Goal: Task Accomplishment & Management: Manage account settings

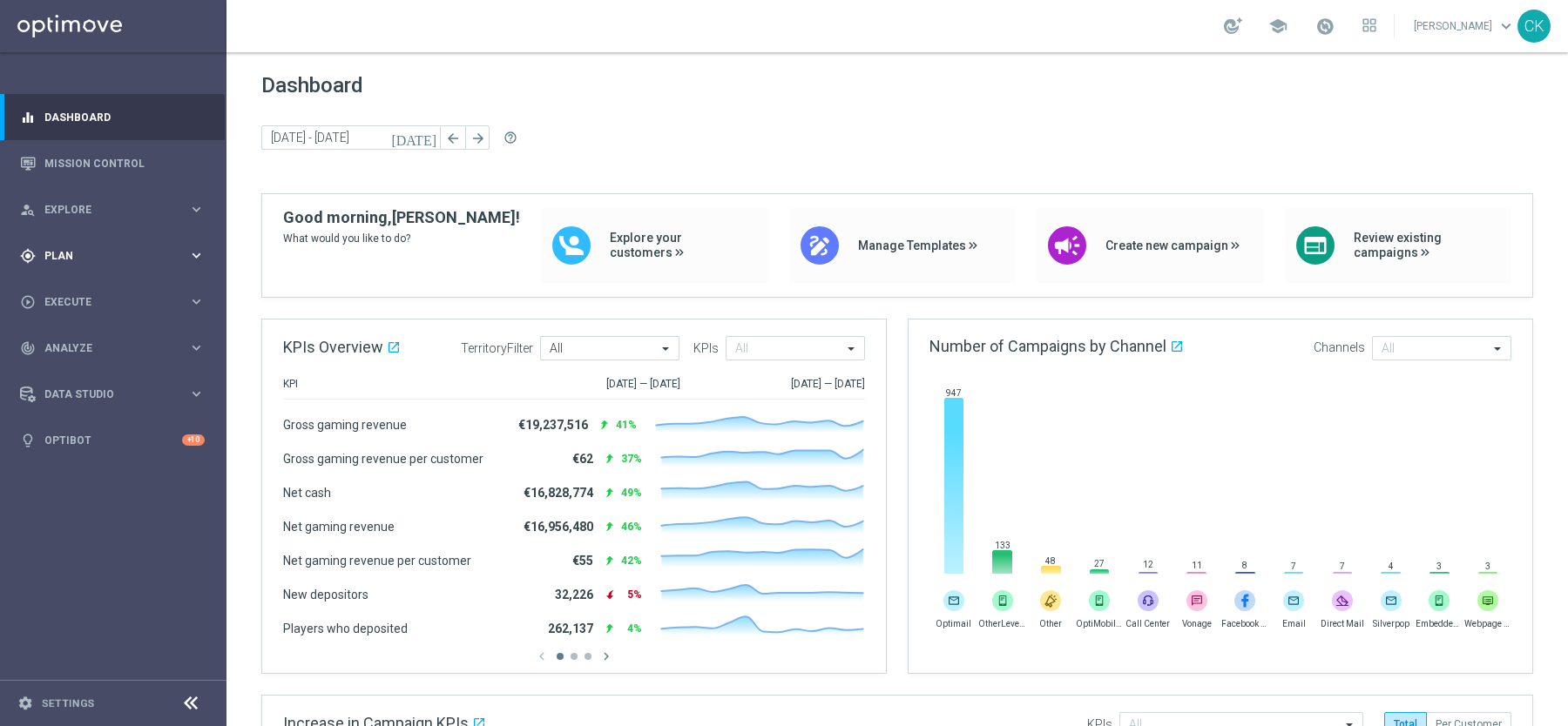
click at [99, 259] on span "Plan" at bounding box center [116, 255] width 144 height 10
click at [80, 347] on span "Templates" at bounding box center [108, 344] width 124 height 10
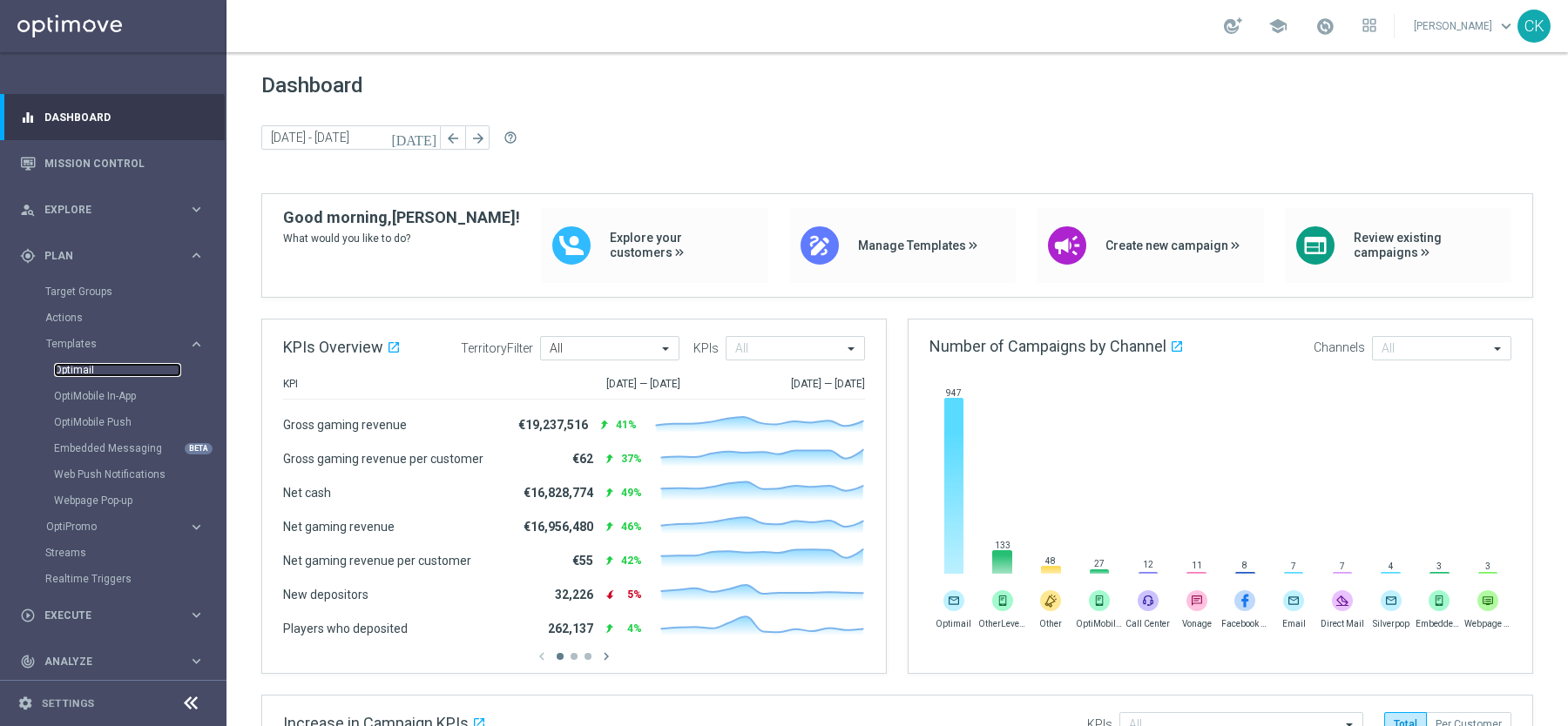
click at [84, 373] on link "Optimail" at bounding box center [117, 370] width 127 height 14
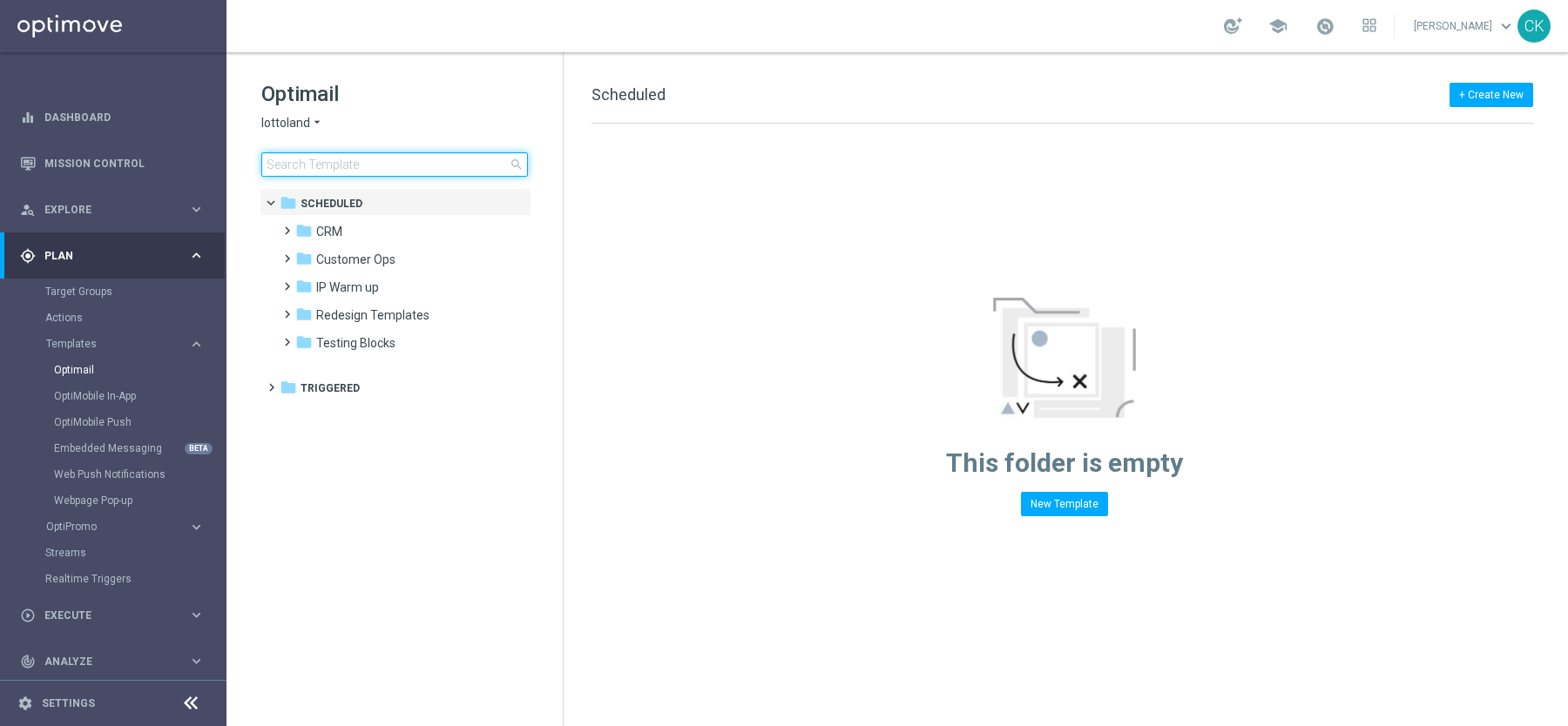
click at [377, 166] on input at bounding box center [394, 165] width 267 height 24
type input "test"
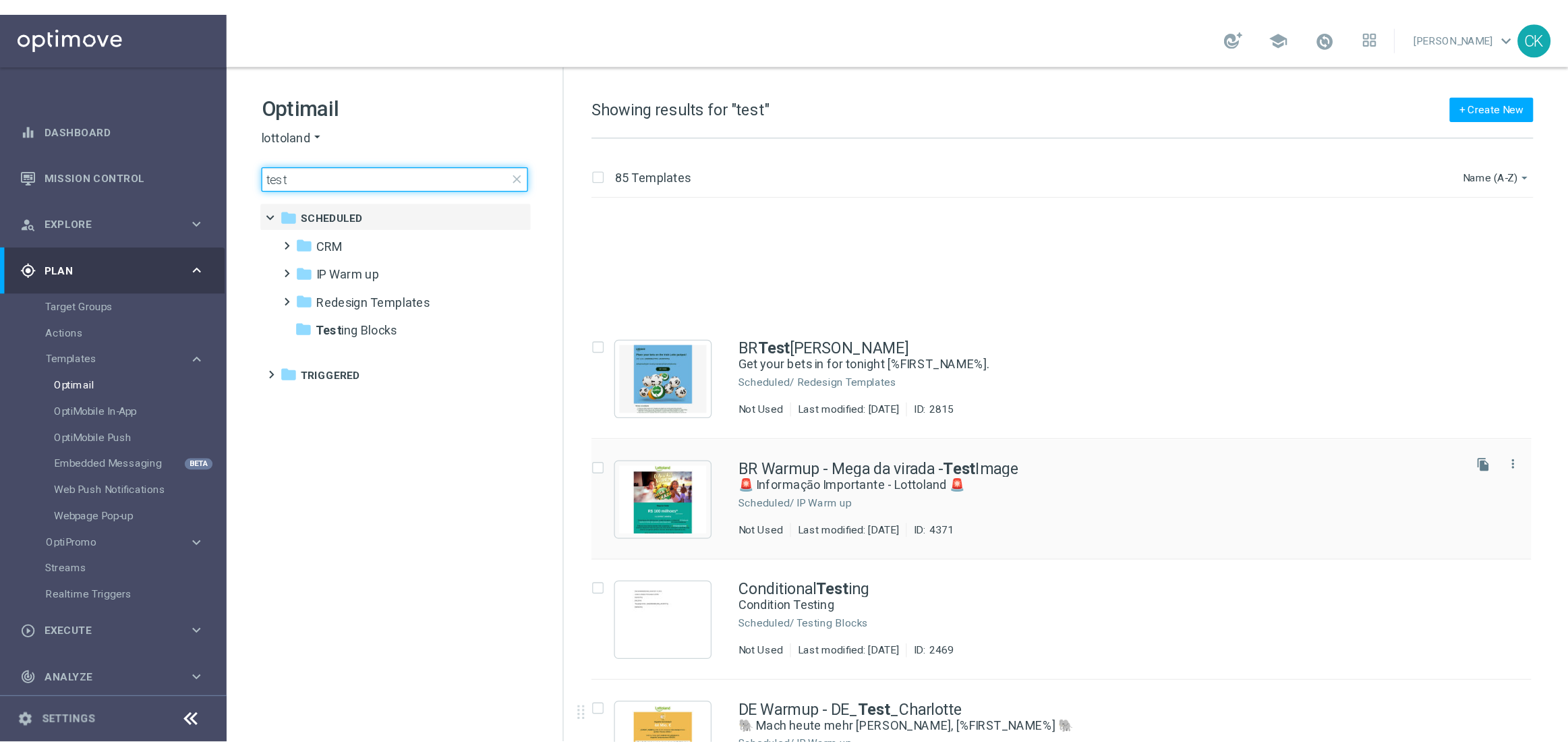
scroll to position [122, 0]
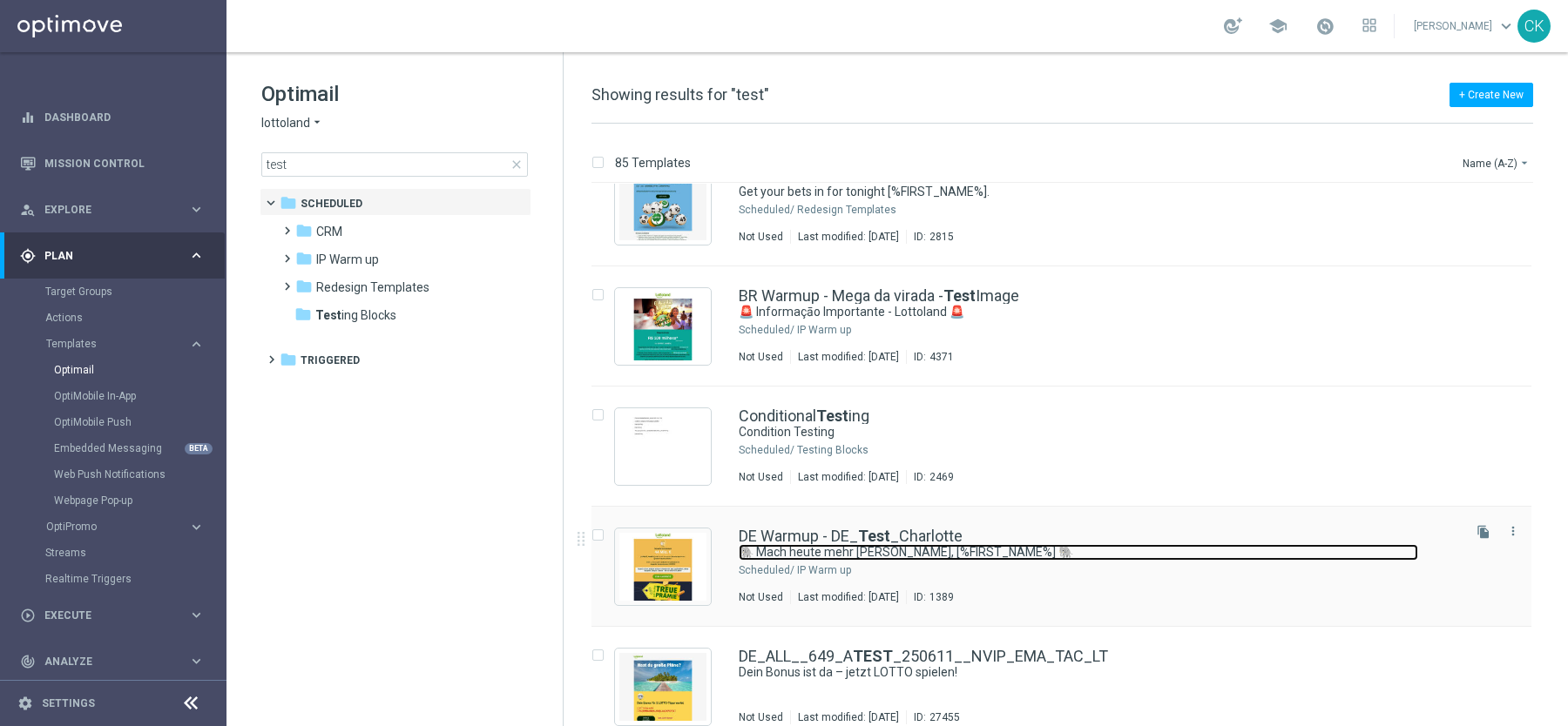
click at [827, 545] on link "🐘 Mach heute mehr draus, [%FIRST_NAME%] 🐘" at bounding box center [1077, 553] width 679 height 17
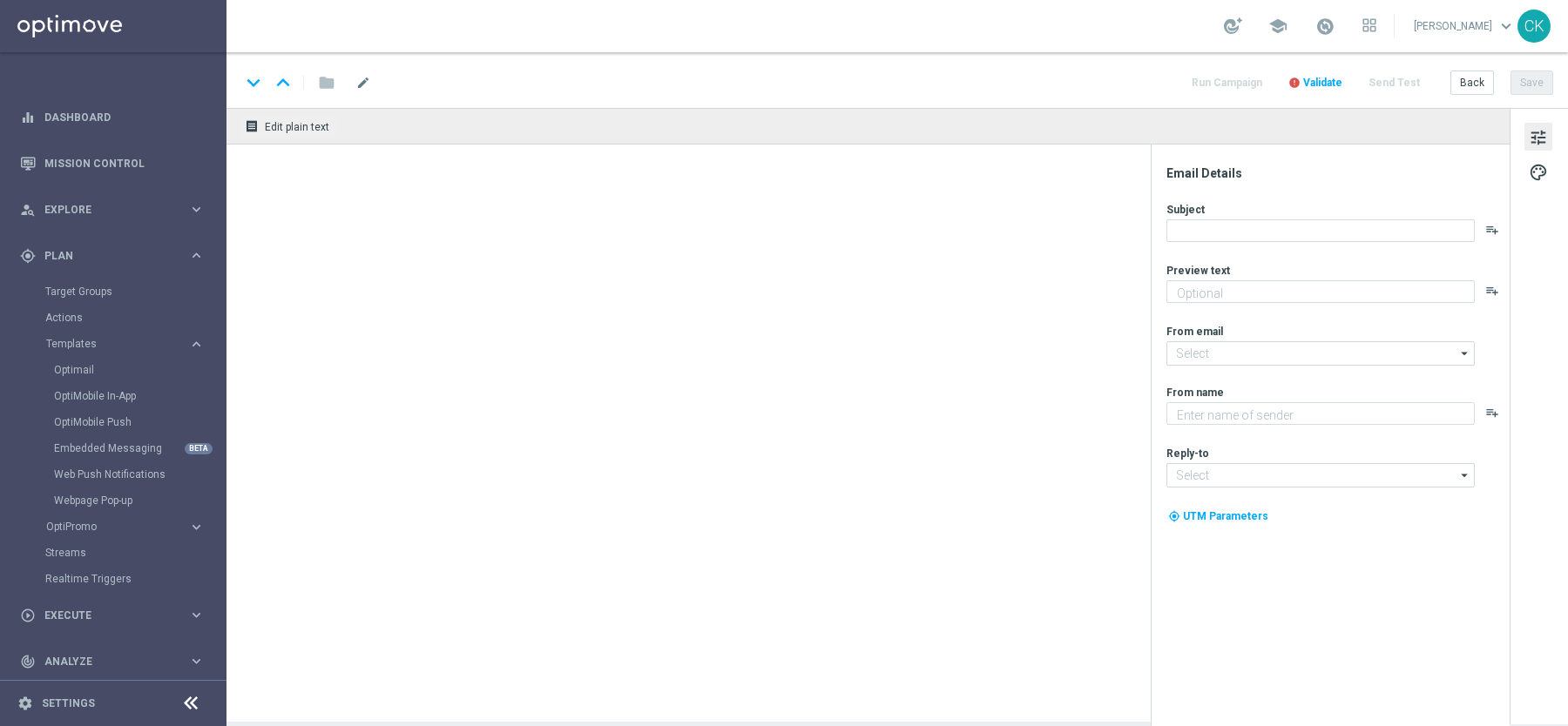
type textarea "Der doppelte EuroJackpot GRATIS."
type input "[EMAIL_ADDRESS][DOMAIN_NAME]"
type textarea "Lottoland"
type input "[EMAIL_ADDRESS][DOMAIN_NAME]"
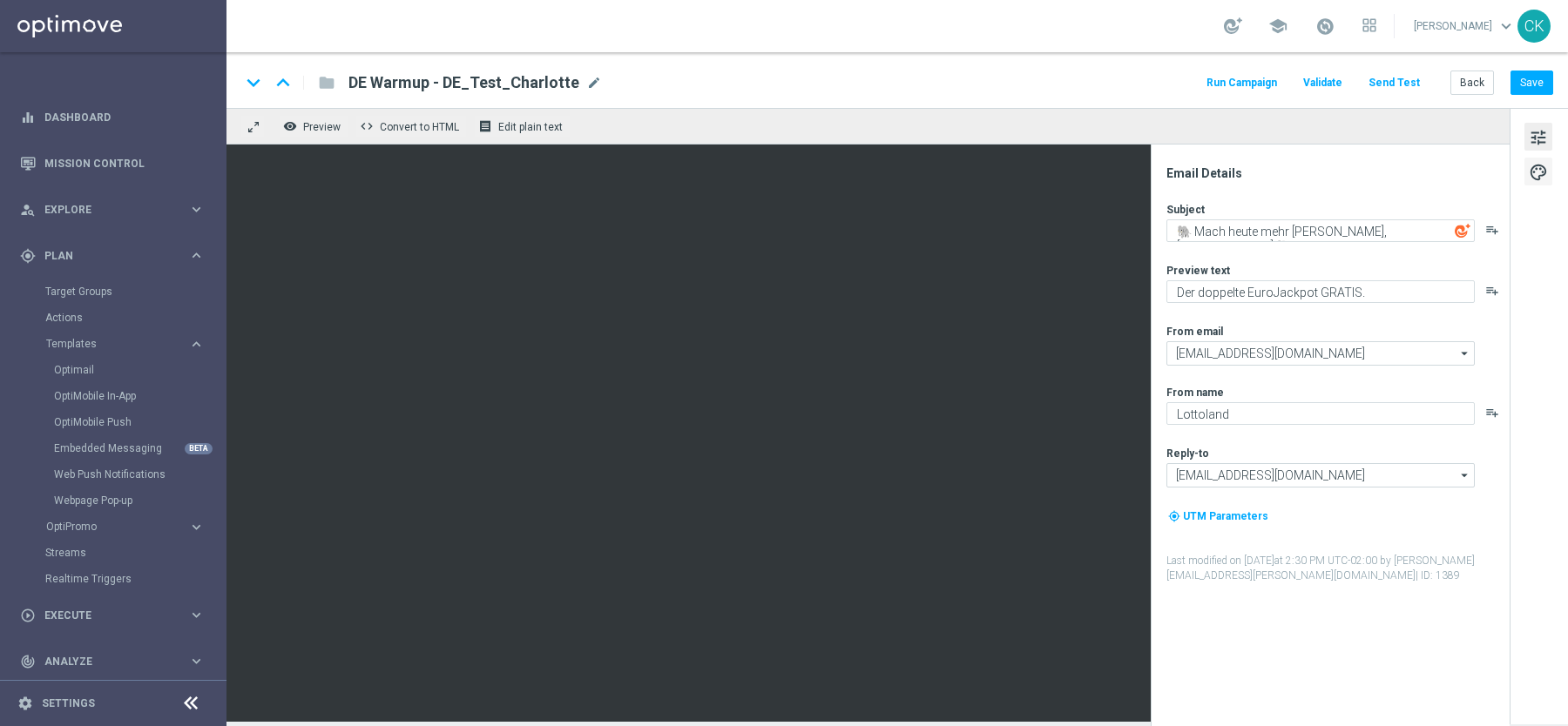
click at [1534, 180] on span "palette" at bounding box center [1538, 172] width 19 height 23
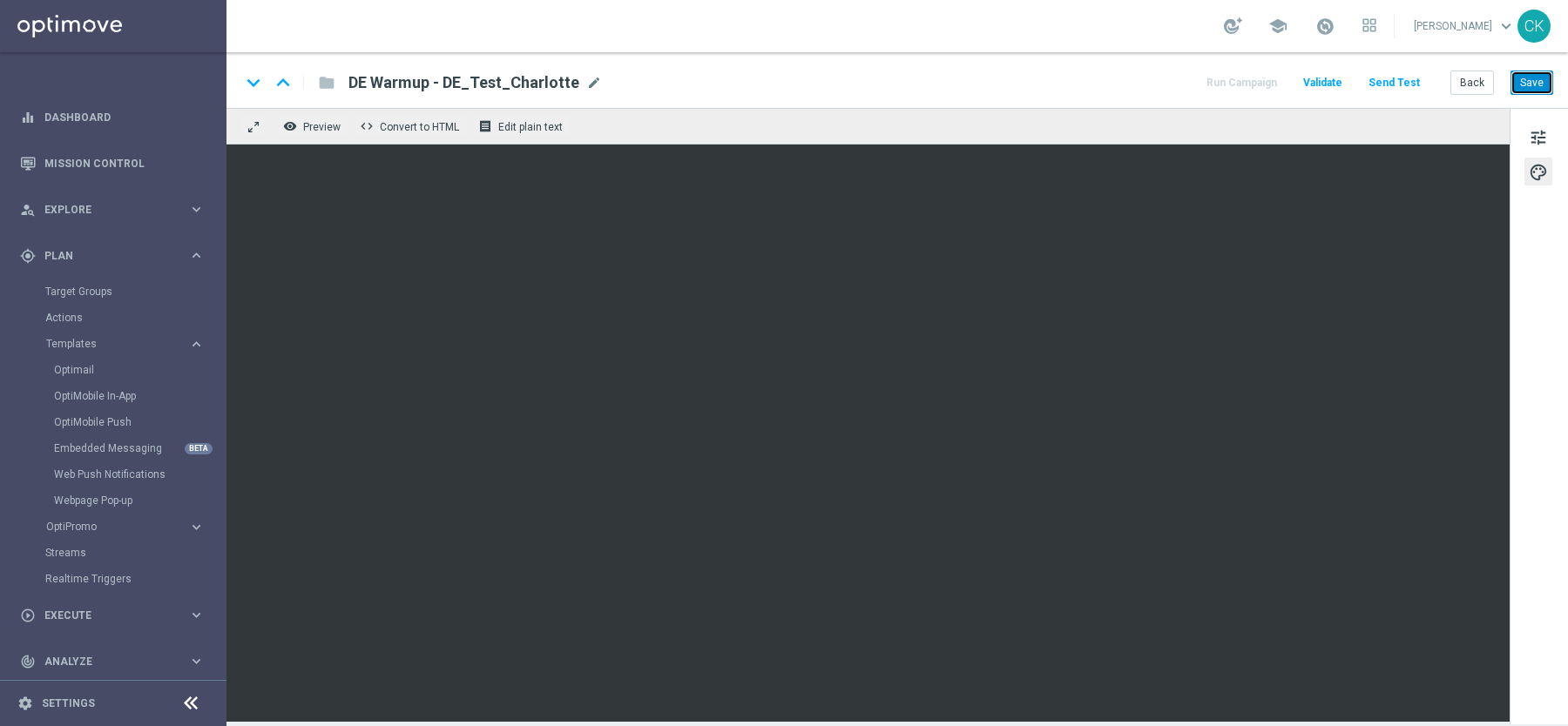
click at [1533, 85] on button "Save" at bounding box center [1531, 83] width 42 height 24
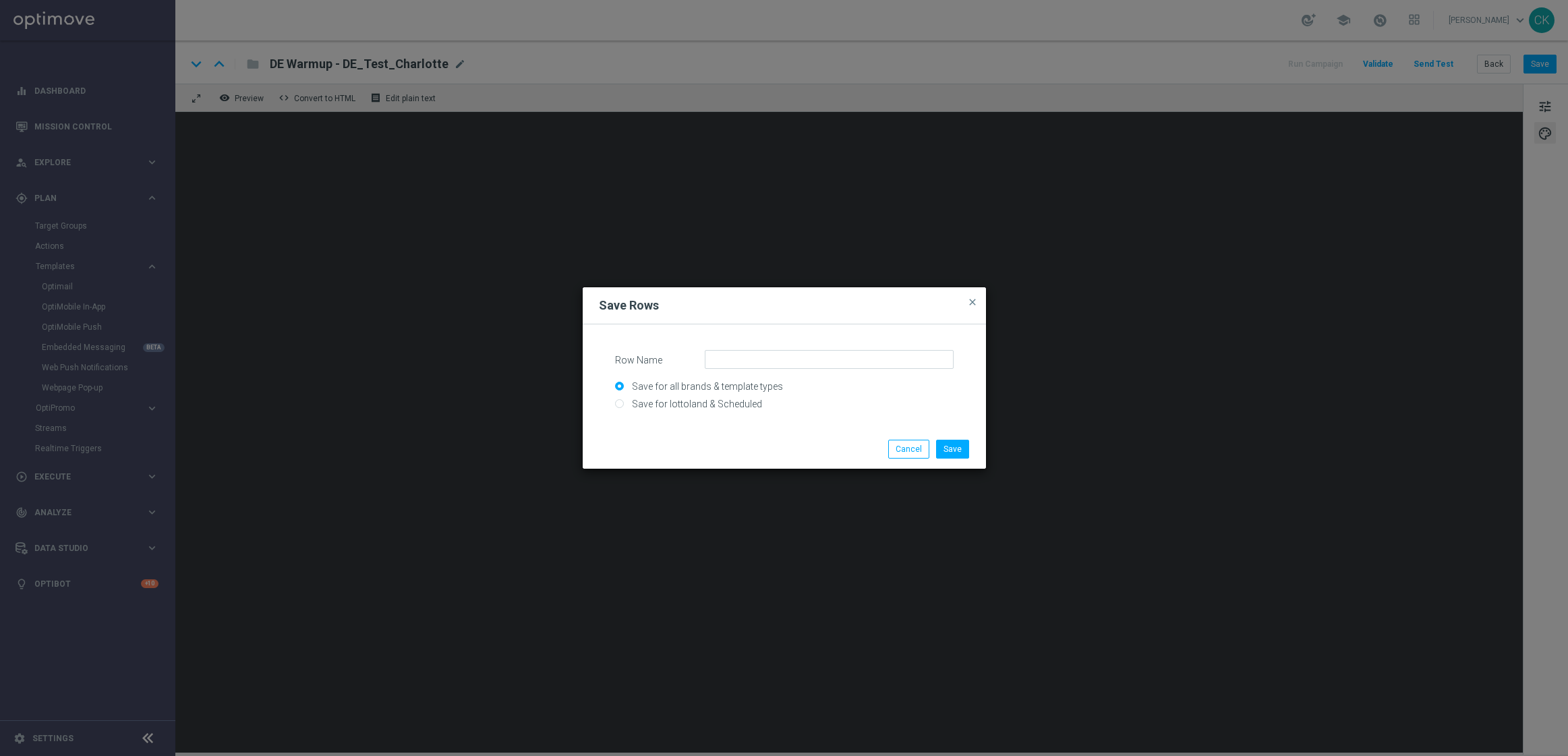
click at [727, 397] on input "Save for all brands & template types" at bounding box center [784, 392] width 338 height 19
click at [697, 408] on input "Save for lottoland & Scheduled" at bounding box center [784, 409] width 338 height 19
radio input "true"
click at [767, 356] on input "Row Name" at bounding box center [828, 359] width 249 height 19
paste input "SC_DE_SummerSales"
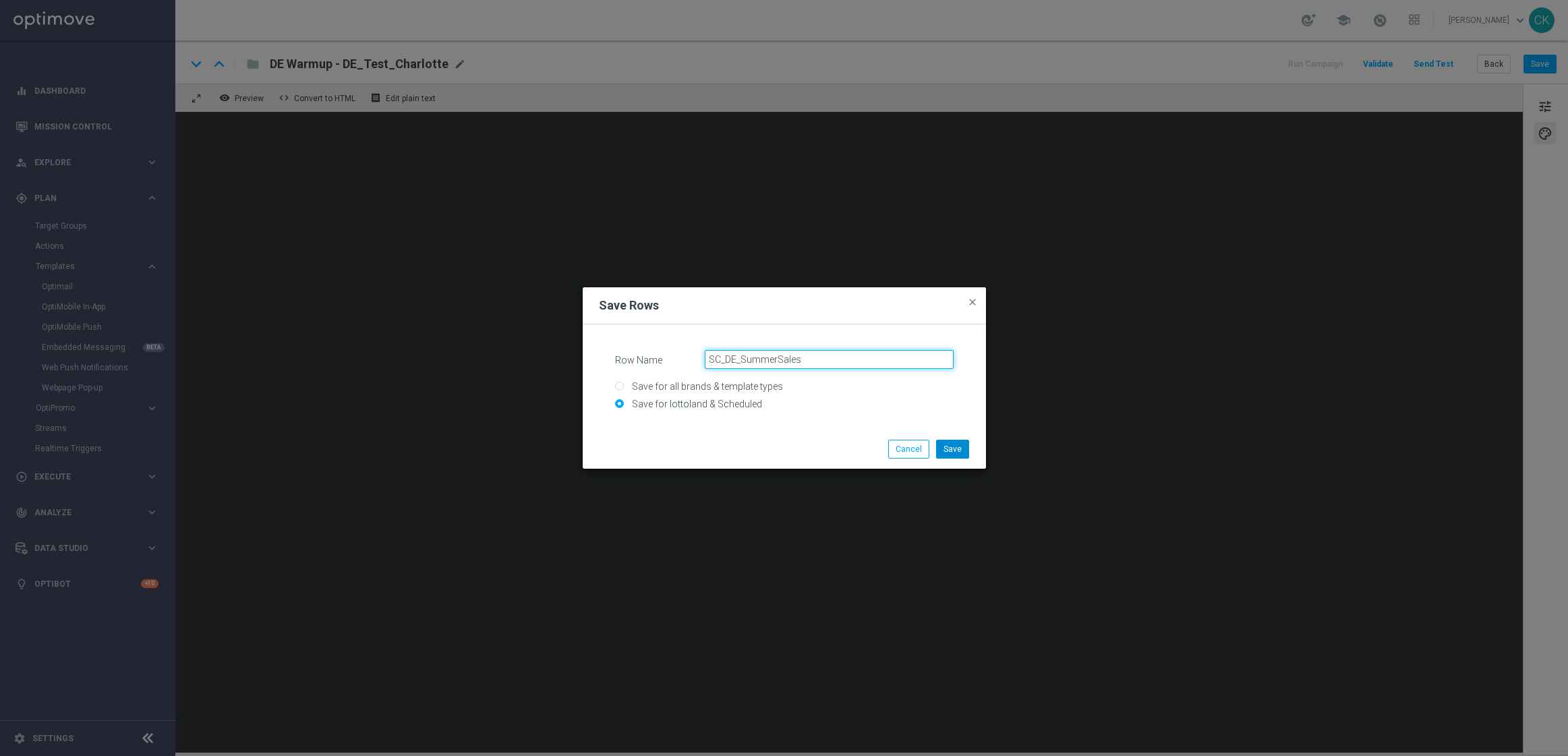
type input "SC_DE_SummerSales"
click at [960, 451] on button "Save" at bounding box center [952, 449] width 33 height 19
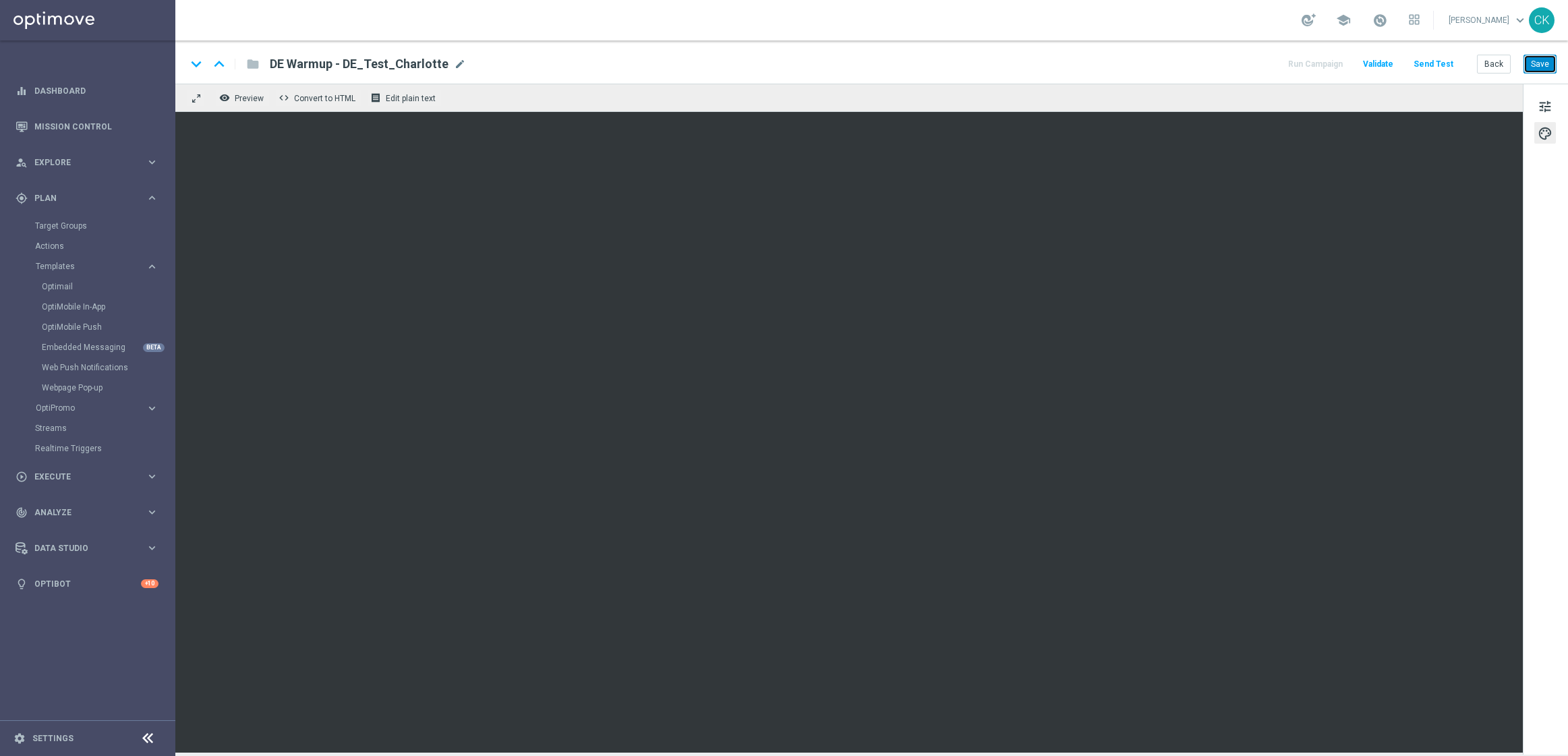
click at [1544, 61] on button "Save" at bounding box center [1540, 64] width 33 height 19
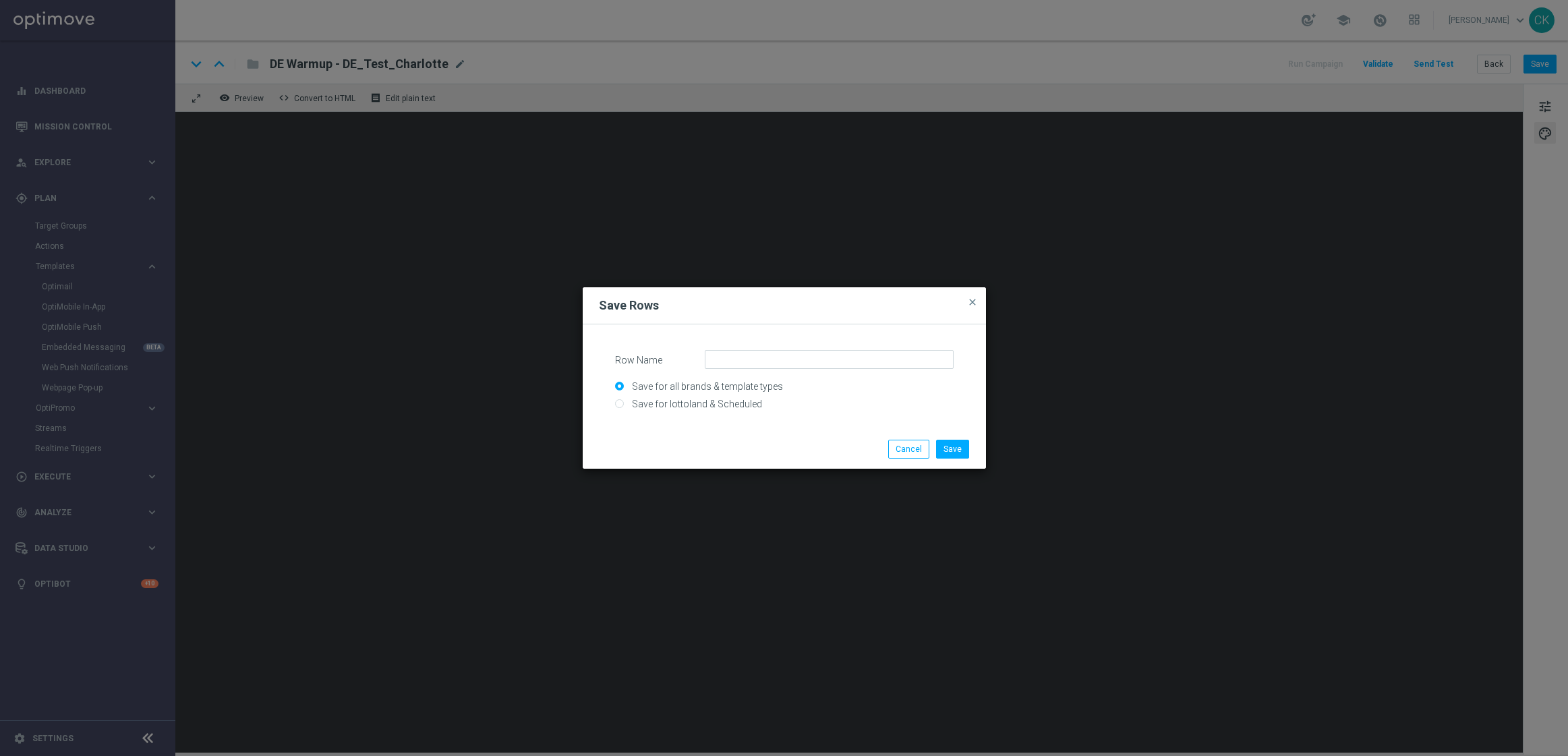
click at [713, 400] on input "Save for lottoland & Scheduled" at bounding box center [784, 409] width 338 height 19
radio input "true"
click at [759, 355] on input "Row Name" at bounding box center [828, 359] width 249 height 19
paste input "SC_AT_SummerSales"
type input "SC_AT_SummerSales"
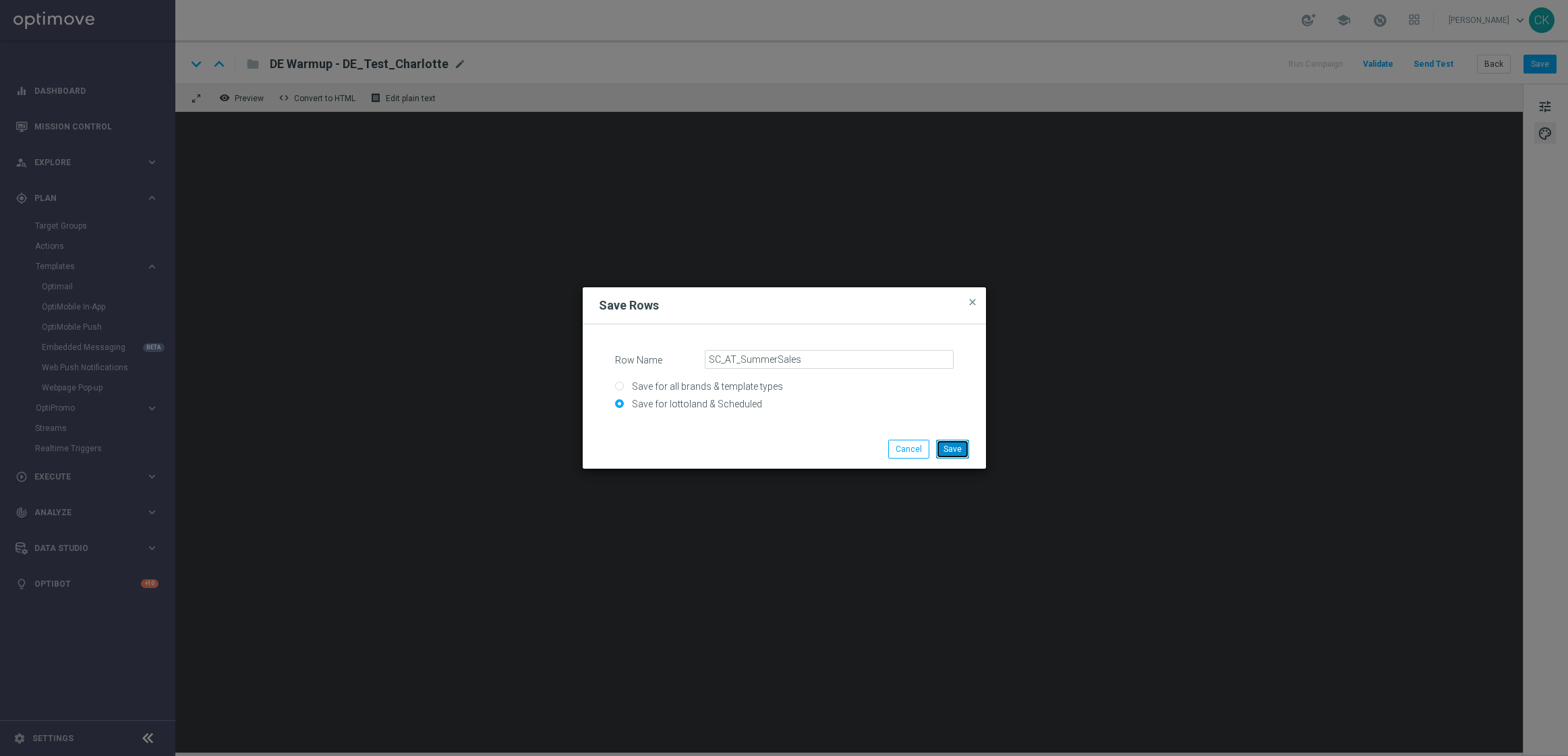
click at [956, 445] on button "Save" at bounding box center [952, 449] width 33 height 19
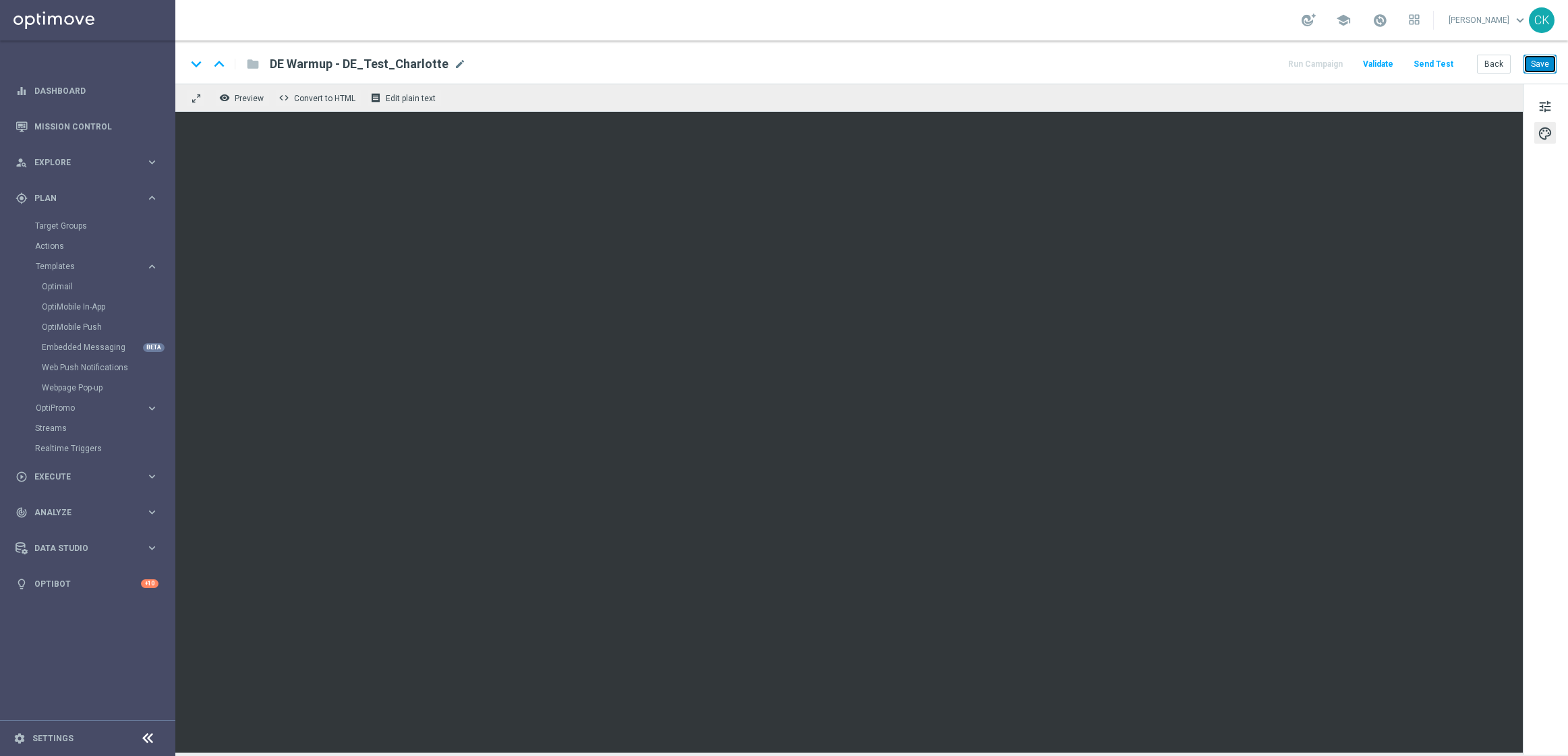
click at [1545, 58] on button "Save" at bounding box center [1540, 64] width 33 height 19
click at [1440, 67] on button "Send Test" at bounding box center [1434, 64] width 44 height 18
click at [1440, 69] on button "Send Test" at bounding box center [1434, 64] width 44 height 18
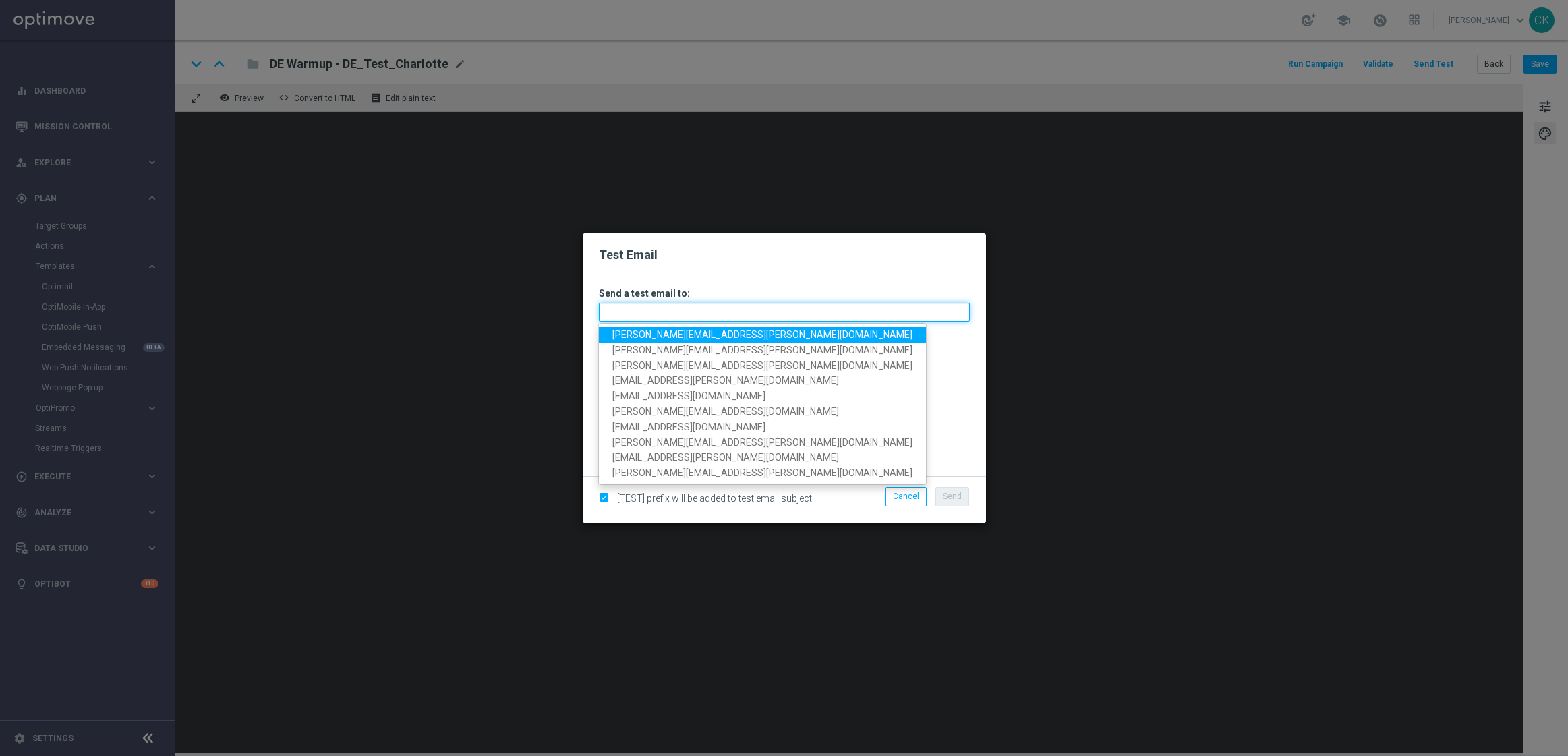
click at [711, 310] on input "text" at bounding box center [784, 312] width 371 height 19
click at [704, 331] on span "[PERSON_NAME][EMAIL_ADDRESS][PERSON_NAME][DOMAIN_NAME]" at bounding box center [763, 334] width 300 height 11
type input "[PERSON_NAME][EMAIL_ADDRESS][PERSON_NAME][DOMAIN_NAME]"
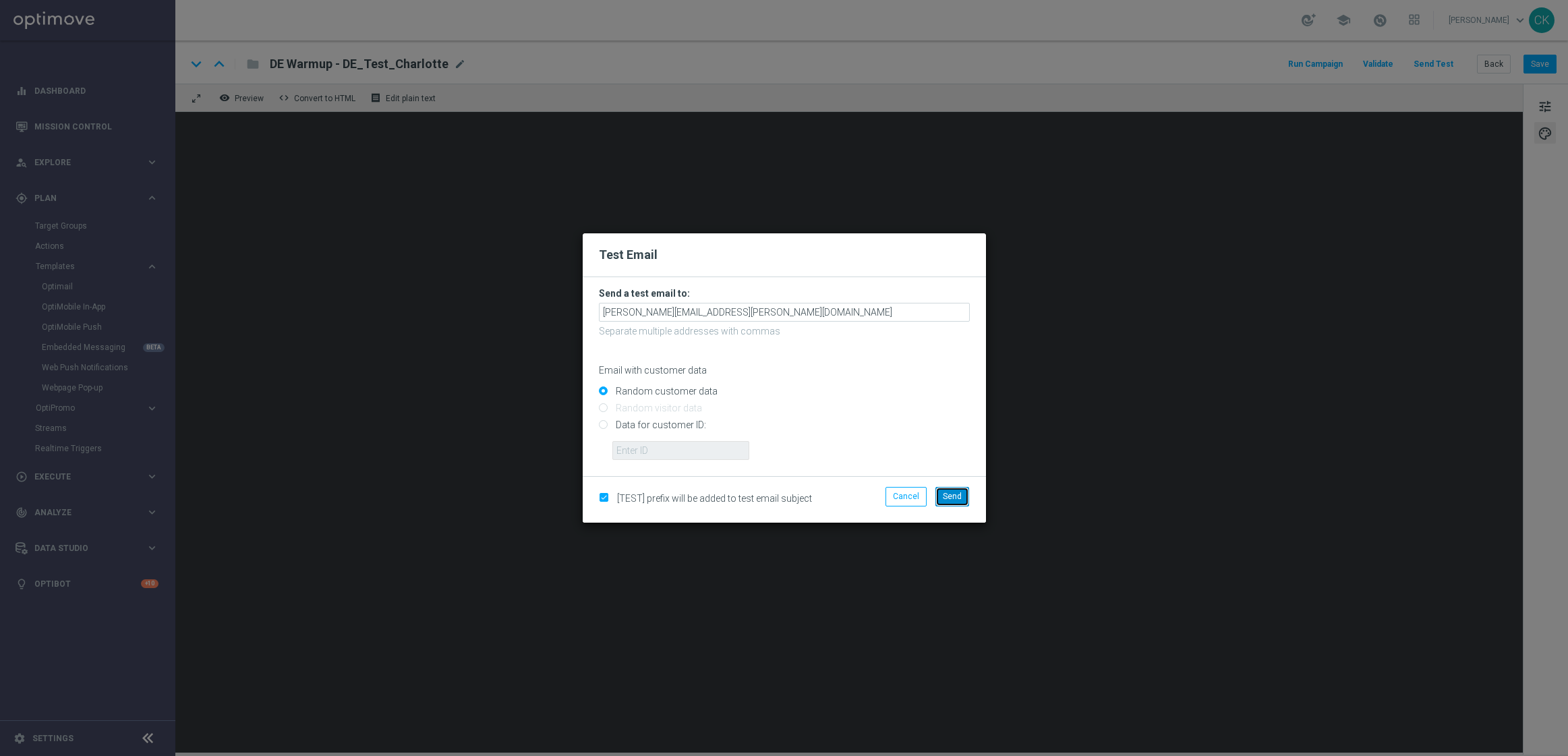
click at [958, 498] on span "Send" at bounding box center [952, 496] width 19 height 9
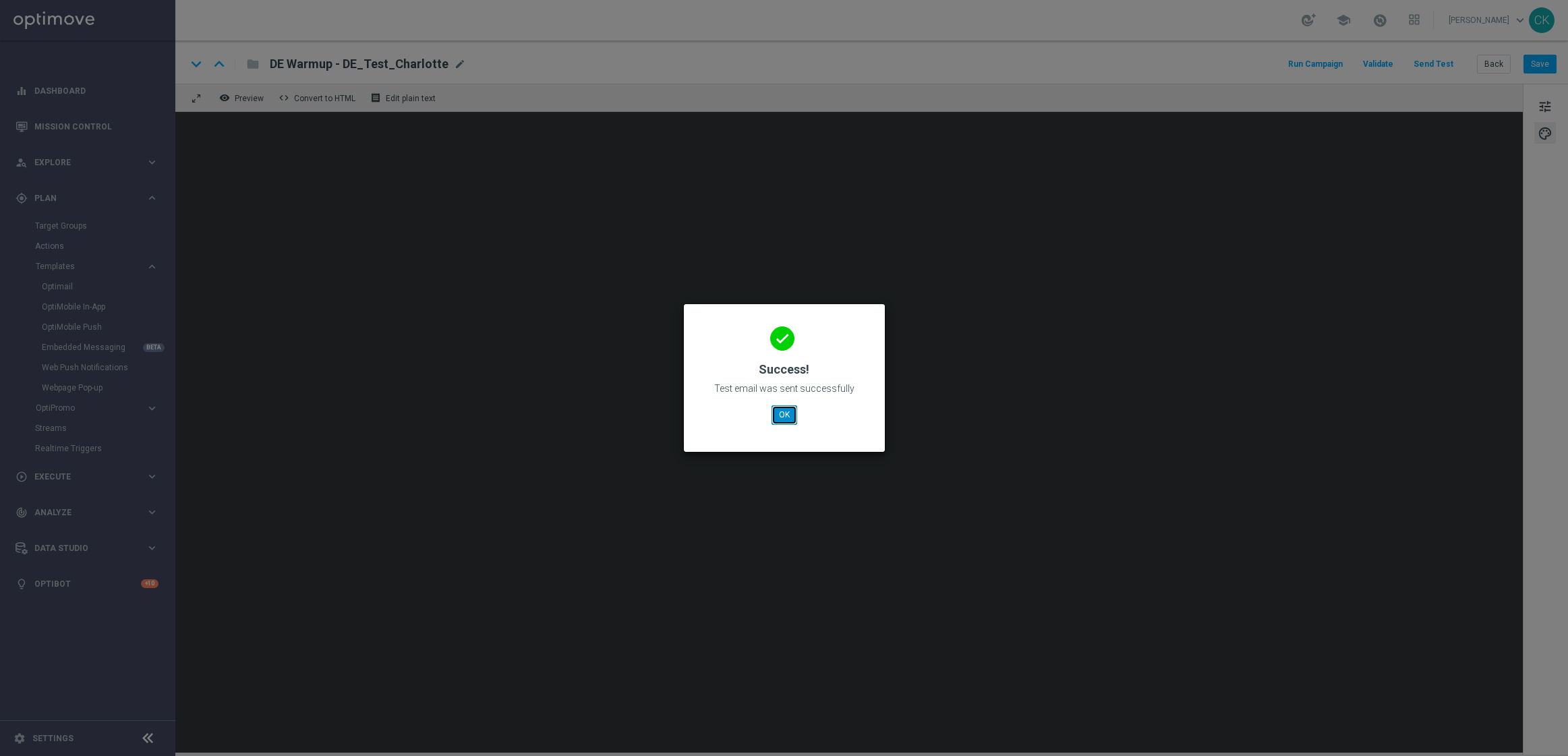
click at [786, 408] on button "OK" at bounding box center [784, 415] width 26 height 19
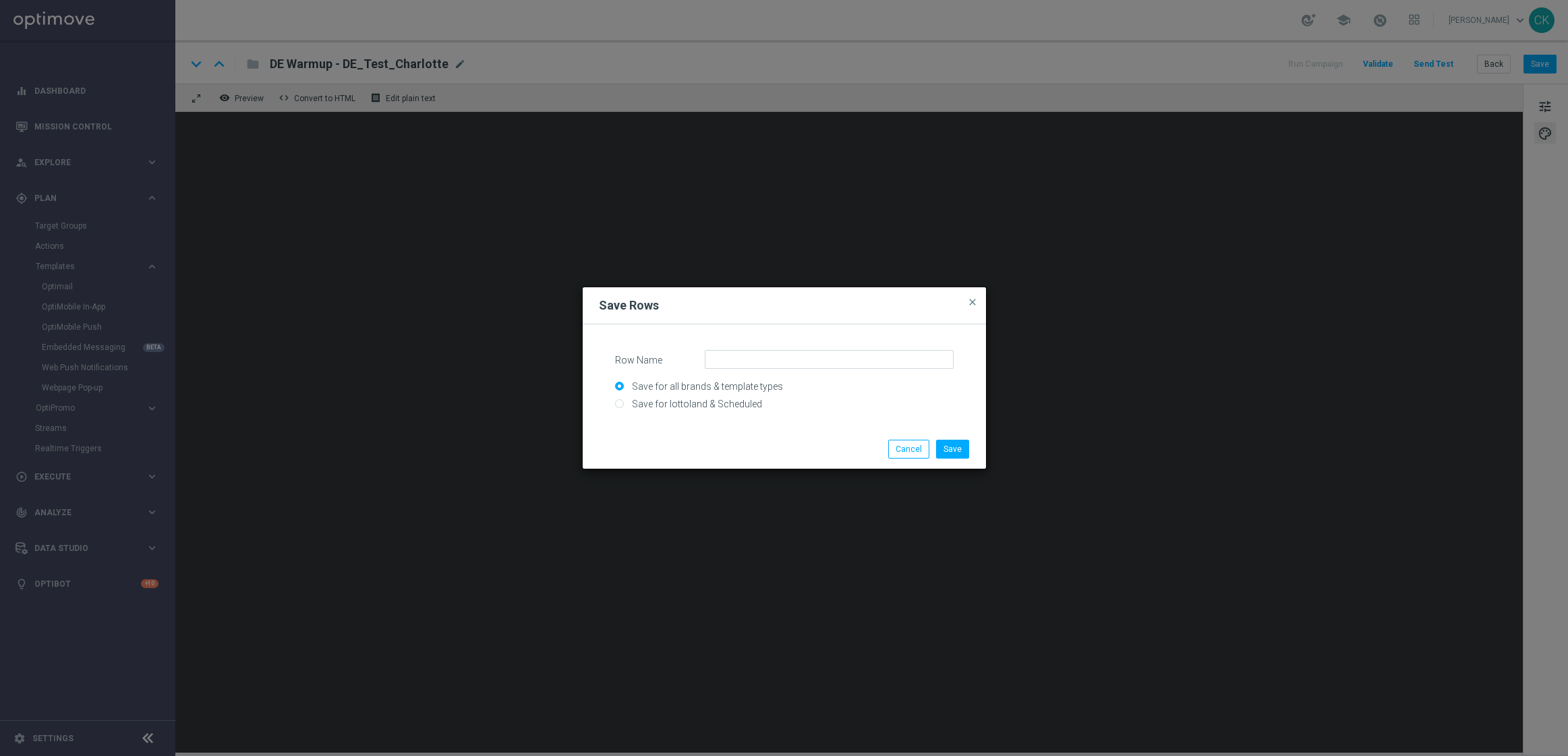
click at [740, 400] on input "Save for lottoland & Scheduled" at bounding box center [784, 409] width 338 height 19
radio input "true"
click at [797, 348] on form "Row Name Save for all brands & template types Save for lottoland & Scheduled" at bounding box center [784, 379] width 371 height 85
click at [791, 351] on input "Row Name" at bounding box center [828, 359] width 249 height 19
click at [817, 357] on input "AT_SC_S" at bounding box center [828, 359] width 249 height 19
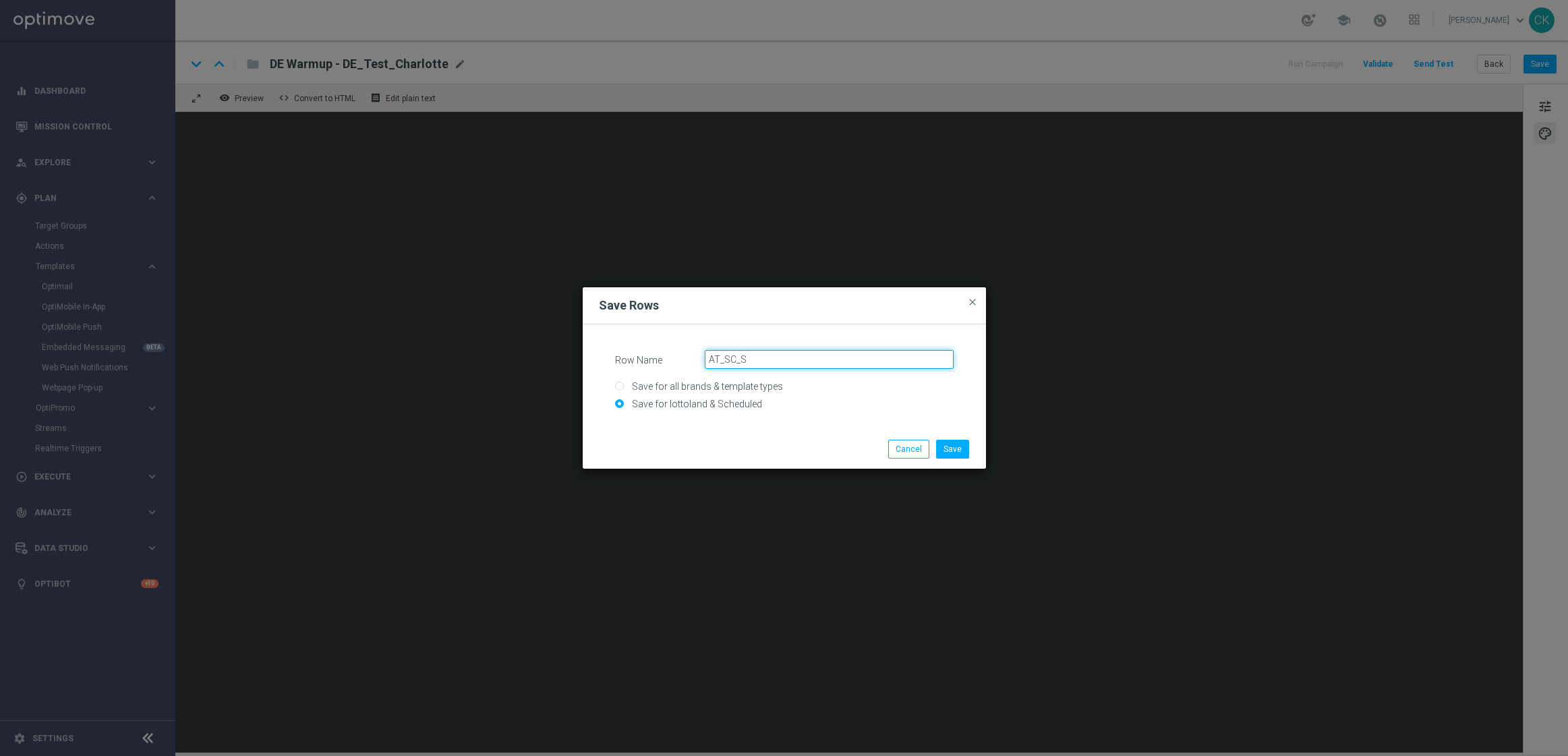
click at [817, 357] on input "AT_SC_S" at bounding box center [828, 359] width 249 height 19
click at [816, 358] on input "AT_SC_S" at bounding box center [828, 359] width 249 height 19
paste input "SC_AT_SummerSales"
type input "SC_AT_SummerSales"
click at [964, 449] on button "Save" at bounding box center [952, 449] width 33 height 19
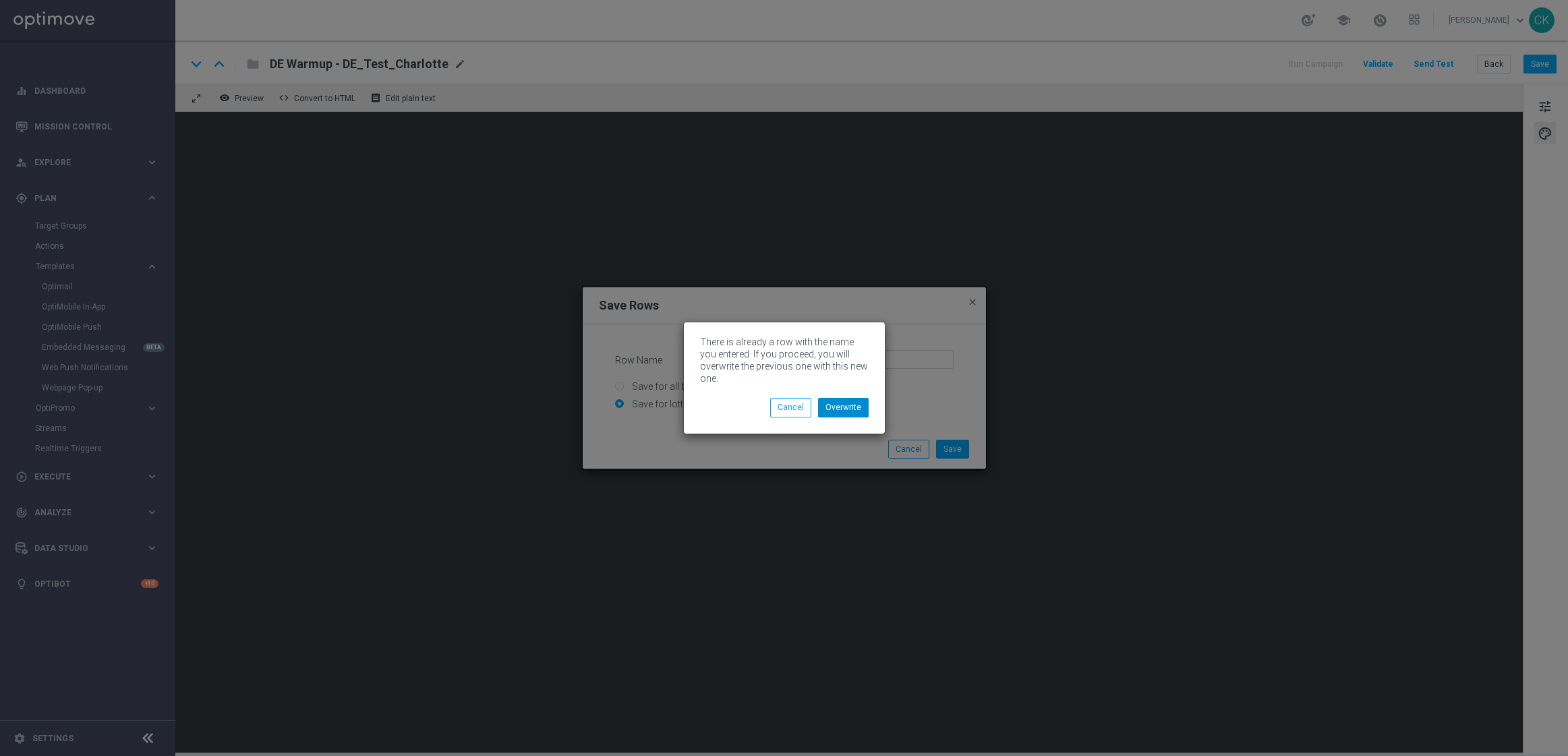
drag, startPoint x: 967, startPoint y: 451, endPoint x: 854, endPoint y: 405, distance: 122.0
click at [854, 405] on modal-container "There is already a row with the name you entered. If you proceed, you will over…" at bounding box center [784, 378] width 1568 height 756
click at [853, 407] on button "Overwrite" at bounding box center [843, 408] width 50 height 19
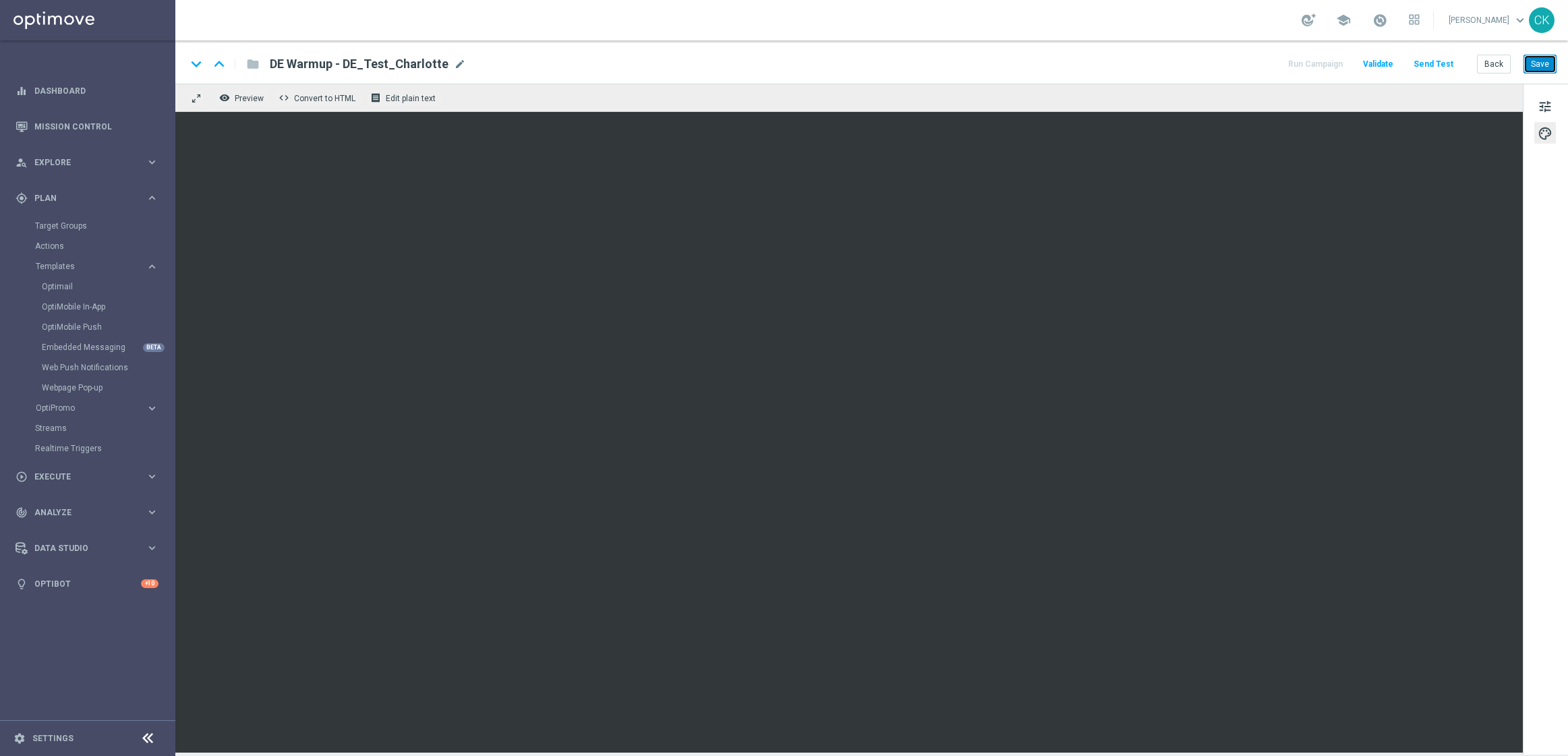
click at [1540, 67] on button "Save" at bounding box center [1540, 64] width 33 height 19
click at [1549, 69] on button "Save" at bounding box center [1540, 64] width 33 height 19
click at [1494, 67] on button "Back" at bounding box center [1494, 64] width 34 height 19
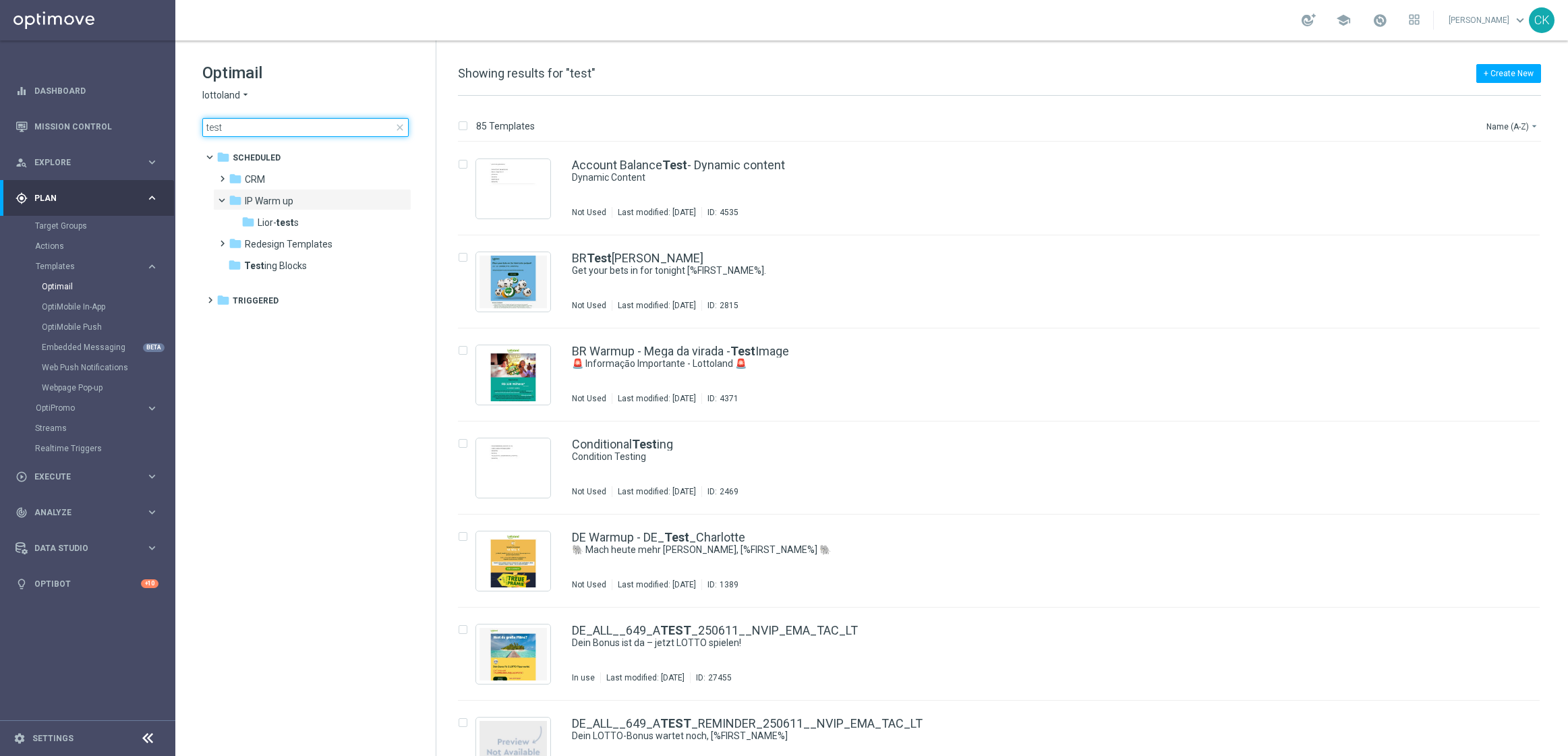
click at [255, 128] on input "test" at bounding box center [305, 128] width 206 height 19
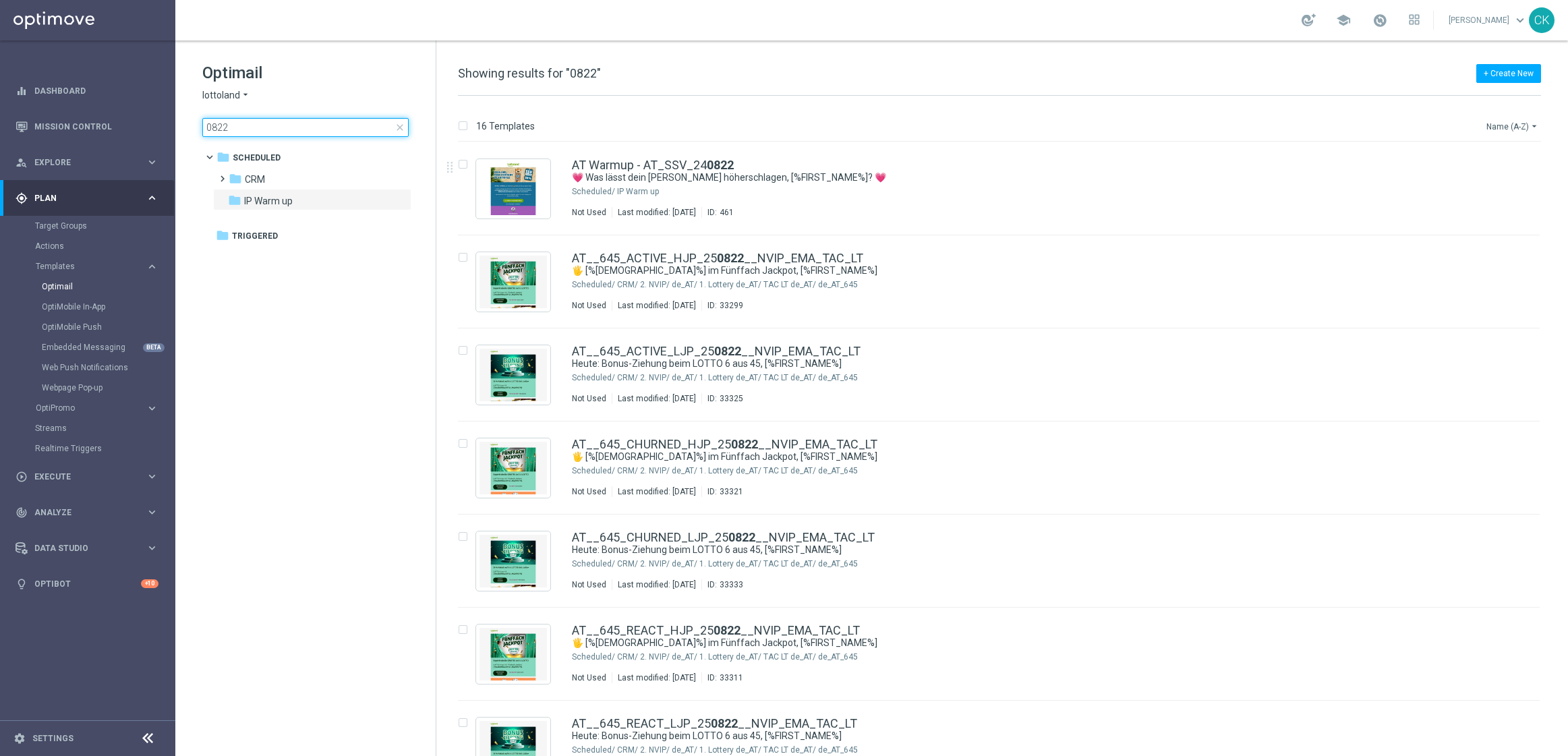
type input "0822"
click at [1533, 121] on icon "arrow_drop_down" at bounding box center [1534, 126] width 11 height 11
click at [1502, 184] on span "Date Modified (Newest)" at bounding box center [1489, 187] width 90 height 9
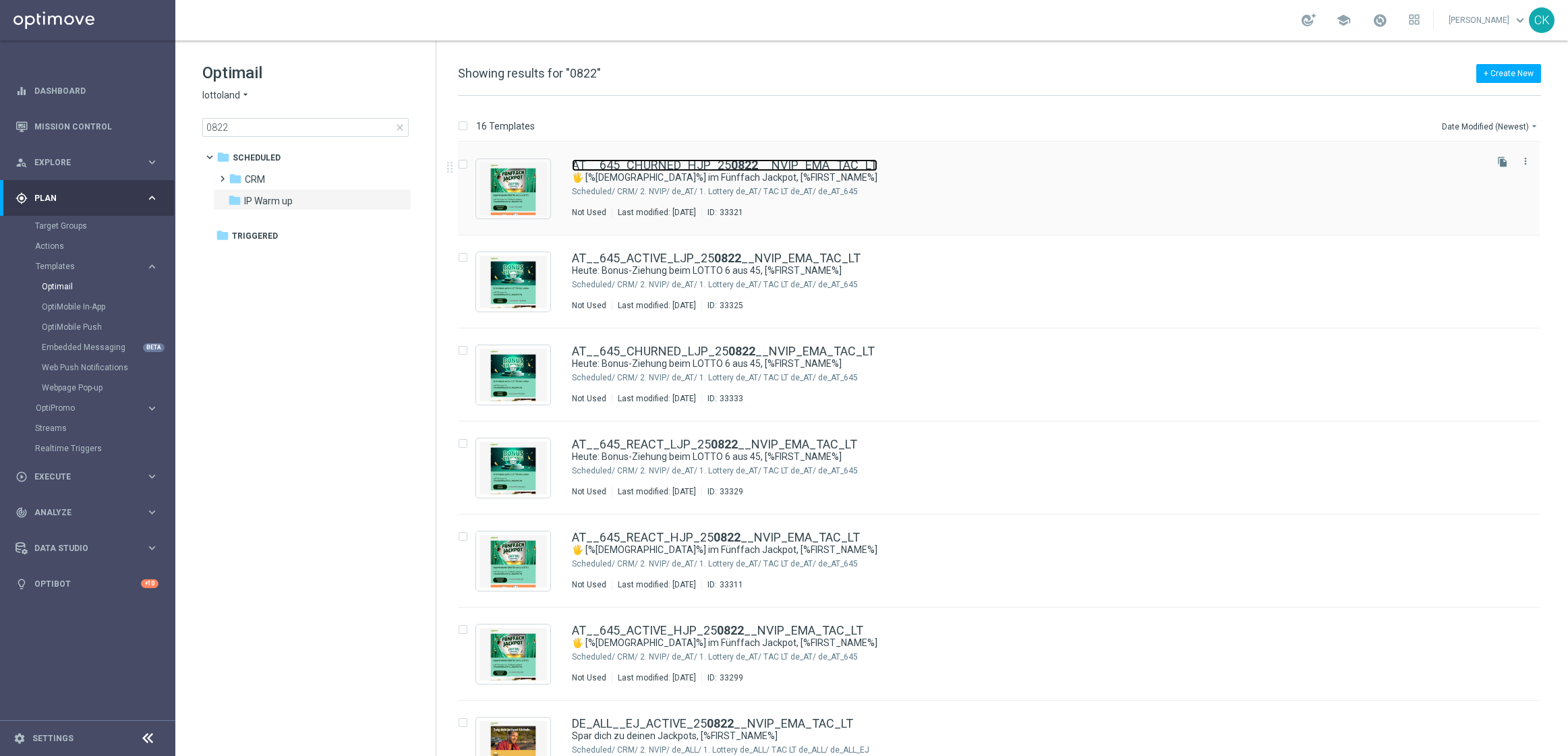
click at [629, 163] on link "AT__645_CHURNED_HJP_25 0822 __NVIP_EMA_TAC_LT" at bounding box center [724, 165] width 306 height 12
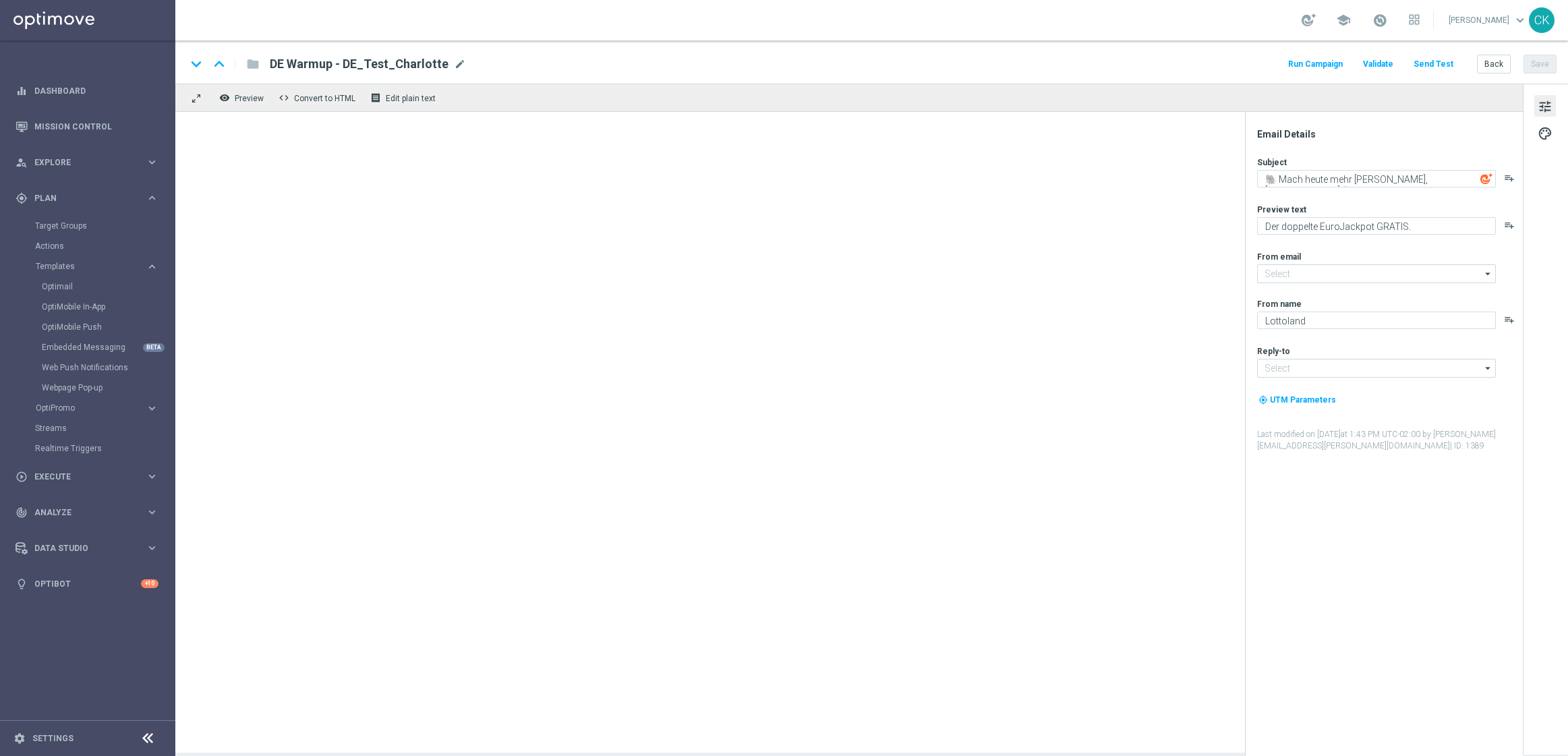
type input "[EMAIL_ADDRESS][DOMAIN_NAME]"
type textarea "🖐 [%[DEMOGRAPHIC_DATA]%] im Fünffach Jackpot, [%FIRST_NAME%]"
type textarea "SuperEnalotto GRATIS zum LOTTO 6 aus 45."
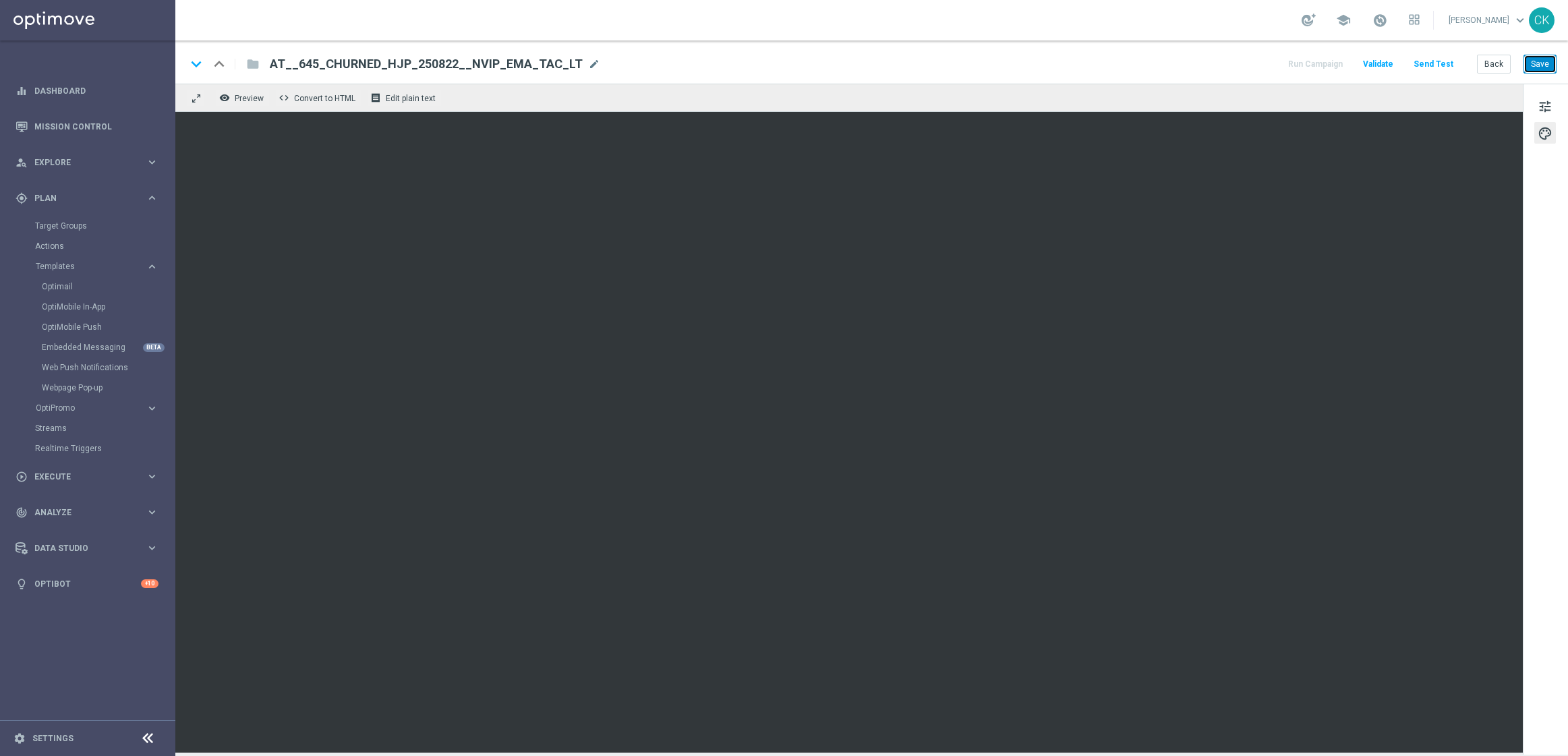
click at [1548, 62] on button "Save" at bounding box center [1540, 64] width 33 height 19
click at [1542, 60] on button "Save" at bounding box center [1540, 64] width 33 height 19
click at [1542, 61] on button "Save" at bounding box center [1540, 64] width 33 height 19
click at [1442, 58] on button "Send Test" at bounding box center [1434, 64] width 44 height 18
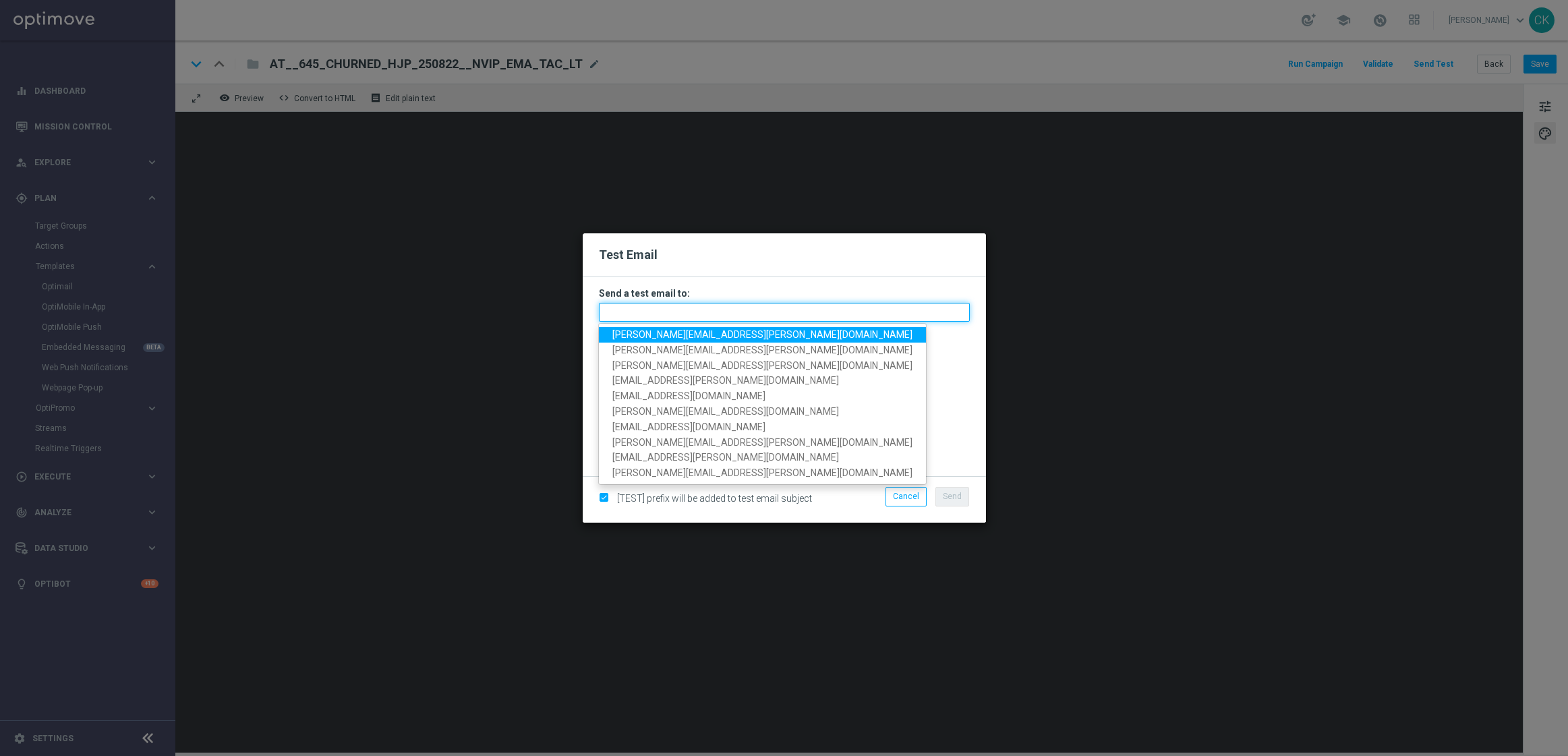
click at [754, 318] on input "text" at bounding box center [784, 312] width 371 height 19
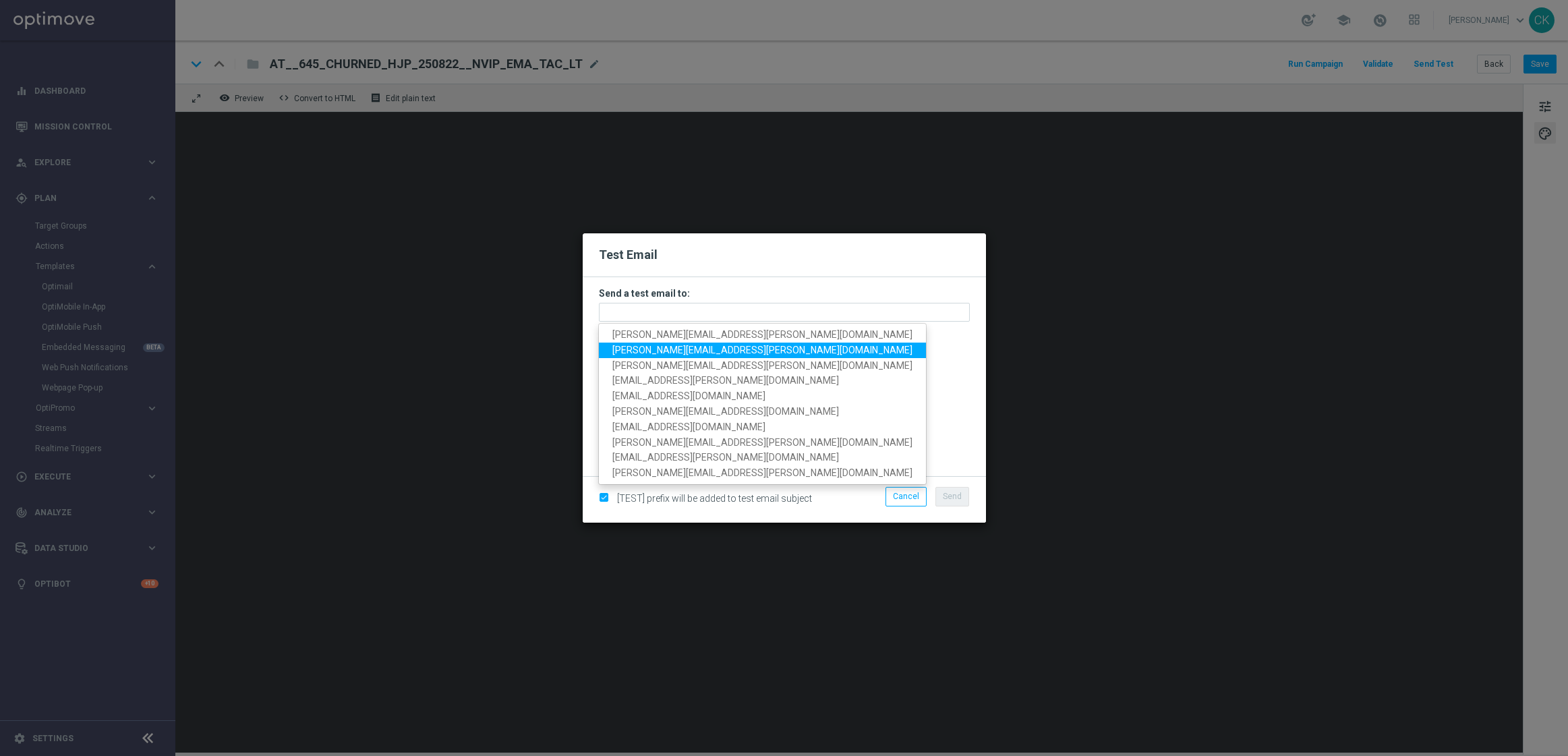
click at [758, 343] on link "[PERSON_NAME][EMAIL_ADDRESS][PERSON_NAME][DOMAIN_NAME]" at bounding box center [762, 350] width 327 height 15
type input "[PERSON_NAME][EMAIL_ADDRESS][PERSON_NAME][DOMAIN_NAME]"
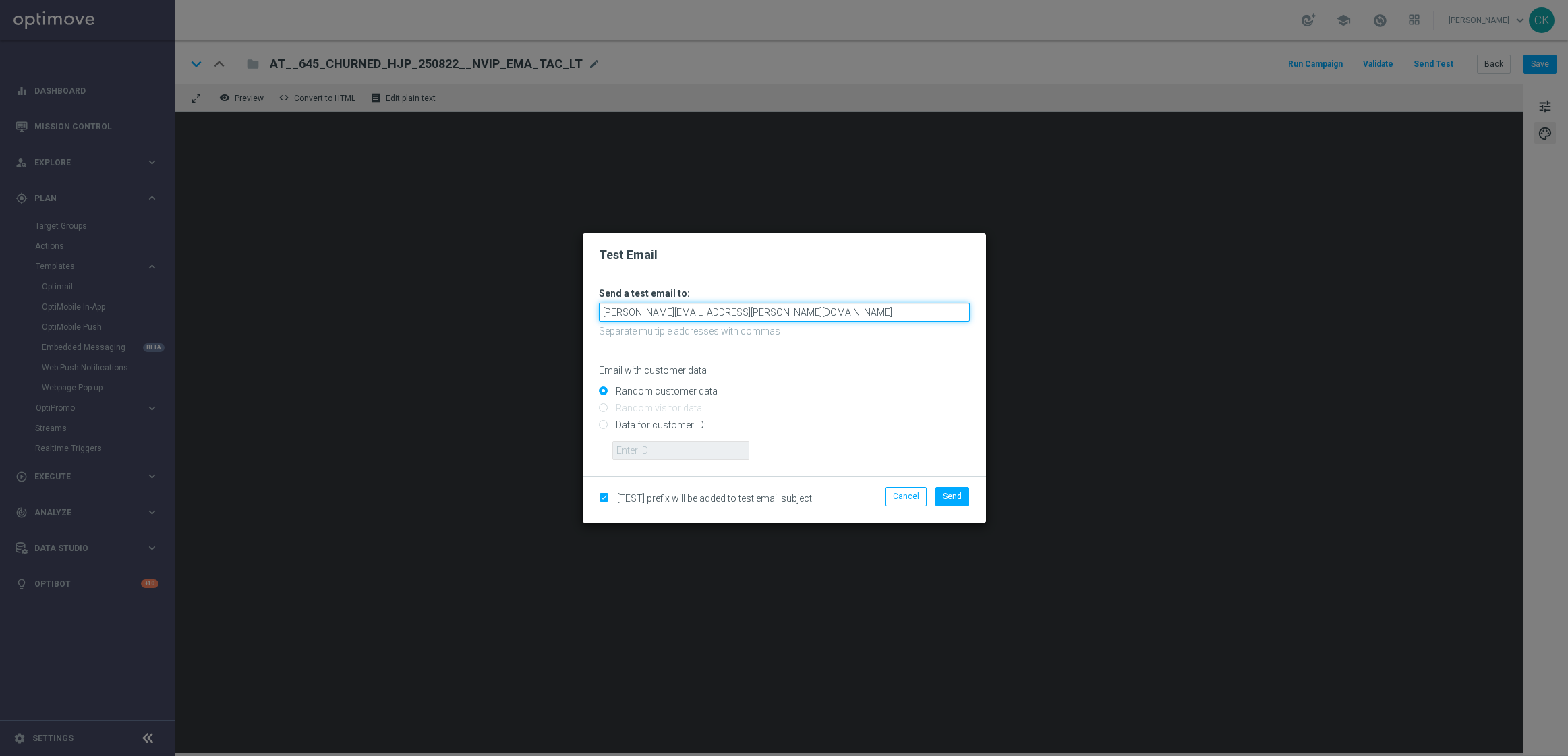
click at [776, 316] on input "[PERSON_NAME][EMAIL_ADDRESS][PERSON_NAME][DOMAIN_NAME]" at bounding box center [784, 312] width 371 height 19
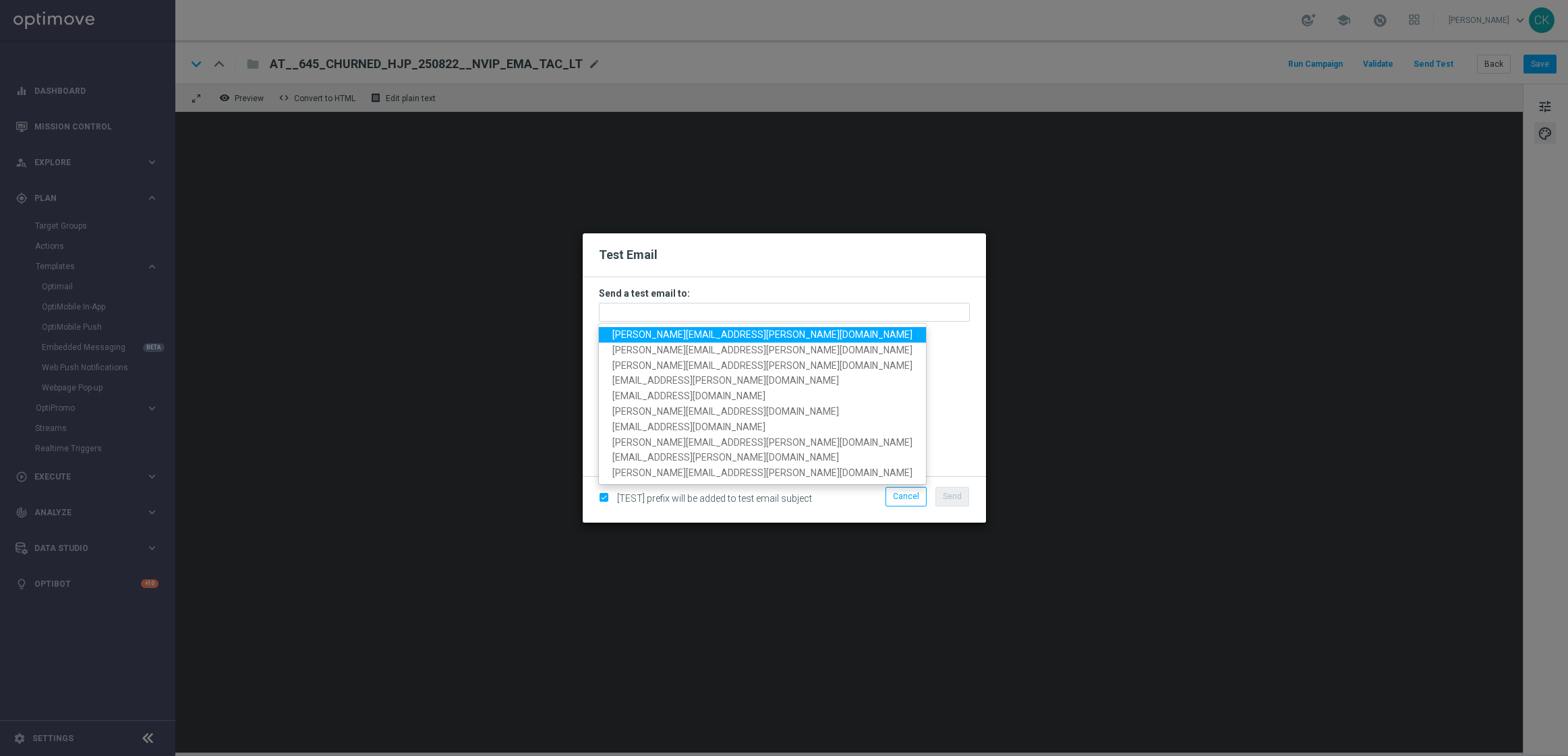
click at [715, 332] on span "[PERSON_NAME][EMAIL_ADDRESS][PERSON_NAME][DOMAIN_NAME]" at bounding box center [763, 334] width 300 height 11
type input "[PERSON_NAME][EMAIL_ADDRESS][PERSON_NAME][DOMAIN_NAME]"
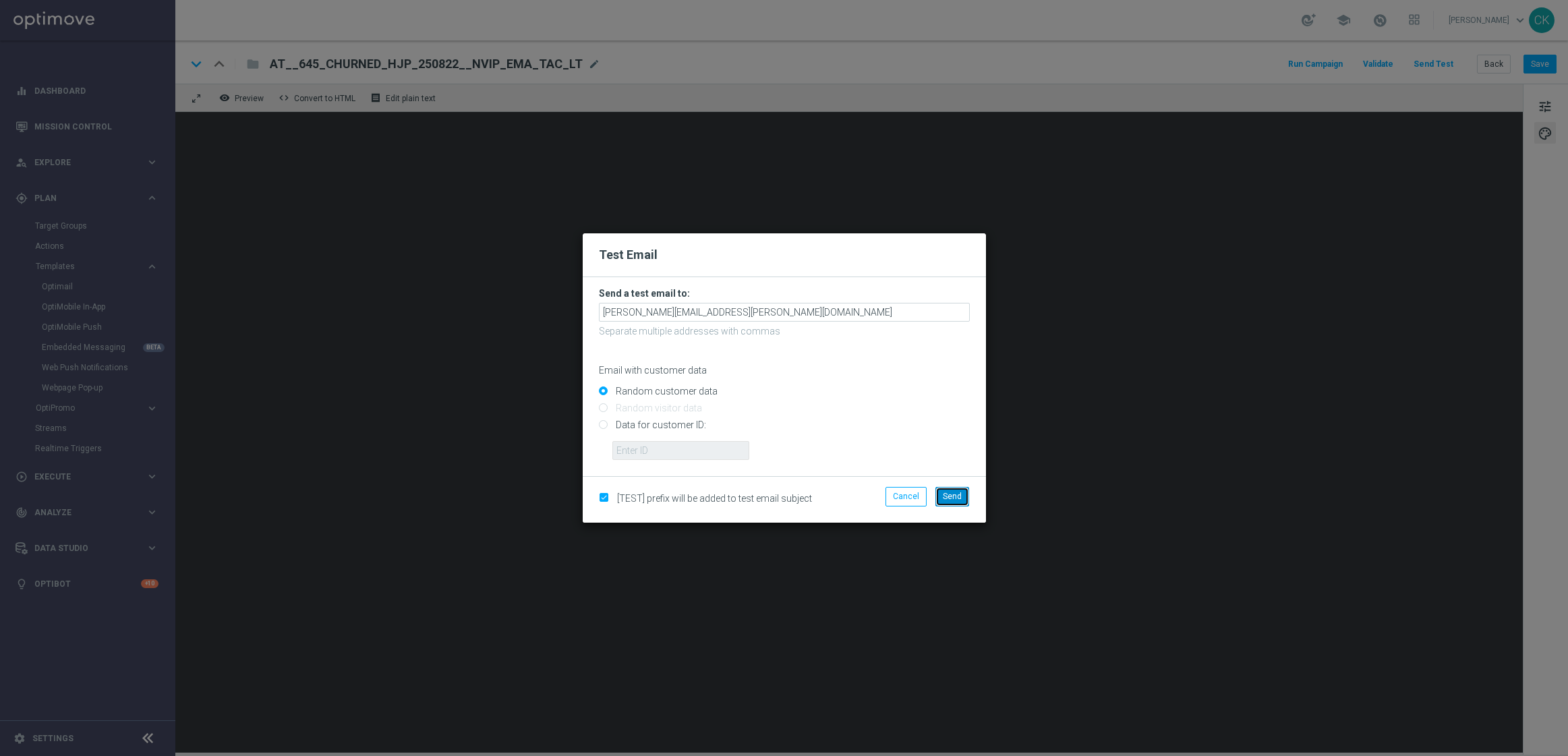
click at [955, 495] on span "Send" at bounding box center [952, 496] width 19 height 9
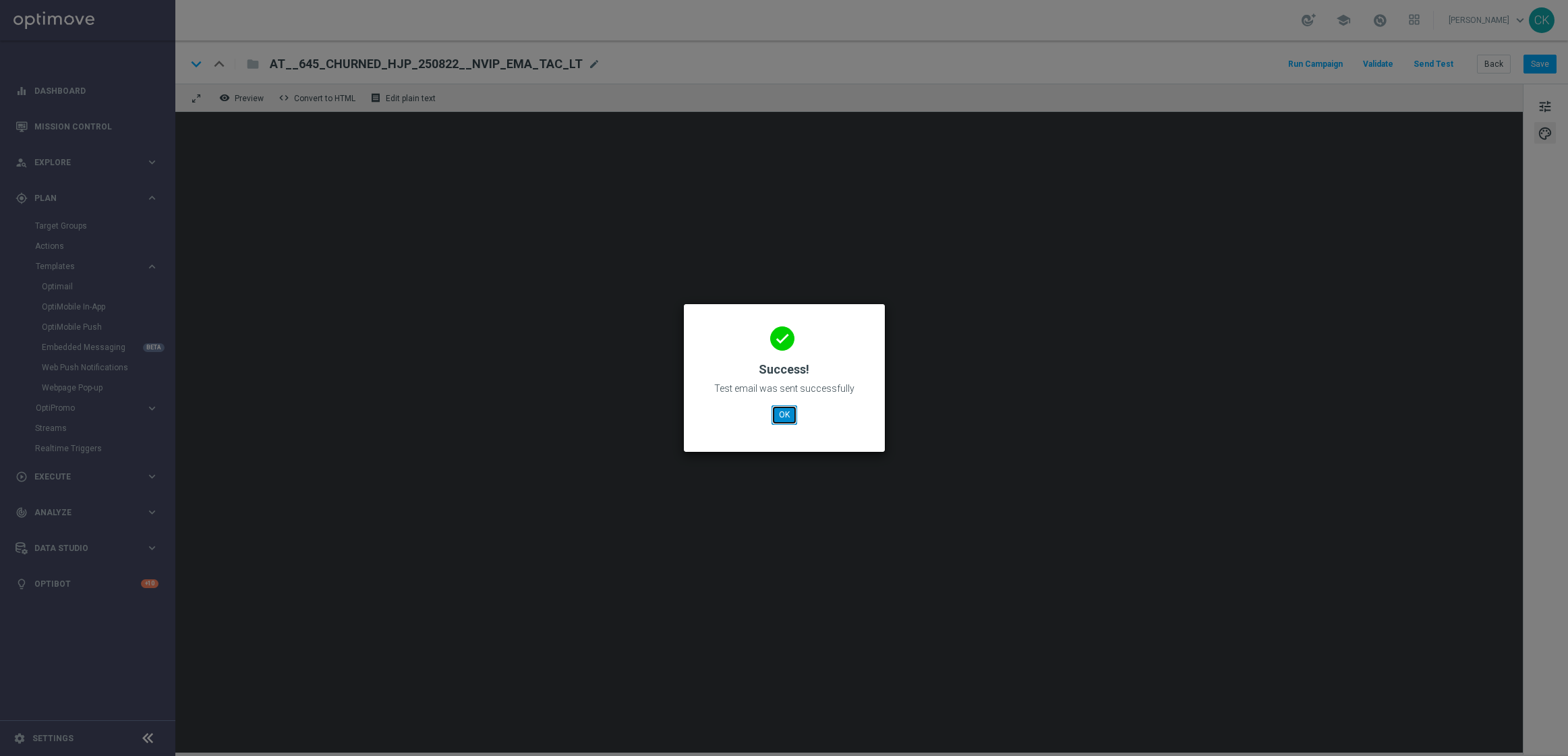
click at [784, 418] on button "OK" at bounding box center [784, 415] width 26 height 19
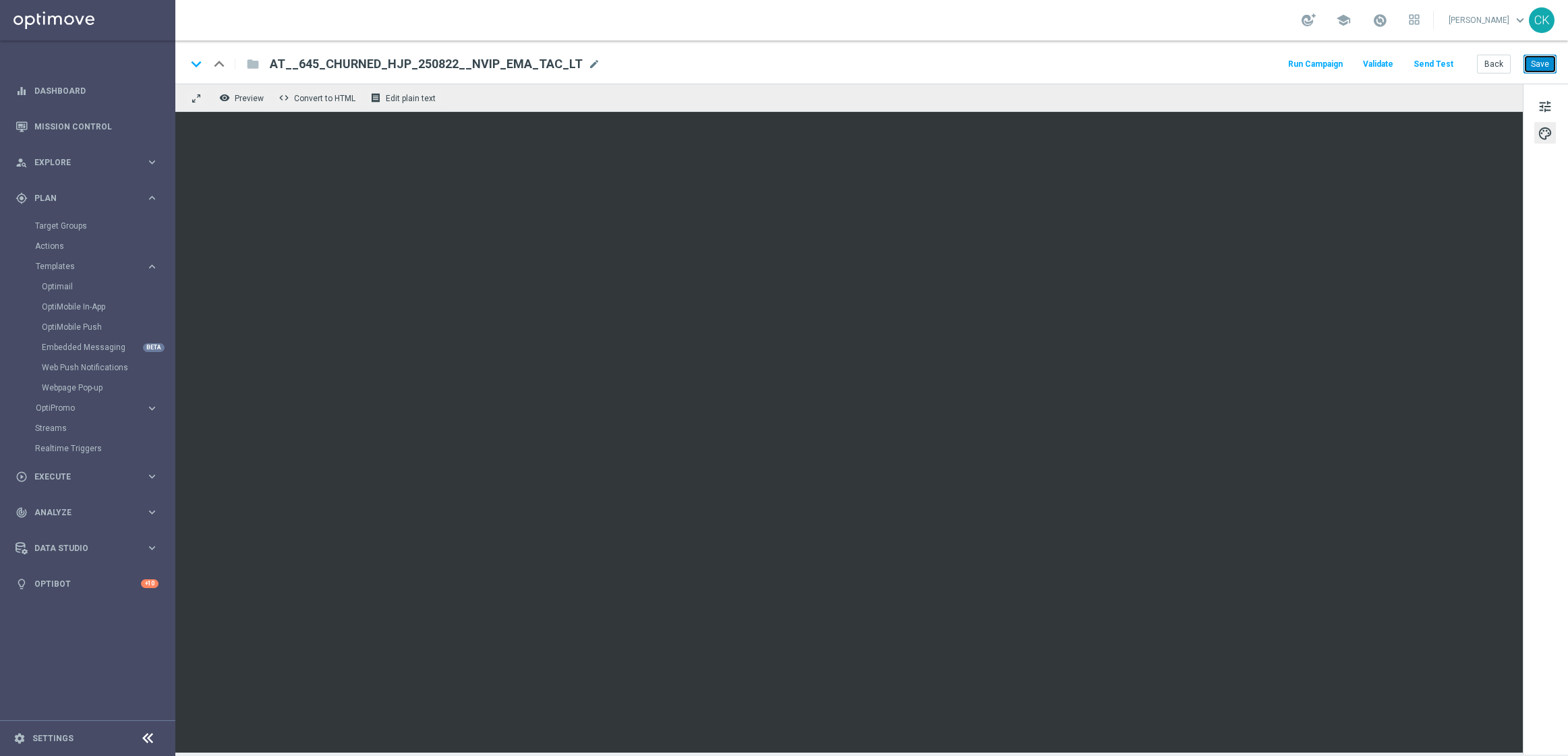
click at [1548, 68] on button "Save" at bounding box center [1540, 64] width 33 height 19
click at [1494, 65] on button "Back" at bounding box center [1494, 64] width 34 height 19
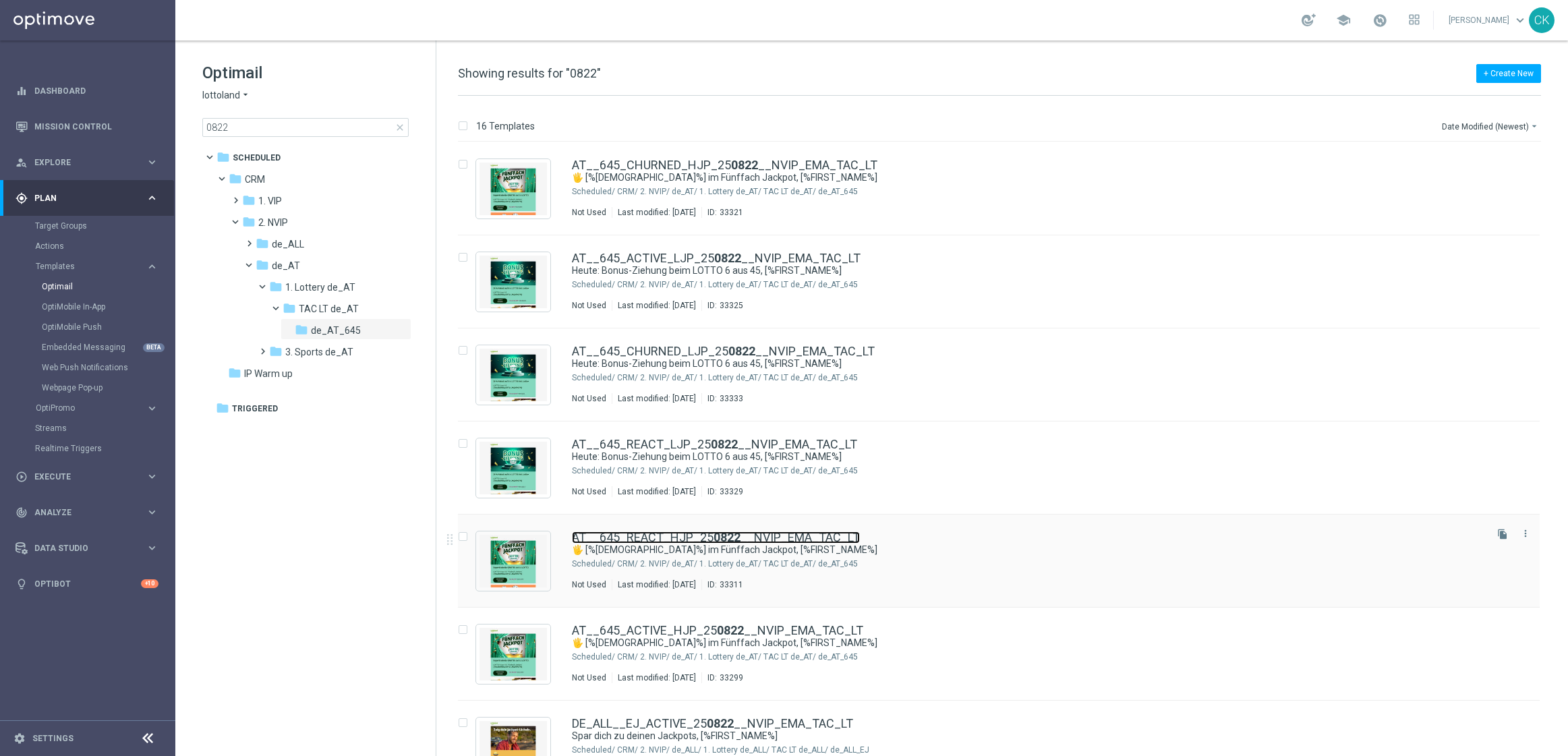
click at [683, 535] on link "AT__645_REACT_HJP_25 0822 __NVIP_EMA_TAC_LT" at bounding box center [715, 537] width 288 height 12
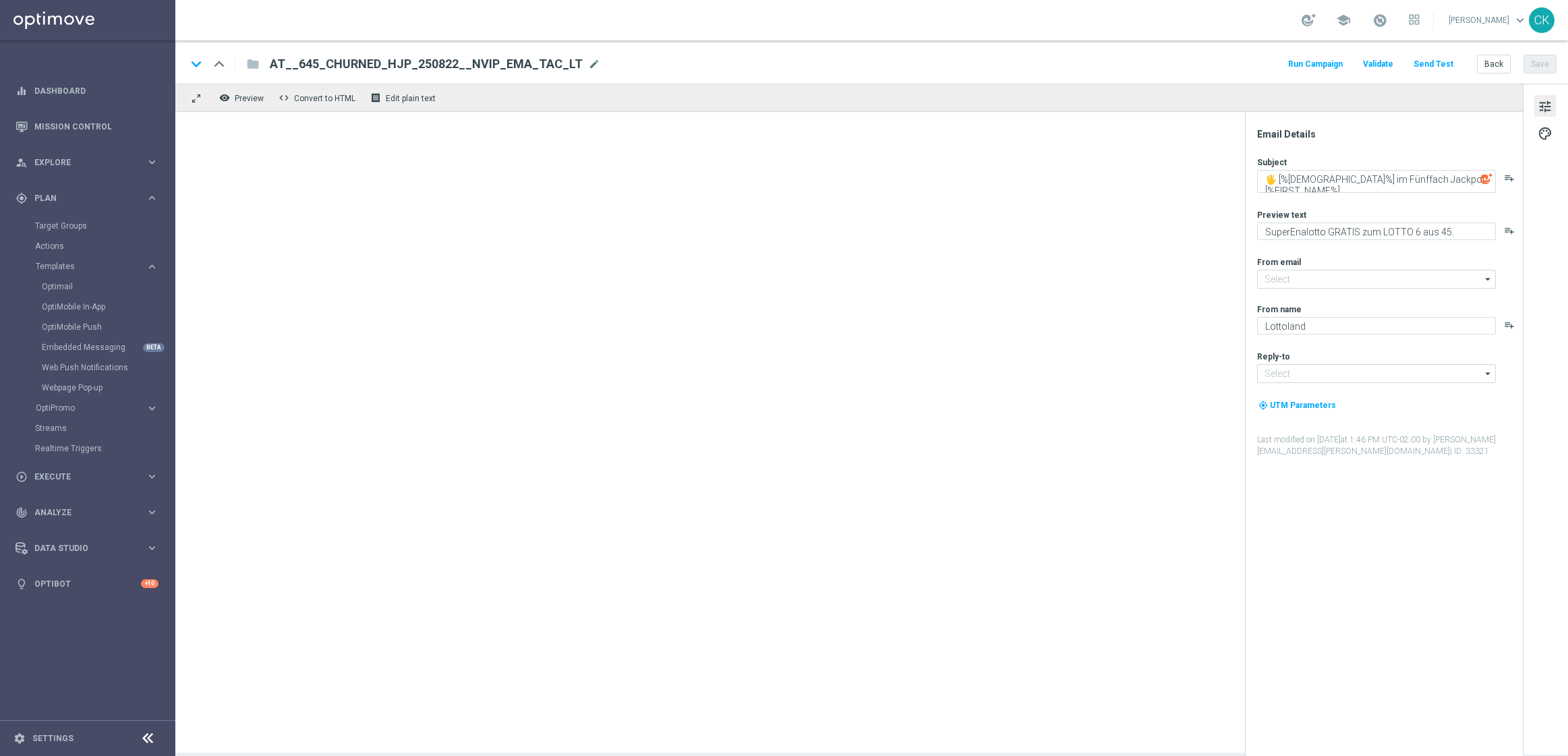
type input "[EMAIL_ADDRESS][DOMAIN_NAME]"
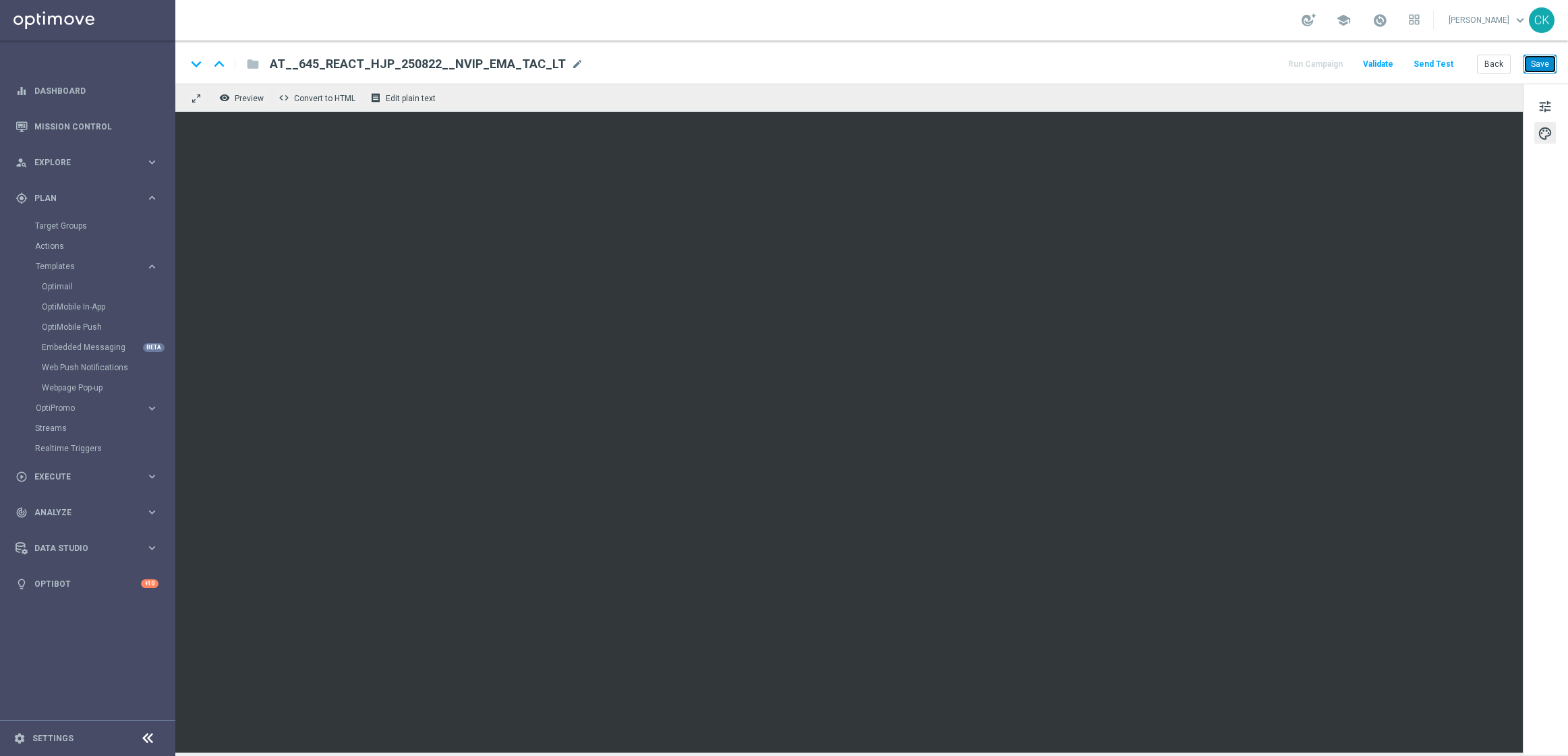
click at [1545, 62] on button "Save" at bounding box center [1540, 64] width 33 height 19
click at [1548, 61] on button "Save" at bounding box center [1540, 64] width 33 height 19
click at [1544, 63] on button "Save" at bounding box center [1540, 64] width 33 height 19
click at [1544, 64] on button "Save" at bounding box center [1540, 64] width 33 height 19
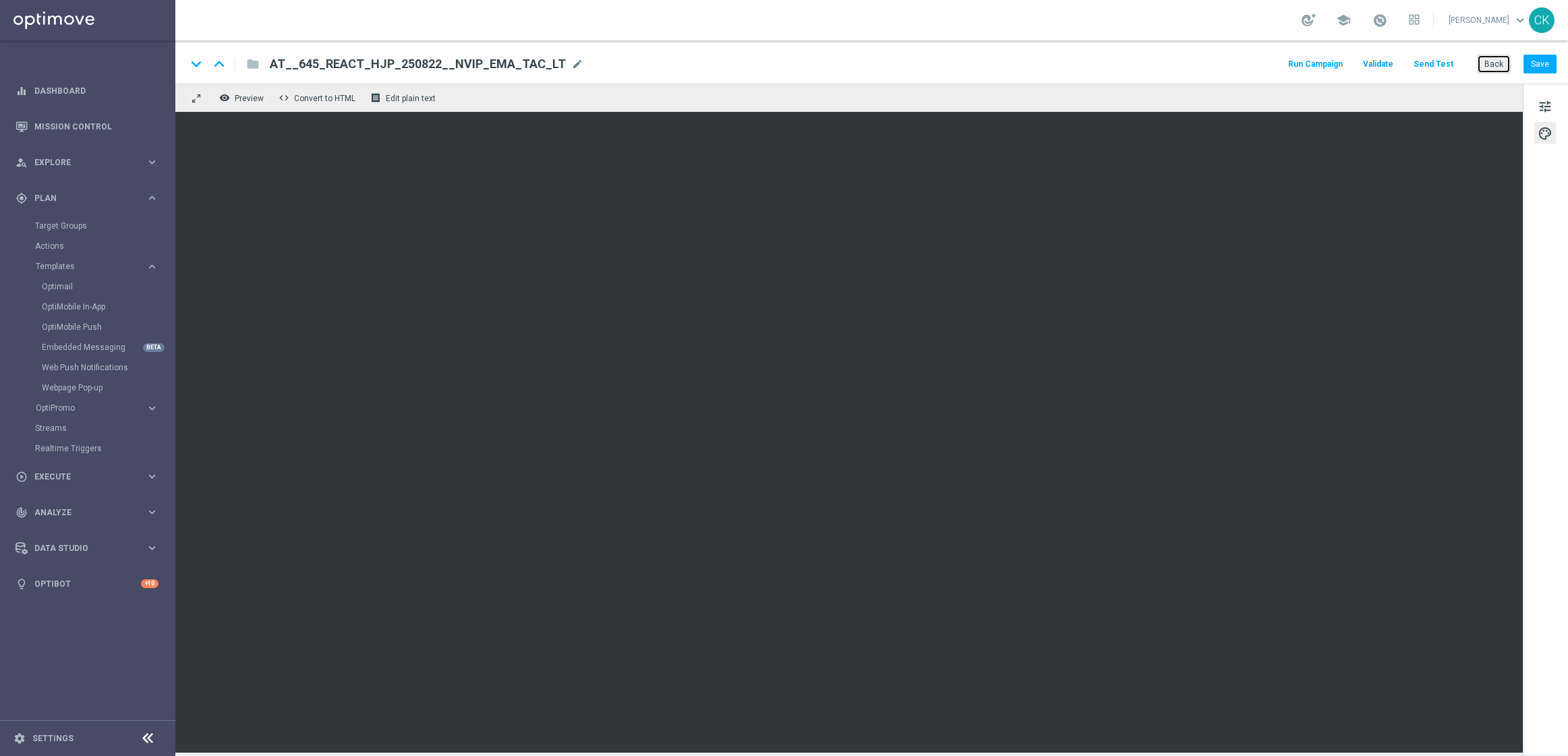
click at [1492, 66] on button "Back" at bounding box center [1494, 64] width 34 height 19
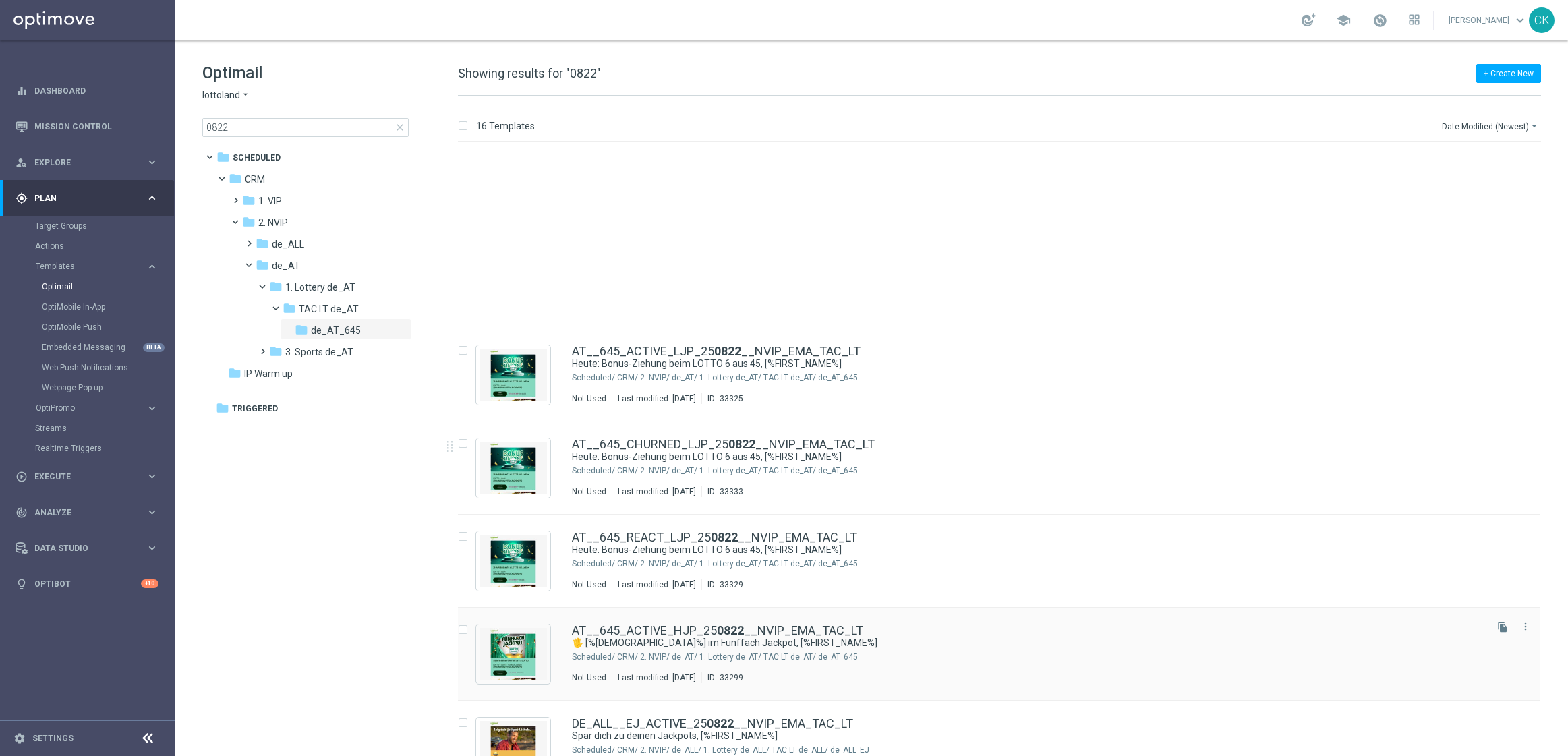
scroll to position [209, 0]
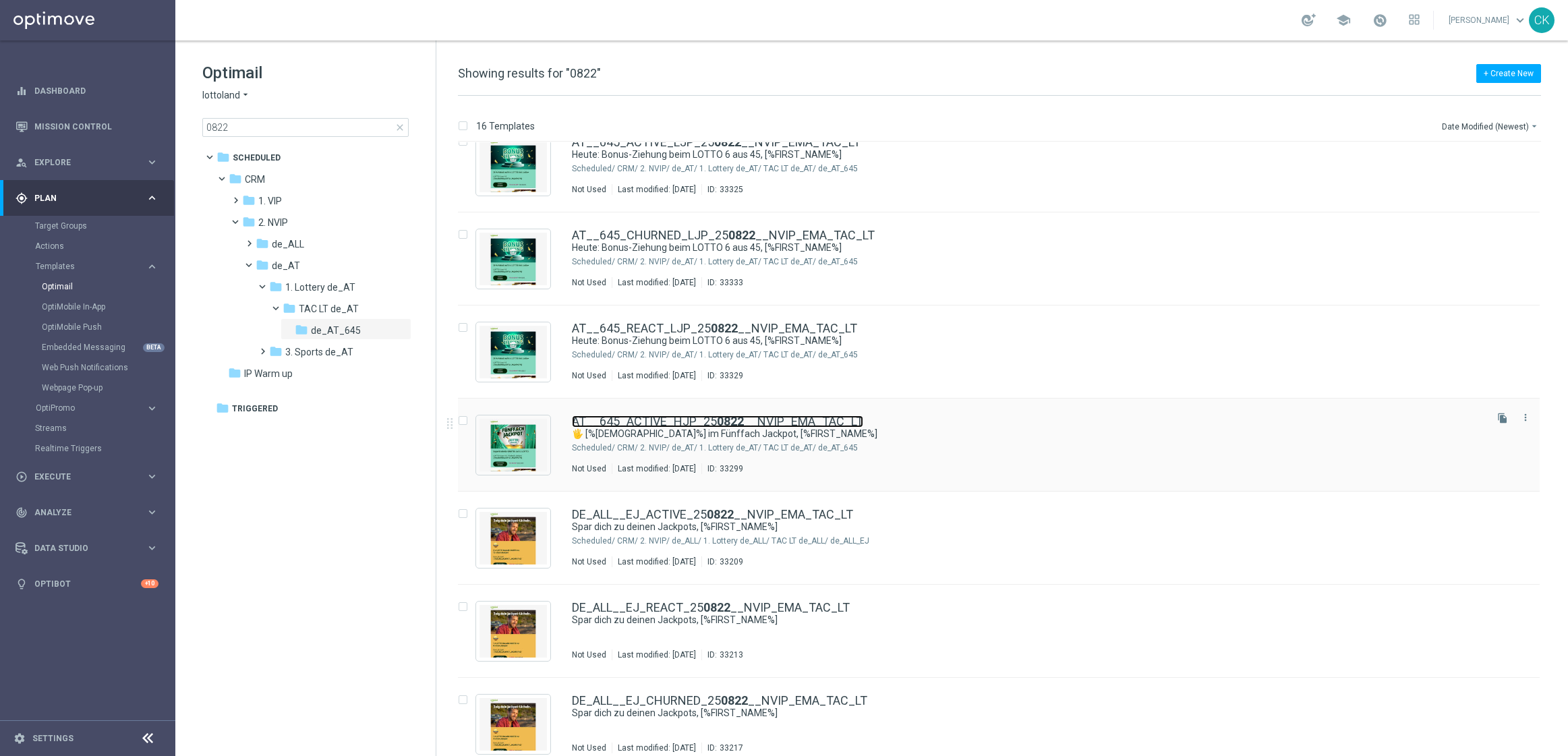
click at [683, 425] on link "AT__645_ACTIVE_HJP_25 0822 __NVIP_EMA_TAC_LT" at bounding box center [718, 421] width 292 height 12
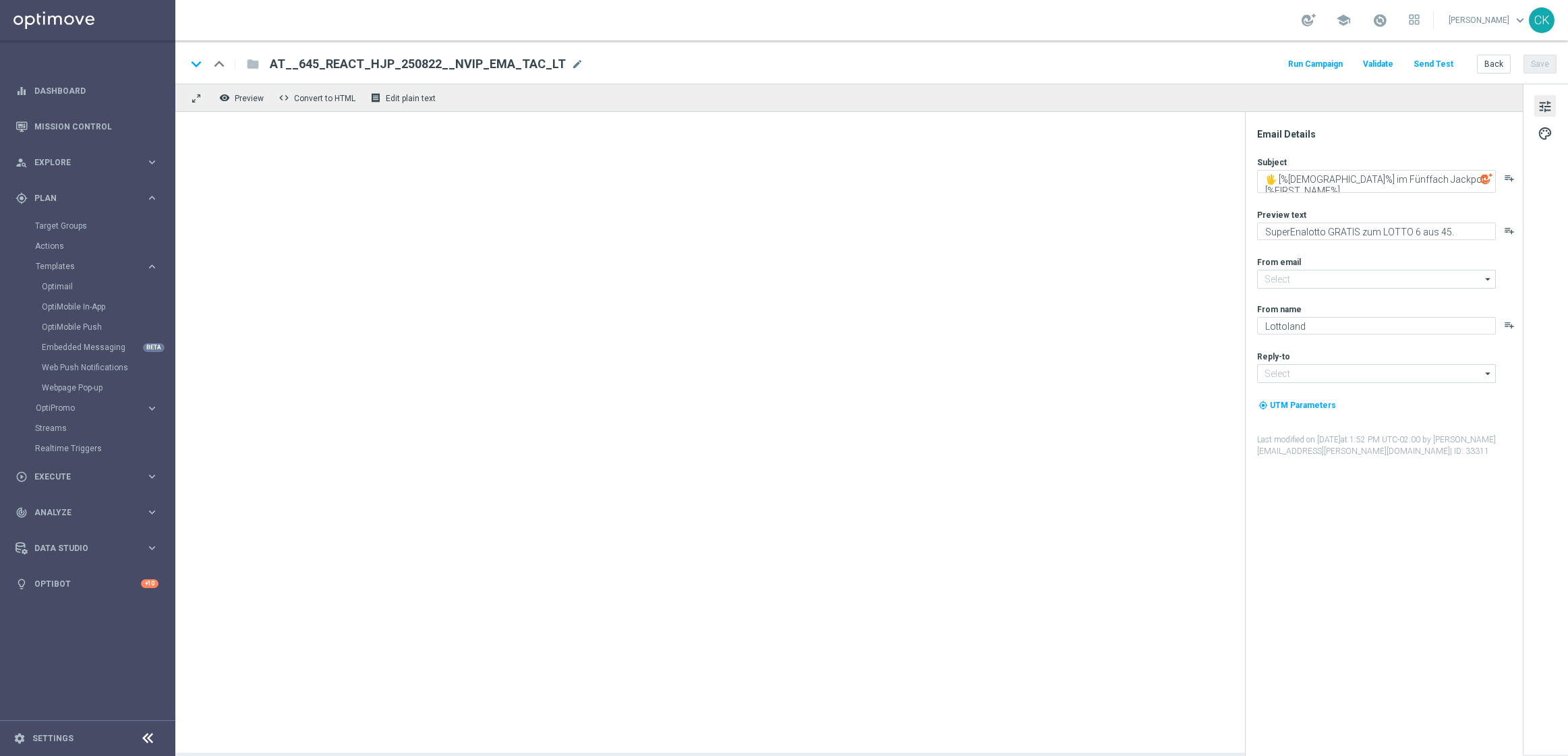
type input "[EMAIL_ADDRESS][DOMAIN_NAME]"
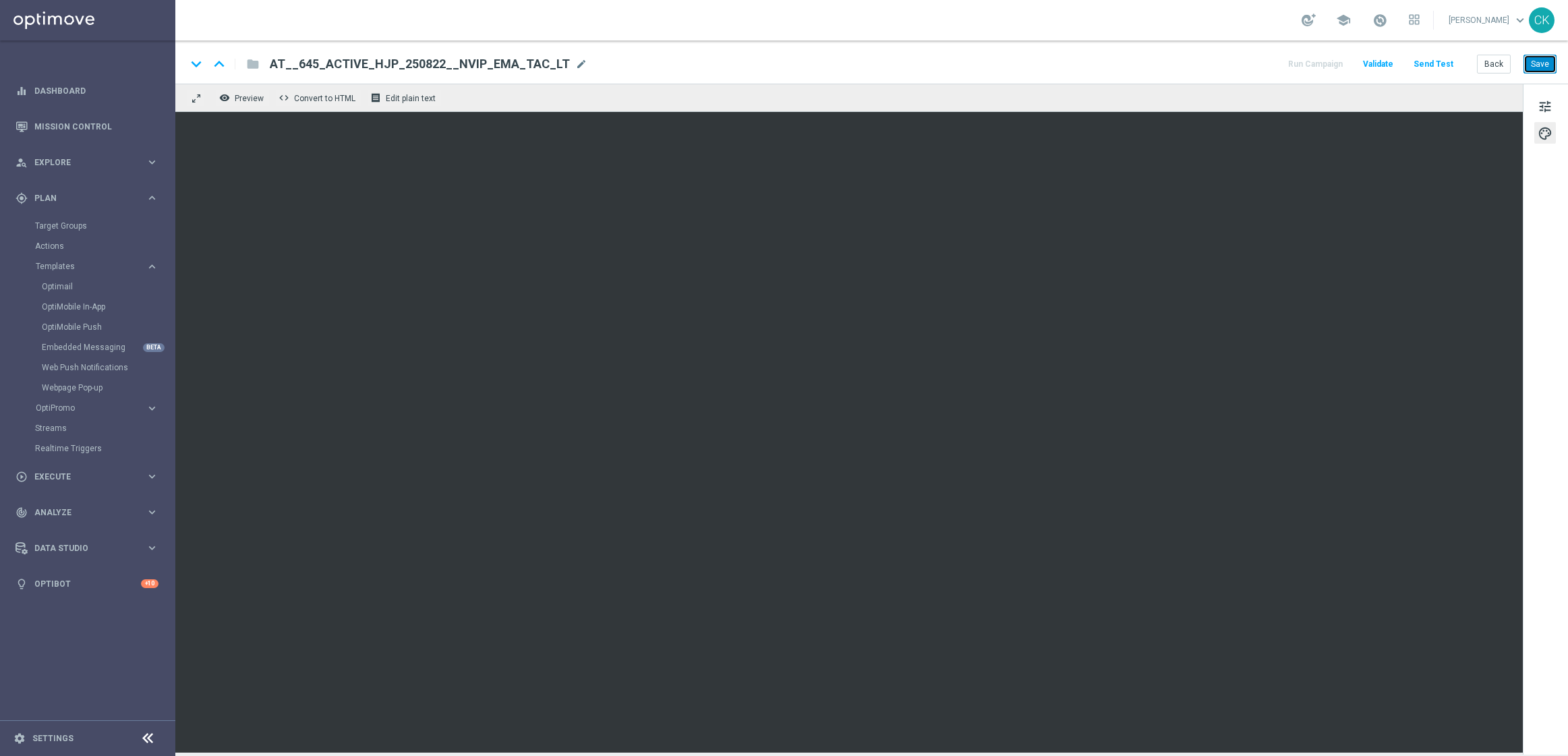
click at [1549, 60] on button "Save" at bounding box center [1540, 64] width 33 height 19
click at [1548, 58] on button "Save" at bounding box center [1540, 64] width 33 height 19
click at [1548, 58] on button "Save" at bounding box center [1540, 64] width 33 height 19
click at [1497, 66] on button "Back" at bounding box center [1494, 64] width 34 height 19
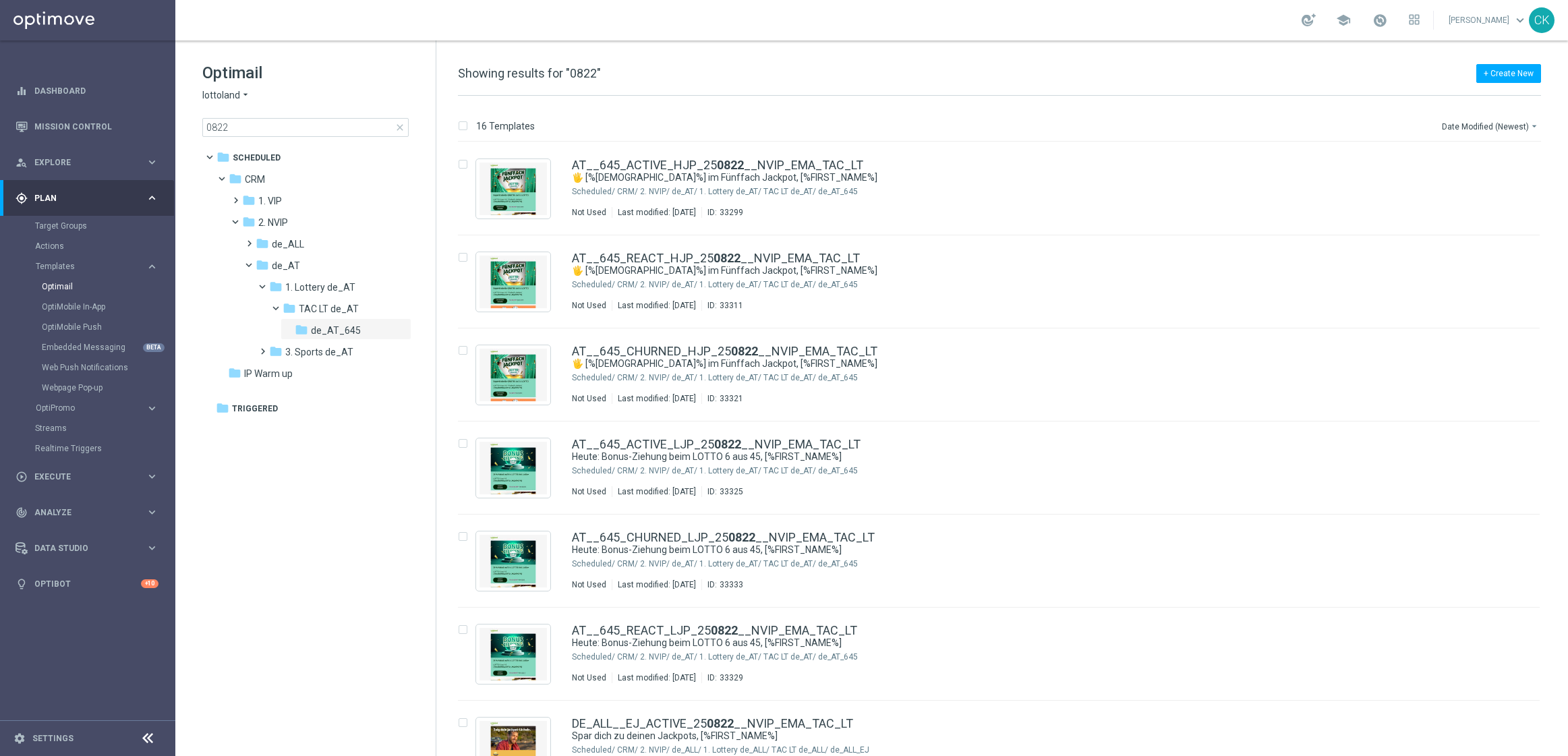
click at [397, 124] on span "close" at bounding box center [400, 127] width 11 height 11
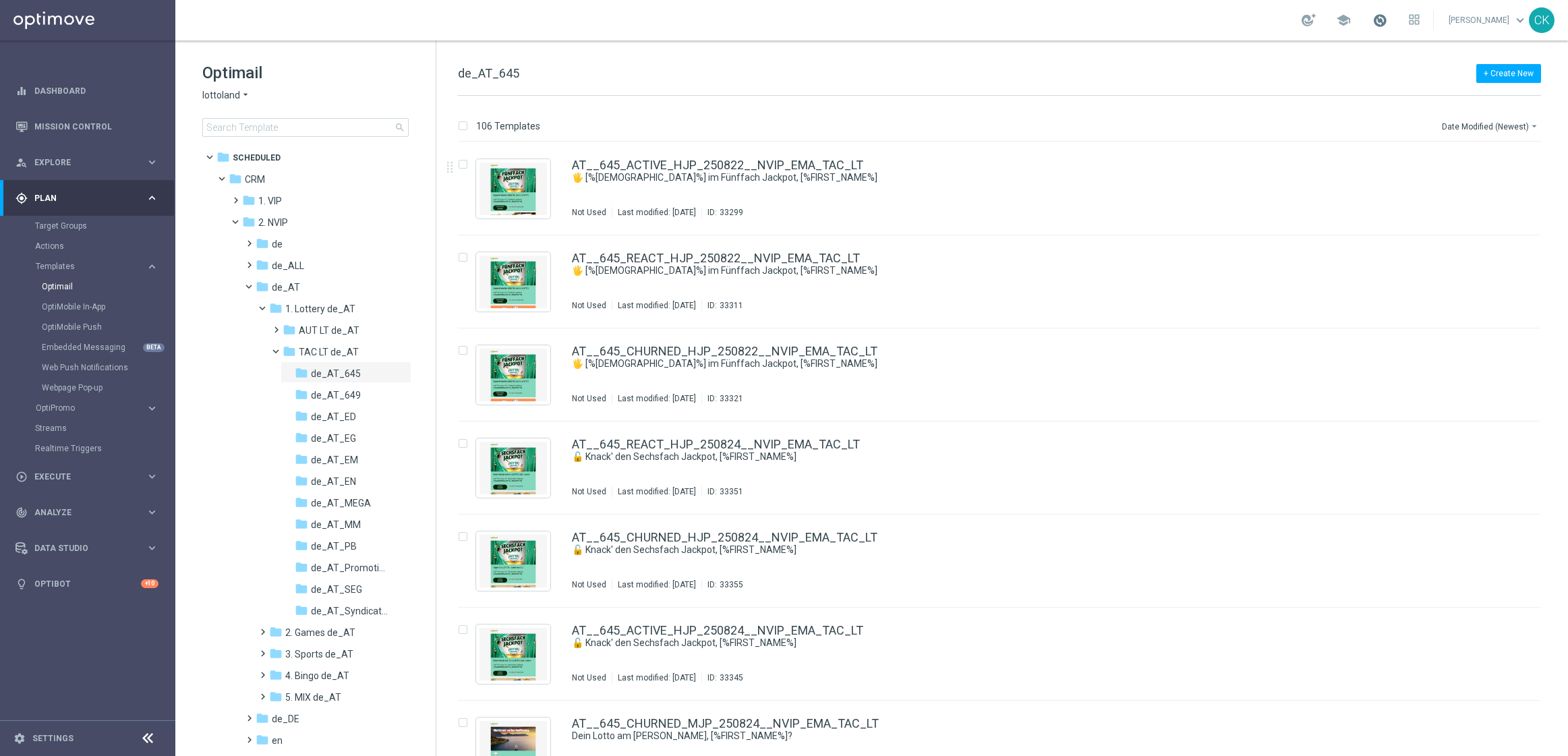
click at [1373, 17] on span at bounding box center [1380, 20] width 15 height 15
click at [1134, 79] on div "+ Create New de_AT_645" at bounding box center [999, 81] width 1083 height 31
click at [306, 129] on input at bounding box center [305, 128] width 206 height 19
type input "0824"
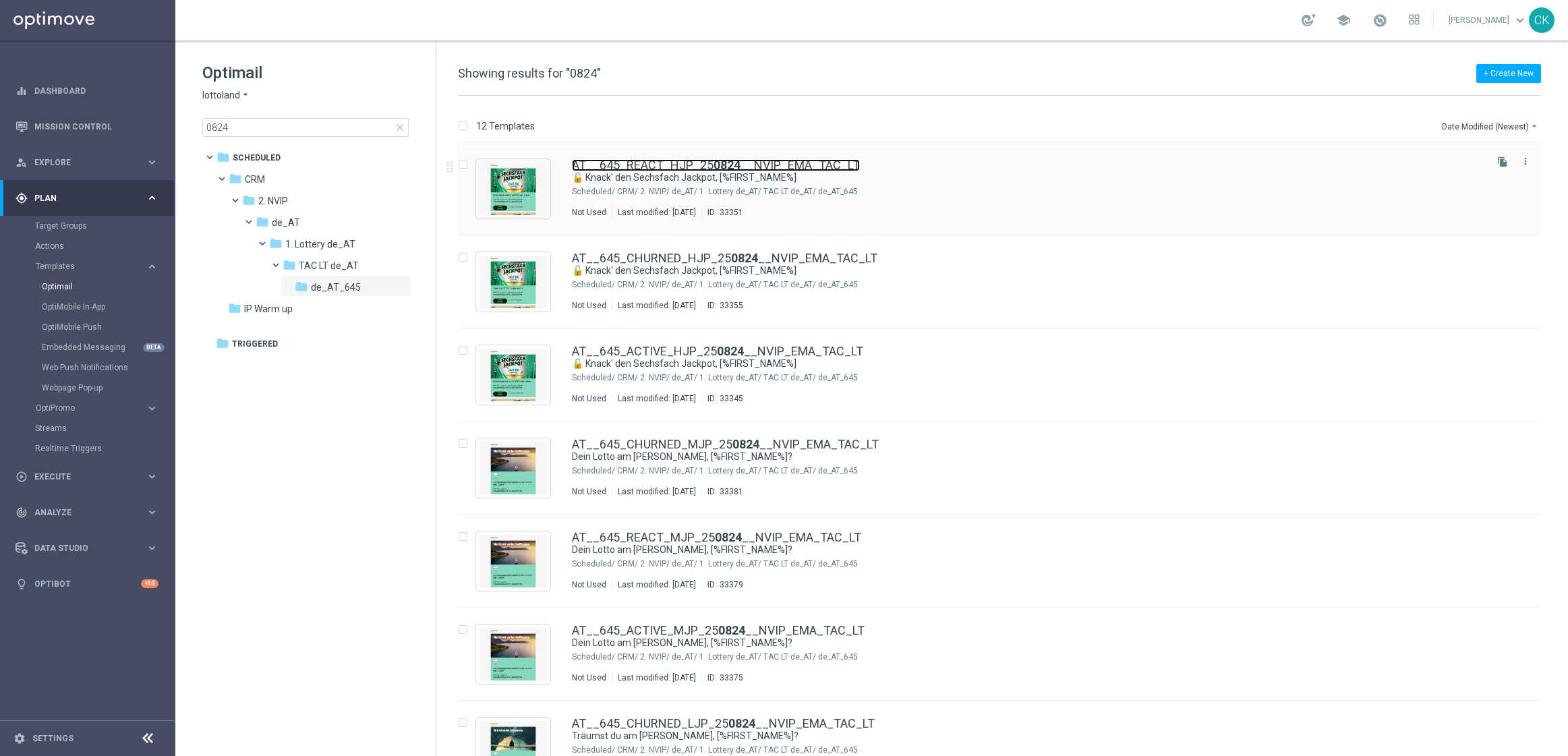
click at [685, 167] on link "AT__645_REACT_HJP_25 0824 __NVIP_EMA_TAC_LT" at bounding box center [715, 165] width 288 height 12
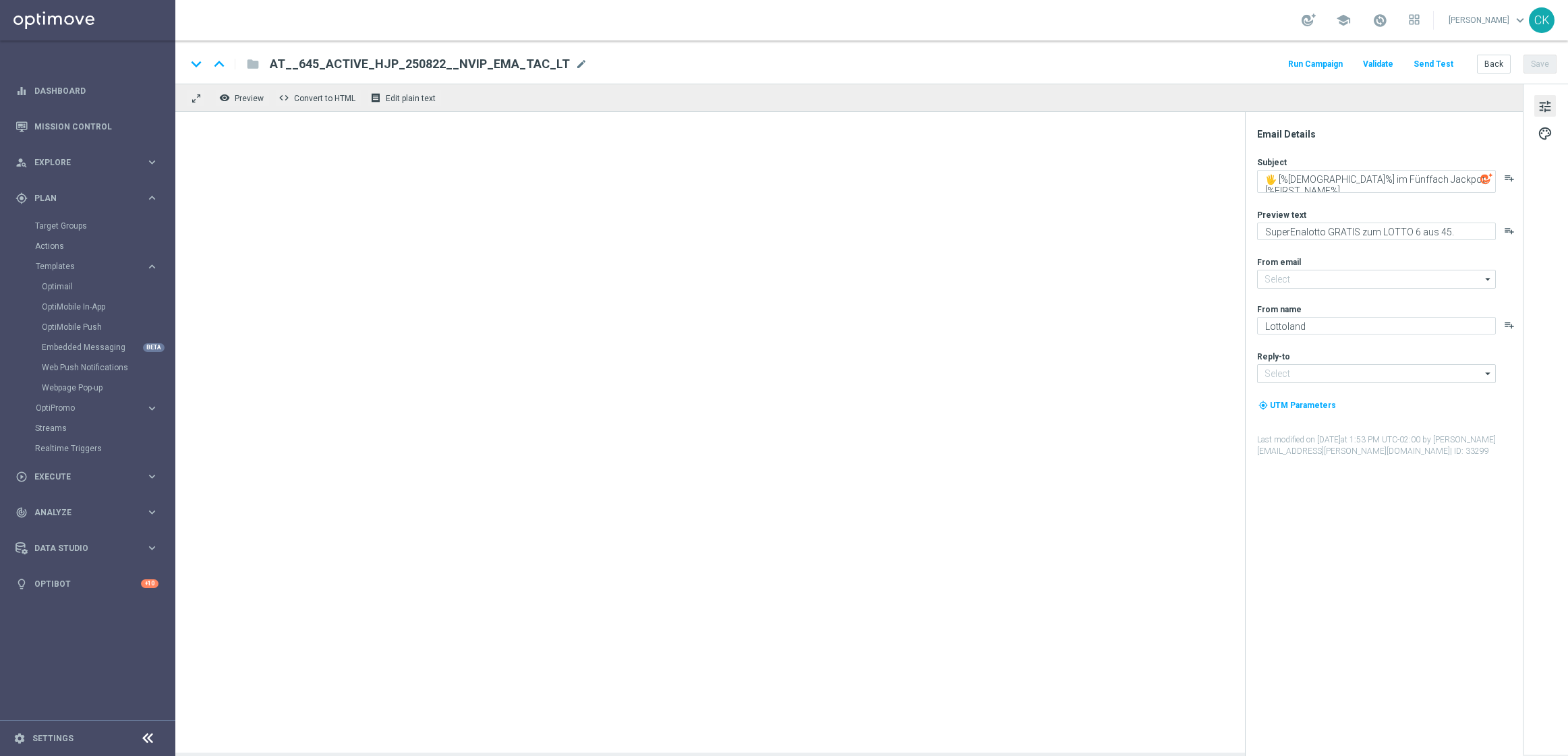
type input "[EMAIL_ADDRESS][DOMAIN_NAME]"
type textarea "🔓 Knack' den Sechsfach Jackpot, [%FIRST_NAME%]"
type textarea "LOTTO 6 aus 45 zum Sparpreis."
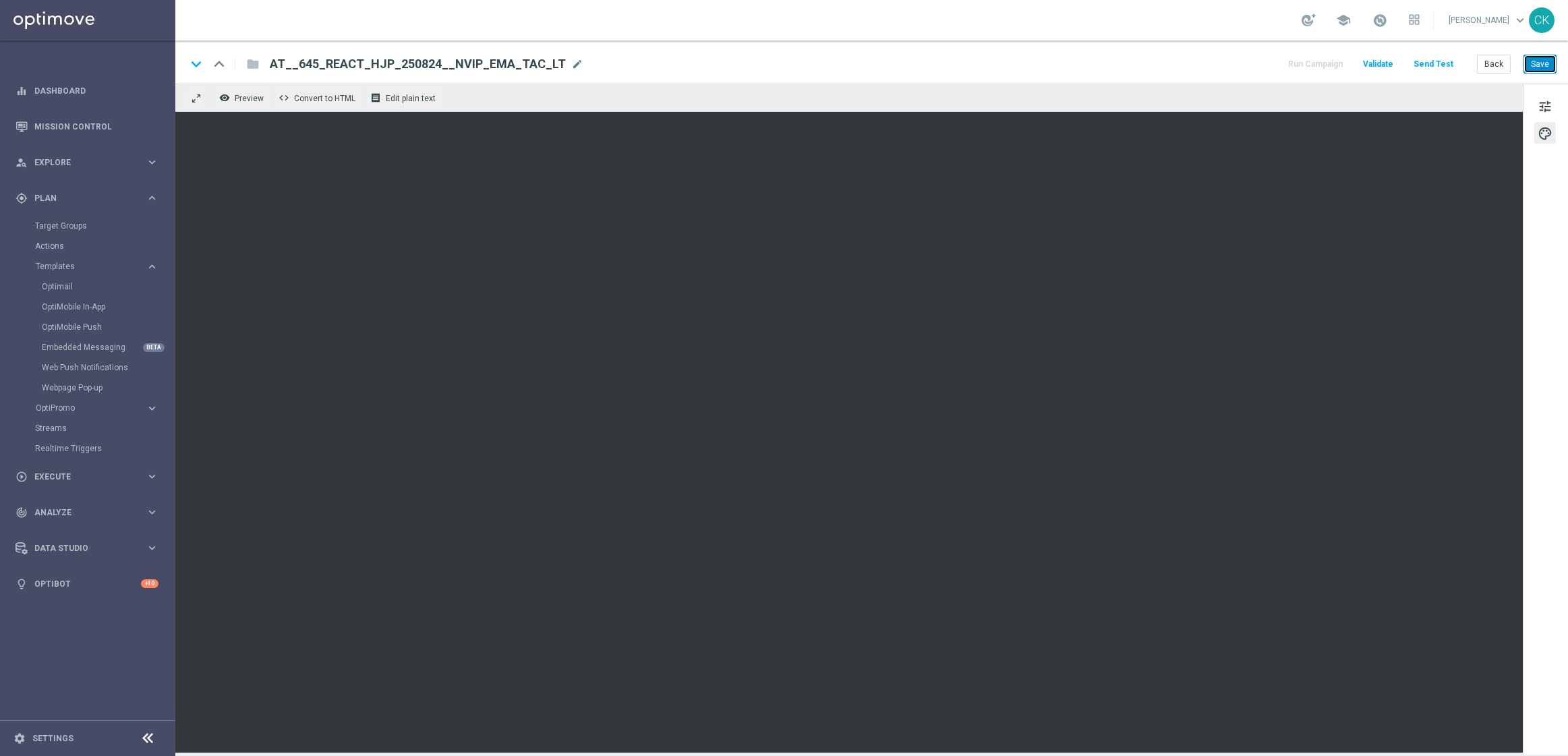
click at [1547, 67] on button "Save" at bounding box center [1540, 64] width 33 height 19
click at [1548, 68] on button "Save" at bounding box center [1540, 64] width 33 height 19
click at [1490, 61] on button "Back" at bounding box center [1494, 64] width 34 height 19
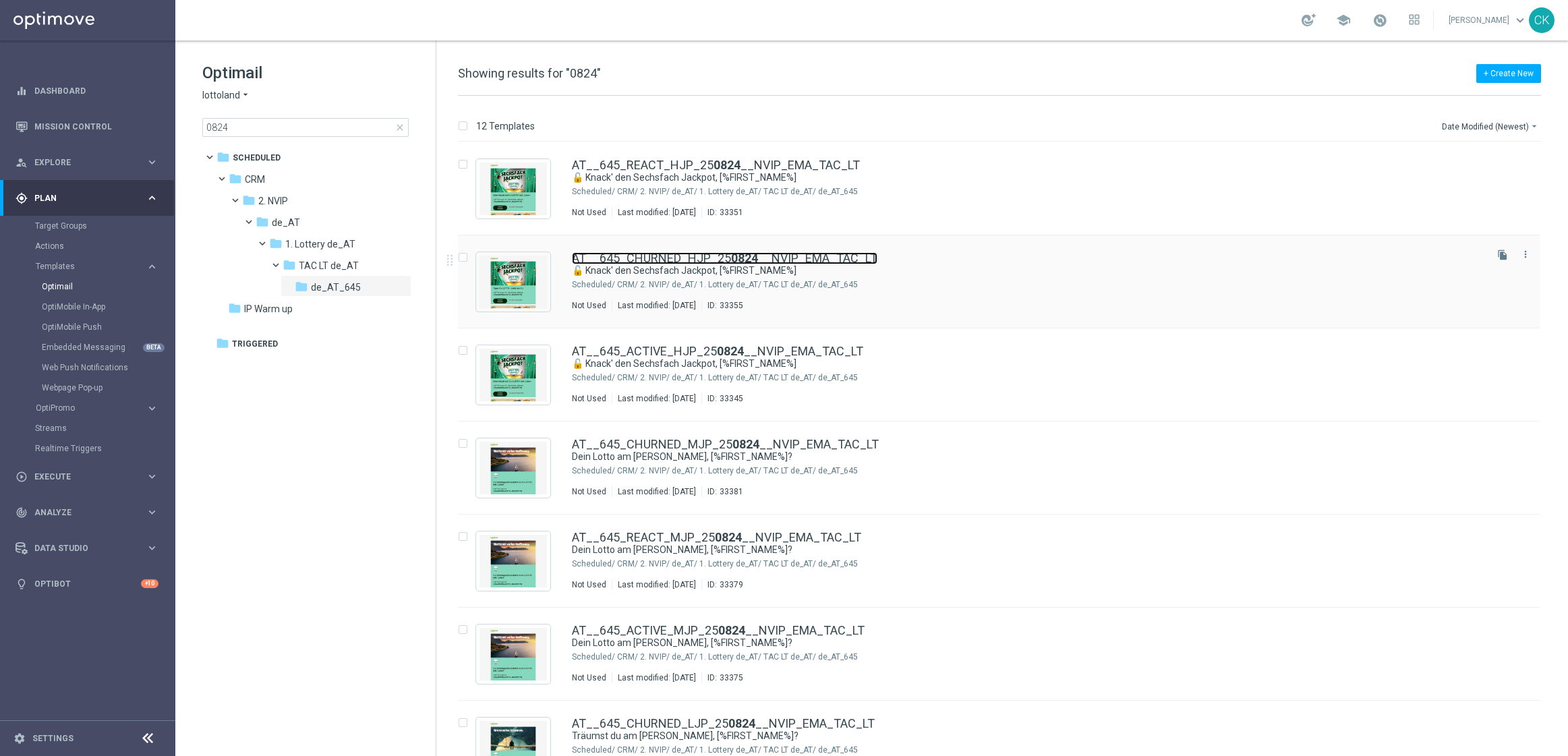
click at [659, 256] on link "AT__645_CHURNED_HJP_25 0824 __NVIP_EMA_TAC_LT" at bounding box center [724, 258] width 306 height 12
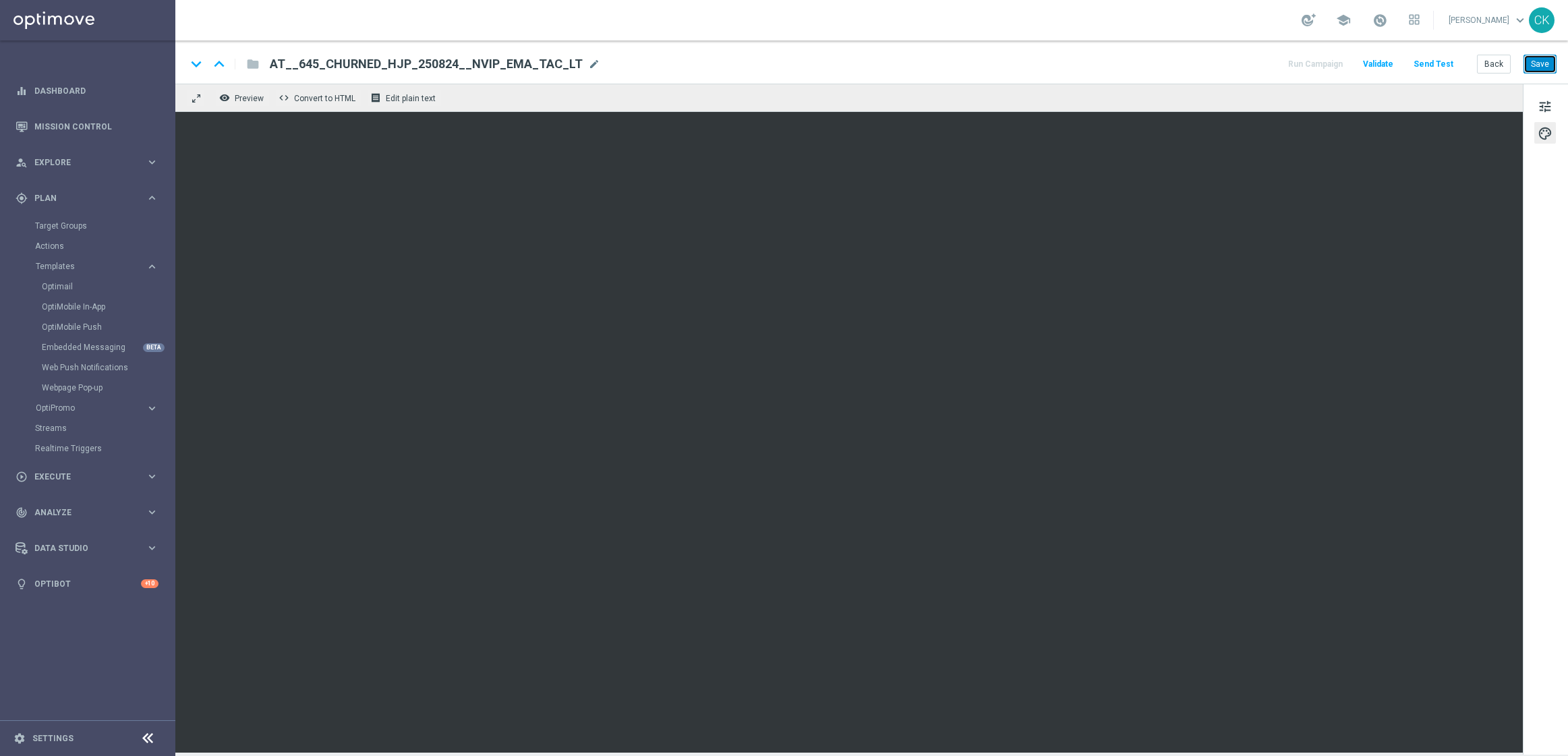
click at [1545, 60] on button "Save" at bounding box center [1540, 64] width 33 height 19
click at [1545, 58] on button "Save" at bounding box center [1540, 64] width 33 height 19
click at [1494, 65] on button "Back" at bounding box center [1494, 64] width 34 height 19
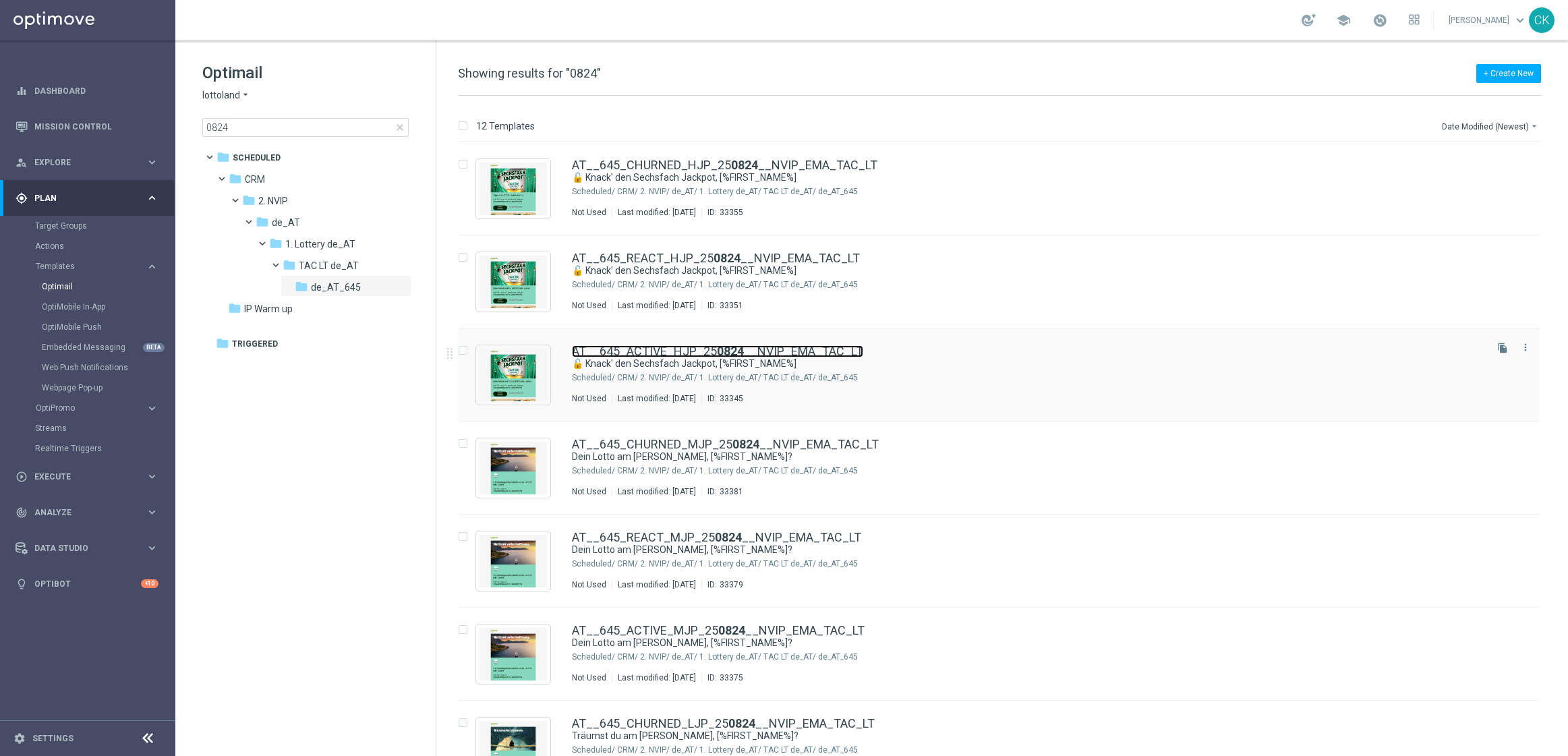
click at [667, 349] on link "AT__645_ACTIVE_HJP_25 0824 __NVIP_EMA_TAC_LT" at bounding box center [718, 351] width 292 height 12
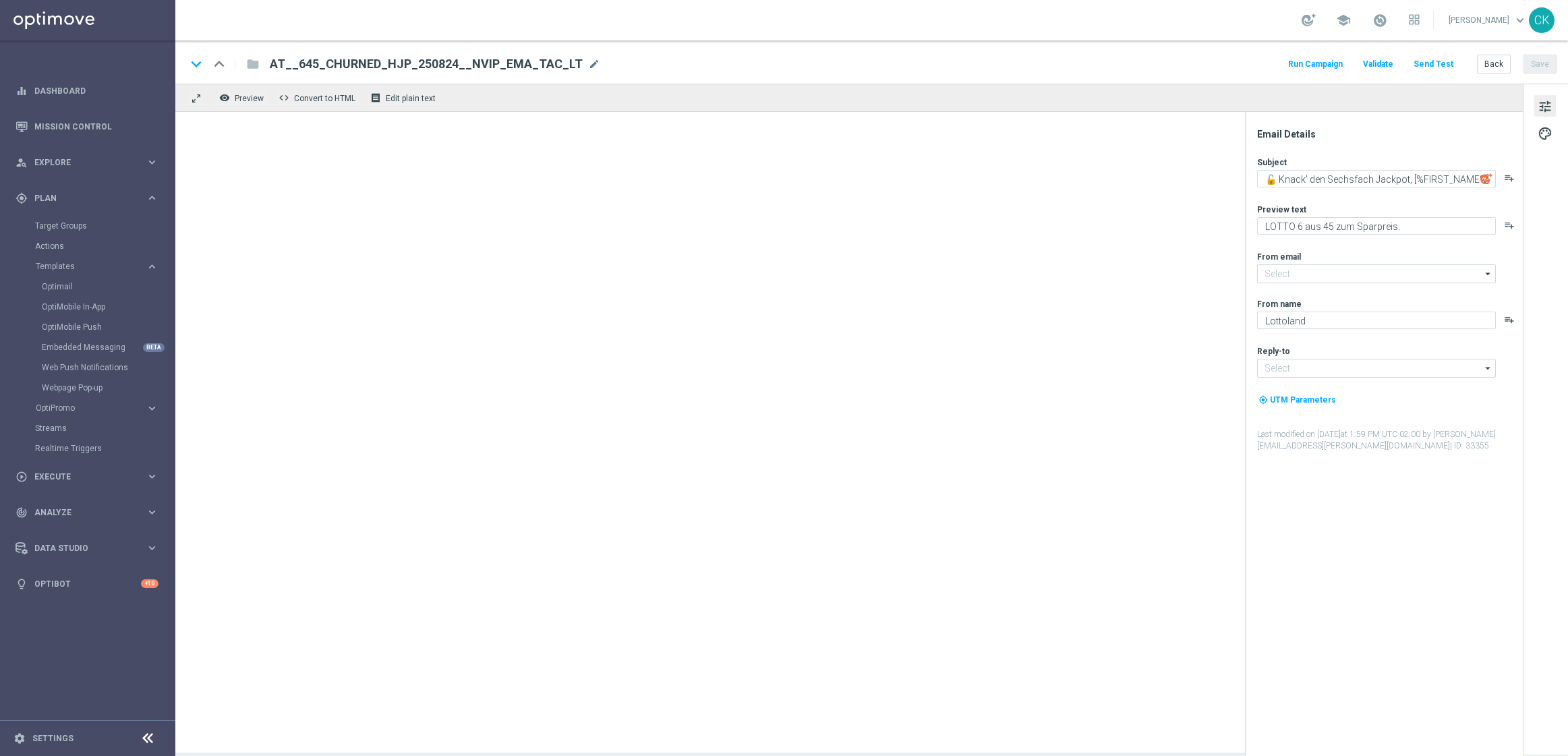
type input "[EMAIL_ADDRESS][DOMAIN_NAME]"
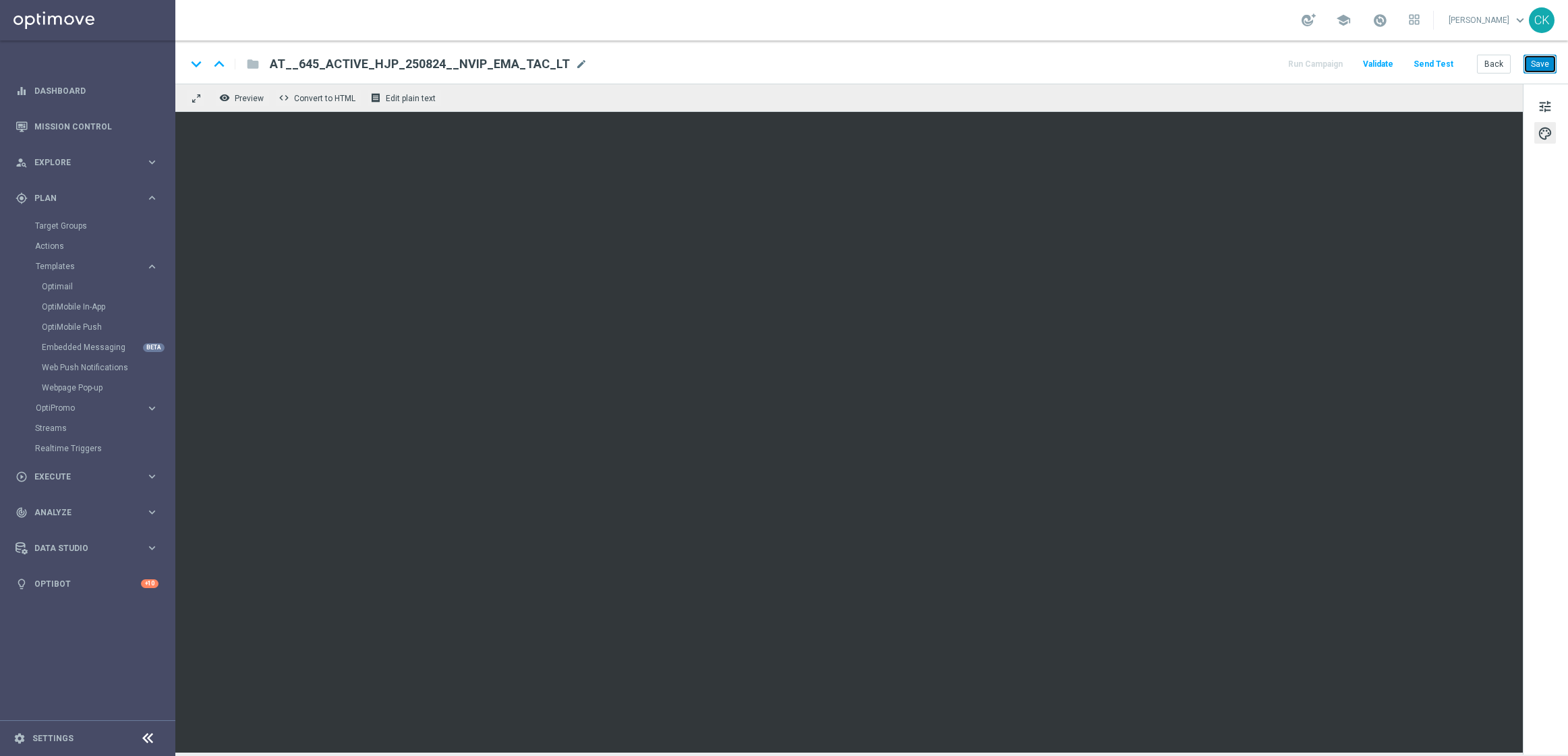
click at [1550, 56] on button "Save" at bounding box center [1540, 64] width 33 height 19
click at [1550, 55] on button "Save" at bounding box center [1540, 64] width 33 height 19
click at [1550, 55] on button "Save" at bounding box center [1540, 64] width 33 height 19
click at [1495, 66] on button "Back" at bounding box center [1494, 64] width 34 height 19
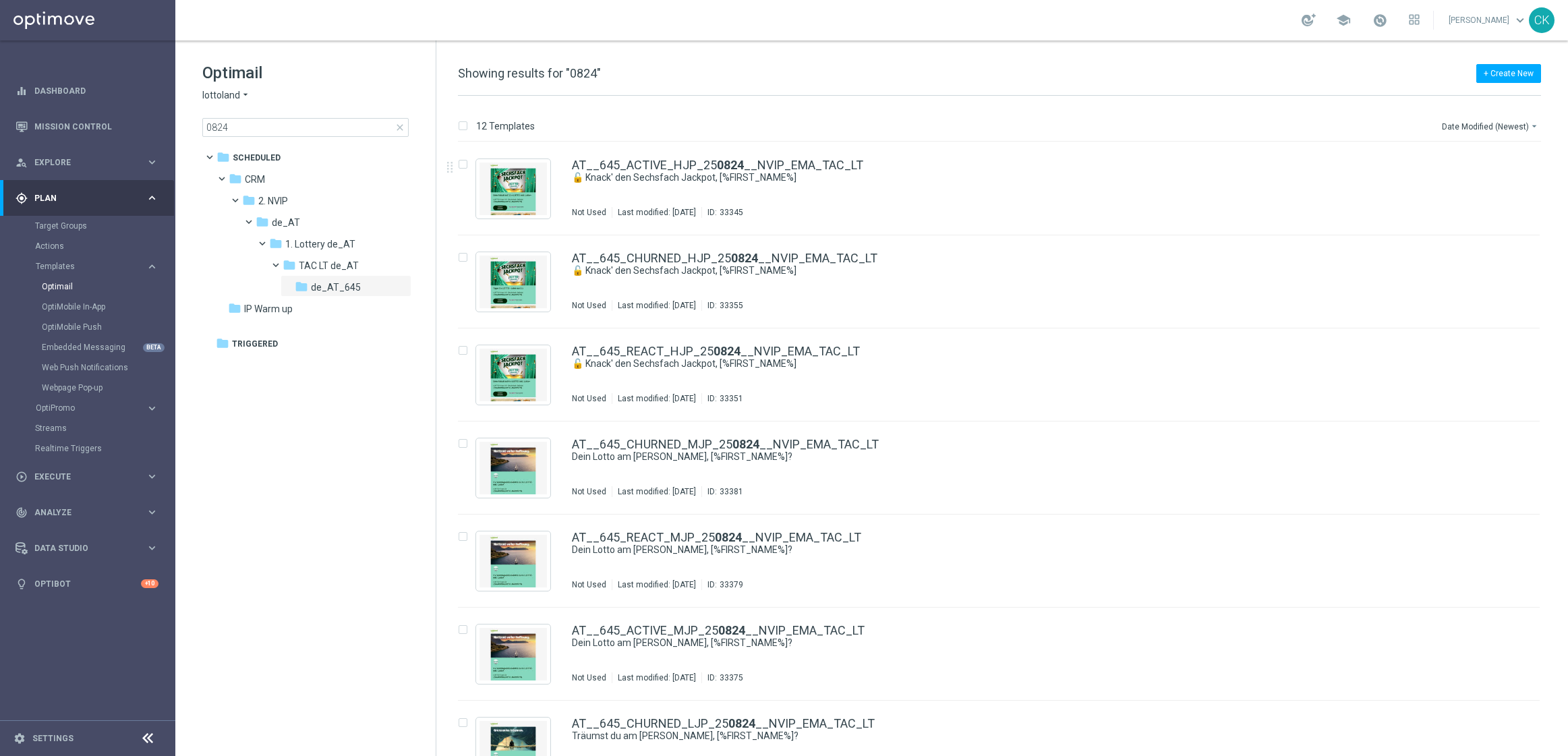
click at [399, 128] on span "close" at bounding box center [400, 127] width 11 height 11
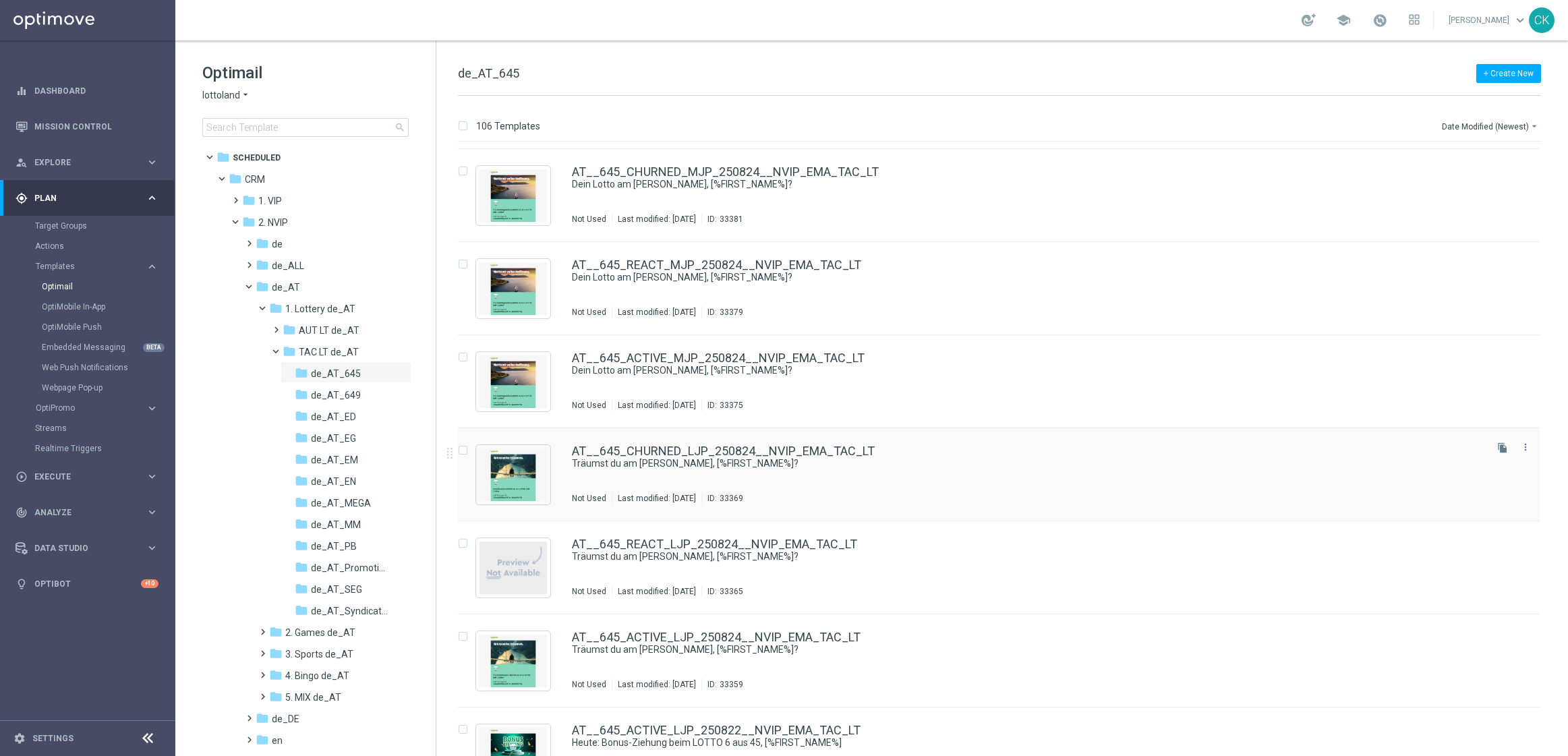
scroll to position [553, 0]
click at [662, 448] on link "AT__645_CHURNED_LJP_250824__NVIP_EMA_TAC_LT" at bounding box center [723, 450] width 303 height 12
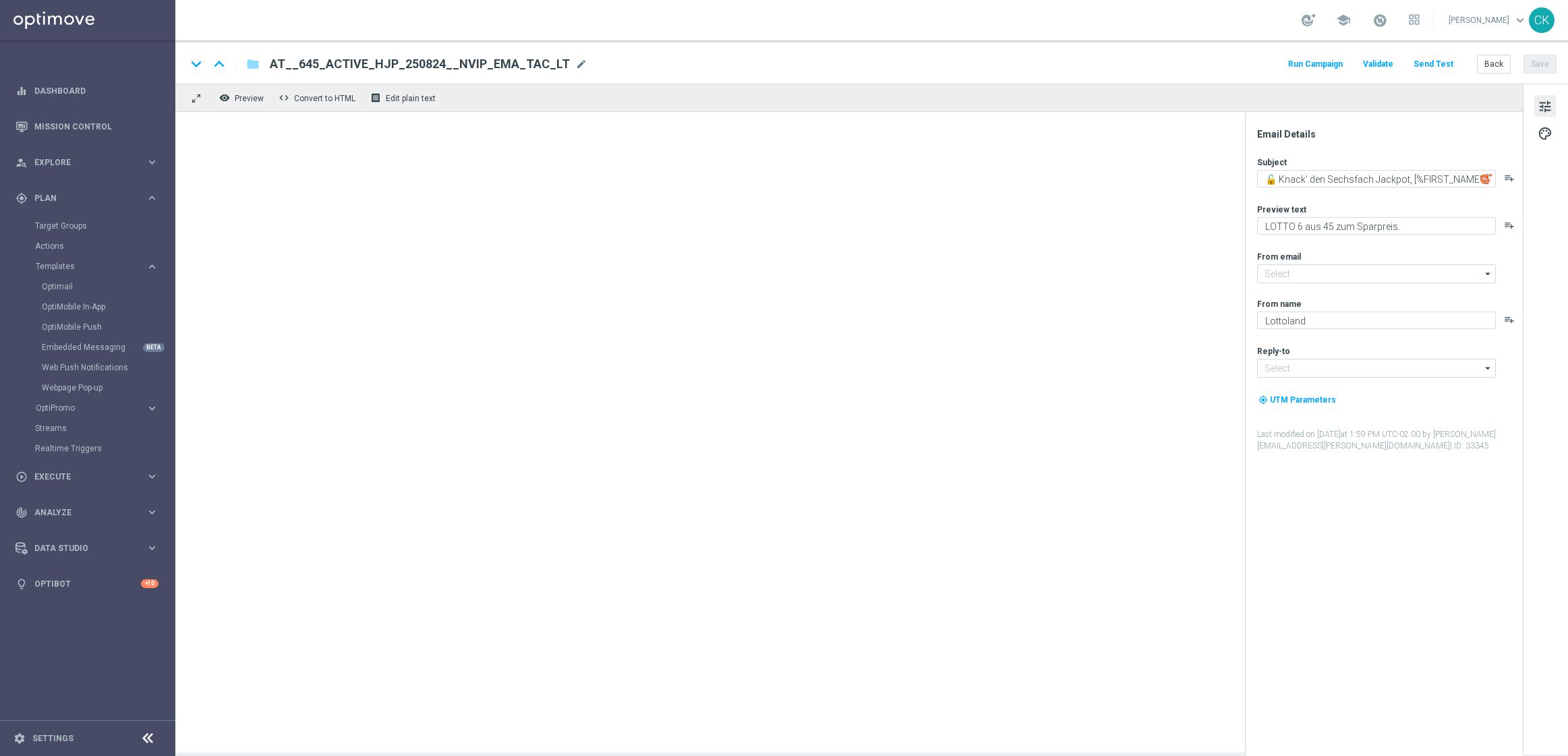
type input "[EMAIL_ADDRESS][DOMAIN_NAME]"
type textarea "Träumst du am Sonntag, [%FIRST_NAME%]?"
type textarea "EuroDreams GRATIS zum LOTTO 6 aus 45."
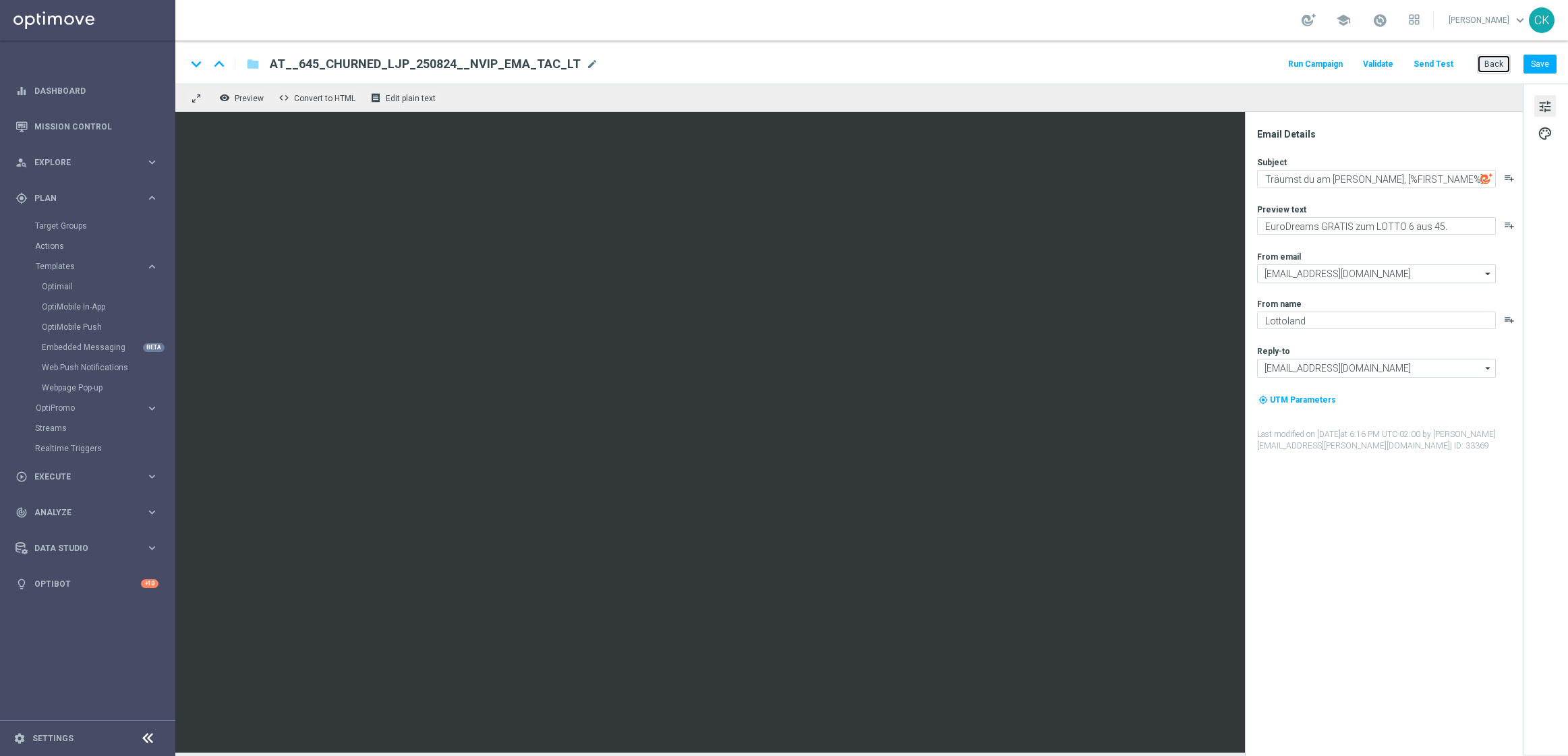
click at [1497, 66] on button "Back" at bounding box center [1494, 64] width 34 height 19
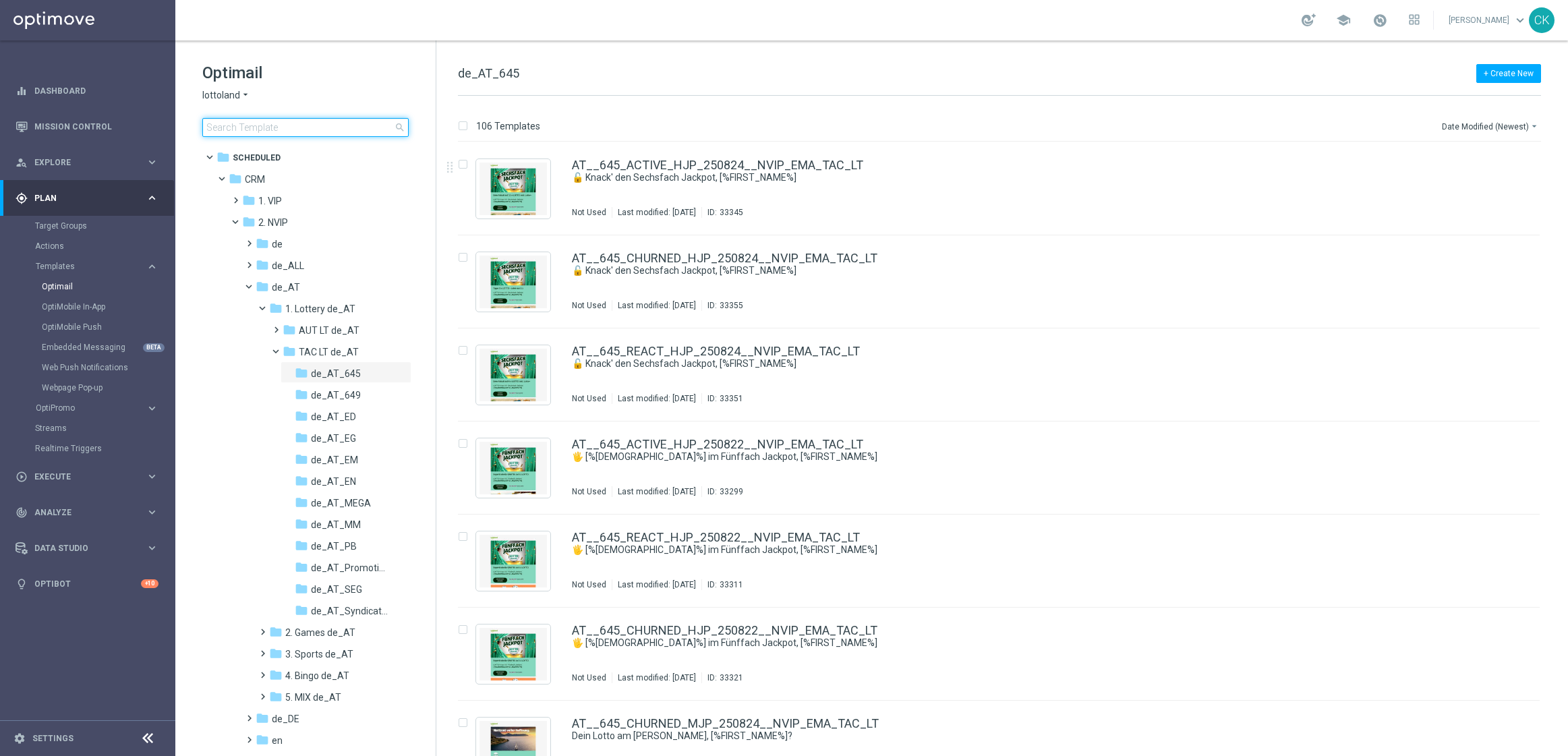
click at [327, 133] on input at bounding box center [305, 128] width 206 height 19
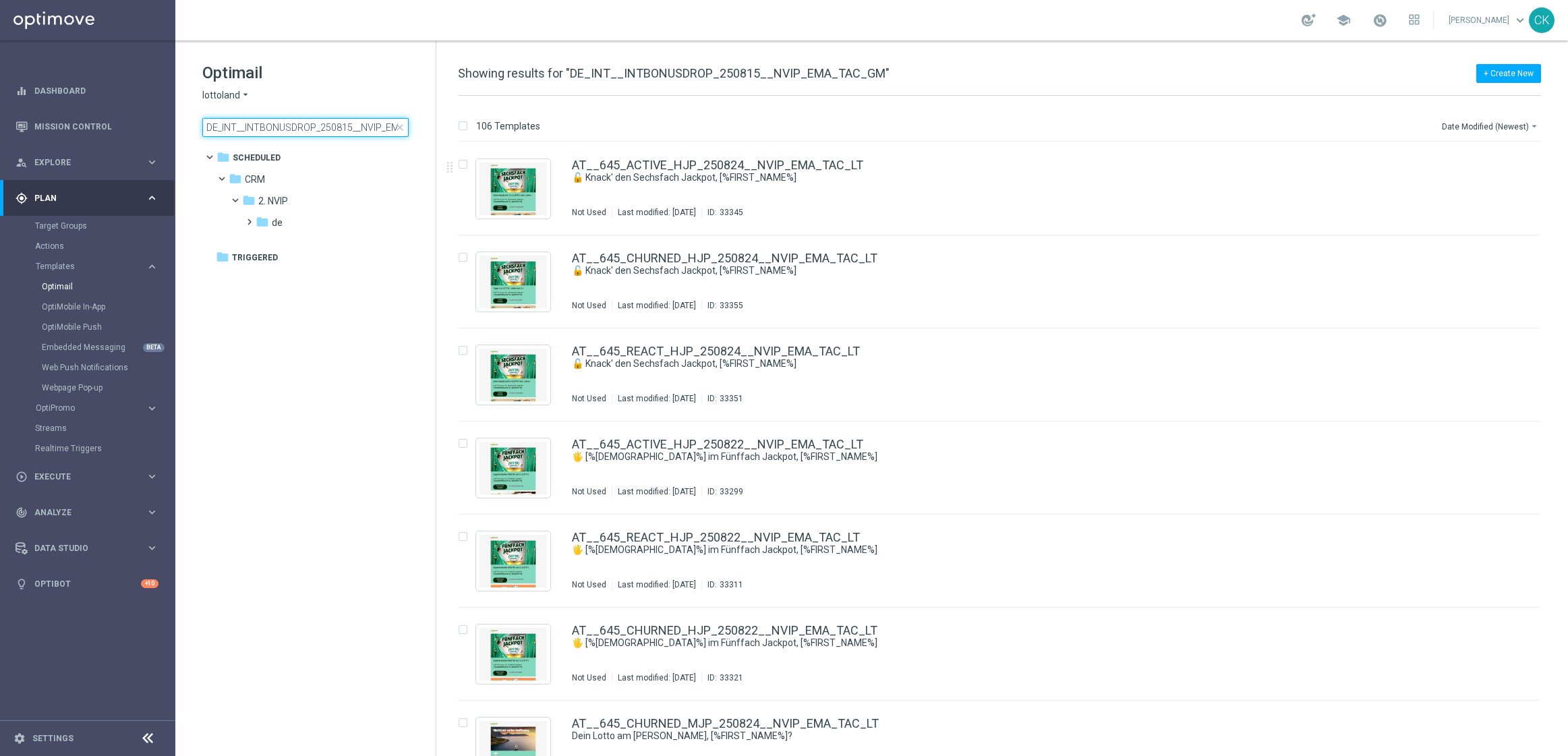
scroll to position [0, 44]
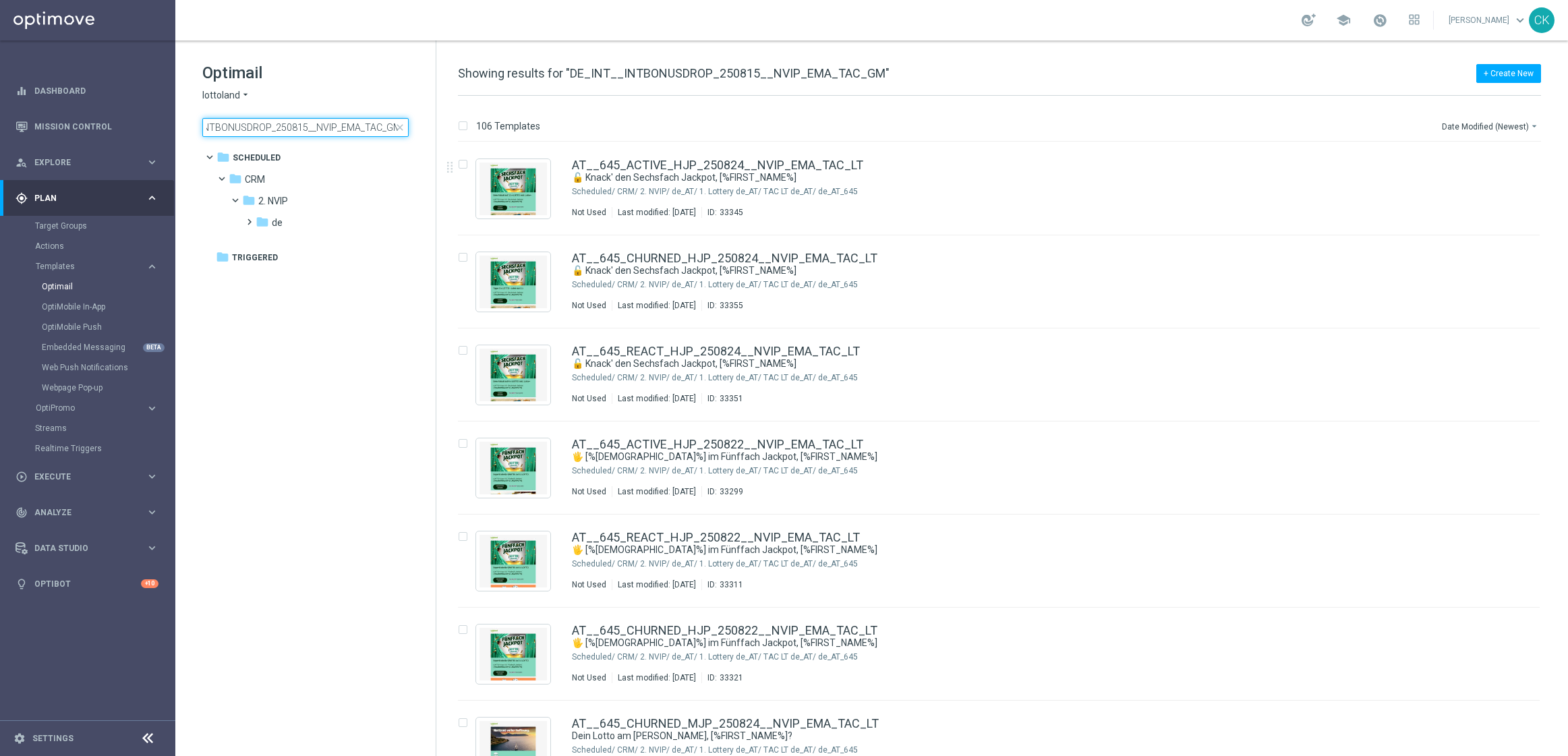
type input "DE_INT__INTBONUSDROP_250815__NVIP_EMA_TAC_GM"
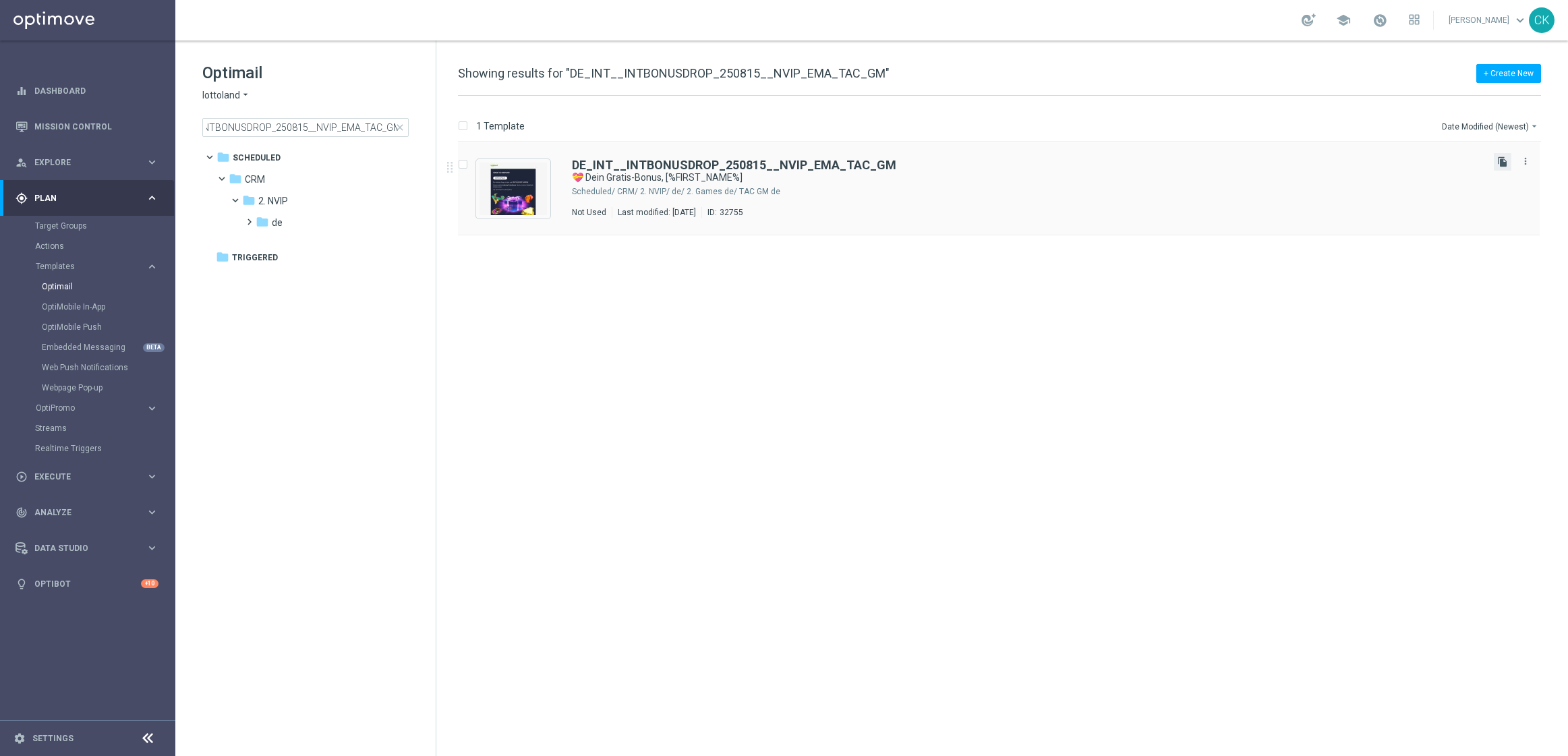
click at [1505, 157] on icon "file_copy" at bounding box center [1502, 162] width 11 height 11
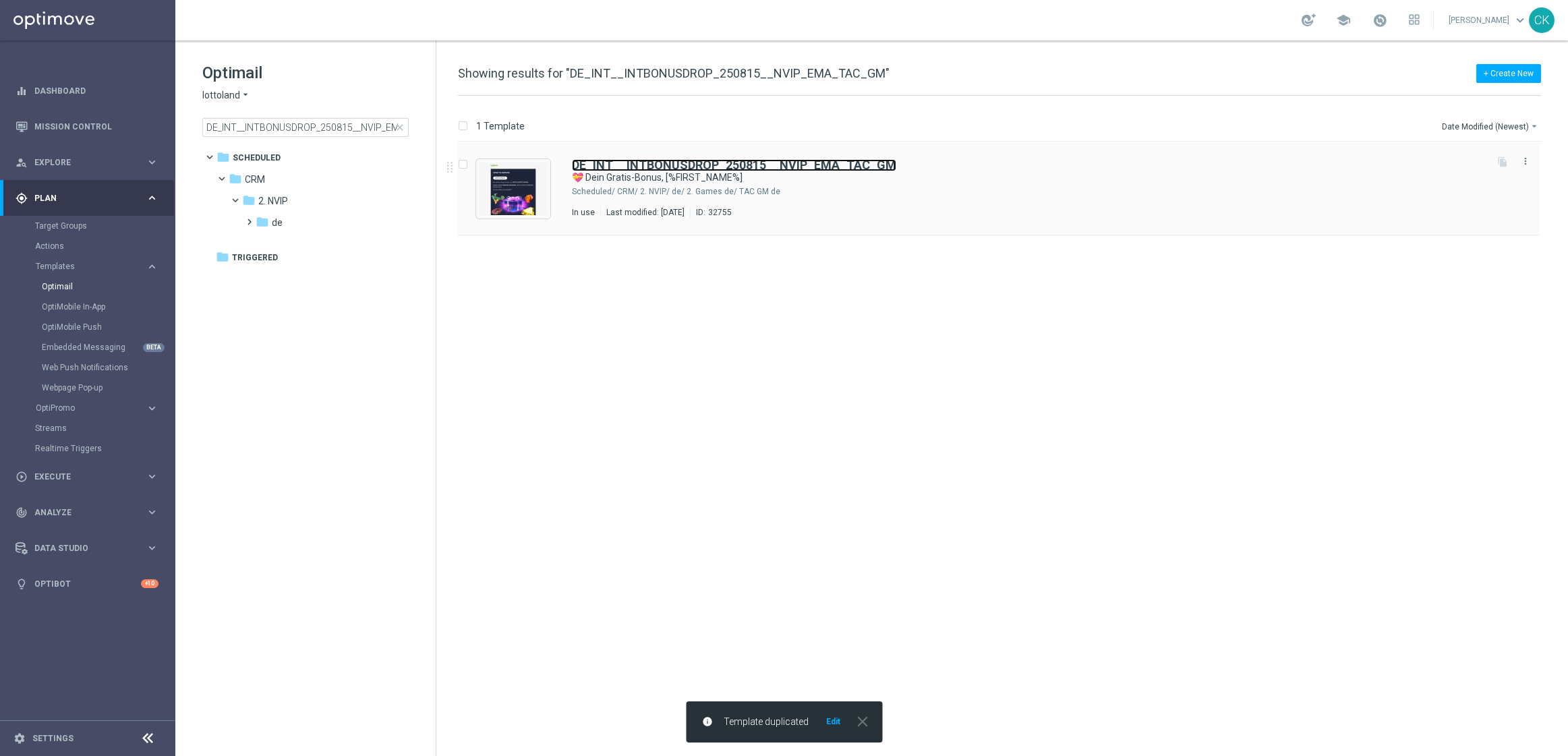
click at [626, 162] on b "DE_INT__INTBONUSDROP_250815__NVIP_EMA_TAC_GM" at bounding box center [734, 164] width 325 height 14
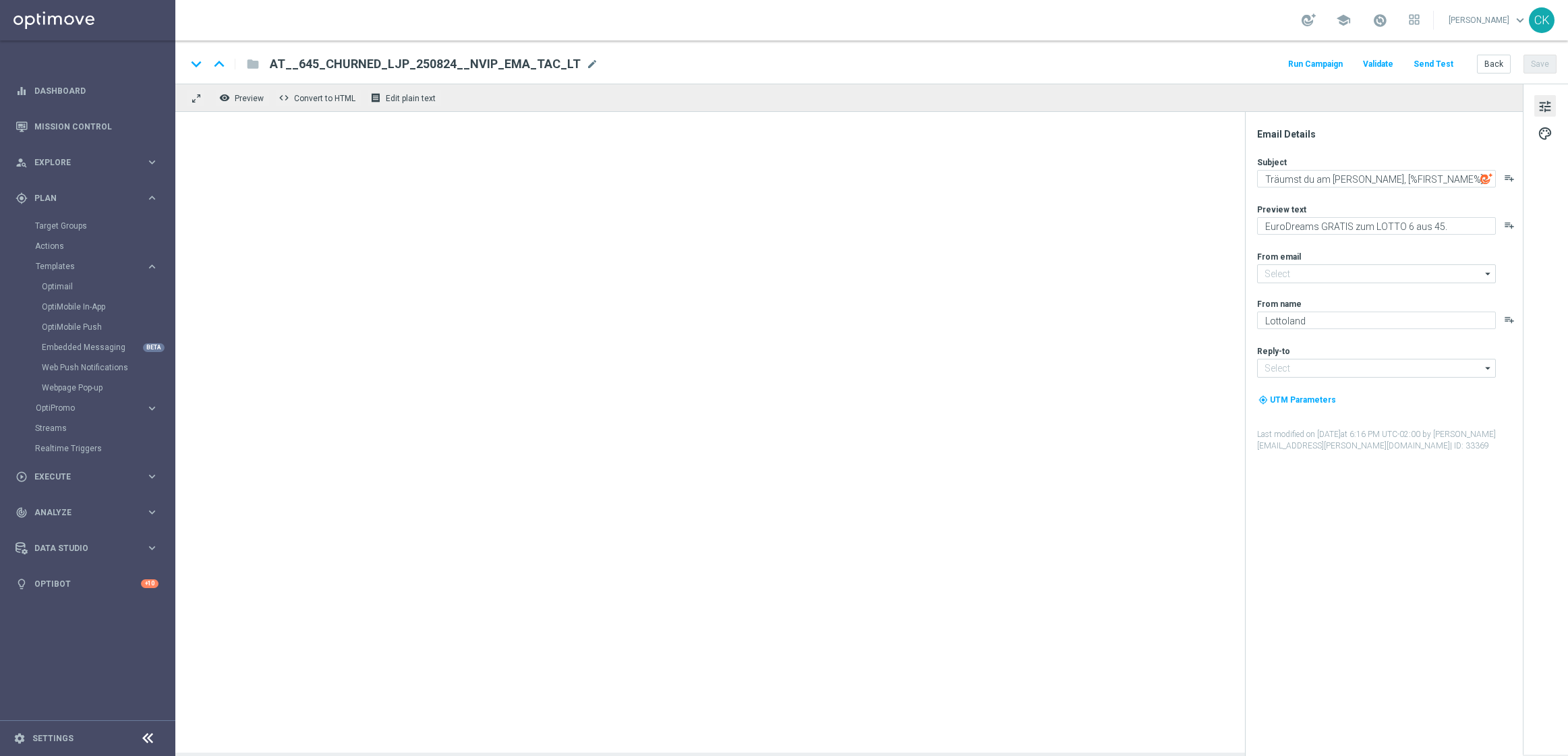
type input "[EMAIL_ADDRESS][DOMAIN_NAME]"
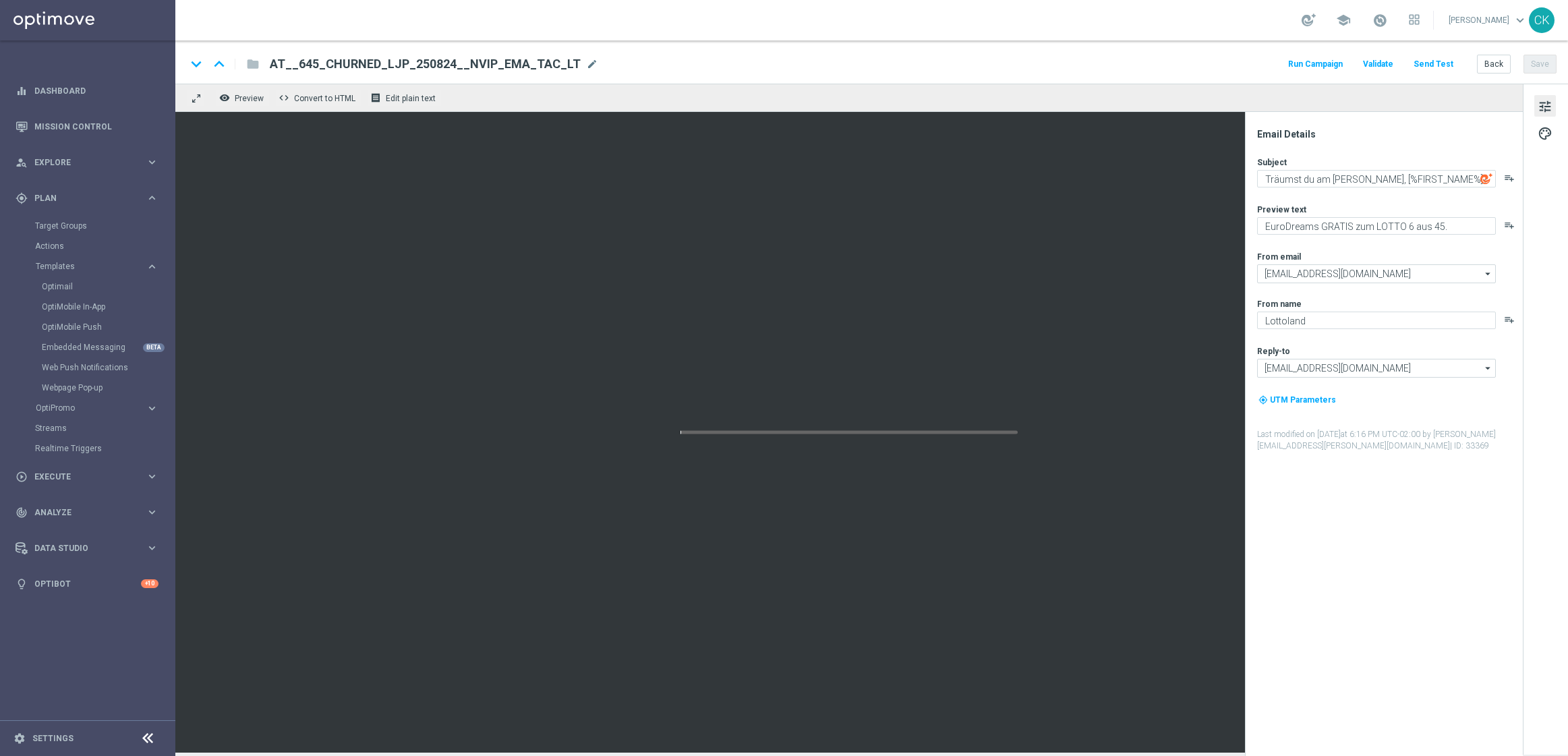
type input "DE_INT__INTBONUSDROP_250815__NVIP_EMA_TAC_GM"
type textarea "💝 Dein Gratis-Bonus, [%FIRST_NAME%]"
type textarea "Ein Geschenk von uns für dich. Du findest in deinem Spielerkonto einen Bonus."
click at [574, 62] on span "DE_INT__INTBONUSDROP_250815__NVIP_EMA_TAC_GM" at bounding box center [426, 64] width 313 height 16
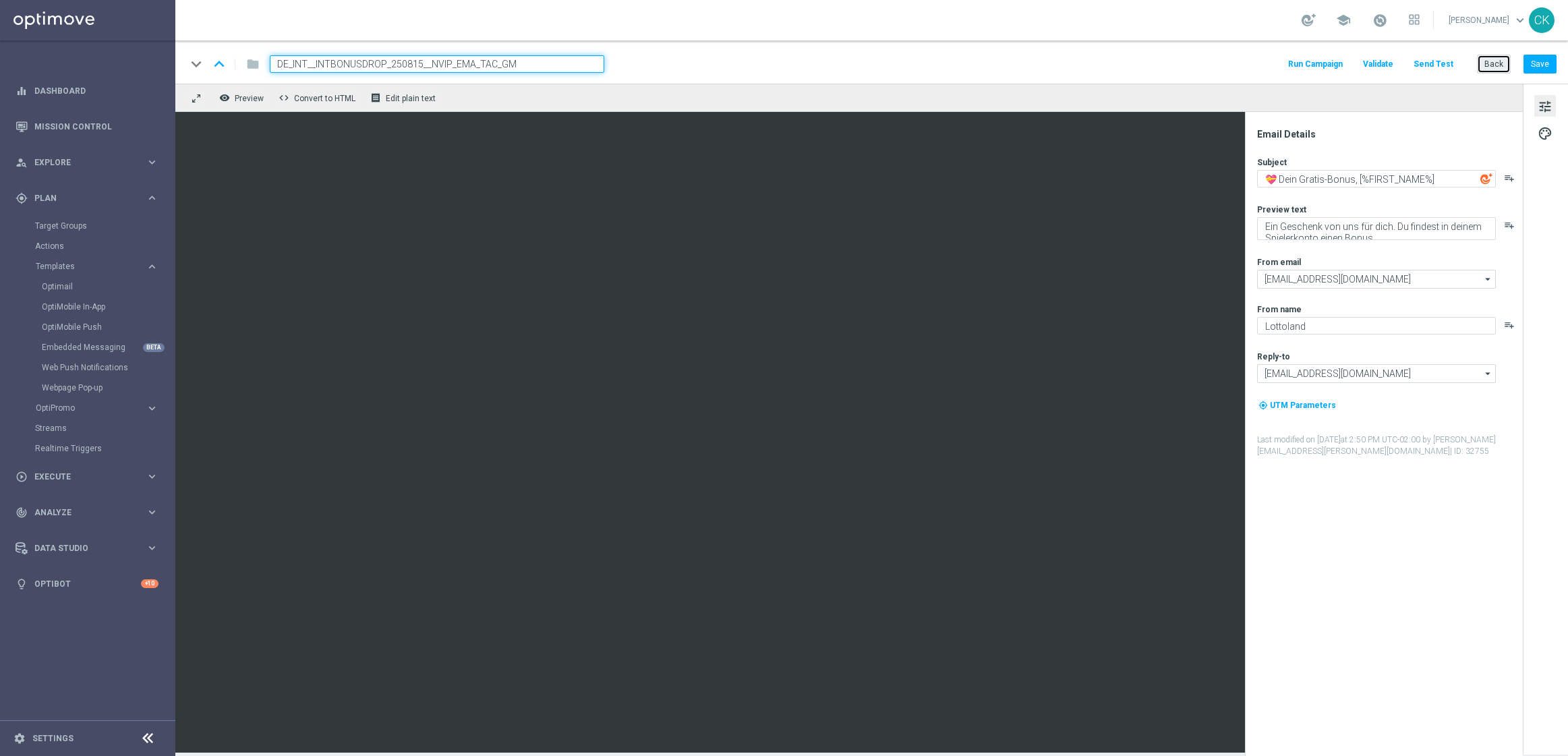
click at [1493, 68] on button "Back" at bounding box center [1494, 64] width 34 height 19
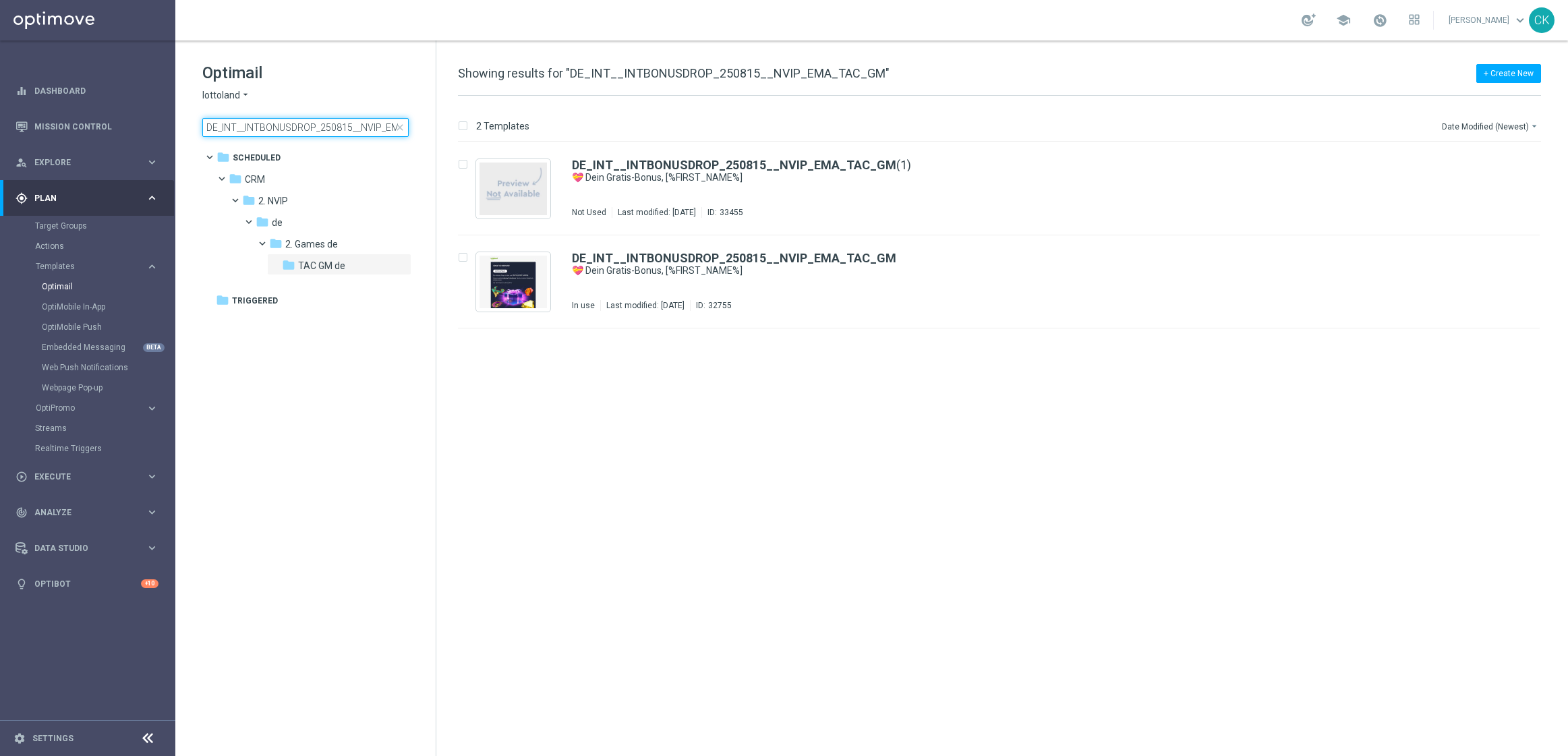
click at [339, 130] on input "DE_INT__INTBONUSDROP_250815__NVIP_EMA_TAC_GM" at bounding box center [305, 128] width 206 height 19
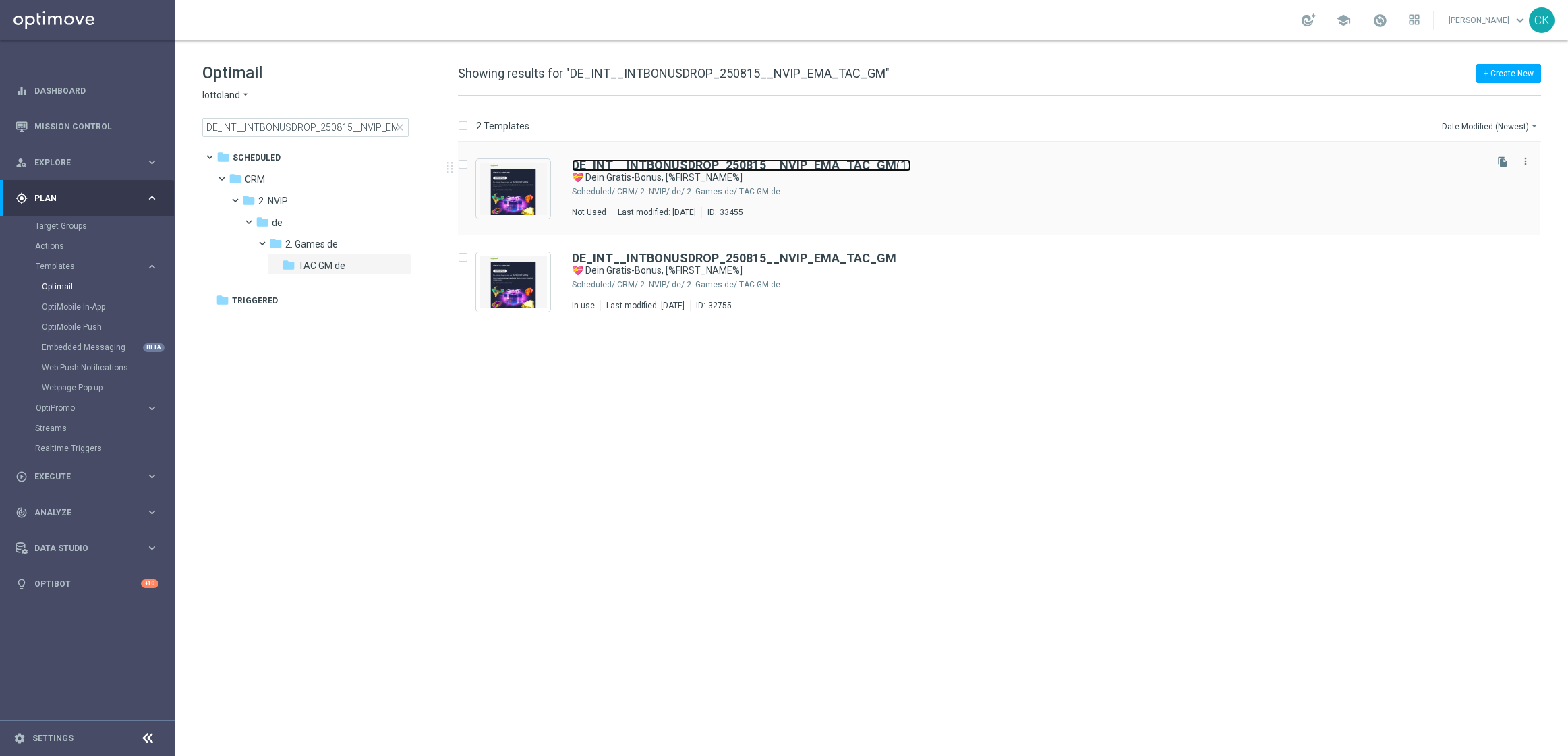
click at [705, 159] on b "DE_INT__INTBONUSDROP_250815__NVIP_EMA_TAC_GM" at bounding box center [734, 164] width 325 height 14
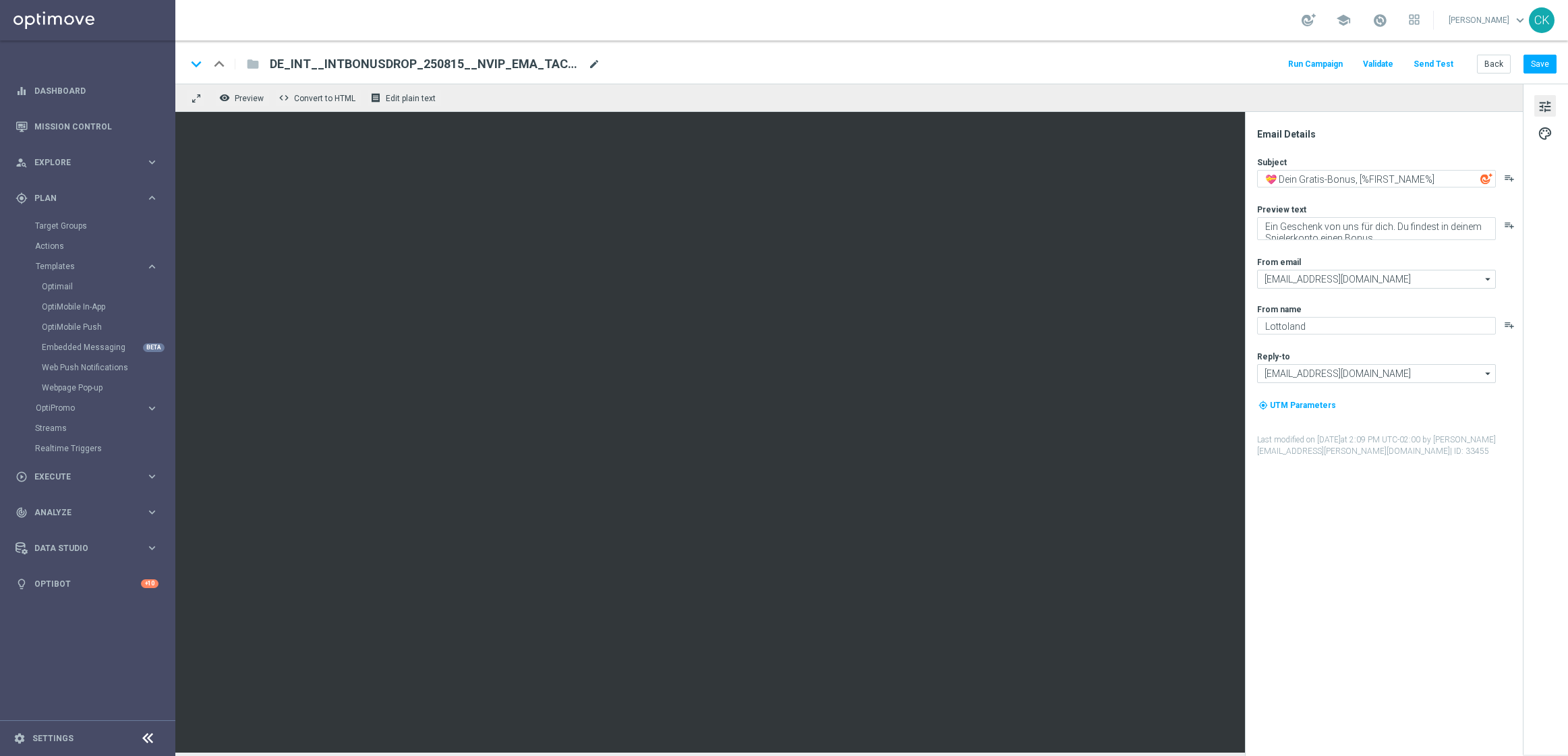
click at [594, 62] on span "mode_edit" at bounding box center [594, 64] width 12 height 12
click at [418, 61] on input "DE_INT__INTBONUSDROP_250815__NVIP_EMA_TAC_GM" at bounding box center [437, 64] width 335 height 17
click at [555, 65] on input "DE_INT__INTBONUSDROP_250822__NVIP_EMA_TAC_GM" at bounding box center [437, 64] width 335 height 17
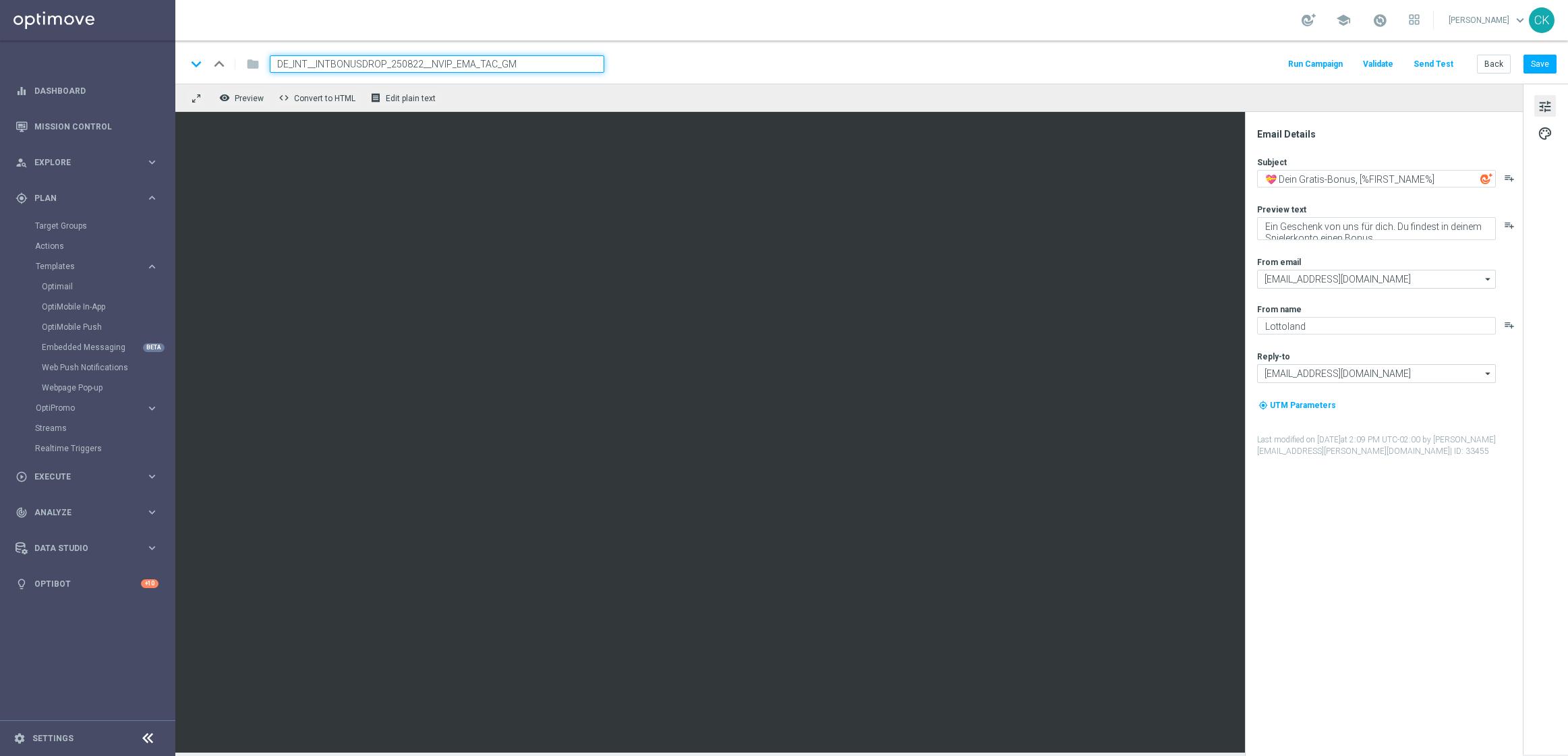
type input "DE_INT__INTBONUSDROP_250822__NVIP_EMA_TAC_GM"
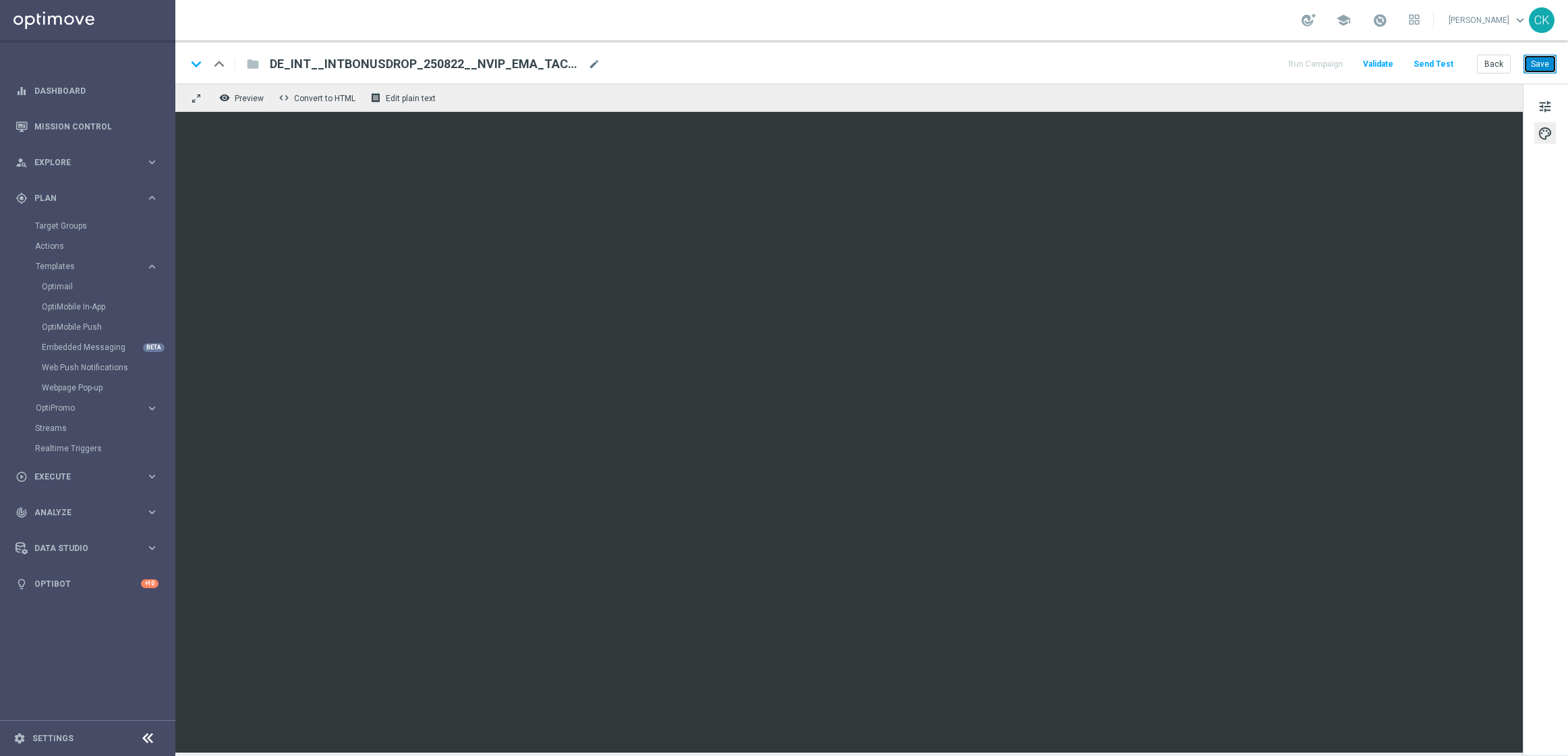
click at [1547, 61] on button "Save" at bounding box center [1540, 64] width 33 height 19
click at [1542, 63] on button "Save" at bounding box center [1540, 64] width 33 height 19
click at [1552, 59] on button "Save" at bounding box center [1540, 64] width 33 height 19
click at [1499, 61] on button "Back" at bounding box center [1494, 64] width 34 height 19
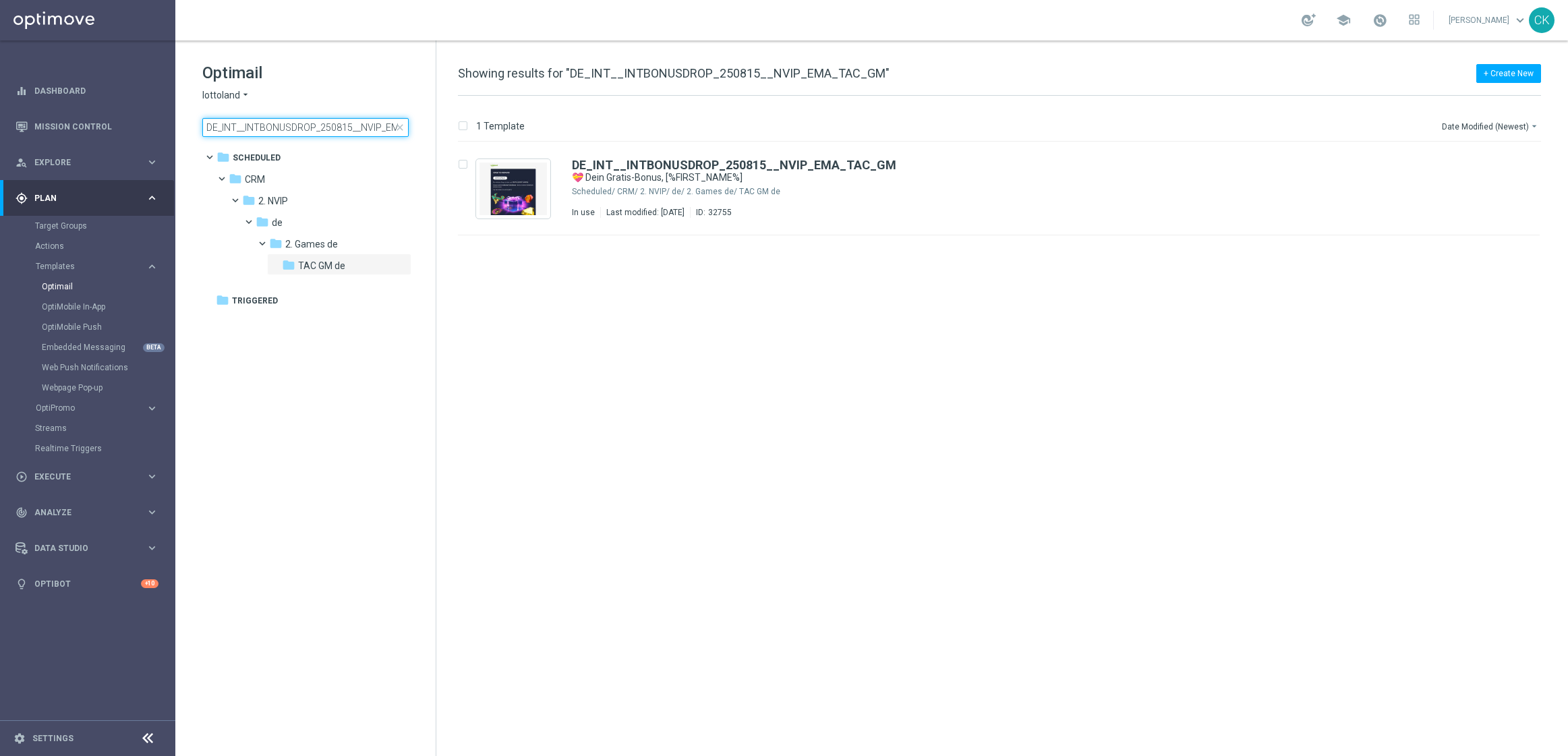
click at [308, 130] on input "DE_INT__INTBONUSDROP_250815__NVIP_EMA_TAC_GM" at bounding box center [305, 128] width 206 height 19
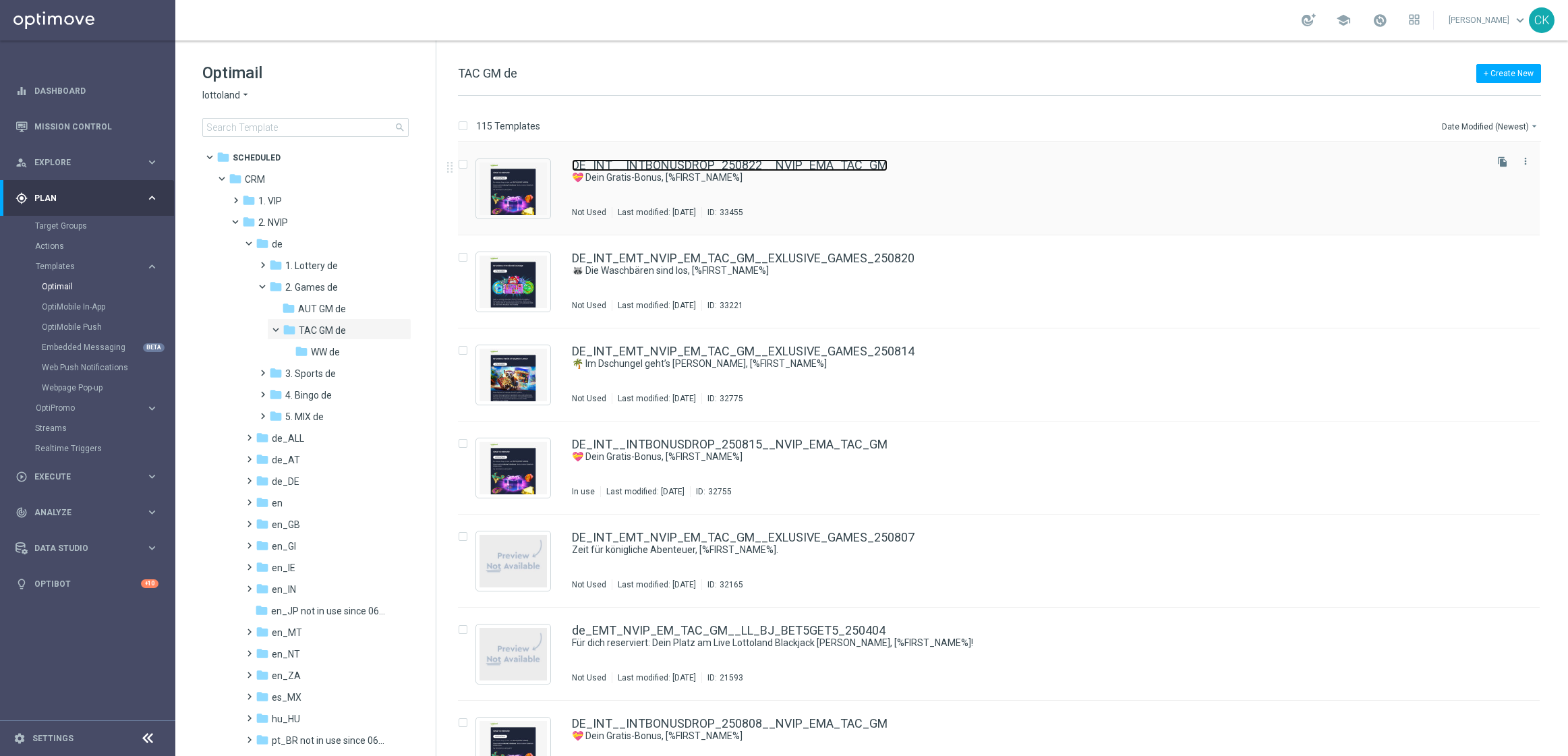
click at [745, 168] on link "DE_INT__INTBONUSDROP_250822__NVIP_EMA_TAC_GM" at bounding box center [729, 165] width 316 height 12
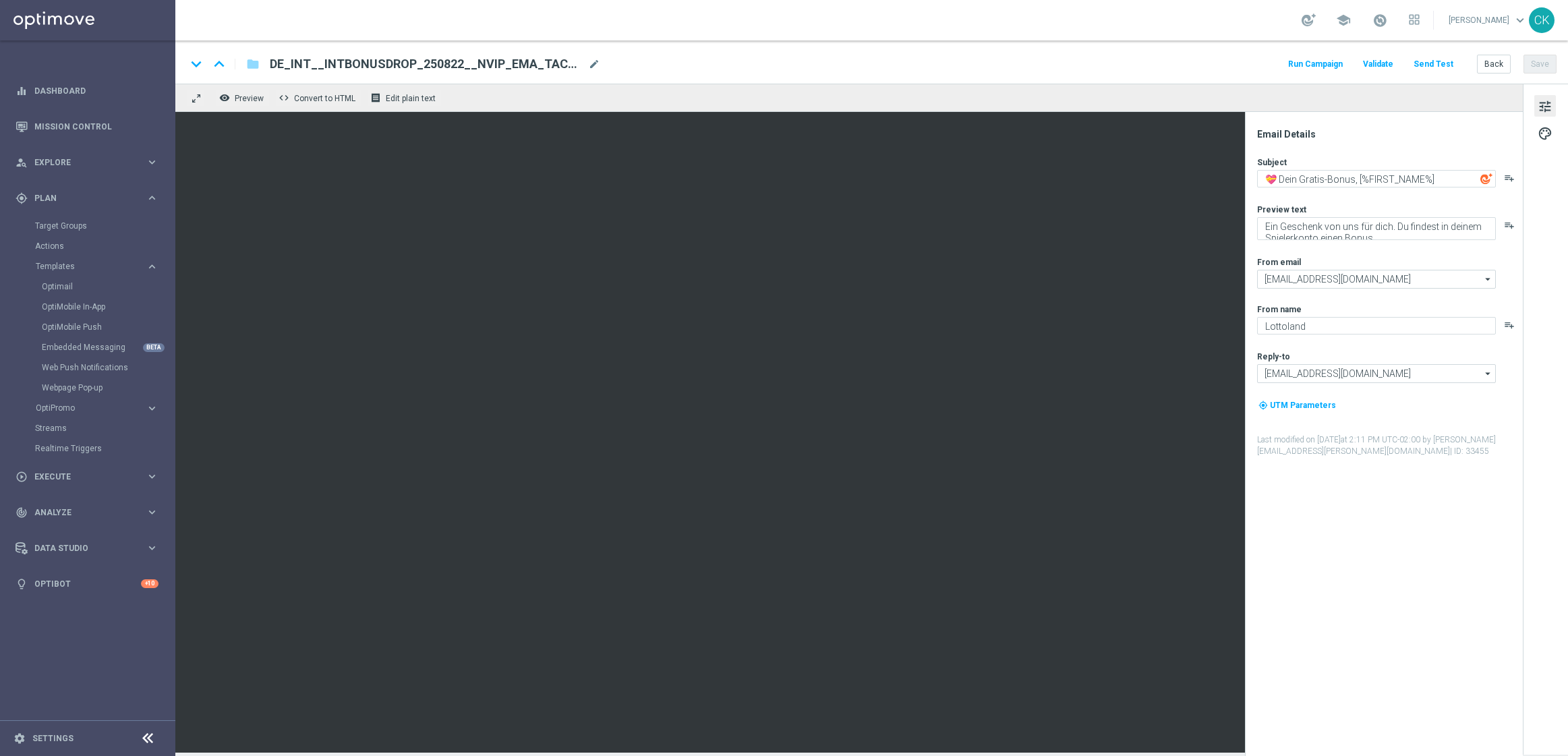
click at [1450, 66] on button "Send Test" at bounding box center [1434, 64] width 44 height 18
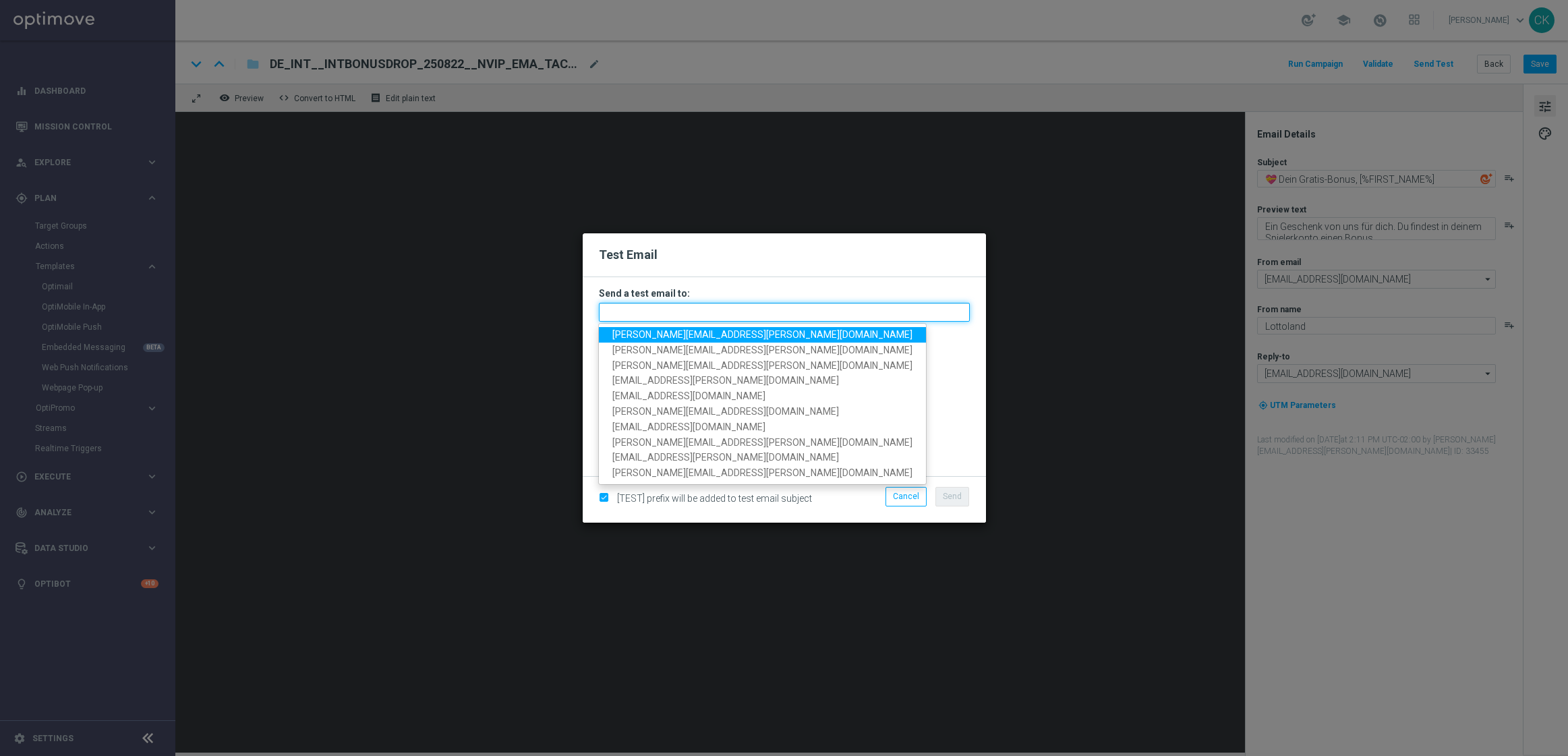
click at [696, 315] on input "text" at bounding box center [784, 312] width 371 height 19
click at [694, 338] on span "charlotte.kammeyer@lottoland.com" at bounding box center [763, 334] width 300 height 11
type input "charlotte.kammeyer@lottoland.com"
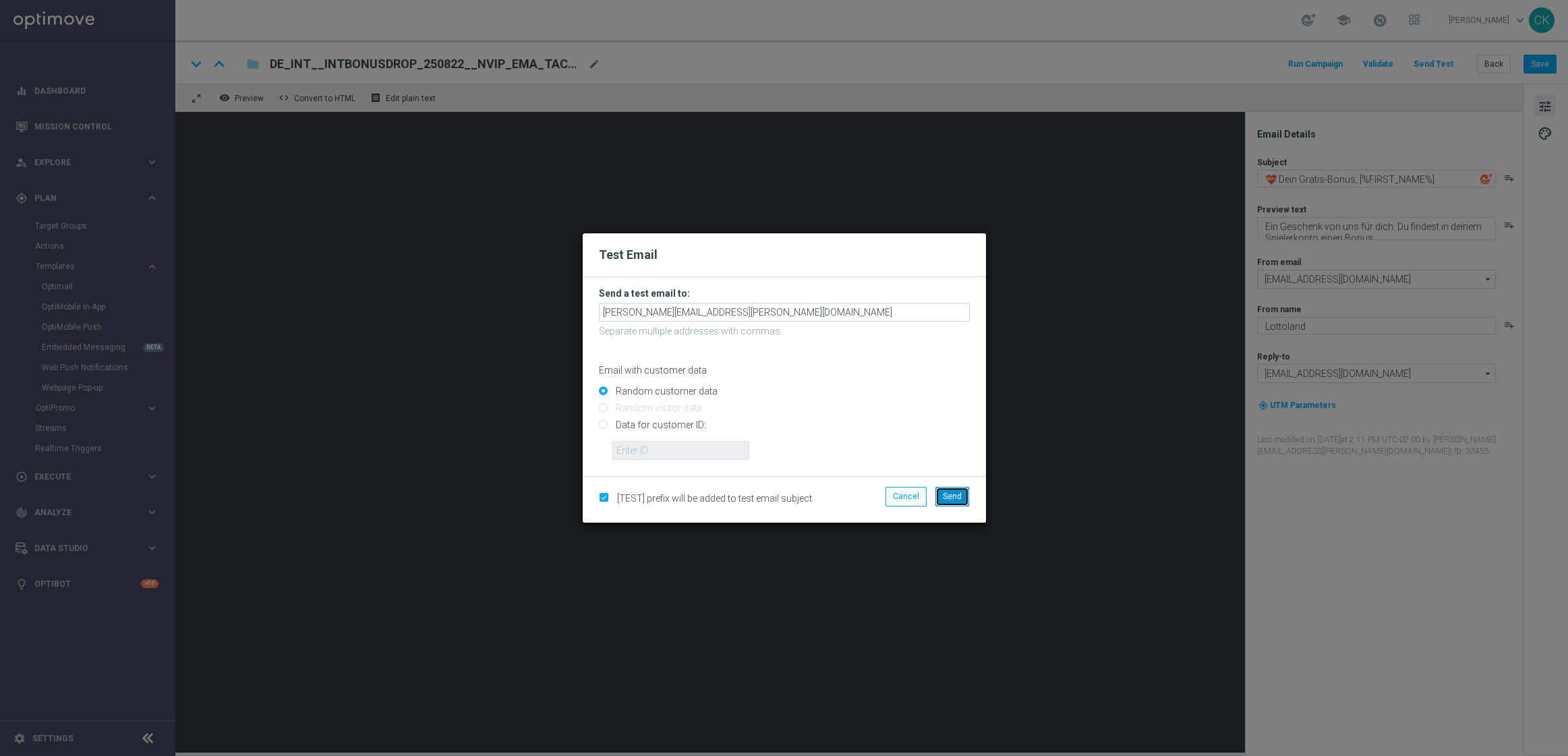
click at [947, 497] on span "Send" at bounding box center [952, 496] width 19 height 9
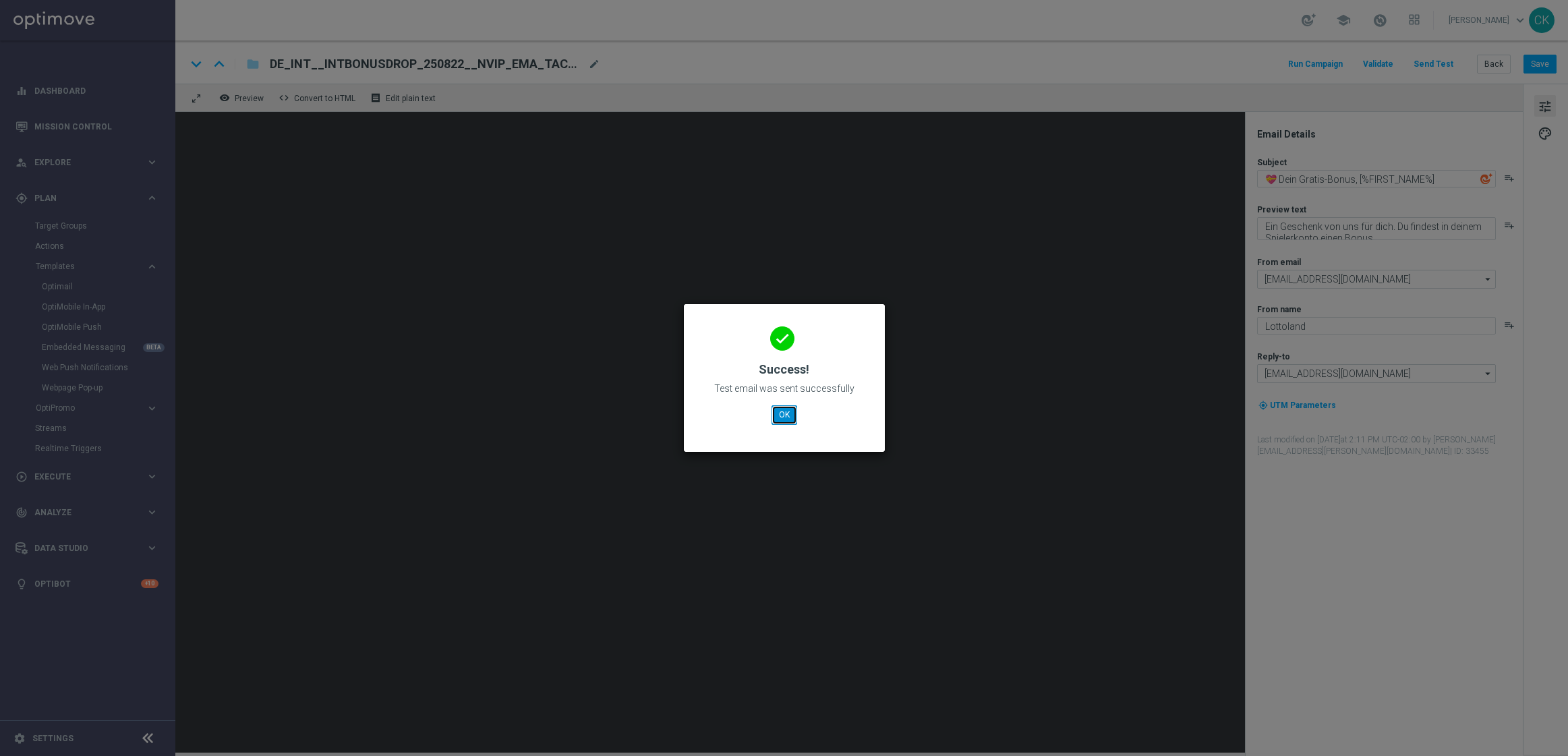
click at [794, 416] on button "OK" at bounding box center [784, 415] width 26 height 19
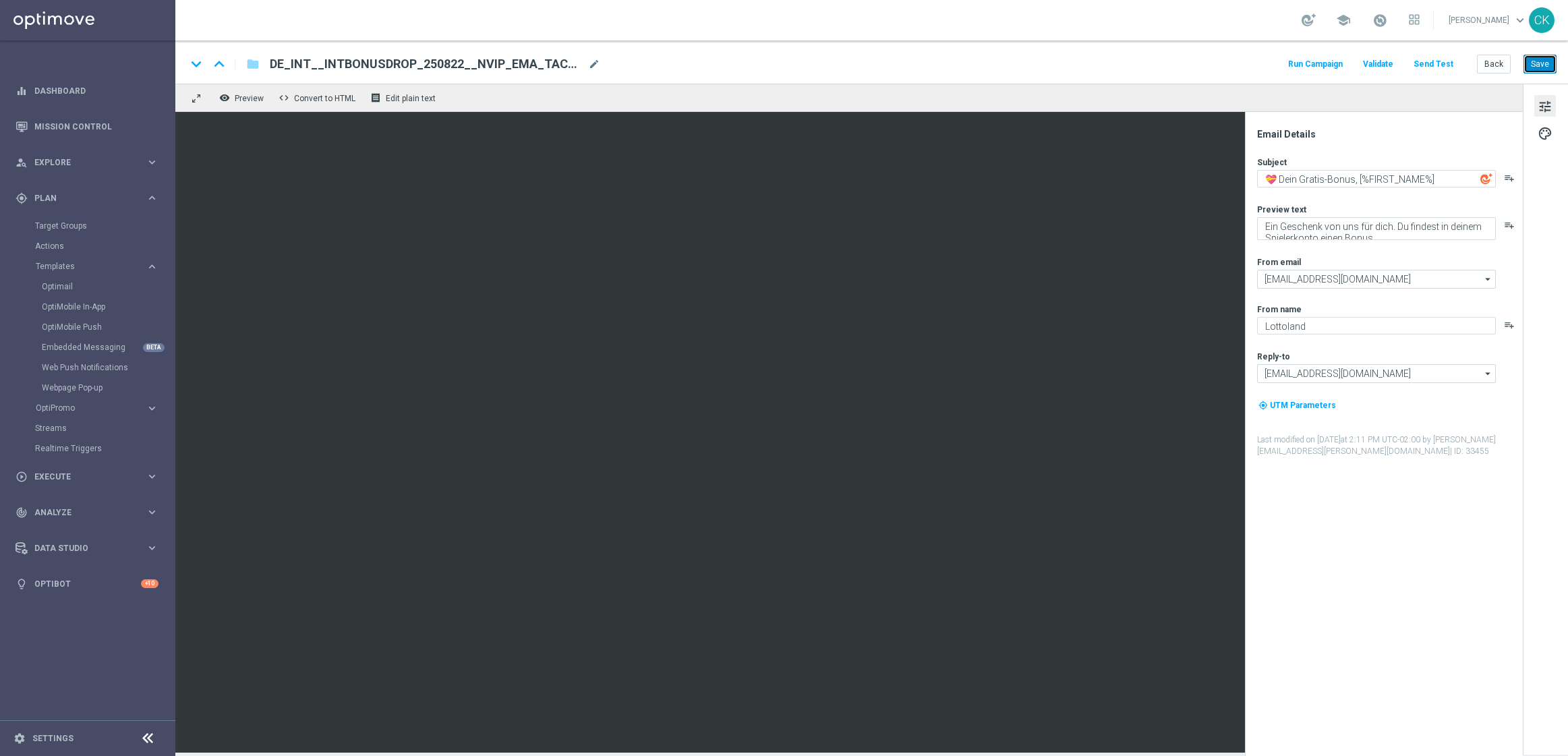
click at [1546, 61] on button "Save" at bounding box center [1540, 64] width 33 height 19
click at [1498, 67] on button "Back" at bounding box center [1494, 64] width 34 height 19
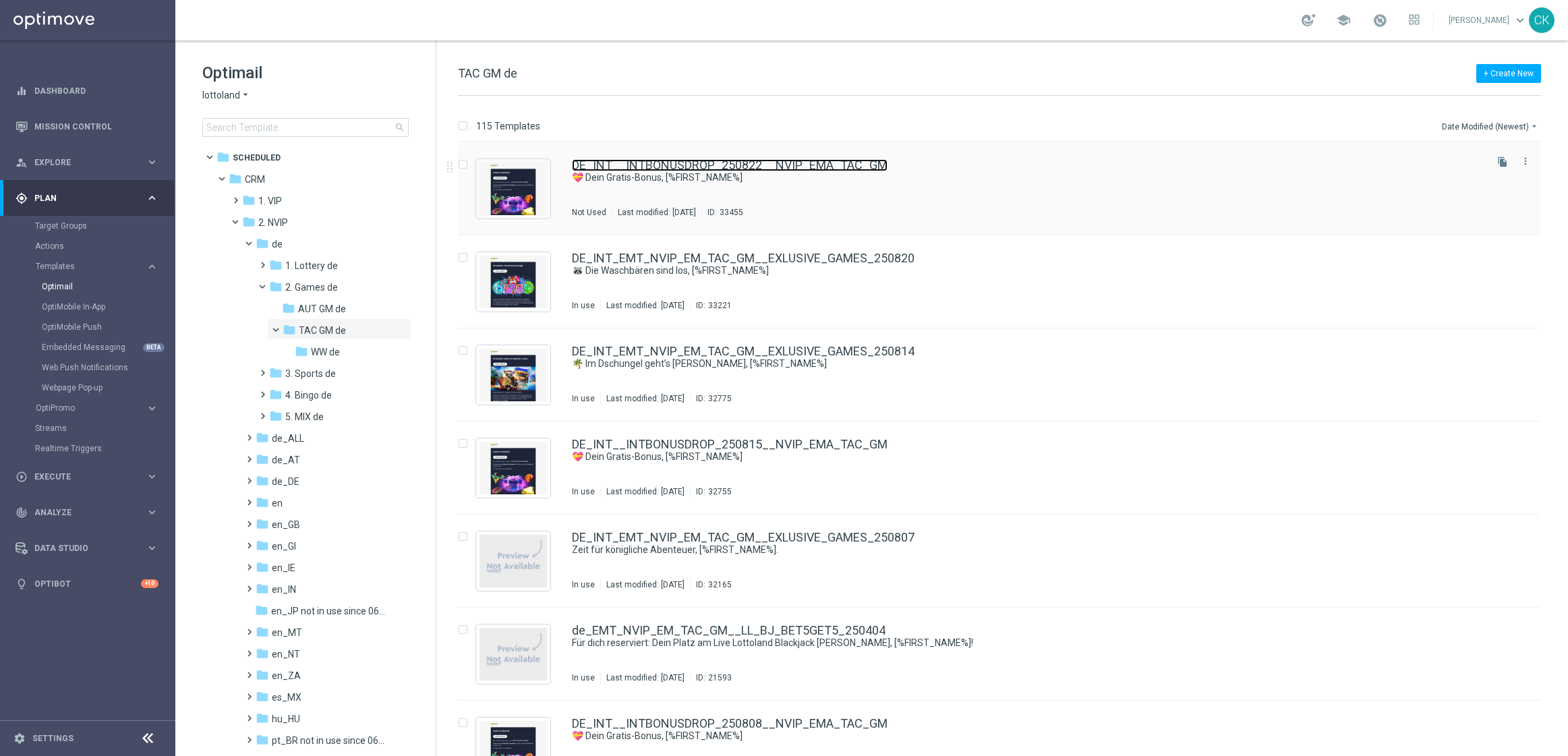
click at [634, 164] on link "DE_INT__INTBONUSDROP_250822__NVIP_EMA_TAC_GM" at bounding box center [729, 165] width 316 height 12
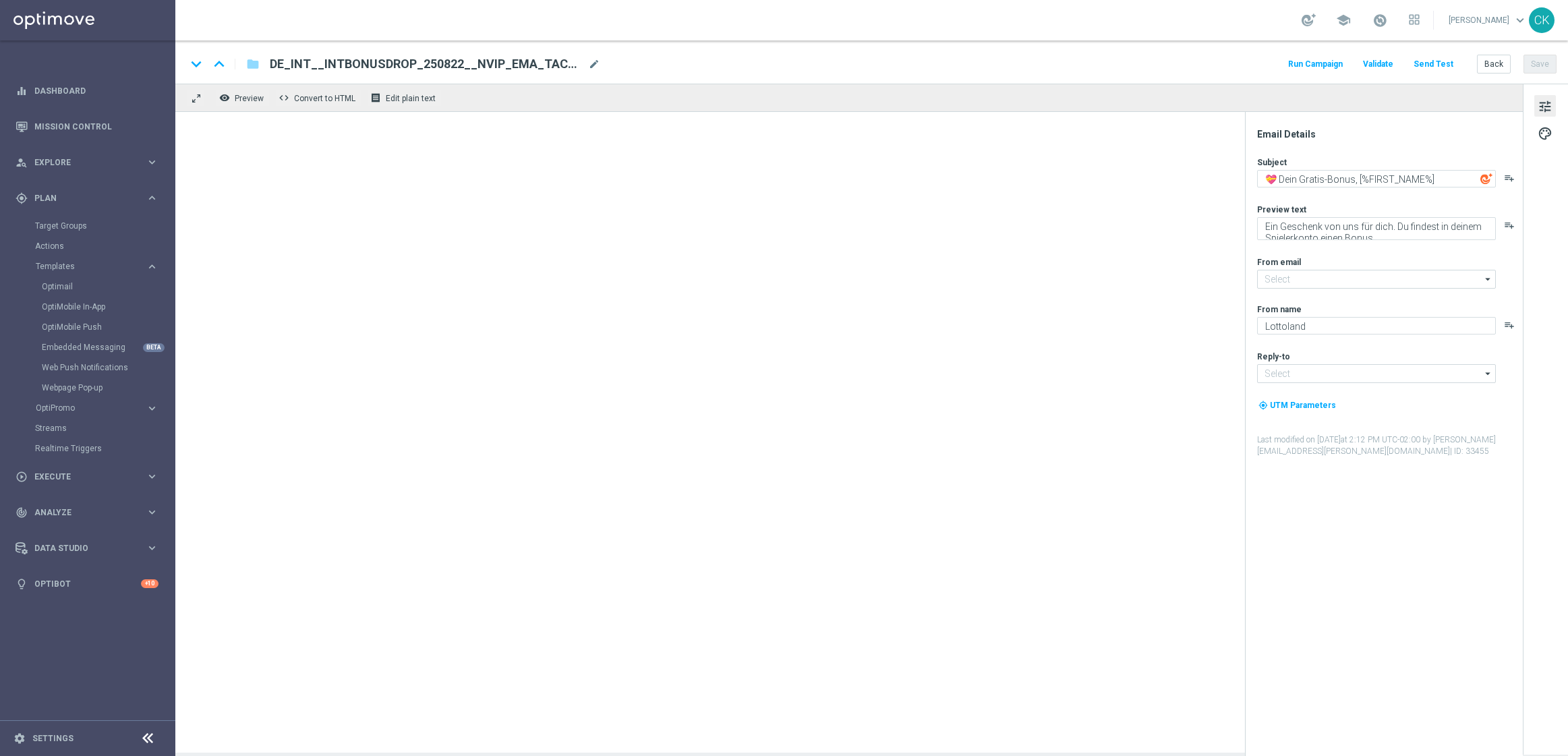
type input "mail@crm.lottoland.com"
type input "service@lottoland.com"
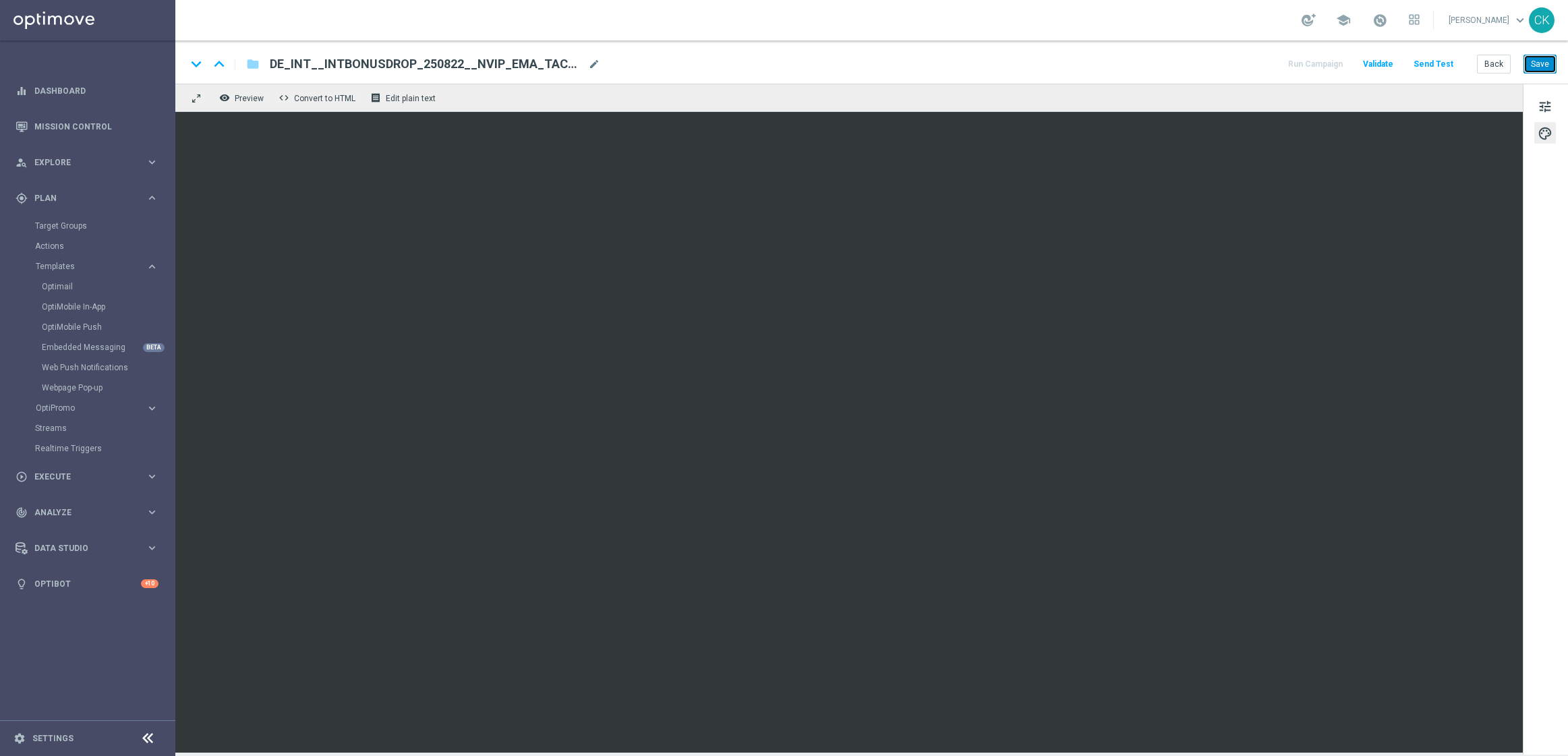
click at [1539, 59] on button "Save" at bounding box center [1540, 64] width 33 height 19
click at [1437, 66] on button "Send Test" at bounding box center [1434, 64] width 44 height 18
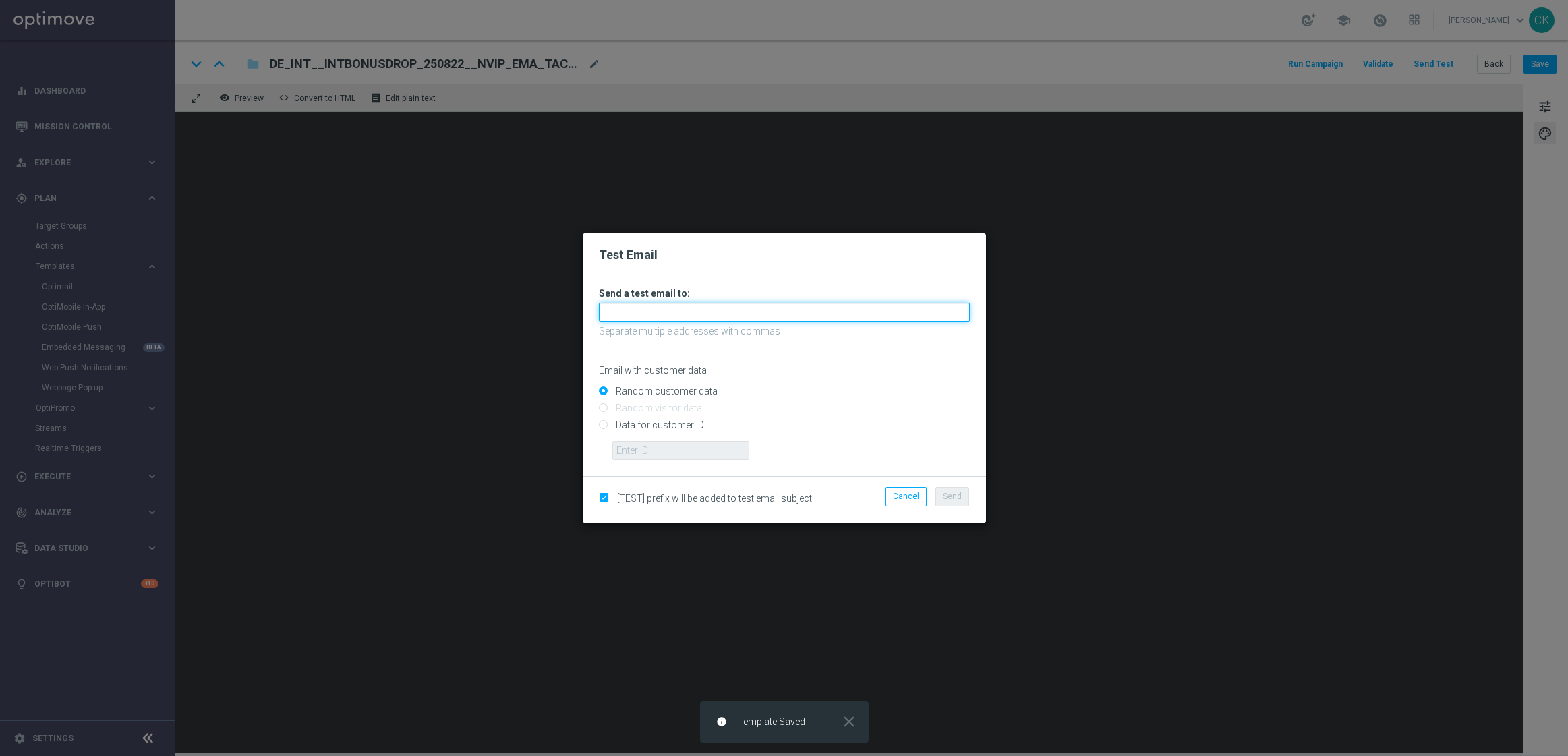
click at [766, 305] on input "text" at bounding box center [784, 312] width 371 height 19
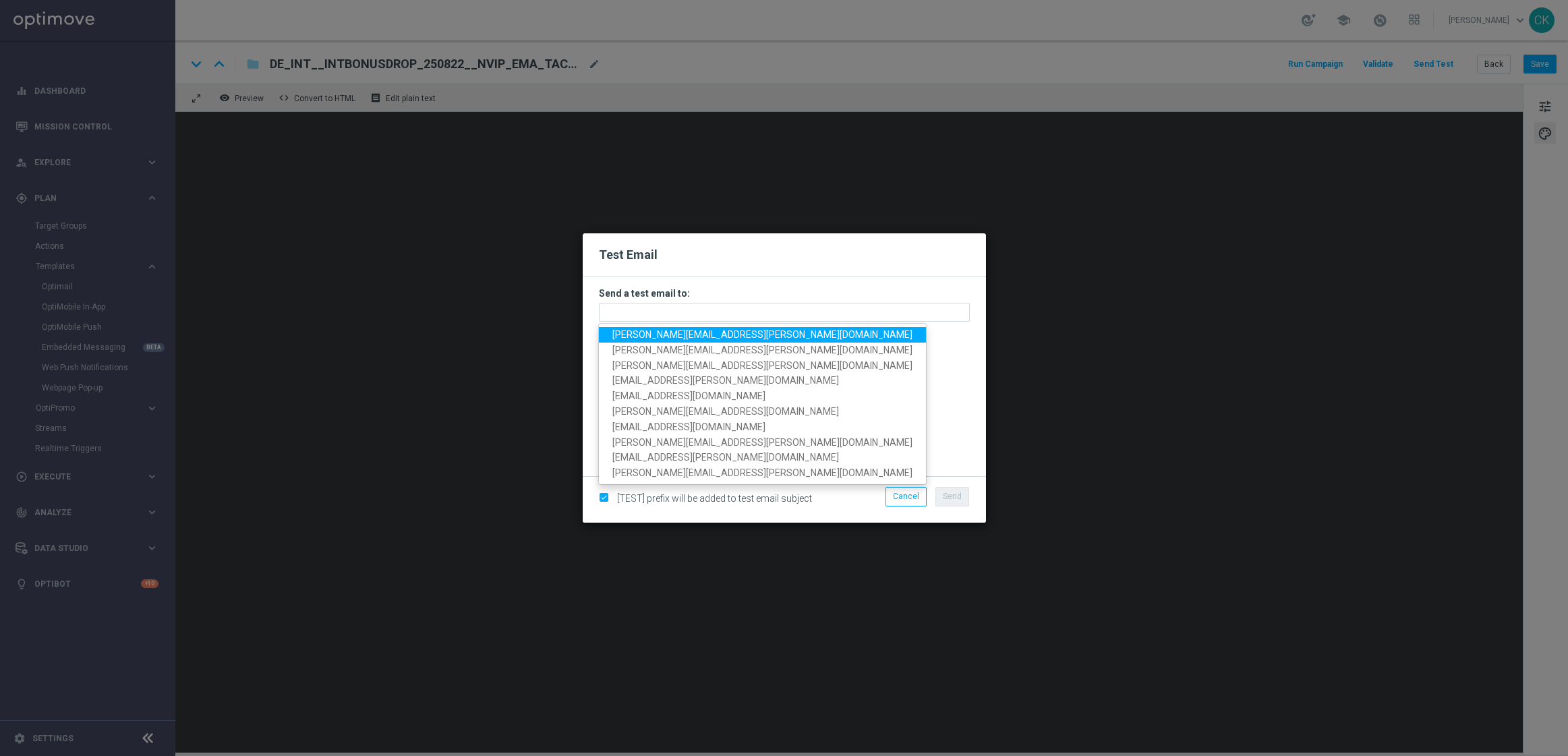
click at [700, 337] on span "charlotte.kammeyer@lottoland.com" at bounding box center [763, 334] width 300 height 11
type input "charlotte.kammeyer@lottoland.com"
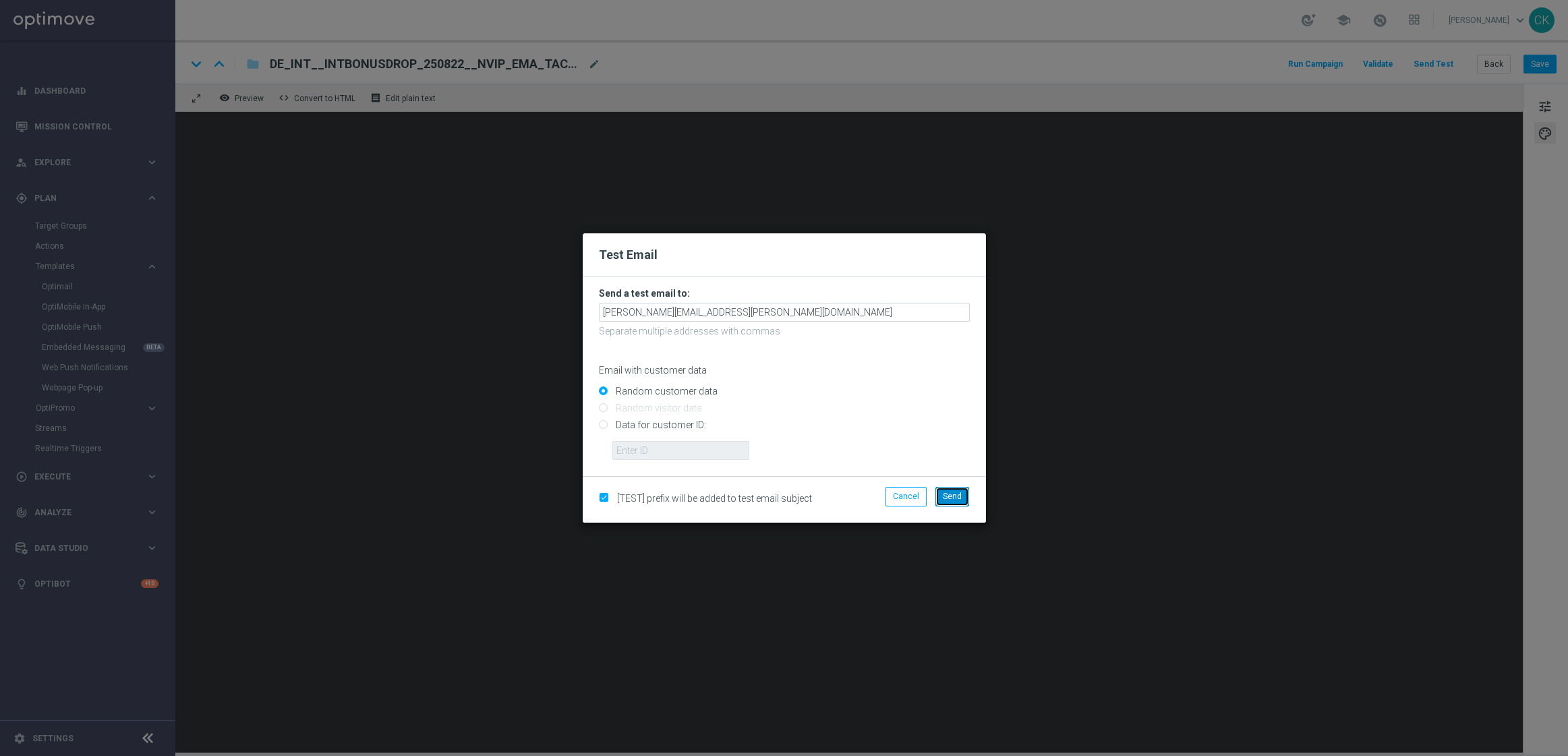
click at [955, 499] on span "Send" at bounding box center [952, 496] width 19 height 9
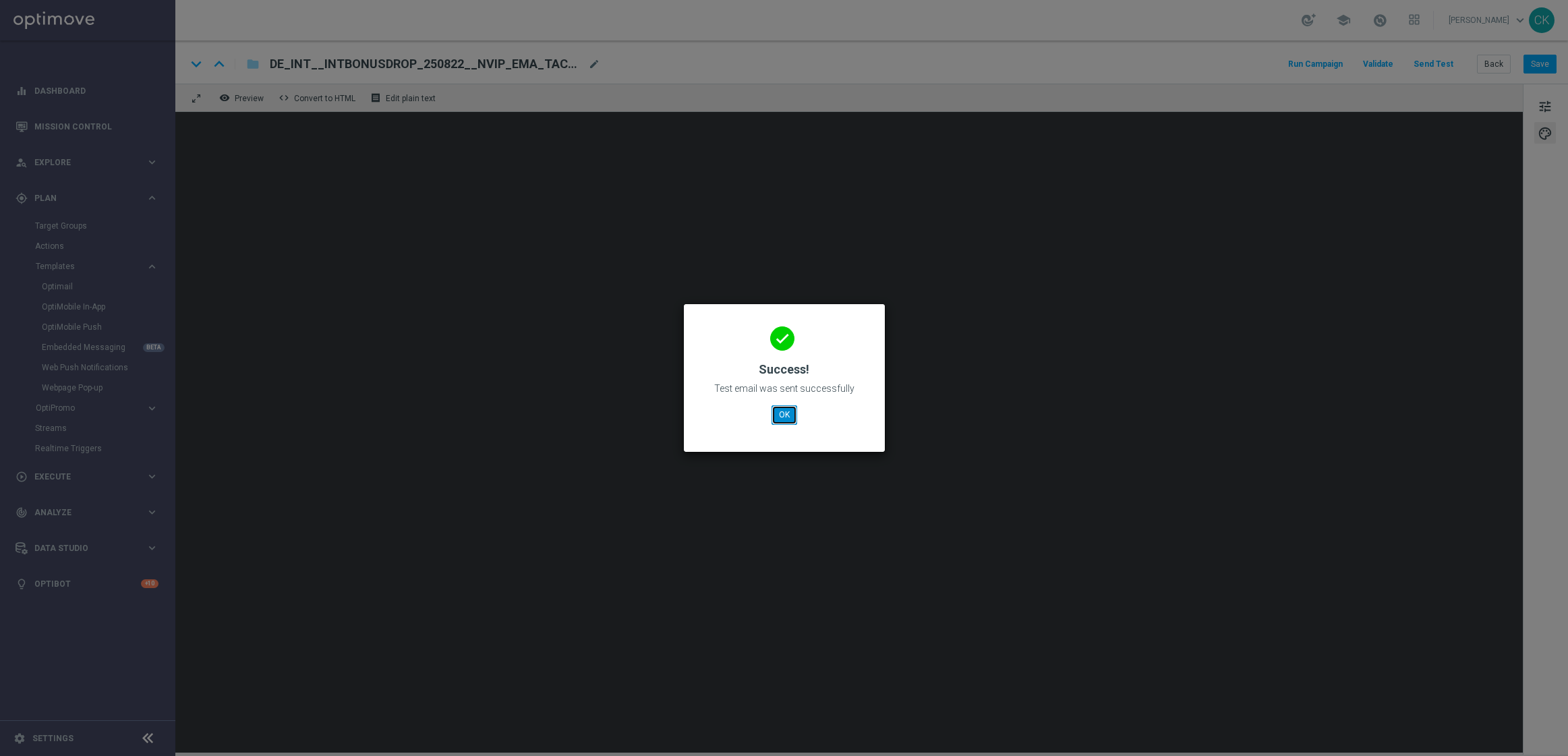
click at [786, 414] on button "OK" at bounding box center [784, 415] width 26 height 19
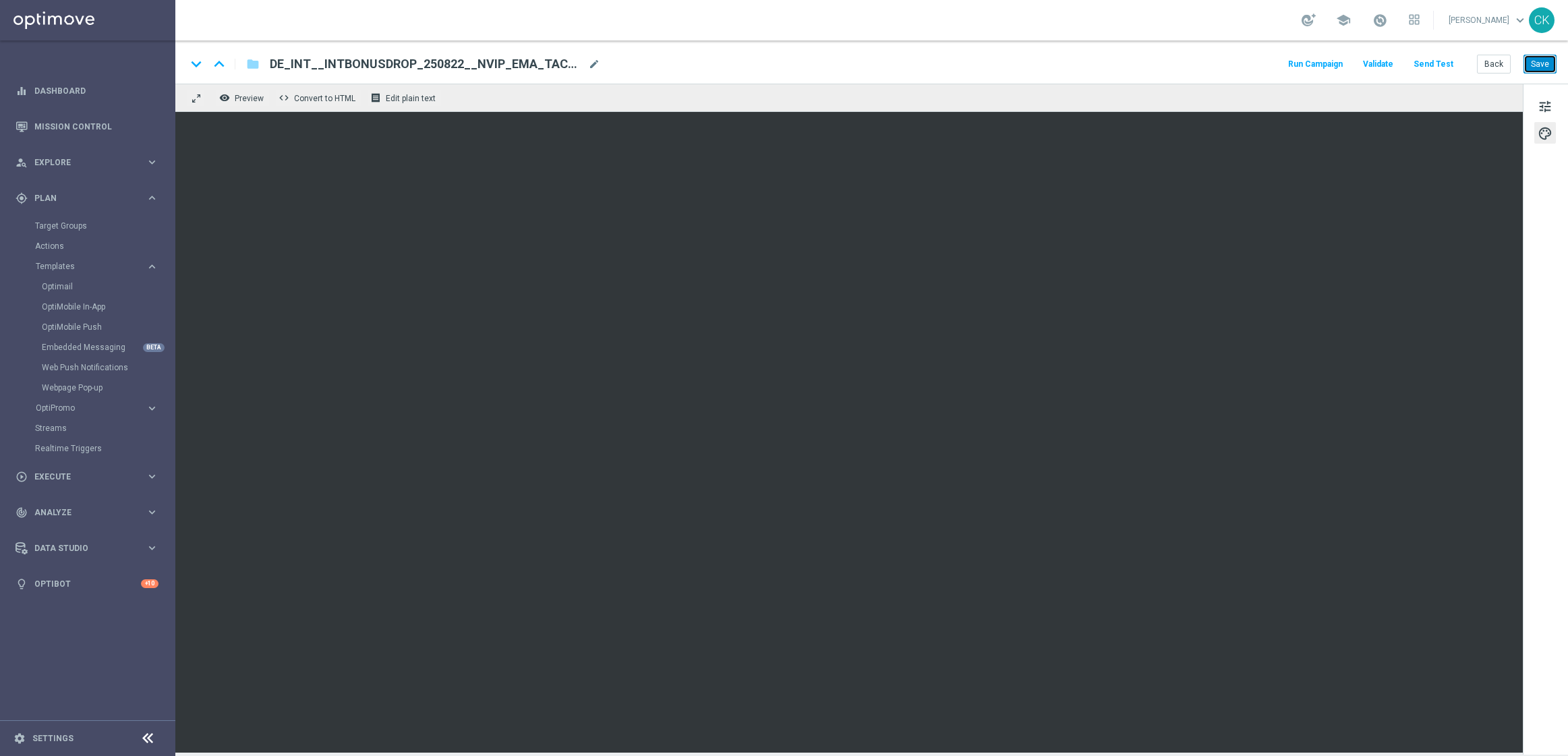
click at [1550, 66] on button "Save" at bounding box center [1540, 64] width 33 height 19
click at [1493, 64] on button "Back" at bounding box center [1494, 64] width 34 height 19
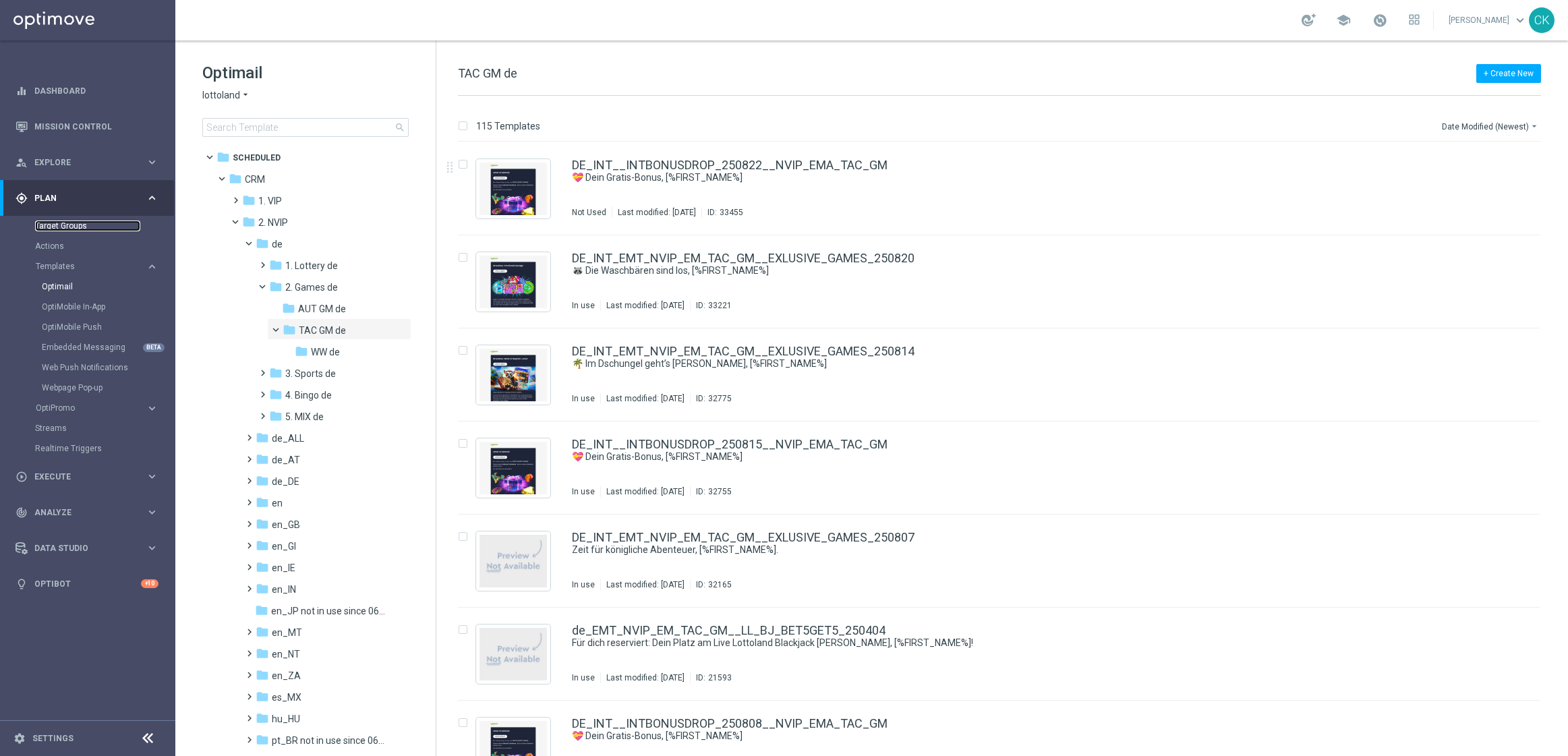
click at [60, 225] on link "Target Groups" at bounding box center [88, 225] width 105 height 11
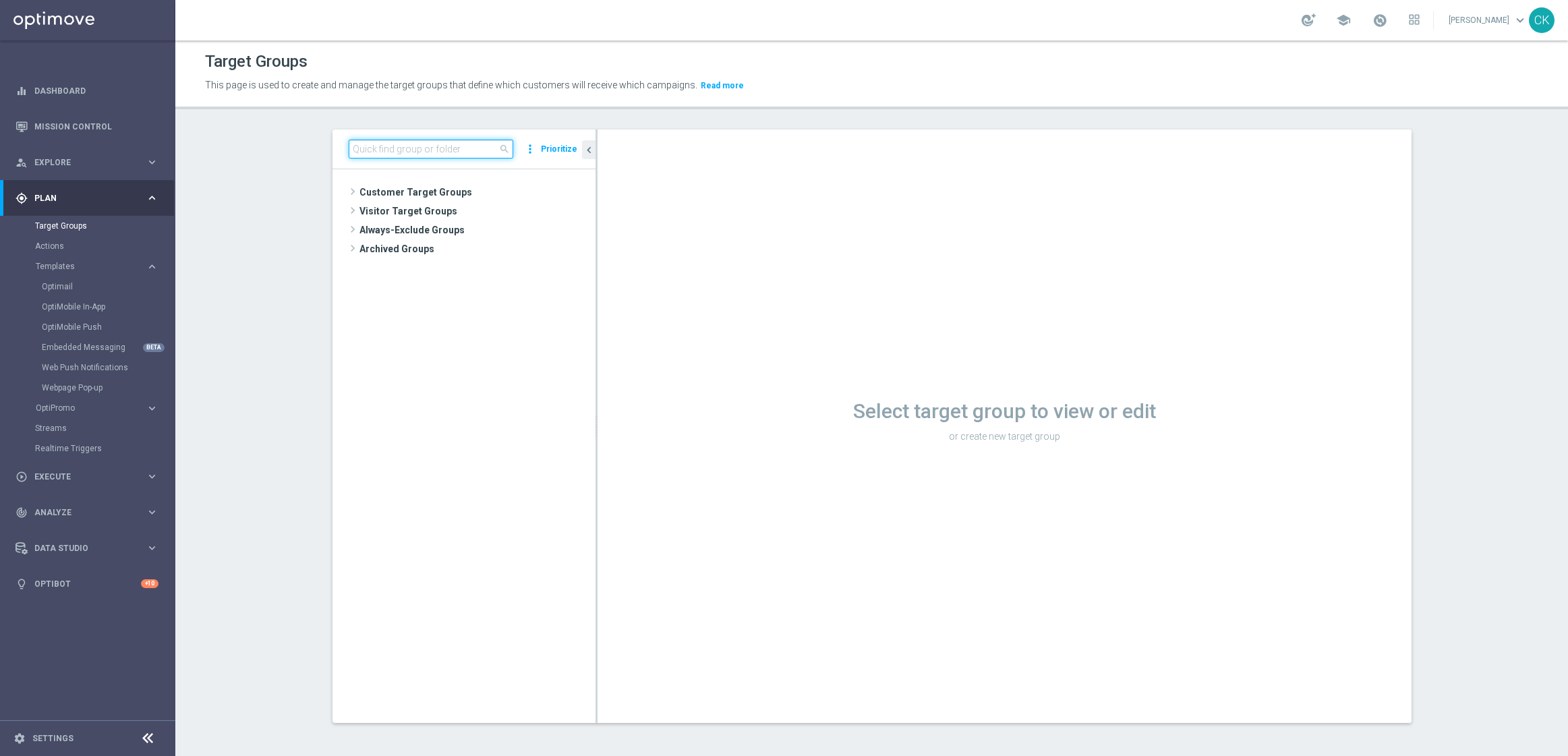
click at [413, 147] on input at bounding box center [431, 149] width 165 height 19
paste input "DE_GAMES_LIST_INT"
type input "DE_GAMES_LIST_INT"
click at [473, 248] on span "DE_GAMES_LIST_INT" at bounding box center [489, 250] width 149 height 12
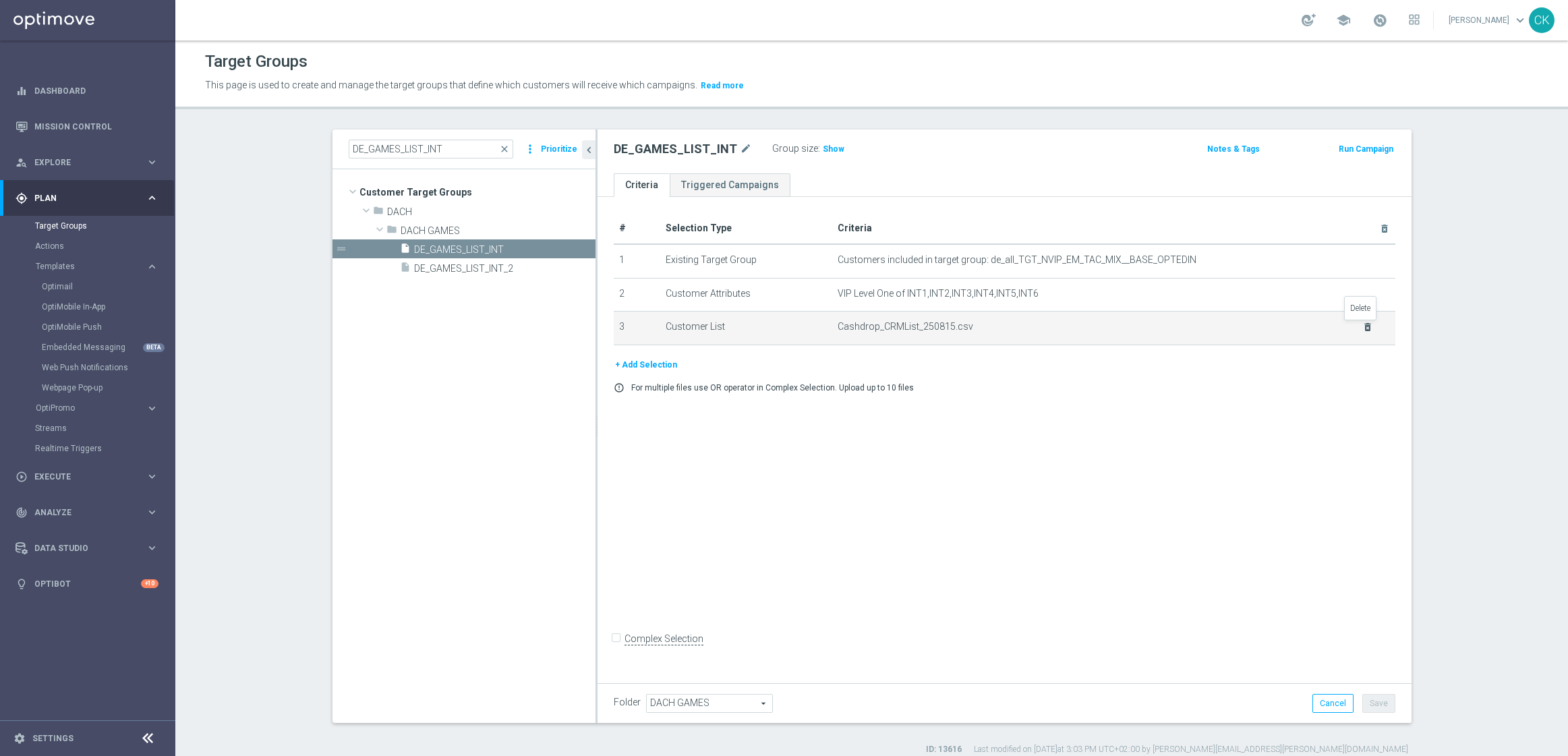
click at [1362, 329] on icon "delete_forever" at bounding box center [1367, 327] width 11 height 11
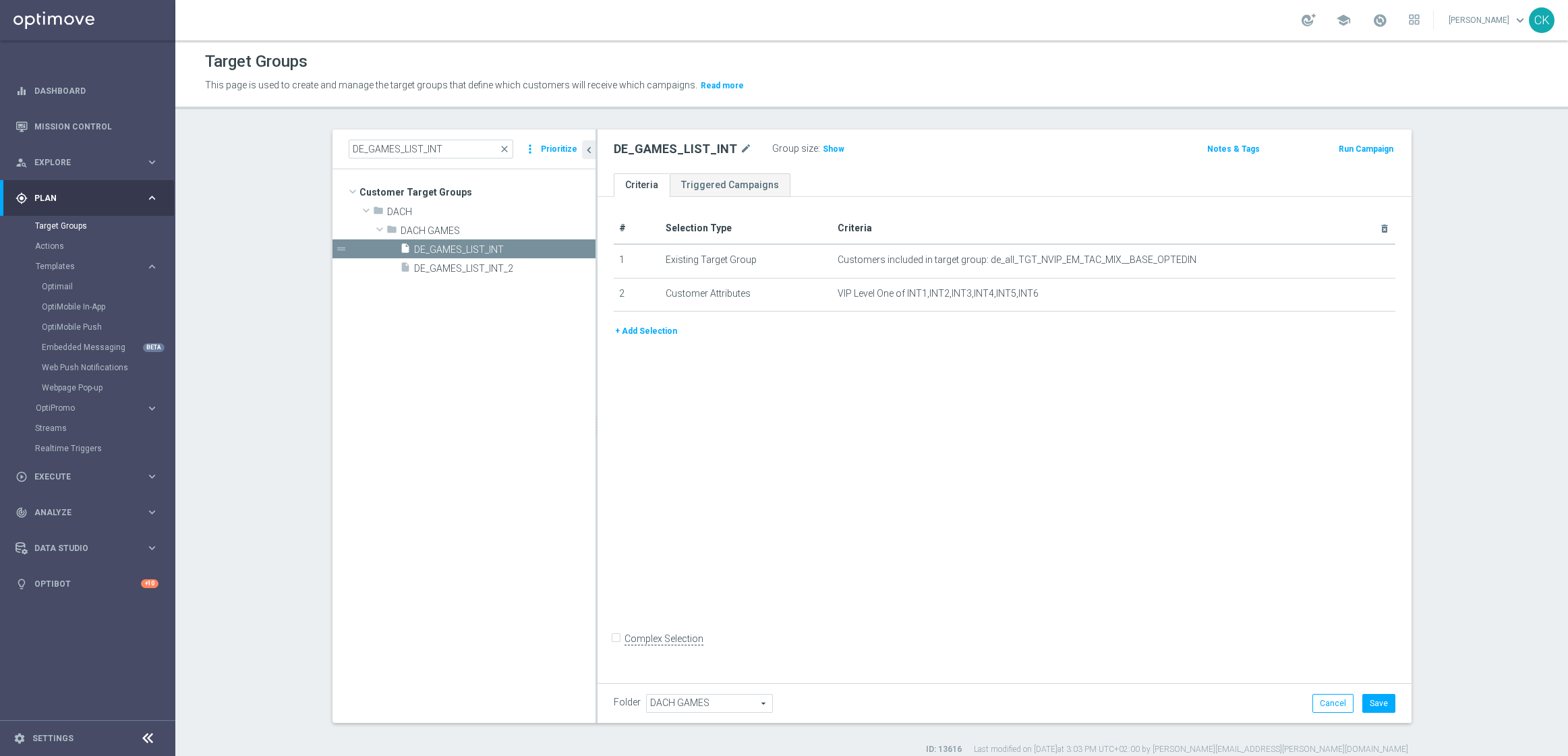
click at [632, 330] on button "+ Add Selection" at bounding box center [646, 331] width 65 height 15
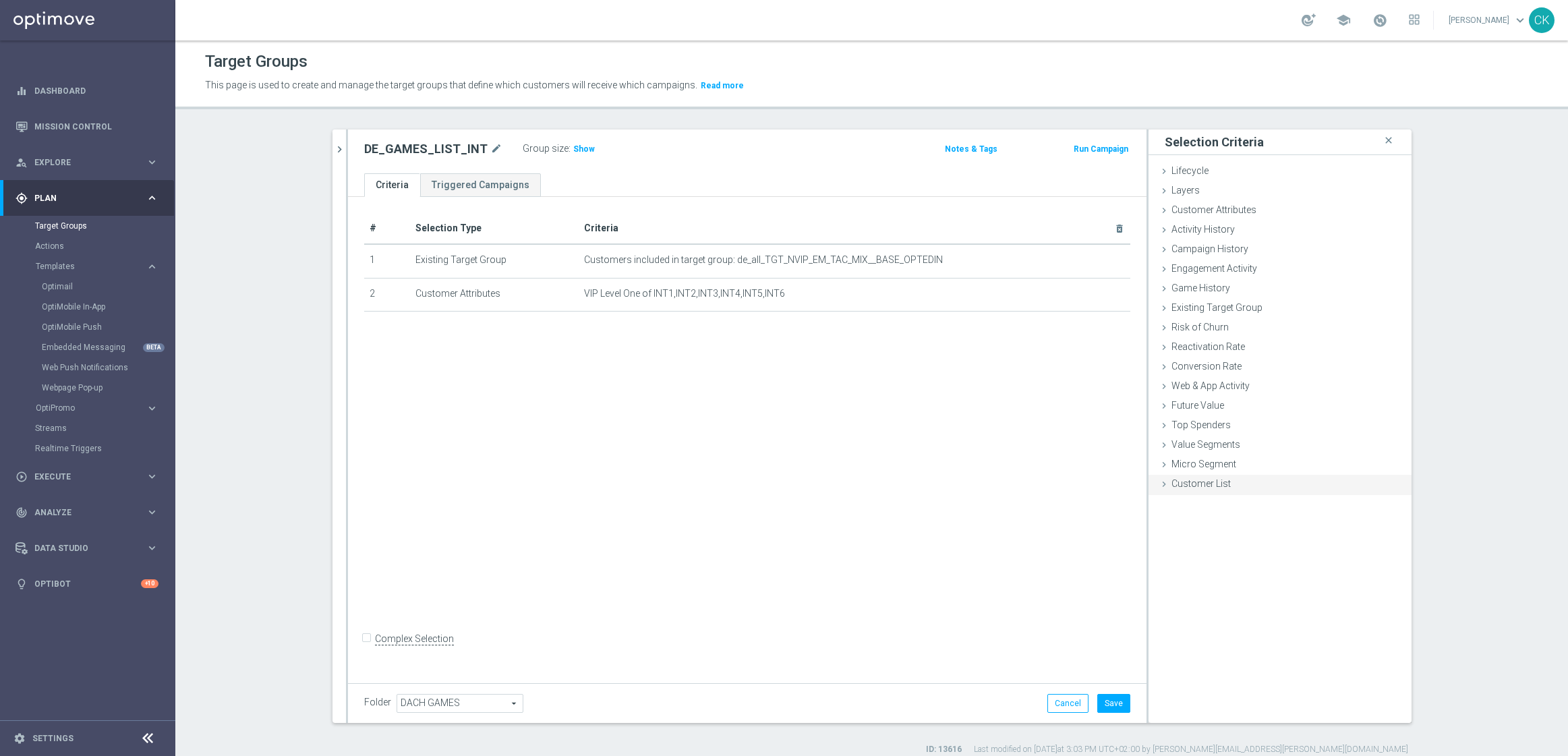
click at [1171, 480] on span "Customer List" at bounding box center [1200, 483] width 59 height 11
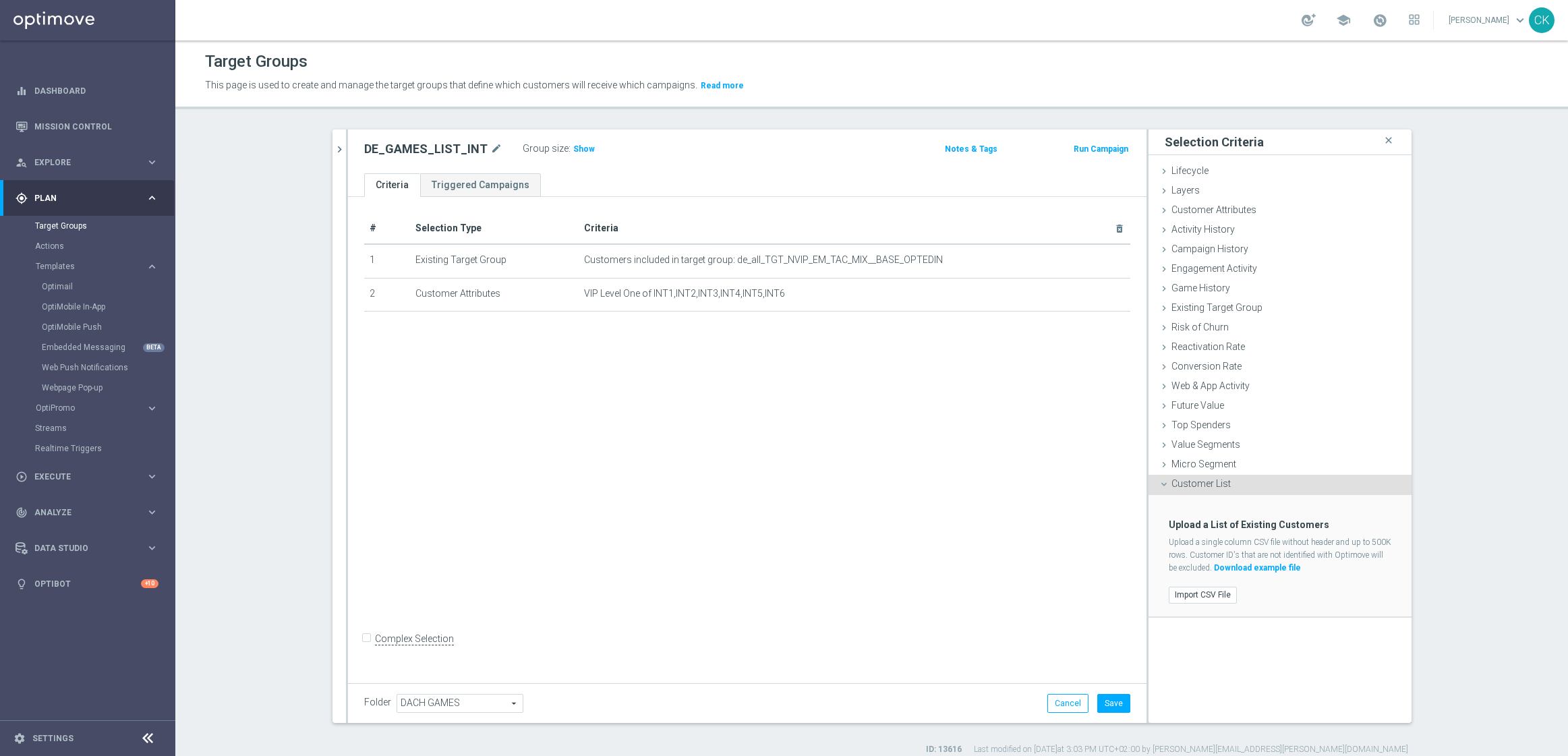
scroll to position [12, 0]
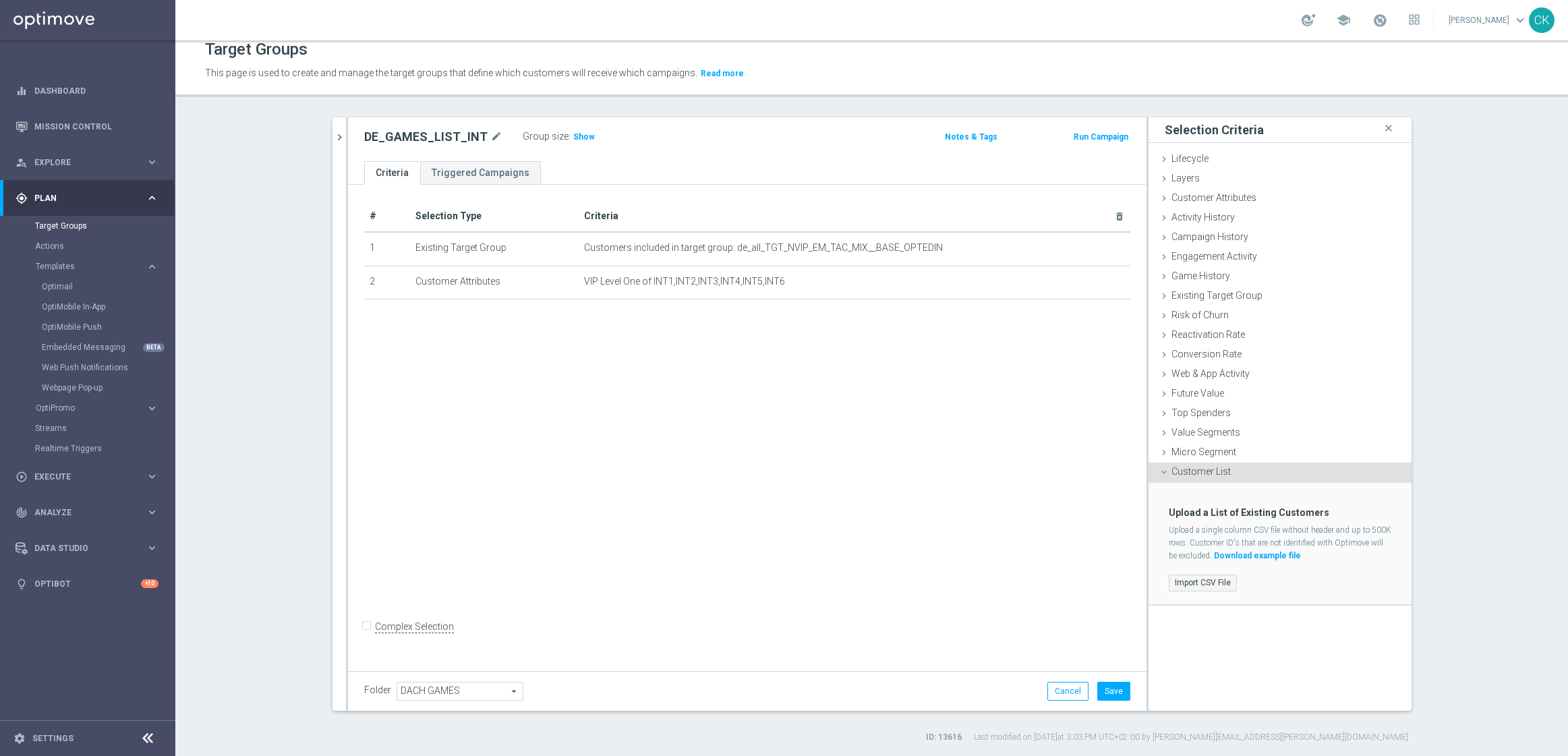
click at [1199, 584] on label "Import CSV File" at bounding box center [1203, 582] width 68 height 17
click at [0, 0] on input "Import CSV File" at bounding box center [0, 0] width 0 height 0
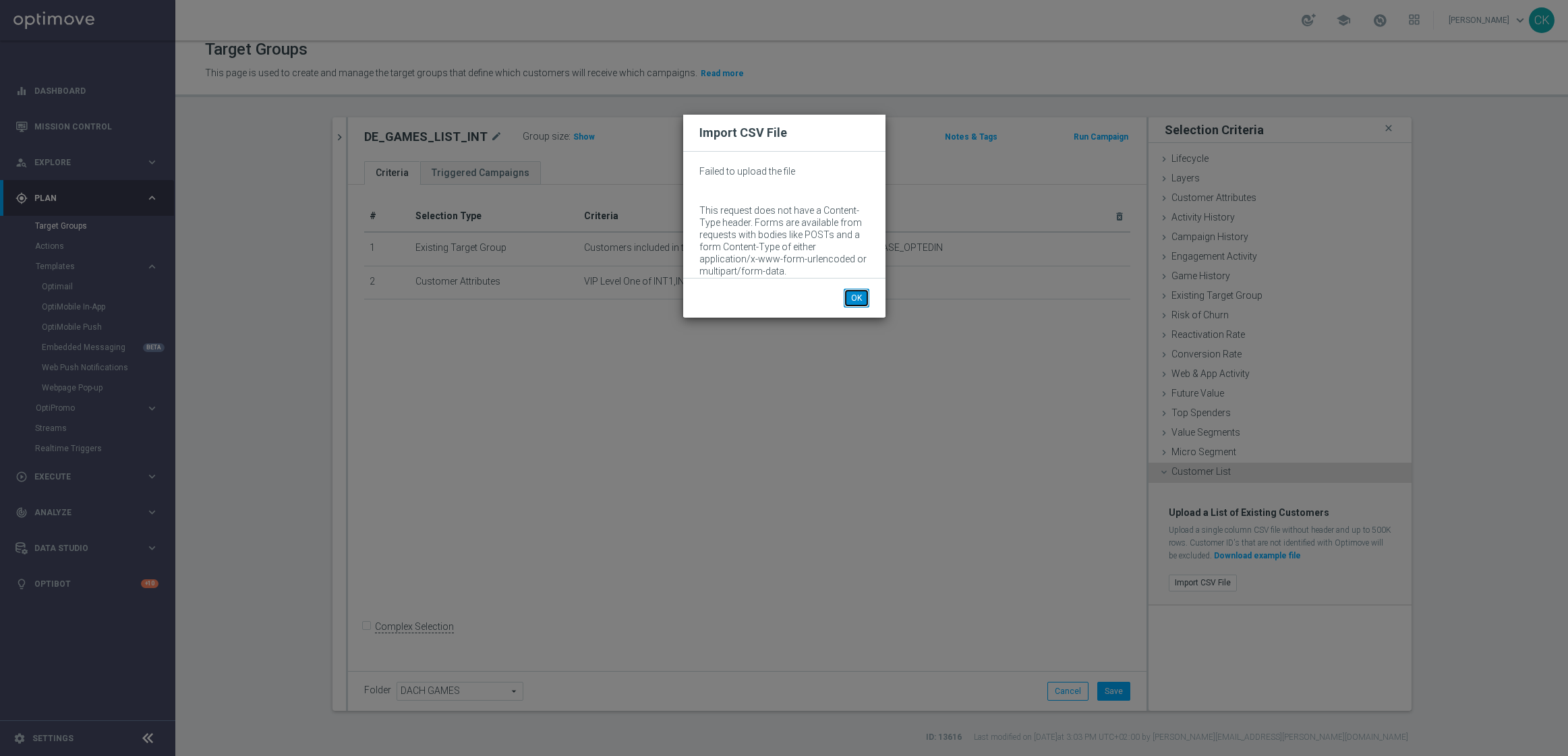
click at [854, 298] on button "OK" at bounding box center [856, 298] width 26 height 19
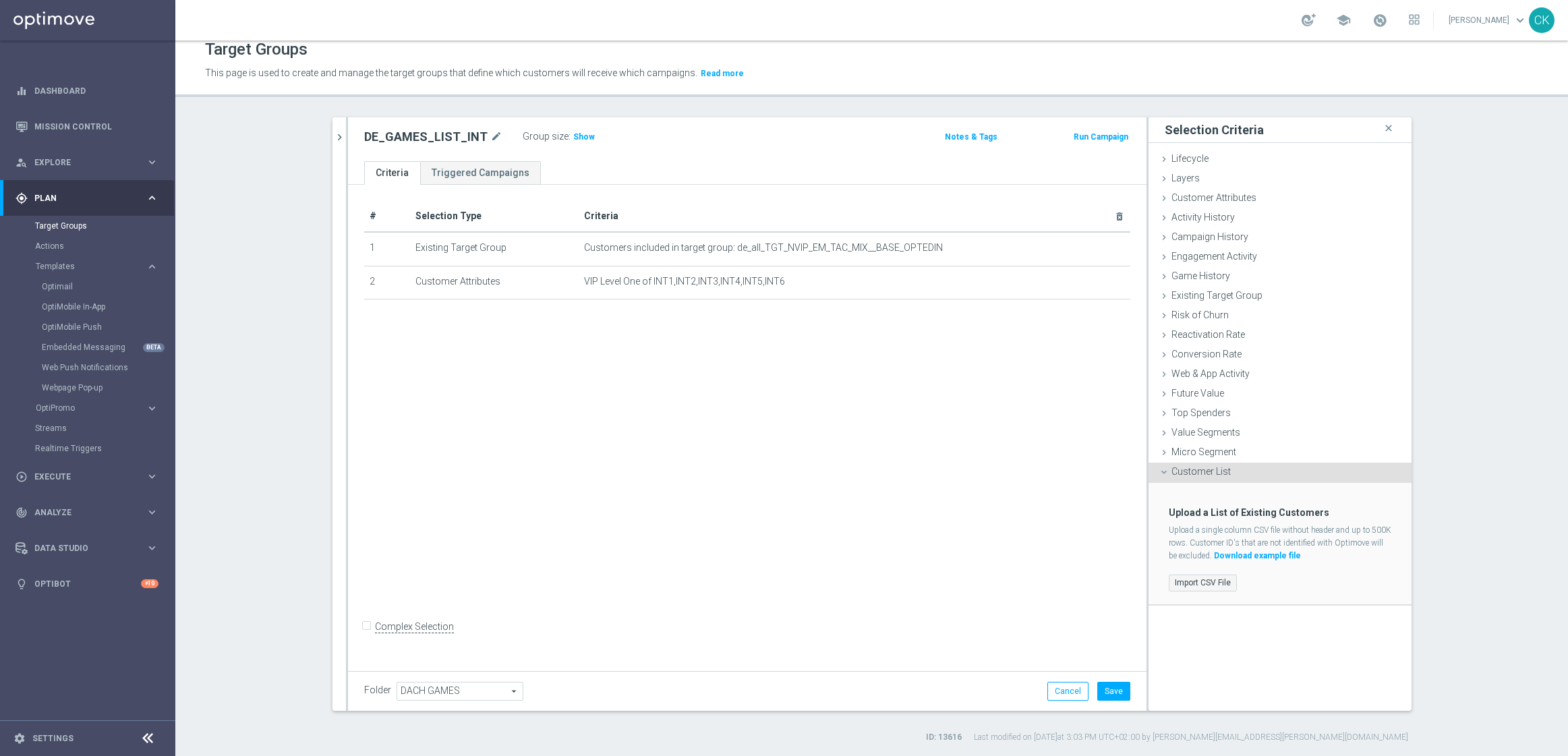
click at [1189, 580] on label "Import CSV File" at bounding box center [1203, 582] width 68 height 17
click at [0, 0] on input "Import CSV File" at bounding box center [0, 0] width 0 height 0
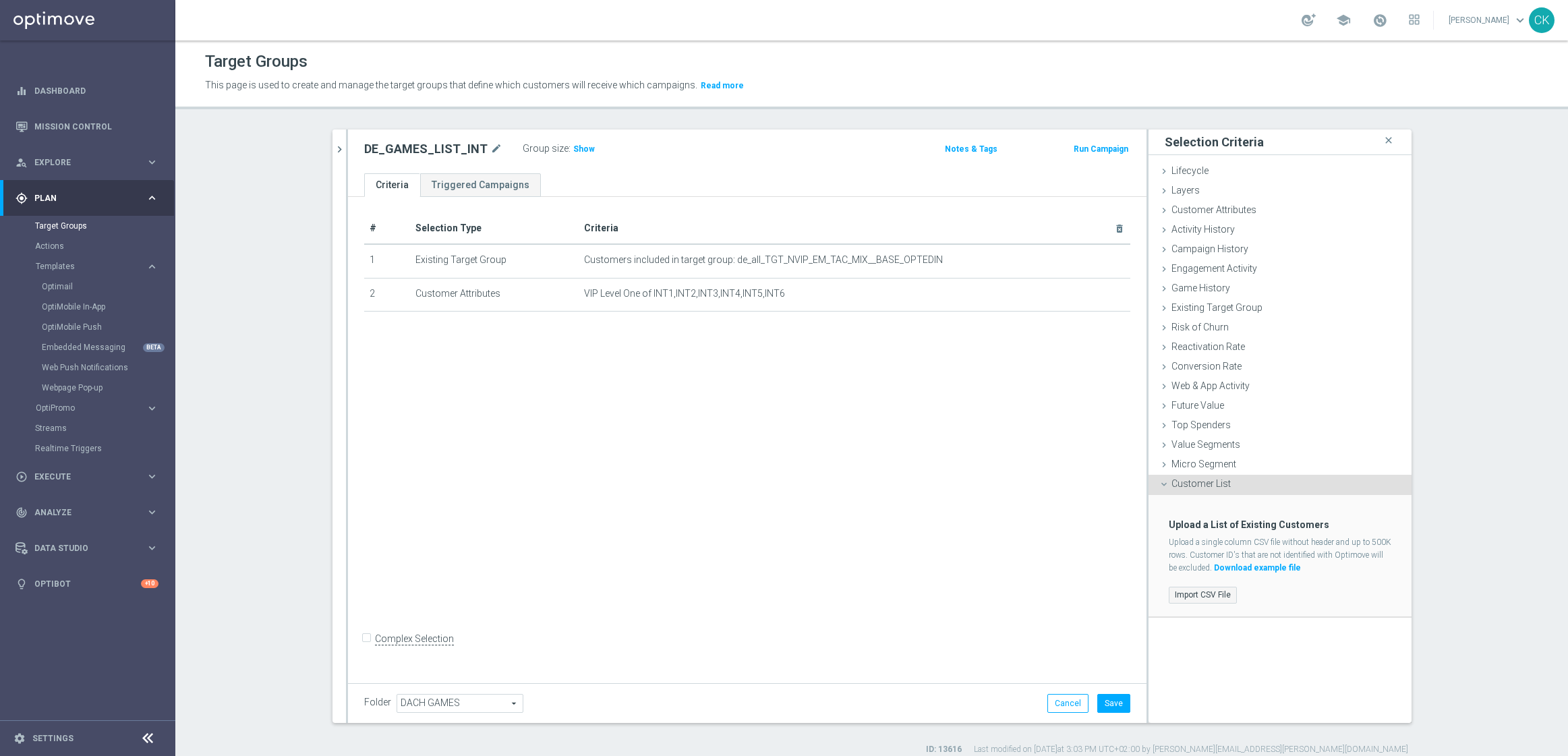
click at [1181, 589] on label "Import CSV File" at bounding box center [1203, 595] width 68 height 17
click at [0, 0] on input "Import CSV File" at bounding box center [0, 0] width 0 height 0
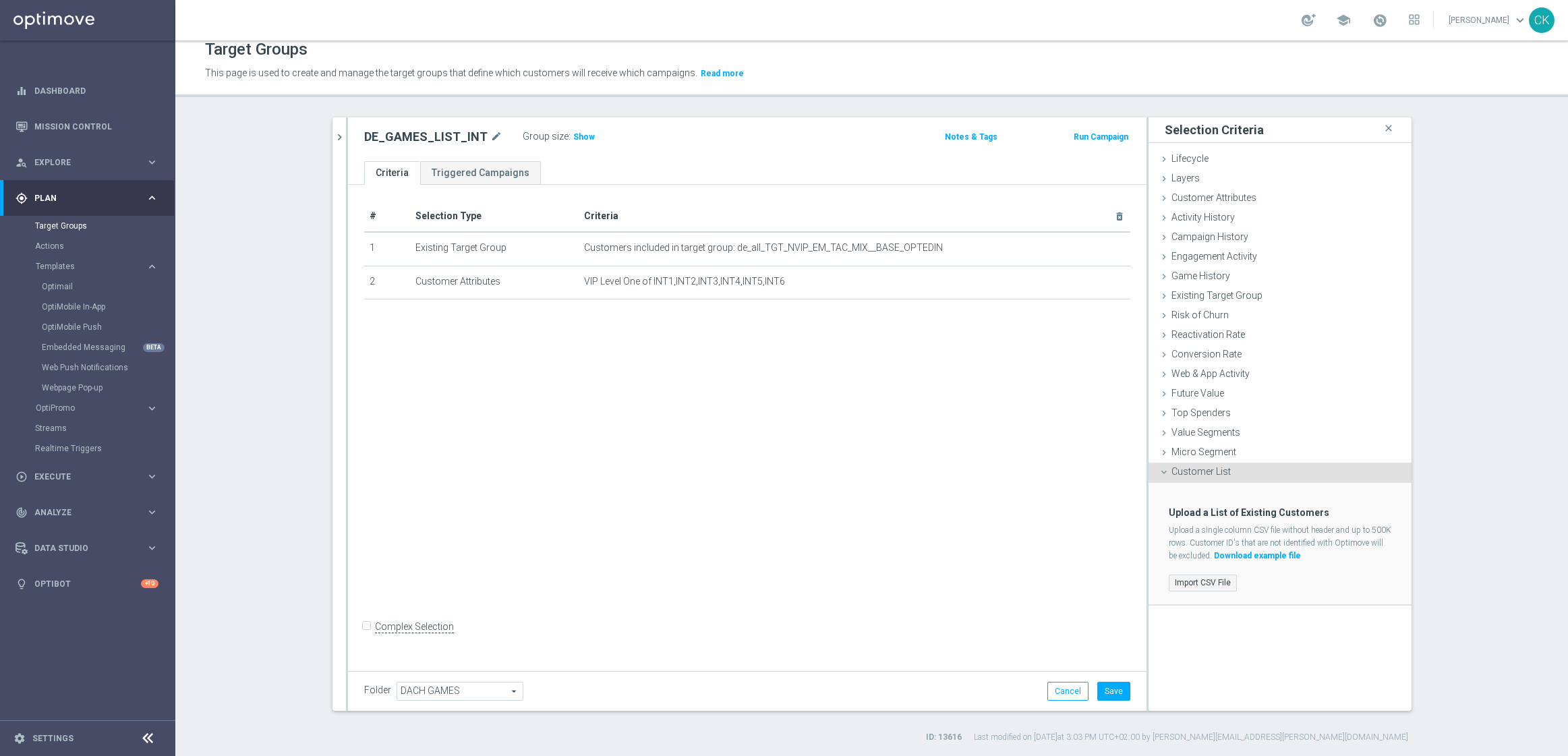
click at [1200, 578] on label "Import CSV File" at bounding box center [1203, 582] width 68 height 17
click at [0, 0] on input "Import CSV File" at bounding box center [0, 0] width 0 height 0
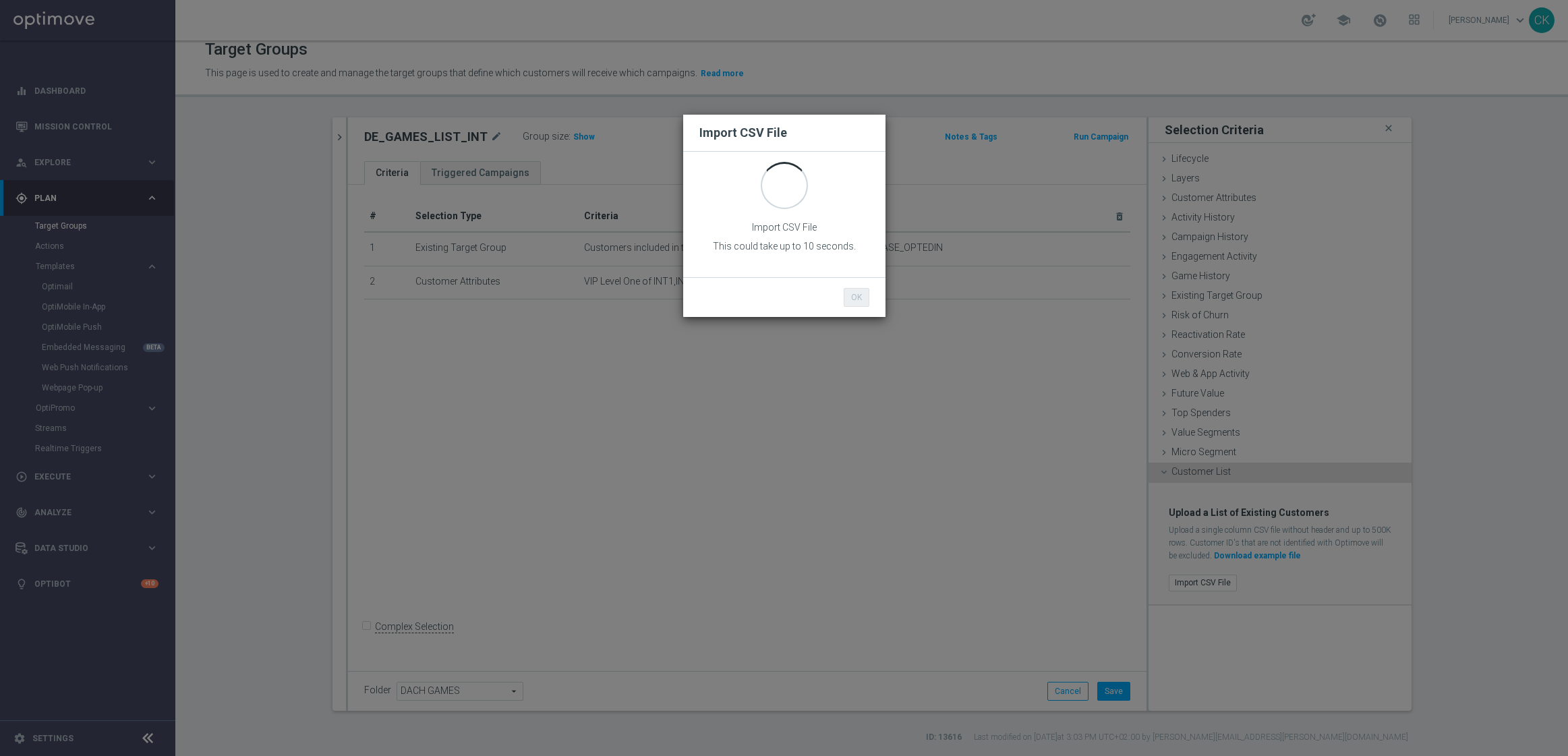
click at [828, 369] on div "Import CSV File Import CSV File This could take up to 10 seconds. OK Cancel" at bounding box center [784, 378] width 1568 height 756
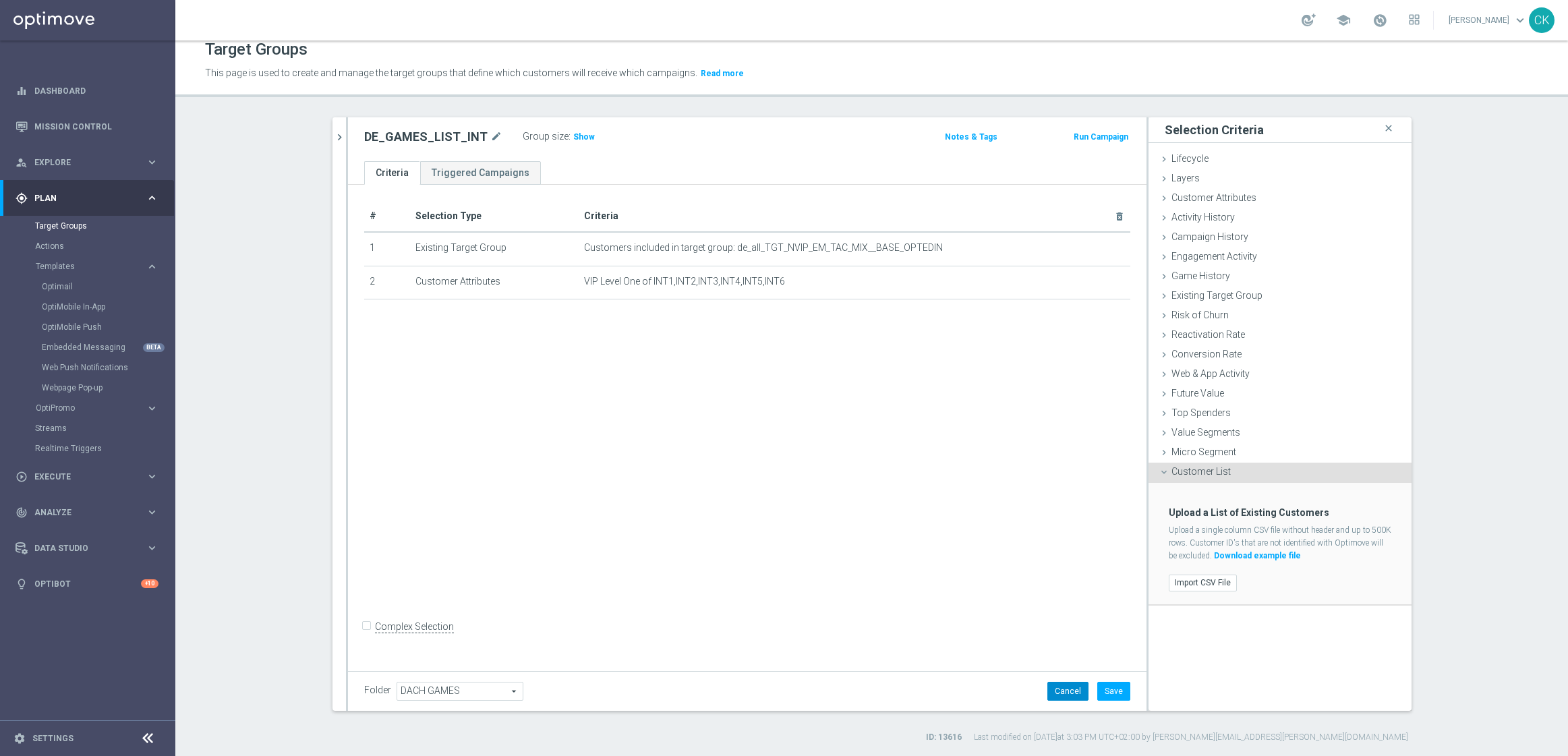
click at [1055, 690] on button "Cancel" at bounding box center [1068, 691] width 41 height 19
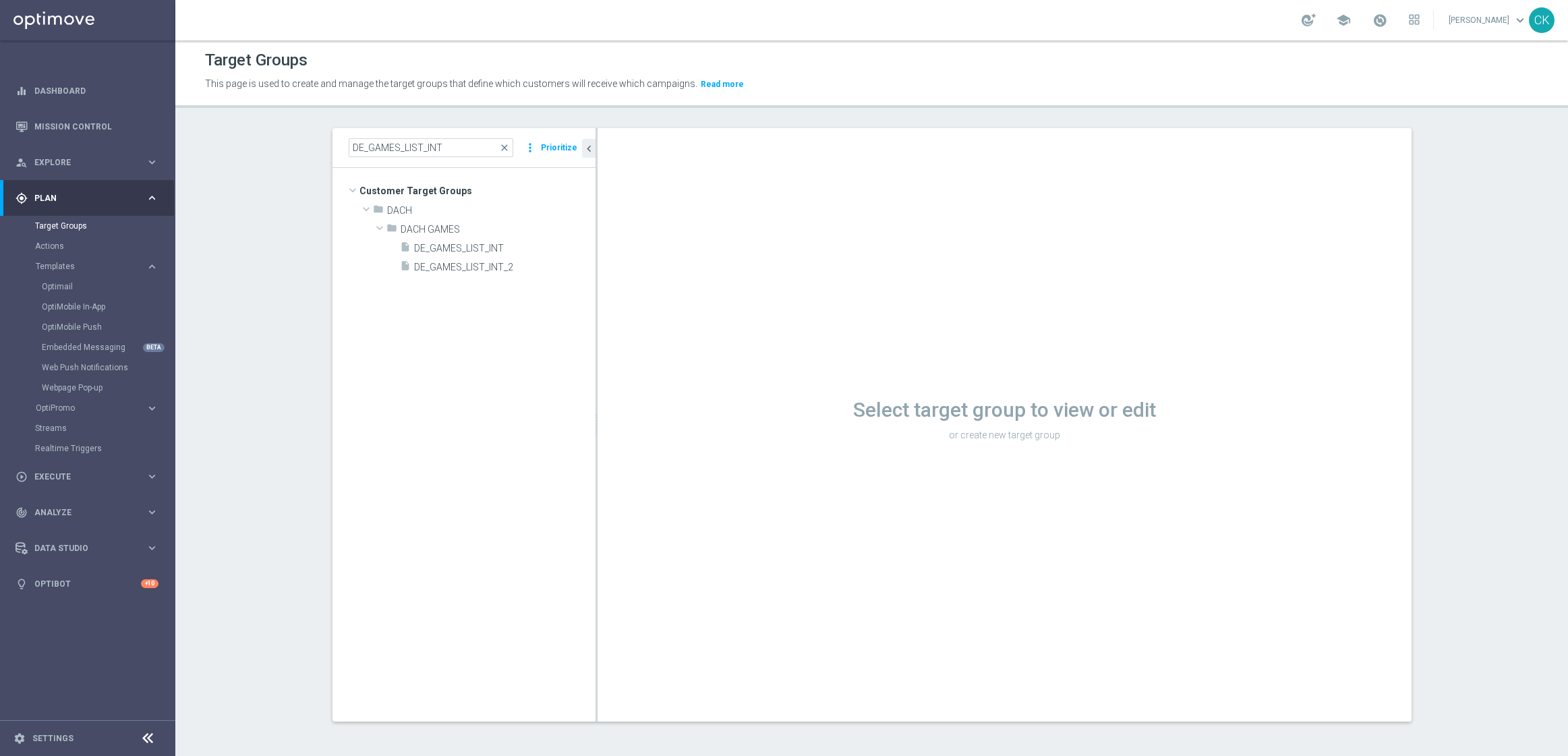
scroll to position [1, 0]
click at [450, 238] on div "insert_drive_file DE_GAMES_LIST_INT" at bounding box center [481, 247] width 163 height 19
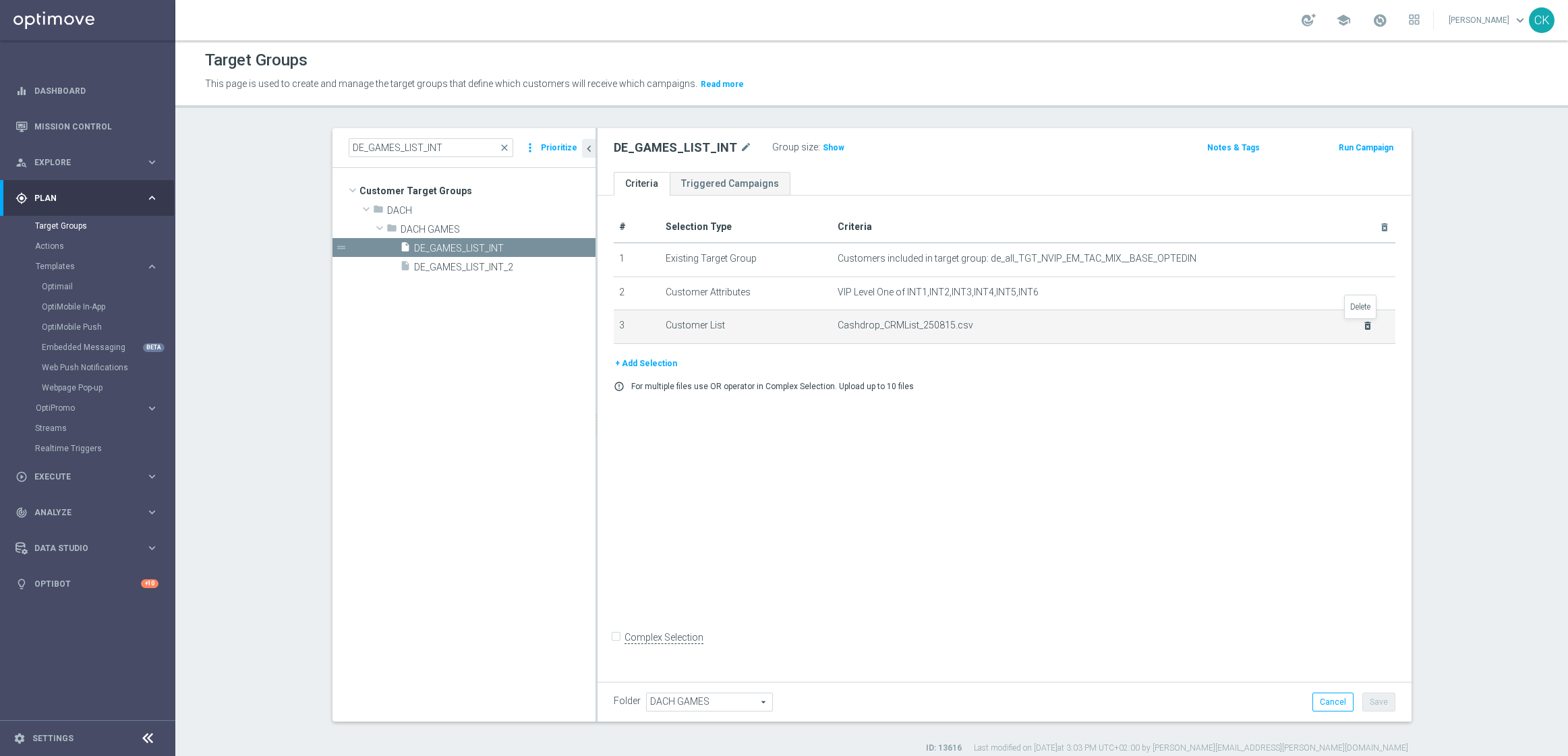
click at [1362, 327] on icon "delete_forever" at bounding box center [1367, 325] width 11 height 11
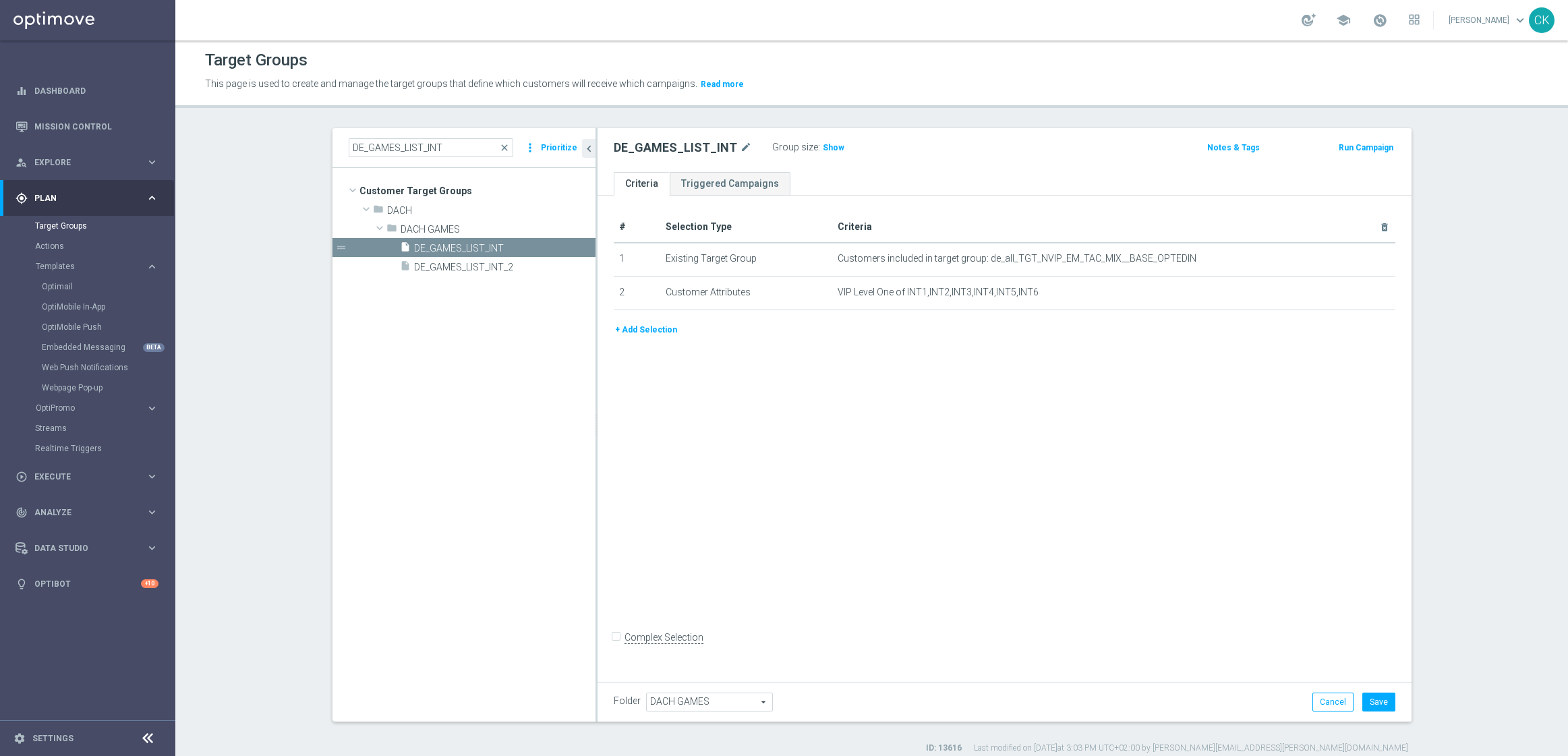
click at [634, 331] on button "+ Add Selection" at bounding box center [646, 330] width 65 height 15
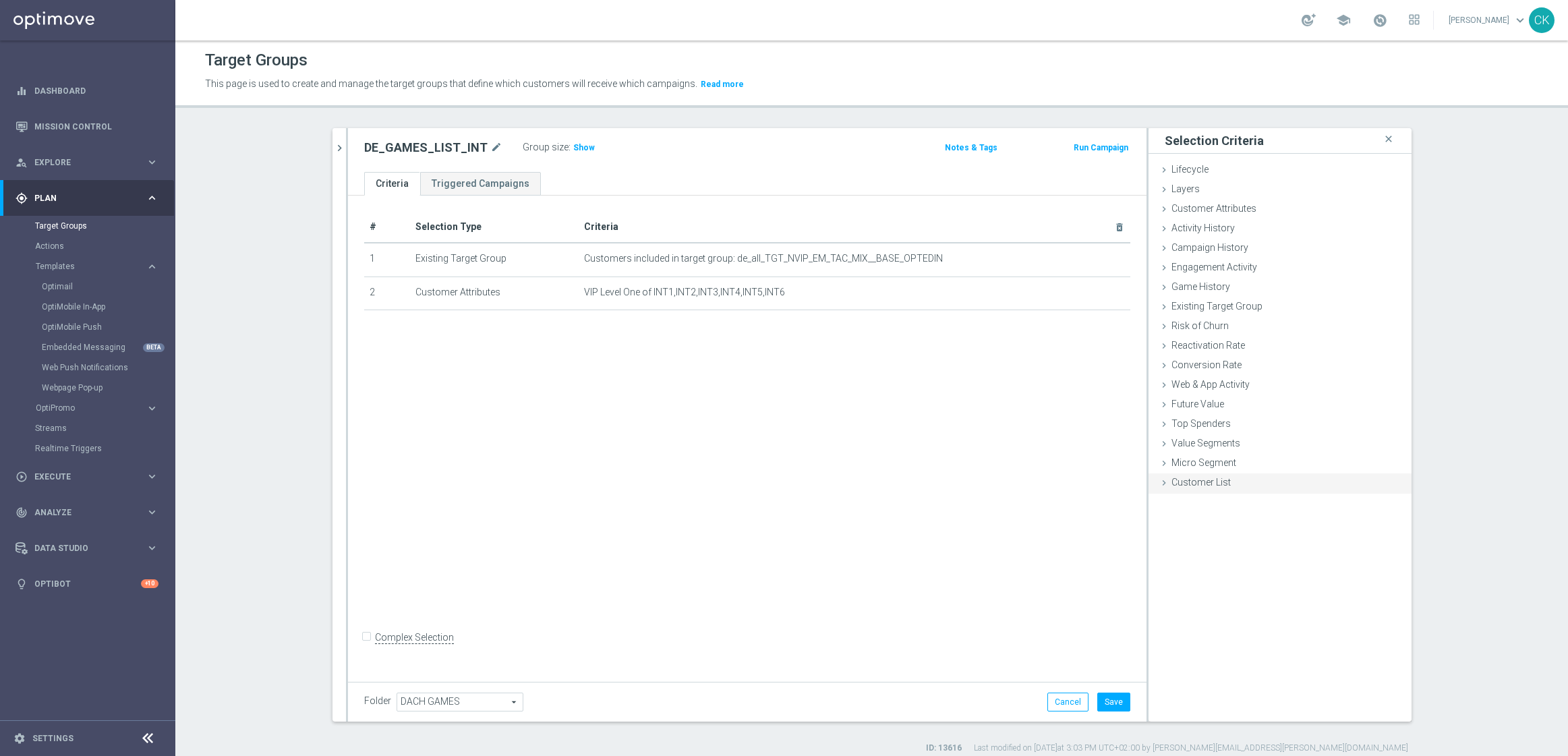
click at [1160, 483] on icon at bounding box center [1164, 483] width 11 height 11
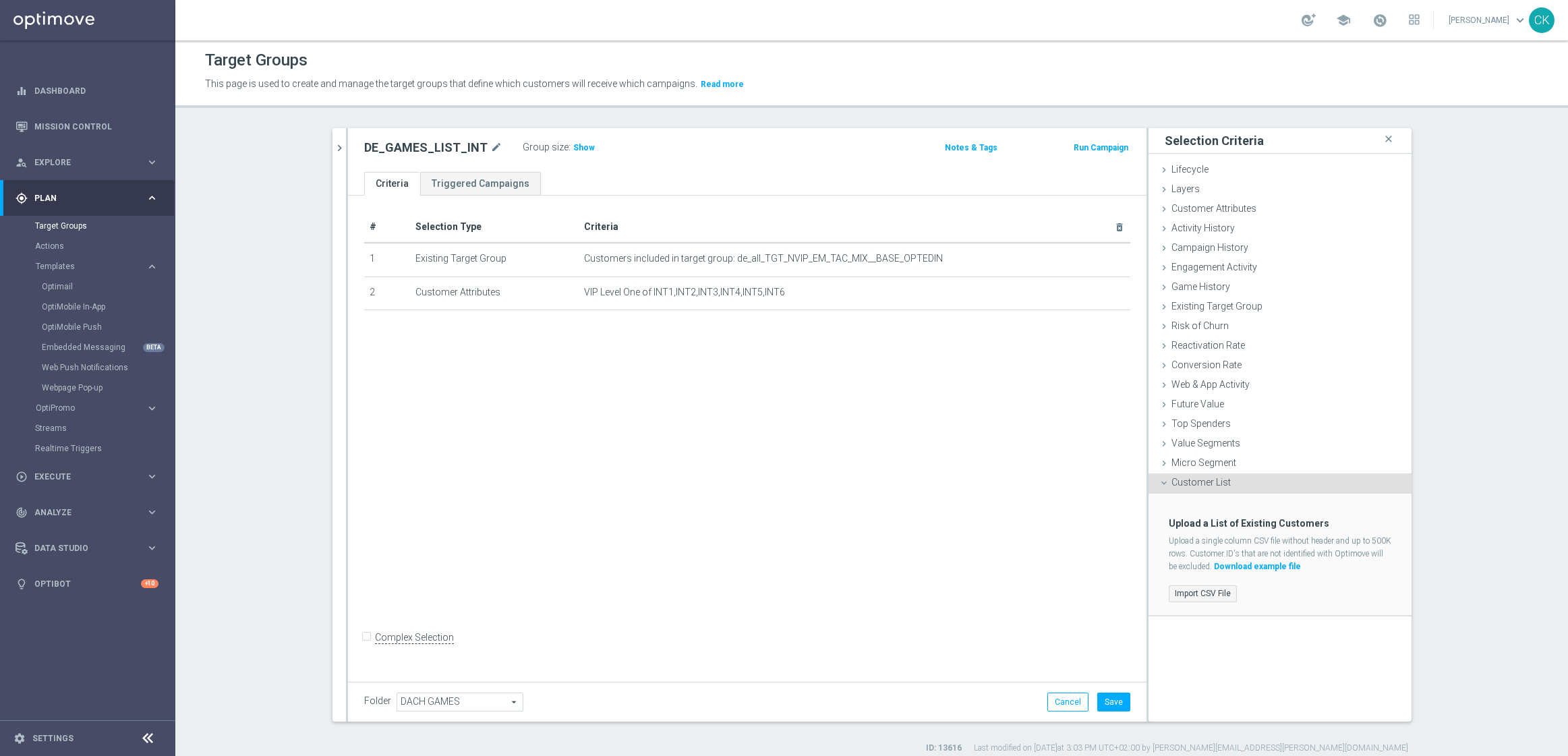
click at [1176, 593] on label "Import CSV File" at bounding box center [1203, 593] width 68 height 17
click at [0, 0] on input "Import CSV File" at bounding box center [0, 0] width 0 height 0
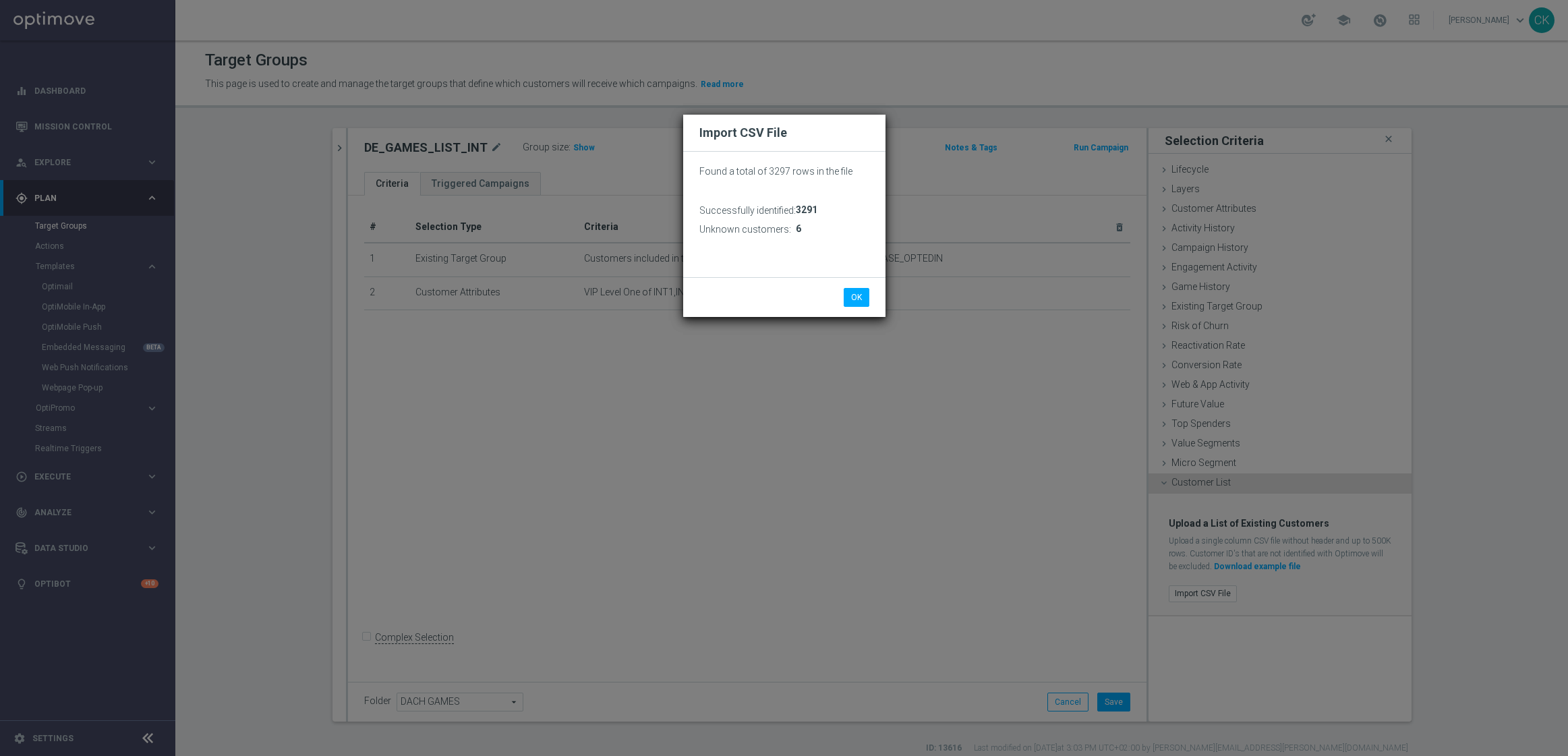
click at [861, 308] on div "OK Cancel" at bounding box center [784, 297] width 202 height 40
click at [855, 297] on button "OK" at bounding box center [856, 297] width 26 height 19
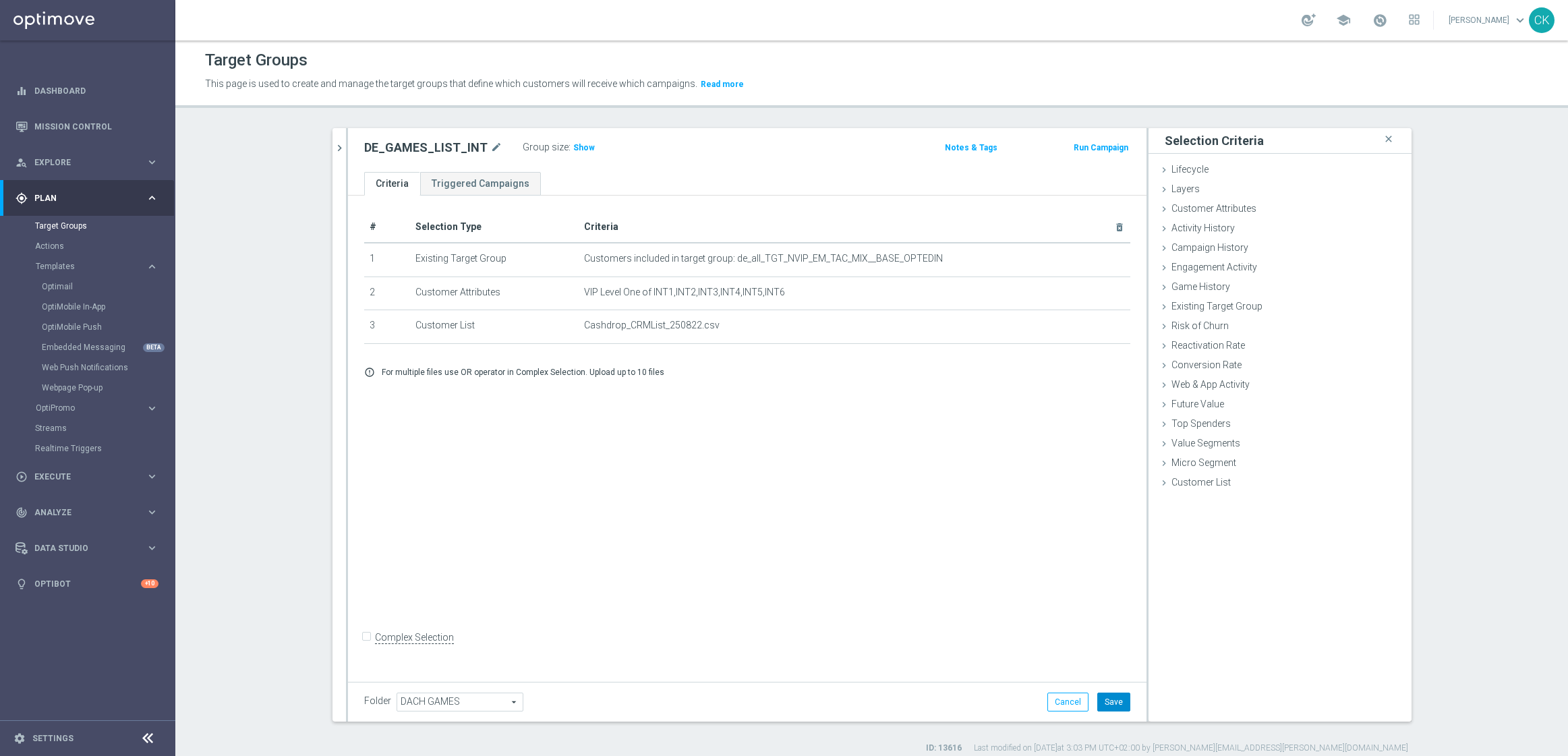
click at [1114, 704] on button "Save" at bounding box center [1114, 702] width 33 height 19
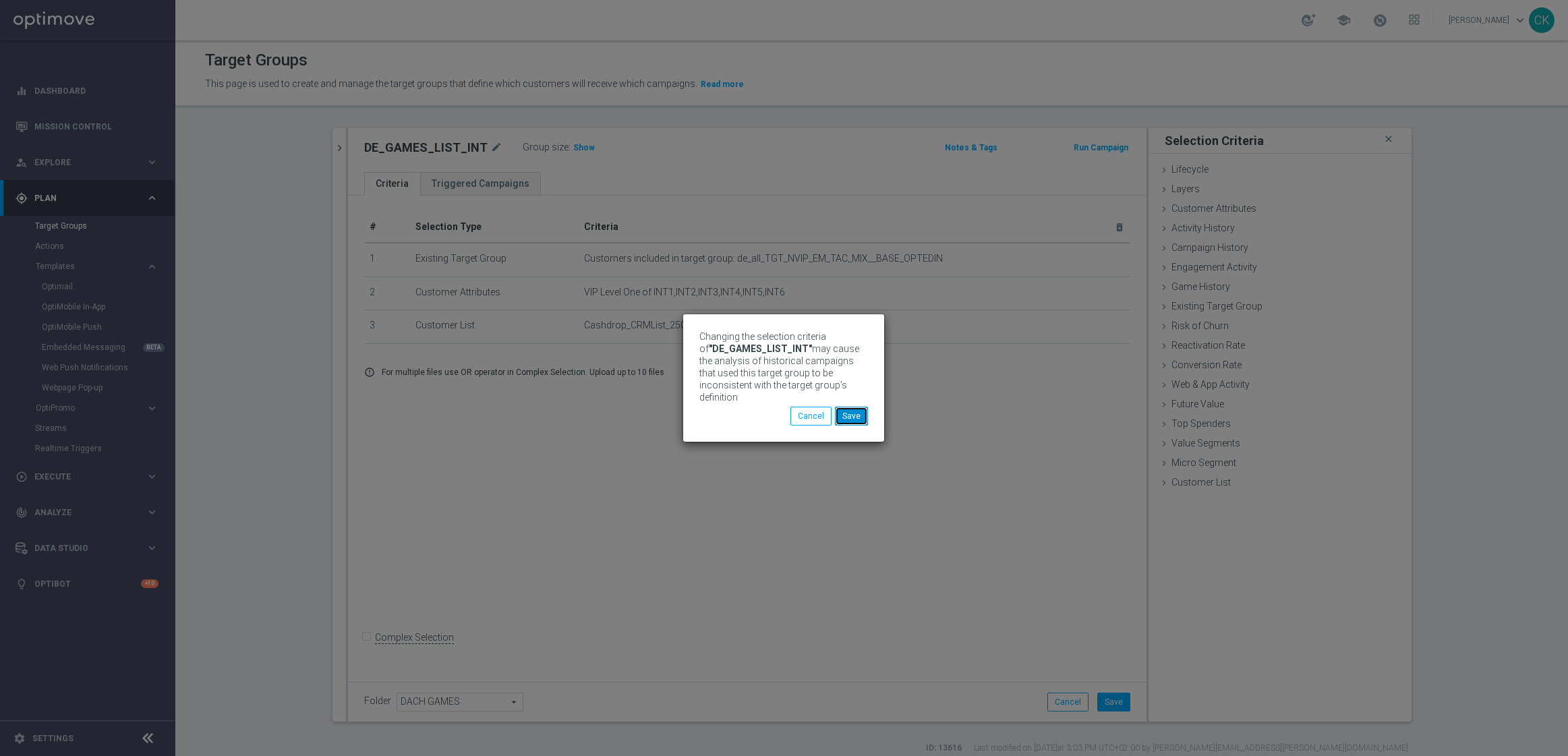
click at [858, 413] on button "Save" at bounding box center [851, 416] width 33 height 19
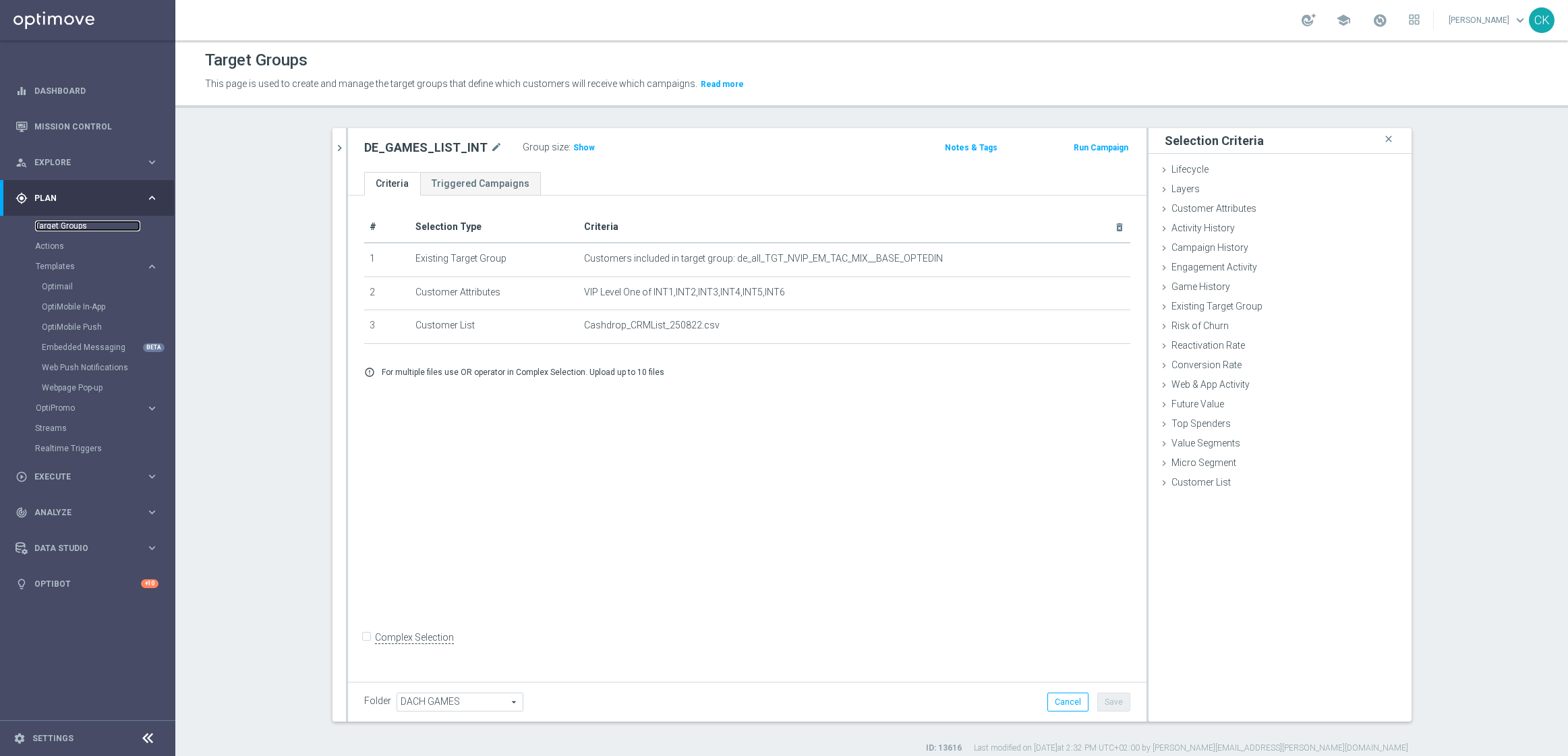
click at [59, 227] on link "Target Groups" at bounding box center [88, 225] width 105 height 11
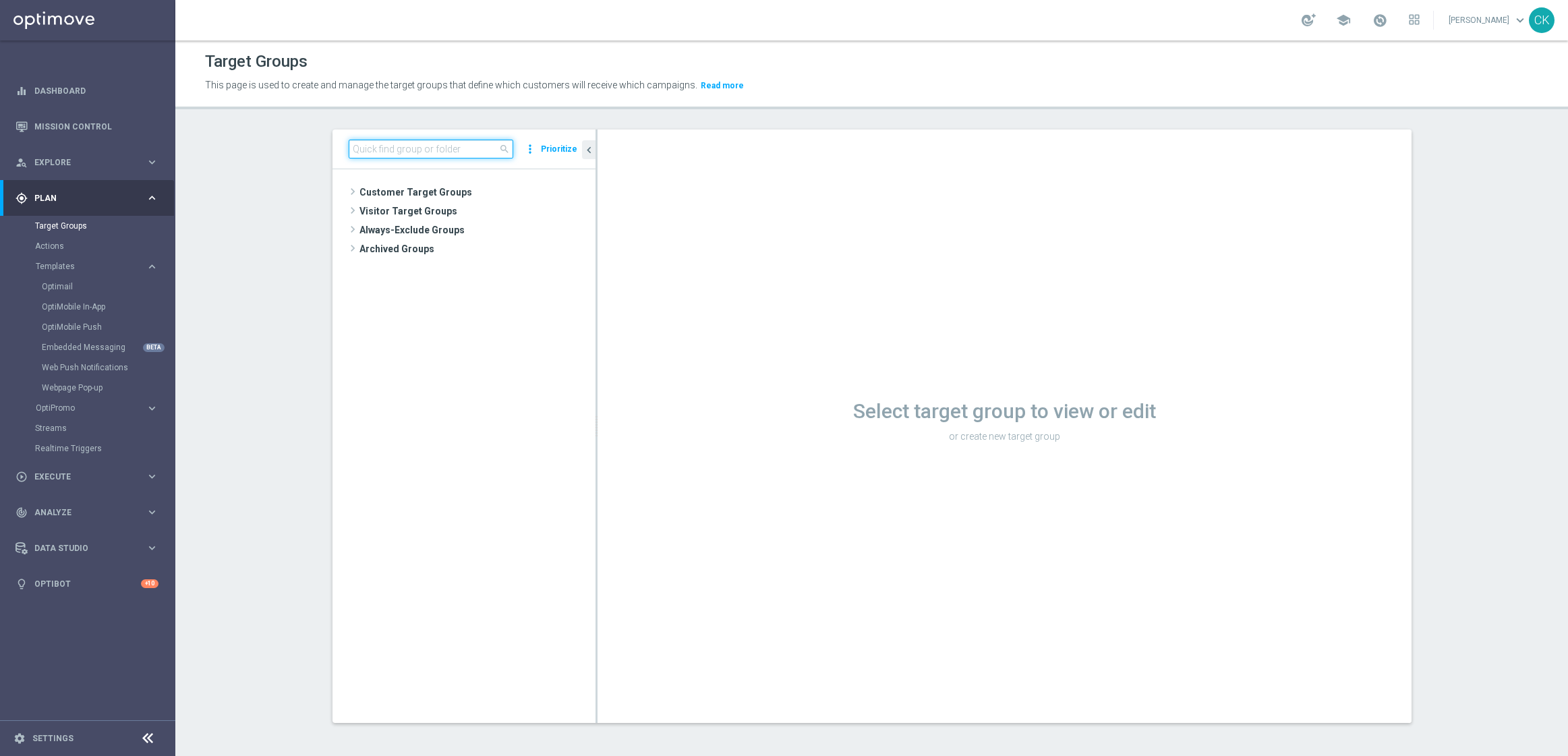
click at [419, 147] on input at bounding box center [431, 149] width 165 height 19
paste input "https://lottoland.atlassian.net/browse/POPS-1499"
type input "https://lottoland.atlassian.net/browse/POPS-1499"
click at [419, 147] on input "https://lottoland.atlassian.net/browse/POPS-1499" at bounding box center [431, 149] width 165 height 19
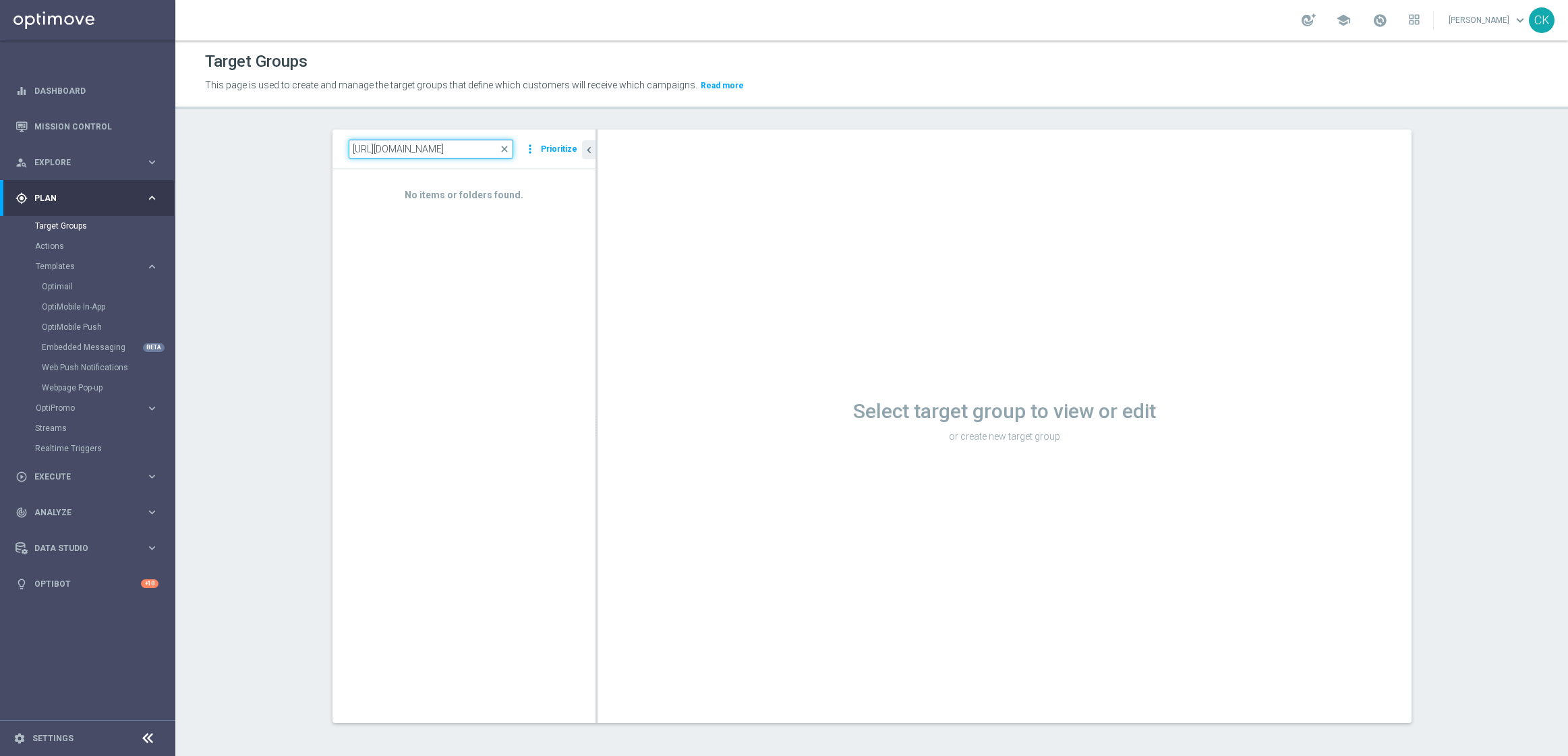
click at [419, 147] on input "https://lottoland.atlassian.net/browse/POPS-1499" at bounding box center [431, 149] width 165 height 19
click at [419, 157] on input at bounding box center [431, 149] width 165 height 19
paste input "DE_GAMES_LIST_INT"
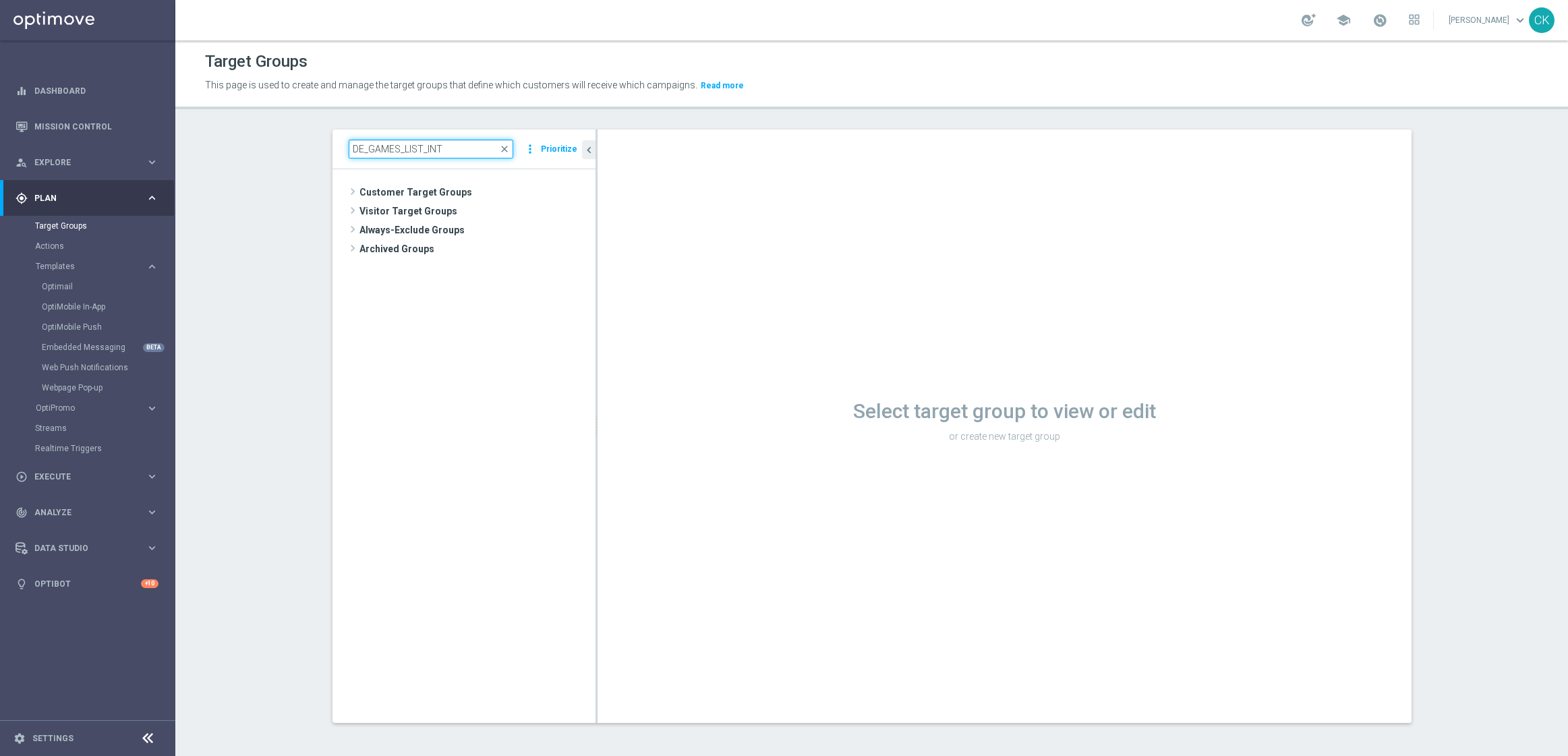
type input "DE_GAMES_LIST_INT"
click at [435, 244] on span "DE_GAMES_LIST_INT" at bounding box center [489, 250] width 149 height 12
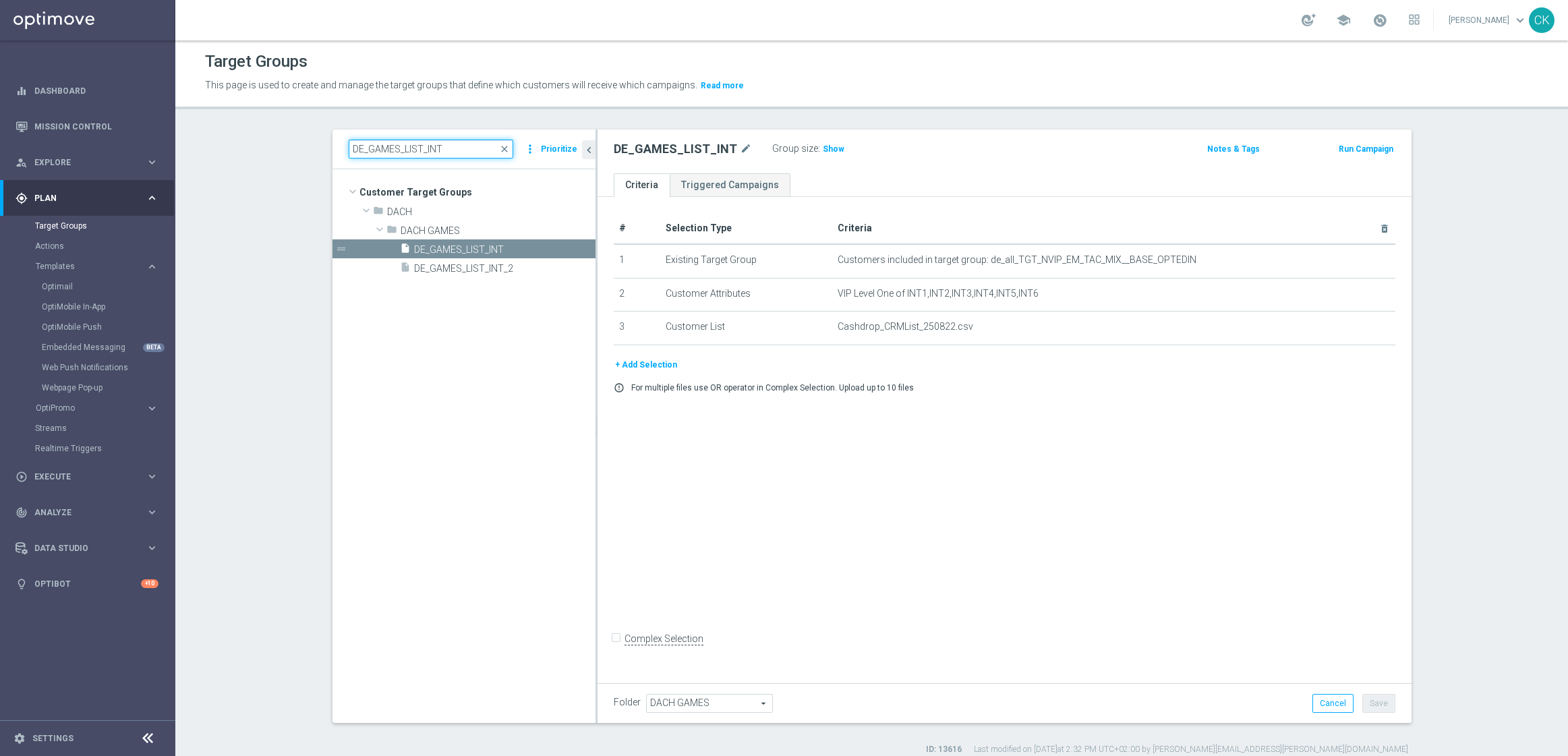
click at [430, 147] on input "DE_GAMES_LIST_INT" at bounding box center [431, 149] width 165 height 19
paste input "DE_RI_GAMES_LIST_INT"
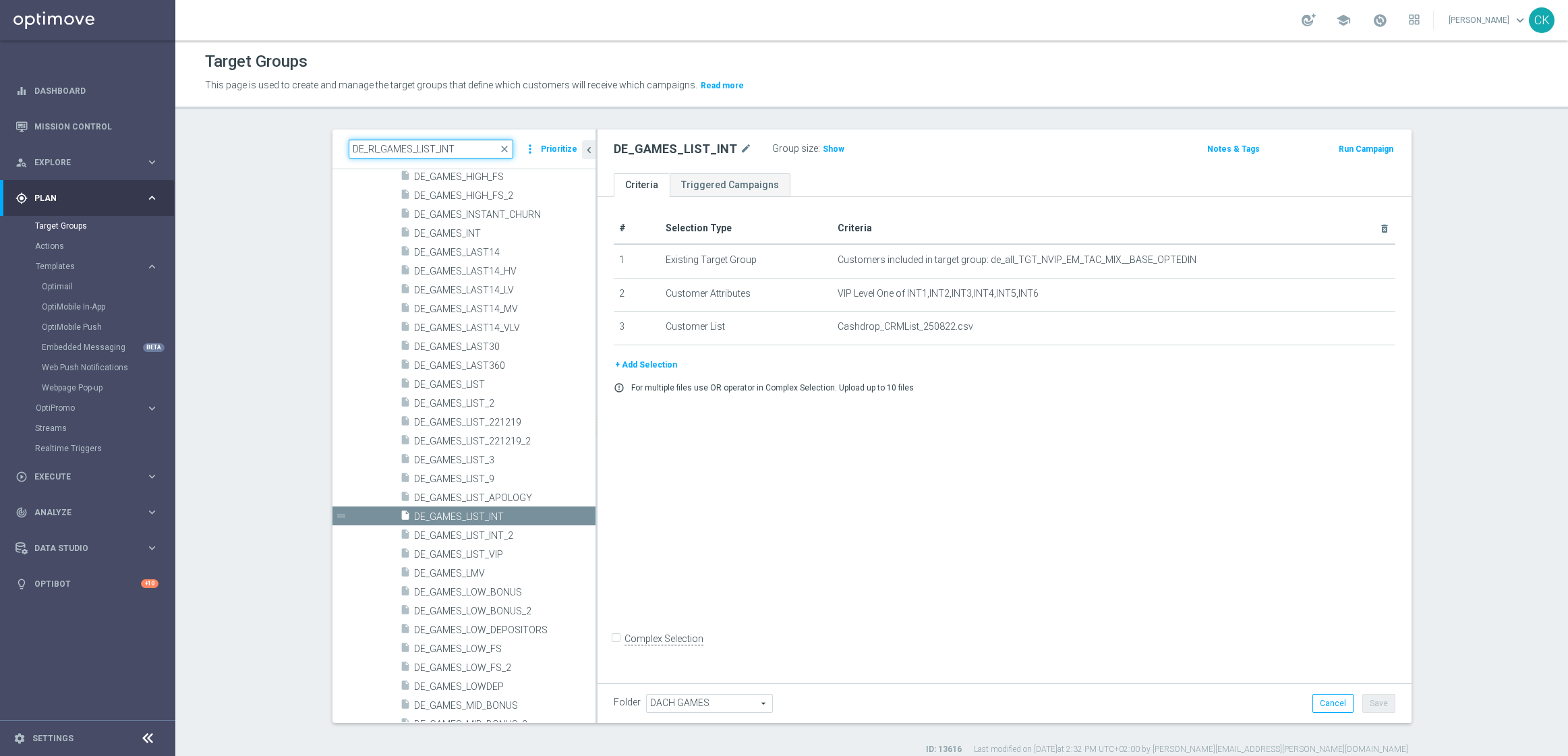
type input "DE_RI_GAMES_LIST_INT"
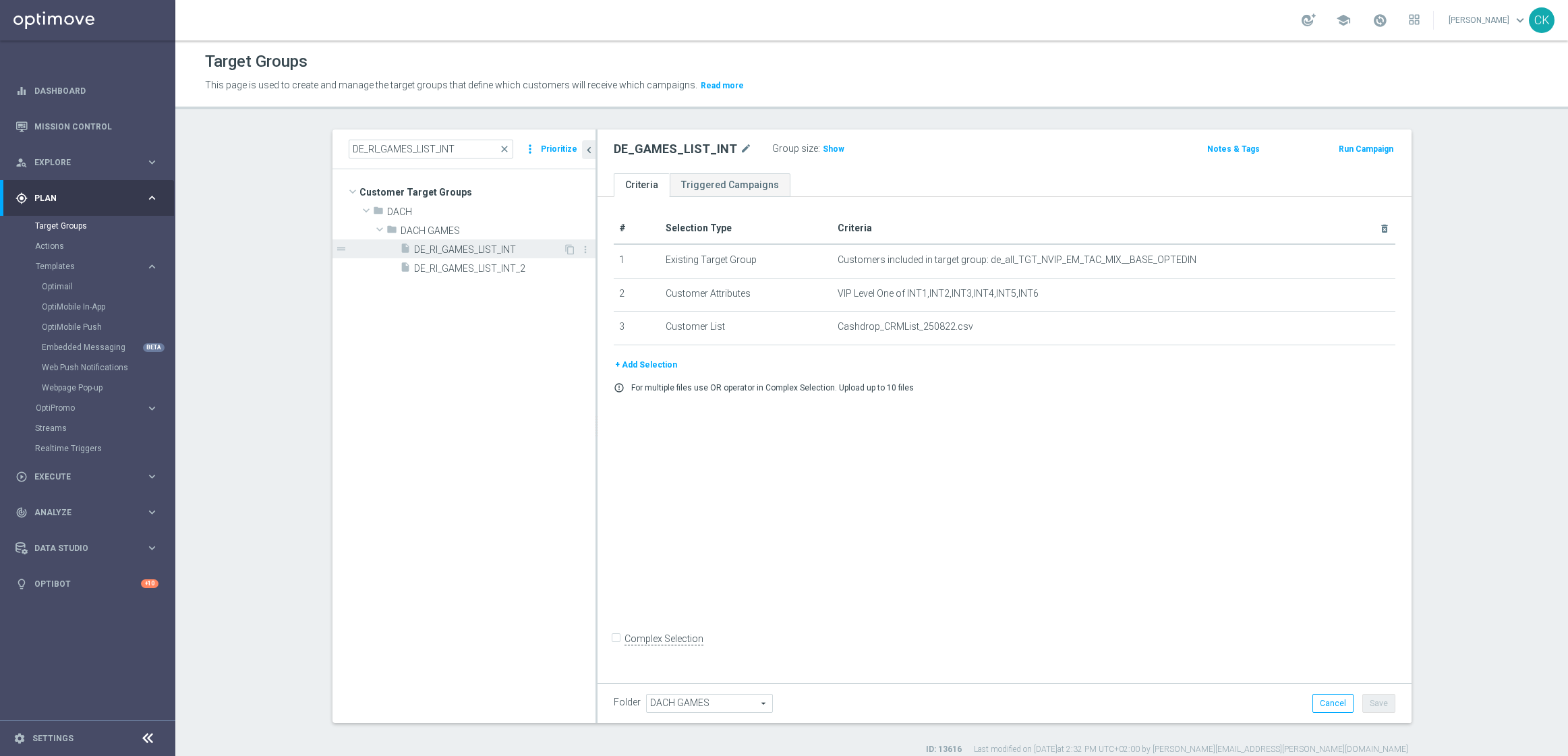
click at [447, 253] on span "DE_RI_GAMES_LIST_INT" at bounding box center [489, 250] width 149 height 12
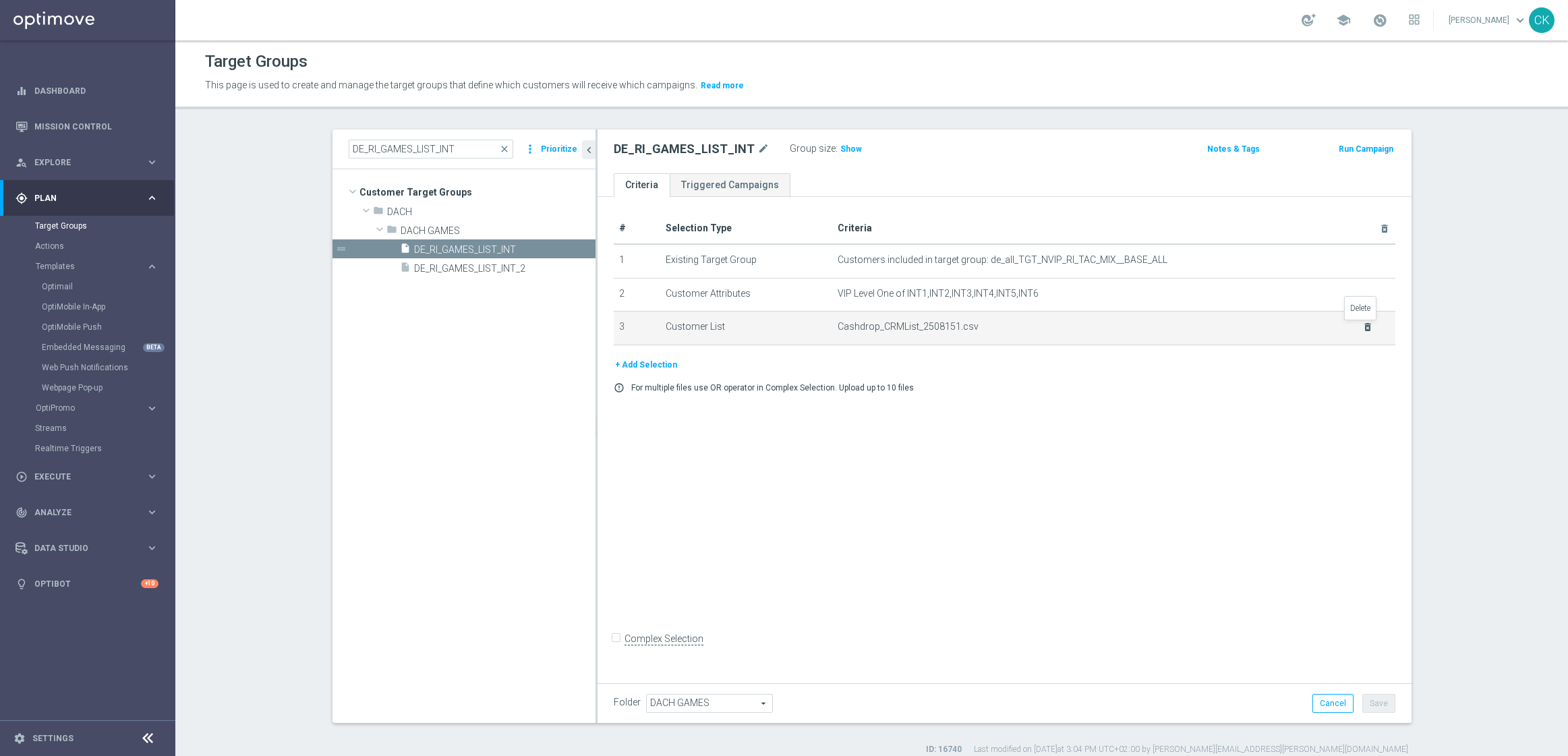
click at [1362, 327] on icon "delete_forever" at bounding box center [1367, 327] width 11 height 11
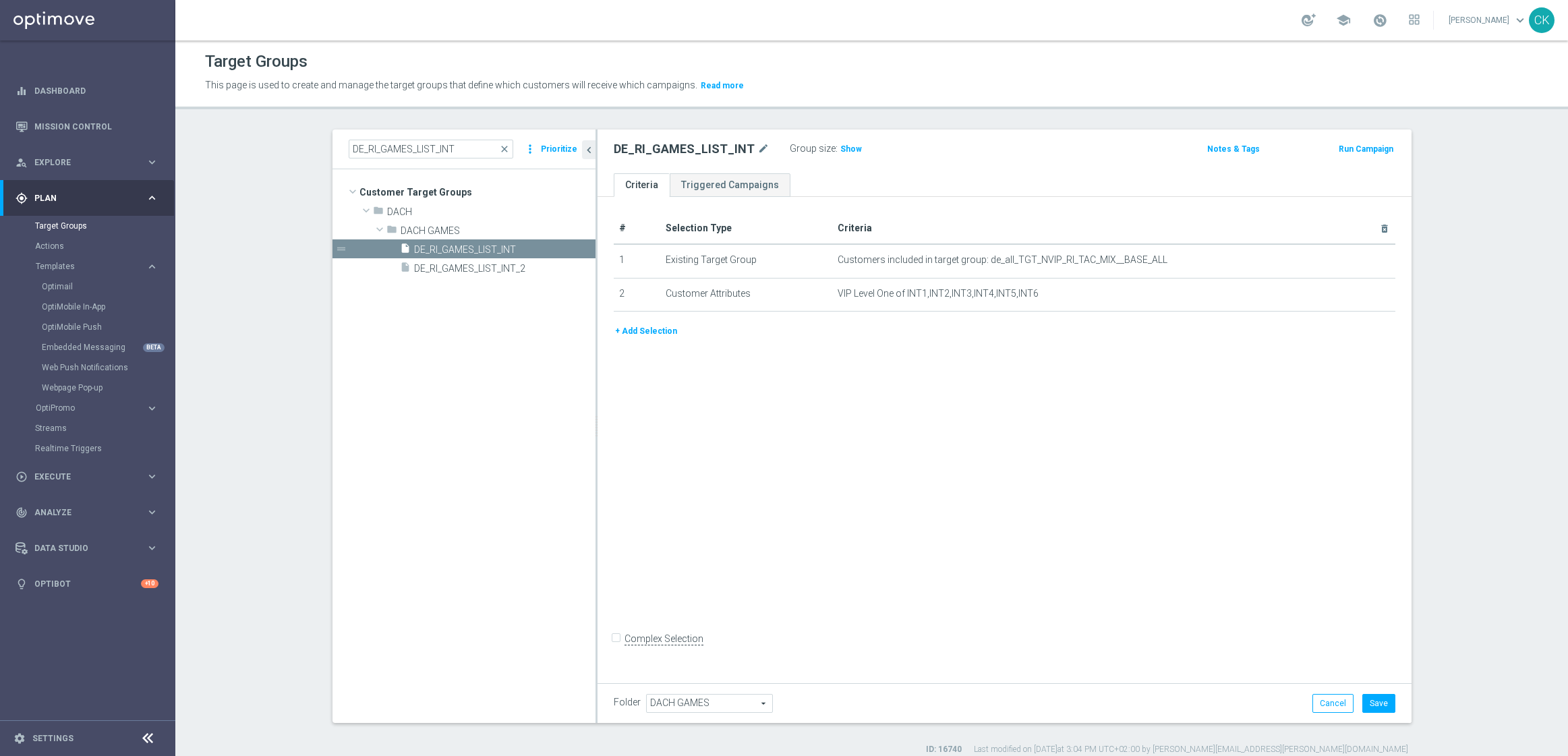
click at [640, 328] on button "+ Add Selection" at bounding box center [646, 331] width 65 height 15
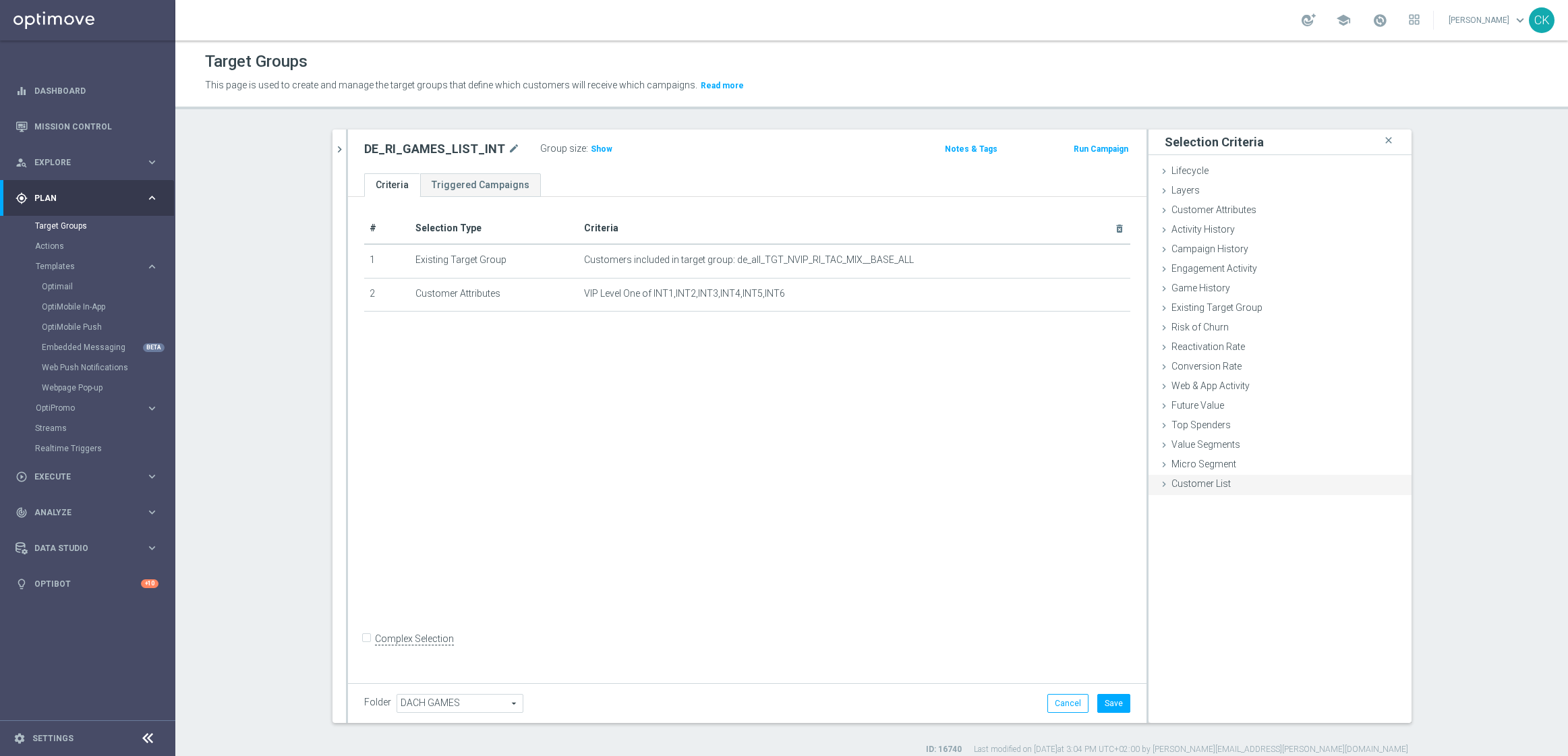
click at [1180, 483] on span "Customer List" at bounding box center [1200, 483] width 59 height 11
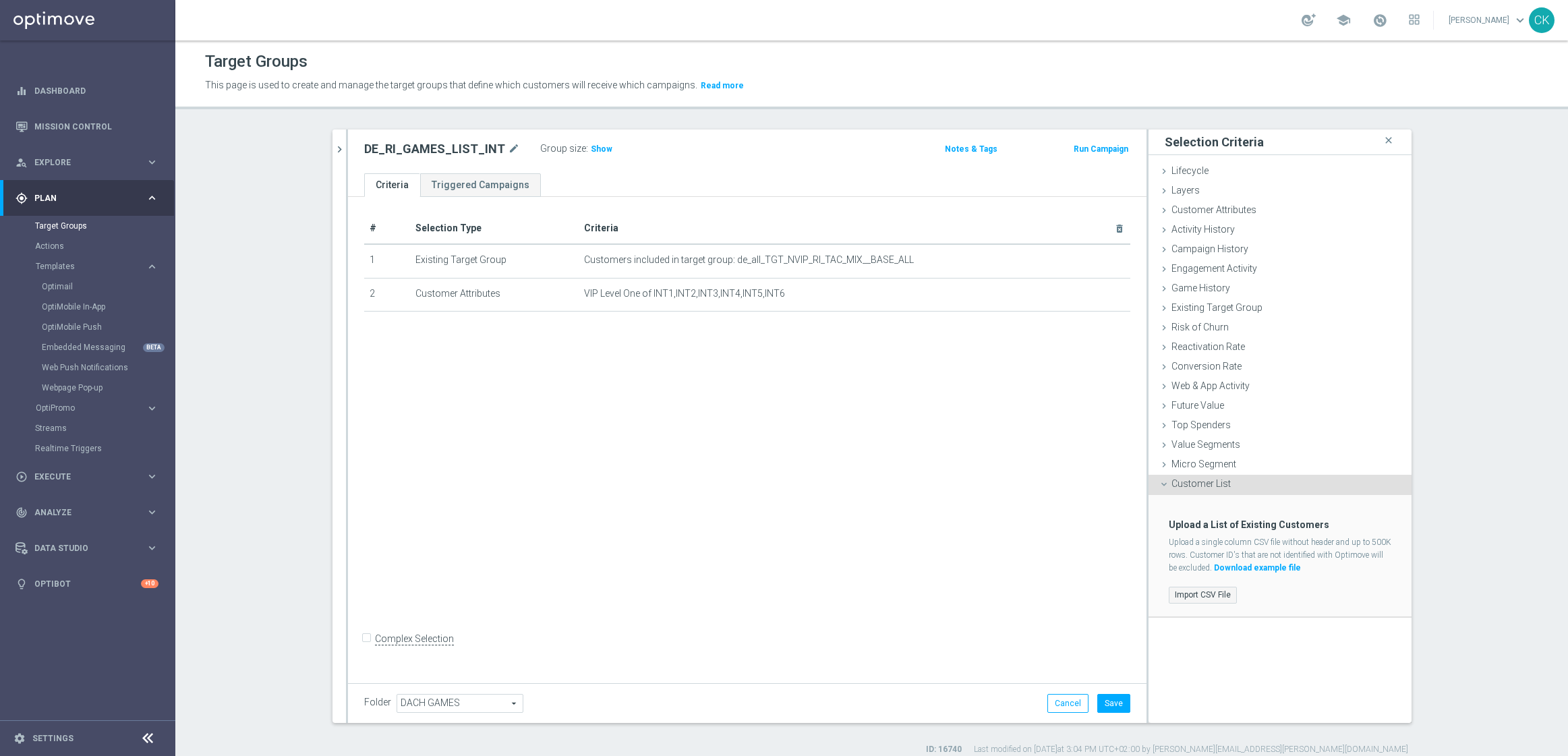
click at [1179, 595] on label "Import CSV File" at bounding box center [1203, 595] width 68 height 17
click at [0, 0] on input "Import CSV File" at bounding box center [0, 0] width 0 height 0
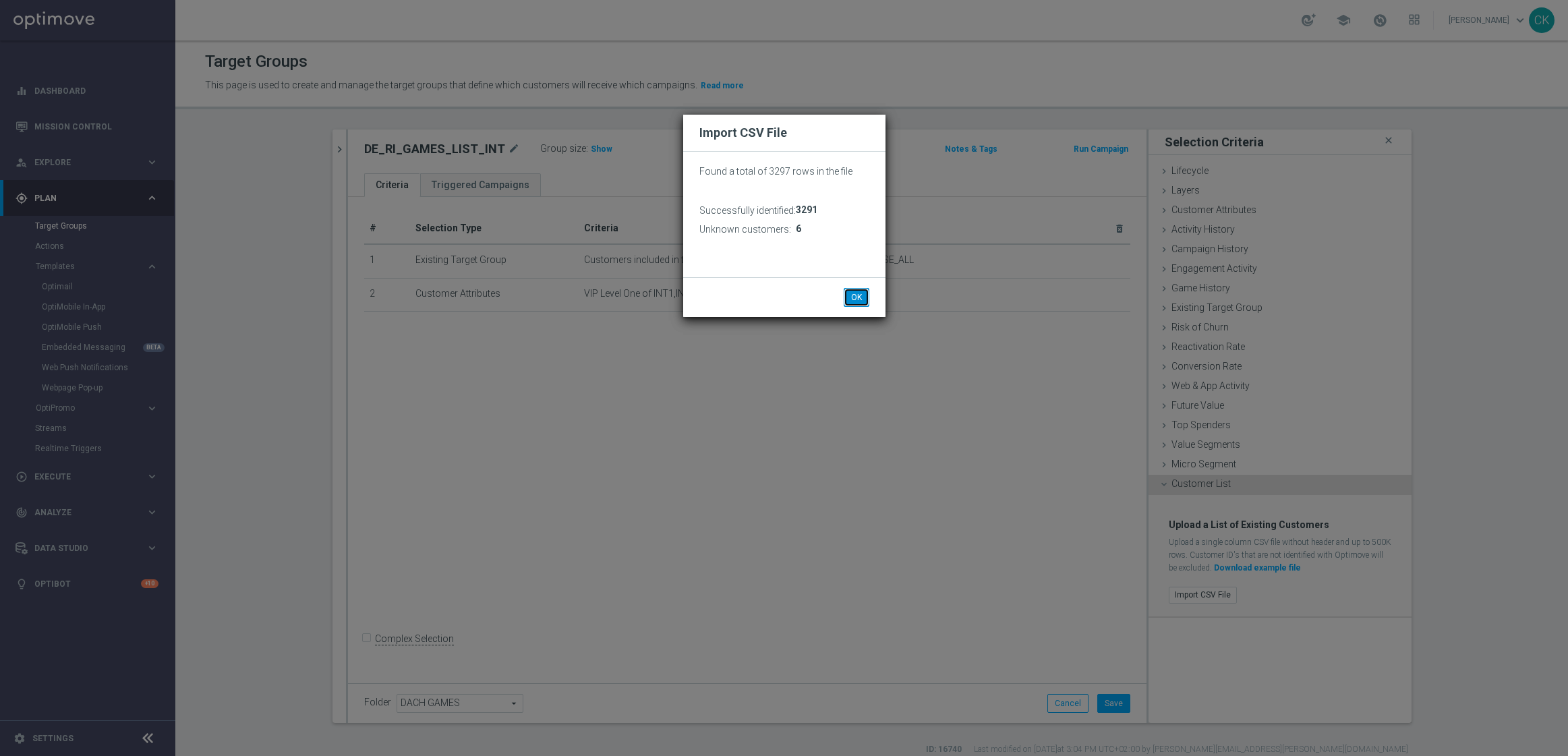
click at [858, 296] on button "OK" at bounding box center [856, 297] width 26 height 19
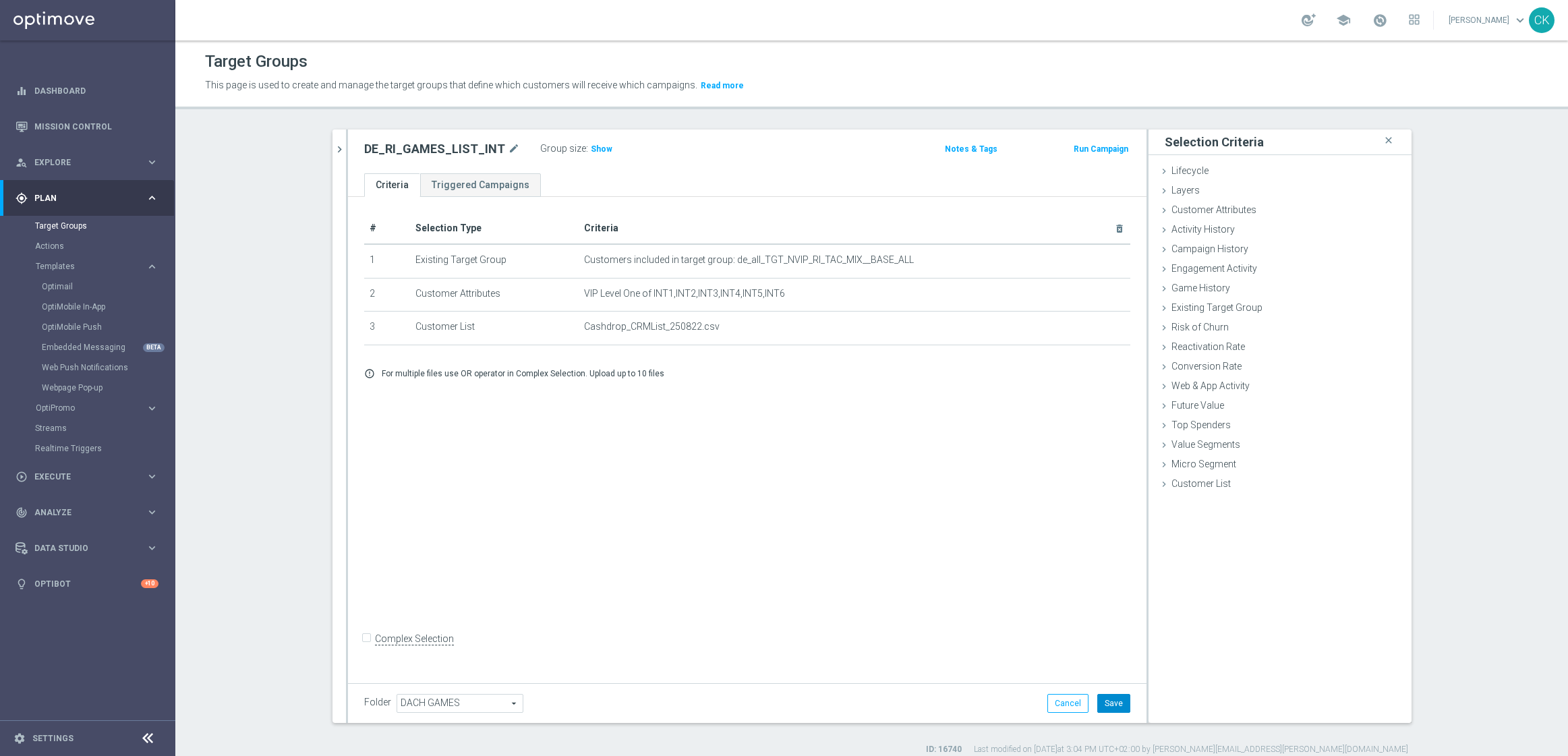
click at [1108, 704] on button "Save" at bounding box center [1114, 704] width 33 height 19
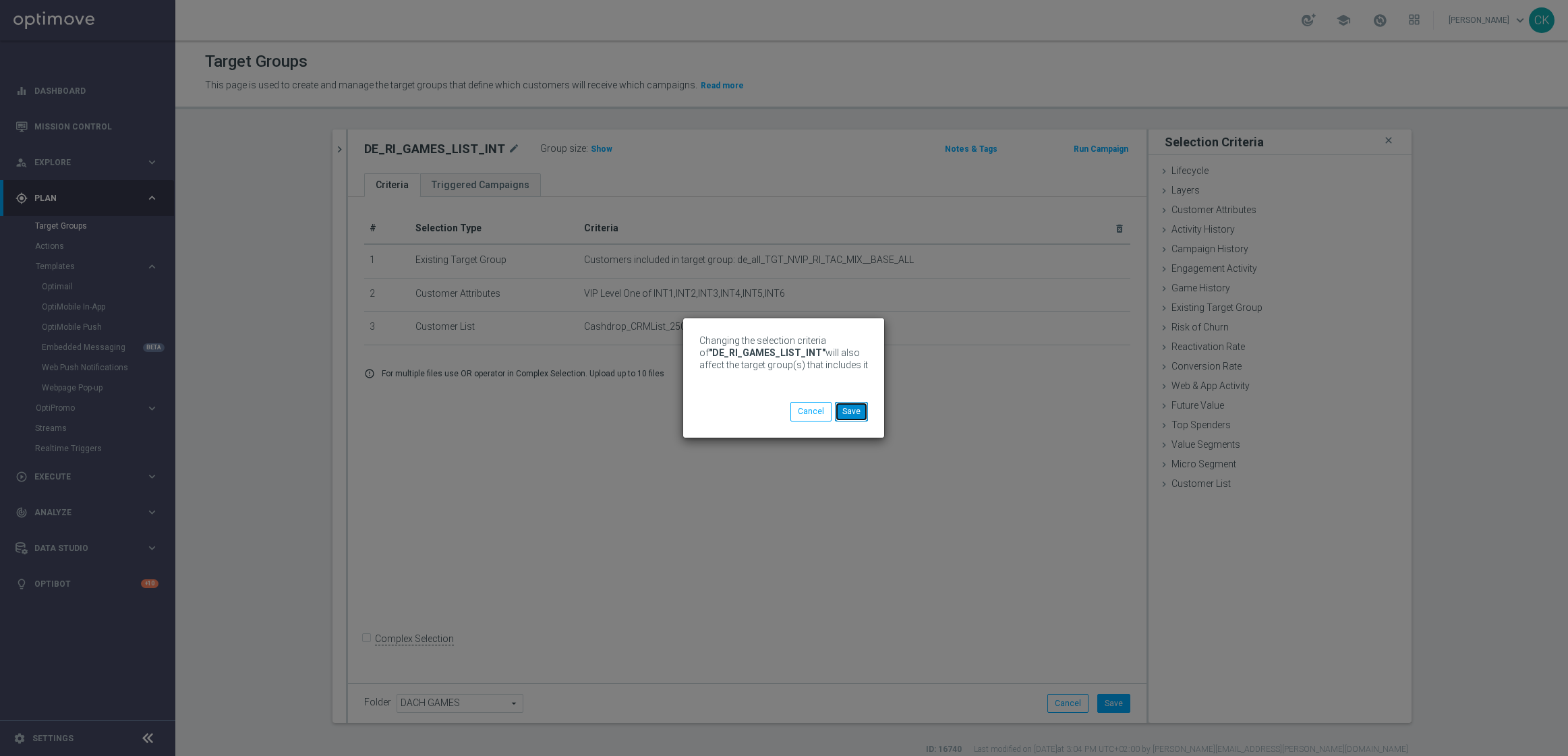
click at [857, 408] on button "Save" at bounding box center [851, 411] width 33 height 19
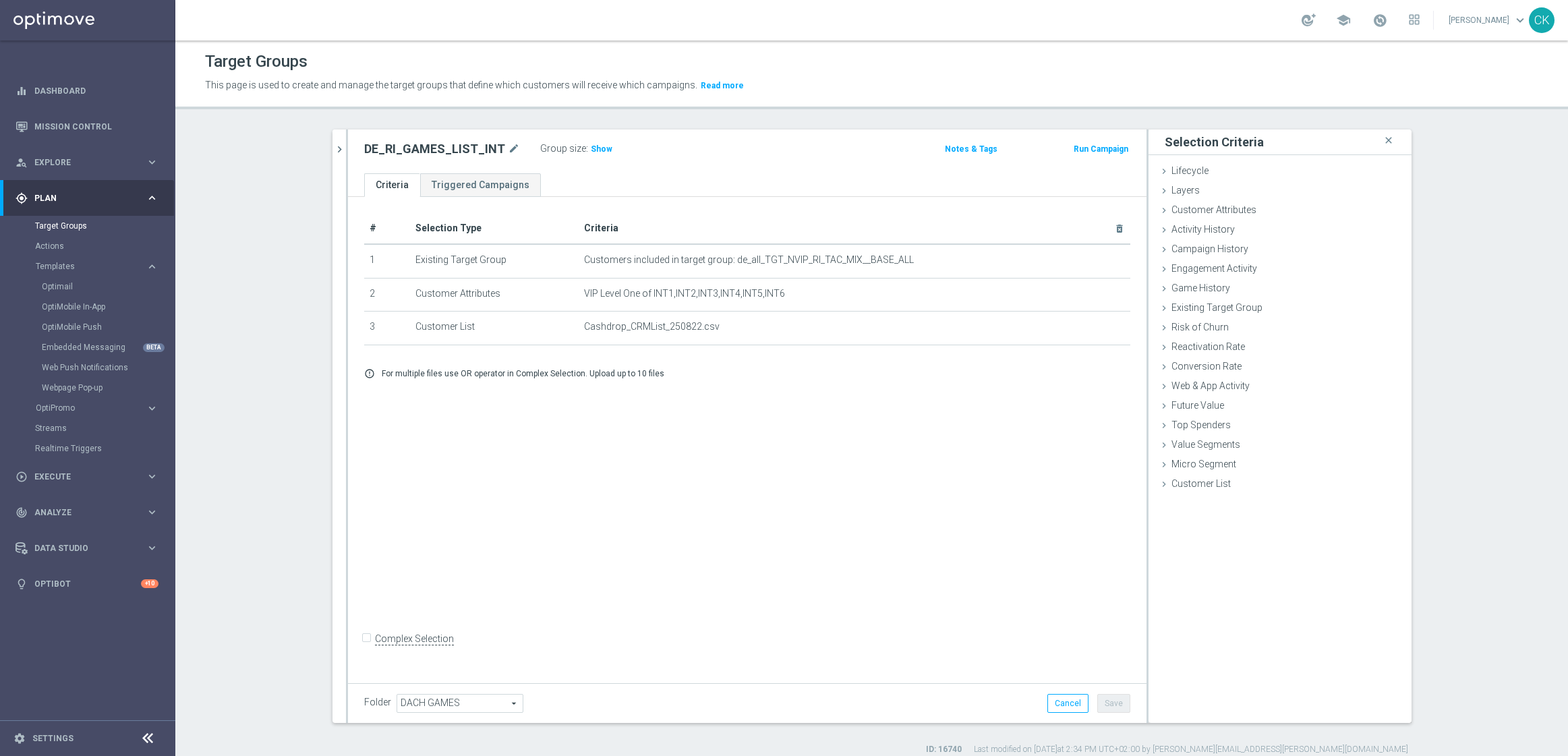
click at [60, 234] on div "Target Groups" at bounding box center [104, 226] width 139 height 20
click at [53, 226] on link "Target Groups" at bounding box center [88, 225] width 105 height 11
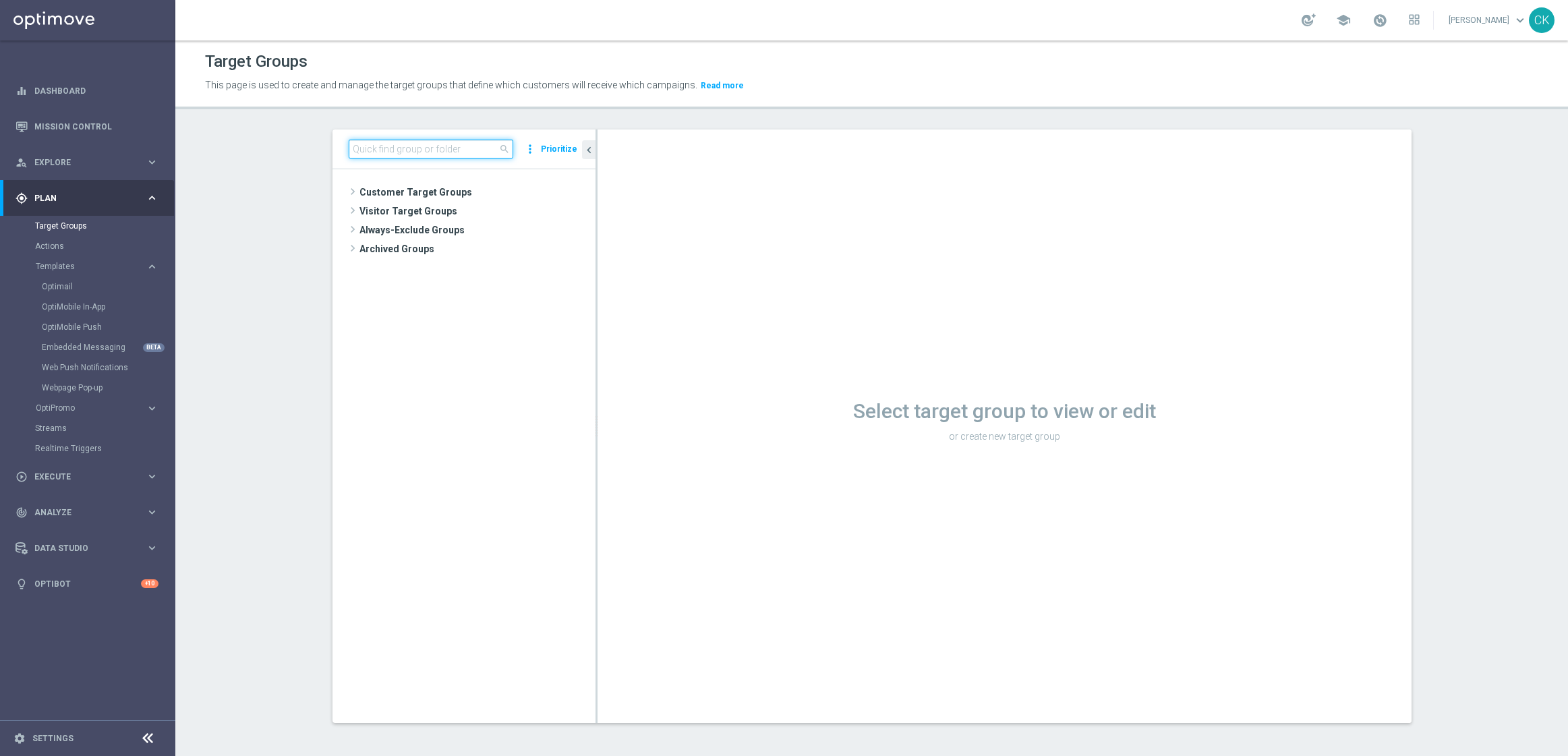
click at [465, 147] on input at bounding box center [431, 149] width 165 height 19
paste input "DE_RI_GAMES_LIST_INT"
type input "DE_RI_GAMES_LIST_INT"
click at [473, 246] on span "DE_RI_GAMES_LIST_INT" at bounding box center [489, 250] width 149 height 12
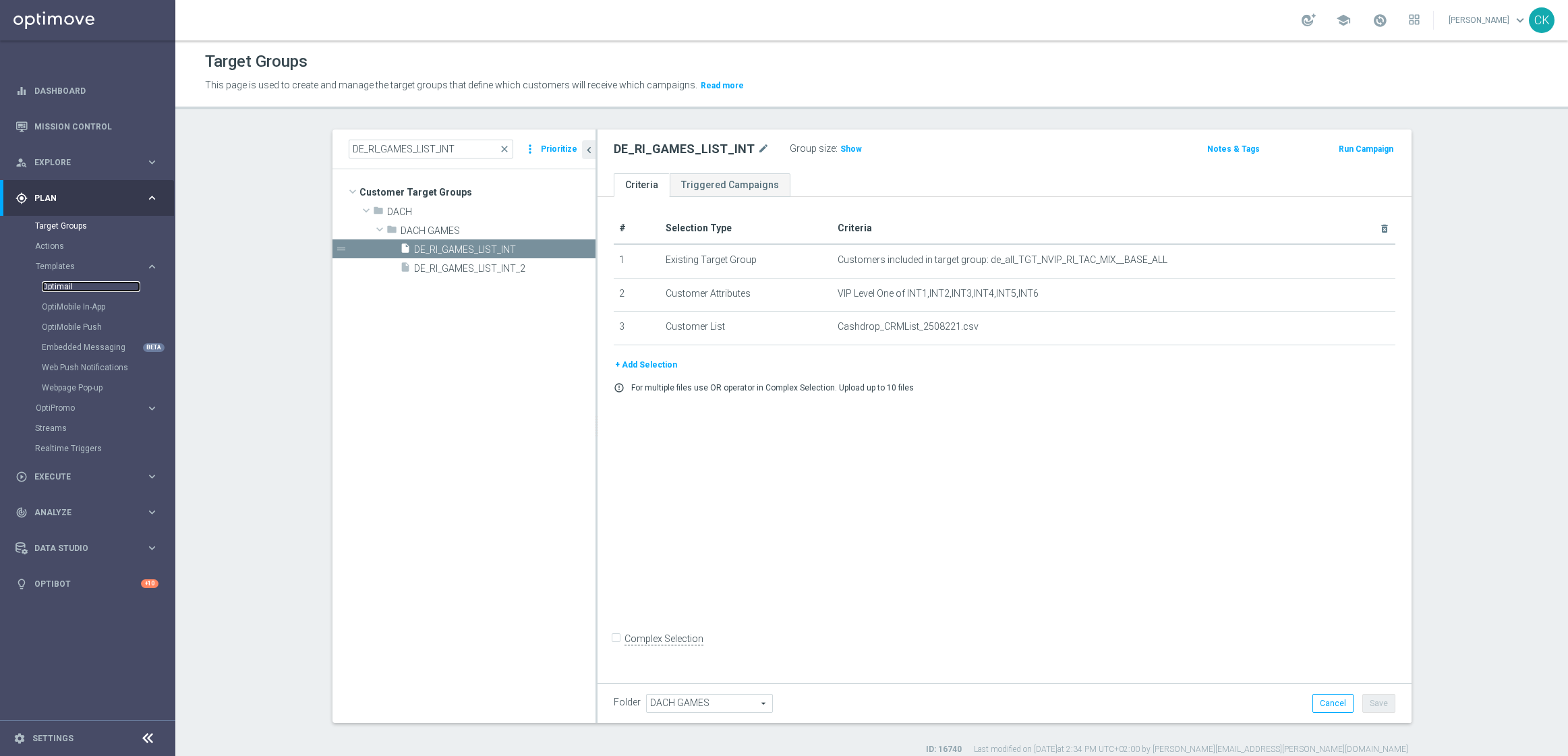
click at [58, 289] on link "Optimail" at bounding box center [90, 287] width 98 height 11
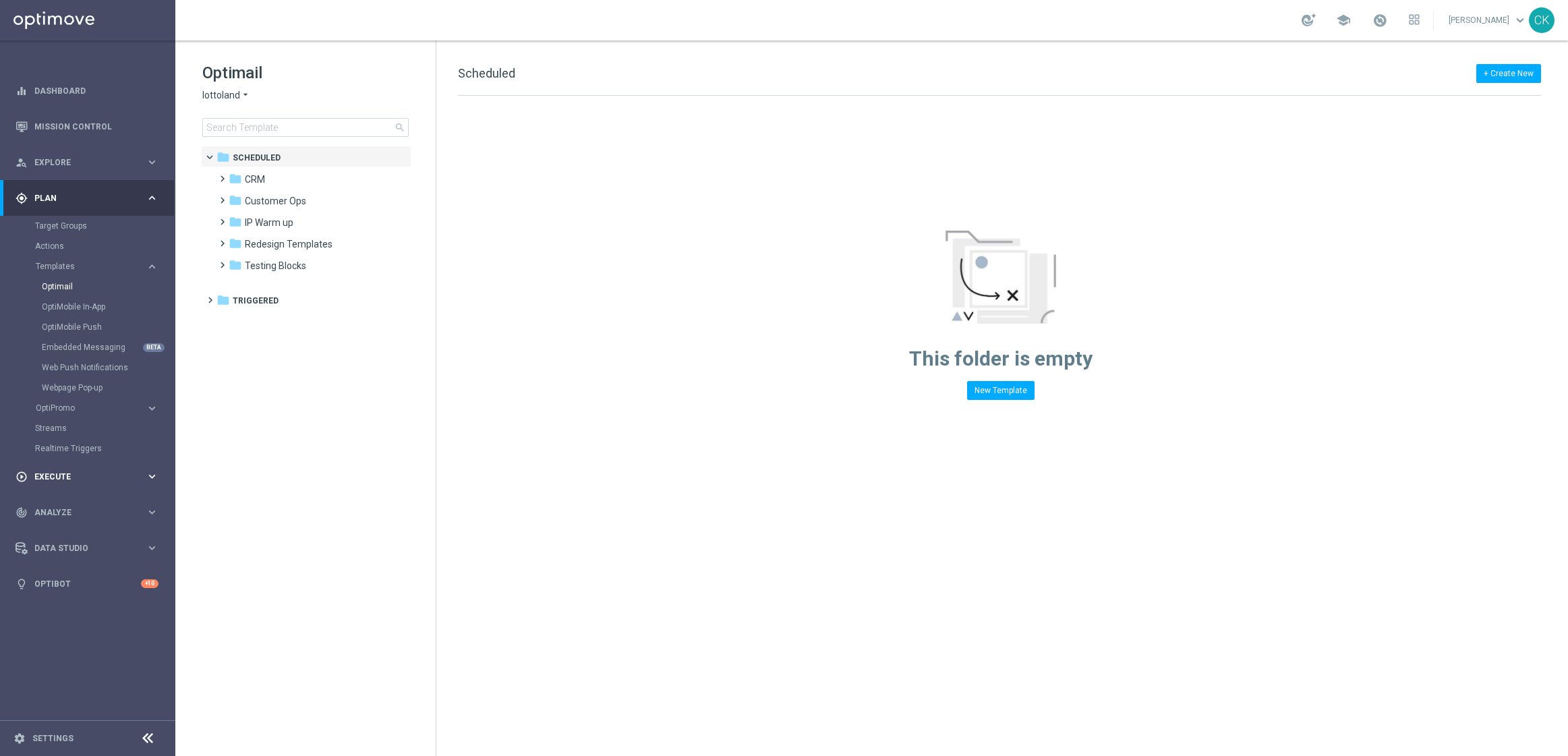
click at [88, 475] on span "Execute" at bounding box center [90, 476] width 112 height 8
click at [64, 260] on link "Campaign Builder" at bounding box center [88, 261] width 105 height 11
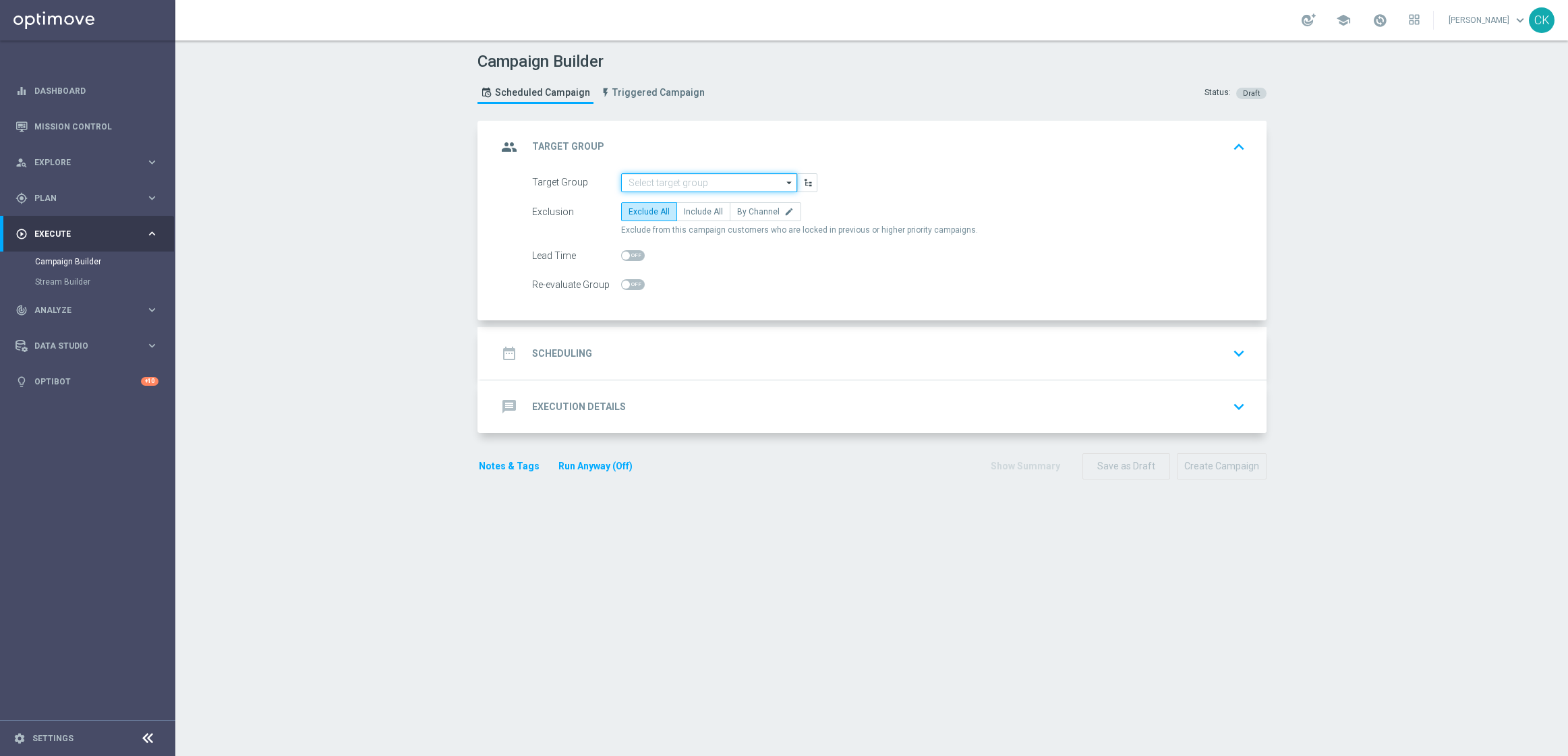
click at [699, 182] on input at bounding box center [709, 183] width 176 height 19
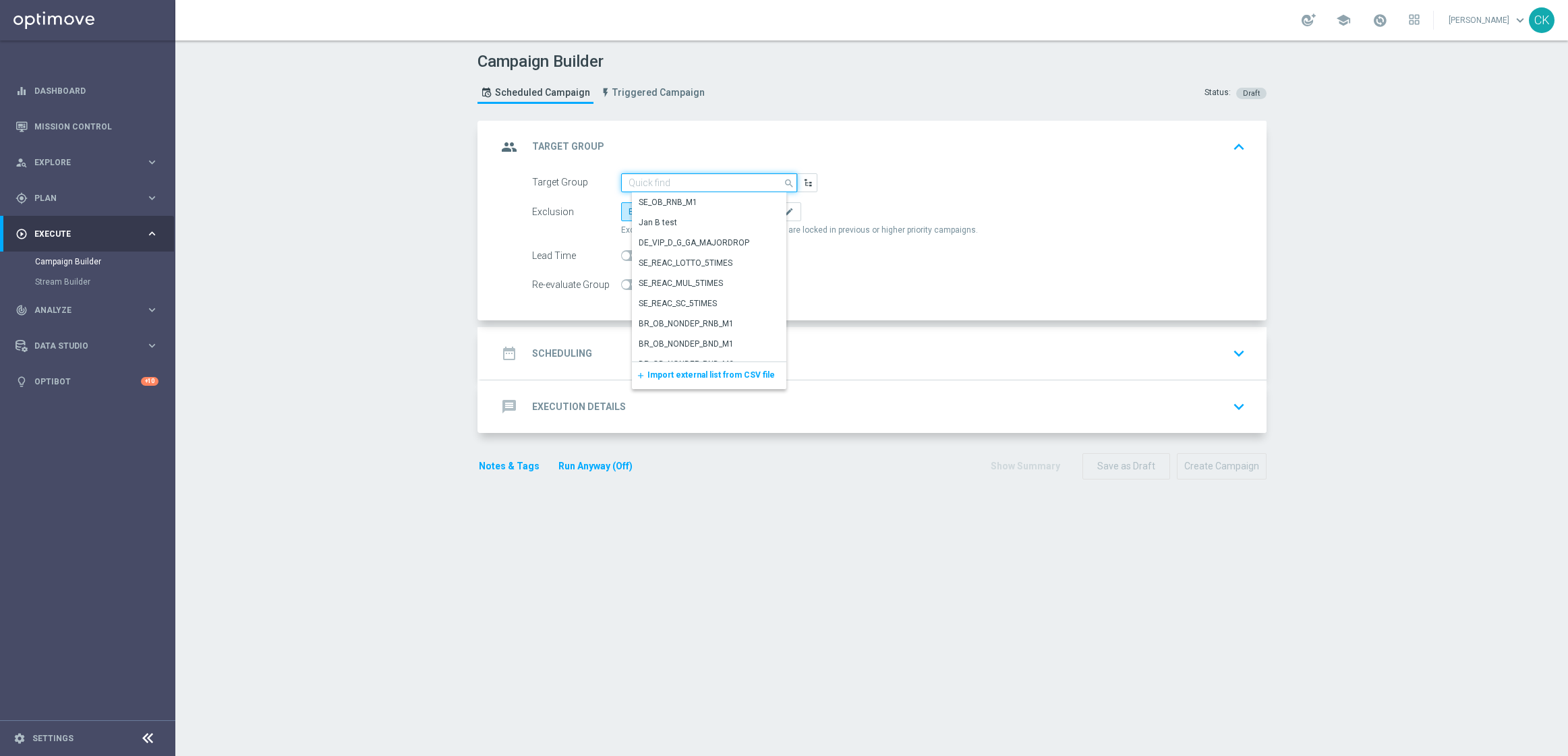
paste input "DE_GAMES_LIST_INT"
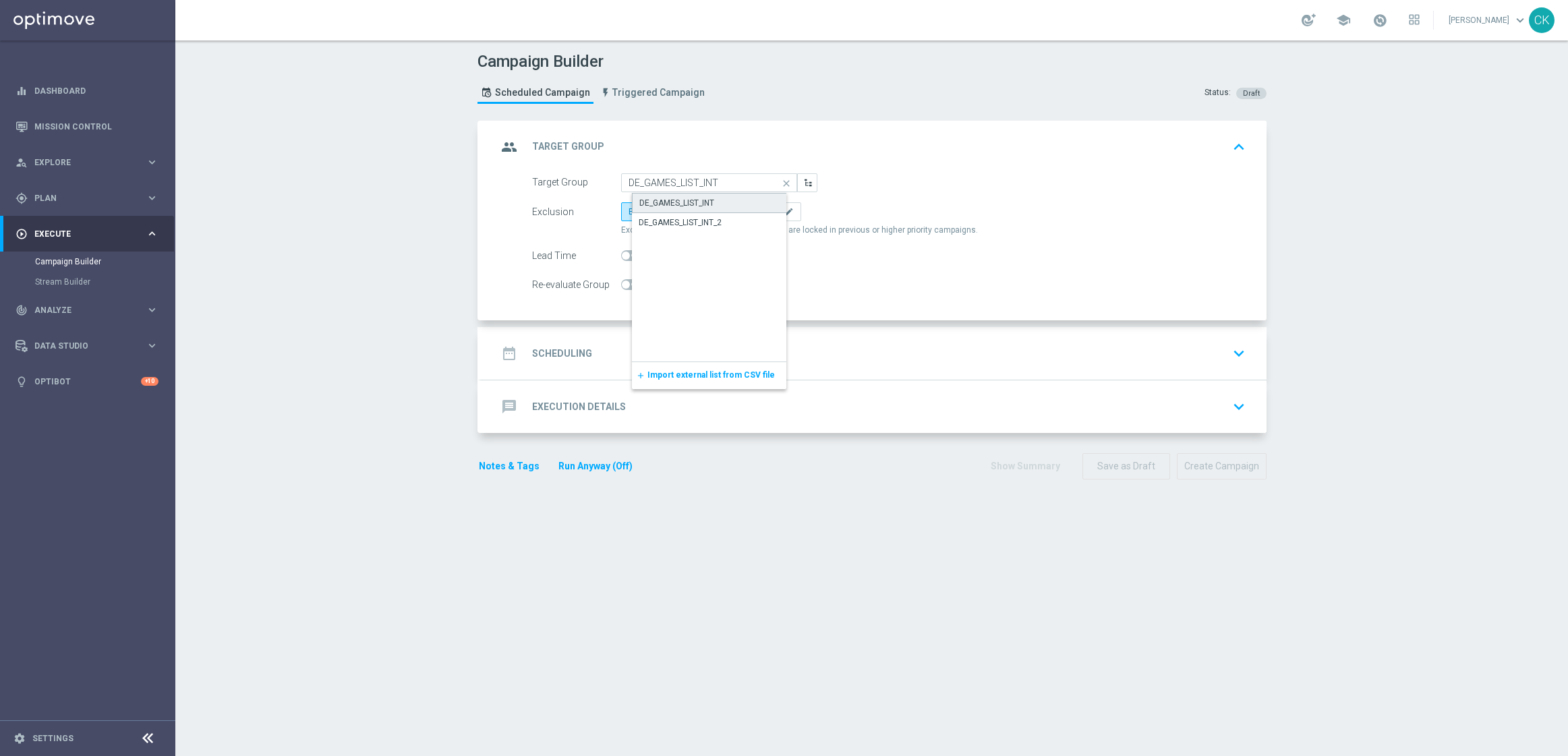
click at [700, 200] on div "DE_GAMES_LIST_INT" at bounding box center [677, 203] width 75 height 12
type input "DE_GAMES_LIST_INT"
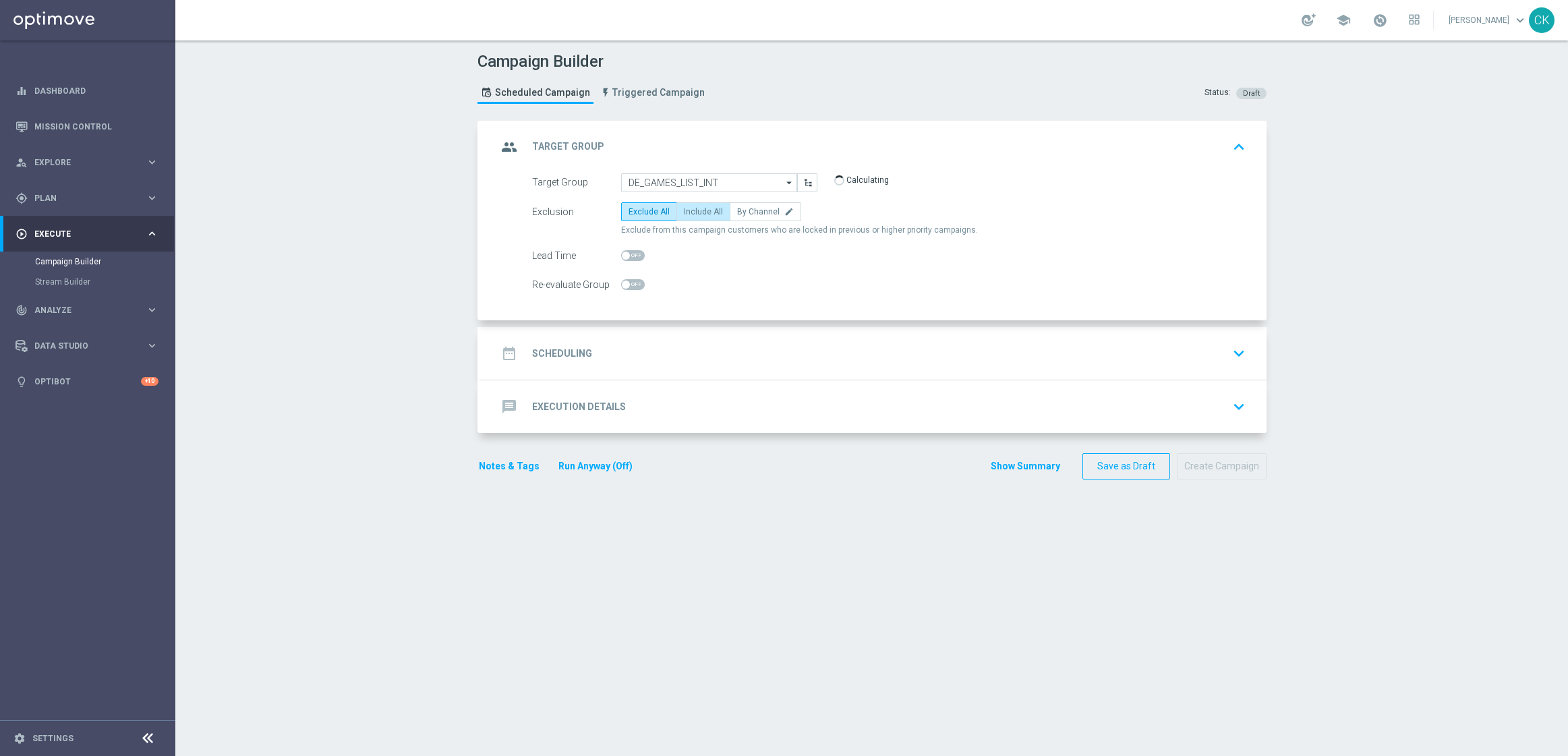
click at [699, 219] on label "Include All" at bounding box center [704, 211] width 54 height 19
click at [693, 219] on input "Include All" at bounding box center [688, 214] width 9 height 9
radio input "true"
click at [622, 258] on span at bounding box center [626, 255] width 8 height 8
click at [621, 258] on input "checkbox" at bounding box center [633, 255] width 23 height 11
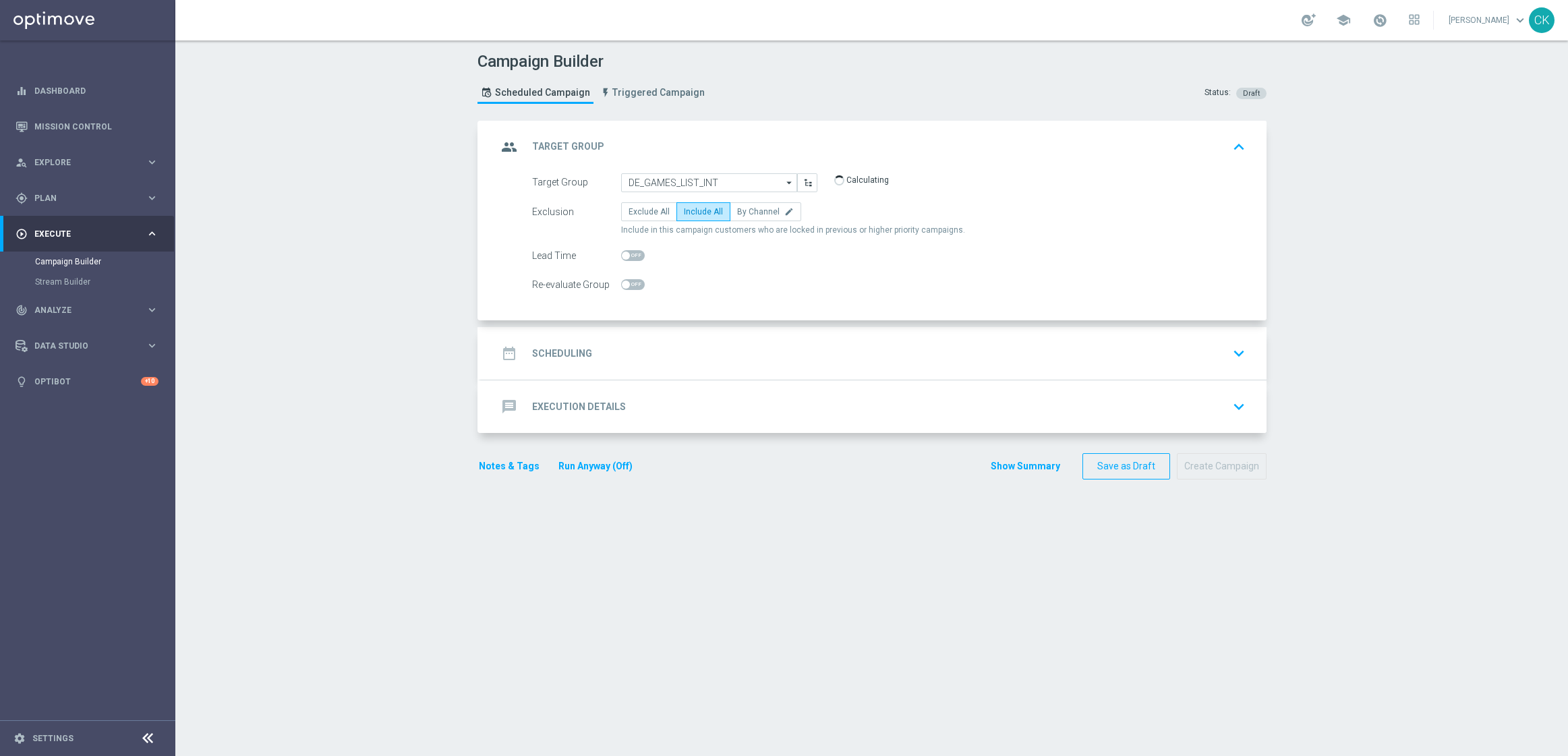
checkbox input "true"
click at [558, 351] on h2 "Scheduling" at bounding box center [562, 354] width 60 height 13
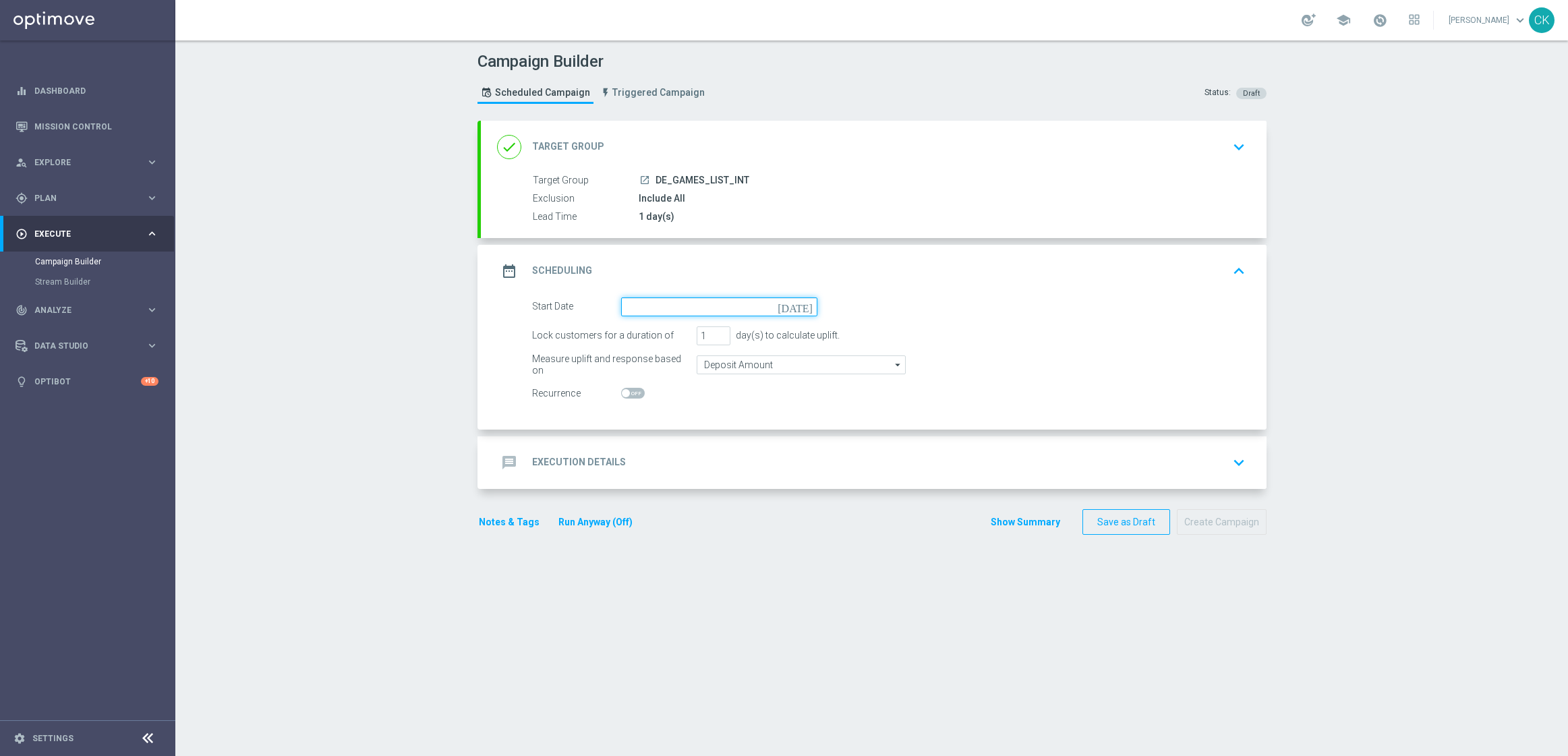
click at [651, 305] on input at bounding box center [719, 307] width 196 height 19
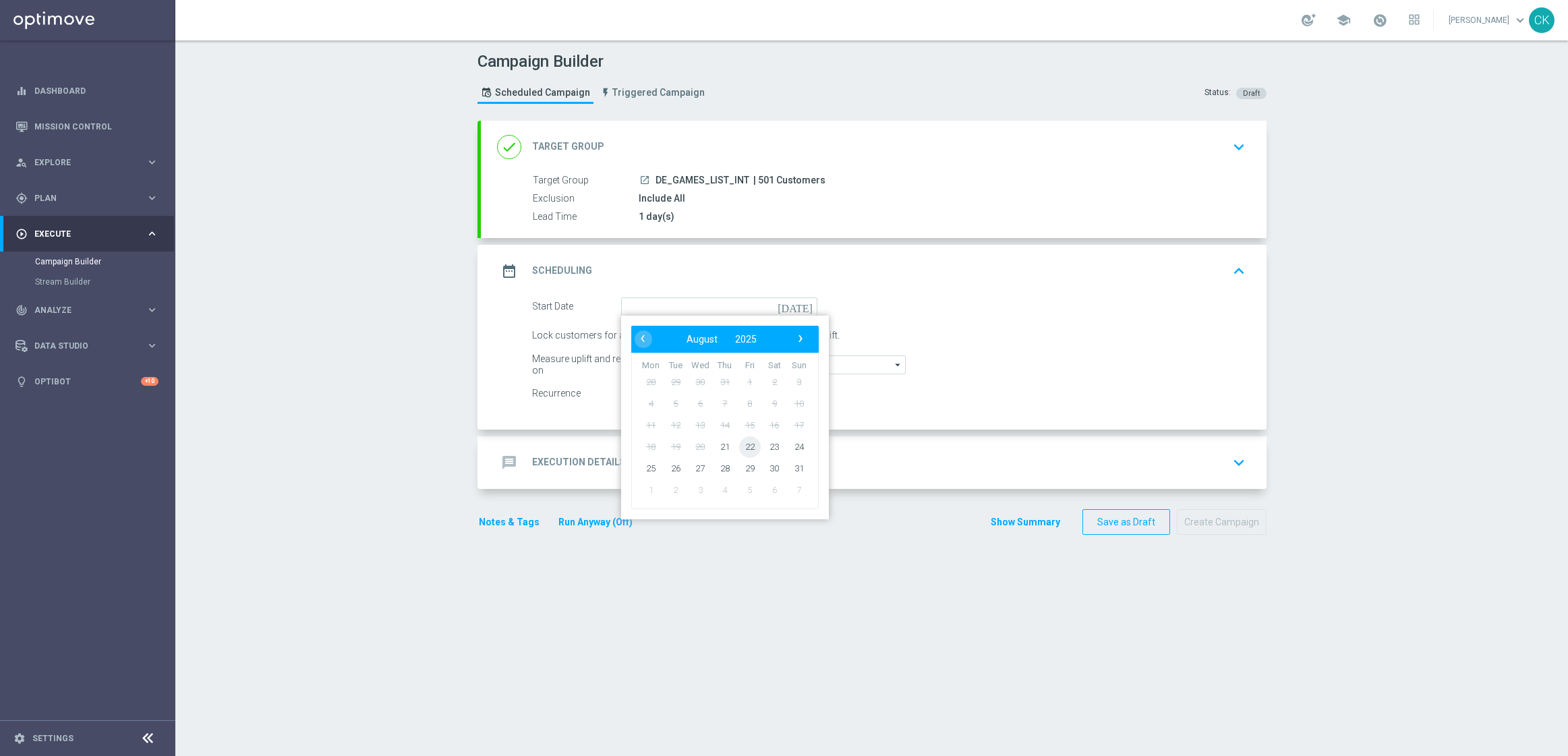
click at [742, 447] on span "22" at bounding box center [750, 446] width 22 height 22
type input "[DATE]"
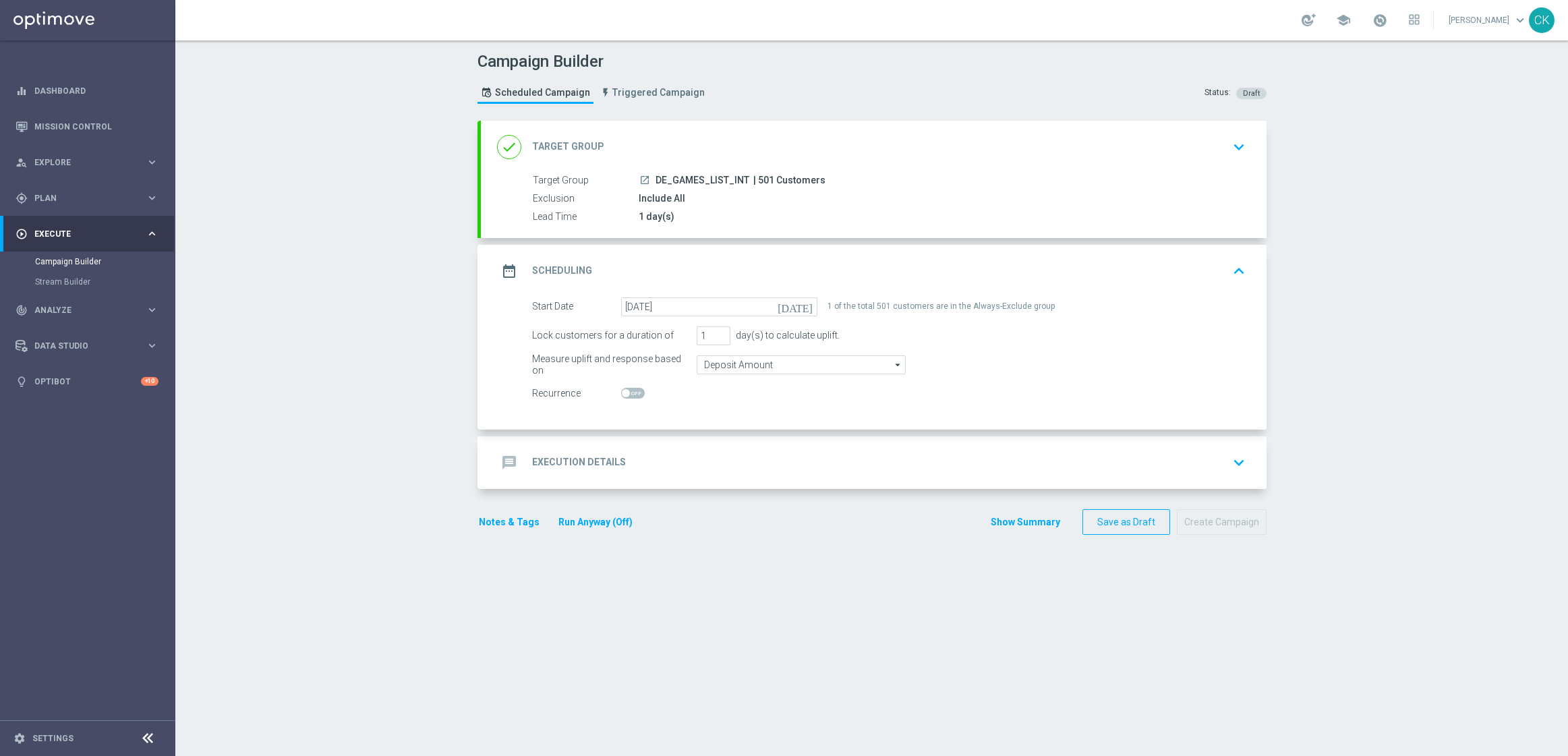
click at [562, 460] on h2 "Execution Details" at bounding box center [579, 462] width 94 height 13
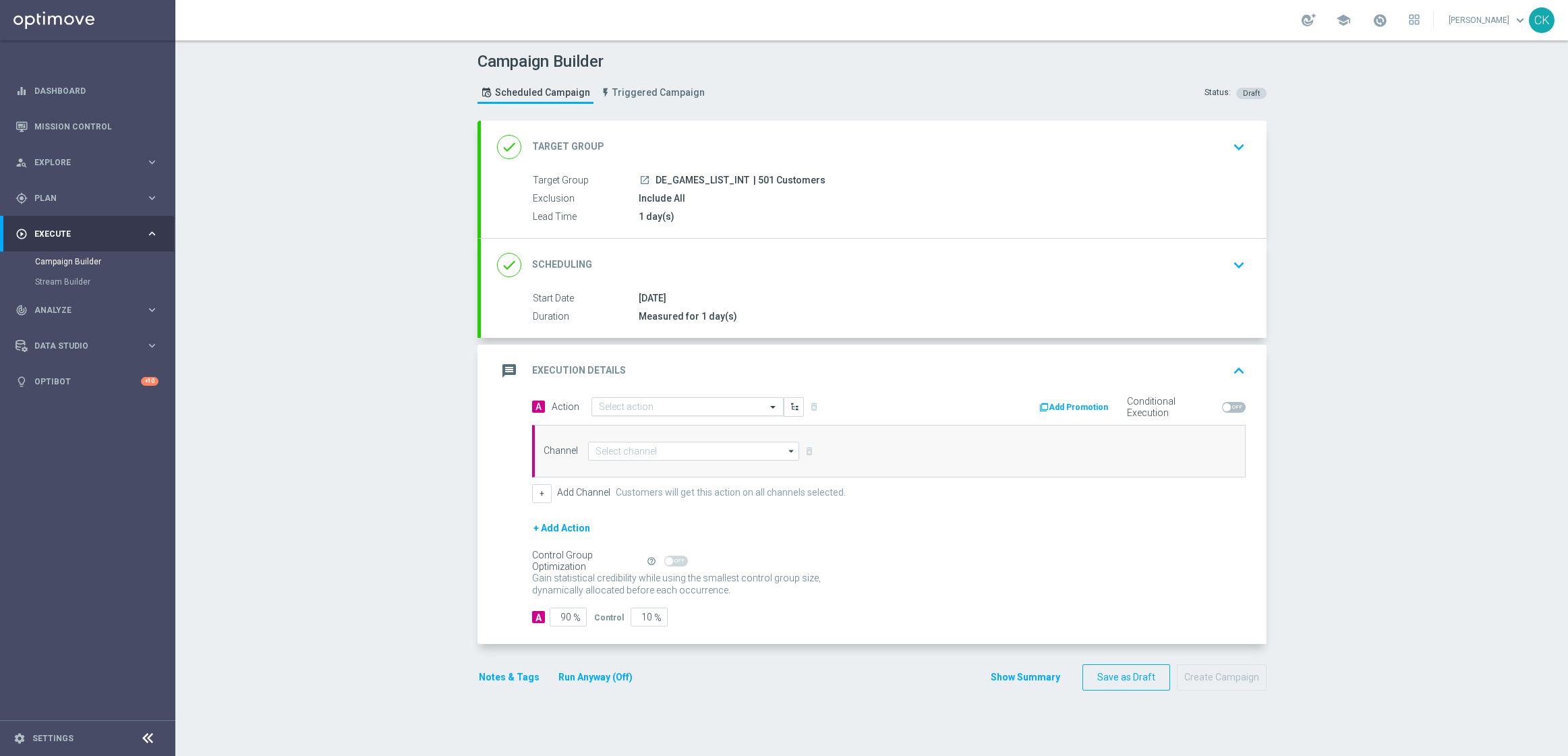
click at [672, 412] on input "text" at bounding box center [674, 407] width 150 height 12
paste input "Bonus Drop"
type input "Bonus Drop"
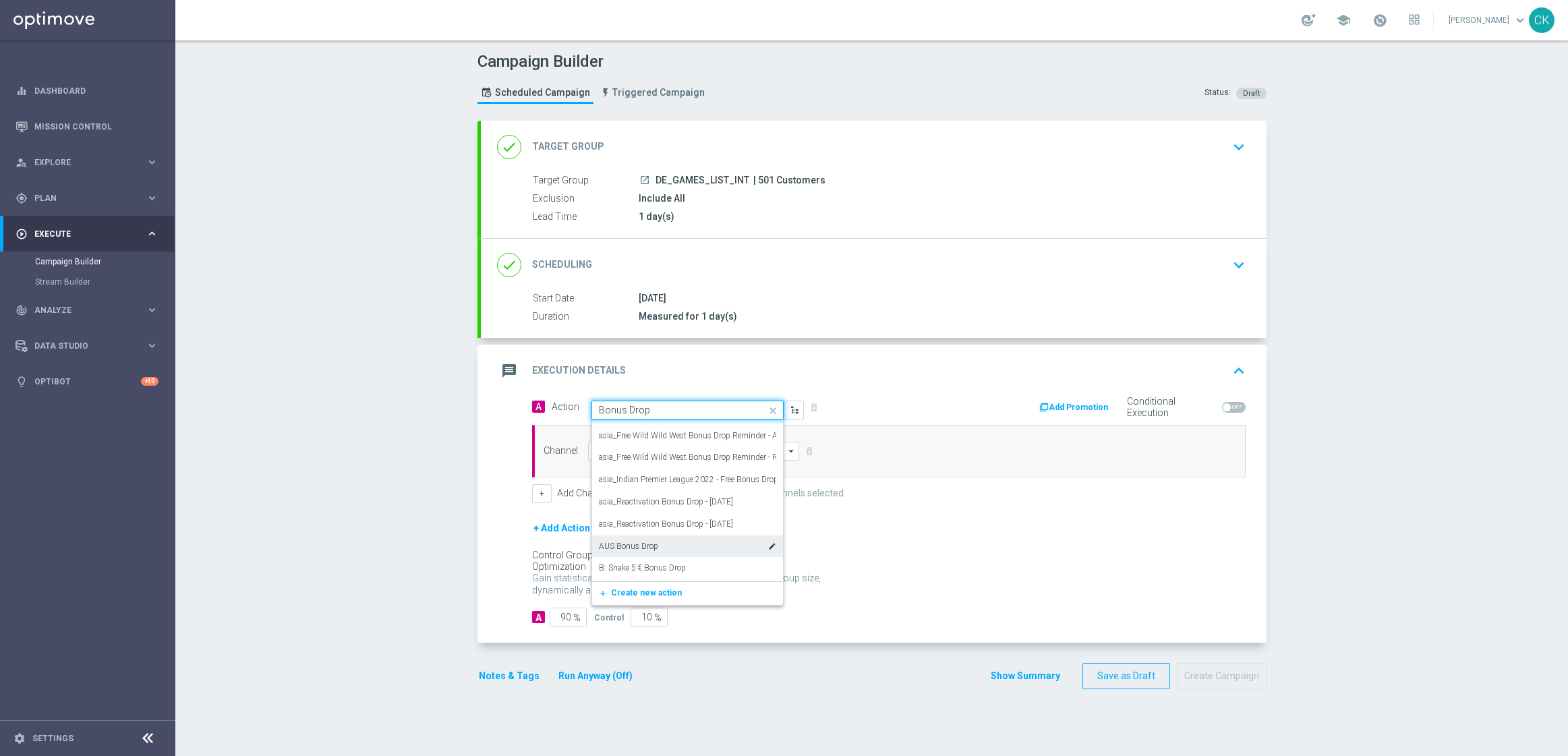
scroll to position [702, 0]
click at [648, 568] on div "Bonus Drop edit" at bounding box center [687, 572] width 177 height 23
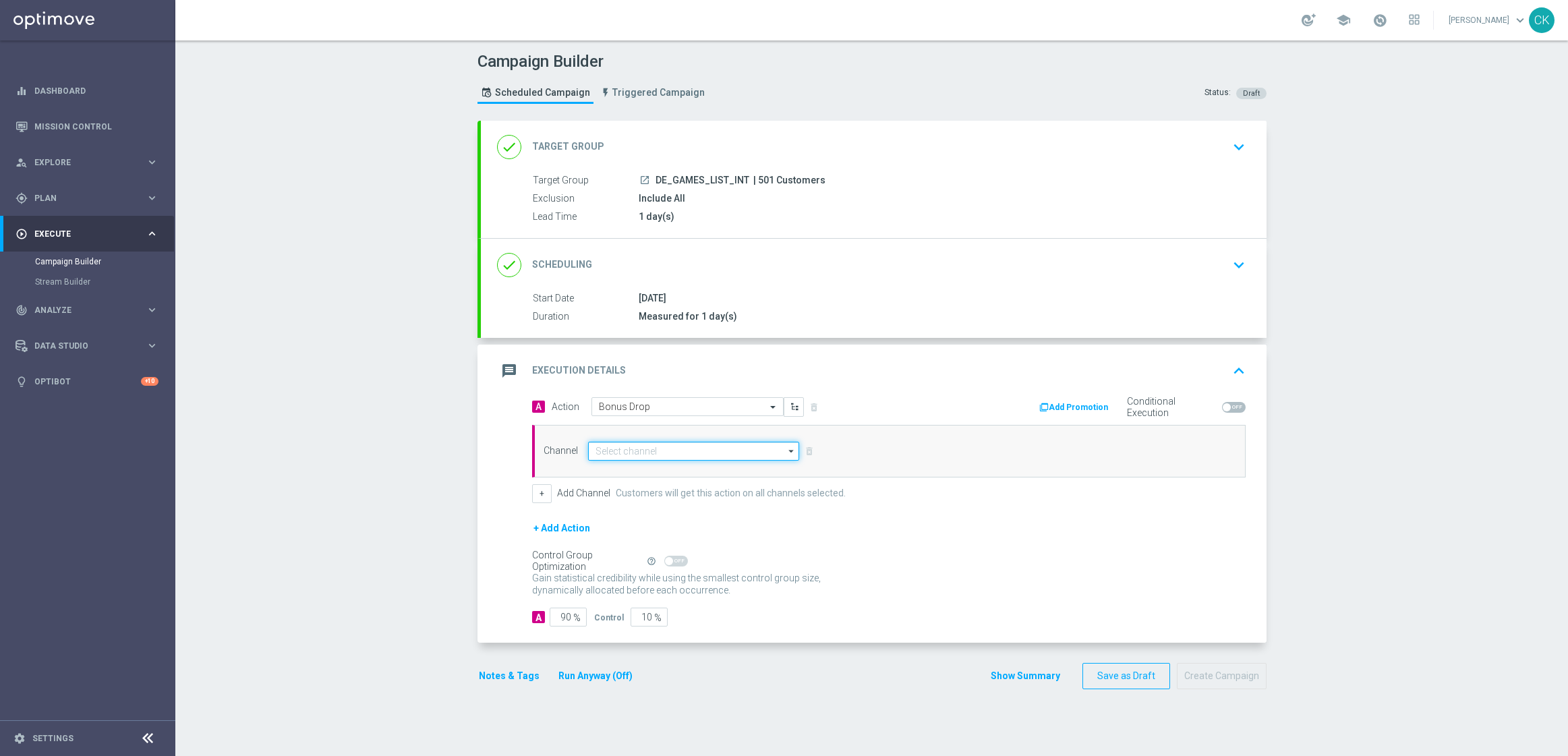
click at [710, 446] on input at bounding box center [694, 451] width 211 height 19
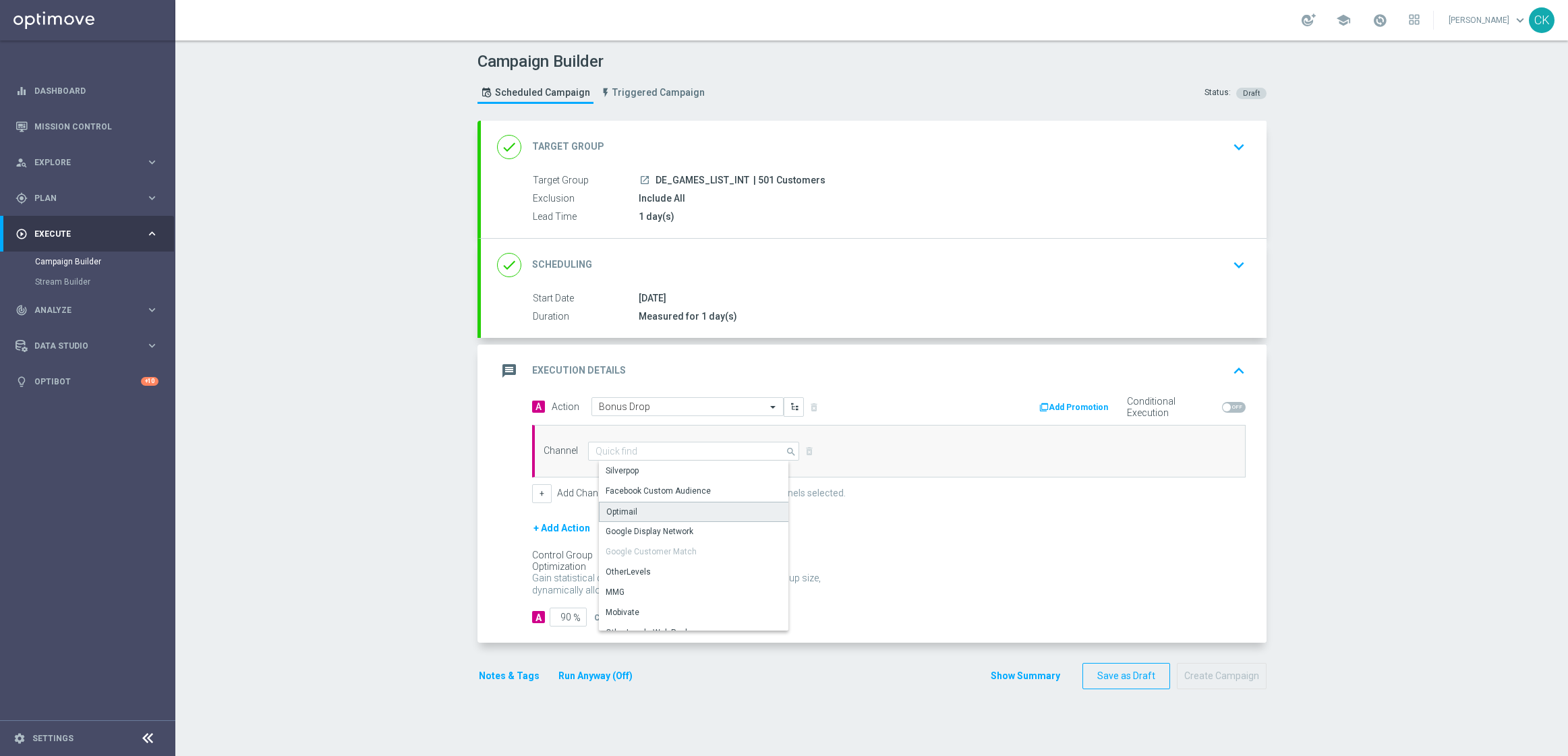
click at [679, 516] on div "Optimail" at bounding box center [699, 512] width 201 height 20
type input "Optimail"
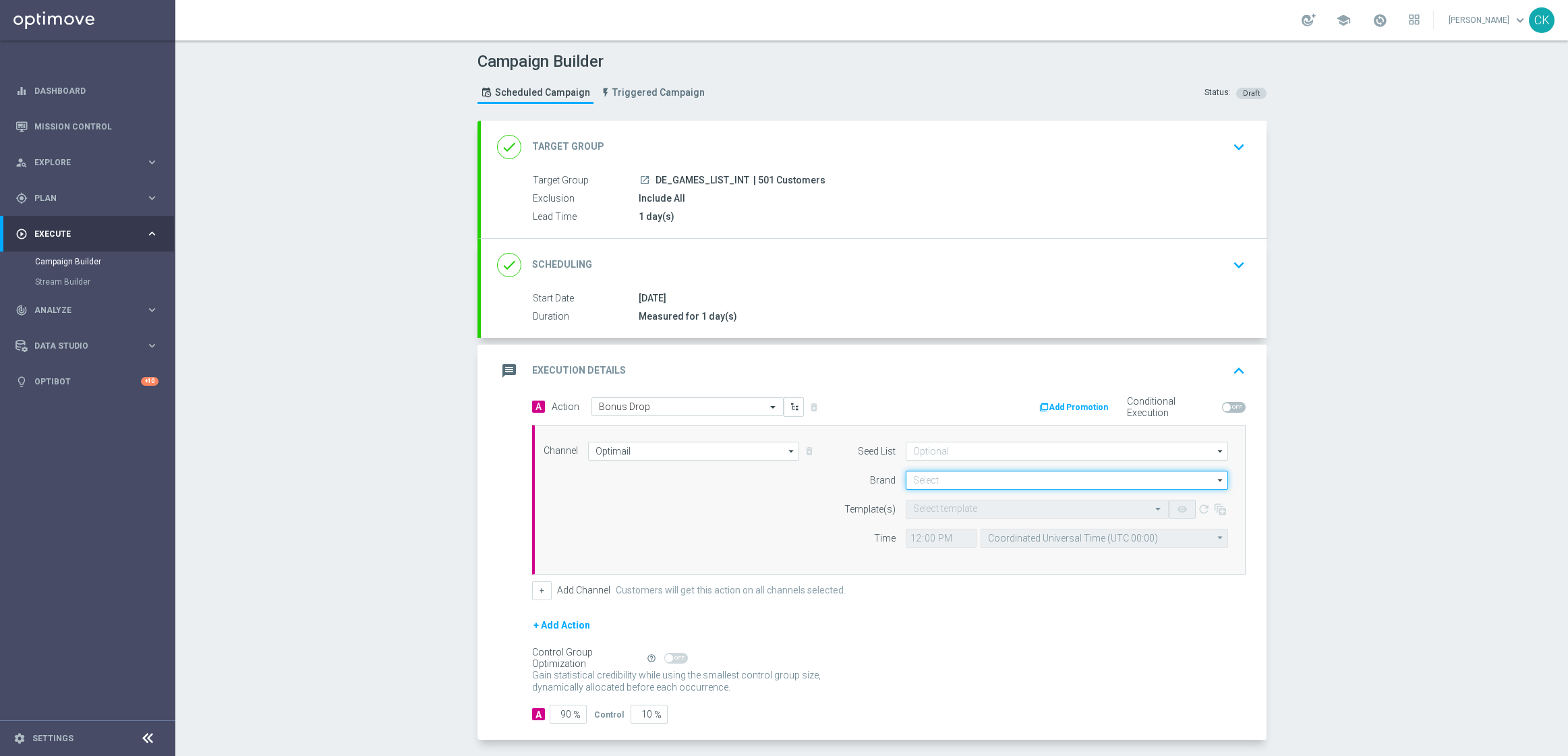
click at [957, 480] on input at bounding box center [1067, 480] width 322 height 19
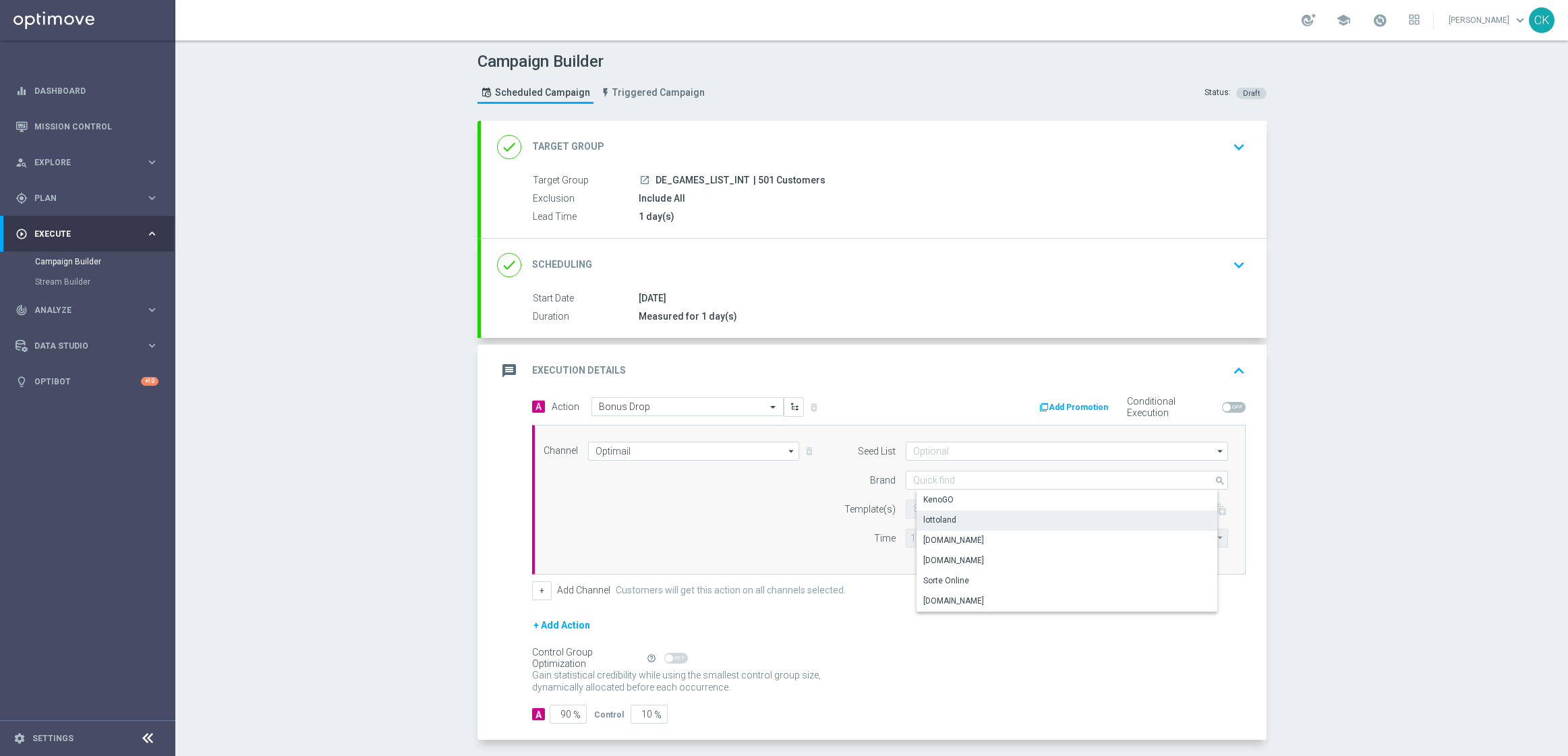
click at [932, 519] on div "lottoland" at bounding box center [939, 520] width 33 height 12
type input "lottoland"
click at [924, 506] on input "text" at bounding box center [1023, 510] width 221 height 12
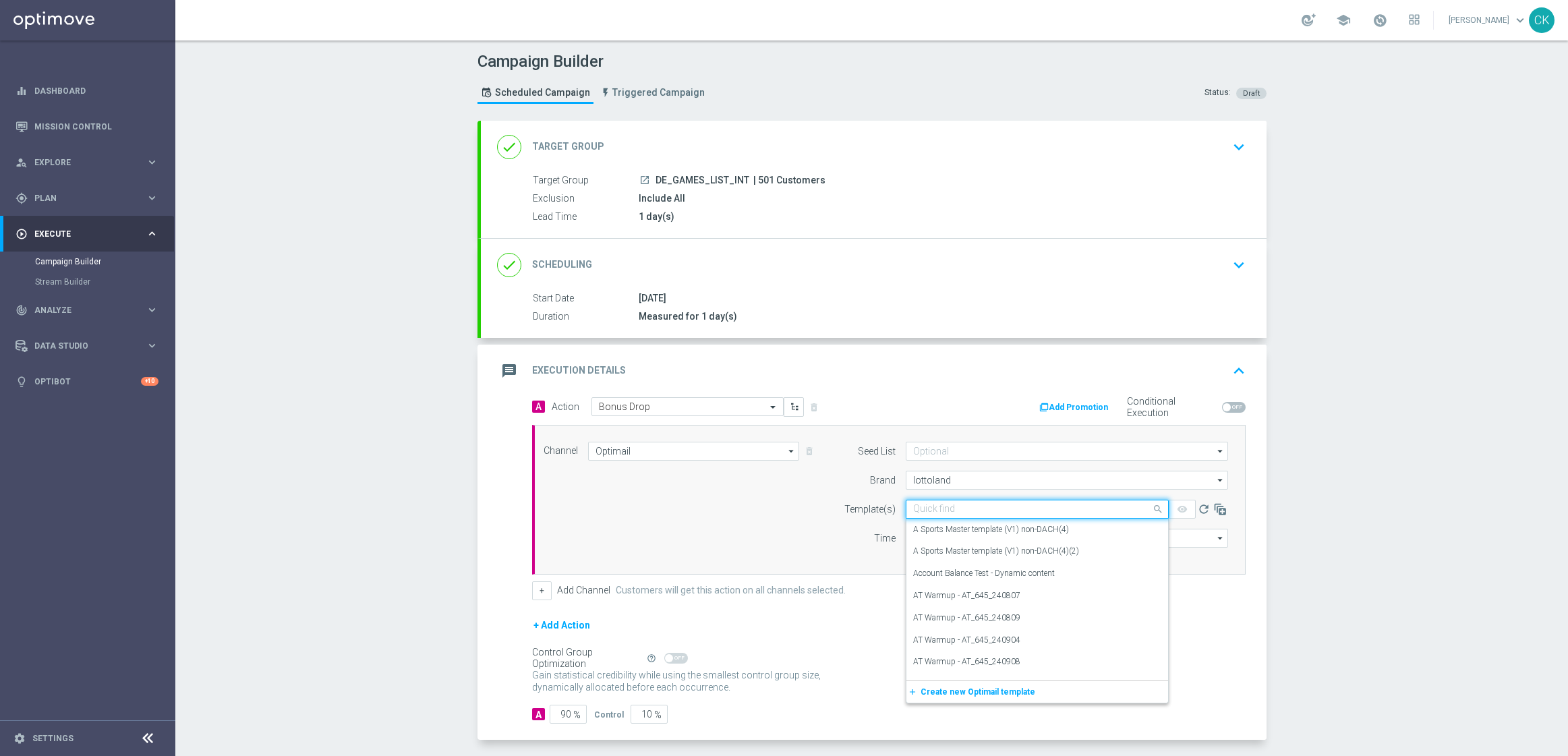
paste input "DE_INT__INTBONUSDROP_250822__NVIP_EMA_TAC_GM"
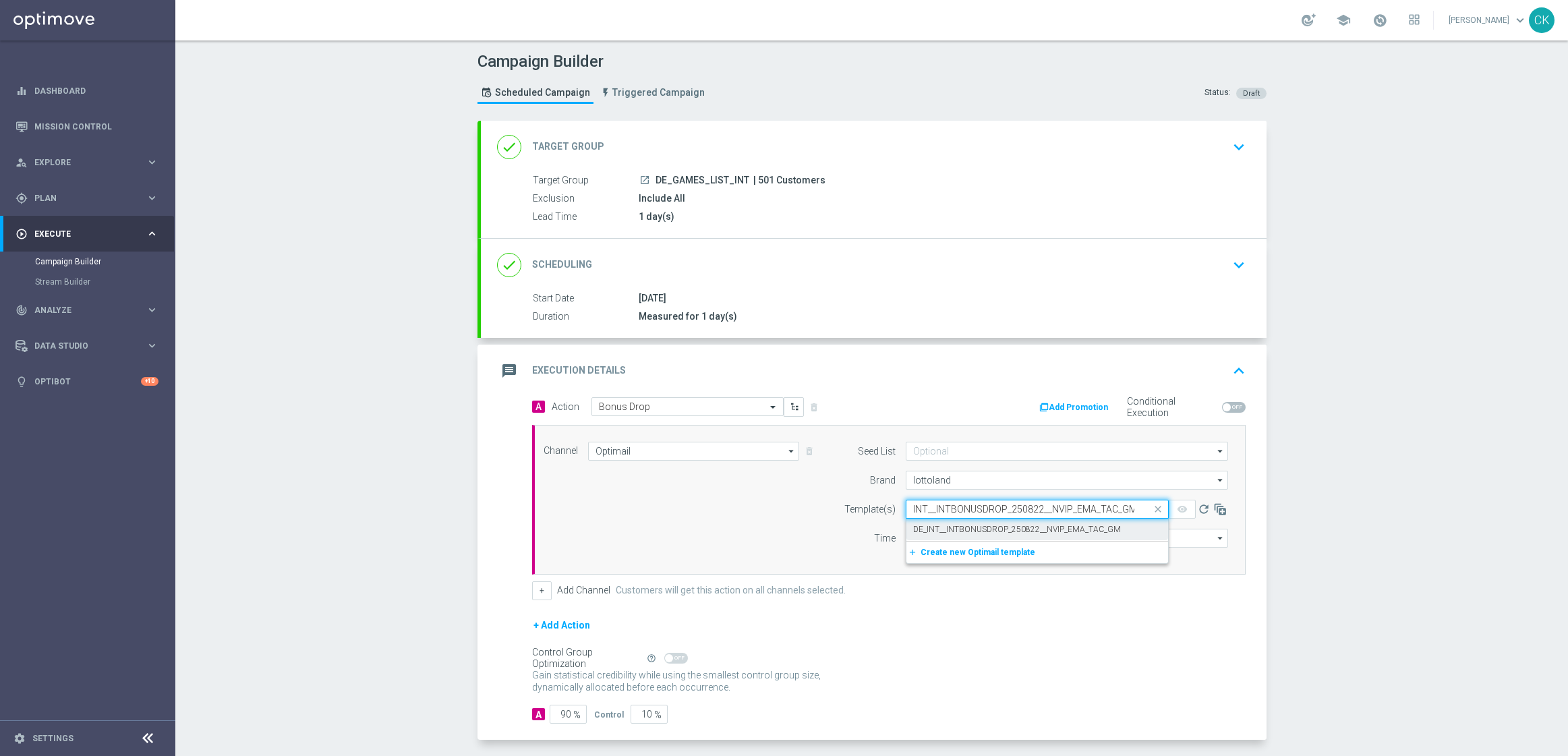
click at [925, 528] on label "DE_INT__INTBONUSDROP_250822__NVIP_EMA_TAC_GM" at bounding box center [1017, 530] width 208 height 12
type input "DE_INT__INTBONUSDROP_250822__NVIP_EMA_TAC_GM"
click at [911, 539] on input "12:00" at bounding box center [941, 538] width 71 height 19
type input "14:30"
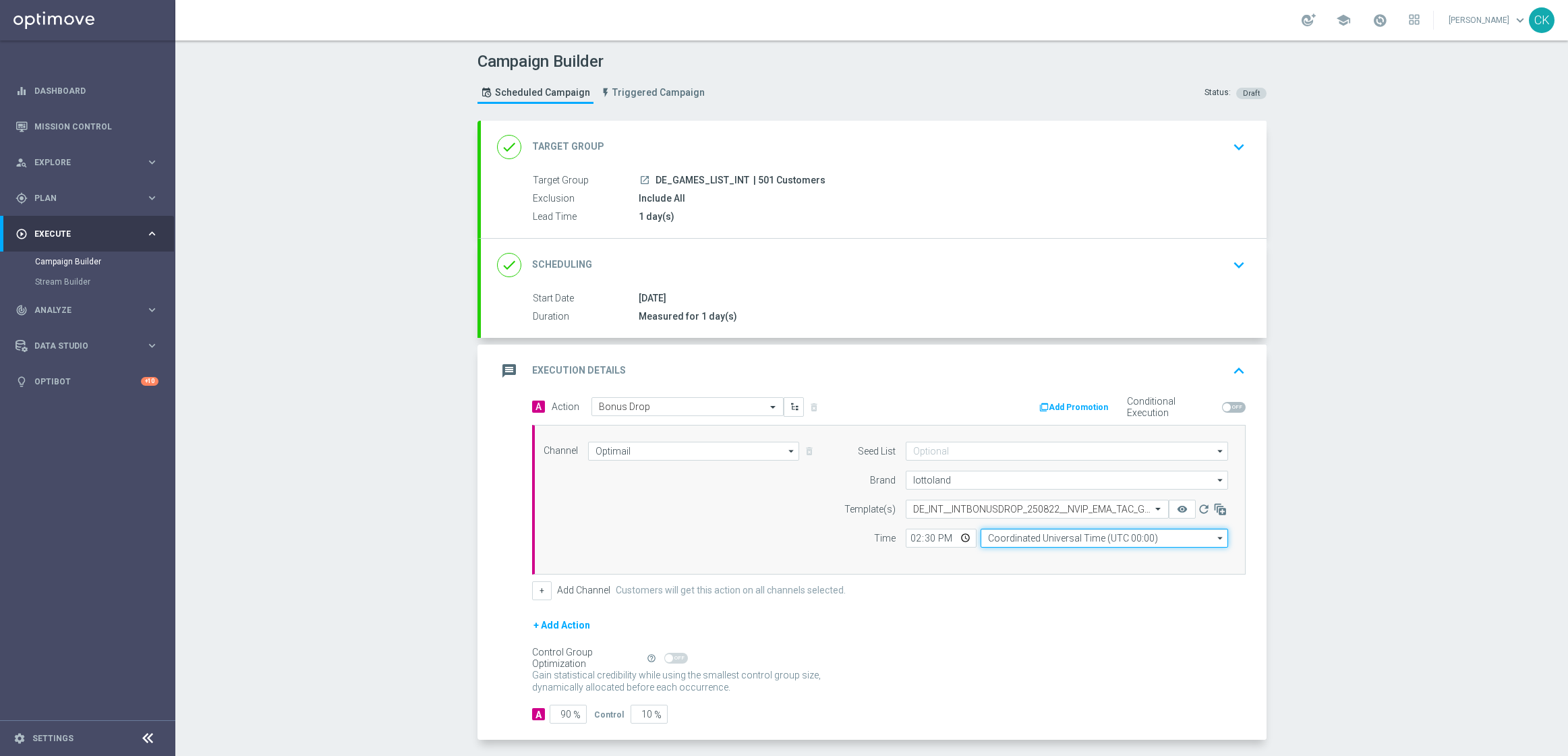
click at [1052, 542] on input "Coordinated Universal Time (UTC 00:00)" at bounding box center [1104, 538] width 247 height 19
click at [1047, 558] on div "Central European Time ([GEOGRAPHIC_DATA]) (UTC +02:00)" at bounding box center [1109, 558] width 220 height 12
type input "Central European Time ([GEOGRAPHIC_DATA]) (UTC +02:00)"
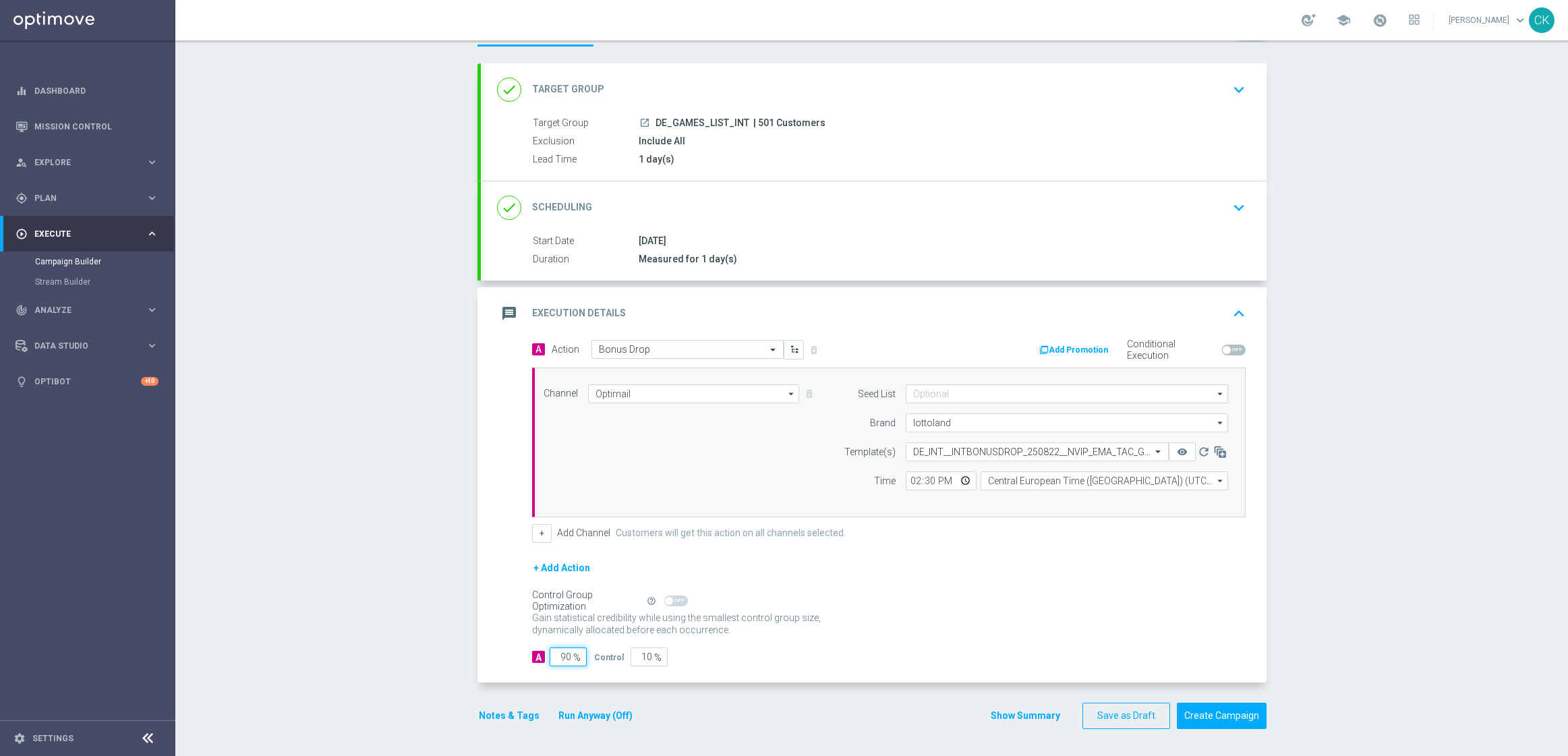
click at [561, 657] on input "90" at bounding box center [568, 657] width 37 height 19
type input "0"
type input "100"
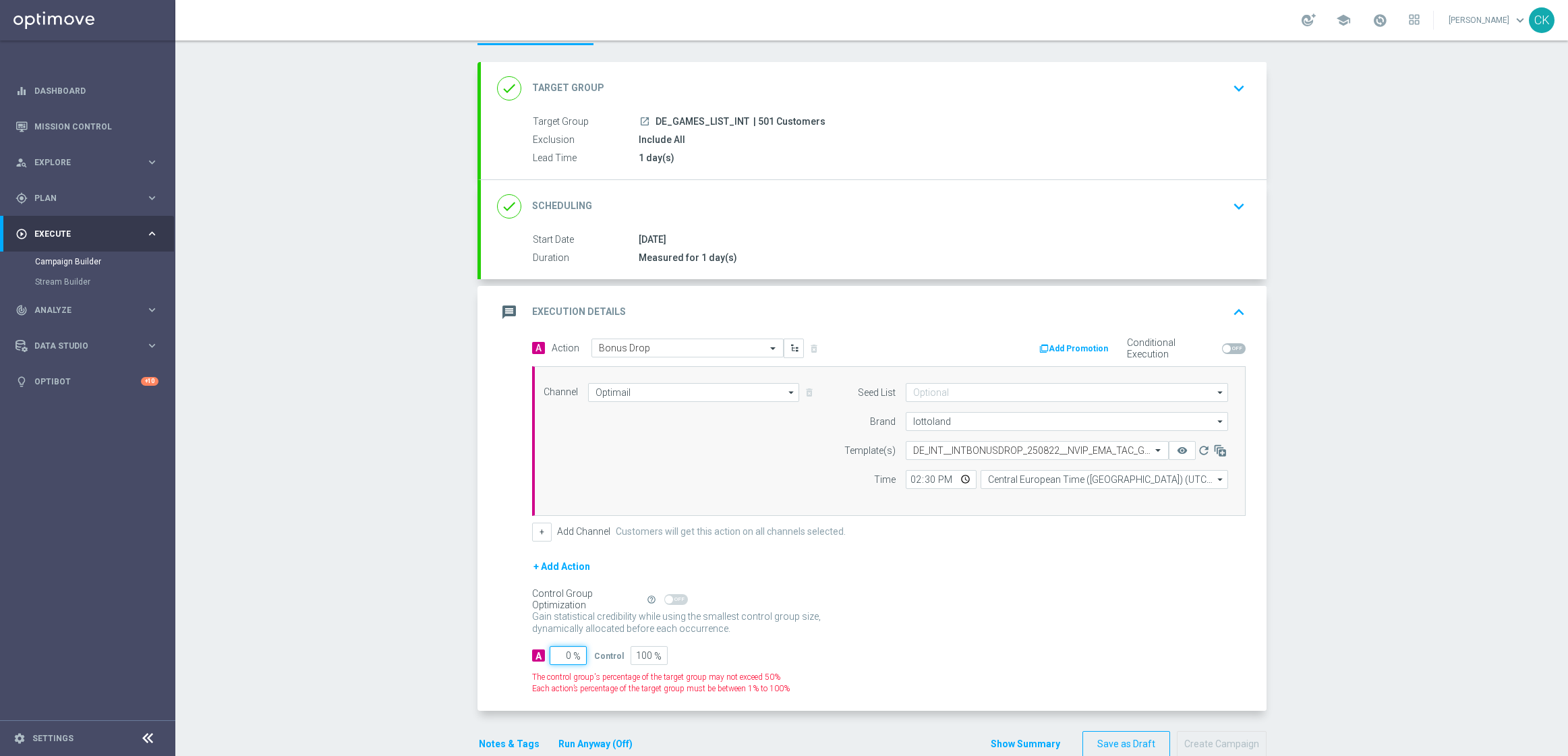
type input "10"
type input "90"
type input "100"
type input "0"
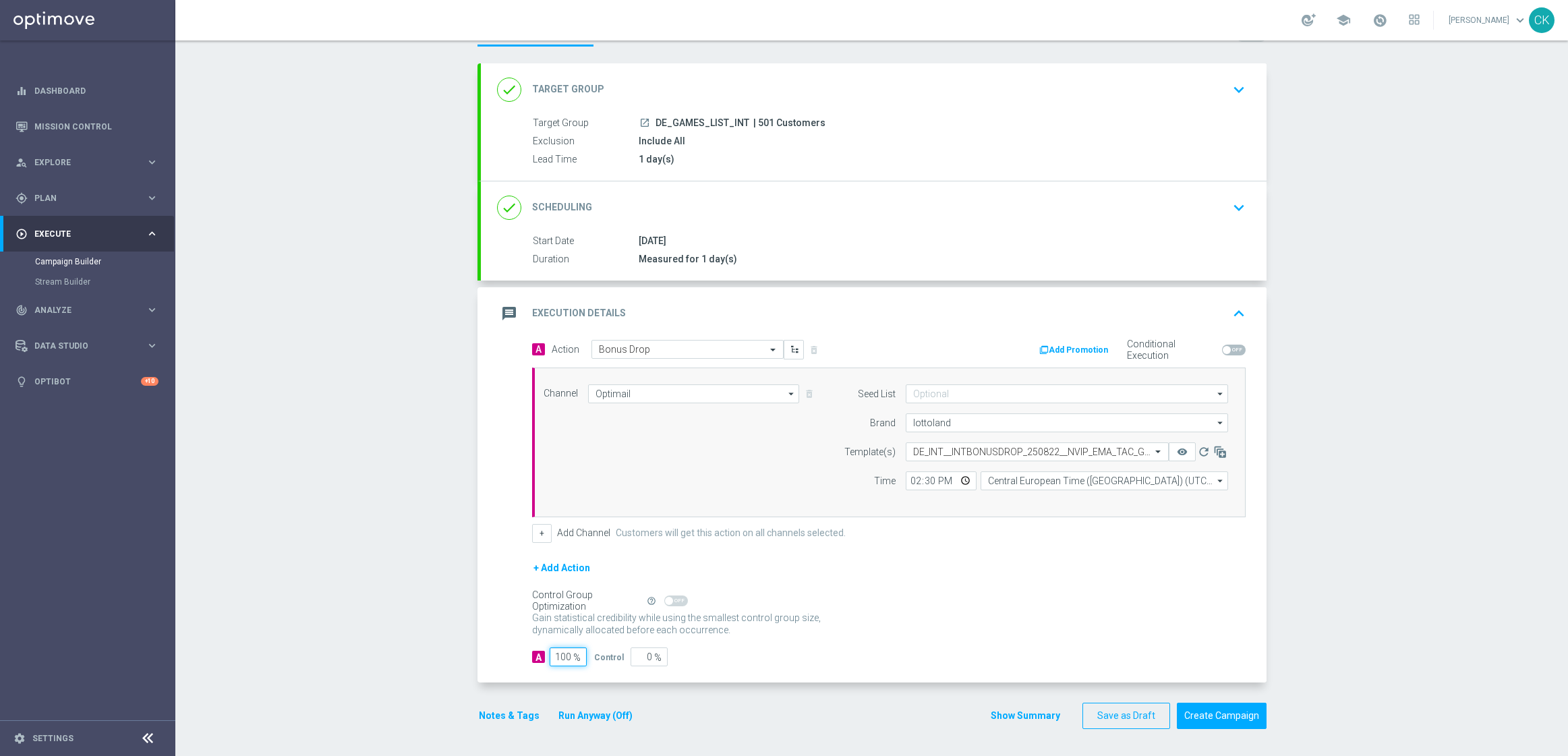
type input "100"
click at [678, 666] on div "A Action Select action Bonus Drop delete_forever Add Promotion Conditional Exec…" at bounding box center [873, 511] width 785 height 343
click at [568, 682] on div "A Action Select action Bonus Drop delete_forever Add Promotion Conditional Exec…" at bounding box center [873, 511] width 785 height 343
click at [502, 712] on button "Notes & Tags" at bounding box center [509, 715] width 63 height 17
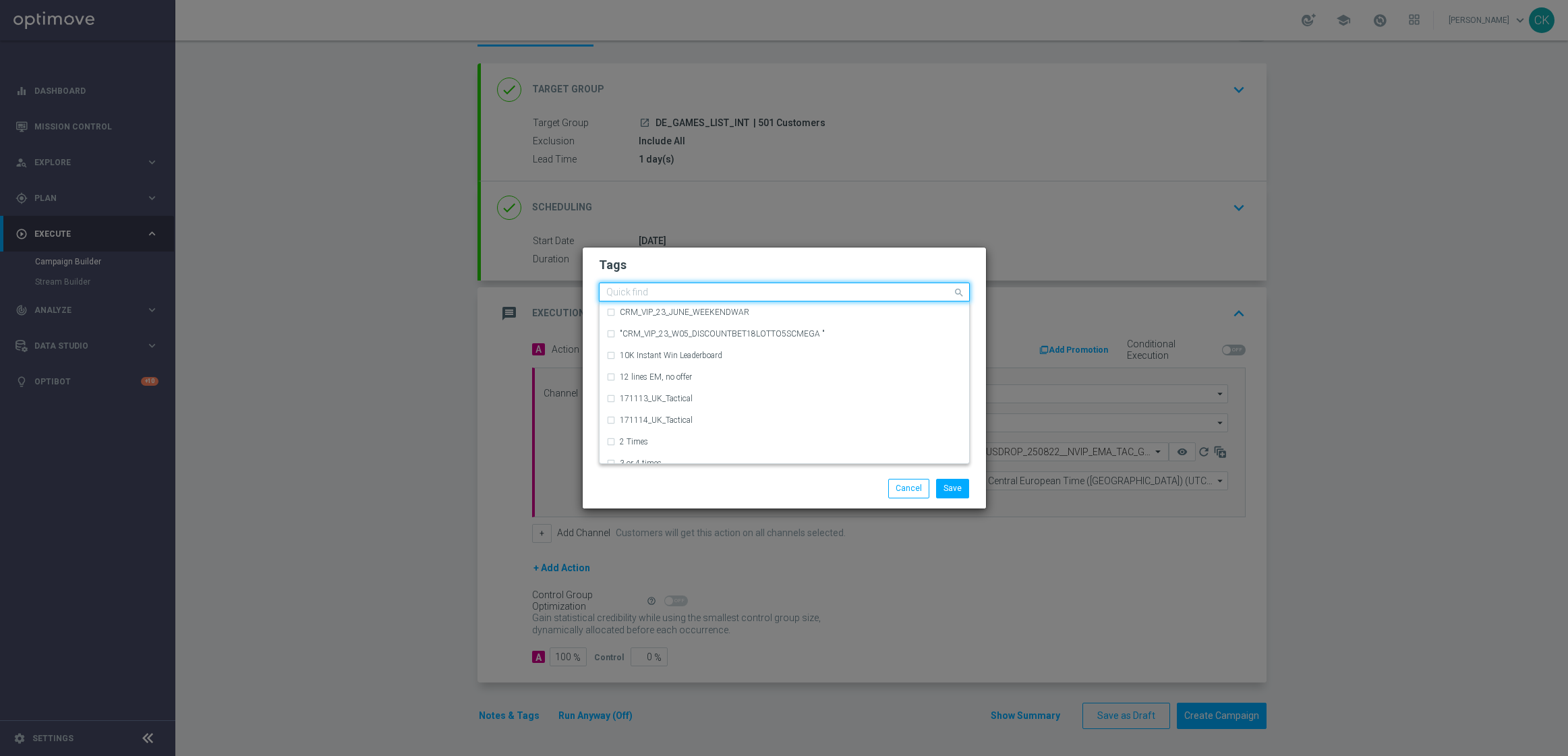
click at [655, 293] on input "text" at bounding box center [779, 293] width 346 height 12
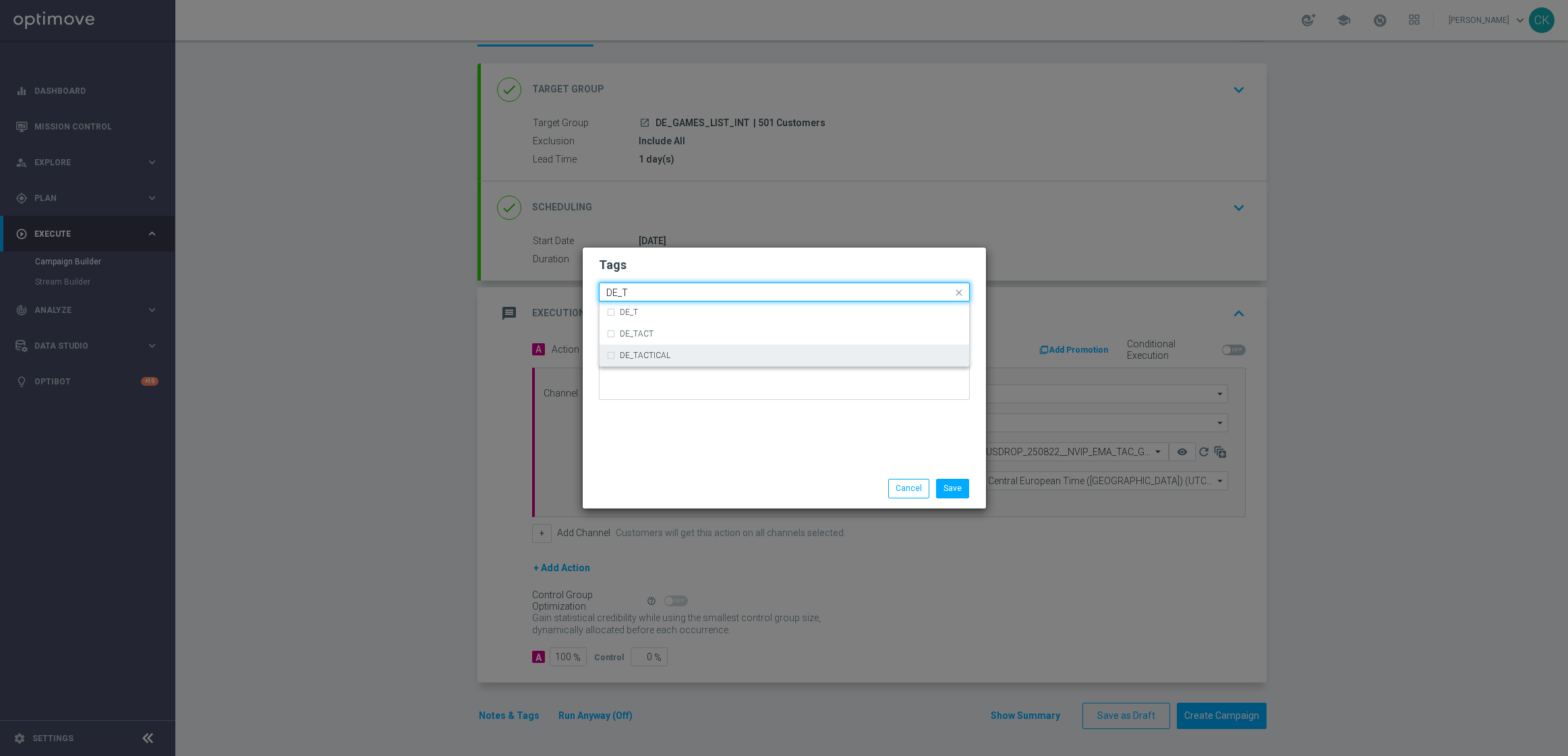
click at [668, 356] on label "DE_TACTICAL" at bounding box center [645, 355] width 50 height 8
type input "DE_T"
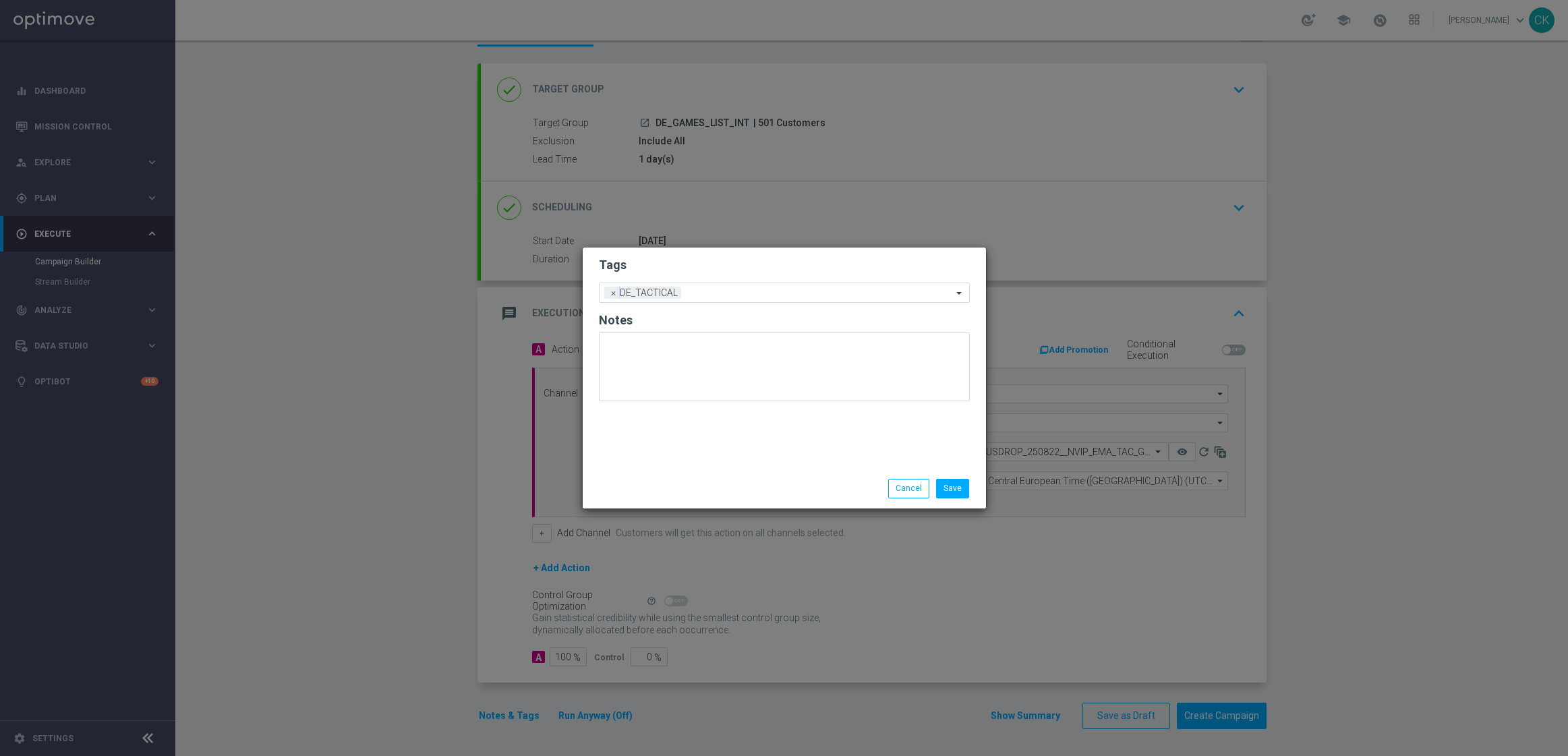
click at [668, 445] on div "Tags Add a new tag × DE_TACTICAL Notes" at bounding box center [784, 357] width 403 height 221
click at [958, 484] on button "Save" at bounding box center [952, 488] width 33 height 19
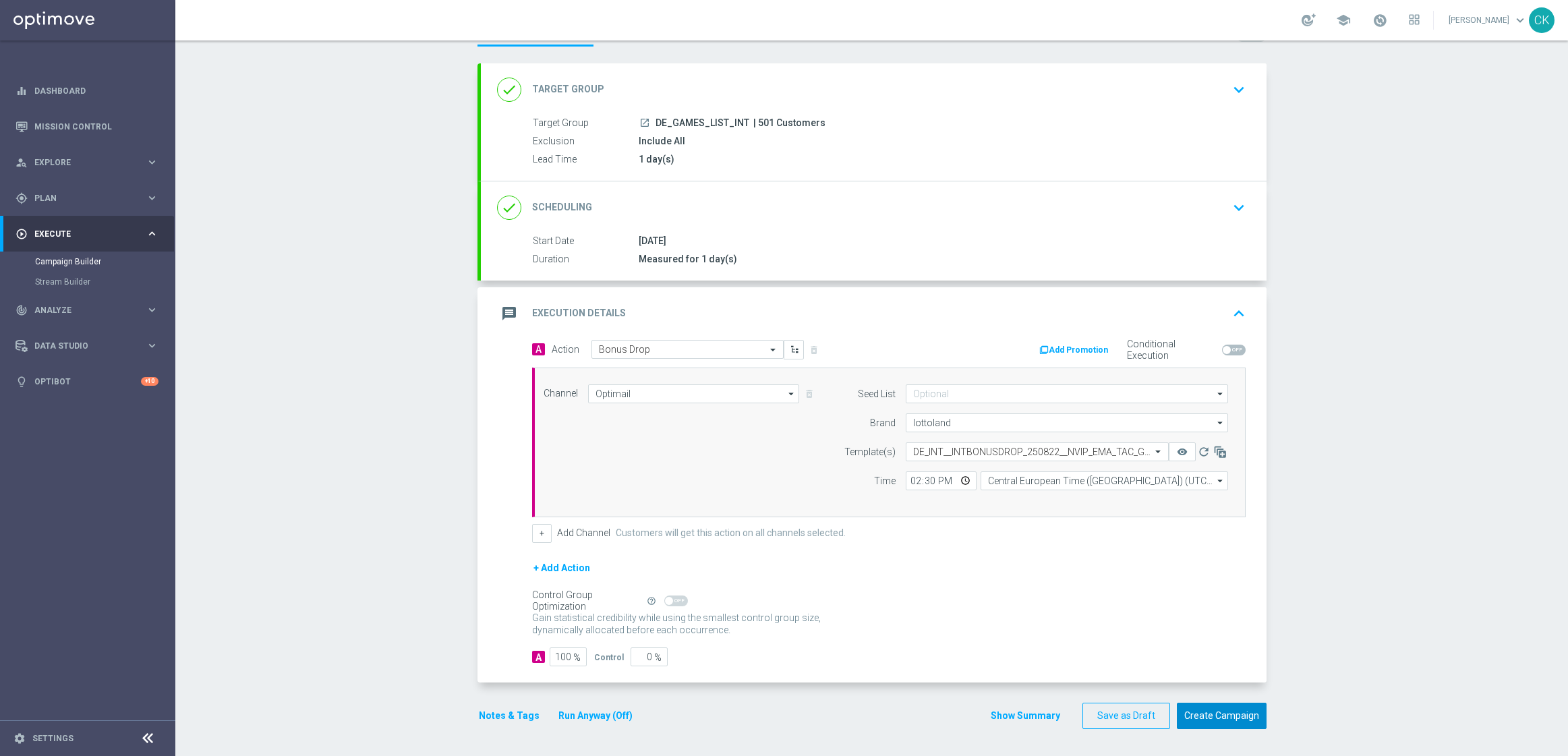
click at [1214, 716] on button "Create Campaign" at bounding box center [1222, 716] width 90 height 26
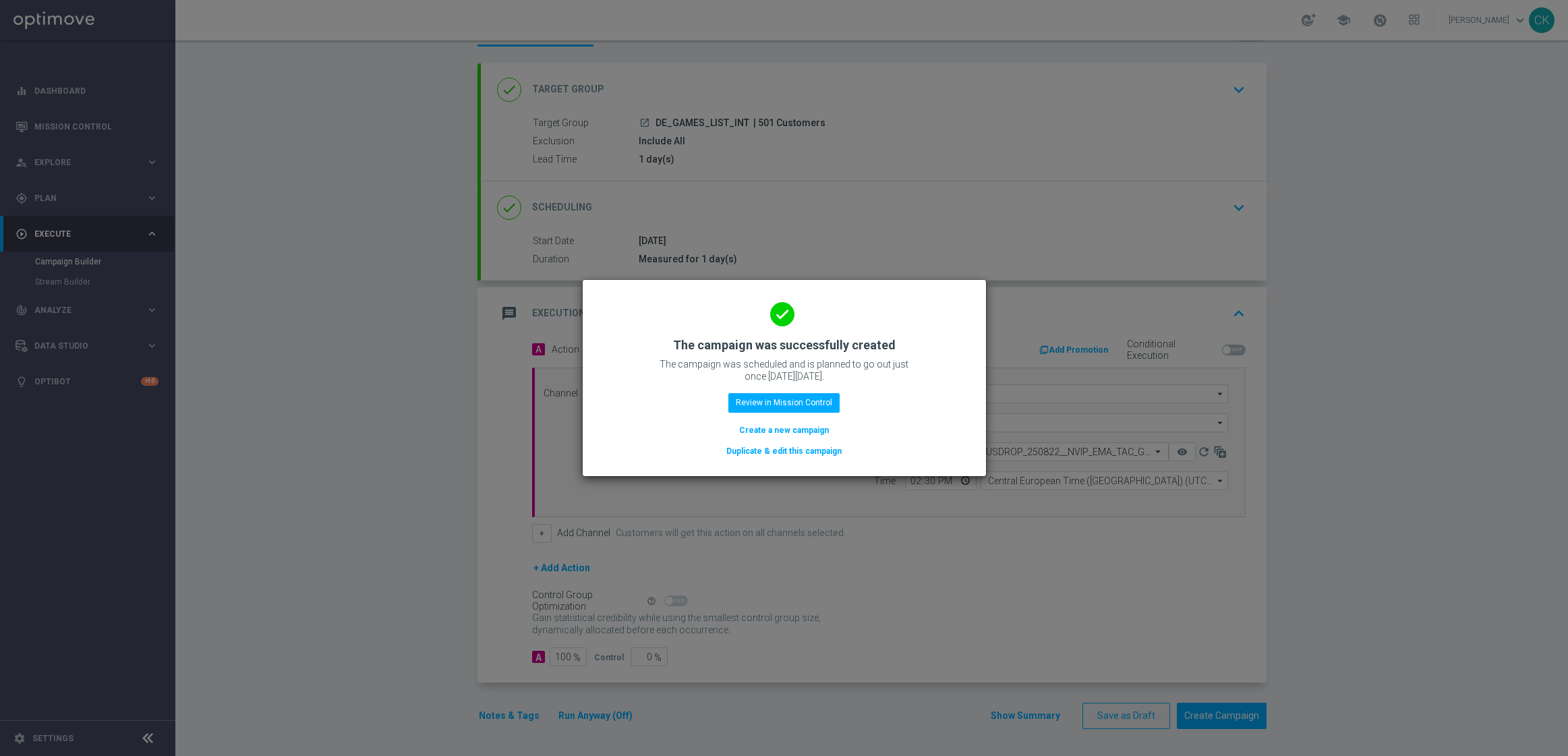
click at [750, 429] on button "Create a new campaign" at bounding box center [784, 430] width 93 height 15
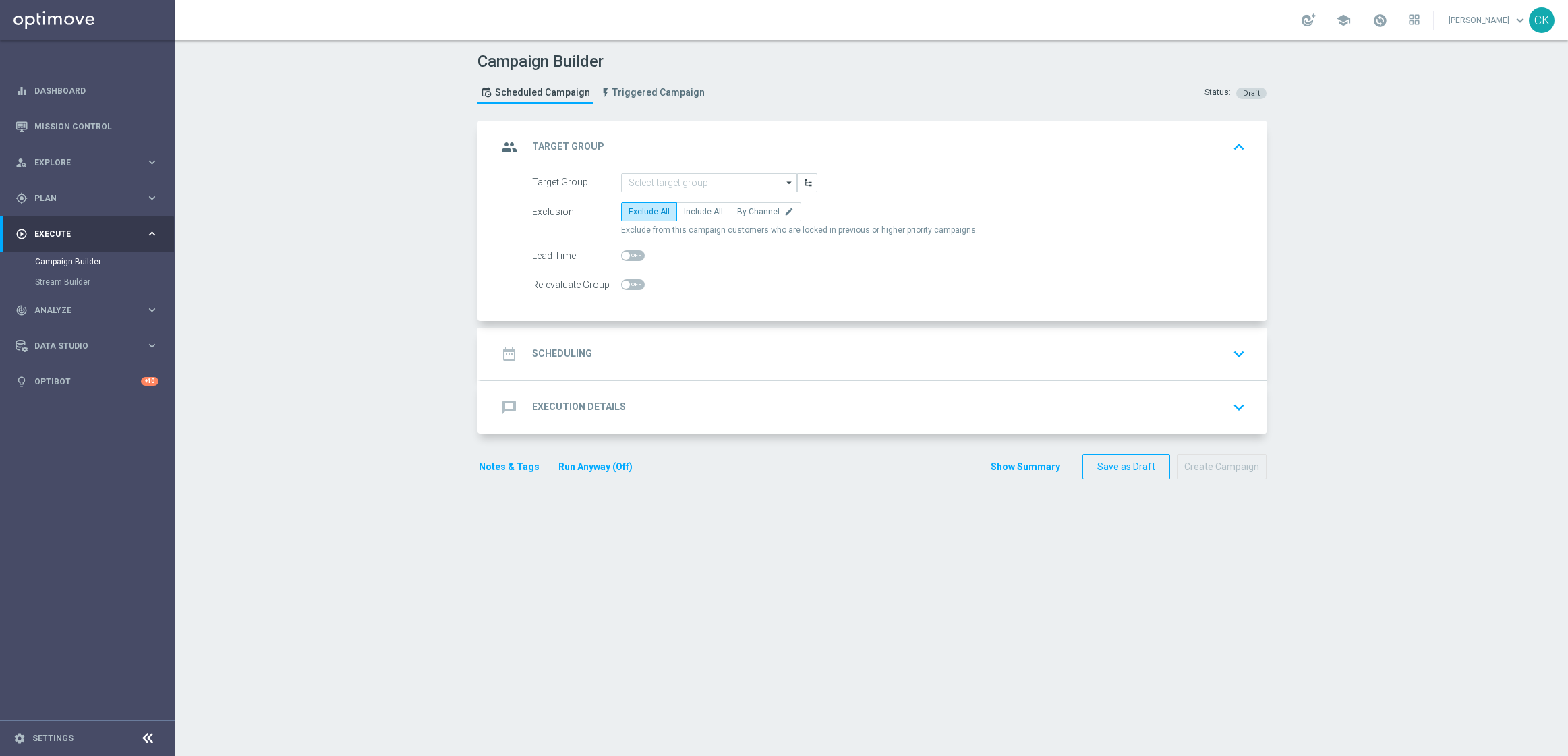
scroll to position [0, 0]
click at [687, 176] on input at bounding box center [709, 183] width 176 height 19
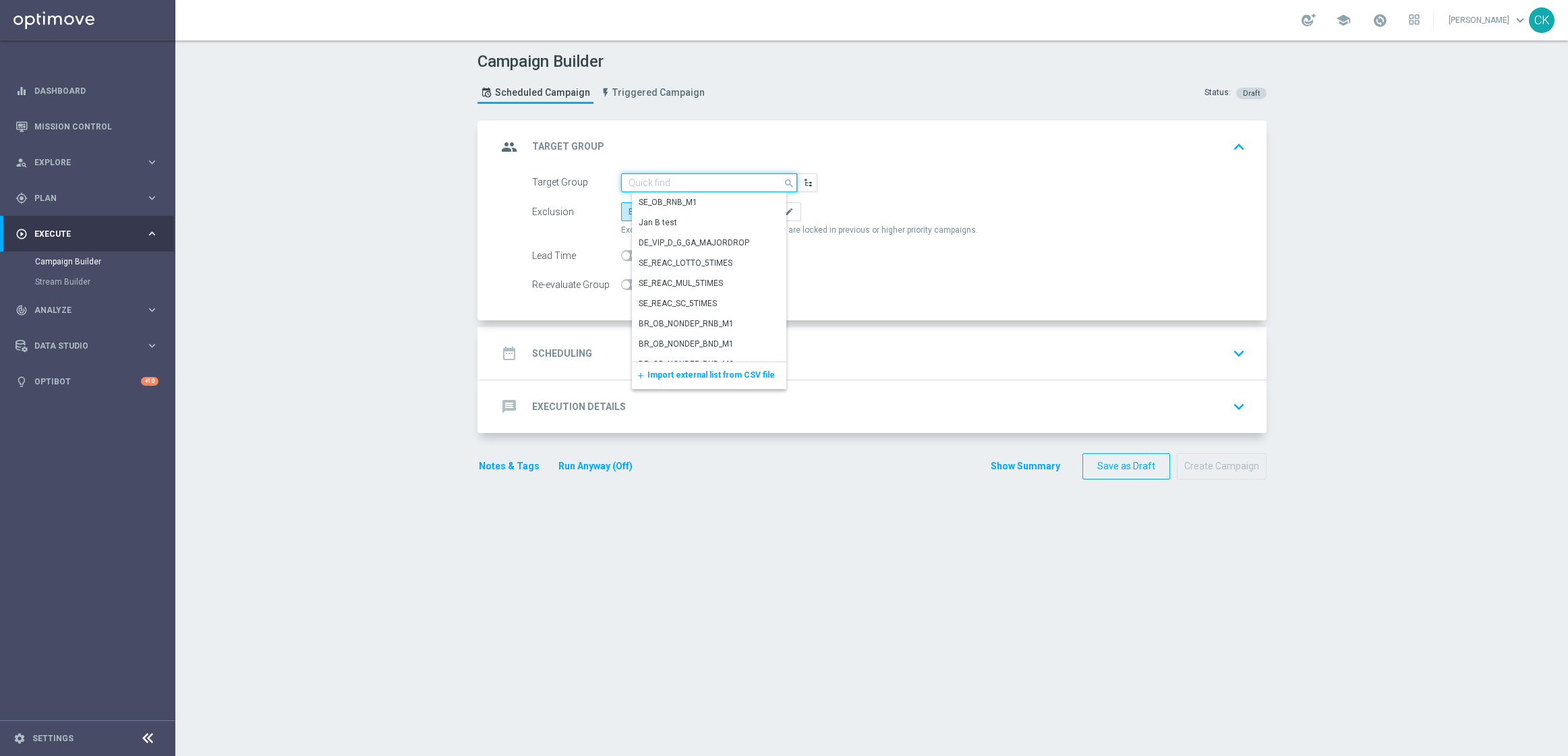
paste input "DE_RI_GAMES_LIST_INT"
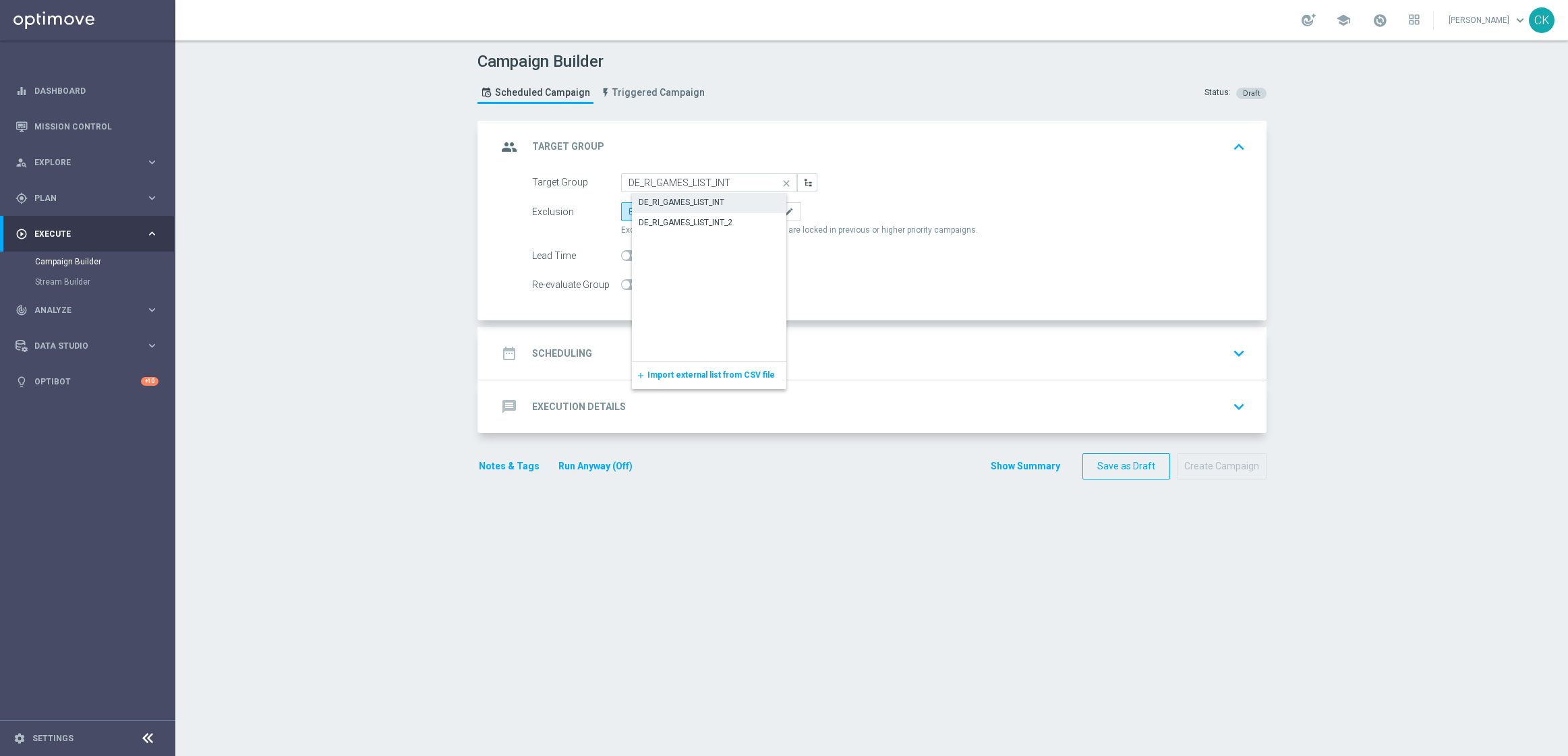
click at [690, 197] on div "DE_RI_GAMES_LIST_INT" at bounding box center [681, 202] width 85 height 12
type input "DE_RI_GAMES_LIST_INT"
click at [695, 209] on span "Include All" at bounding box center [704, 211] width 39 height 9
click at [693, 210] on input "Include All" at bounding box center [688, 214] width 9 height 9
radio input "true"
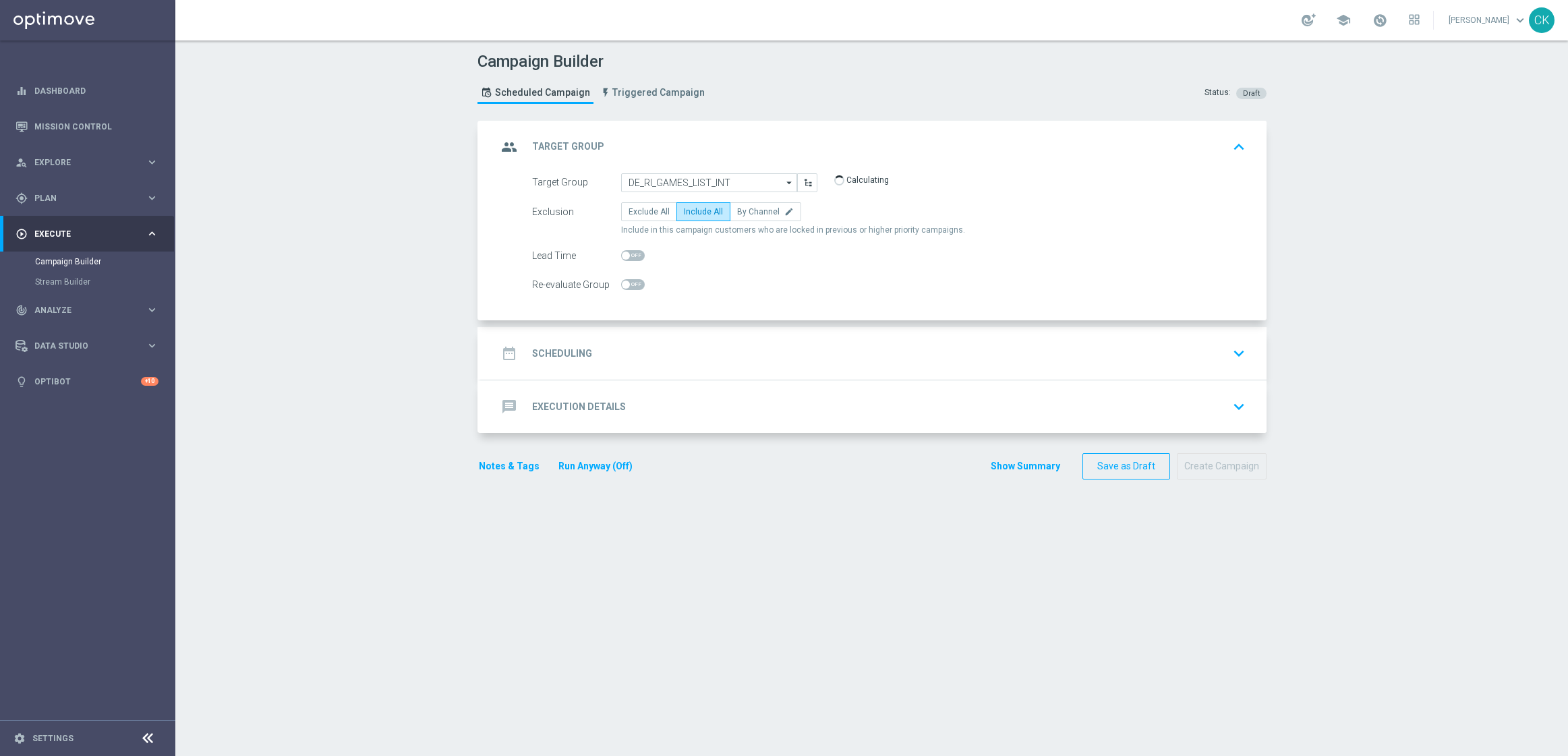
click at [621, 259] on span at bounding box center [633, 255] width 23 height 11
click at [621, 259] on input "checkbox" at bounding box center [633, 255] width 23 height 11
checkbox input "true"
click at [559, 348] on h2 "Scheduling" at bounding box center [562, 354] width 60 height 13
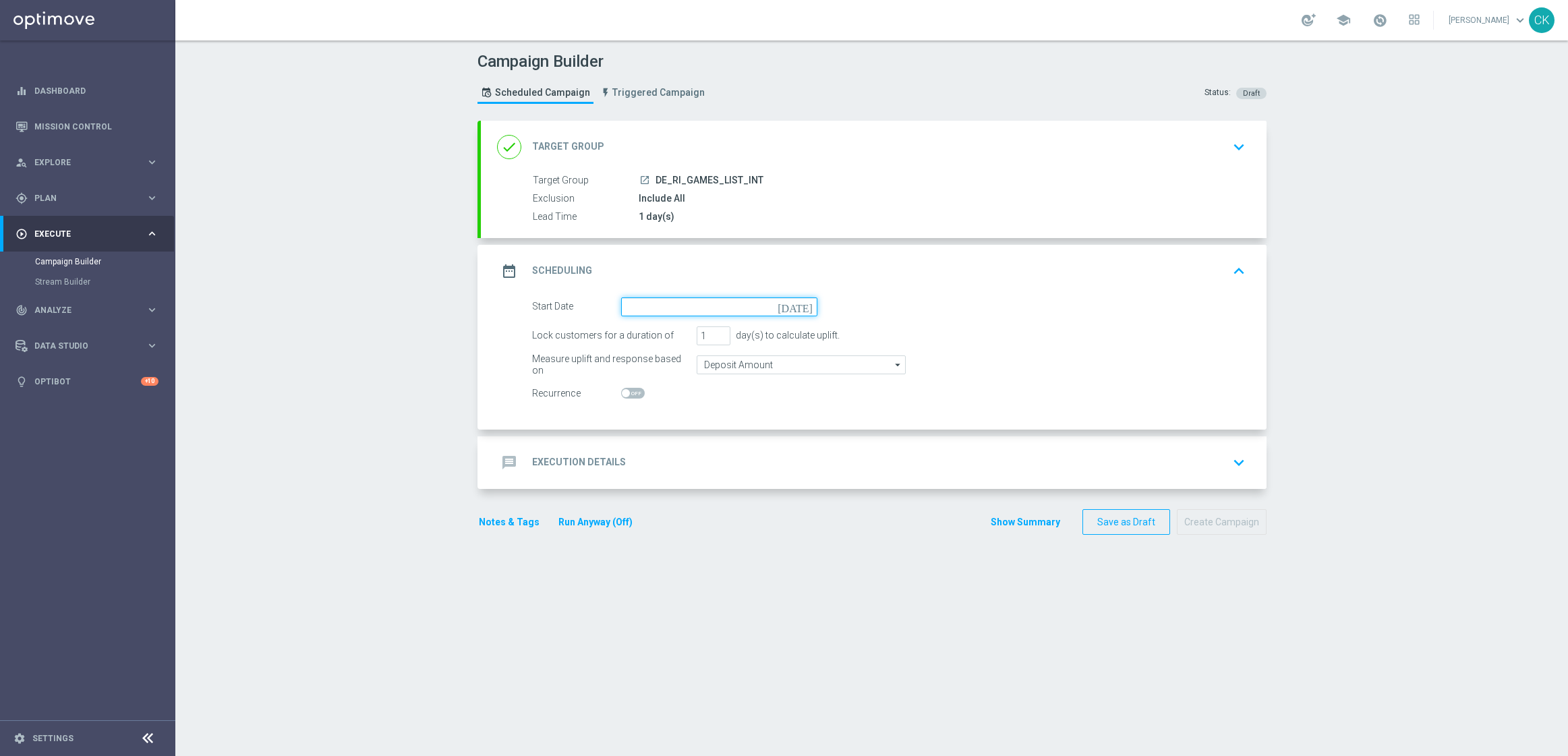
click at [667, 308] on input at bounding box center [719, 307] width 196 height 19
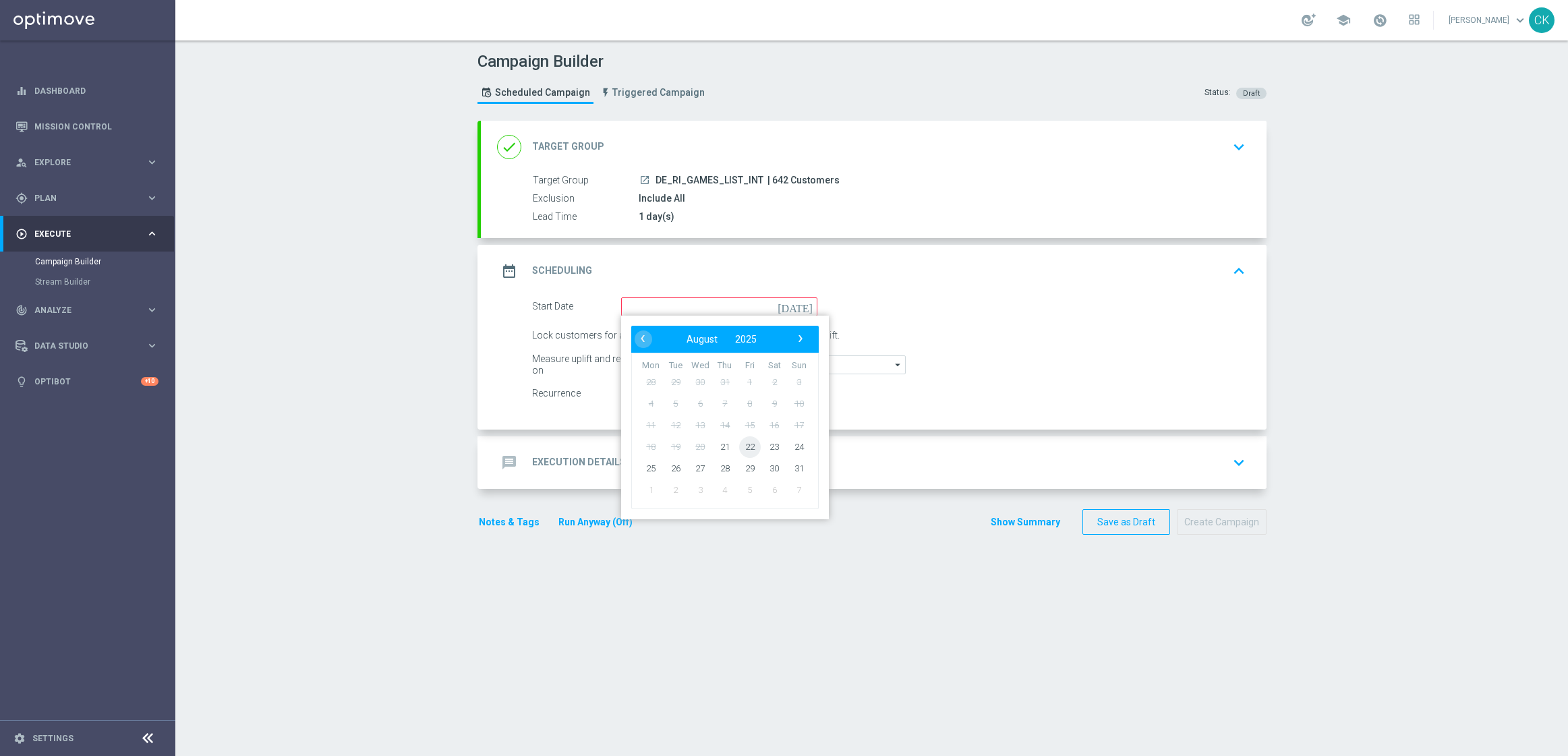
click at [742, 447] on span "22" at bounding box center [750, 446] width 22 height 22
type input "[DATE]"
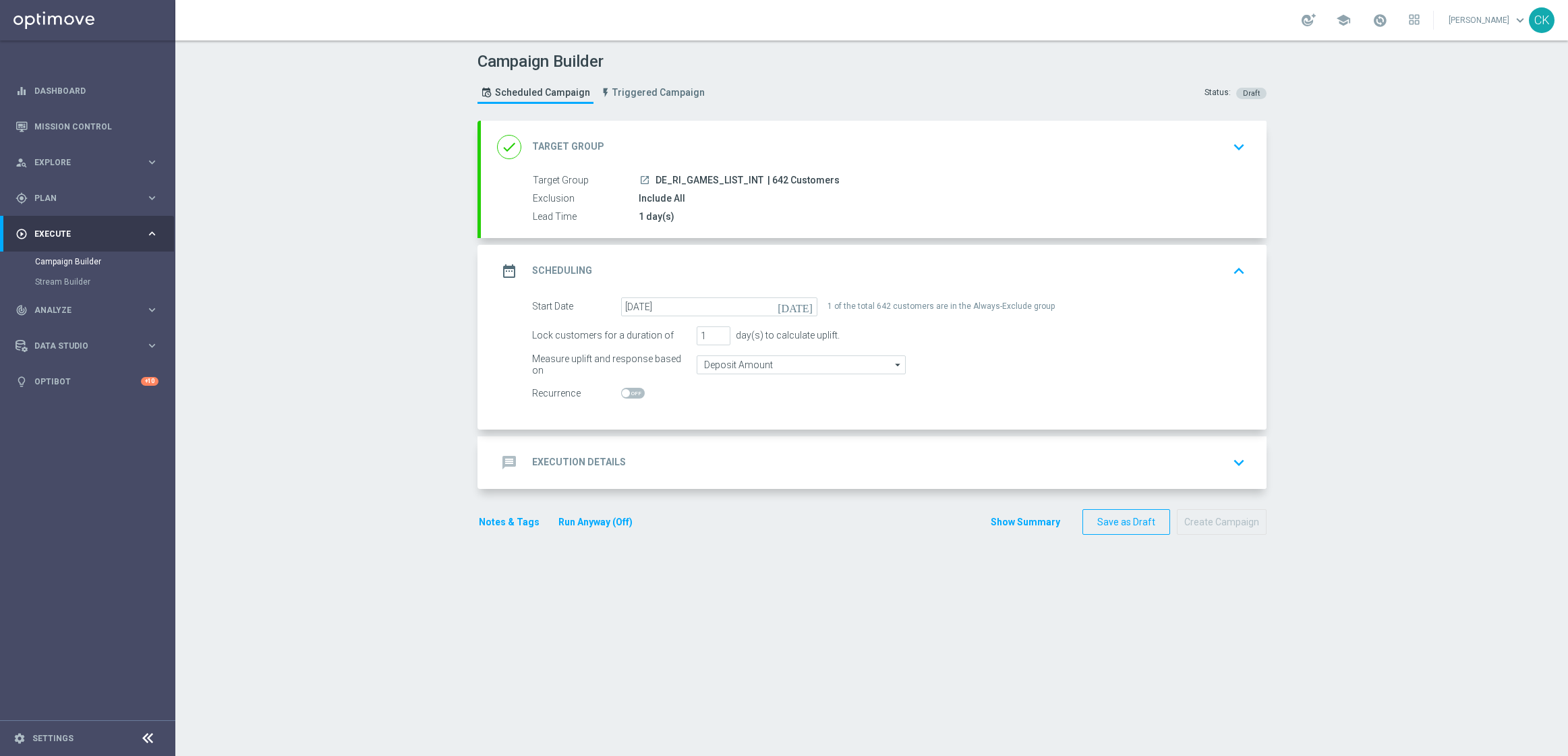
click at [549, 459] on h2 "Execution Details" at bounding box center [579, 462] width 94 height 13
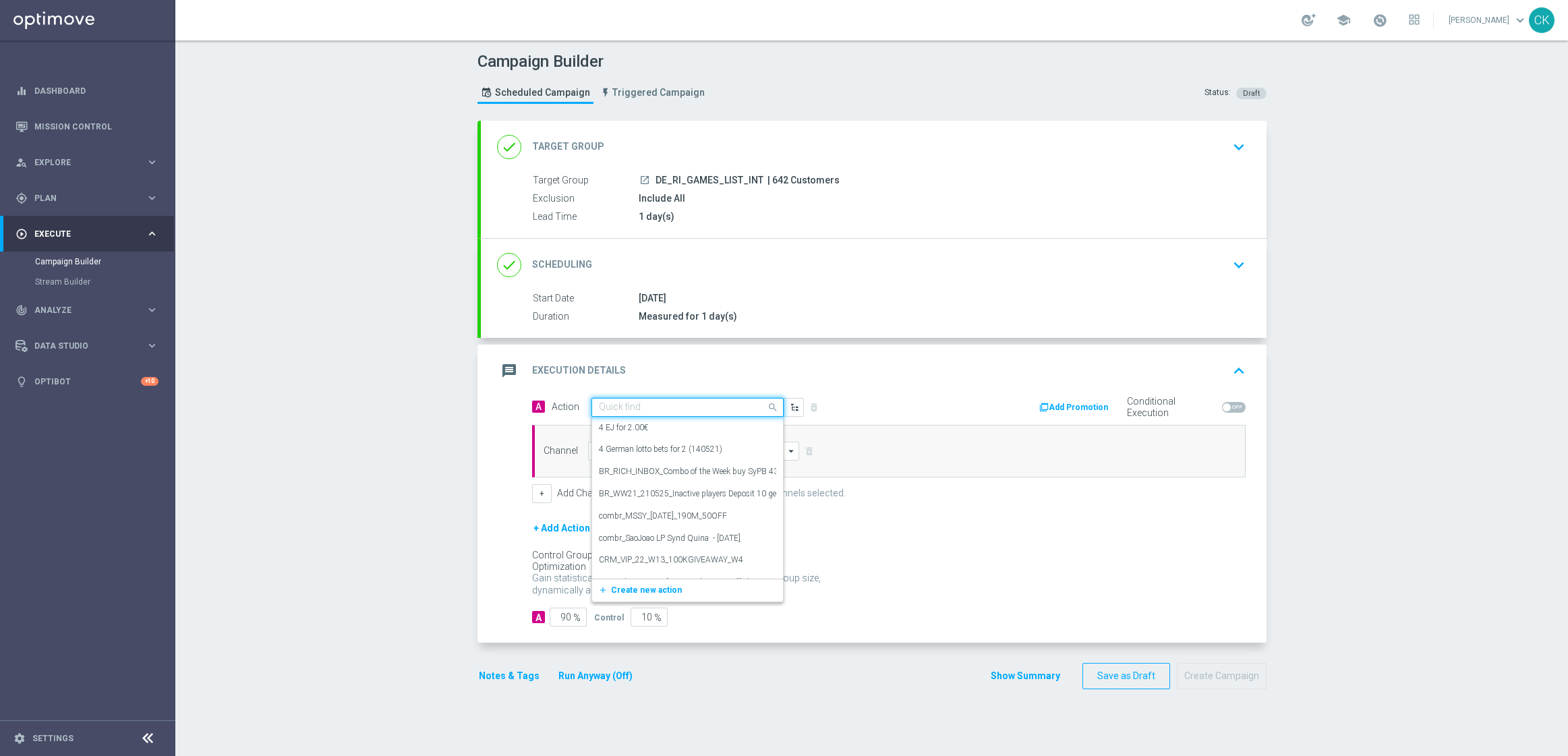
click at [640, 410] on input "text" at bounding box center [674, 408] width 150 height 12
paste input "Bonus Drop"
type input "Bonus Drop"
click at [628, 512] on label "Bonus Drop" at bounding box center [619, 510] width 42 height 12
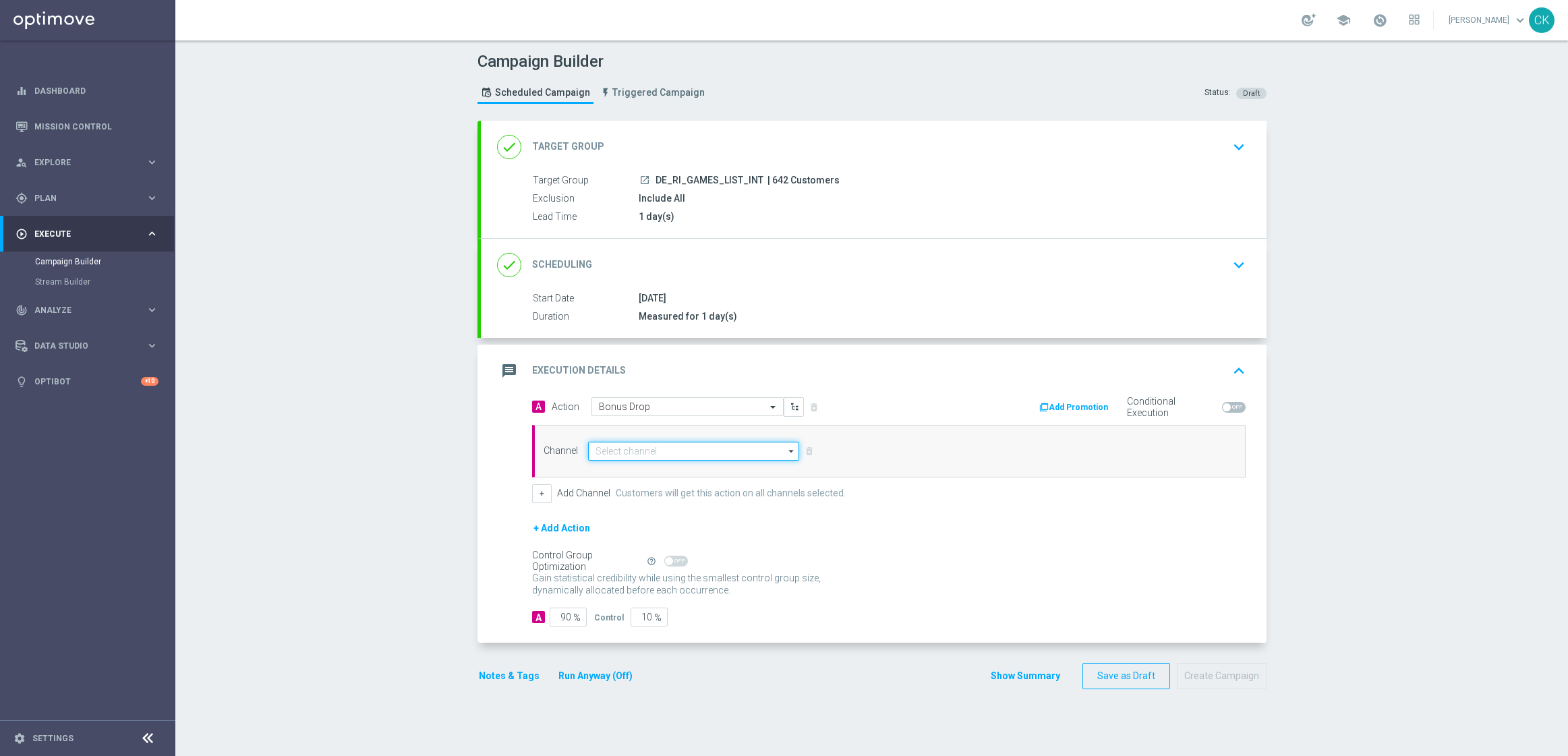
click at [625, 451] on input at bounding box center [694, 451] width 211 height 19
click at [624, 568] on div "OtherLevels" at bounding box center [629, 572] width 45 height 12
type input "OtherLevels"
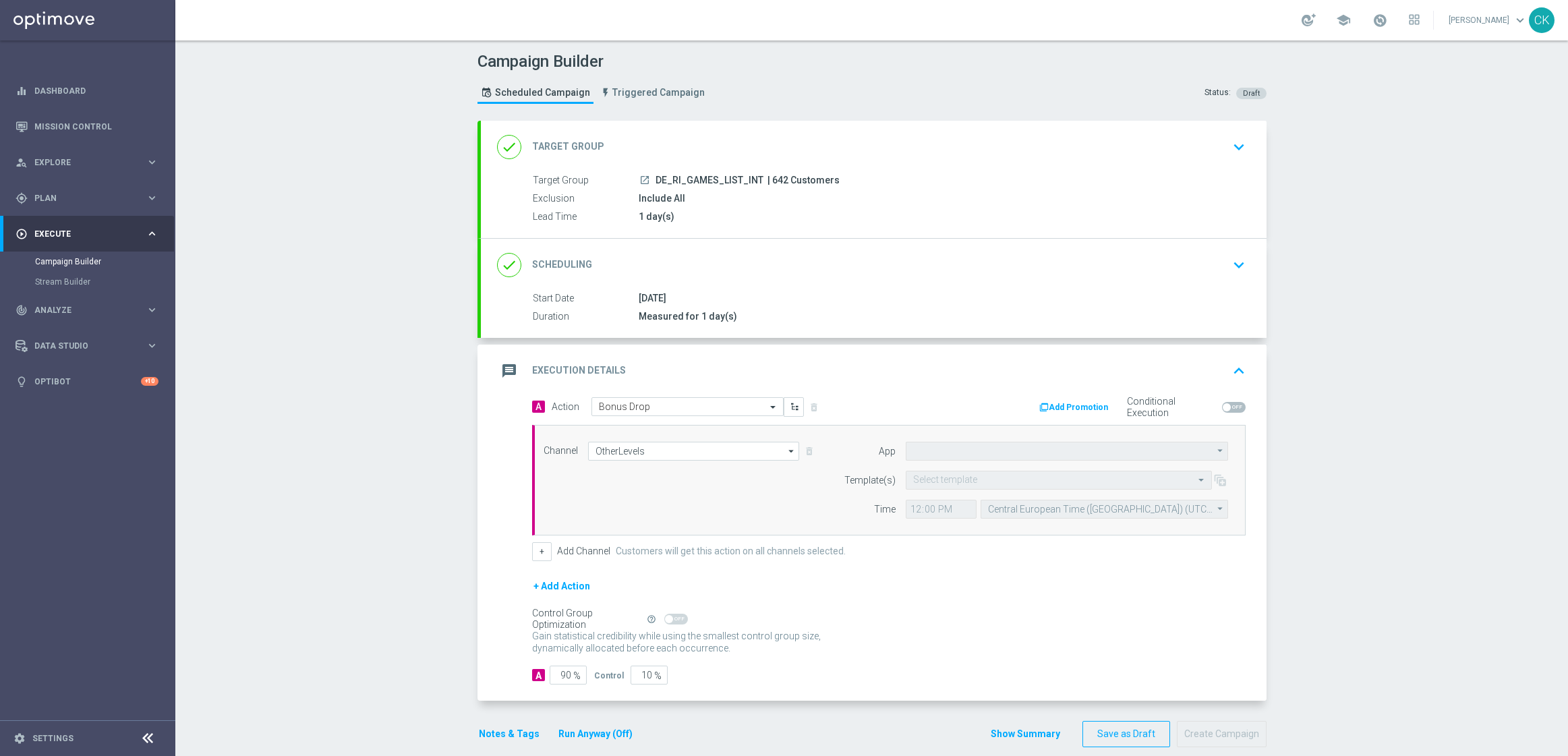
type input "Default App"
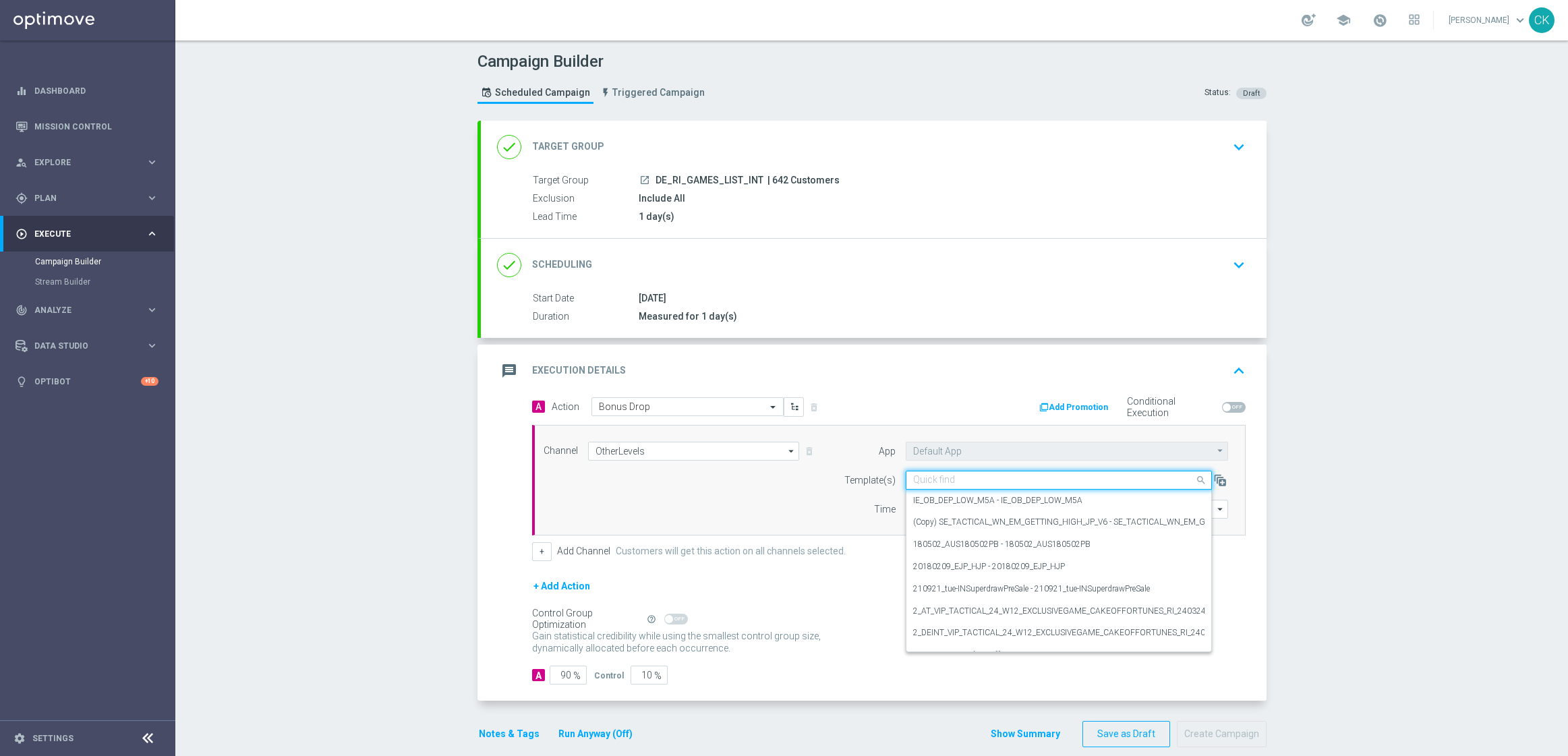
click at [962, 475] on input "text" at bounding box center [1045, 480] width 265 height 12
paste input "DE_INT__INTBONUSDROP_250822__NVIP_RI_TAC_GM"
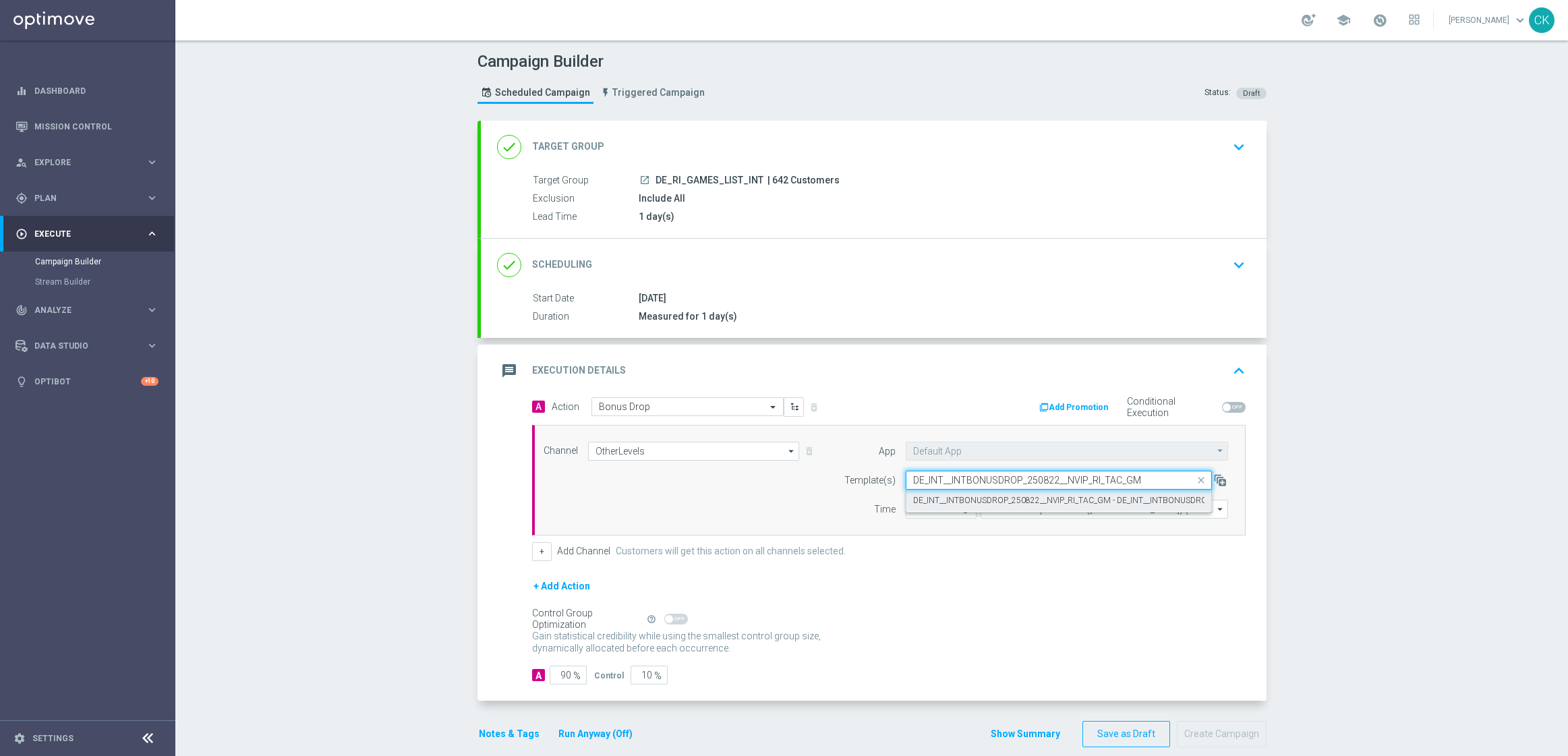
click at [931, 498] on label "DE_INT__INTBONUSDROP_250822__NVIP_RI_TAC_GM - DE_INT__INTBONUSDROP_250822__NVIP…" at bounding box center [1114, 501] width 401 height 12
type input "DE_INT__INTBONUSDROP_250822__NVIP_RI_TAC_GM"
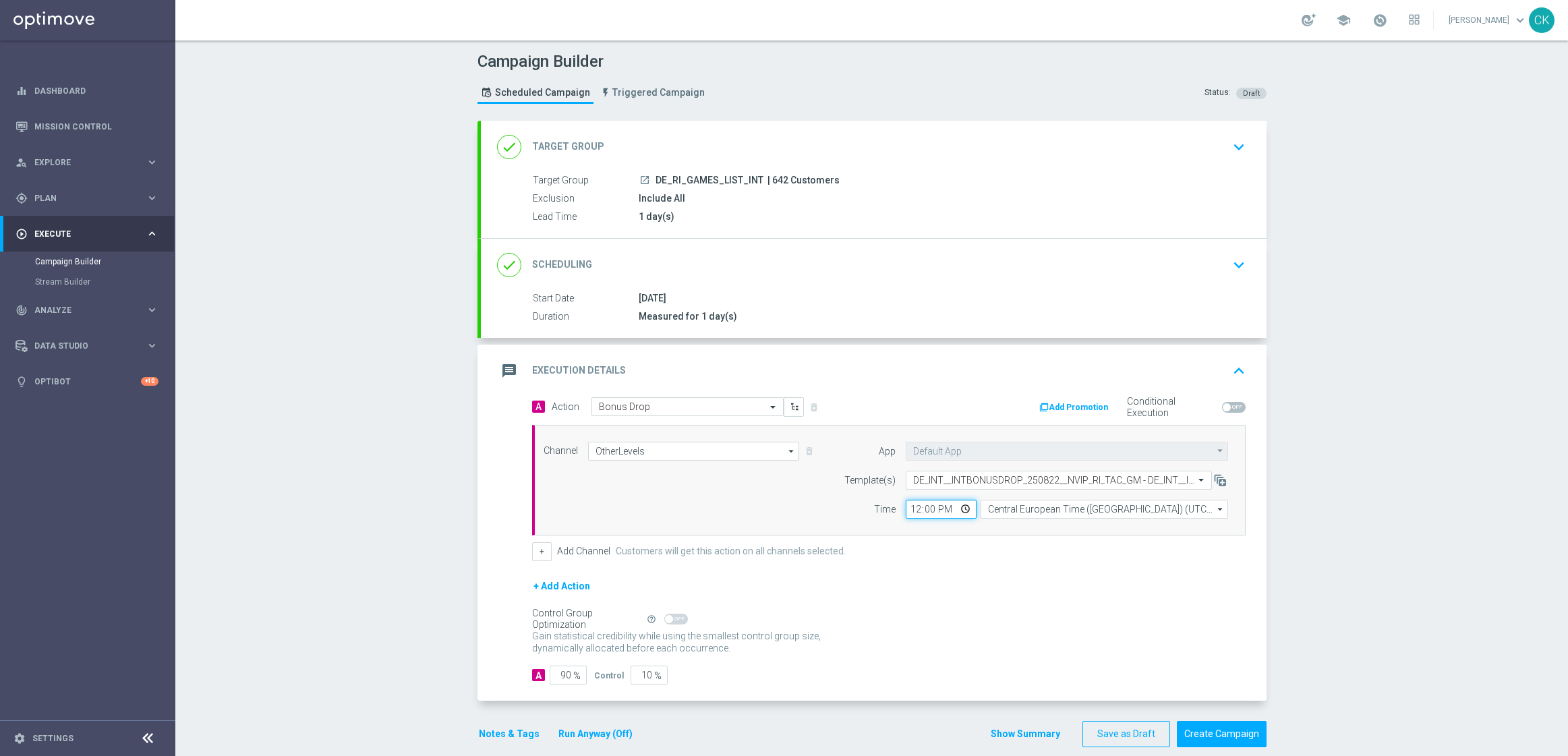
click at [908, 513] on input "12:00" at bounding box center [941, 509] width 71 height 19
type input "14:30"
click at [1059, 513] on input "Central European Time ([GEOGRAPHIC_DATA]) (UTC +02:00)" at bounding box center [1104, 509] width 247 height 19
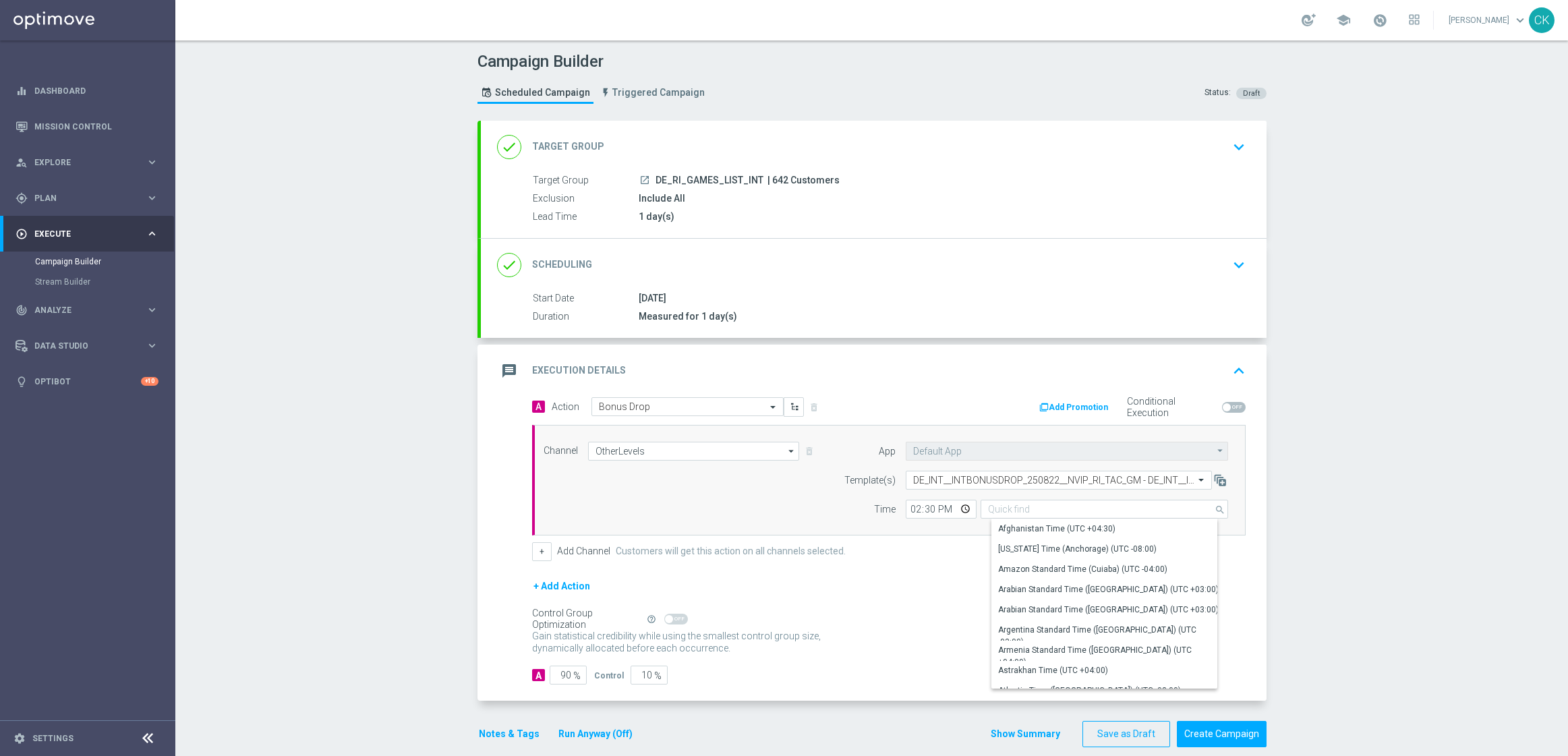
click at [926, 581] on div "+ Add Action" at bounding box center [889, 595] width 713 height 34
type input "Central European Time ([GEOGRAPHIC_DATA]) (UTC +02:00)"
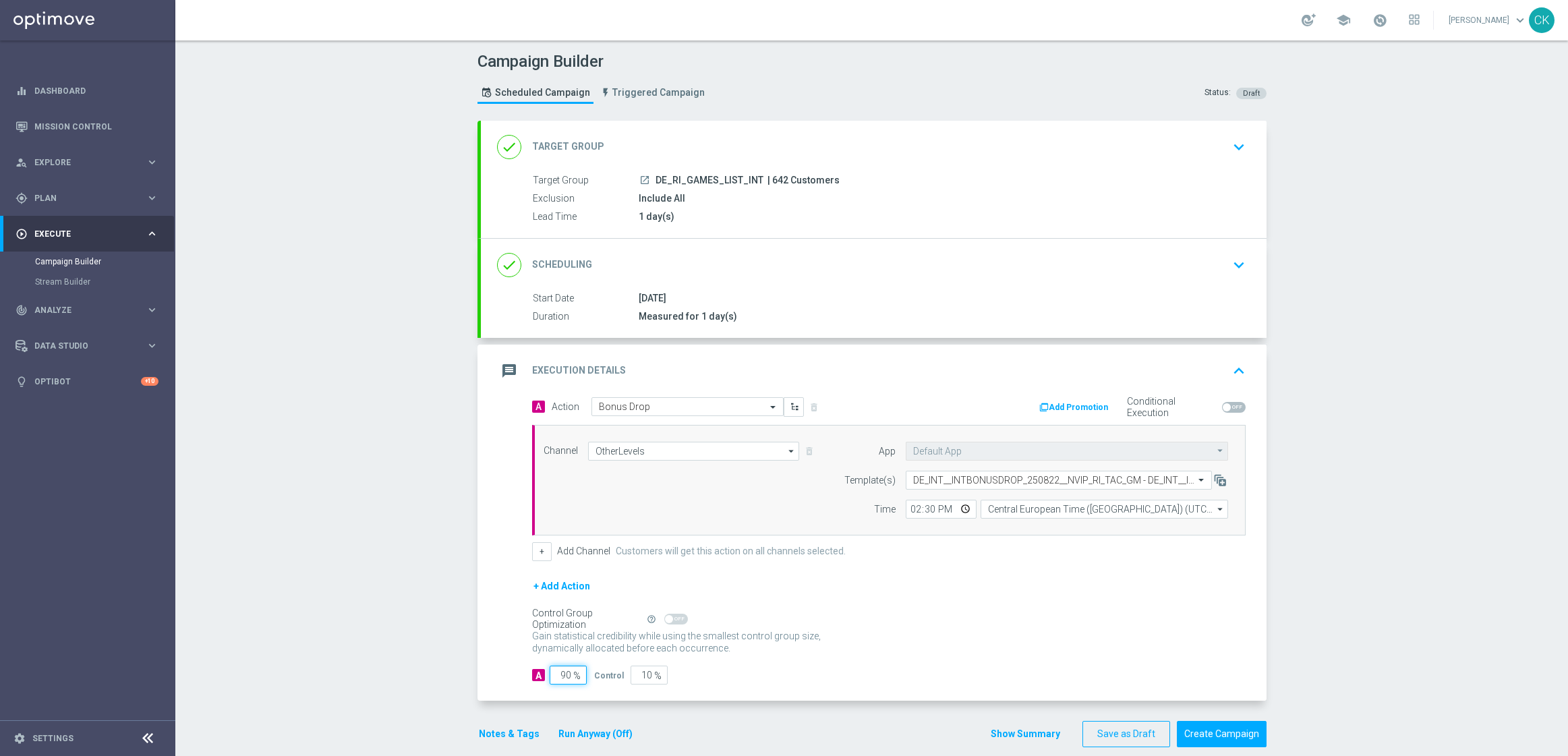
click at [556, 681] on input "90" at bounding box center [568, 675] width 37 height 19
type input "0"
type input "100"
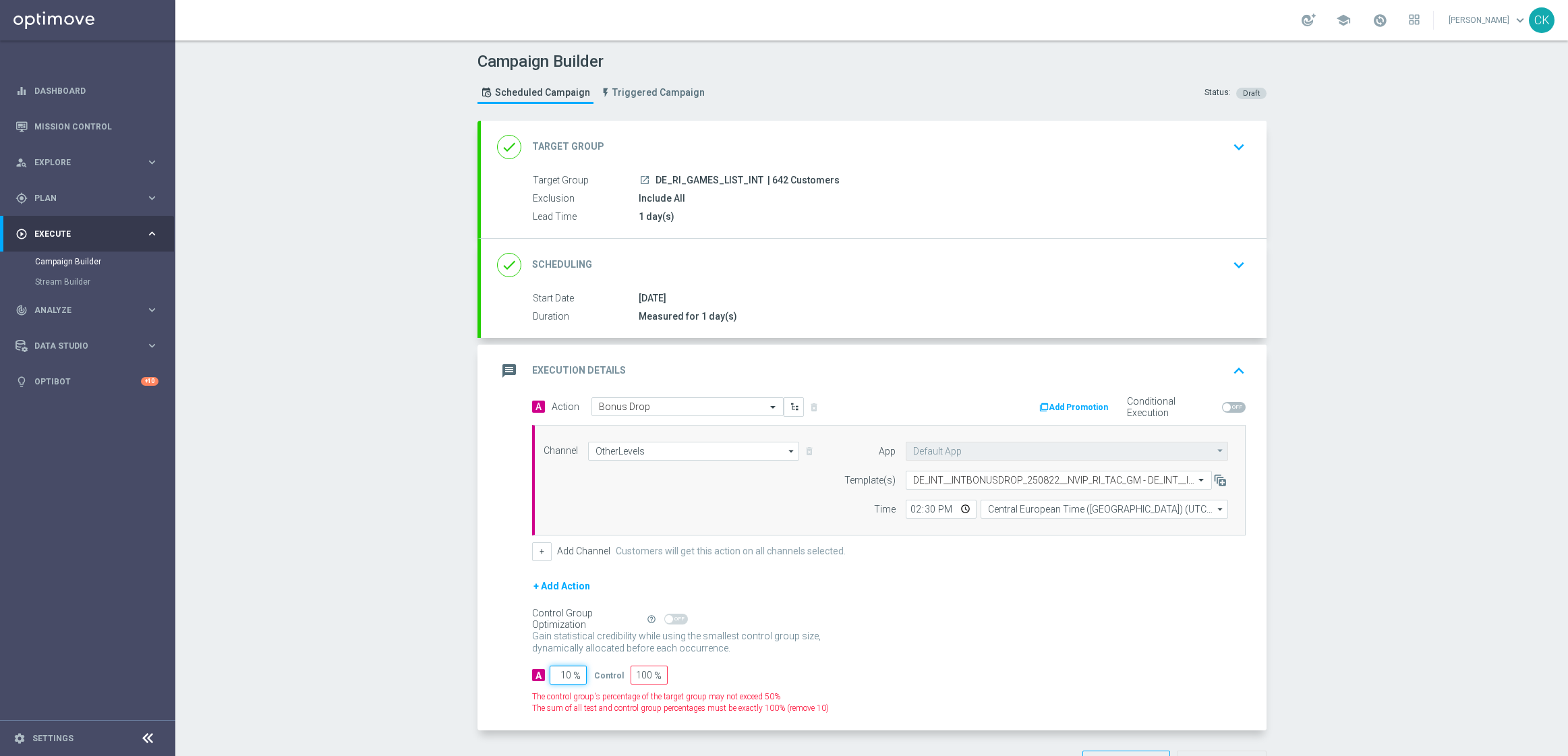
type input "100"
type input "0"
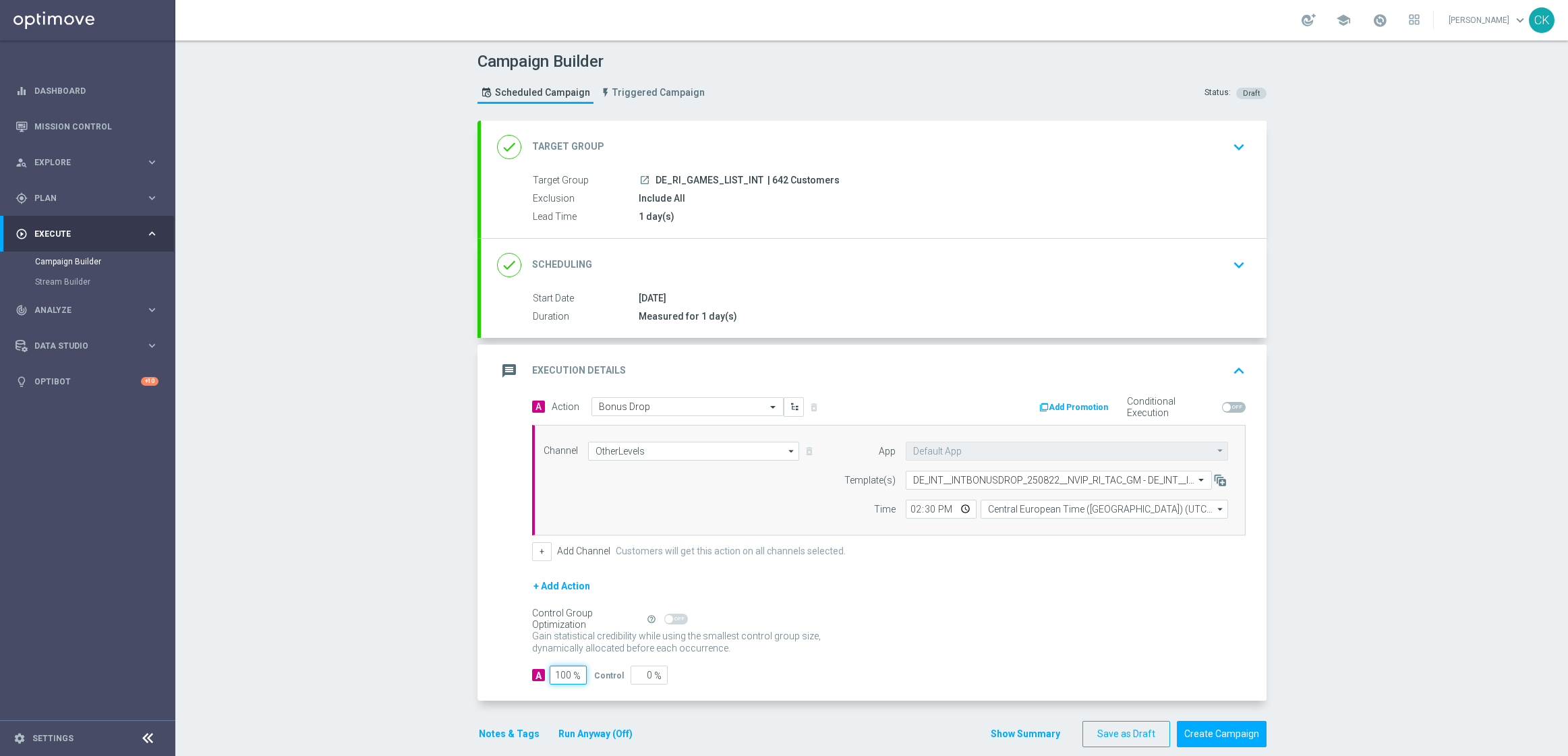
type input "100"
click at [831, 653] on div "Gain statistical credibility while using the smallest control group size, dynam…" at bounding box center [889, 642] width 713 height 32
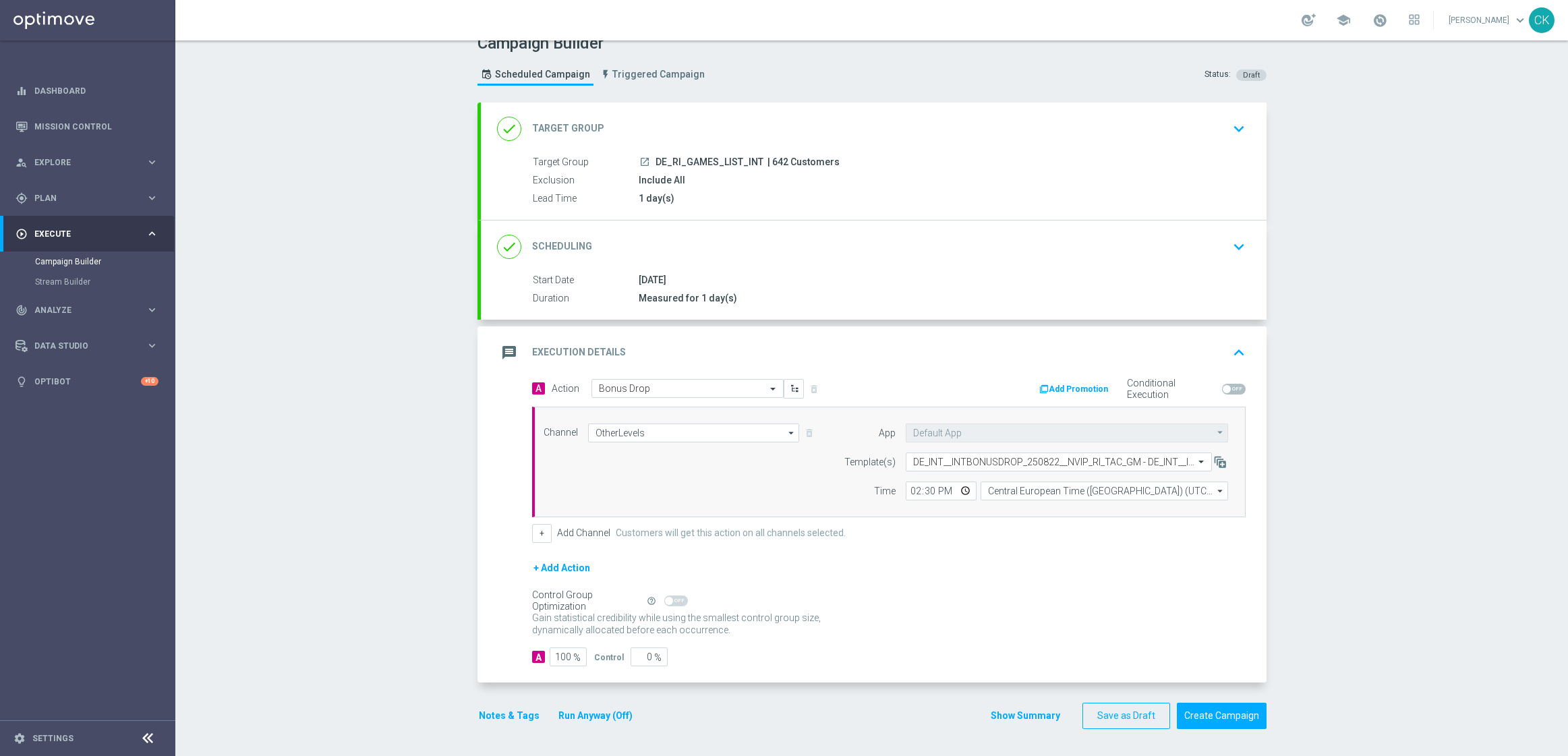
click at [505, 712] on button "Notes & Tags" at bounding box center [509, 715] width 63 height 17
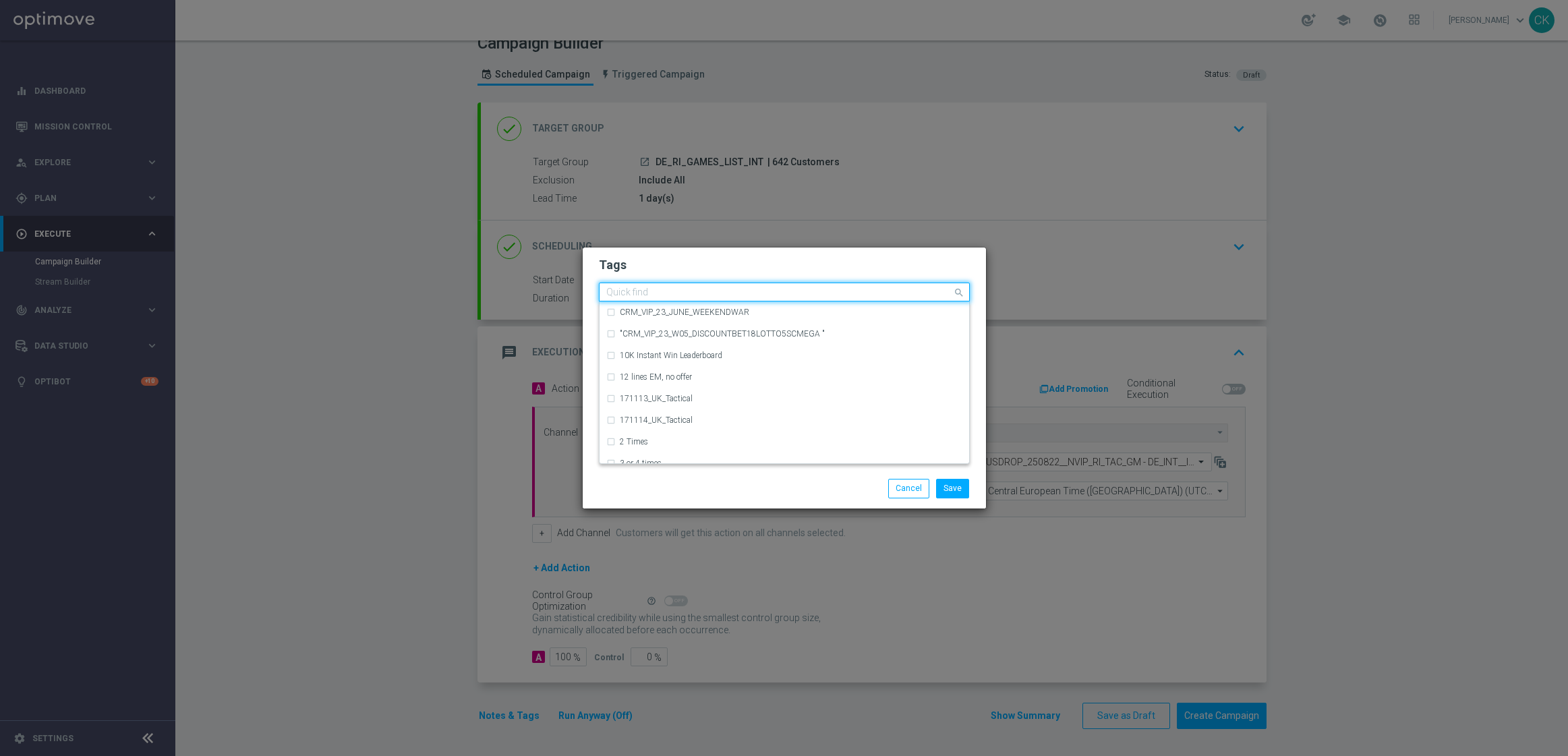
click at [659, 292] on input "text" at bounding box center [779, 293] width 346 height 12
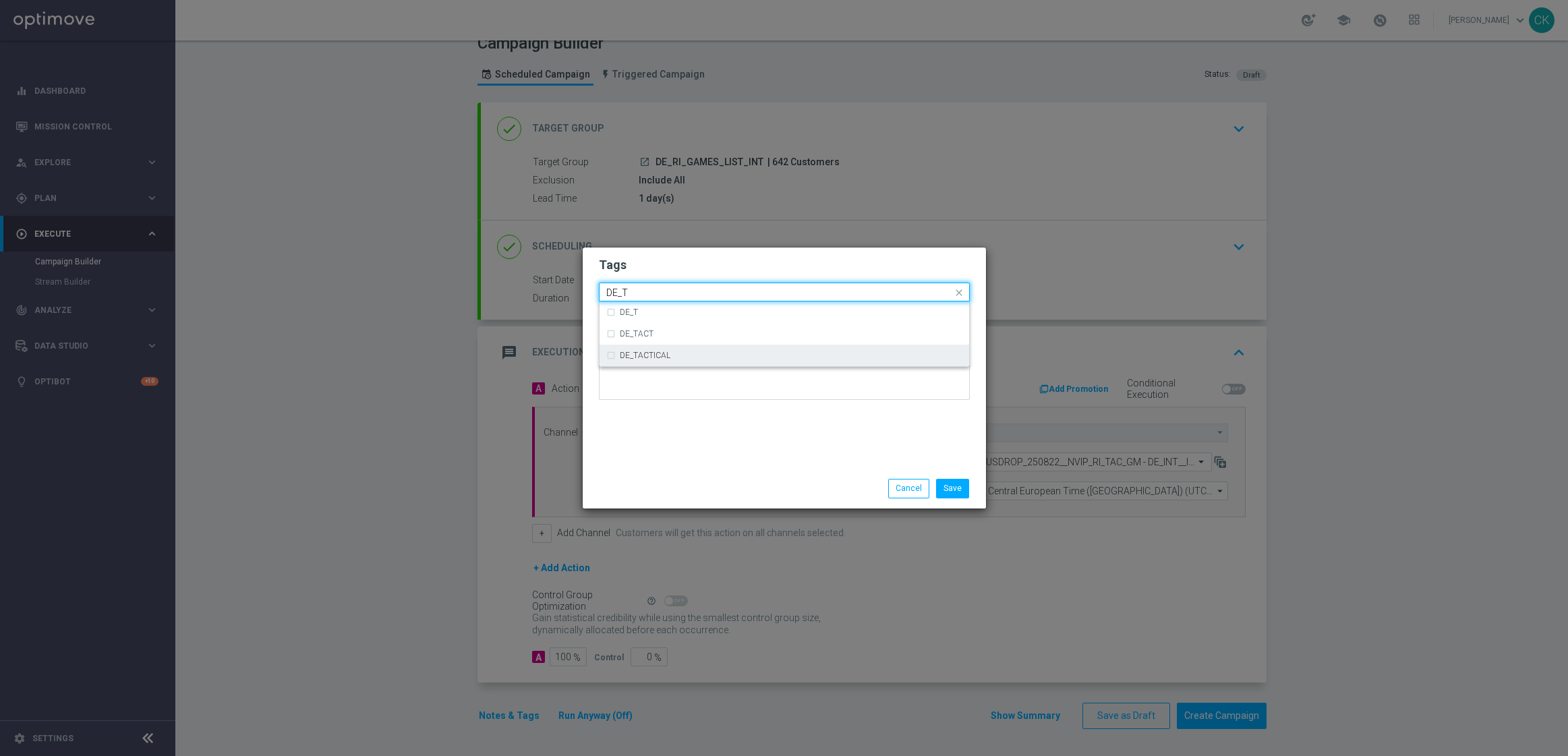
click at [658, 362] on div "DE_TACTICAL" at bounding box center [784, 356] width 356 height 22
type input "DE_T"
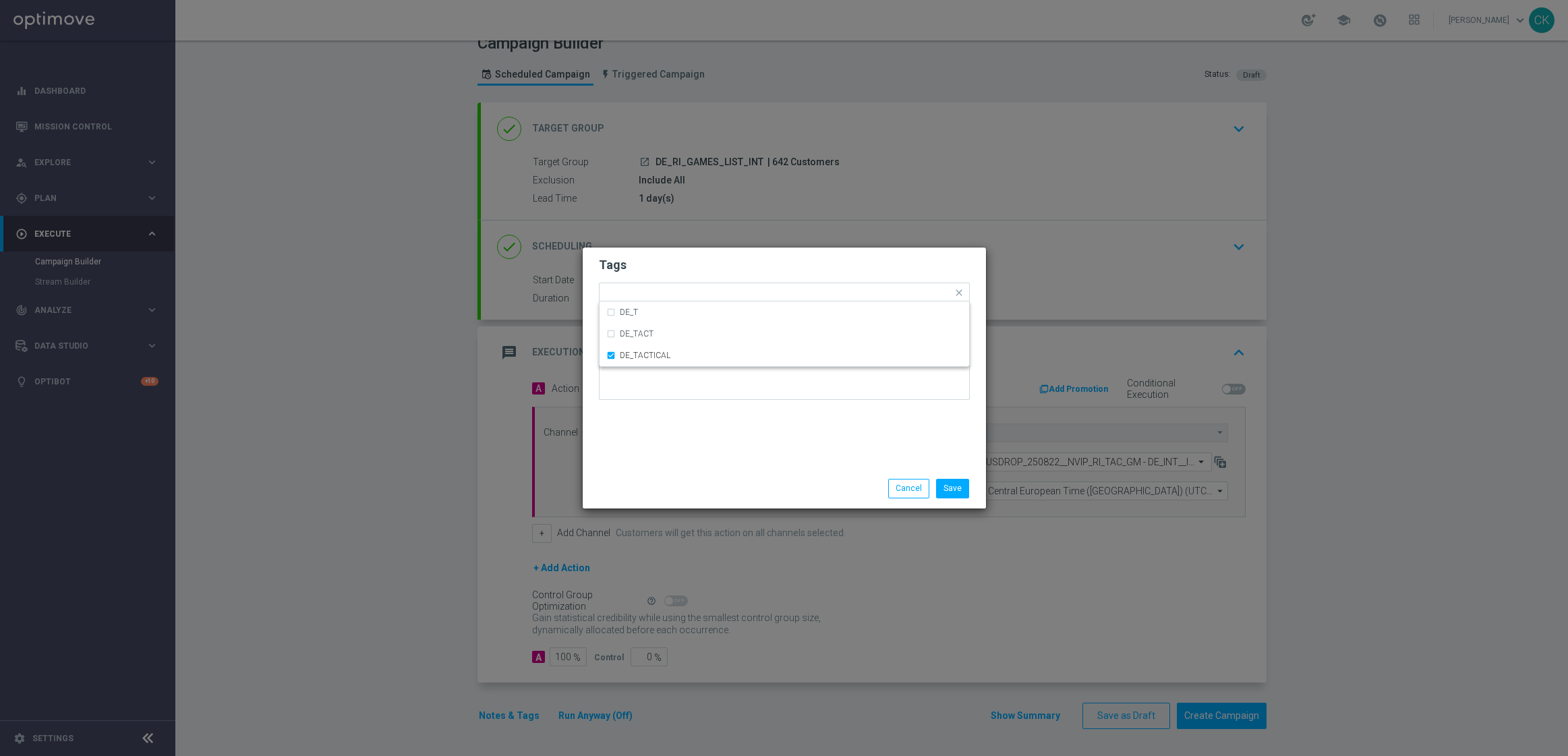
click at [656, 416] on div "Tags Quick find × DE_TACTICAL DE_T DE_TACT DE_TACTICAL Notes" at bounding box center [784, 357] width 403 height 221
click at [960, 491] on button "Save" at bounding box center [952, 488] width 33 height 19
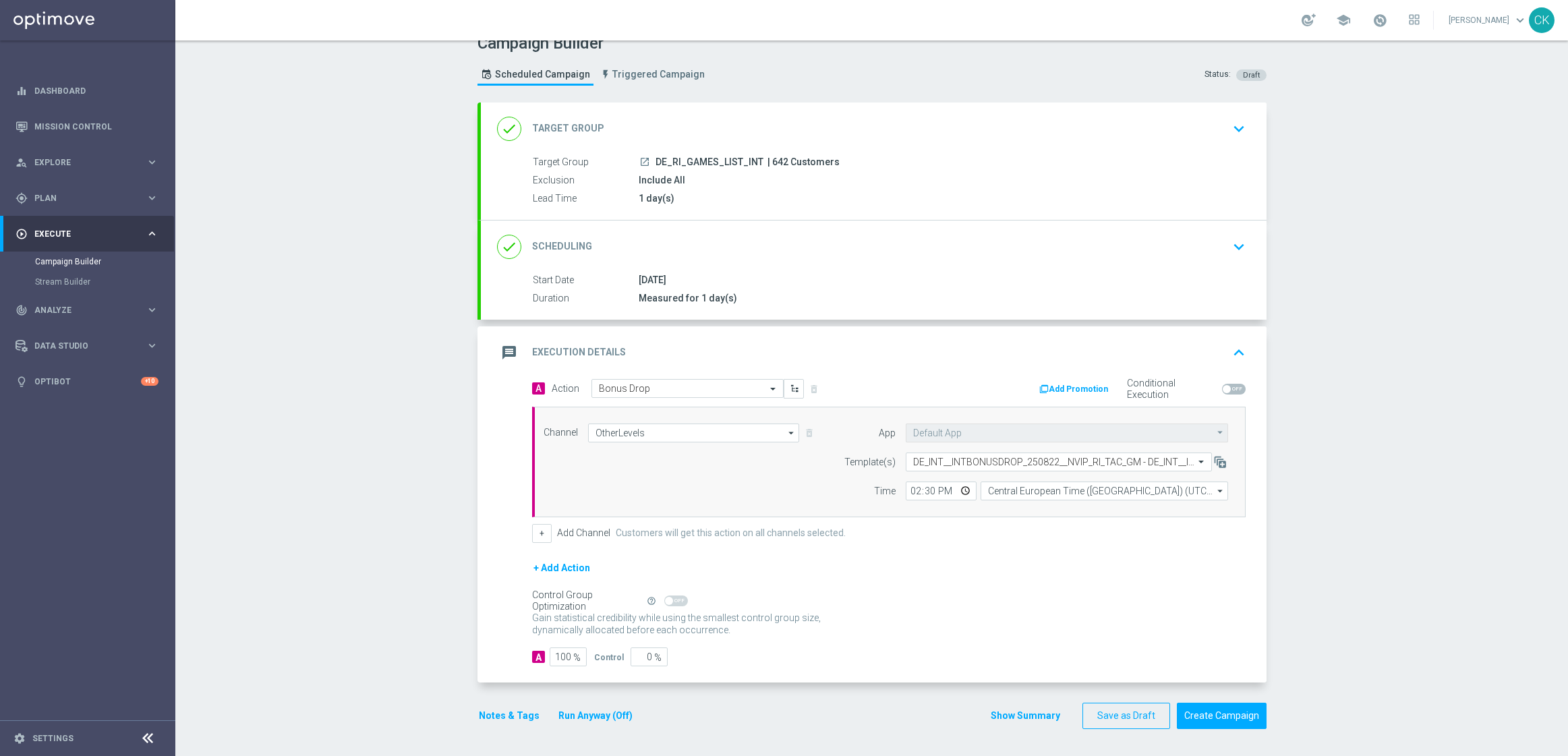
click at [492, 719] on button "Notes & Tags" at bounding box center [509, 715] width 63 height 17
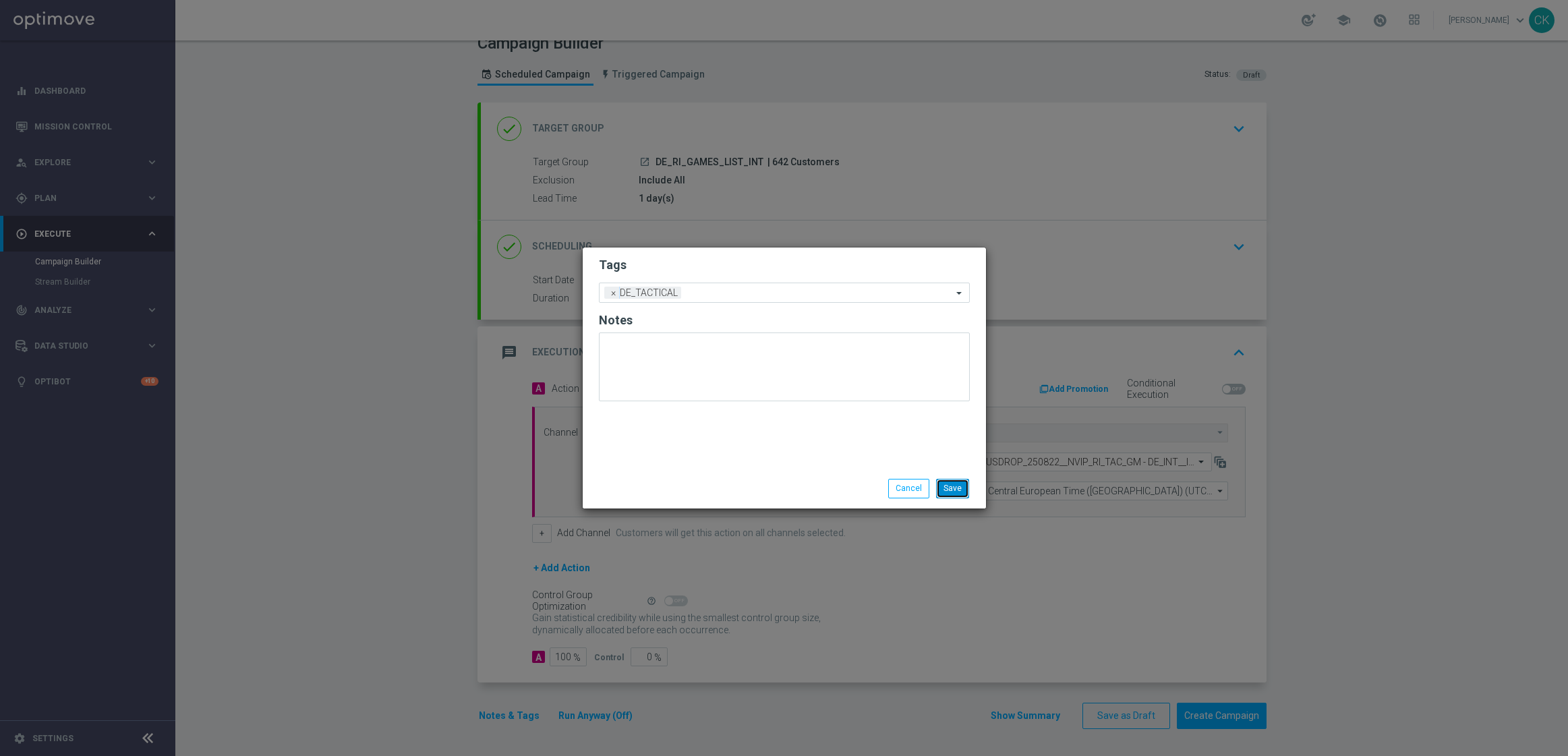
click at [956, 486] on button "Save" at bounding box center [952, 488] width 33 height 19
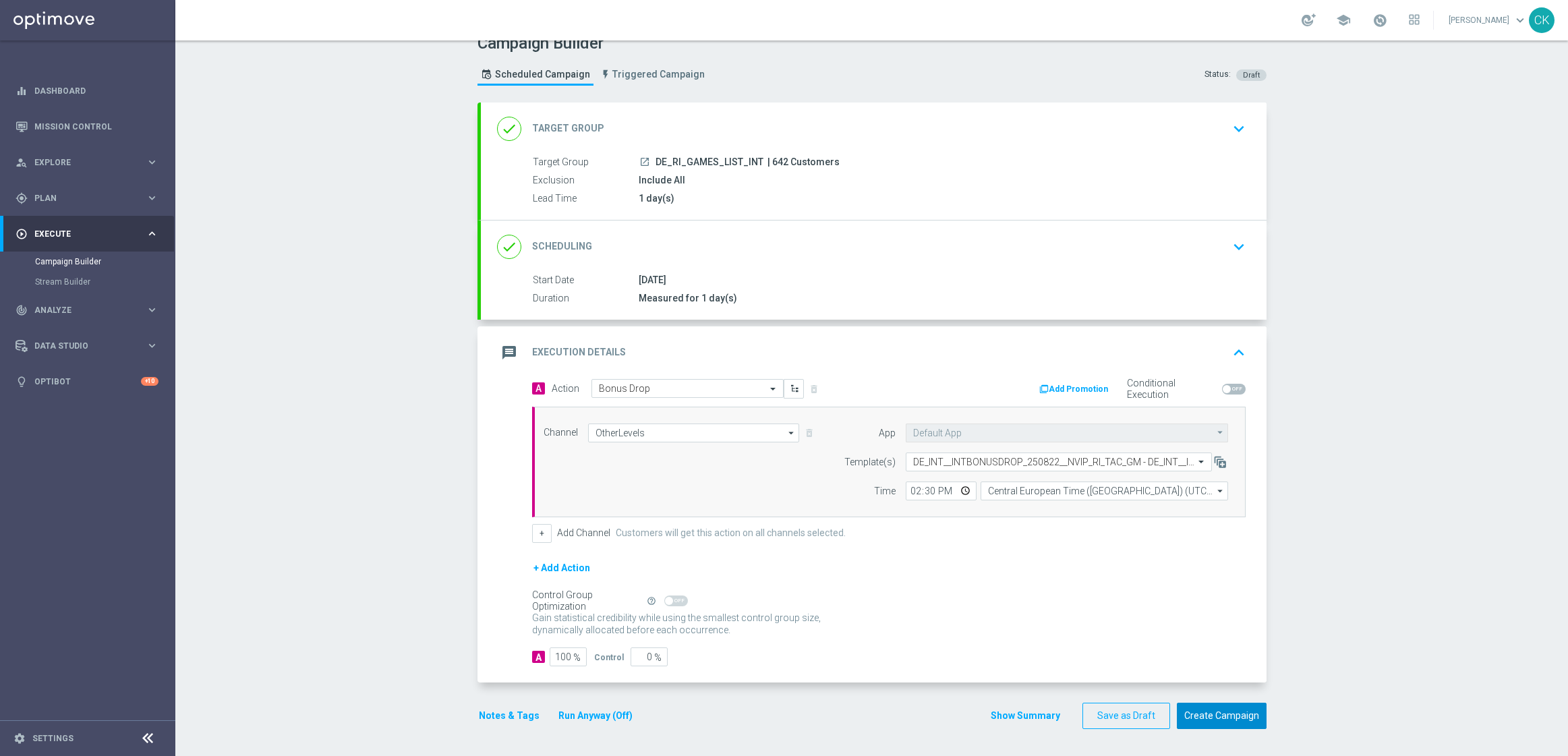
click at [1212, 724] on button "Create Campaign" at bounding box center [1222, 716] width 90 height 26
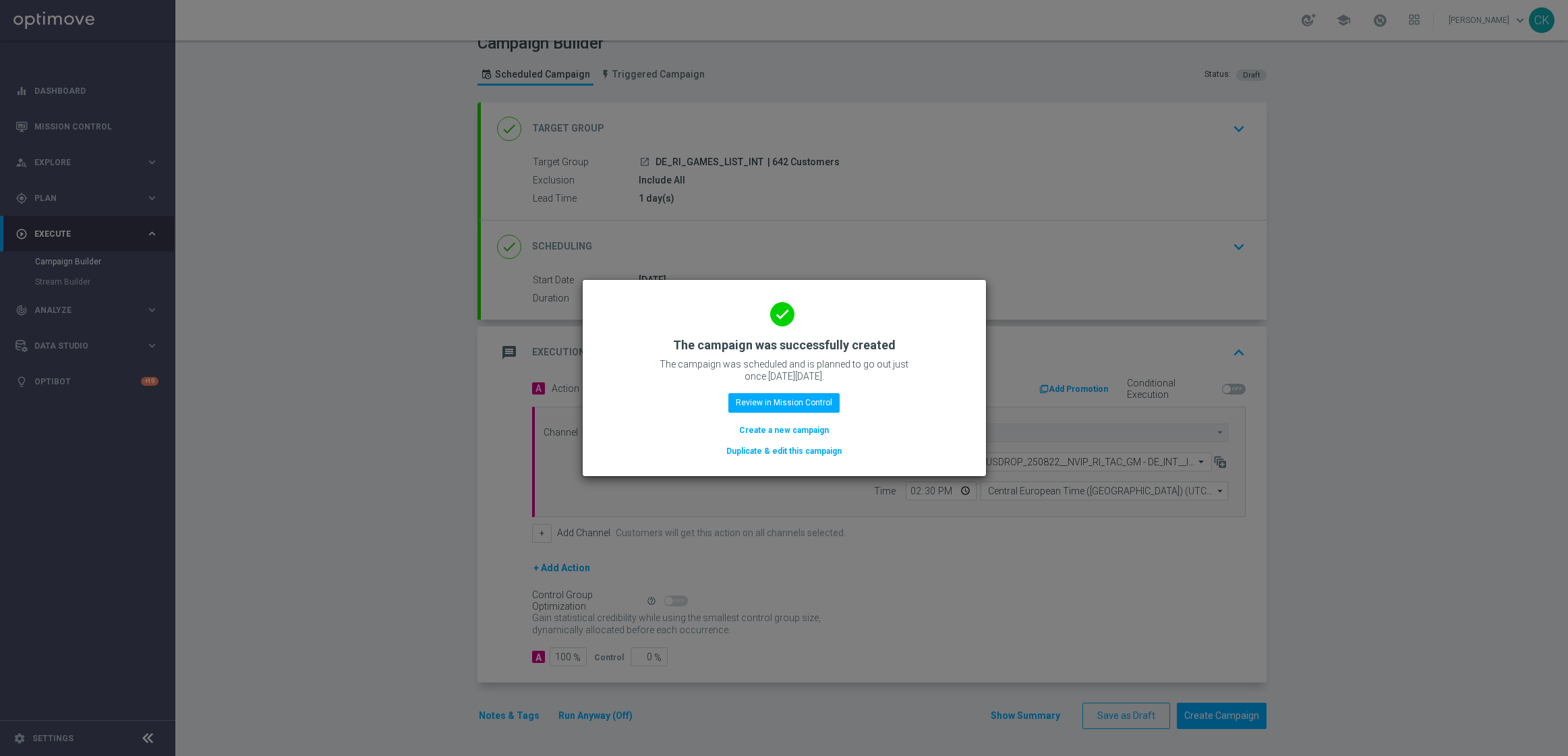
click at [780, 426] on button "Create a new campaign" at bounding box center [784, 430] width 93 height 15
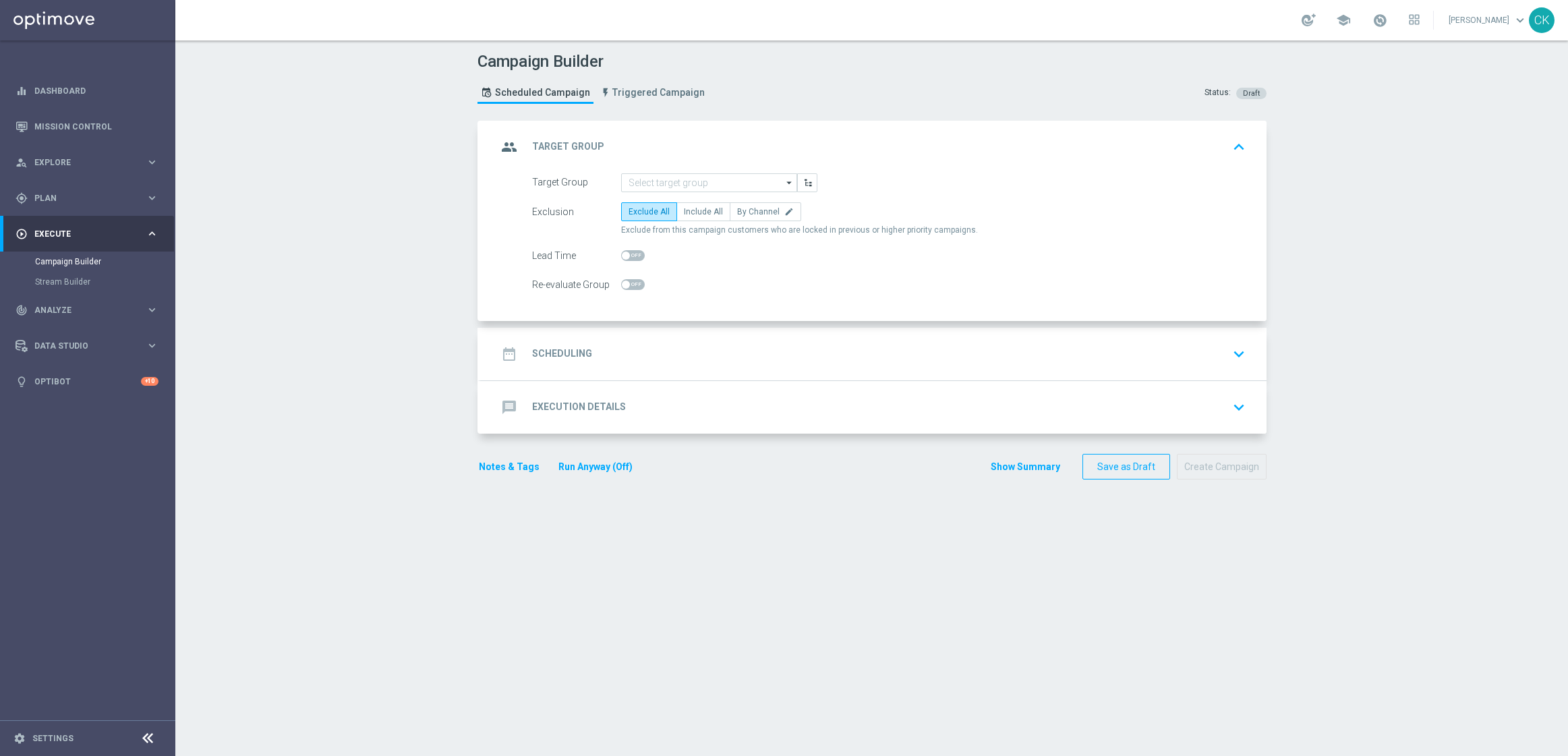
scroll to position [0, 0]
click at [70, 125] on link "Mission Control" at bounding box center [96, 126] width 124 height 36
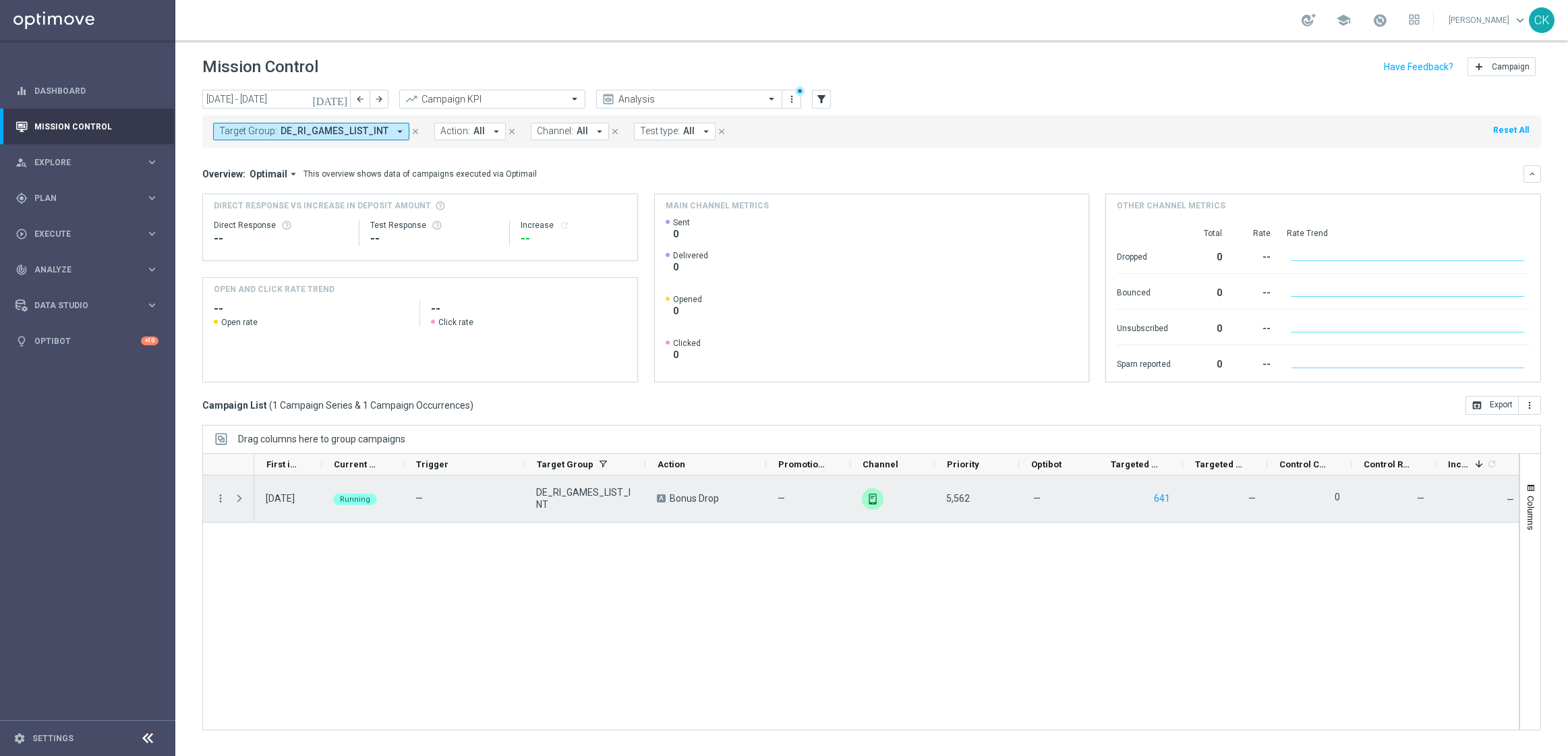
click at [1172, 496] on div "641" at bounding box center [1141, 499] width 85 height 47
click at [1161, 500] on button "641" at bounding box center [1163, 498] width 19 height 17
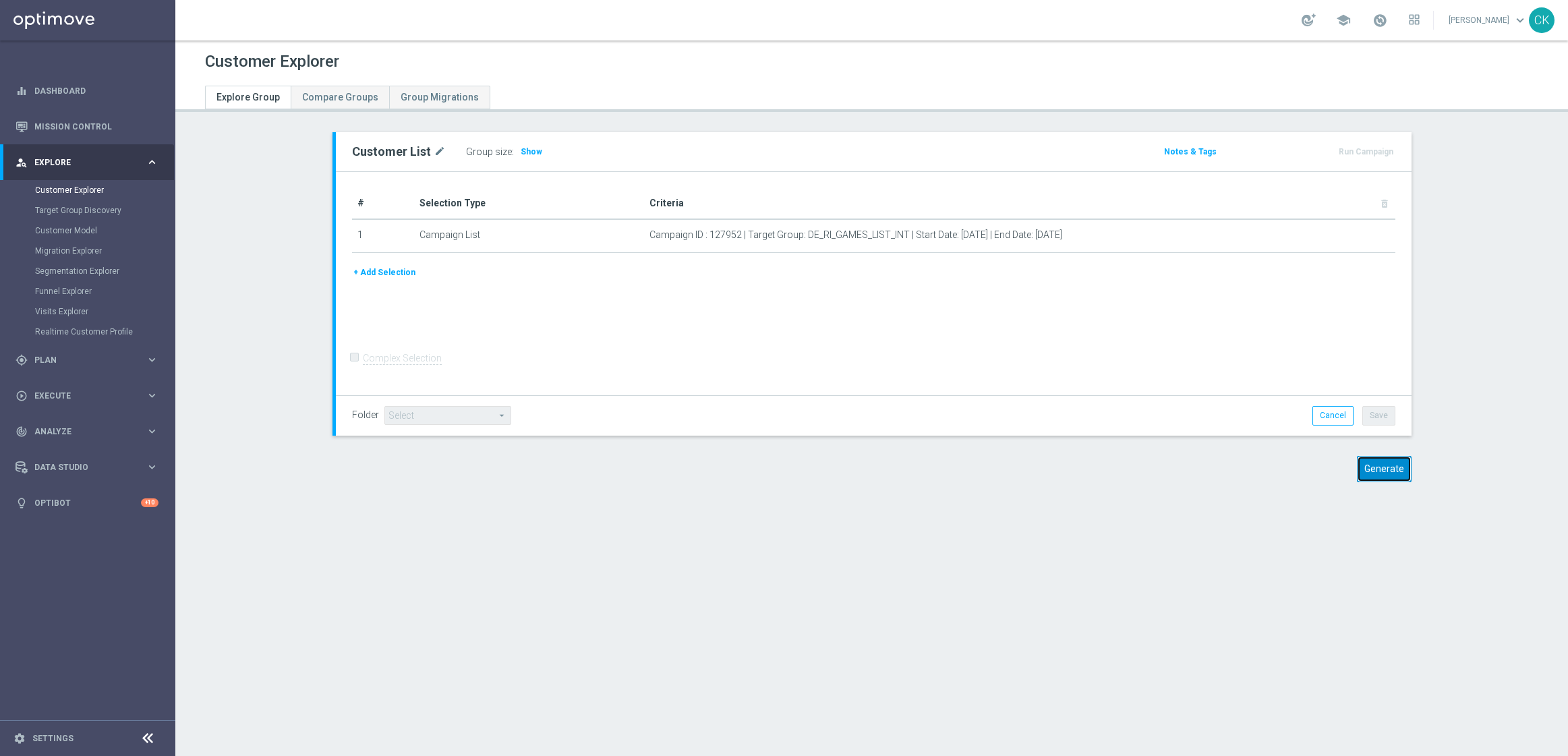
click at [1372, 473] on button "Generate" at bounding box center [1384, 469] width 55 height 26
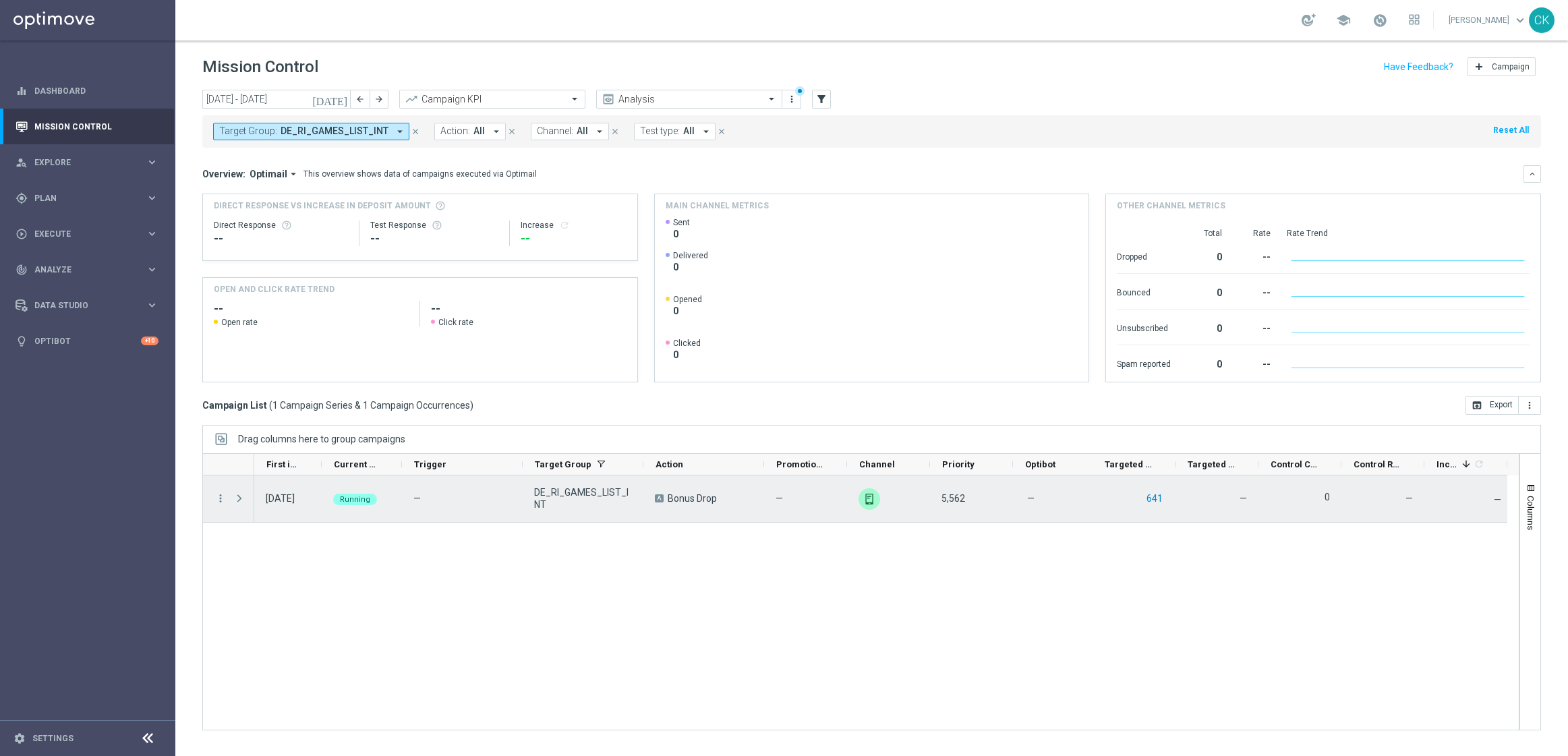
click at [1153, 499] on button "641" at bounding box center [1154, 498] width 19 height 17
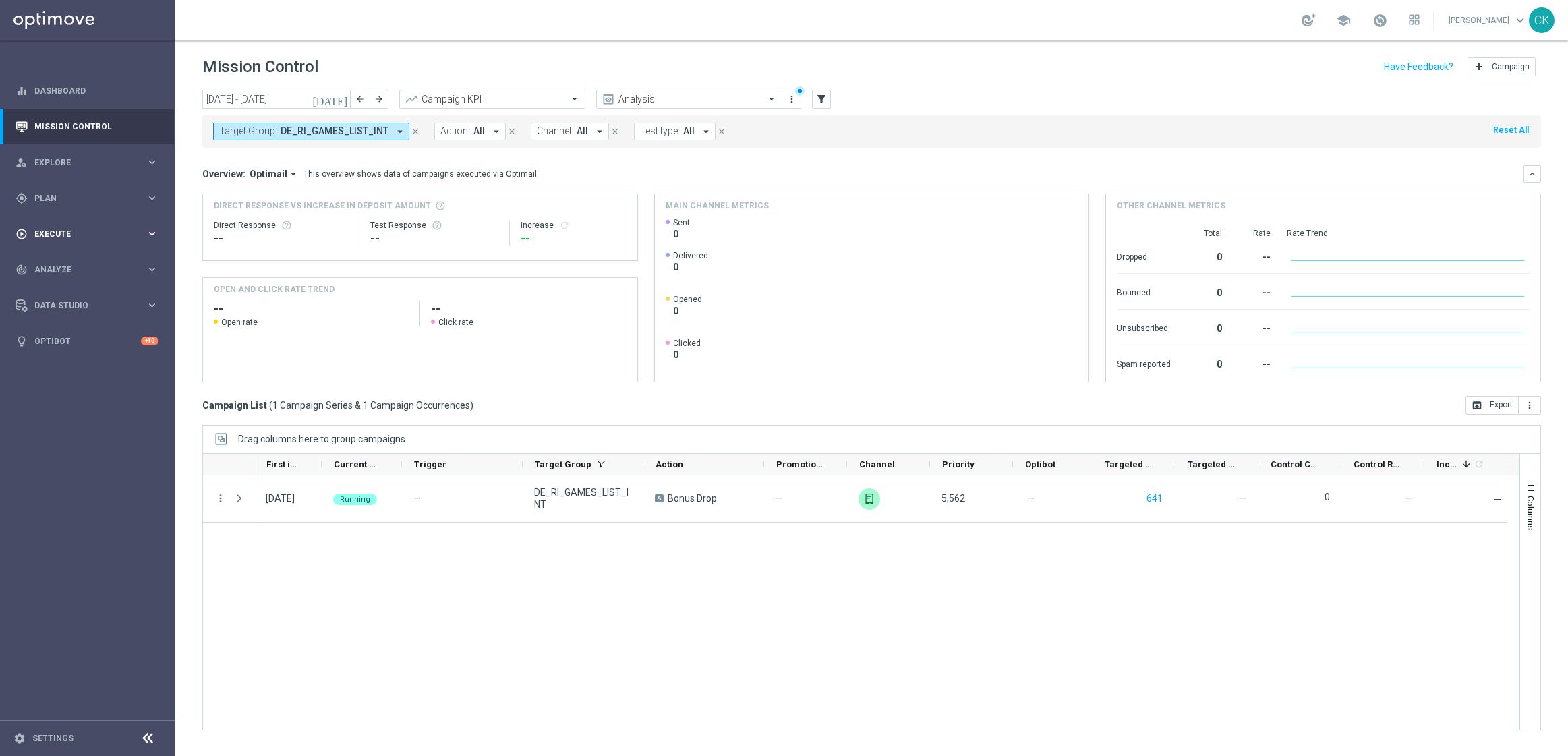
click at [67, 238] on span "Execute" at bounding box center [90, 233] width 112 height 8
click at [62, 198] on span "Plan" at bounding box center [90, 198] width 112 height 8
click at [68, 269] on span "Templates" at bounding box center [84, 266] width 96 height 8
click at [69, 292] on div "Optimail" at bounding box center [107, 287] width 132 height 20
click at [67, 288] on link "Optimail" at bounding box center [90, 287] width 98 height 11
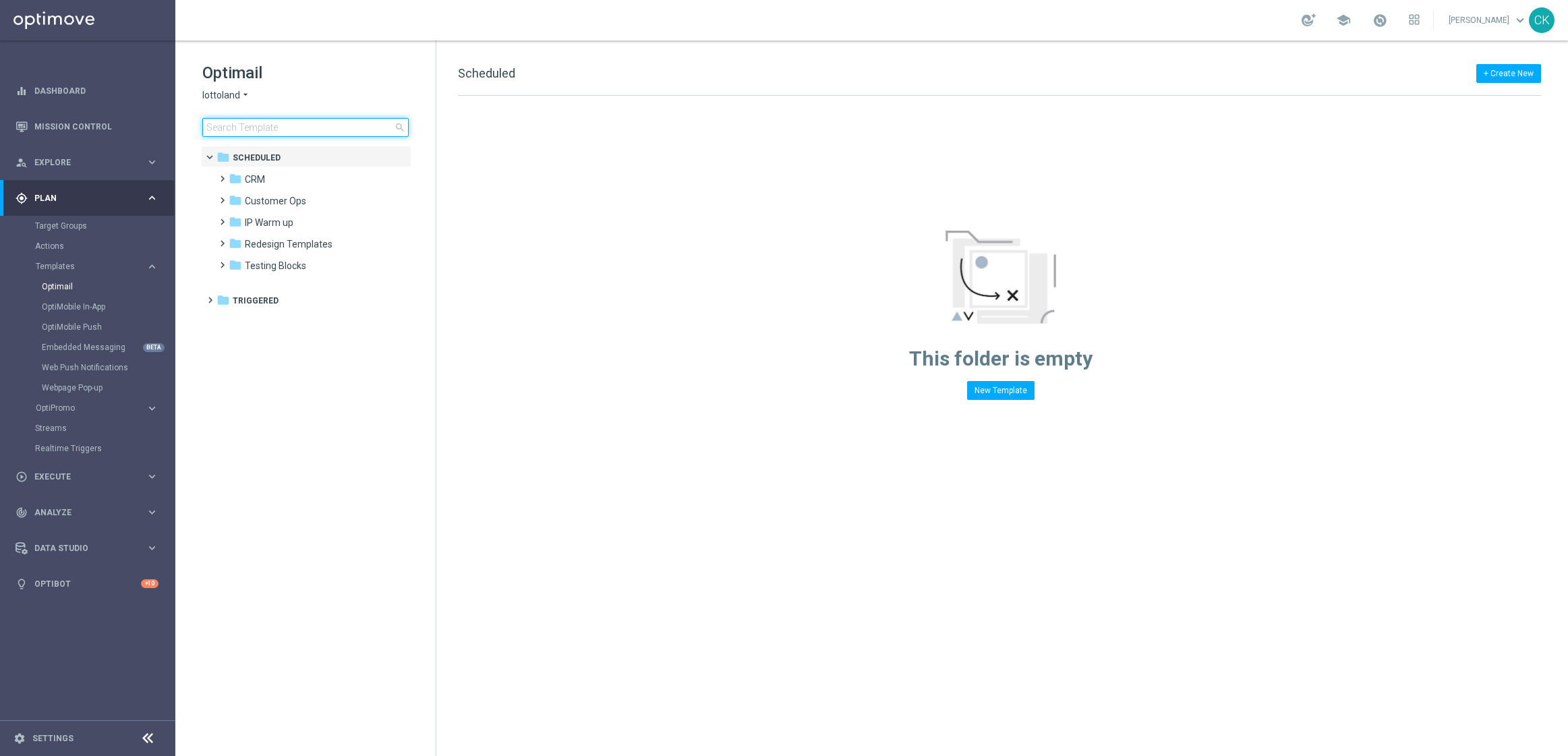
click at [304, 128] on input at bounding box center [305, 128] width 206 height 19
type input "test"
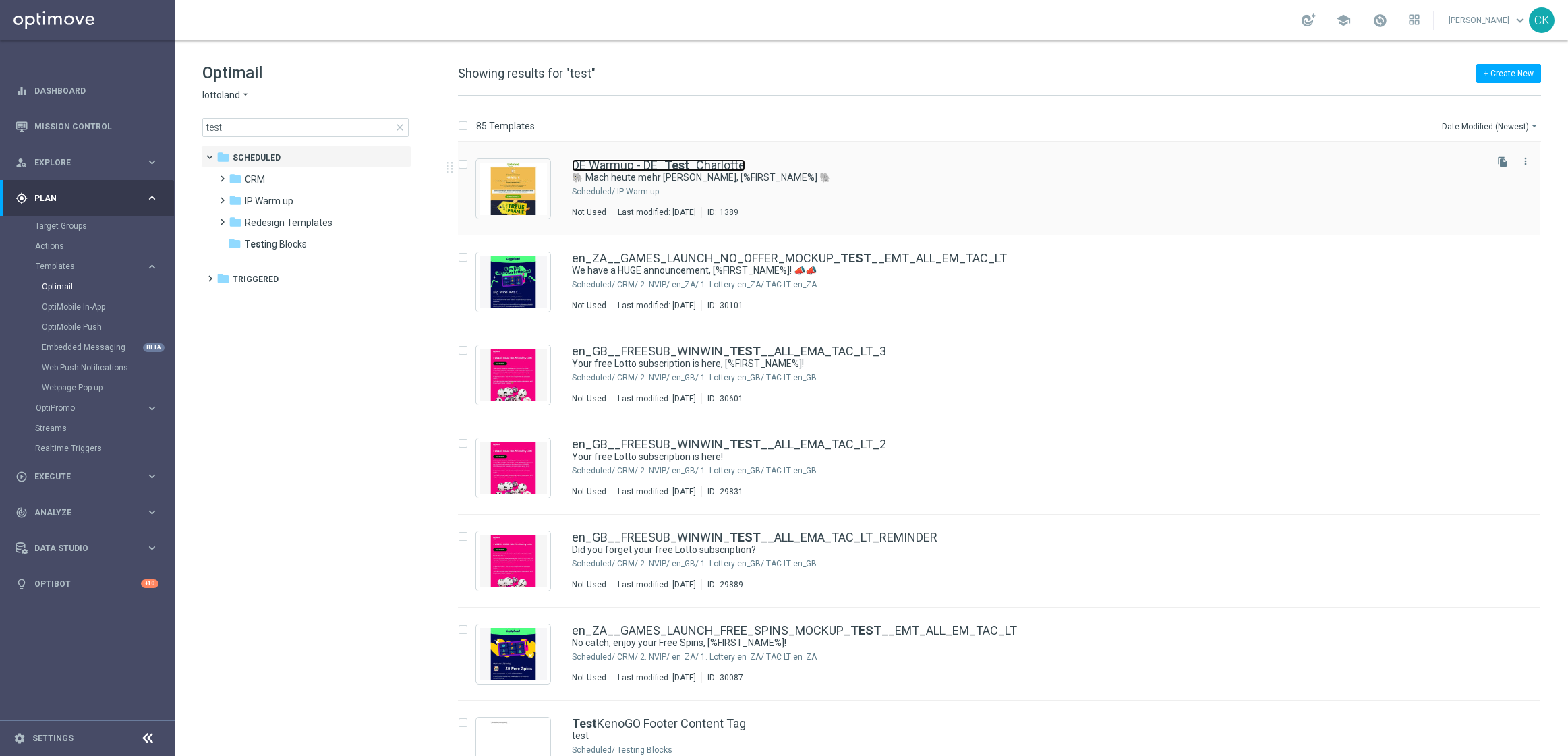
click at [624, 166] on link "DE Warmup - DE_ Test _Charlotte" at bounding box center [659, 165] width 174 height 12
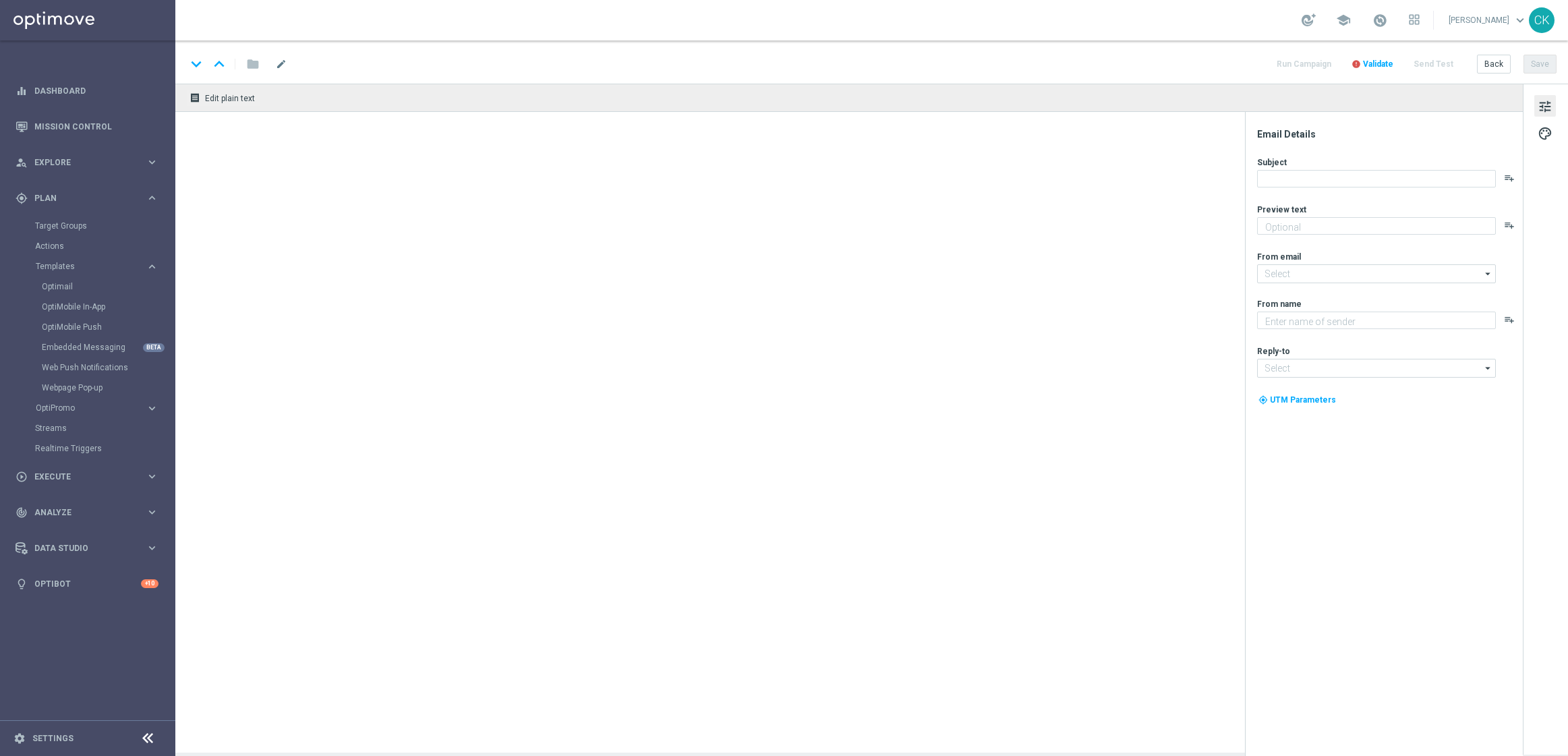
type textarea "Der doppelte EuroJackpot GRATIS."
type input "[EMAIL_ADDRESS][DOMAIN_NAME]"
type textarea "Lottoland"
type input "[EMAIL_ADDRESS][DOMAIN_NAME]"
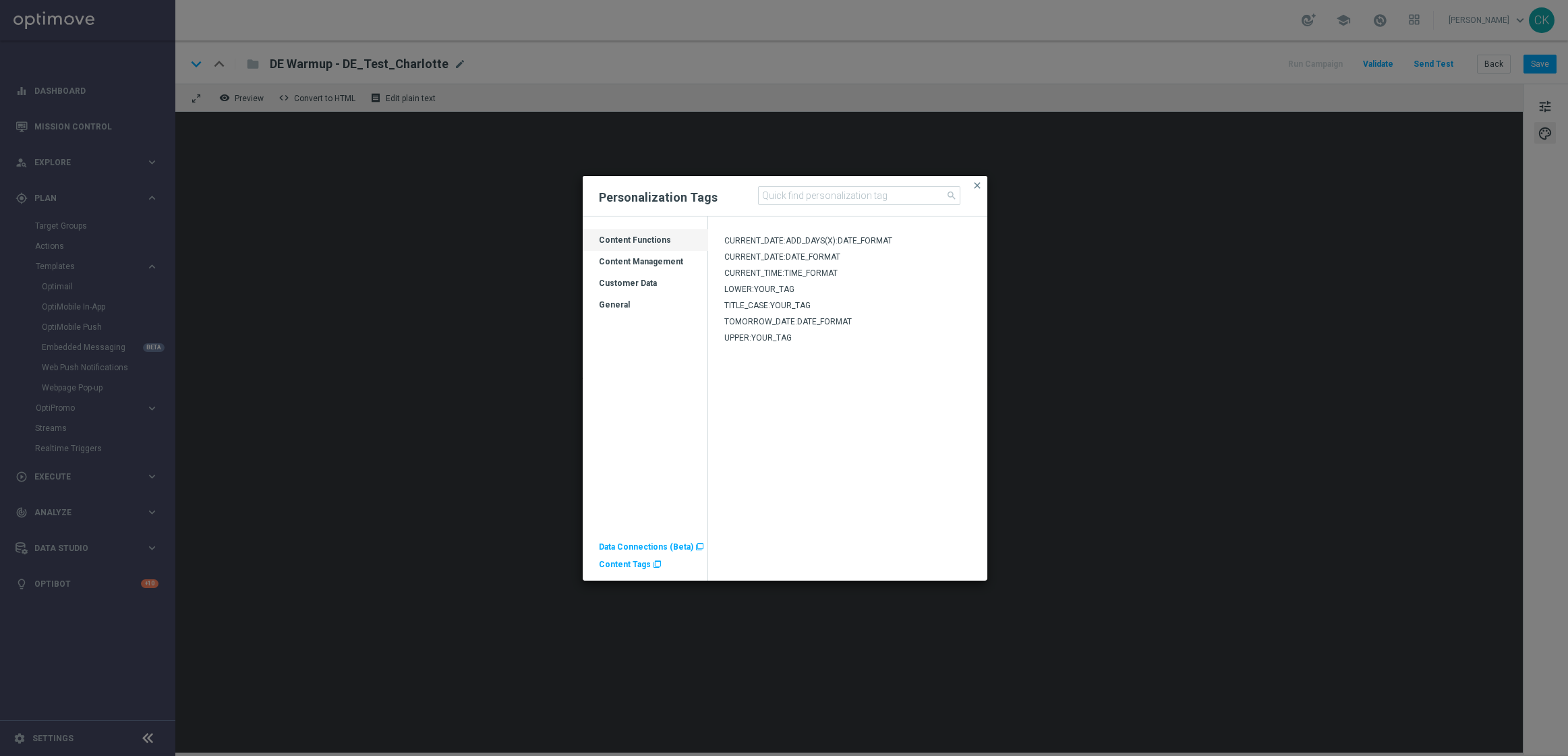
click at [629, 282] on div "Customer Data" at bounding box center [645, 289] width 125 height 22
click at [624, 282] on div "Customer Data" at bounding box center [645, 289] width 125 height 22
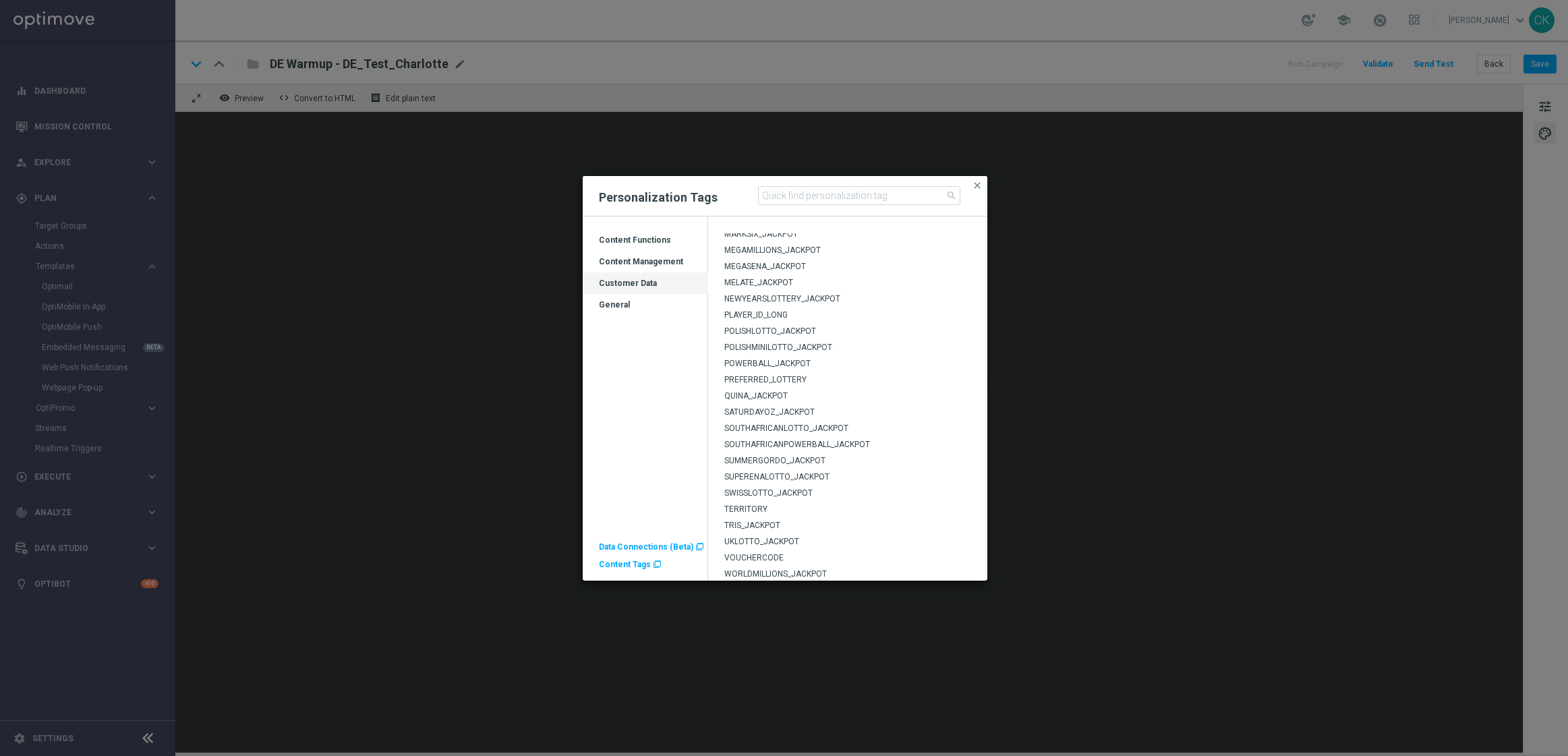
scroll to position [397, 0]
click at [981, 184] on span "close" at bounding box center [977, 185] width 11 height 11
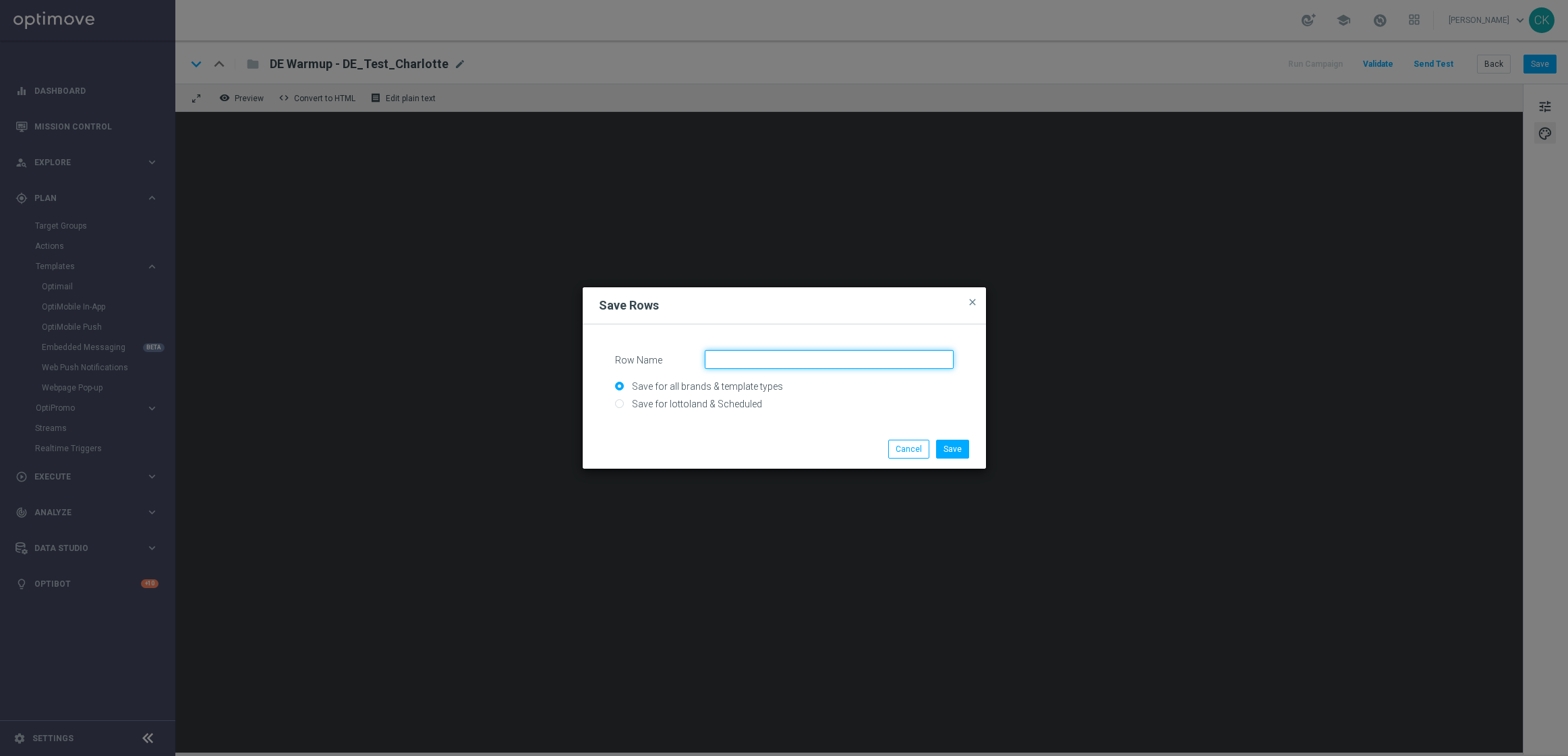
click at [758, 364] on input "Row Name" at bounding box center [828, 359] width 249 height 19
paste input "SC_DE_Sonntagslotto, 6 lines, no offer"
type input "SC_DE_Sonntagslotto, 6 lines, no offer"
click at [678, 405] on input "Save for lottoland & Scheduled" at bounding box center [784, 409] width 338 height 19
radio input "true"
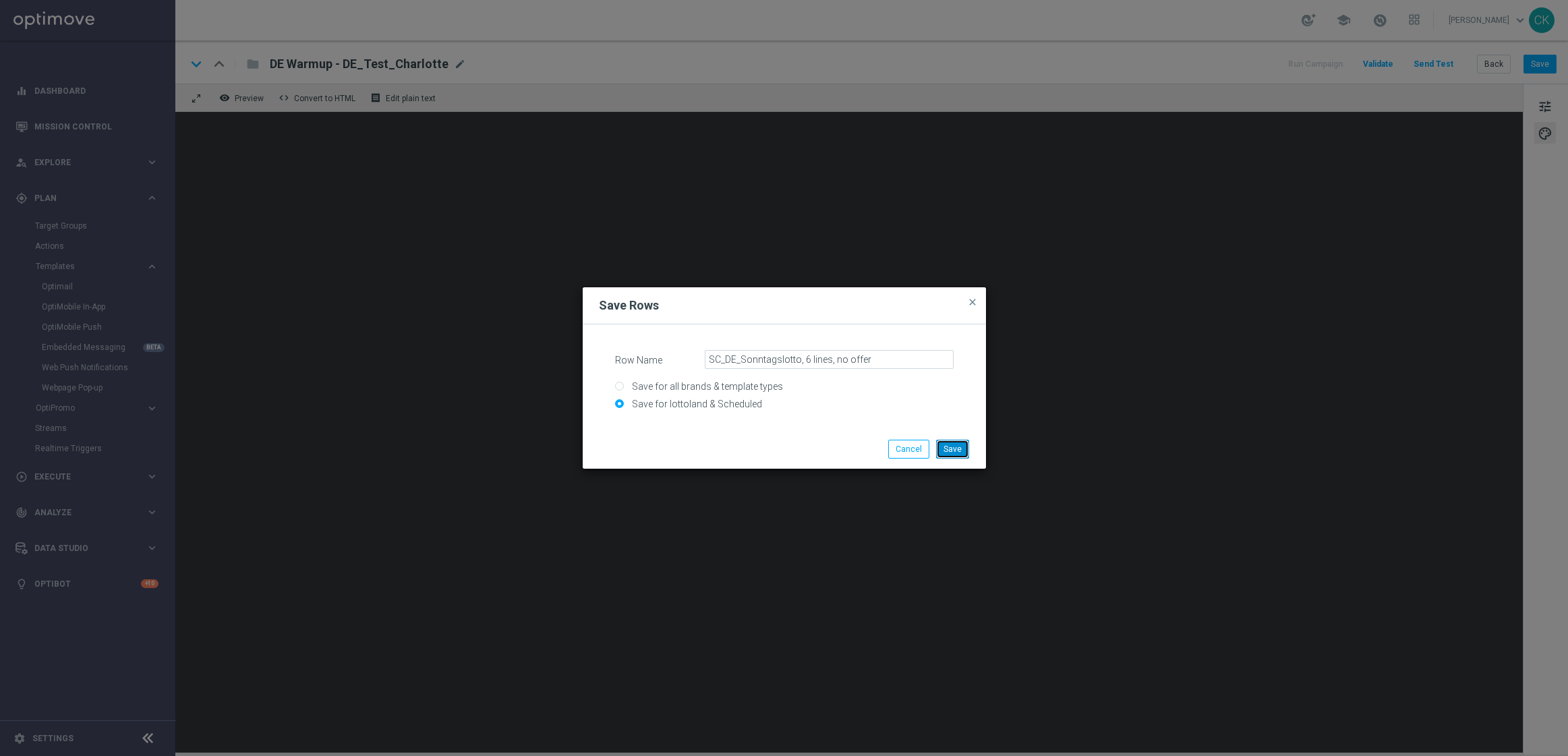
click at [960, 445] on button "Save" at bounding box center [952, 449] width 33 height 19
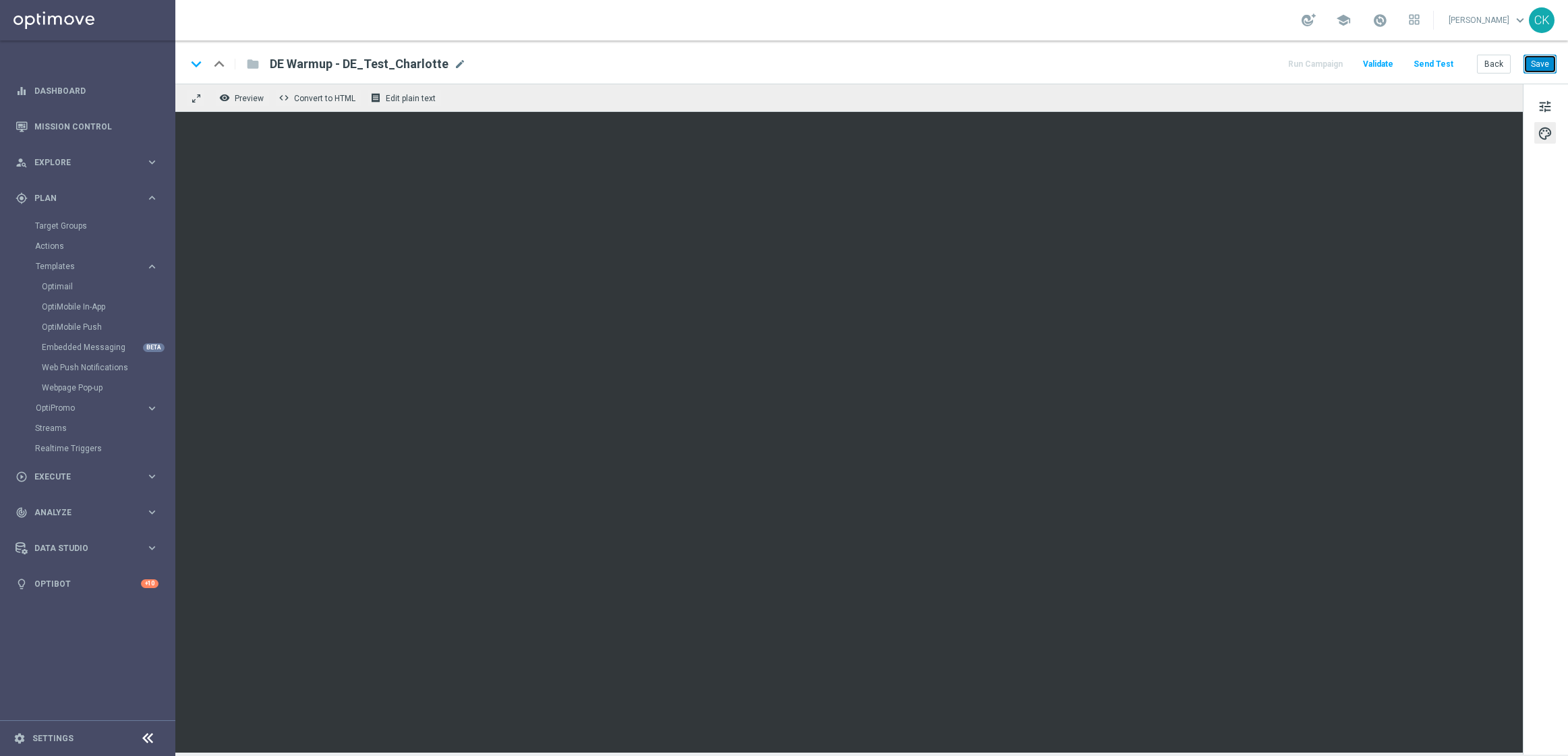
click at [1547, 67] on button "Save" at bounding box center [1540, 64] width 33 height 19
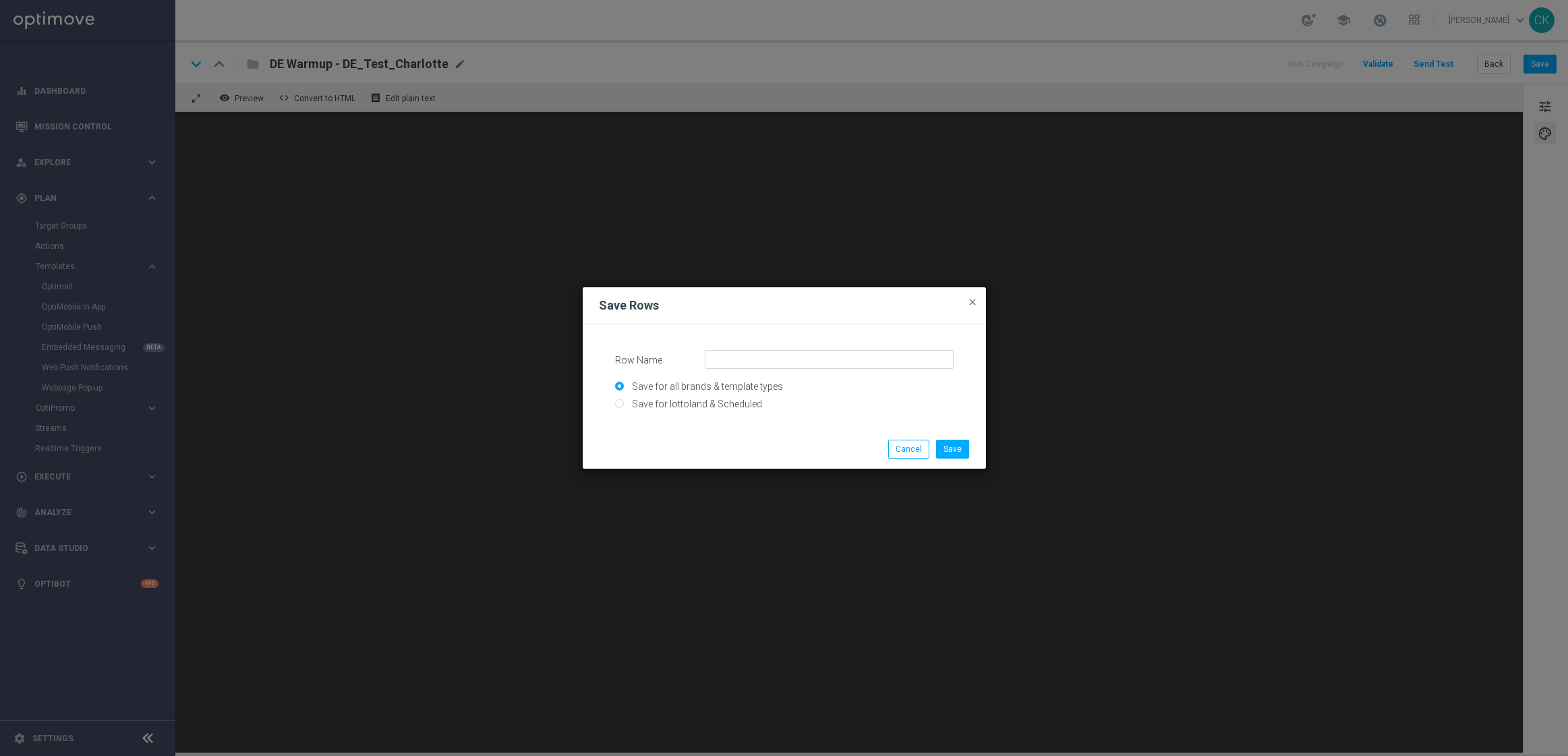
click at [669, 400] on input "Save for lottoland & Scheduled" at bounding box center [784, 409] width 338 height 19
radio input "true"
click at [735, 370] on div "Row Name Save for all brands & template types Save for lottoland & Scheduled" at bounding box center [784, 380] width 338 height 60
click at [725, 353] on input "Row Name" at bounding box center [828, 359] width 249 height 19
paste input "SC_AT_Sonntagslotto, 6 lines, no offer"
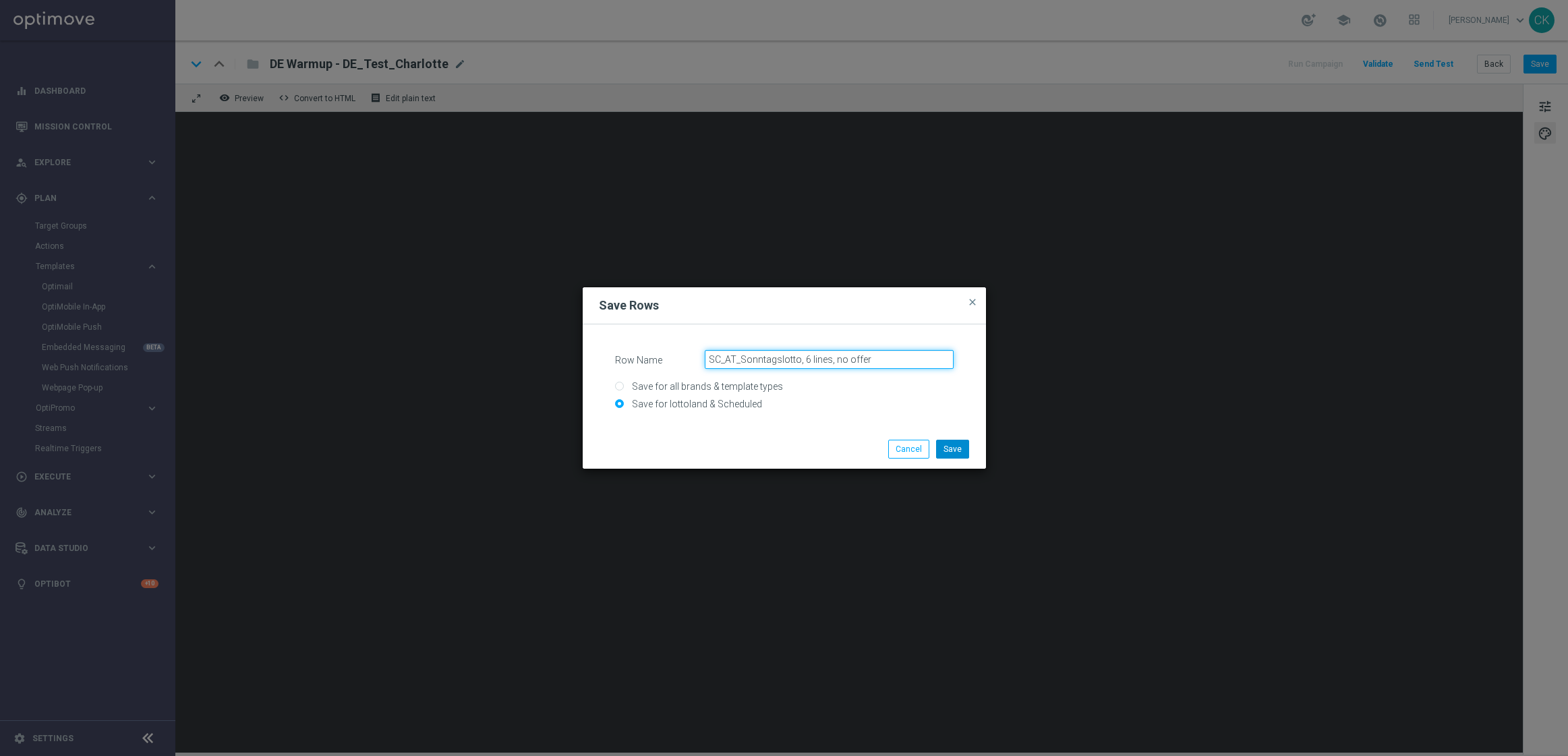
type input "SC_AT_Sonntagslotto, 6 lines, no offer"
click at [964, 457] on button "Save" at bounding box center [952, 449] width 33 height 19
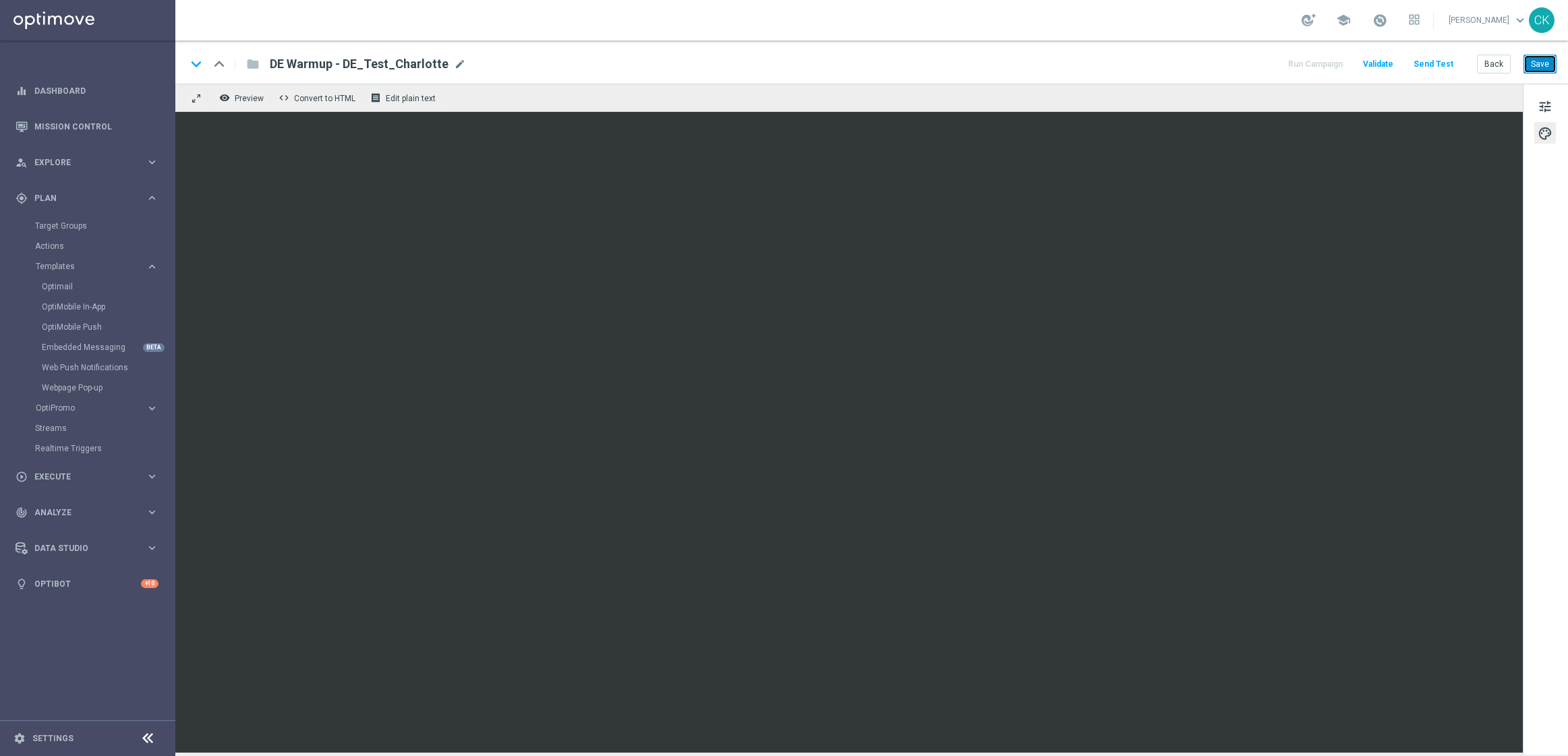
click at [1542, 63] on button "Save" at bounding box center [1540, 64] width 33 height 19
click at [1496, 66] on button "Back" at bounding box center [1494, 64] width 34 height 19
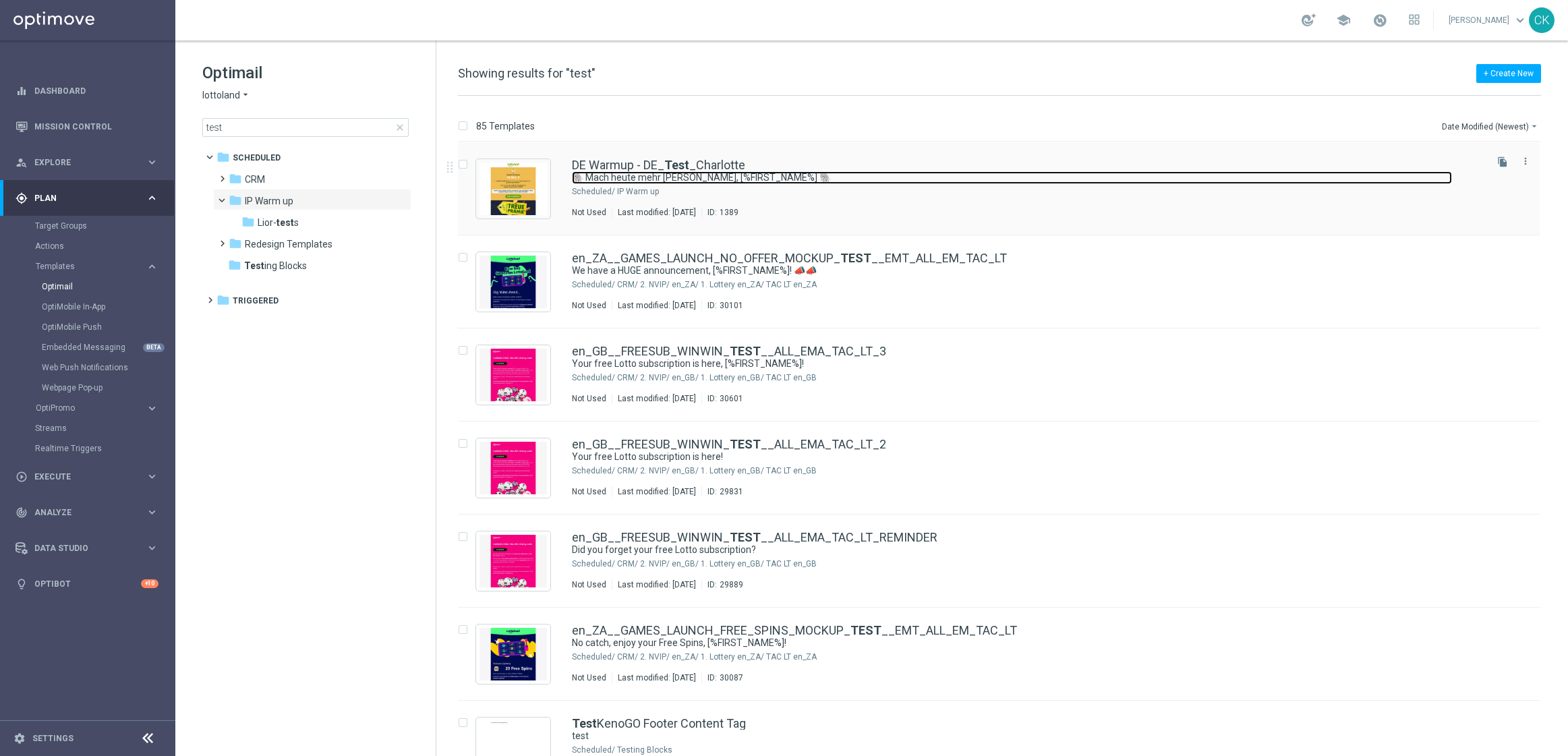
click at [695, 174] on link "🐘 Mach heute mehr draus, [%FIRST_NAME%] 🐘" at bounding box center [1012, 178] width 880 height 13
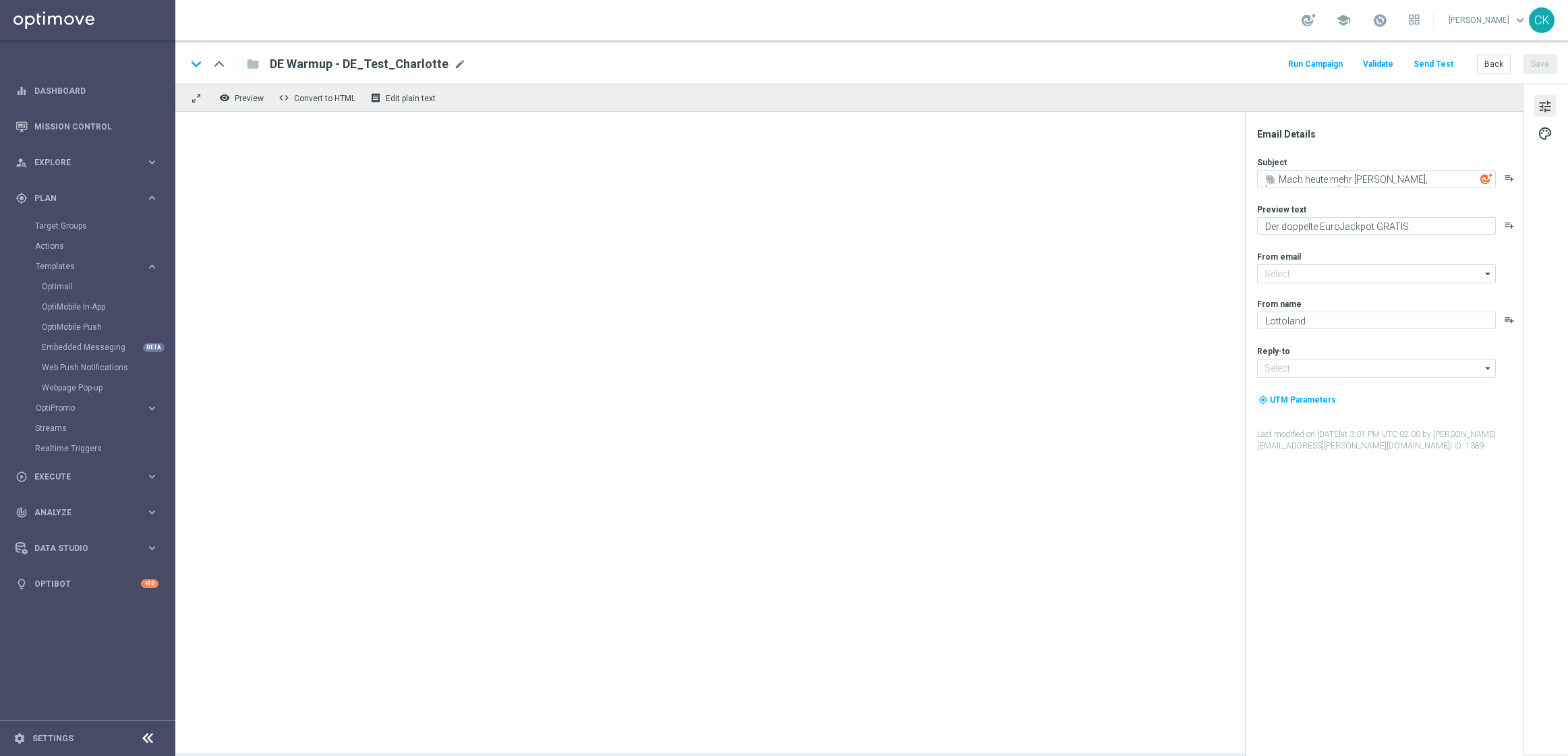
type input "[EMAIL_ADDRESS][DOMAIN_NAME]"
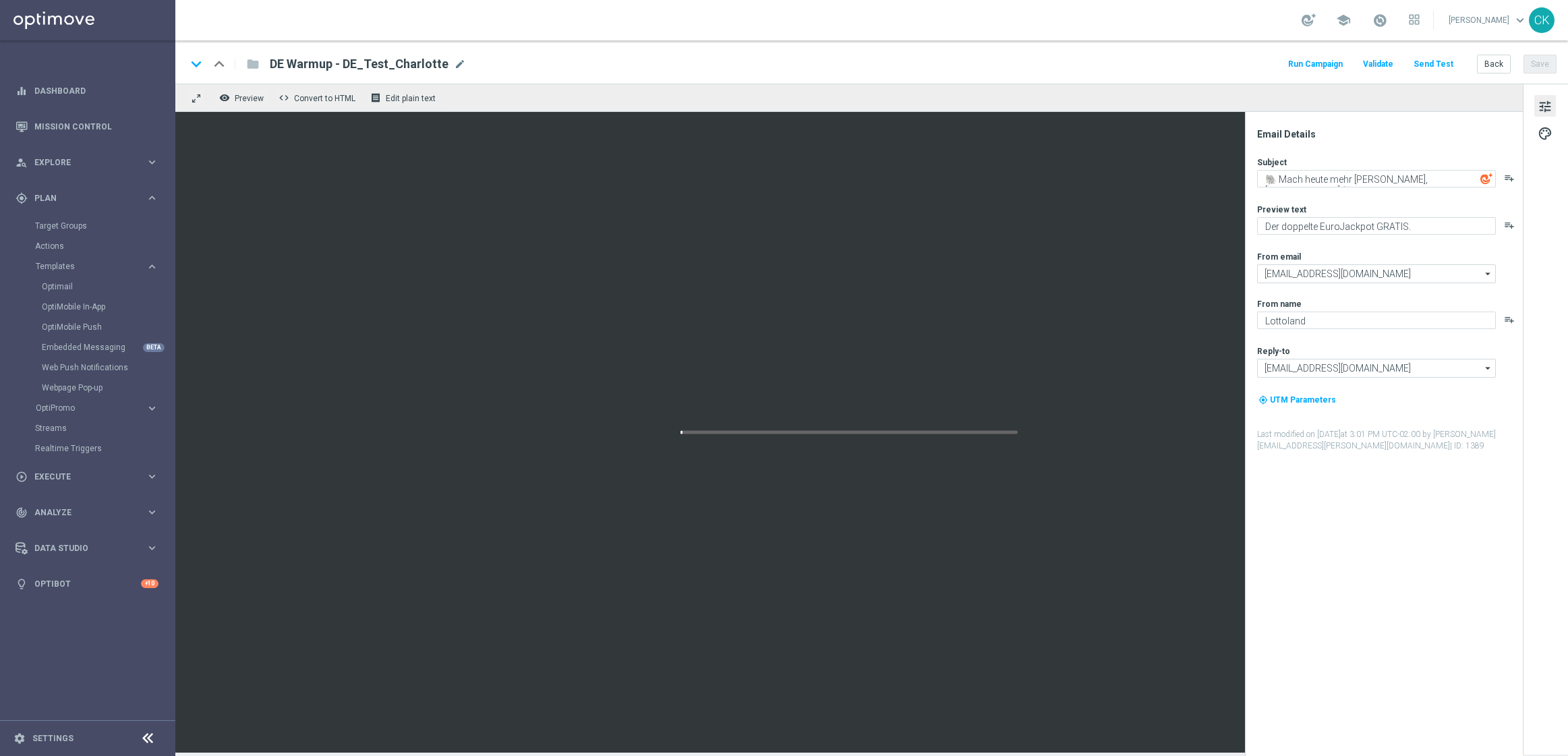
click at [1451, 60] on button "Send Test" at bounding box center [1434, 64] width 44 height 18
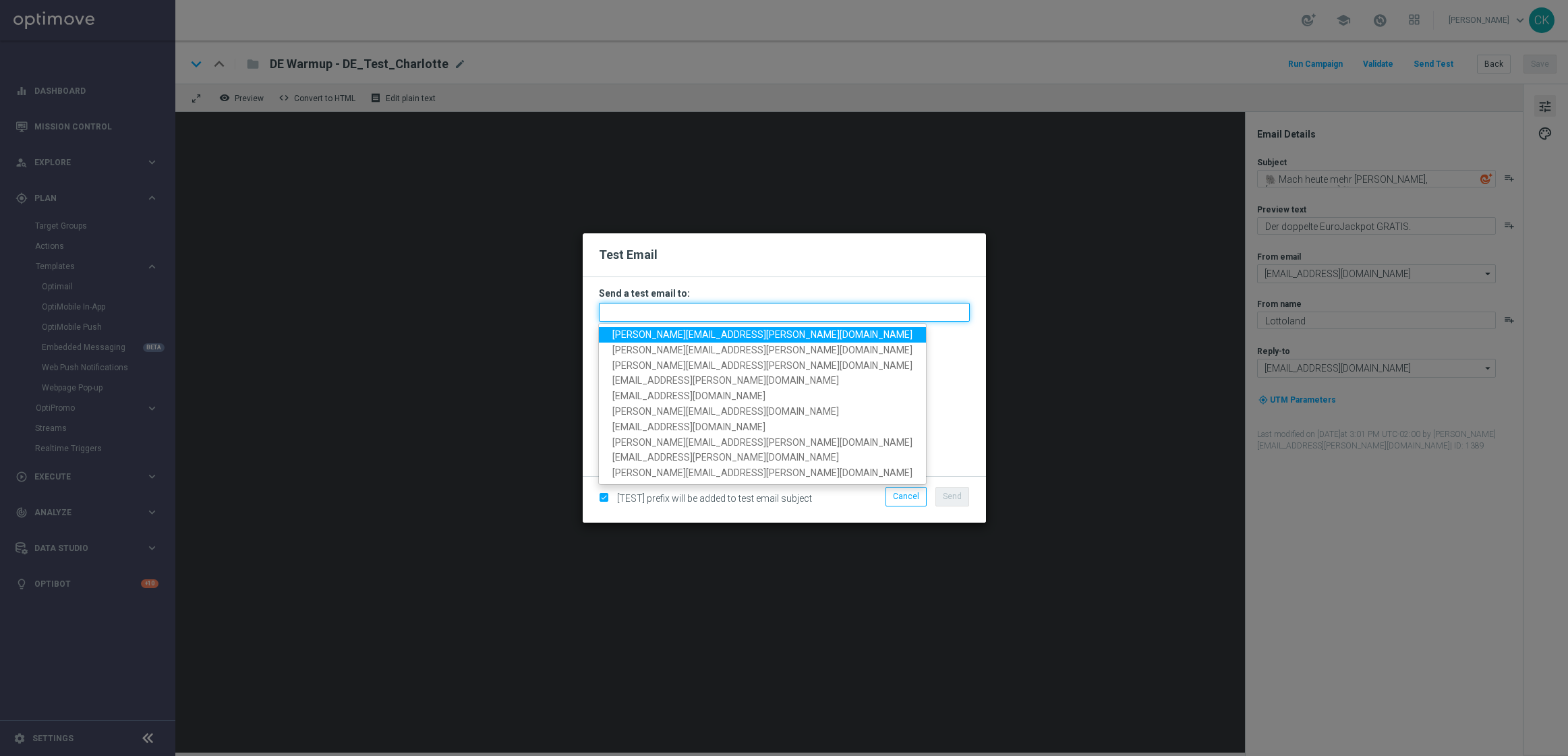
click at [719, 313] on input "text" at bounding box center [784, 312] width 371 height 19
drag, startPoint x: 752, startPoint y: 336, endPoint x: 762, endPoint y: 338, distance: 10.2
click at [752, 336] on span "[PERSON_NAME][EMAIL_ADDRESS][PERSON_NAME][DOMAIN_NAME]" at bounding box center [763, 334] width 300 height 11
type input "[PERSON_NAME][EMAIL_ADDRESS][PERSON_NAME][DOMAIN_NAME]"
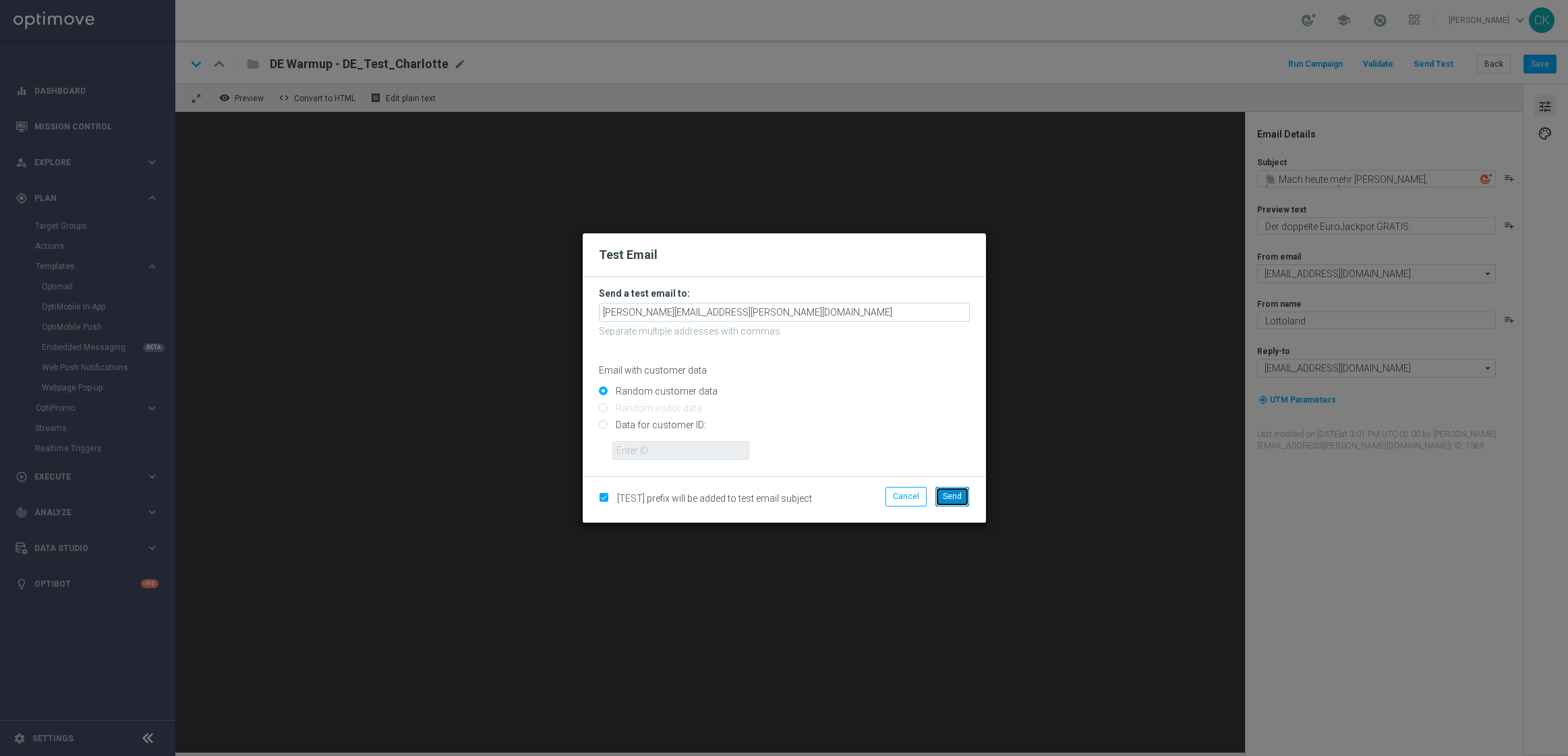
click at [956, 497] on span "Send" at bounding box center [952, 496] width 19 height 9
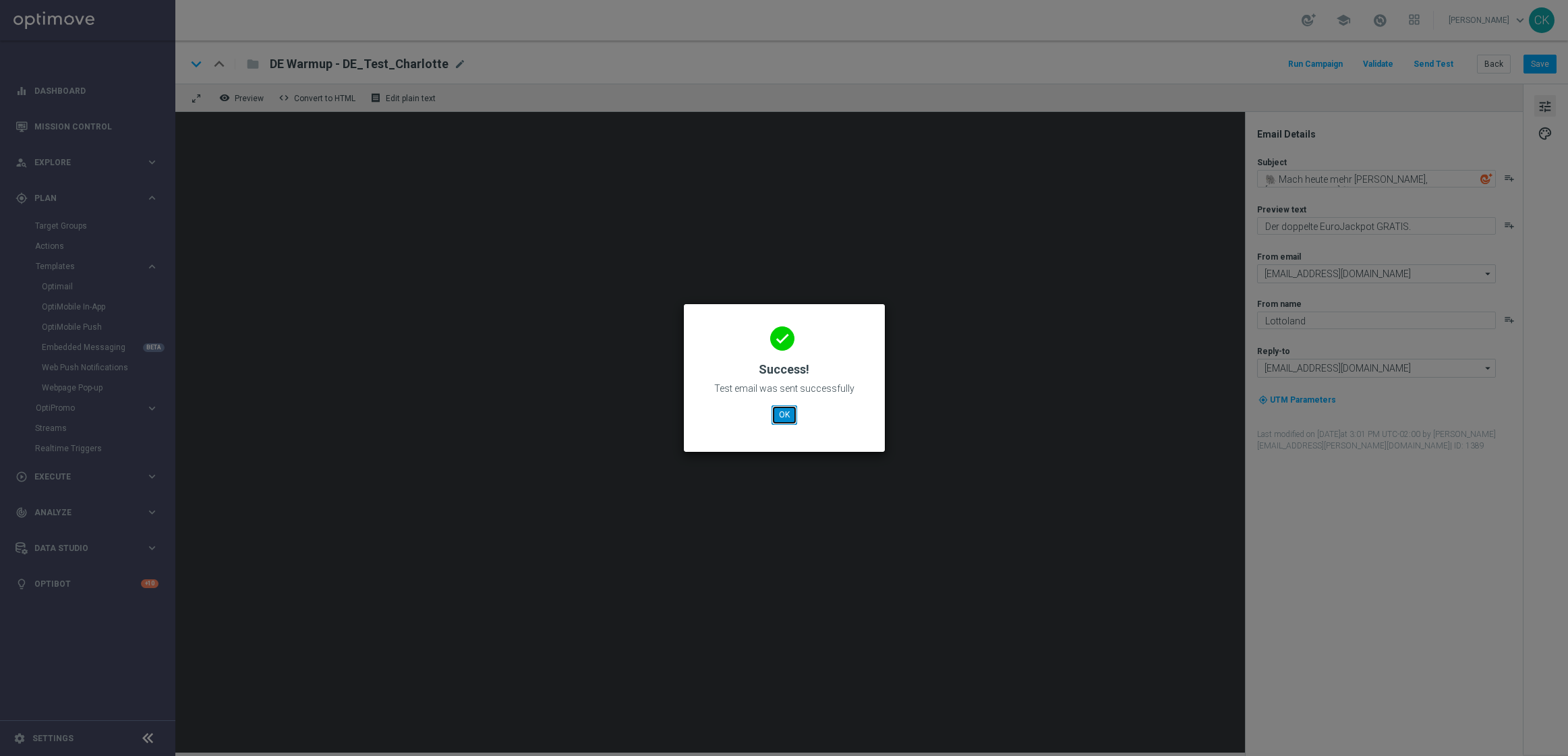
click at [785, 413] on button "OK" at bounding box center [784, 415] width 26 height 19
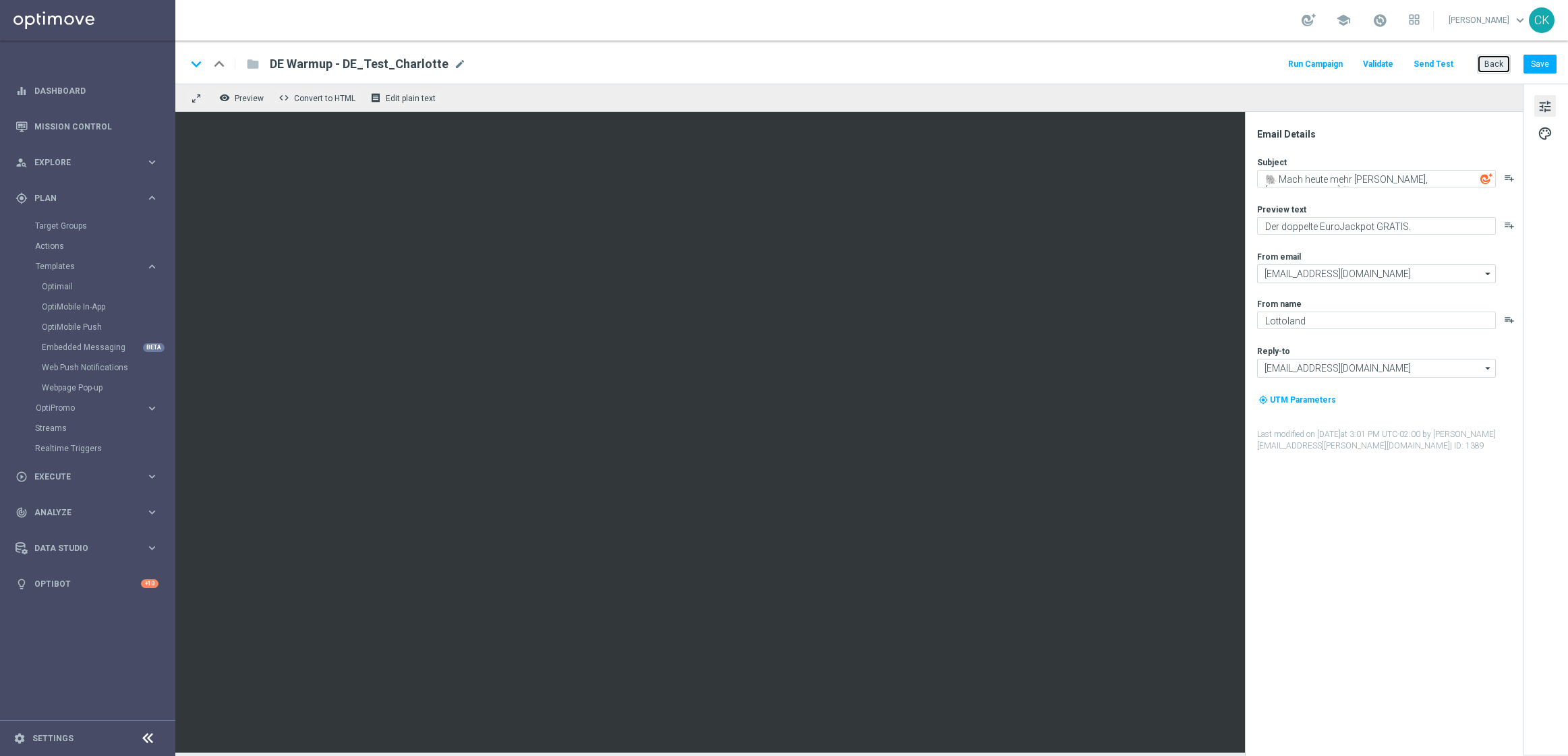
click at [1495, 58] on button "Back" at bounding box center [1494, 64] width 34 height 19
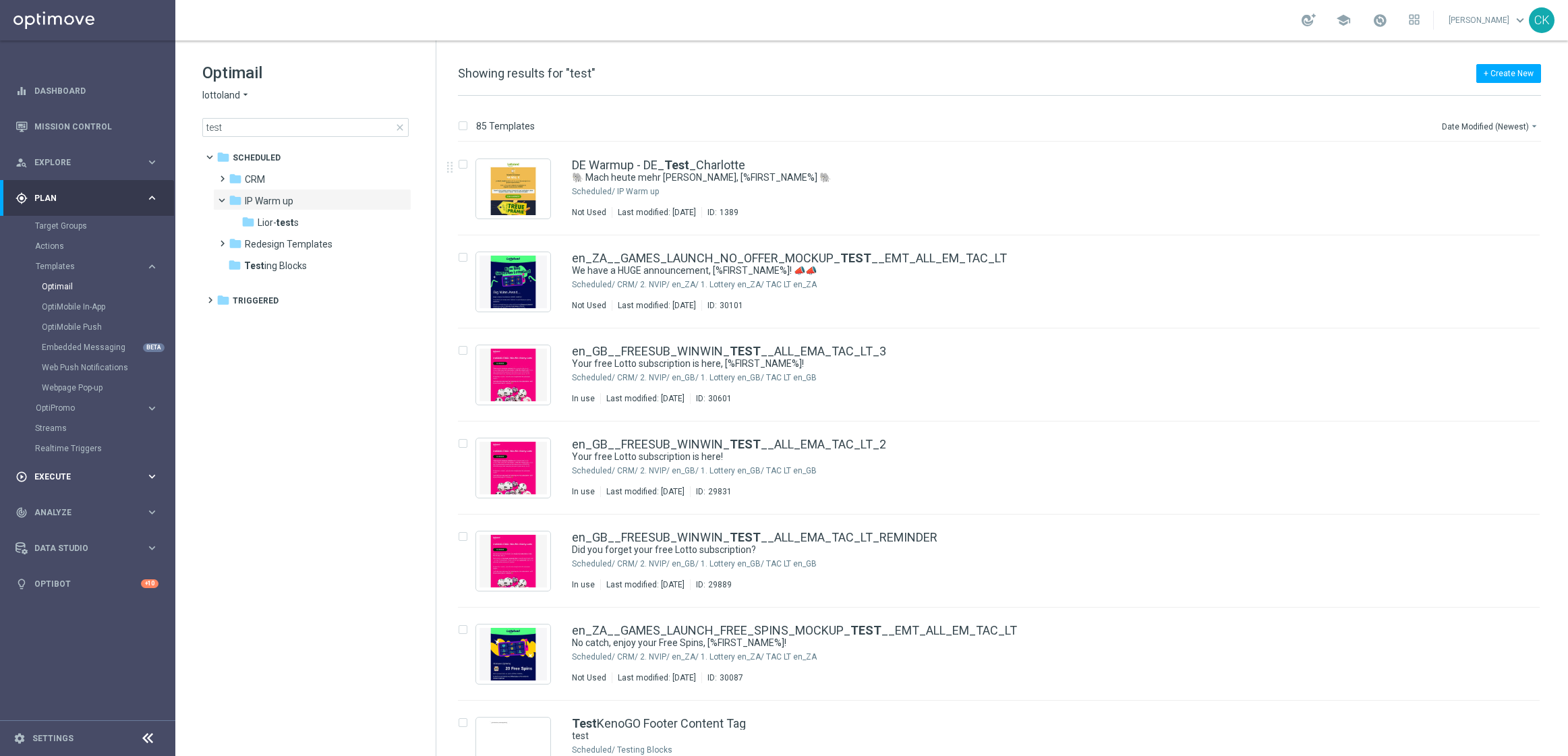
click at [50, 473] on span "Execute" at bounding box center [90, 476] width 112 height 8
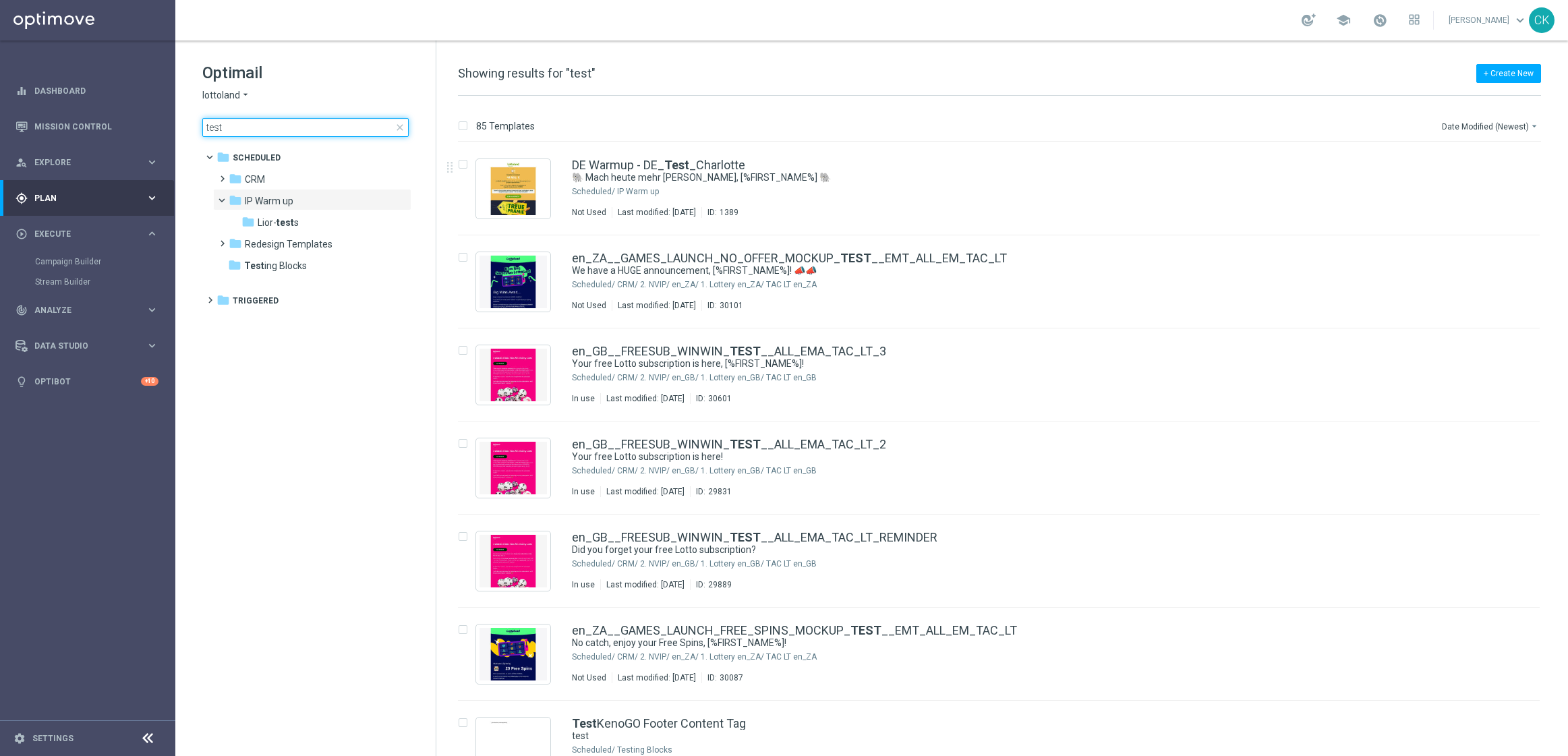
click at [282, 125] on input "test" at bounding box center [305, 128] width 206 height 19
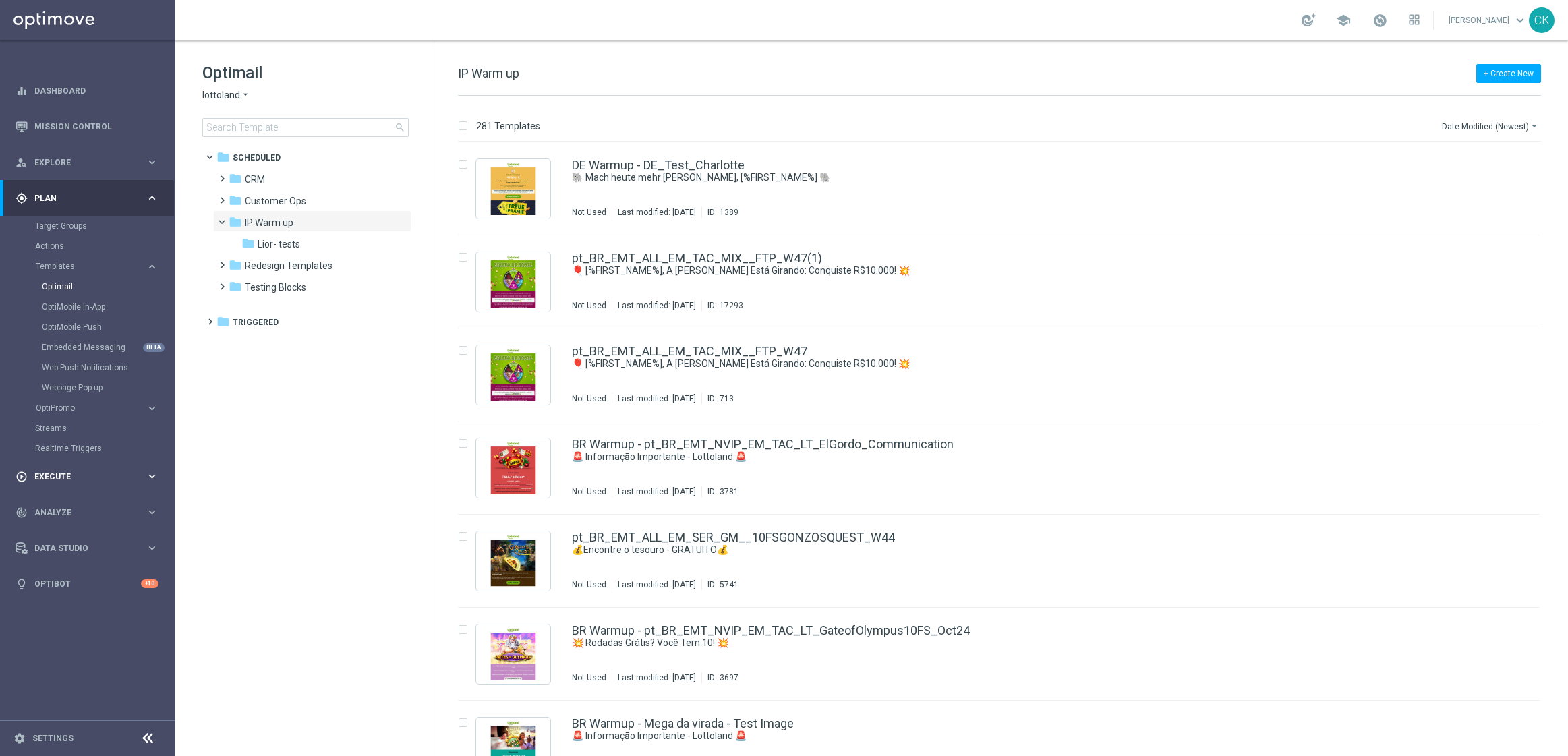
click at [62, 469] on div "play_circle_outline Execute keyboard_arrow_right" at bounding box center [87, 476] width 174 height 36
click at [65, 125] on link "Mission Control" at bounding box center [96, 126] width 124 height 36
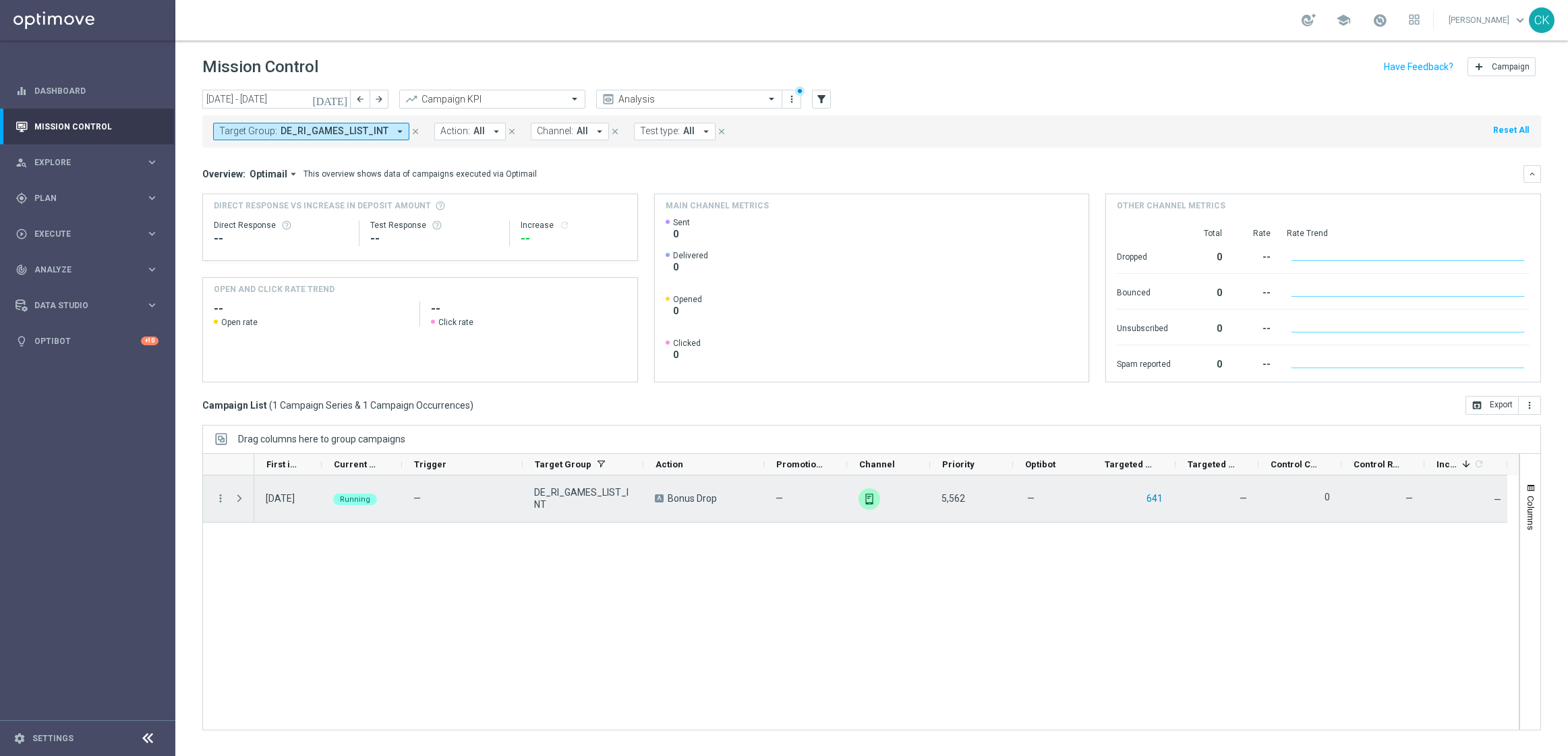
click at [1157, 500] on button "641" at bounding box center [1154, 498] width 19 height 17
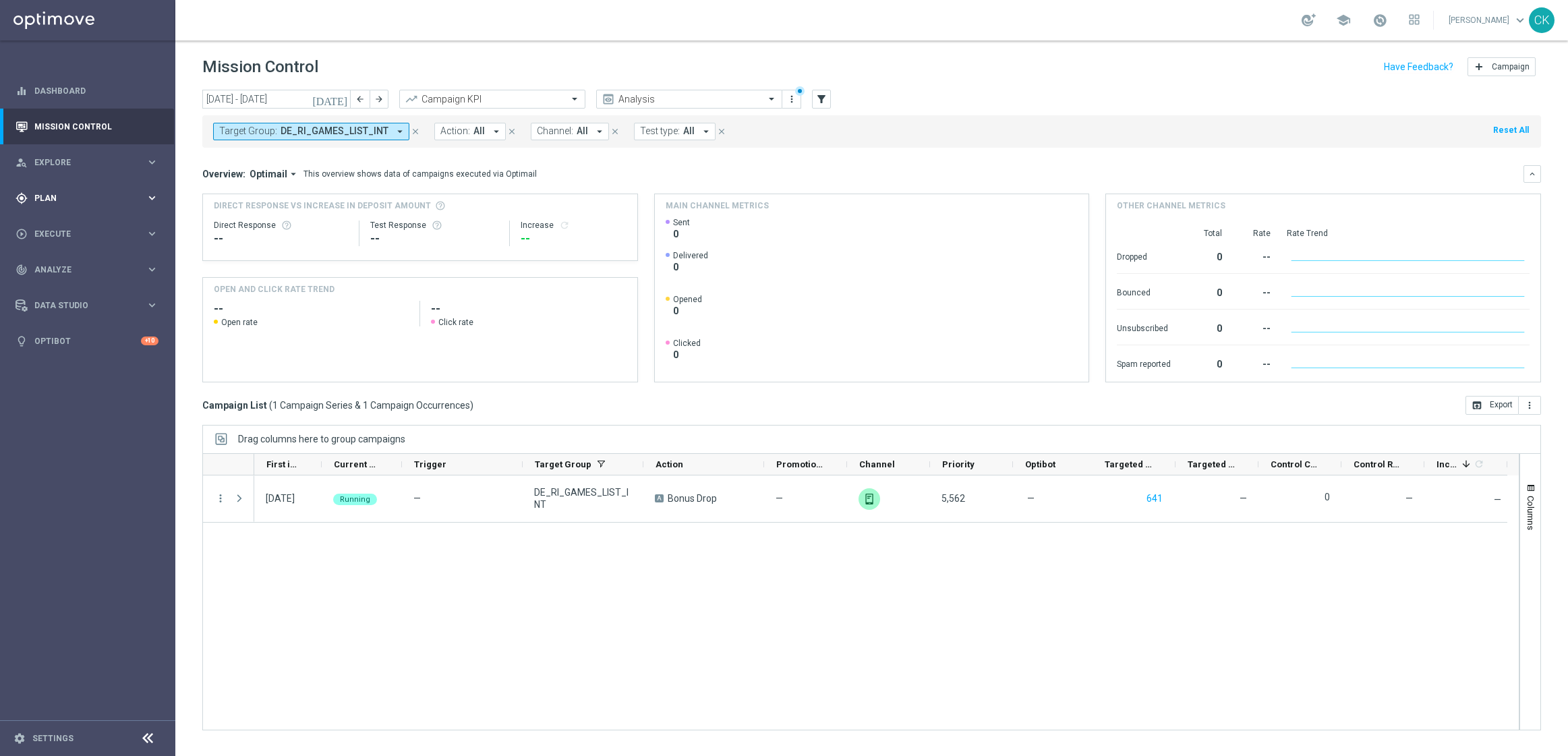
click at [49, 190] on div "gps_fixed Plan keyboard_arrow_right" at bounding box center [87, 198] width 174 height 36
click at [68, 283] on link "Optimail" at bounding box center [90, 287] width 98 height 11
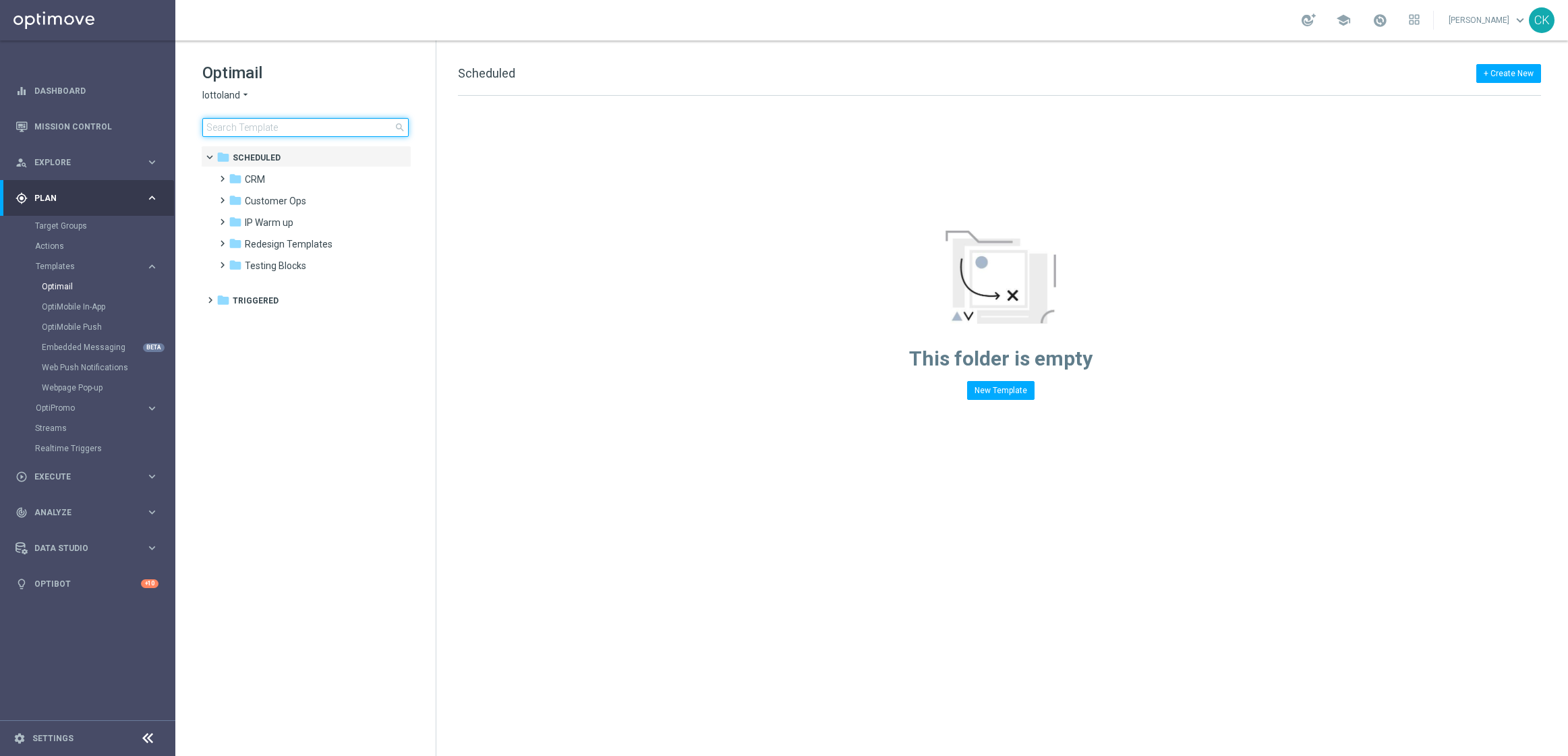
click at [265, 125] on input at bounding box center [305, 128] width 206 height 19
type input "test"
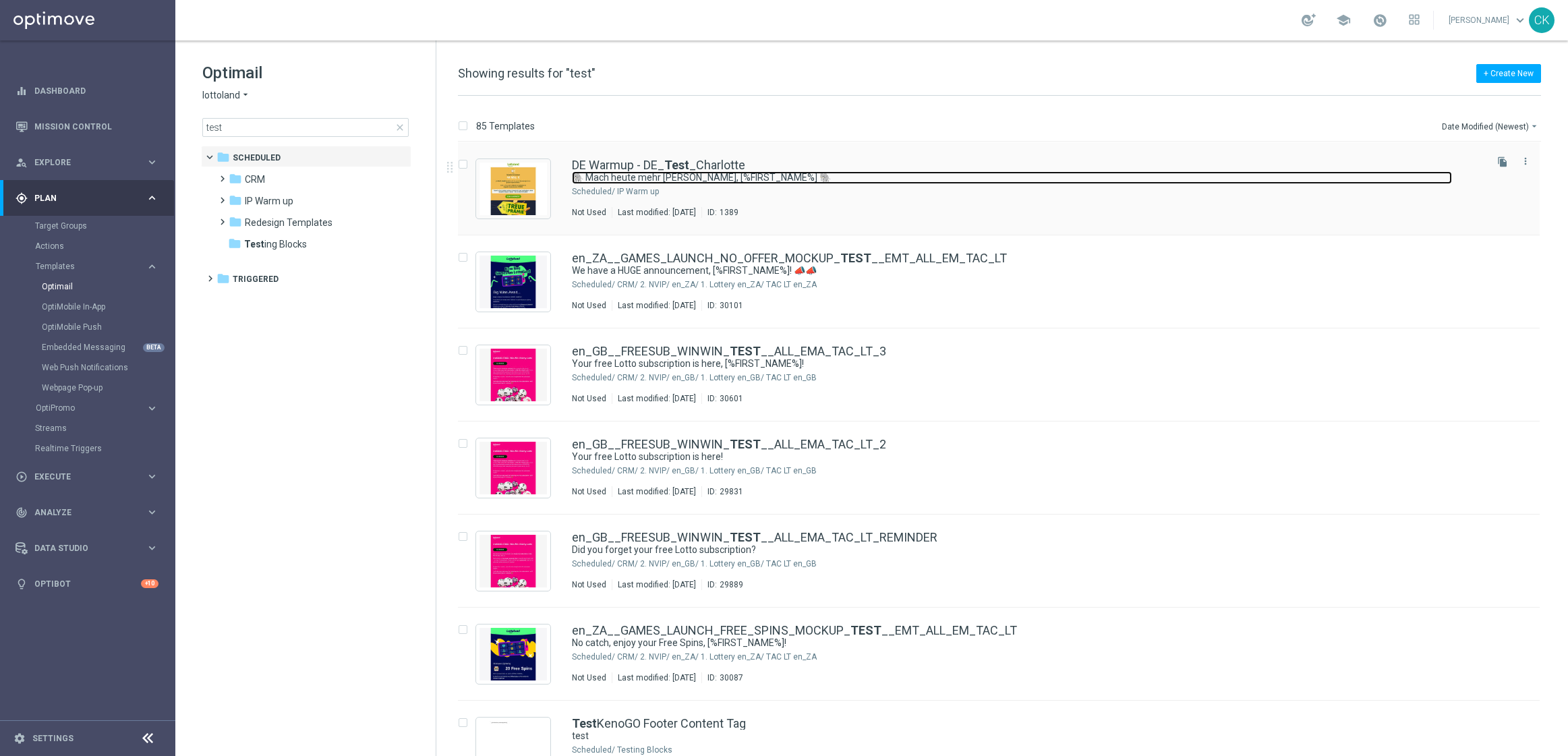
click at [631, 175] on link "🐘 Mach heute mehr draus, [%FIRST_NAME%] 🐘" at bounding box center [1012, 178] width 880 height 13
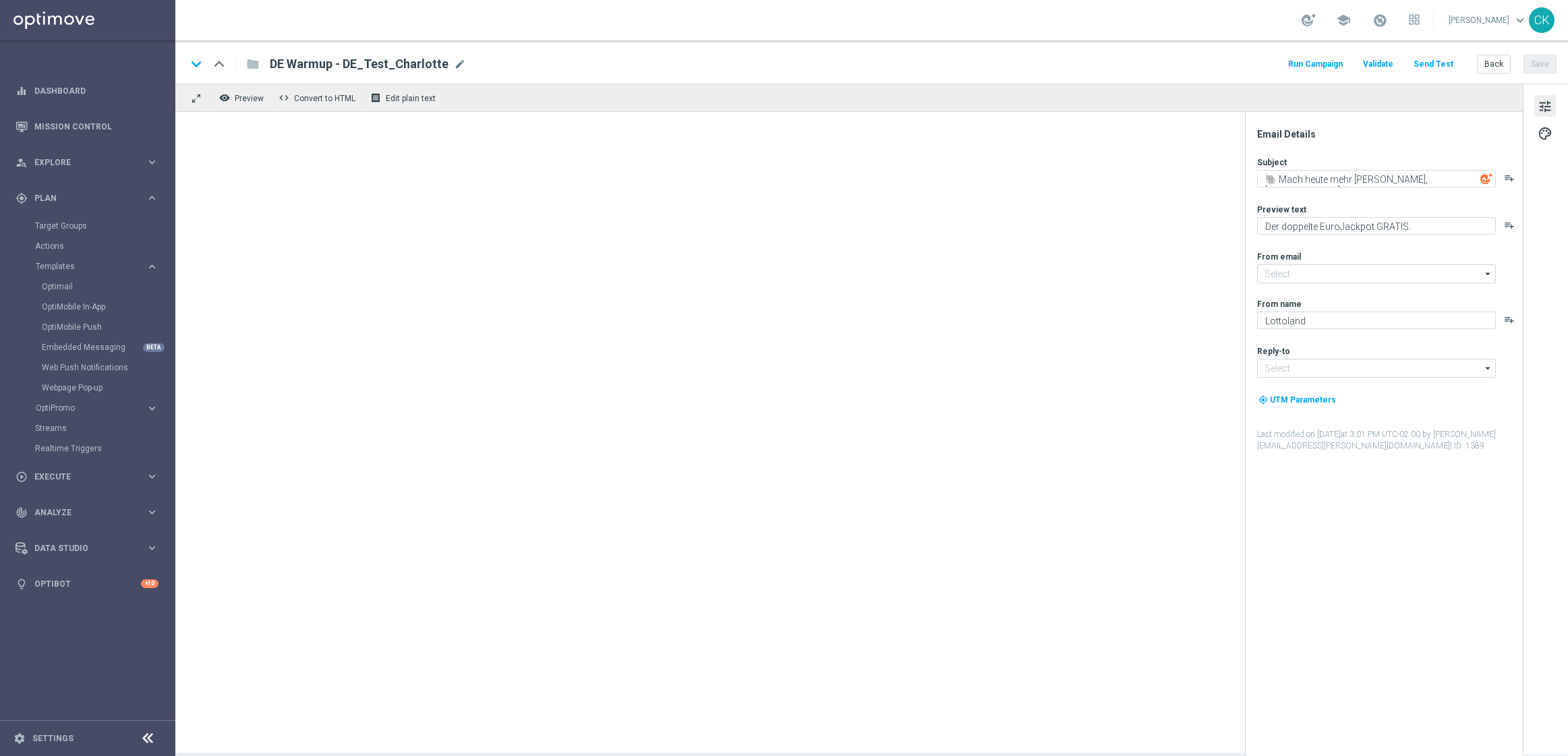
type input "[EMAIL_ADDRESS][DOMAIN_NAME]"
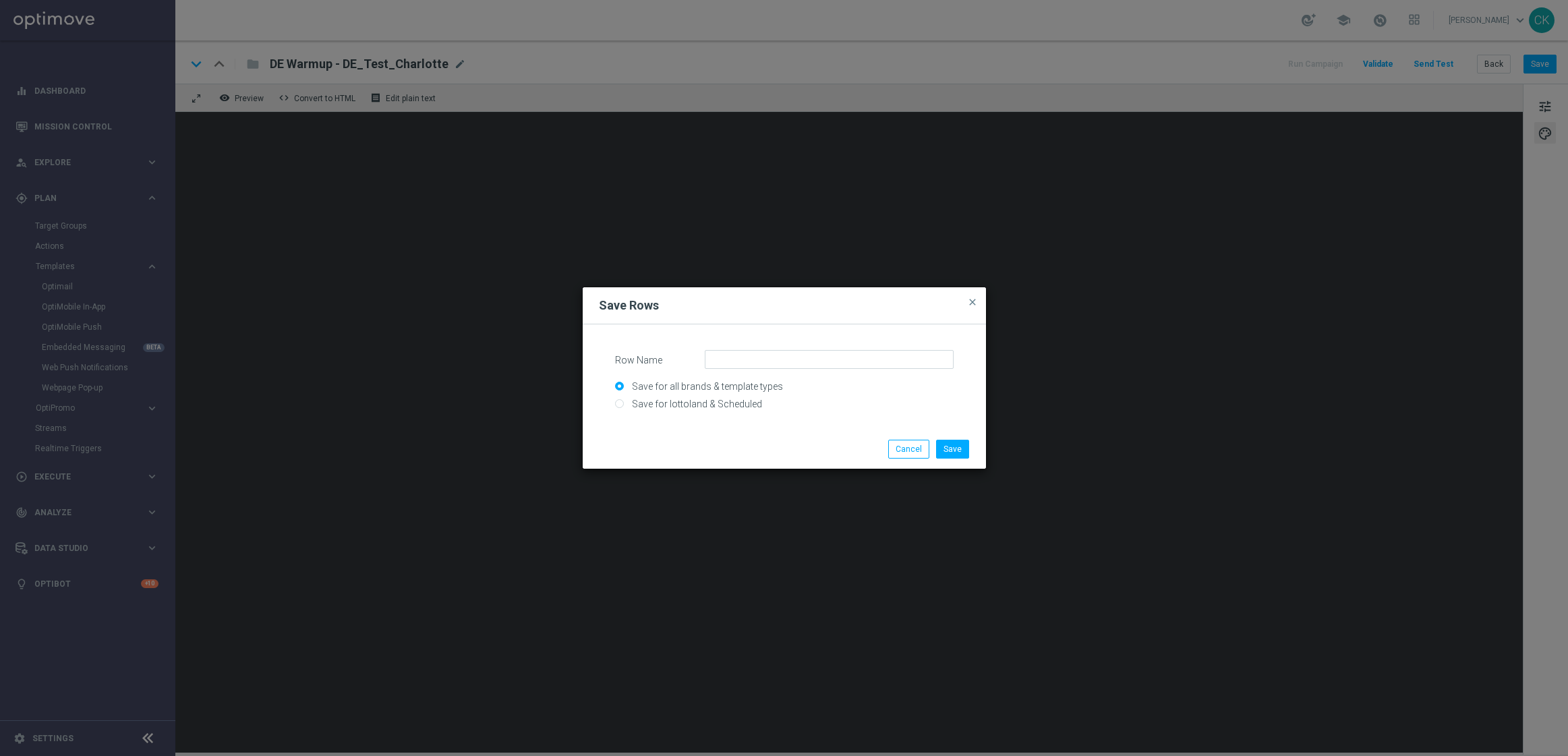
click at [728, 404] on input "Save for lottoland & Scheduled" at bounding box center [784, 409] width 338 height 19
radio input "true"
click at [779, 354] on input "Row Name" at bounding box center [828, 359] width 249 height 19
type input "SC_AT_Sonntagslotto, 6 lines, no offer"
click at [960, 445] on button "Save" at bounding box center [952, 449] width 33 height 19
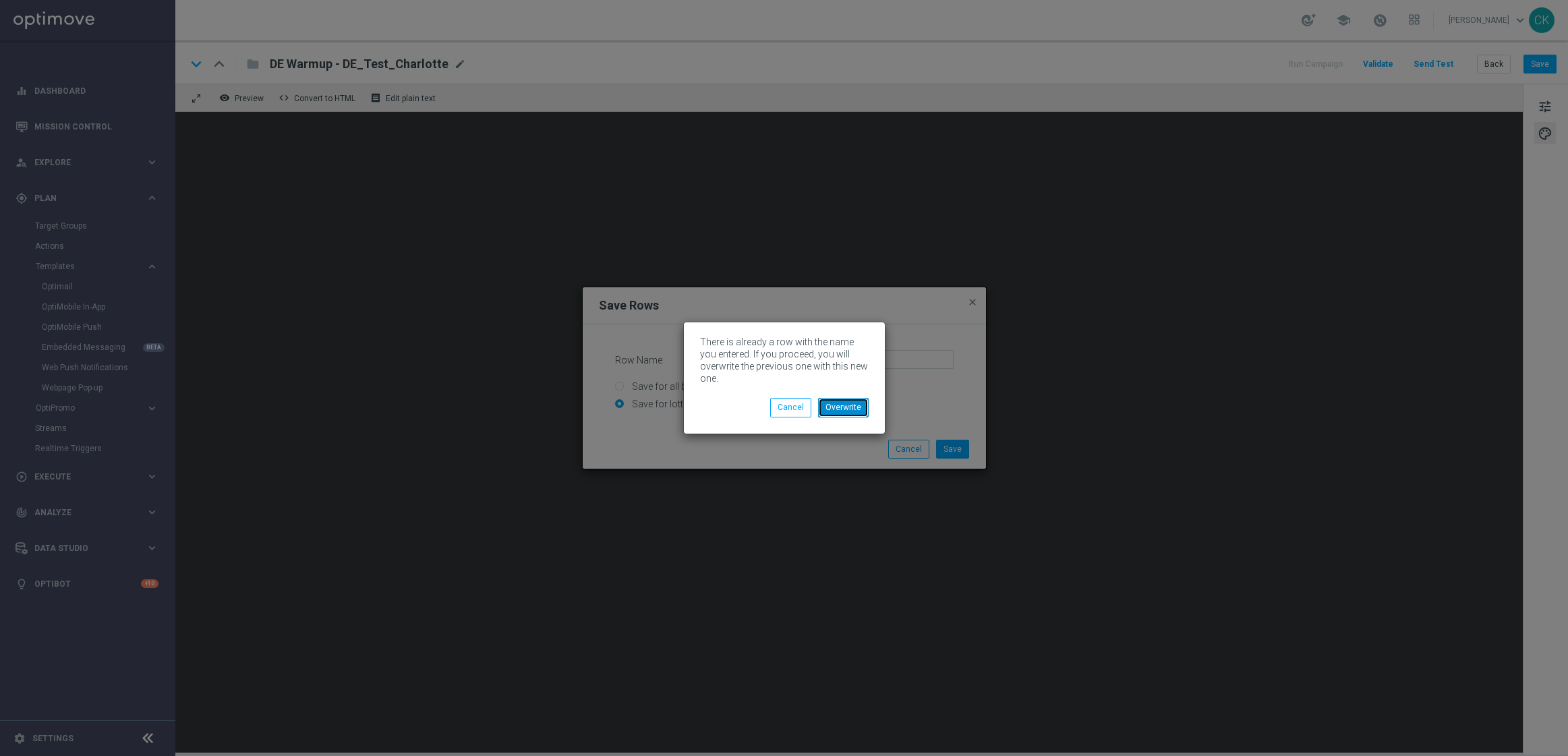
click at [842, 408] on button "Overwrite" at bounding box center [843, 408] width 50 height 19
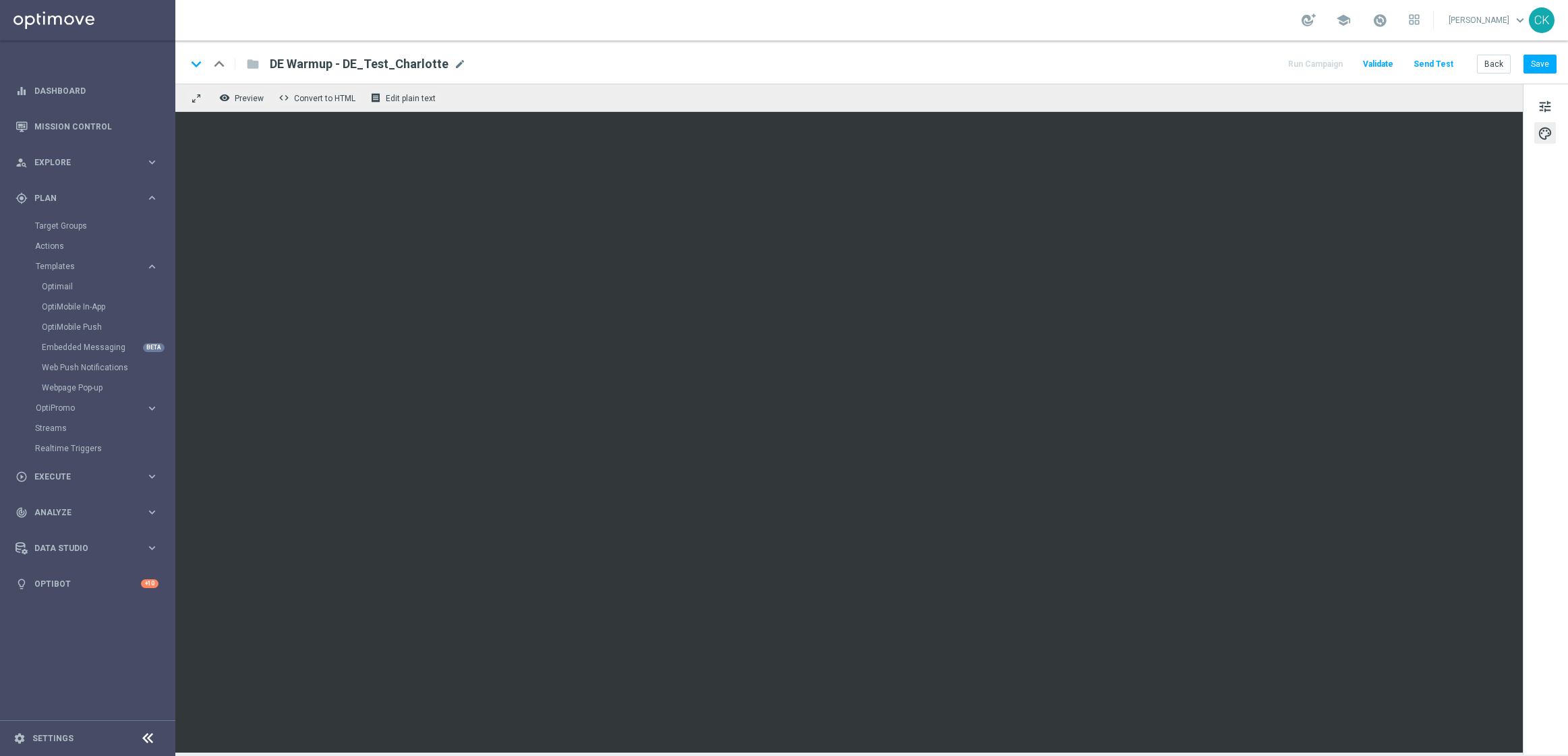
click at [1451, 59] on button "Send Test" at bounding box center [1434, 64] width 44 height 18
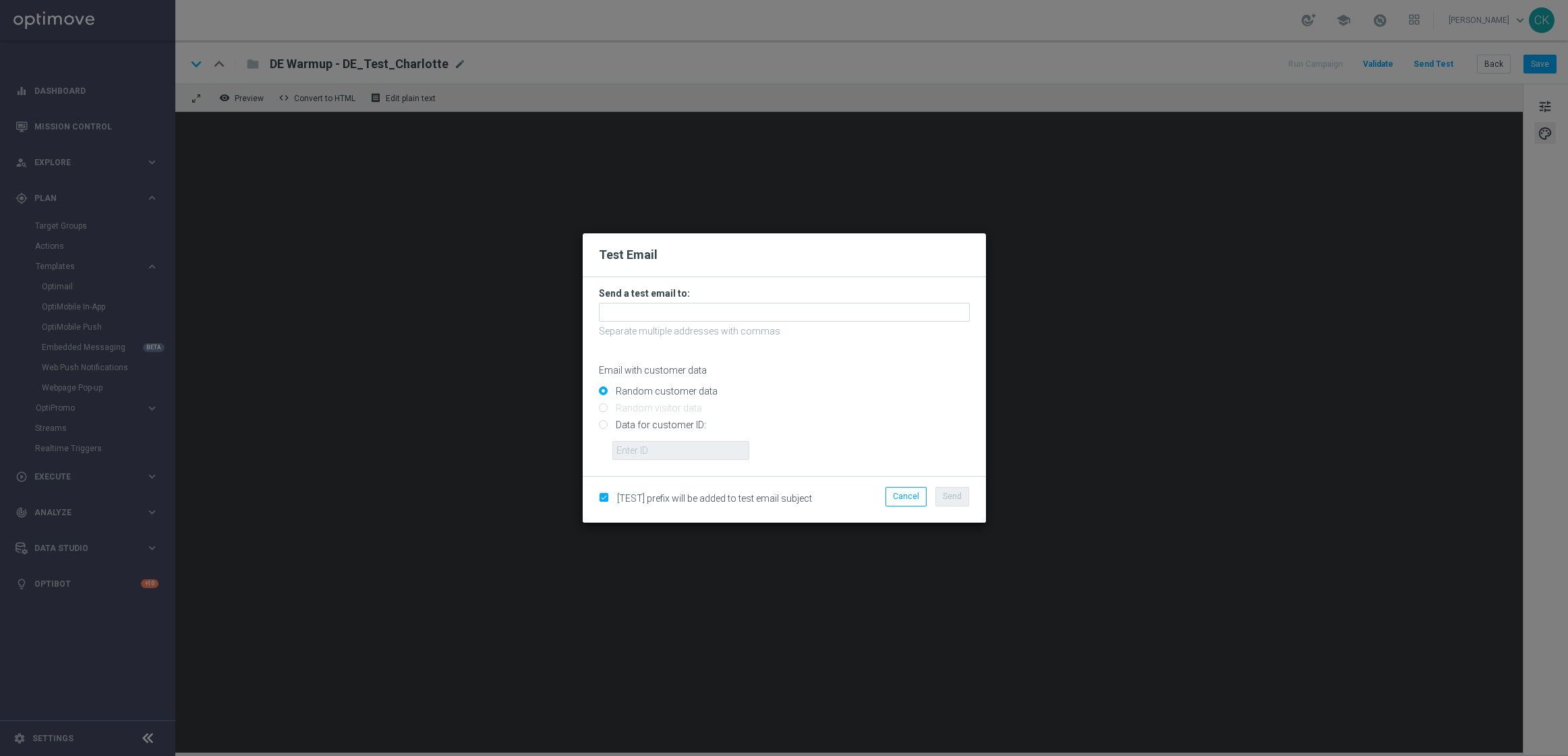
click at [881, 331] on p "Separate multiple addresses with commas" at bounding box center [784, 331] width 371 height 12
click at [842, 309] on input "text" at bounding box center [784, 312] width 371 height 19
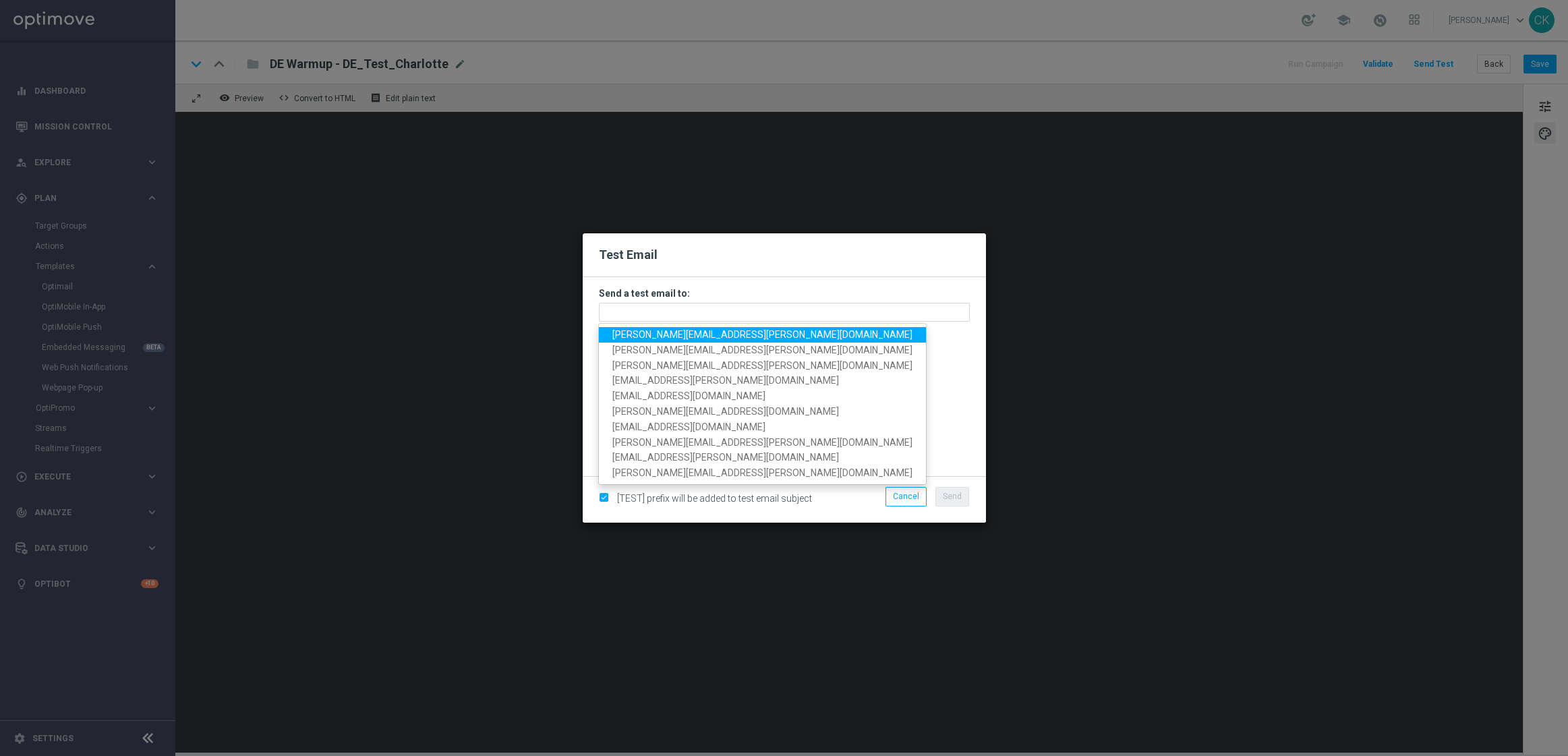
click at [729, 336] on span "[PERSON_NAME][EMAIL_ADDRESS][PERSON_NAME][DOMAIN_NAME]" at bounding box center [763, 334] width 300 height 11
type input "[PERSON_NAME][EMAIL_ADDRESS][PERSON_NAME][DOMAIN_NAME]"
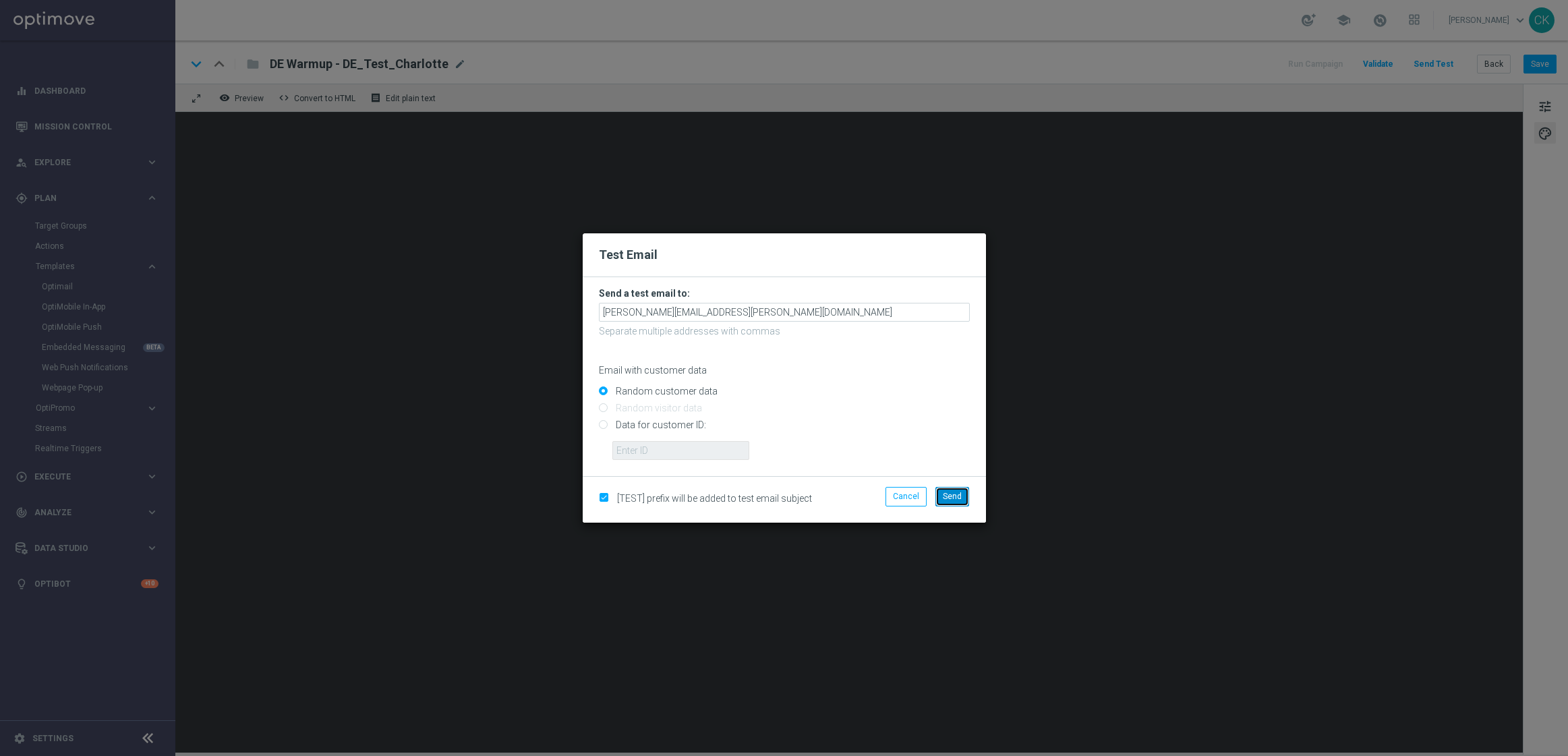
click at [954, 494] on span "Send" at bounding box center [952, 496] width 19 height 9
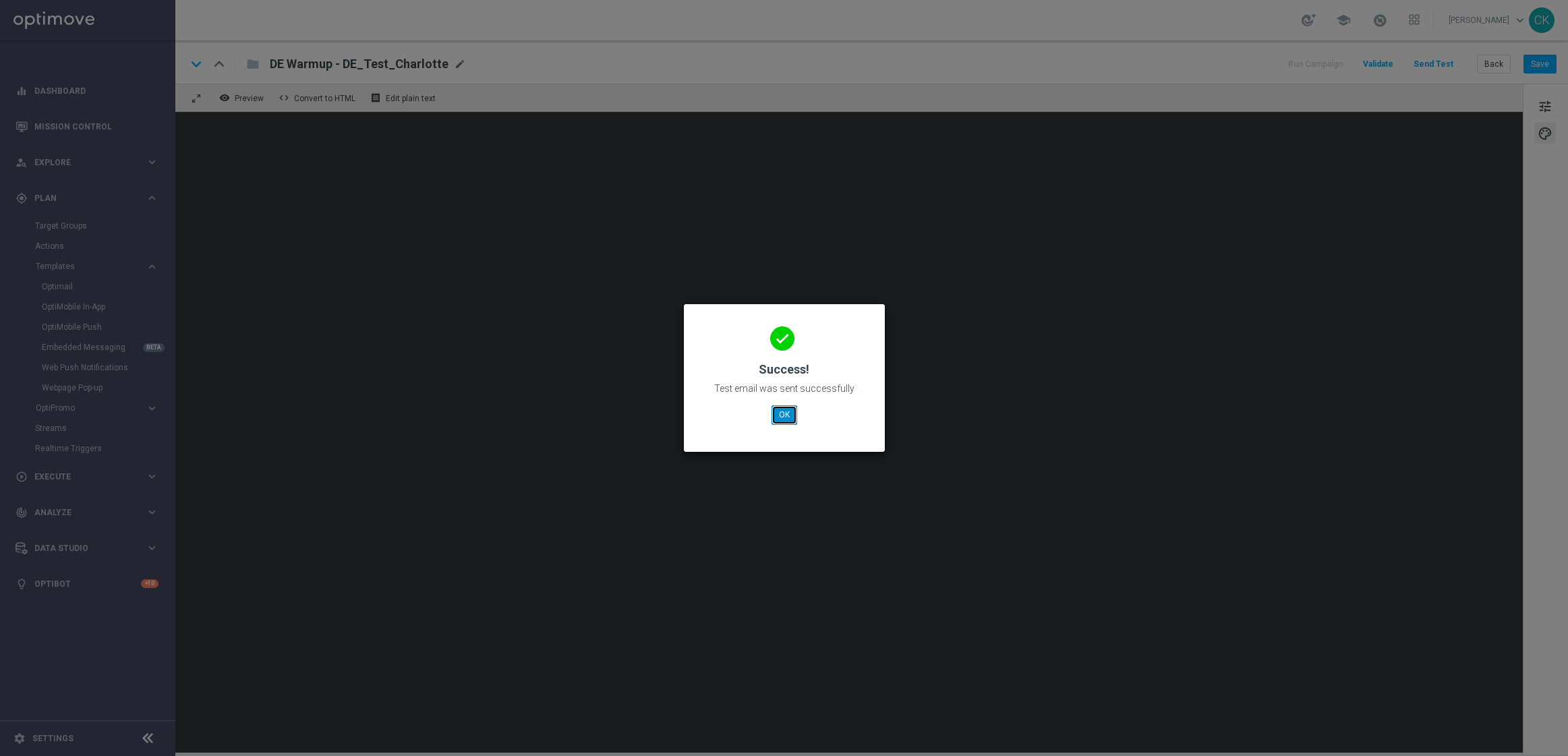
click at [791, 418] on button "OK" at bounding box center [784, 415] width 26 height 19
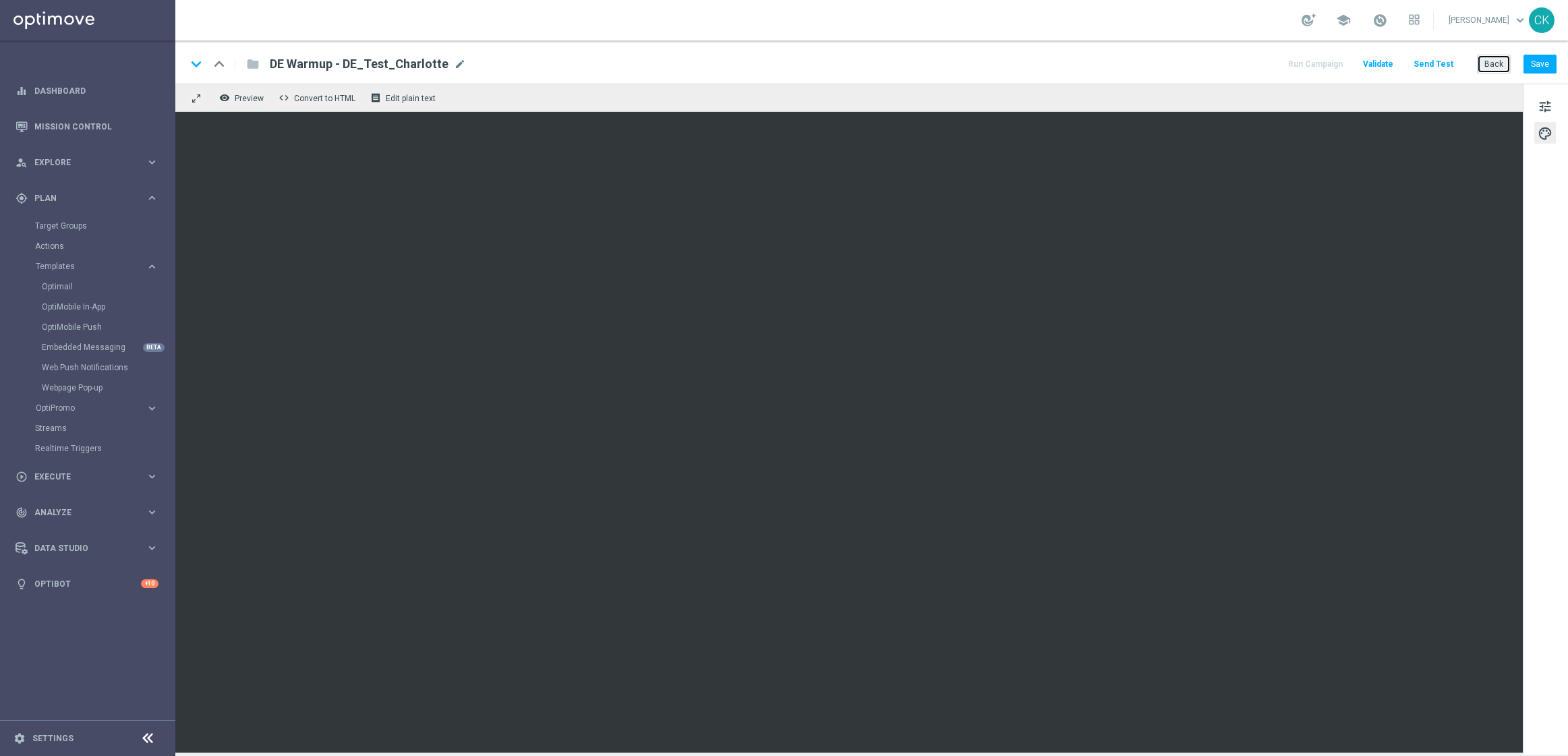
click at [1494, 63] on button "Back" at bounding box center [1494, 64] width 34 height 19
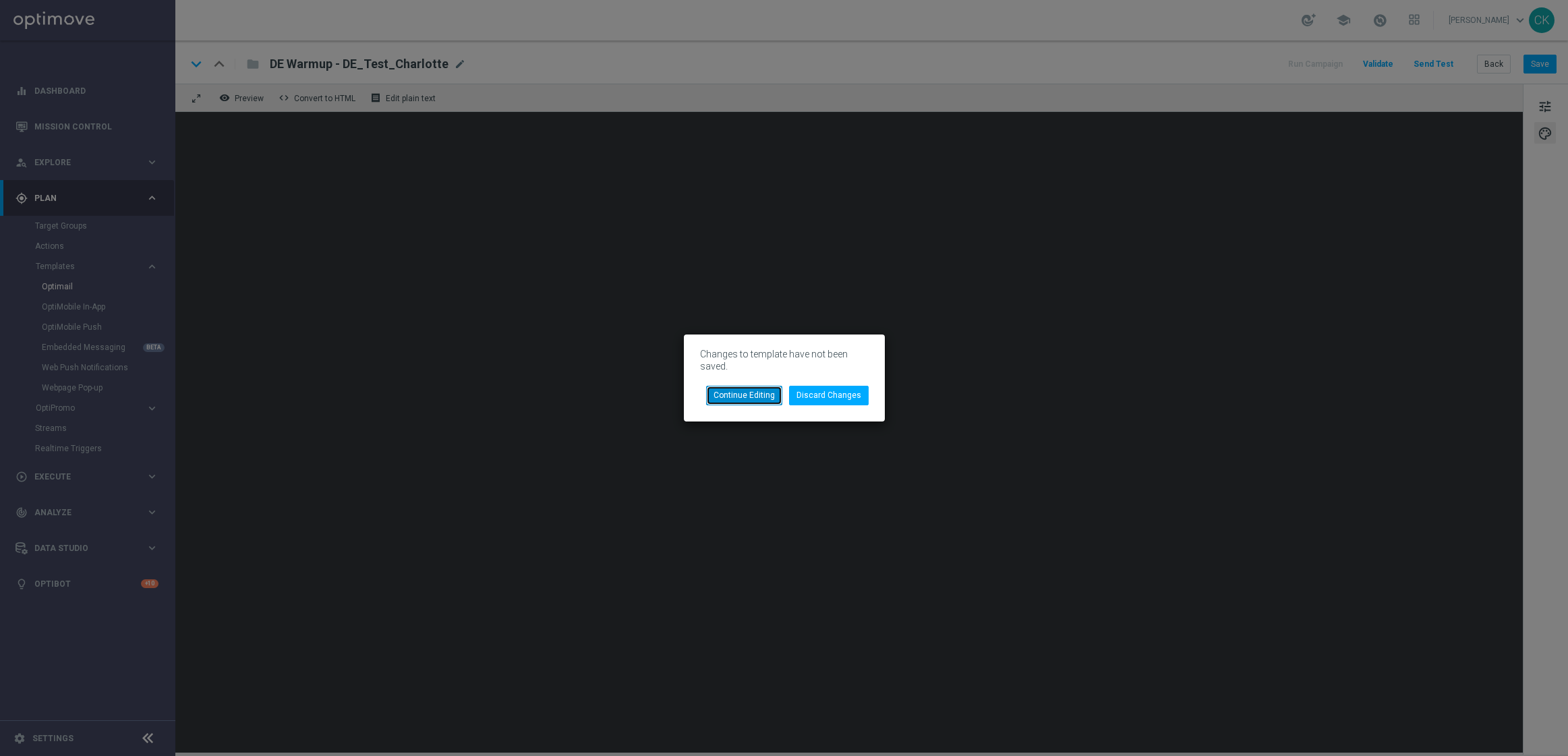
click at [758, 399] on button "Continue Editing" at bounding box center [744, 395] width 77 height 19
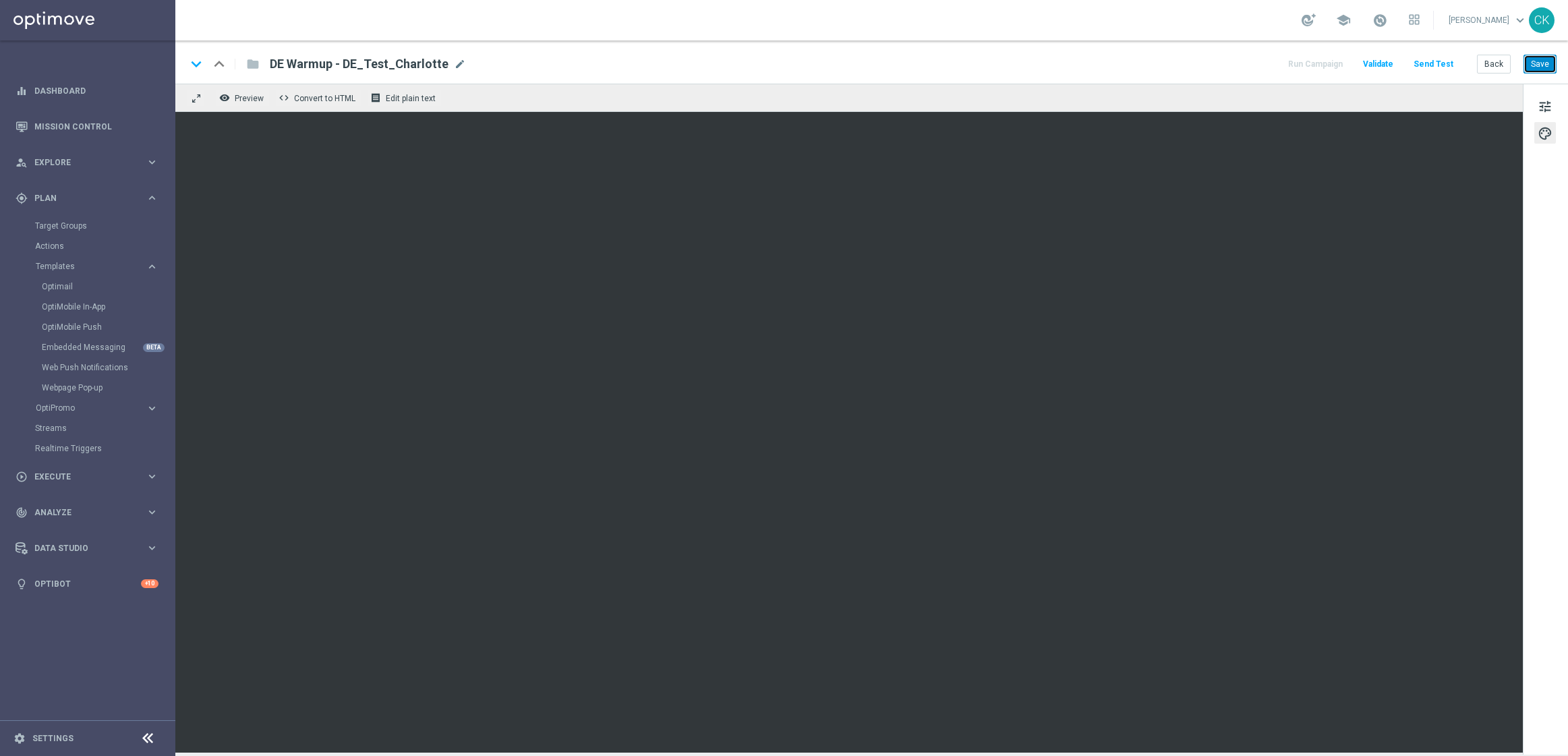
click at [1551, 66] on button "Save" at bounding box center [1540, 64] width 33 height 19
click at [1490, 66] on button "Back" at bounding box center [1494, 64] width 34 height 19
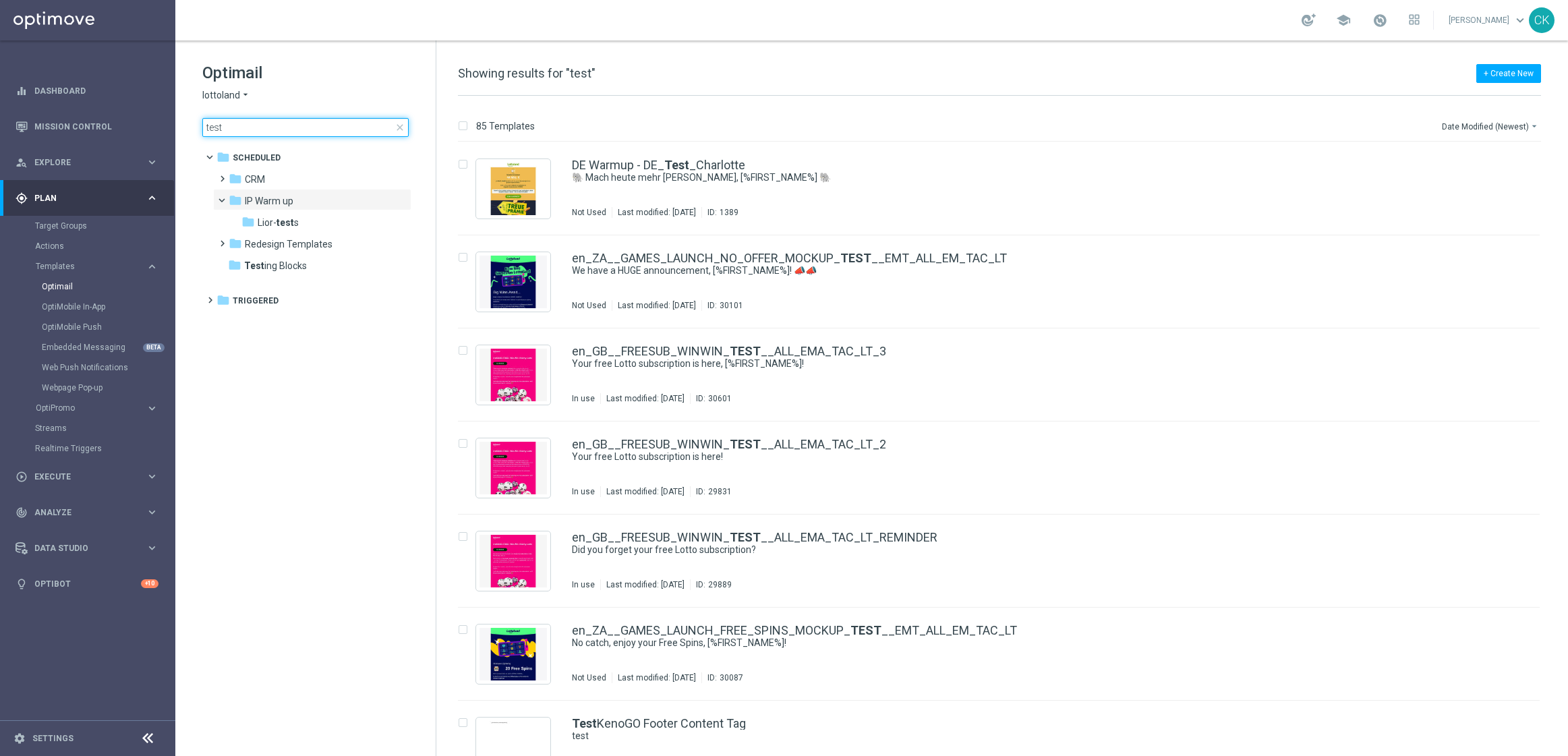
click at [336, 133] on input "test" at bounding box center [305, 128] width 206 height 19
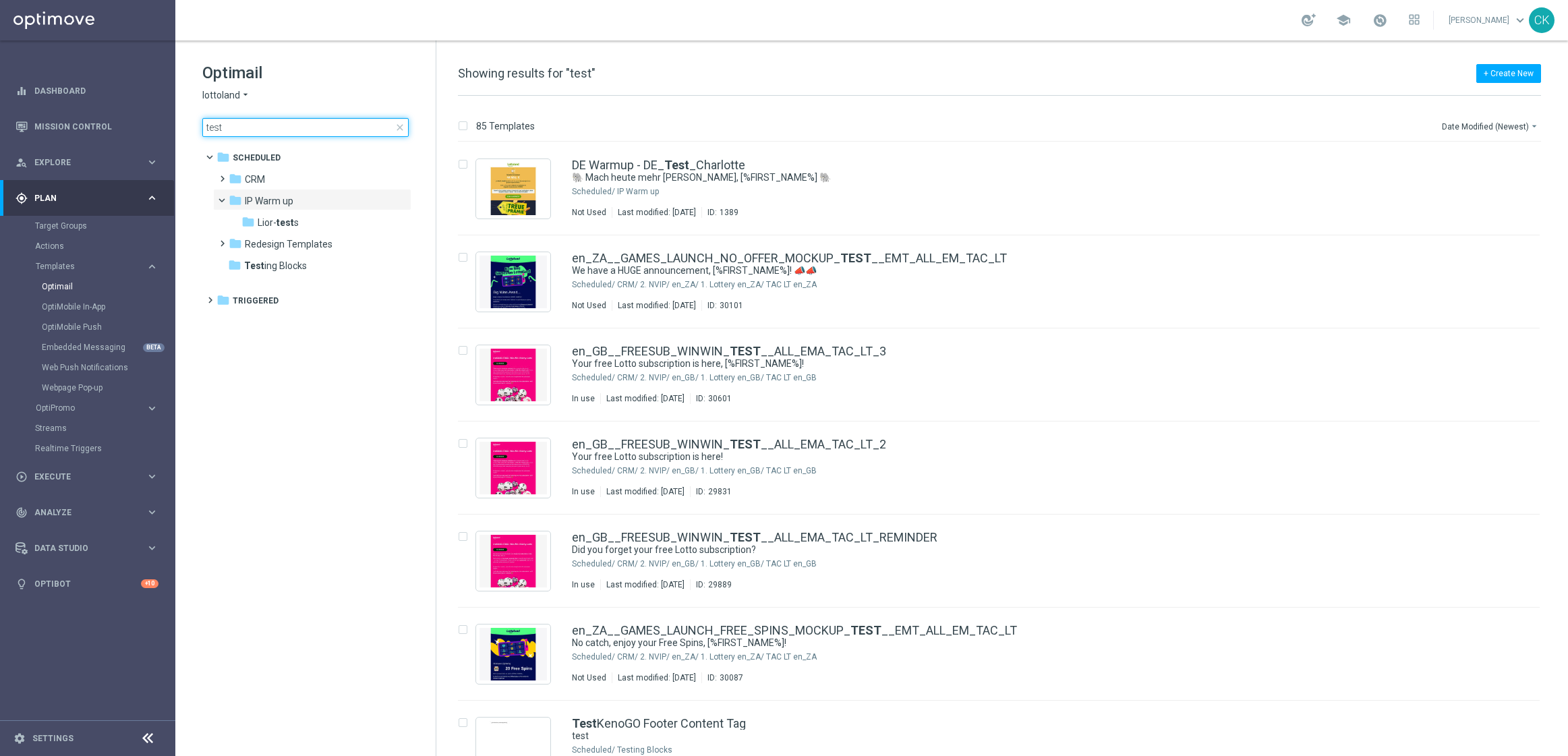
click at [336, 133] on input "test" at bounding box center [305, 128] width 206 height 19
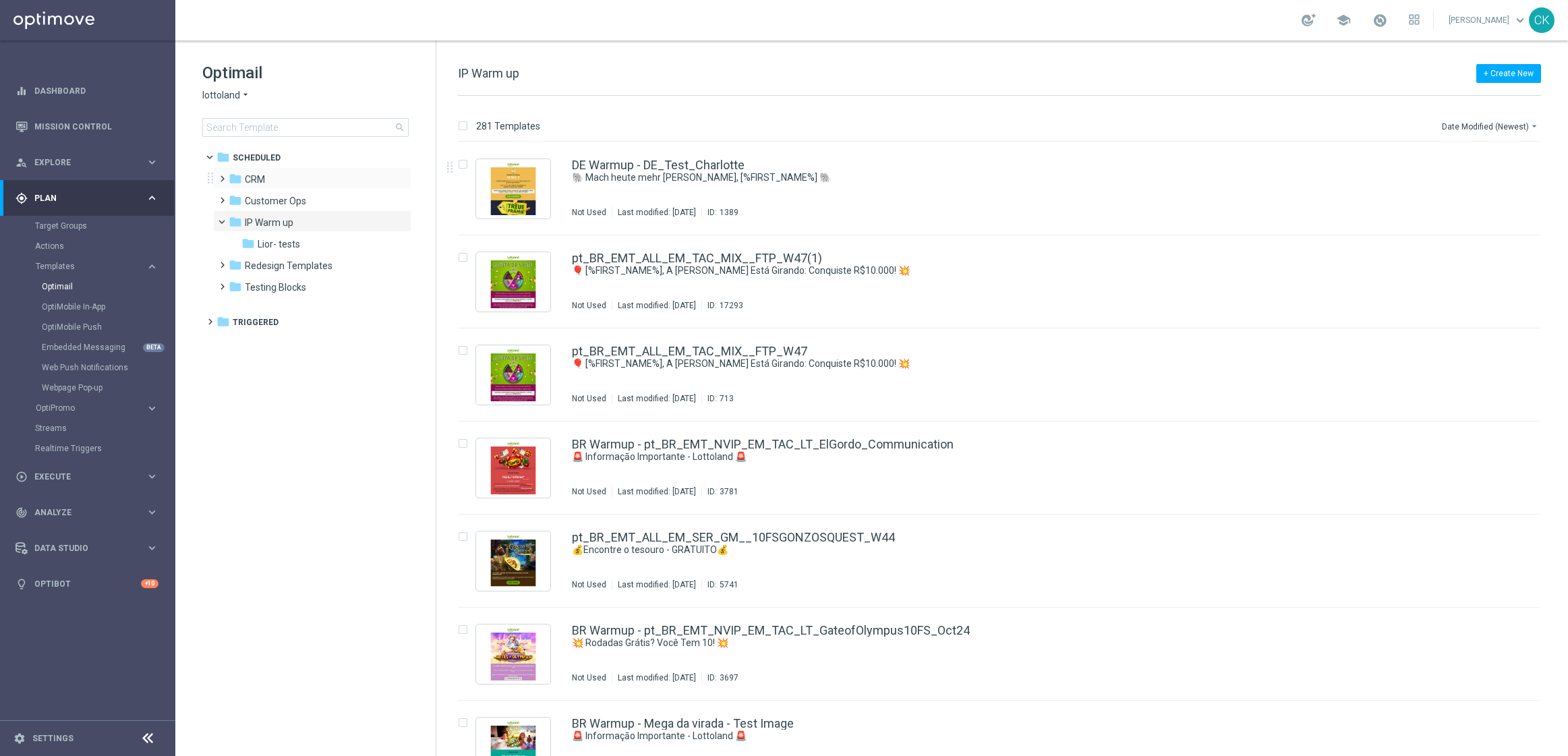
click at [220, 175] on span at bounding box center [220, 172] width 6 height 5
click at [235, 219] on span at bounding box center [233, 215] width 6 height 5
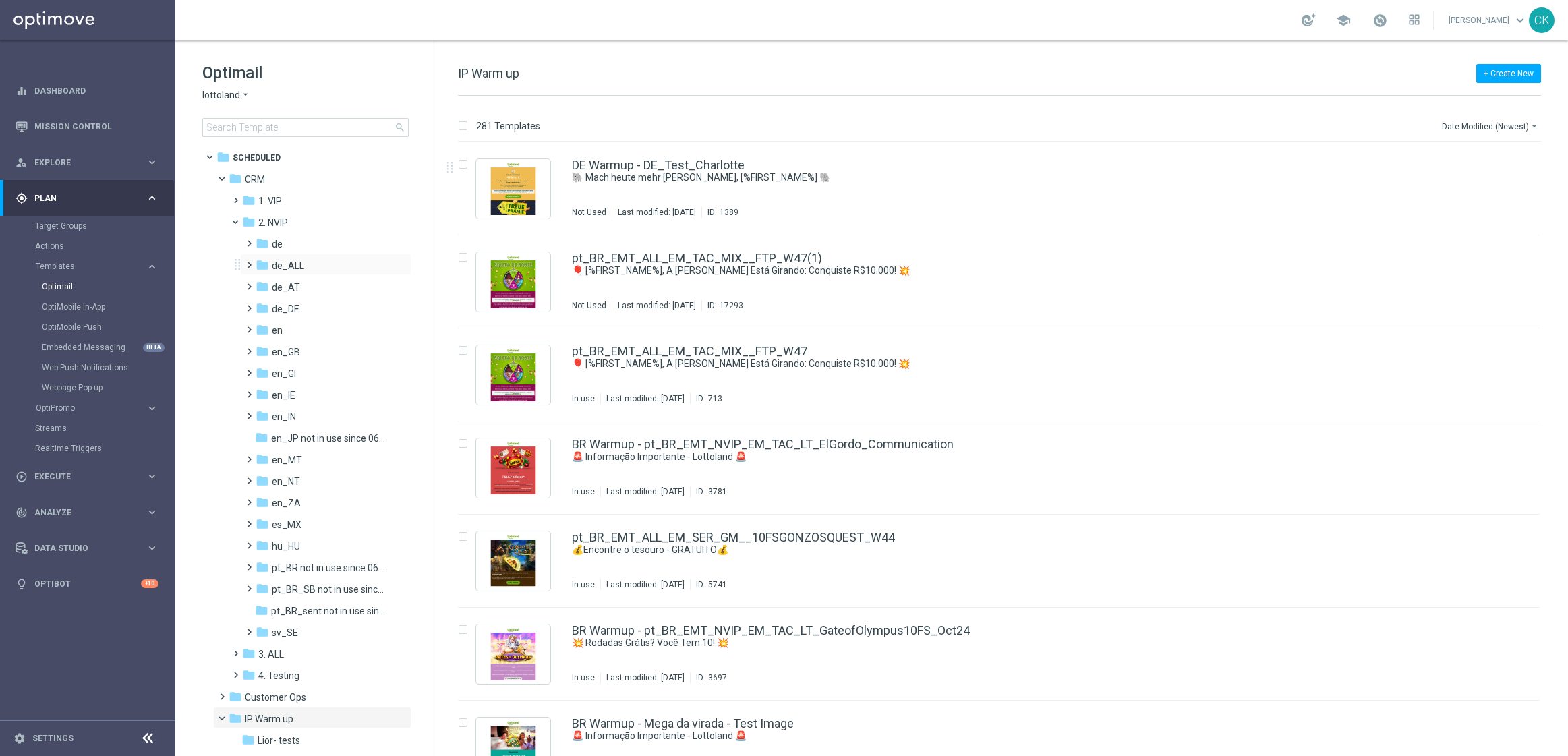
click at [249, 262] on span at bounding box center [247, 258] width 6 height 5
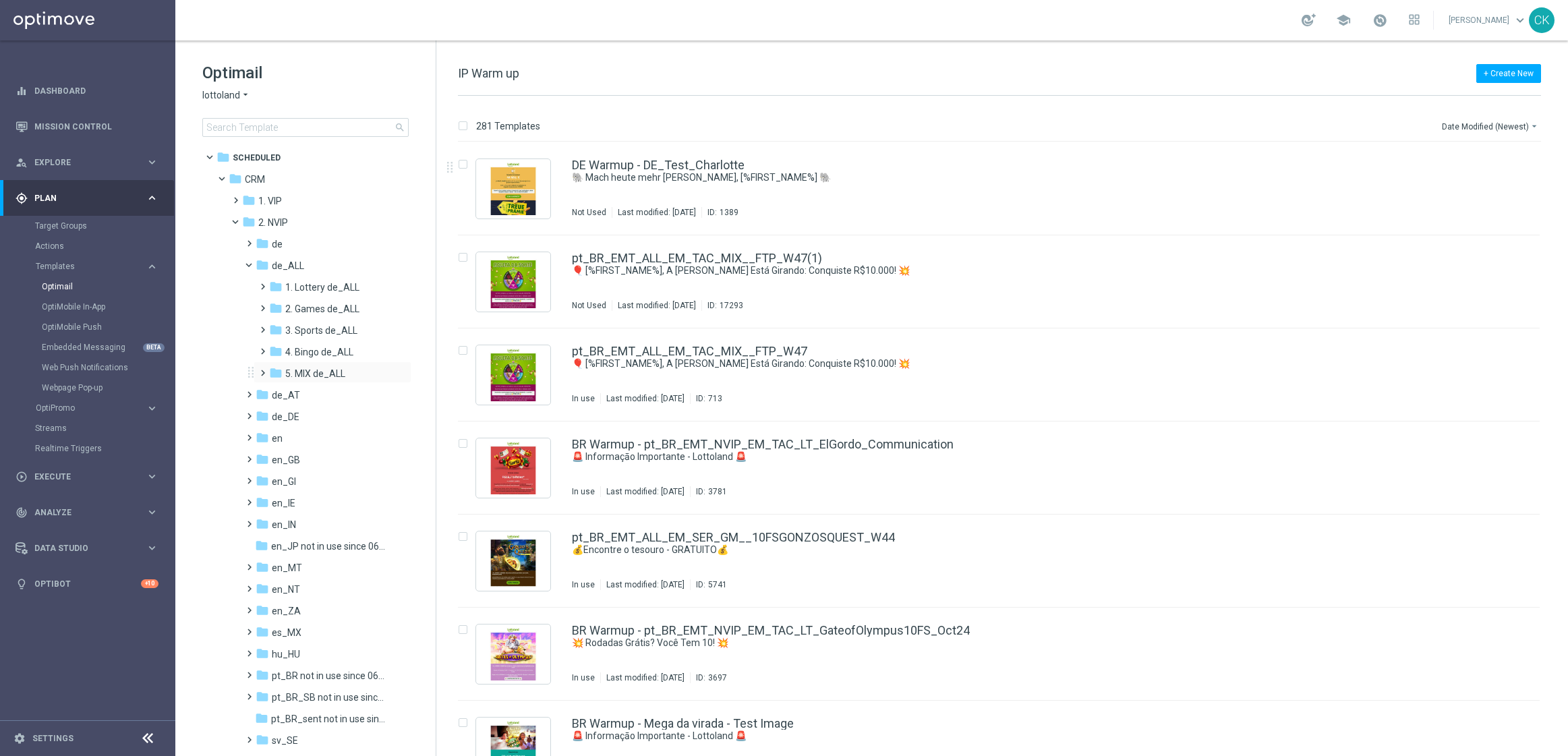
click at [260, 370] on span at bounding box center [260, 366] width 6 height 5
click at [276, 413] on span at bounding box center [273, 410] width 6 height 5
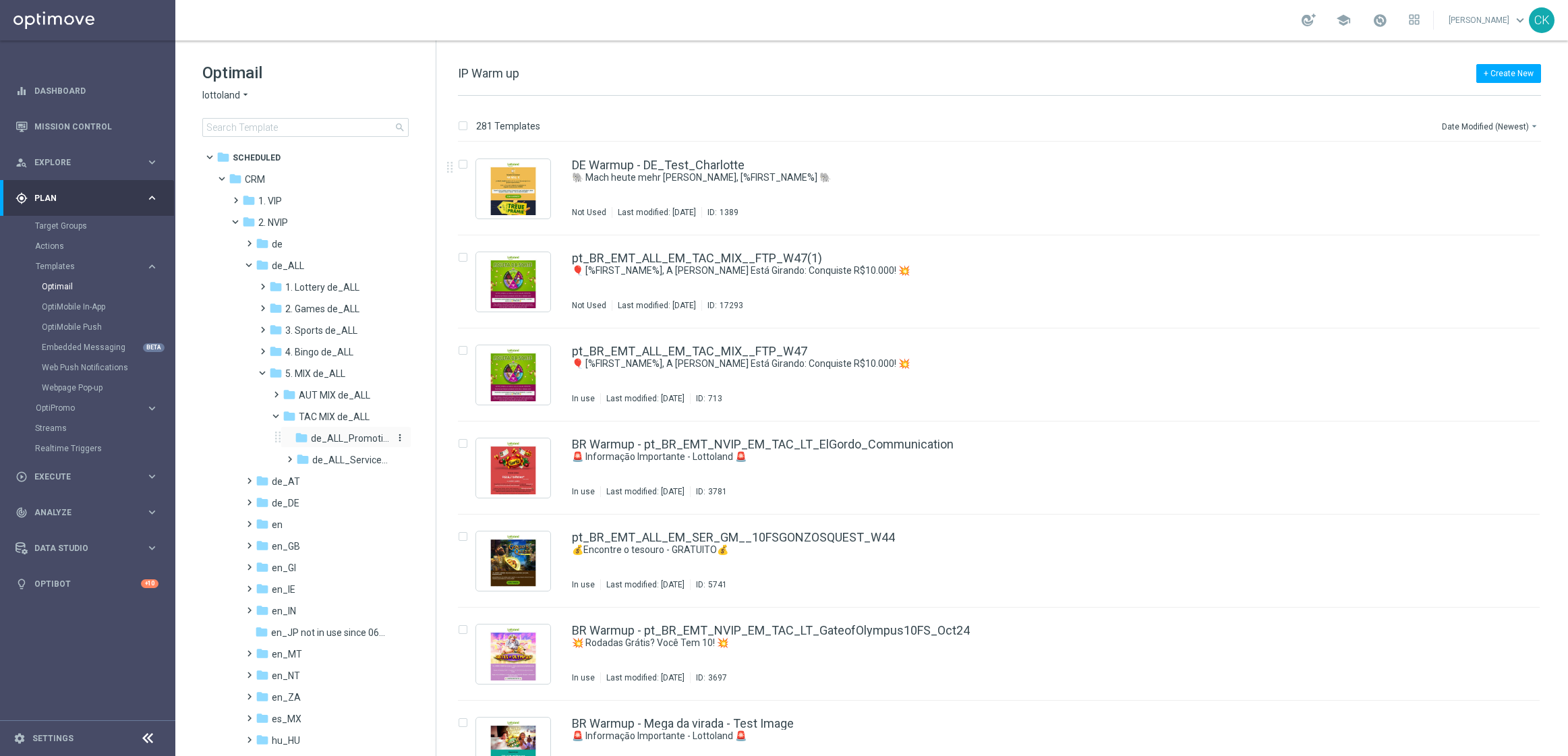
click at [346, 435] on span "de_ALL_Promotions_Seasonal" at bounding box center [349, 438] width 78 height 12
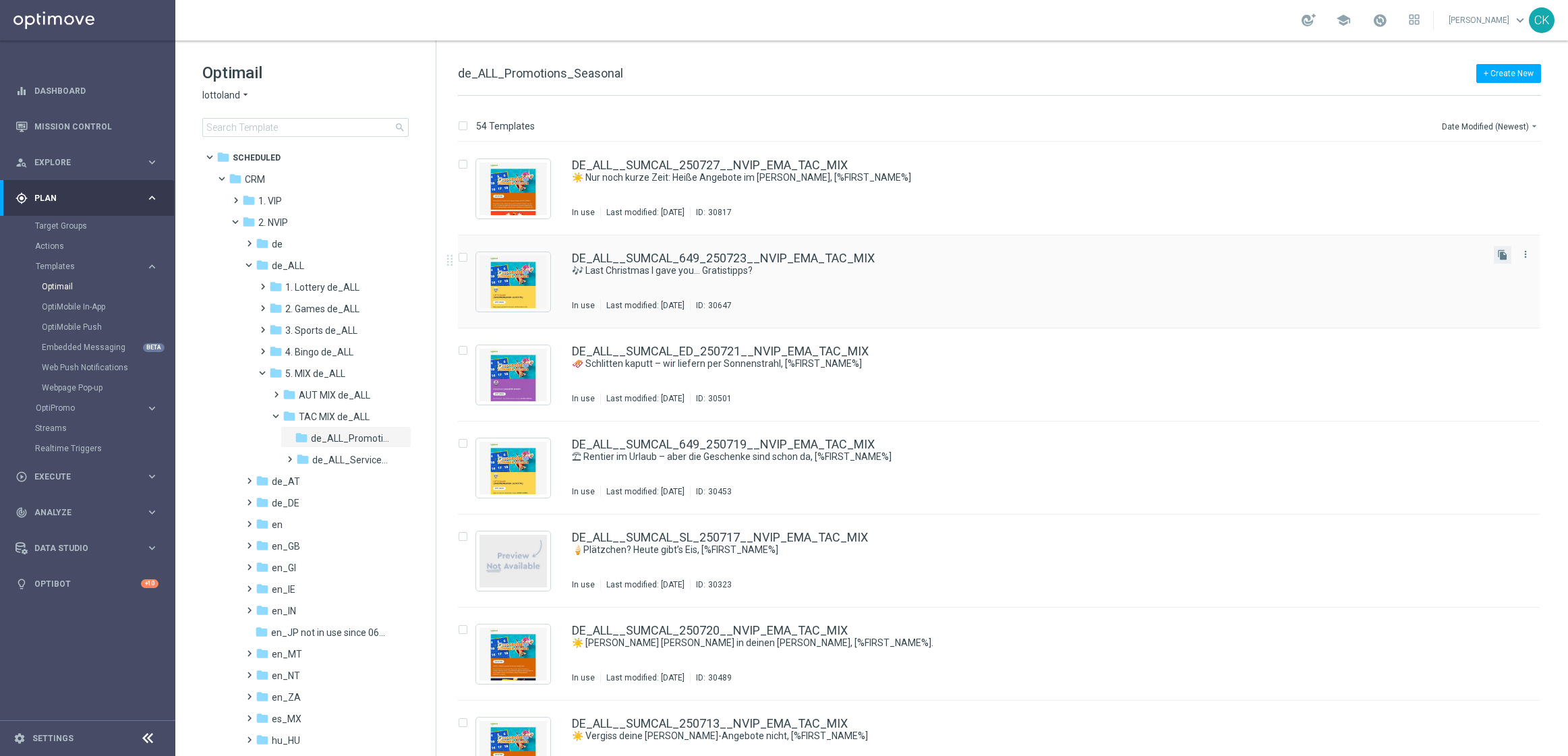
click at [1502, 247] on button "file_copy" at bounding box center [1502, 255] width 18 height 17
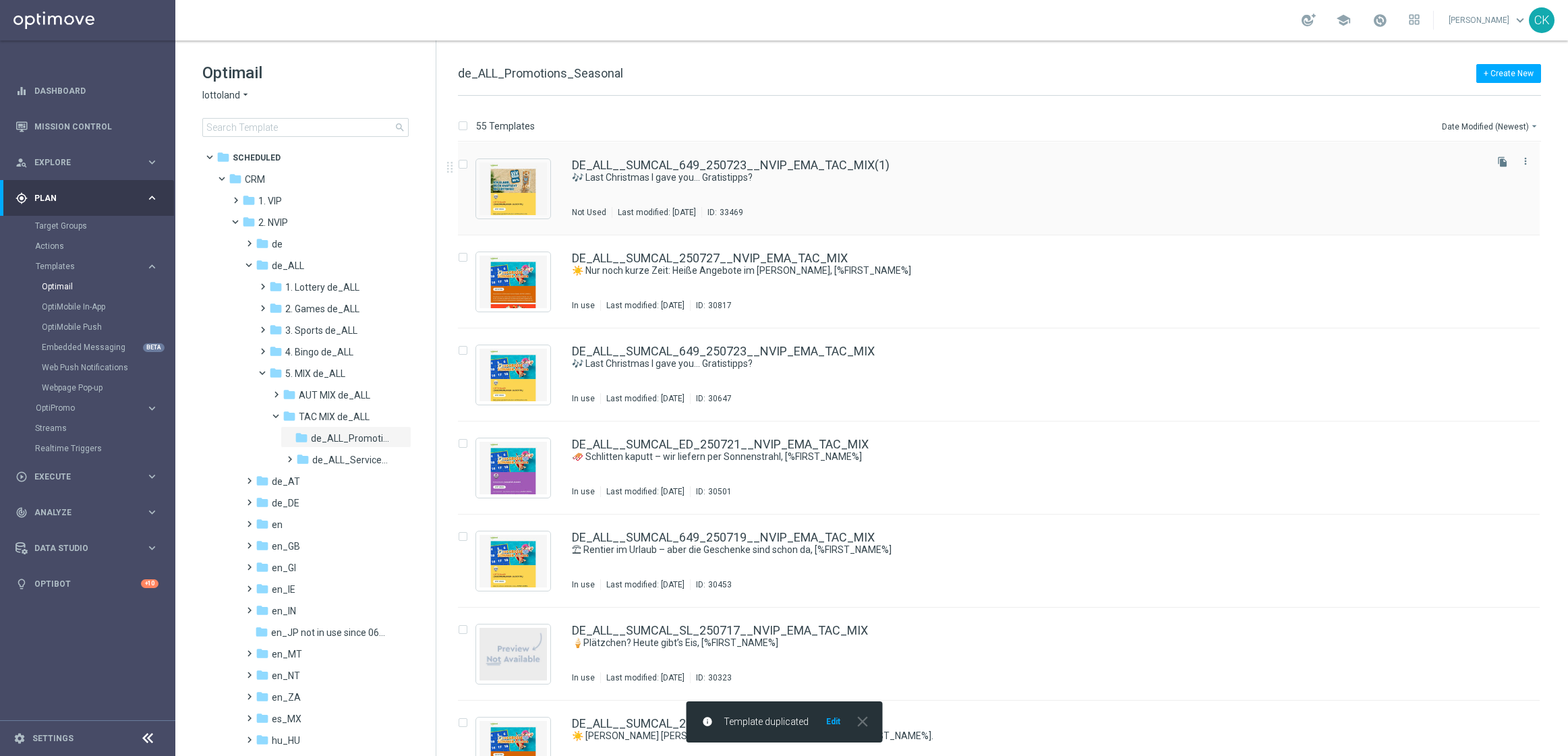
click at [654, 157] on div "DE_ALL__SUMCAL_649_250723__NVIP_EMA_TAC_MIX(1) 🎶 Last Christmas I gave you… Gra…" at bounding box center [998, 189] width 1082 height 93
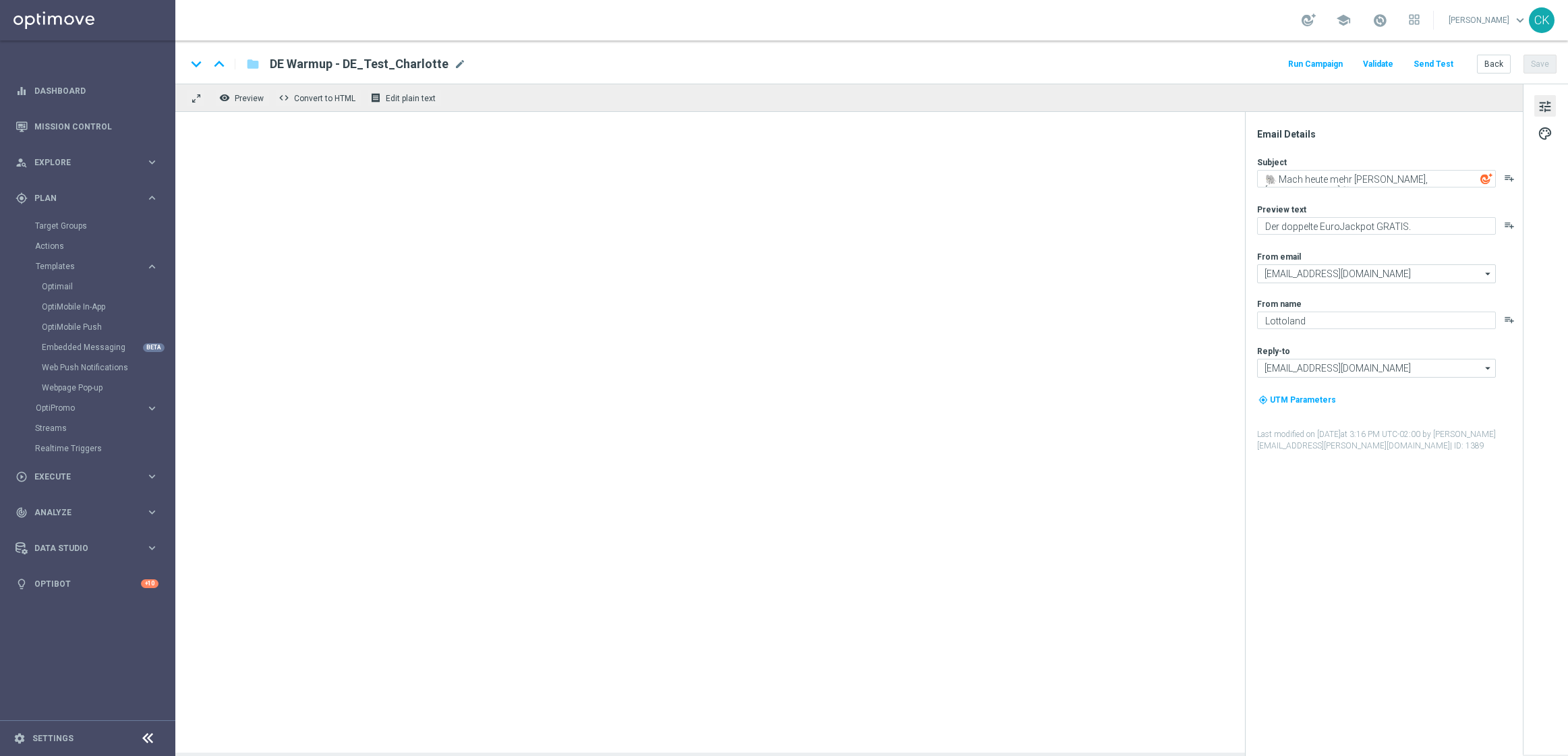
type textarea "🎶 Last Christmas I gave you… Gratistipps?"
type textarea "EuroJackpot GRATIS zum LOTTO 6aus49."
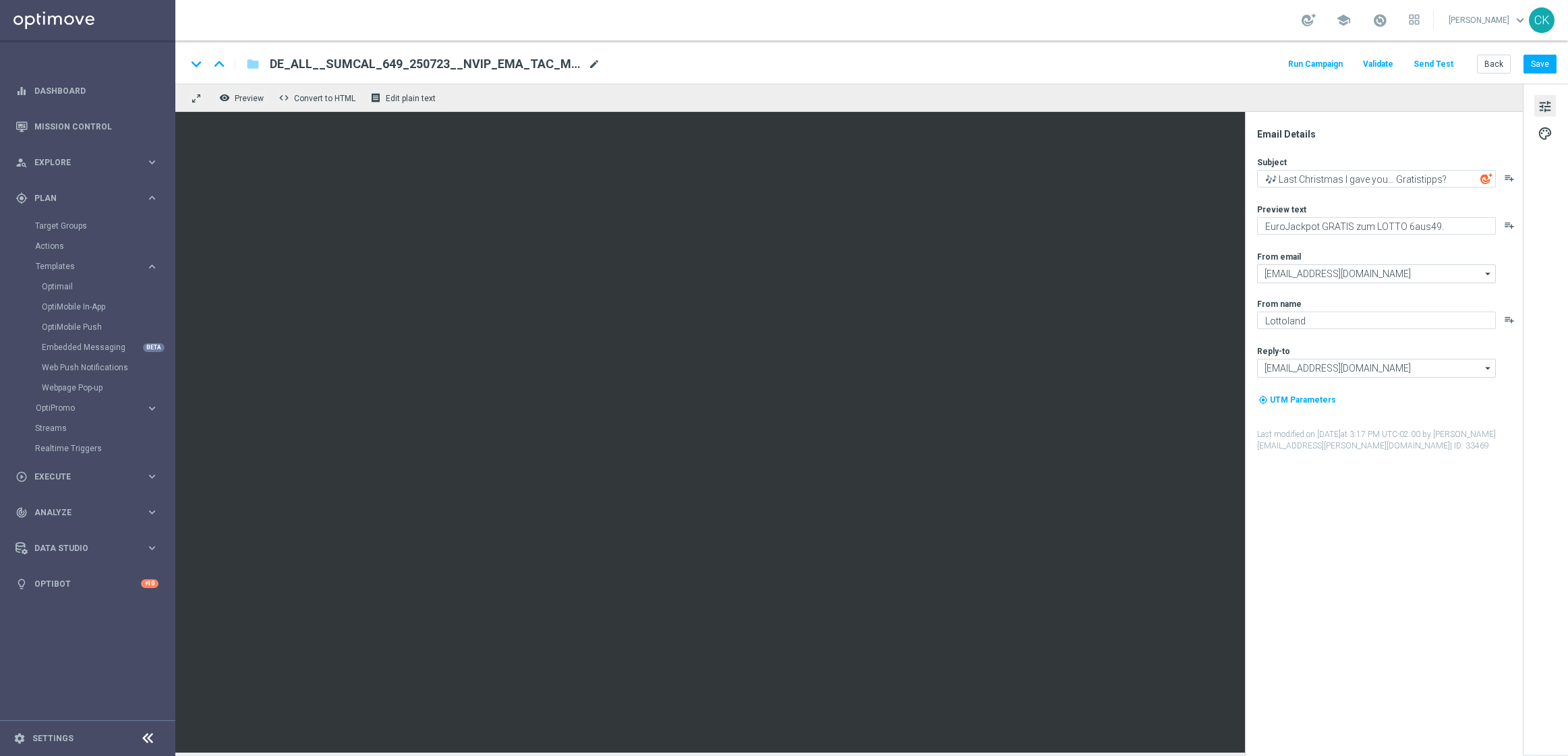
click at [593, 58] on span "mode_edit" at bounding box center [594, 64] width 12 height 12
click at [554, 58] on input "DE_ALL__SUMCAL_649_250723__NVIP_EMA_TAC_MIX(1)" at bounding box center [437, 64] width 335 height 17
paste input "MERSALE_649_250823__NVIP_EMA_TAC_MIX"
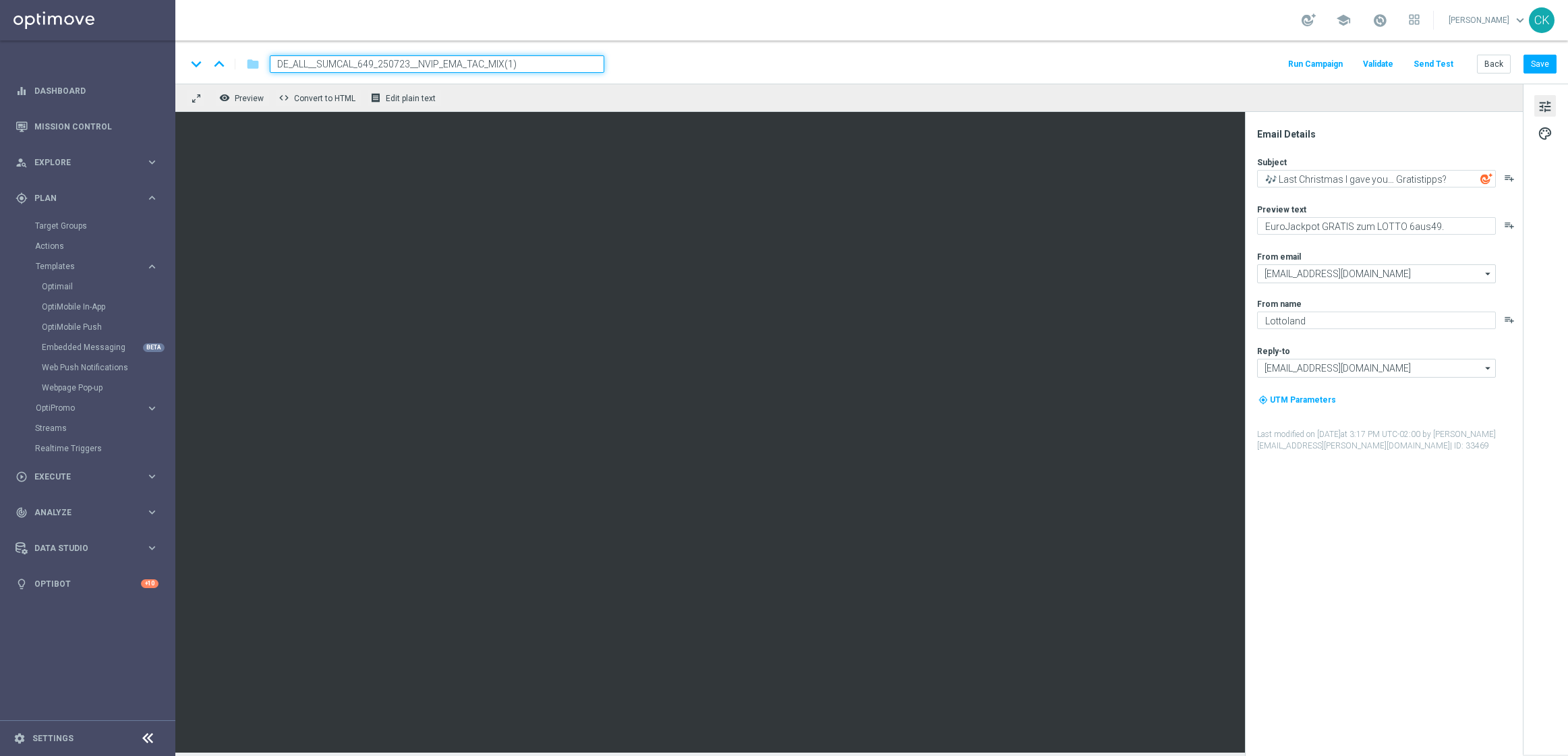
type input "DE_ALL__SUMMERSALE_649_250823__NVIP_EMA_TAC_MIX"
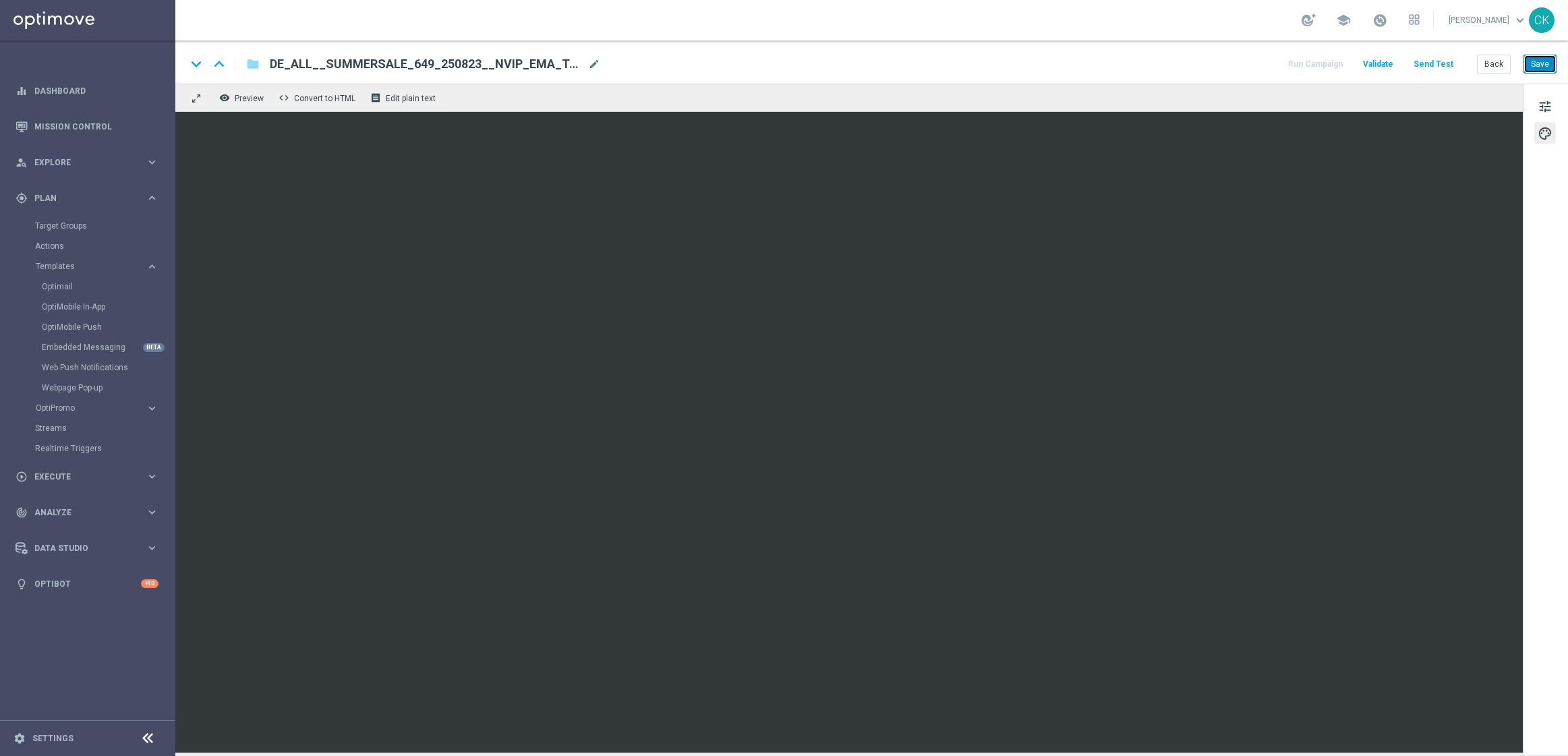
click at [1537, 60] on button "Save" at bounding box center [1540, 64] width 33 height 19
click at [1547, 104] on span "tune" at bounding box center [1545, 106] width 15 height 17
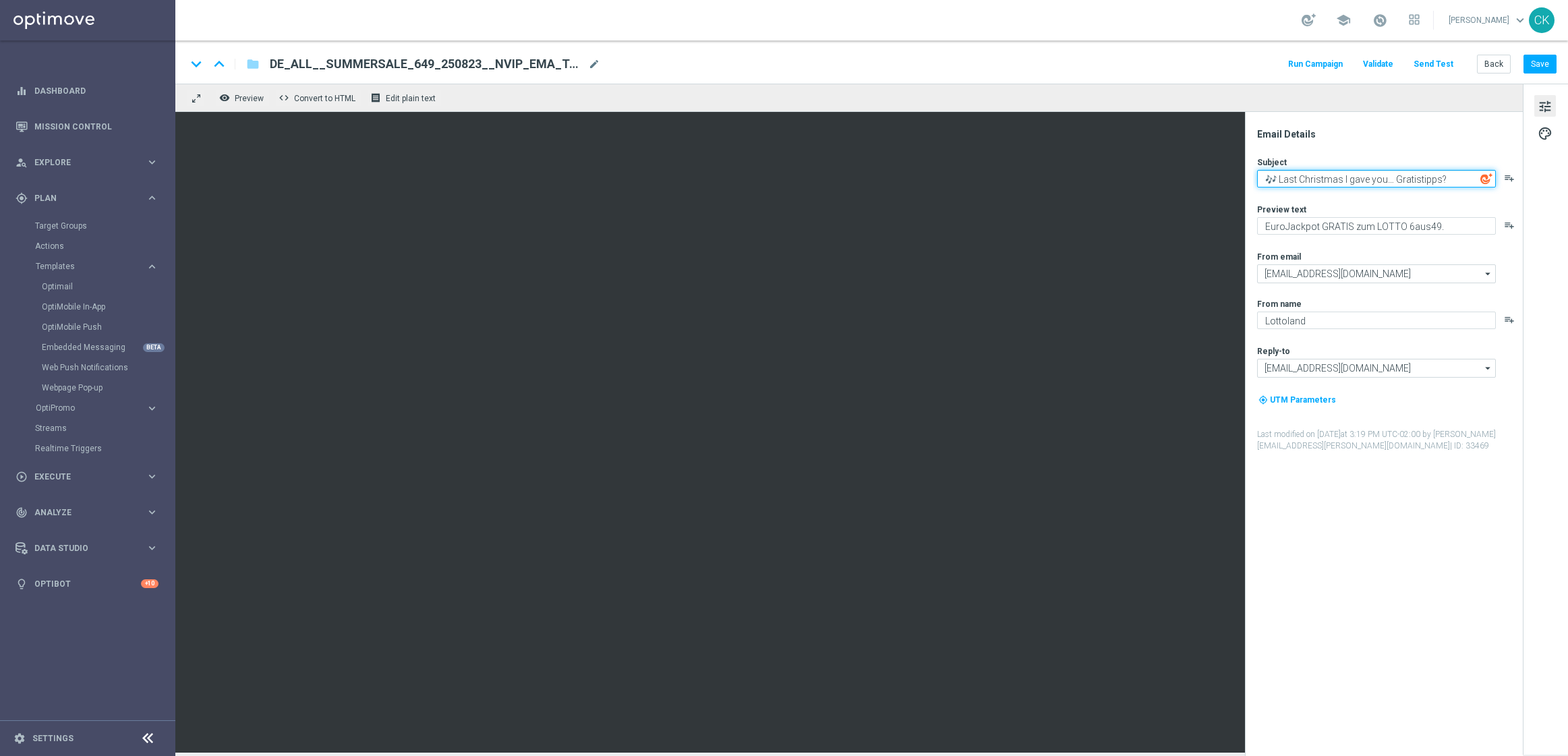
click at [1397, 172] on textarea "🎶 Last Christmas I gave you… Gratistipps?" at bounding box center [1376, 179] width 238 height 17
paste textarea "Sonnige Chancen: Sommerschlussverkauf startet jetzt"
click at [1263, 176] on textarea "Sonnige Chancen: Sommerschlussverkauf startet jetzt" at bounding box center [1376, 179] width 238 height 17
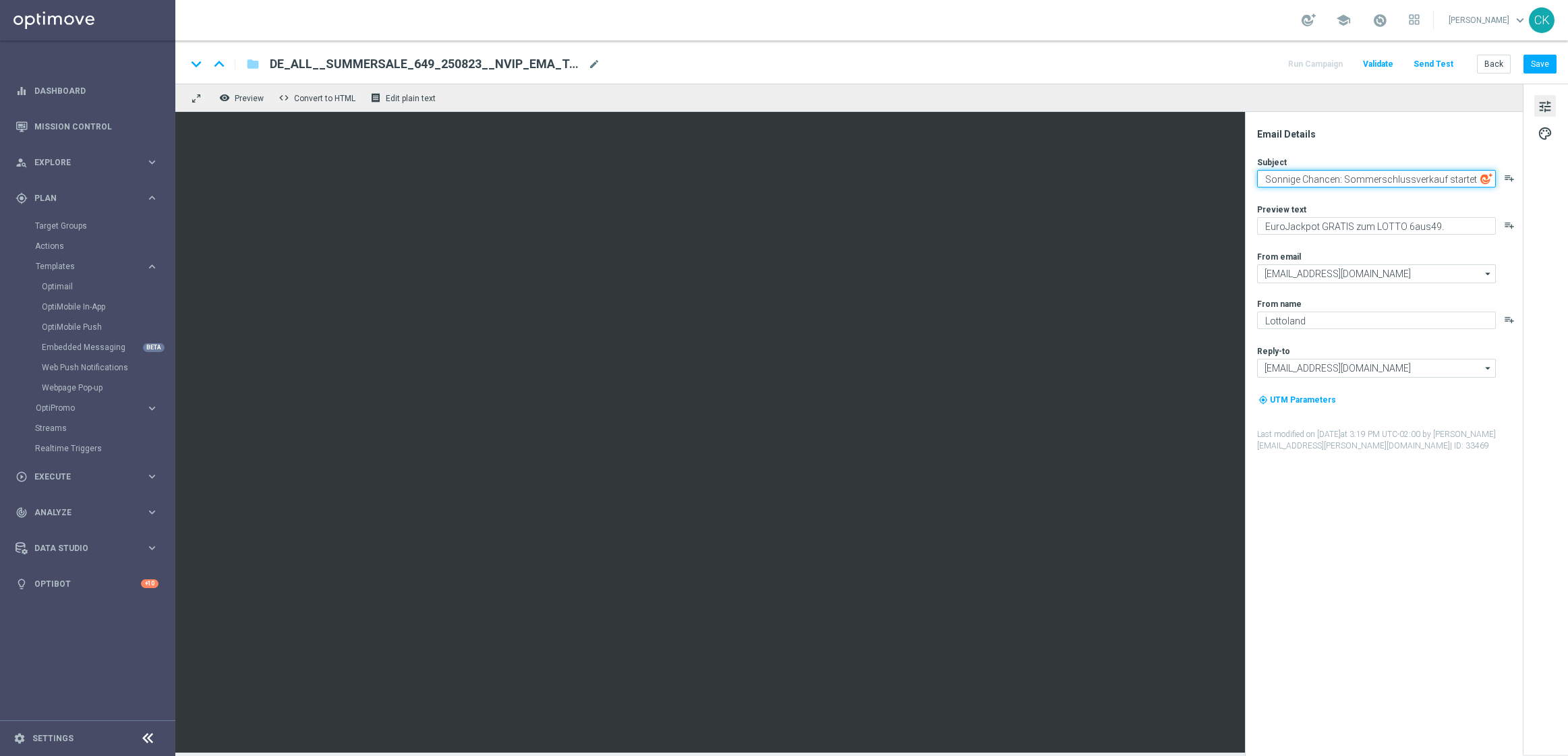
paste textarea "🌞"
click at [1359, 179] on textarea "🌞 Sonnige Chancen: Sommerschlussverkauf startet jetzt" at bounding box center [1376, 179] width 238 height 17
click at [1335, 188] on textarea "🌞 Sonnige Chancen: Der Sommerschlussverkauf startet jetzt" at bounding box center [1376, 181] width 238 height 23
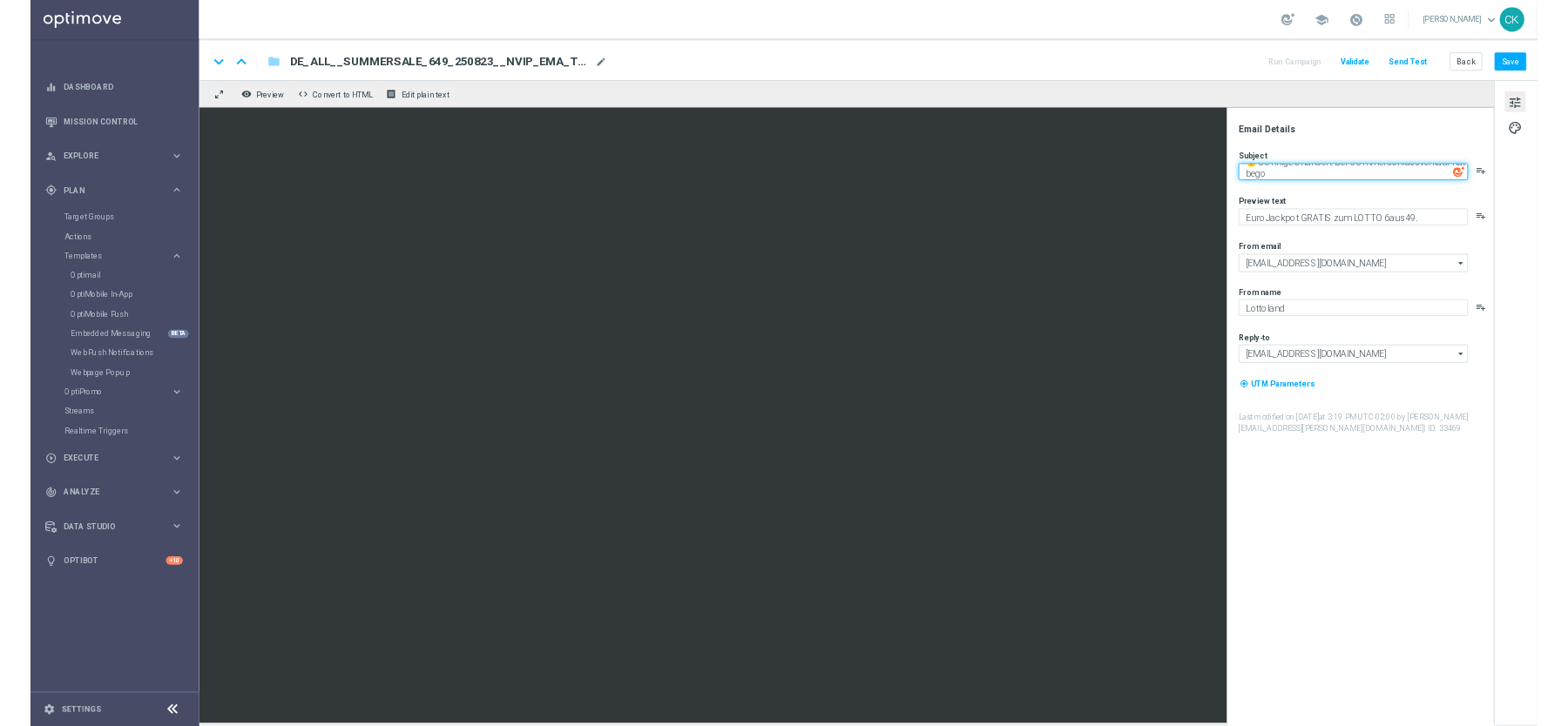
scroll to position [6, 0]
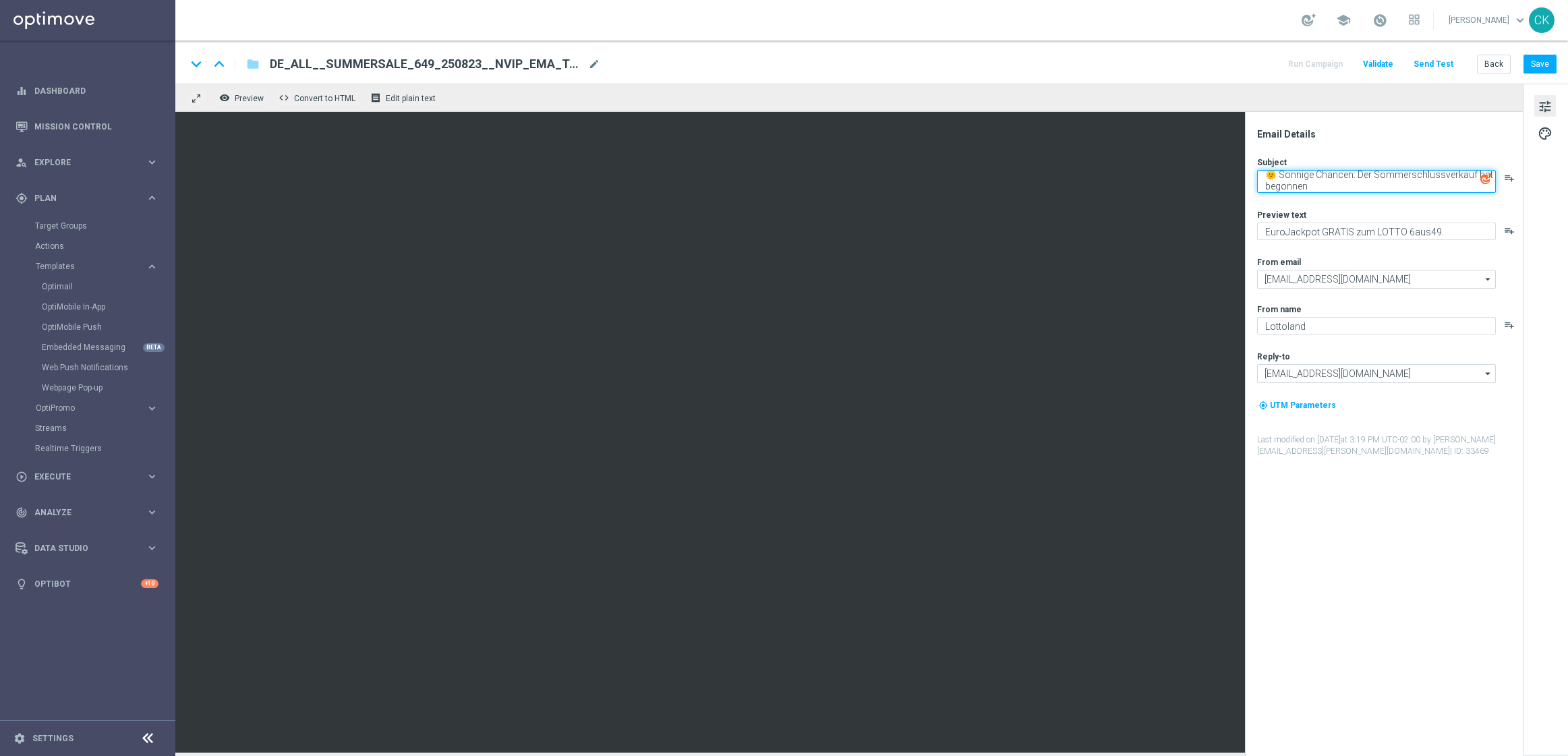
type textarea "🌞 Sonnige Chancen: Der Sommerschlussverkauf hat begonnen"
click at [1439, 237] on textarea "30 % Rabatt auf dein LOTTO 6aus49." at bounding box center [1376, 231] width 238 height 17
type textarea "30 % Rabatt auf dein LOTTO 6aus49."
click at [1547, 66] on button "Save" at bounding box center [1540, 64] width 33 height 19
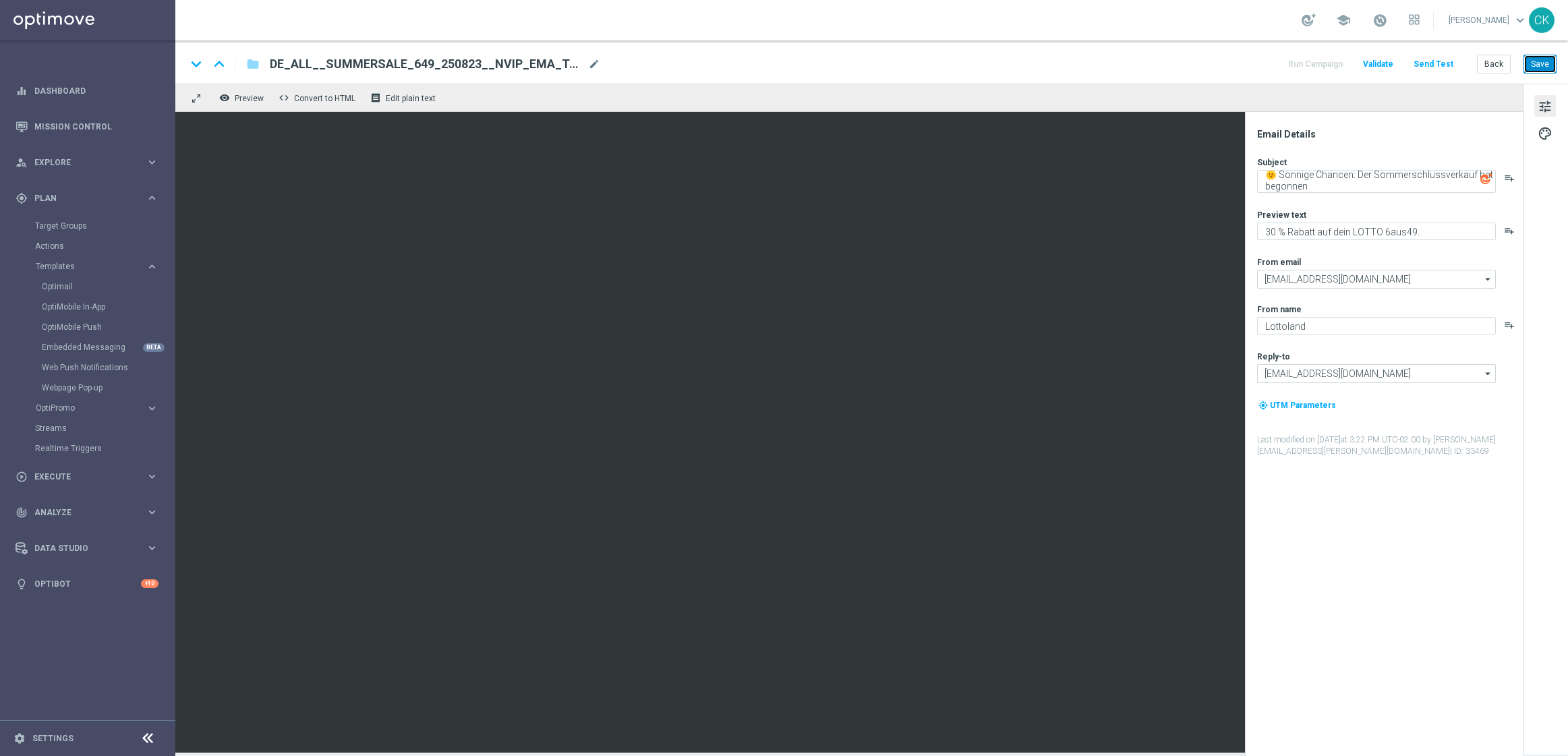
click at [1553, 56] on button "Save" at bounding box center [1540, 64] width 33 height 19
click at [1541, 63] on button "Save" at bounding box center [1540, 64] width 33 height 19
click at [1422, 66] on button "Send Test" at bounding box center [1434, 64] width 44 height 18
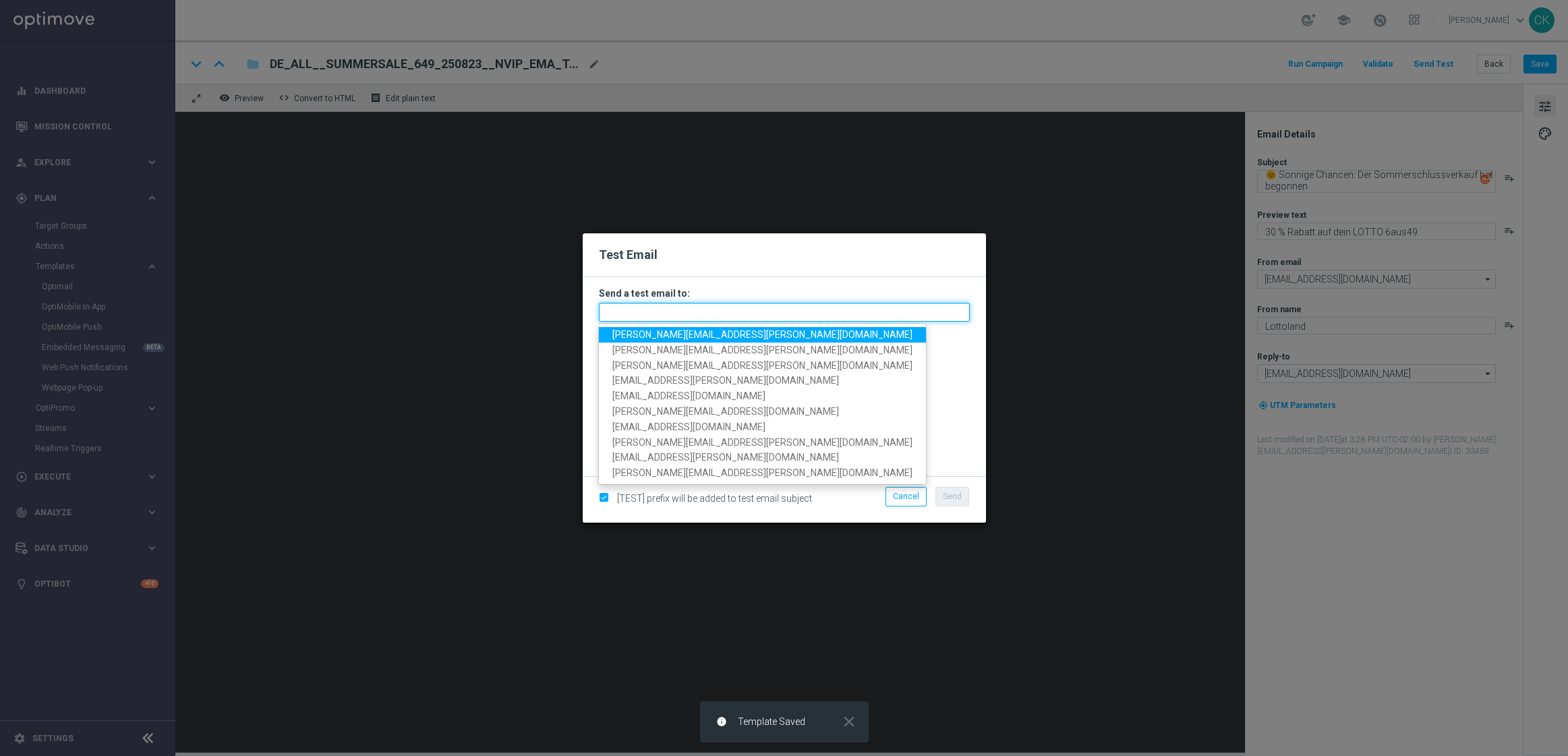
click at [709, 318] on input "text" at bounding box center [784, 312] width 371 height 19
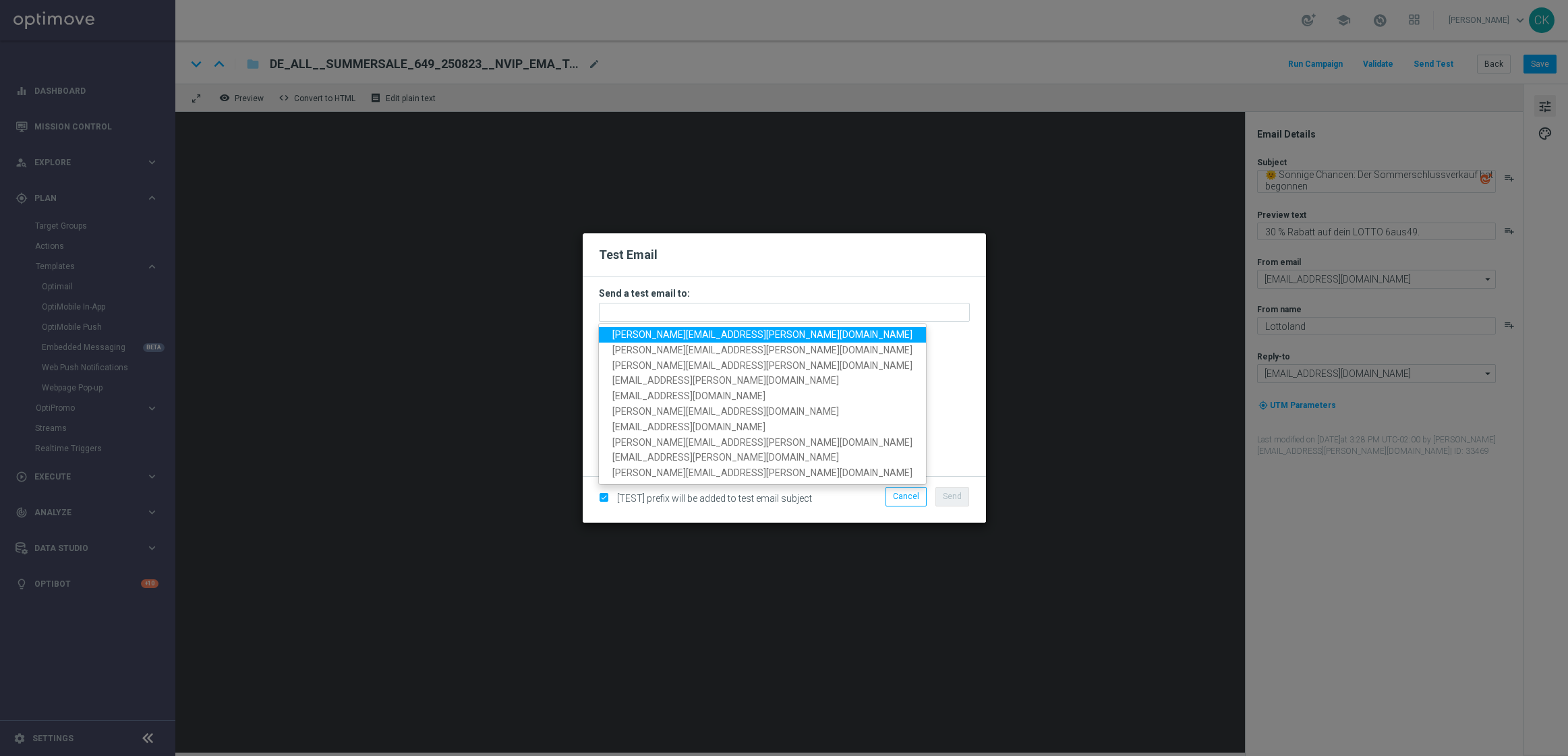
click at [718, 335] on span "[PERSON_NAME][EMAIL_ADDRESS][PERSON_NAME][DOMAIN_NAME]" at bounding box center [763, 334] width 300 height 11
type input "[PERSON_NAME][EMAIL_ADDRESS][PERSON_NAME][DOMAIN_NAME]"
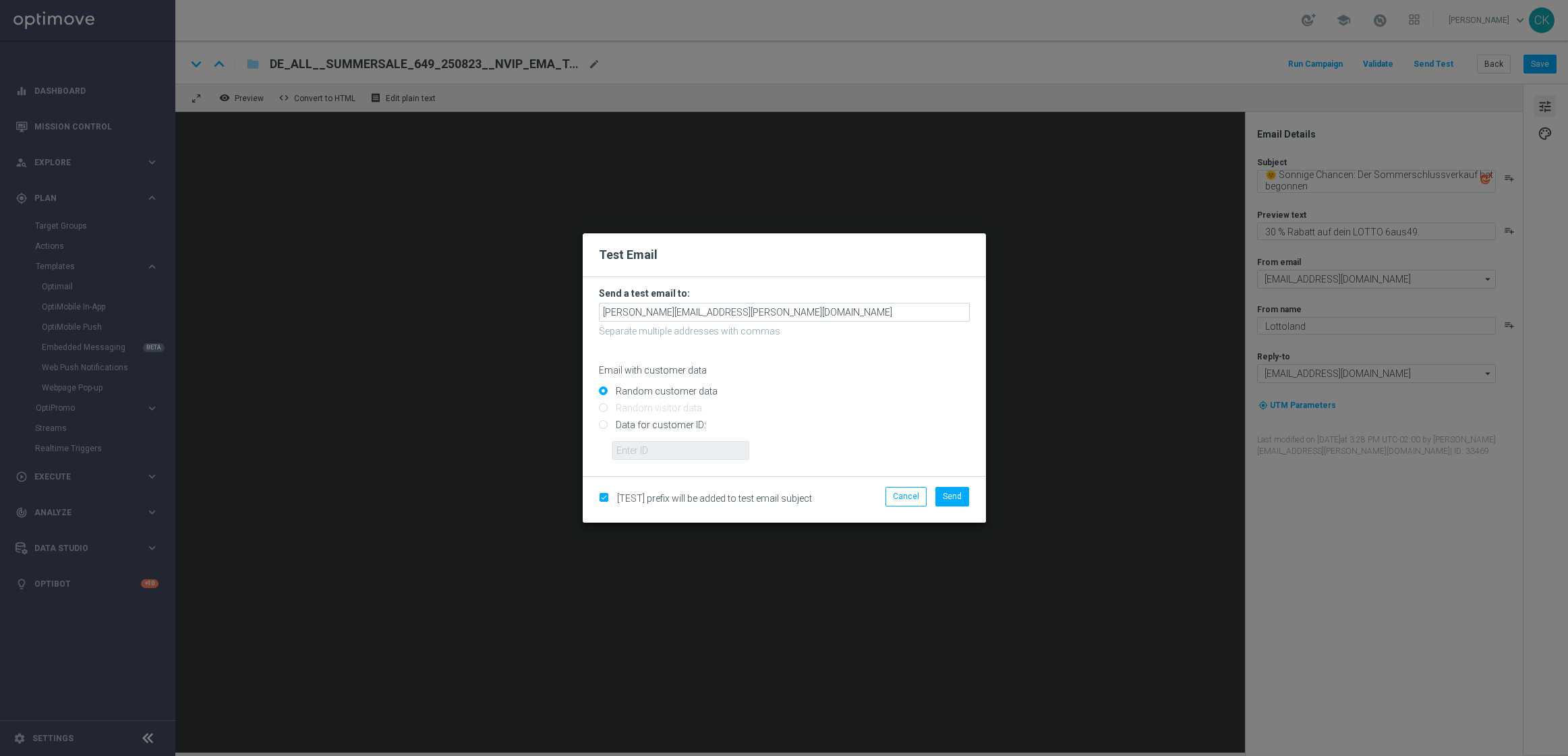
click at [641, 427] on input "Data for customer ID:" at bounding box center [784, 431] width 371 height 19
radio input "true"
click at [655, 389] on input "Random customer data" at bounding box center [784, 397] width 371 height 19
radio input "true"
click at [949, 498] on span "Send" at bounding box center [952, 496] width 19 height 9
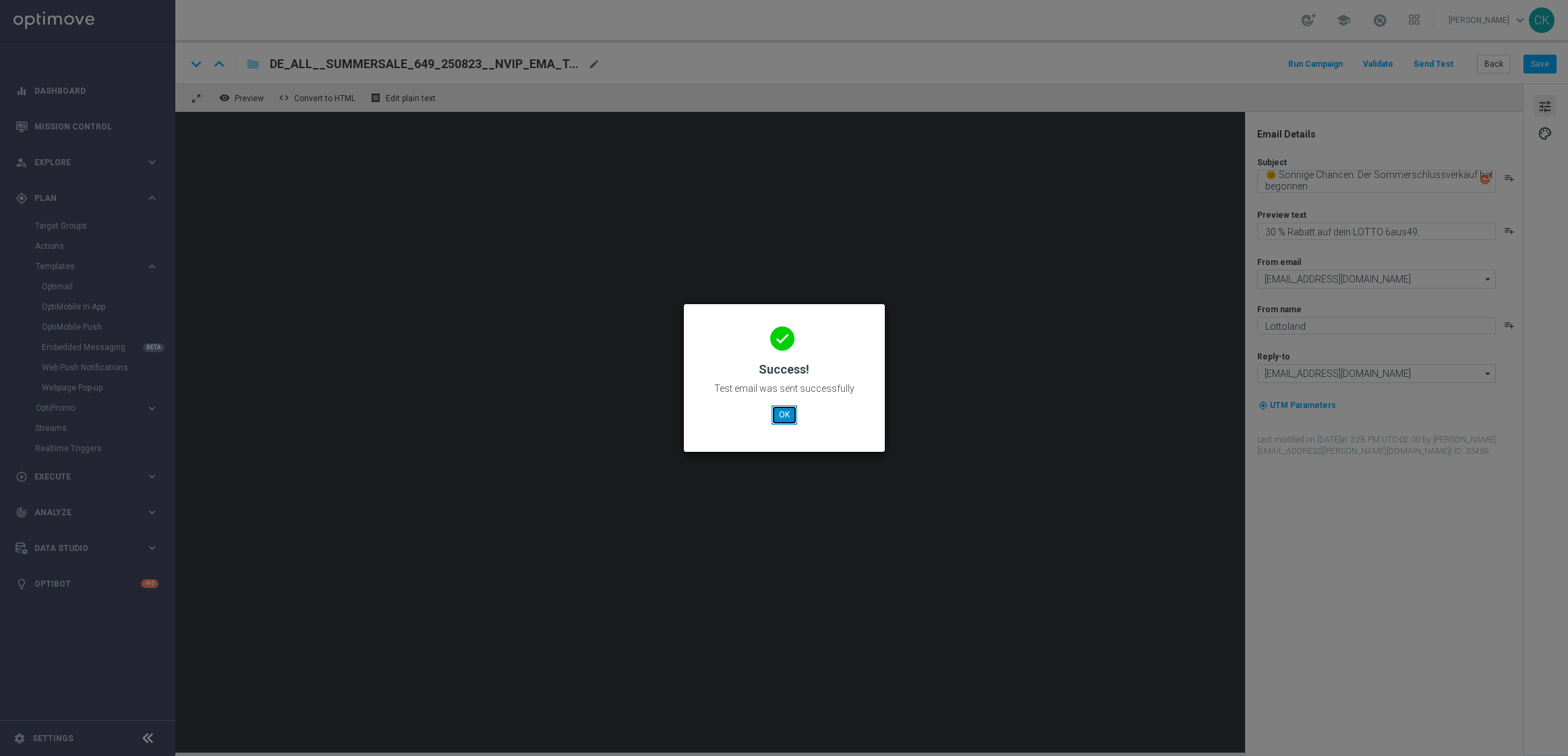
click at [779, 415] on button "OK" at bounding box center [784, 415] width 26 height 19
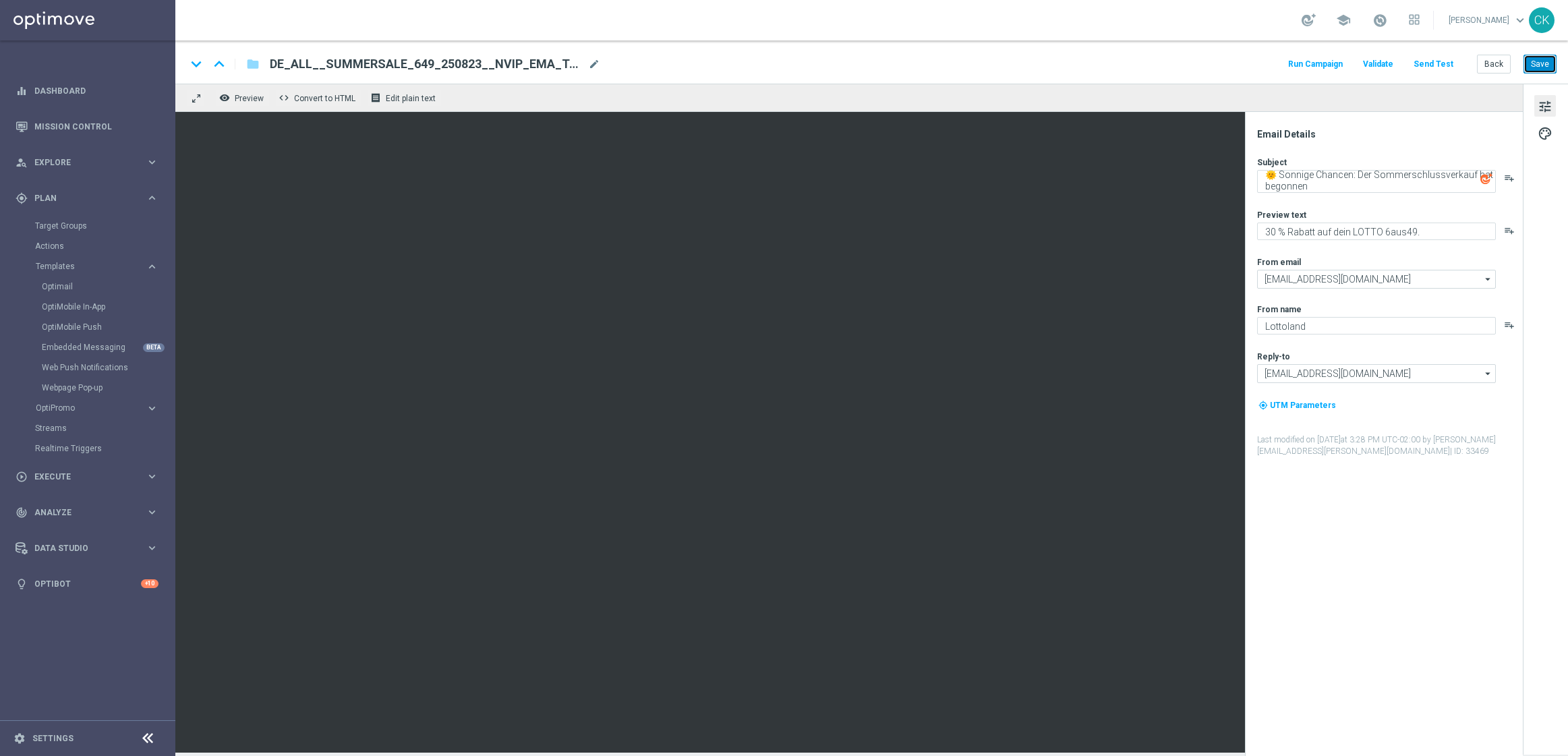
click at [1542, 70] on button "Save" at bounding box center [1540, 64] width 33 height 19
click at [1543, 66] on button "Save" at bounding box center [1540, 64] width 33 height 19
click at [1543, 66] on button "Save" at bounding box center [1540, 64] width 33 height 19
click at [1328, 182] on textarea "🌞 Sonnige Chancen: Der Sommerschlussverkauf hat begonnen" at bounding box center [1376, 181] width 238 height 23
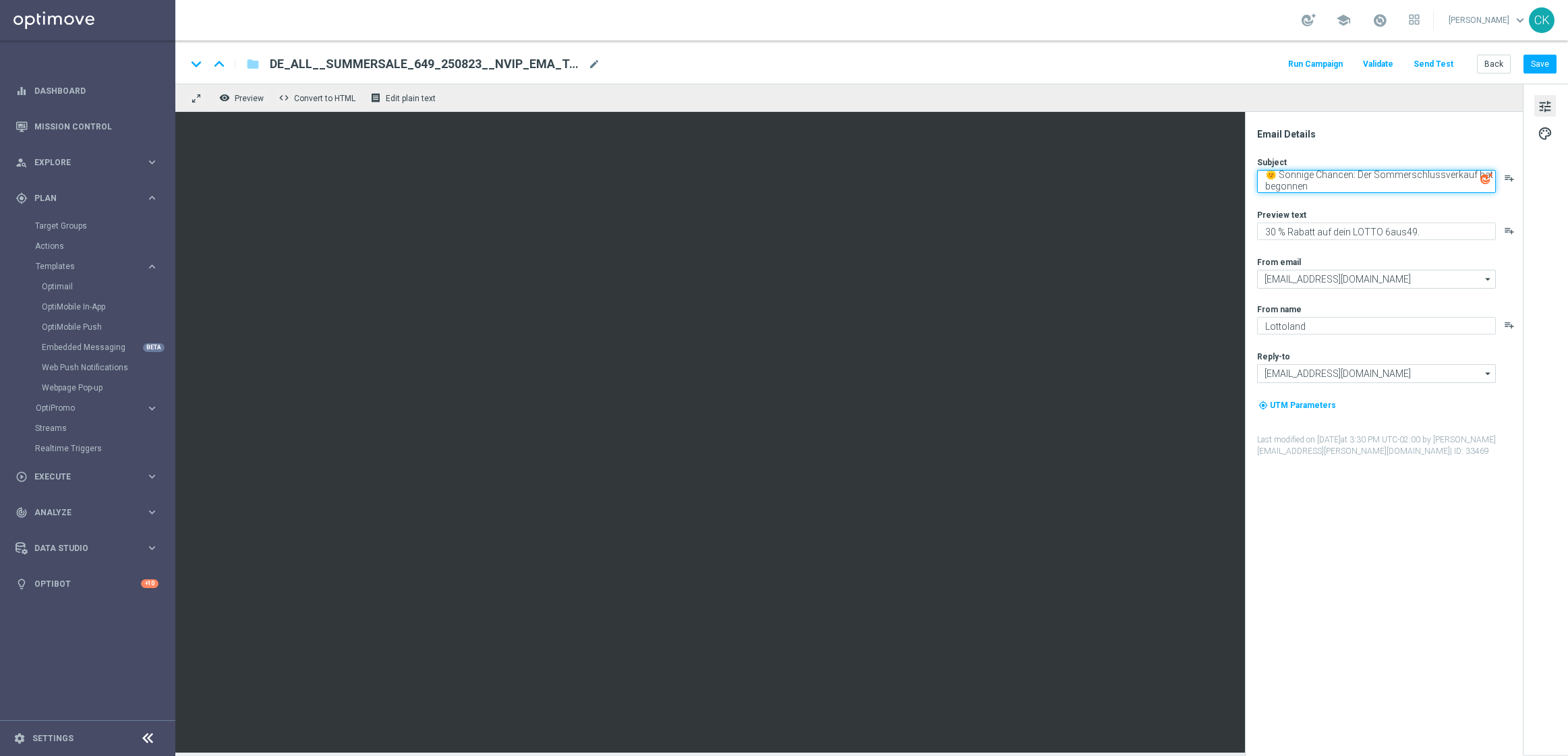
click at [1328, 182] on textarea "🌞 Sonnige Chancen: Der Sommerschlussverkauf hat begonnen" at bounding box center [1376, 181] width 238 height 23
click at [1541, 65] on button "Save" at bounding box center [1540, 64] width 33 height 19
click at [1548, 63] on button "Save" at bounding box center [1540, 64] width 33 height 19
click at [1492, 61] on button "Back" at bounding box center [1494, 64] width 34 height 19
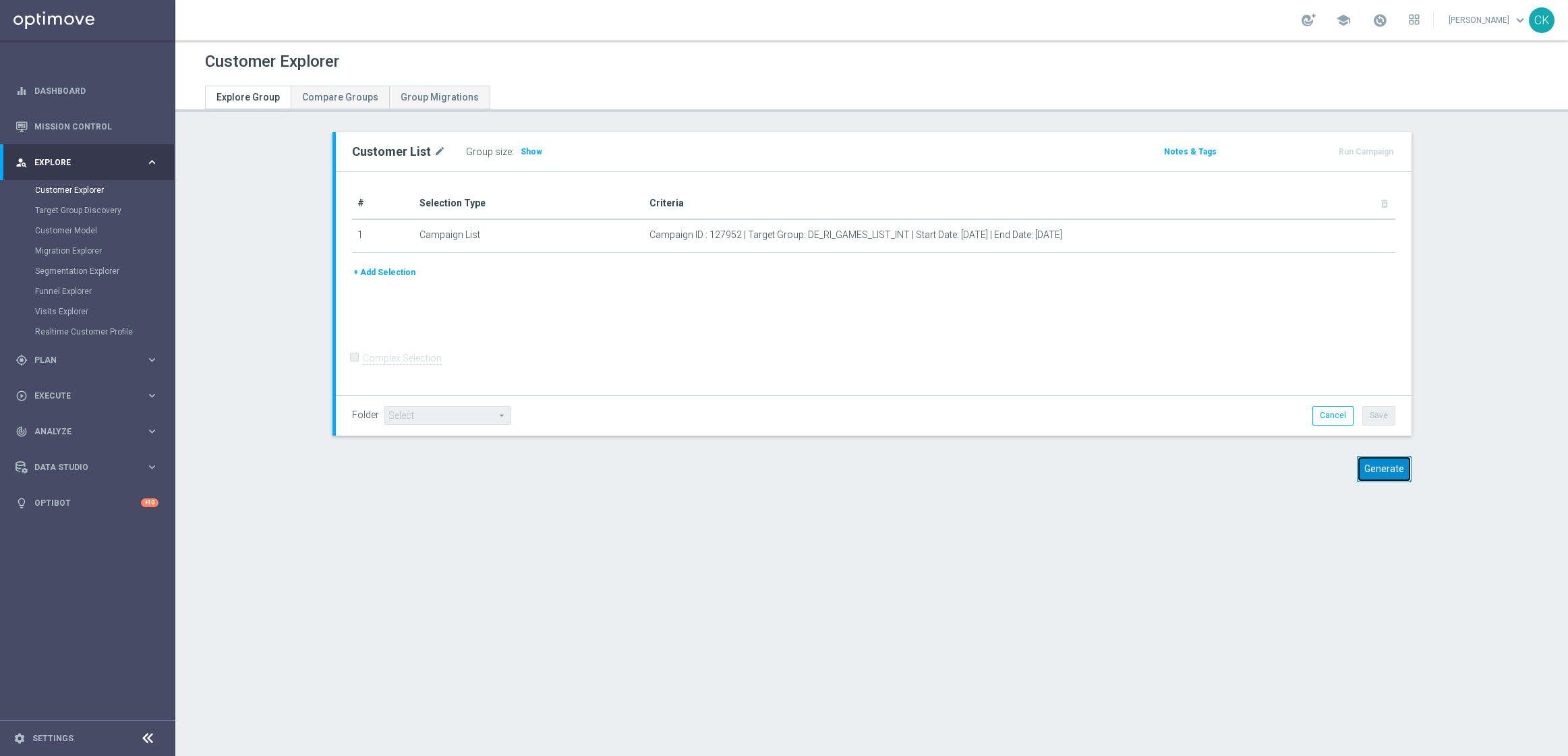
click at [1385, 461] on button "Generate" at bounding box center [1384, 469] width 55 height 26
click at [1367, 475] on button "Generate" at bounding box center [1384, 469] width 55 height 26
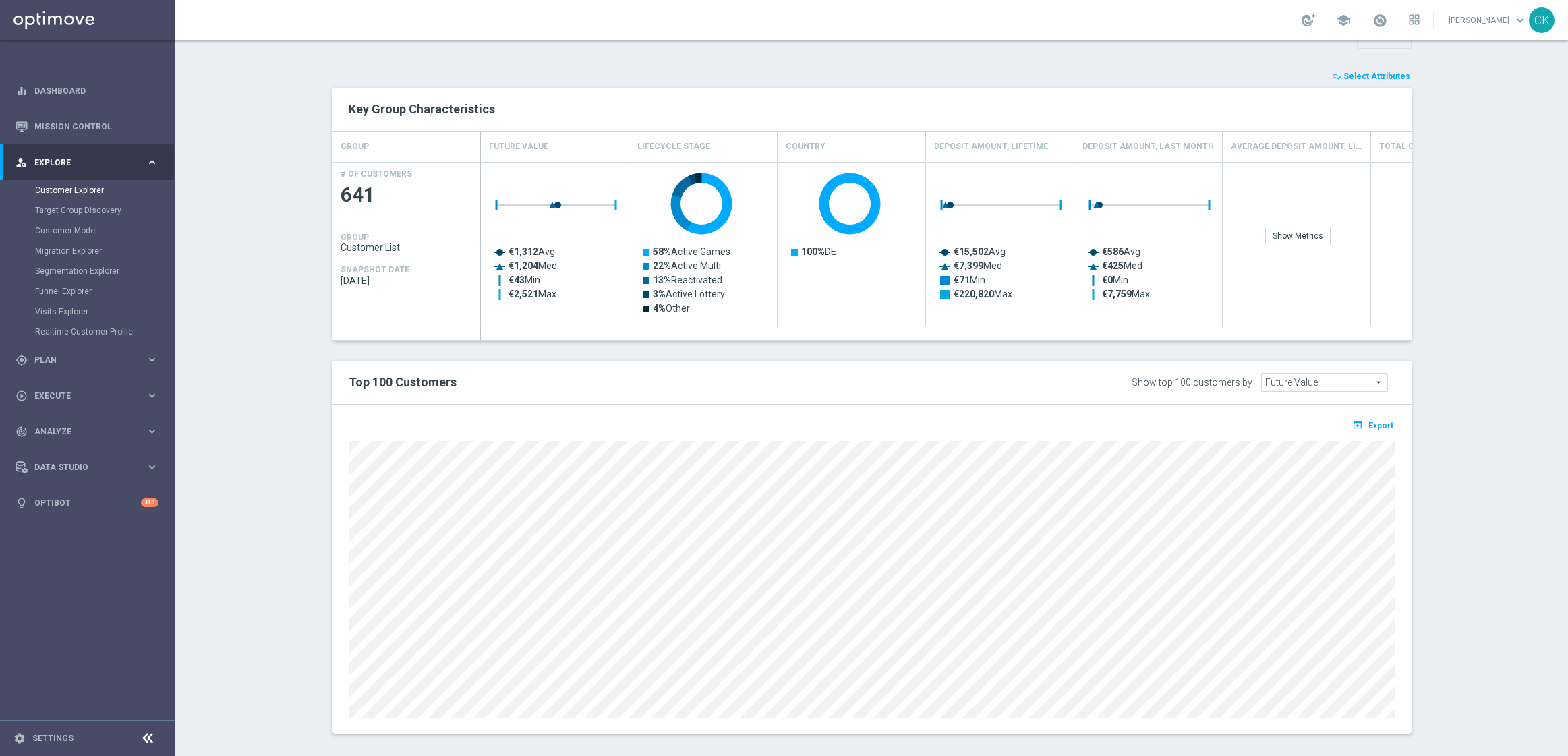
scroll to position [519, 0]
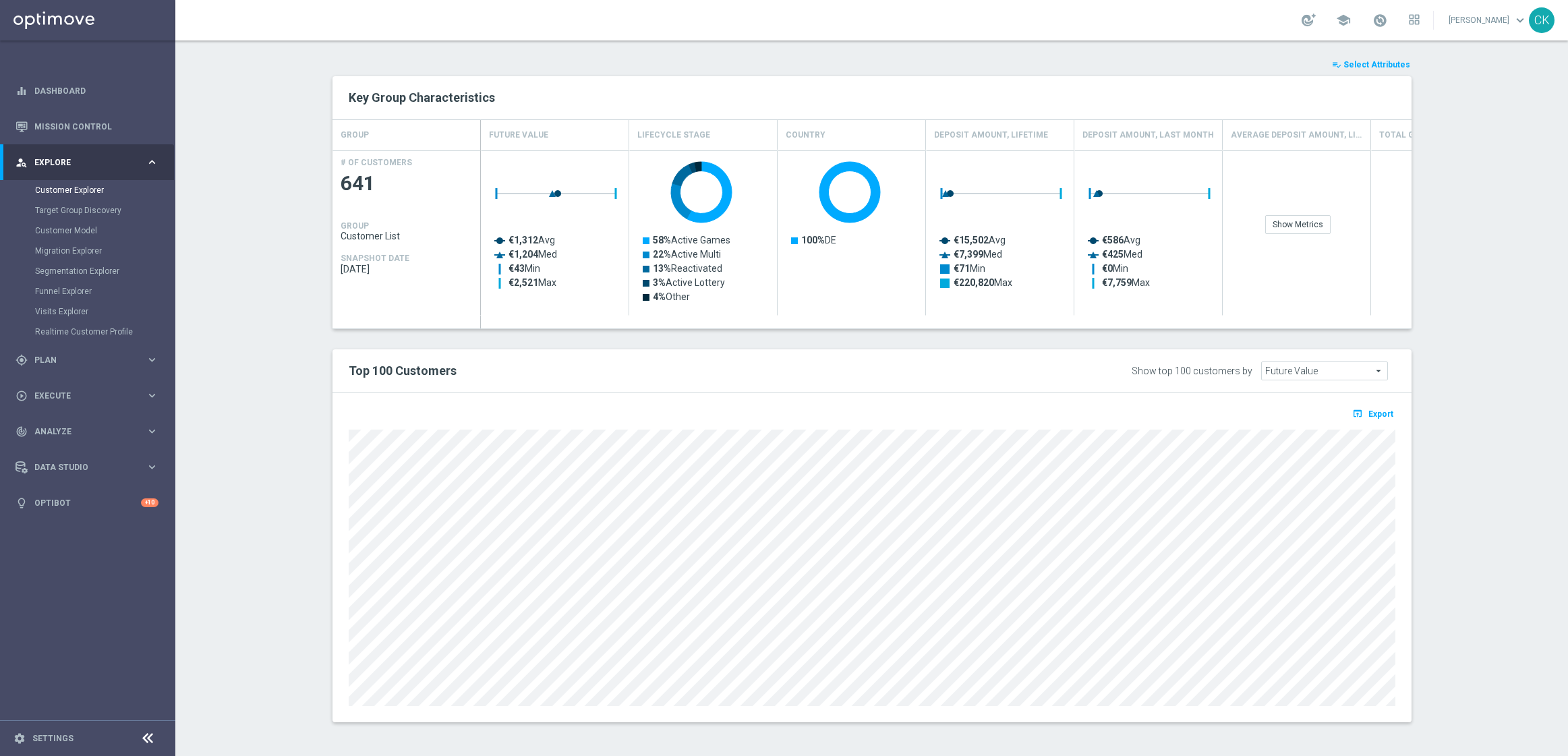
click at [1354, 63] on span "Select Attributes" at bounding box center [1377, 64] width 67 height 9
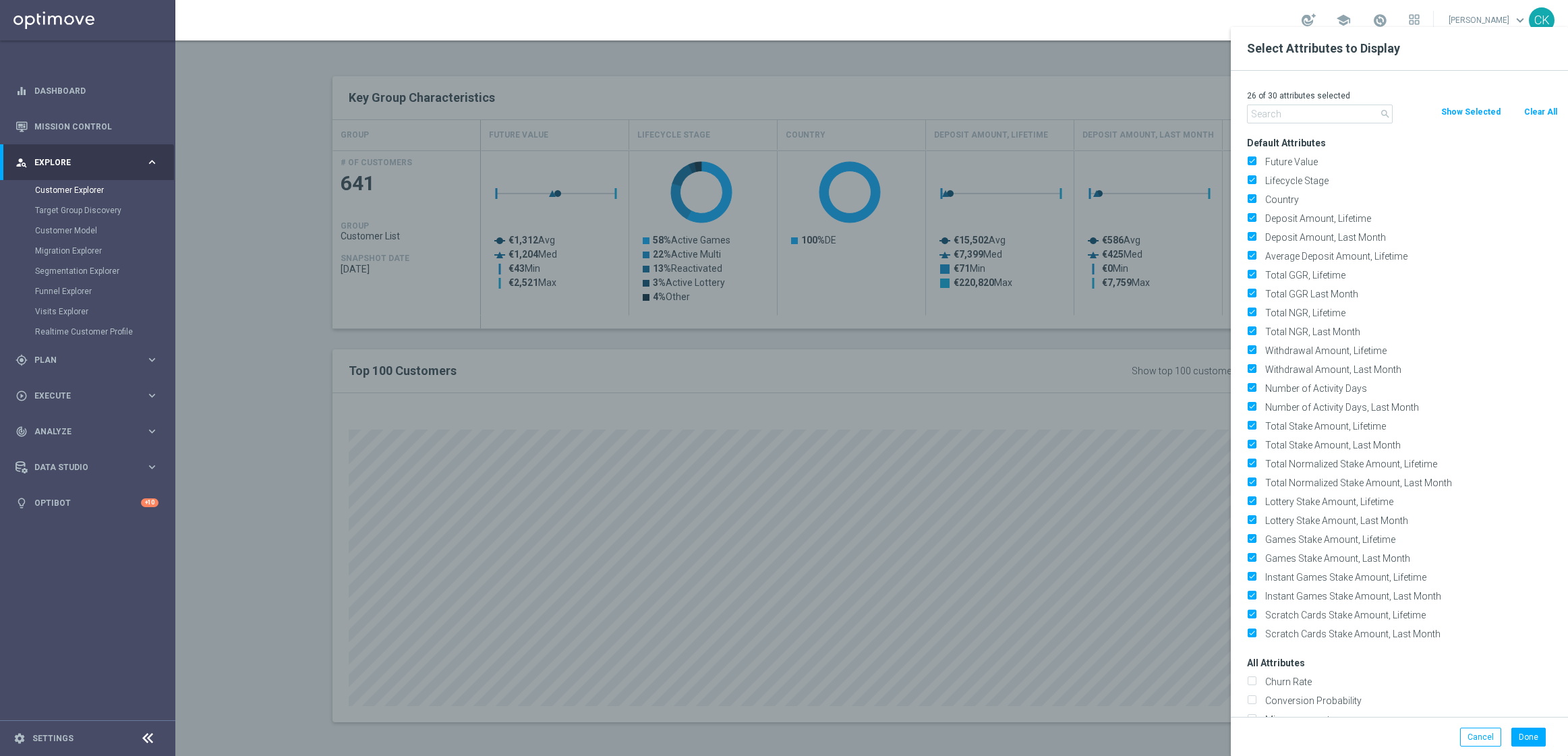
click at [1542, 114] on button "Clear All" at bounding box center [1540, 112] width 36 height 15
checkbox input "false"
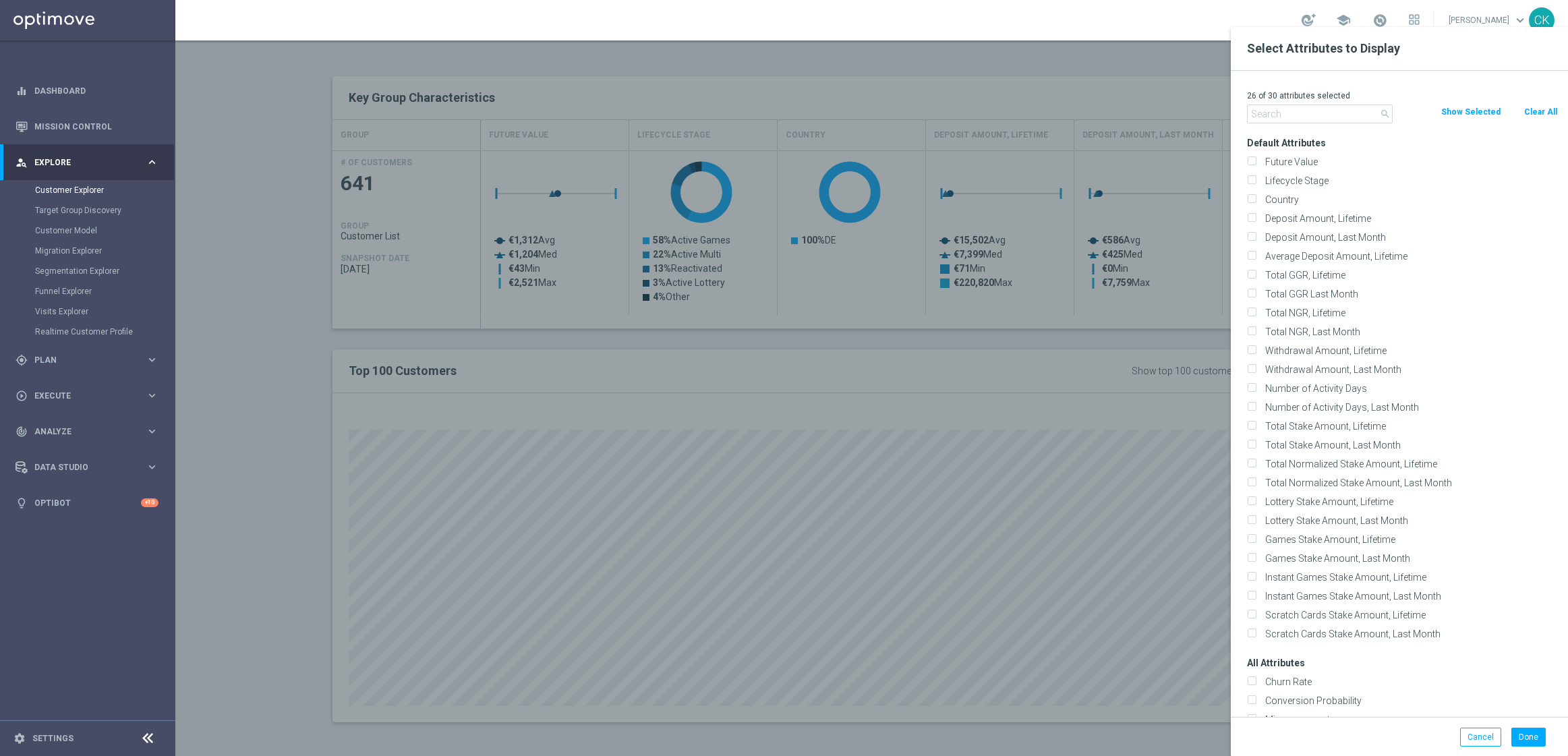
checkbox input "false"
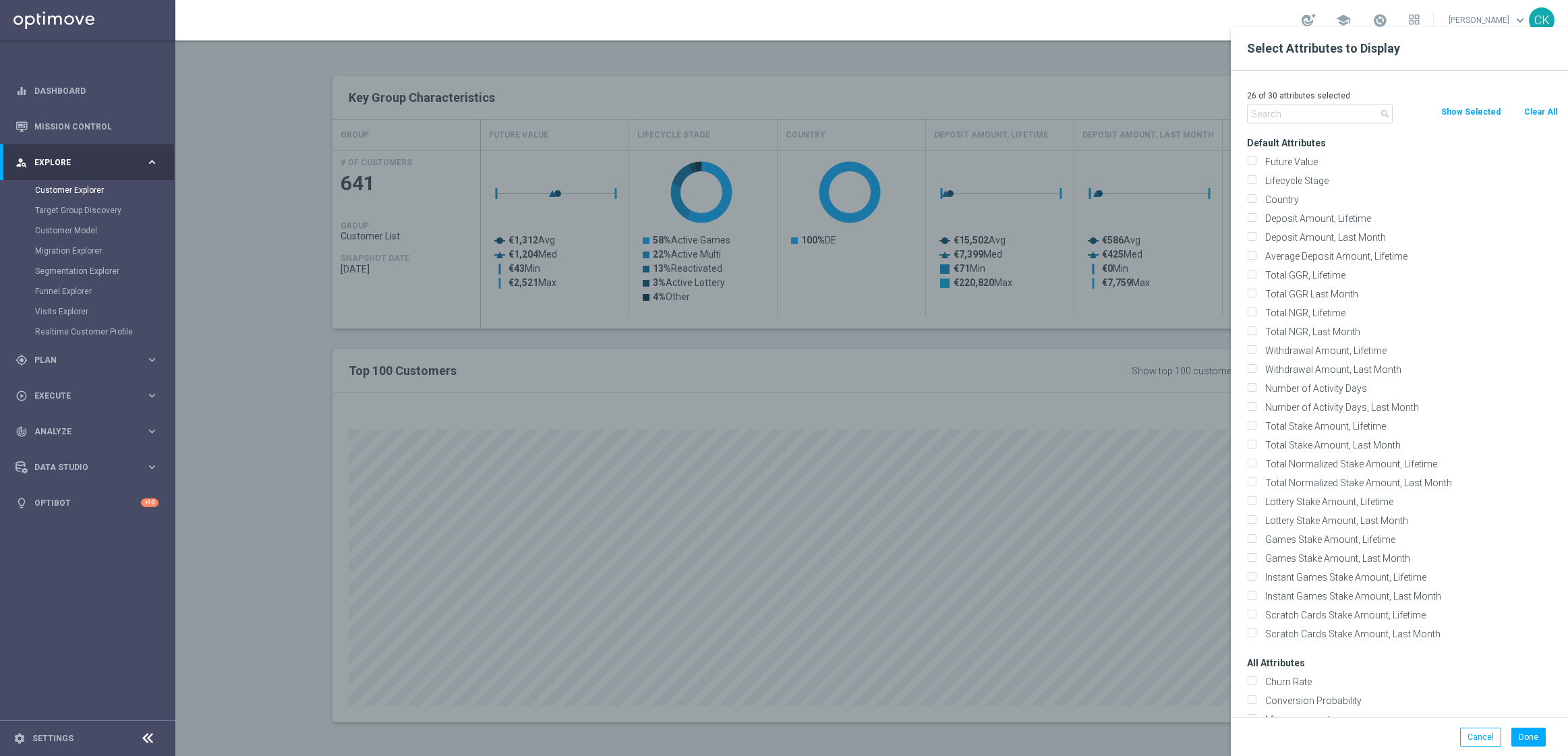
checkbox input "false"
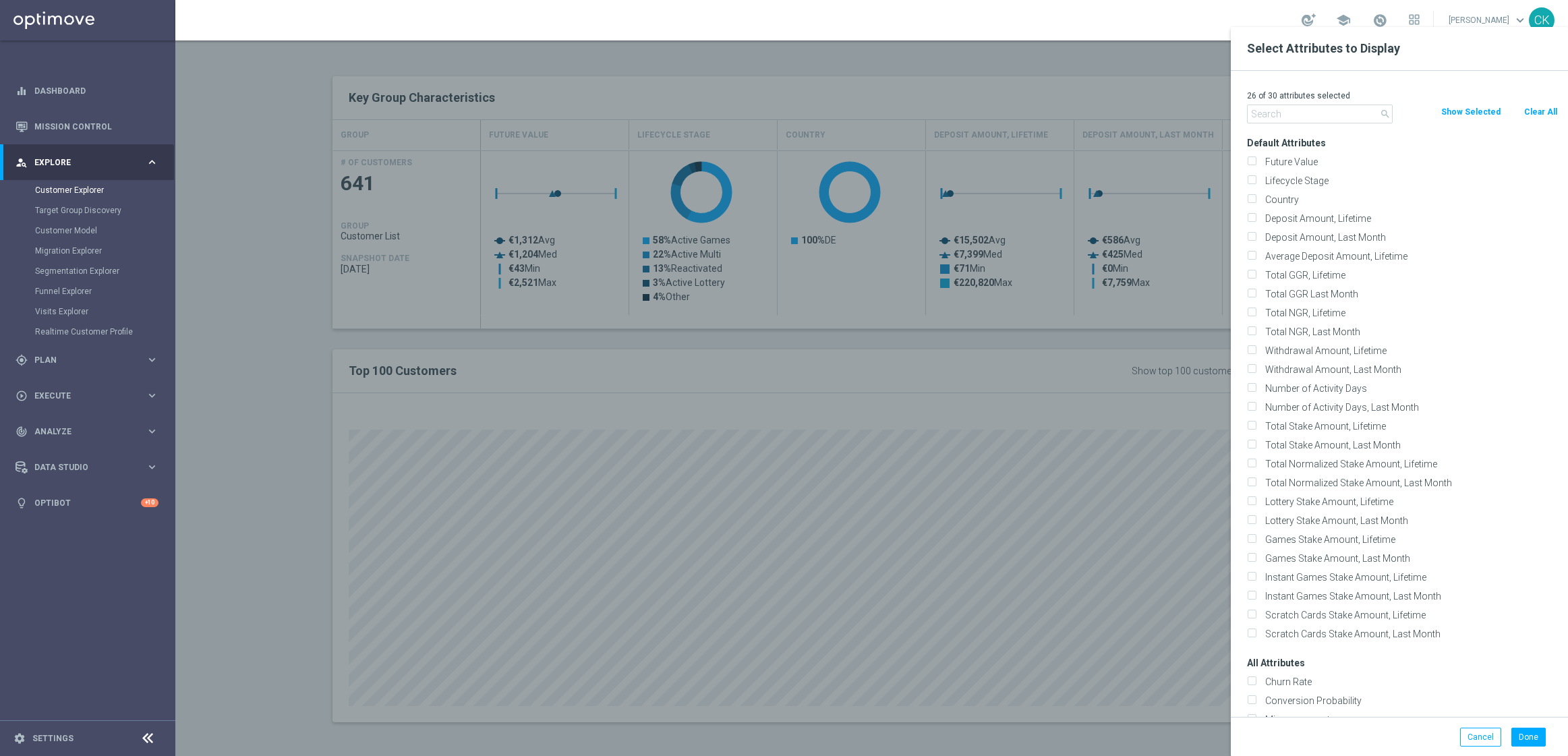
checkbox input "false"
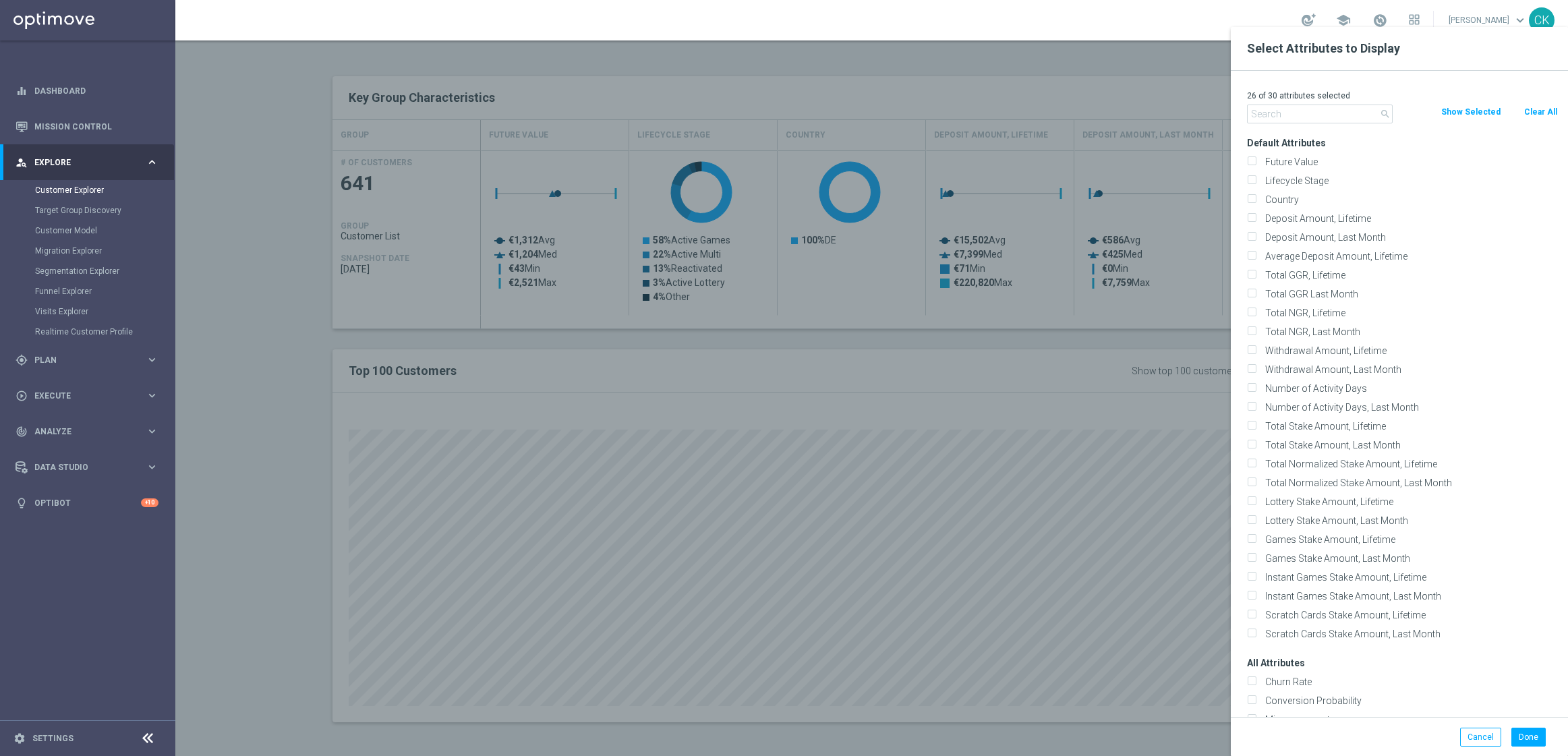
checkbox input "false"
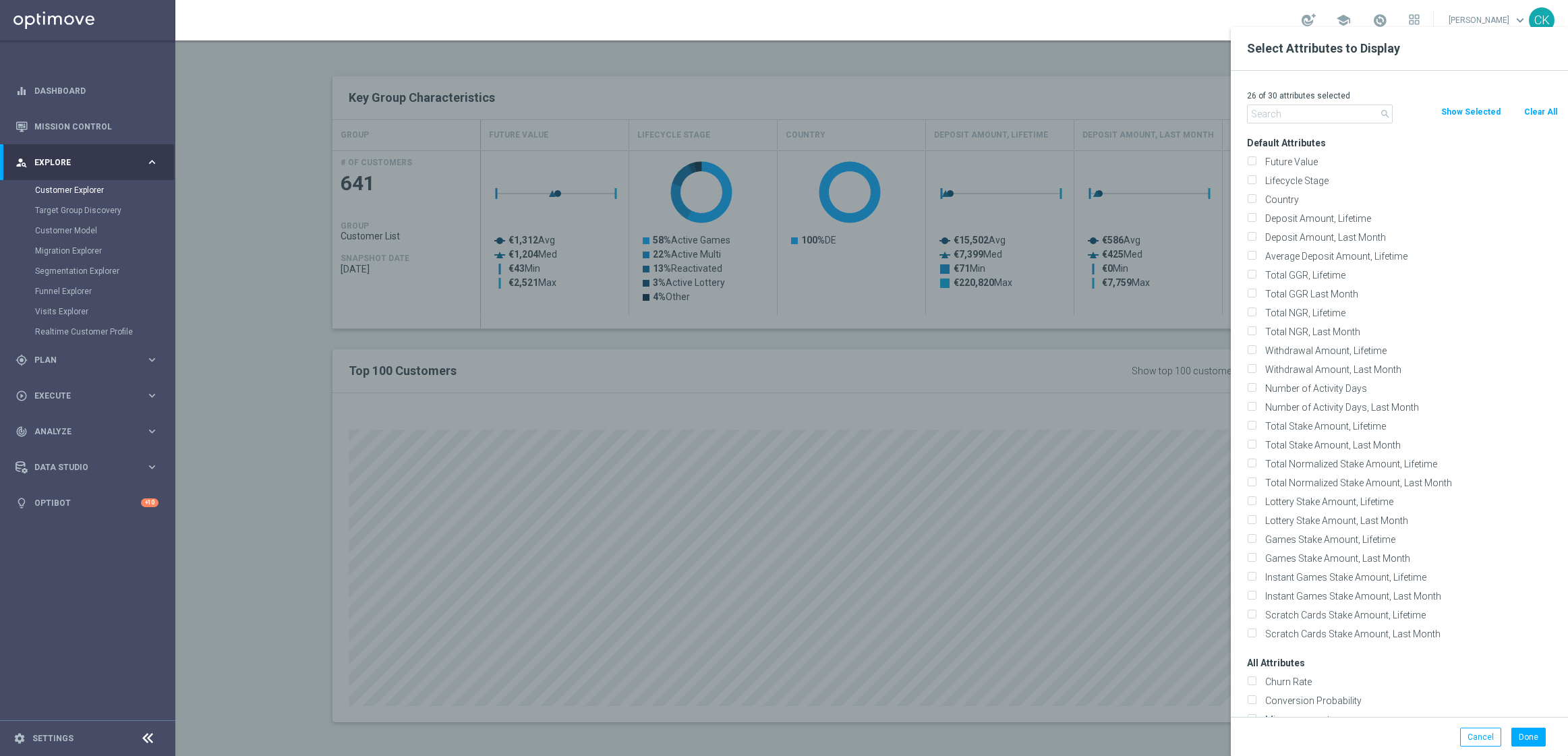
checkbox input "false"
click at [1294, 199] on label "Country" at bounding box center [1409, 199] width 298 height 12
click at [1256, 199] on input "Country" at bounding box center [1251, 201] width 9 height 9
checkbox input "true"
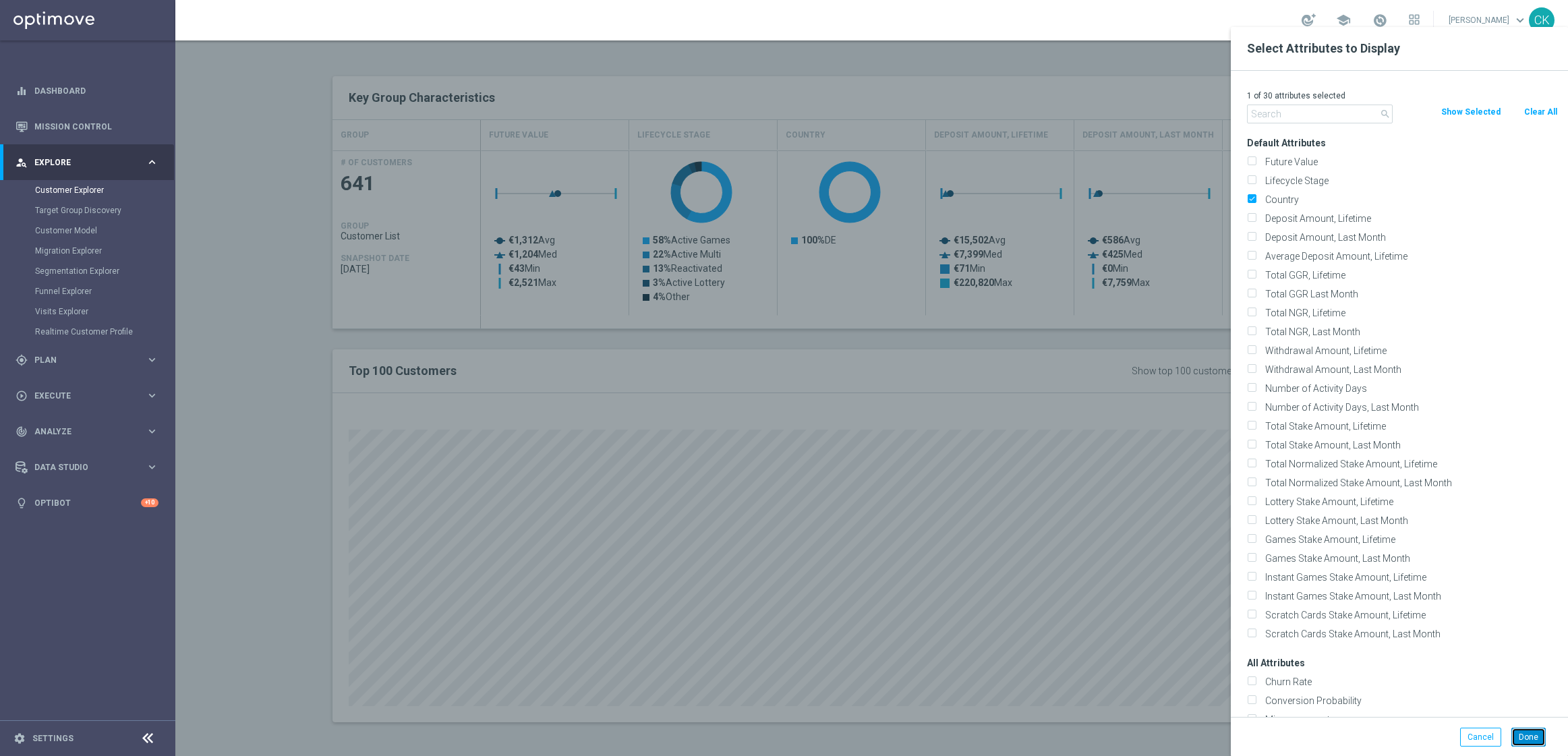
click at [1529, 740] on button "Done" at bounding box center [1529, 737] width 34 height 19
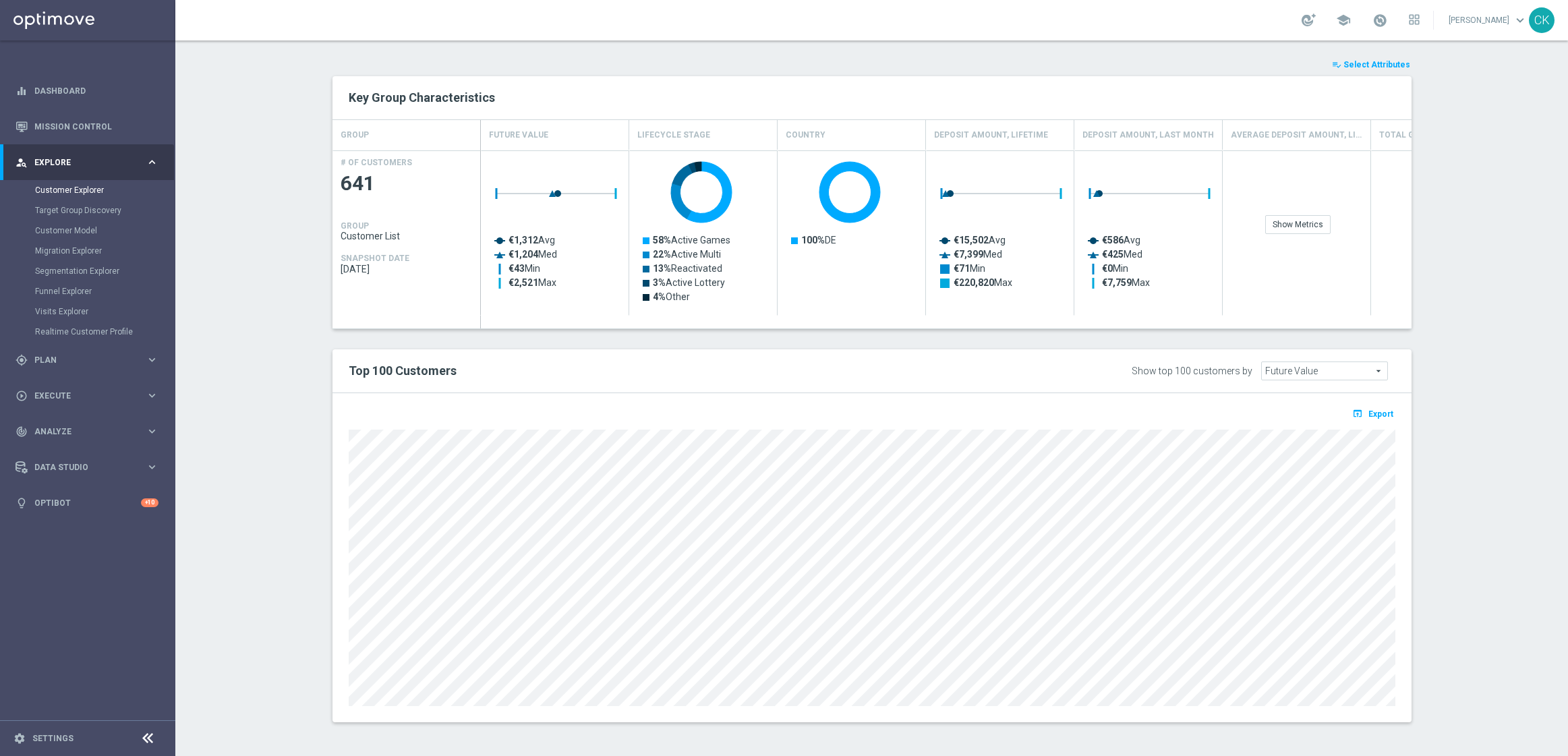
type input "Search"
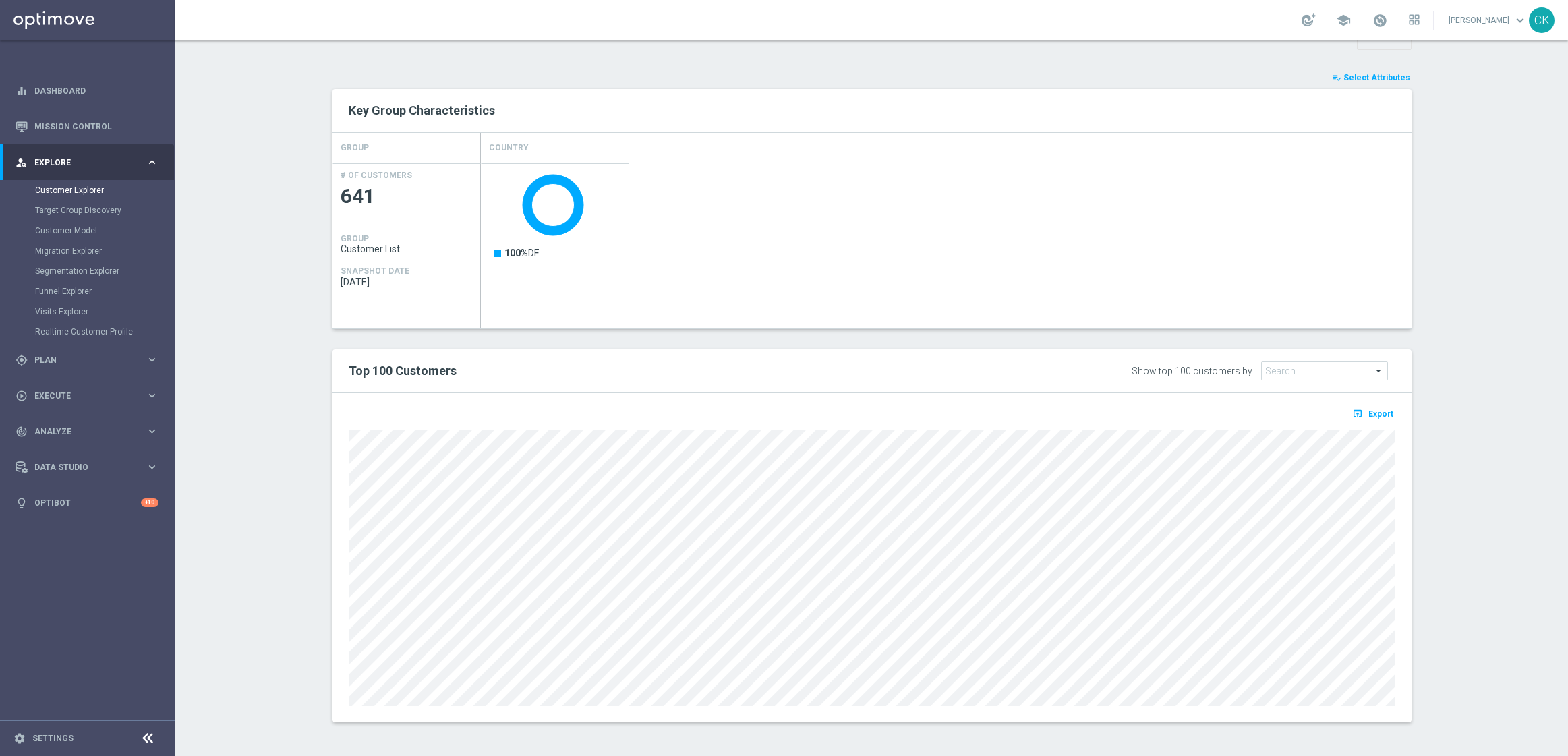
scroll to position [507, 0]
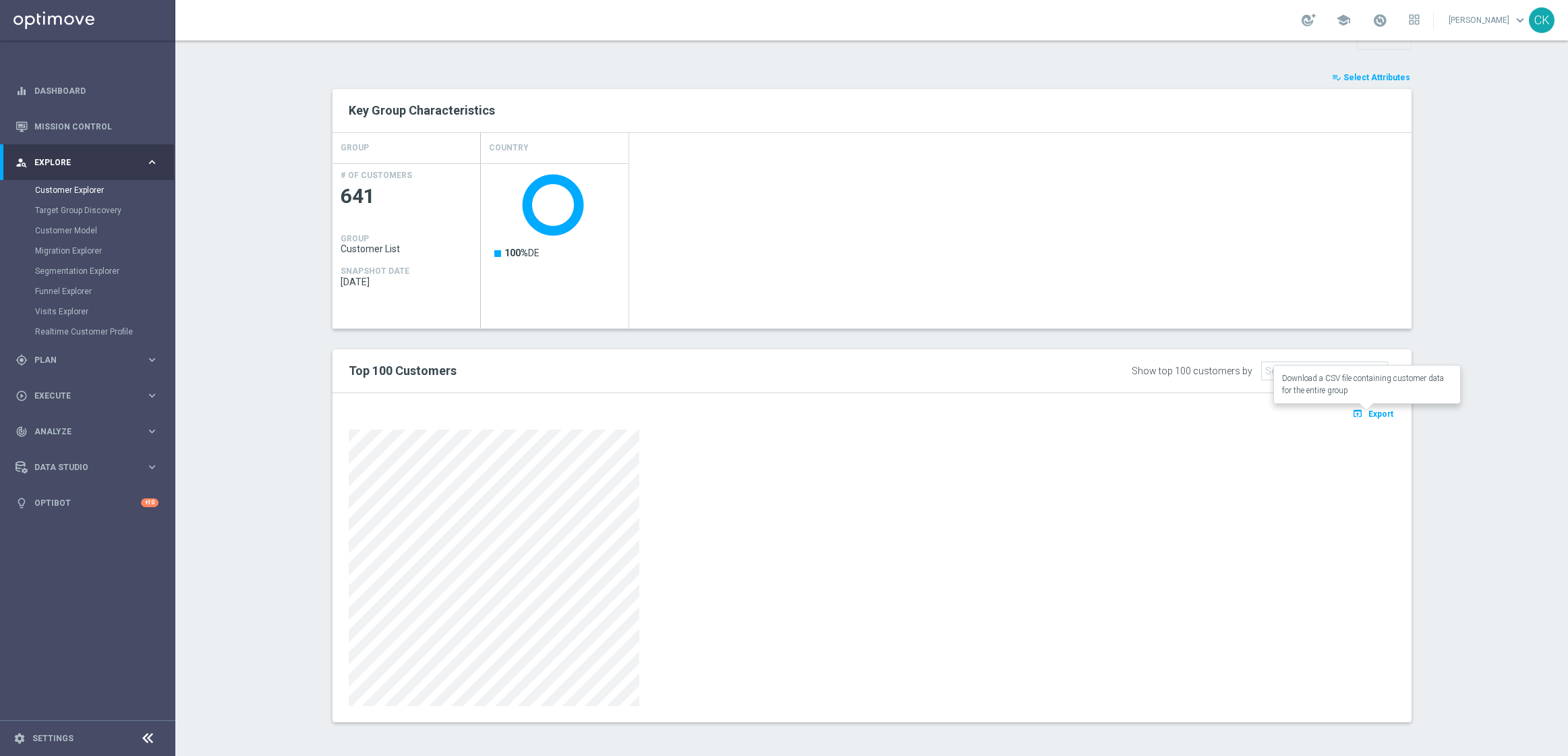
click at [1381, 413] on span "Export" at bounding box center [1381, 413] width 25 height 9
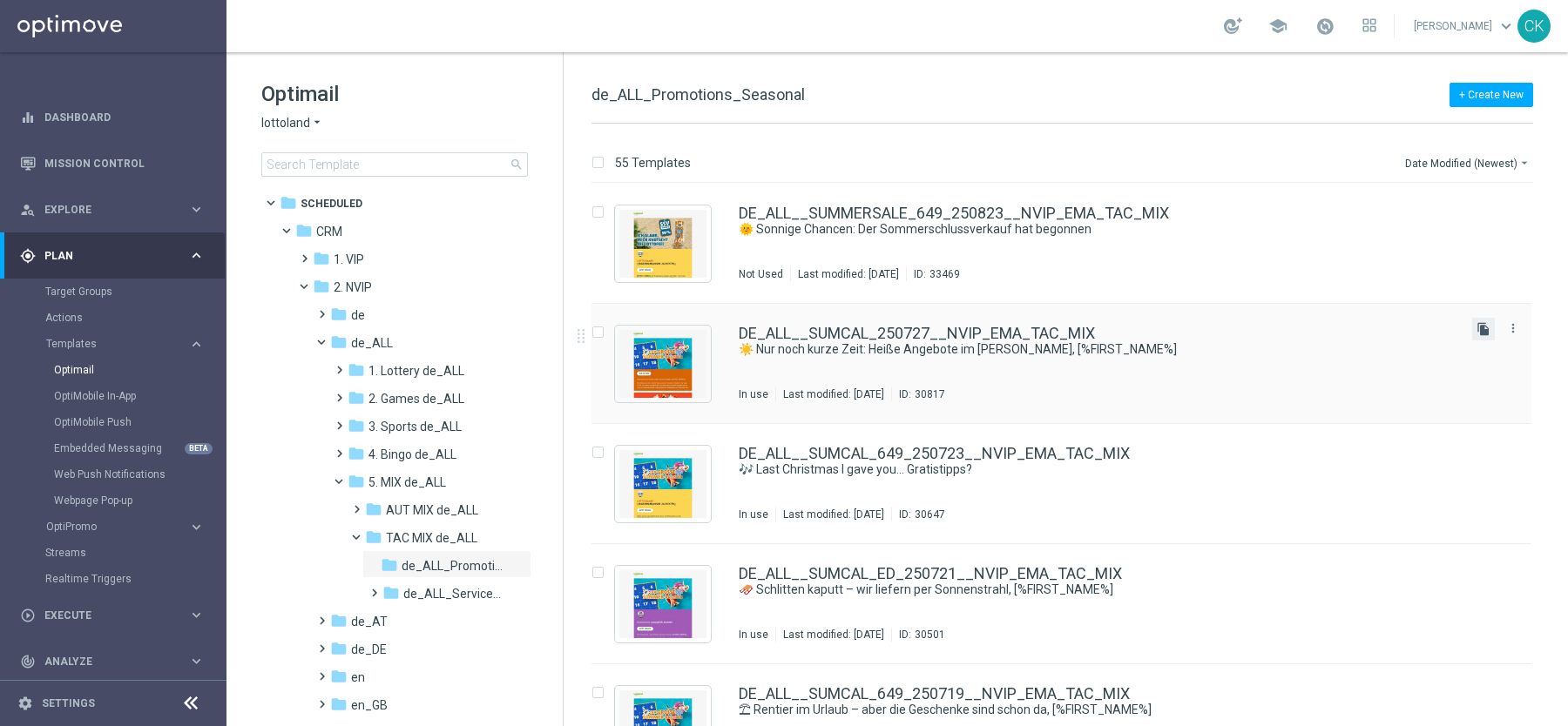
click at [1477, 329] on icon "file_copy" at bounding box center [1483, 329] width 14 height 14
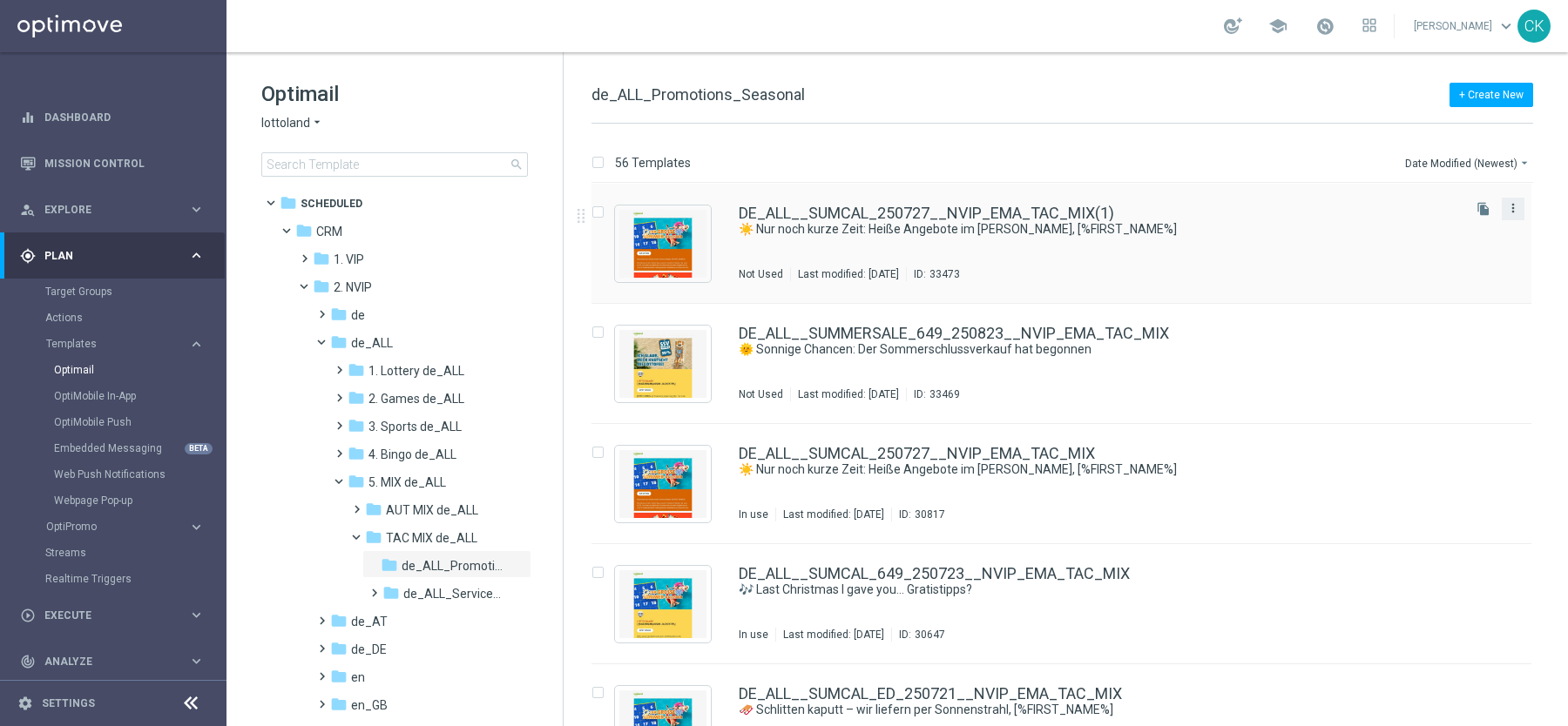
click at [1514, 206] on icon "more_vert" at bounding box center [1512, 208] width 14 height 14
click at [1406, 273] on span "Delete" at bounding box center [1404, 275] width 32 height 12
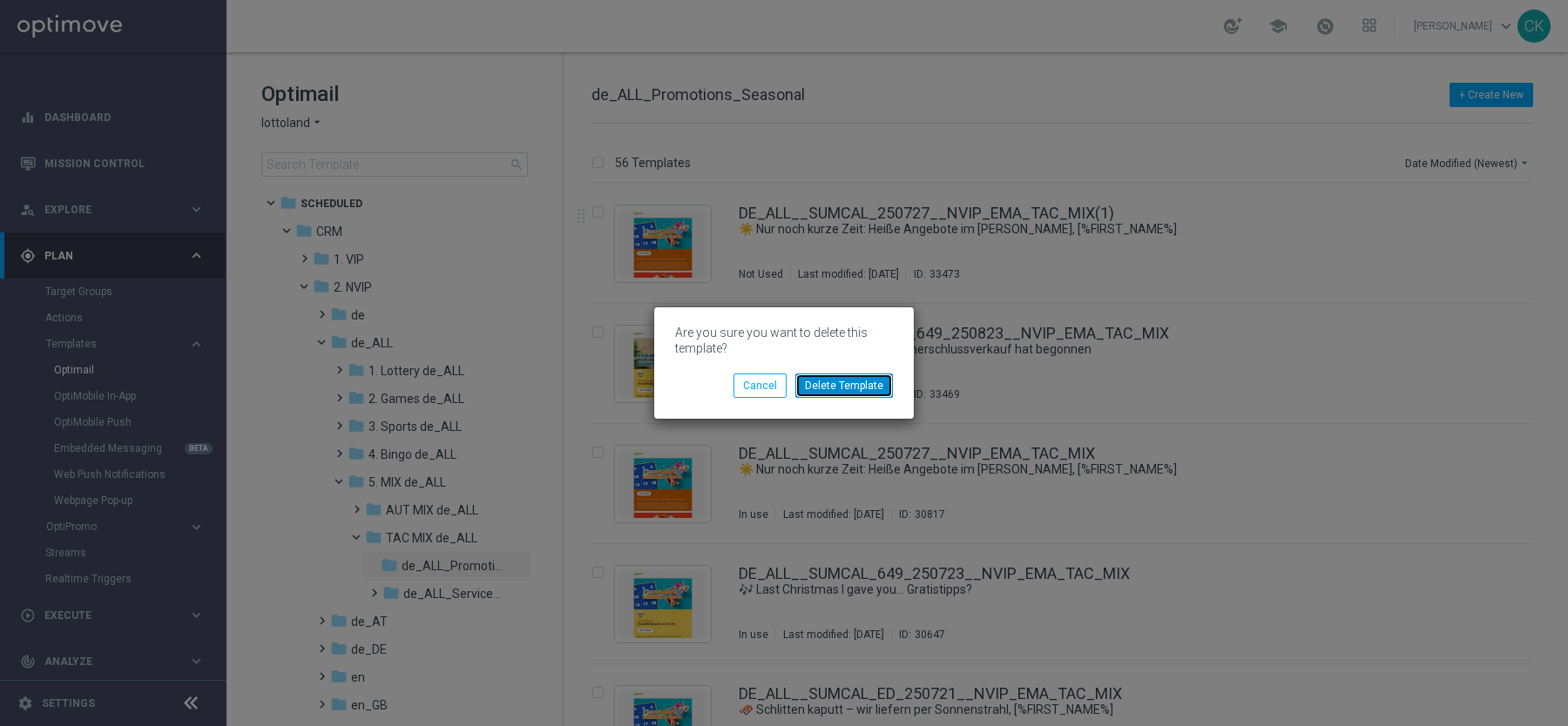
click at [826, 383] on button "Delete Template" at bounding box center [844, 386] width 98 height 24
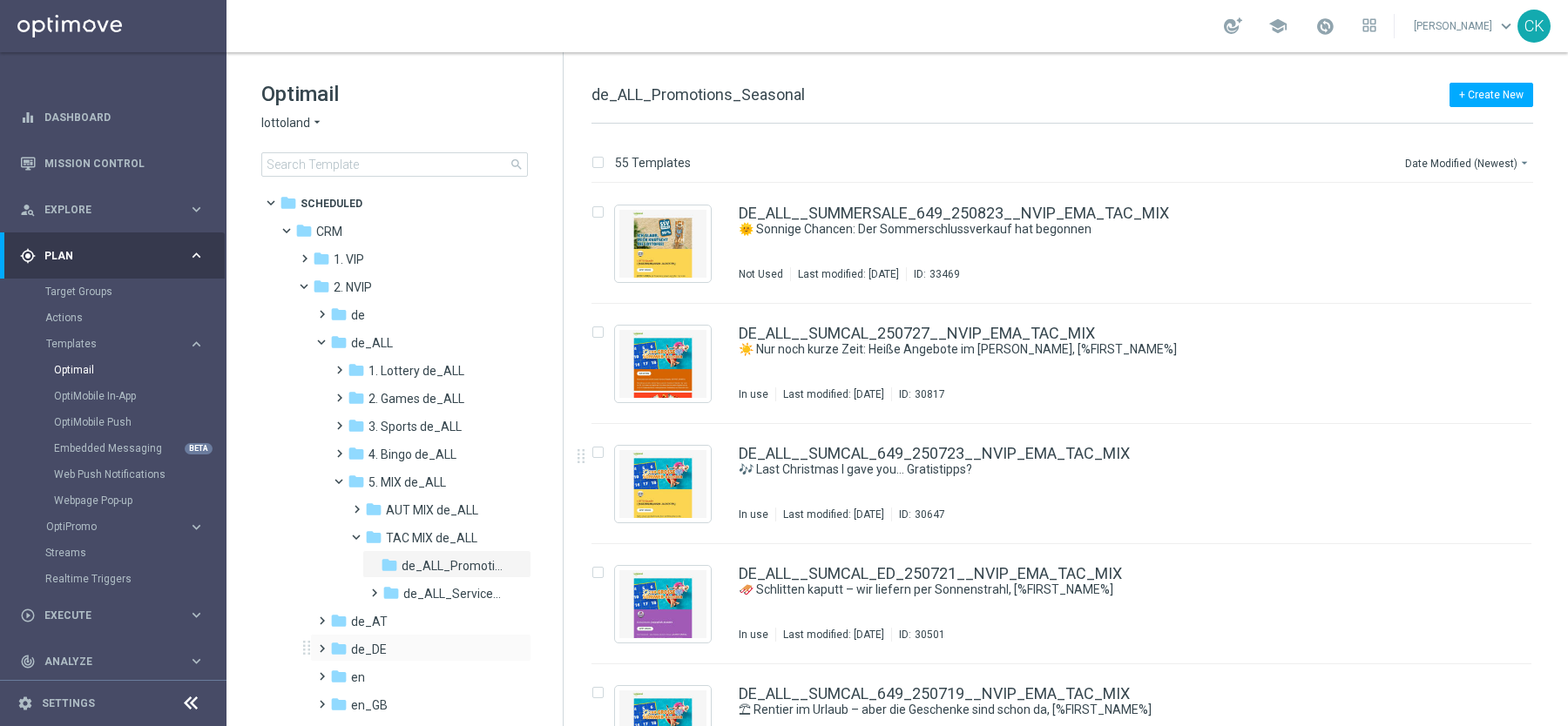
click at [320, 644] on span at bounding box center [318, 640] width 8 height 7
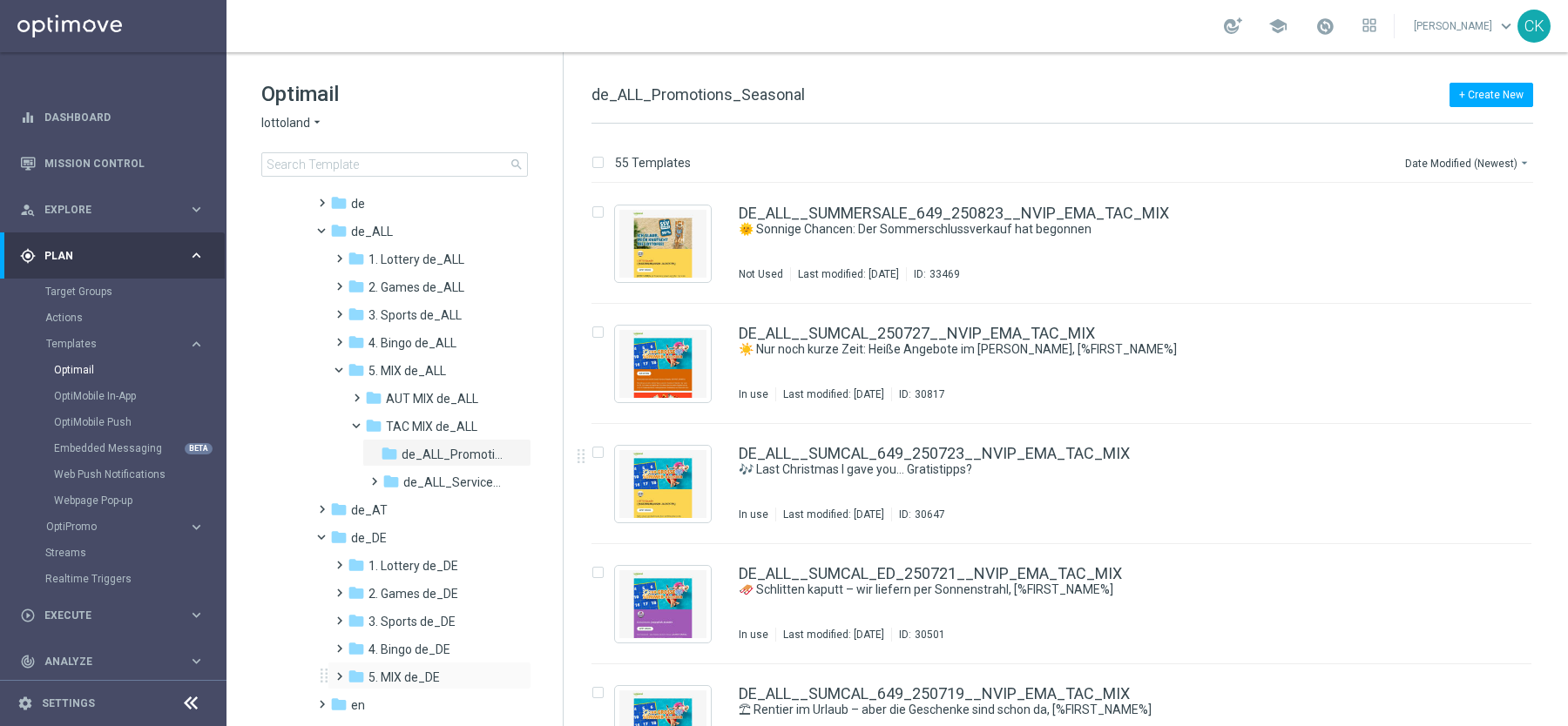
click at [336, 670] on span at bounding box center [335, 669] width 8 height 7
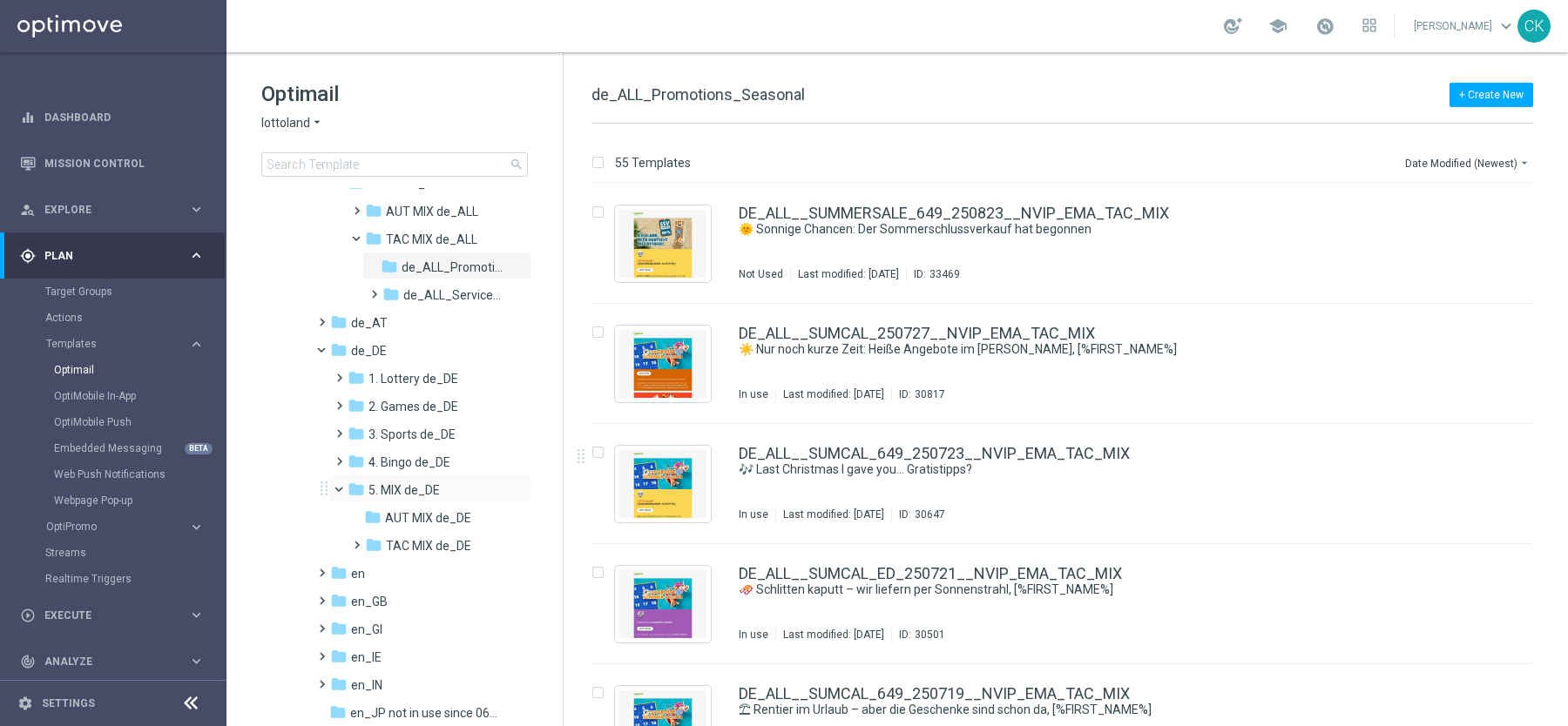
scroll to position [300, 0]
click at [357, 538] on span at bounding box center [353, 535] width 8 height 7
click at [458, 596] on span "DE_REG_Promotions_Seasonal" at bounding box center [451, 600] width 101 height 16
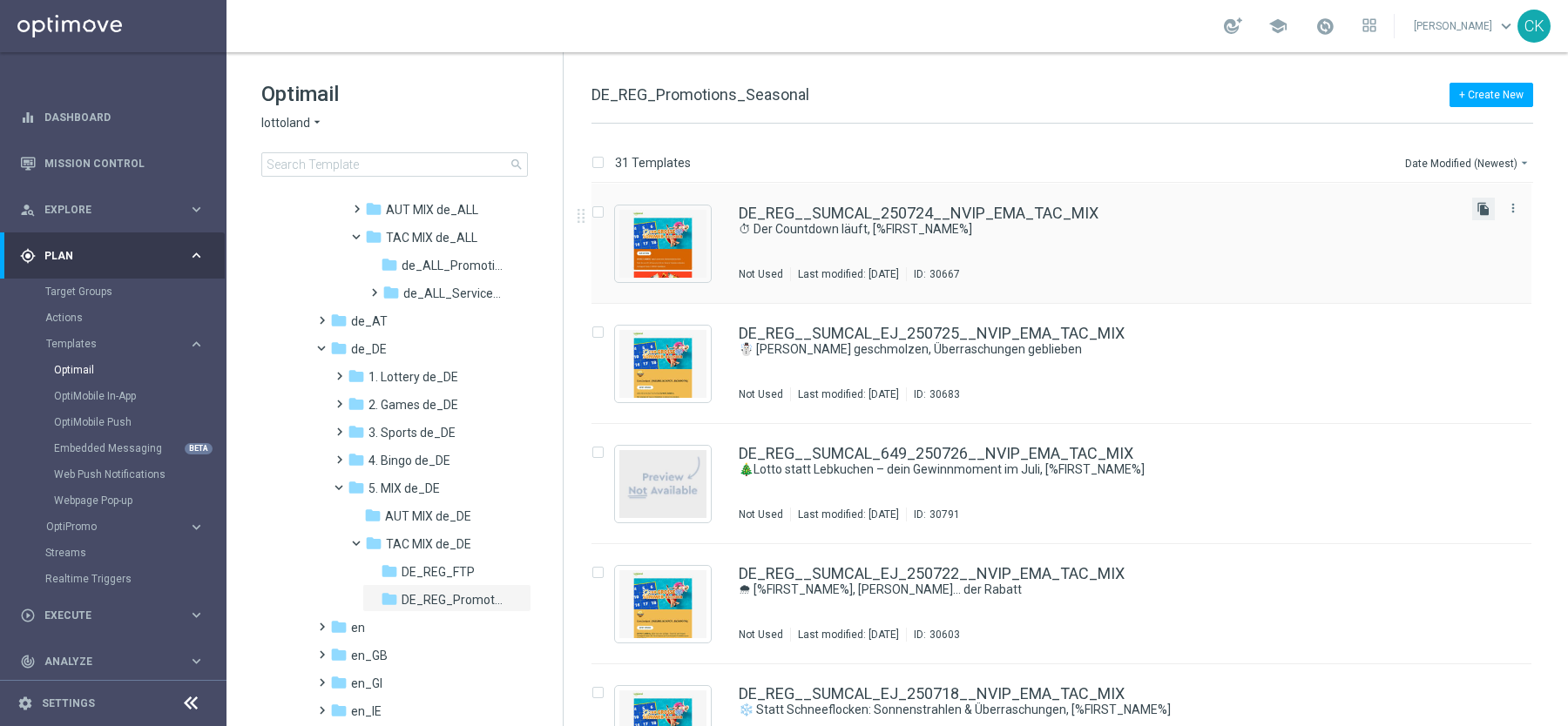
click at [1477, 212] on icon "file_copy" at bounding box center [1483, 209] width 14 height 14
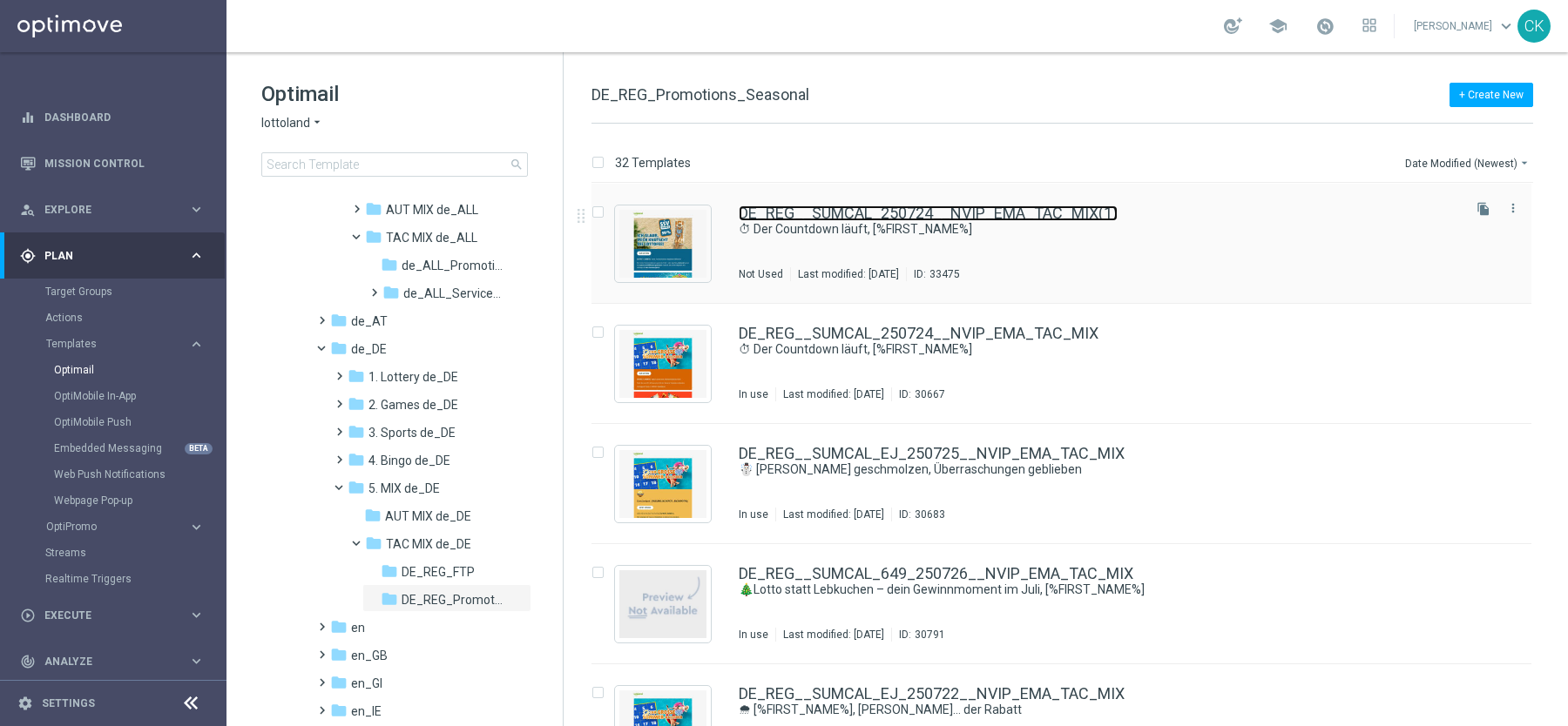
click at [897, 211] on link "DE_REG__SUMCAL_250724__NVIP_EMA_TAC_MIX(1)" at bounding box center [928, 213] width 379 height 16
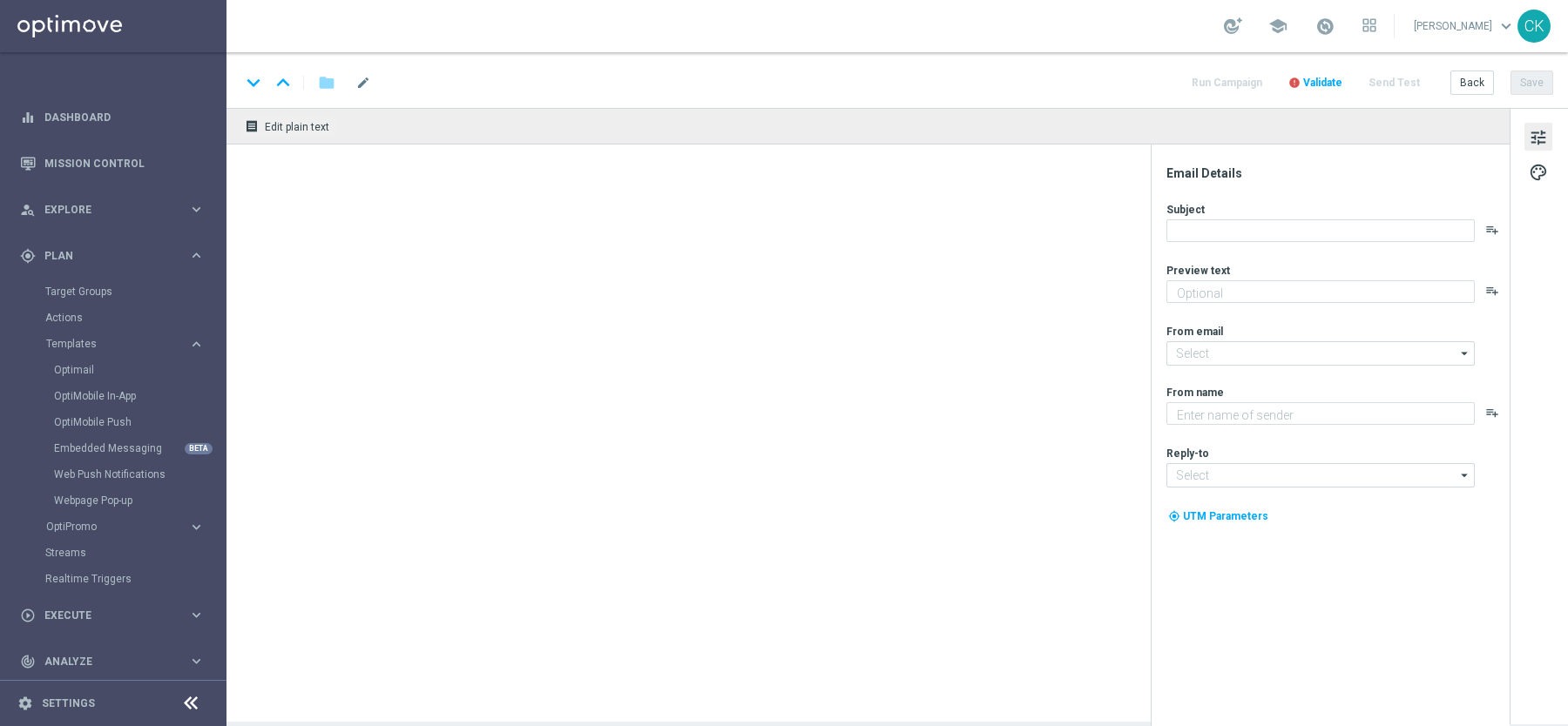
type input "DE_REG__SUMCAL_250724__NVIP_EMA_TAC_MIX(1)"
type textarea "Jeden Tag ein neues [PERSON_NAME]-Highlight."
type input "[EMAIL_ADDRESS][DOMAIN_NAME]"
type textarea "Lottoland"
type input "[EMAIL_ADDRESS][DOMAIN_NAME]"
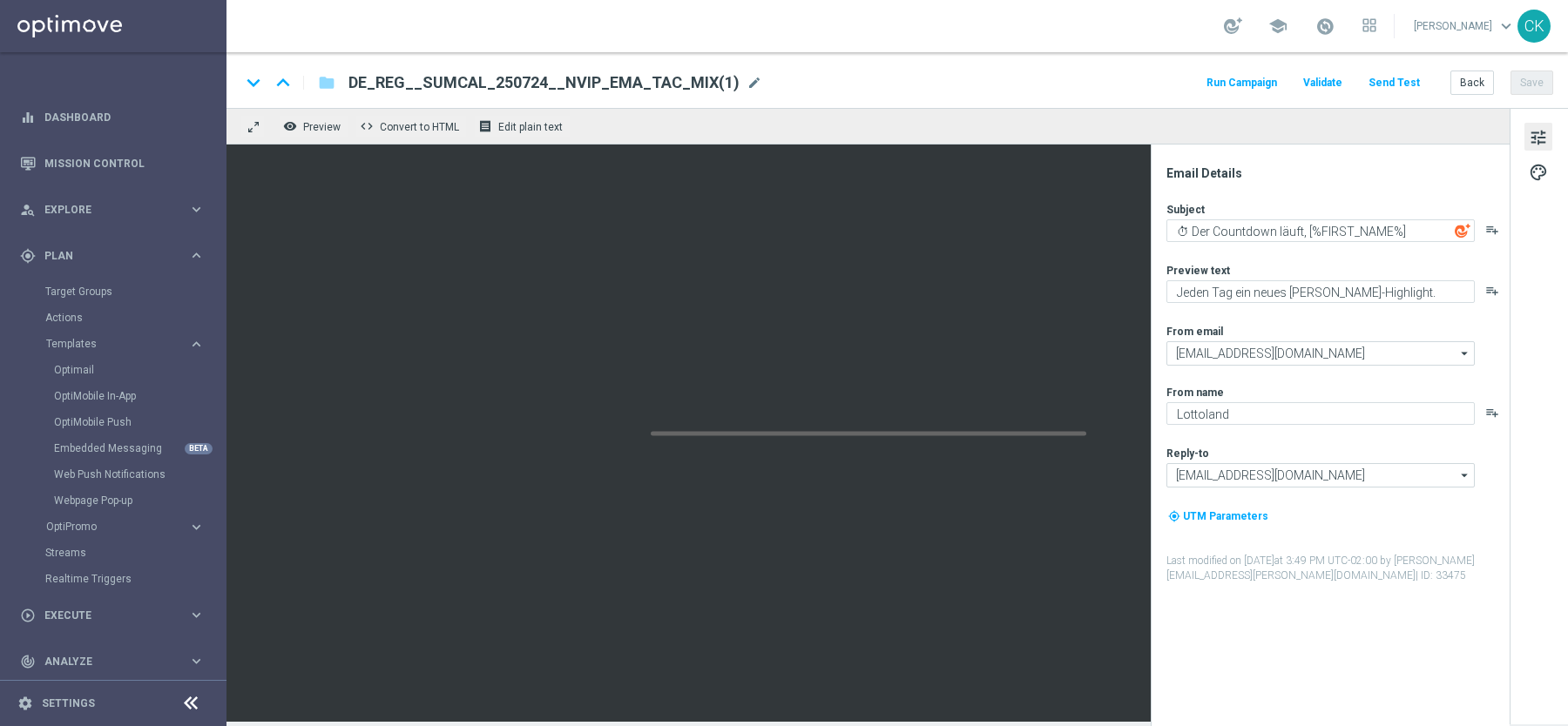
click at [493, 90] on span "DE_REG__SUMCAL_250724__NVIP_EMA_TAC_MIX(1)" at bounding box center [543, 83] width 391 height 21
click at [493, 90] on input "DE_REG__SUMCAL_250724__NVIP_EMA_TAC_MIX(1)" at bounding box center [564, 83] width 432 height 23
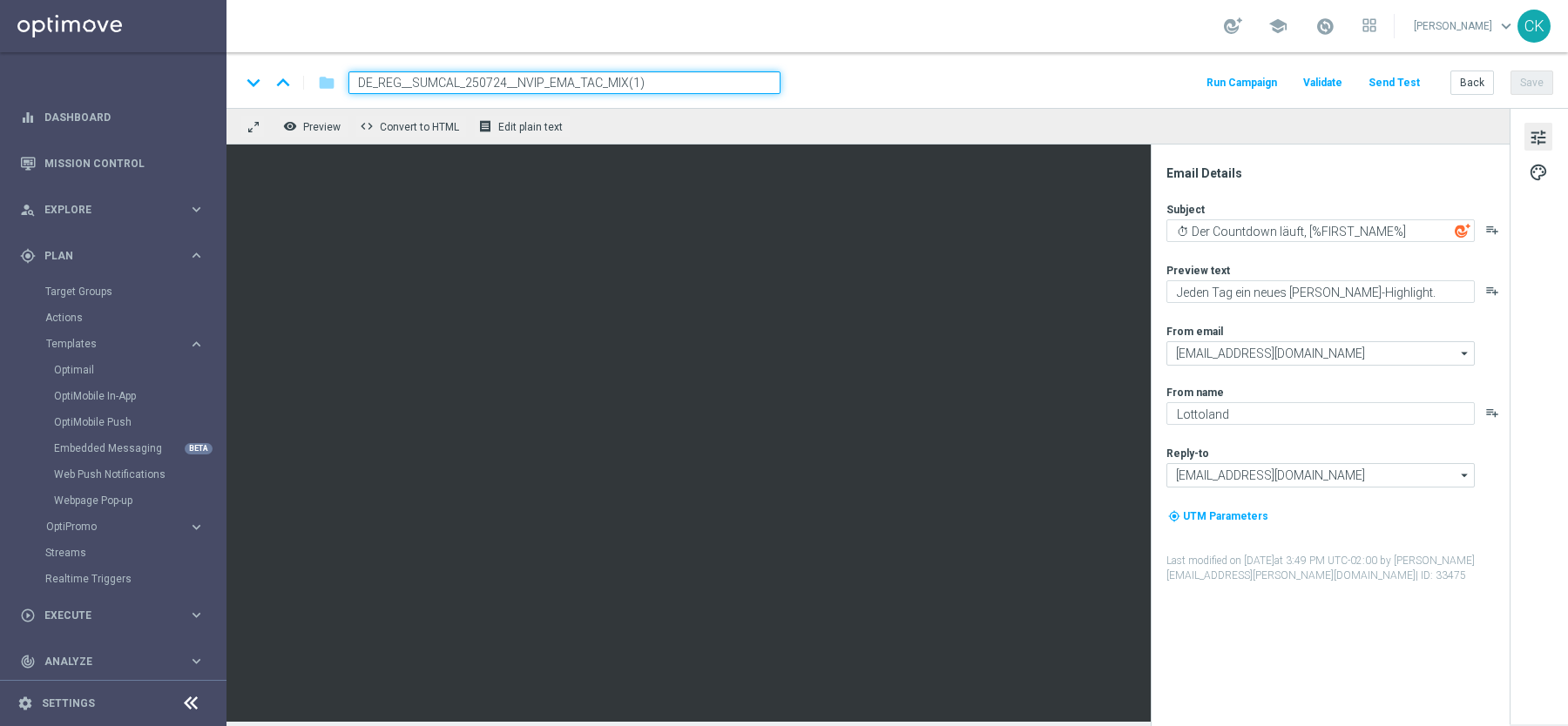
paste input "MERSALE_250825__NVIP_EMA_TAC_MIX"
type input "DE_REG__SUMMERSALE_250825__NVIP_EMA_TAC_MIX"
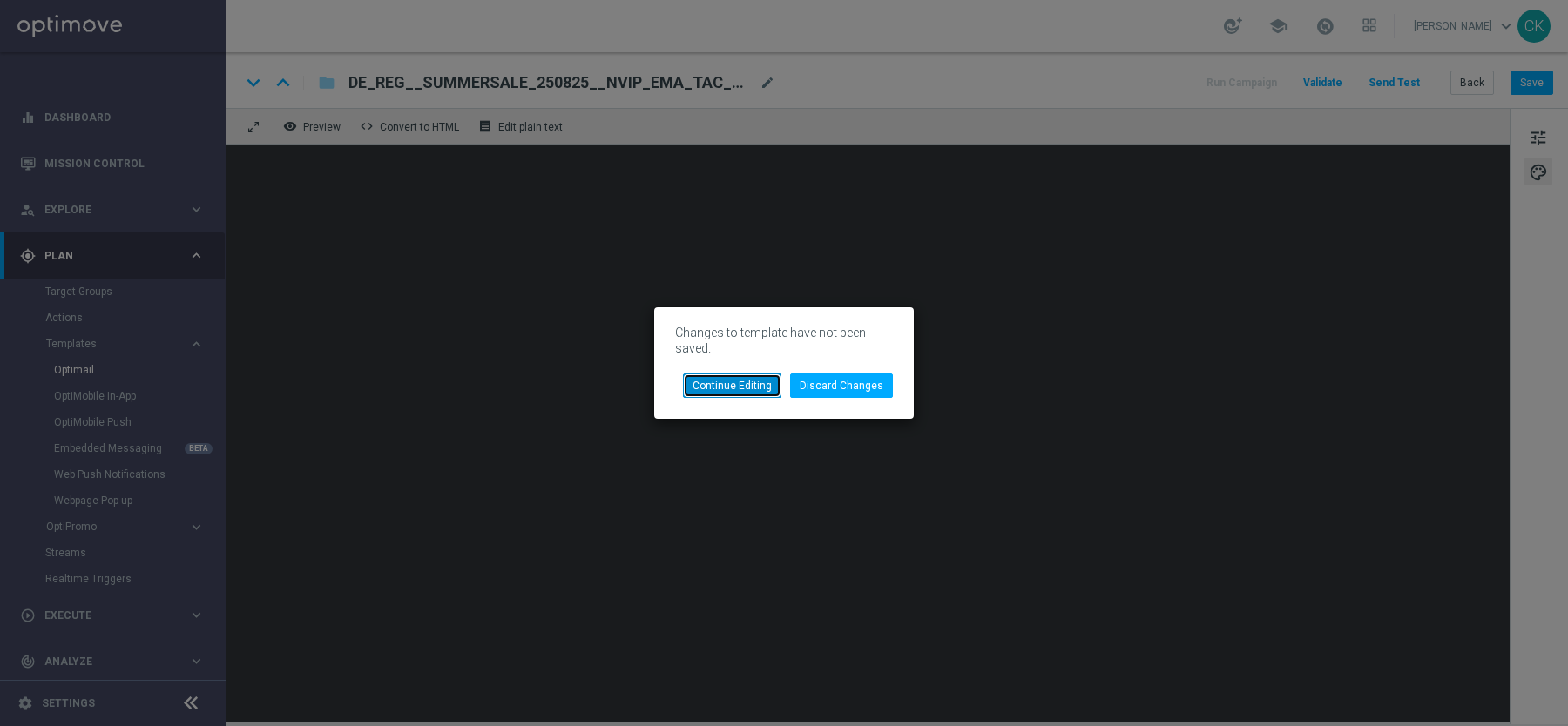
click at [740, 387] on button "Continue Editing" at bounding box center [732, 386] width 99 height 24
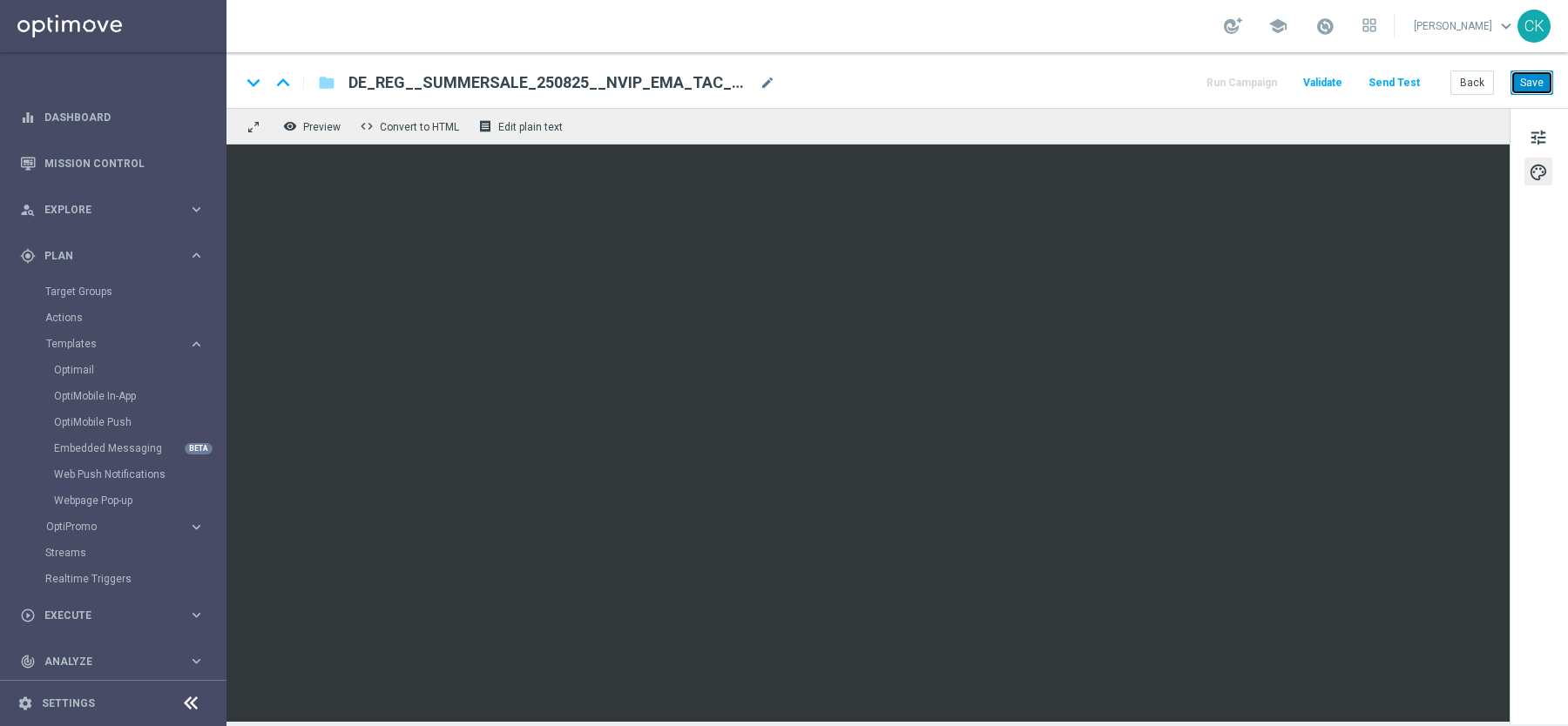
click at [1532, 83] on button "Save" at bounding box center [1531, 83] width 42 height 24
click at [1539, 81] on button "Save" at bounding box center [1531, 83] width 42 height 24
click at [1540, 133] on span "tune" at bounding box center [1538, 137] width 19 height 23
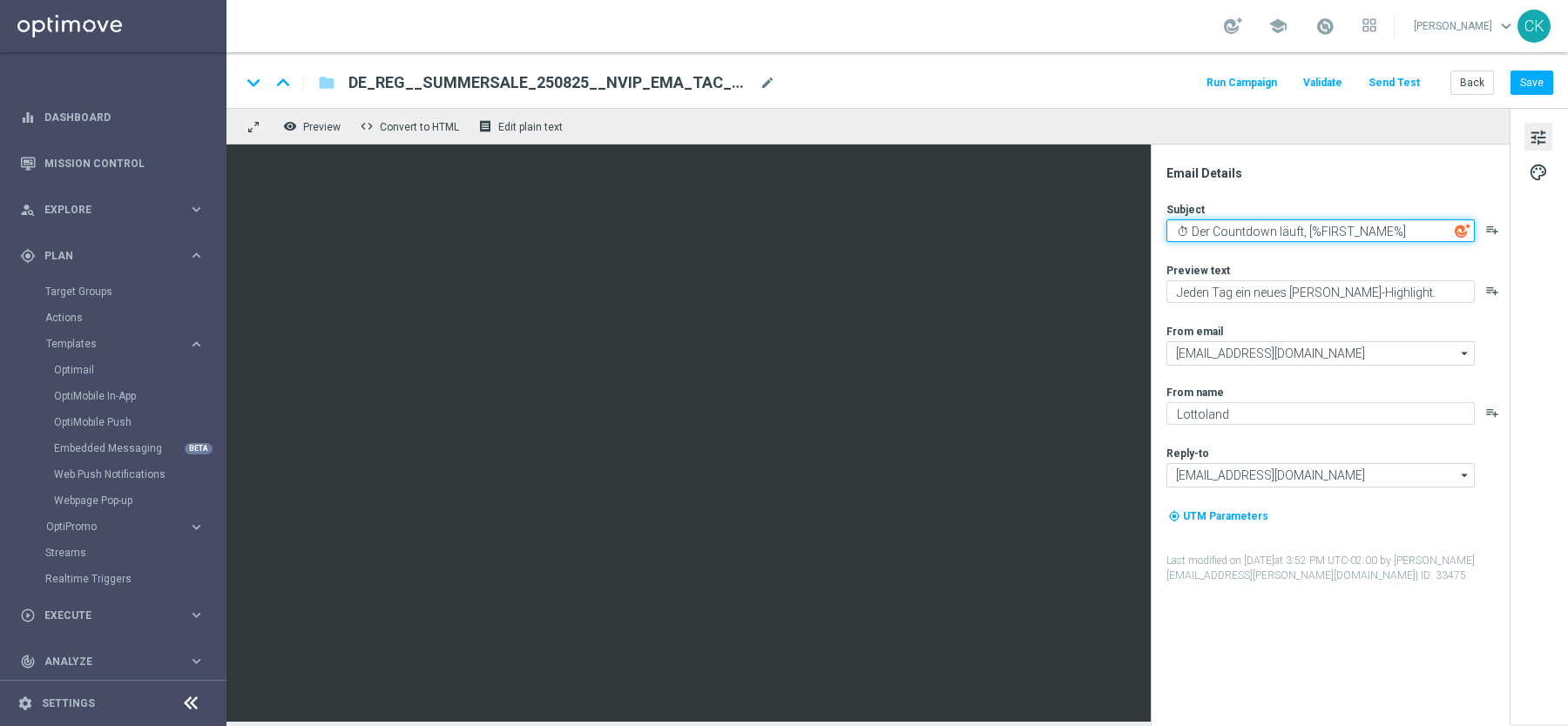
drag, startPoint x: 1300, startPoint y: 234, endPoint x: 1153, endPoint y: 229, distance: 147.1
click at [1153, 229] on div "Email Details Subject ⏱ Der Countdown läuft, [%FIRST_NAME%] playlist_add Previe…" at bounding box center [1330, 436] width 359 height 582
paste textarea "🏖 Wir starten in den SSV,"
drag, startPoint x: 1308, startPoint y: 227, endPoint x: 1233, endPoint y: 227, distance: 75.0
click at [1233, 227] on textarea "🏖 Wir starten in den SSV, [%FIRST_NAME%]" at bounding box center [1319, 231] width 308 height 23
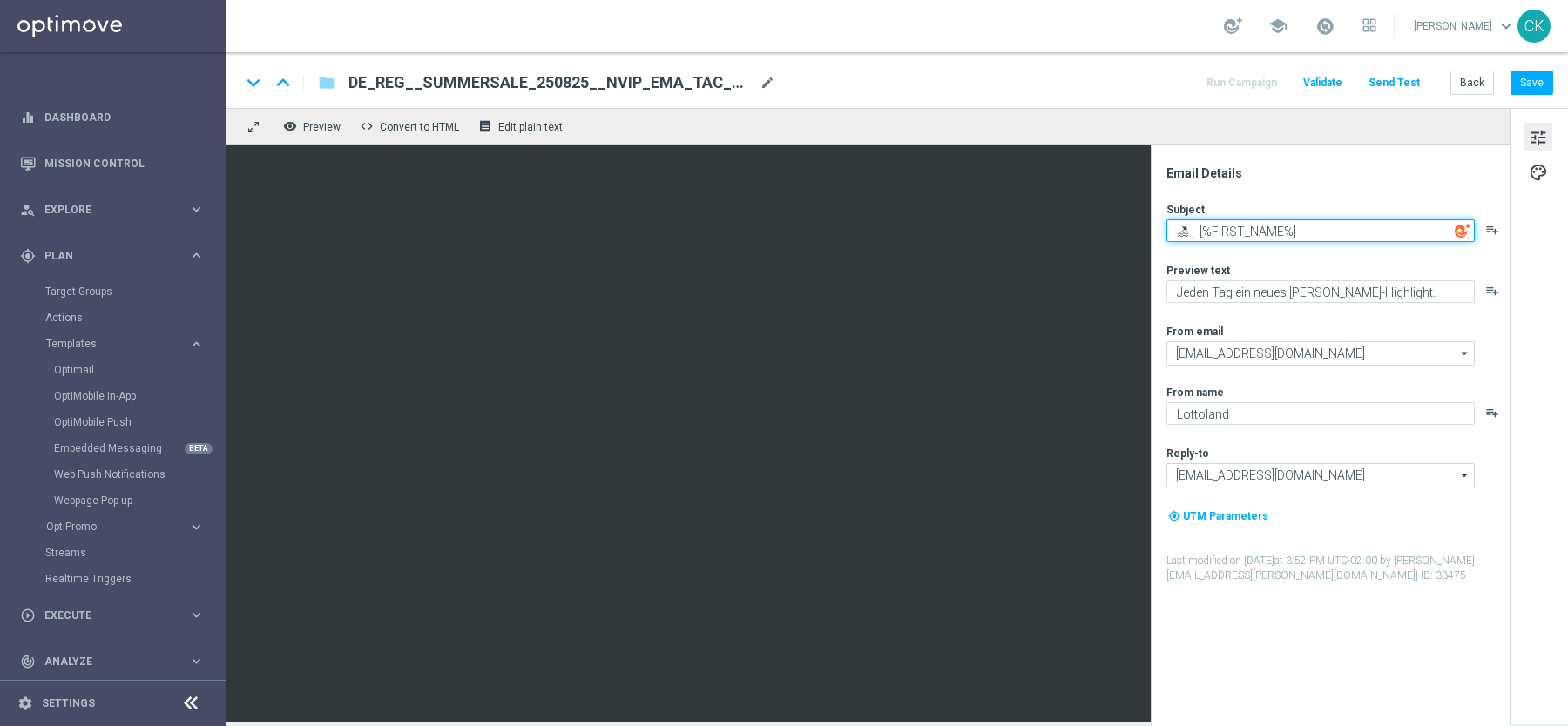
paste textarea "Mach dein [PERSON_NAME] [PERSON_NAME] wie eine Sommerbrise"
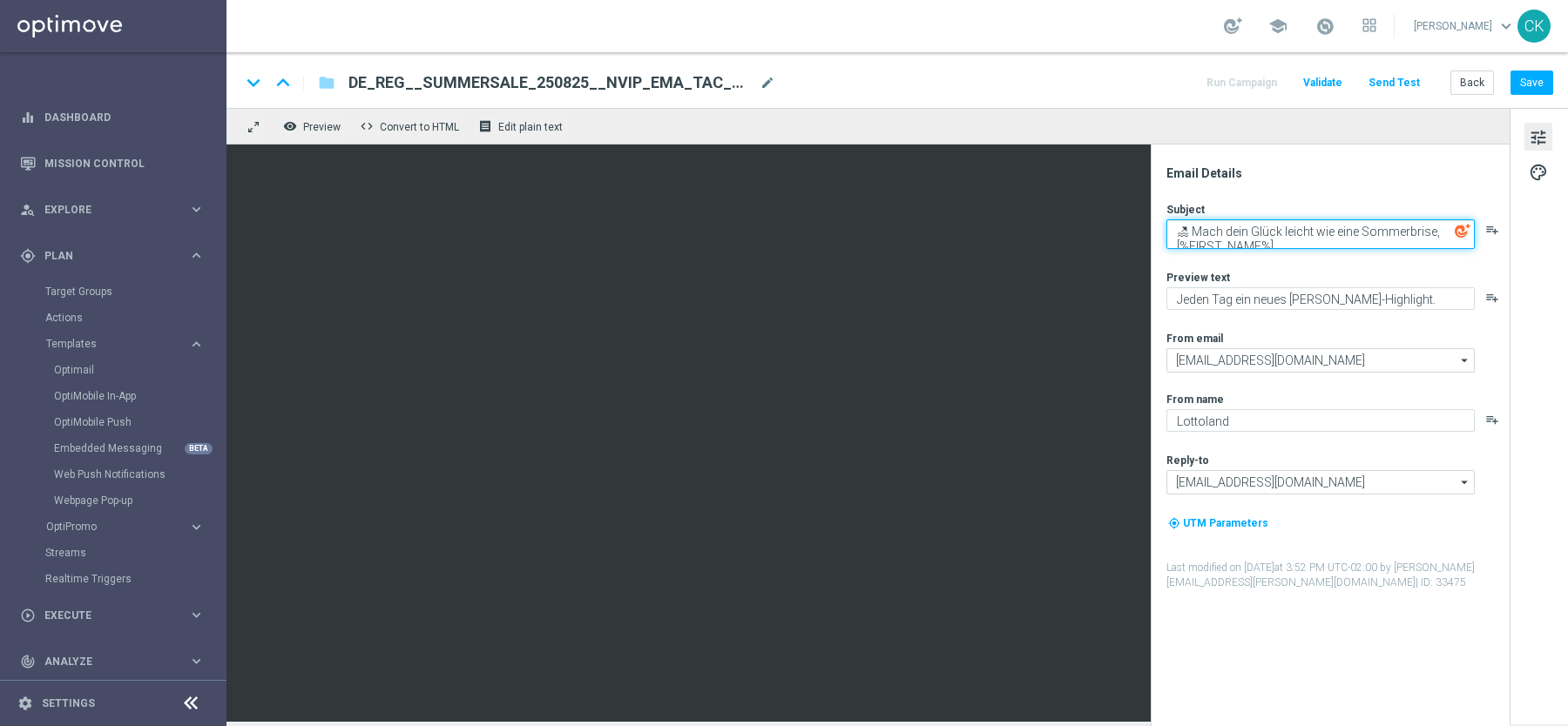
click at [1312, 239] on textarea "🏖 Mach dein Glück leicht wie eine Sommerbrise, [%FIRST_NAME%]" at bounding box center [1319, 234] width 308 height 29
type textarea "🏖 Mach dein Glück leicht wie eine Sommerbrise, [%FIRST_NAME%]"
click at [1317, 250] on div "Subject 🏖 Mach dein [PERSON_NAME] [PERSON_NAME] wie eine Sommerbrise, [%FIRST_N…" at bounding box center [1336, 396] width 342 height 388
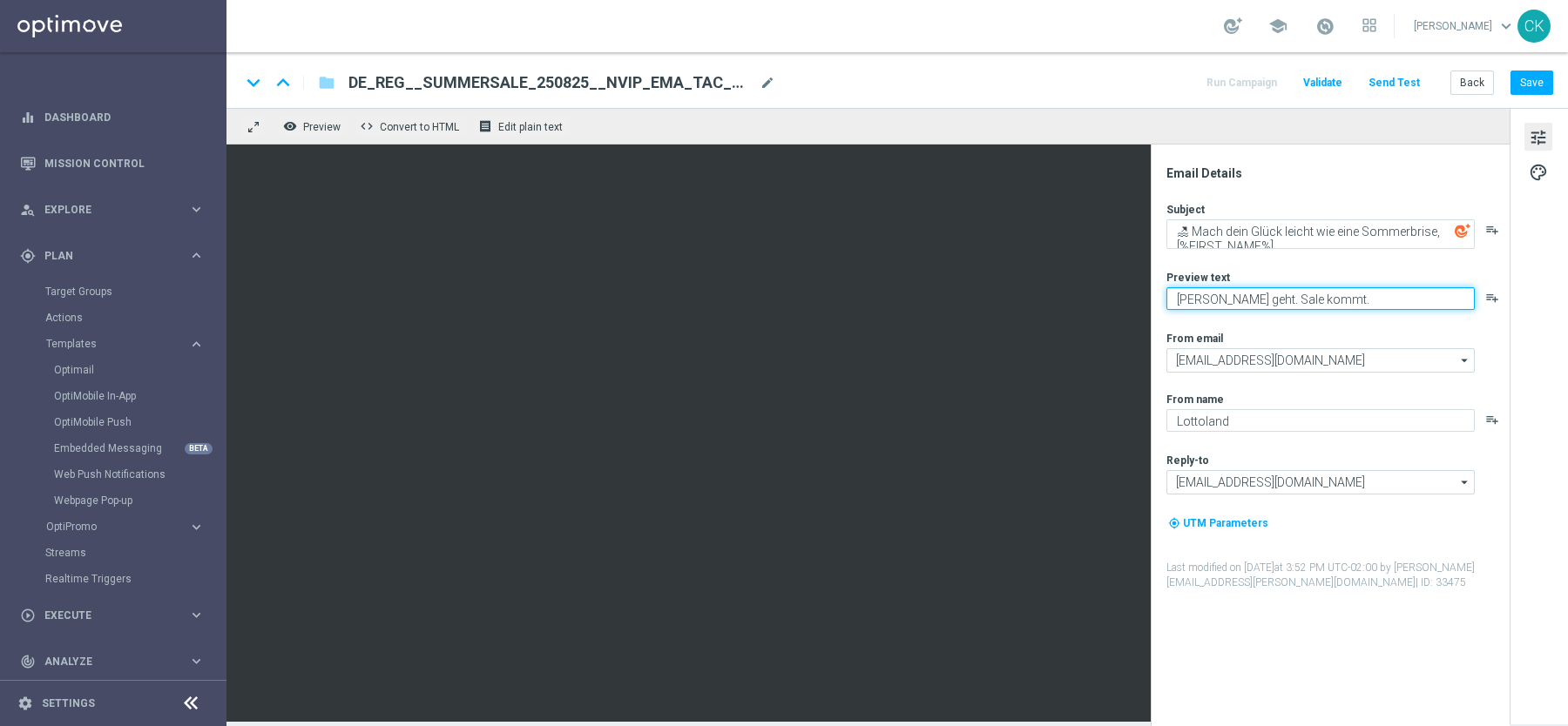
type textarea "[PERSON_NAME] geht. Sale kommt."
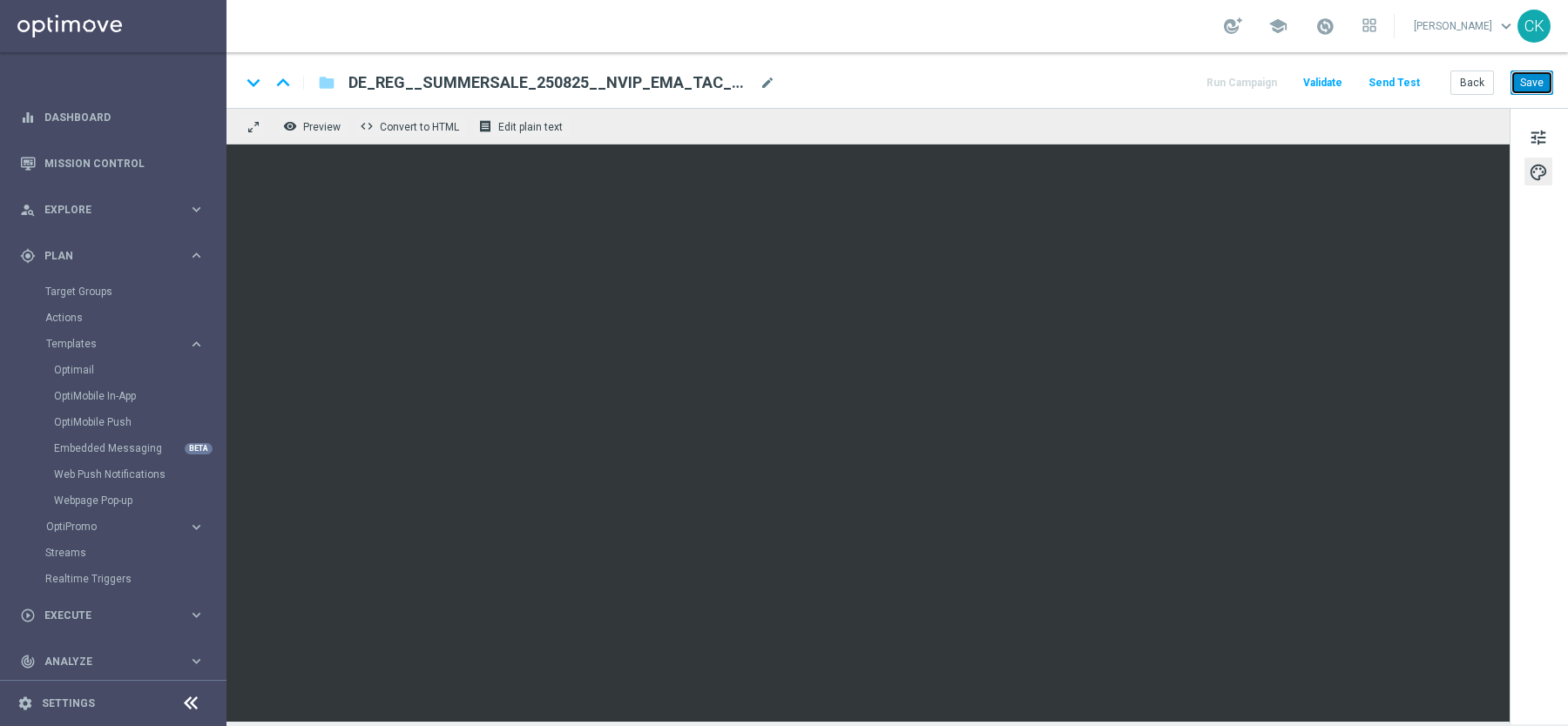
click at [1540, 82] on button "Save" at bounding box center [1531, 83] width 42 height 24
click at [1527, 73] on button "Save" at bounding box center [1531, 83] width 42 height 24
click at [1531, 82] on button "Save" at bounding box center [1531, 83] width 42 height 24
click at [1535, 81] on button "Save" at bounding box center [1531, 83] width 42 height 24
click at [1532, 79] on button "Save" at bounding box center [1531, 83] width 42 height 24
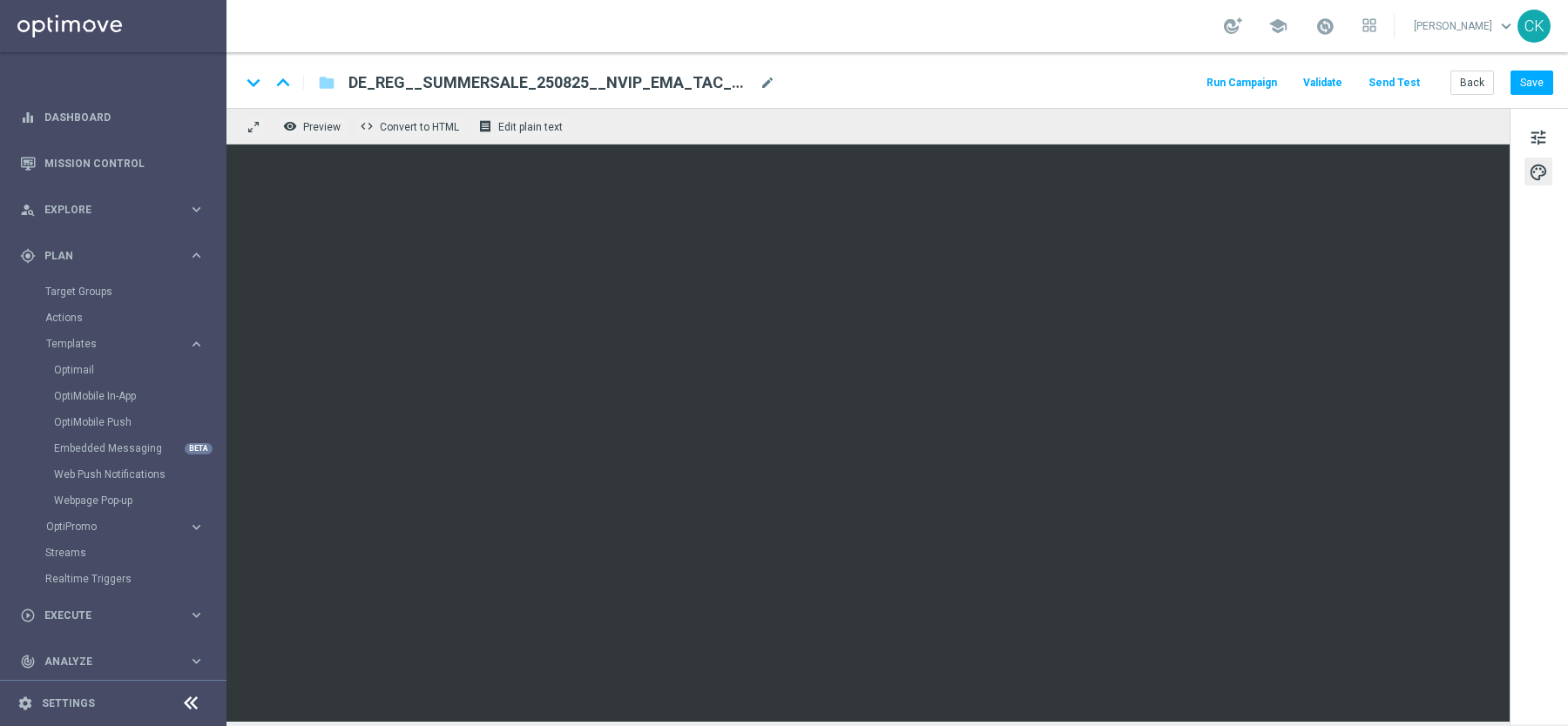
click at [1395, 86] on button "Send Test" at bounding box center [1394, 83] width 57 height 24
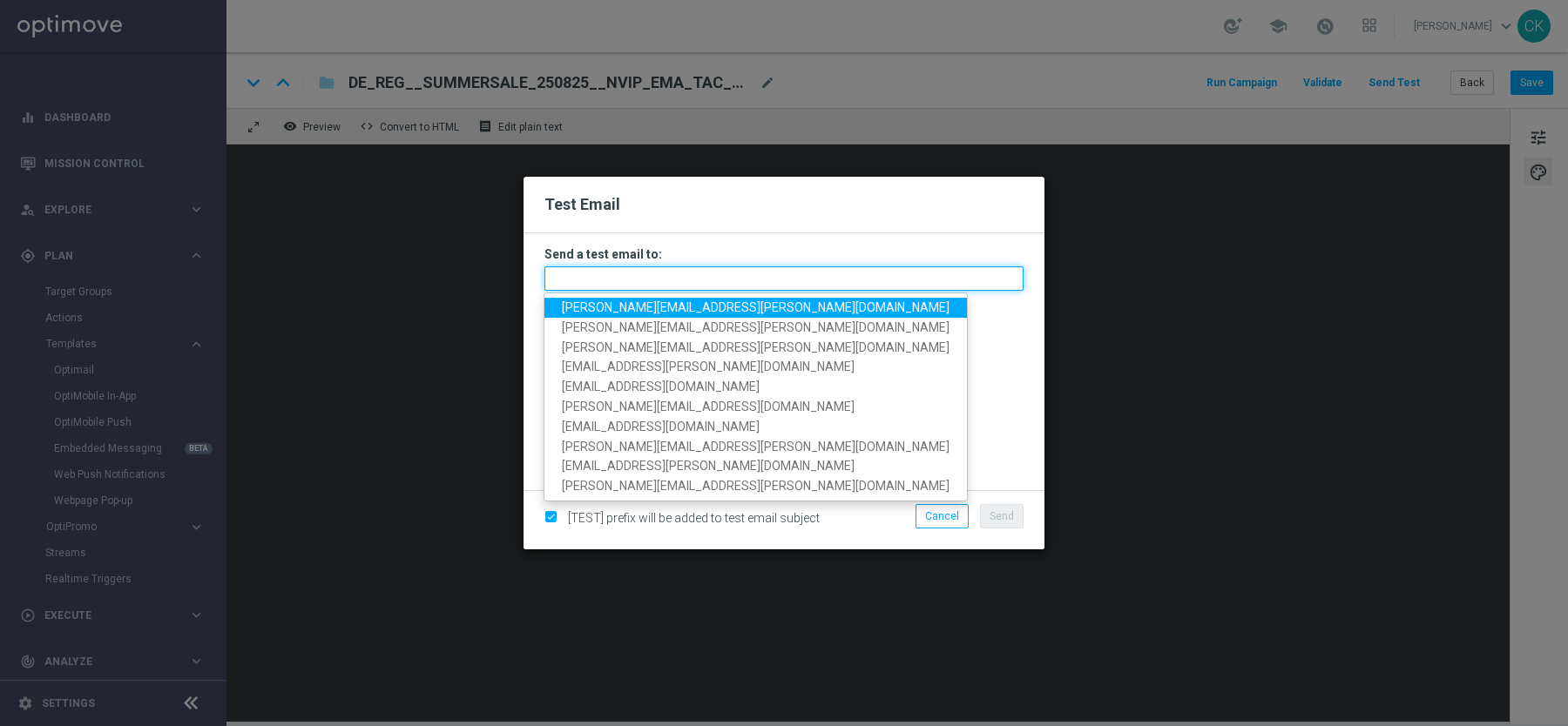
click at [805, 269] on input "text" at bounding box center [784, 279] width 479 height 24
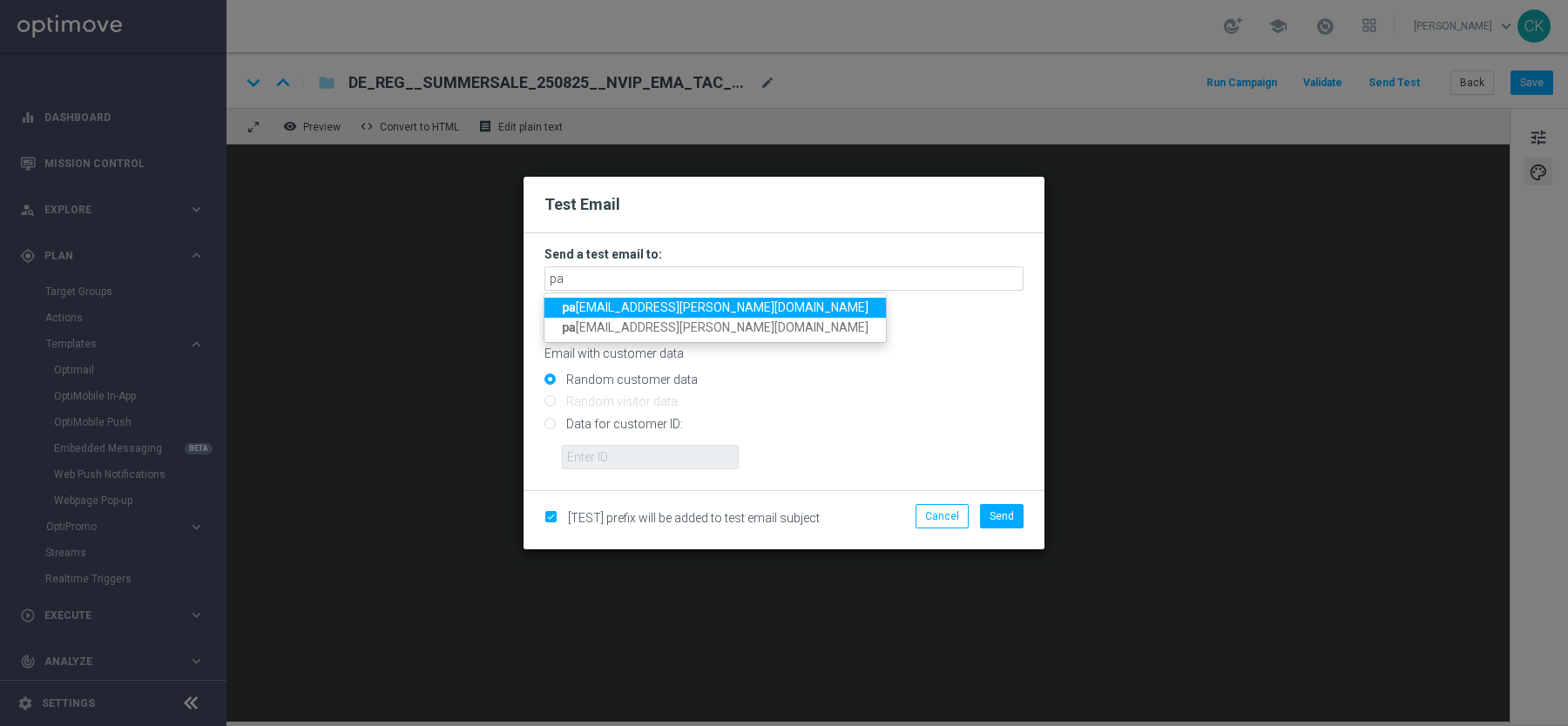
click at [652, 306] on span "pa [EMAIL_ADDRESS][PERSON_NAME][DOMAIN_NAME]" at bounding box center [716, 307] width 307 height 14
type input "[EMAIL_ADDRESS][PERSON_NAME][DOMAIN_NAME]"
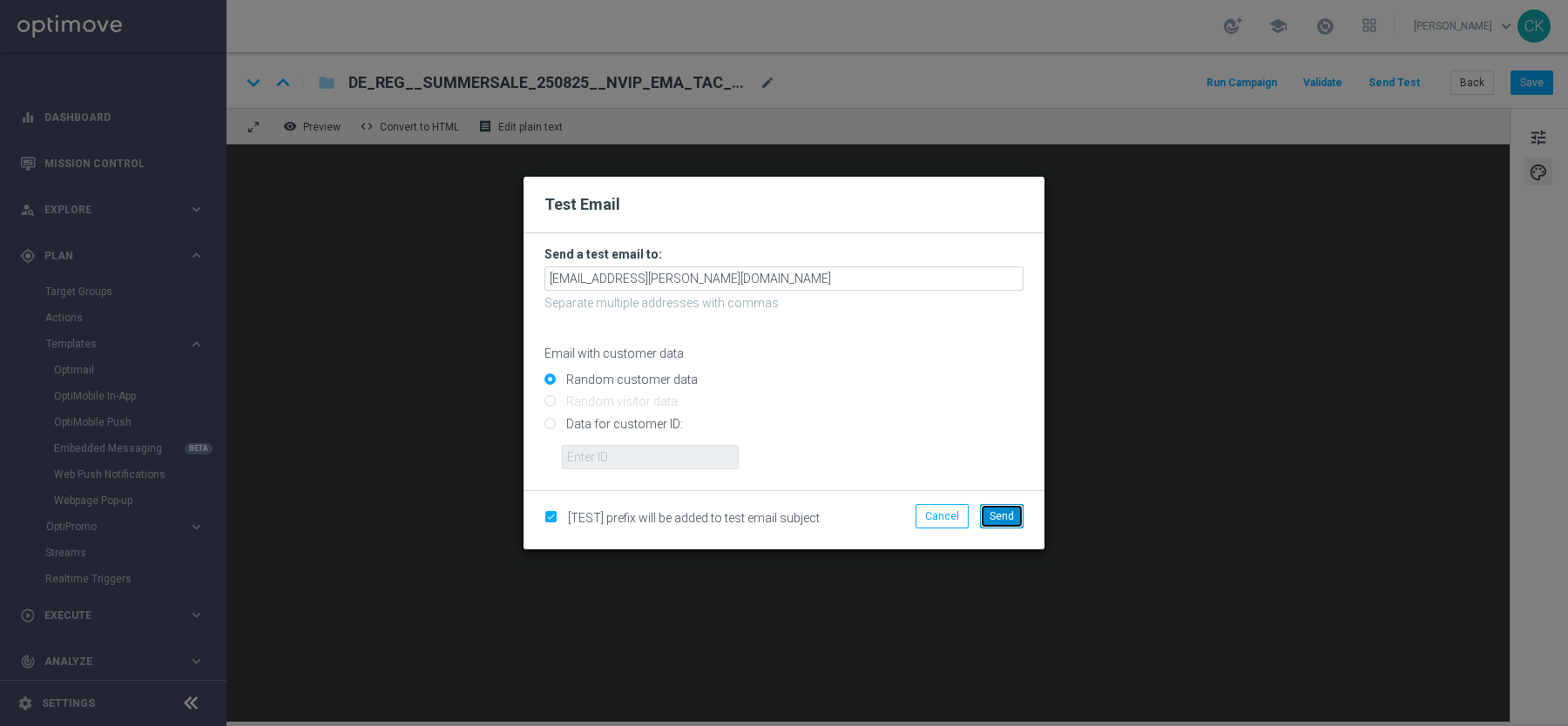
click at [1002, 510] on span "Send" at bounding box center [1002, 516] width 24 height 12
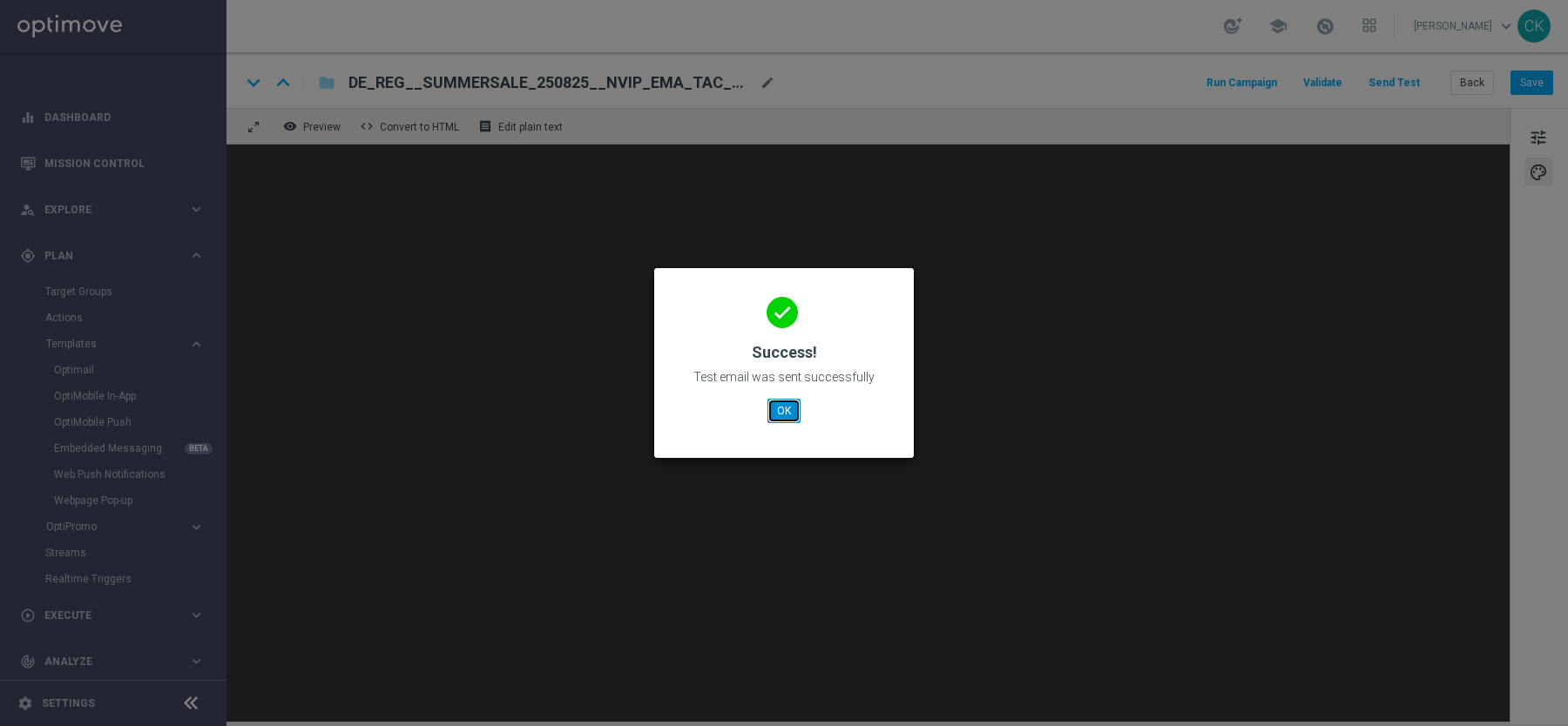
click at [787, 415] on button "OK" at bounding box center [784, 411] width 33 height 24
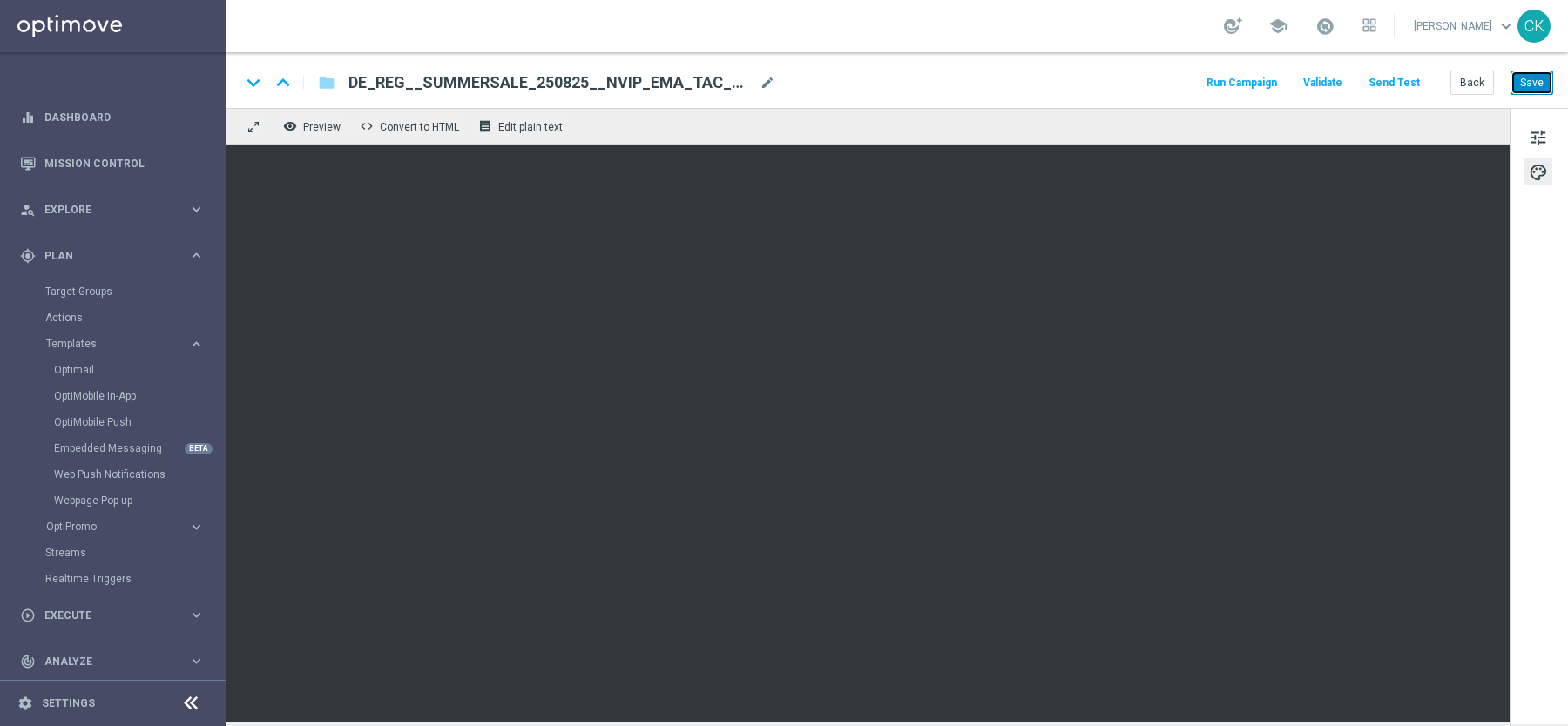
click at [1532, 87] on button "Save" at bounding box center [1531, 83] width 42 height 24
click at [1536, 86] on button "Save" at bounding box center [1531, 83] width 42 height 24
click at [1538, 129] on span "tune" at bounding box center [1538, 137] width 19 height 23
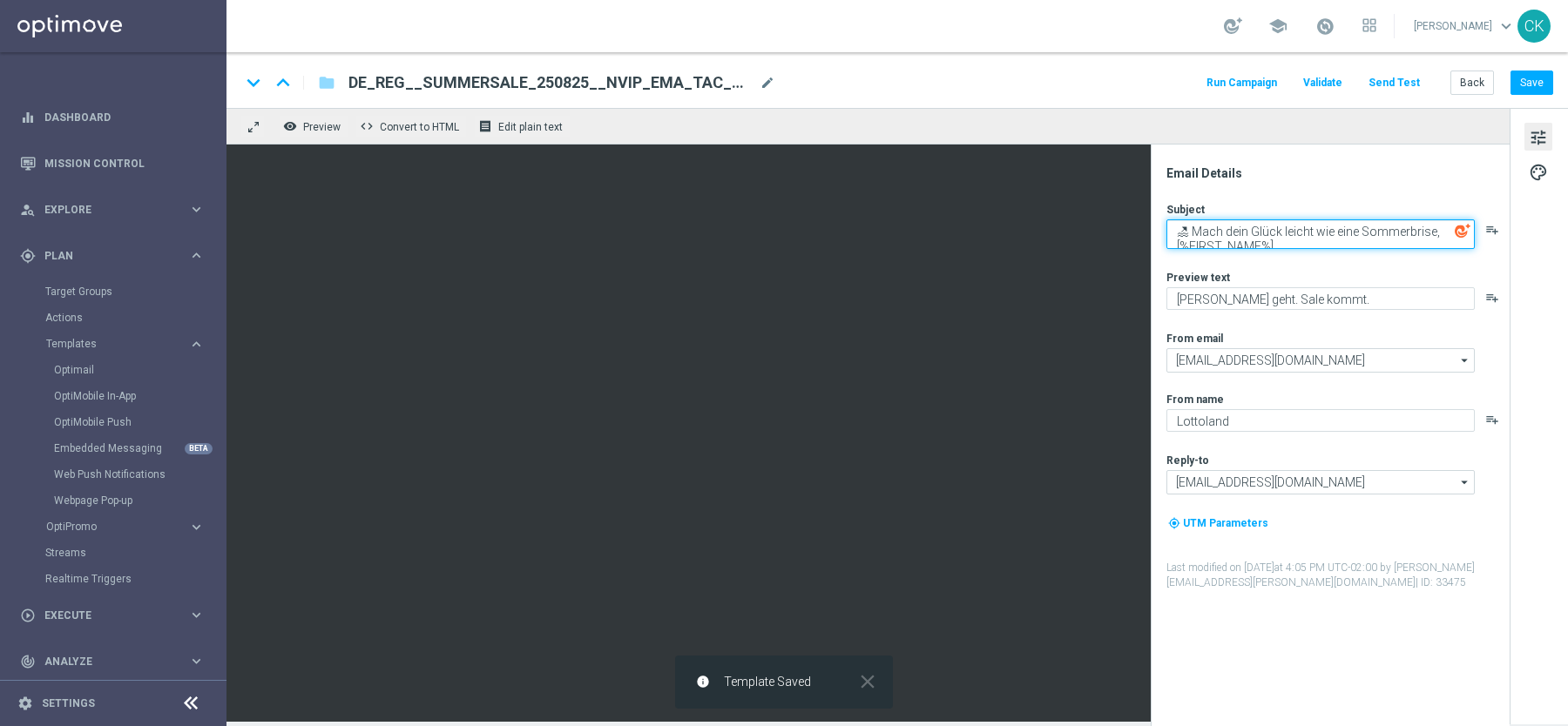
click at [1301, 234] on textarea "🏖 Mach dein Glück leicht wie eine Sommerbrise, [%FIRST_NAME%]" at bounding box center [1319, 234] width 308 height 29
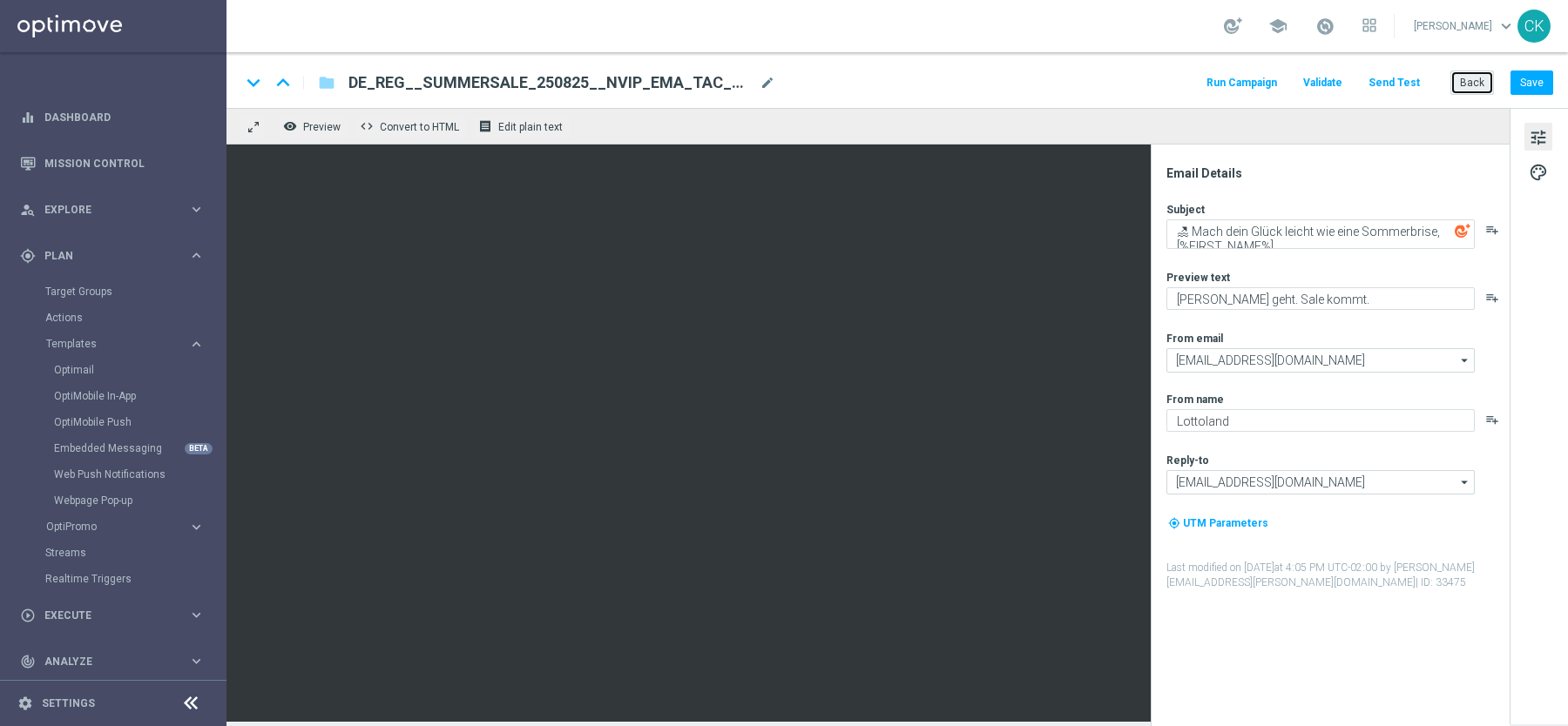
click at [1479, 82] on button "Back" at bounding box center [1472, 83] width 43 height 24
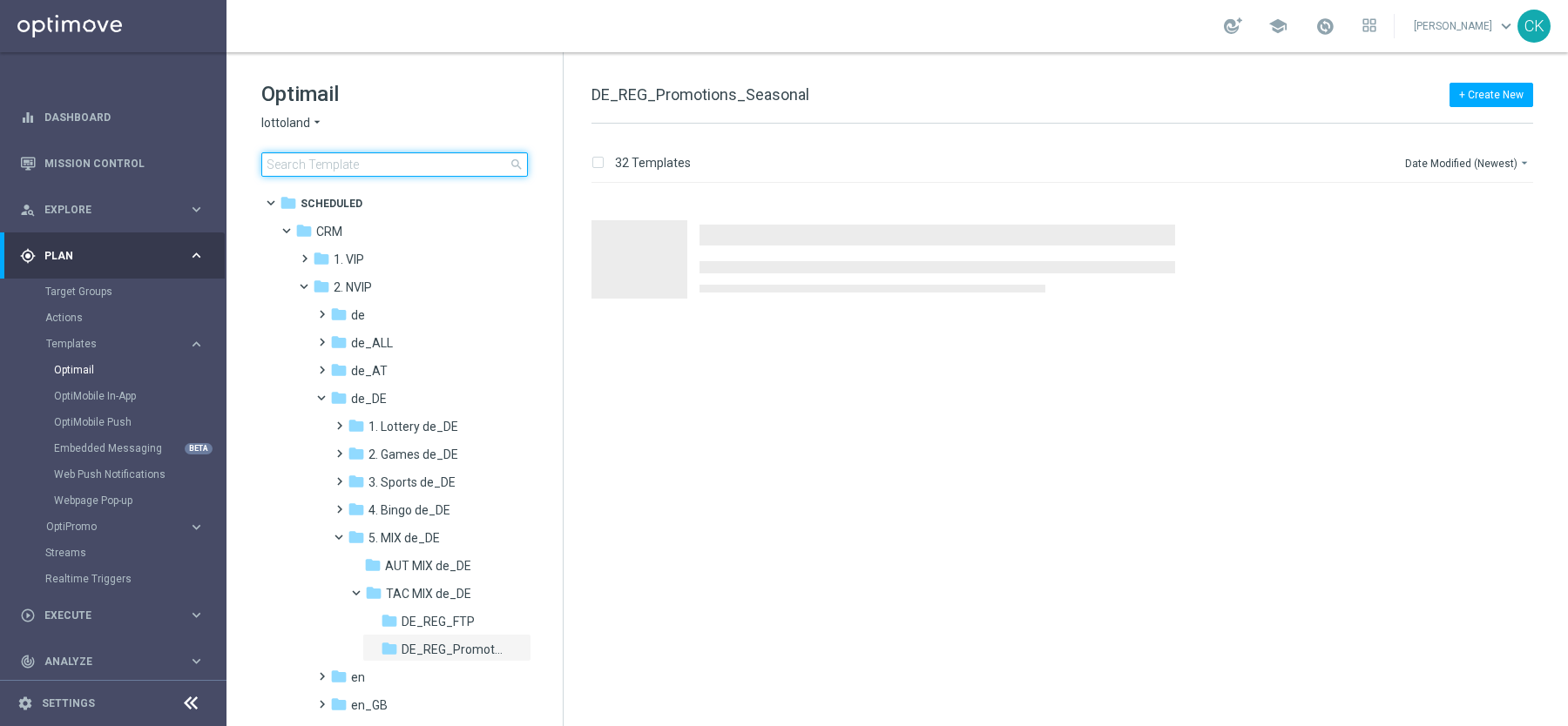
click at [347, 164] on input at bounding box center [394, 165] width 267 height 24
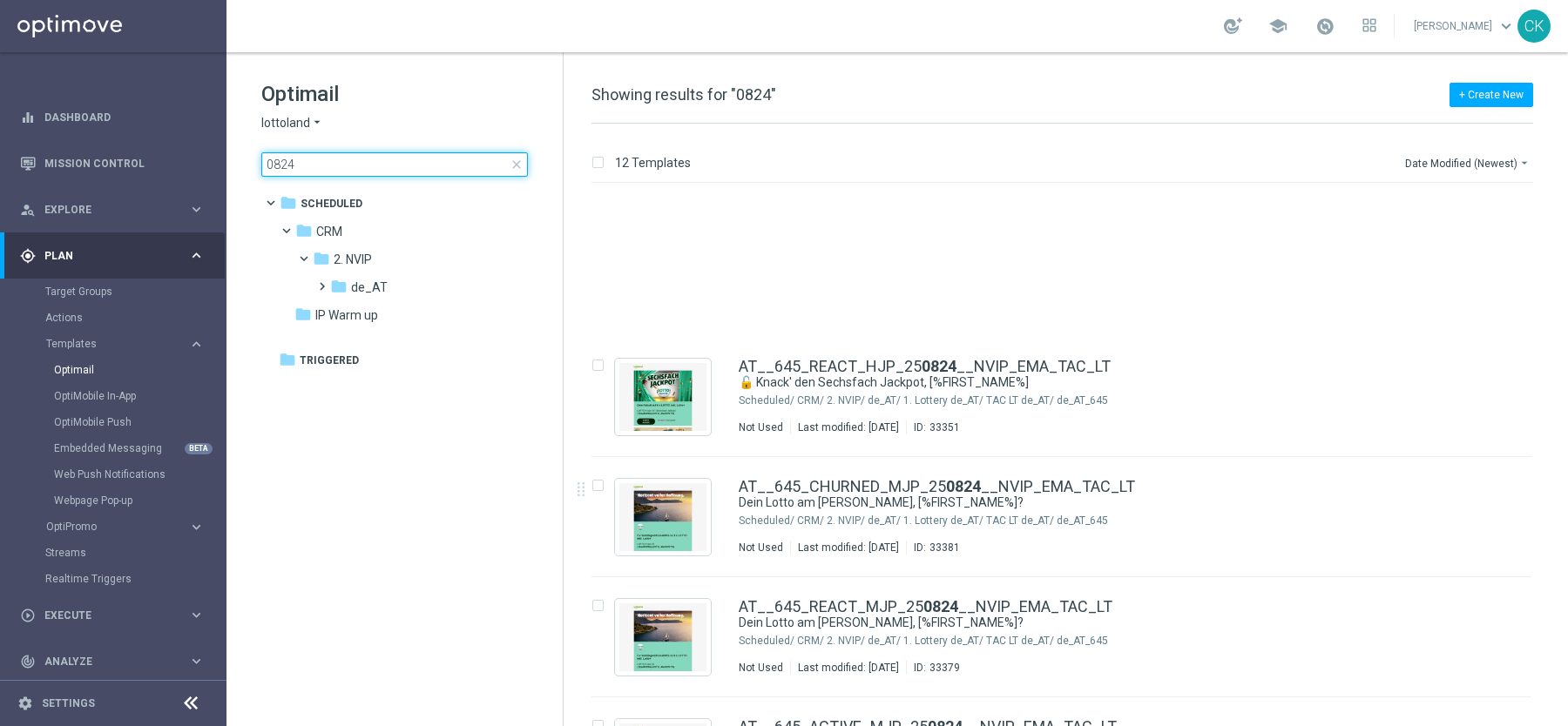
scroll to position [272, 0]
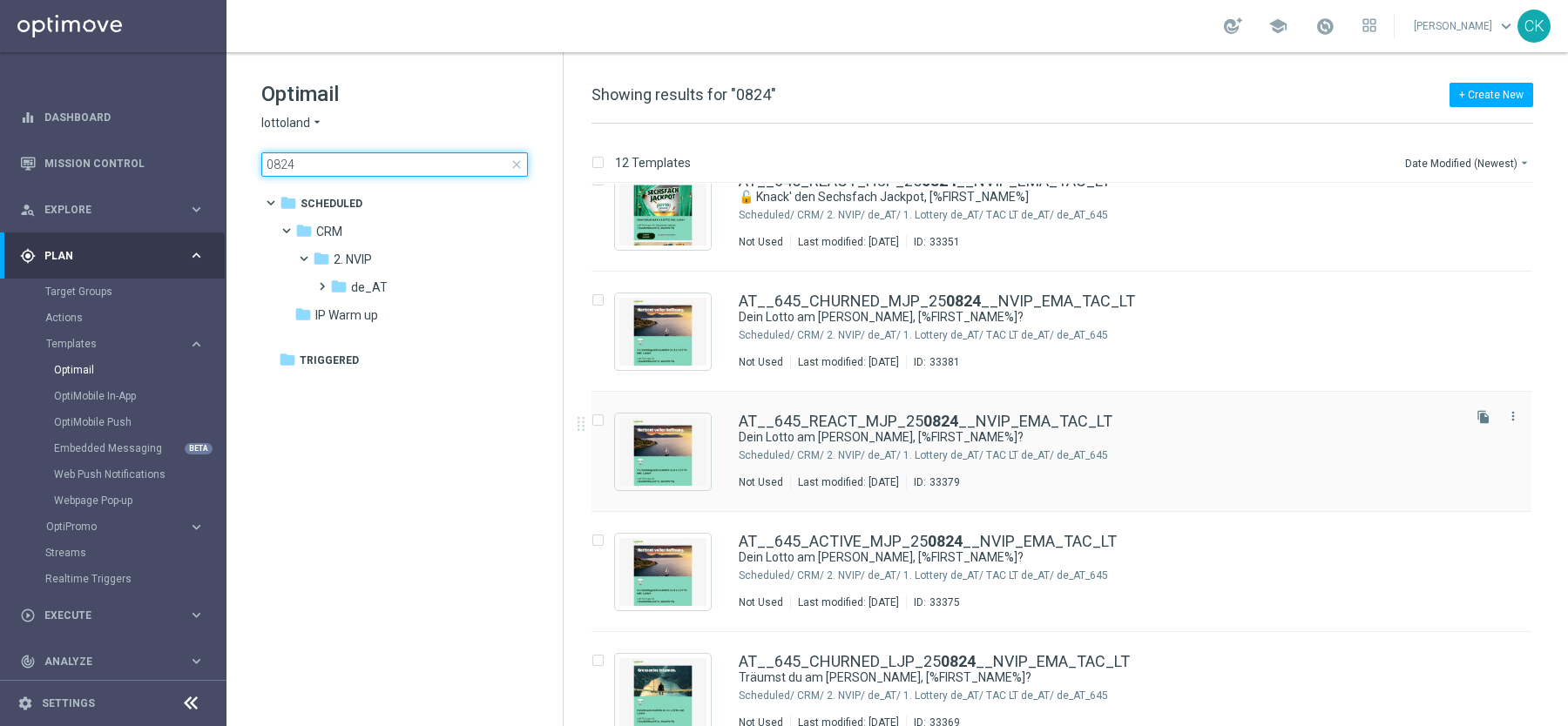
type input "0824"
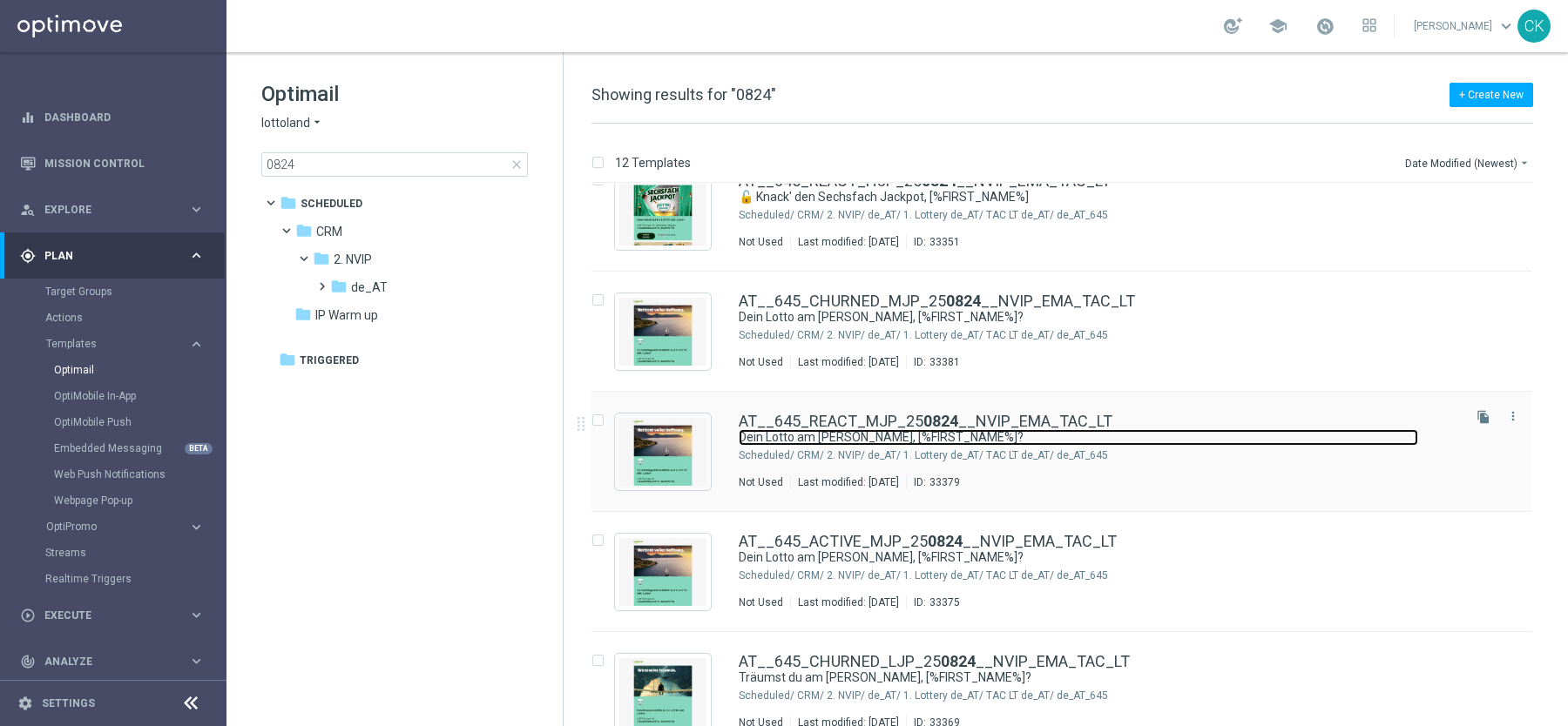
click at [788, 432] on link "Dein Lotto am [PERSON_NAME], [%FIRST_NAME%]?" at bounding box center [1077, 438] width 679 height 17
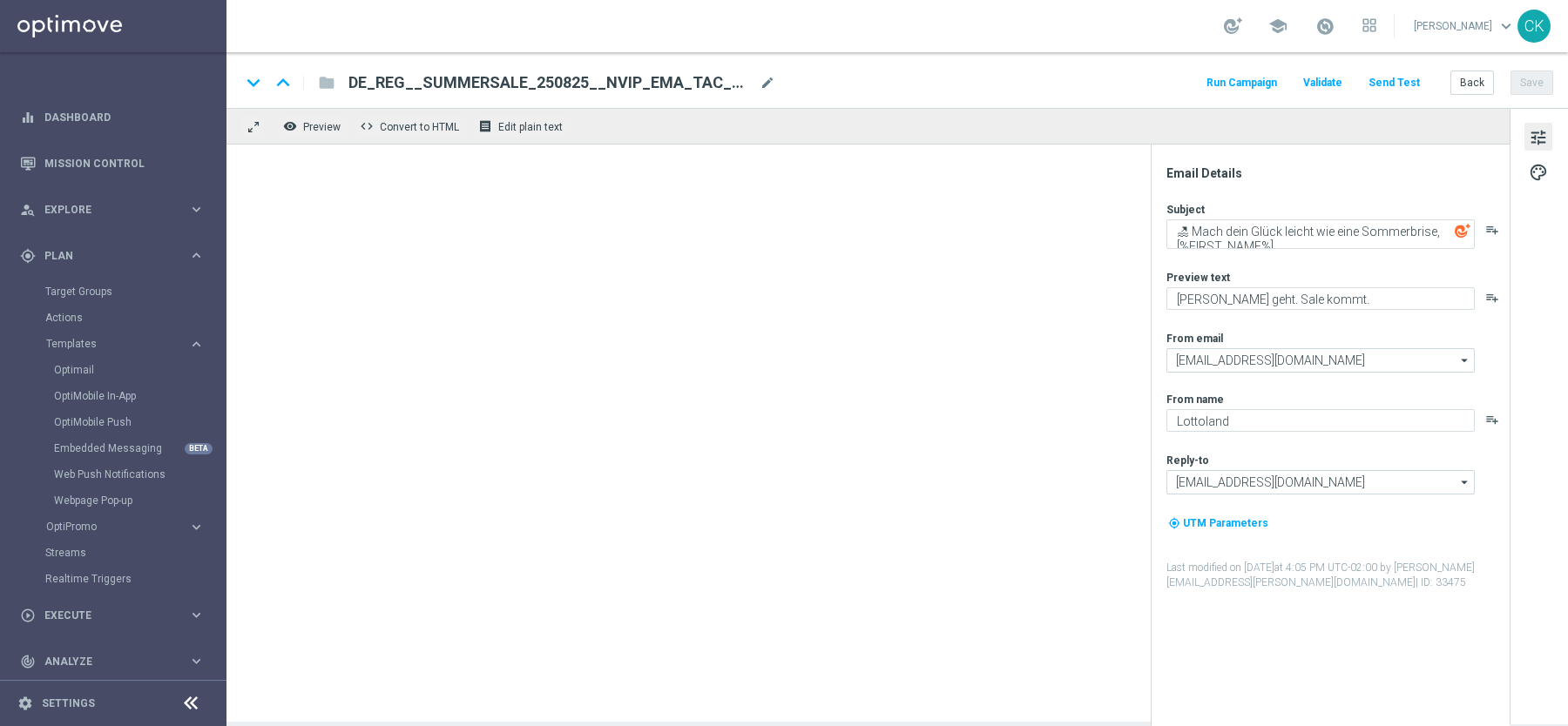
type textarea "Dein Lotto am [PERSON_NAME], [%FIRST_NAME%]?"
type textarea "Sonntagslotto GRATIS zum LOTTO 6 aus 45."
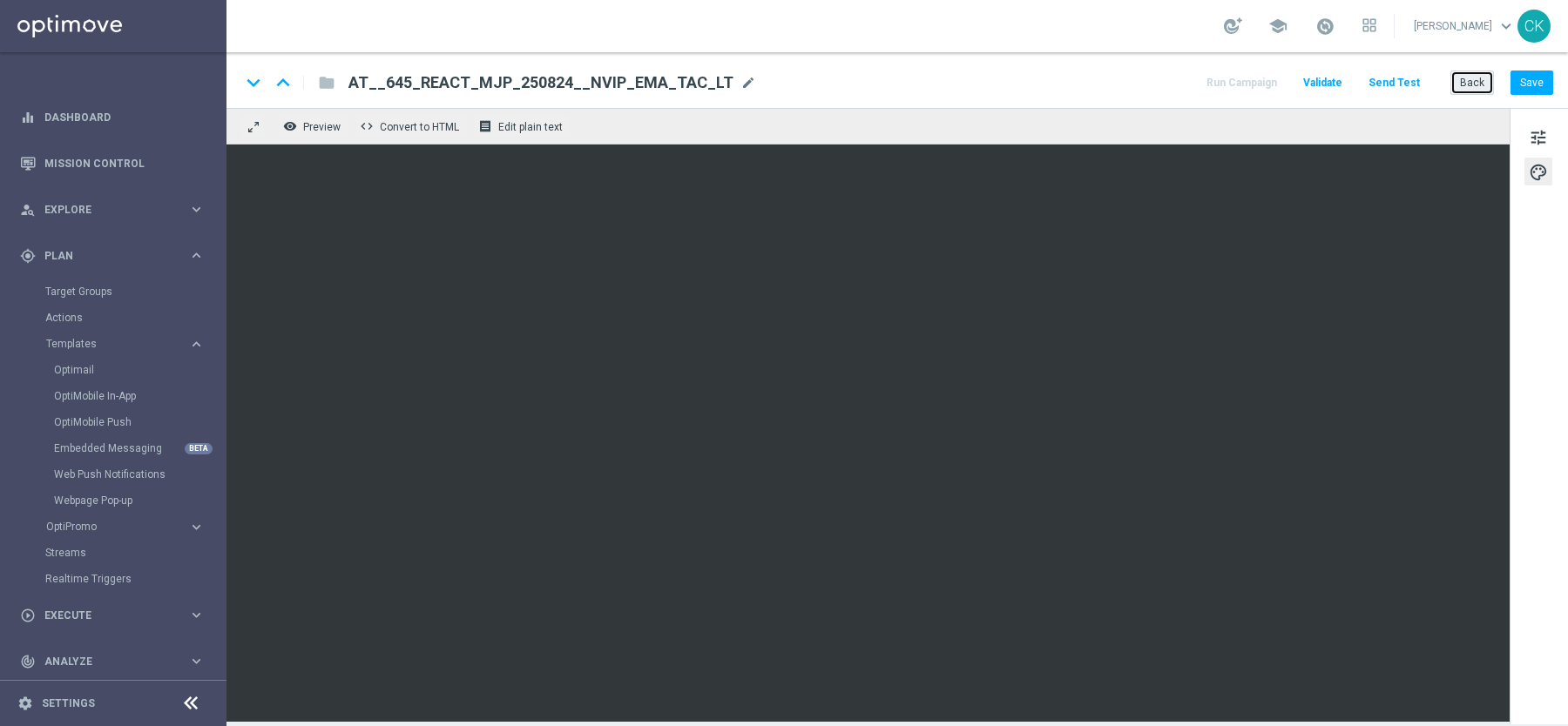
click at [1477, 82] on button "Back" at bounding box center [1472, 83] width 43 height 24
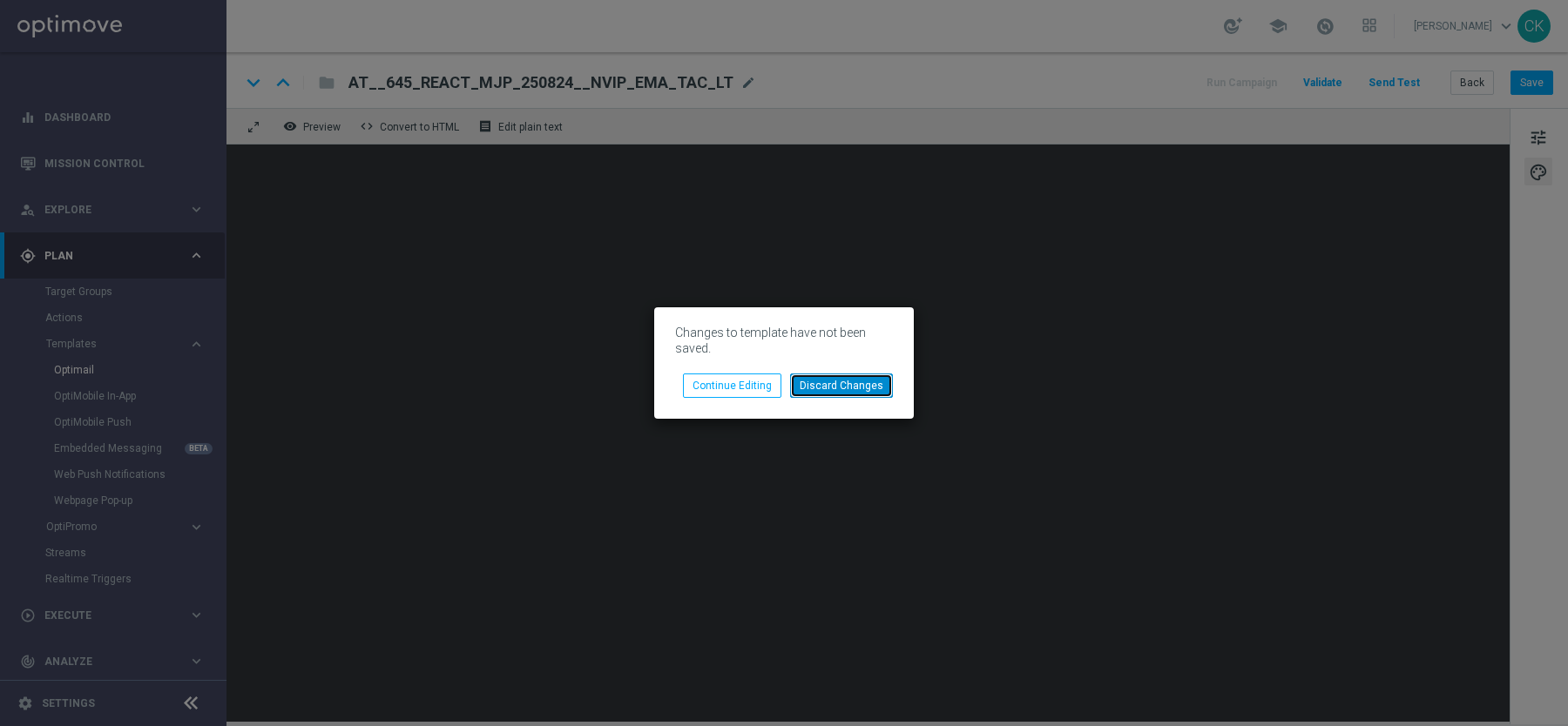
click at [852, 386] on button "Discard Changes" at bounding box center [841, 386] width 103 height 24
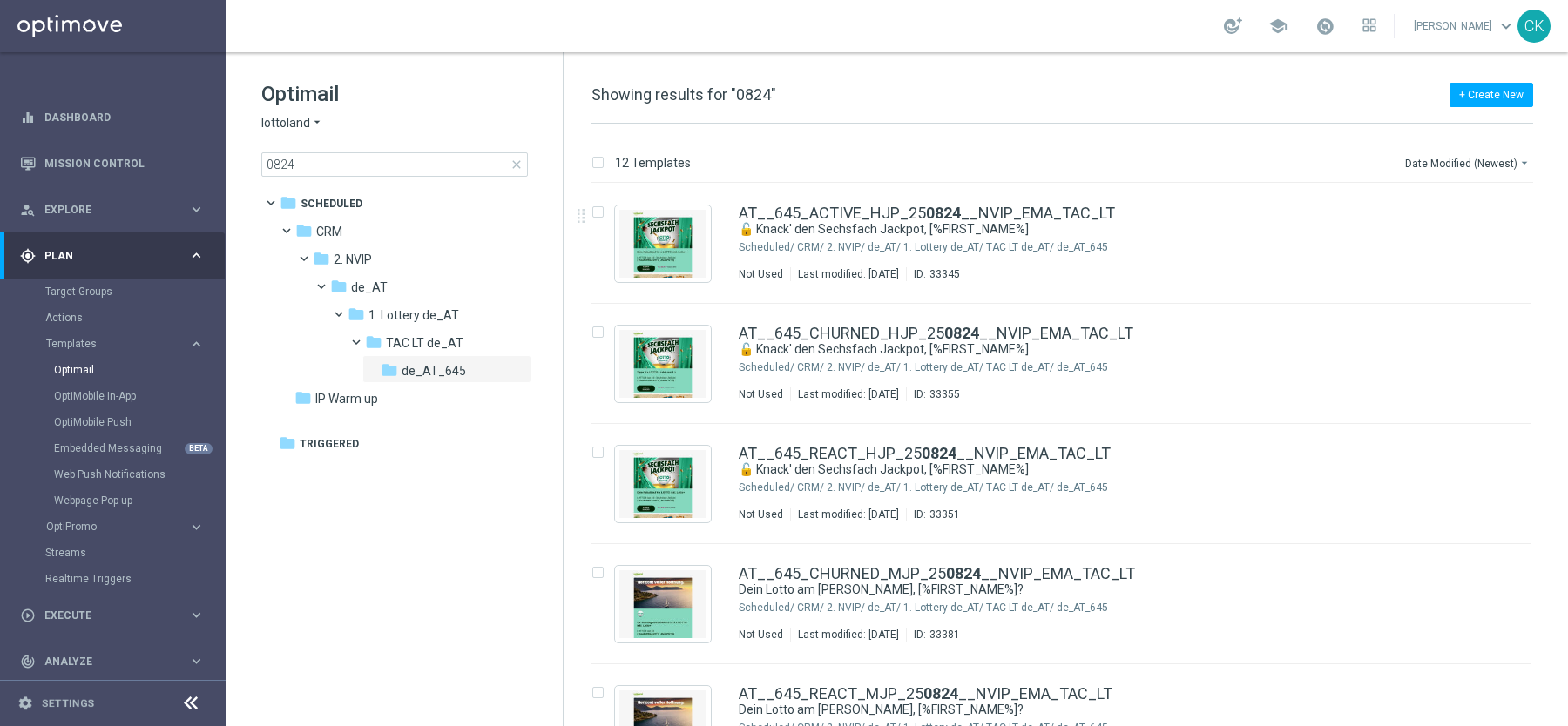
click at [510, 162] on span "close" at bounding box center [516, 164] width 14 height 14
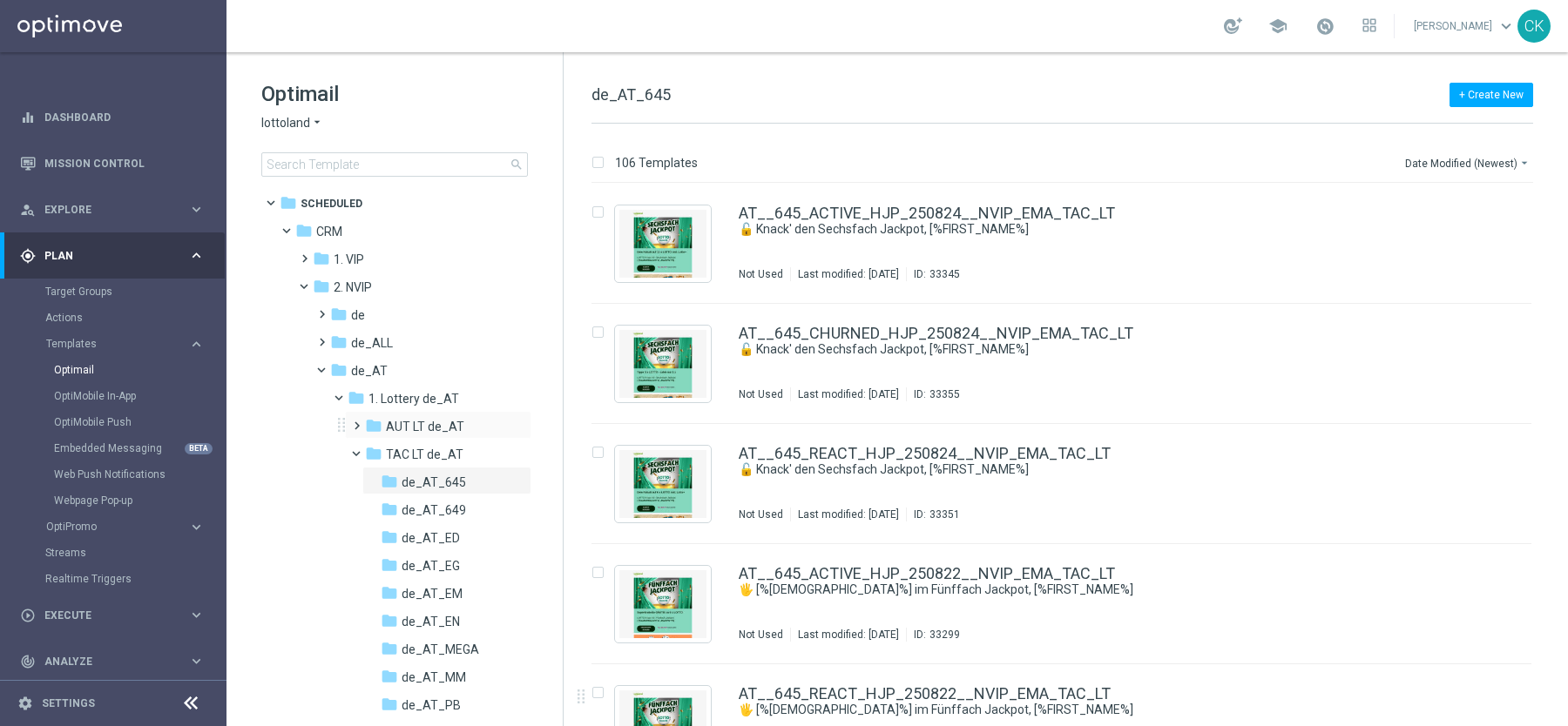
click at [352, 421] on span at bounding box center [353, 417] width 8 height 7
click at [513, 425] on icon "more_vert" at bounding box center [516, 426] width 14 height 14
click at [589, 425] on span "New Folder" at bounding box center [586, 429] width 53 height 14
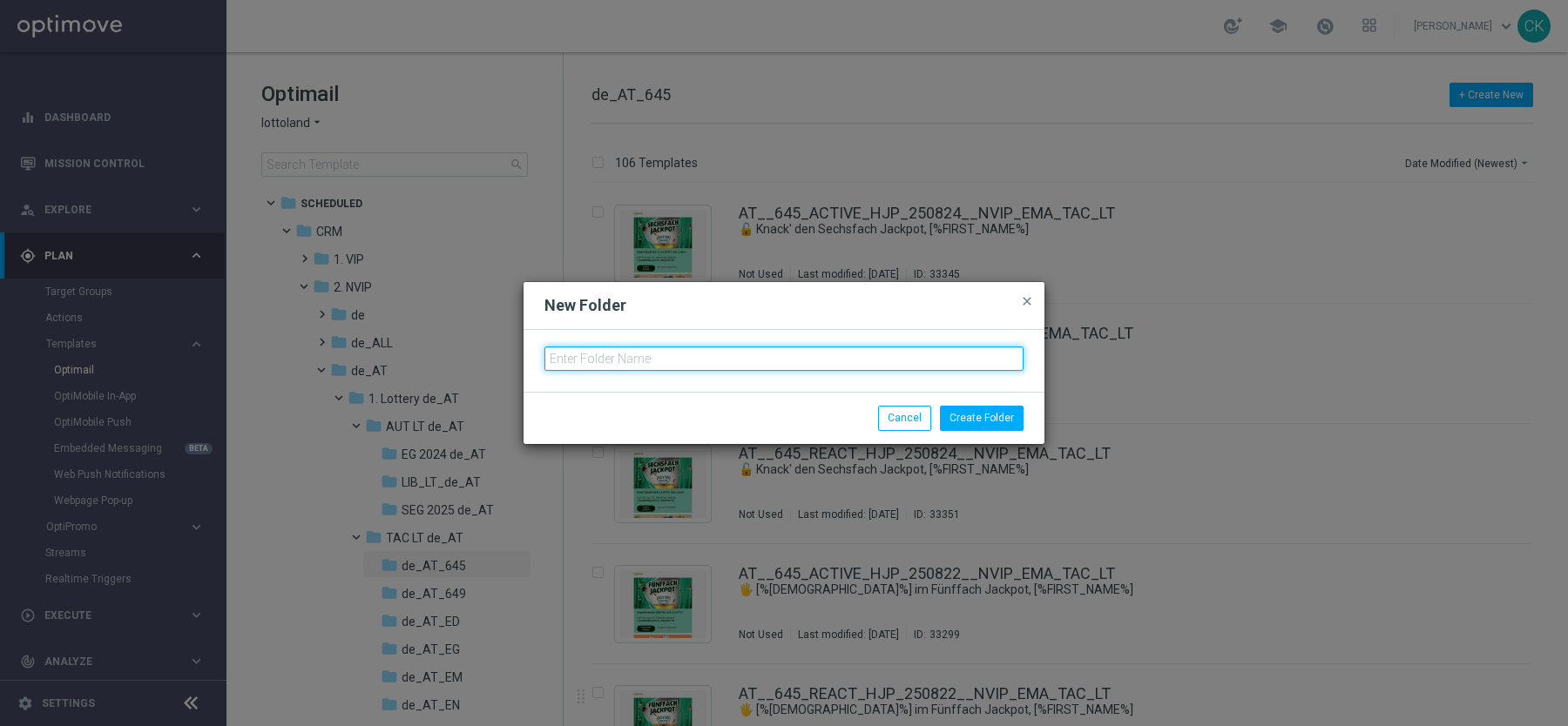
click at [610, 366] on input "text" at bounding box center [784, 359] width 479 height 24
type input "645_SundayDraw_de_AT"
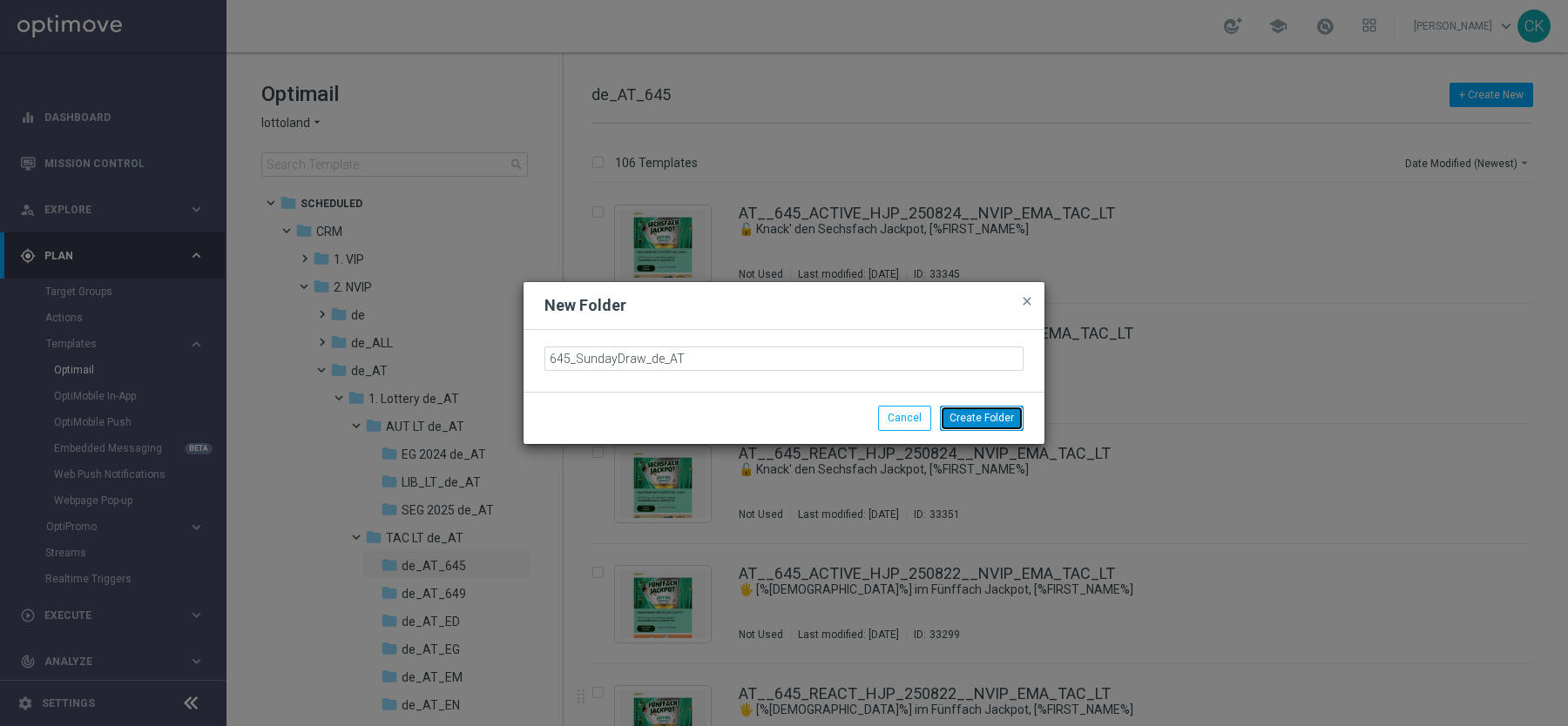
click at [994, 419] on button "Create Folder" at bounding box center [981, 418] width 84 height 24
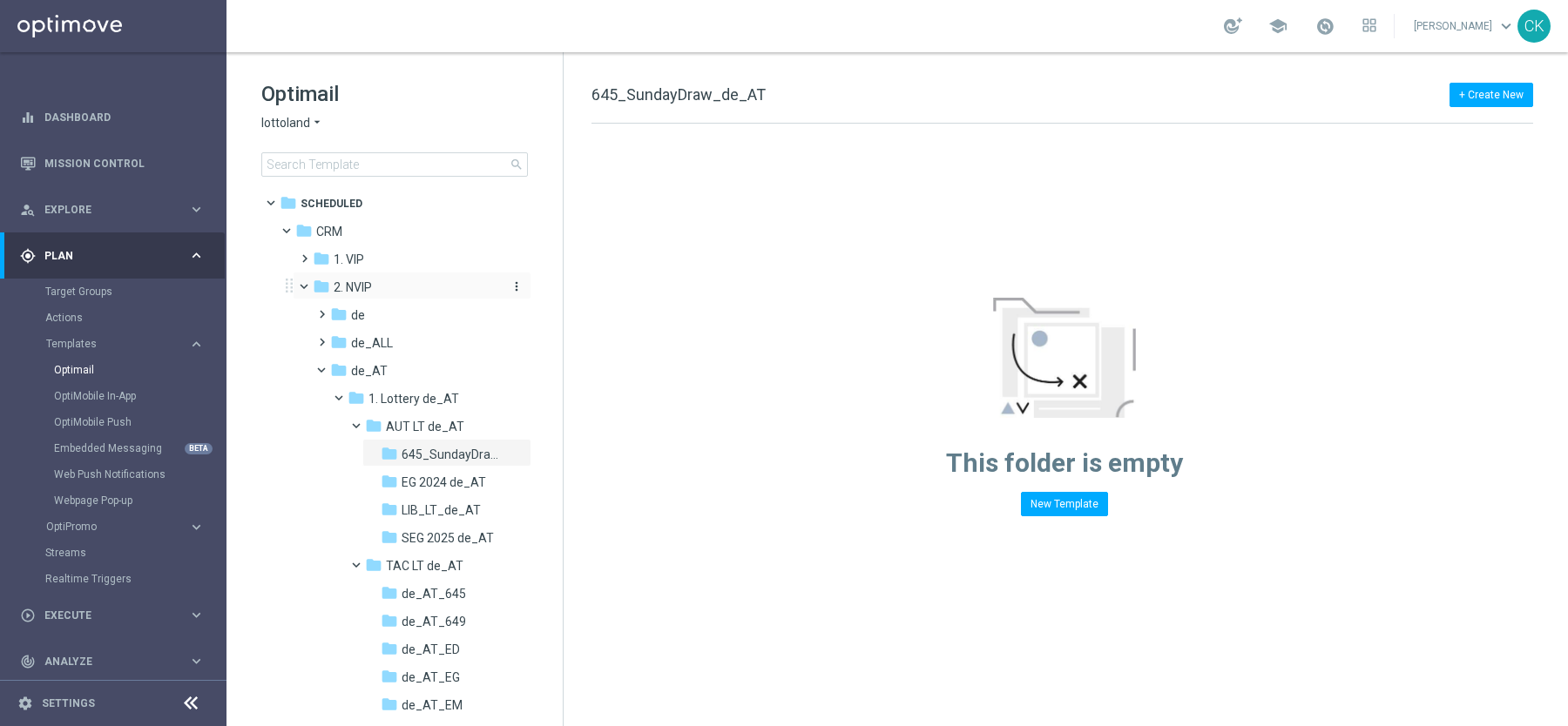
click at [371, 285] on span "2. NVIP" at bounding box center [352, 287] width 39 height 16
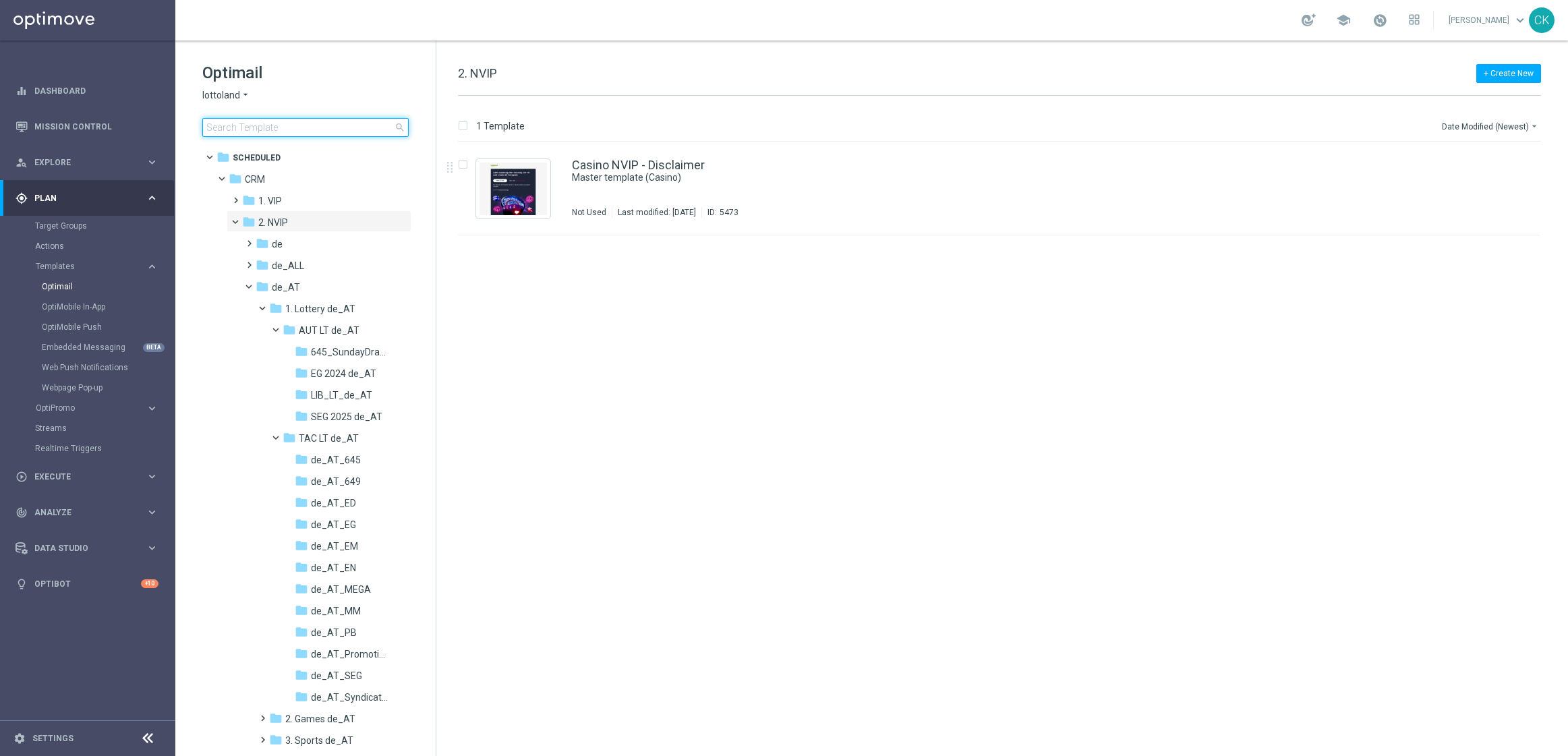
click at [287, 122] on input at bounding box center [305, 128] width 206 height 19
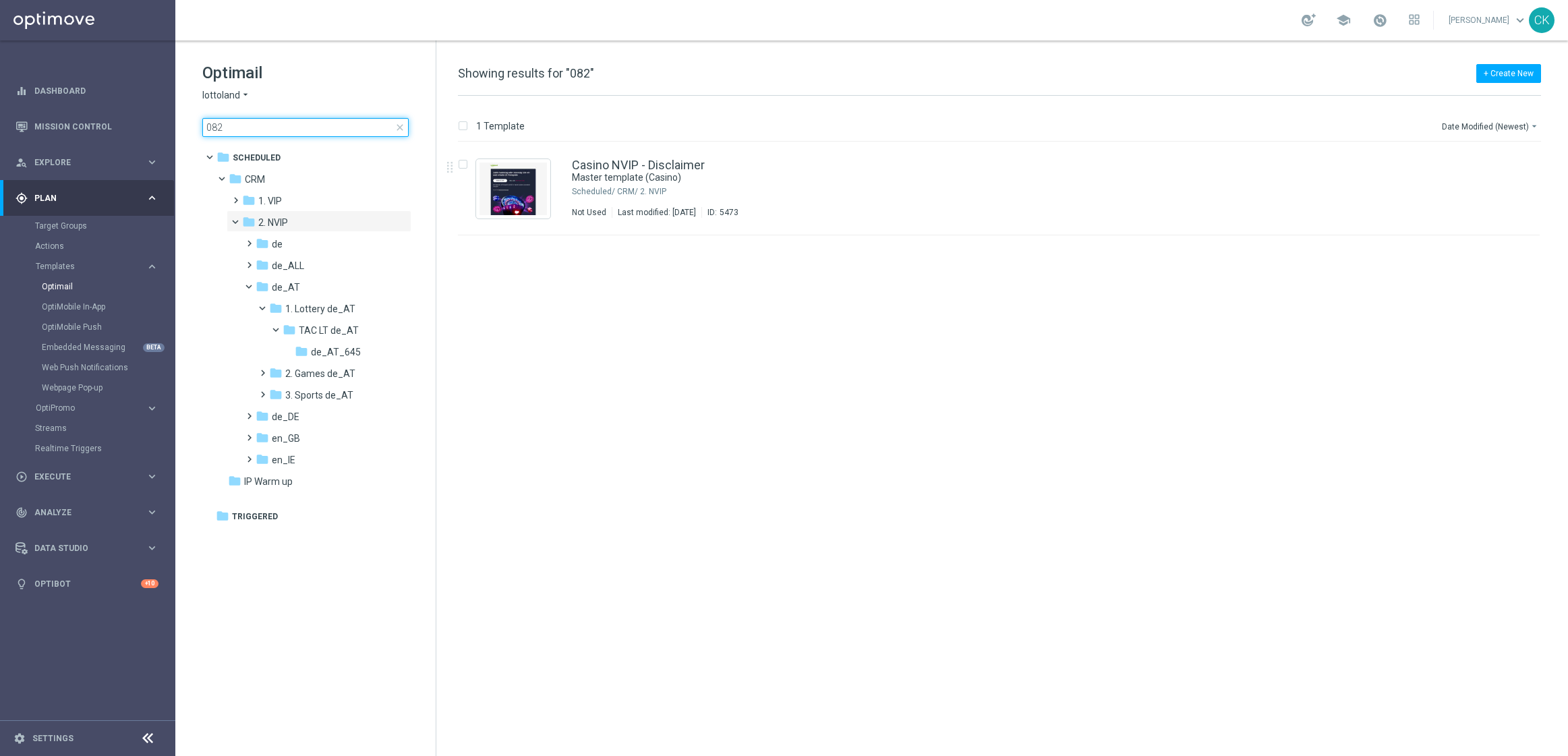
type input "0823"
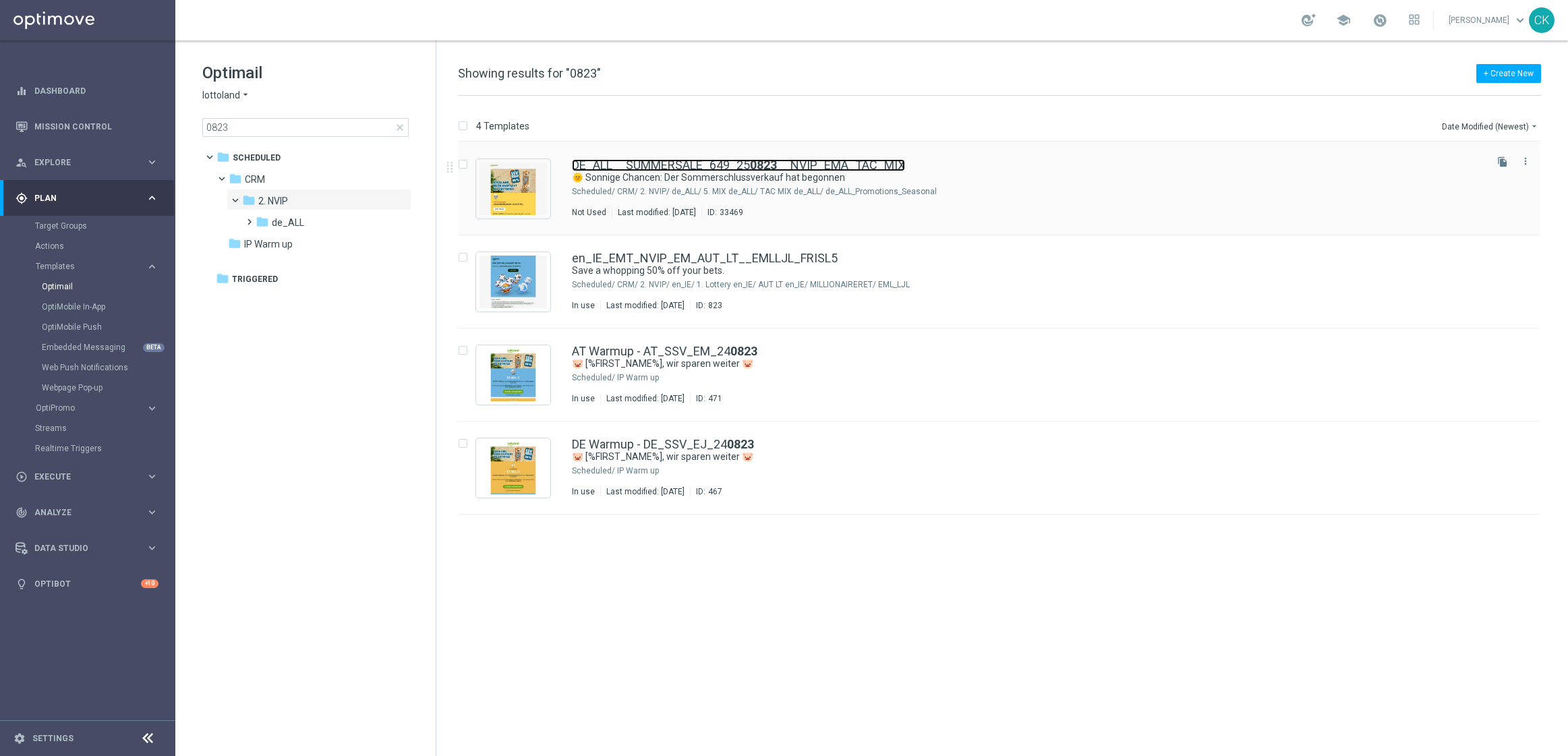
click at [637, 163] on link "DE_ALL__SUMMERSALE_649_25 0823 __NVIP_EMA_TAC_MIX" at bounding box center [738, 165] width 333 height 12
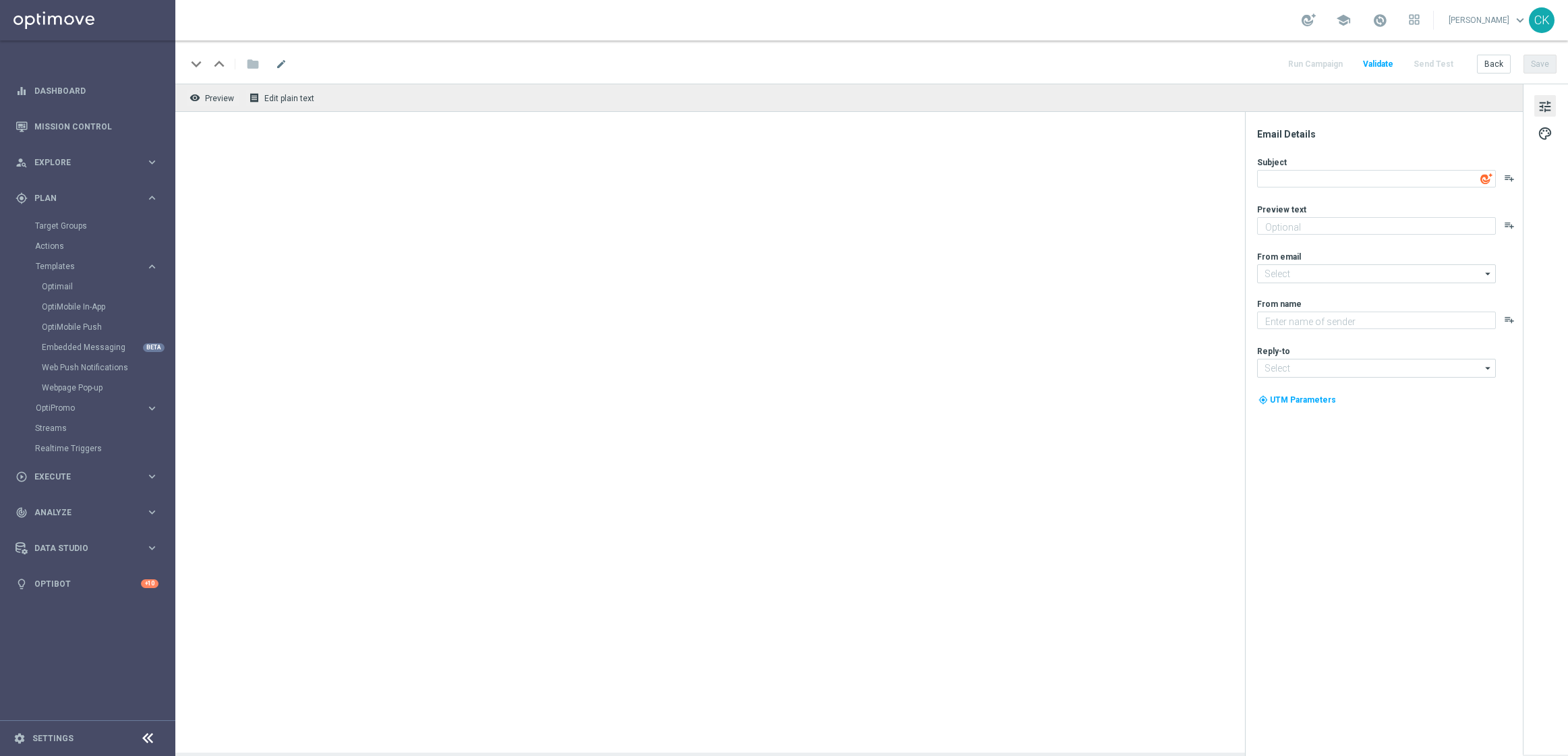
type input "[EMAIL_ADDRESS][DOMAIN_NAME]"
type textarea "Lottoland"
type textarea "🌞 Sonnige Chancen: Der Sommerschlussverkauf hat begonnen"
type textarea "30 % Rabatt auf dein LOTTO 6aus49."
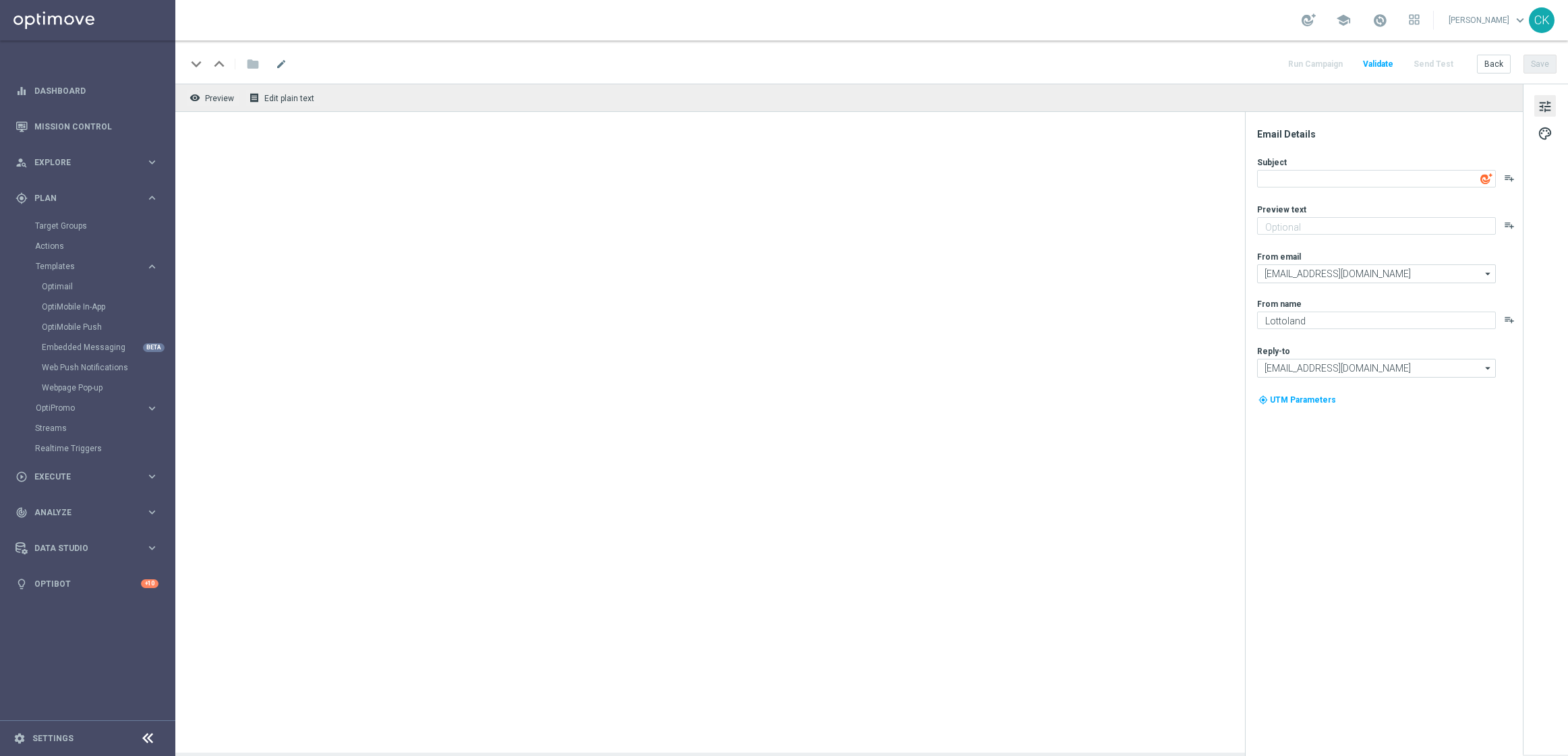
type input "[EMAIL_ADDRESS][DOMAIN_NAME]"
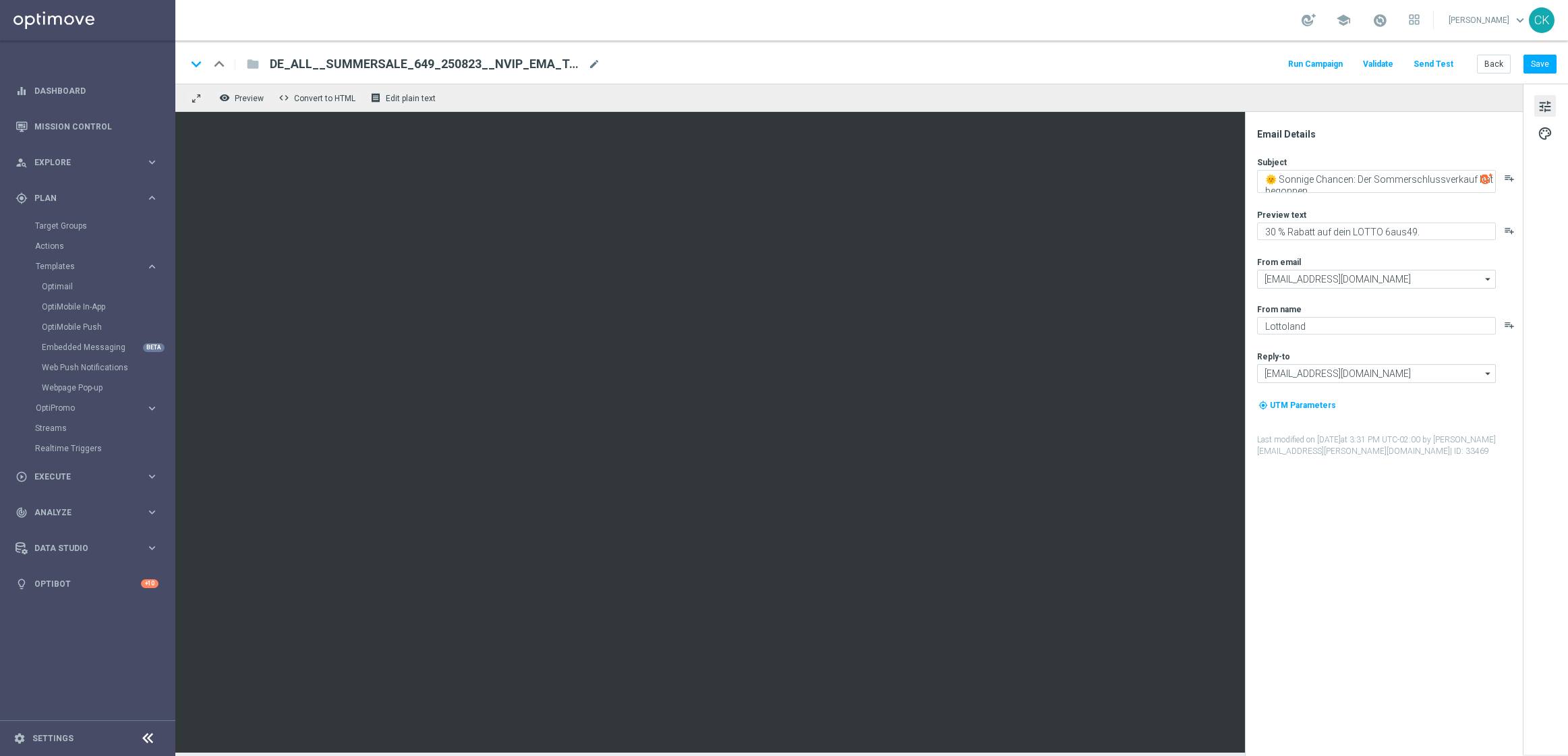
click at [1214, 63] on button "Send Test" at bounding box center [1434, 64] width 44 height 18
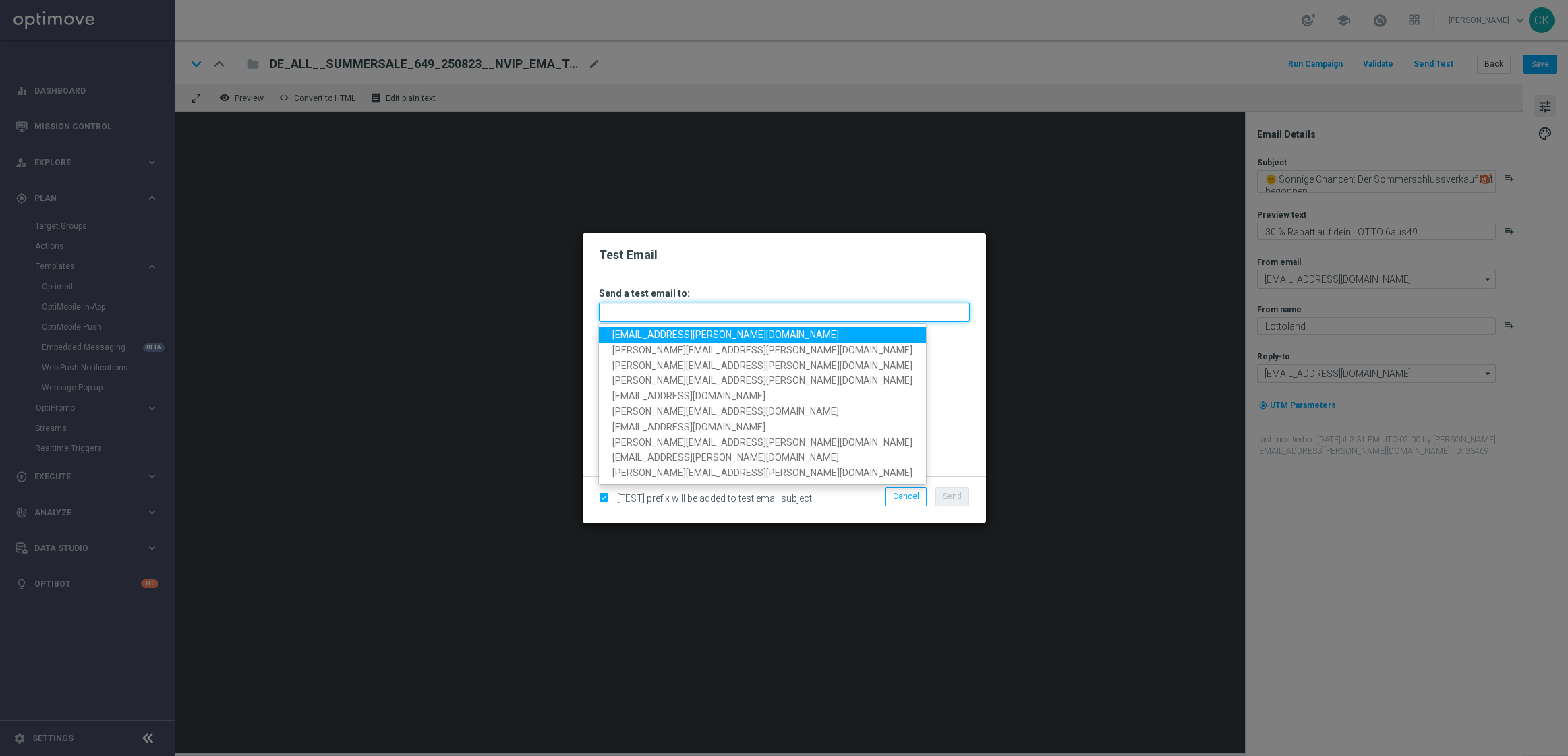
click at [665, 305] on input "text" at bounding box center [784, 312] width 371 height 19
click at [669, 330] on span "[EMAIL_ADDRESS][PERSON_NAME][DOMAIN_NAME]" at bounding box center [726, 334] width 227 height 11
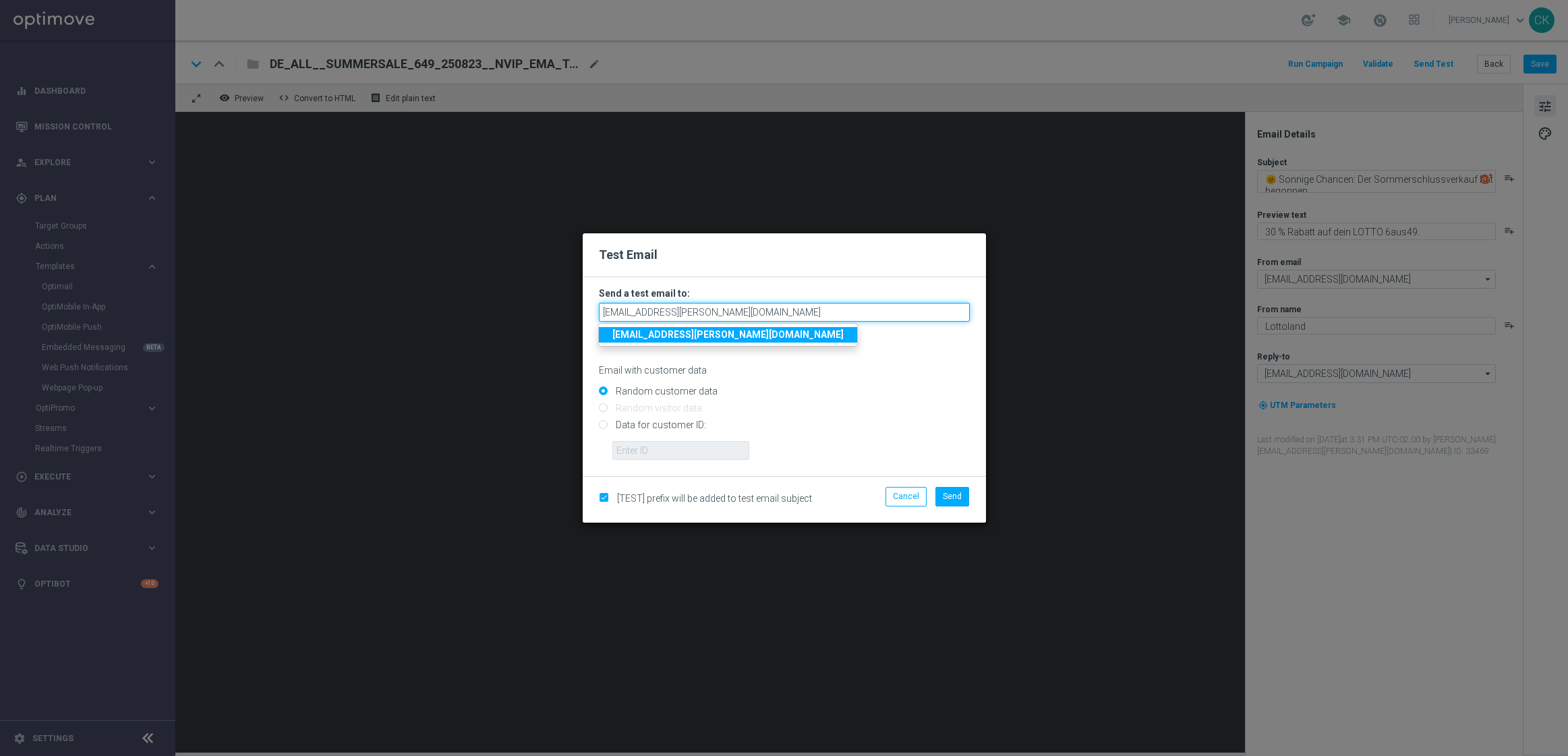
click at [778, 319] on input "[EMAIL_ADDRESS][PERSON_NAME][DOMAIN_NAME]" at bounding box center [784, 312] width 371 height 19
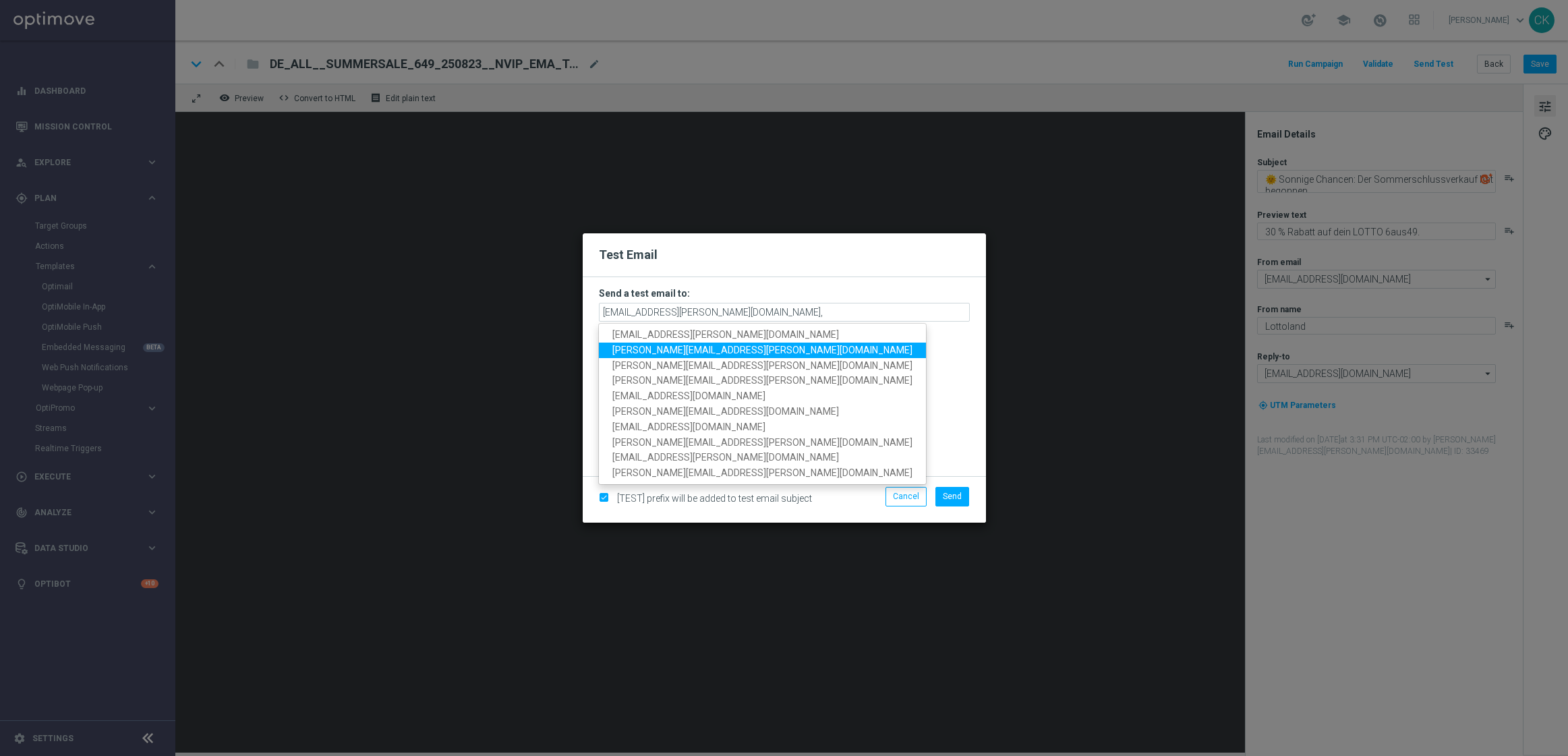
click at [704, 348] on span "[PERSON_NAME][EMAIL_ADDRESS][PERSON_NAME][DOMAIN_NAME]" at bounding box center [763, 350] width 300 height 11
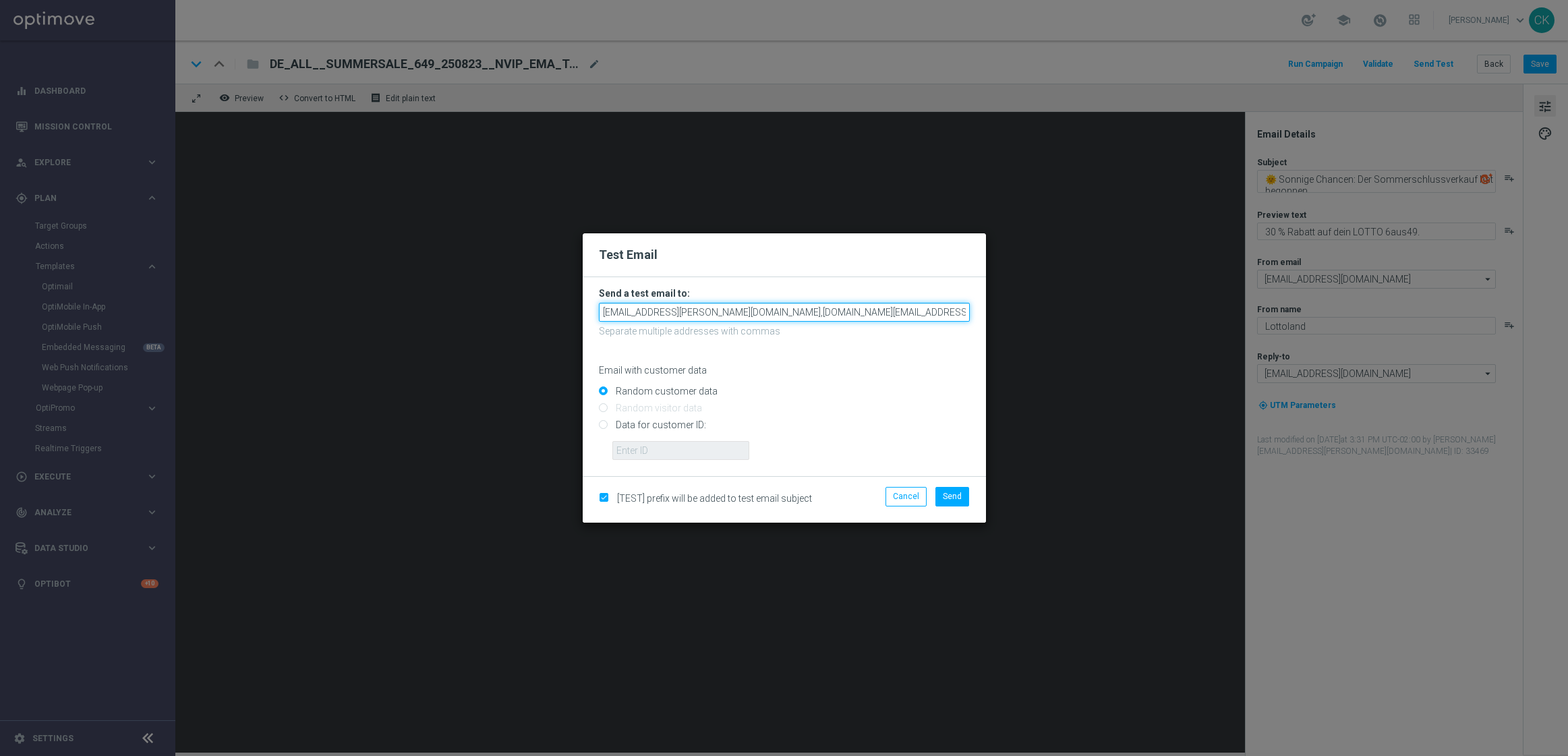
click at [909, 309] on input "[EMAIL_ADDRESS][PERSON_NAME][DOMAIN_NAME],[DOMAIN_NAME][EMAIL_ADDRESS][PERSON_N…" at bounding box center [784, 312] width 371 height 19
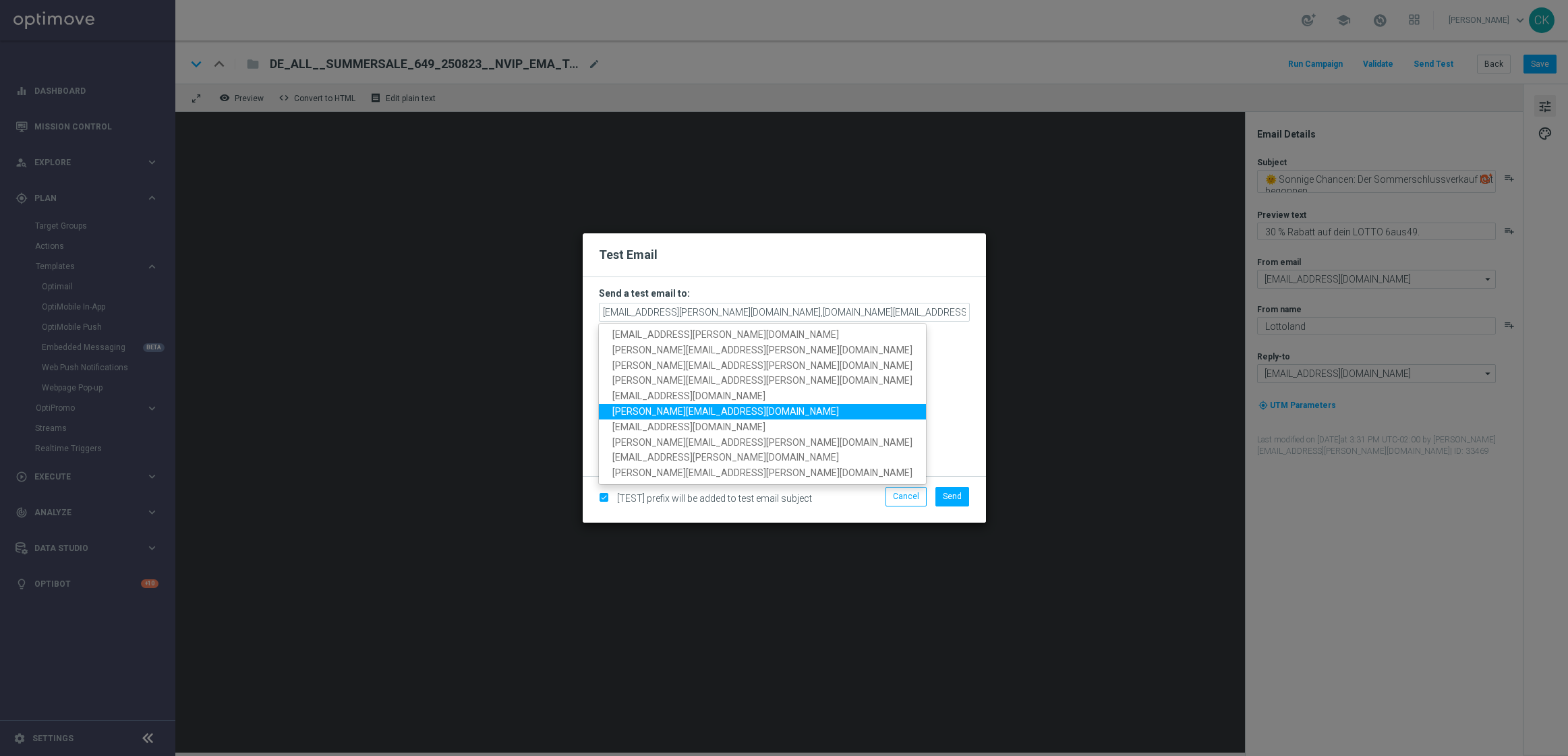
click at [719, 404] on link "[PERSON_NAME][EMAIL_ADDRESS][DOMAIN_NAME]" at bounding box center [762, 411] width 327 height 15
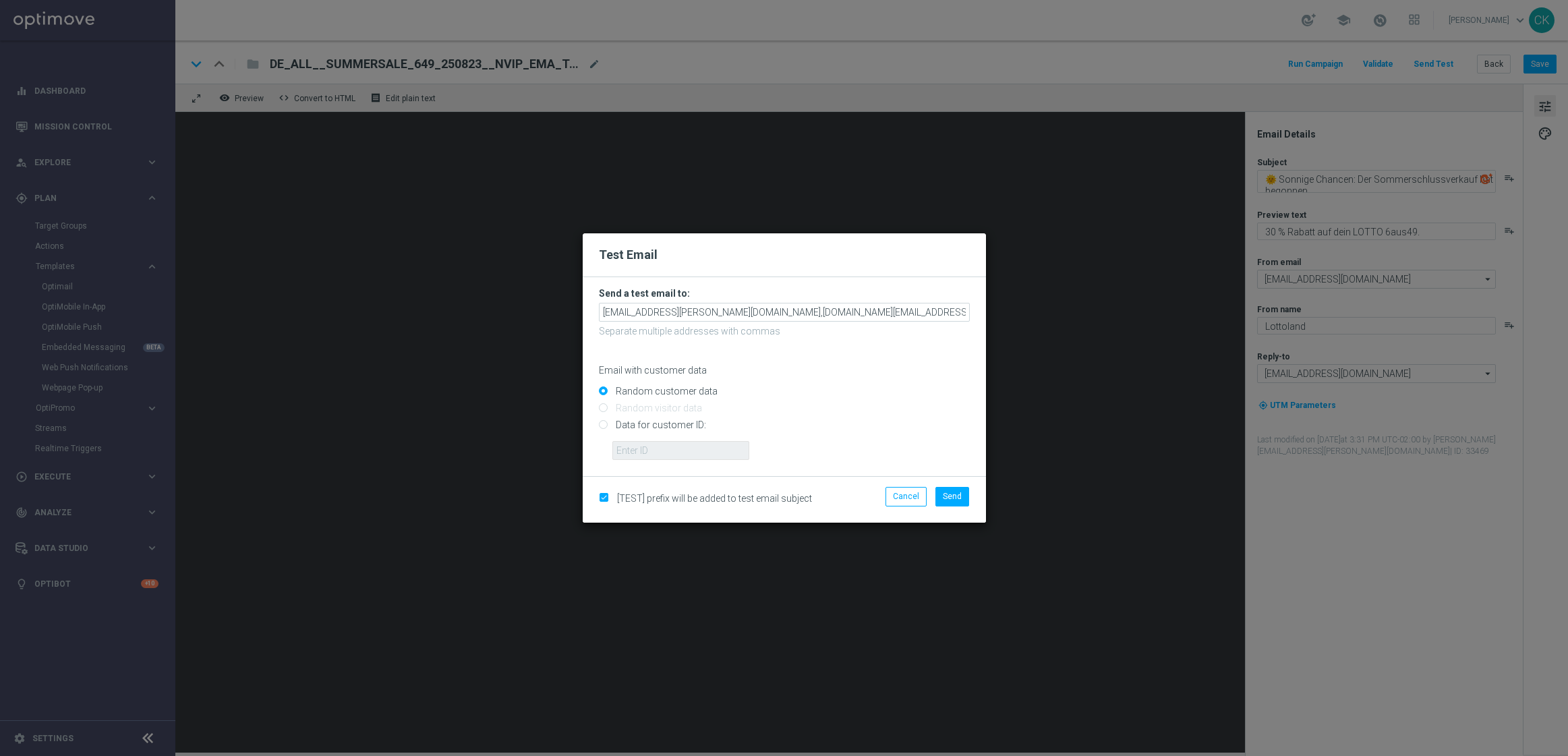
scroll to position [0, 38]
click at [964, 312] on input "[EMAIL_ADDRESS][PERSON_NAME][DOMAIN_NAME],[DOMAIN_NAME][EMAIL_ADDRESS][PERSON_N…" at bounding box center [784, 312] width 371 height 19
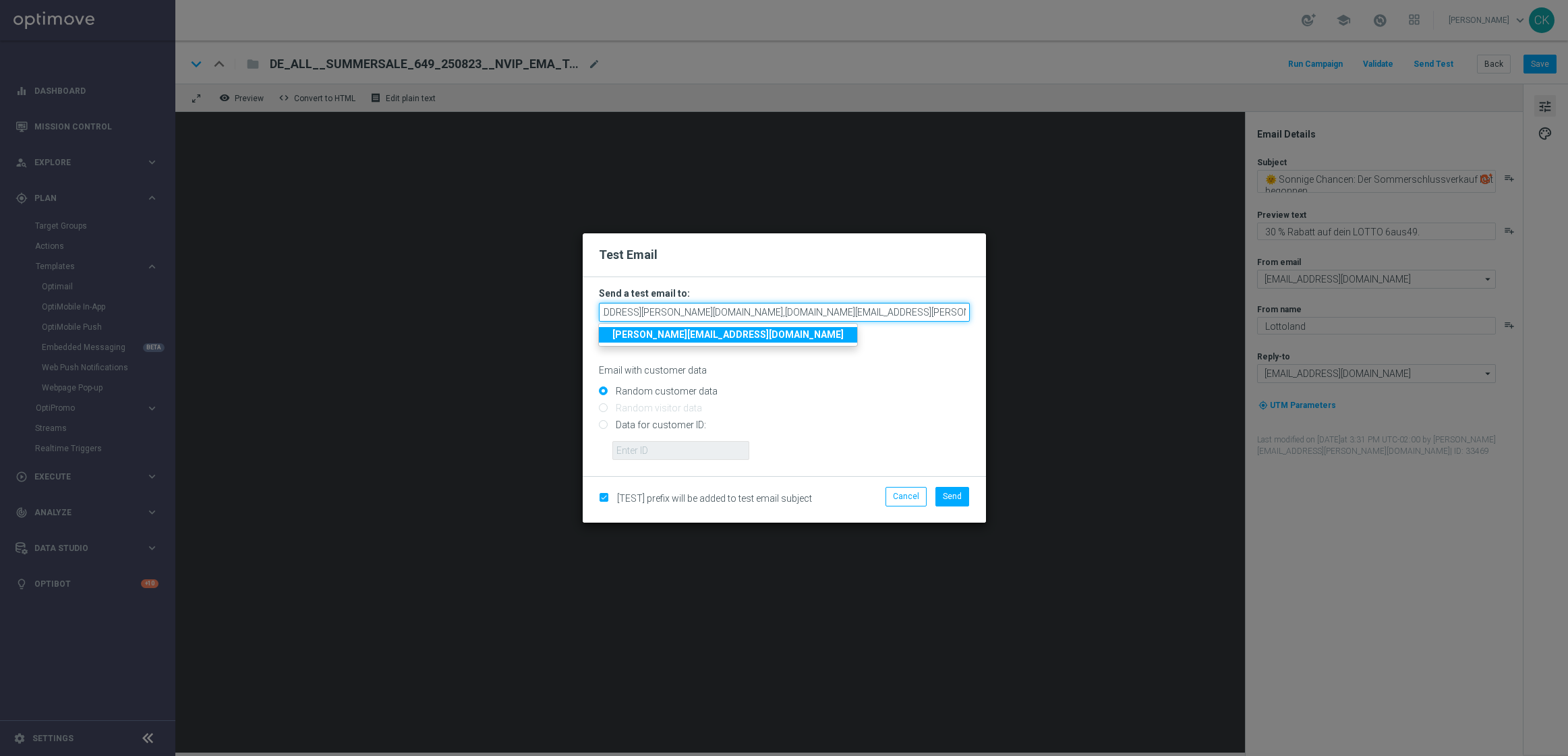
scroll to position [0, 39]
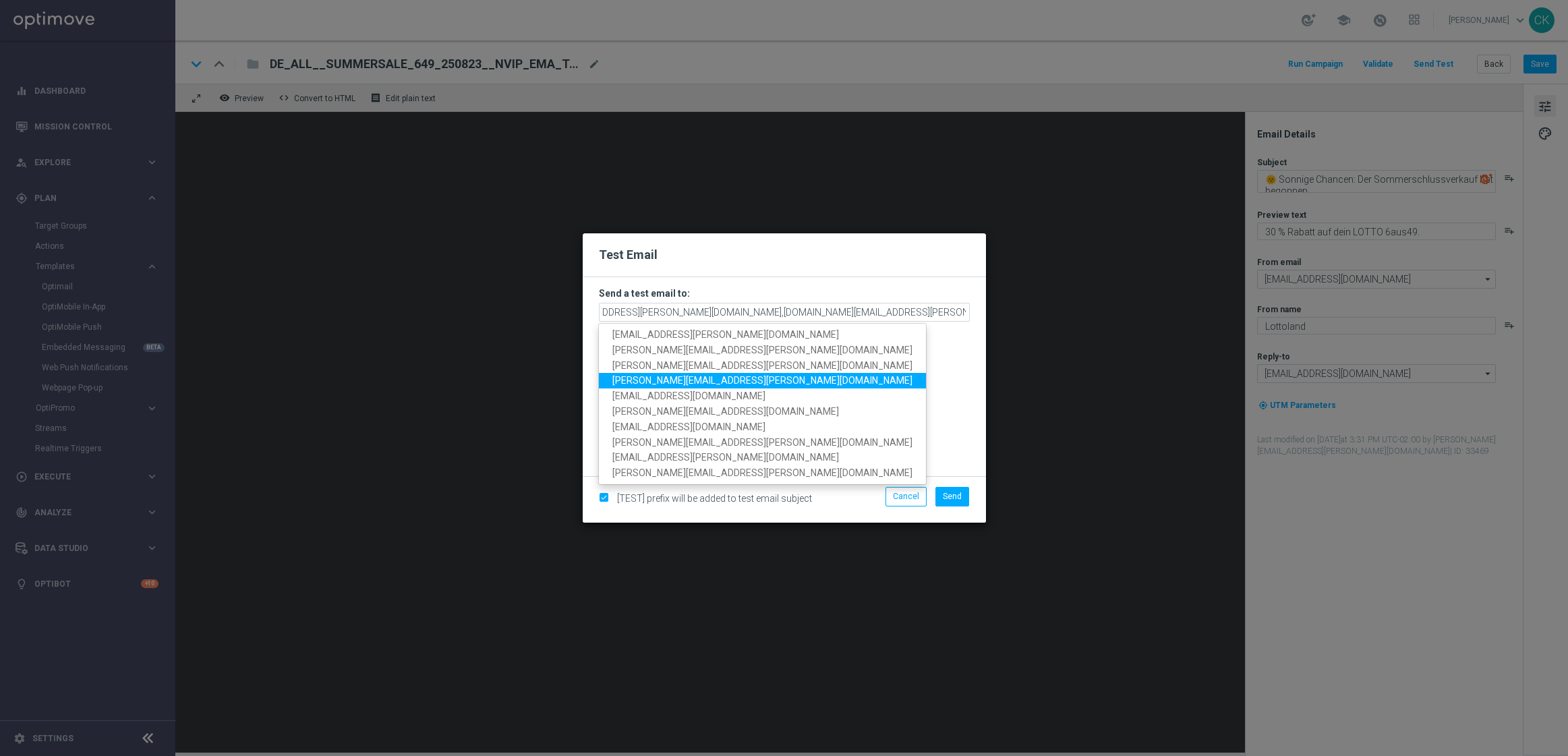
click at [724, 375] on span "[PERSON_NAME][EMAIL_ADDRESS][PERSON_NAME][DOMAIN_NAME]" at bounding box center [763, 381] width 300 height 11
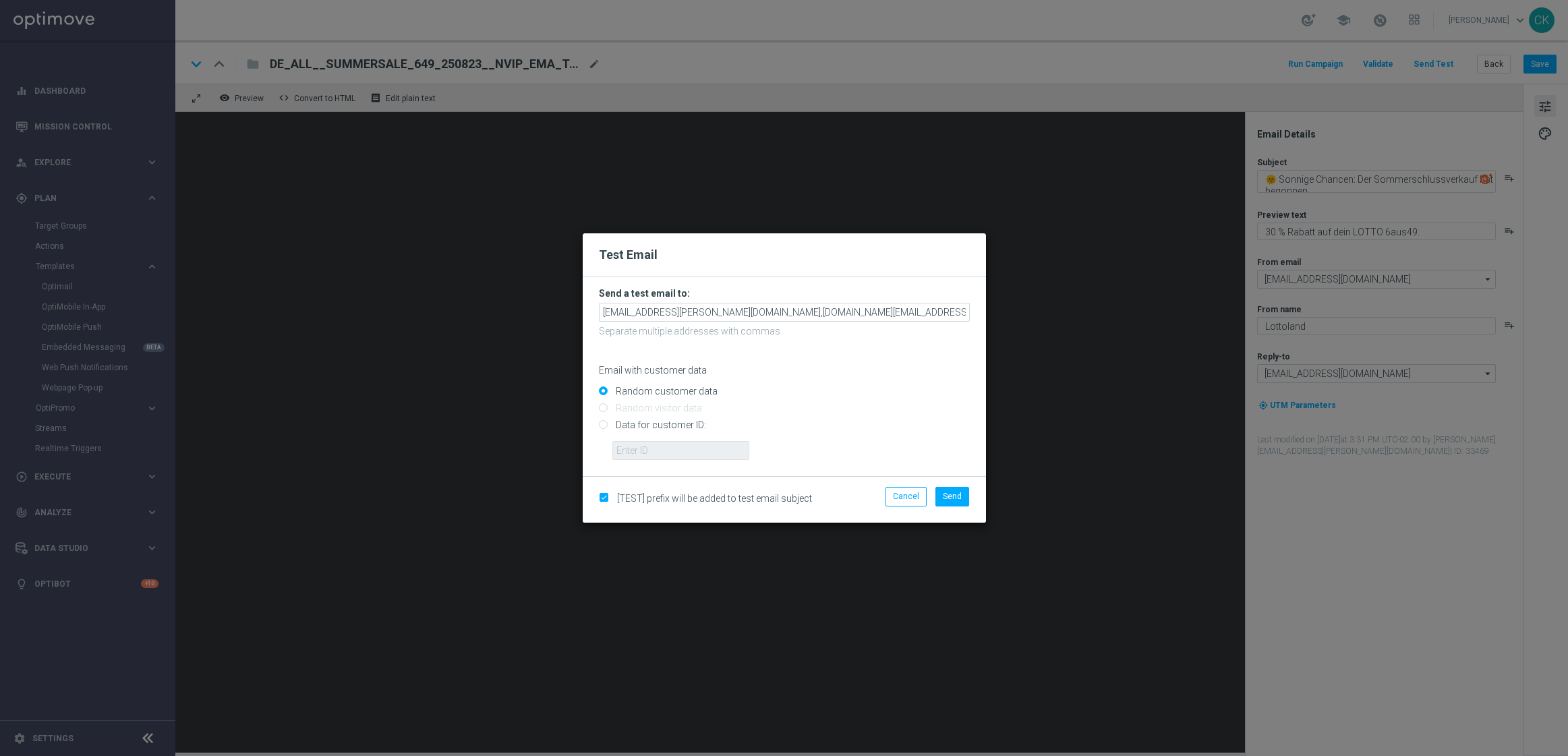
scroll to position [0, 170]
click at [964, 313] on input "[EMAIL_ADDRESS][PERSON_NAME][DOMAIN_NAME],[DOMAIN_NAME][EMAIL_ADDRESS][PERSON_N…" at bounding box center [784, 312] width 371 height 19
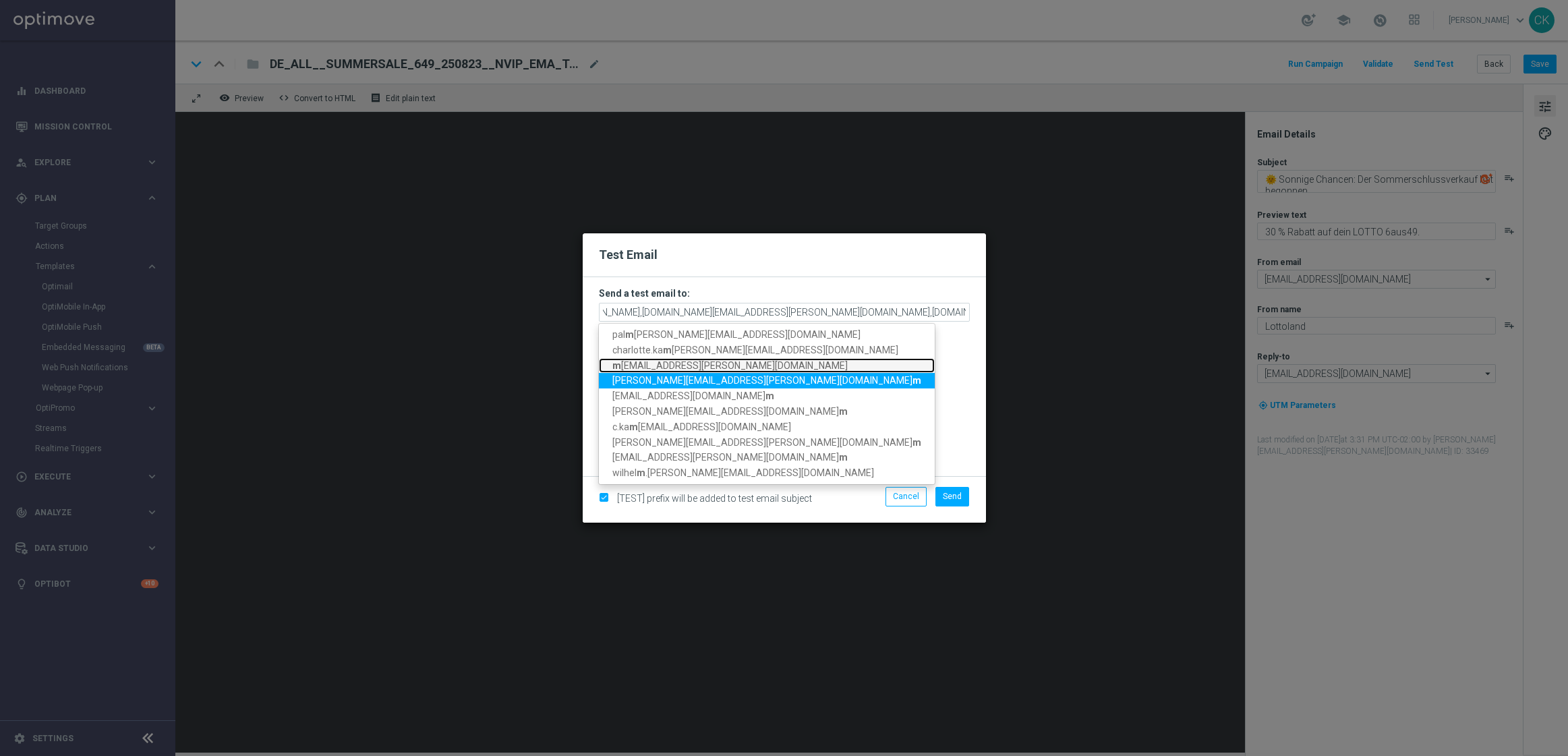
scroll to position [0, 0]
click at [747, 372] on link "m [EMAIL_ADDRESS][PERSON_NAME][DOMAIN_NAME]" at bounding box center [766, 365] width 336 height 15
type input "[EMAIL_ADDRESS][PERSON_NAME][DOMAIN_NAME],[DOMAIN_NAME][EMAIL_ADDRESS][PERSON_N…"
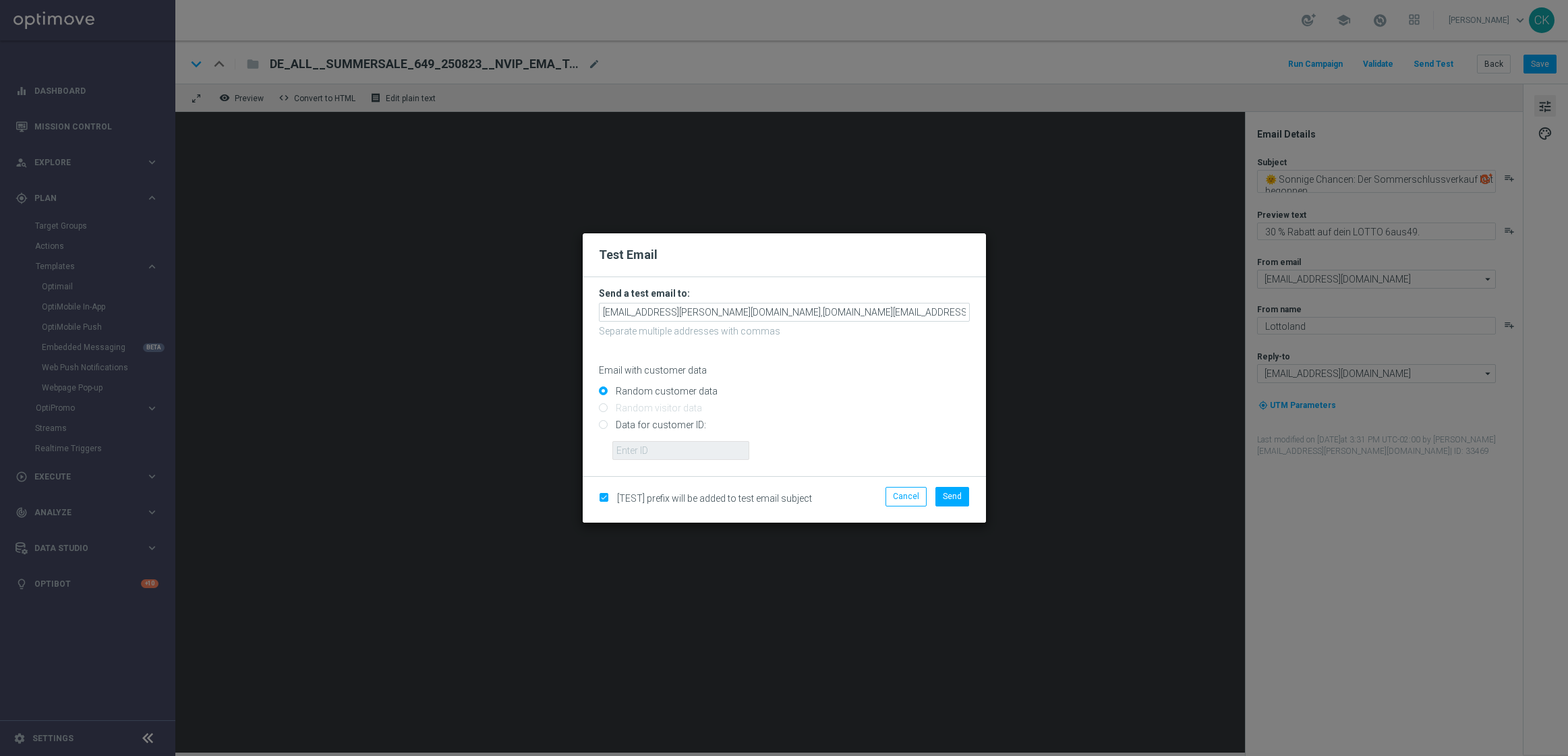
click at [631, 425] on input "Data for customer ID:" at bounding box center [784, 431] width 371 height 19
radio input "true"
click at [645, 463] on form "Send a test email to: [EMAIL_ADDRESS][PERSON_NAME][DOMAIN_NAME],[DOMAIN_NAME][E…" at bounding box center [784, 376] width 403 height 199
click at [650, 453] on input "text" at bounding box center [681, 451] width 137 height 19
type input "14586067"
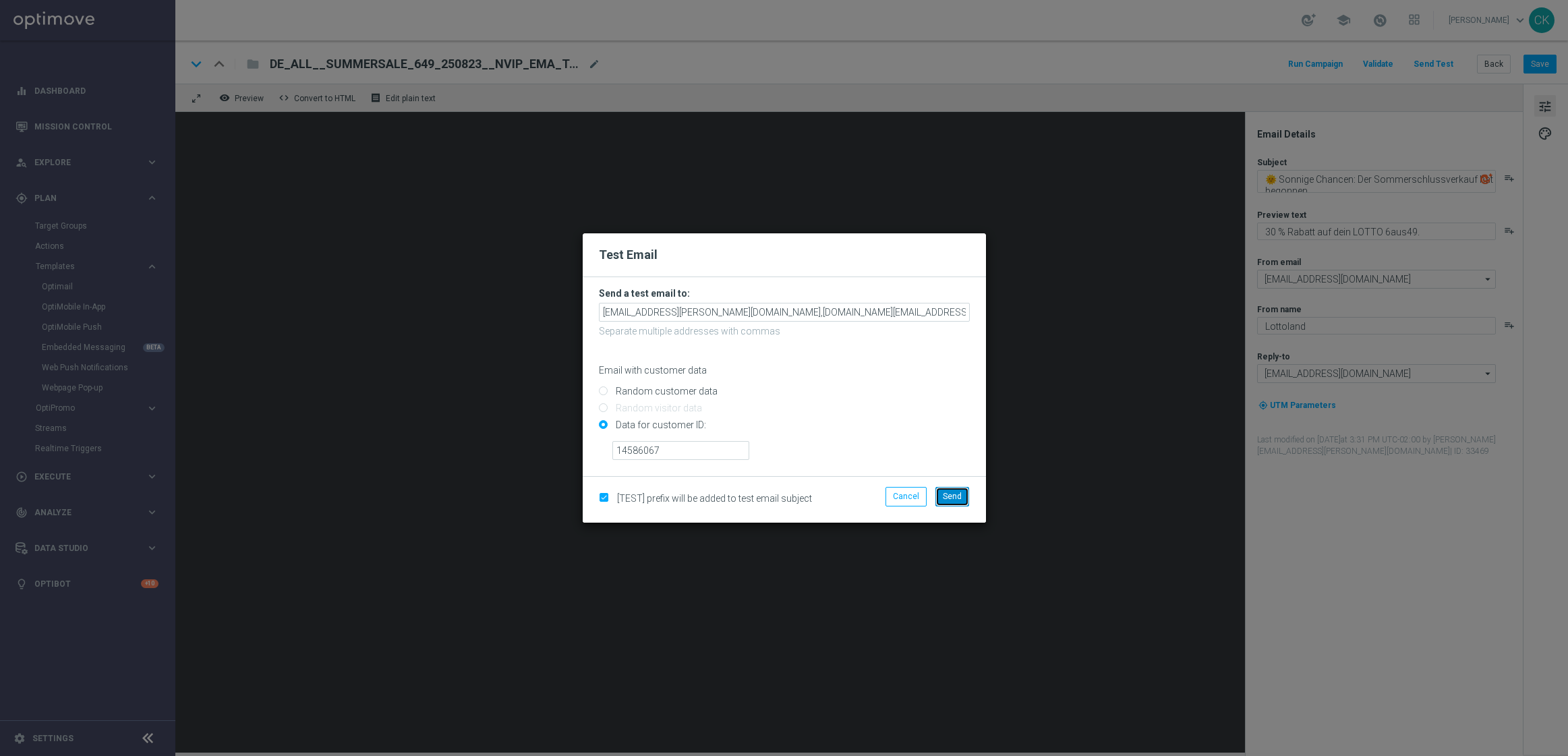
click at [954, 499] on span "Send" at bounding box center [952, 496] width 19 height 9
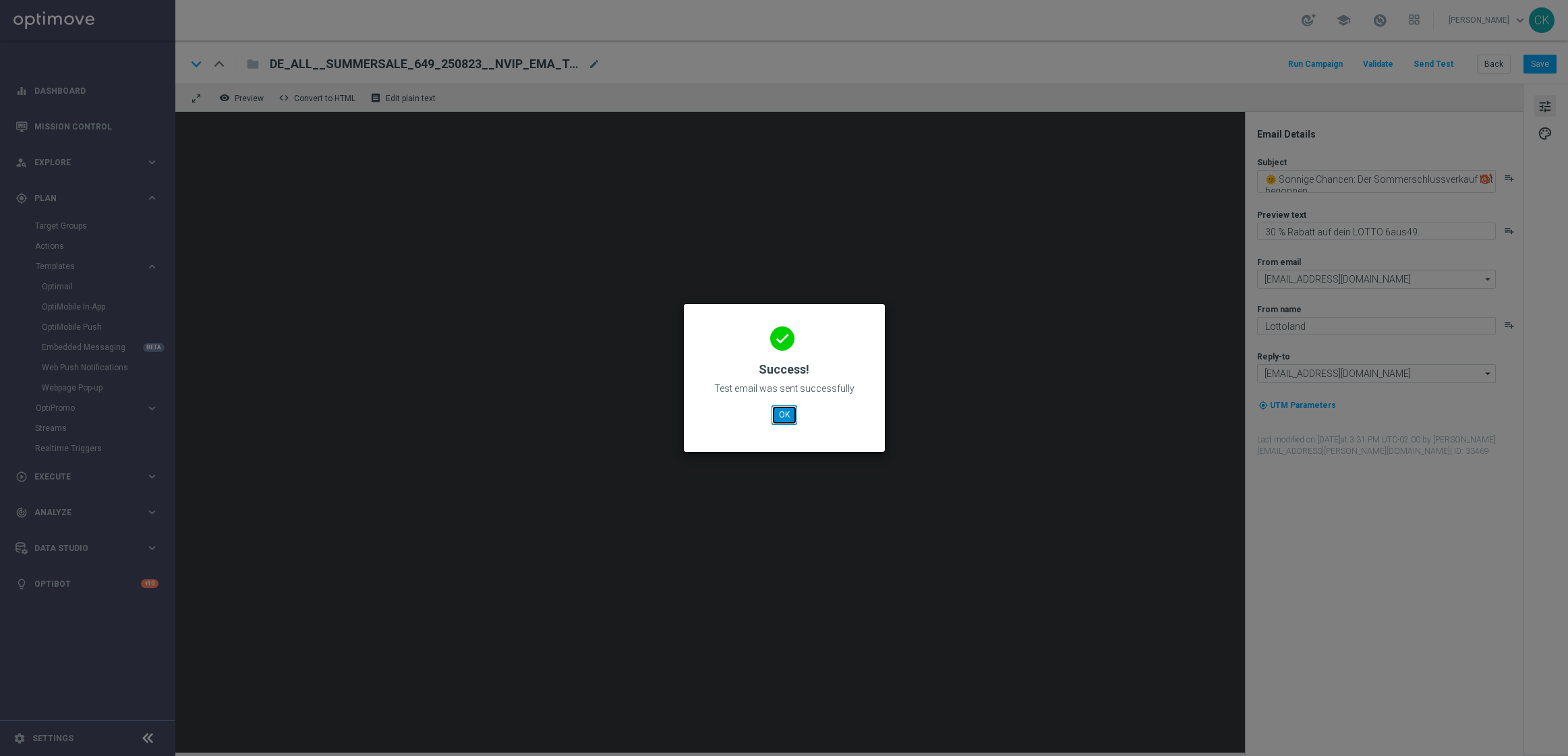
click at [785, 414] on button "OK" at bounding box center [784, 415] width 26 height 19
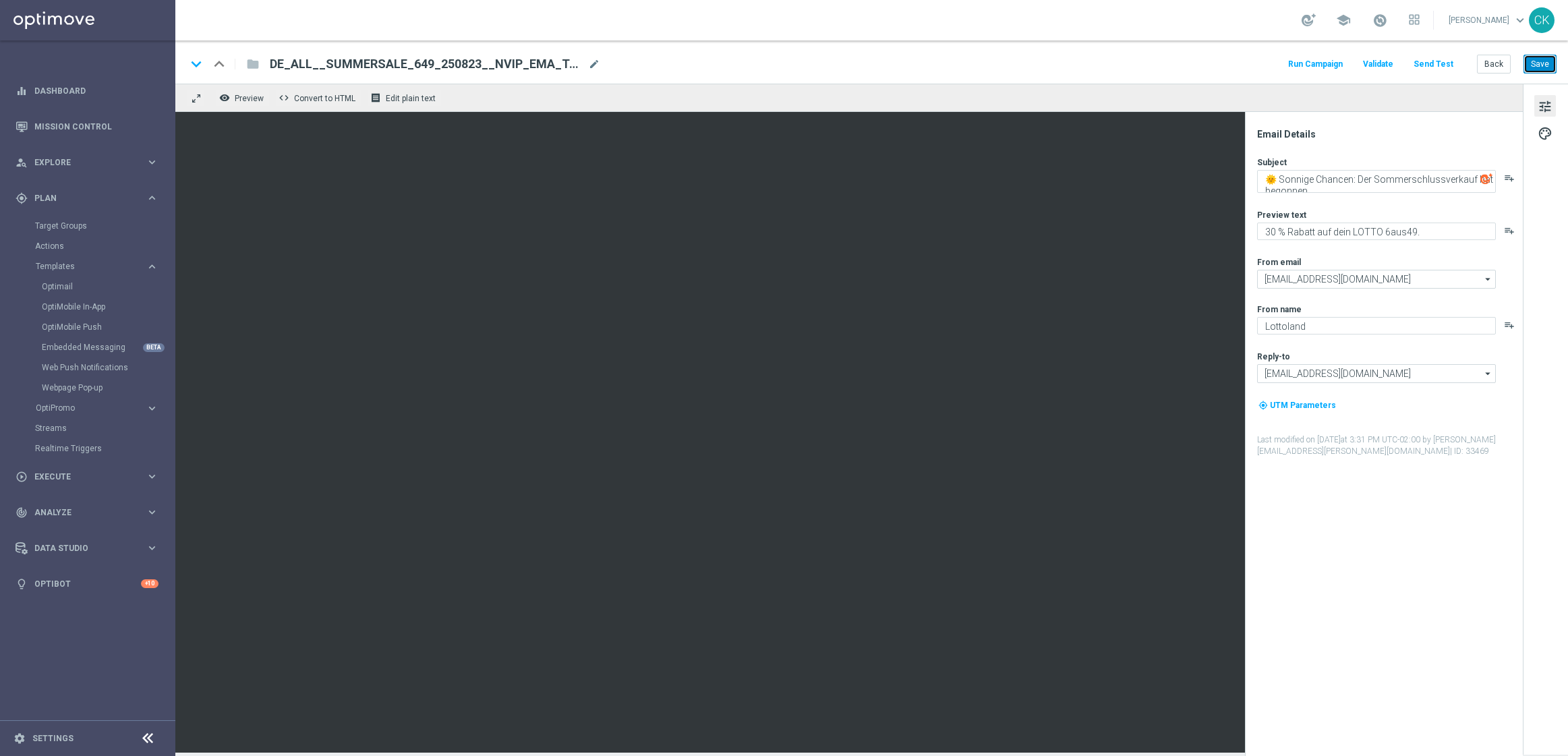
click at [1214, 61] on button "Save" at bounding box center [1540, 64] width 33 height 19
click at [1214, 69] on button "Back" at bounding box center [1494, 64] width 34 height 19
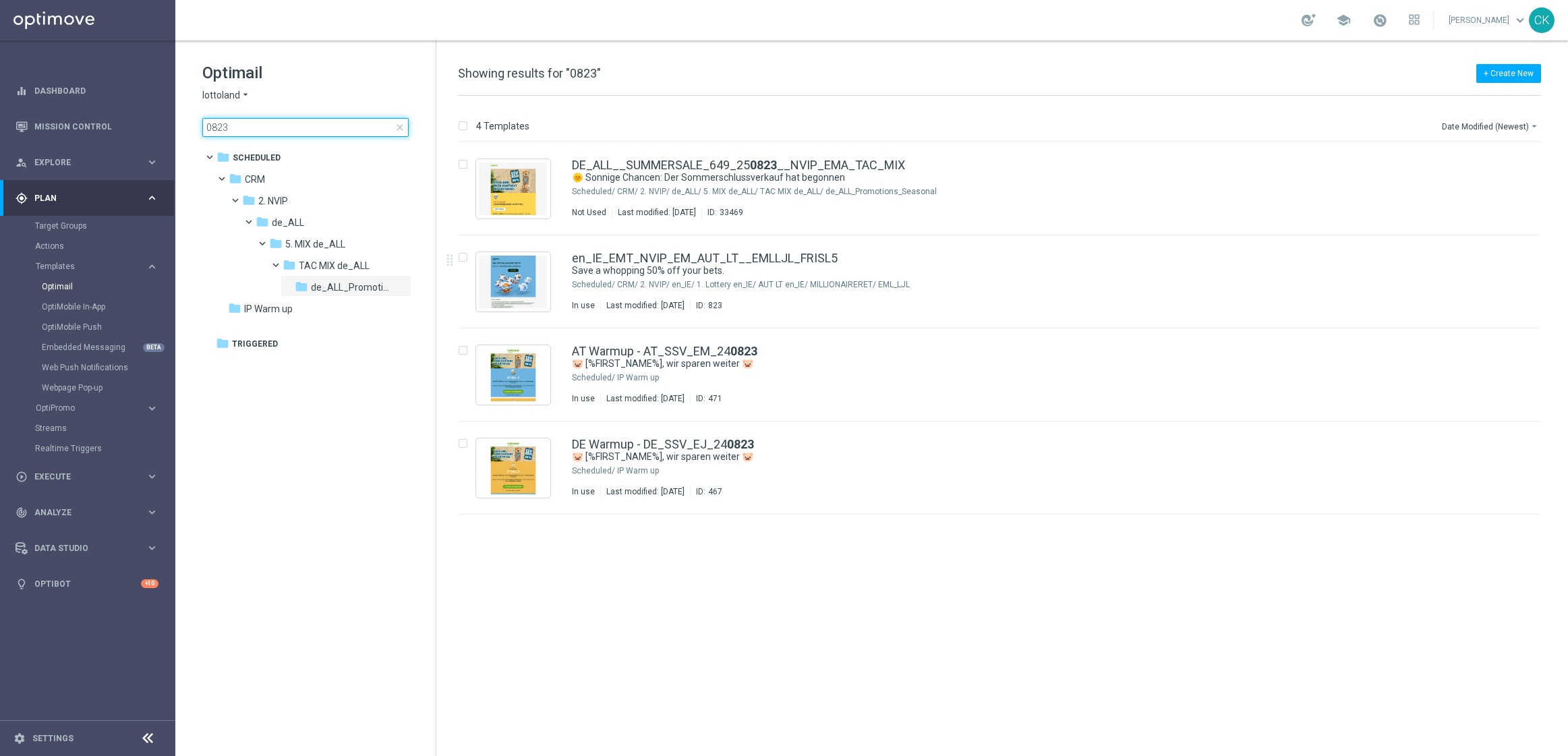
click at [276, 127] on input "0823" at bounding box center [305, 128] width 206 height 19
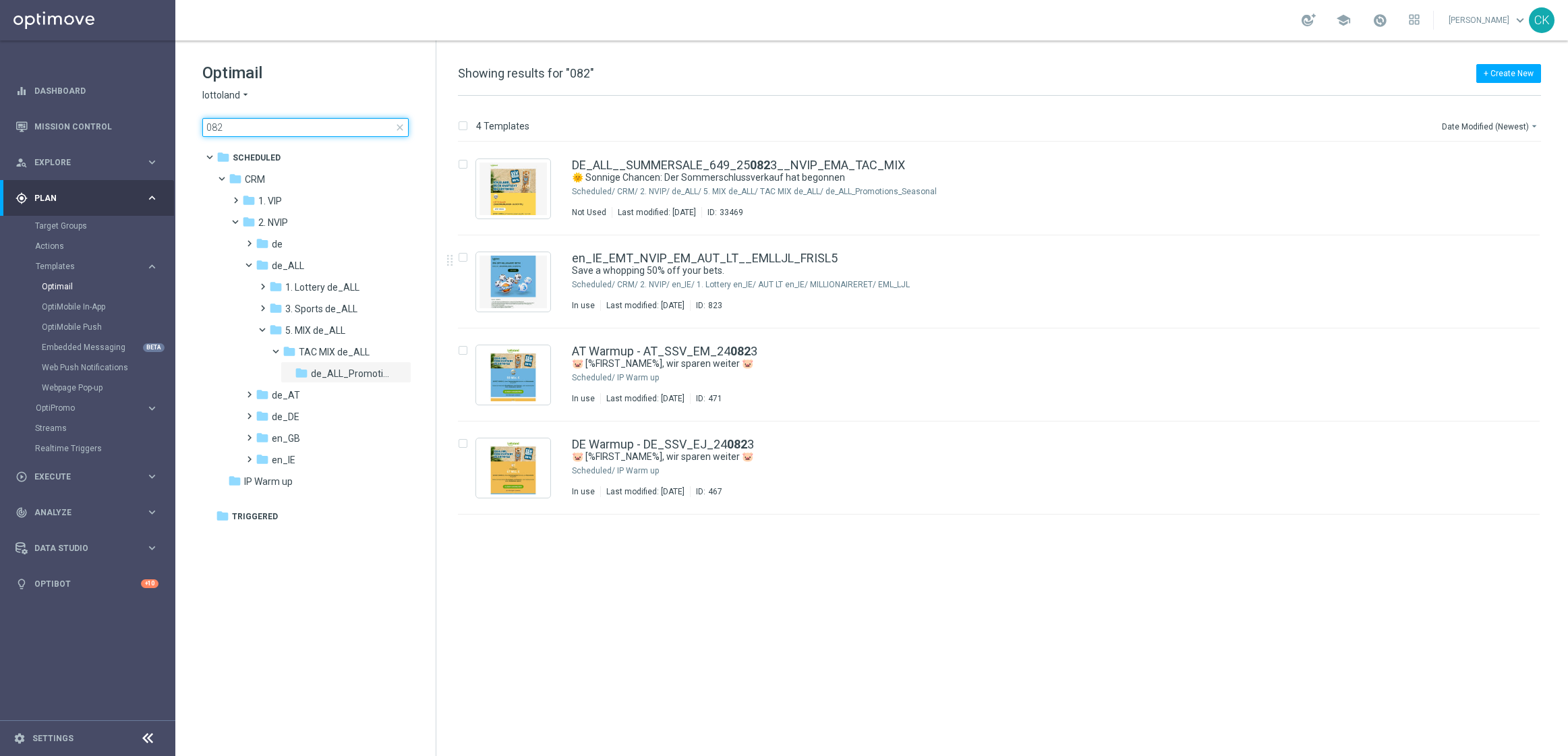
type input "0825"
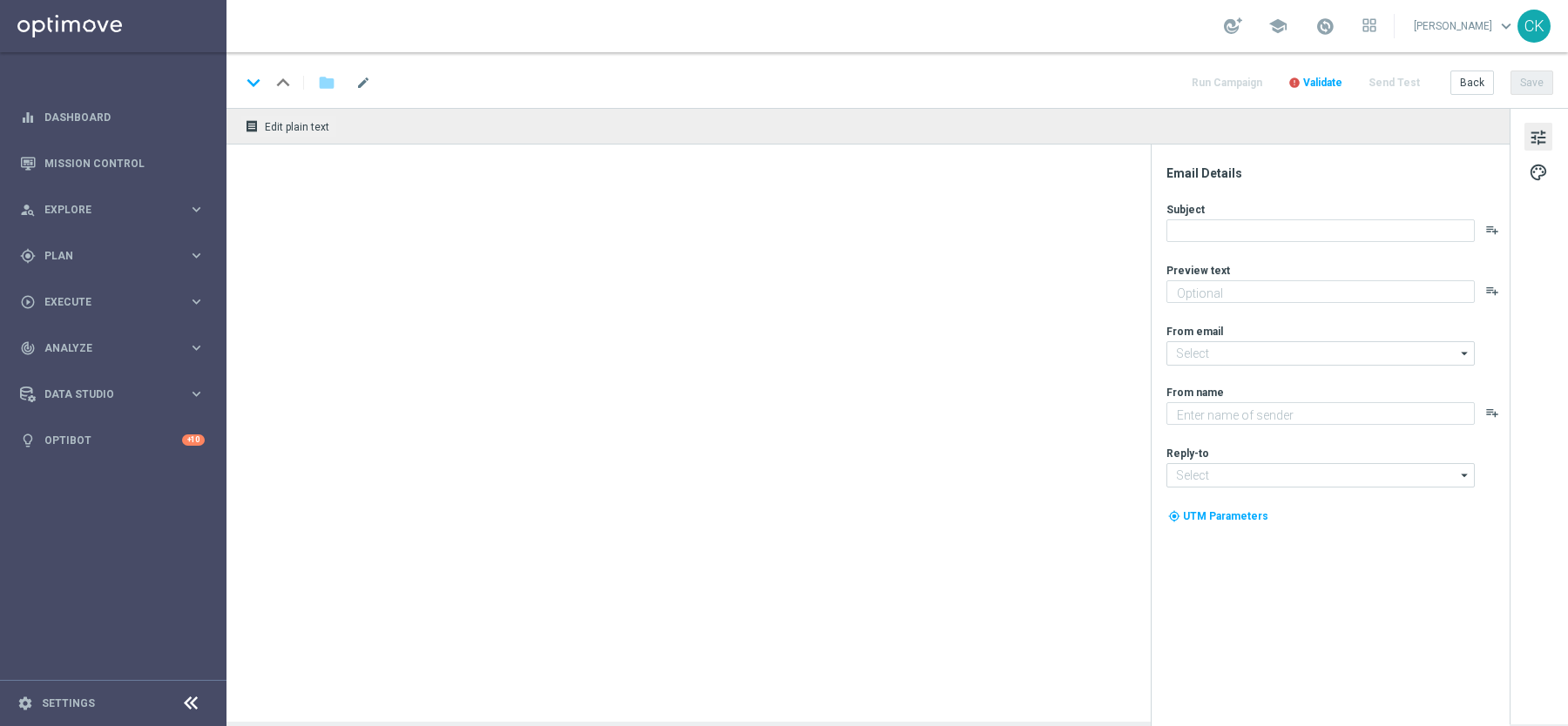
type textarea "[PERSON_NAME] geht. Sale kommt."
type textarea "Lottoland"
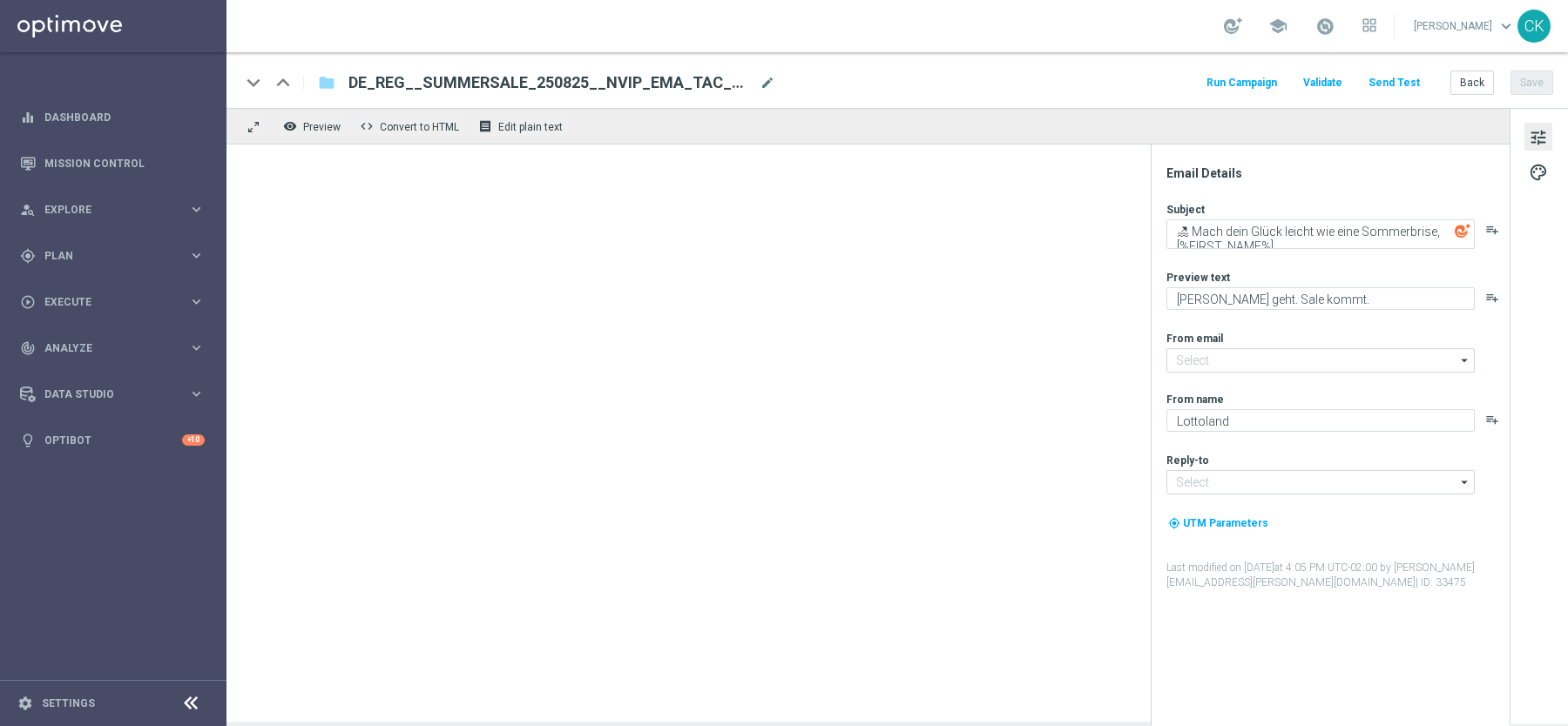
type input "[EMAIL_ADDRESS][DOMAIN_NAME]"
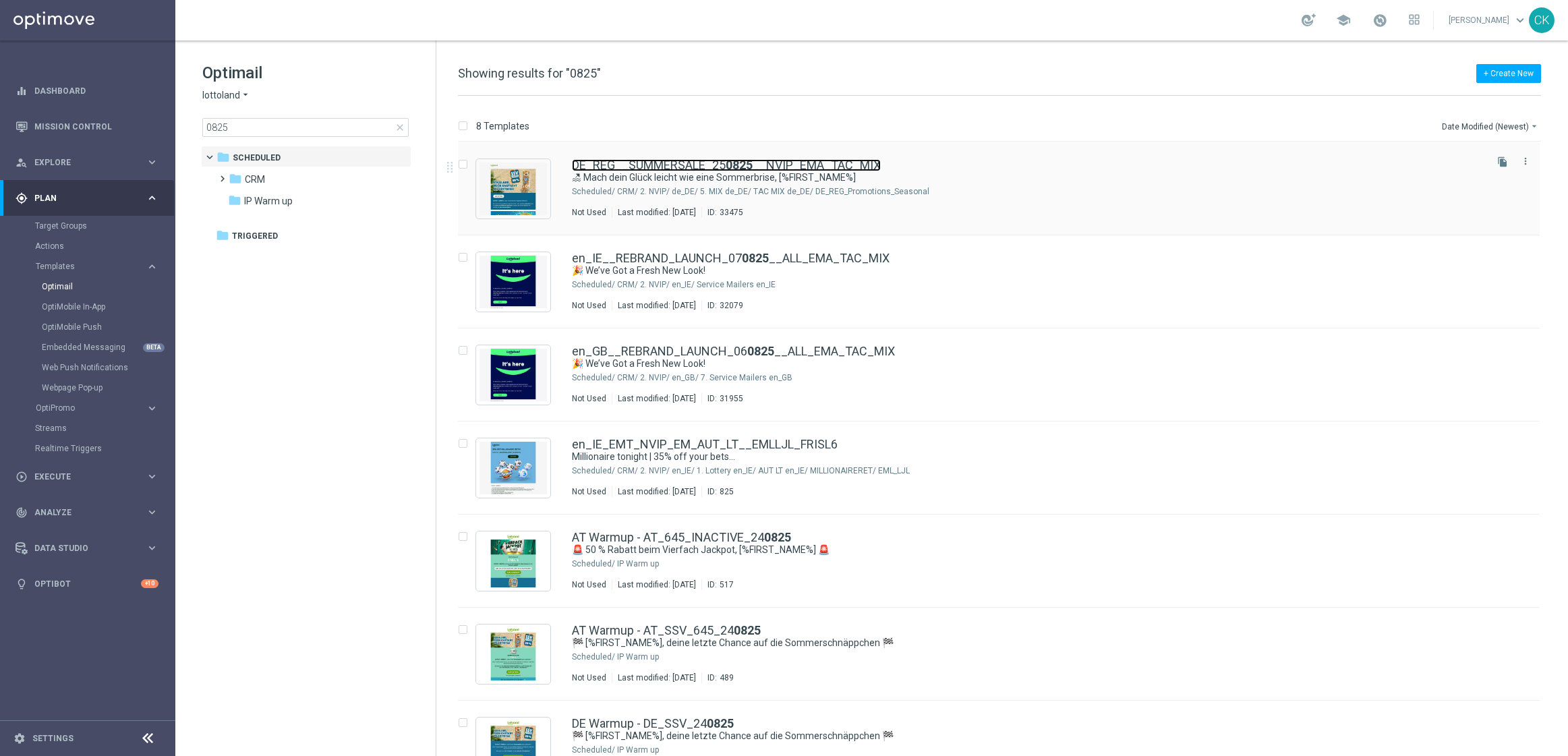
click at [688, 170] on link "DE_REG__SUMMERSALE_25 0825 __NVIP_EMA_TAC_MIX" at bounding box center [726, 165] width 309 height 12
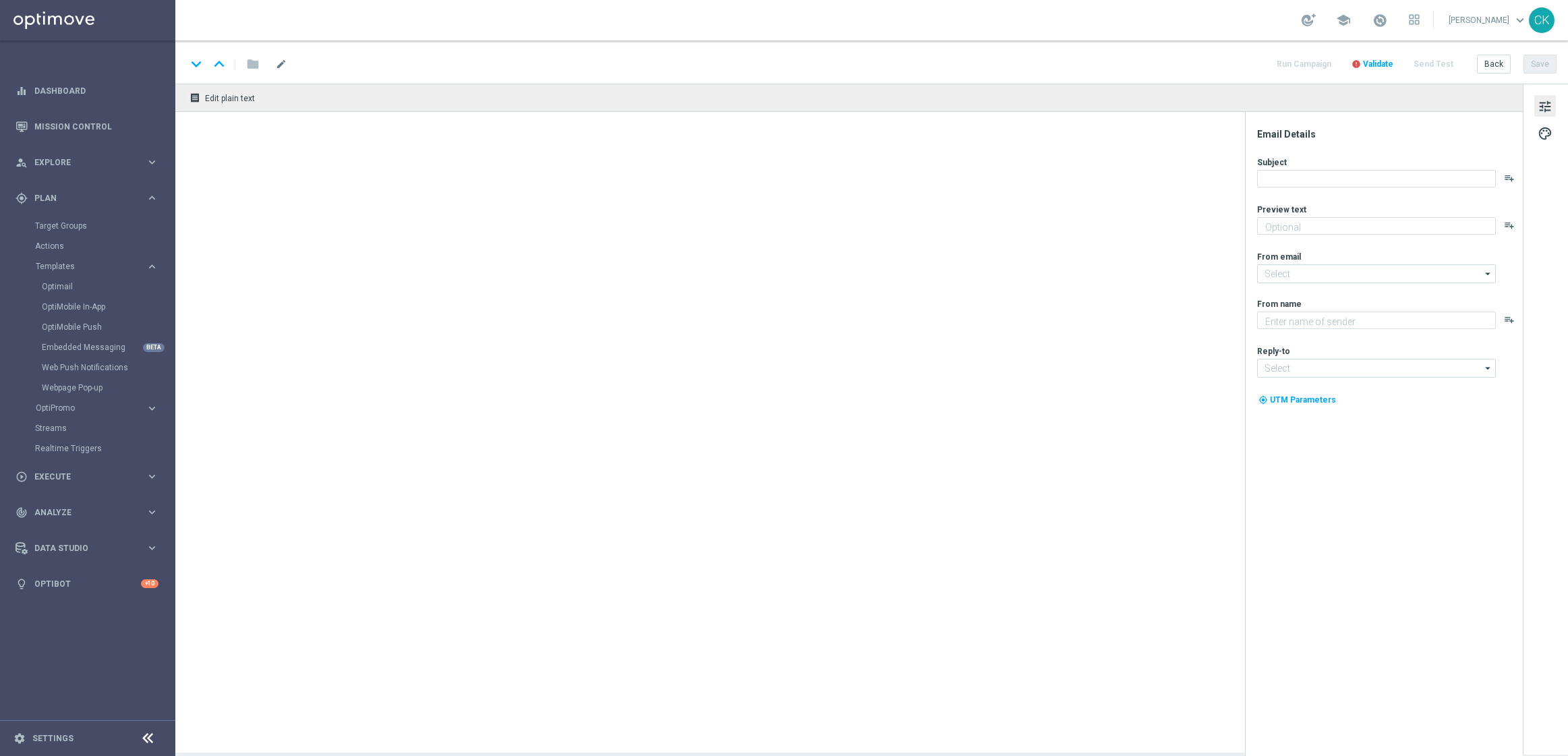
type textarea "[PERSON_NAME] geht. Sale kommt."
type input "[EMAIL_ADDRESS][DOMAIN_NAME]"
type textarea "Lottoland"
type input "[EMAIL_ADDRESS][DOMAIN_NAME]"
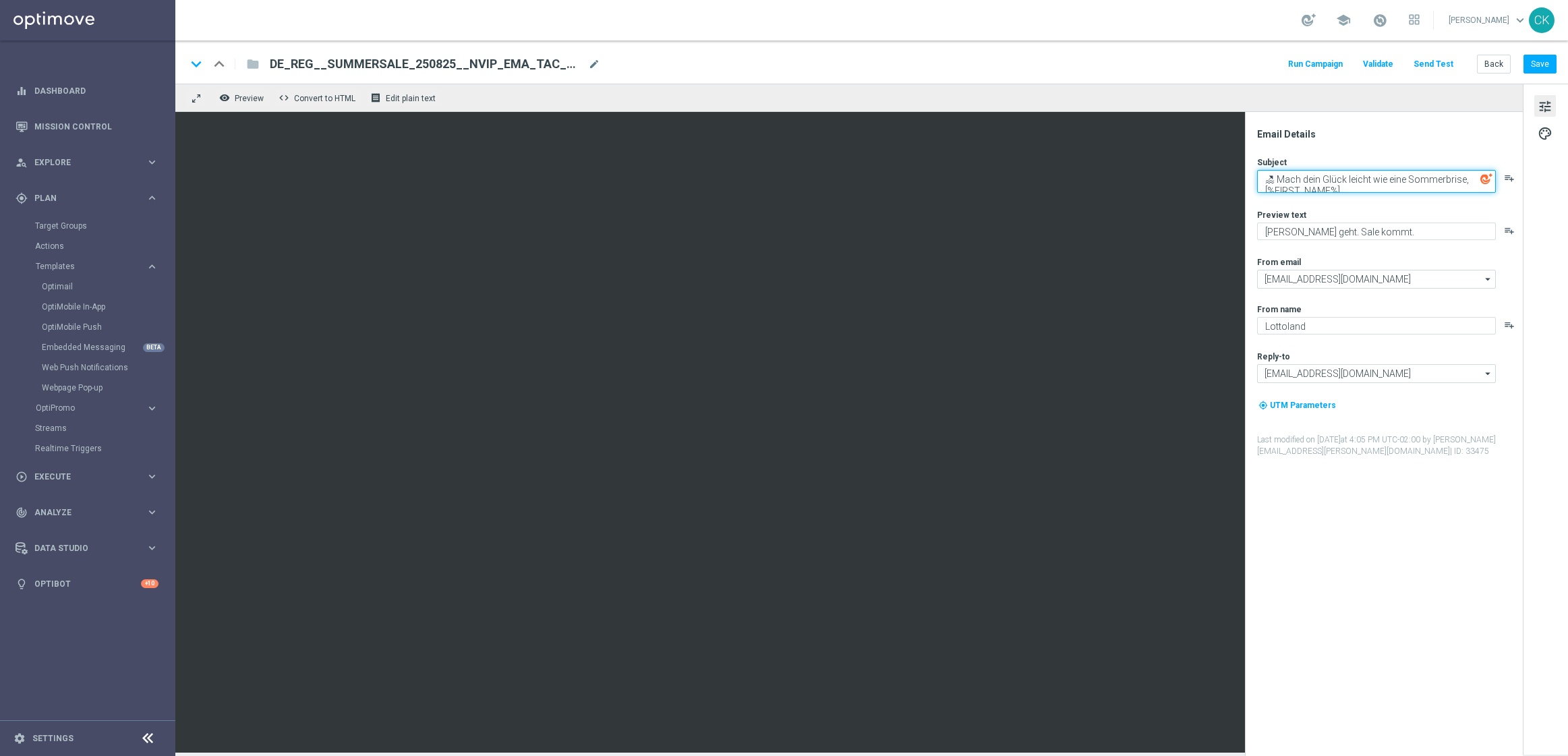
click at [1357, 191] on textarea "🏖 Mach dein Glück leicht wie eine Sommerbrise, [%FIRST_NAME%]" at bounding box center [1376, 181] width 238 height 23
click at [1440, 58] on button "Send Test" at bounding box center [1434, 64] width 44 height 18
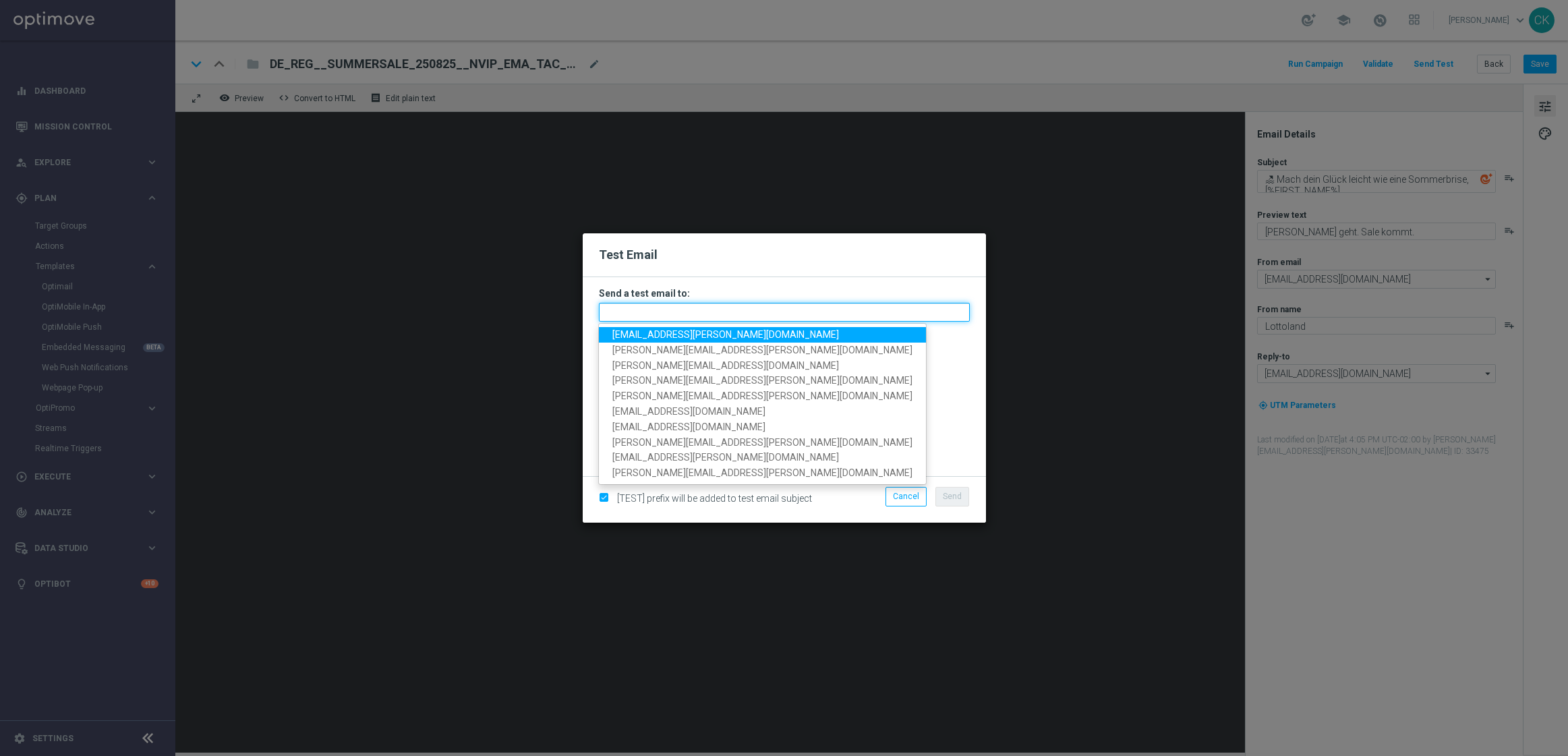
click at [792, 316] on input "text" at bounding box center [784, 312] width 371 height 19
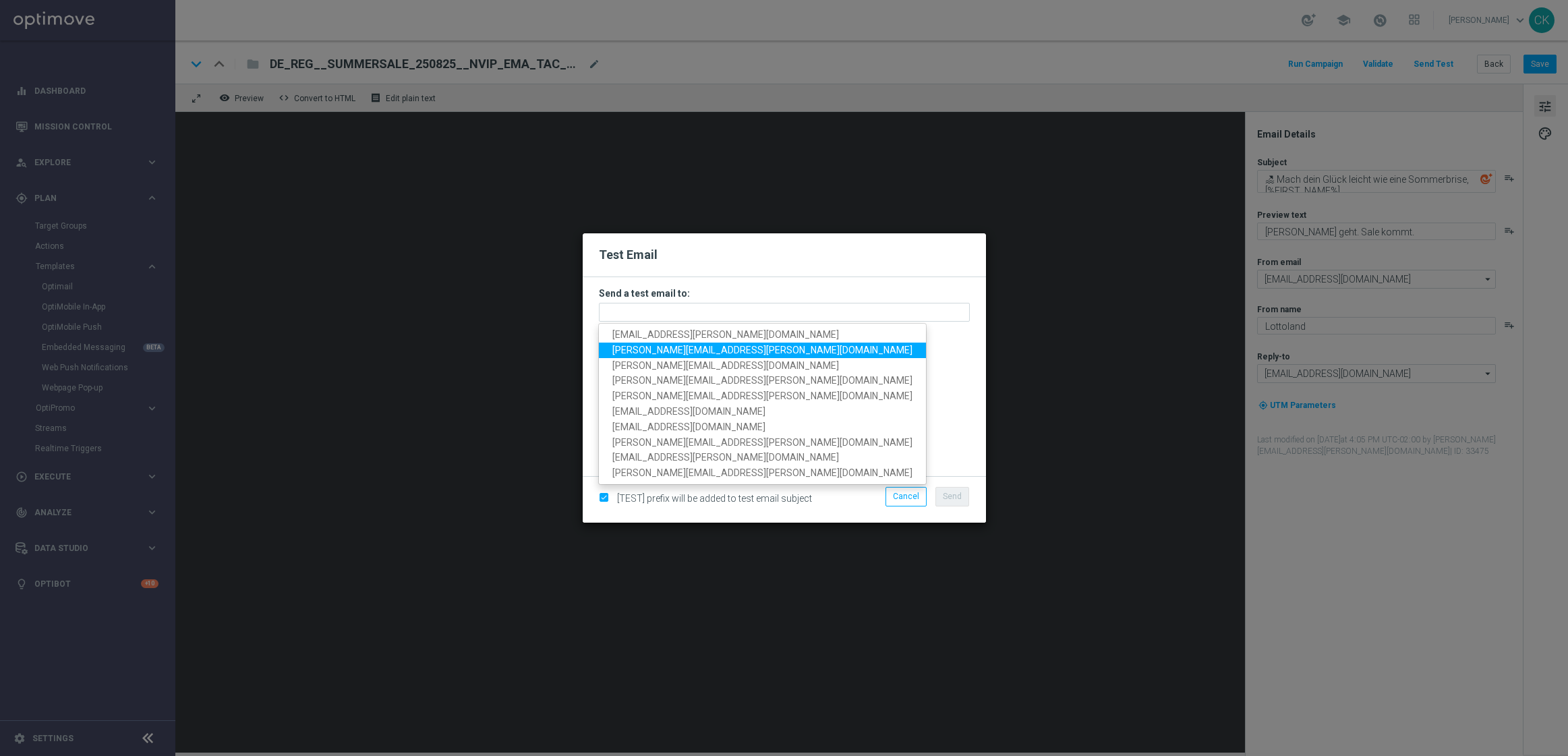
click at [695, 351] on span "[PERSON_NAME][EMAIL_ADDRESS][PERSON_NAME][DOMAIN_NAME]" at bounding box center [763, 350] width 300 height 11
type input "[PERSON_NAME][EMAIL_ADDRESS][PERSON_NAME][DOMAIN_NAME]"
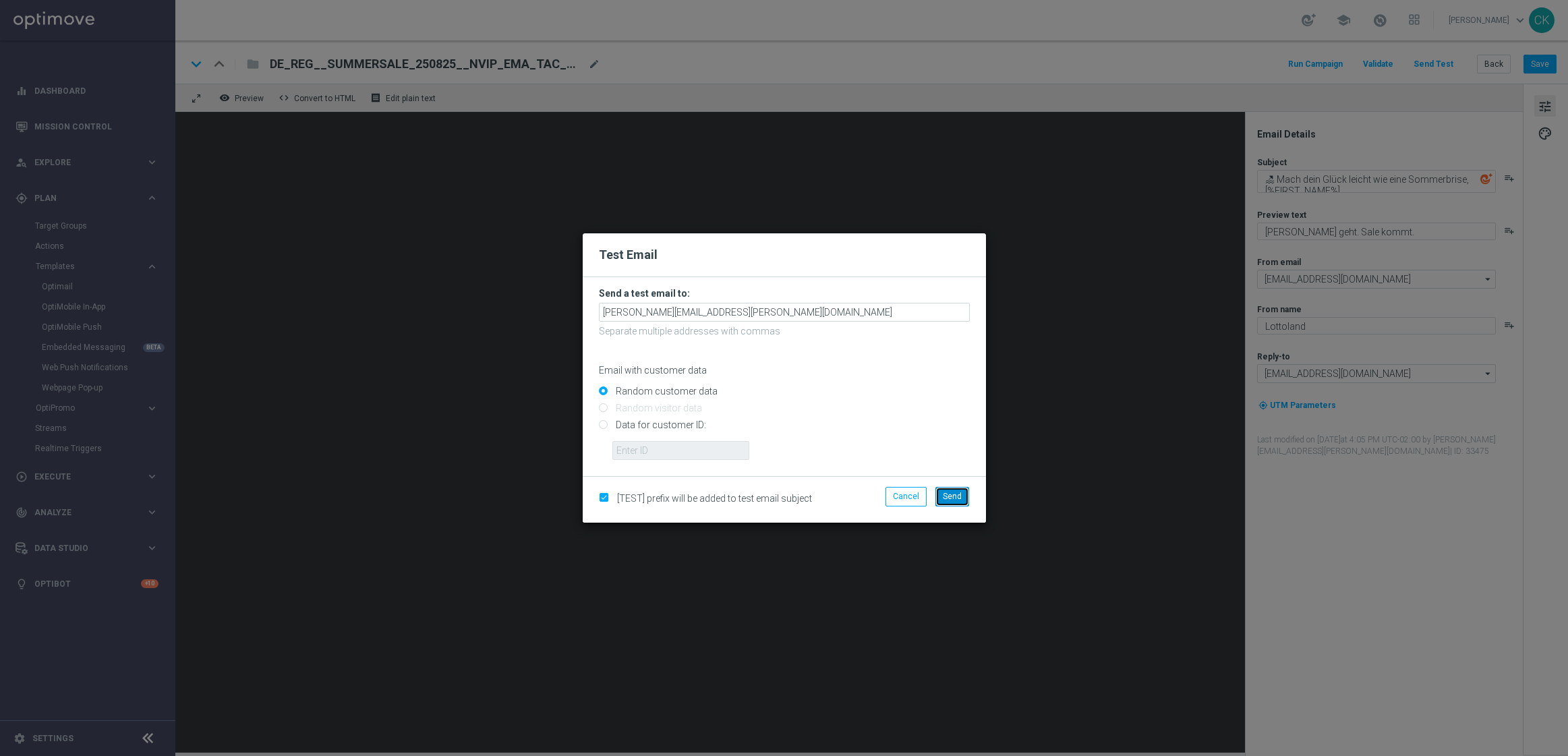
click at [960, 496] on span "Send" at bounding box center [952, 496] width 19 height 9
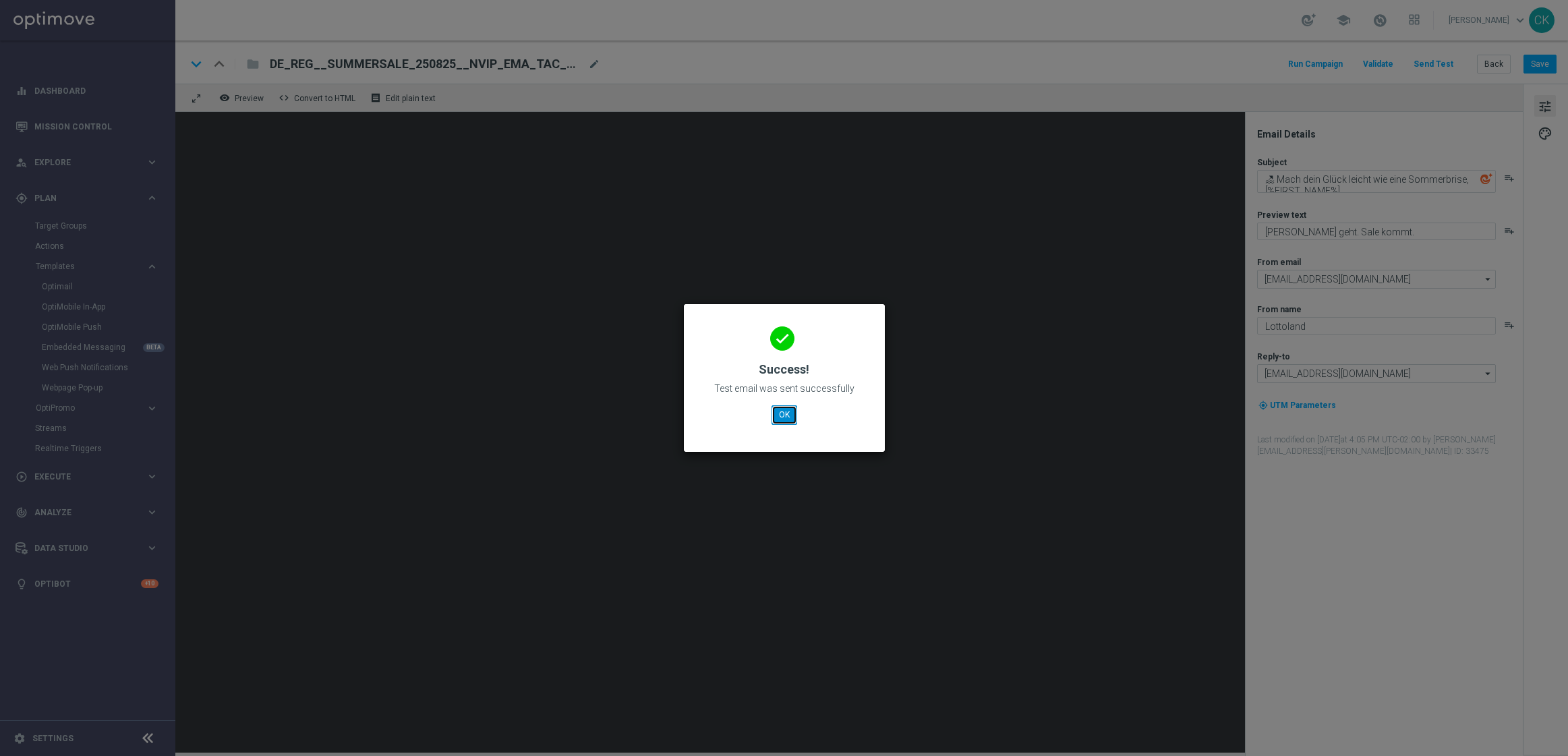
click at [783, 417] on button "OK" at bounding box center [784, 415] width 26 height 19
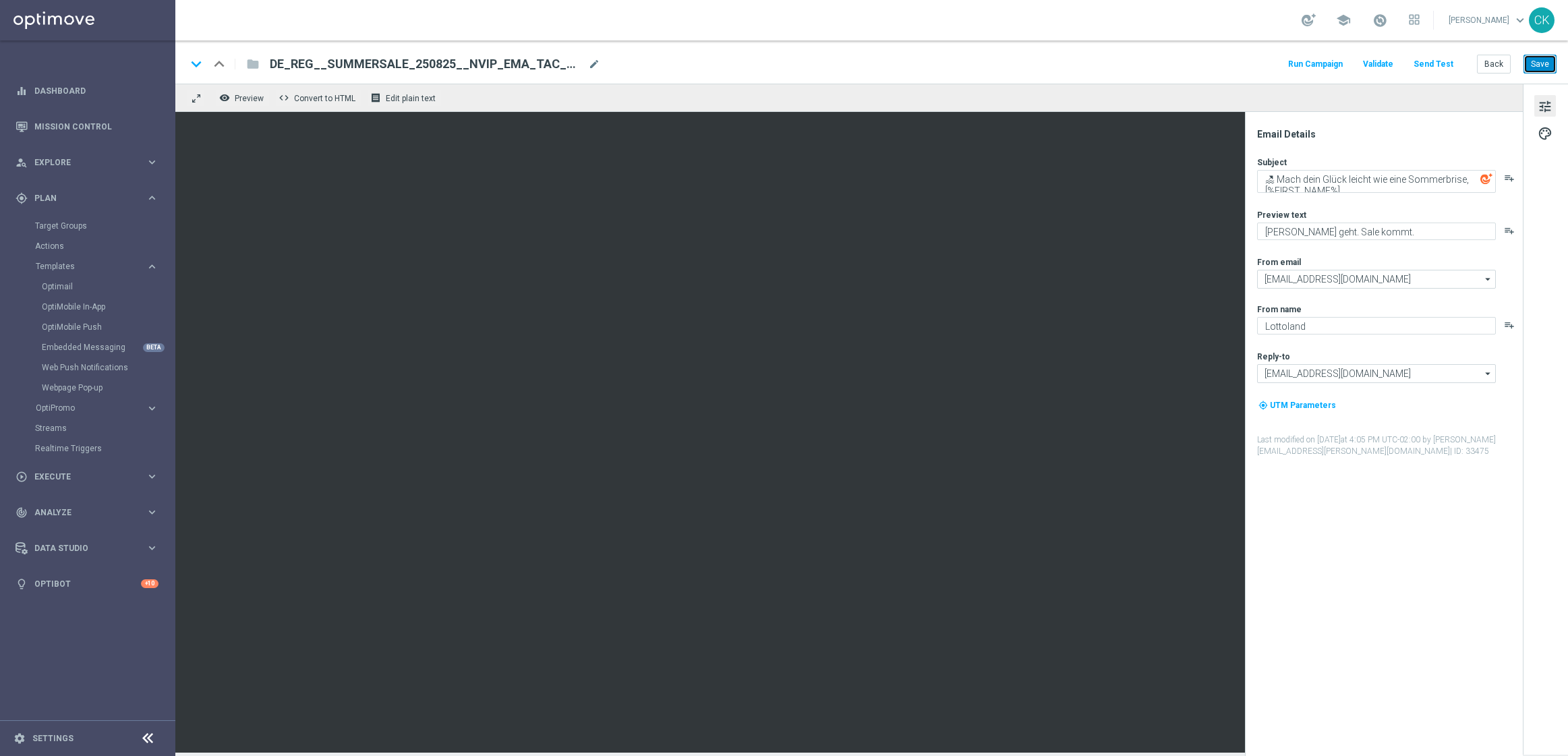
click at [1548, 58] on button "Save" at bounding box center [1540, 64] width 33 height 19
click at [1494, 61] on button "Back" at bounding box center [1494, 64] width 34 height 19
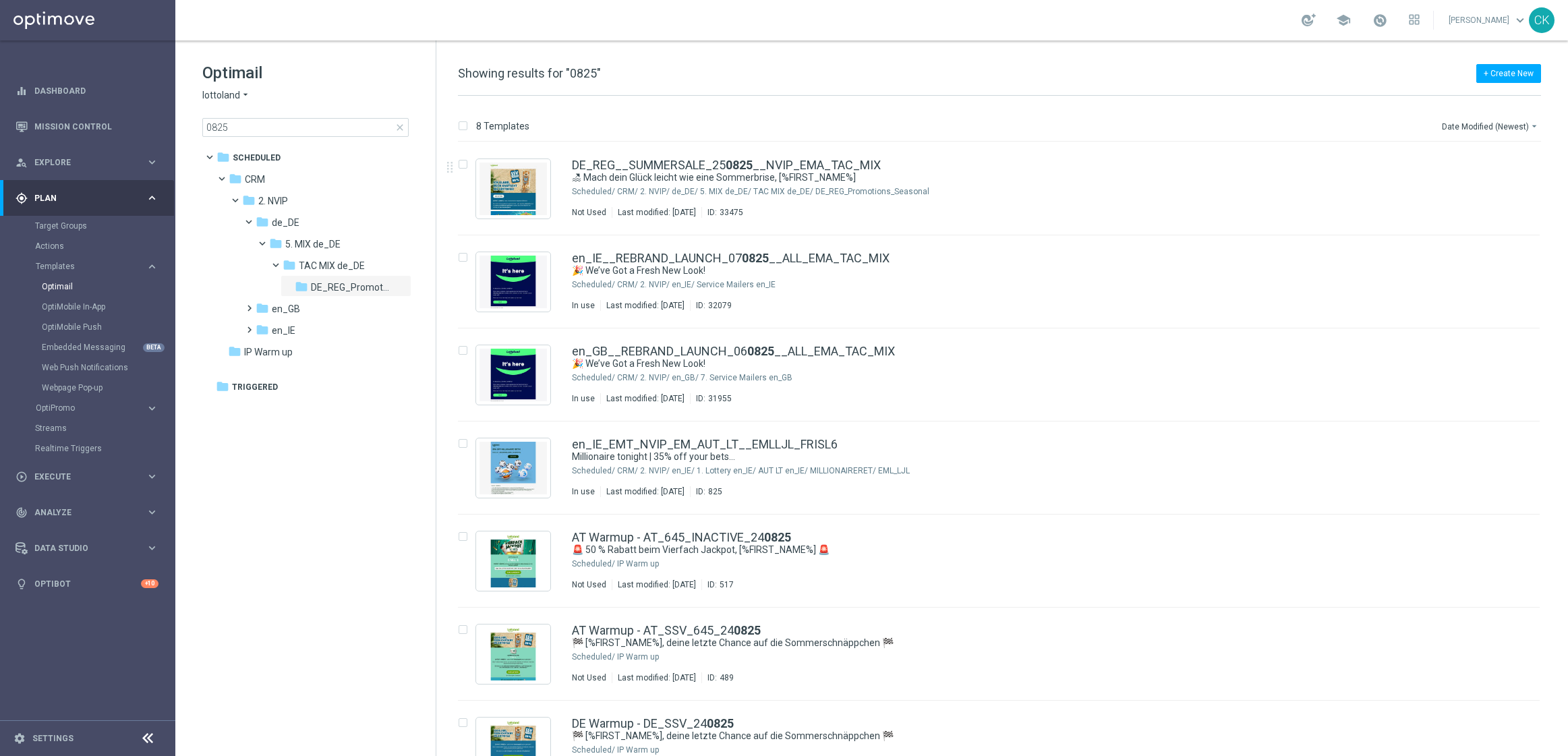
click at [399, 125] on span "close" at bounding box center [400, 127] width 11 height 11
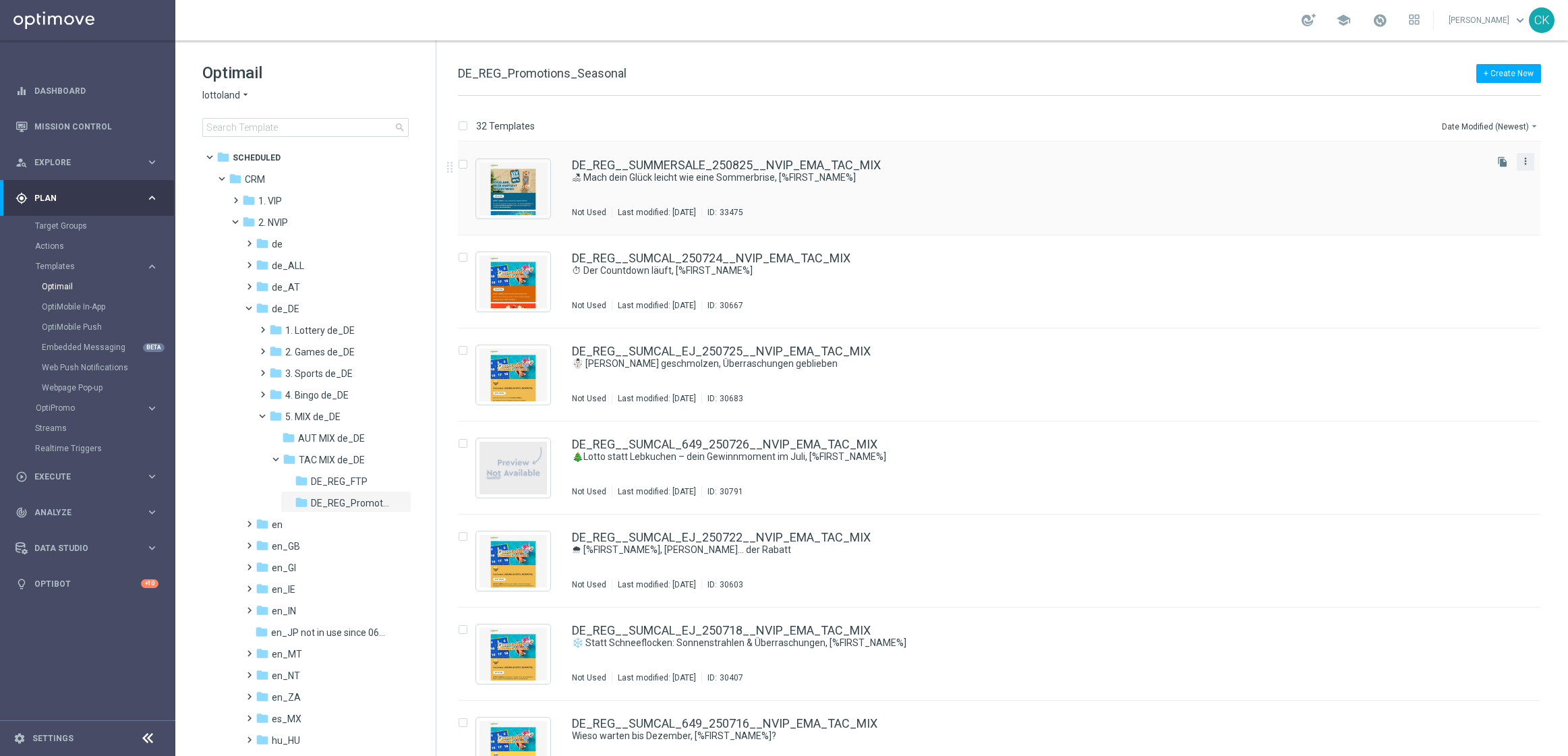
click at [1521, 160] on icon "more_vert" at bounding box center [1526, 161] width 11 height 11
click at [1483, 194] on div "Copy To" at bounding box center [1470, 195] width 82 height 9
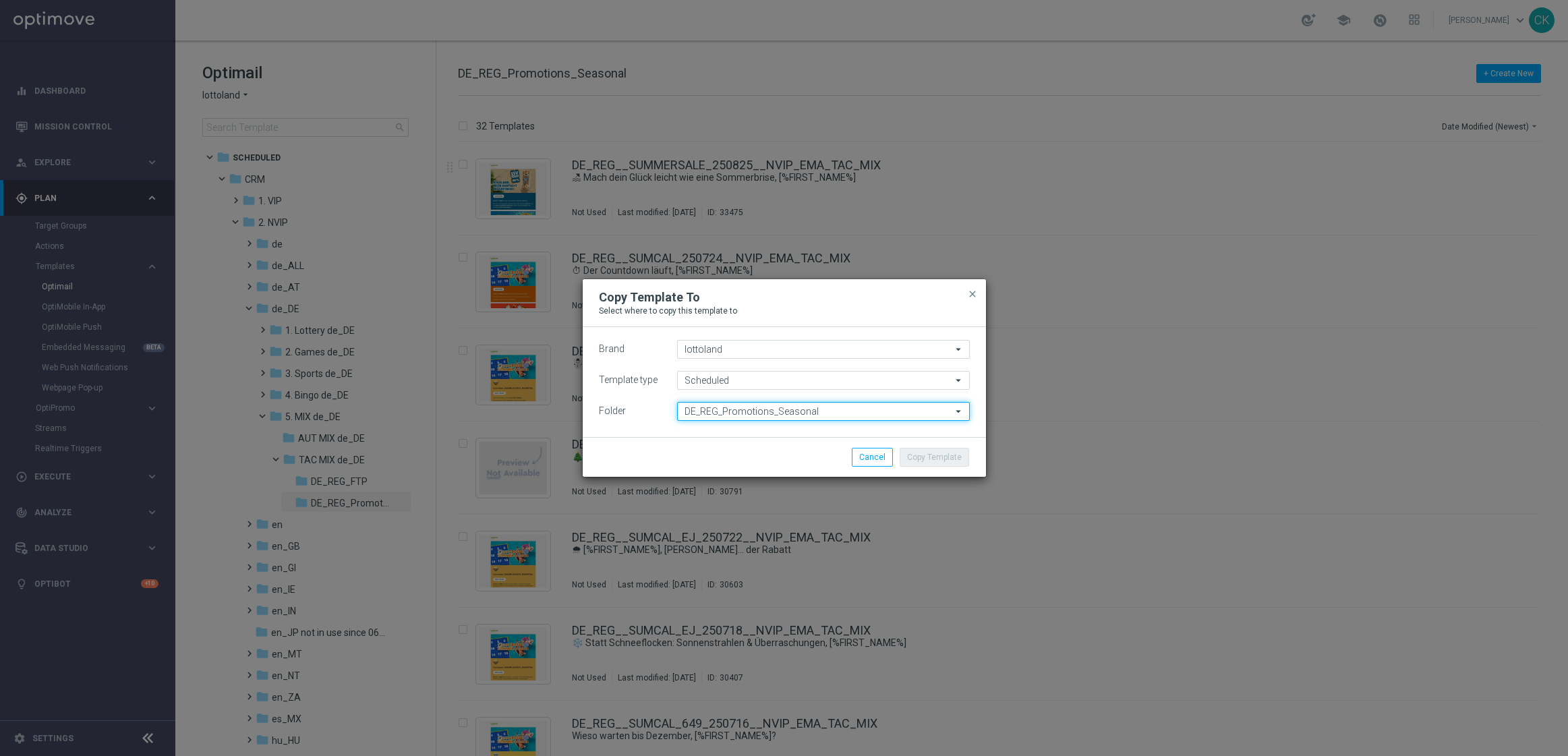
click at [879, 408] on input "DE_REG_Promotions_Seasonal" at bounding box center [823, 411] width 292 height 19
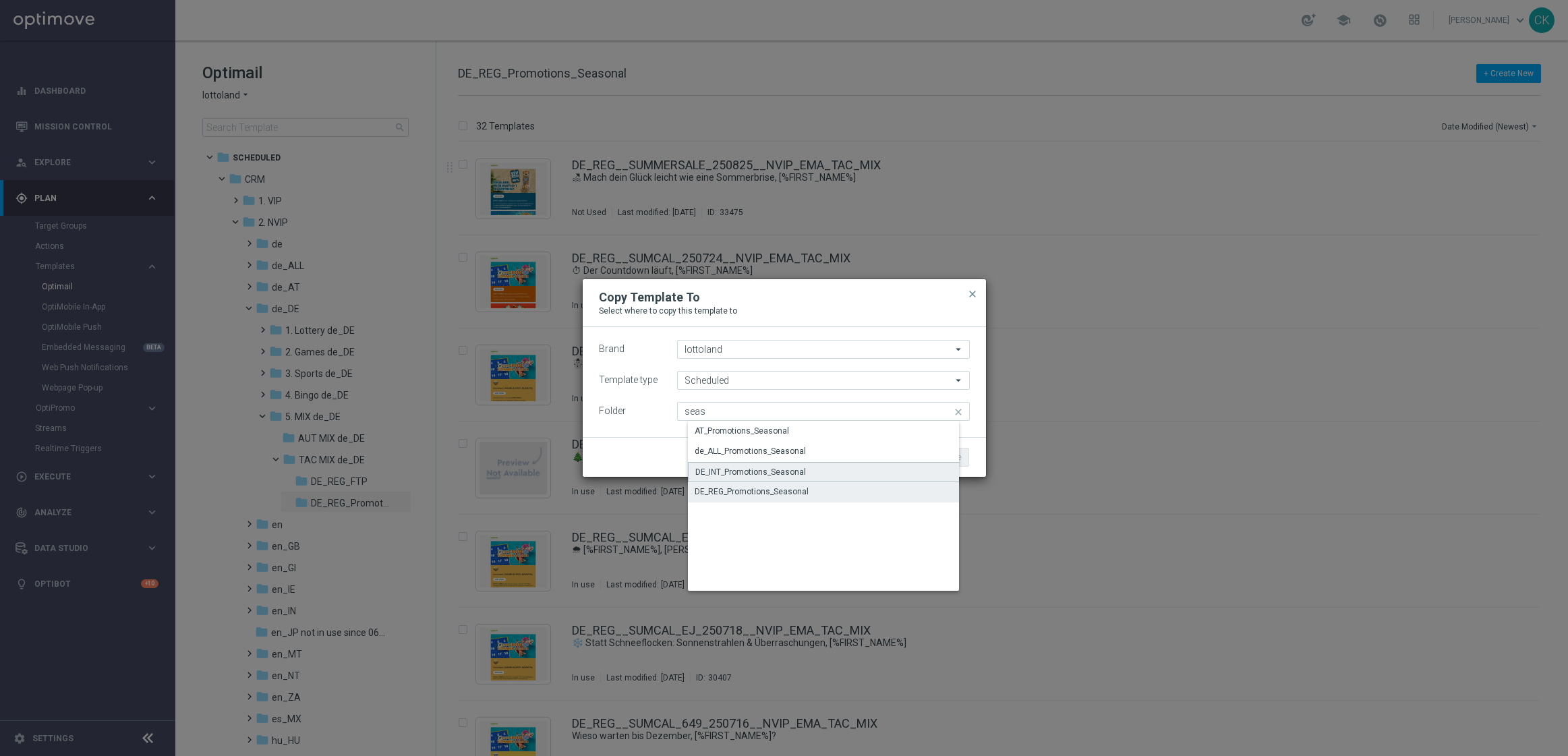
click at [740, 466] on div "DE_INT_Promotions_Seasonal" at bounding box center [750, 472] width 111 height 12
type input "DE_INT_Promotions_Seasonal"
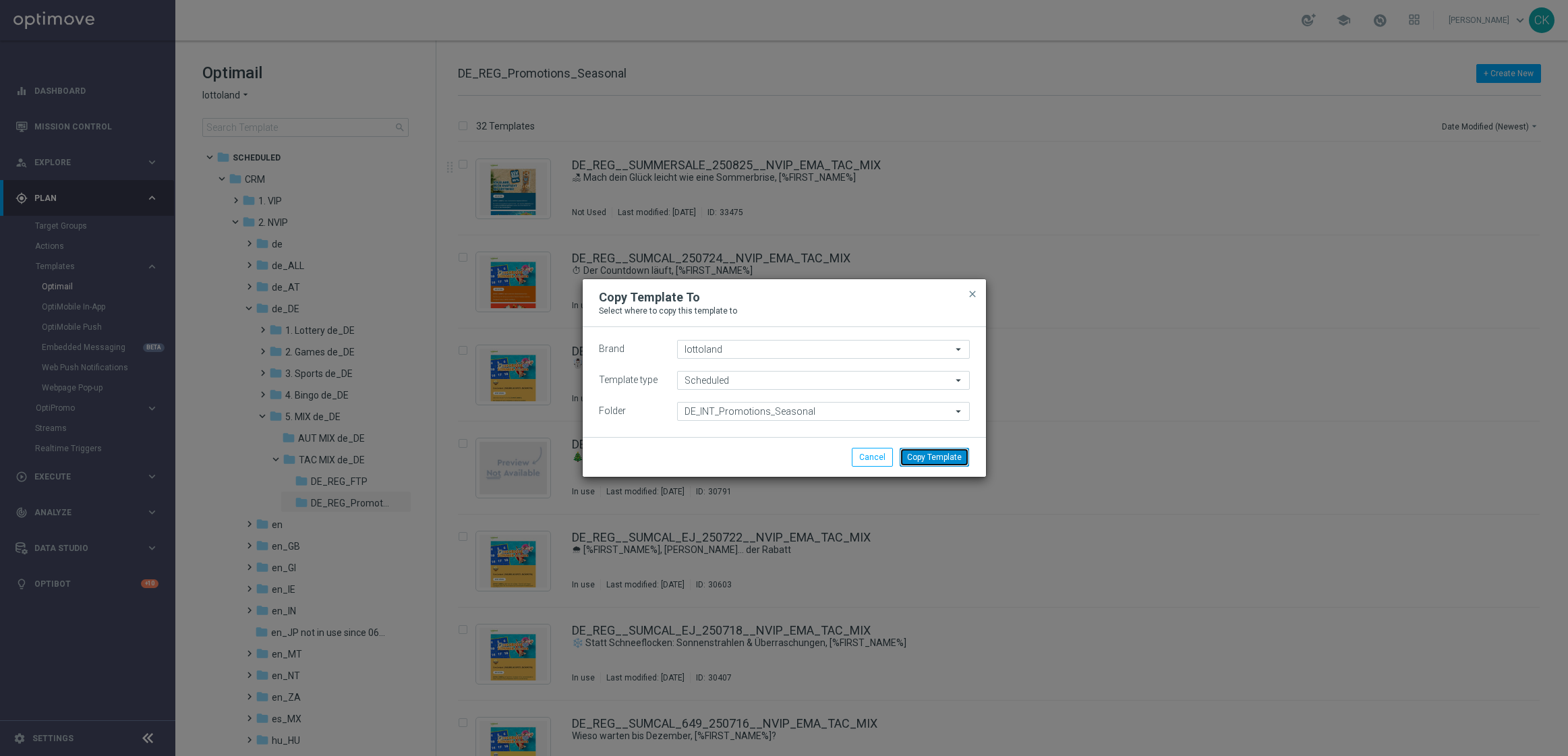
click at [951, 459] on button "Copy Template" at bounding box center [934, 457] width 69 height 19
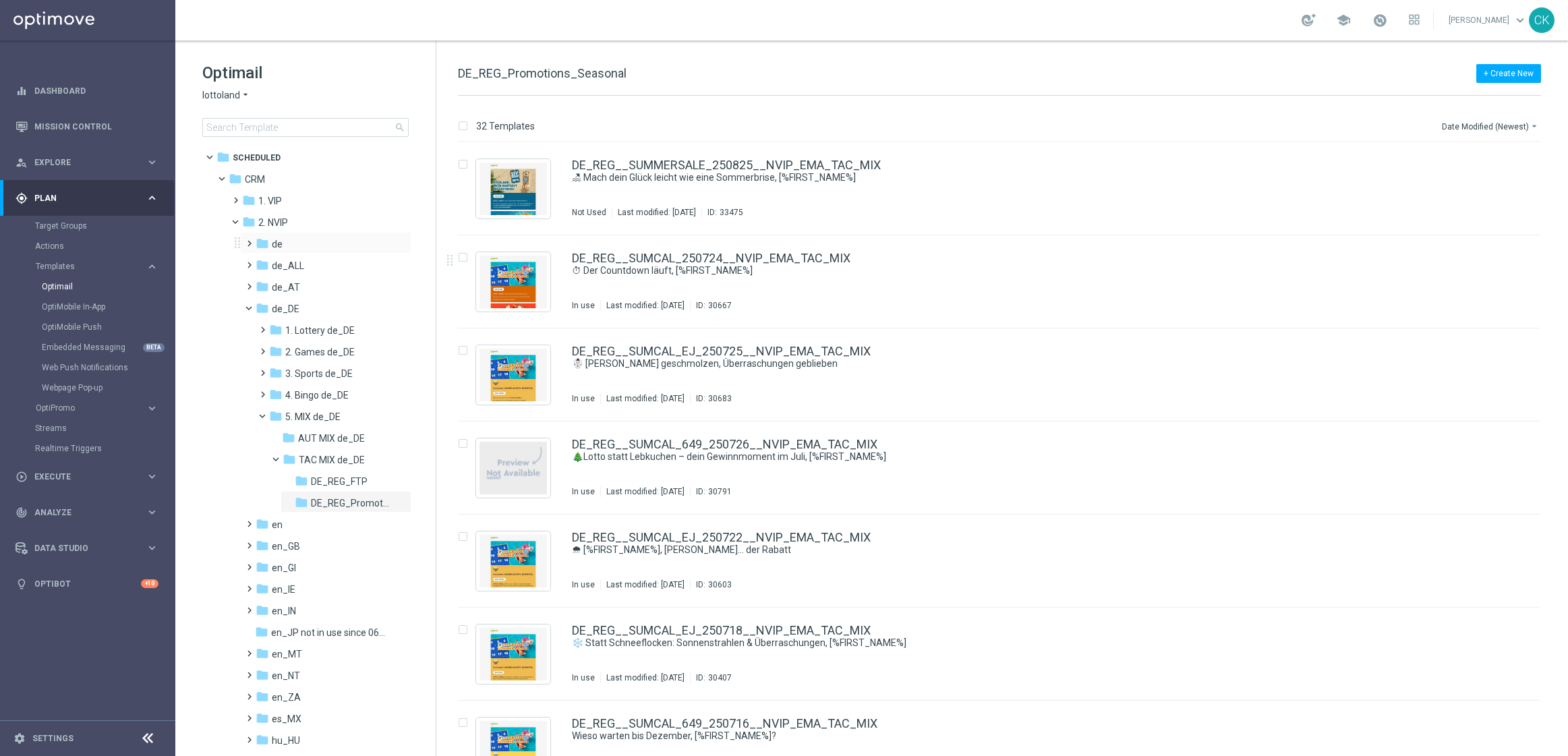
click at [249, 239] on span at bounding box center [247, 237] width 6 height 5
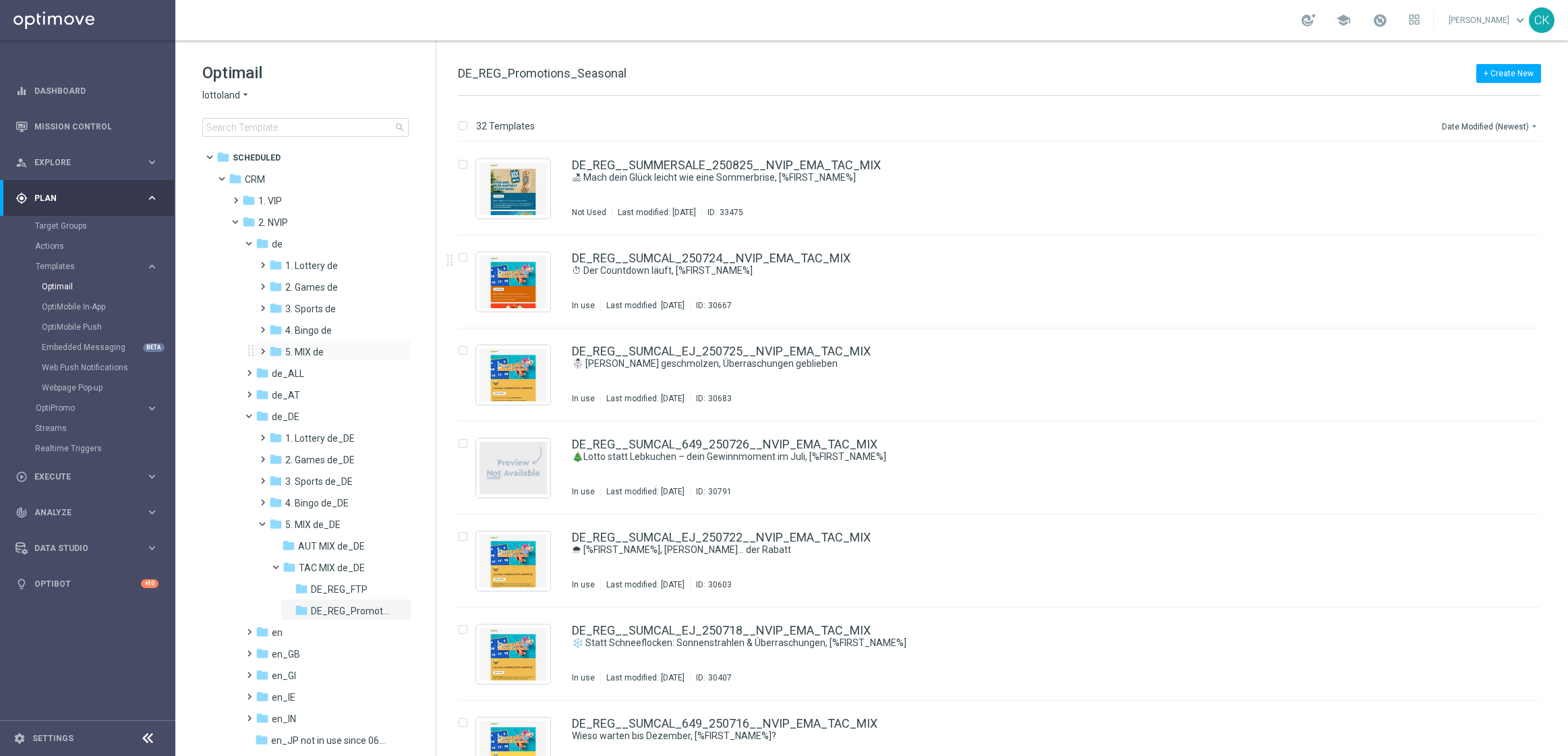
click at [263, 348] on span at bounding box center [260, 345] width 6 height 5
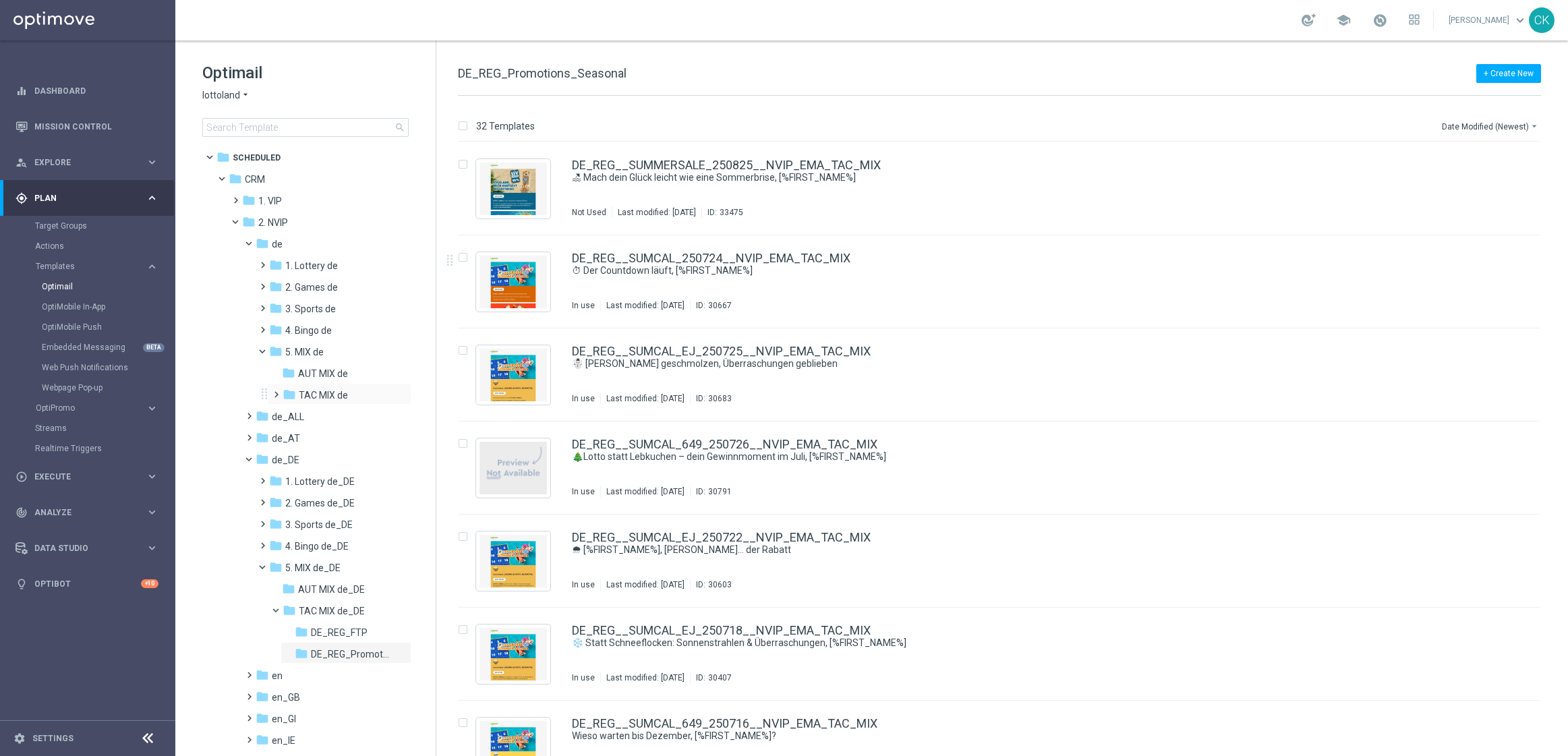
click at [276, 389] on span at bounding box center [273, 388] width 6 height 5
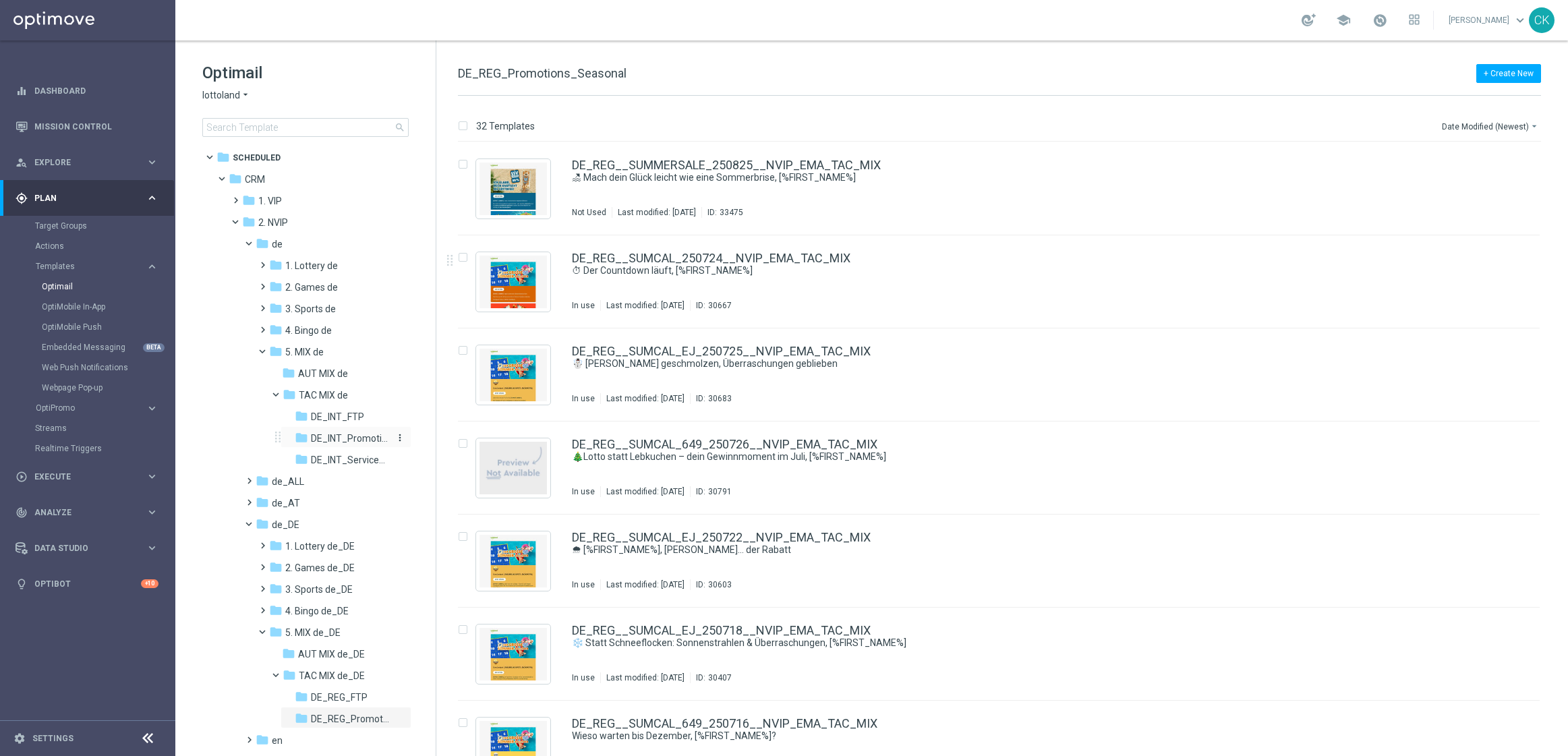
click at [330, 432] on span "DE_INT_Promotions_Seasonal" at bounding box center [349, 438] width 78 height 12
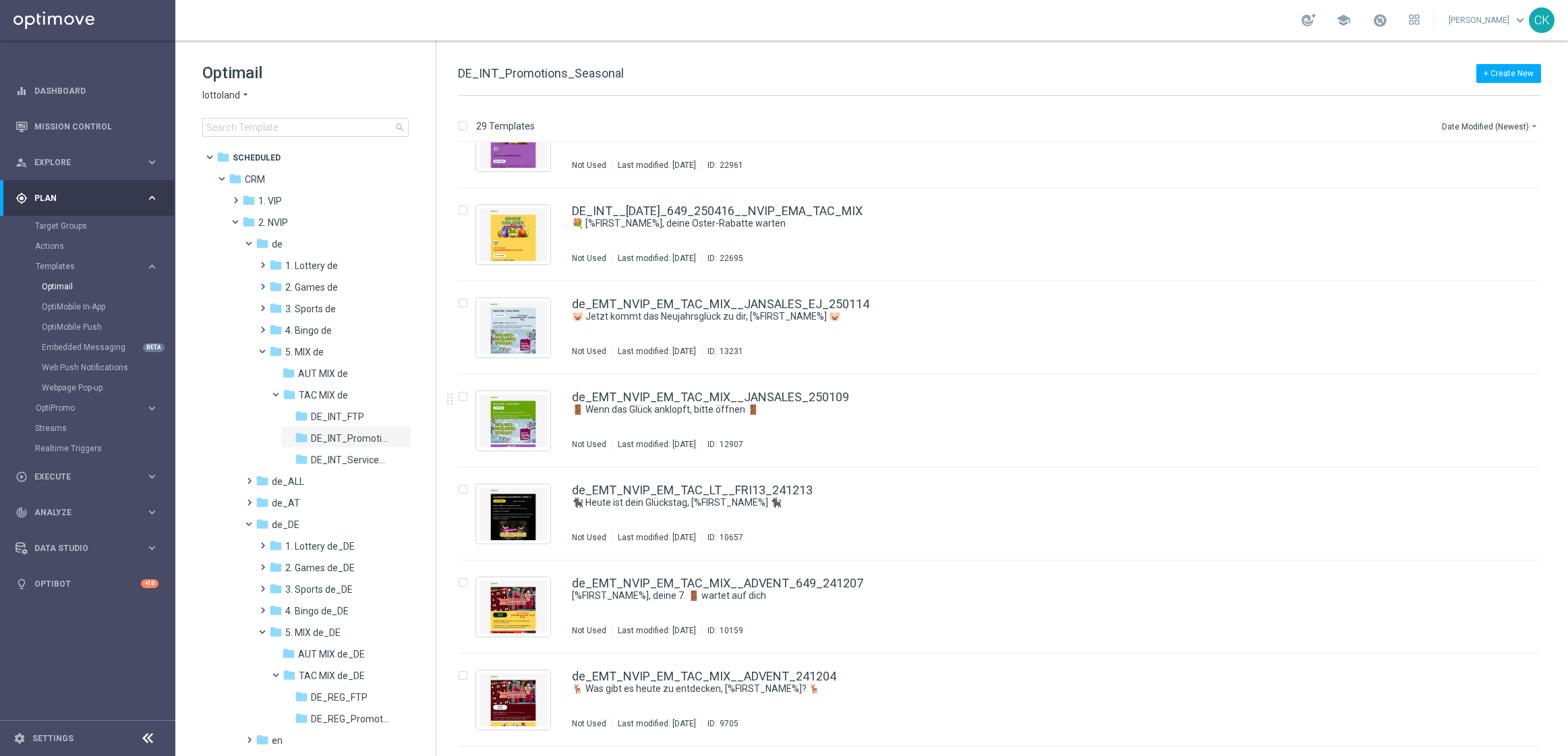
scroll to position [2085, 0]
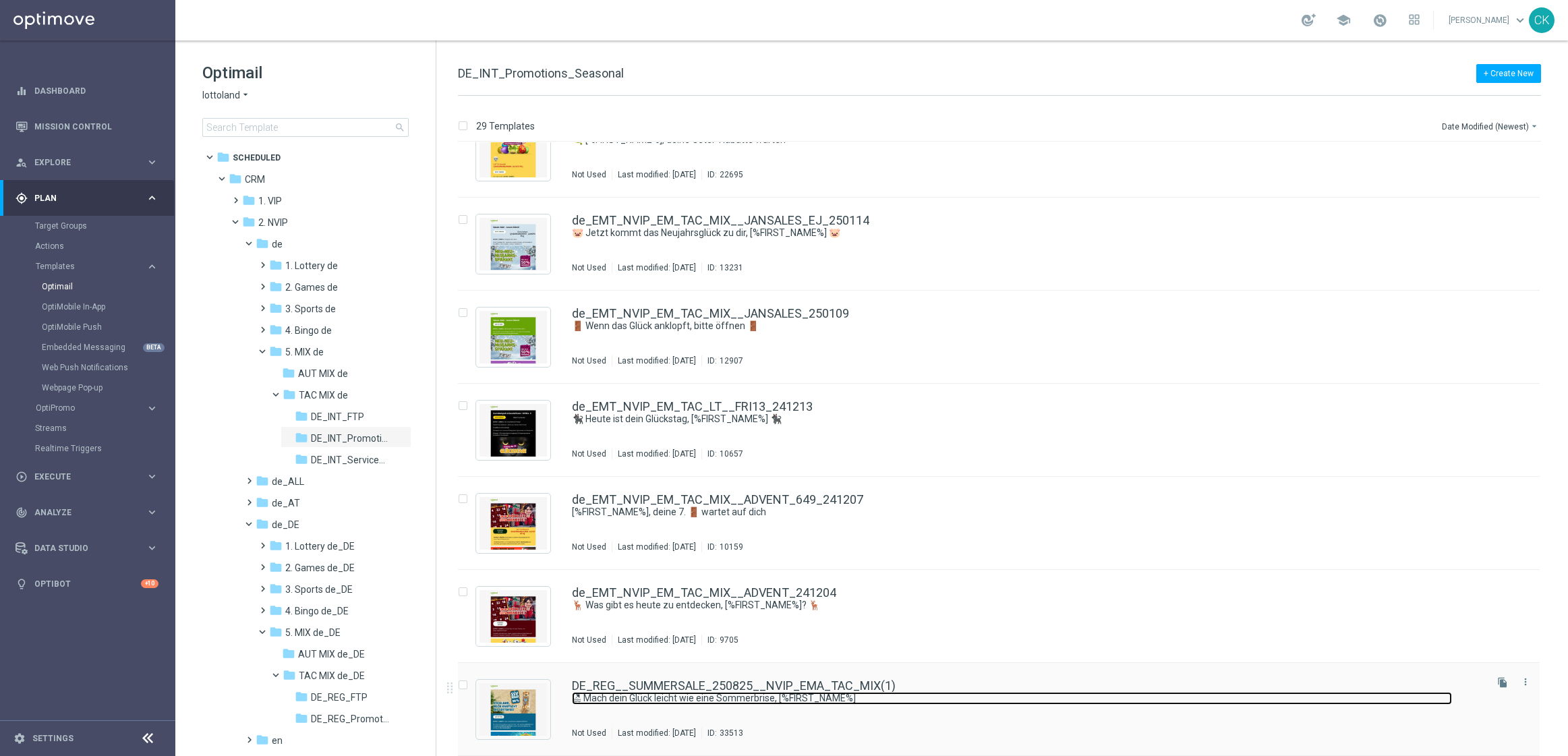
click at [629, 692] on link "🏖 Mach dein Glück leicht wie eine Sommerbrise, [%FIRST_NAME%]" at bounding box center [1012, 698] width 880 height 13
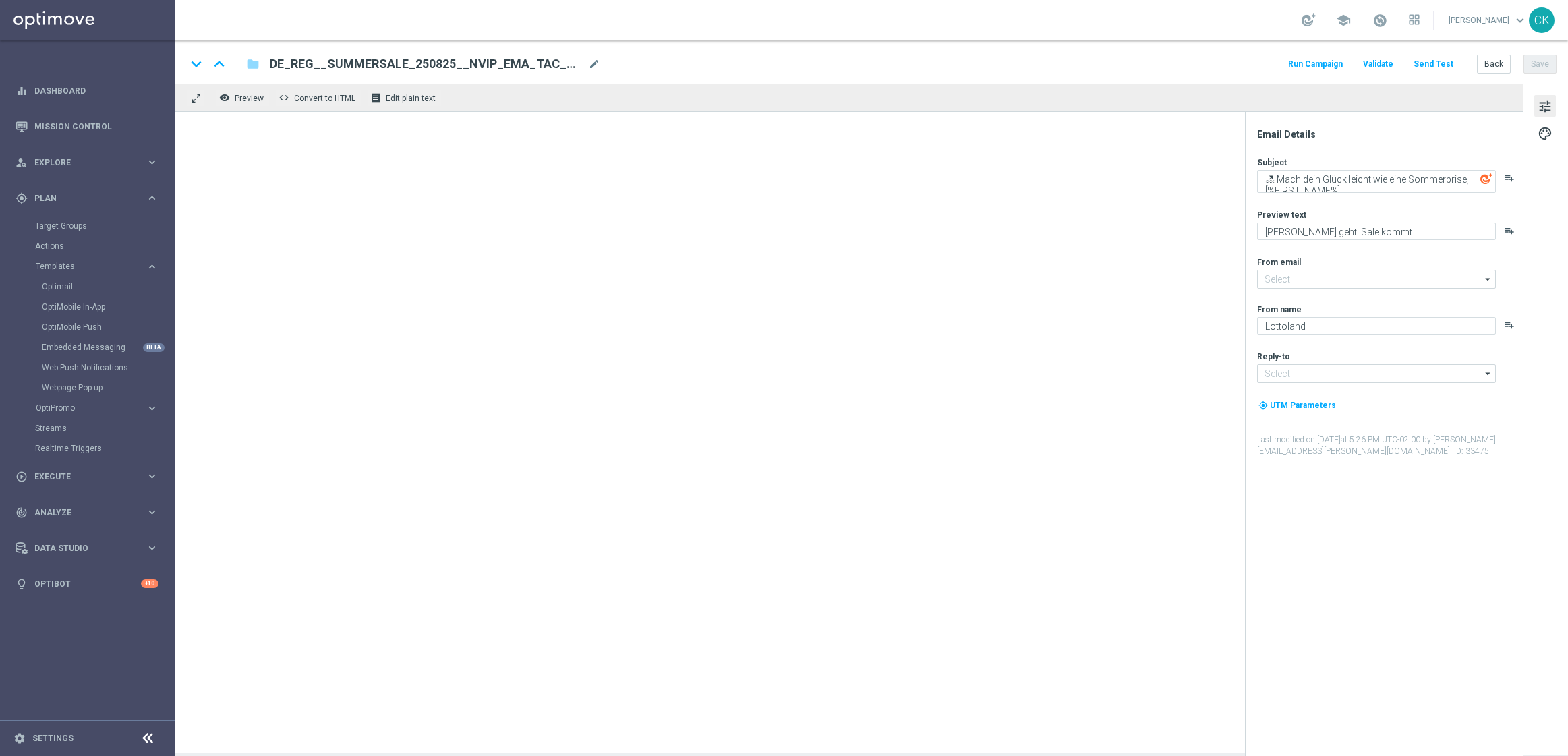
type input "mail@crm.lottoland.com"
type input "service@lottoland.com"
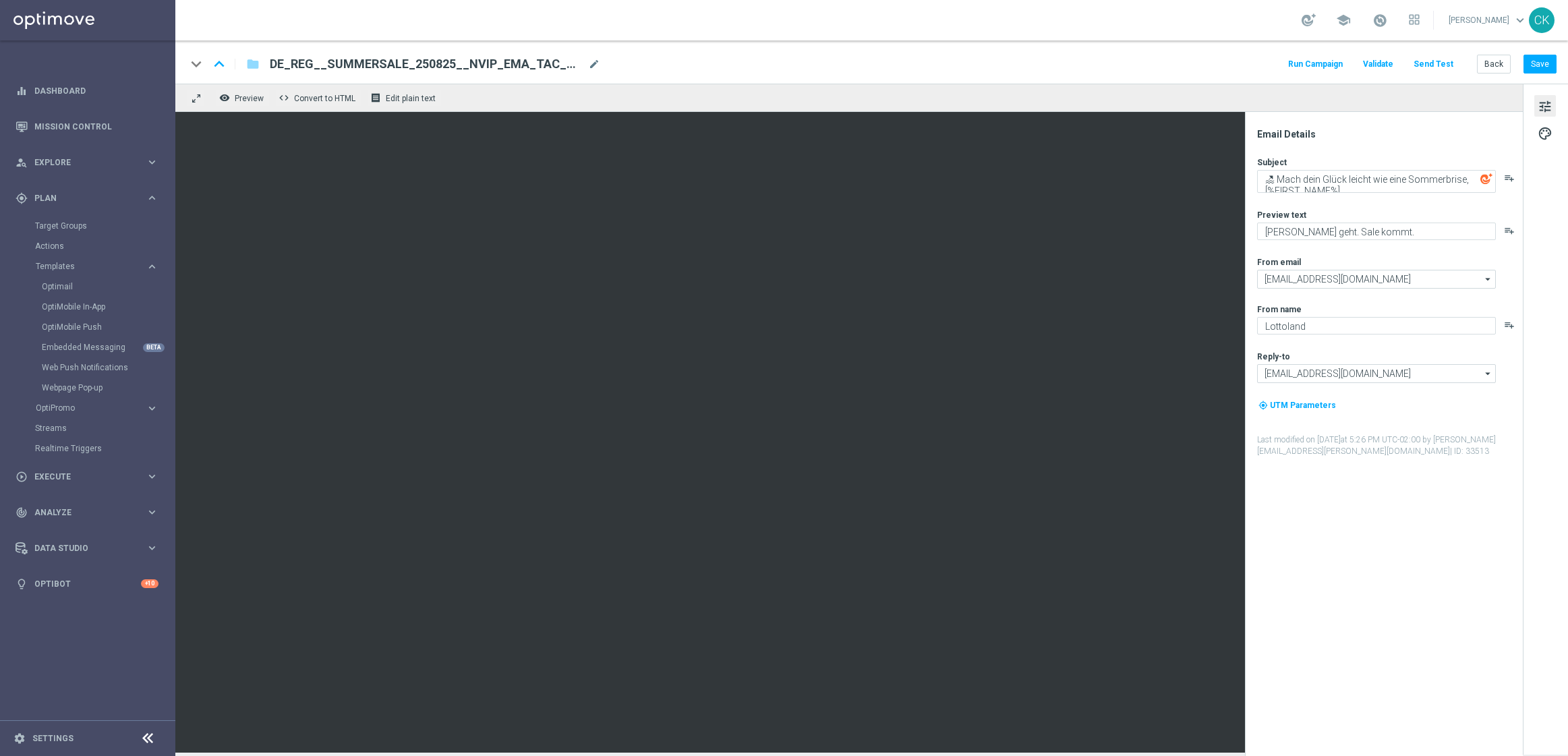
click at [587, 68] on div "DE_REG__SUMMERSALE_250825__NVIP_EMA_TAC_MIX(1) mode_edit" at bounding box center [435, 64] width 330 height 17
click at [574, 67] on input "DE_REG__SUMMERSALE_250825__NVIP_EMA_TAC_MIX(1)" at bounding box center [437, 64] width 335 height 17
paste input "INT__SUMMERSALE_250825__NVIP_EMA_TAC_MIX"
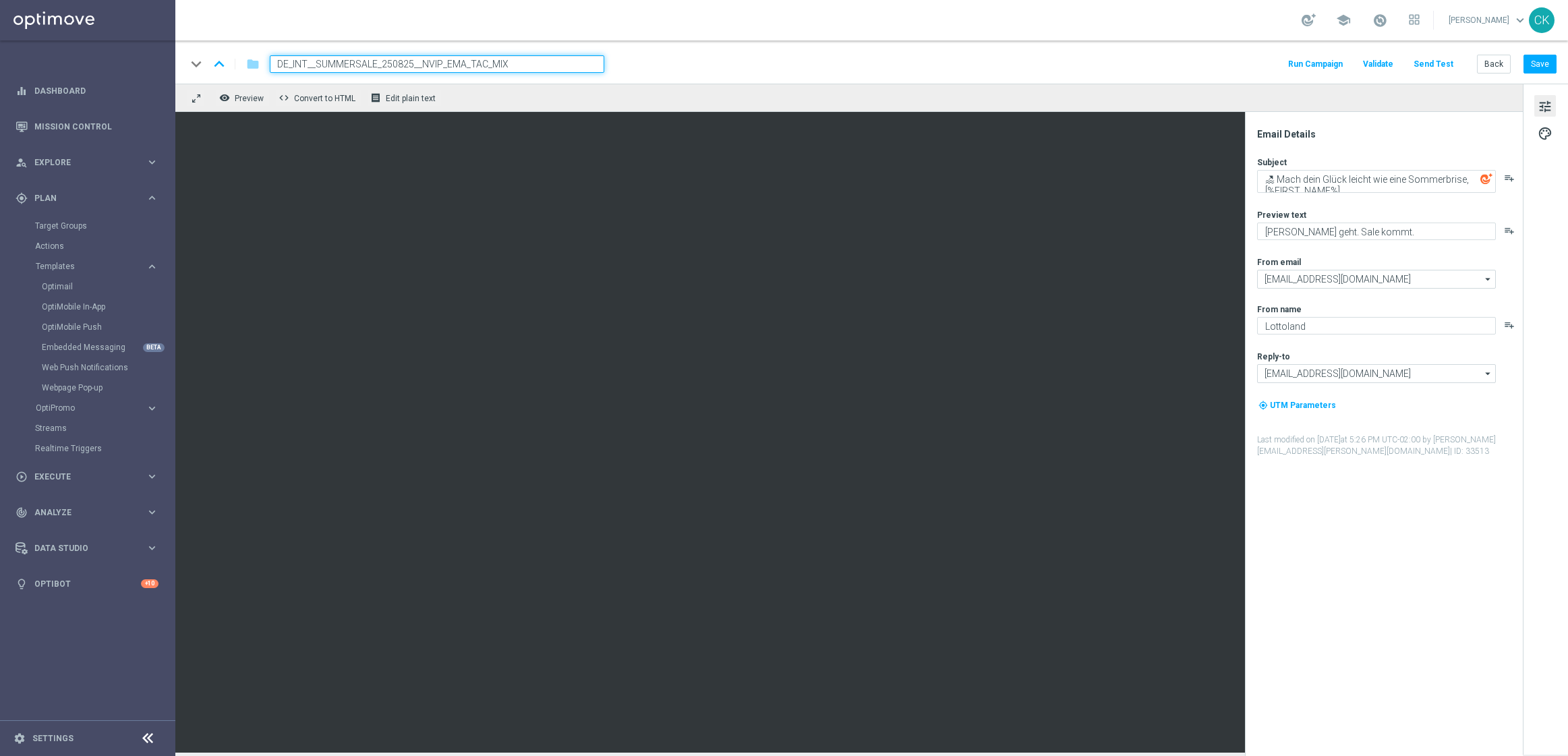
type input "DE_INT__SUMMERSALE_250825__NVIP_EMA_TAC_MIX"
click at [748, 47] on div "keyboard_arrow_down keyboard_arrow_up folder DE_INT__SUMMERSALE_250825__NVIP_EM…" at bounding box center [872, 61] width 1393 height 43
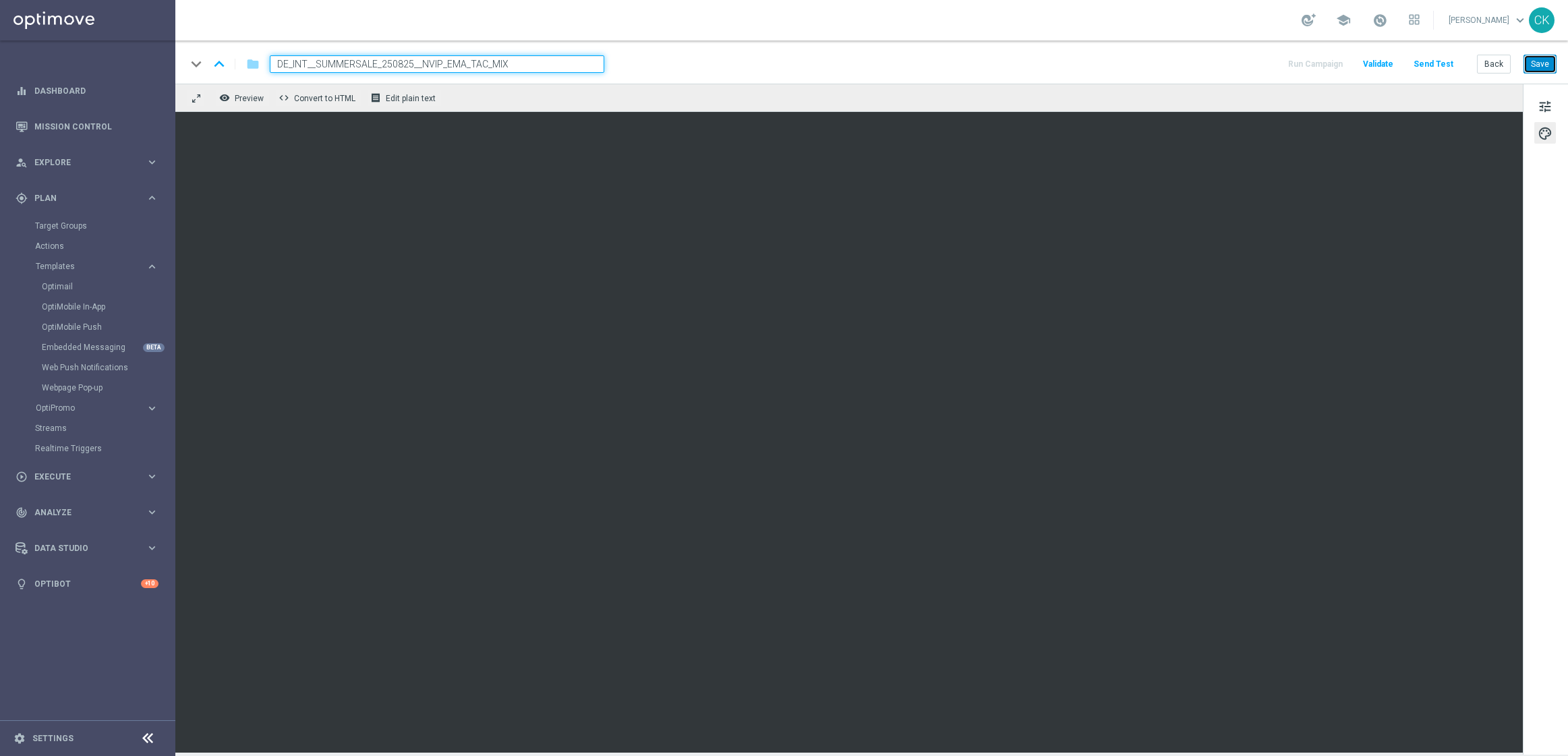
click at [1542, 55] on button "Save" at bounding box center [1540, 64] width 33 height 19
click at [1549, 58] on button "Save" at bounding box center [1540, 64] width 33 height 19
click at [1550, 66] on button "Save" at bounding box center [1540, 64] width 33 height 19
click at [1500, 62] on button "Back" at bounding box center [1494, 64] width 34 height 19
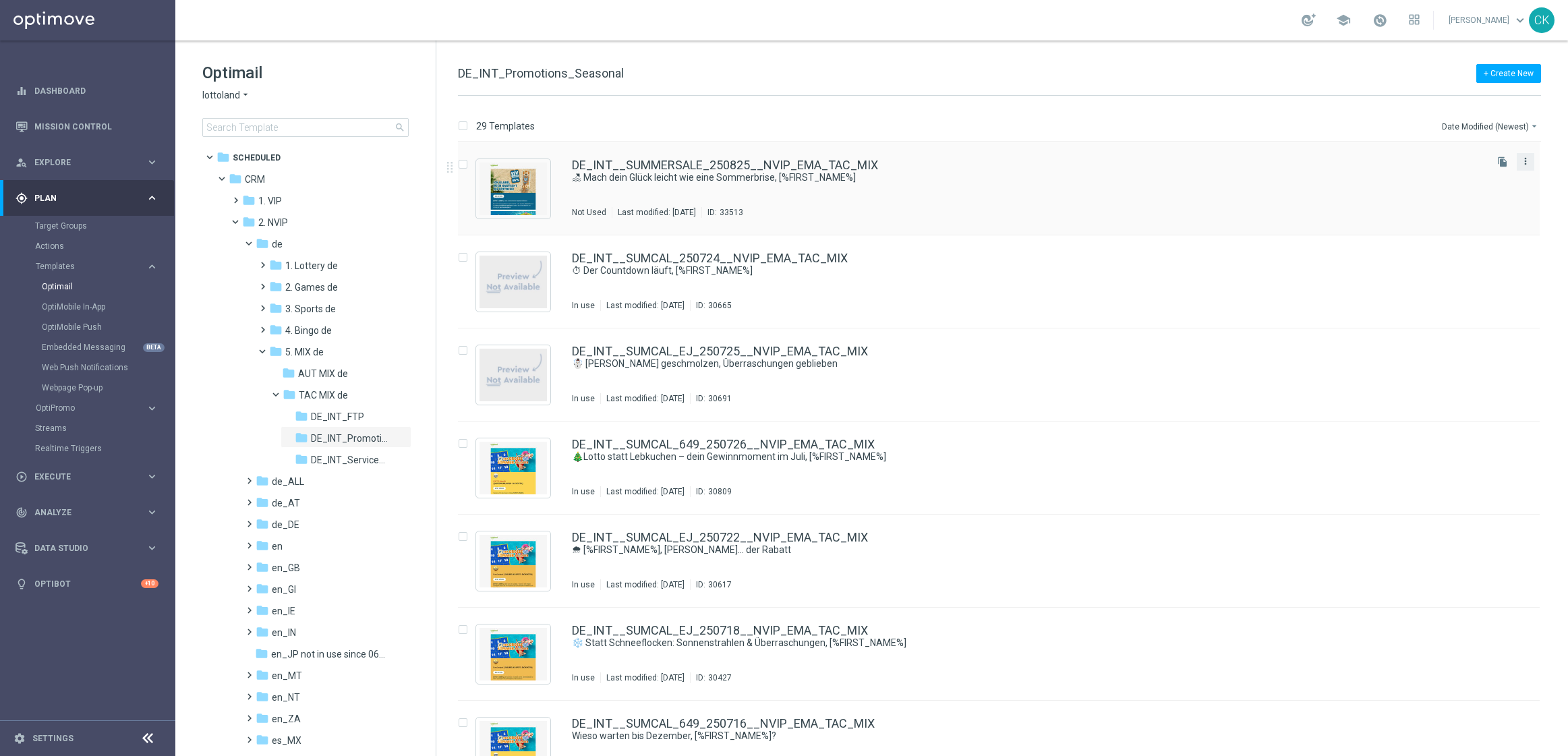
click at [1521, 165] on icon "more_vert" at bounding box center [1526, 161] width 11 height 11
click at [1445, 193] on span "Copy To" at bounding box center [1443, 195] width 30 height 9
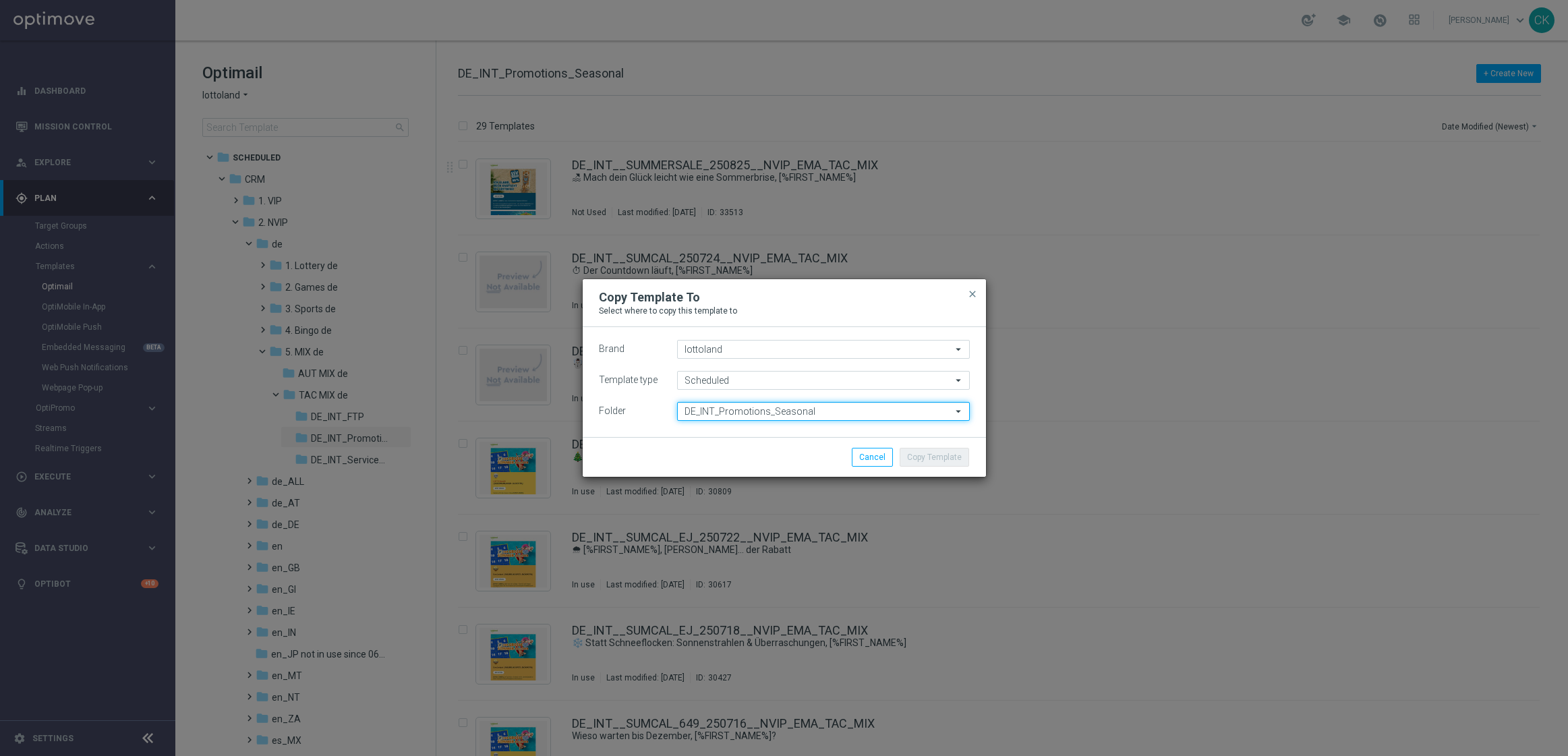
click at [815, 406] on input "DE_INT_Promotions_Seasonal" at bounding box center [823, 411] width 292 height 19
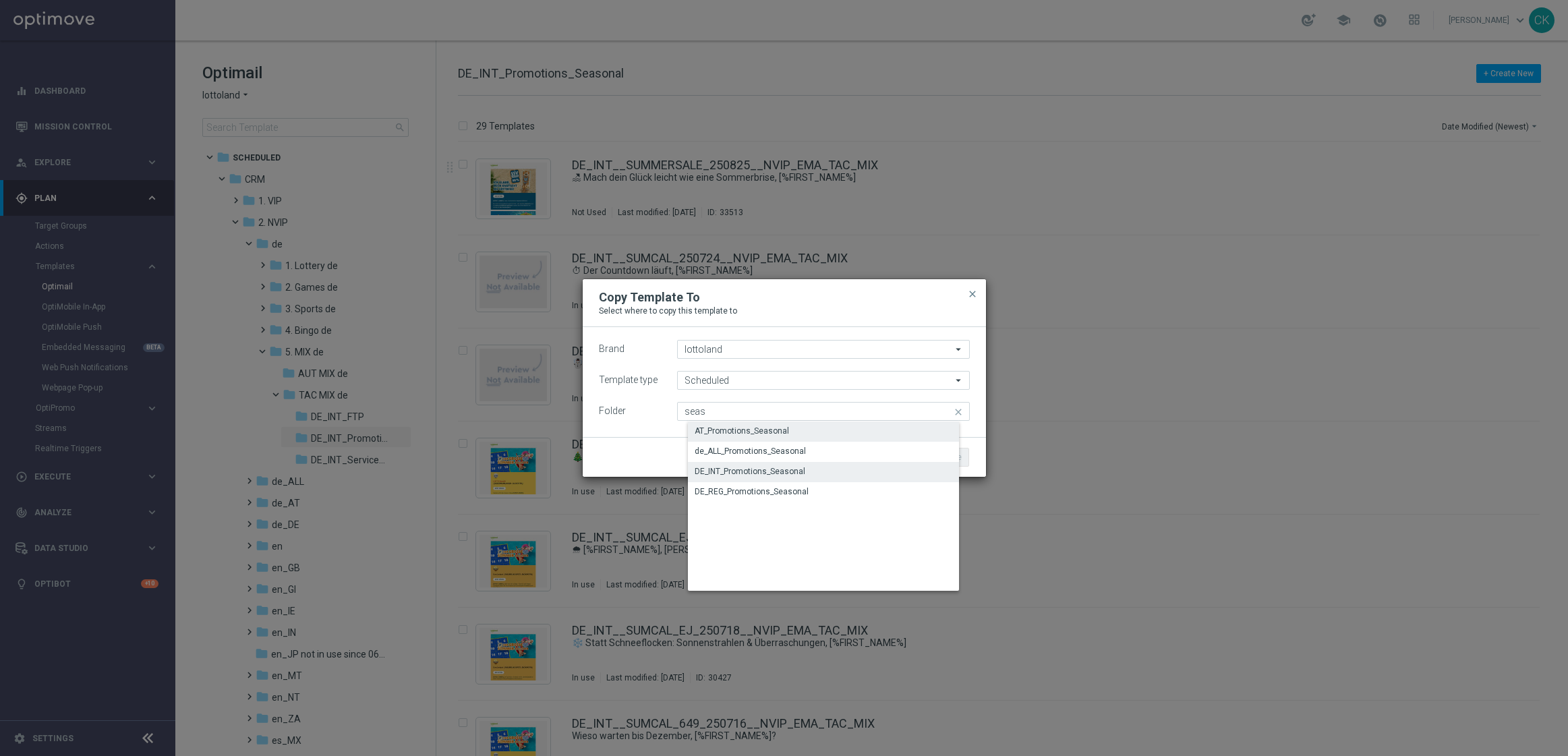
click at [766, 437] on div "AT_Promotions_Seasonal" at bounding box center [834, 431] width 292 height 19
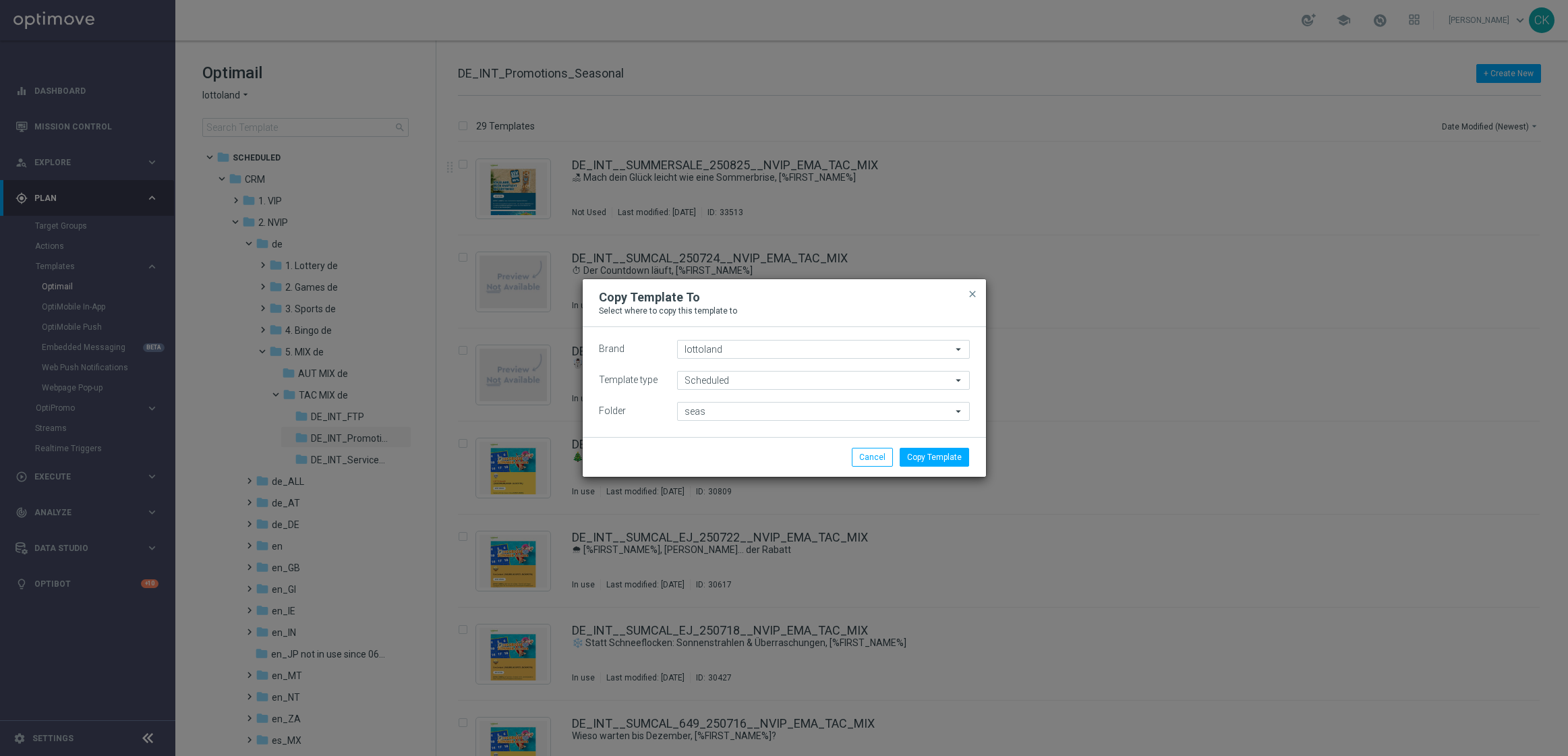
type input "AT_Promotions_Seasonal"
click at [940, 453] on button "Copy Template" at bounding box center [934, 457] width 69 height 19
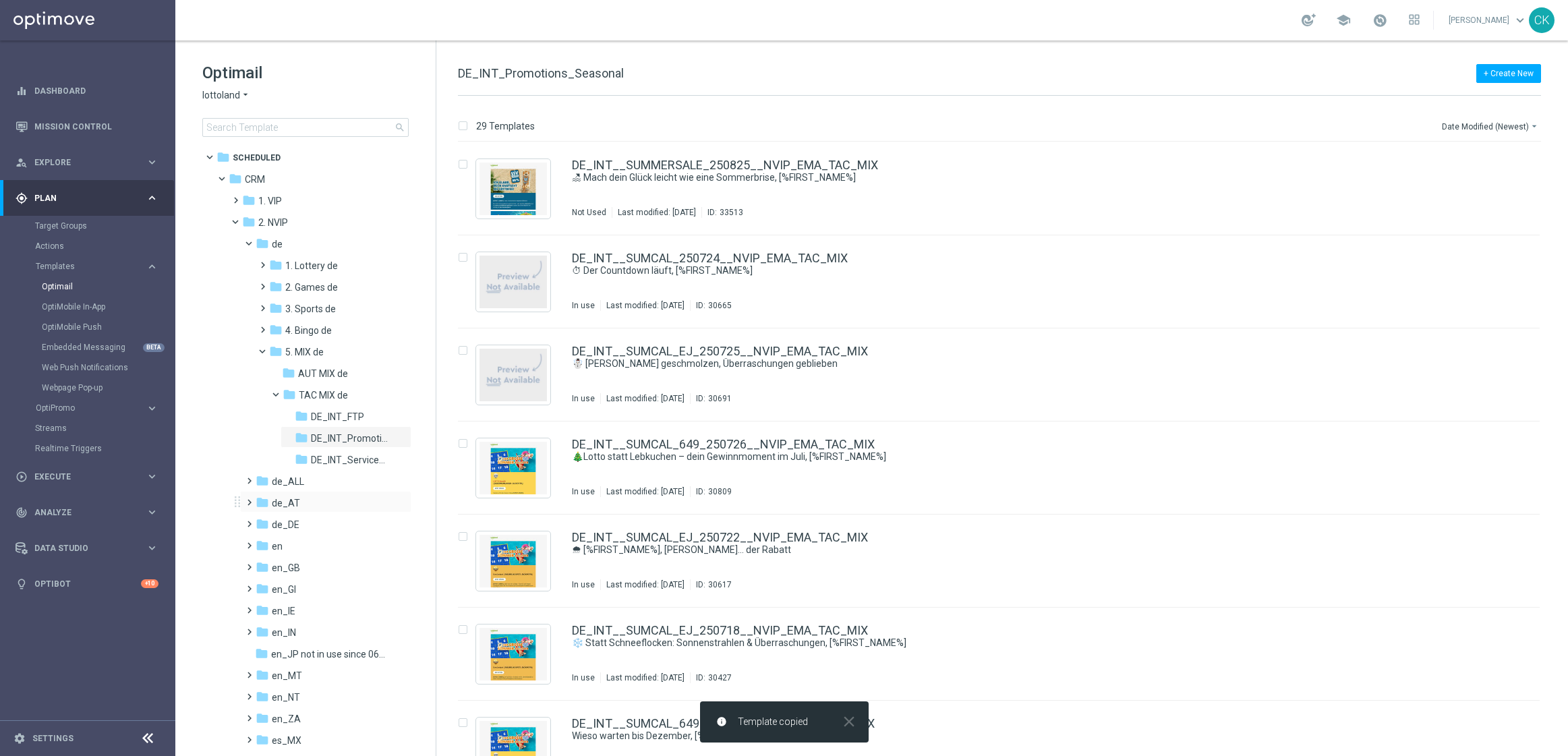
click at [247, 499] on span at bounding box center [247, 496] width 6 height 5
click at [263, 607] on span at bounding box center [260, 604] width 6 height 5
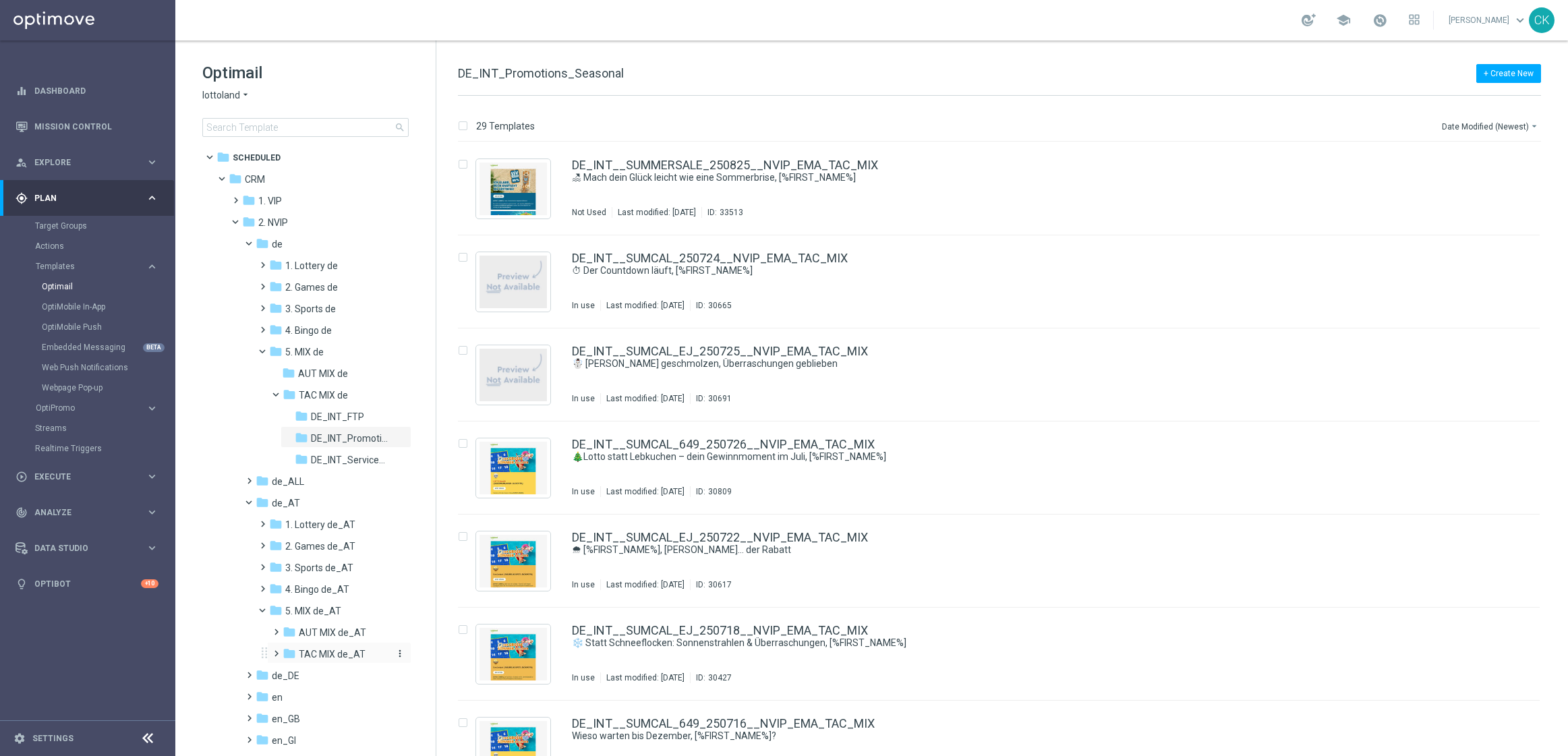
click at [317, 655] on span "TAC MIX de_AT" at bounding box center [333, 654] width 67 height 12
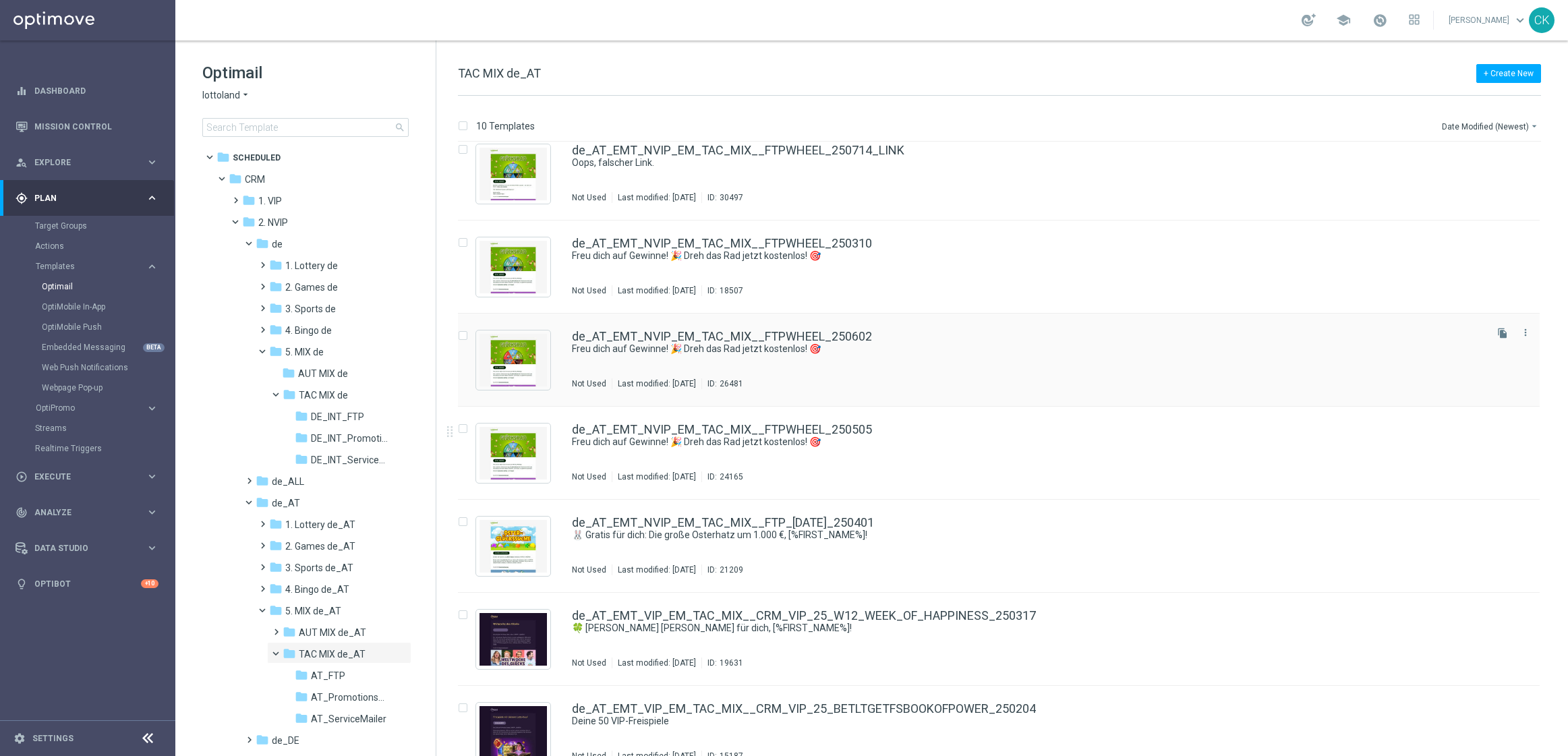
scroll to position [317, 0]
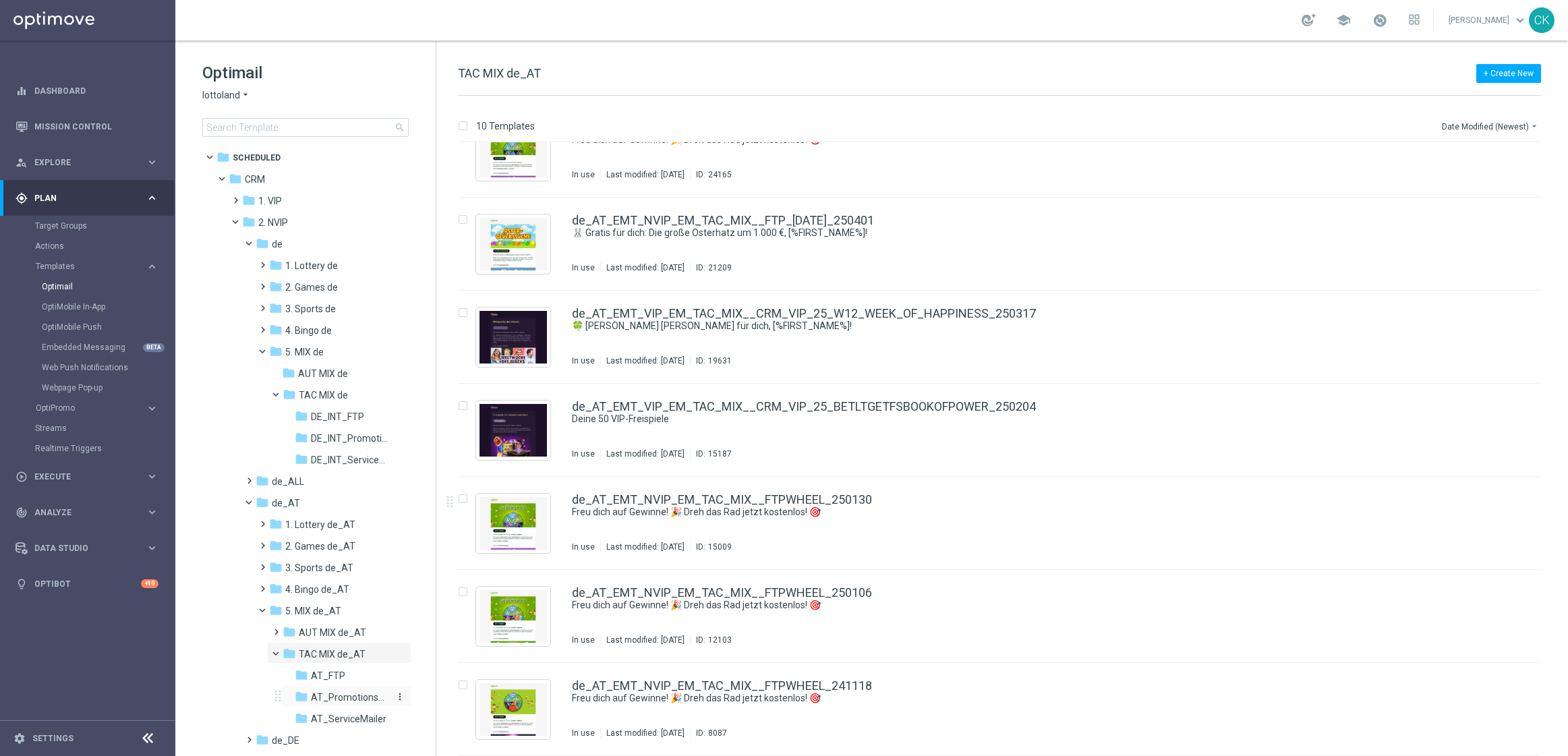
click at [363, 701] on span "AT_Promotions_Seasonal" at bounding box center [349, 697] width 78 height 12
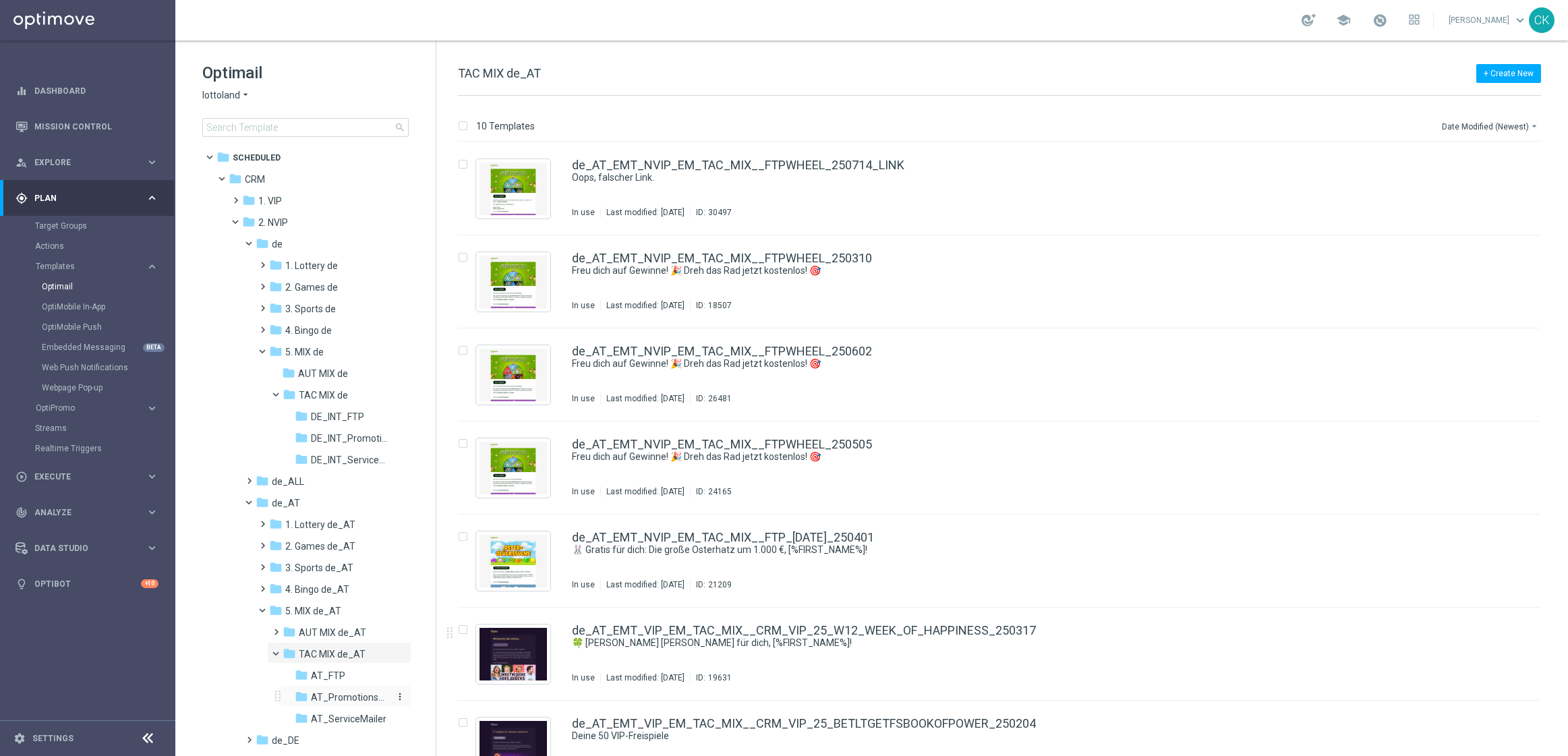
click at [360, 694] on span "AT_Promotions_Seasonal" at bounding box center [349, 697] width 78 height 12
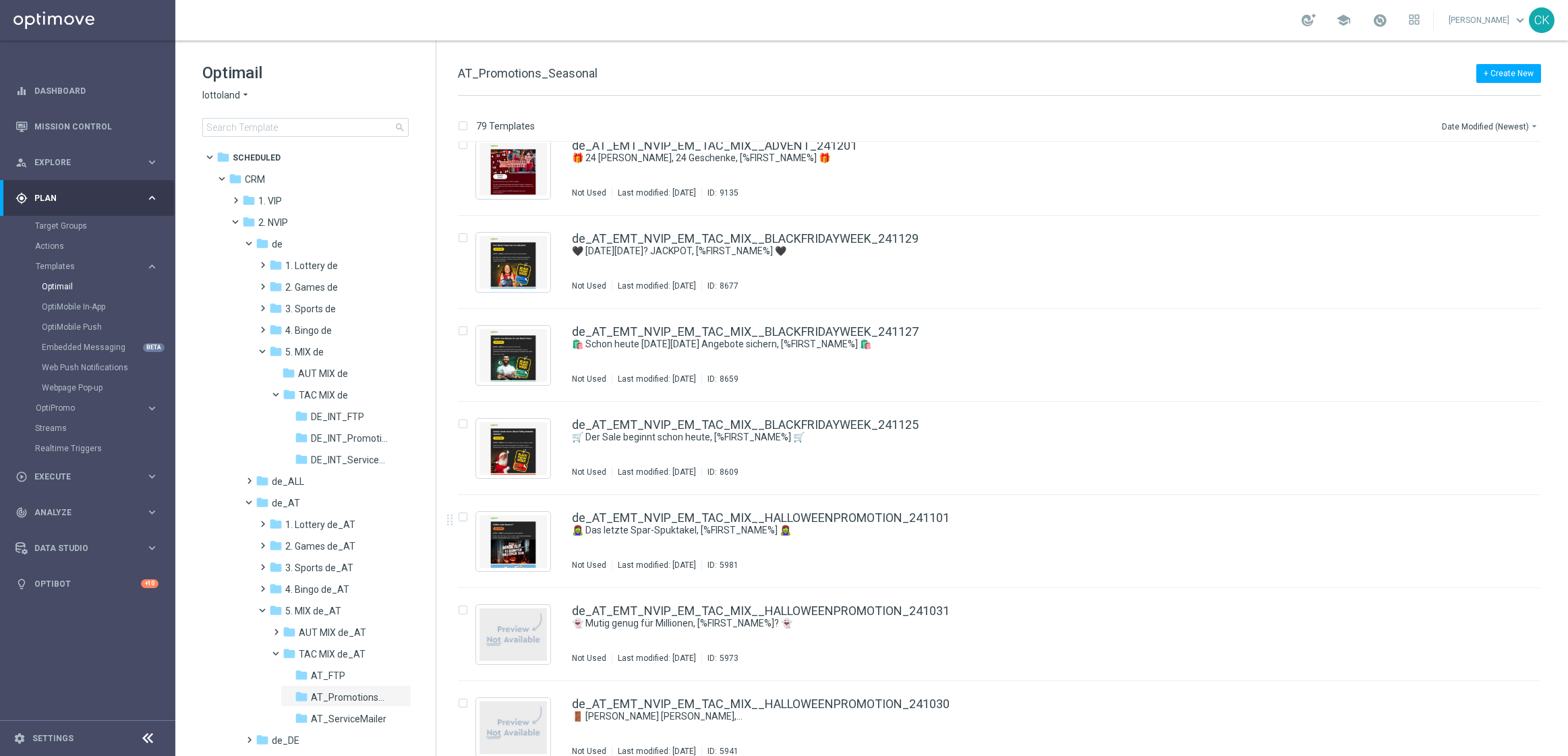
scroll to position [6737, 0]
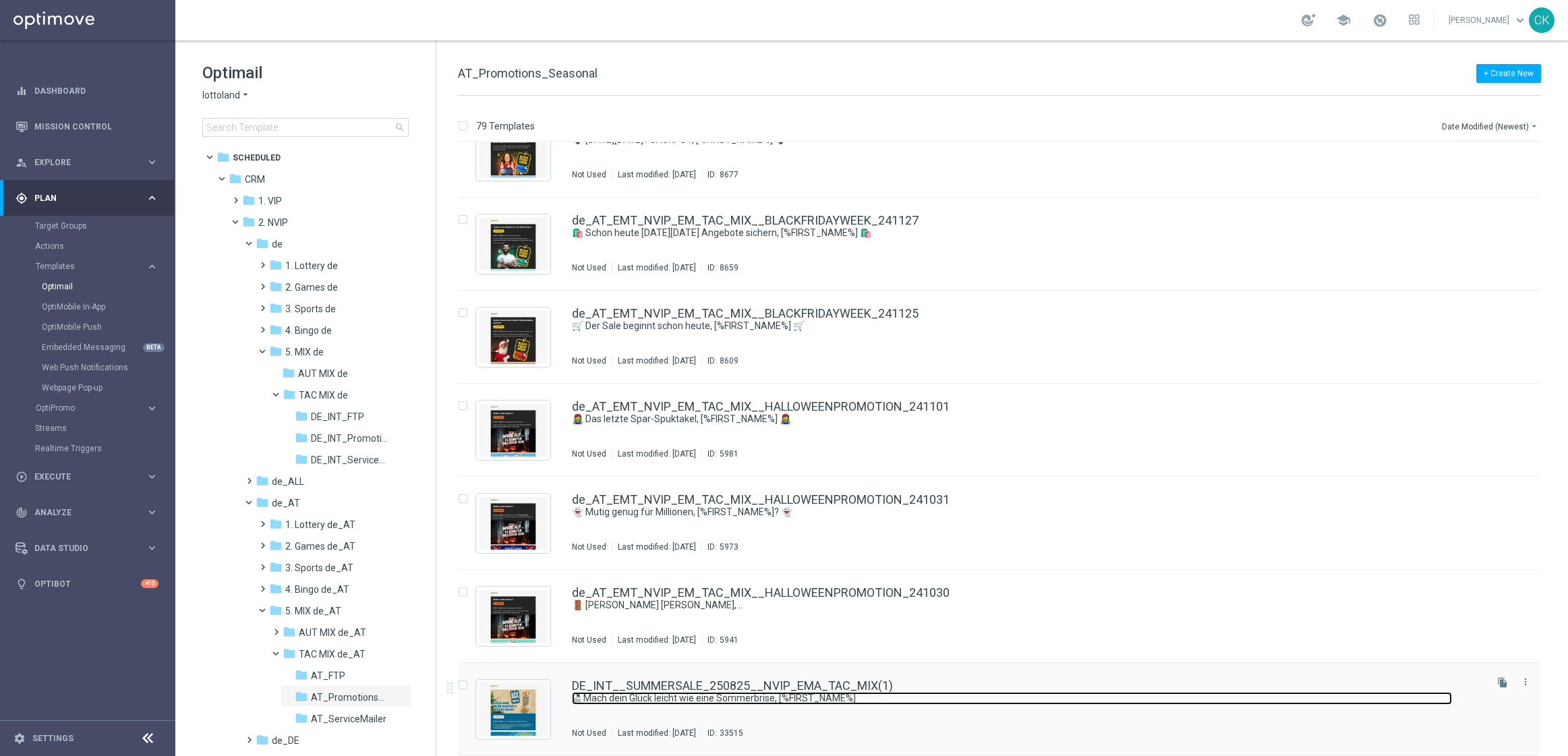
click at [735, 693] on link "🏖 Mach dein Glück leicht wie eine Sommerbrise, [%FIRST_NAME%]" at bounding box center [1012, 698] width 880 height 13
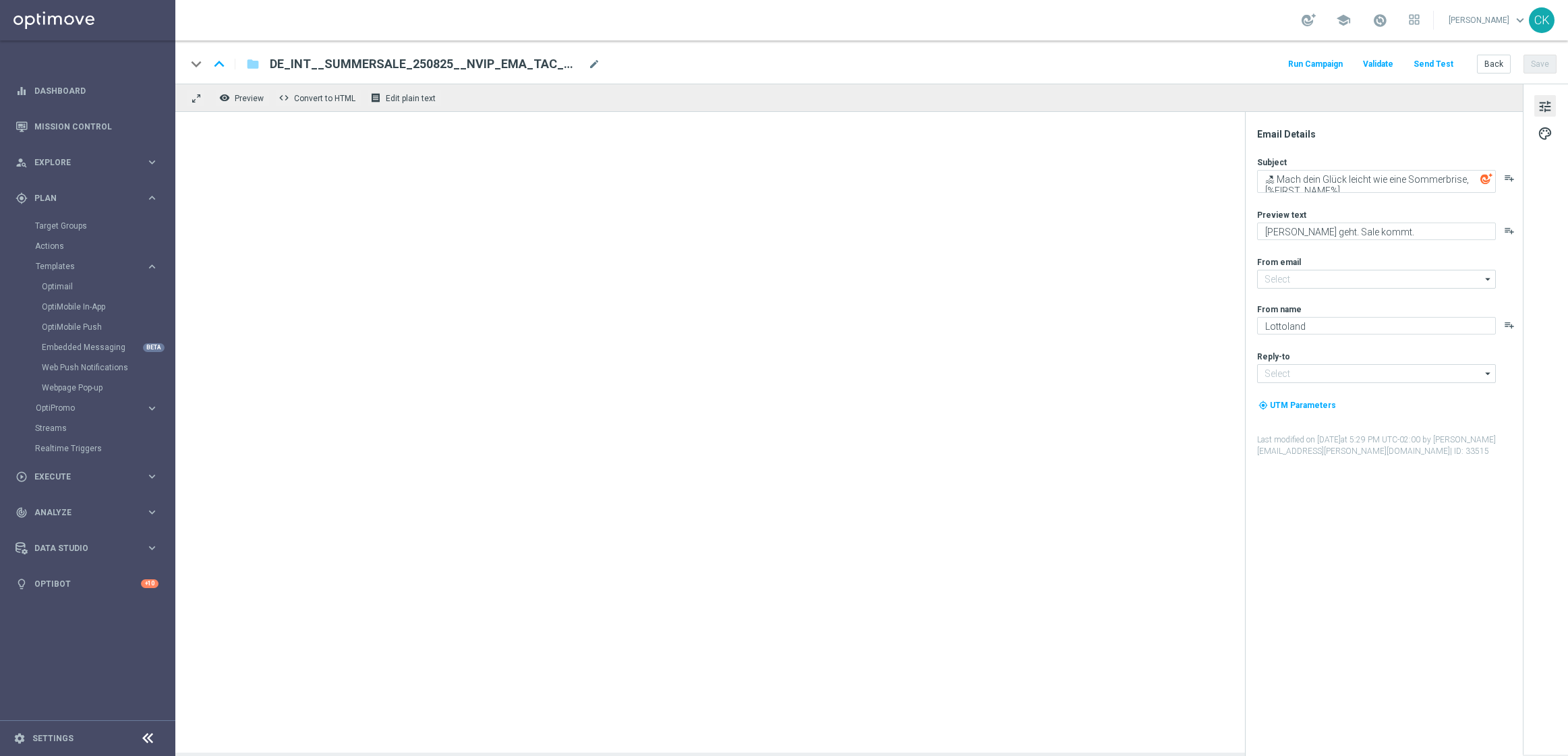
type input "mail@crm.lottoland.com"
type input "service@lottoland.com"
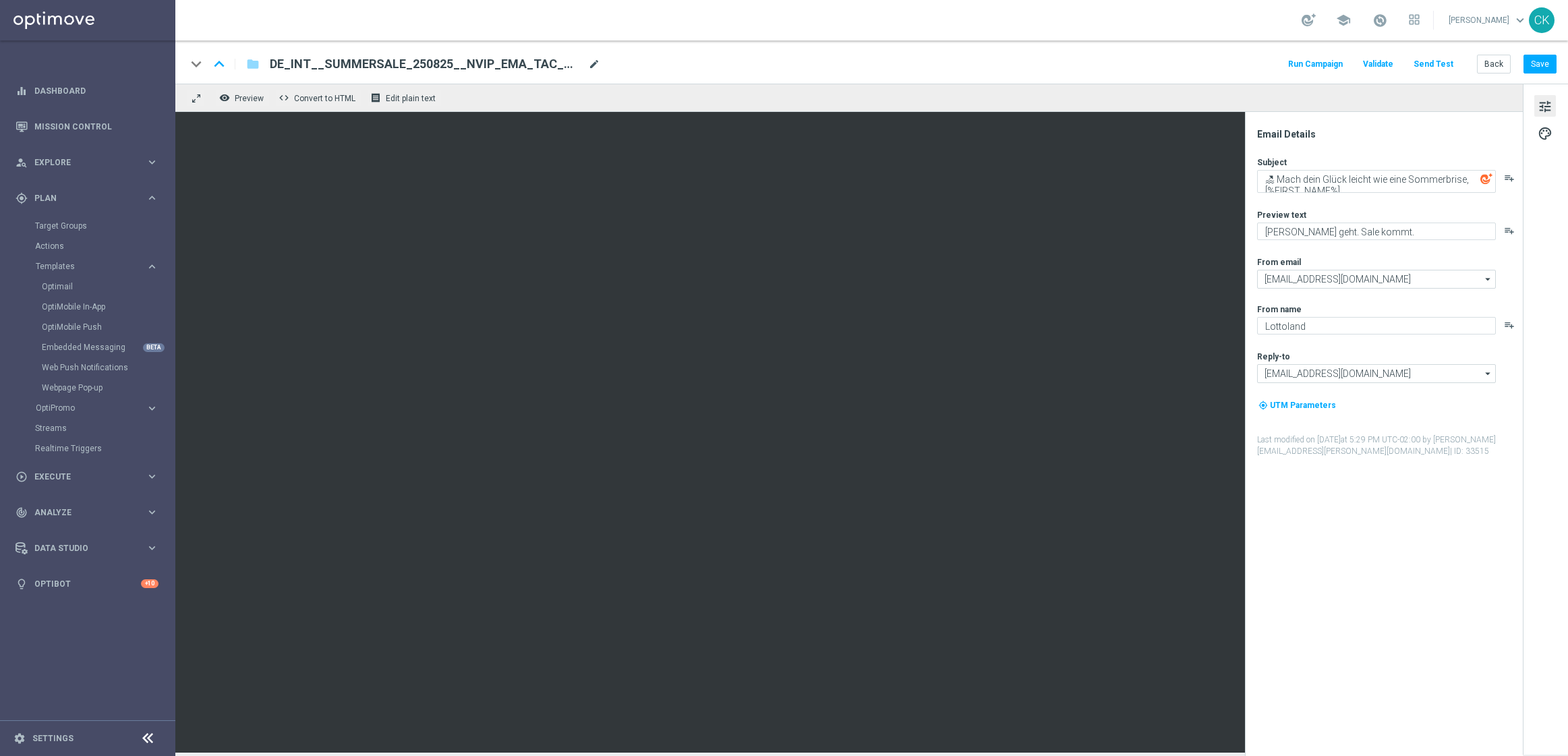
click at [588, 60] on span "mode_edit" at bounding box center [594, 64] width 12 height 12
click at [556, 60] on input "DE_INT__SUMMERSALE_250825__NVIP_EMA_TAC_MIX(1)" at bounding box center [437, 64] width 335 height 17
paste input "AT__SUMMERSALE_250825__NVIP_EMA_TAC_MIX"
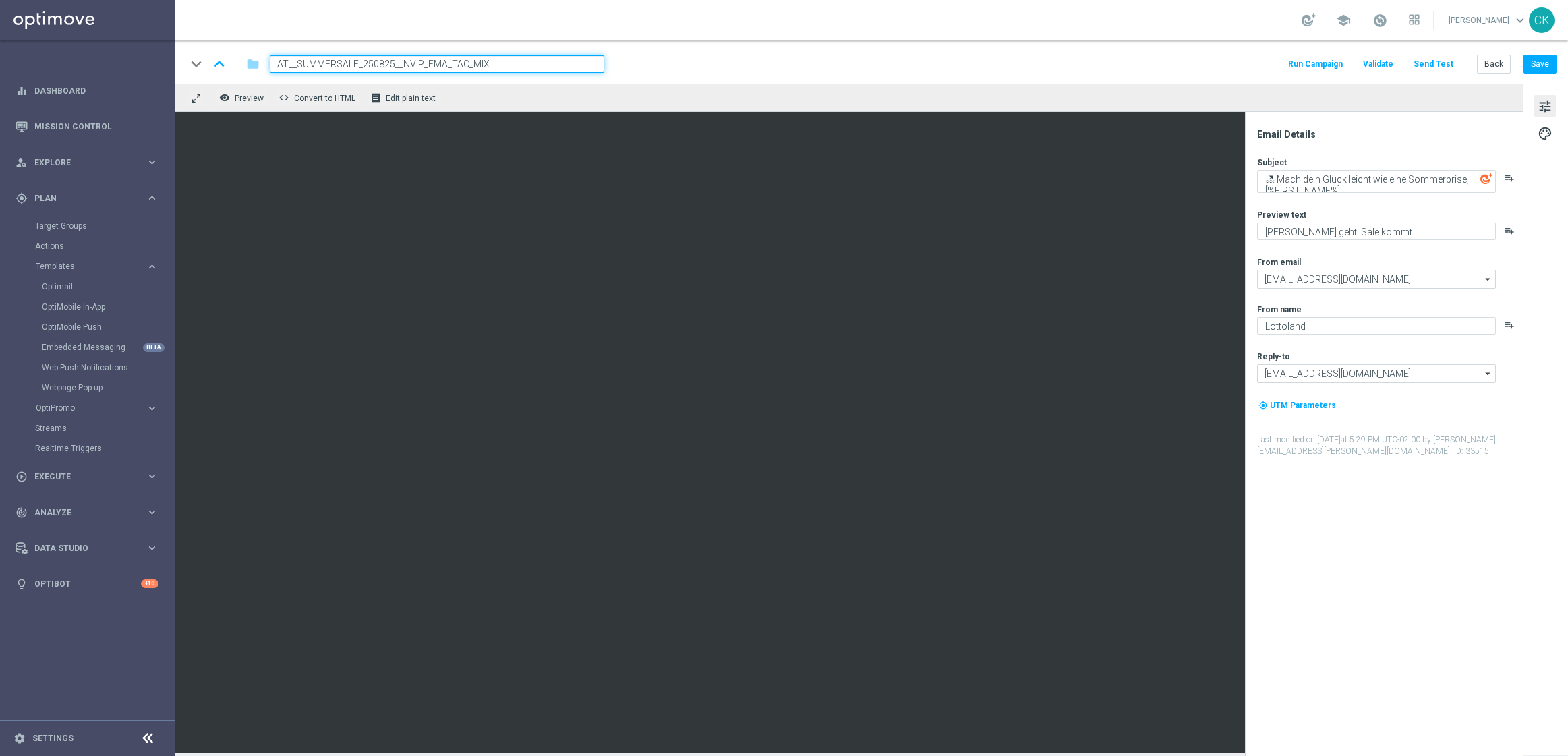
type input "AT__SUMMERSALE_250825__NVIP_EMA_TAC_MIX"
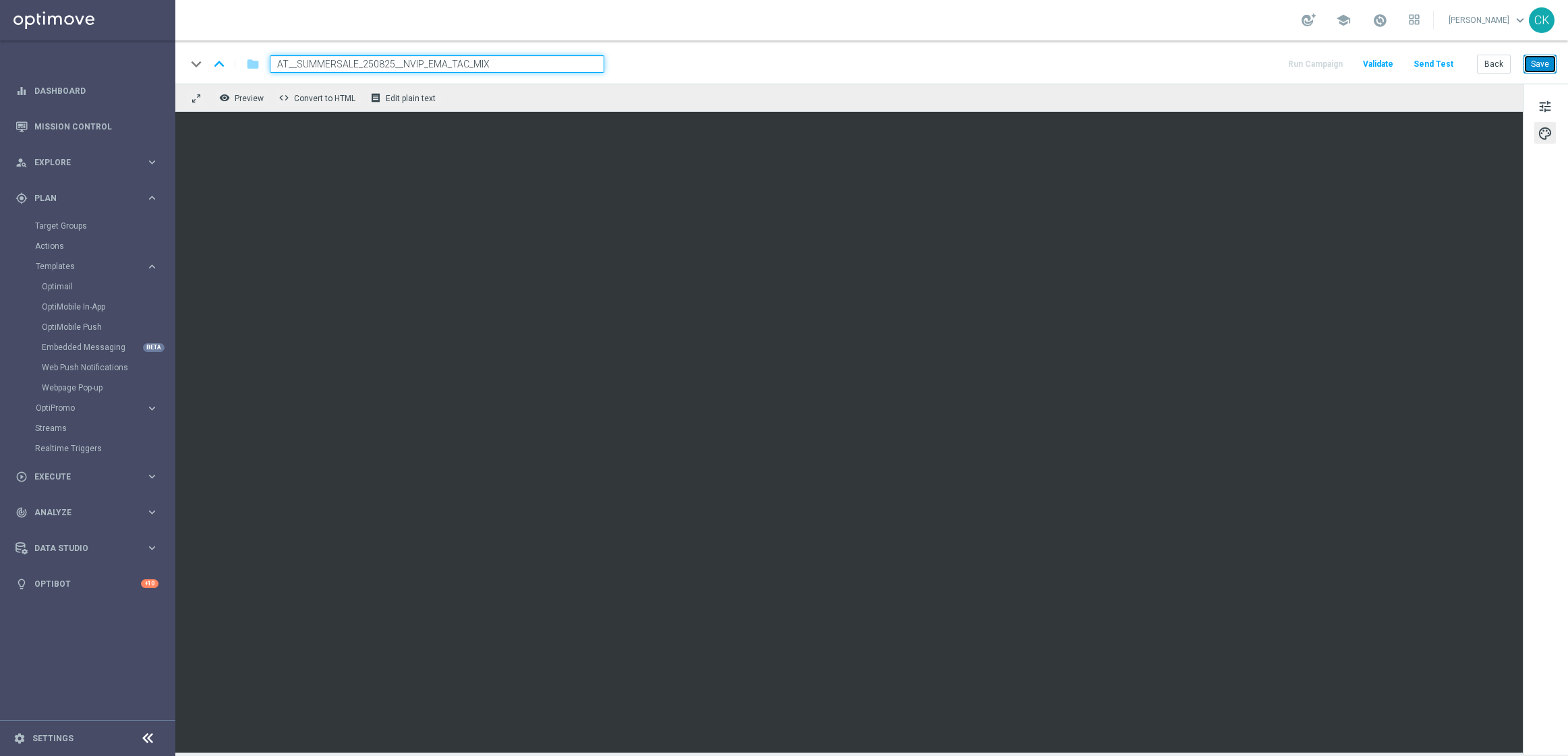
click at [1546, 65] on button "Save" at bounding box center [1540, 64] width 33 height 19
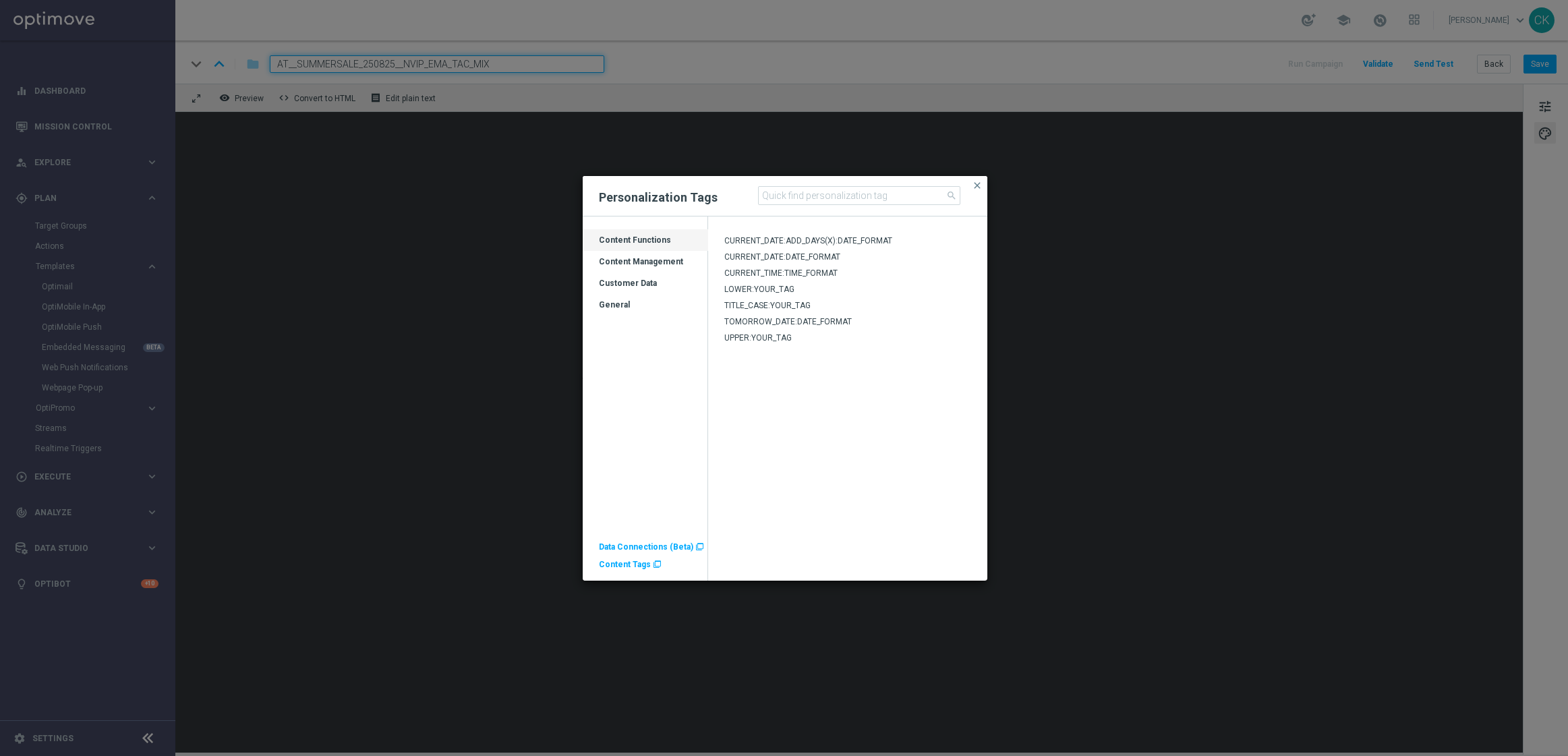
click at [638, 566] on span "Content Tags" at bounding box center [624, 564] width 52 height 9
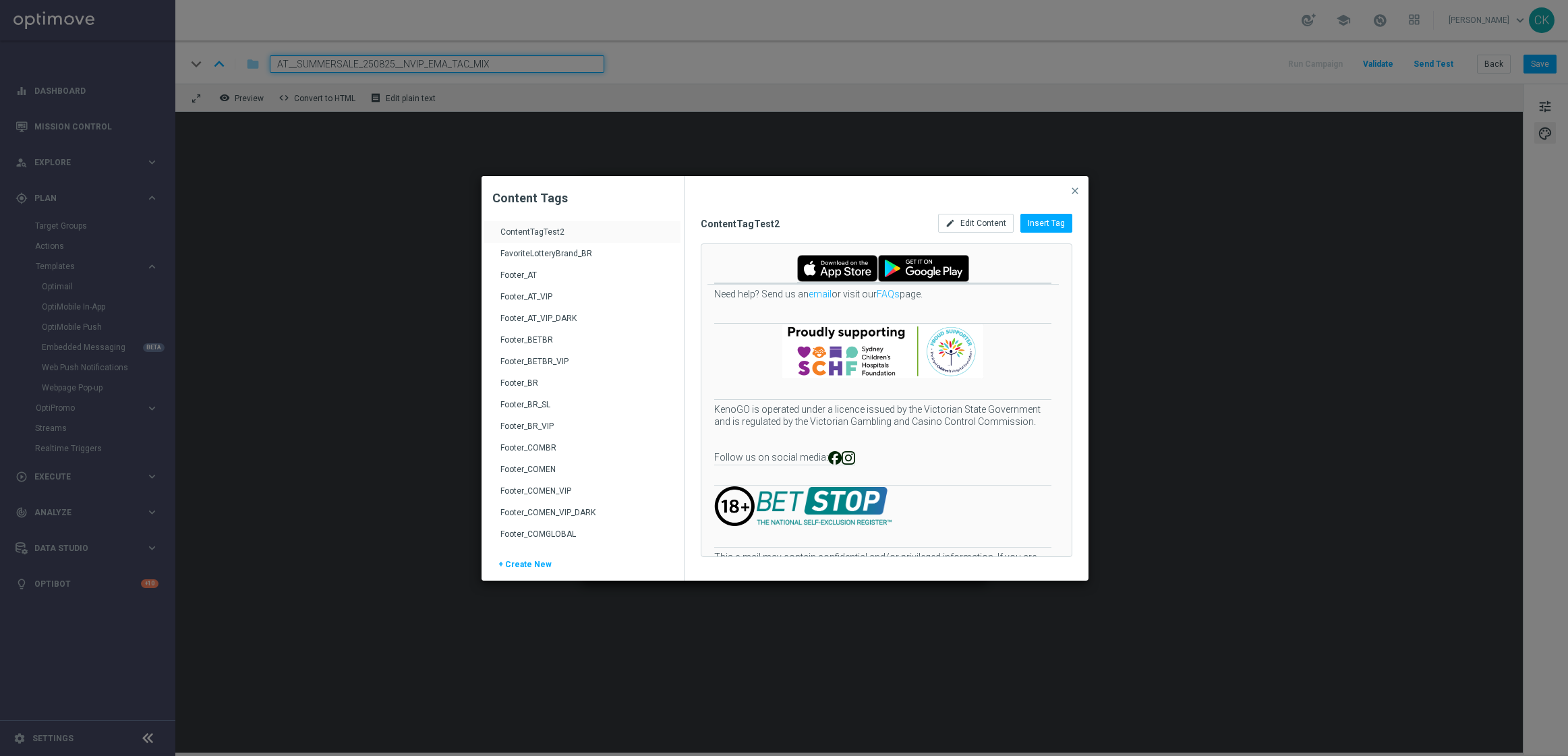
click at [540, 262] on div "FavoriteLotteryBrand_BR" at bounding box center [583, 259] width 167 height 22
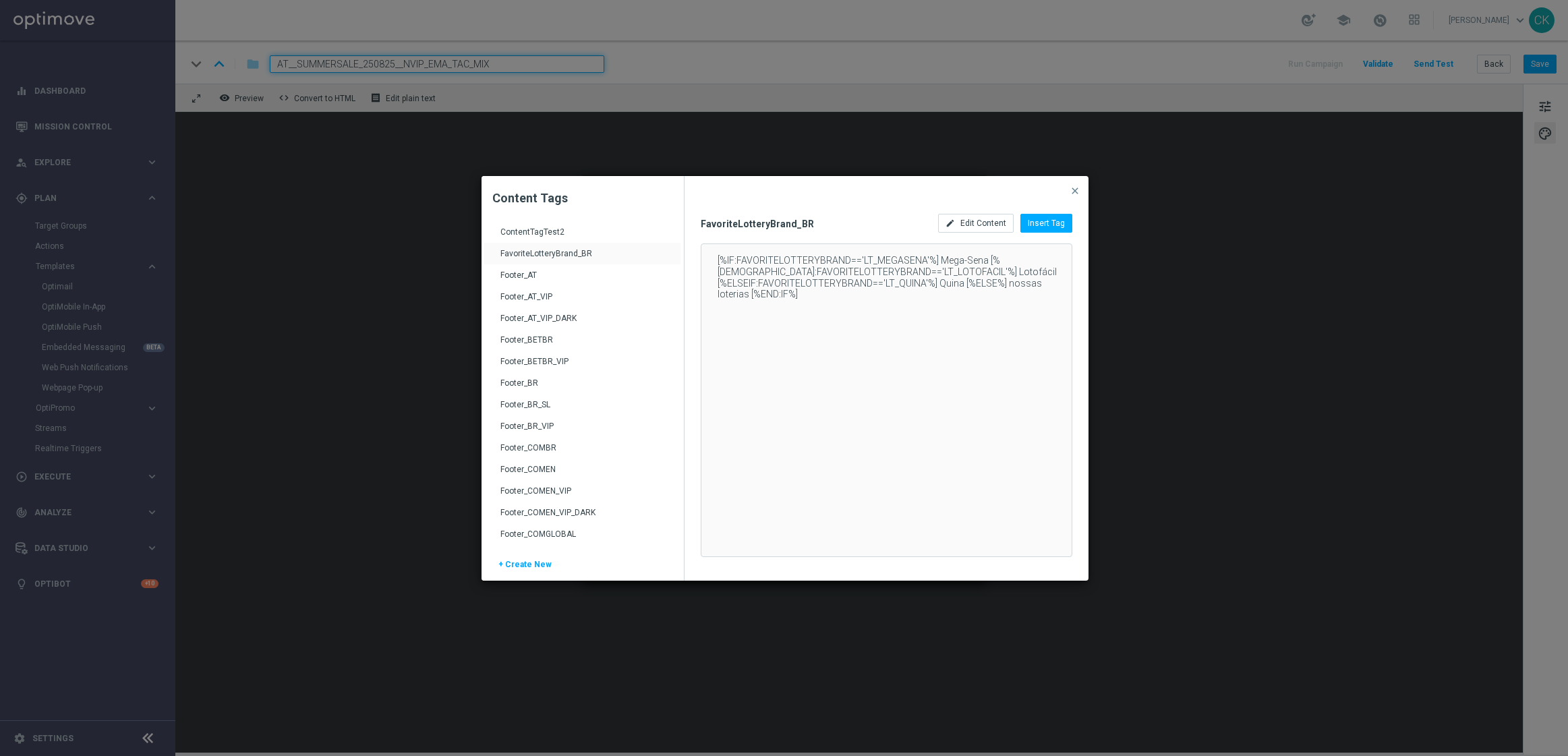
click at [537, 272] on div "Footer_AT" at bounding box center [583, 281] width 167 height 22
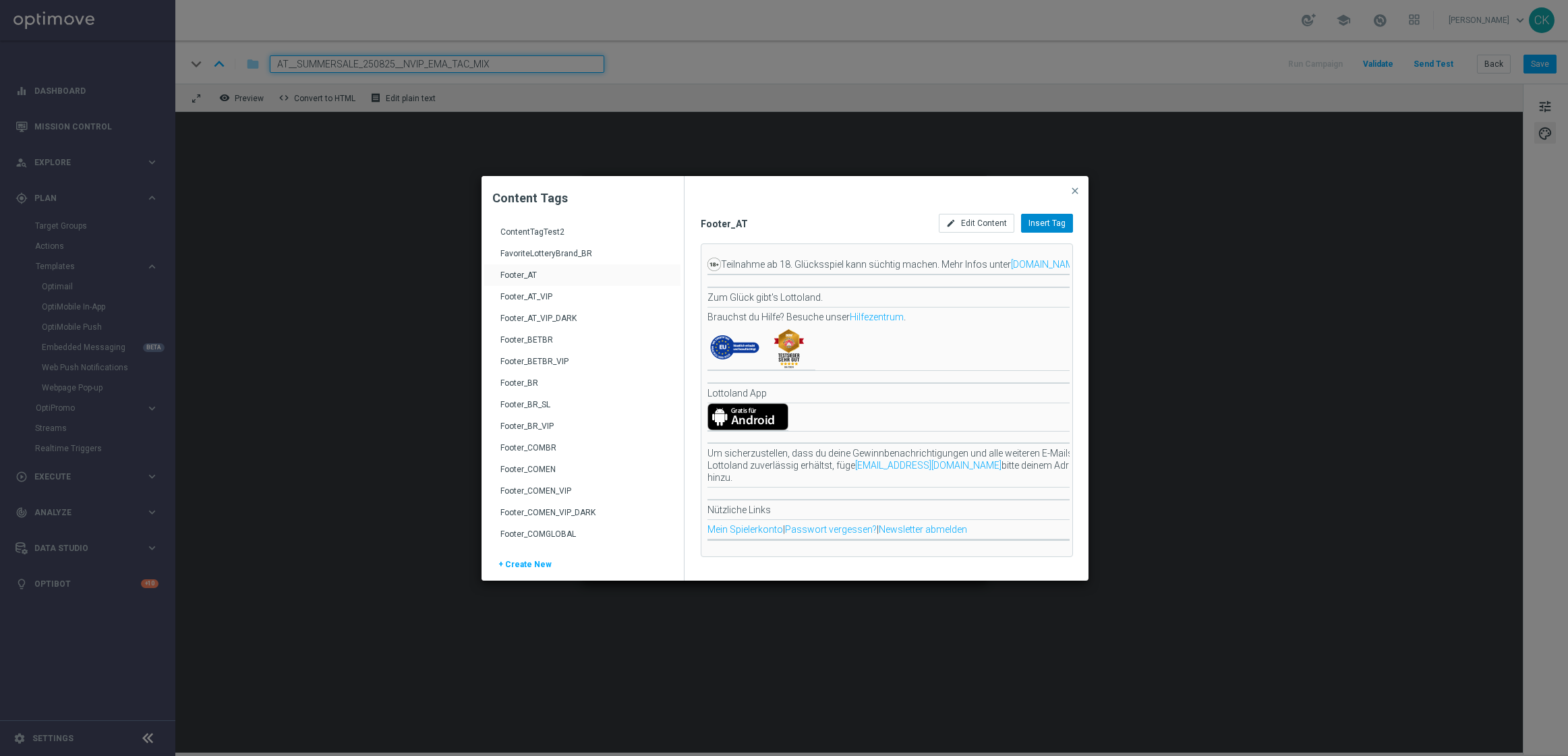
click at [1052, 217] on div "Insert Tag" at bounding box center [1047, 223] width 52 height 19
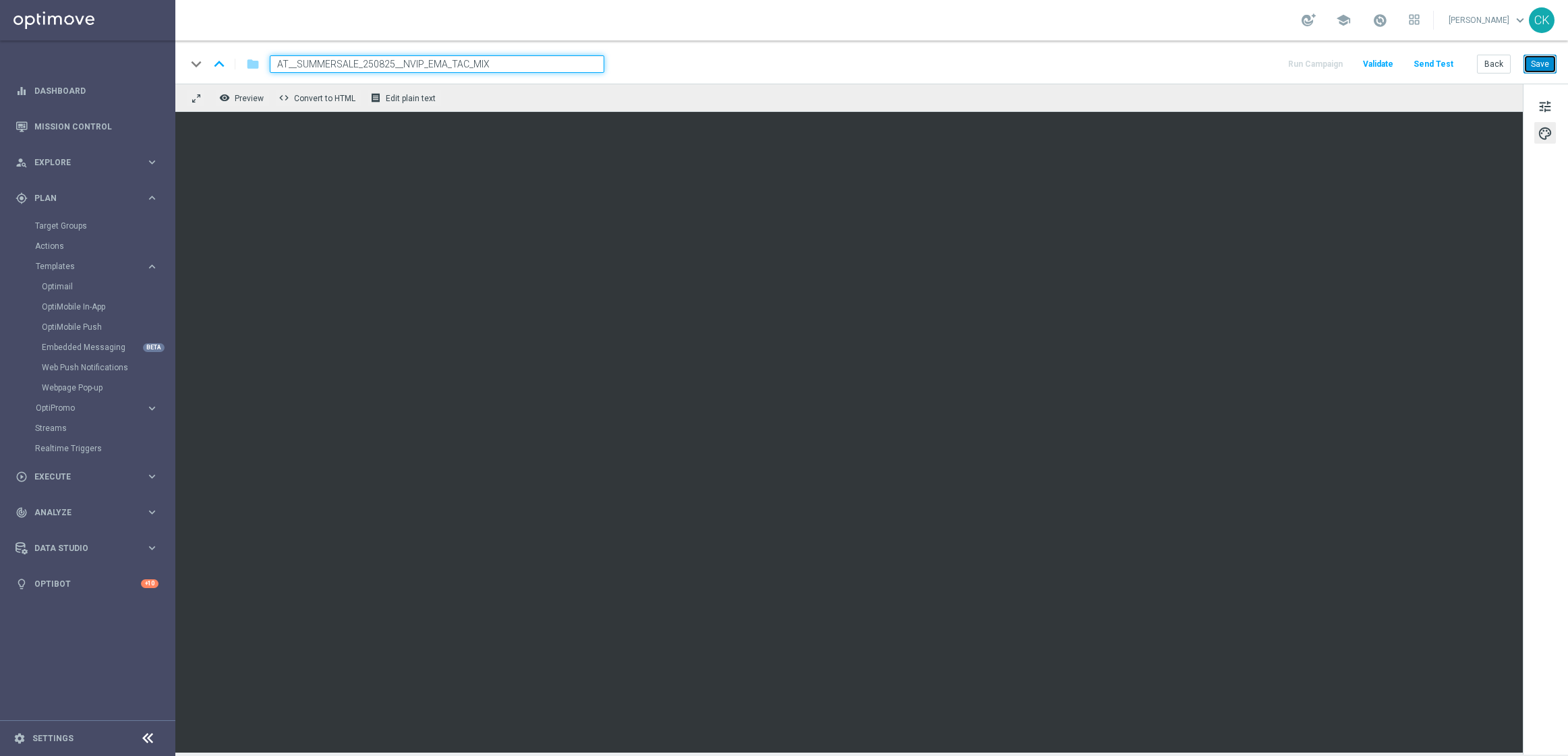
click at [1545, 64] on button "Save" at bounding box center [1540, 64] width 33 height 19
click at [1441, 58] on button "Send Test" at bounding box center [1434, 64] width 44 height 18
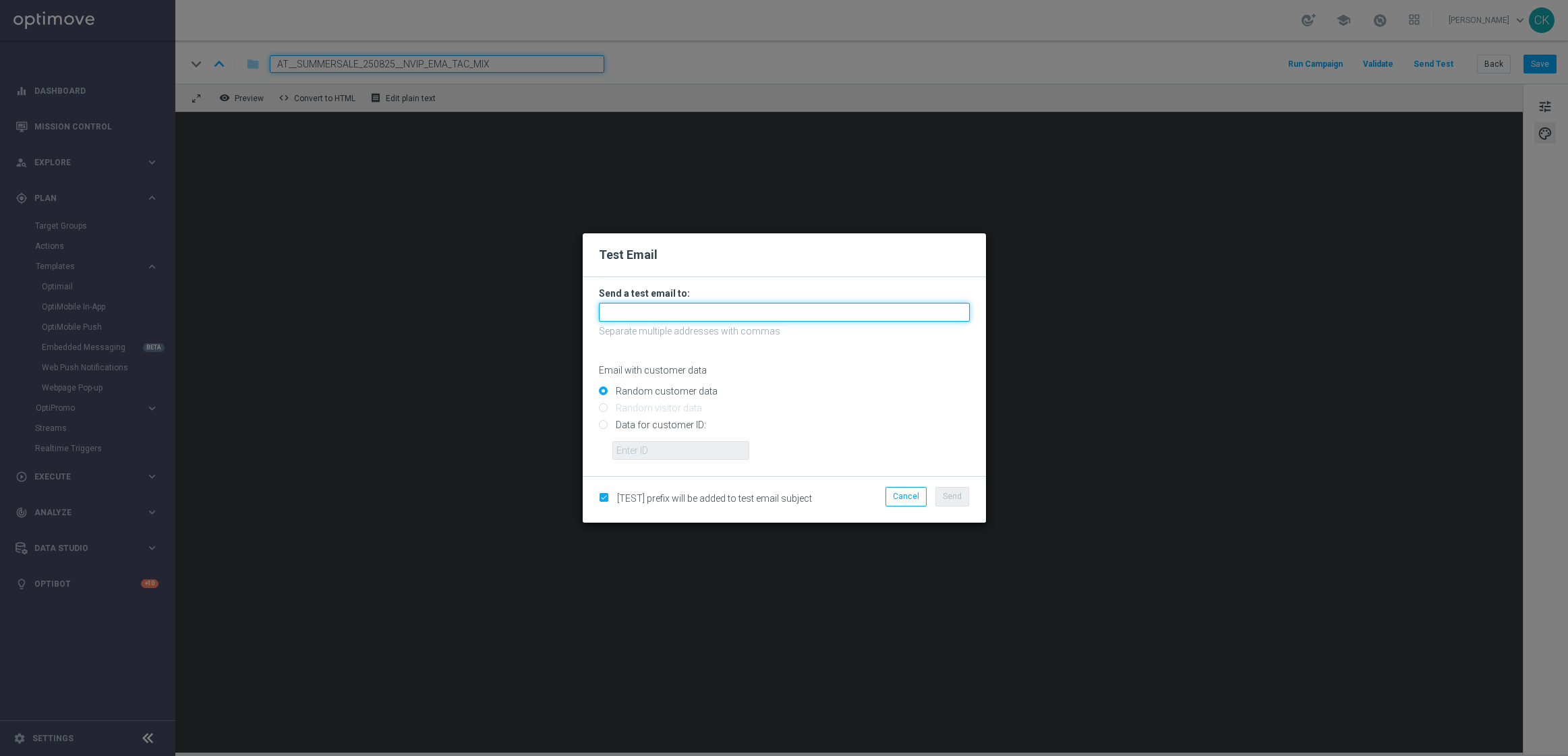
click at [669, 313] on input "text" at bounding box center [784, 312] width 371 height 19
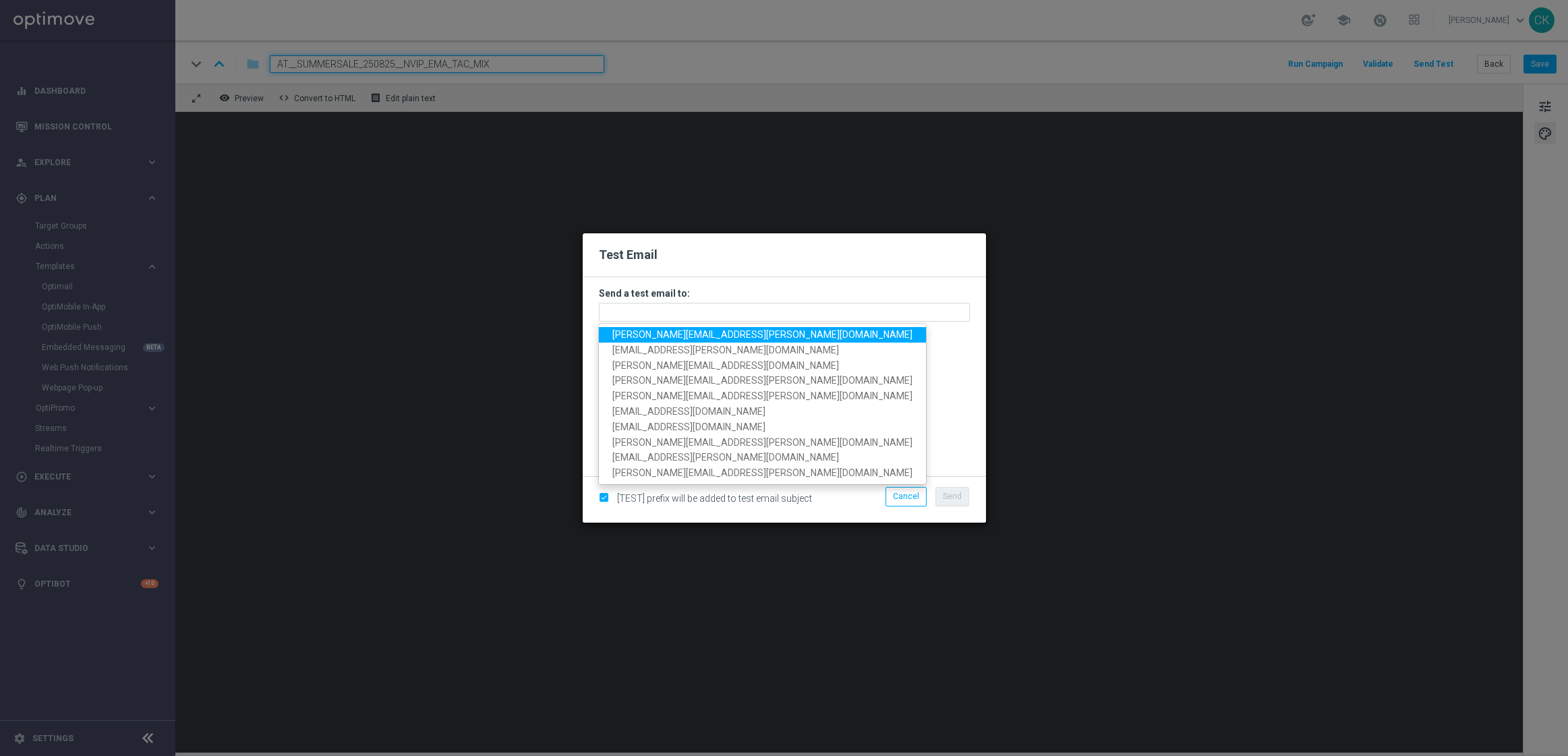
click at [674, 335] on span "charlotte.kammeyer@lottoland.com" at bounding box center [763, 334] width 300 height 11
type input "charlotte.kammeyer@lottoland.com"
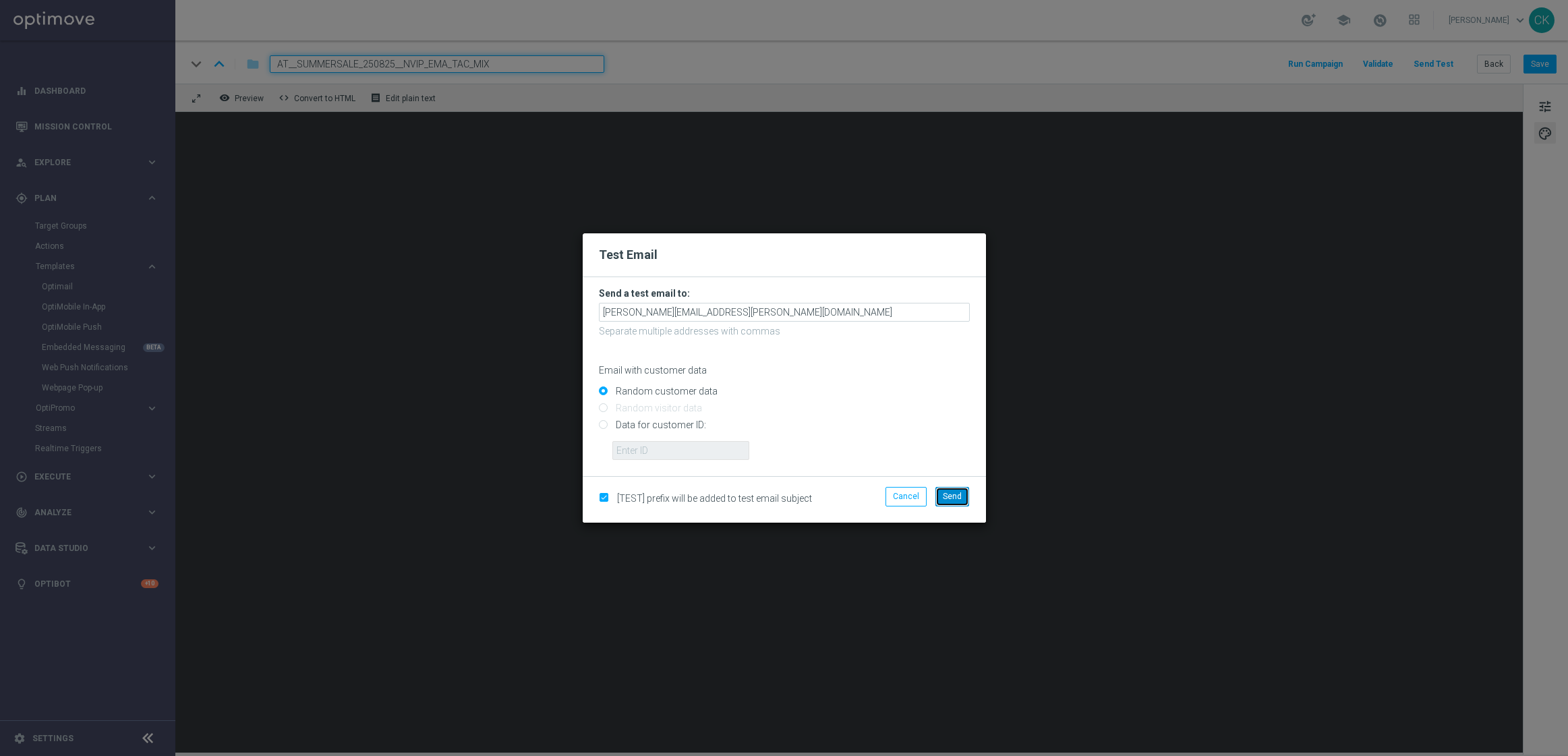
click at [951, 497] on span "Send" at bounding box center [952, 496] width 19 height 9
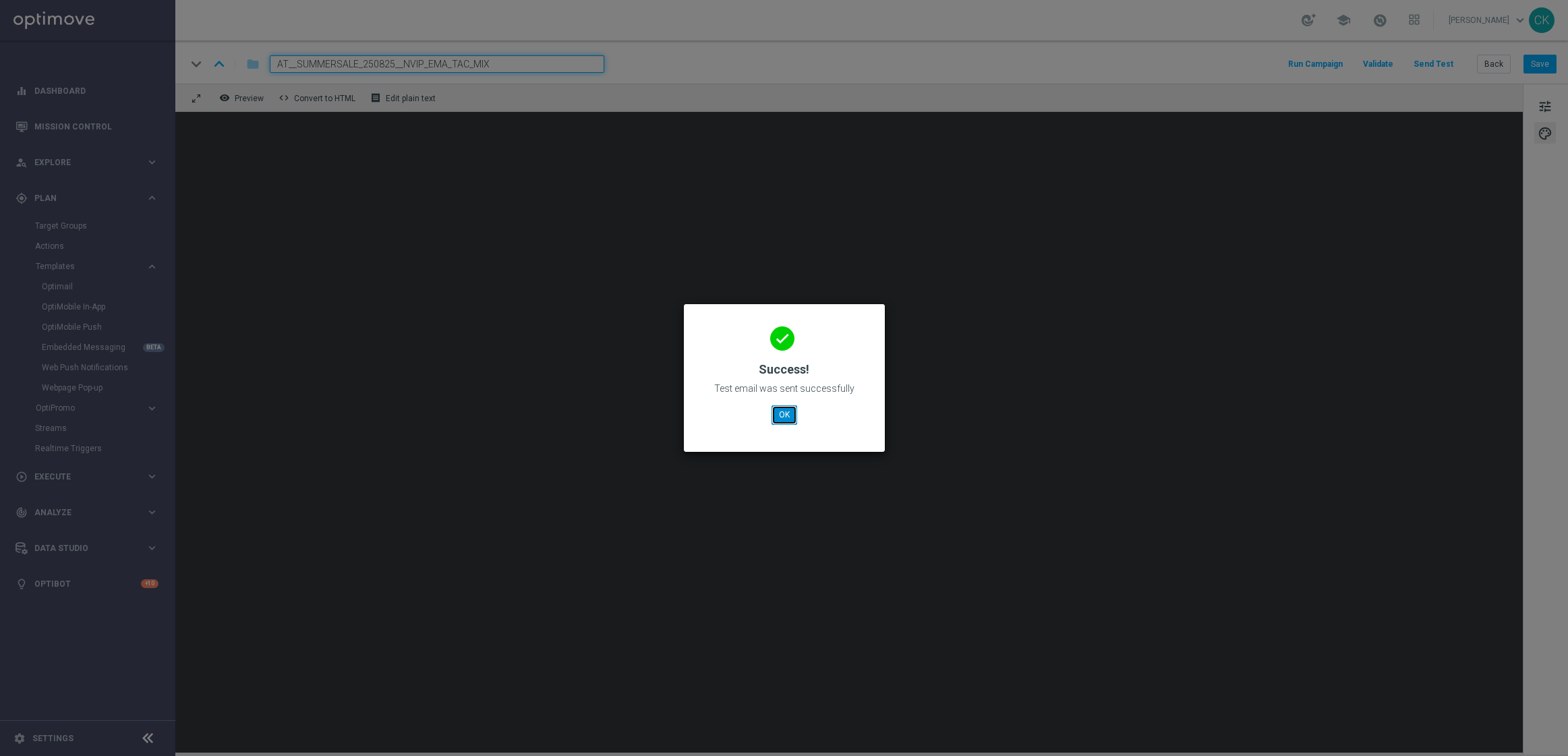
click at [785, 413] on button "OK" at bounding box center [784, 415] width 26 height 19
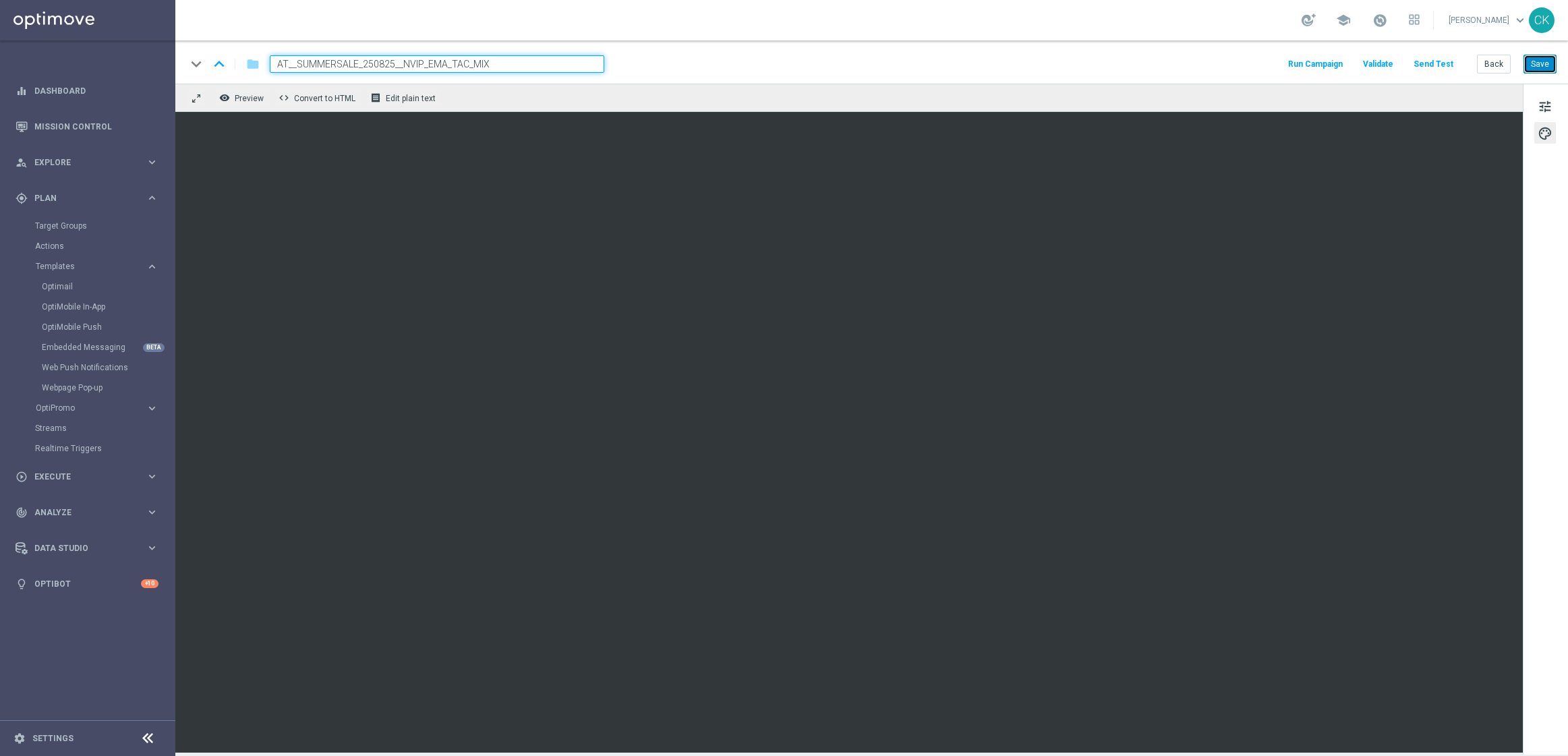
click at [1534, 58] on button "Save" at bounding box center [1540, 64] width 33 height 19
click at [1543, 66] on button "Save" at bounding box center [1540, 64] width 33 height 19
click at [1545, 66] on button "Save" at bounding box center [1540, 64] width 33 height 19
click at [1493, 67] on button "Back" at bounding box center [1494, 64] width 34 height 19
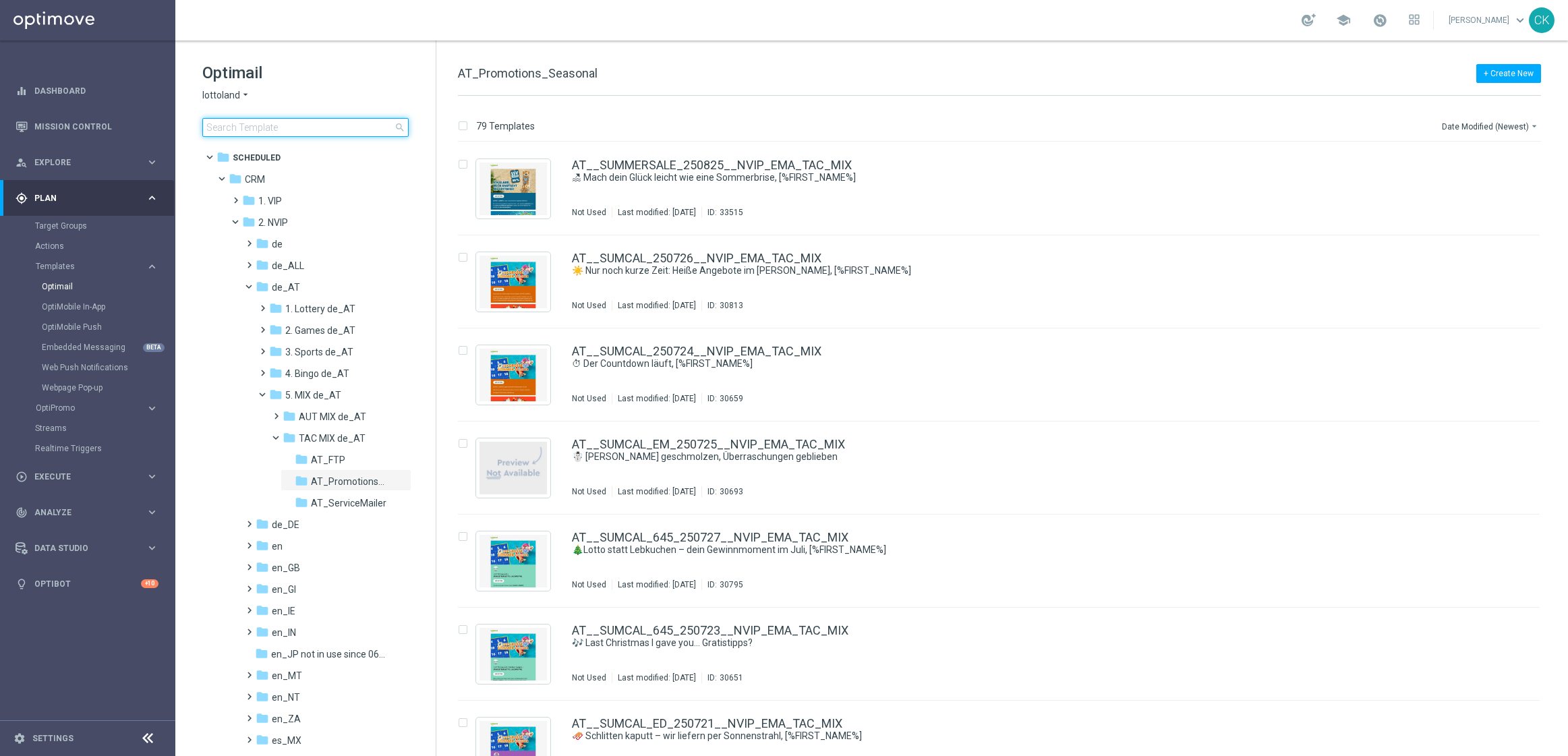
click at [296, 124] on input at bounding box center [305, 128] width 206 height 19
type input "0825"
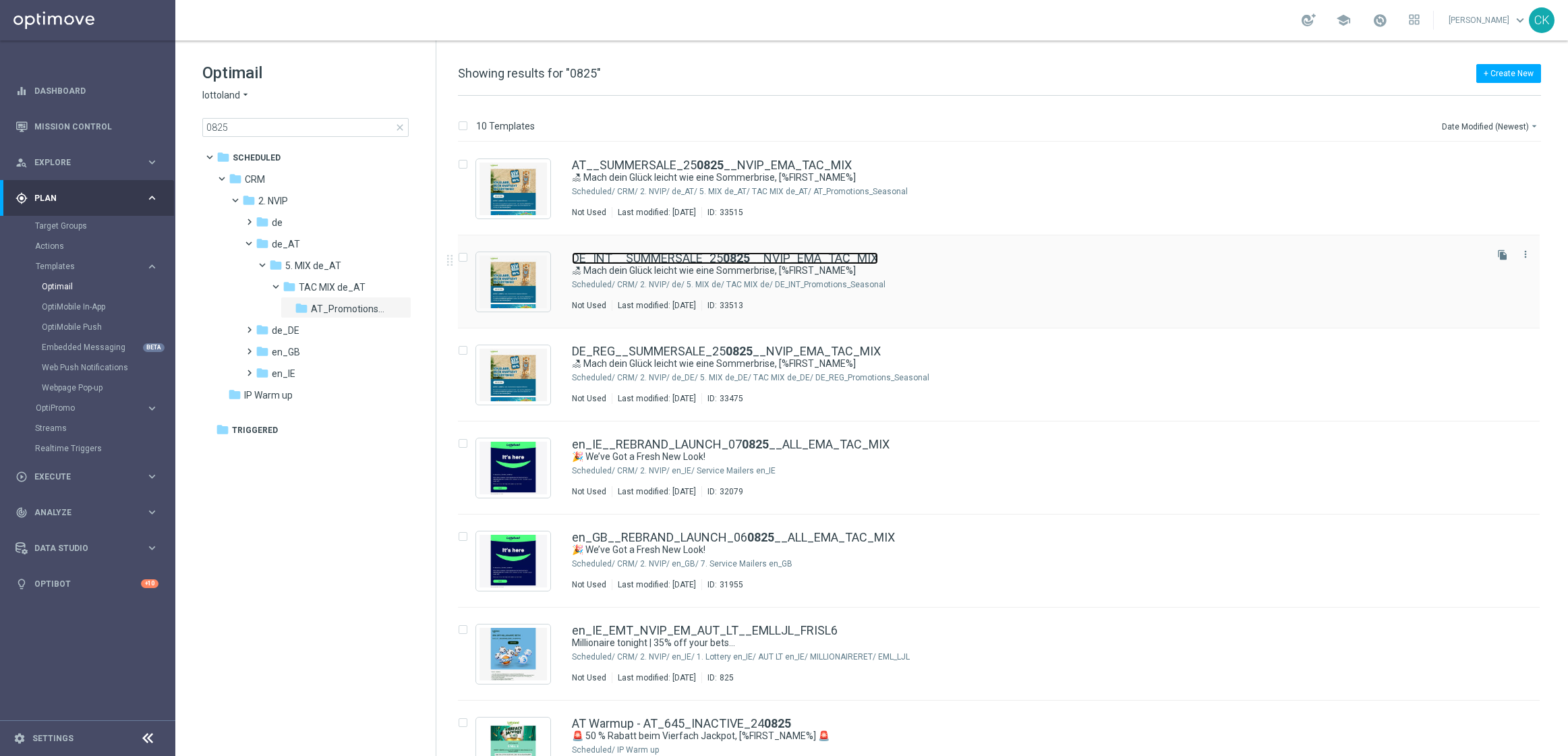
click at [652, 262] on link "DE_INT__SUMMERSALE_25 0825 __NVIP_EMA_TAC_MIX" at bounding box center [725, 258] width 306 height 12
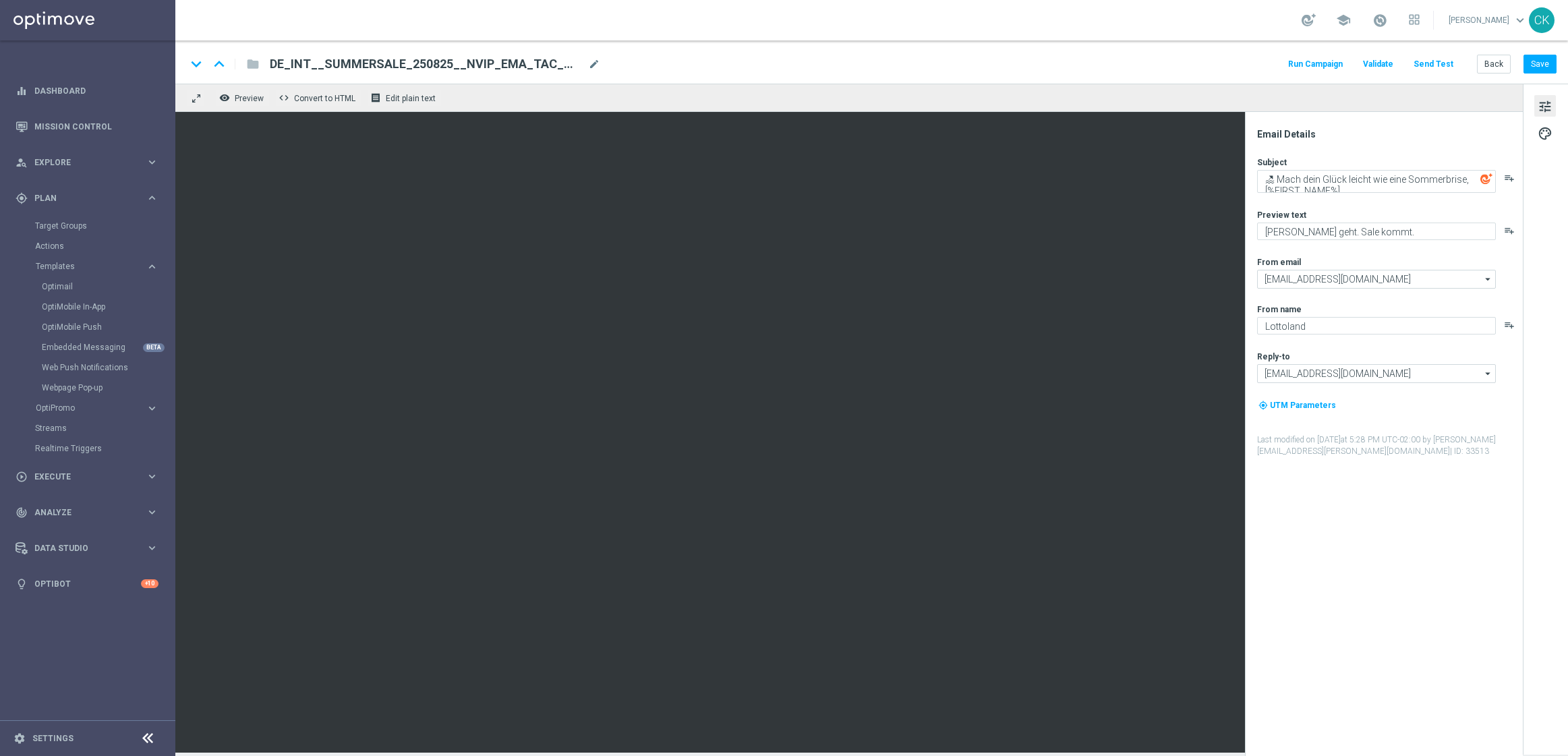
click at [1440, 63] on button "Send Test" at bounding box center [1434, 64] width 44 height 18
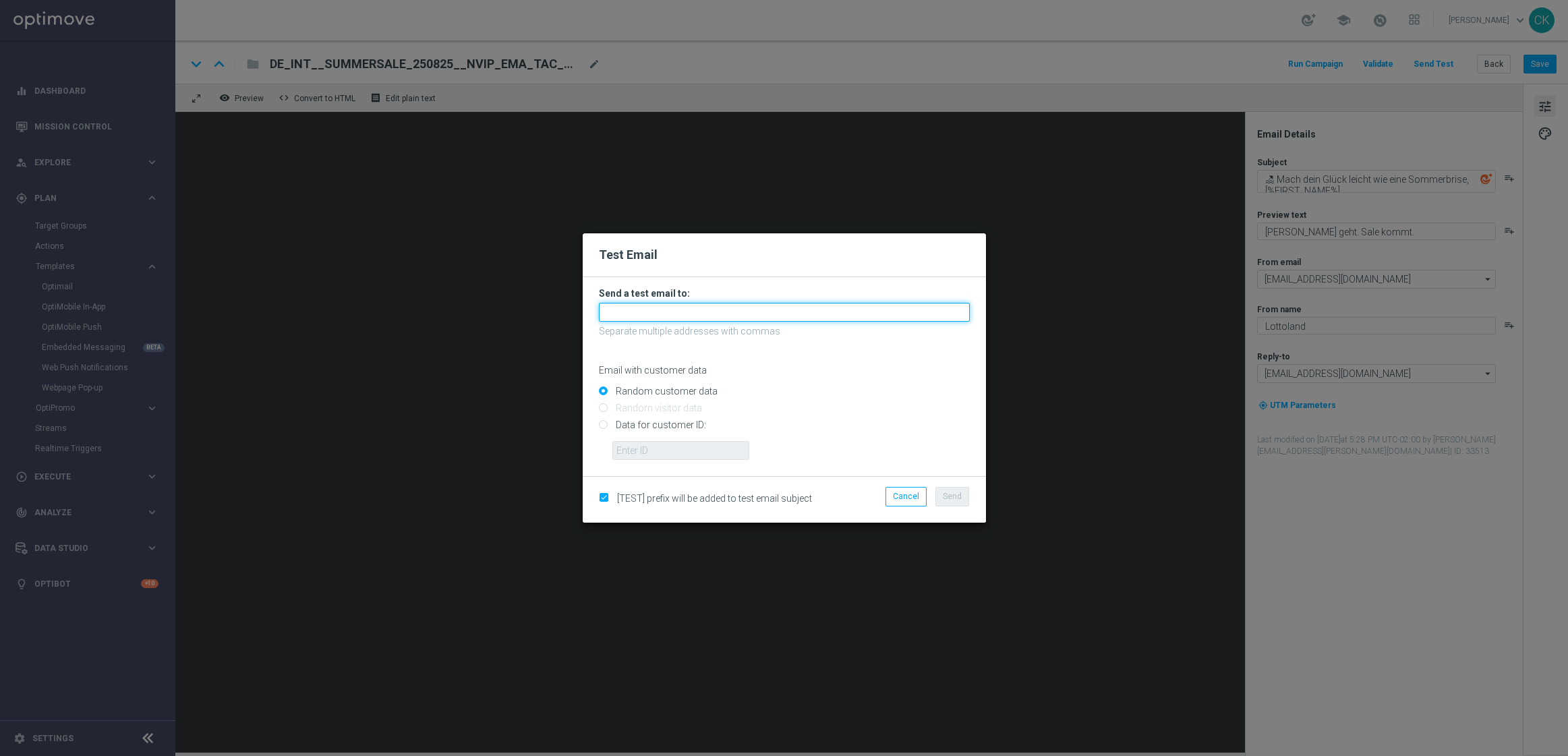
click at [804, 313] on input "text" at bounding box center [784, 312] width 371 height 19
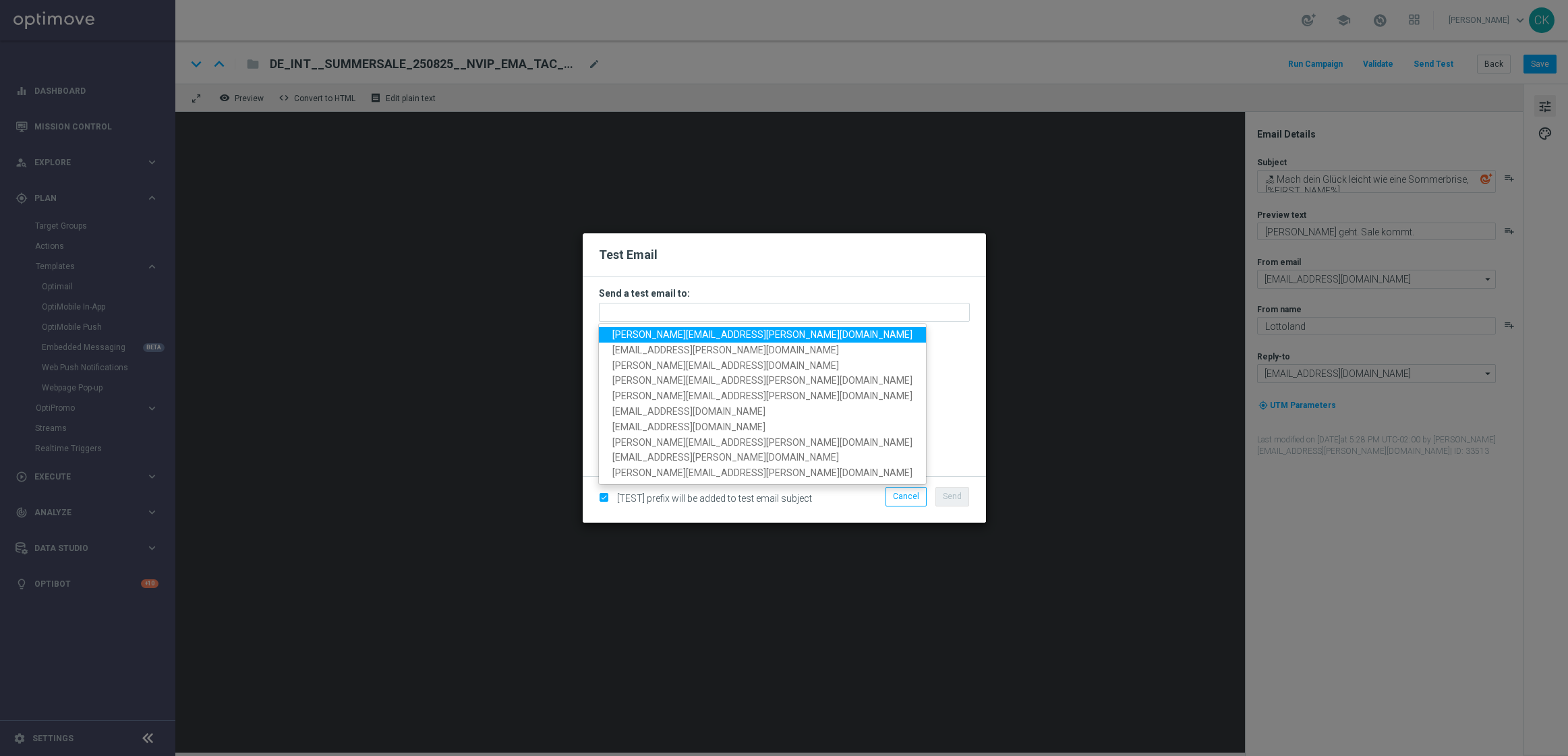
click at [740, 330] on span "charlotte.kammeyer@lottoland.com" at bounding box center [763, 334] width 300 height 11
type input "charlotte.kammeyer@lottoland.com"
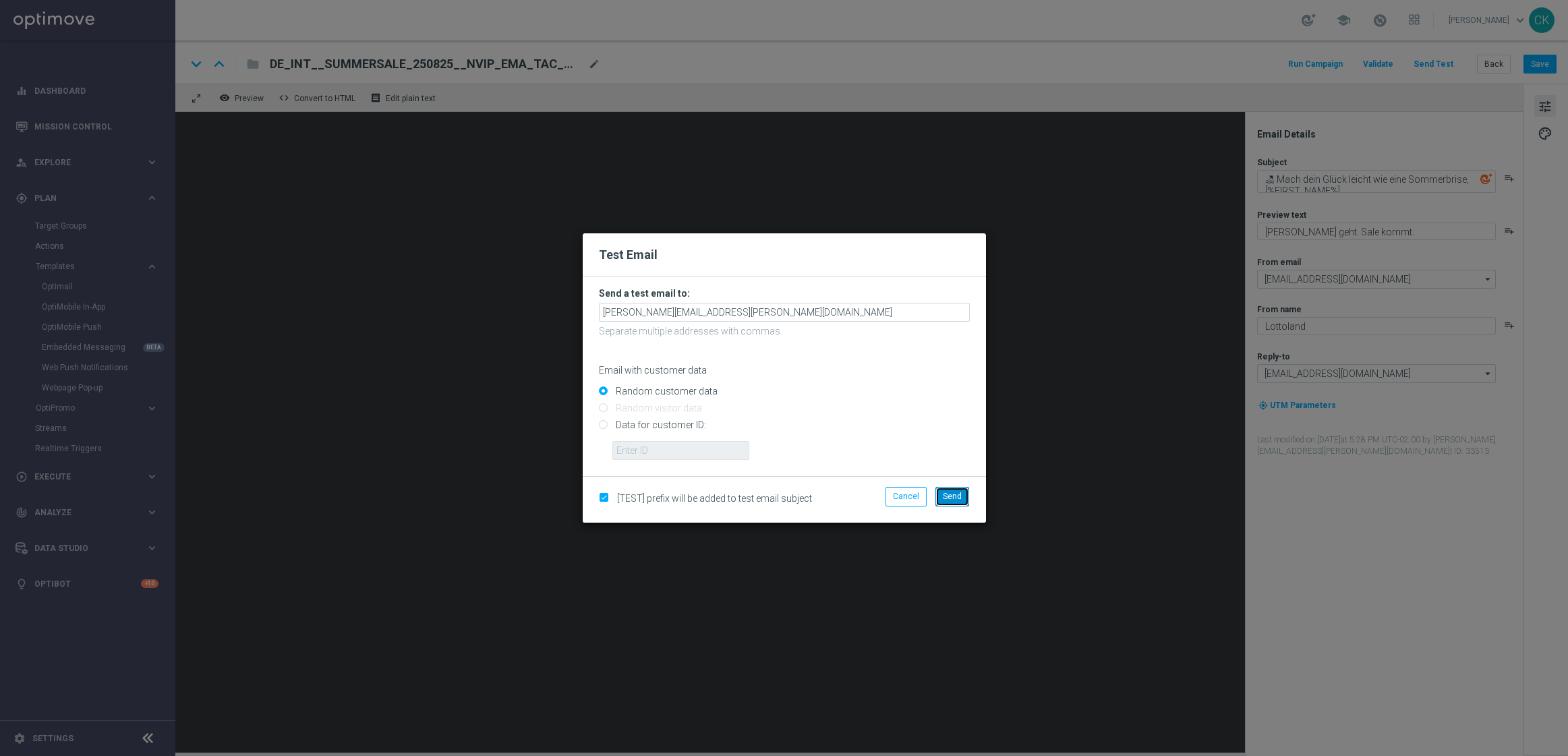
click at [949, 492] on span "Send" at bounding box center [952, 496] width 19 height 9
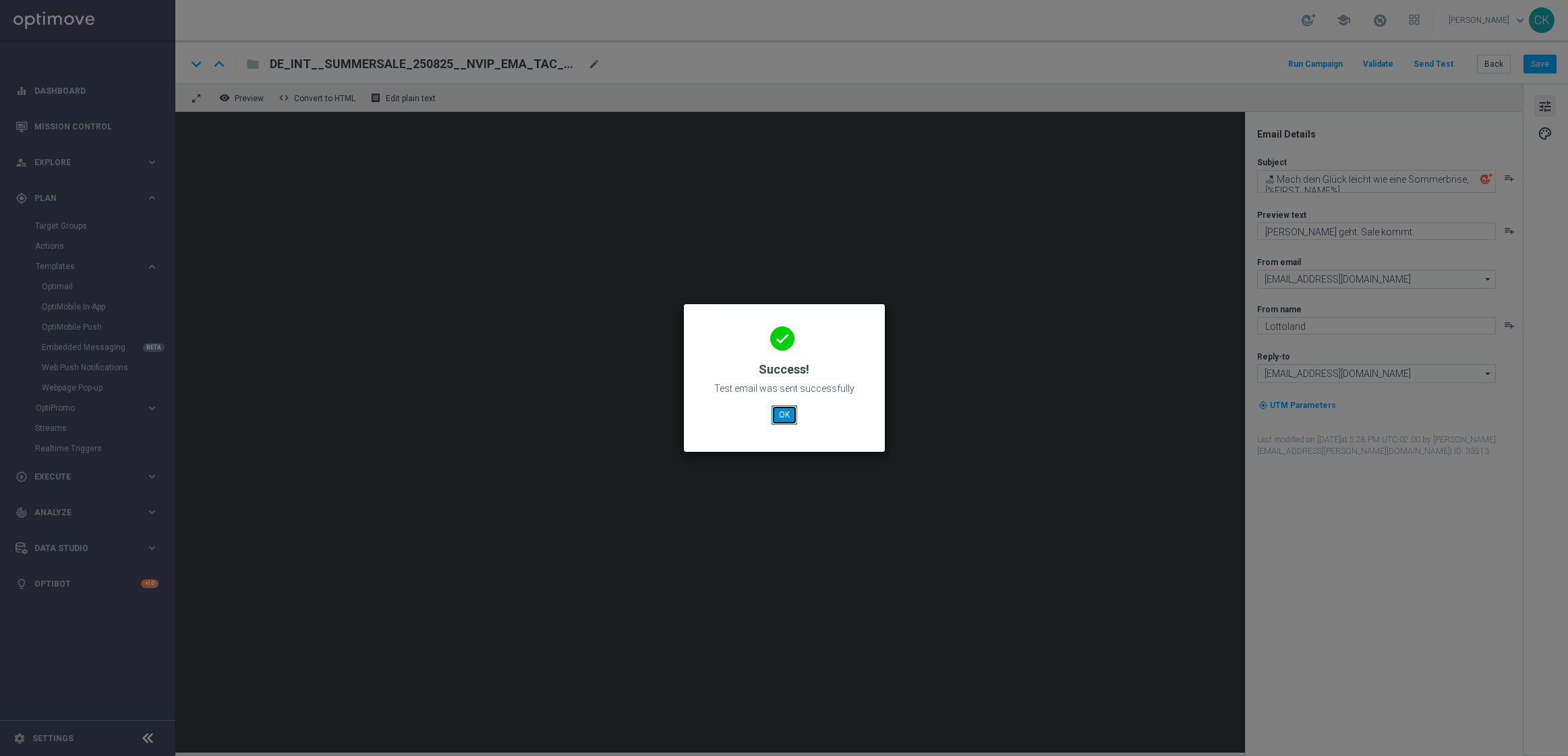
click at [783, 410] on button "OK" at bounding box center [784, 415] width 26 height 19
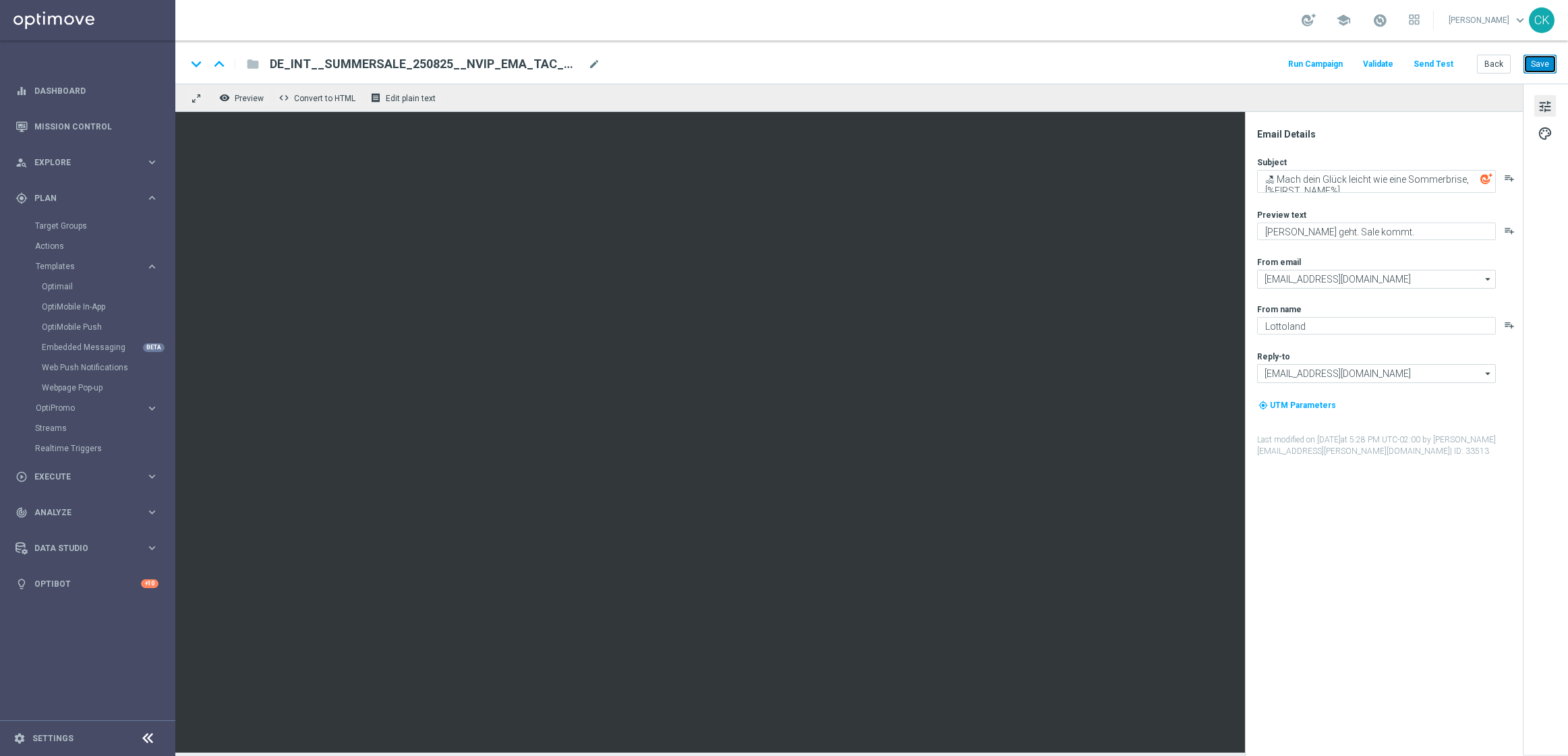
click at [1553, 63] on button "Save" at bounding box center [1540, 64] width 33 height 19
click at [1496, 62] on button "Back" at bounding box center [1494, 64] width 34 height 19
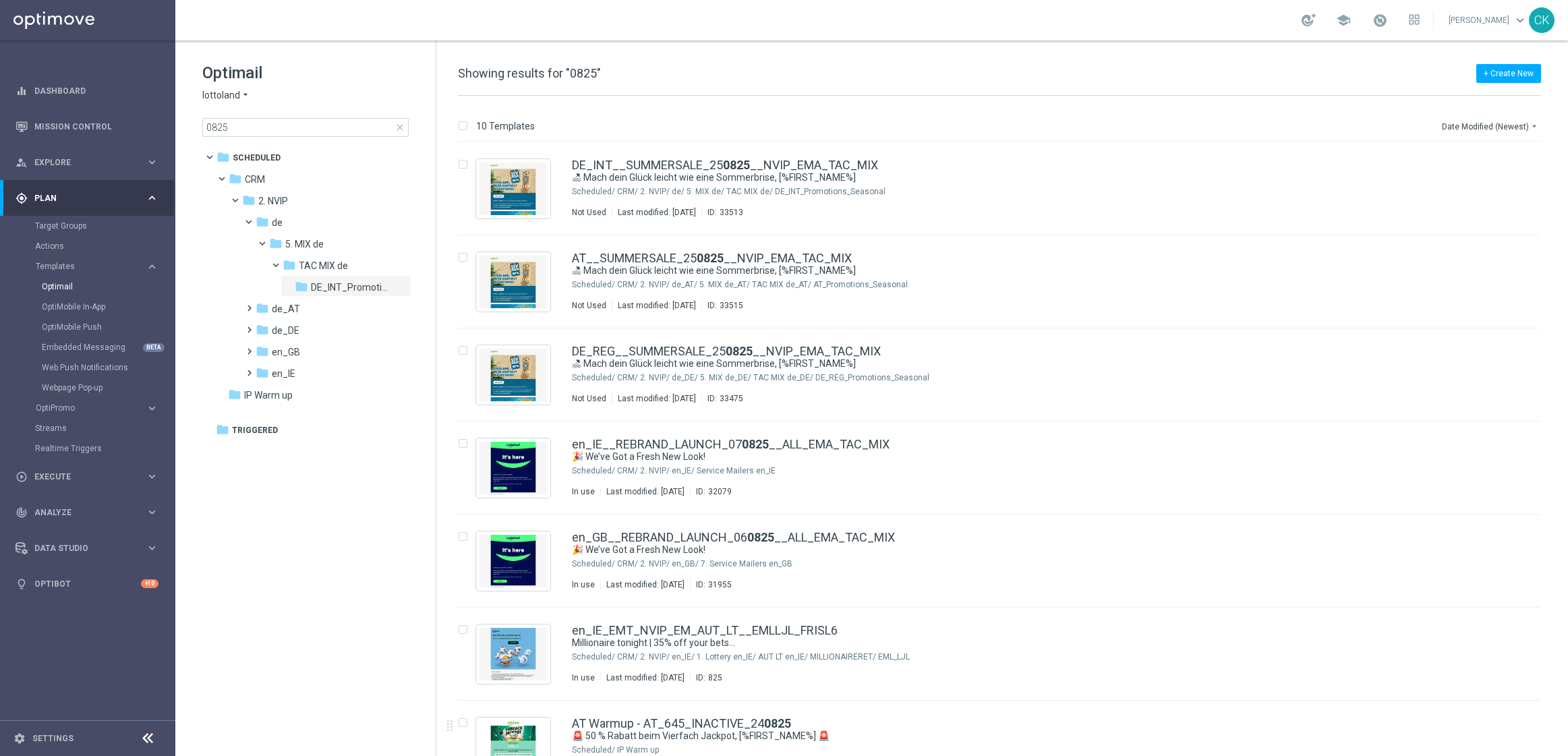
click at [400, 125] on span "close" at bounding box center [400, 127] width 11 height 11
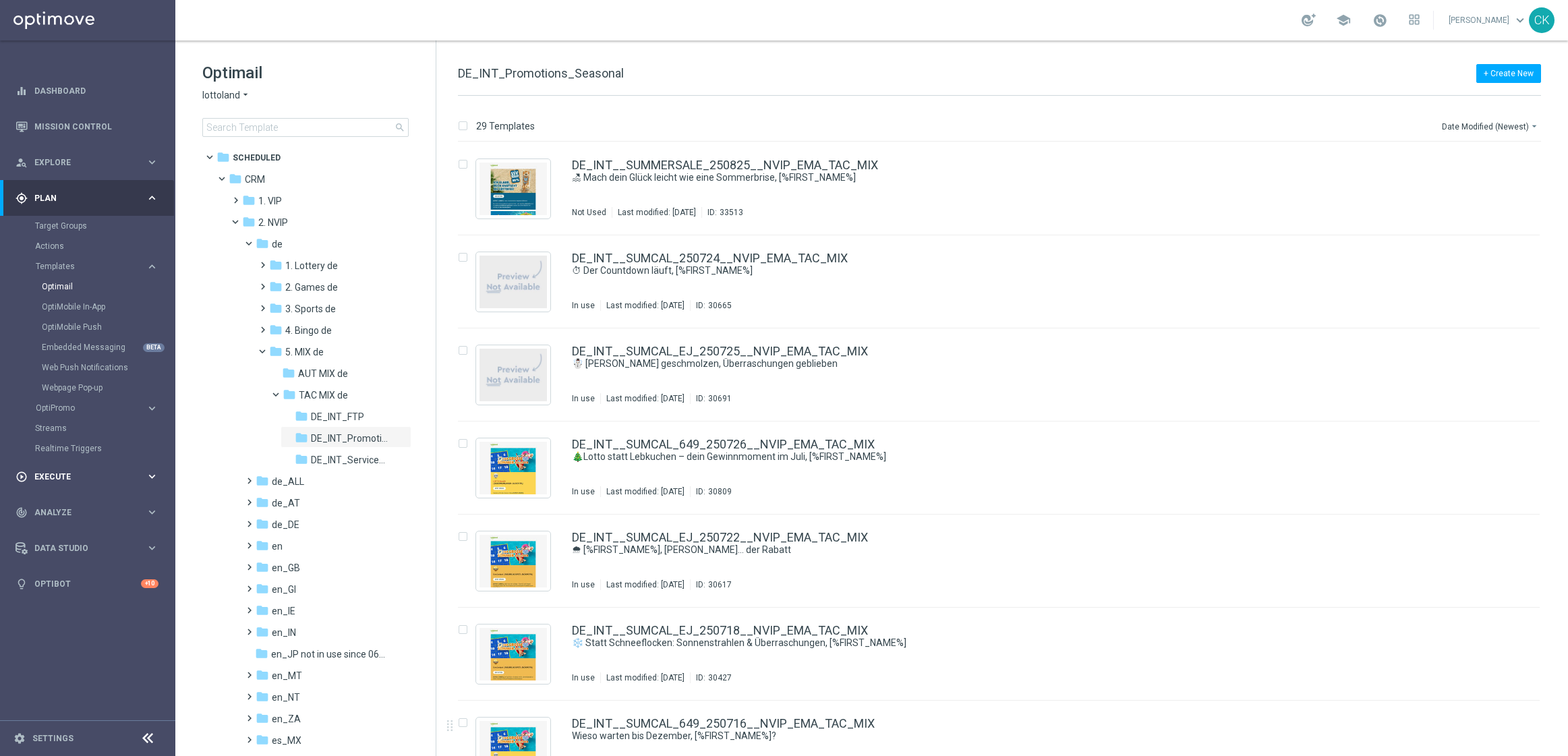
click at [58, 482] on div "play_circle_outline Execute" at bounding box center [80, 477] width 130 height 12
click at [58, 252] on div "play_circle_outline Execute keyboard_arrow_right Campaign Builder Stream Builder" at bounding box center [87, 233] width 174 height 36
click at [82, 256] on link "Campaign Builder" at bounding box center [88, 261] width 105 height 11
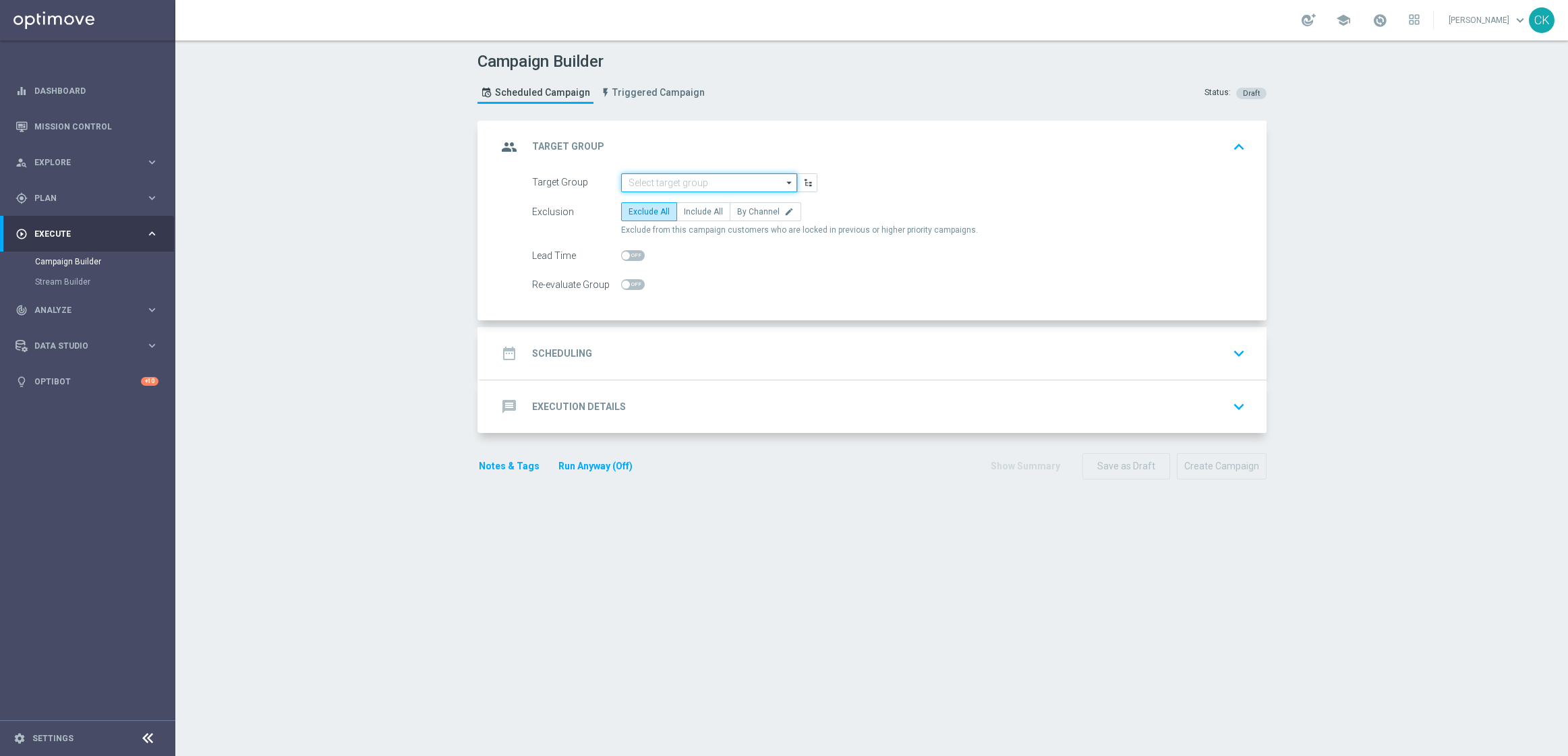
click at [698, 179] on input at bounding box center [709, 183] width 176 height 19
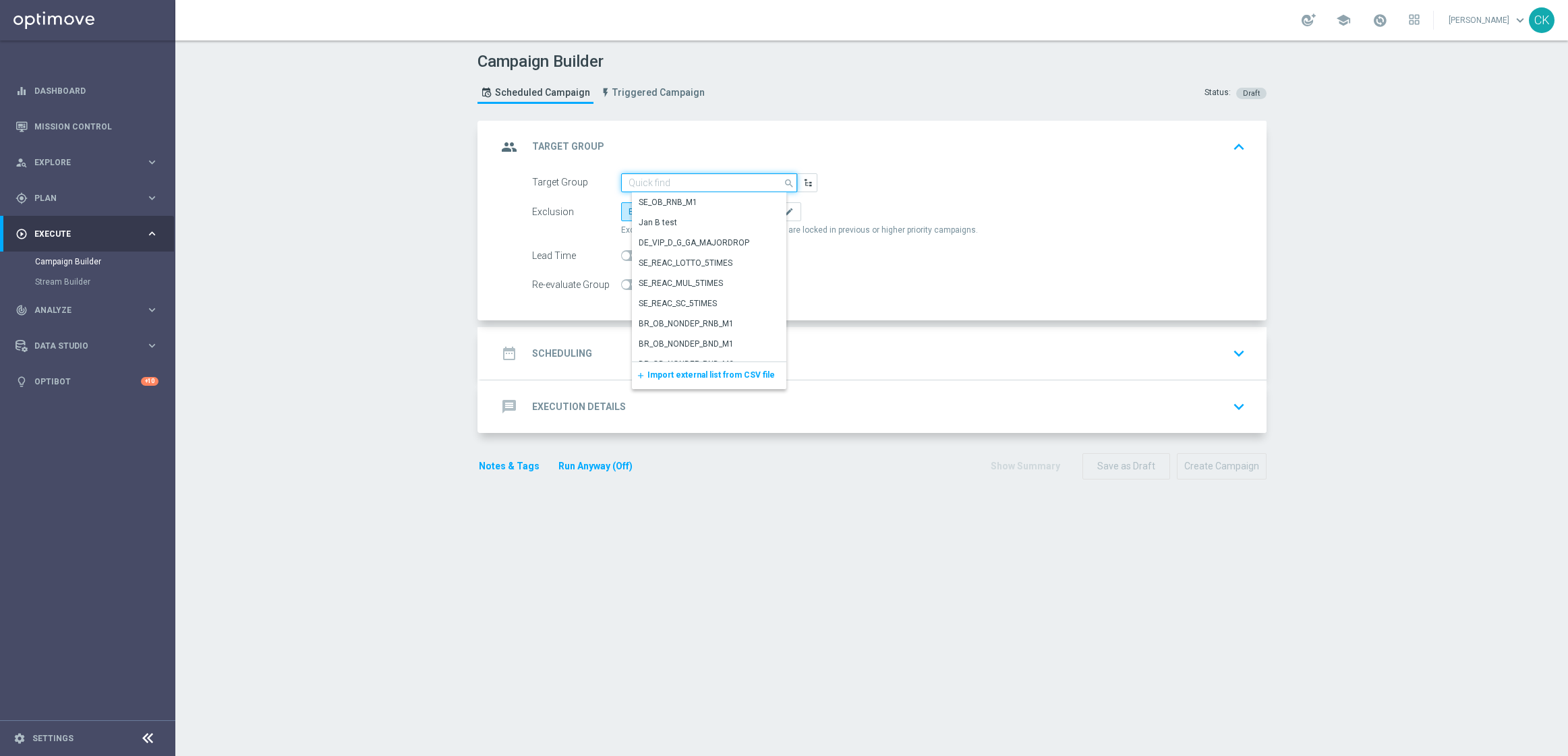
paste input "de_all_TGT_NVIP_EM_TAC_LT__ACTIVE_EJ"
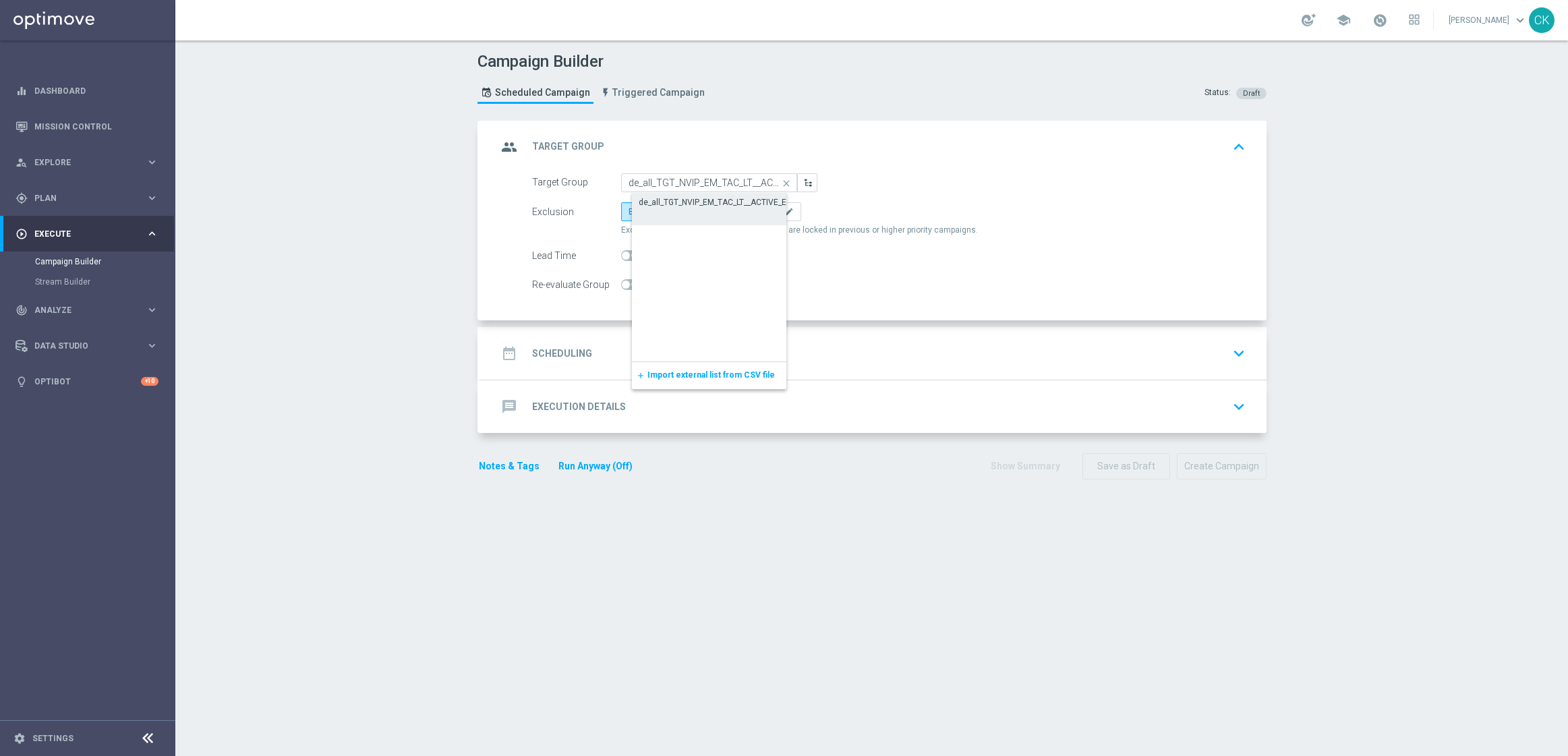
click at [696, 200] on div "de_all_TGT_NVIP_EM_TAC_LT__ACTIVE_EJ" at bounding box center [715, 202] width 152 height 12
type input "de_all_TGT_NVIP_EM_TAC_LT__ACTIVE_EJ"
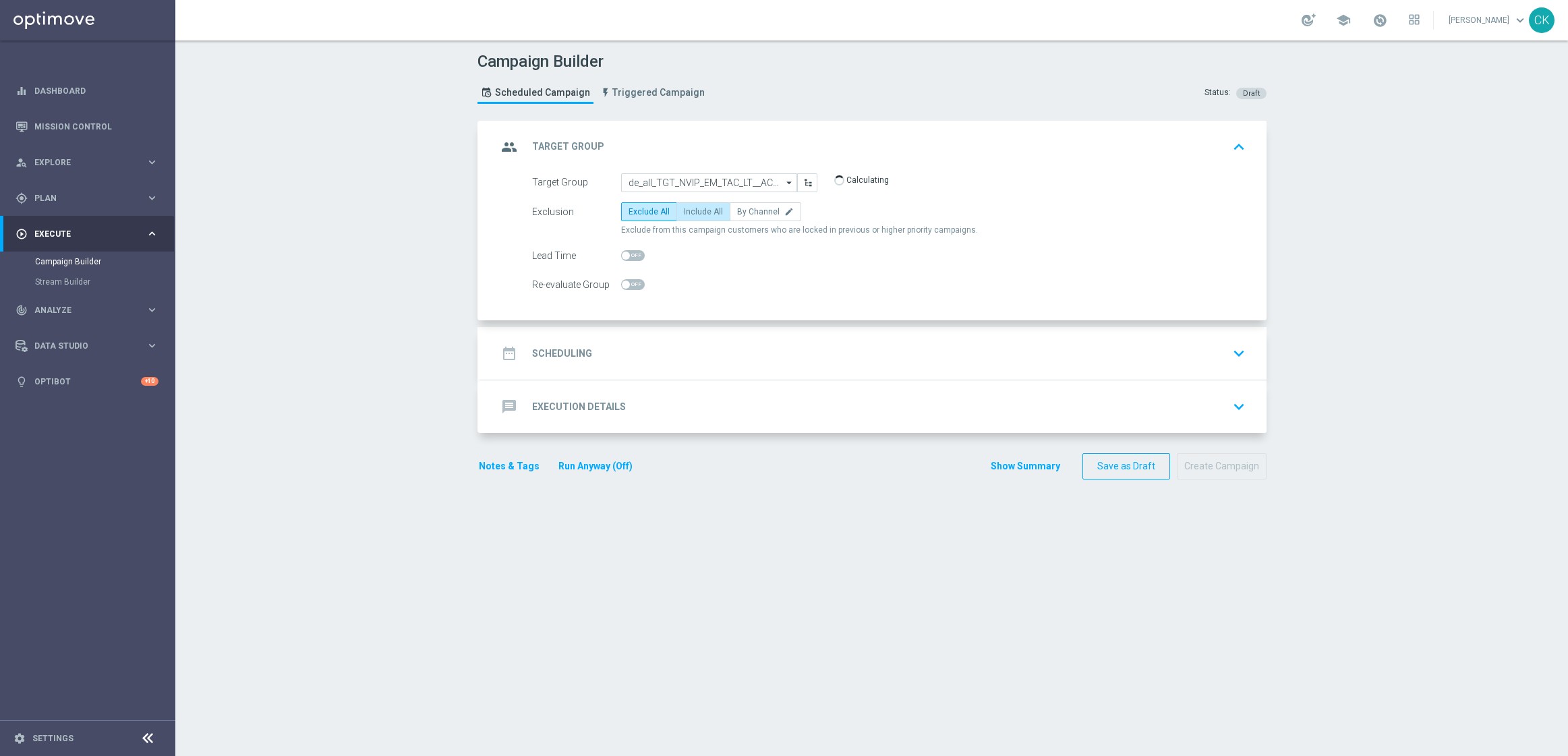
click at [696, 208] on span "Include All" at bounding box center [704, 211] width 39 height 9
click at [693, 210] on input "Include All" at bounding box center [688, 214] width 9 height 9
radio input "true"
click at [622, 255] on span at bounding box center [626, 255] width 8 height 8
click at [622, 255] on input "checkbox" at bounding box center [633, 255] width 23 height 11
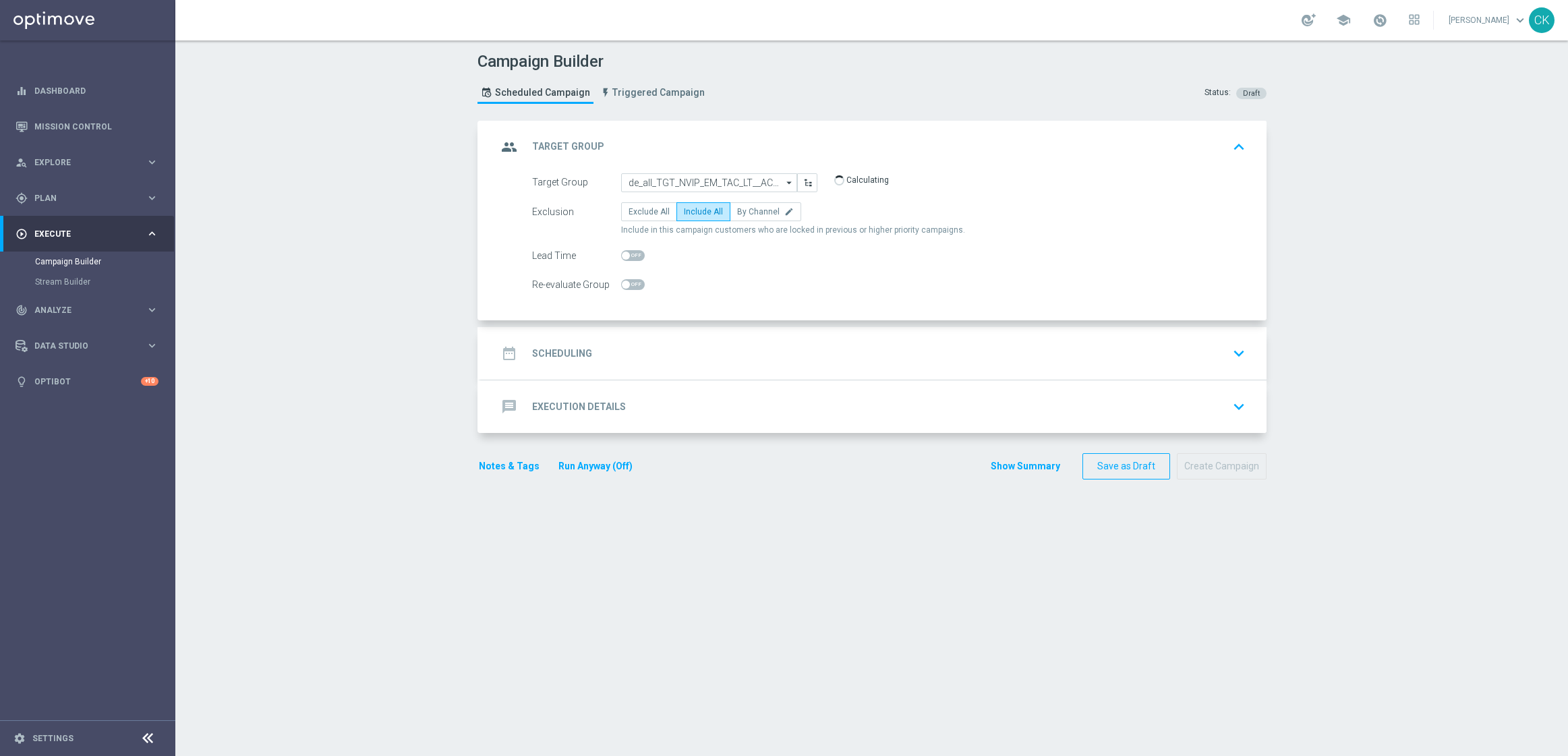
checkbox input "true"
click at [540, 359] on h2 "Scheduling" at bounding box center [562, 354] width 60 height 13
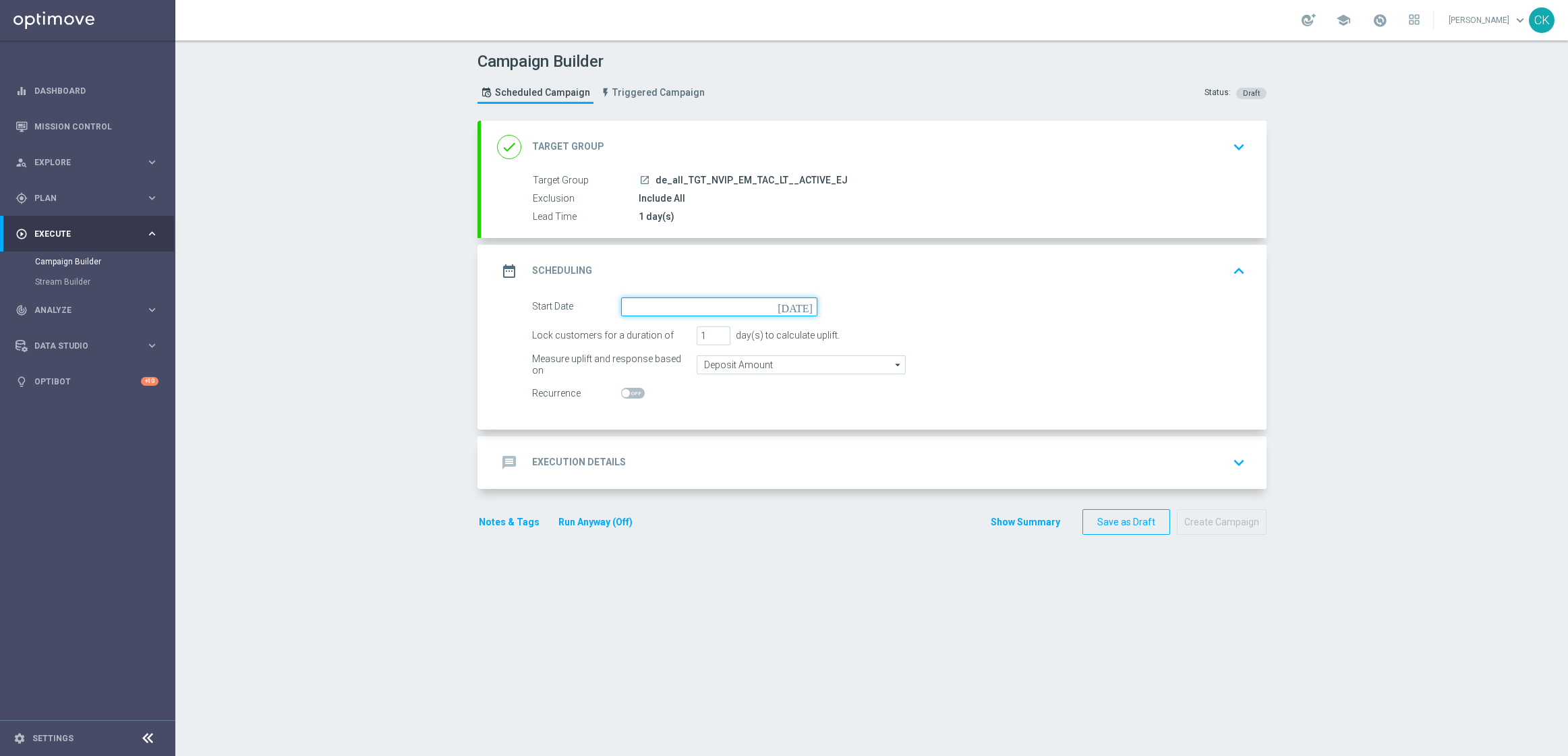
click at [641, 311] on input at bounding box center [719, 307] width 196 height 19
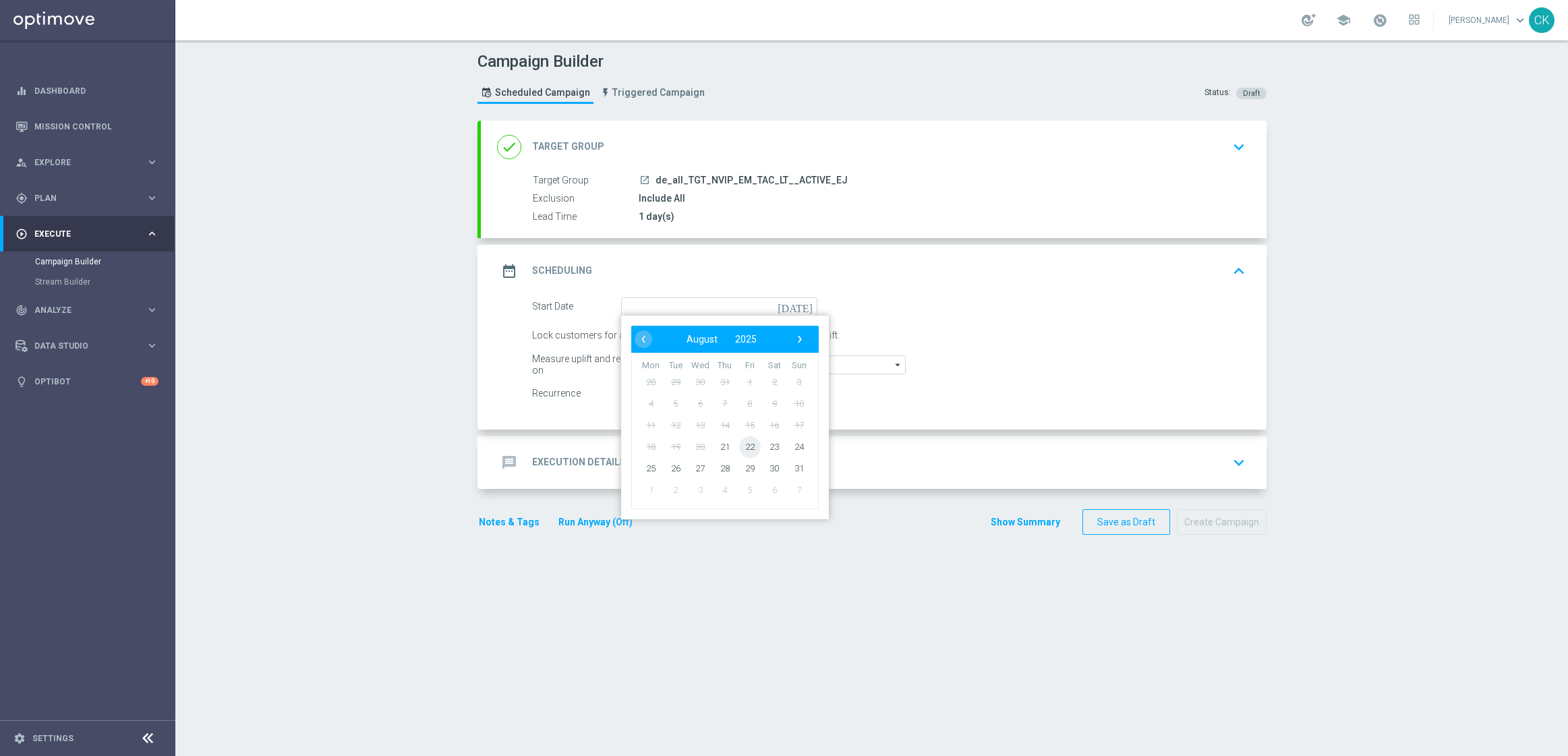
click at [745, 440] on span "22" at bounding box center [750, 446] width 22 height 22
type input "[DATE]"
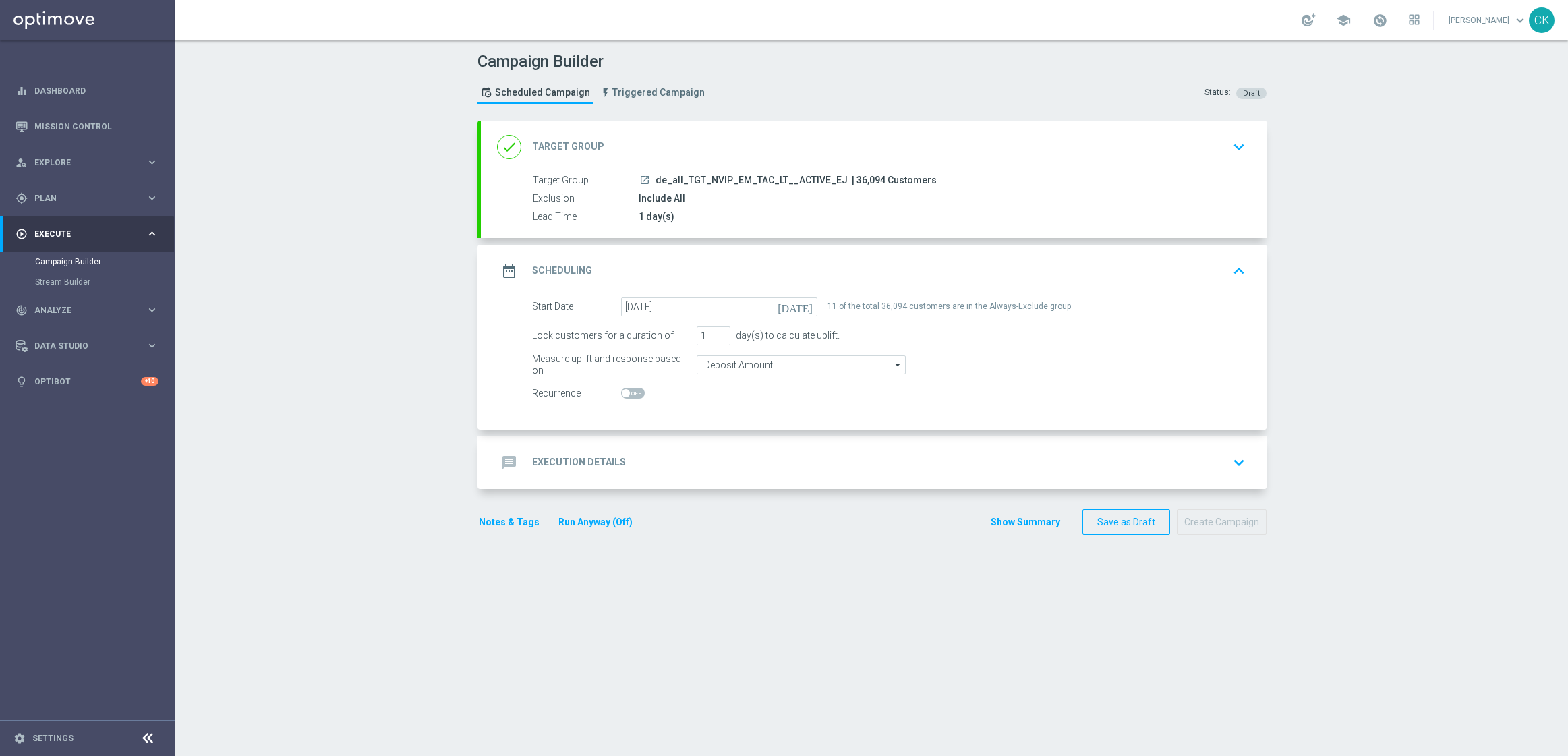
click at [562, 461] on h2 "Execution Details" at bounding box center [579, 462] width 94 height 13
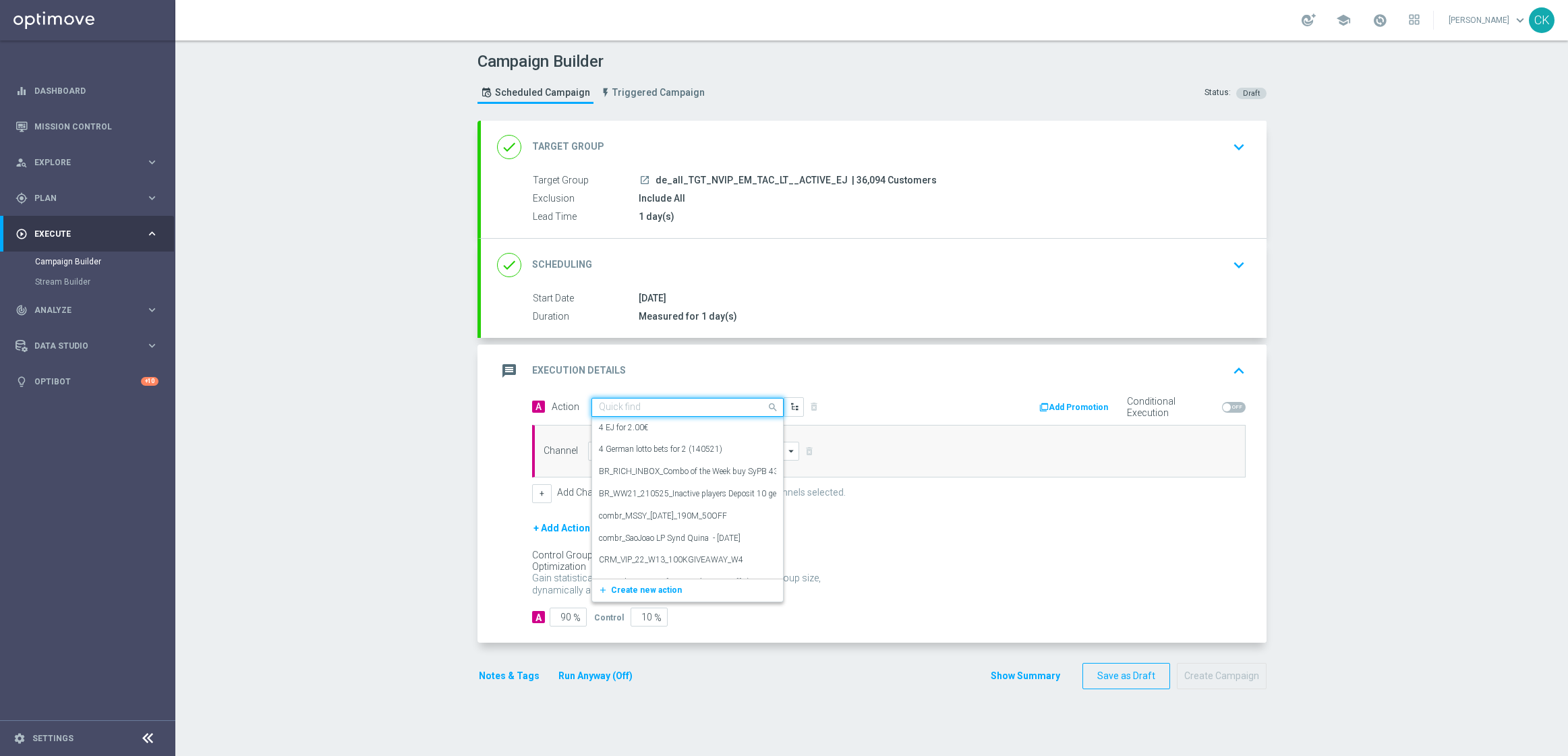
click at [647, 409] on input "text" at bounding box center [674, 408] width 150 height 12
paste input "12 lines EJ + 2 free lines 649"
type input "12 lines EJ + 2 free lines 649"
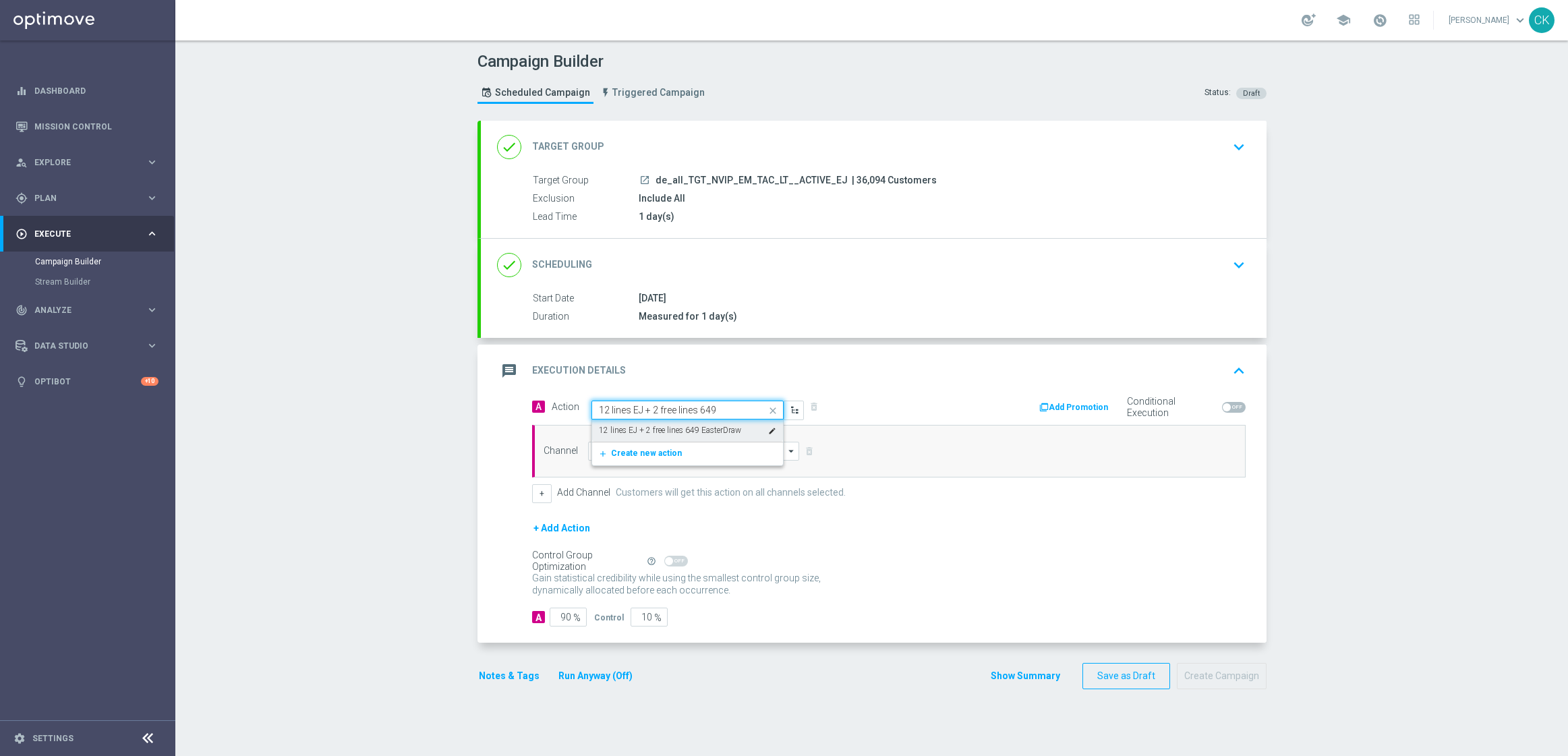
click at [647, 428] on label "12 lines EJ + 2 free lines 649 EasterDraw" at bounding box center [669, 431] width 142 height 12
click at [634, 460] on input at bounding box center [694, 451] width 211 height 19
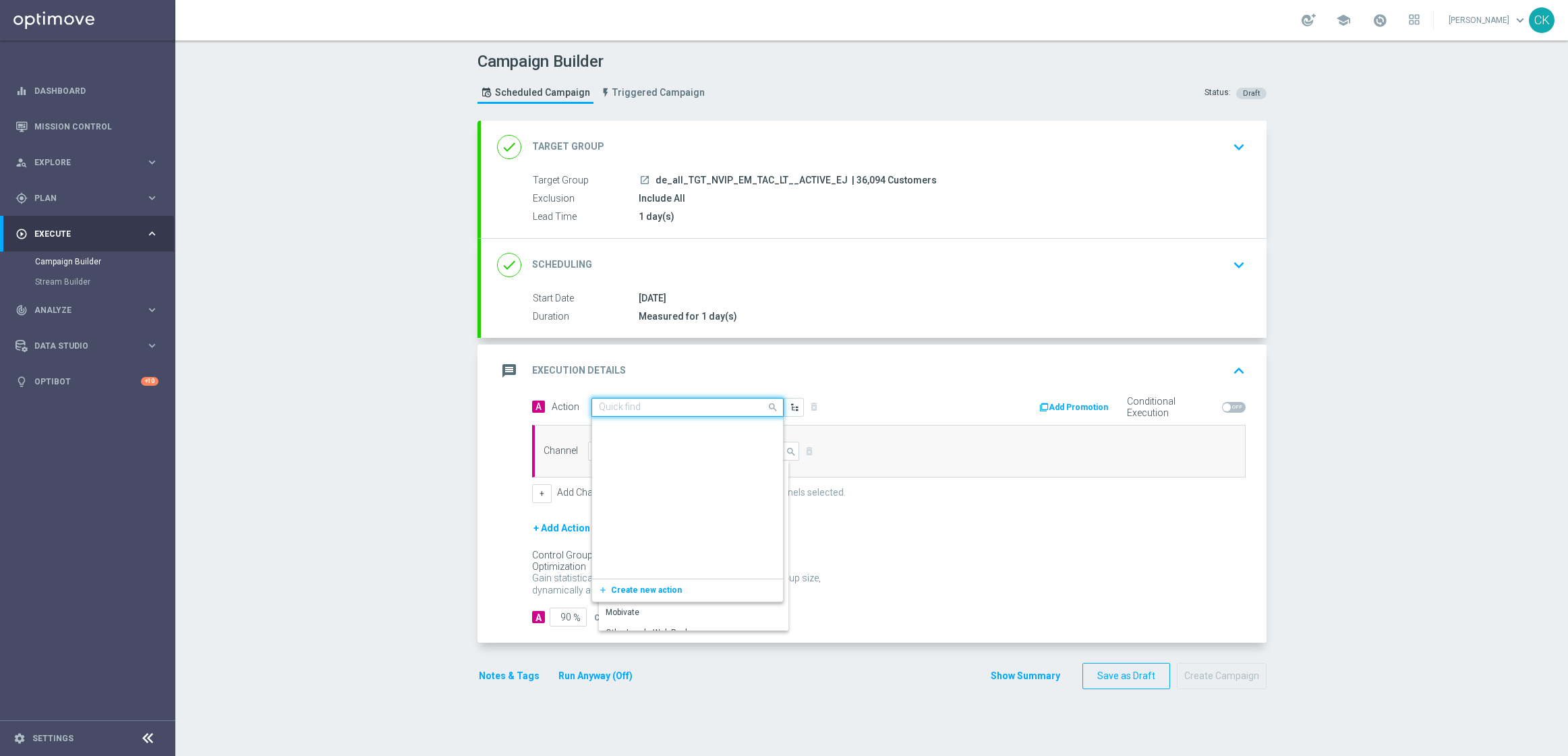
scroll to position [24051, 0]
click at [628, 409] on input "text" at bounding box center [674, 408] width 150 height 12
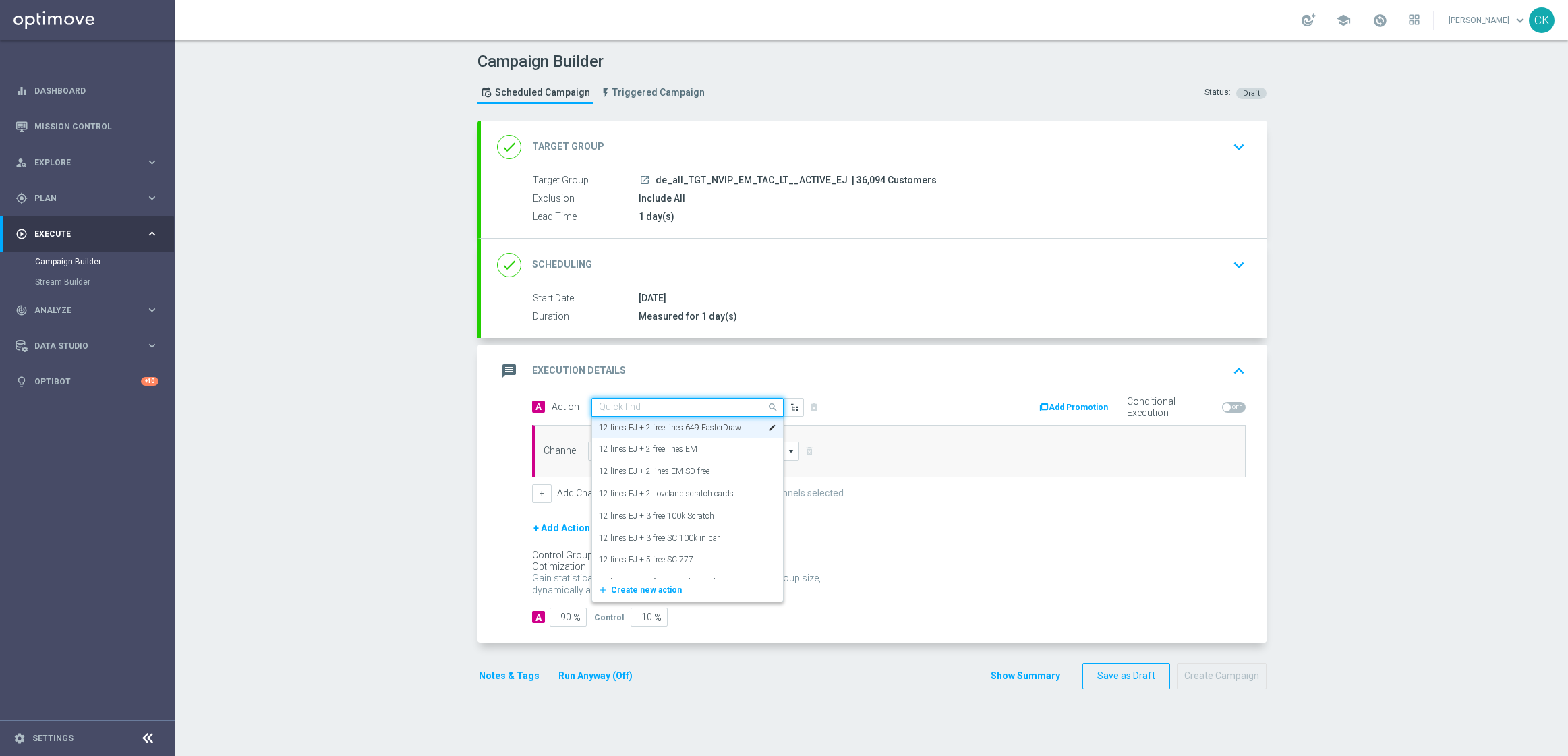
paste input "12 lines EJ + 2 free lines 649"
type input "12 lines EJ + 2 free lines 649"
click at [624, 405] on input "12 lines EJ + 2 free lines 649" at bounding box center [674, 410] width 150 height 12
click at [624, 408] on input "12 lines EJ + 2 free lines 649" at bounding box center [674, 410] width 150 height 12
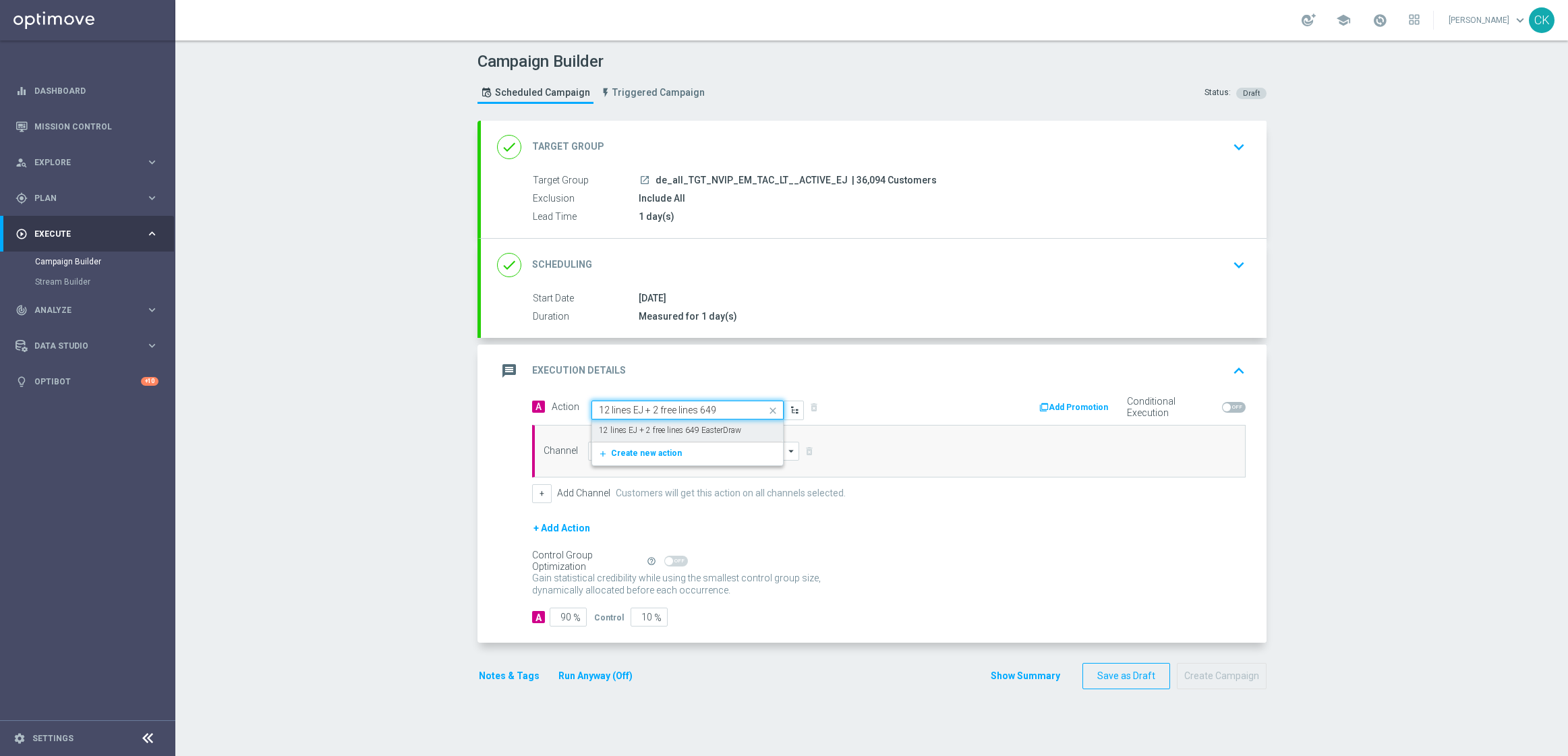
click at [624, 408] on input "12 lines EJ + 2 free lines 649" at bounding box center [674, 410] width 150 height 12
click at [598, 454] on icon "add_new" at bounding box center [605, 453] width 13 height 9
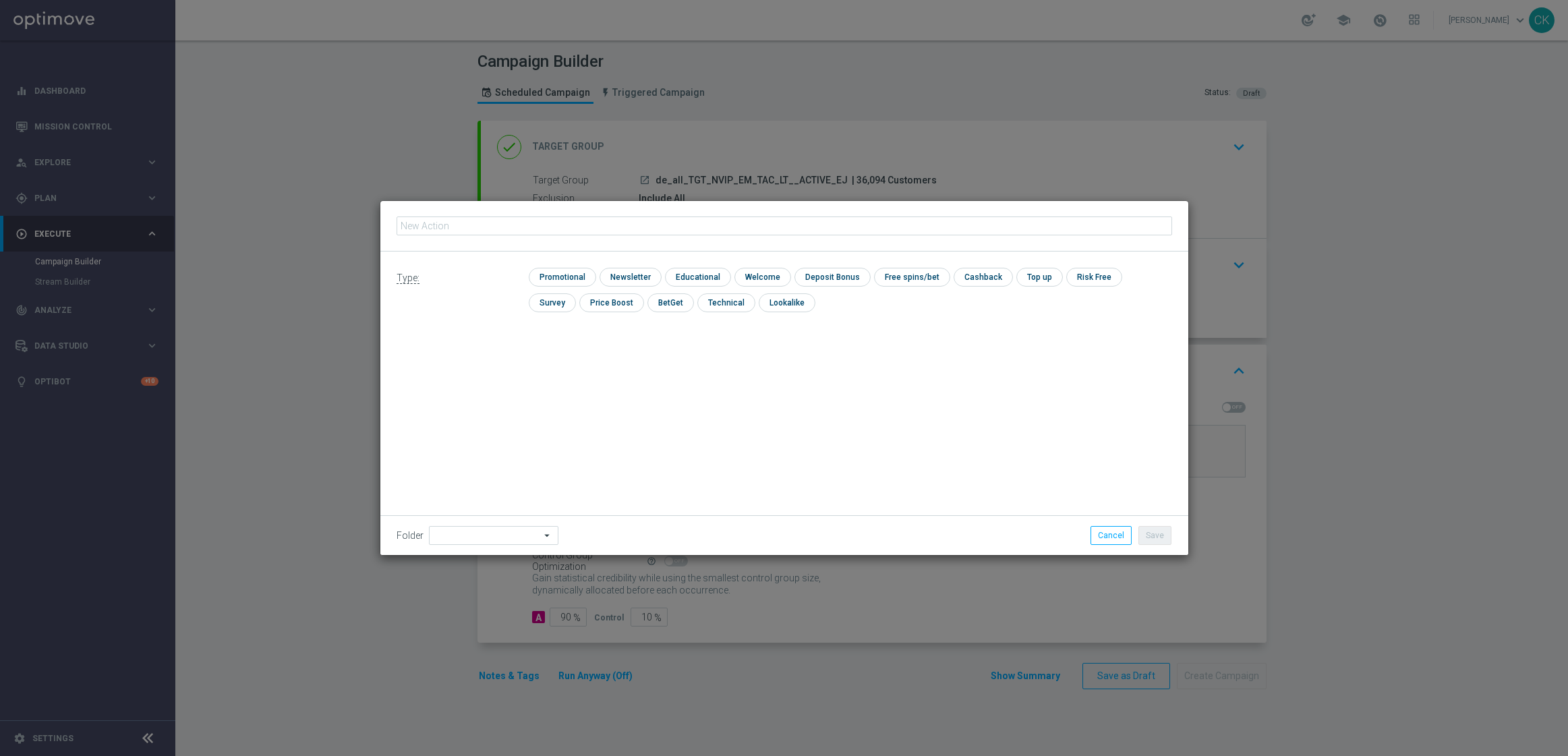
type input "12 lines EJ + 2 free lines 649"
click at [563, 274] on input "checkbox" at bounding box center [561, 276] width 64 height 18
checkbox input "true"
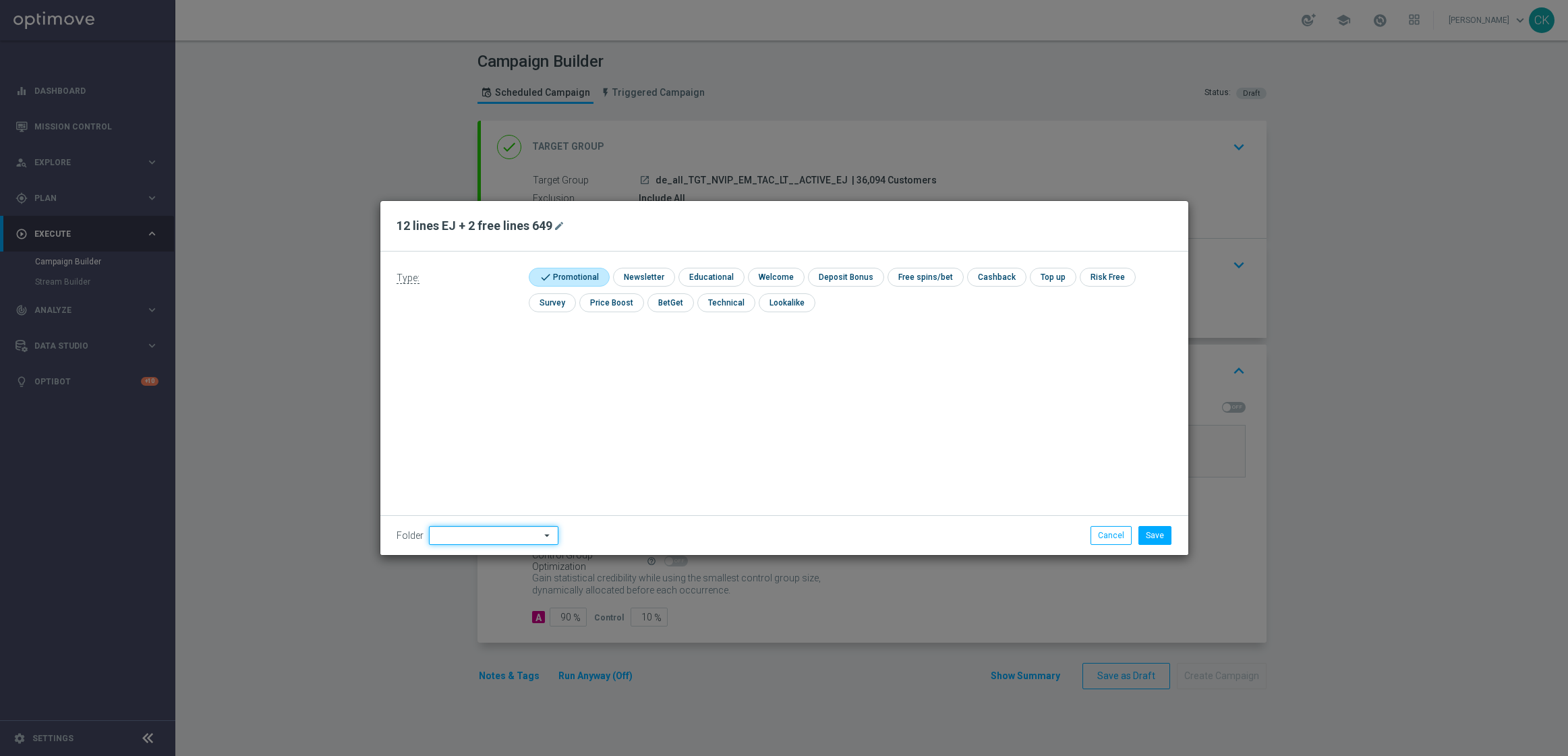
click at [504, 534] on input at bounding box center [494, 535] width 130 height 19
click at [486, 394] on div "DE" at bounding box center [493, 399] width 106 height 20
type input "DE"
click at [1157, 539] on button "Save" at bounding box center [1154, 535] width 33 height 19
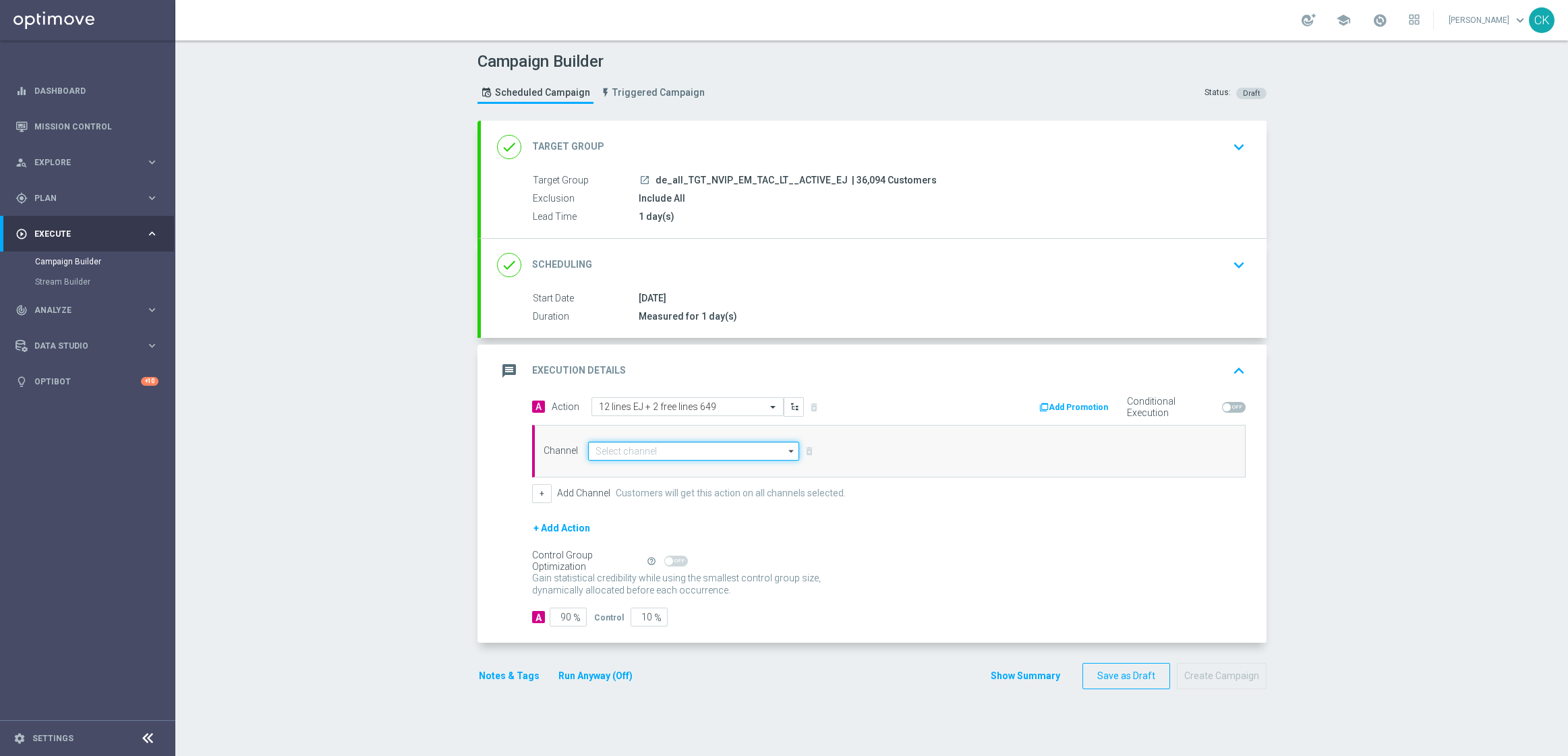
click at [615, 443] on input at bounding box center [694, 451] width 211 height 19
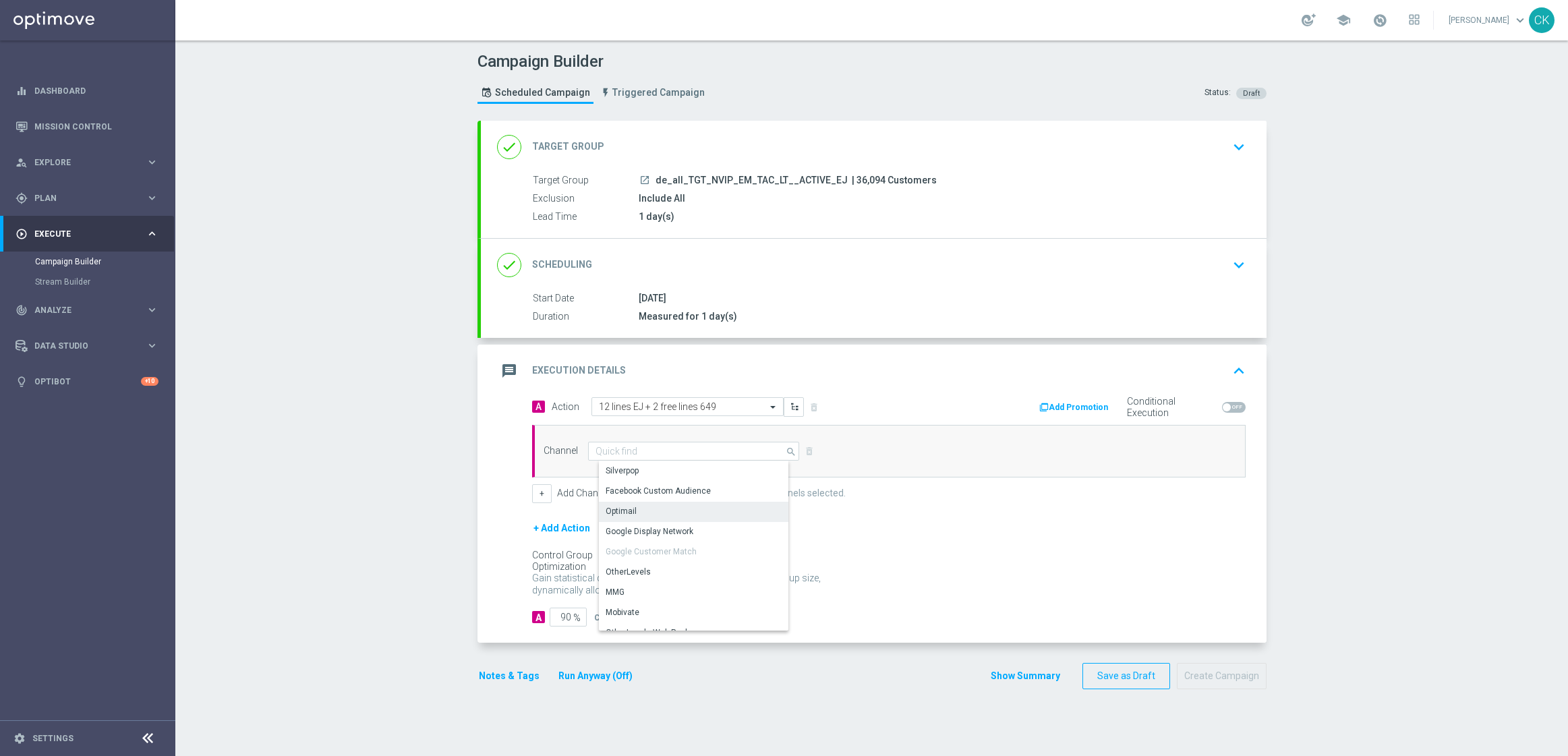
click at [626, 514] on div "Optimail" at bounding box center [621, 511] width 31 height 12
type input "Optimail"
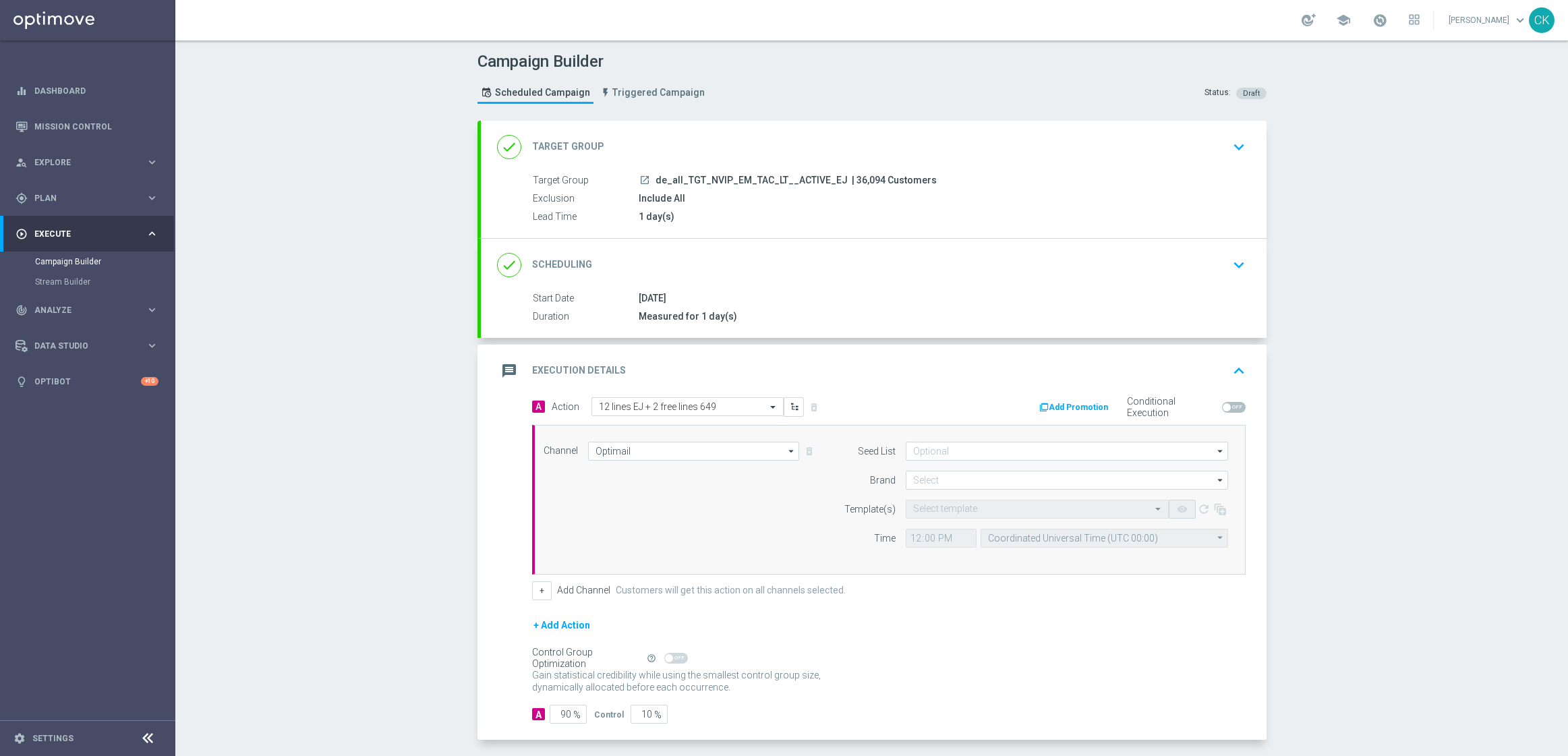
scroll to position [58, 0]
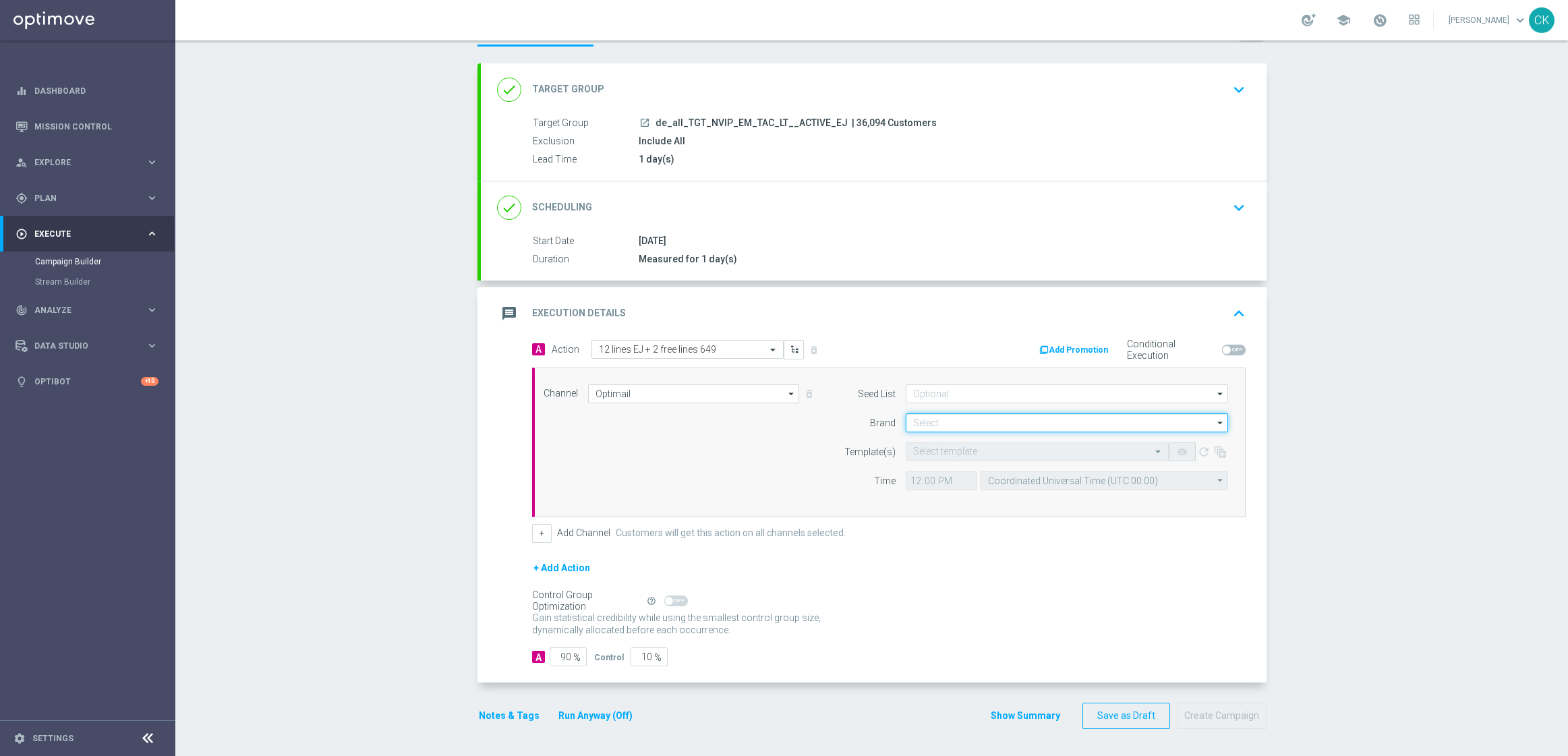
click at [966, 429] on input at bounding box center [1067, 423] width 322 height 19
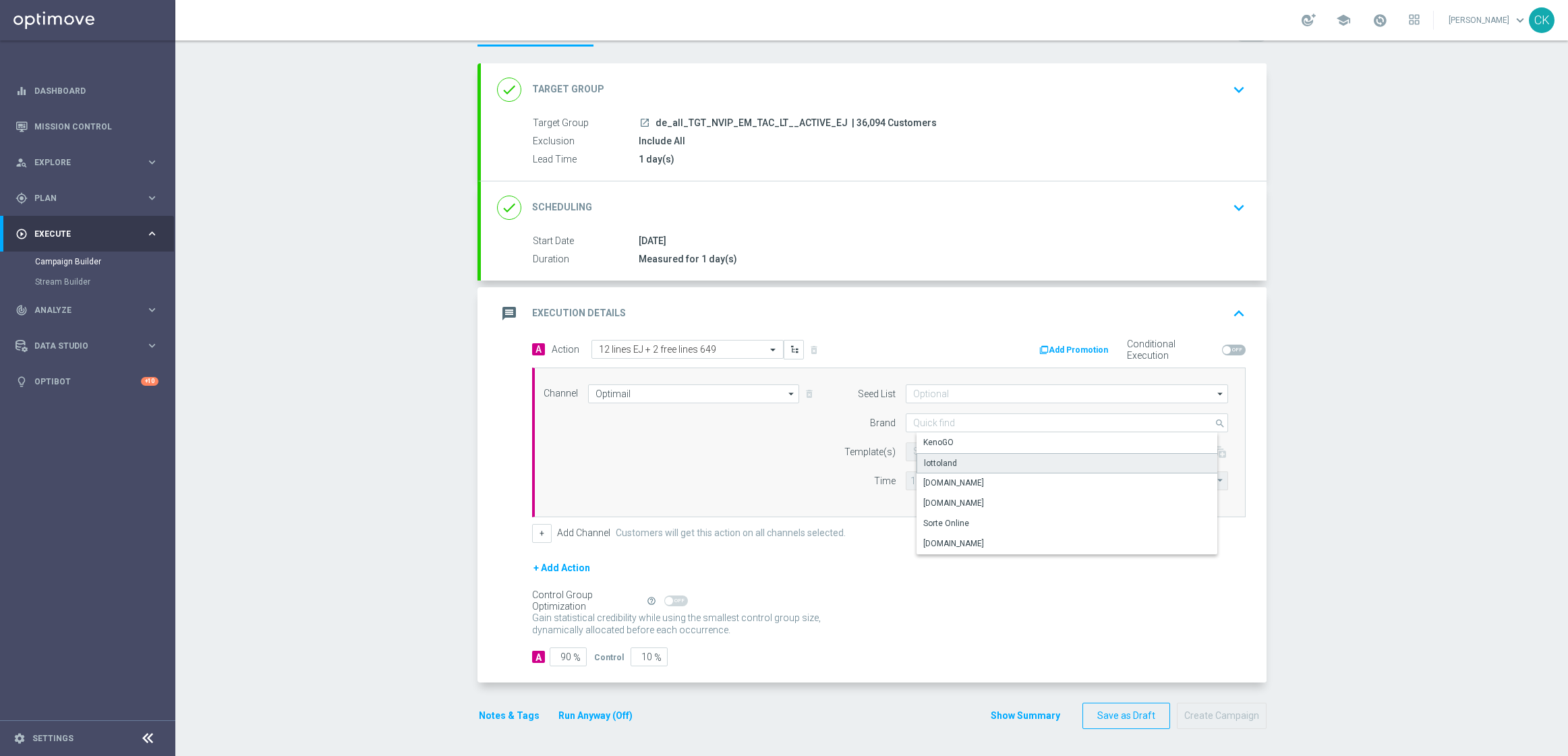
click at [952, 461] on div "lottoland" at bounding box center [1078, 463] width 322 height 20
type input "lottoland"
click at [940, 461] on form "Template(s) Select template remove_red_eye refresh Time 12:00 Coordinated Unive…" at bounding box center [1033, 467] width 391 height 48
click at [936, 448] on input "text" at bounding box center [1023, 452] width 221 height 12
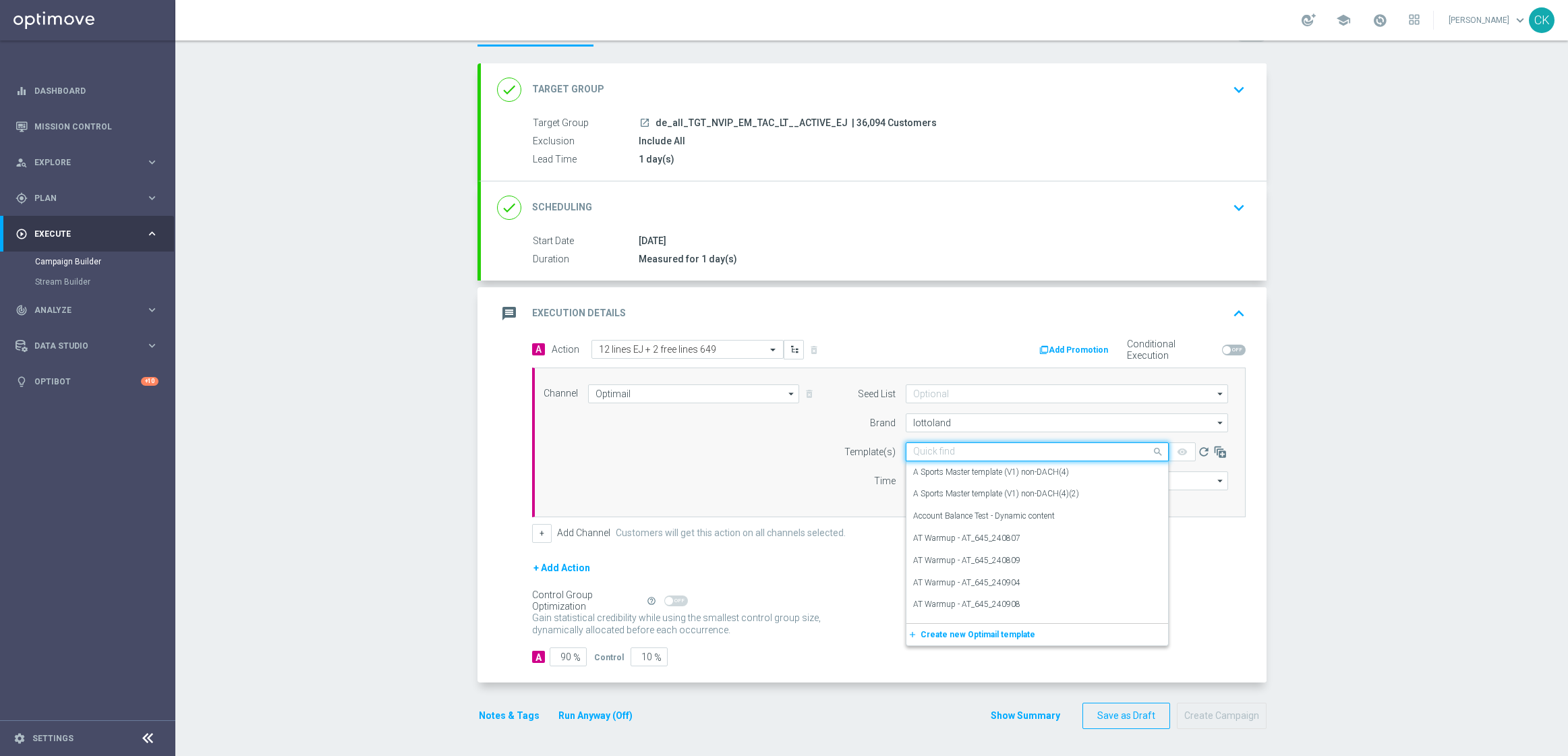
paste input "DE_ALL__EJ_ACTIVE_250822__NVIP_EMA_TAC_LT"
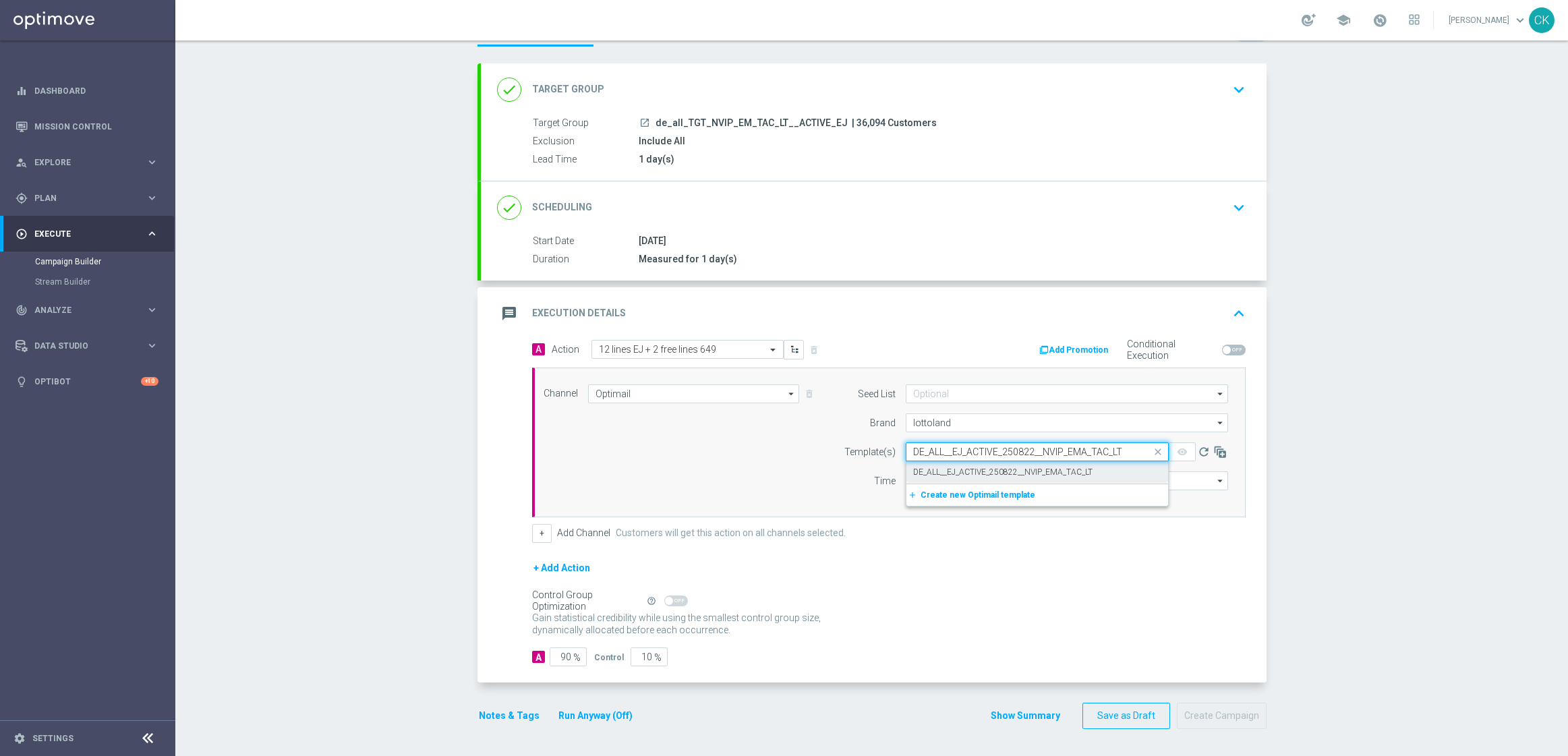
click at [941, 461] on div "DE_ALL__EJ_ACTIVE_250822__NVIP_EMA_TAC_LT" at bounding box center [1037, 472] width 248 height 23
type input "DE_ALL__EJ_ACTIVE_250822__NVIP_EMA_TAC_LT"
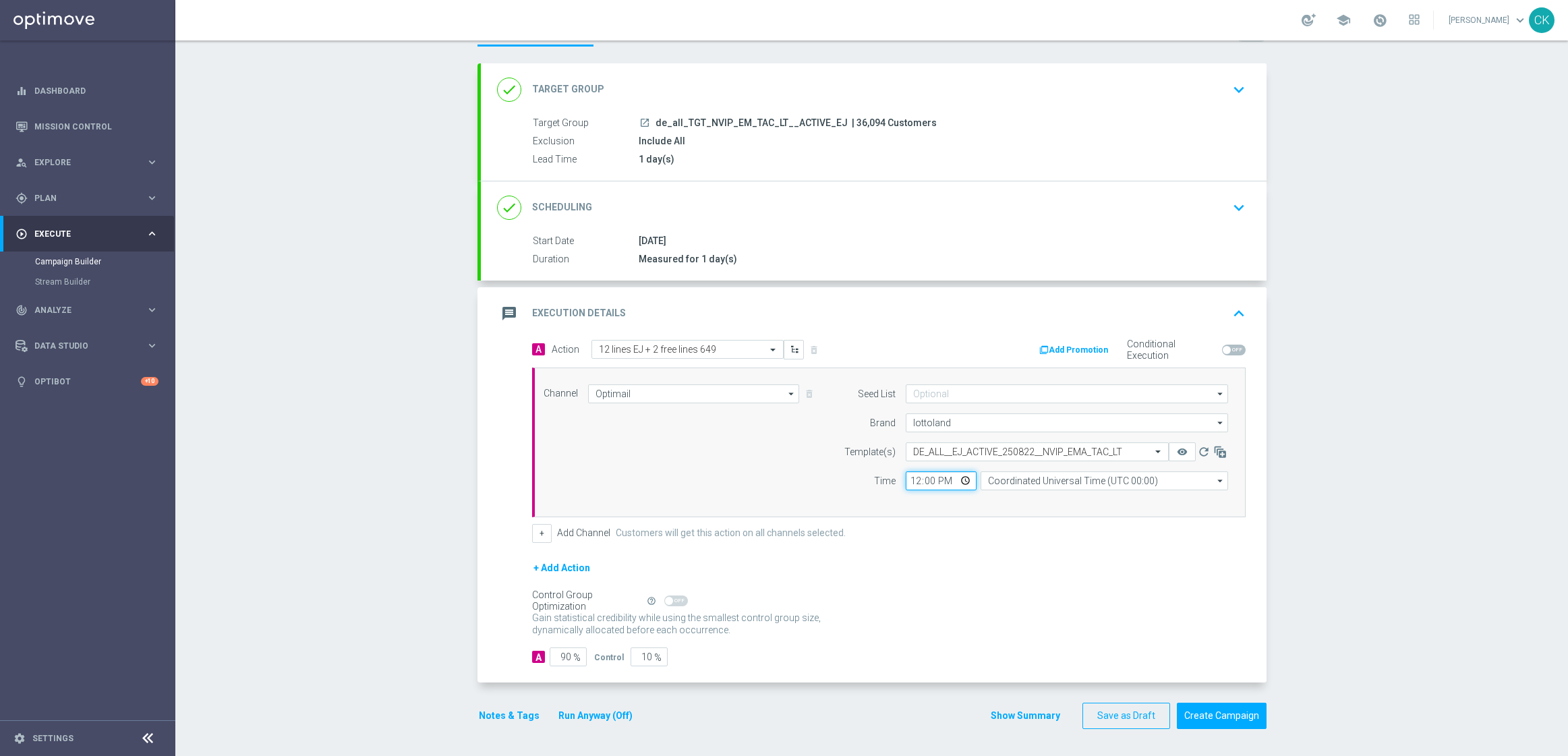
click at [907, 482] on input "12:00" at bounding box center [941, 480] width 71 height 19
type input "06:00"
click at [1077, 482] on input "Coordinated Universal Time (UTC 00:00)" at bounding box center [1104, 480] width 247 height 19
click at [1113, 499] on div "Central European Time ([GEOGRAPHIC_DATA]) (UTC +02:00)" at bounding box center [1109, 500] width 220 height 12
type input "Central European Time ([GEOGRAPHIC_DATA]) (UTC +02:00)"
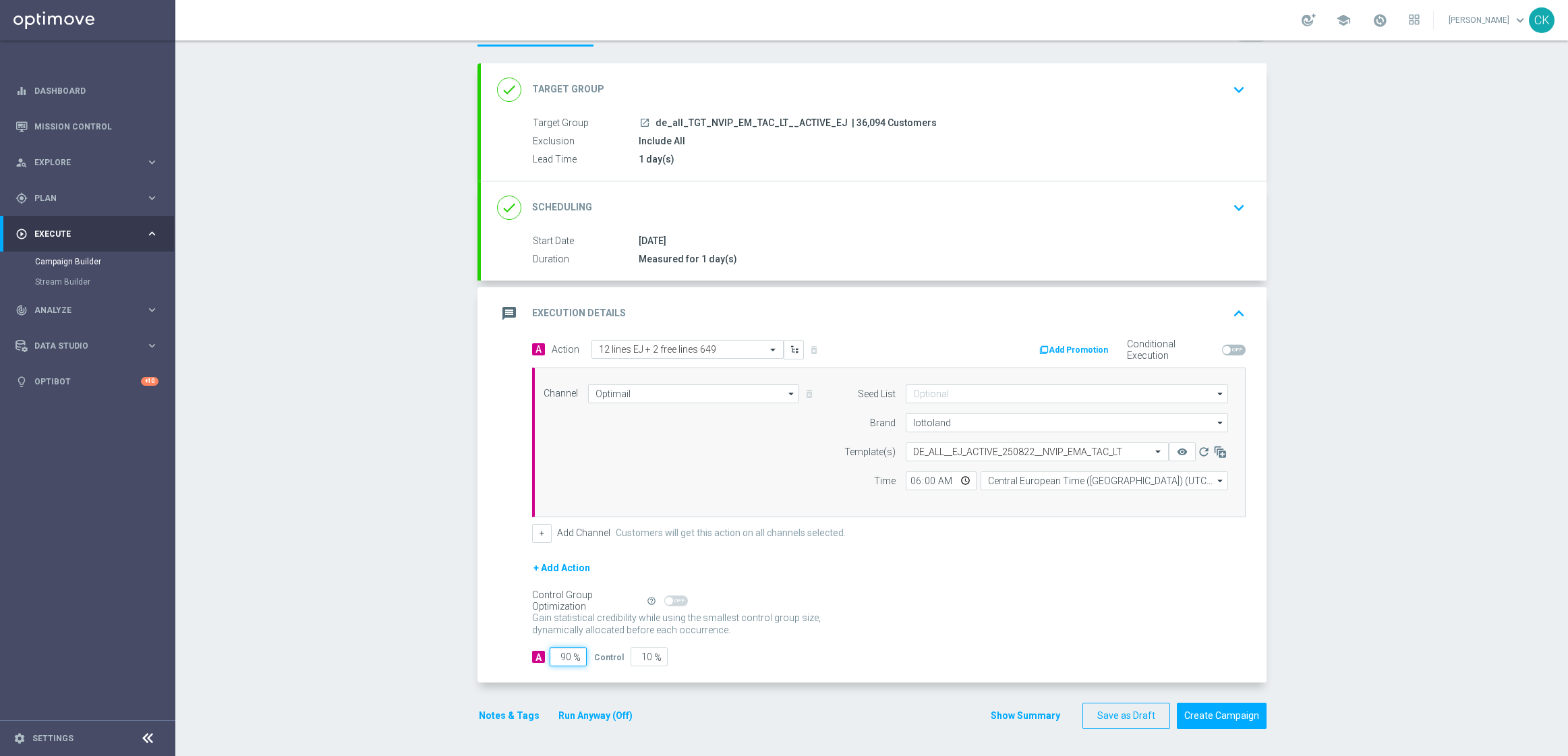
click at [564, 655] on input "90" at bounding box center [568, 657] width 37 height 19
type input "9"
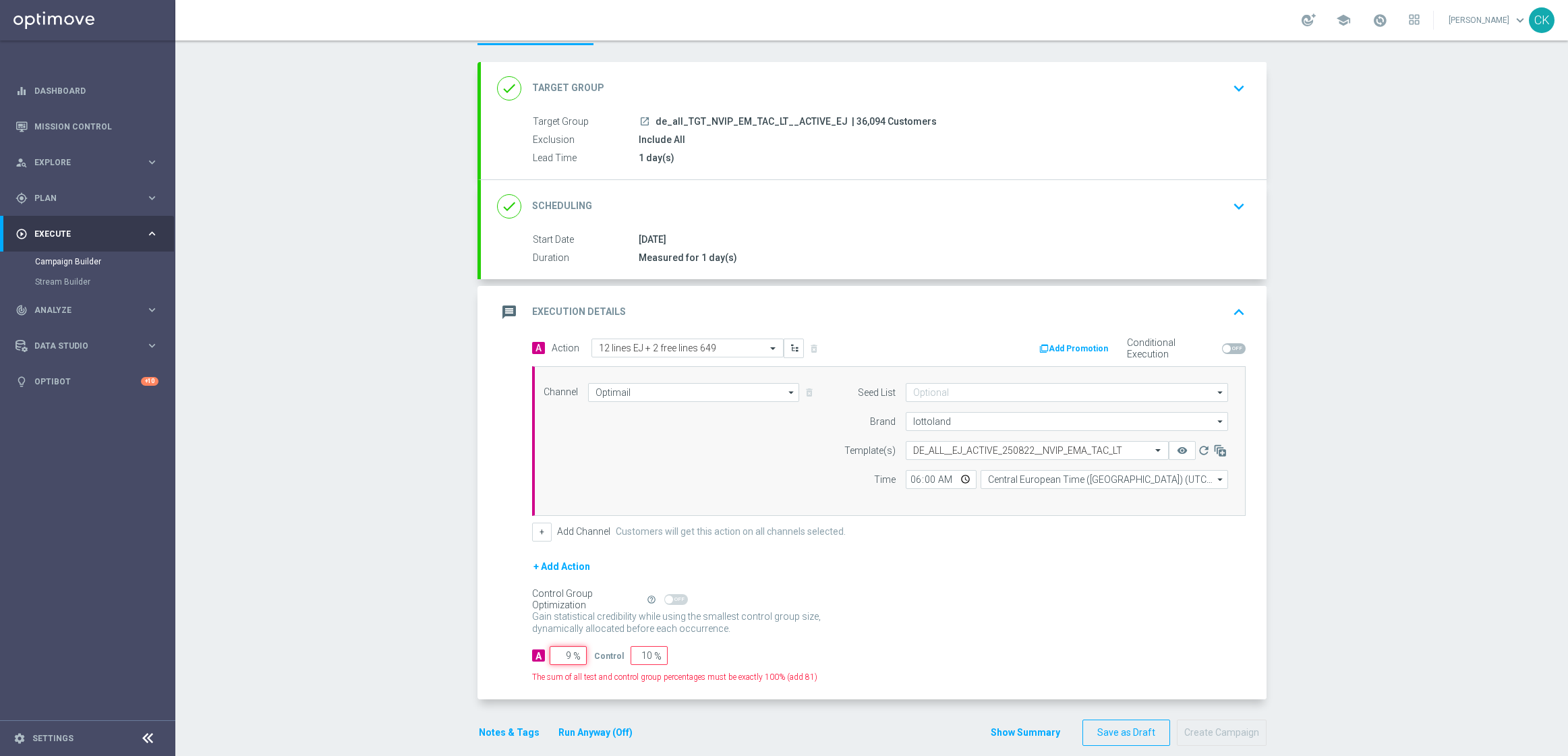
type input "91"
type input "98"
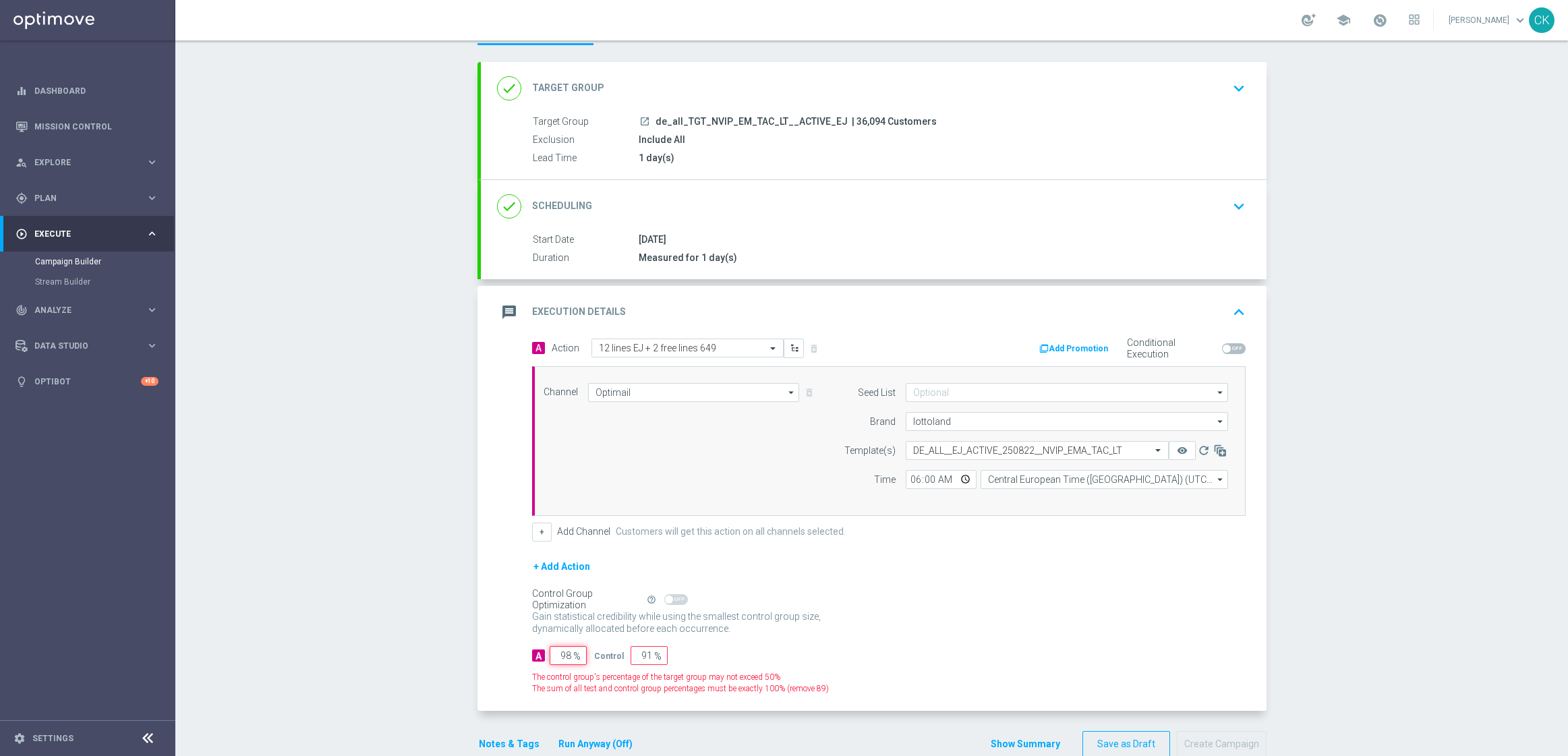
type input "2"
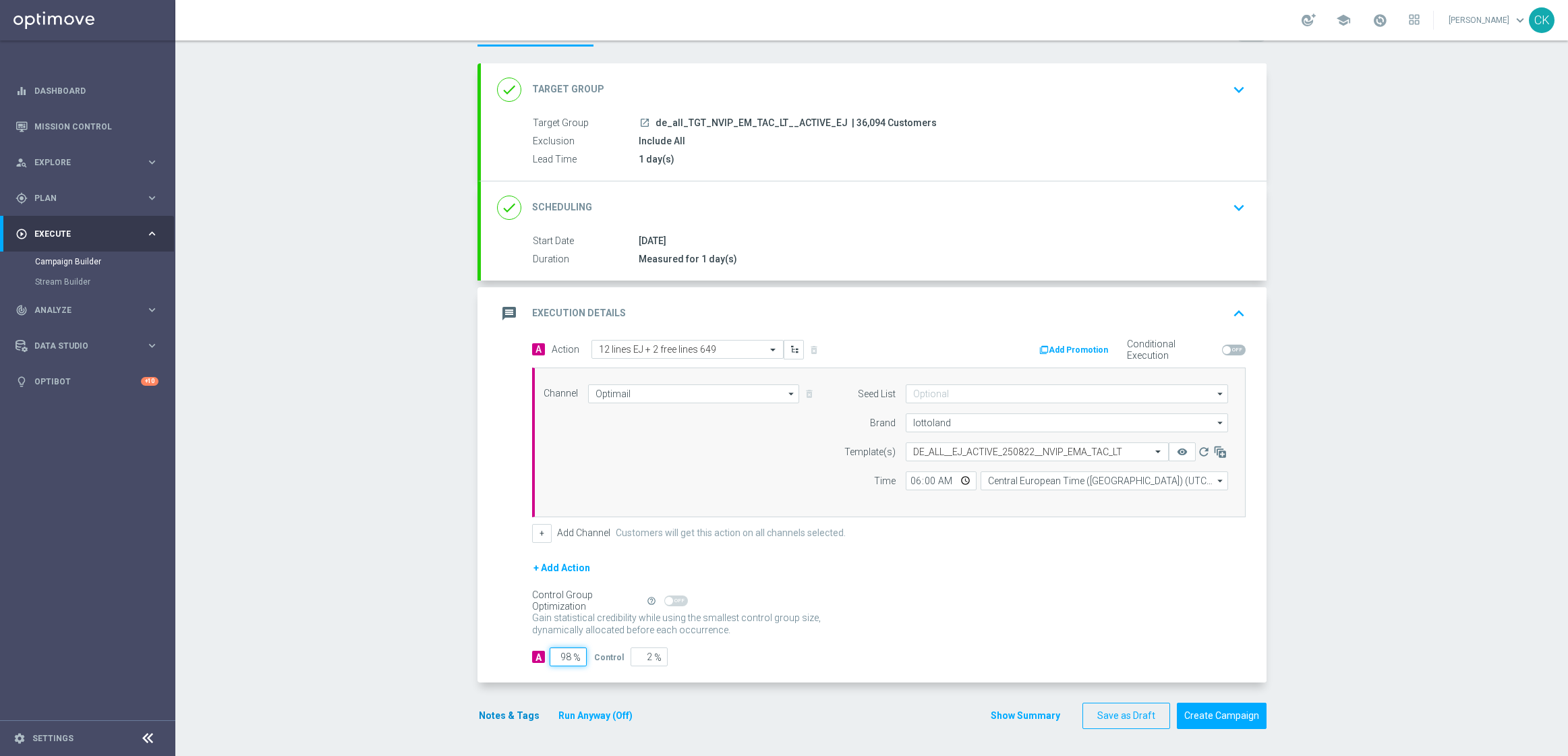
type input "98"
click at [494, 714] on button "Notes & Tags" at bounding box center [509, 715] width 63 height 17
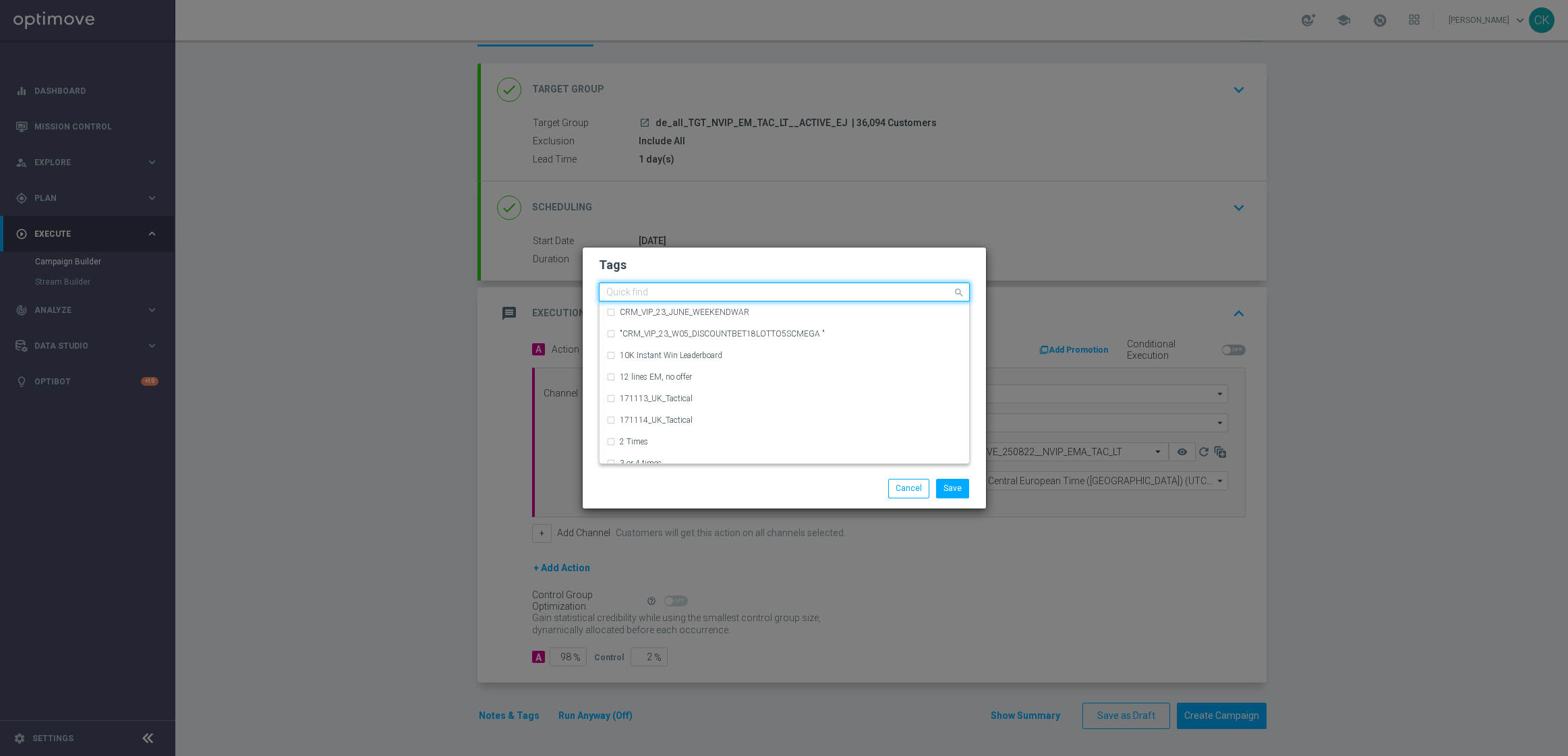
click at [644, 298] on div at bounding box center [778, 294] width 348 height 13
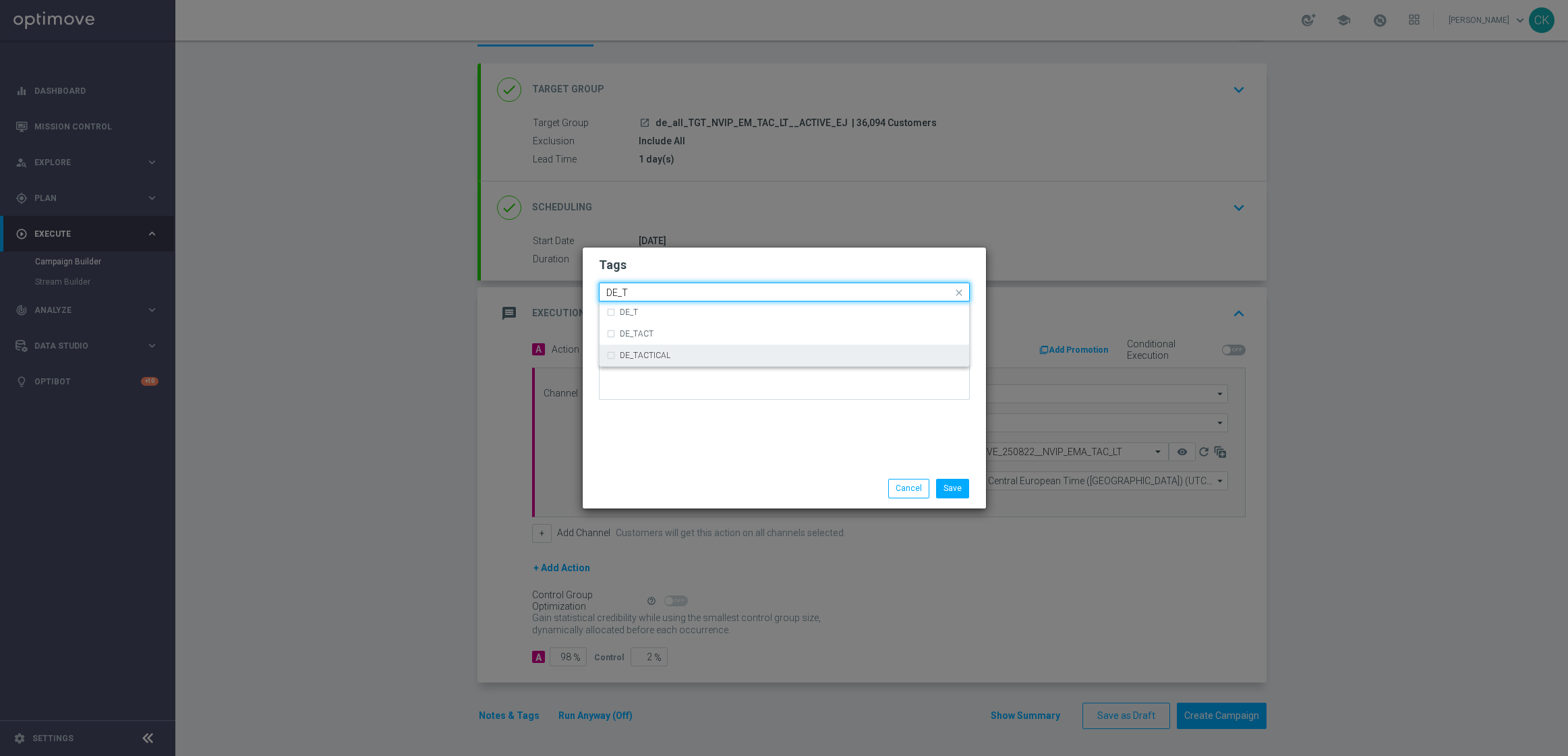
click at [656, 358] on label "DE_TACTICAL" at bounding box center [645, 355] width 50 height 8
type input "DE_T"
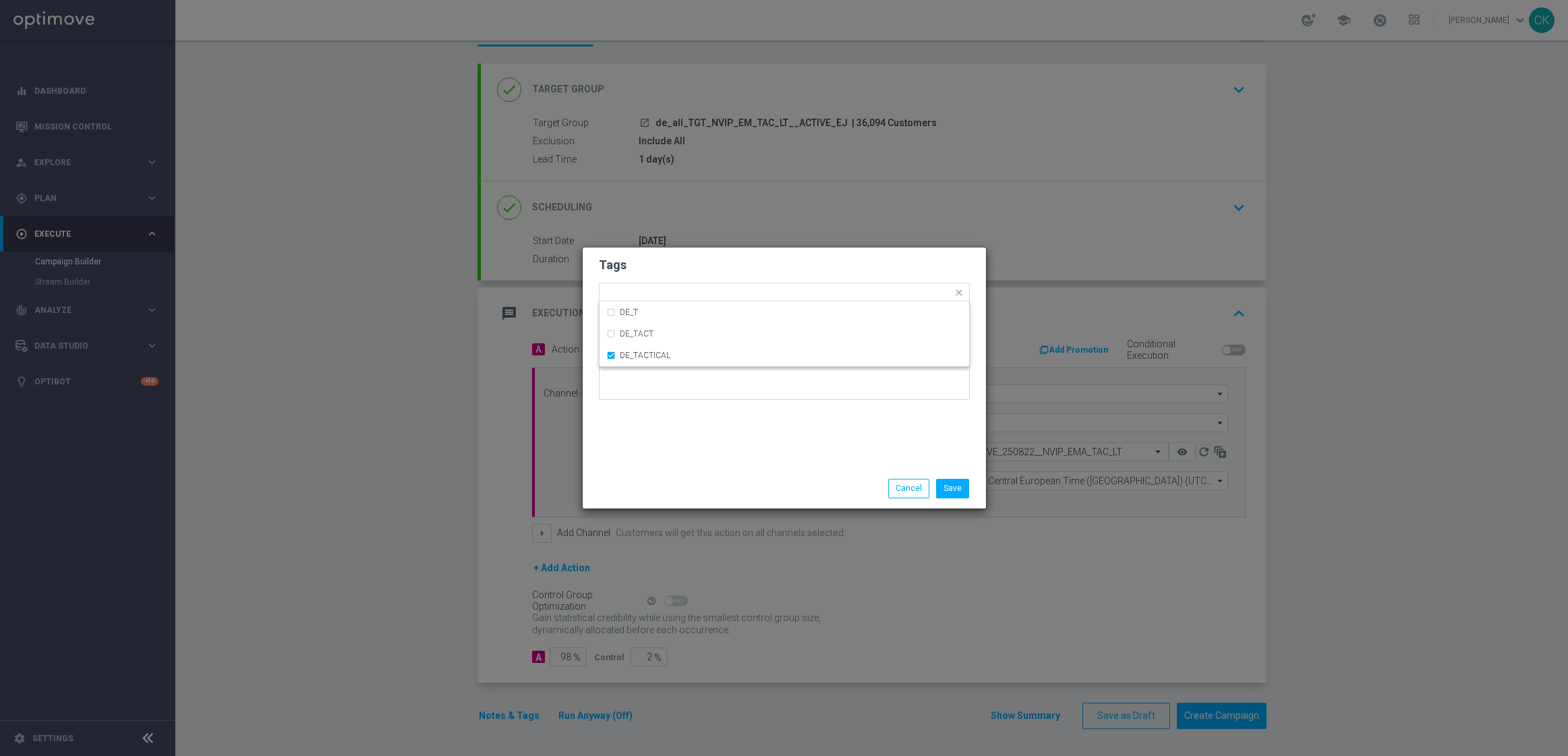
click at [656, 427] on div "Tags Quick find × DE_TACTICAL DE_T DE_TACT DE_TACTICAL Notes" at bounding box center [784, 357] width 403 height 221
click at [959, 489] on button "Save" at bounding box center [952, 488] width 33 height 19
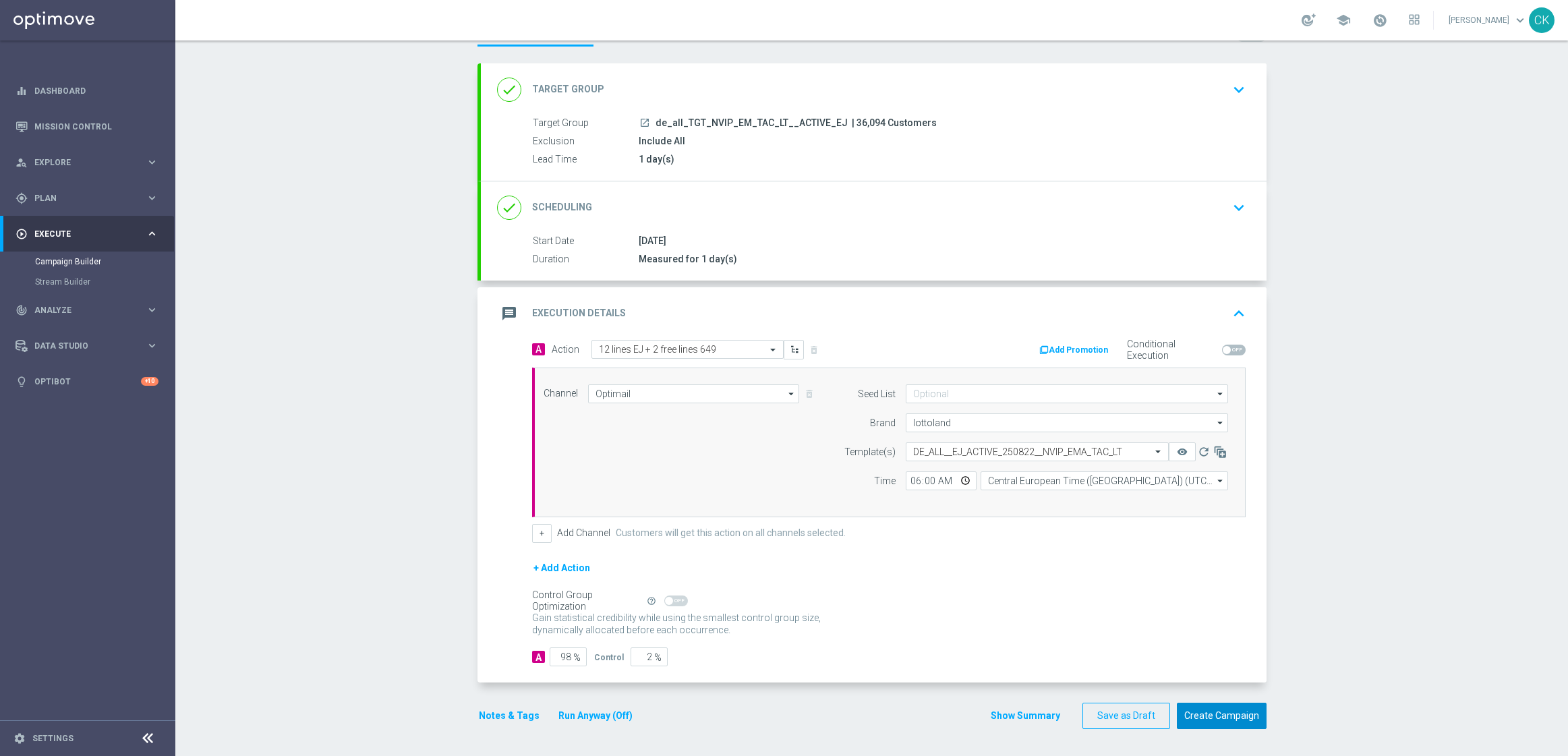
click at [1207, 724] on button "Create Campaign" at bounding box center [1222, 716] width 90 height 26
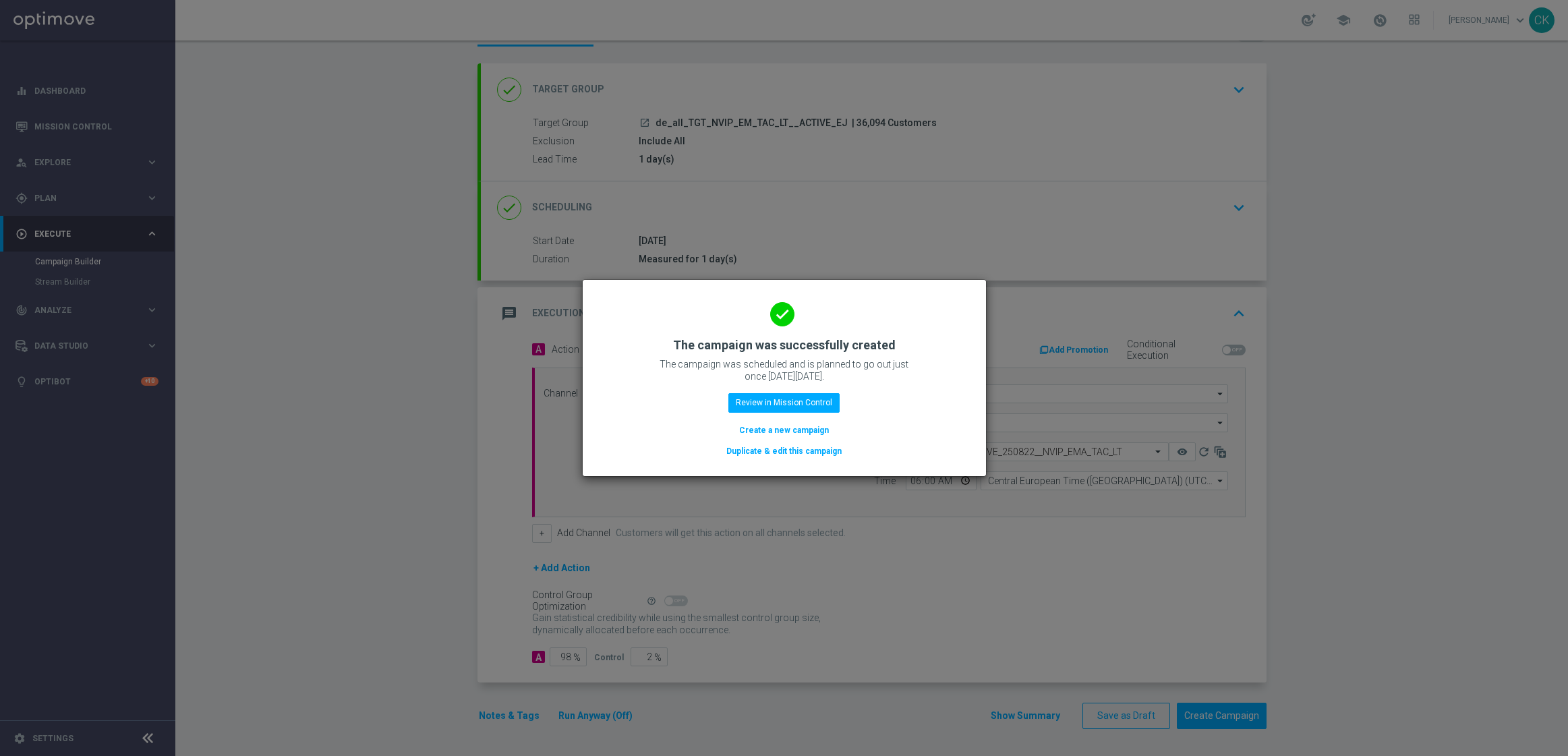
click at [803, 429] on button "Create a new campaign" at bounding box center [784, 430] width 93 height 15
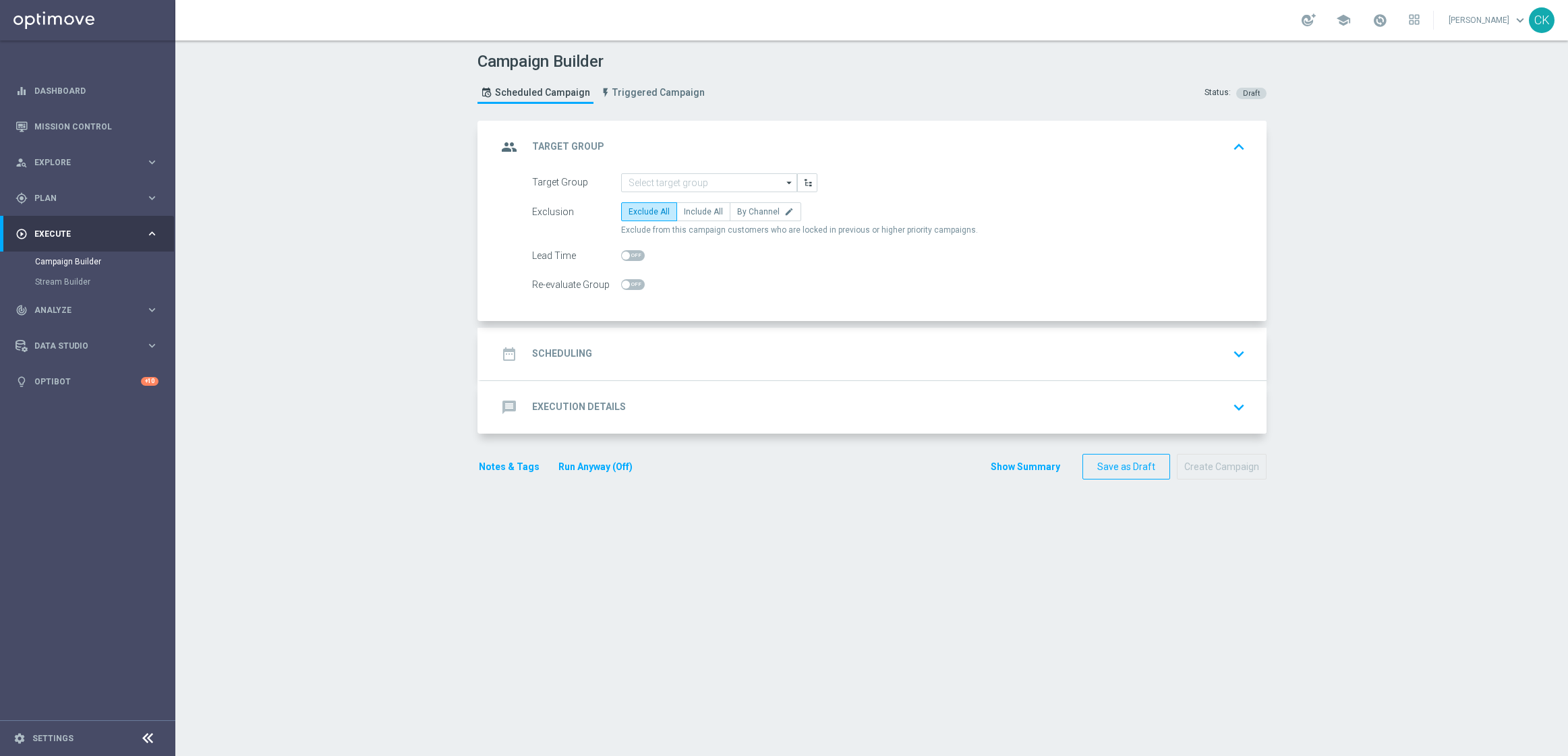
scroll to position [0, 0]
click at [665, 179] on input at bounding box center [709, 183] width 176 height 19
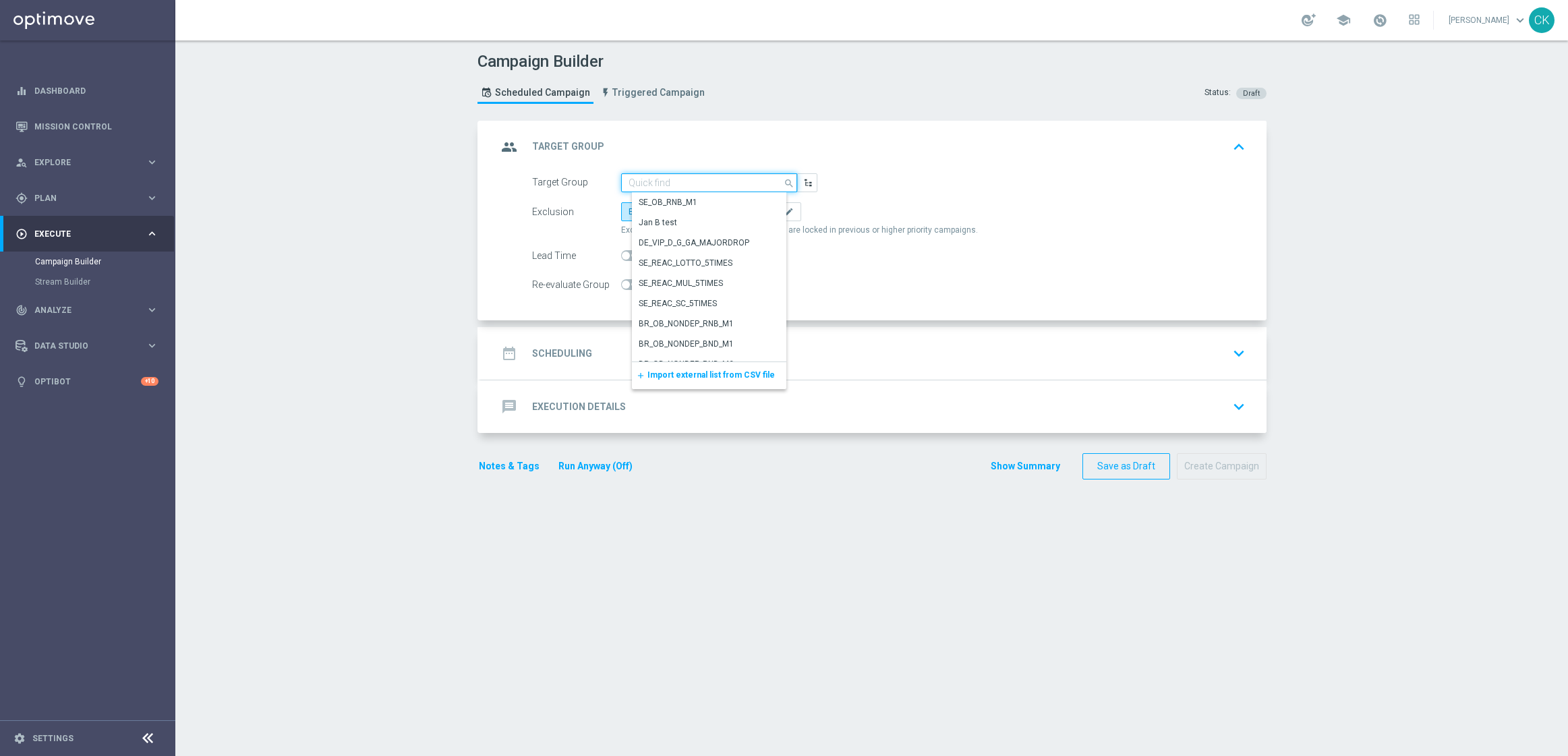
paste input "de_all_TGT_NVIP_EM_TAC_LT__REACTIVATED_EJ"
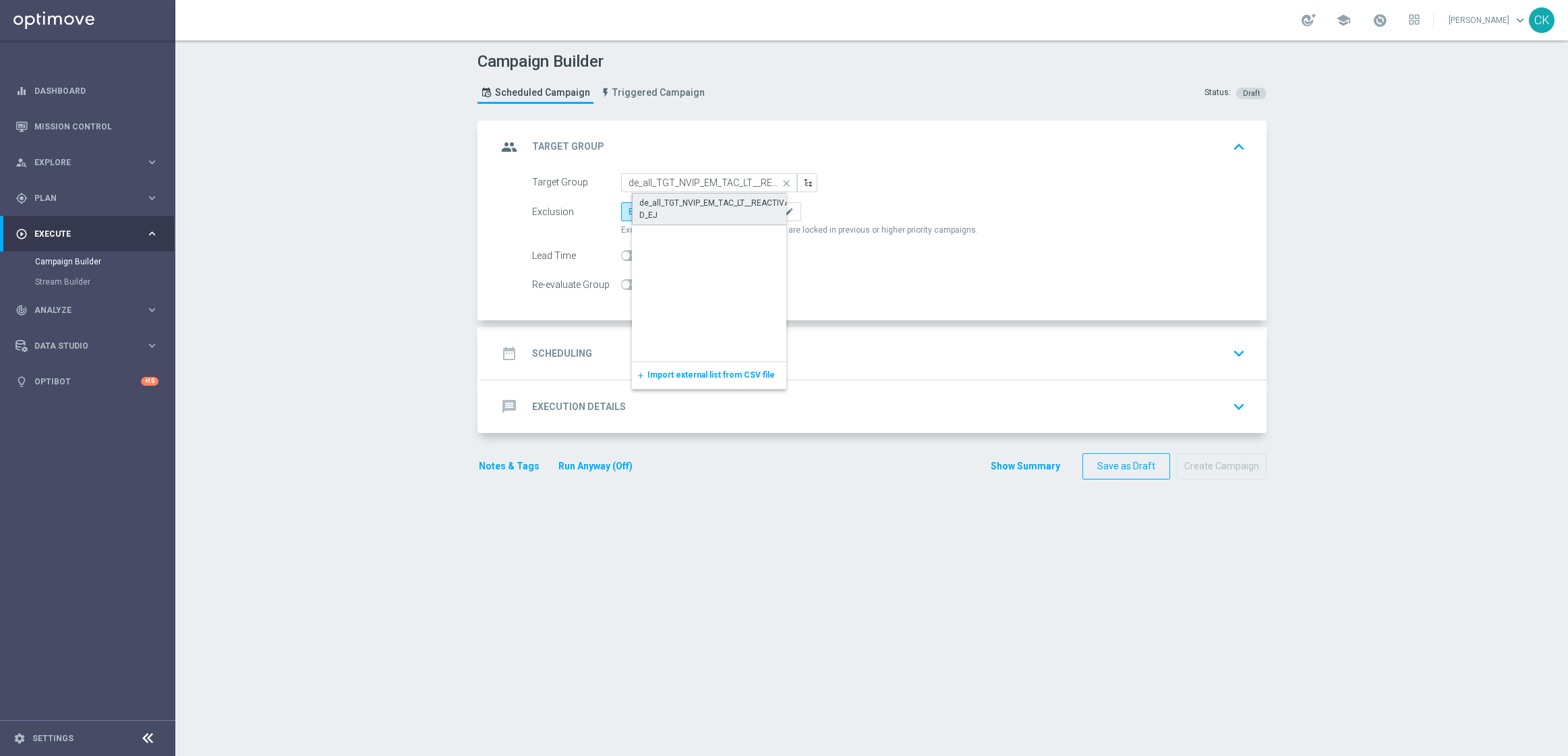
click at [666, 205] on div "de_all_TGT_NVIP_EM_TAC_LT__REACTIVATED_EJ" at bounding box center [720, 209] width 161 height 24
type input "de_all_TGT_NVIP_EM_TAC_LT__REACTIVATED_EJ"
click at [694, 208] on span "Include All" at bounding box center [704, 211] width 39 height 9
click at [693, 210] on input "Include All" at bounding box center [688, 214] width 9 height 9
radio input "true"
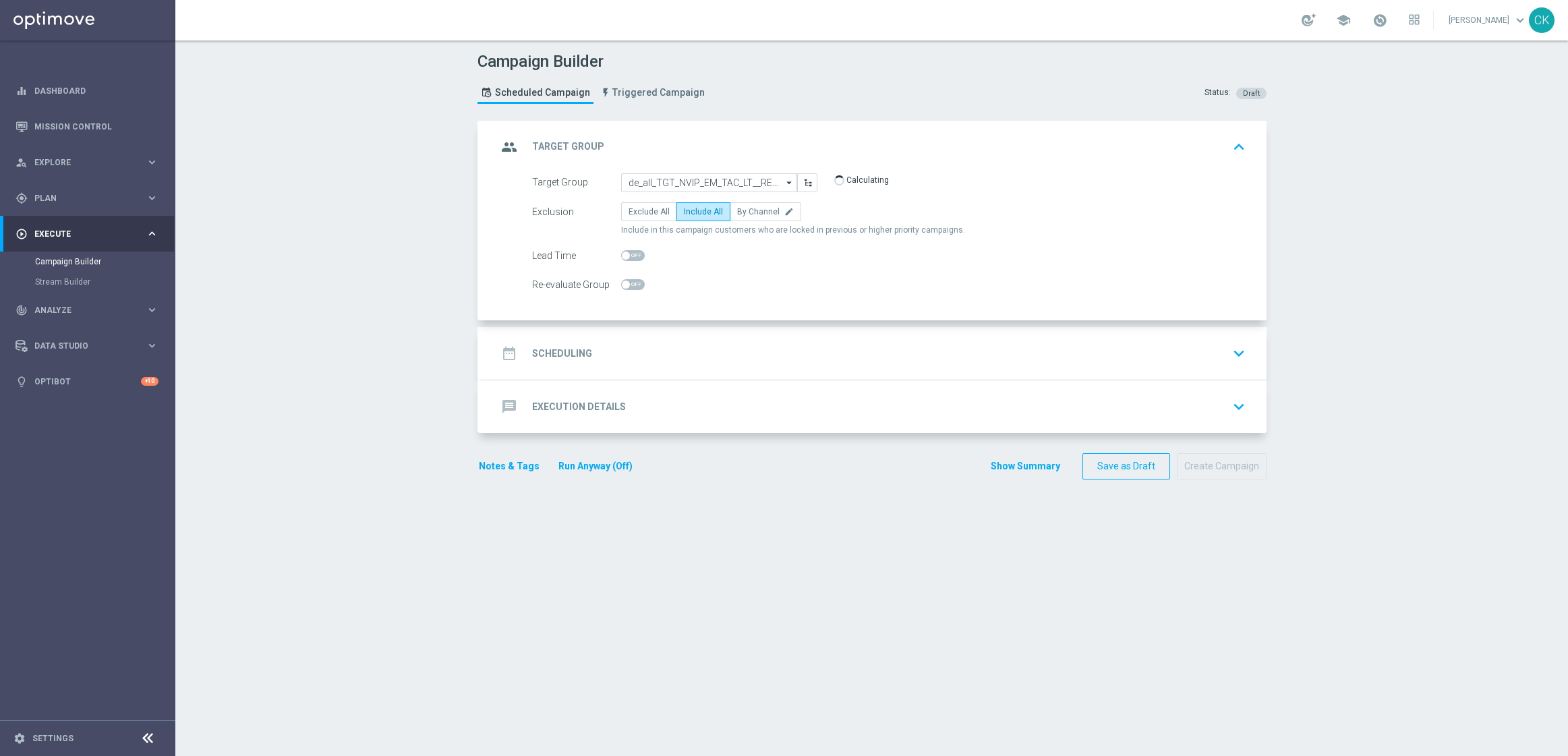
click at [624, 250] on span at bounding box center [633, 255] width 23 height 11
click at [624, 250] on input "checkbox" at bounding box center [633, 255] width 23 height 11
checkbox input "true"
click at [546, 351] on h2 "Scheduling" at bounding box center [562, 354] width 60 height 13
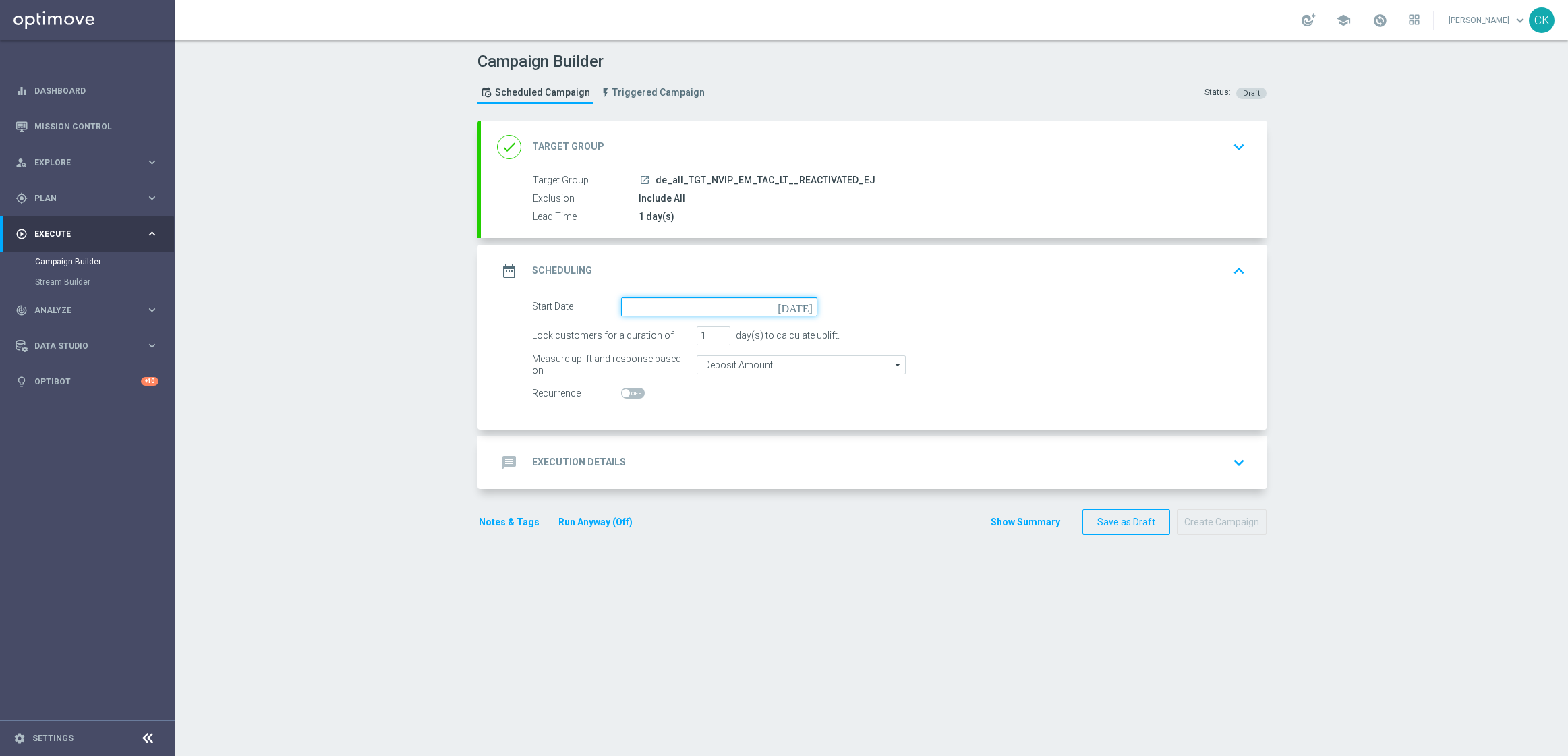
click at [666, 300] on input at bounding box center [719, 307] width 196 height 19
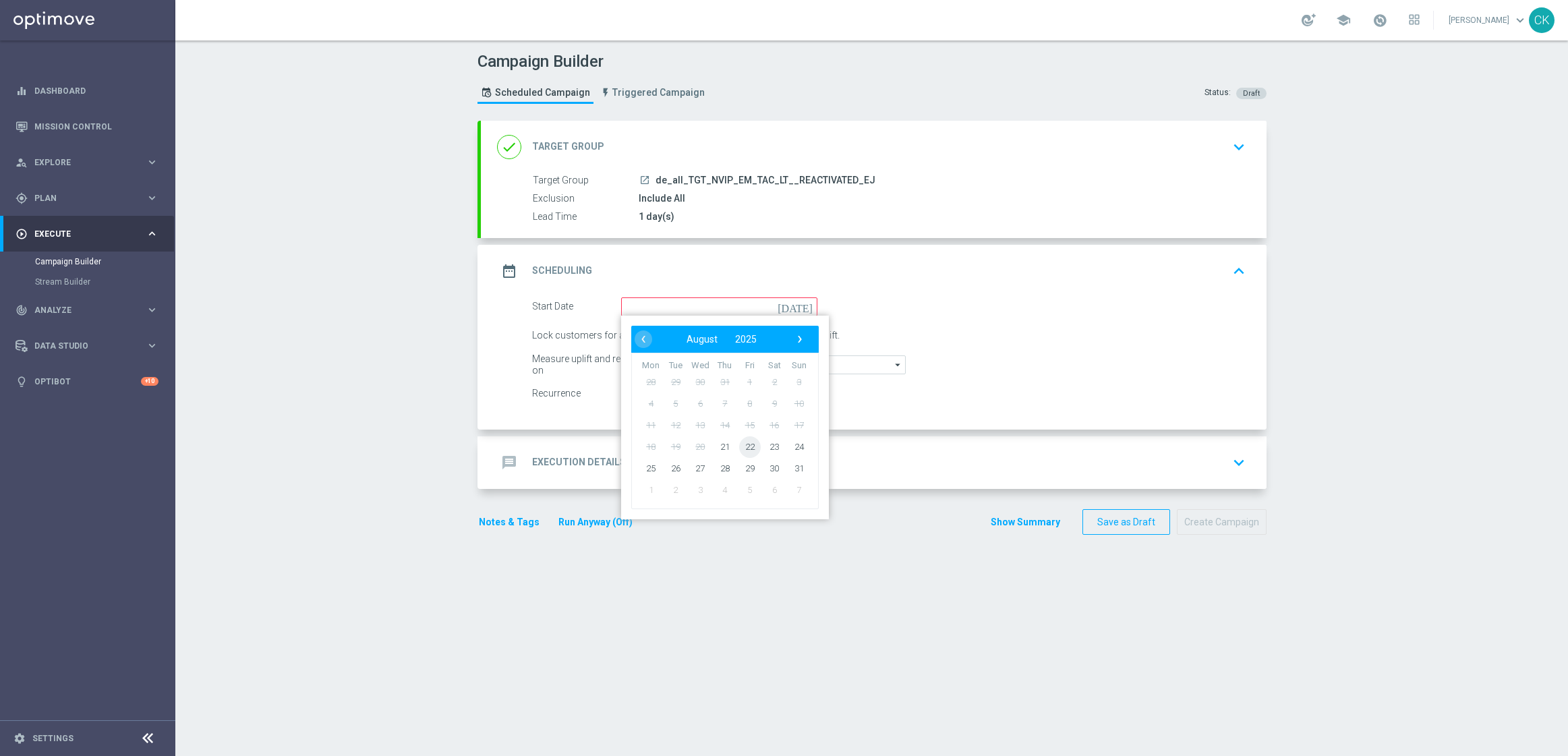
click at [739, 445] on span "22" at bounding box center [750, 446] width 22 height 22
type input "[DATE]"
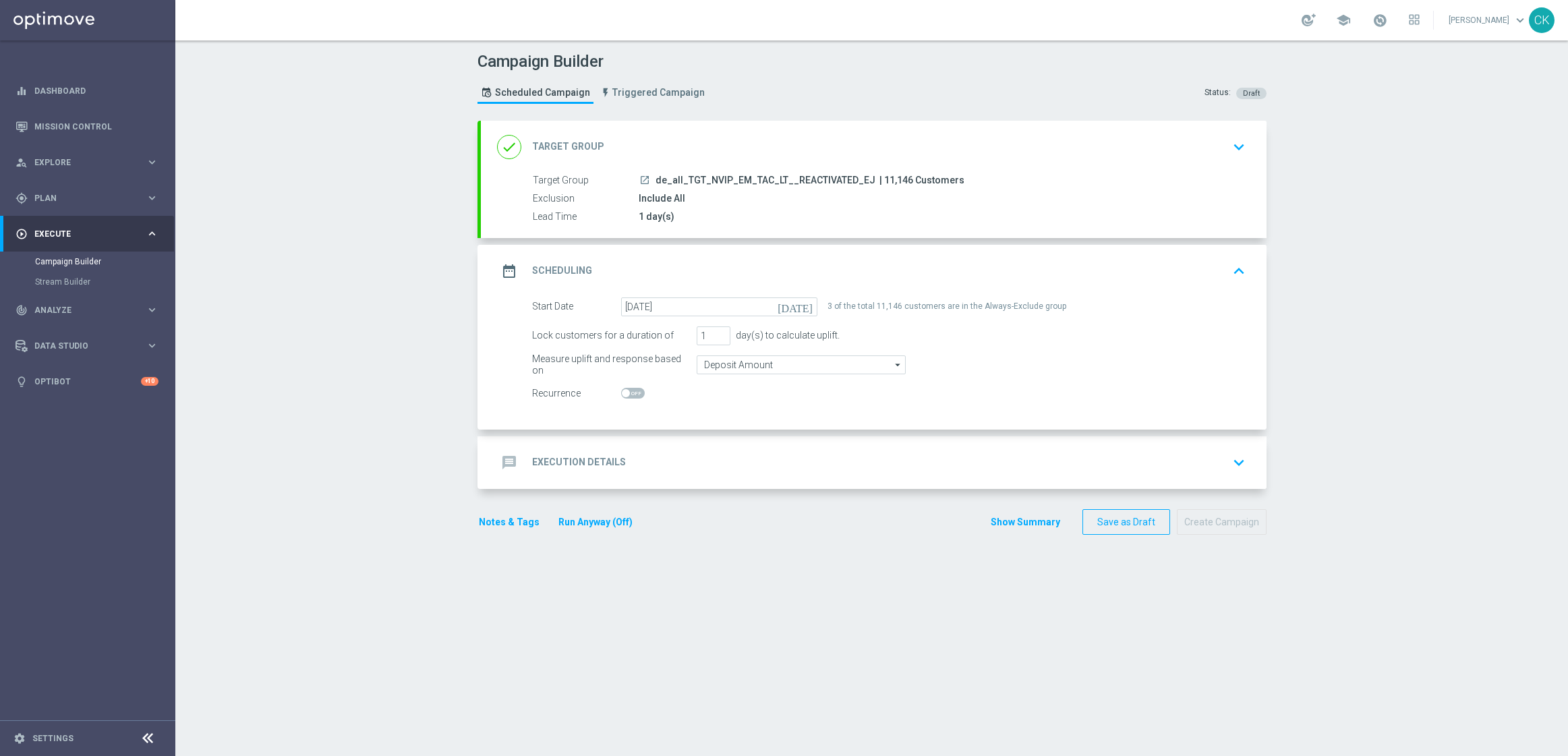
click at [560, 456] on h2 "Execution Details" at bounding box center [579, 462] width 94 height 13
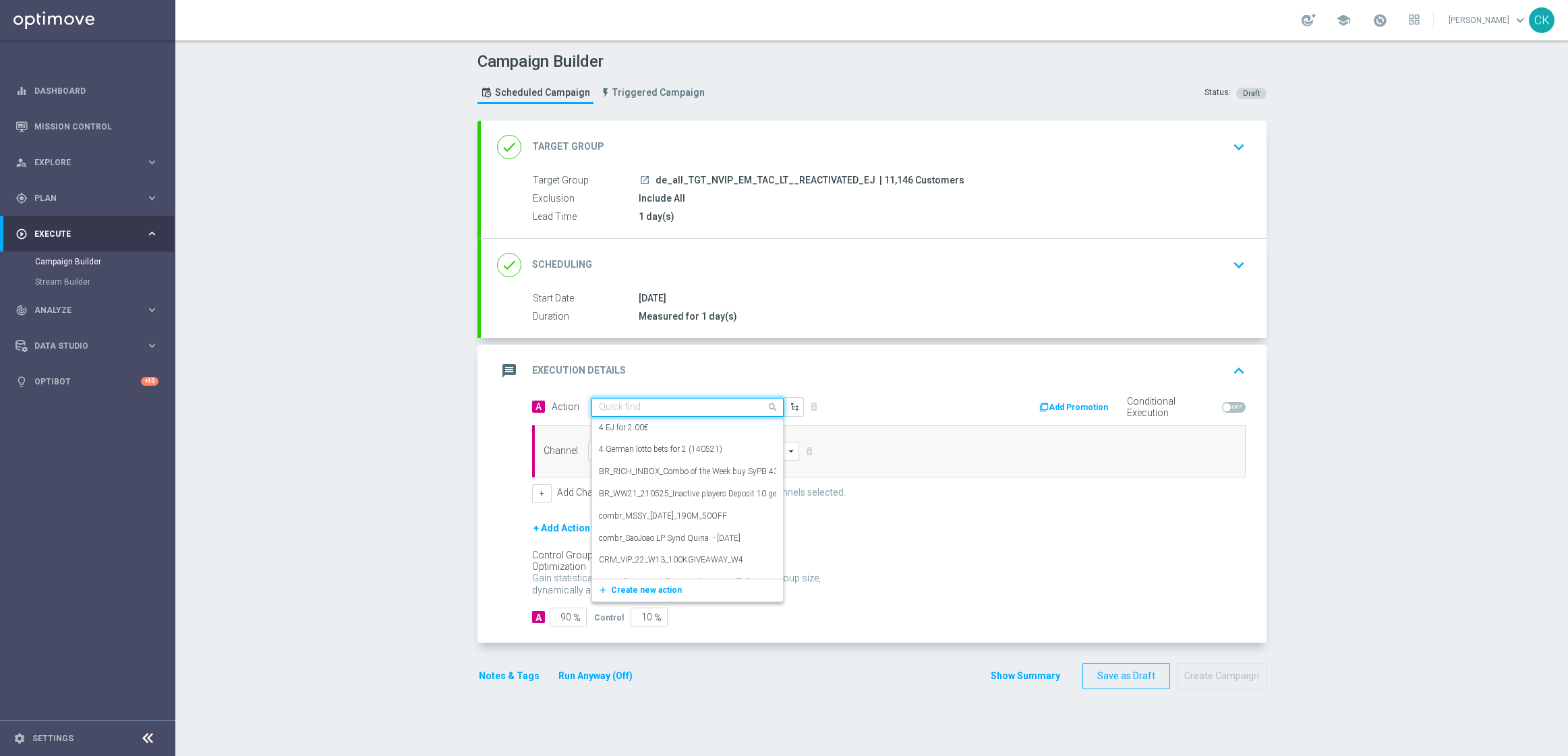
click at [667, 408] on input "text" at bounding box center [674, 408] width 150 height 12
paste input "6 lines EJ + 1 free line 649"
type input "6 lines EJ + 1 free line 649"
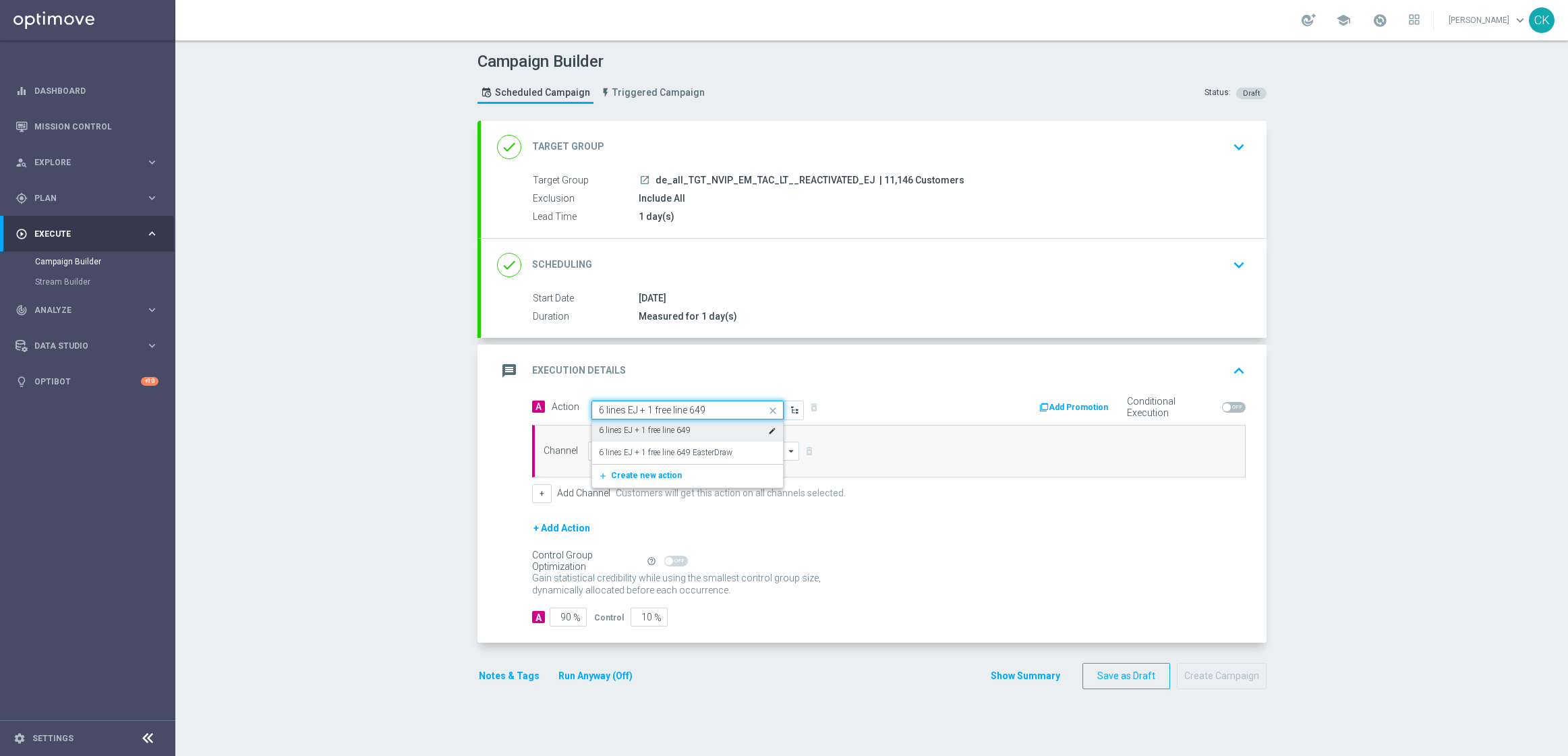
click at [667, 432] on label "6 lines EJ + 1 free line 649" at bounding box center [645, 431] width 92 height 12
click at [651, 448] on input at bounding box center [694, 451] width 211 height 19
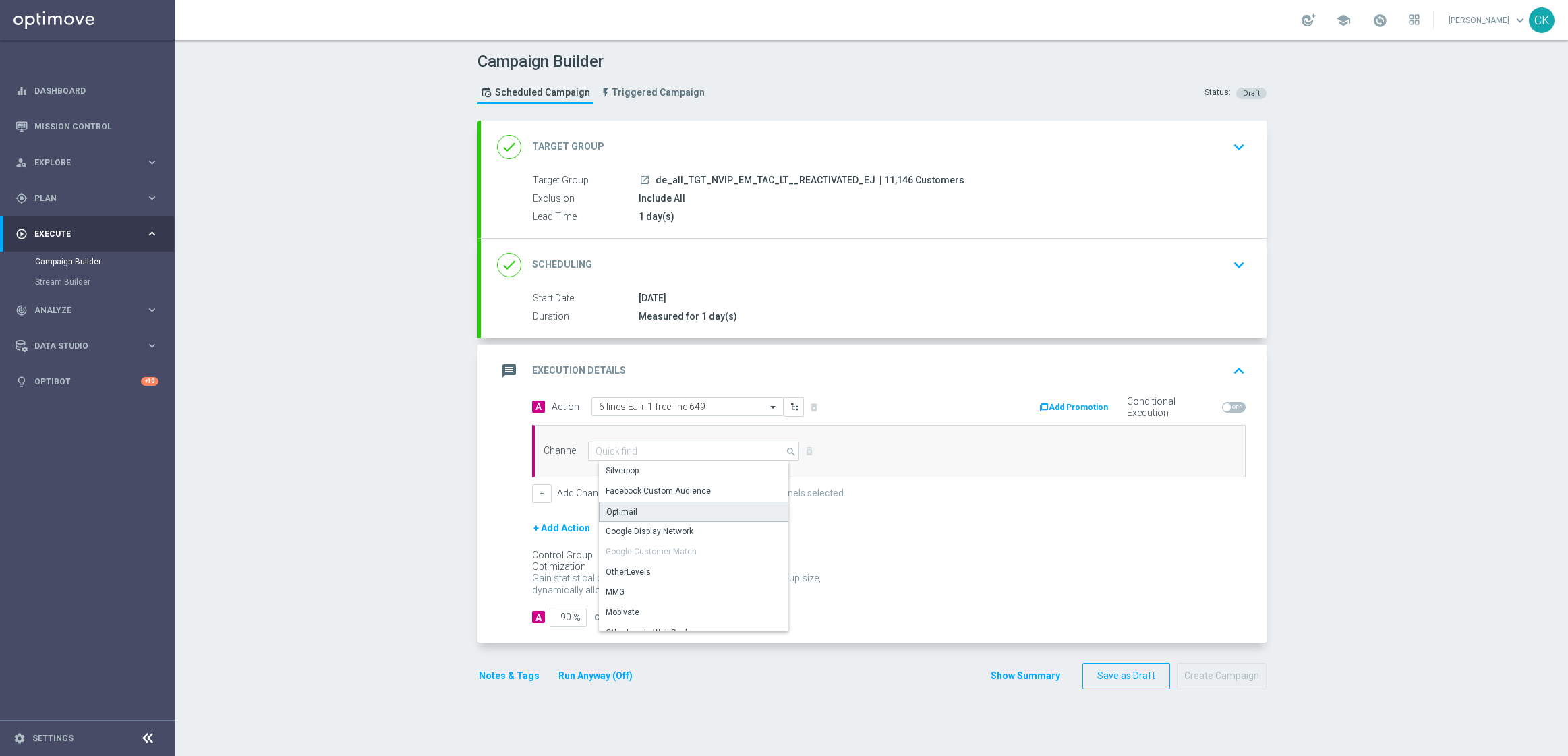
click at [643, 507] on div "Optimail" at bounding box center [699, 512] width 201 height 20
type input "Optimail"
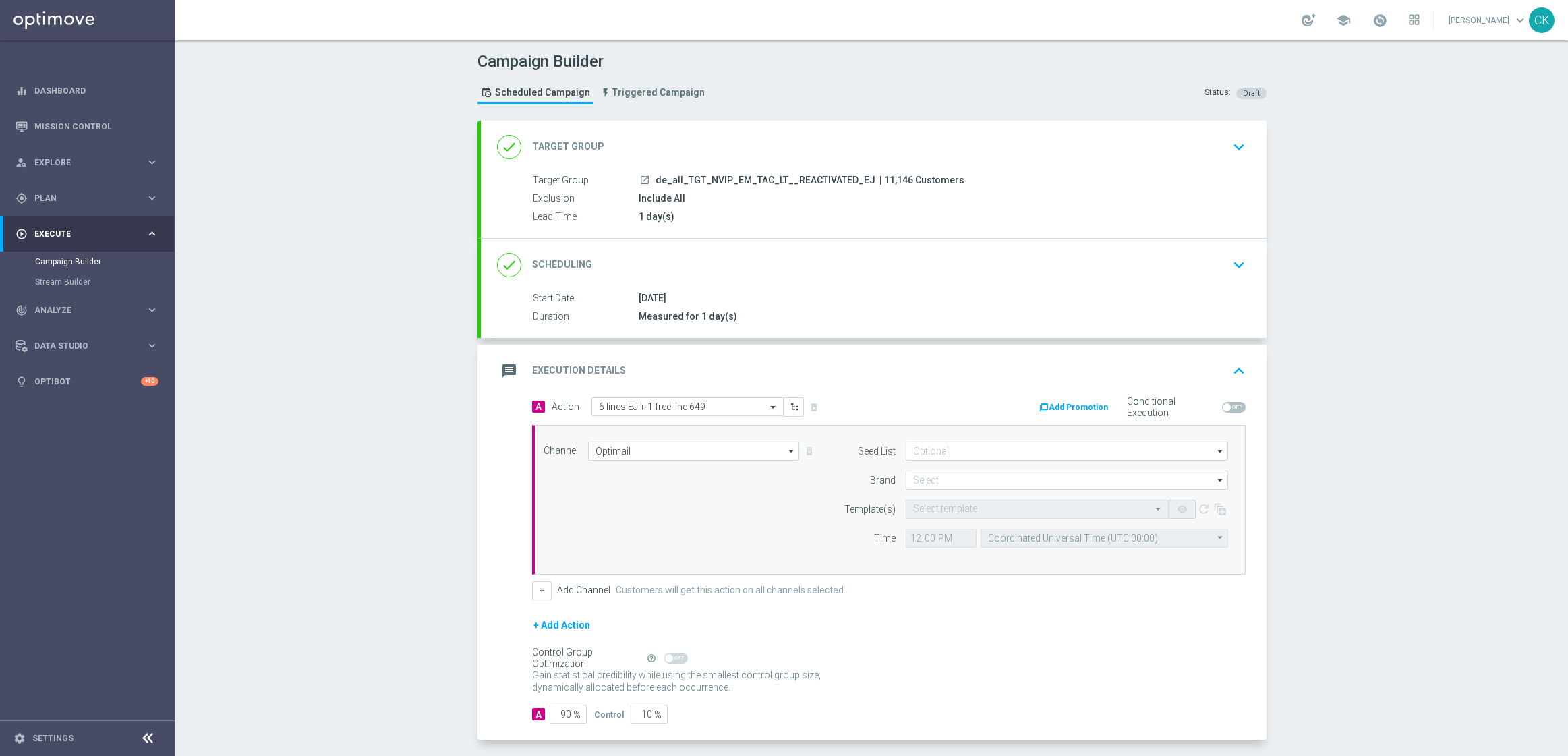
scroll to position [58, 0]
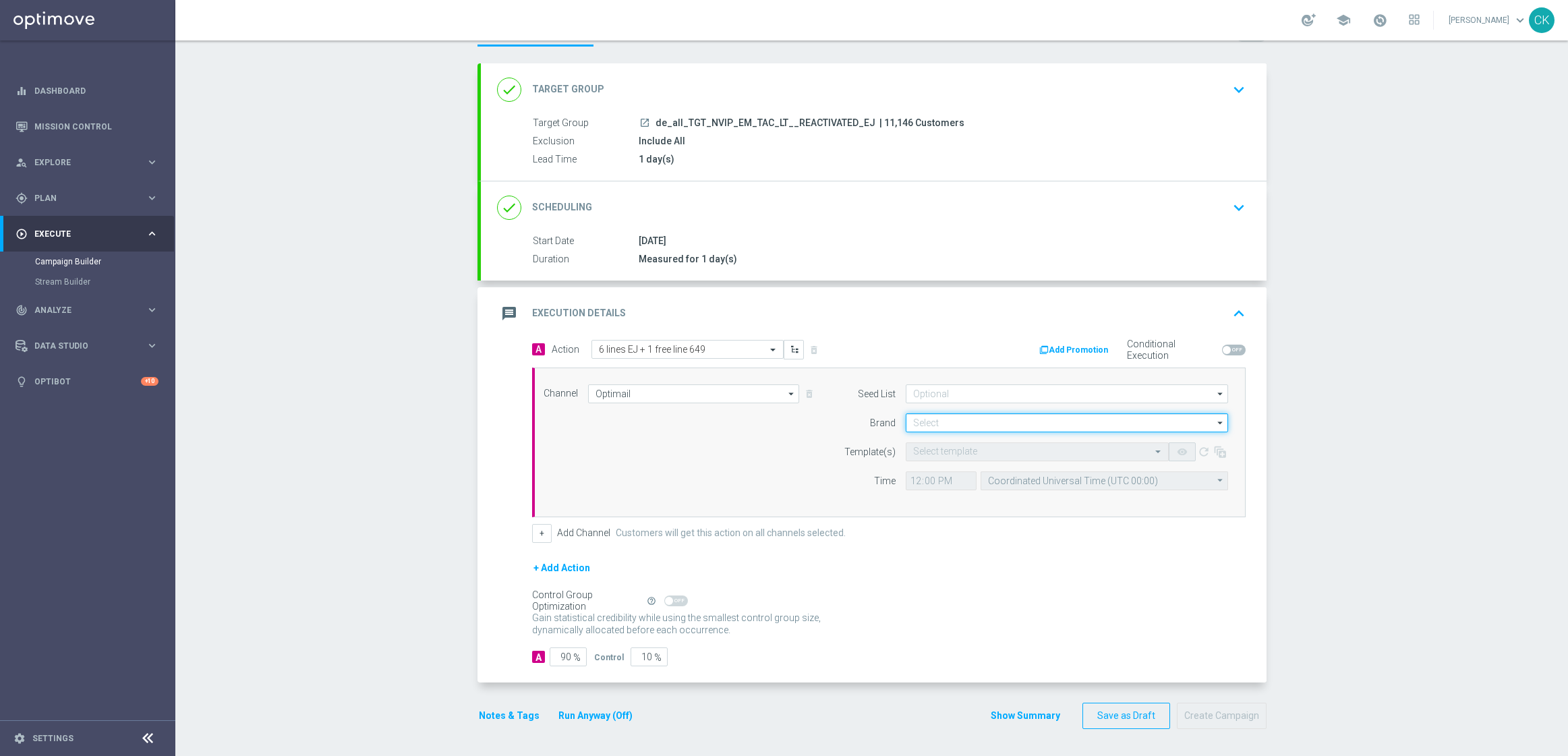
click at [950, 424] on input at bounding box center [1067, 423] width 322 height 19
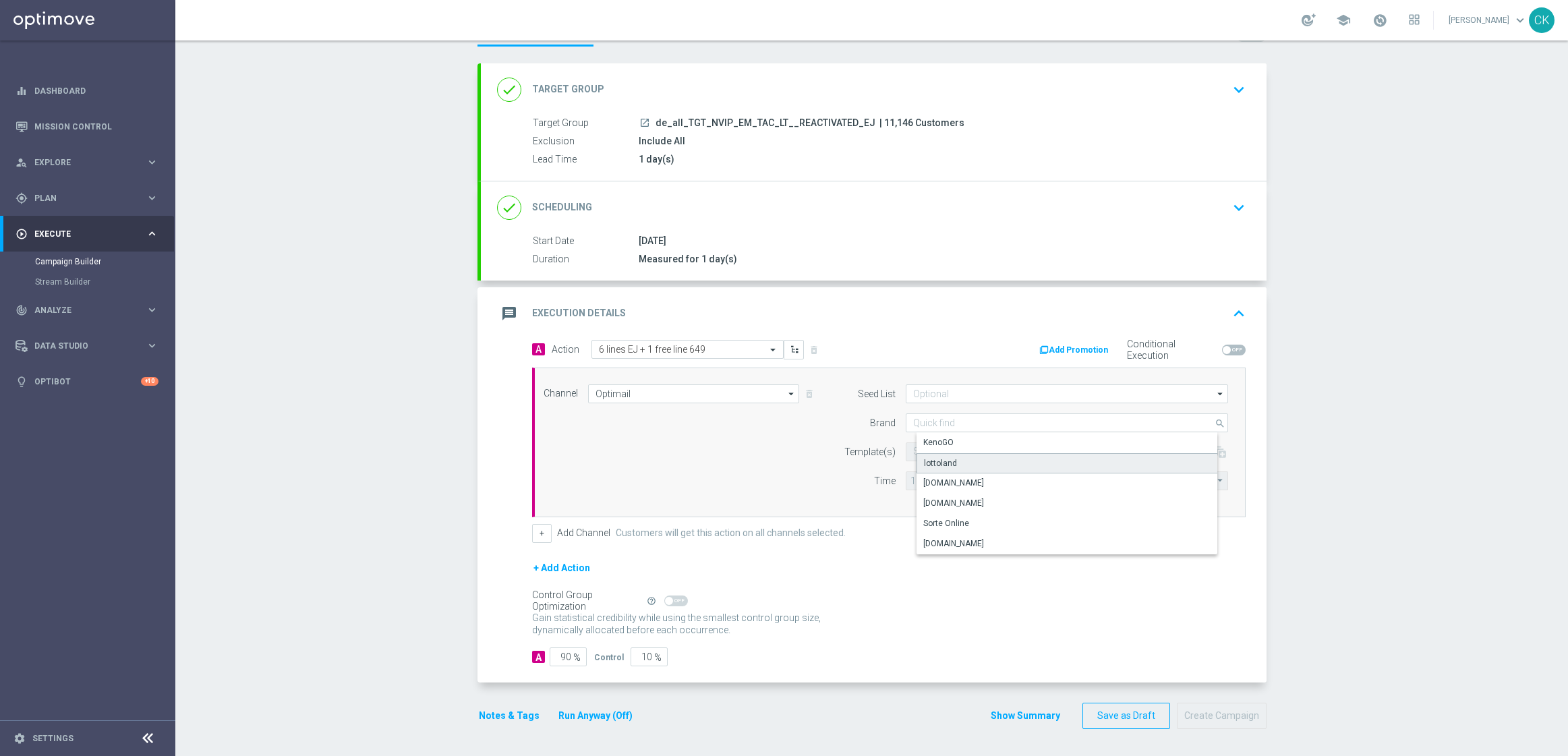
click at [939, 459] on div "lottoland" at bounding box center [940, 463] width 33 height 12
type input "lottoland"
click at [928, 451] on input "text" at bounding box center [1023, 452] width 221 height 12
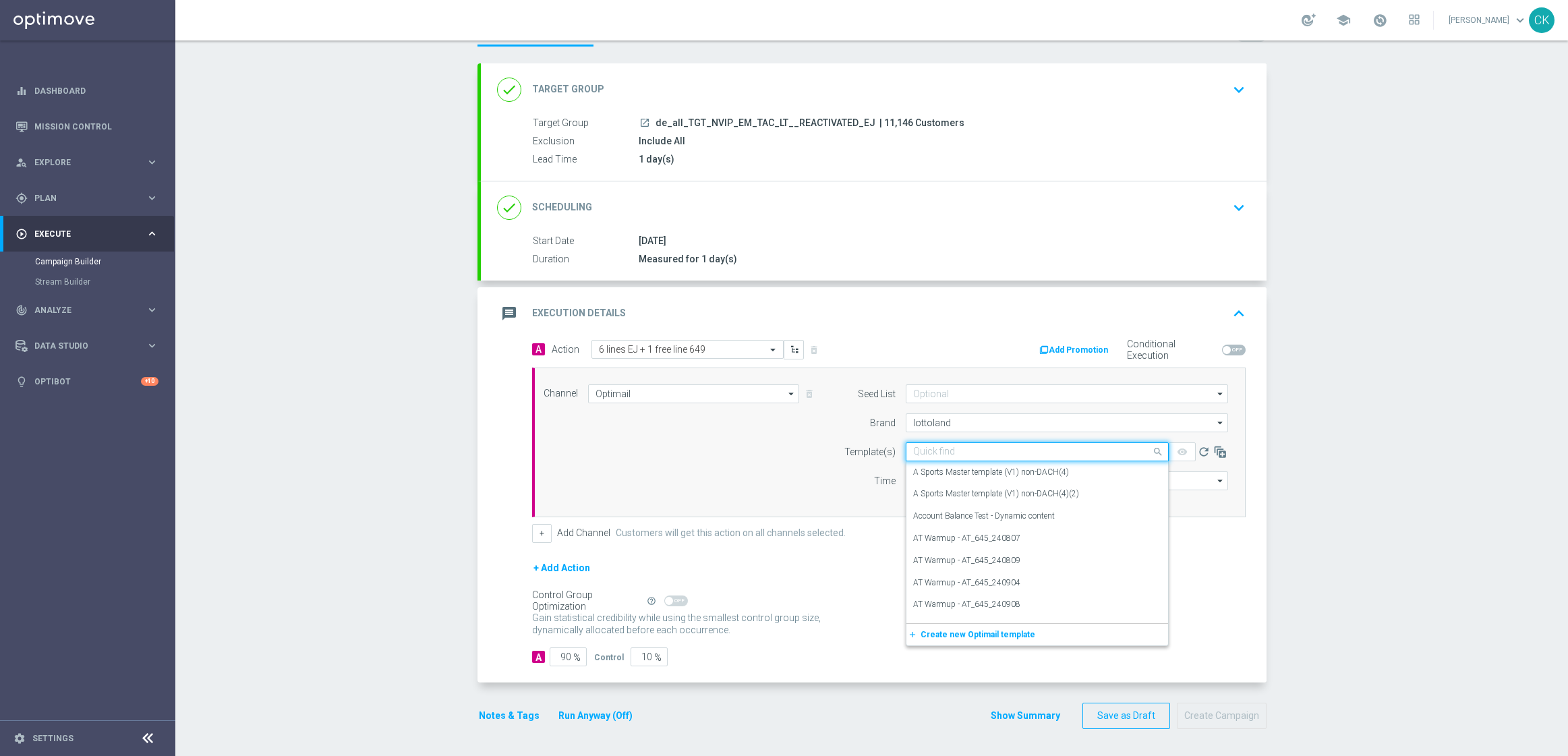
paste input "DE_ALL__EJ_REACT_250822__NVIP_EMA_TAC_LT"
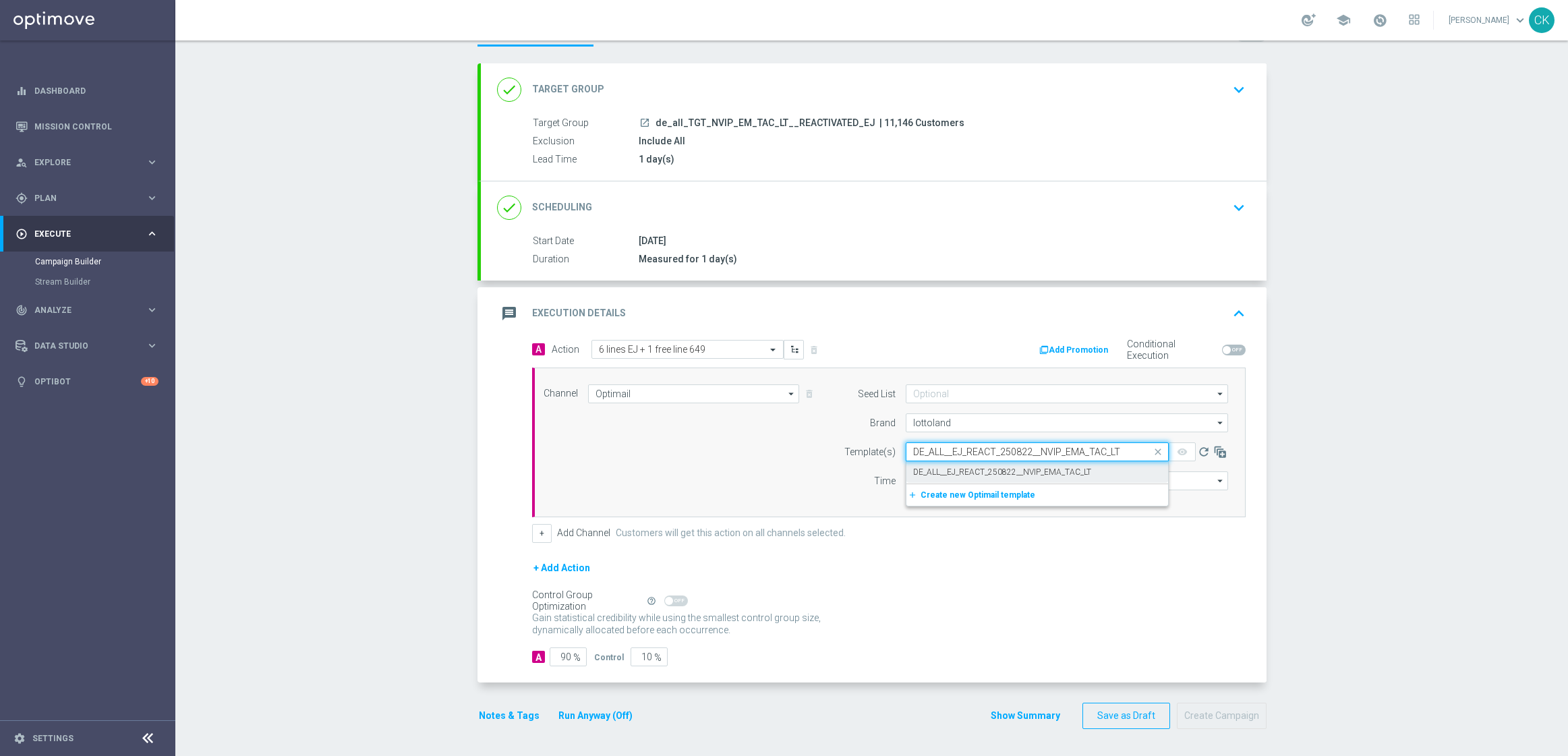
click at [925, 467] on label "DE_ALL__EJ_REACT_250822__NVIP_EMA_TAC_LT" at bounding box center [1002, 472] width 178 height 12
type input "DE_ALL__EJ_REACT_250822__NVIP_EMA_TAC_LT"
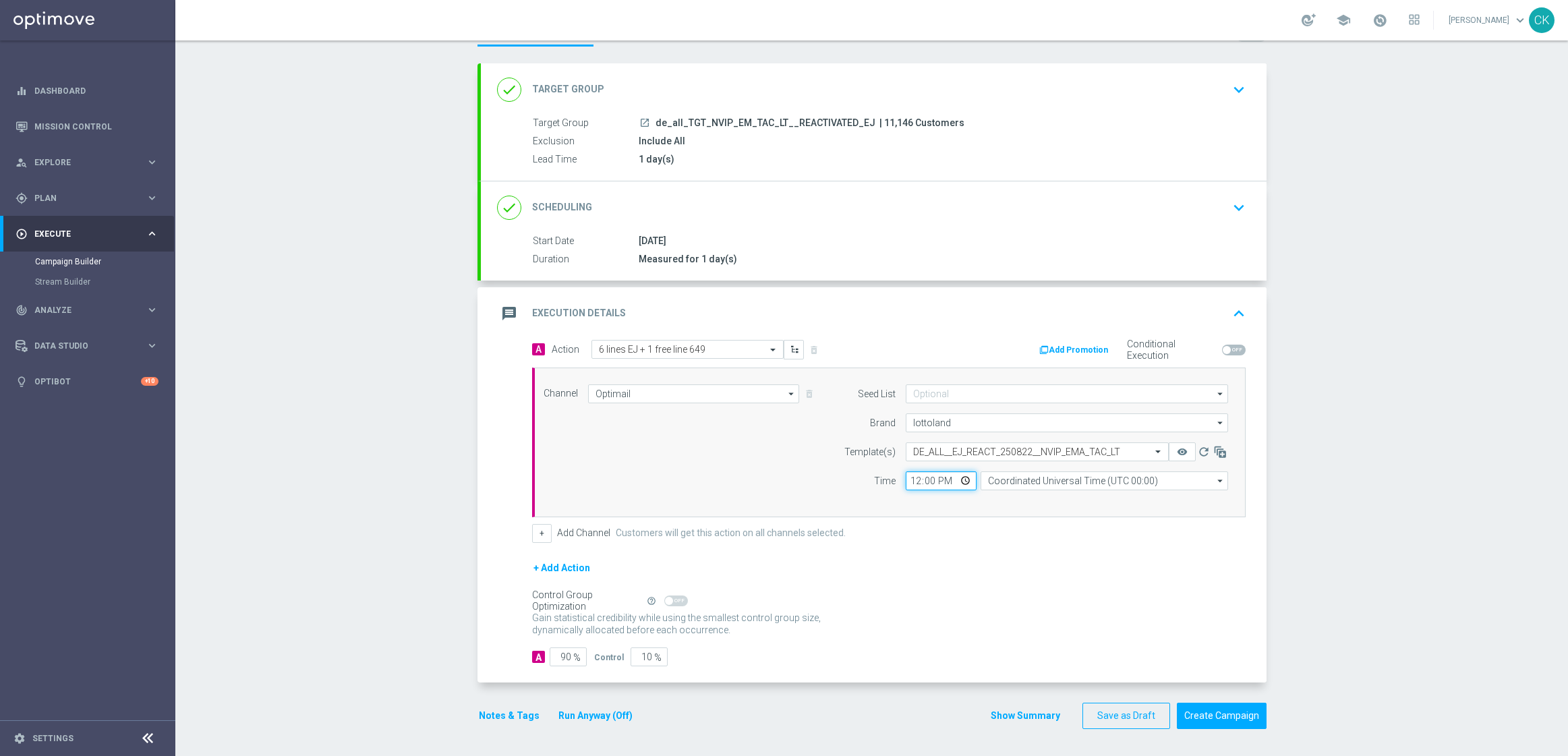
click at [906, 485] on input "12:00" at bounding box center [941, 480] width 71 height 19
type input "06:00"
click at [1024, 480] on input "Coordinated Universal Time (UTC 00:00)" at bounding box center [1104, 480] width 247 height 19
click at [1044, 496] on div "Central European Time ([GEOGRAPHIC_DATA]) (UTC +02:00)" at bounding box center [1109, 500] width 220 height 12
type input "Central European Time ([GEOGRAPHIC_DATA]) (UTC +02:00)"
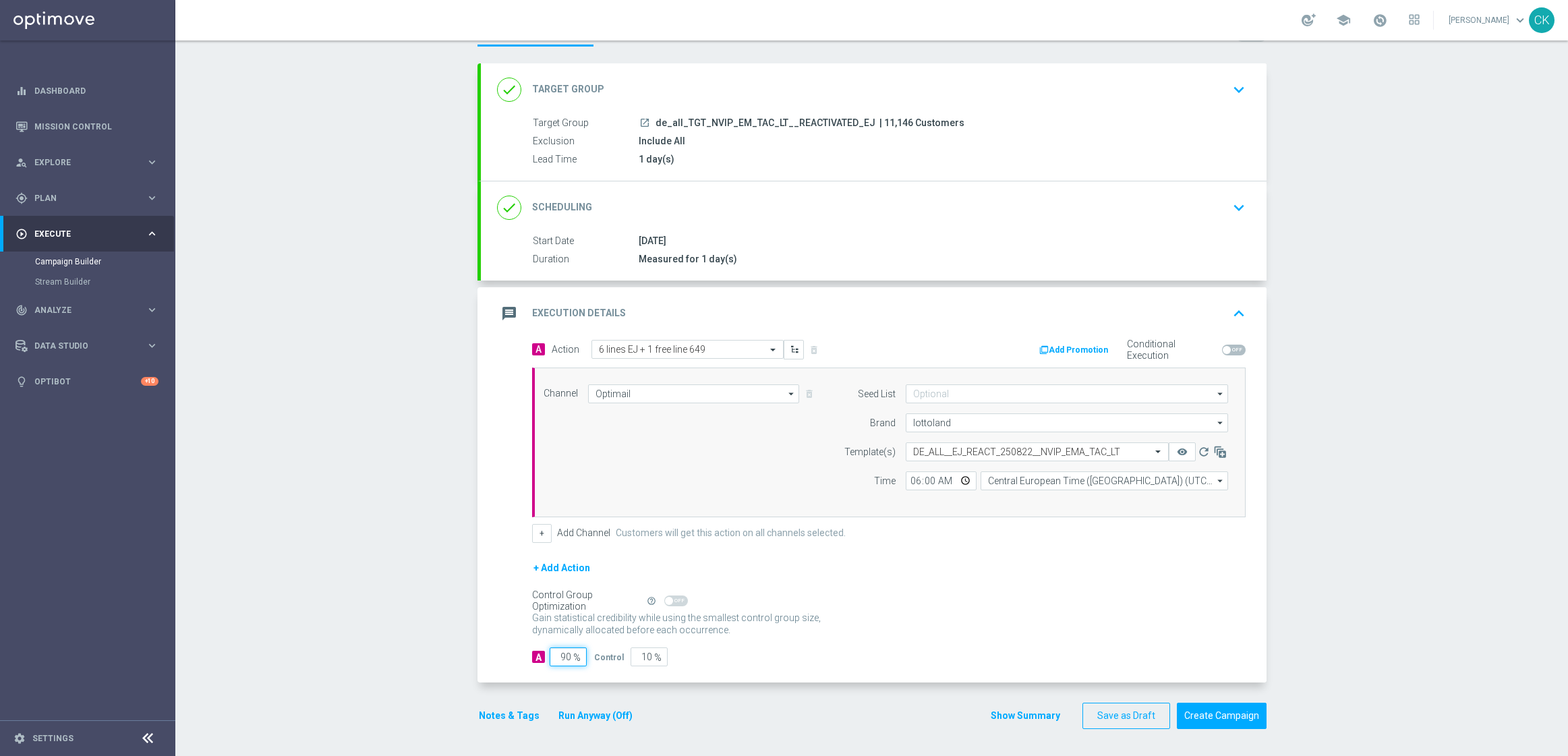
click at [566, 659] on input "90" at bounding box center [568, 657] width 37 height 19
type input "9"
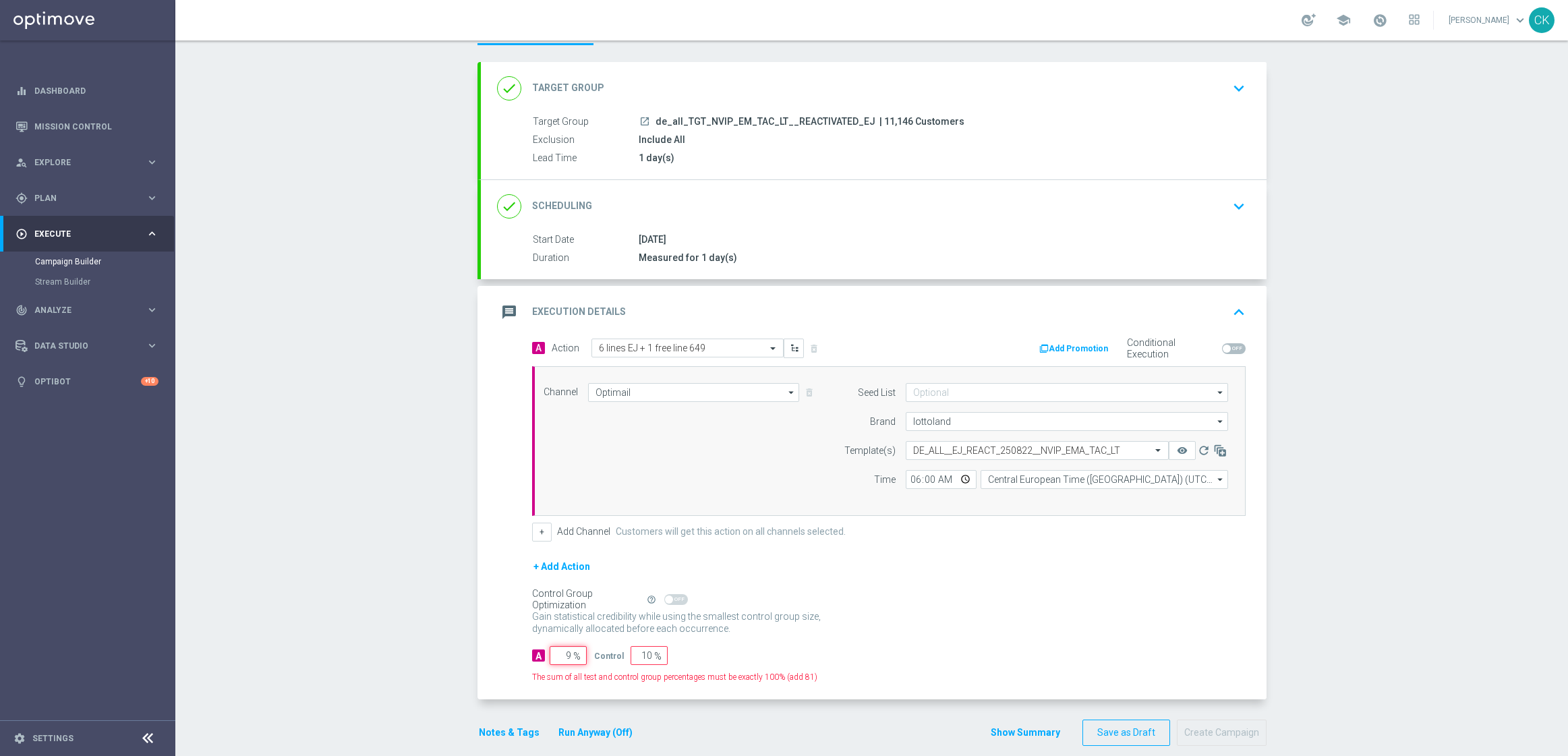
type input "91"
type input "98"
type input "2"
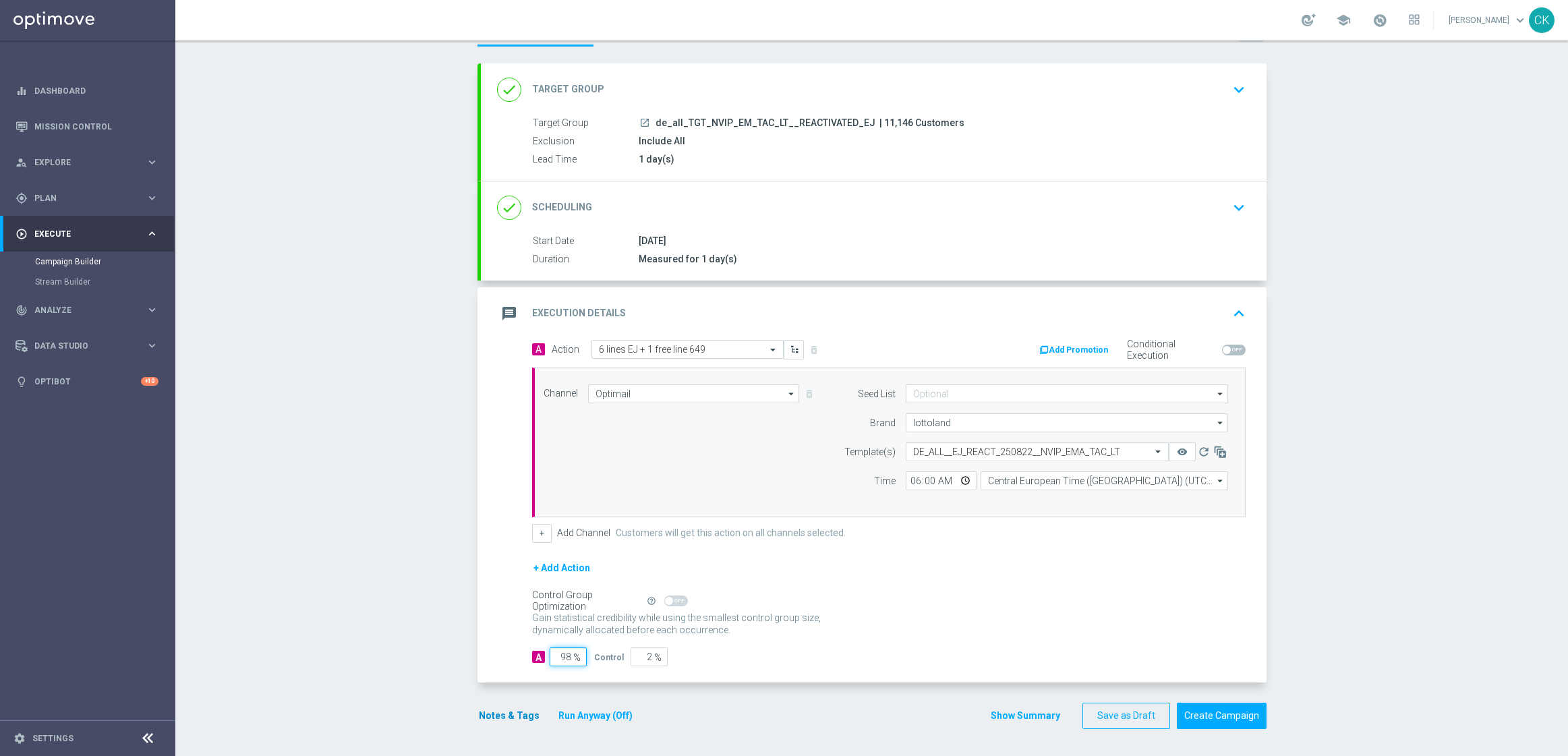
type input "98"
click at [498, 721] on button "Notes & Tags" at bounding box center [509, 715] width 63 height 17
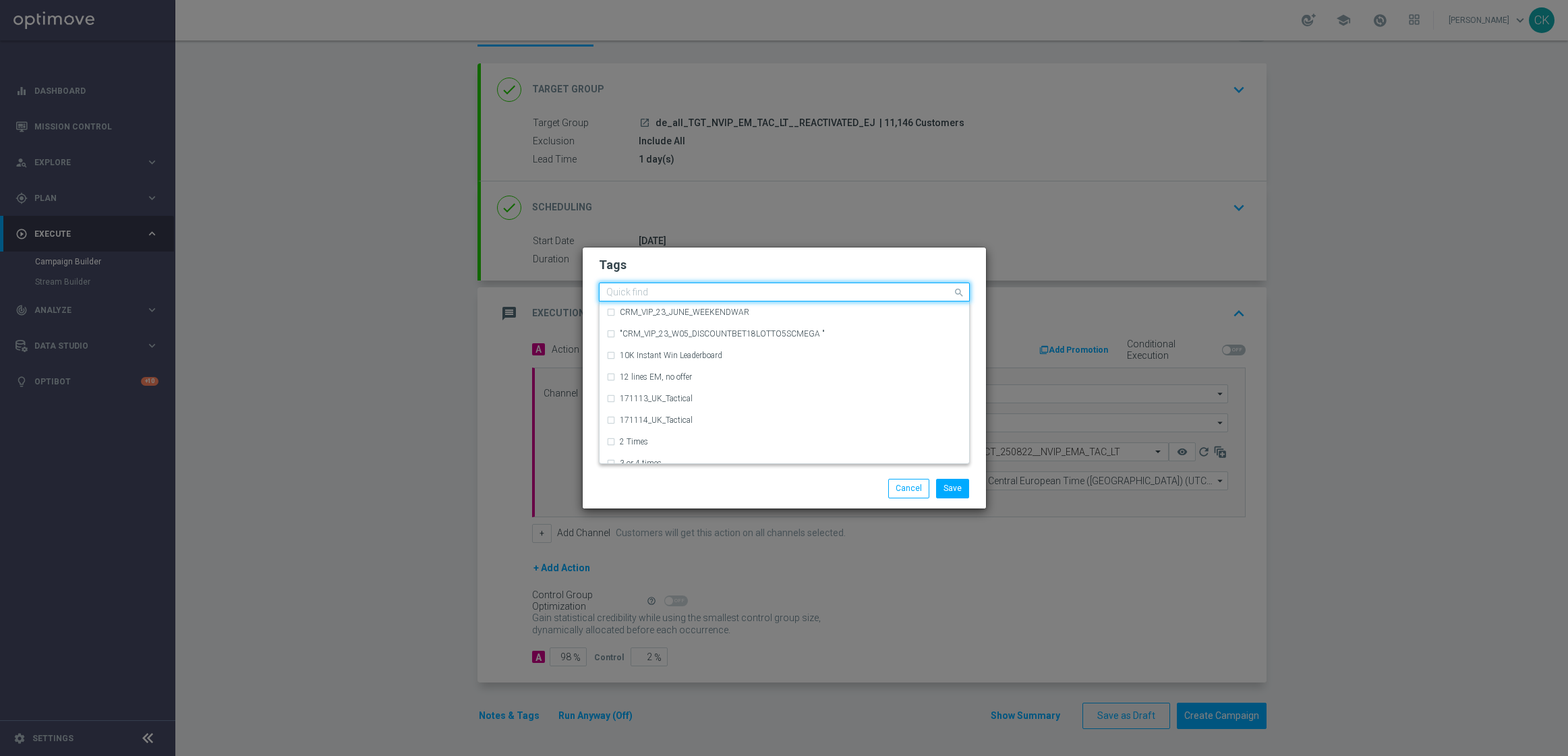
click at [643, 294] on input "text" at bounding box center [779, 293] width 346 height 12
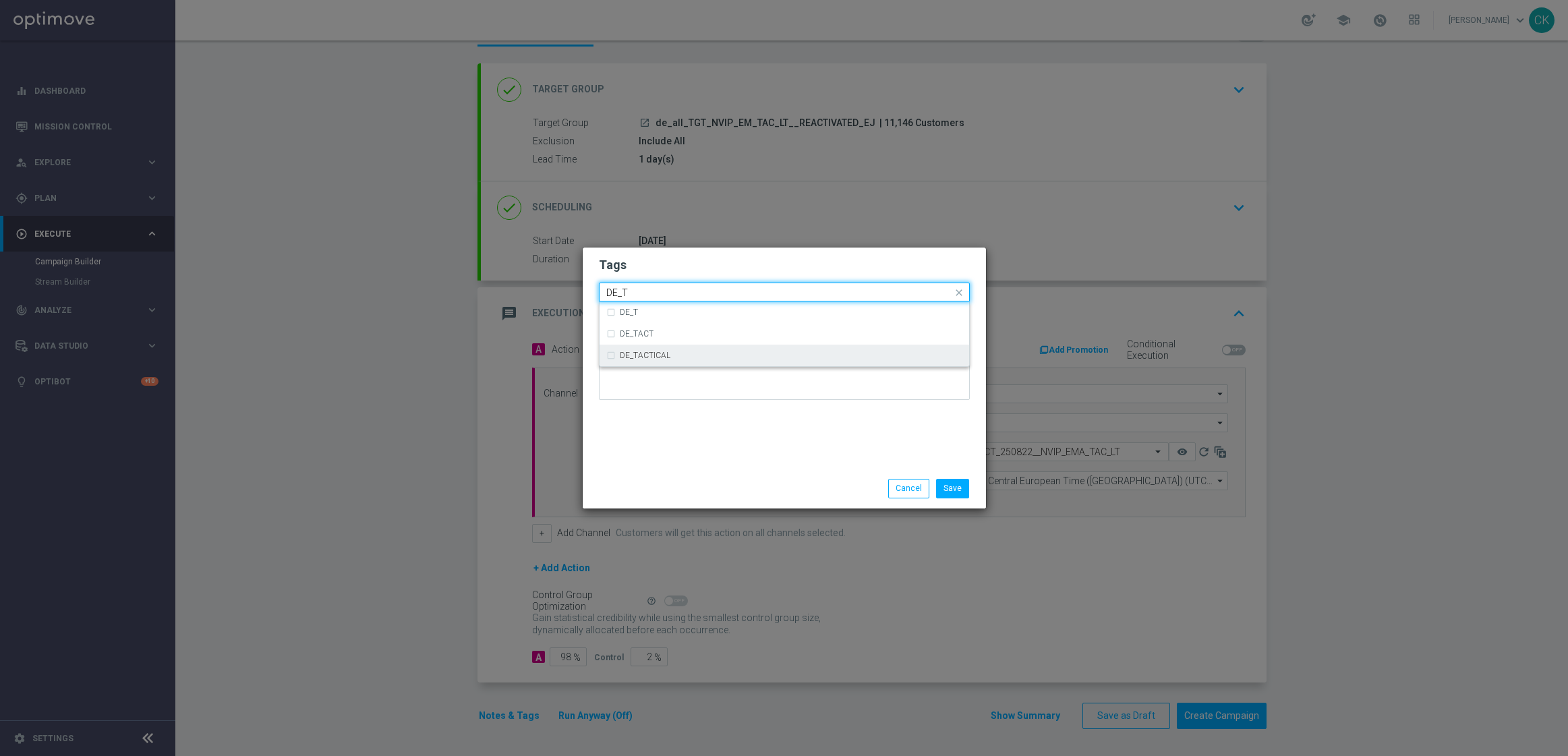
click at [650, 351] on label "DE_TACTICAL" at bounding box center [645, 355] width 50 height 8
type input "DE_T"
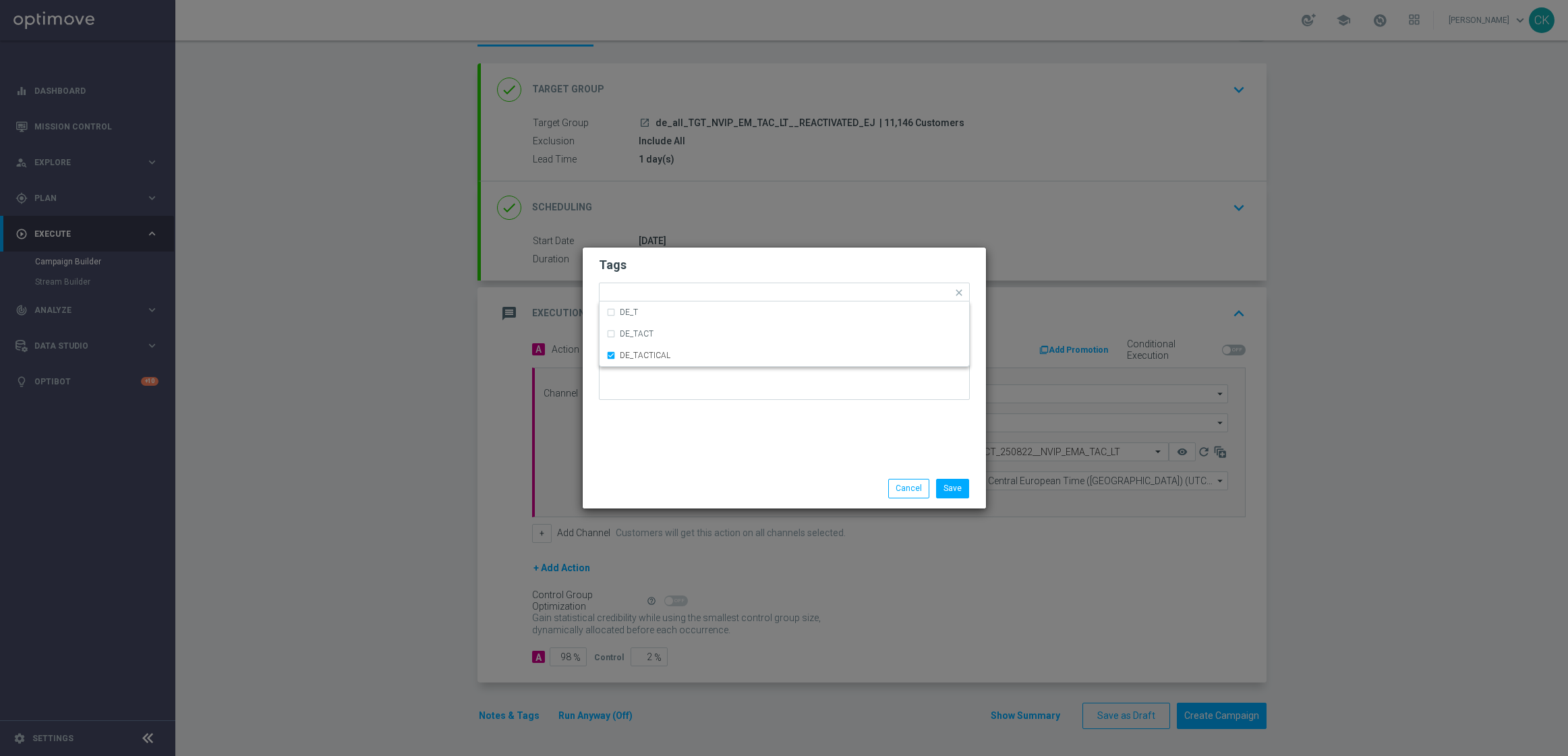
click at [654, 437] on div "Tags Quick find × DE_TACTICAL DE_T DE_TACT DE_TACTICAL Notes" at bounding box center [784, 357] width 403 height 221
click at [950, 488] on button "Save" at bounding box center [952, 488] width 33 height 19
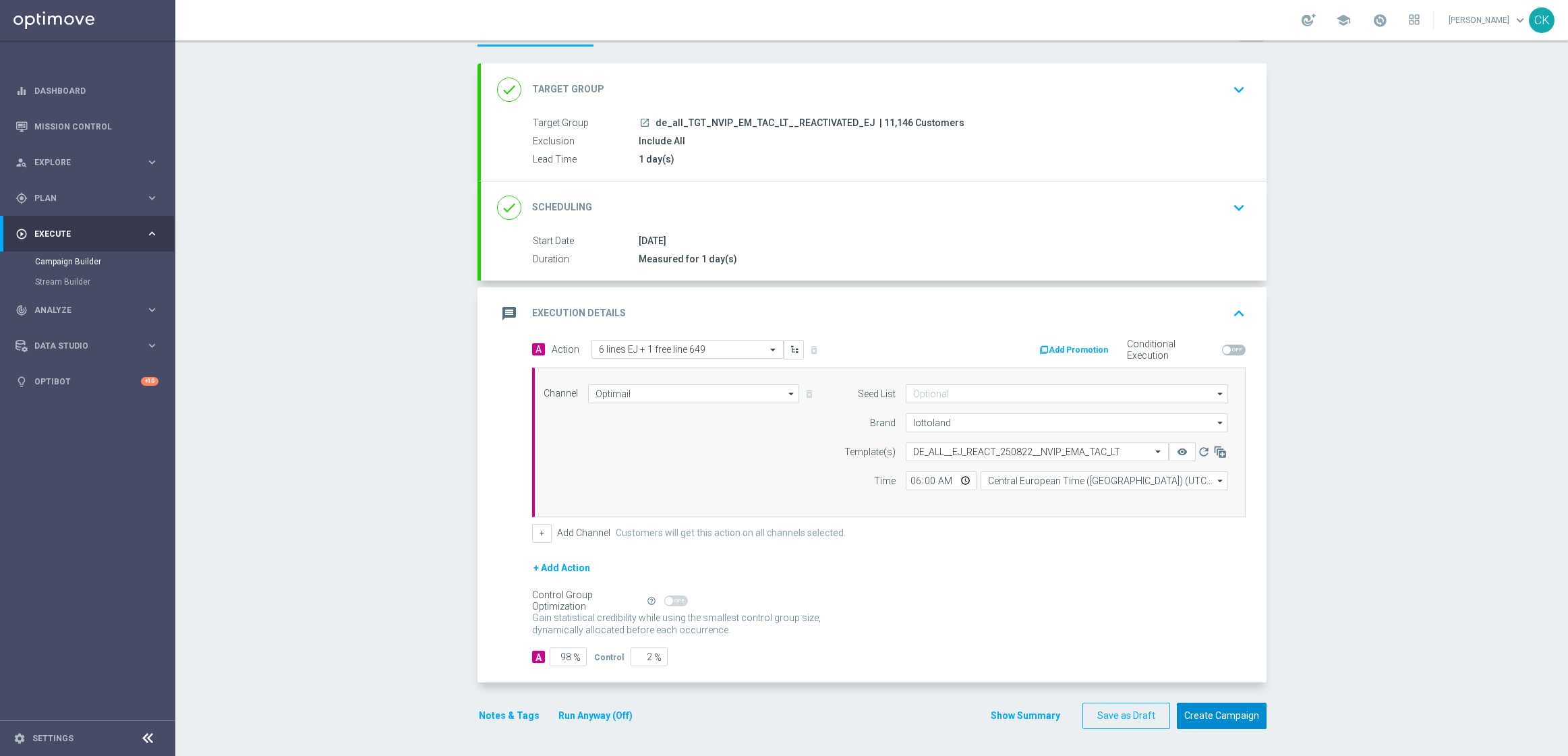
click at [1220, 713] on button "Create Campaign" at bounding box center [1222, 716] width 90 height 26
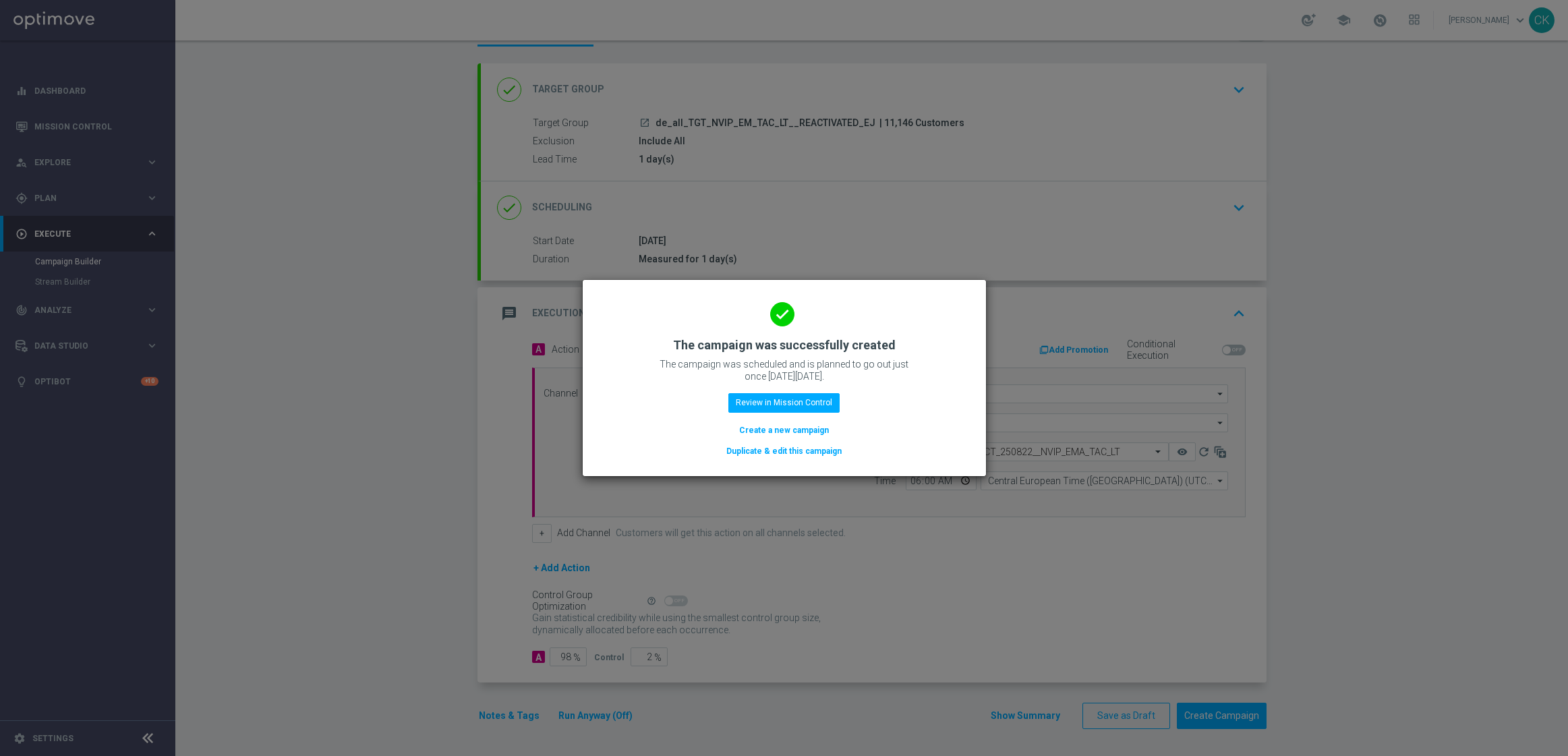
click at [772, 426] on button "Create a new campaign" at bounding box center [784, 430] width 93 height 15
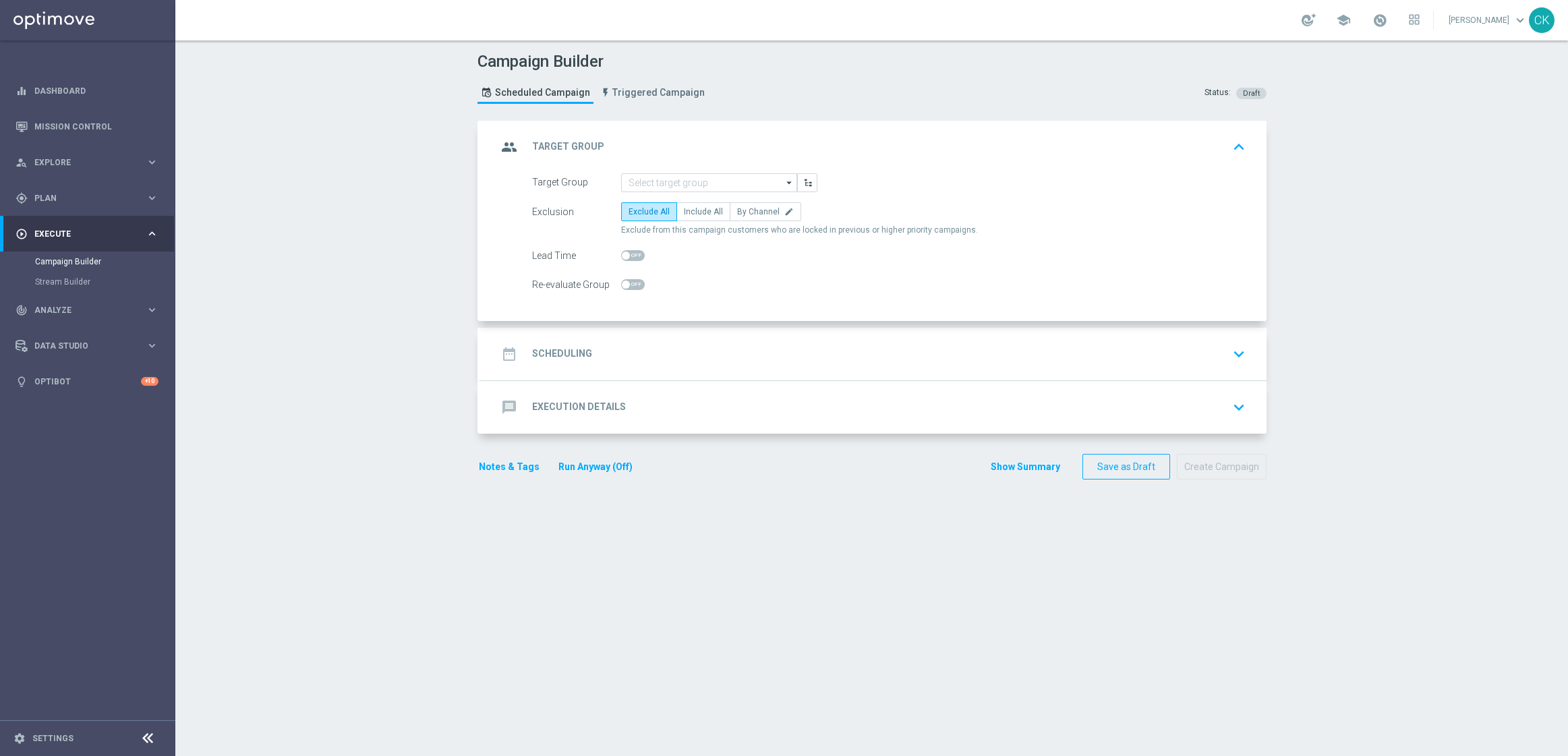
scroll to position [0, 0]
click at [707, 187] on input at bounding box center [709, 183] width 176 height 19
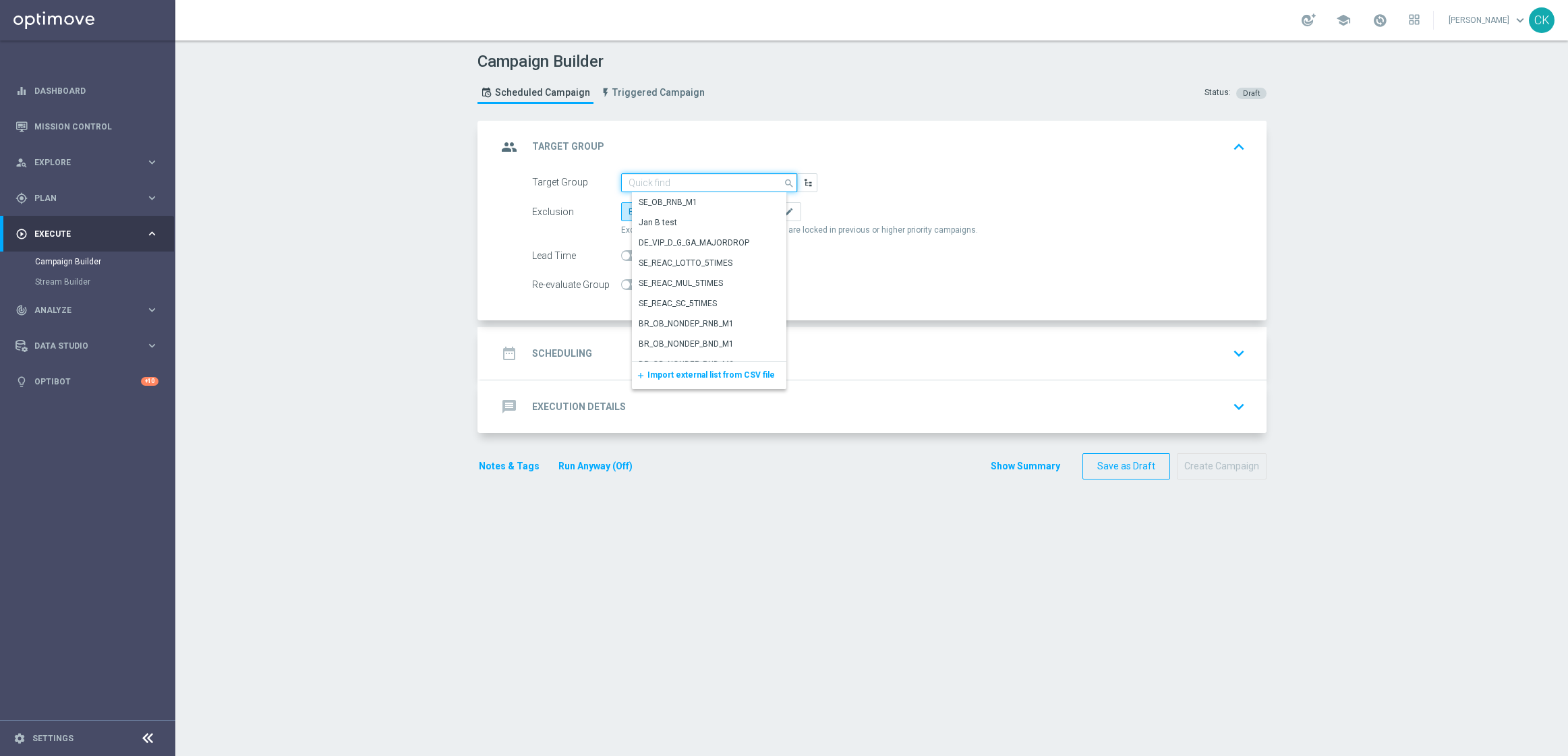
paste input "de_all_TGT_NVIP_EM_TAC_LT__CHURNED_EJ"
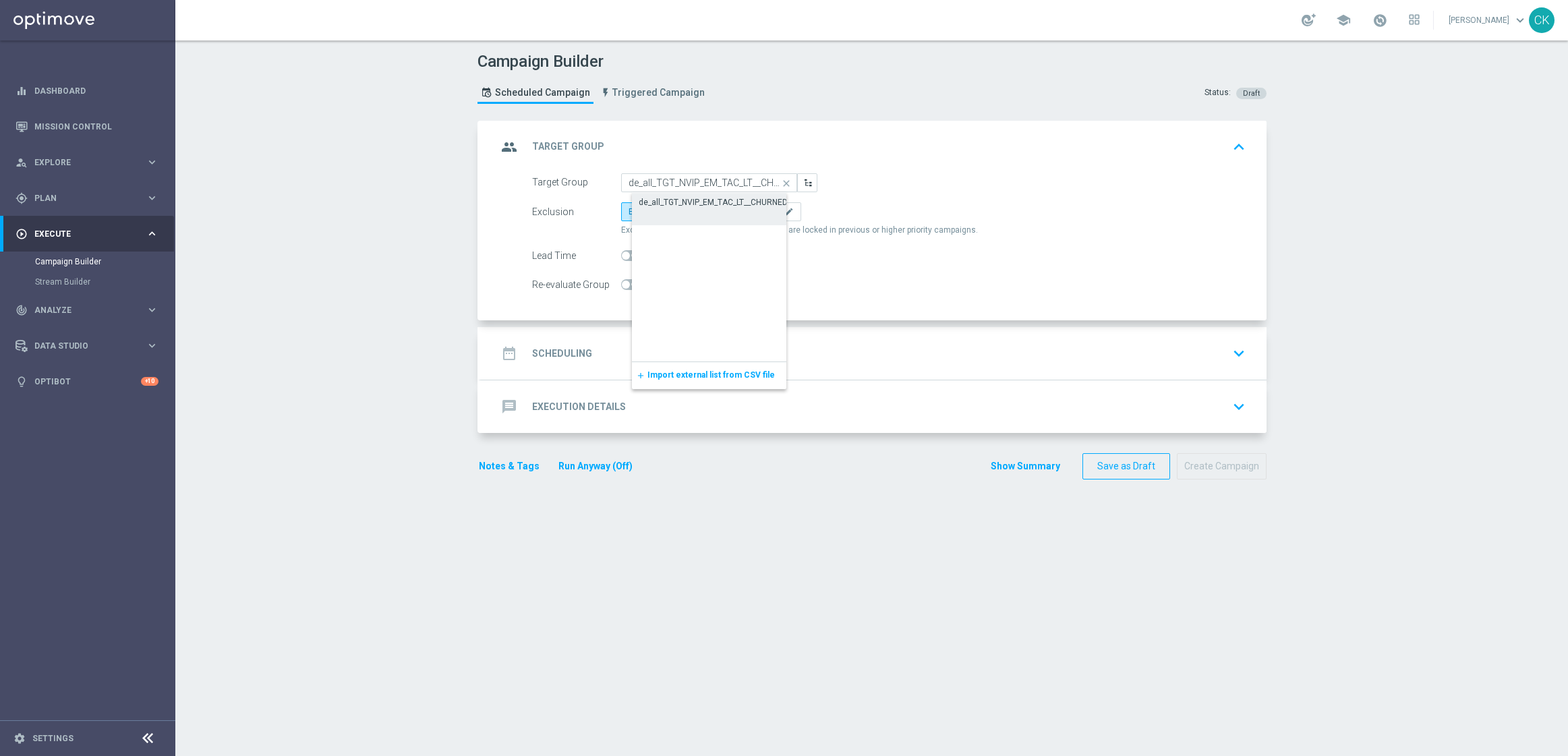
click at [699, 209] on div "de_all_TGT_NVIP_EM_TAC_LT__CHURNED_EJ" at bounding box center [720, 202] width 162 height 12
type input "de_all_TGT_NVIP_EM_TAC_LT__CHURNED_EJ"
click at [705, 215] on span "Include All" at bounding box center [704, 211] width 39 height 9
click at [693, 215] on input "Include All" at bounding box center [688, 214] width 9 height 9
radio input "true"
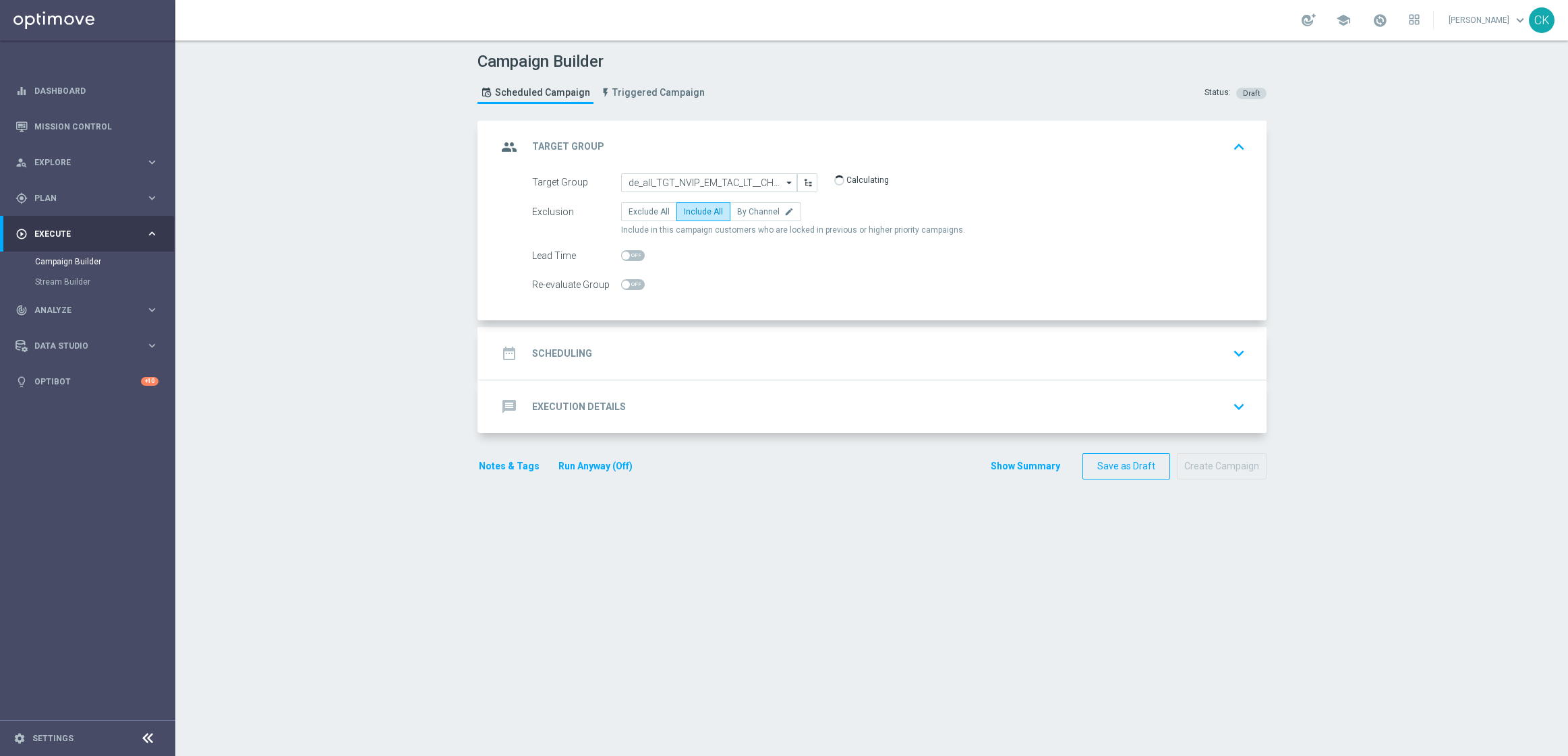
click at [622, 252] on span at bounding box center [626, 255] width 8 height 8
click at [621, 252] on input "checkbox" at bounding box center [633, 255] width 23 height 11
checkbox input "true"
click at [549, 343] on div "date_range Scheduling" at bounding box center [545, 353] width 95 height 24
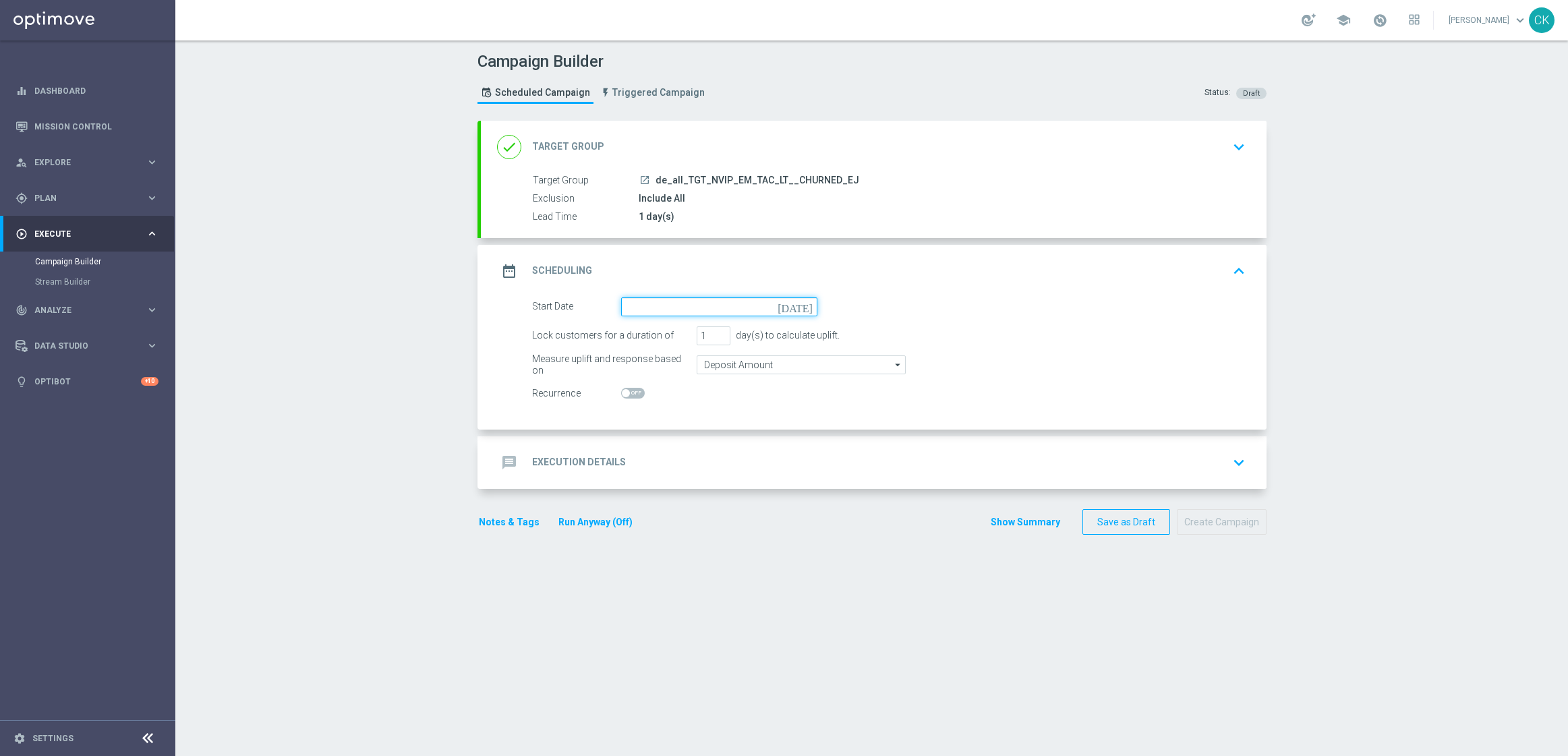
click at [683, 301] on input at bounding box center [719, 307] width 196 height 19
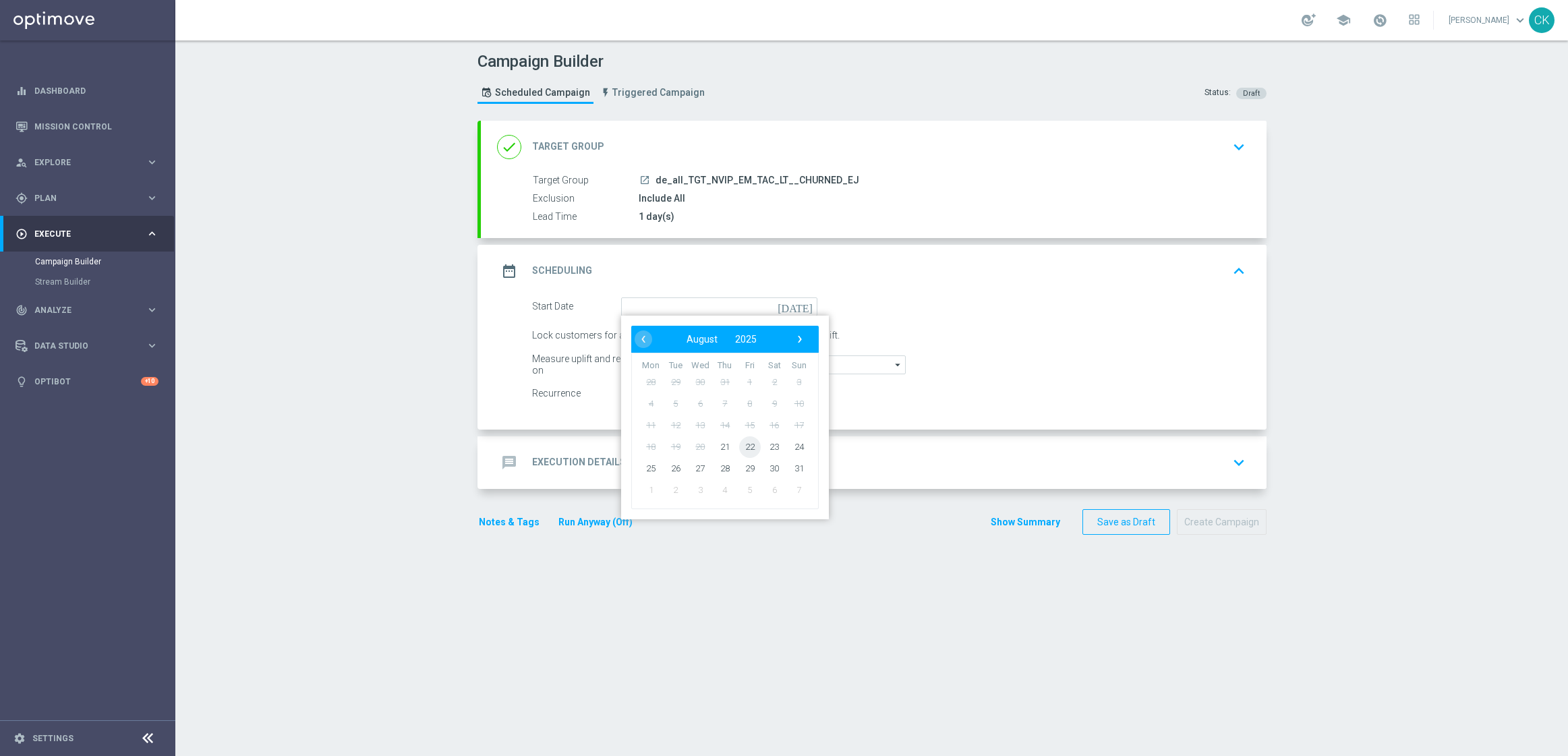
click at [742, 446] on span "22" at bounding box center [750, 446] width 22 height 22
type input "[DATE]"
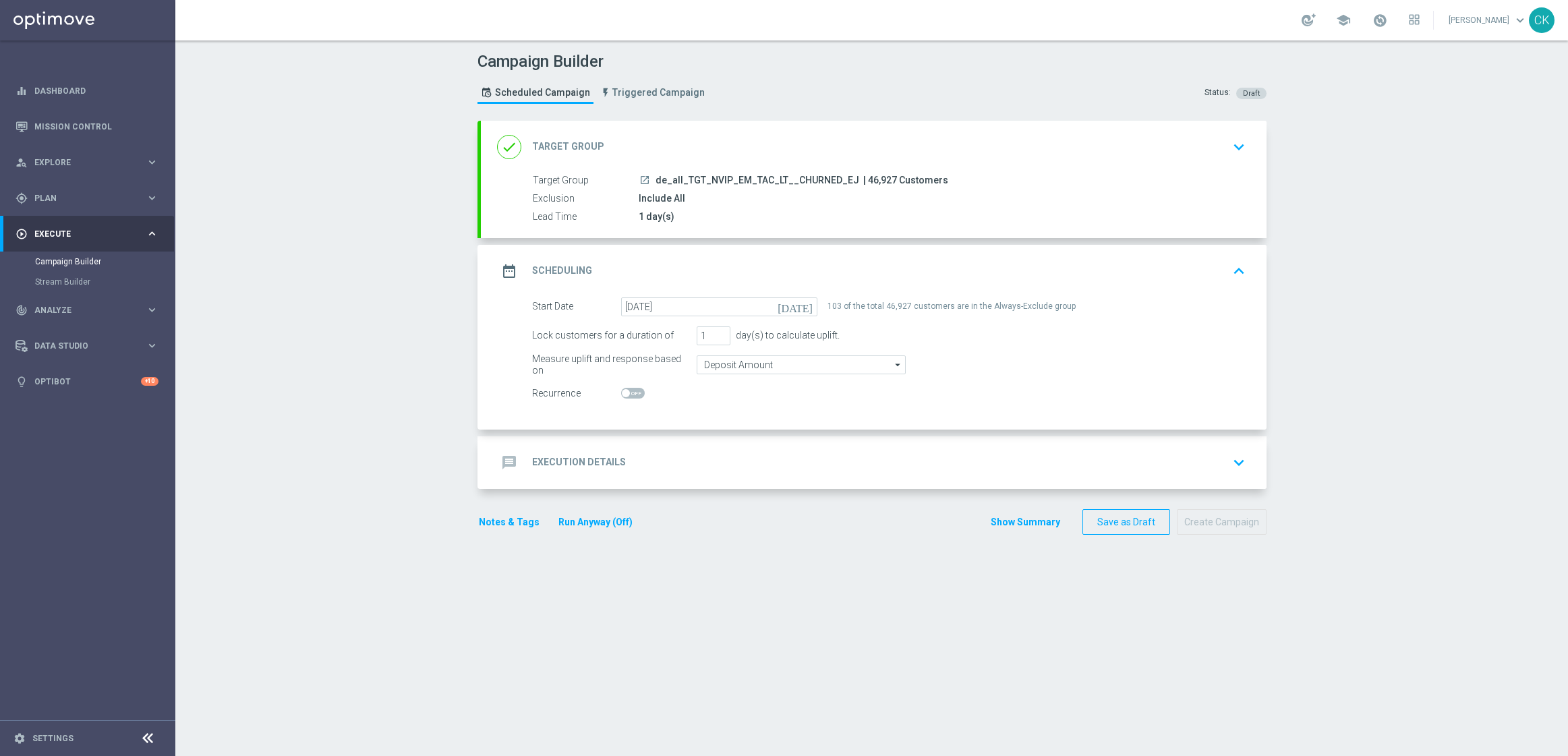
click at [554, 461] on h2 "Execution Details" at bounding box center [579, 462] width 94 height 13
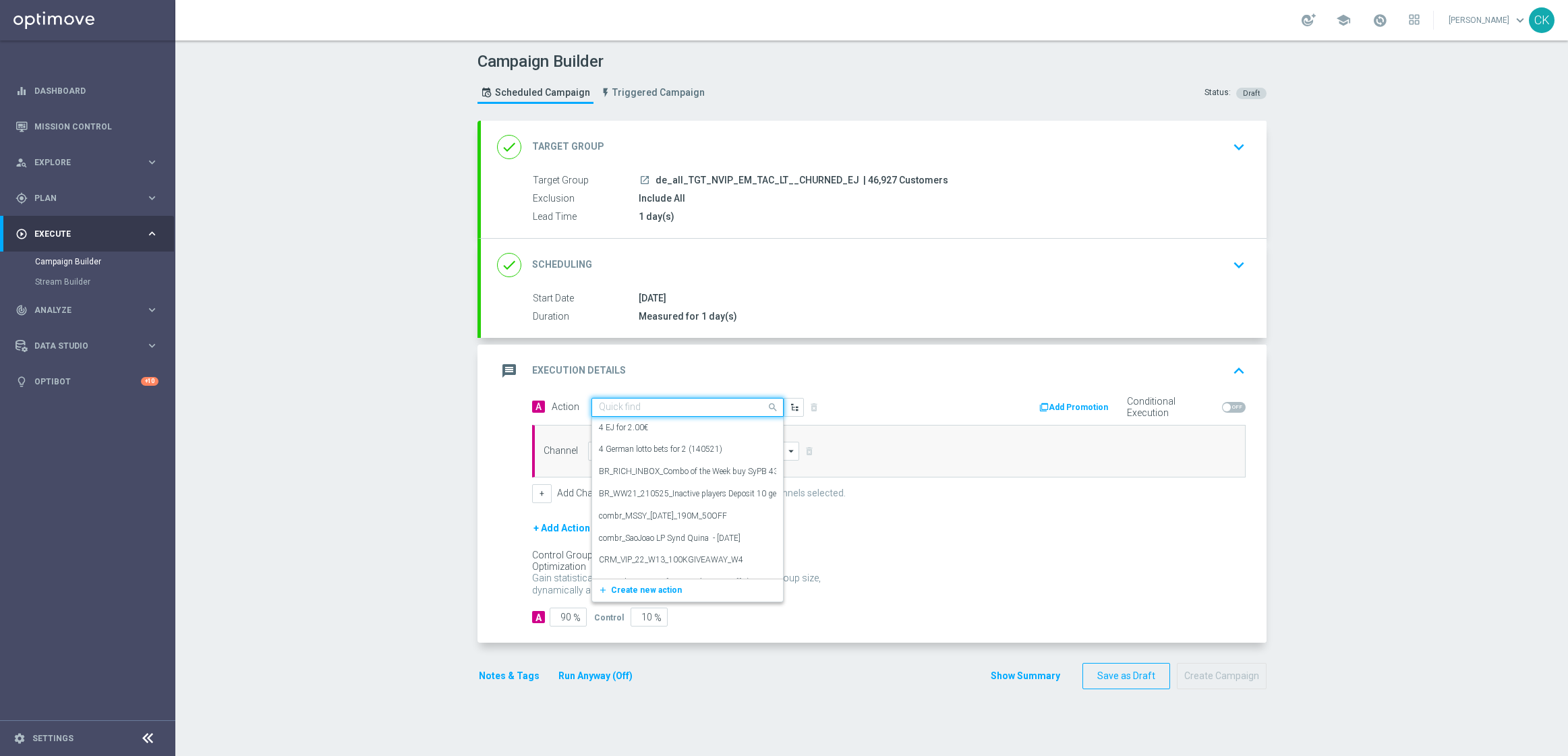
click at [644, 402] on input "text" at bounding box center [674, 408] width 150 height 12
paste input "3 lines EJ + 1 free line 649"
type input "3 lines EJ + 1 free line 649"
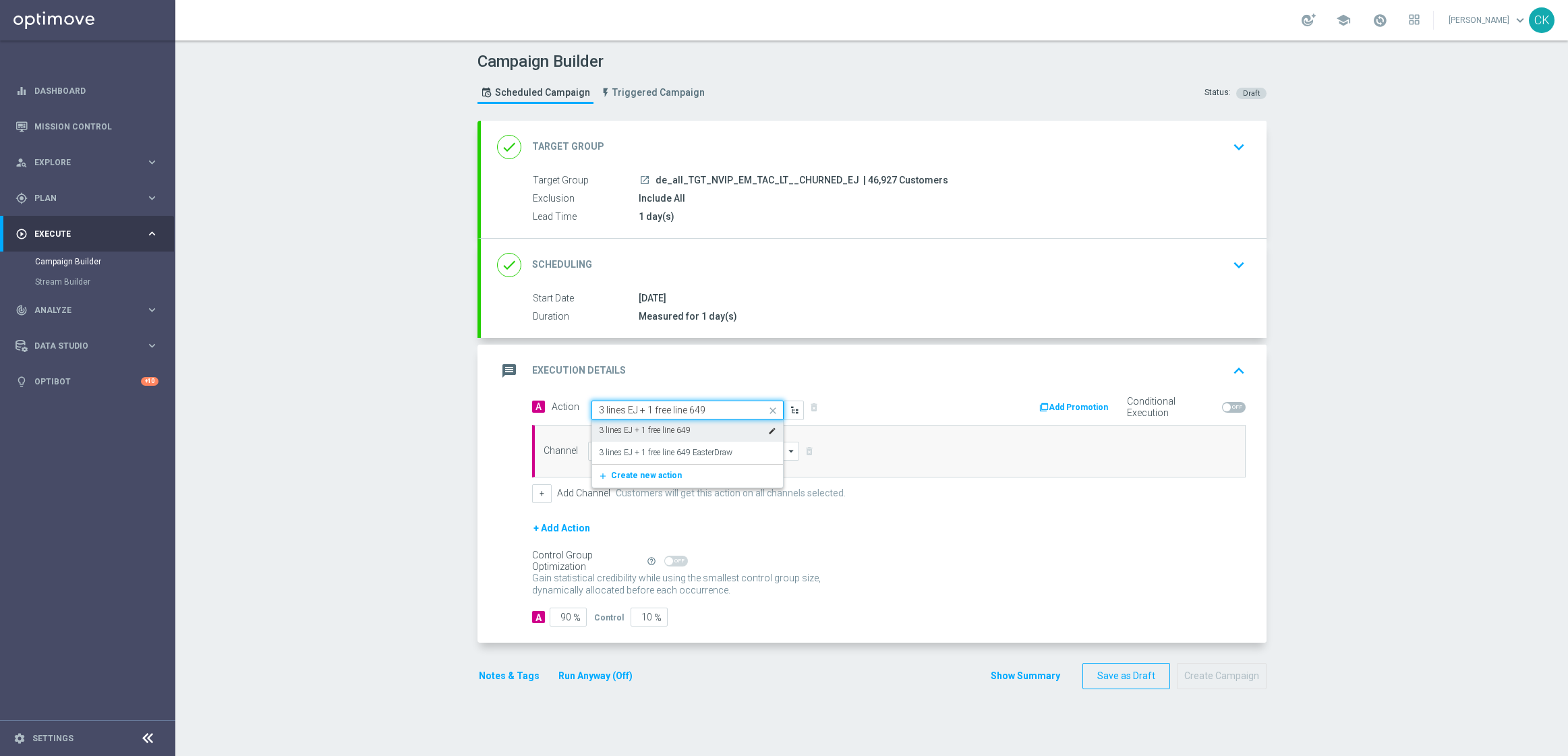
click at [658, 433] on label "3 lines EJ + 1 free line 649" at bounding box center [645, 431] width 92 height 12
click at [640, 449] on input at bounding box center [694, 451] width 211 height 19
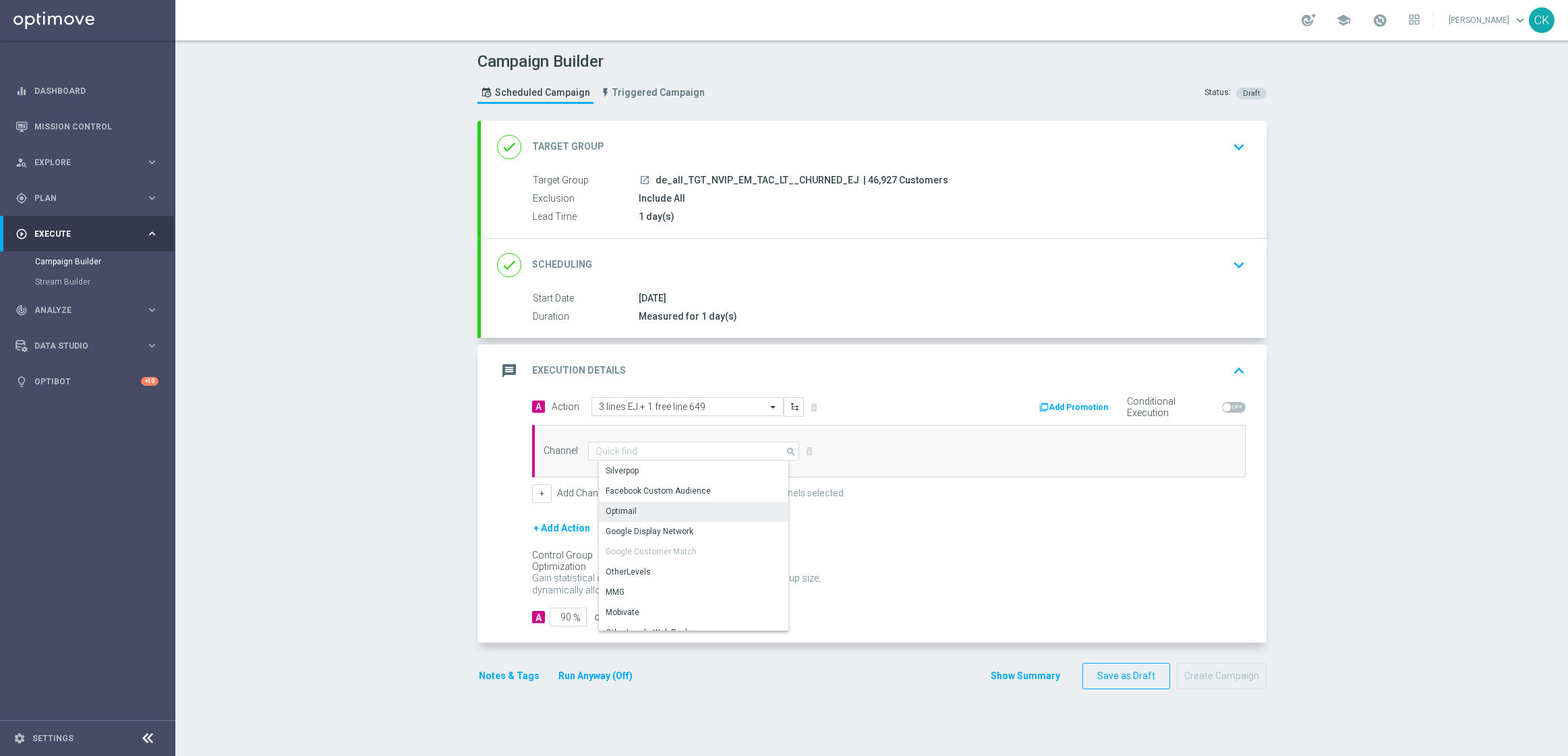
click at [629, 507] on div "Optimail" at bounding box center [699, 511] width 201 height 19
type input "Optimail"
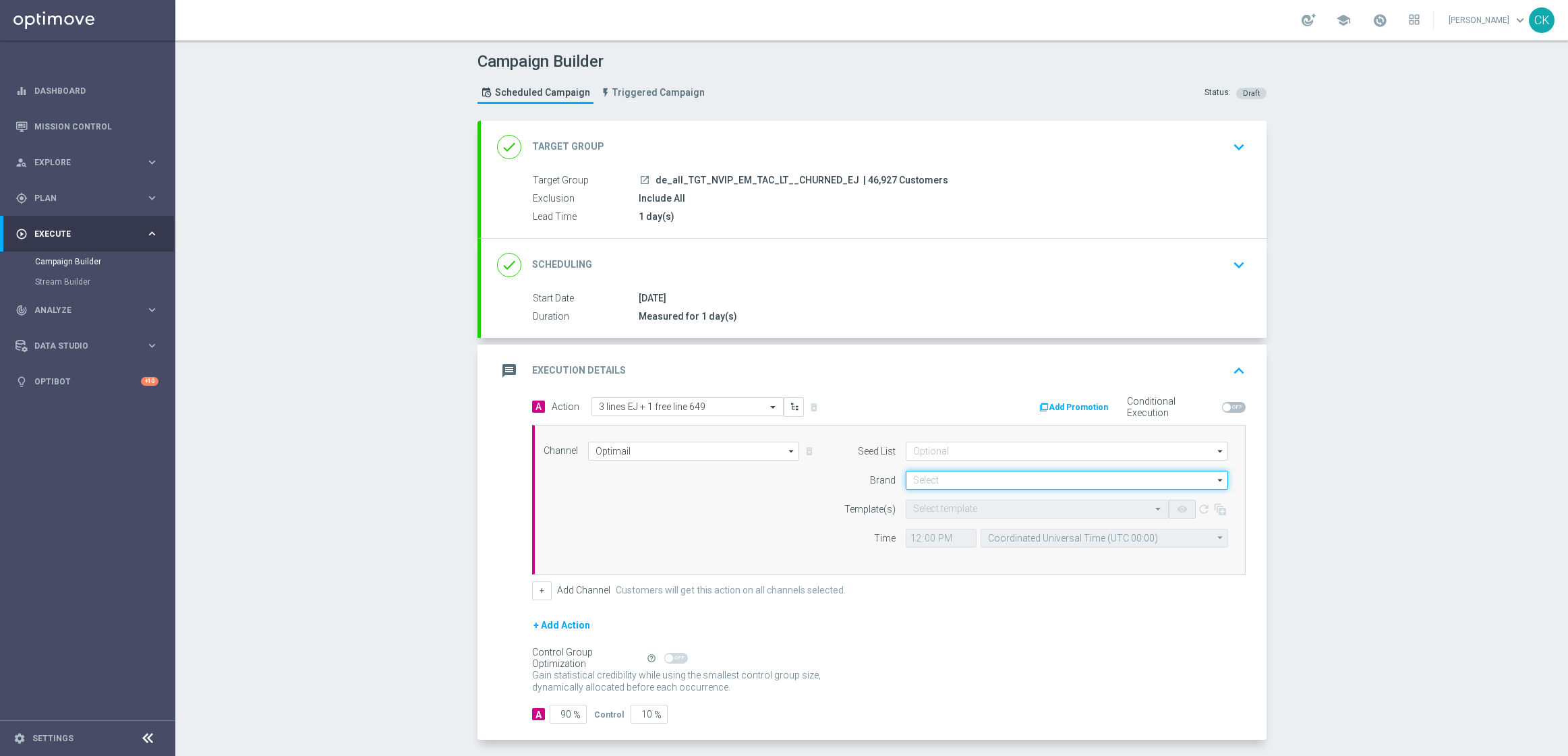
click at [936, 483] on input at bounding box center [1067, 480] width 322 height 19
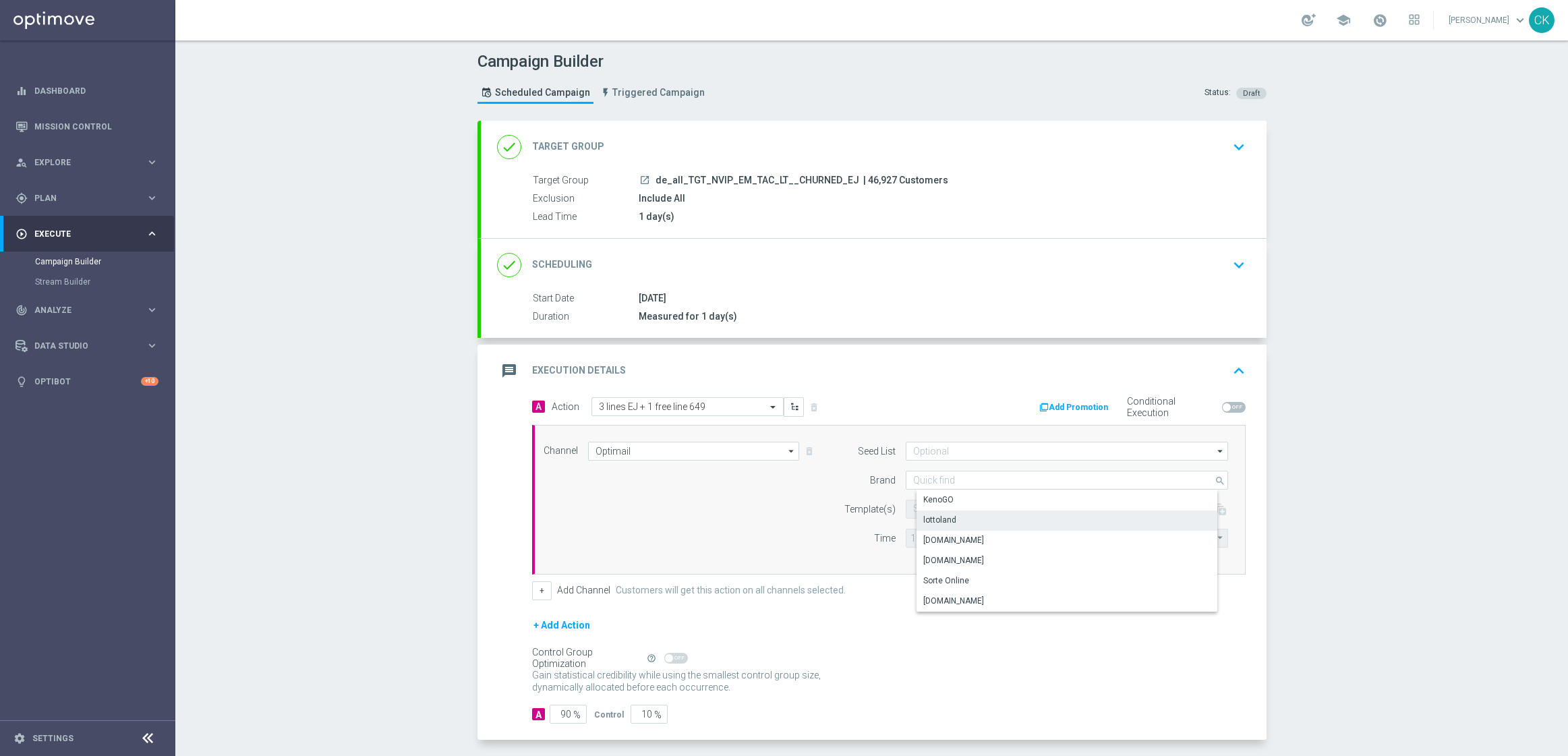
click at [931, 521] on div "lottoland" at bounding box center [939, 520] width 33 height 12
type input "lottoland"
click at [928, 513] on input "text" at bounding box center [1023, 510] width 221 height 12
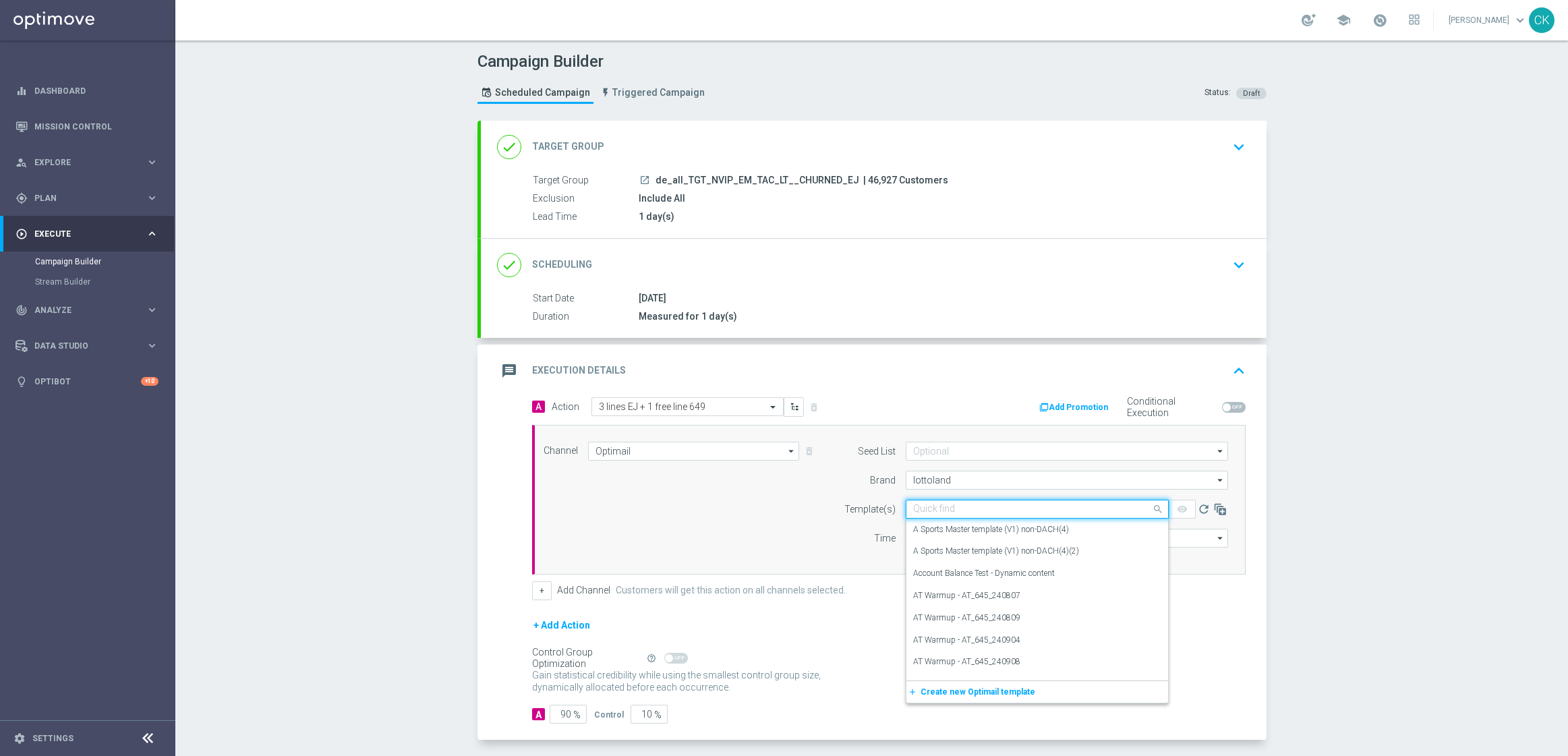
paste input "DE_ALL__EJ_CHURNED_250822__NVIP_EMA_TAC_LT"
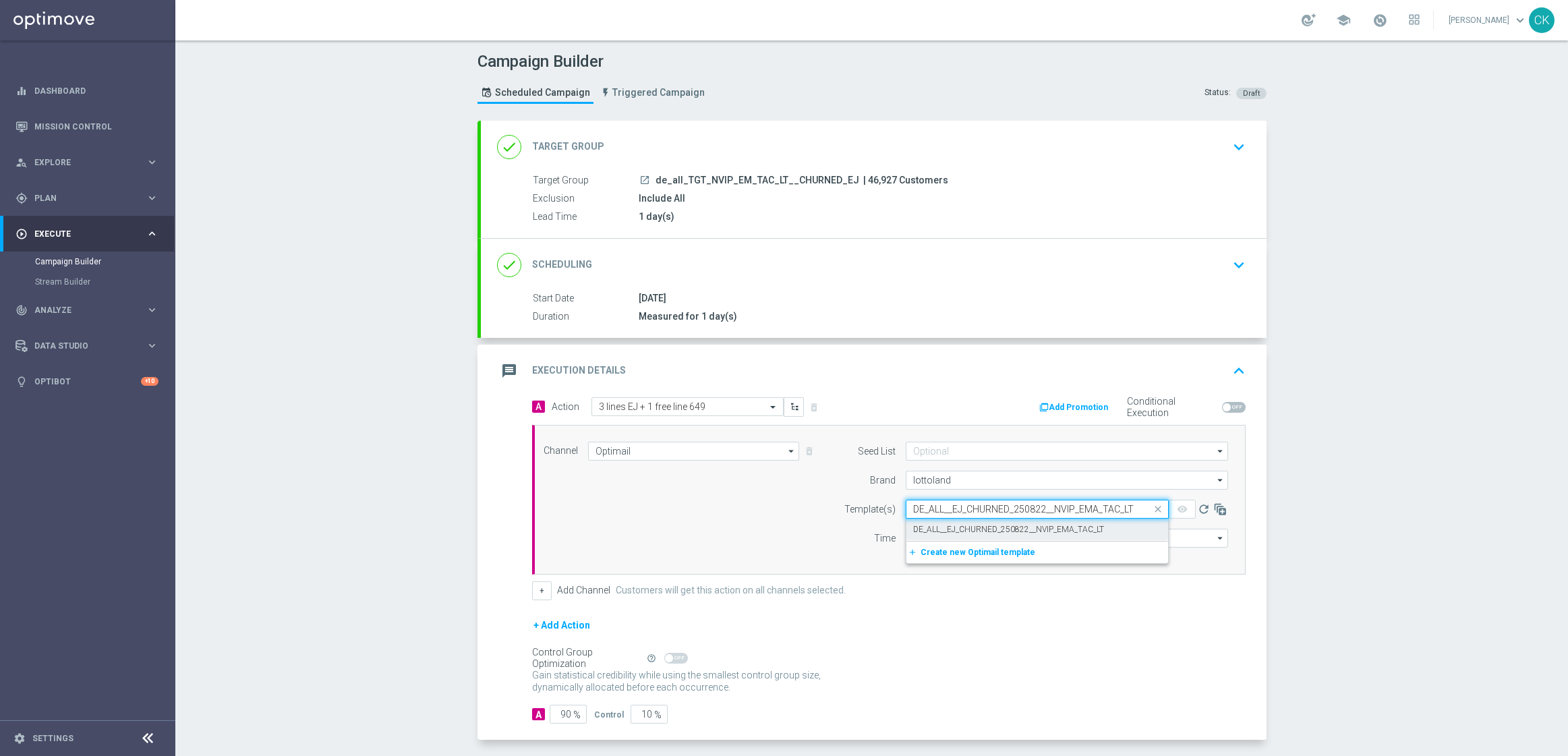
click at [928, 527] on label "DE_ALL__EJ_CHURNED_250822__NVIP_EMA_TAC_LT" at bounding box center [1009, 530] width 191 height 12
type input "DE_ALL__EJ_CHURNED_250822__NVIP_EMA_TAC_LT"
click at [906, 536] on input "12:00" at bounding box center [941, 538] width 71 height 19
type input "06:00"
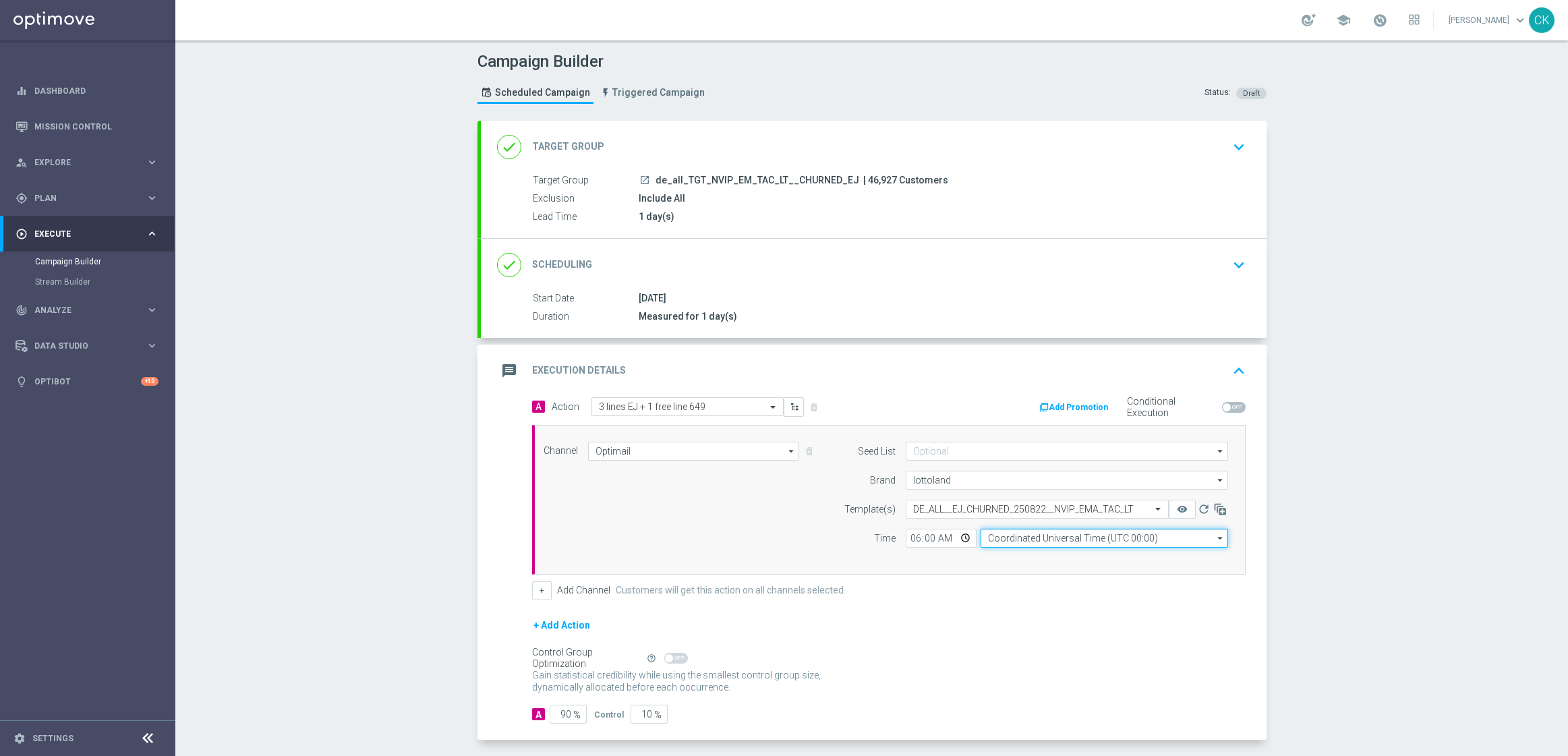
click at [1114, 537] on input "Coordinated Universal Time (UTC 00:00)" at bounding box center [1104, 538] width 247 height 19
click at [1113, 556] on div "Central European Time ([GEOGRAPHIC_DATA]) (UTC +02:00)" at bounding box center [1109, 557] width 220 height 12
type input "Central European Time ([GEOGRAPHIC_DATA]) (UTC +02:00)"
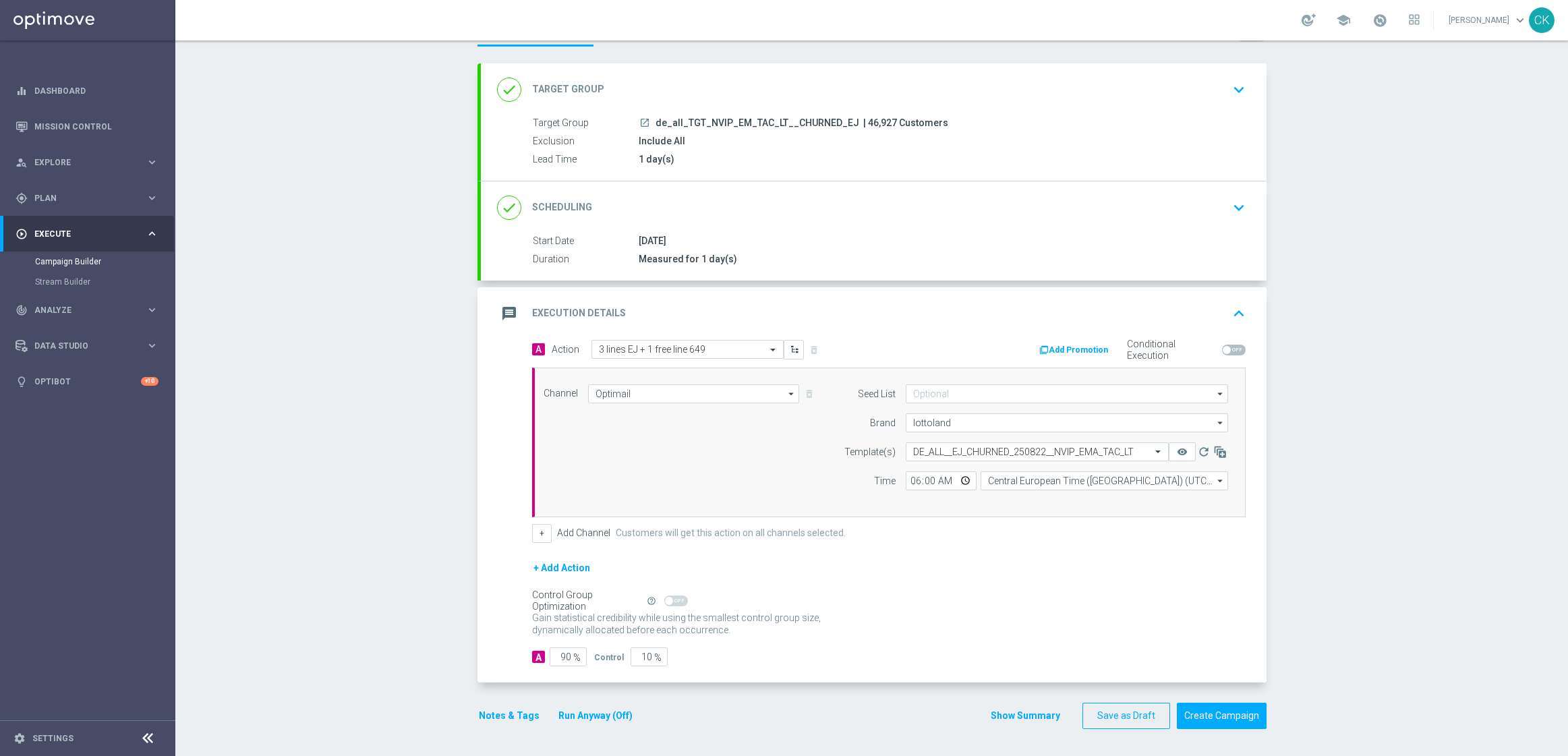
click at [573, 655] on span "%" at bounding box center [577, 658] width 7 height 12
click at [563, 656] on input "90" at bounding box center [568, 657] width 37 height 19
type input "9"
type input "91"
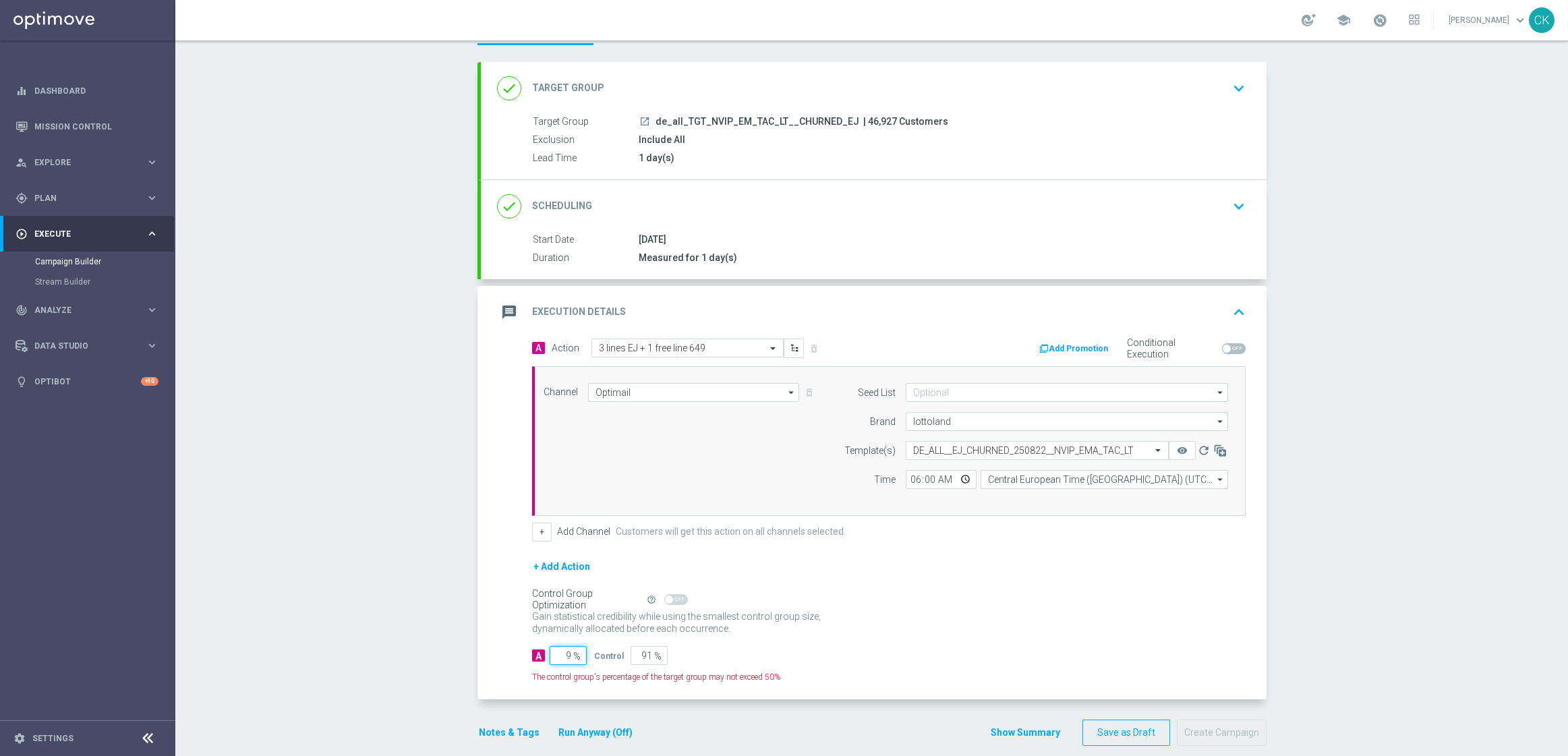
type input "98"
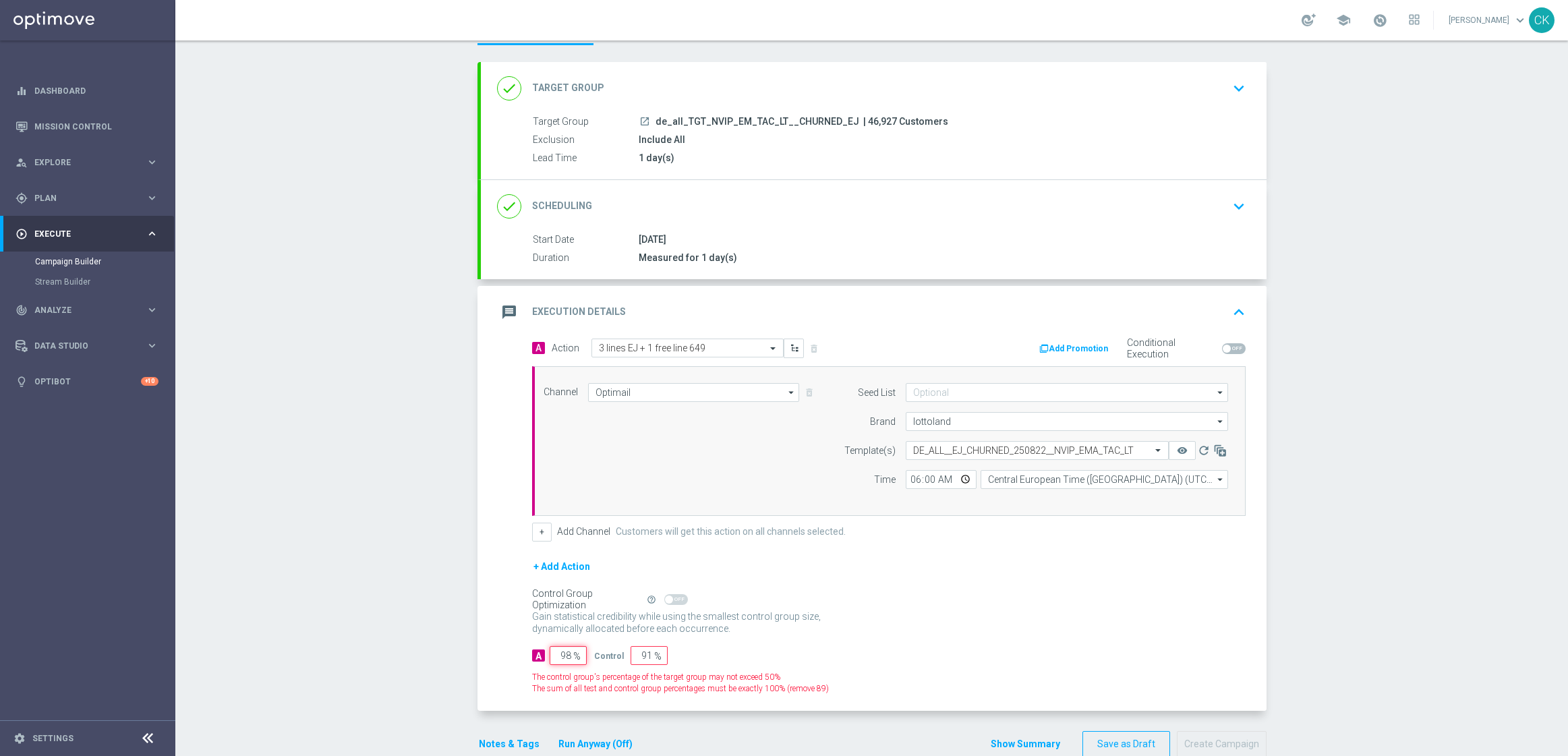
type input "2"
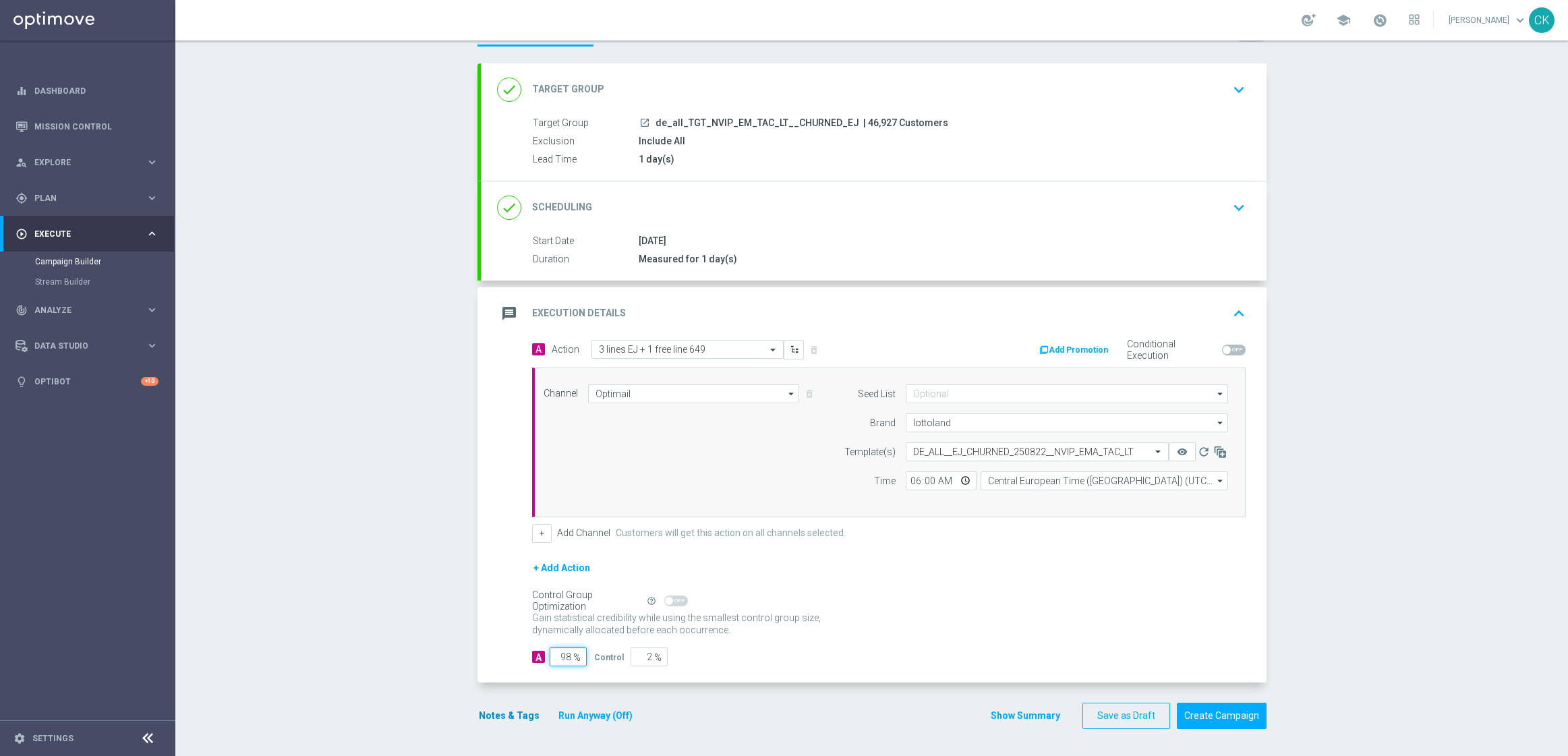
type input "98"
click at [503, 712] on button "Notes & Tags" at bounding box center [509, 715] width 63 height 17
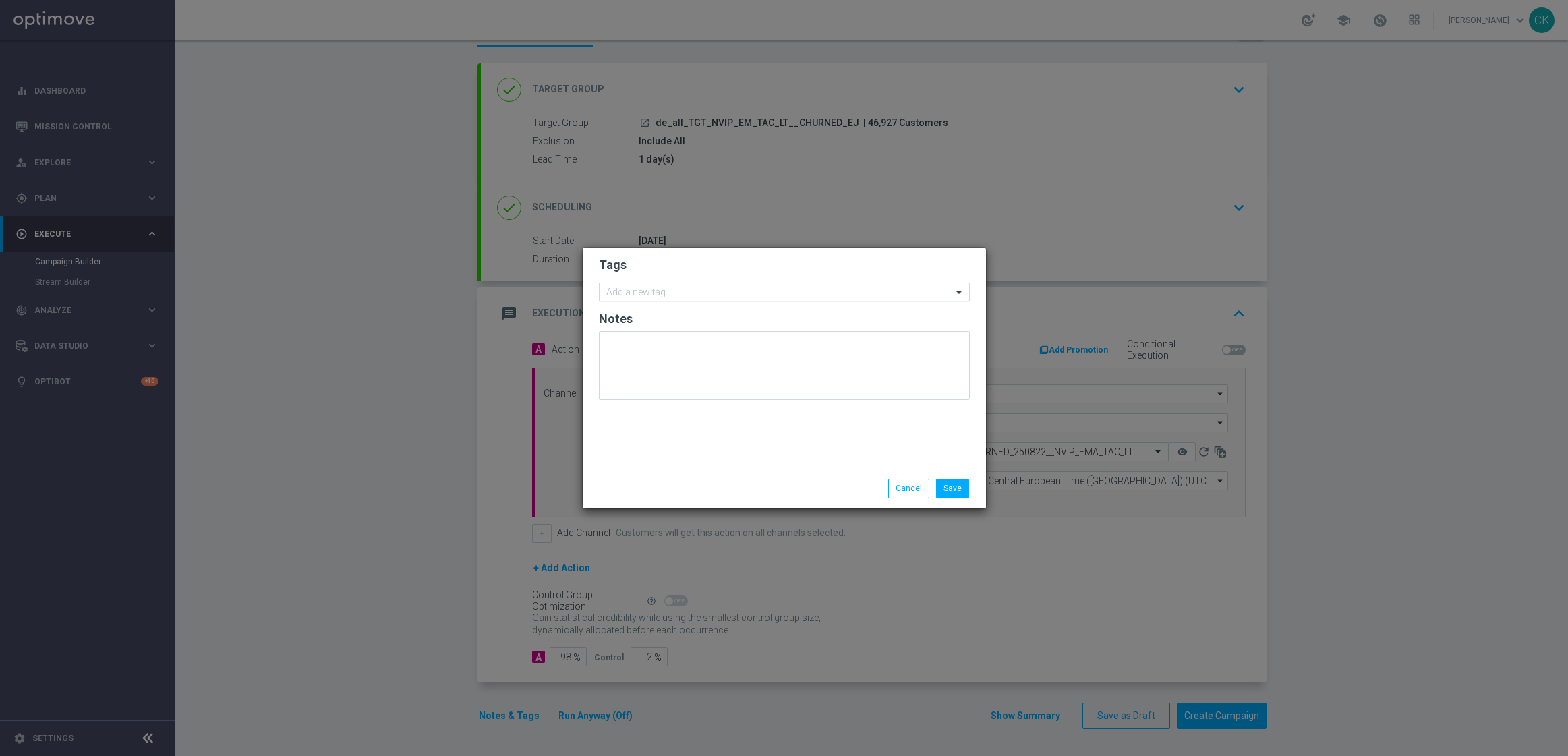
click at [742, 292] on input "text" at bounding box center [779, 293] width 346 height 12
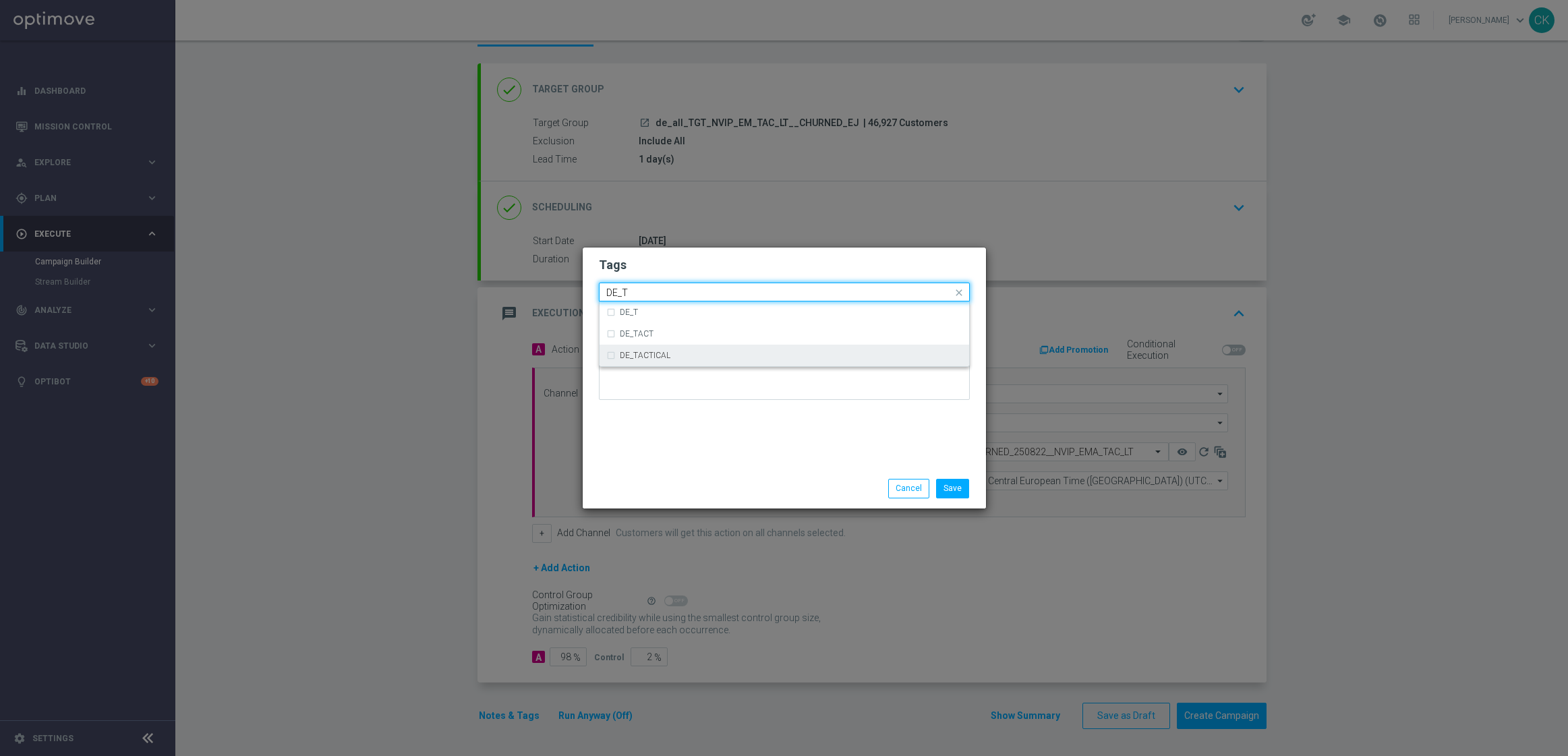
click at [742, 357] on div "DE_TACTICAL" at bounding box center [791, 355] width 343 height 8
type input "DE_T"
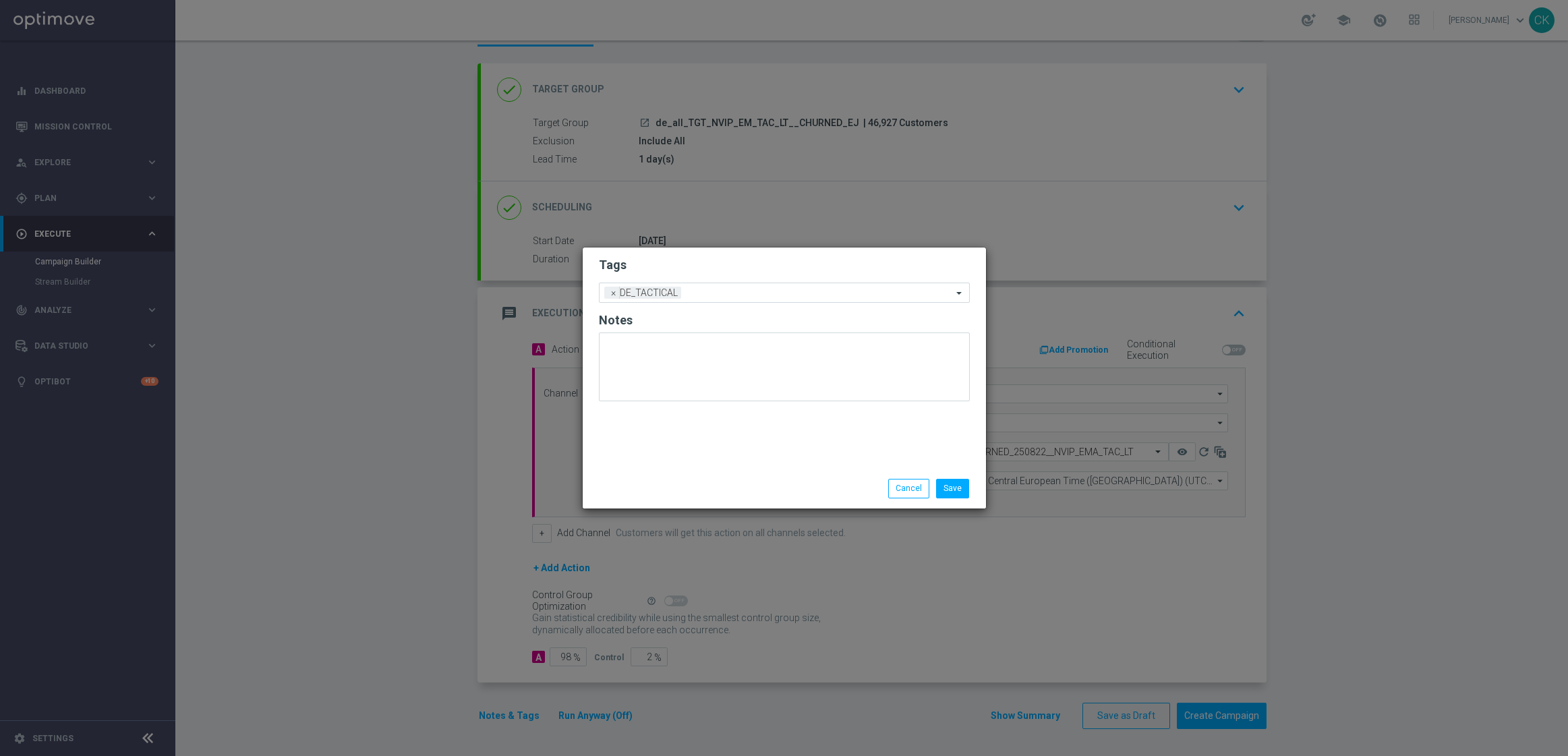
click at [713, 490] on div "Save Cancel" at bounding box center [784, 488] width 391 height 19
click at [955, 498] on button "Save" at bounding box center [952, 488] width 33 height 19
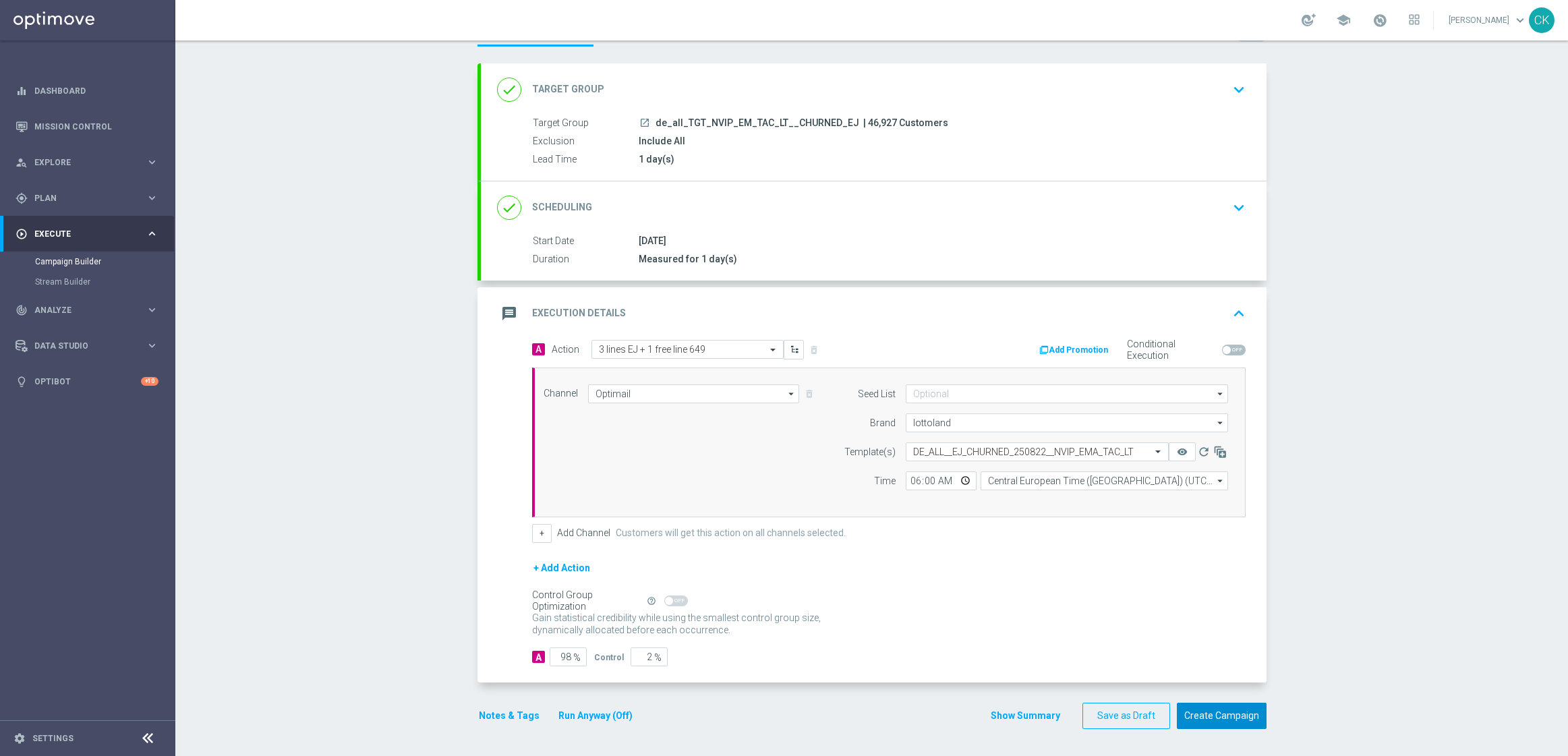
click at [1212, 721] on button "Create Campaign" at bounding box center [1222, 716] width 90 height 26
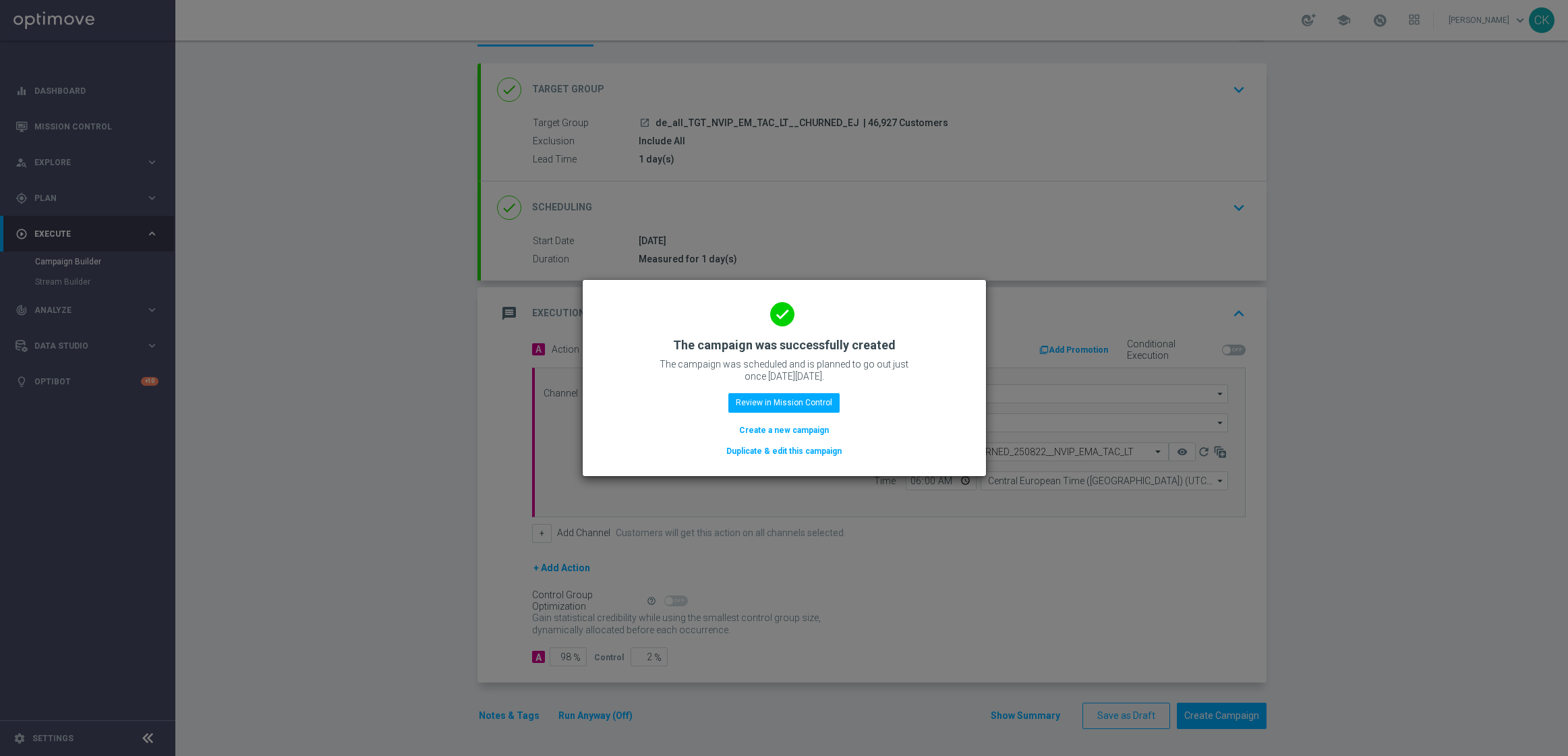
click at [761, 427] on button "Create a new campaign" at bounding box center [784, 430] width 93 height 15
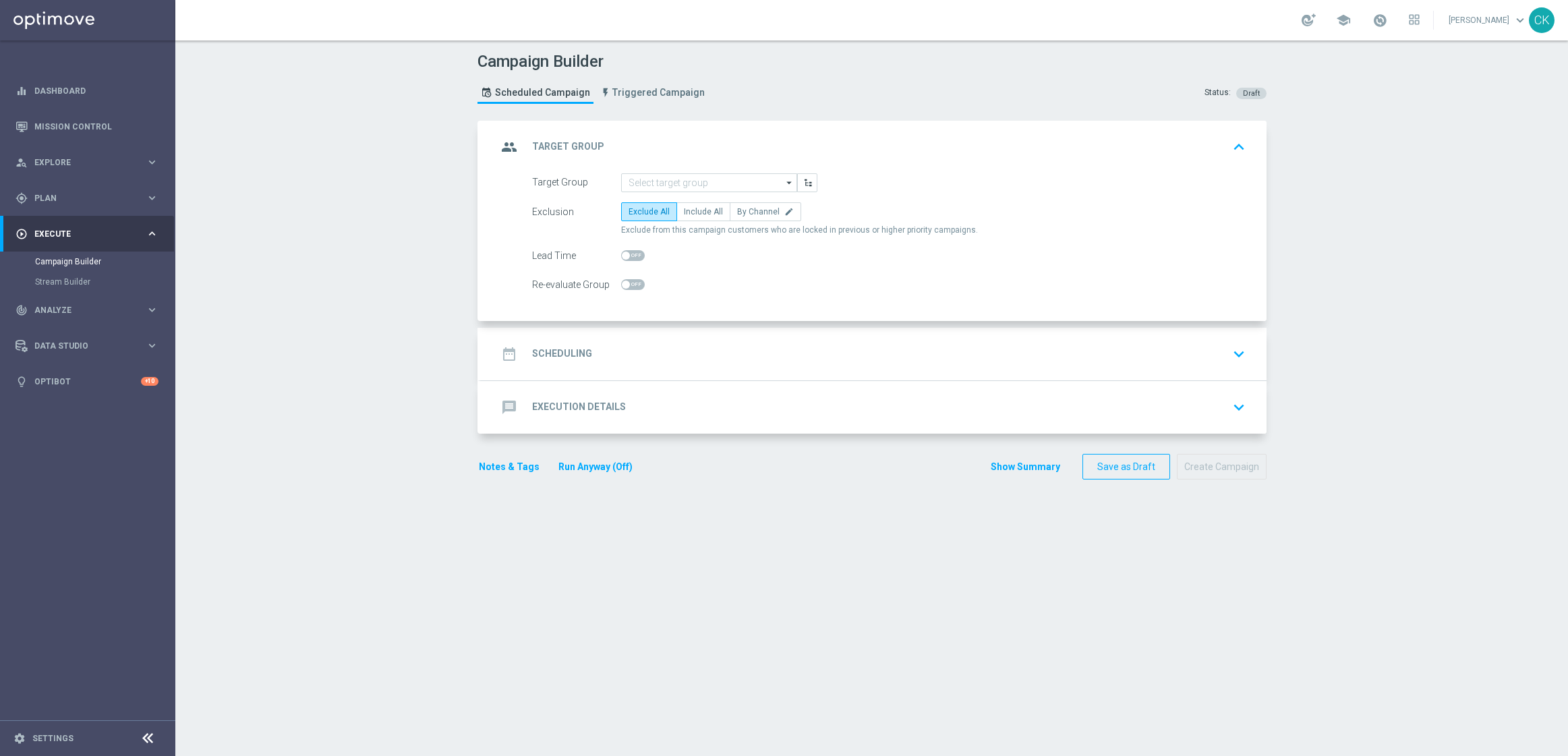
scroll to position [0, 0]
click at [703, 187] on input at bounding box center [709, 183] width 176 height 19
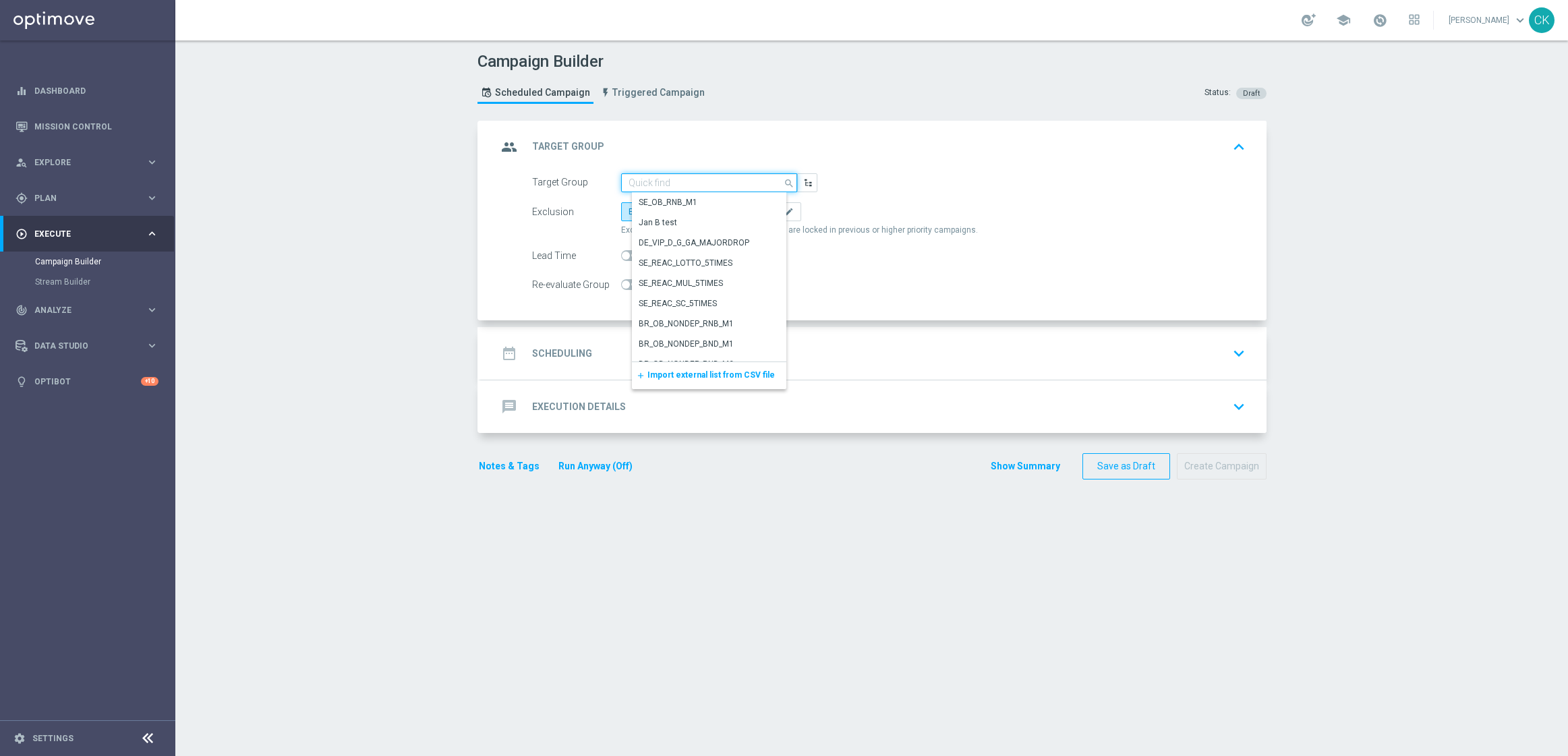
paste input "de_AT_TGT_NVIP_EM_TAC_LT__ACTIVE_645"
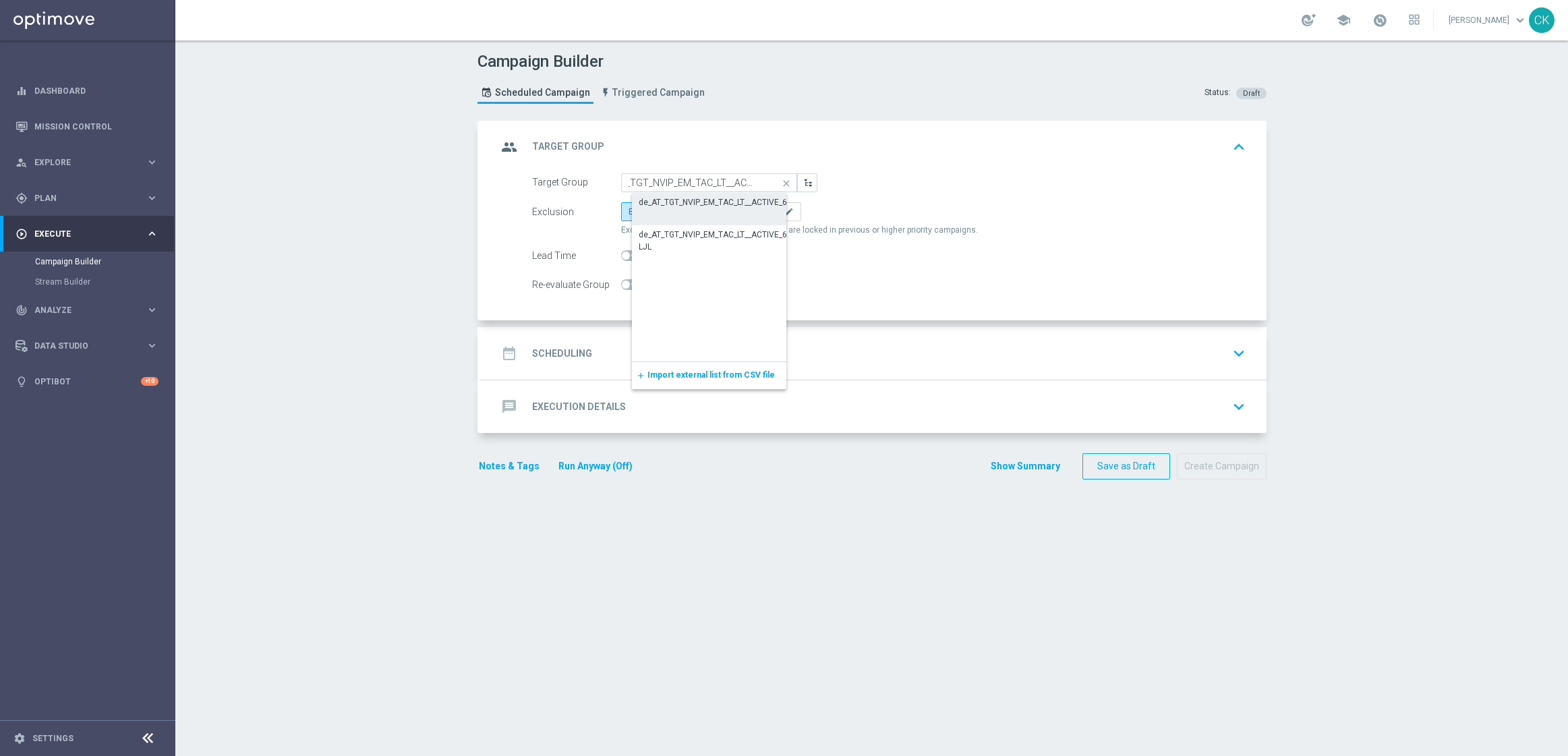
click at [696, 200] on div "de_AT_TGT_NVIP_EM_TAC_LT__ACTIVE_645" at bounding box center [718, 202] width 158 height 12
type input "de_AT_TGT_NVIP_EM_TAC_LT__ACTIVE_645"
click at [692, 212] on span "Include All" at bounding box center [704, 211] width 39 height 9
click at [692, 212] on input "Include All" at bounding box center [688, 214] width 9 height 9
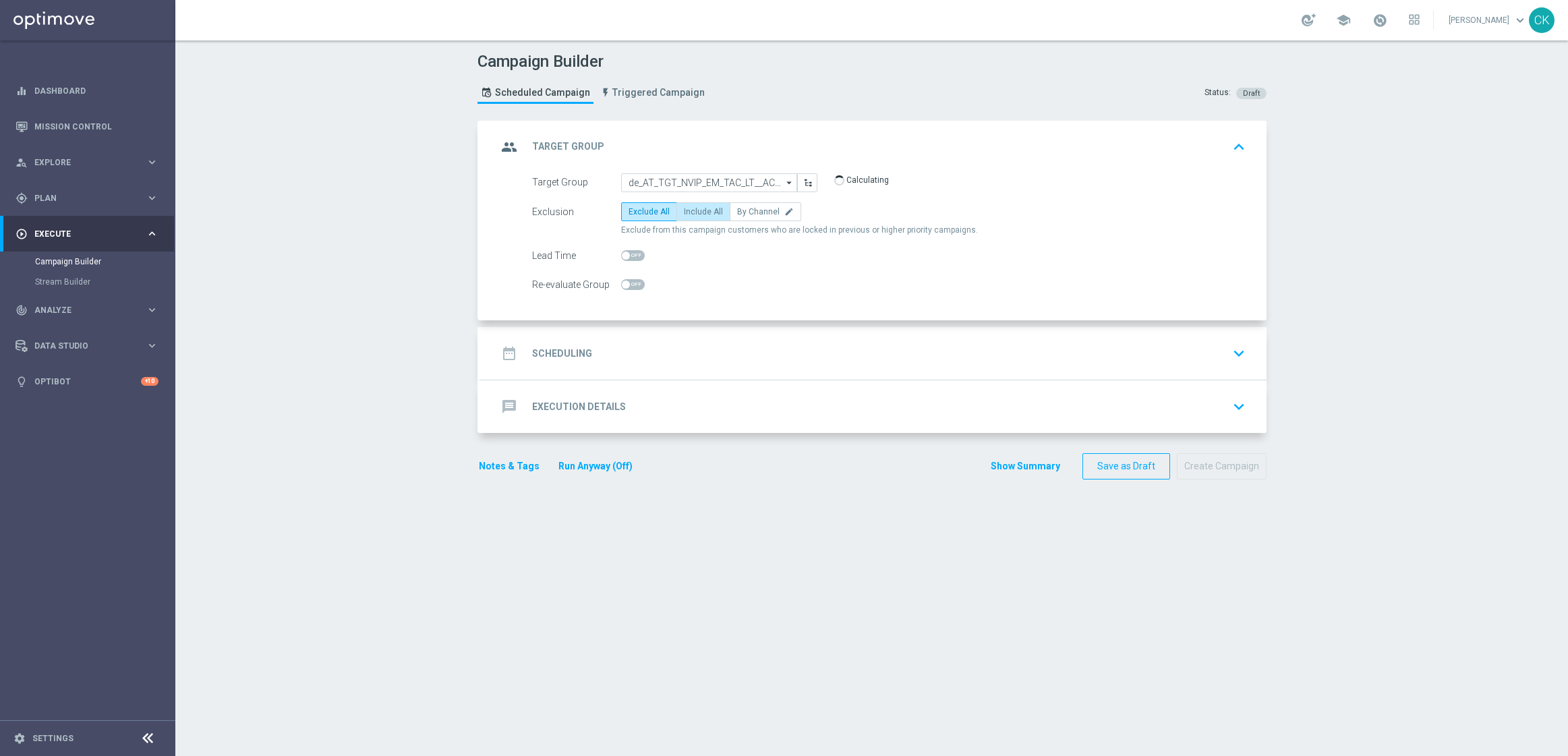
radio input "true"
click at [622, 257] on span at bounding box center [626, 255] width 8 height 8
click at [622, 257] on input "checkbox" at bounding box center [633, 255] width 23 height 11
checkbox input "true"
click at [573, 345] on div "date_range Scheduling" at bounding box center [545, 353] width 95 height 24
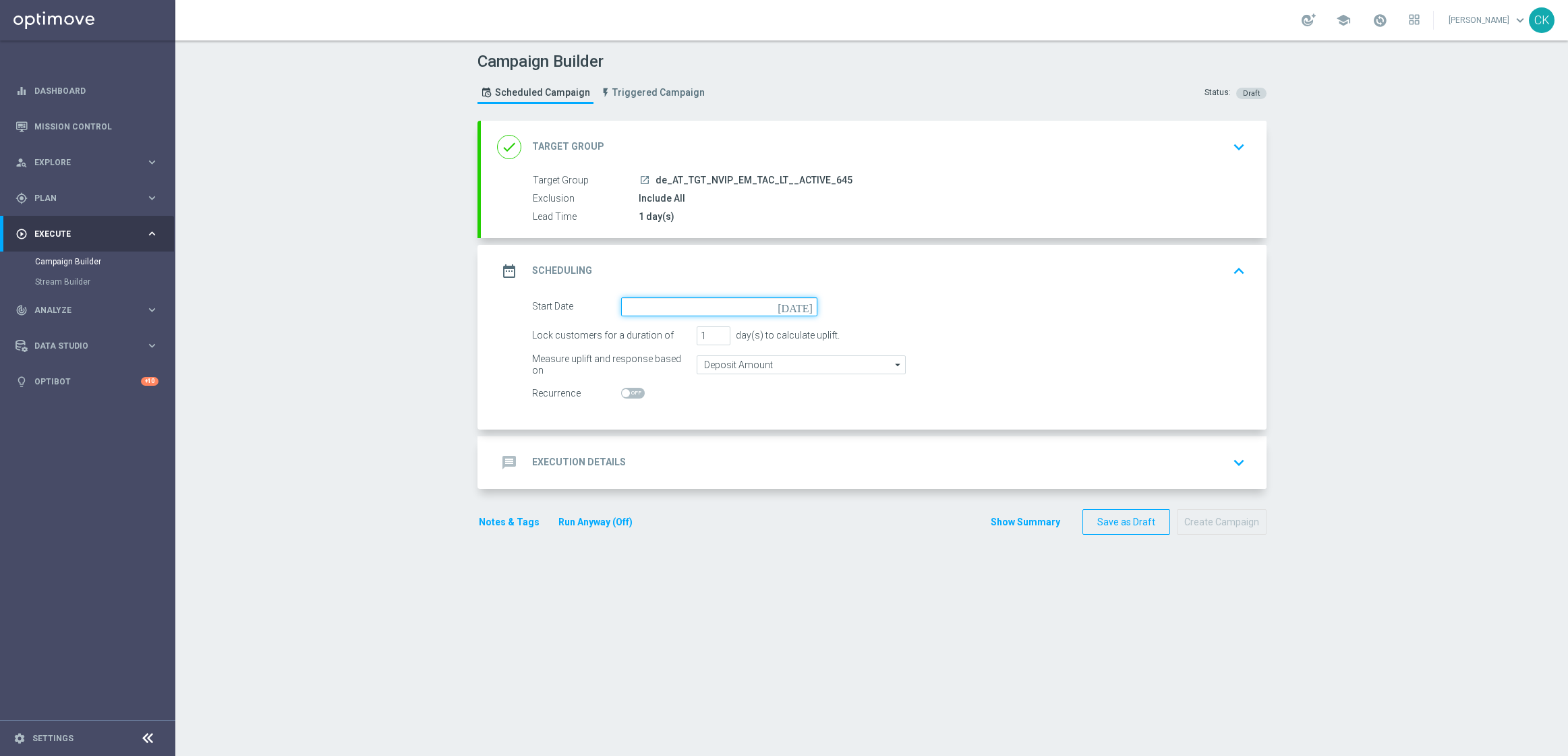
click at [680, 300] on input at bounding box center [719, 307] width 196 height 19
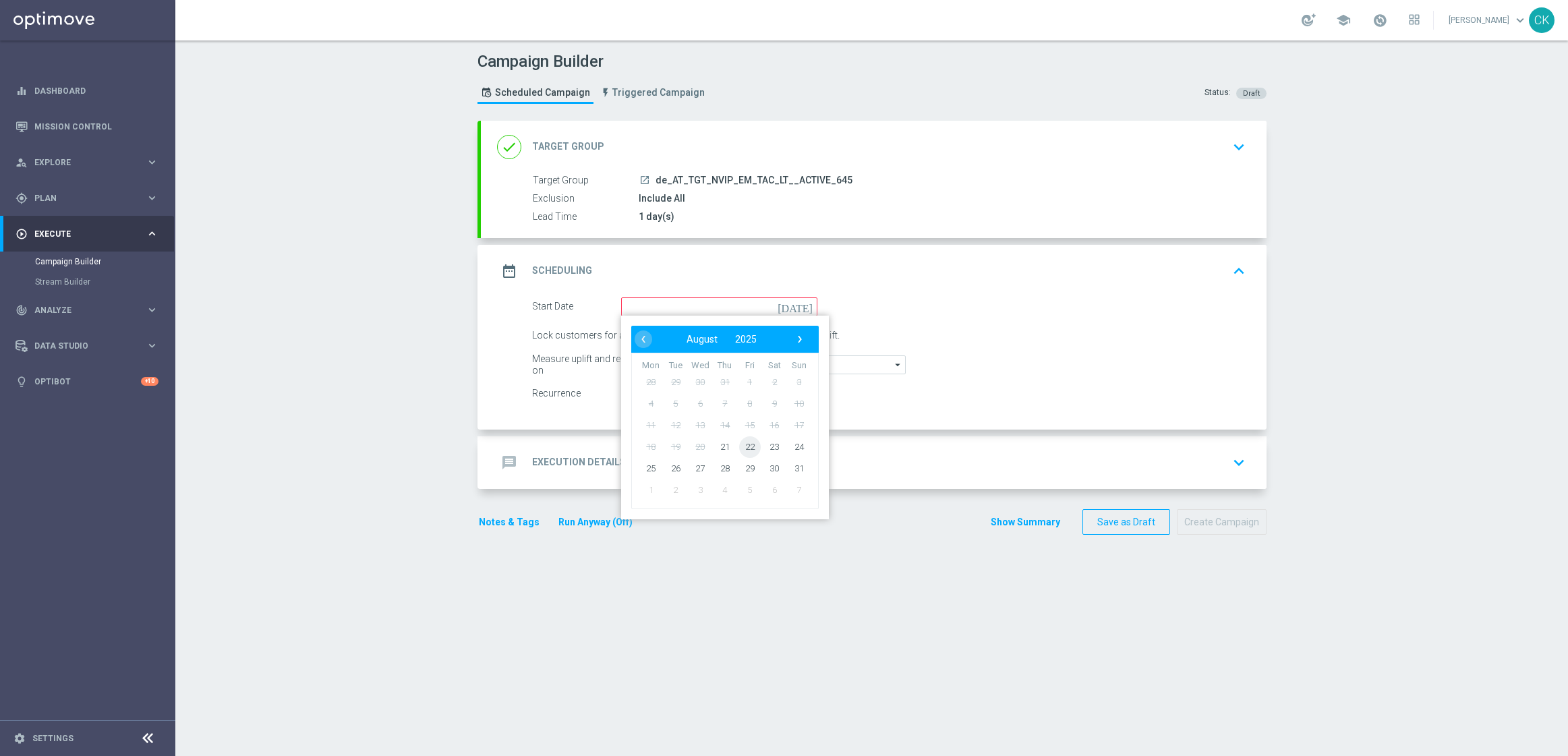
click at [744, 448] on span "22" at bounding box center [750, 446] width 22 height 22
type input "[DATE]"
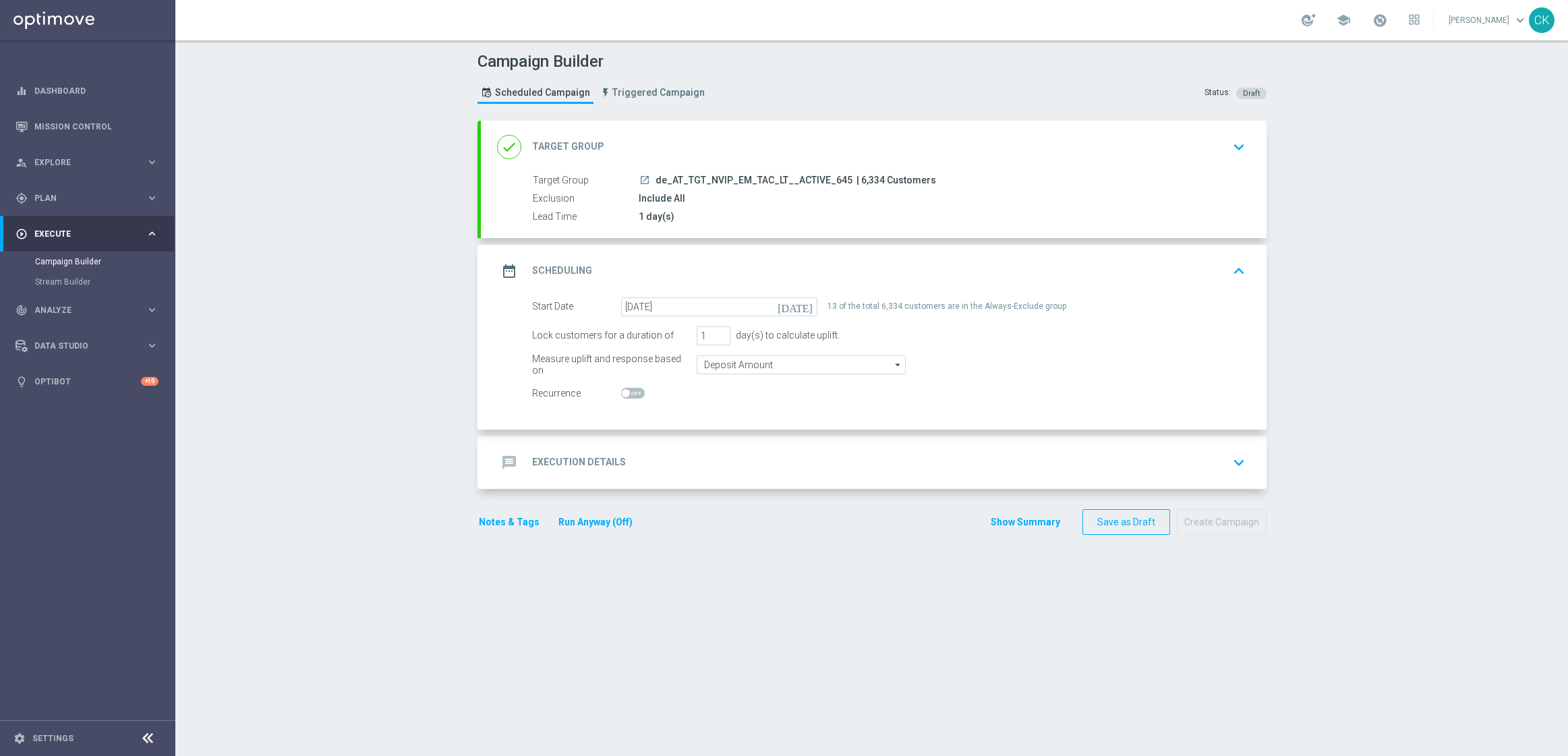
click at [568, 456] on h2 "Execution Details" at bounding box center [579, 462] width 94 height 13
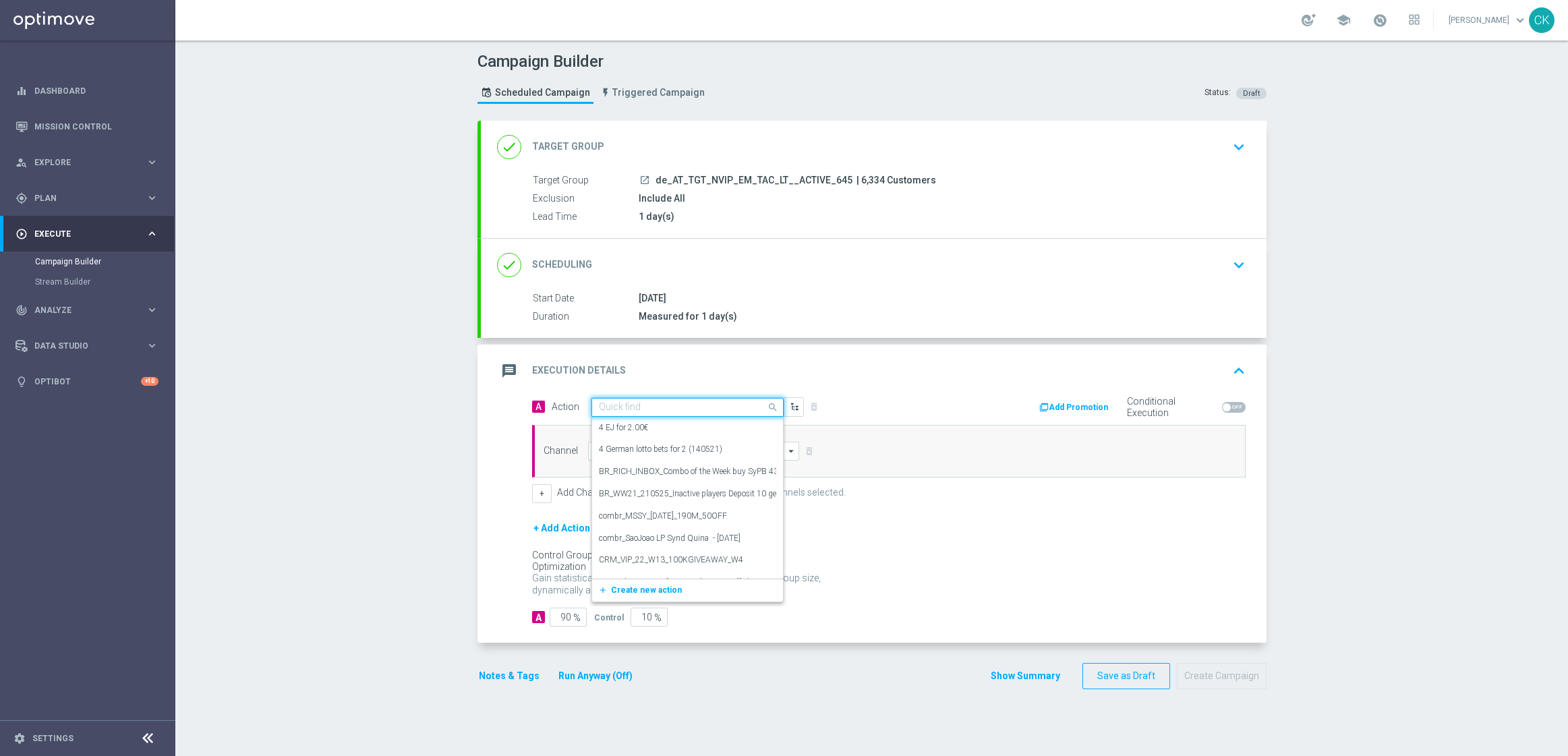
click at [632, 405] on input "text" at bounding box center [674, 408] width 150 height 12
paste input "9 lines AT Lotto & extra game + 2 free lines SE"
type input "9 lines AT Lotto & extra game + 2 free lines SE"
click at [598, 447] on icon "add_new" at bounding box center [605, 448] width 13 height 9
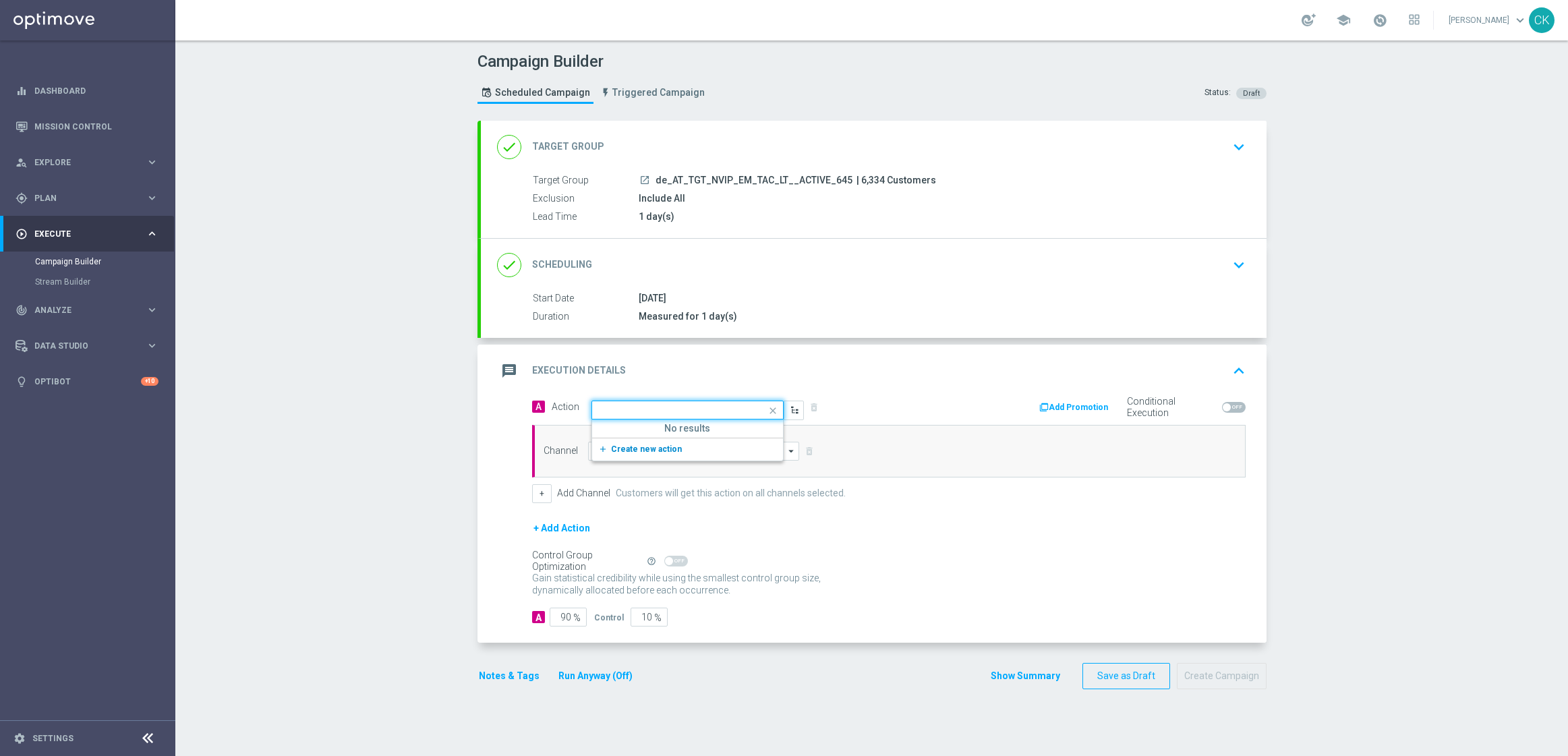
scroll to position [0, 0]
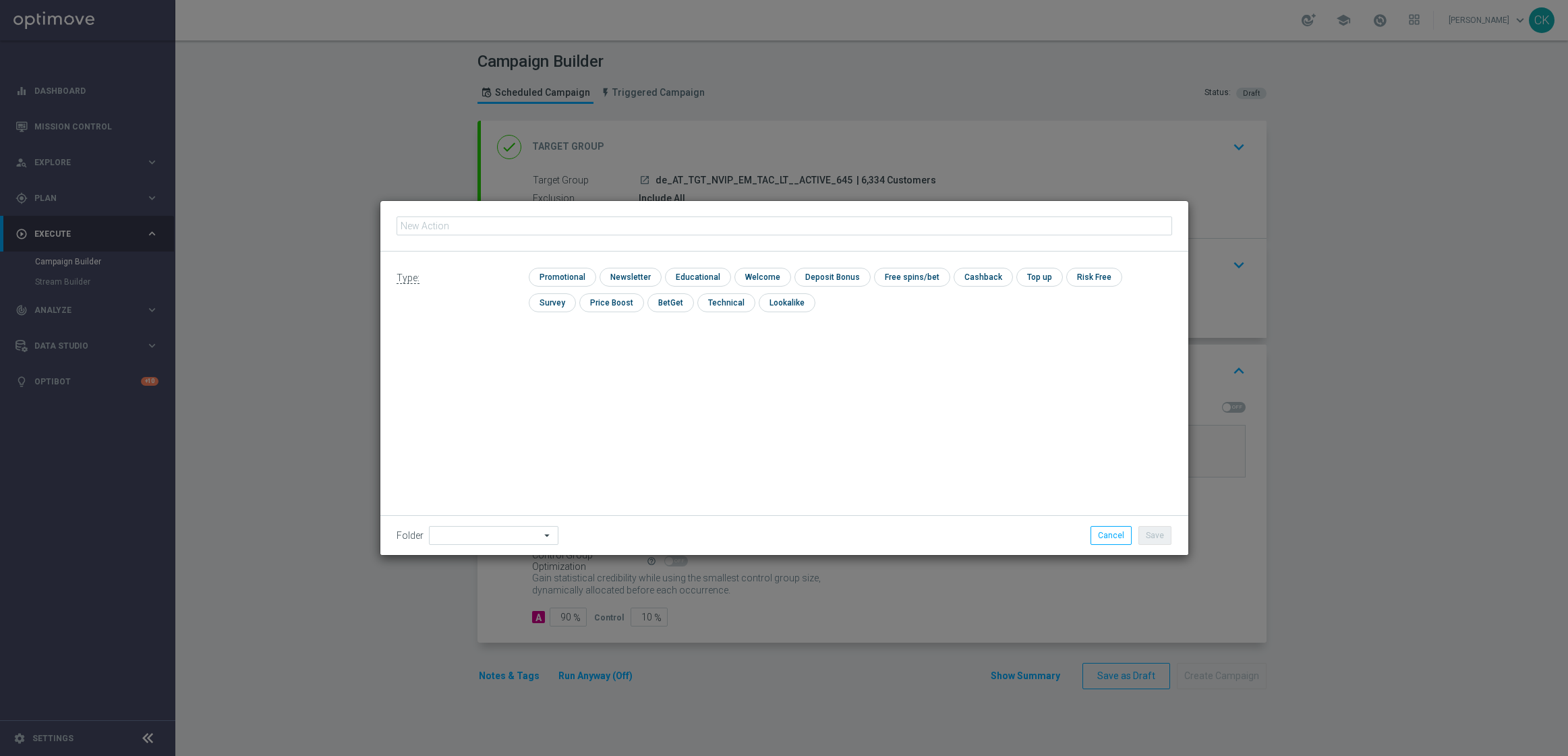
type input "9 lines AT Lotto & extra game + 2 free lines SE"
click at [560, 270] on input "checkbox" at bounding box center [561, 276] width 64 height 18
checkbox input "true"
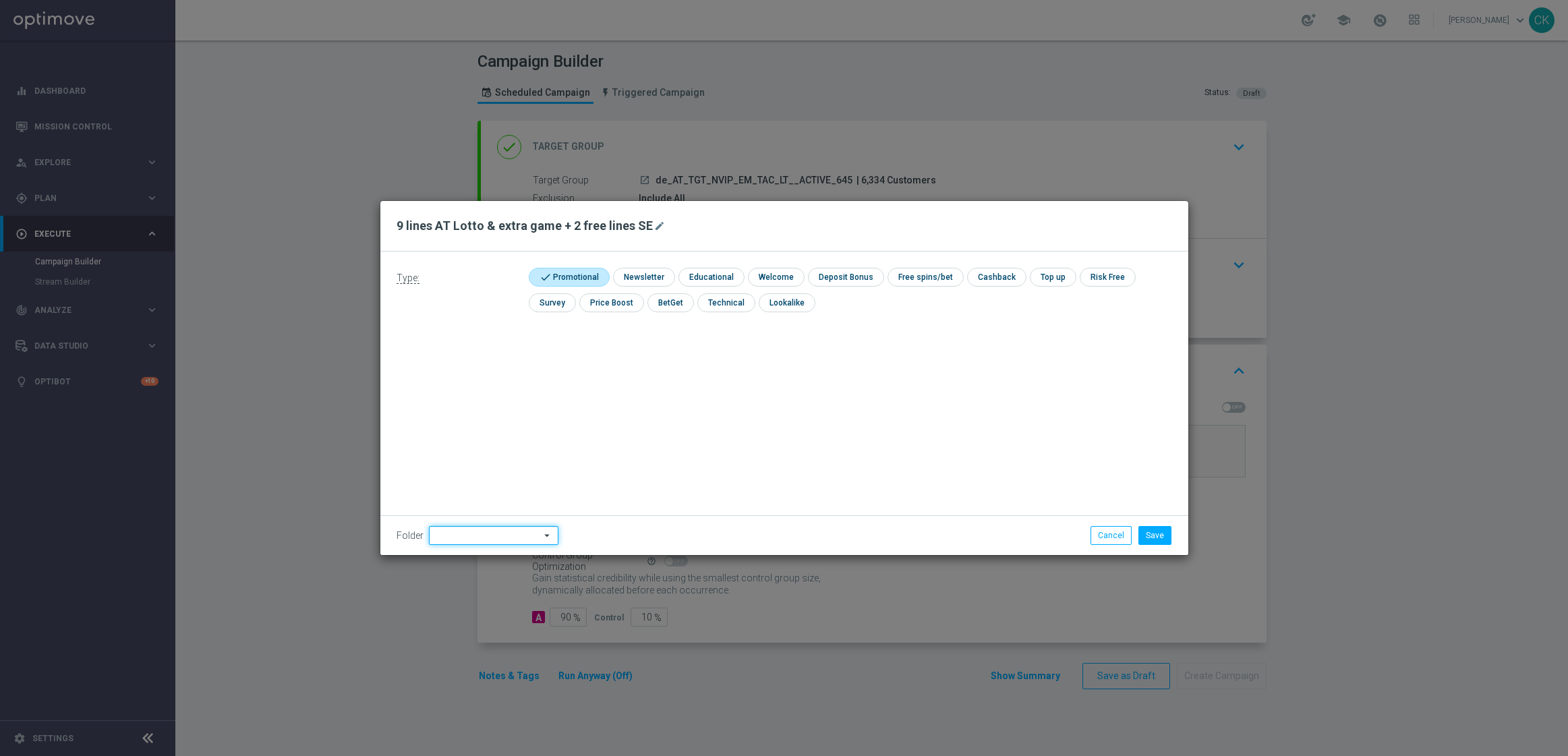
click at [458, 527] on input at bounding box center [494, 535] width 130 height 19
click at [489, 407] on div "DE" at bounding box center [493, 411] width 106 height 19
type input "DE"
click at [489, 407] on div "Type: check Promotional check Newsletter check Educational check Welcome check …" at bounding box center [785, 403] width 808 height 303
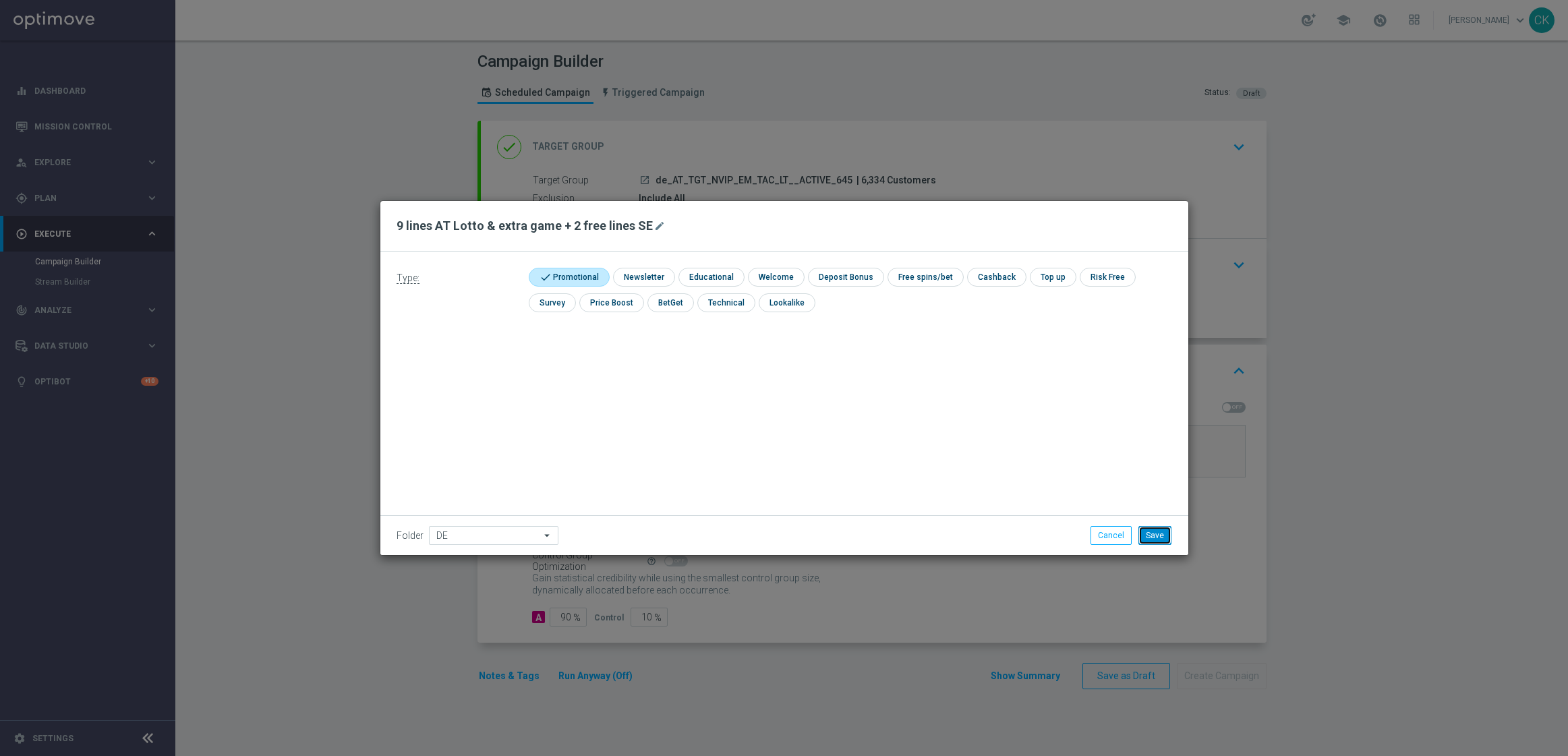
click at [1155, 534] on button "Save" at bounding box center [1154, 535] width 33 height 19
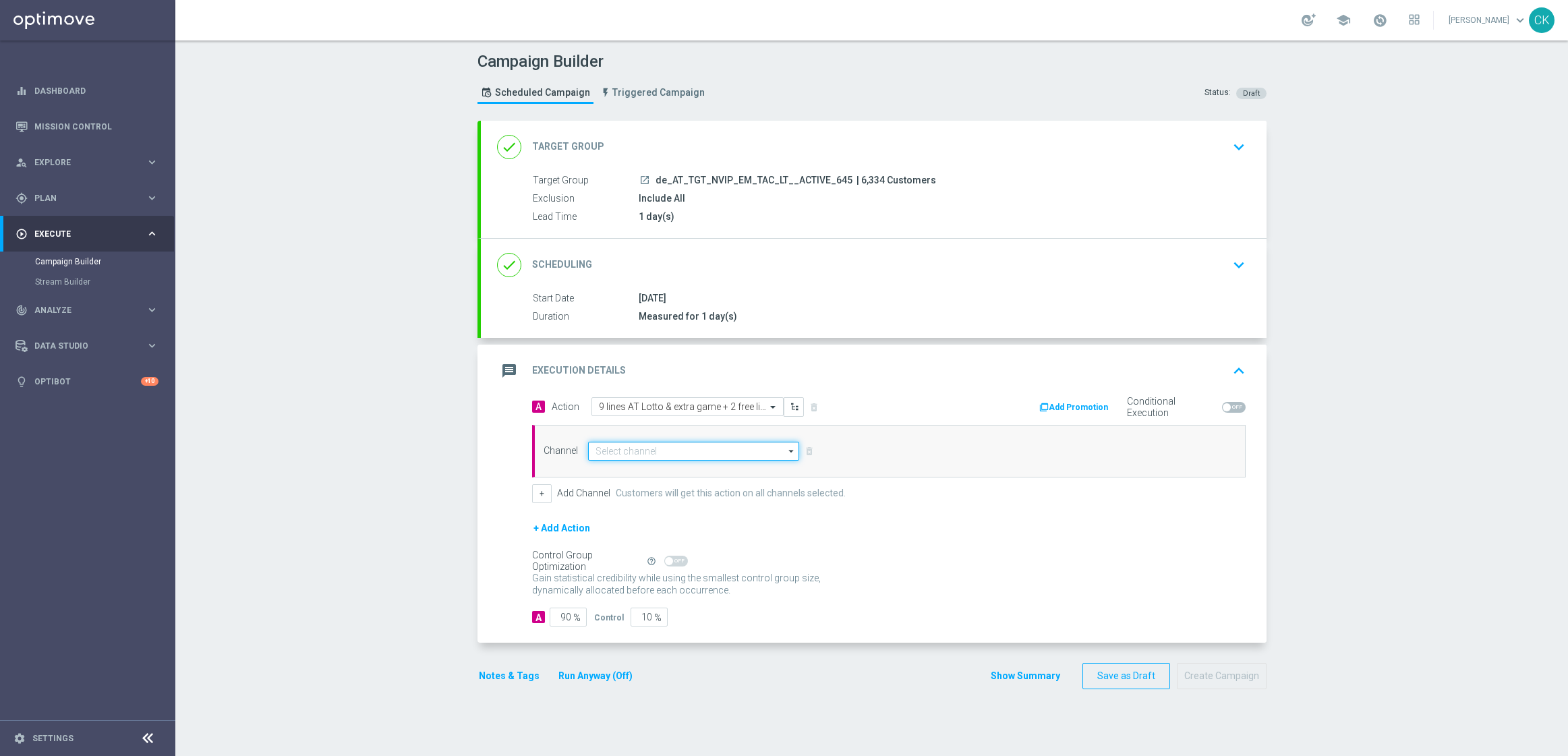
click at [672, 453] on input at bounding box center [694, 451] width 211 height 19
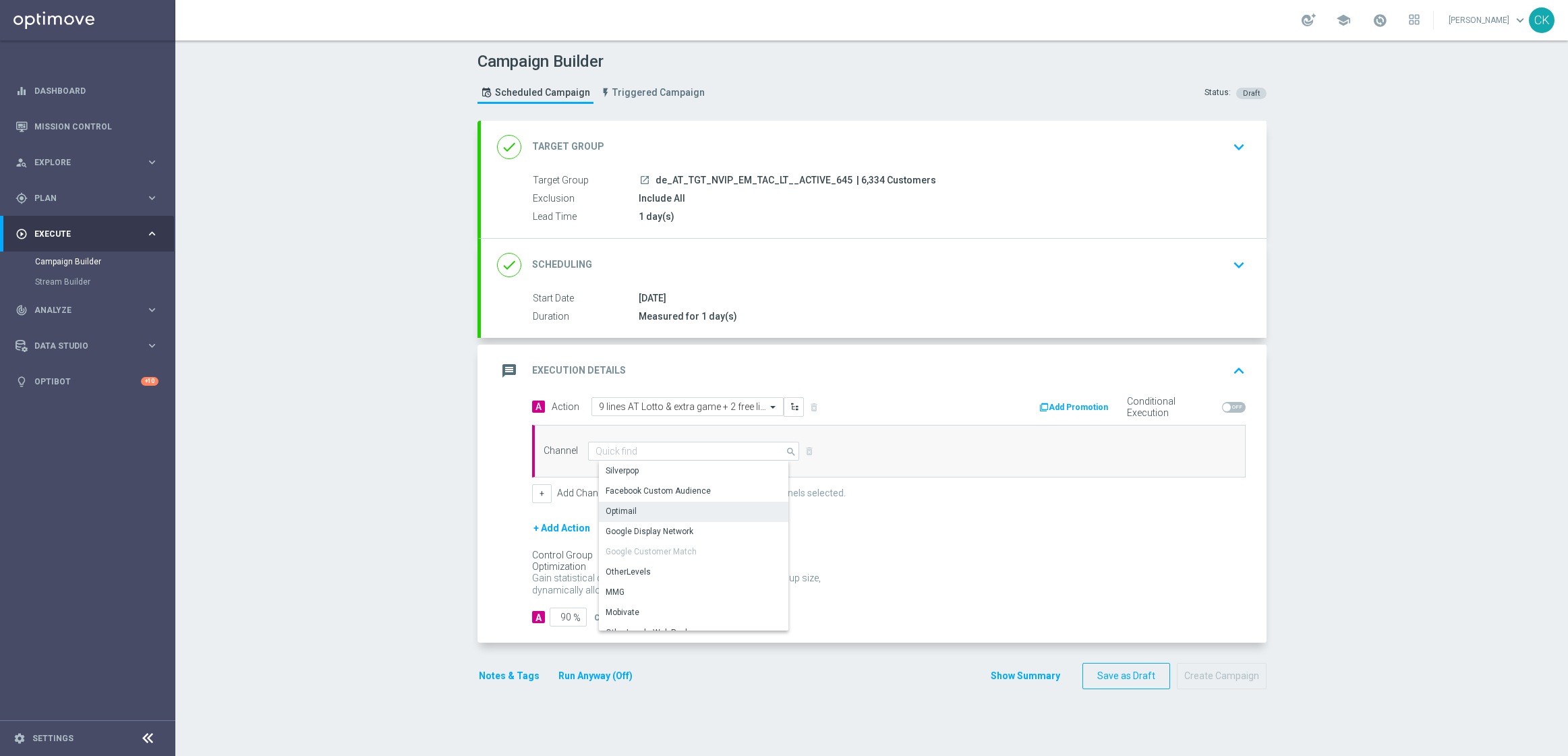
click at [664, 513] on div "Optimail" at bounding box center [699, 511] width 201 height 19
type input "Optimail"
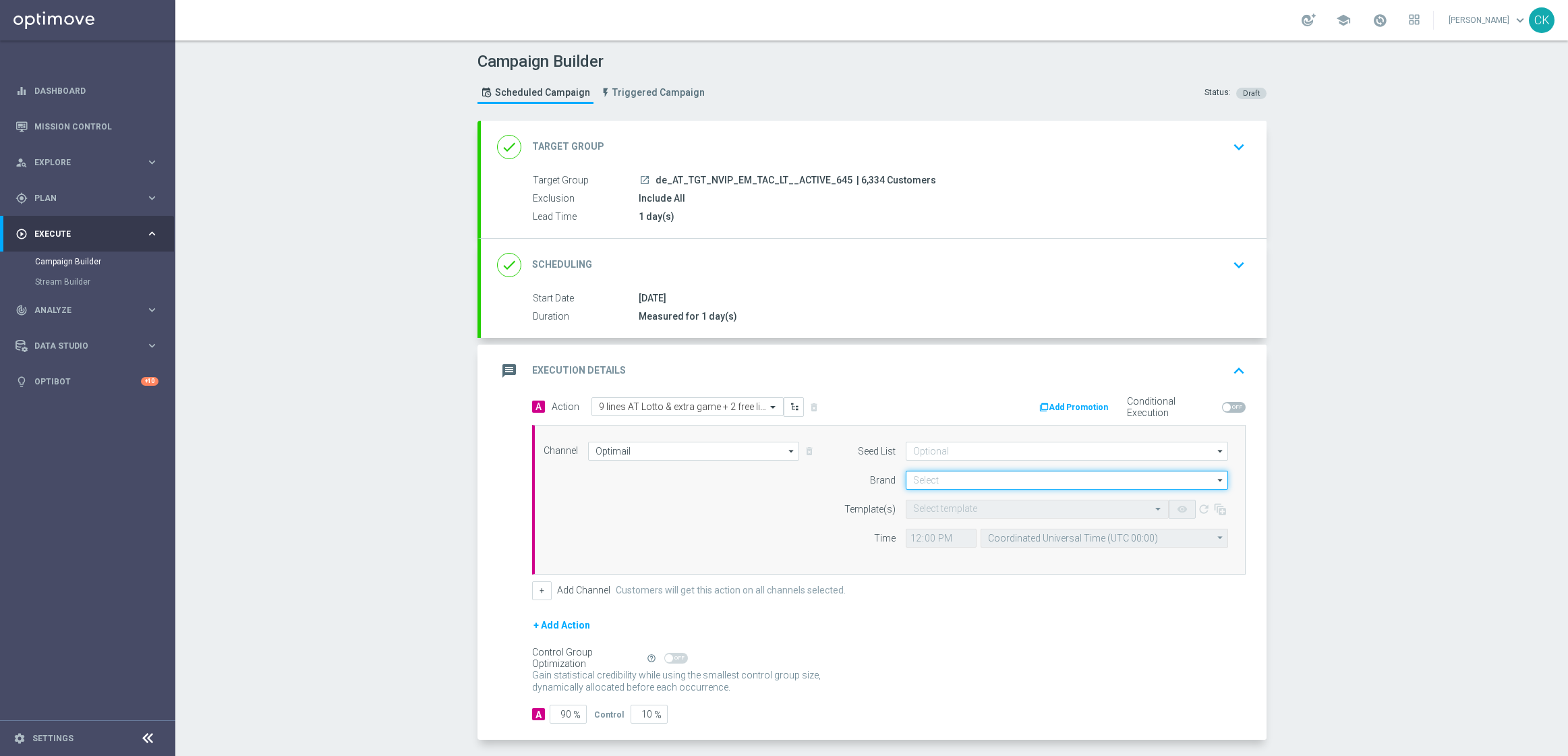
drag, startPoint x: 913, startPoint y: 481, endPoint x: 929, endPoint y: 481, distance: 16.0
click at [913, 481] on input at bounding box center [1067, 480] width 322 height 19
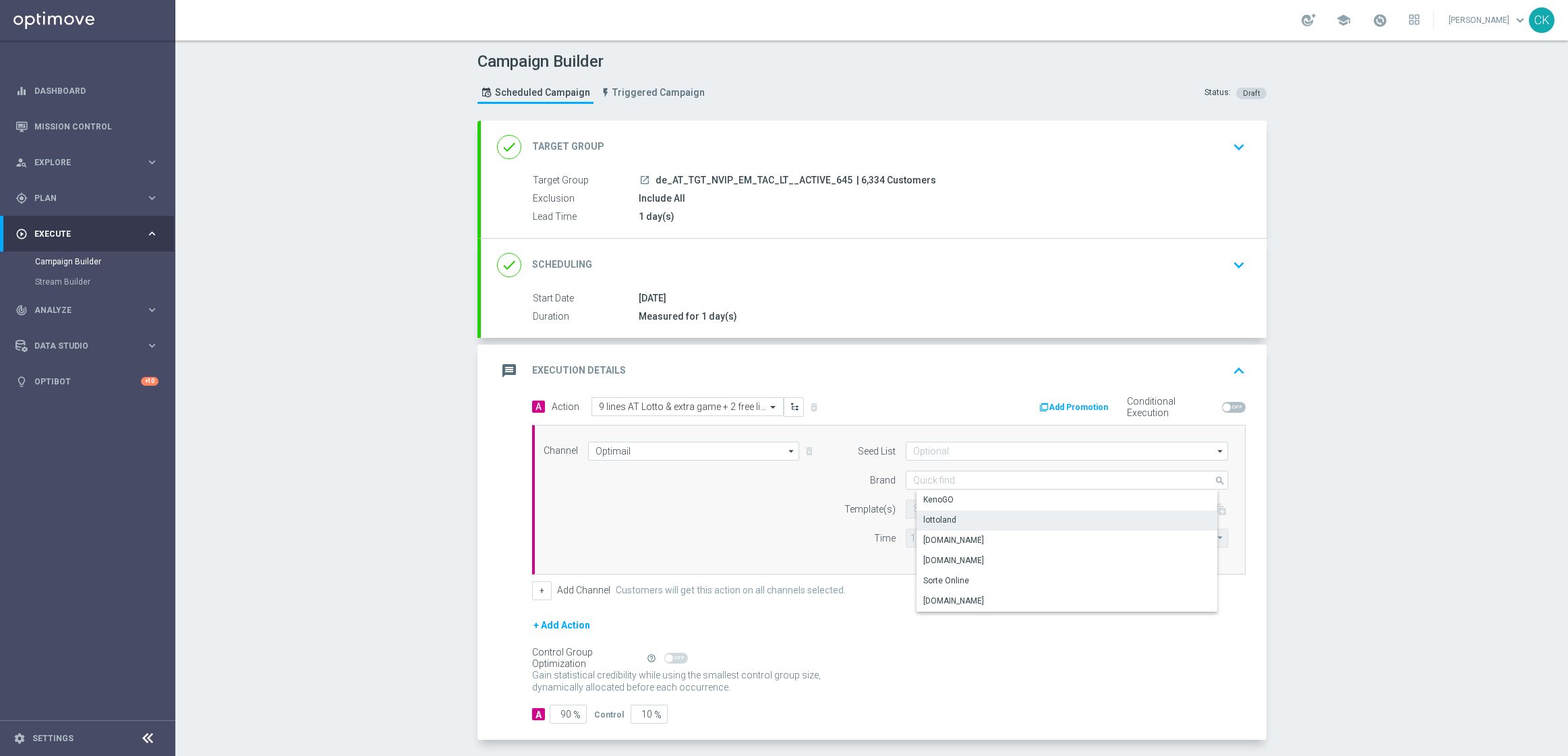
click at [954, 518] on div "lottoland" at bounding box center [1078, 520] width 322 height 19
type input "lottoland"
click at [947, 510] on input "text" at bounding box center [1023, 510] width 221 height 12
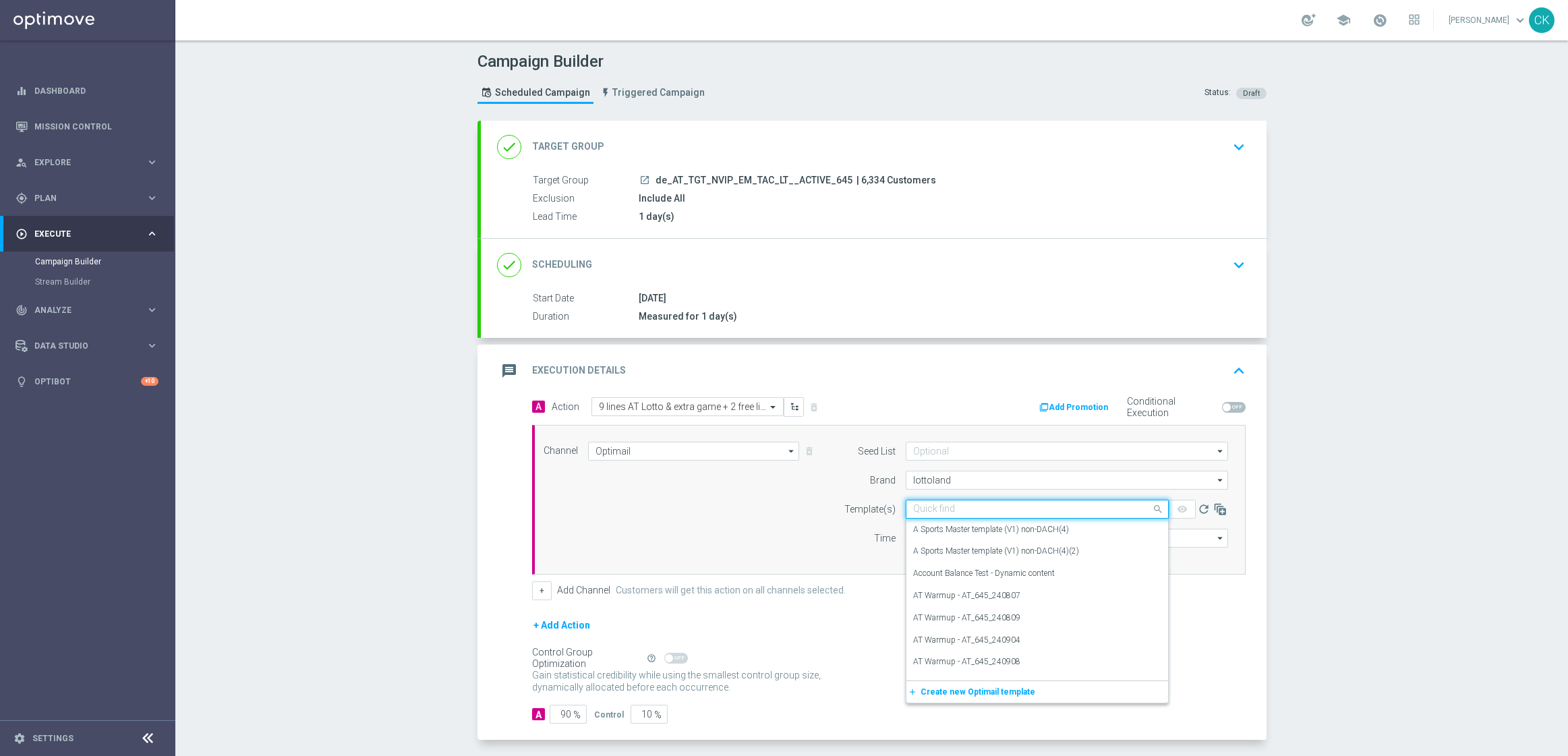
paste input "AT__645_ACTIVE_HJP_250822__NVIP_EMA_TAC_LT"
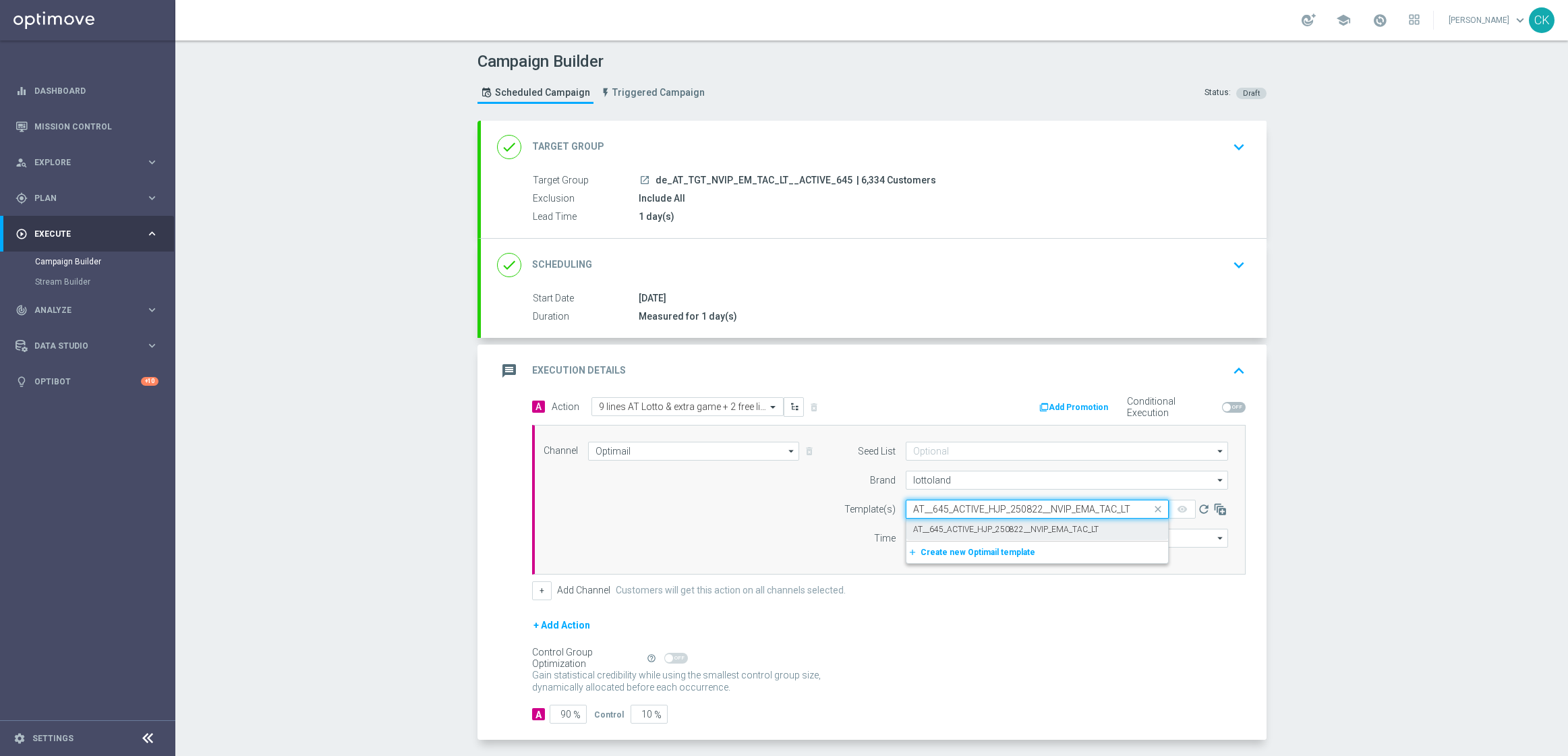
click at [944, 526] on label "AT__645_ACTIVE_HJP_250822__NVIP_EMA_TAC_LT" at bounding box center [1006, 530] width 185 height 12
type input "AT__645_ACTIVE_HJP_250822__NVIP_EMA_TAC_LT"
click at [914, 542] on input "12:00" at bounding box center [941, 538] width 71 height 19
type input "06:00"
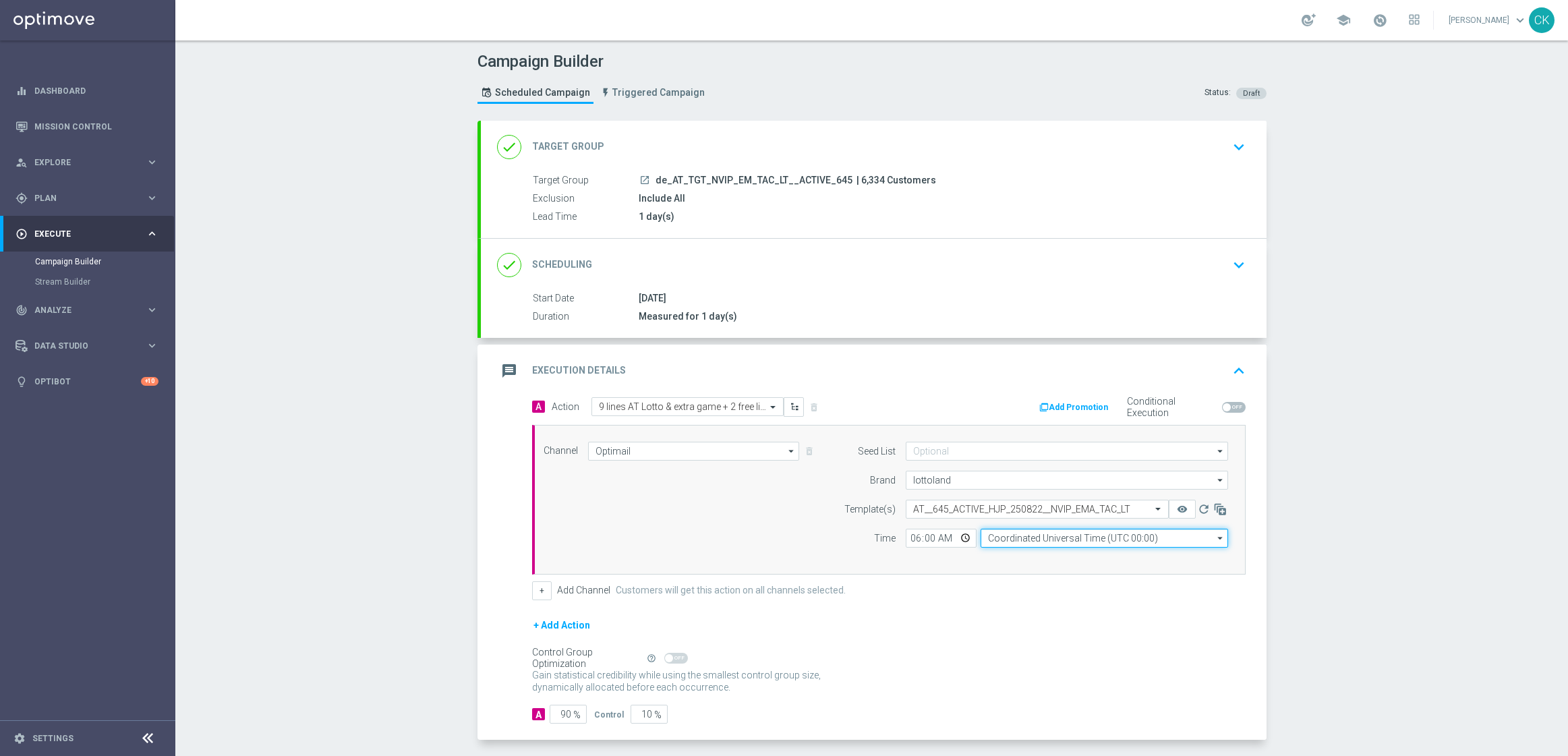
click at [1166, 539] on input "Coordinated Universal Time (UTC 00:00)" at bounding box center [1104, 538] width 247 height 19
click at [1126, 562] on div "Central European Time ([GEOGRAPHIC_DATA]) (UTC +02:00)" at bounding box center [1109, 557] width 220 height 12
type input "Central European Time ([GEOGRAPHIC_DATA]) (UTC +02:00)"
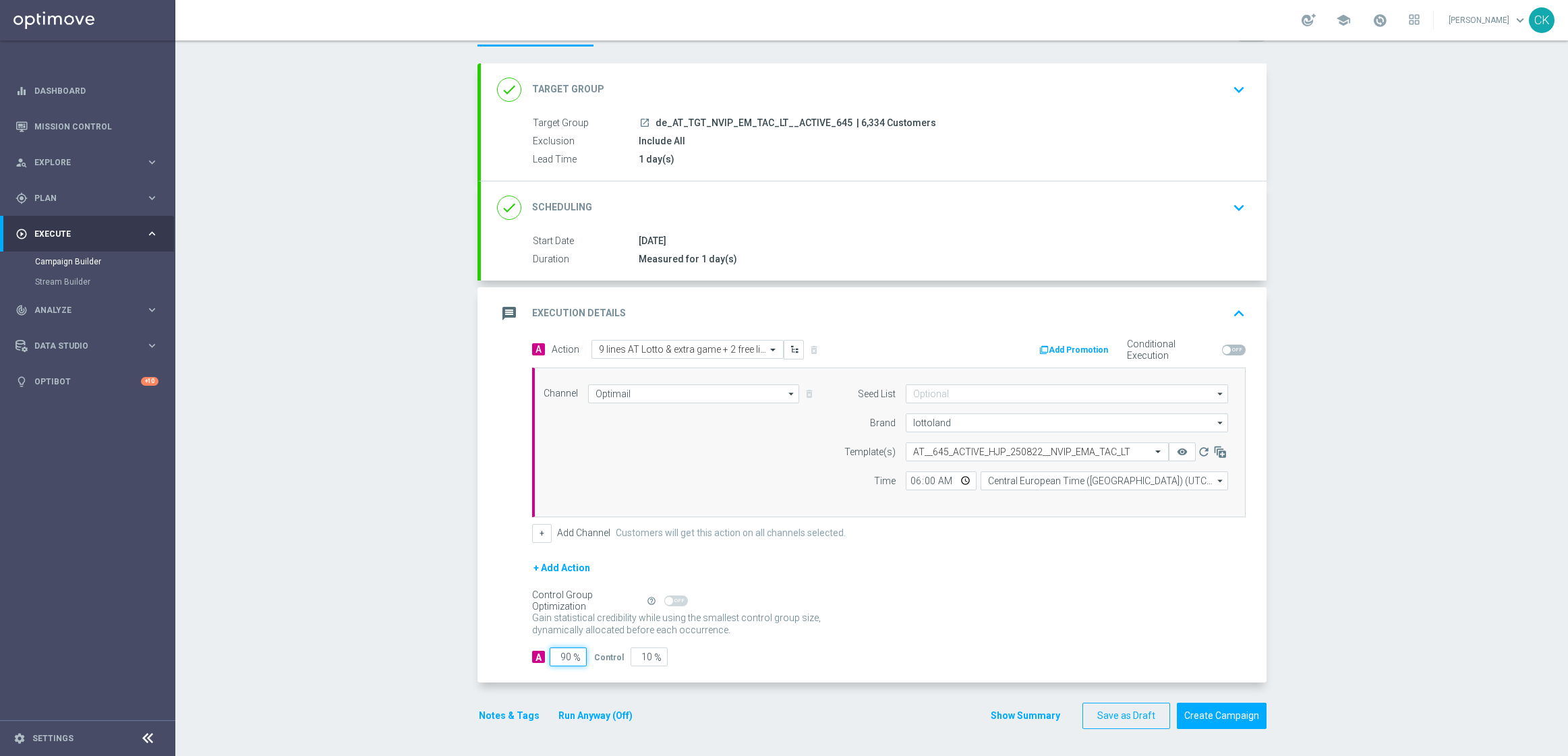
click at [564, 657] on input "90" at bounding box center [568, 657] width 37 height 19
type input "9"
type input "91"
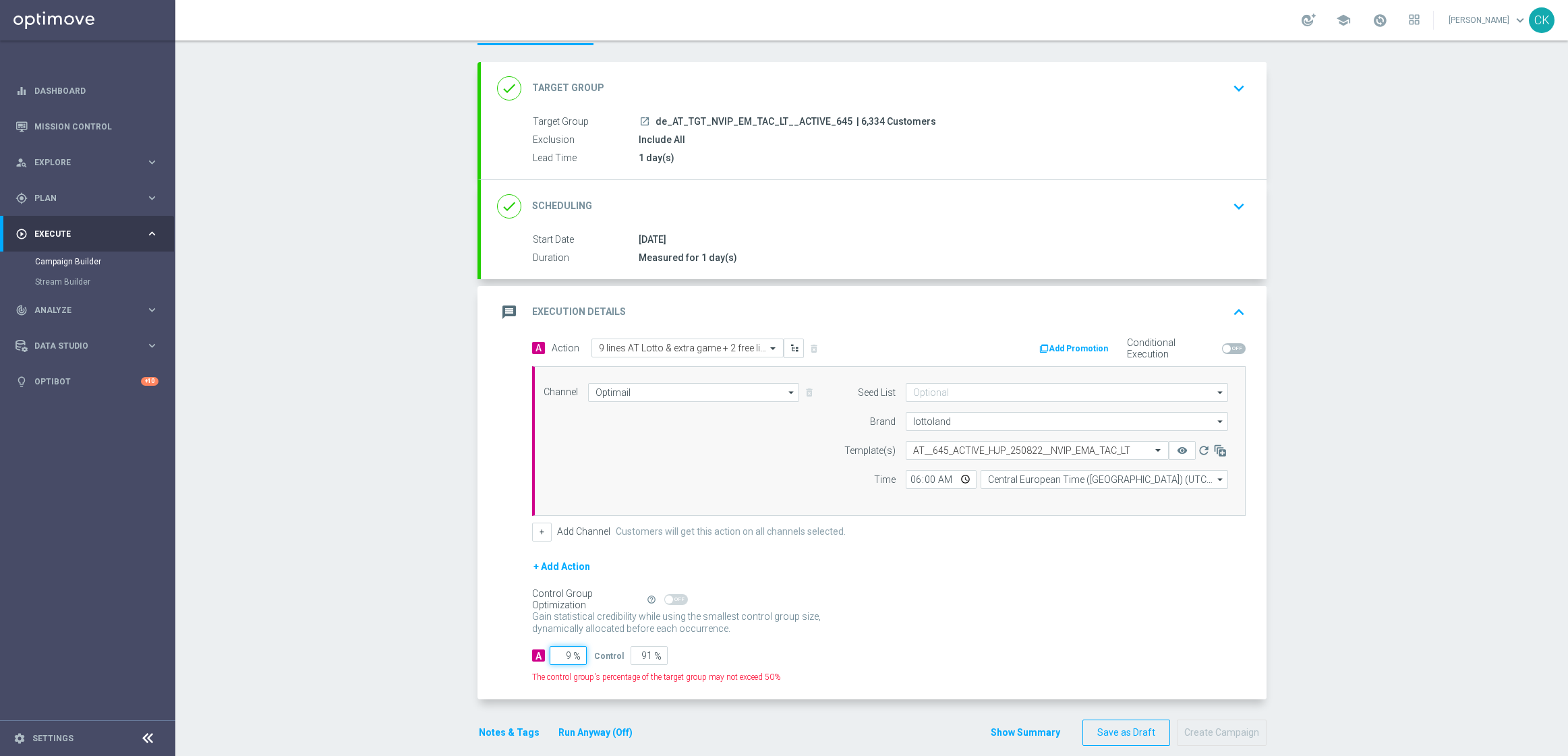
type input "98"
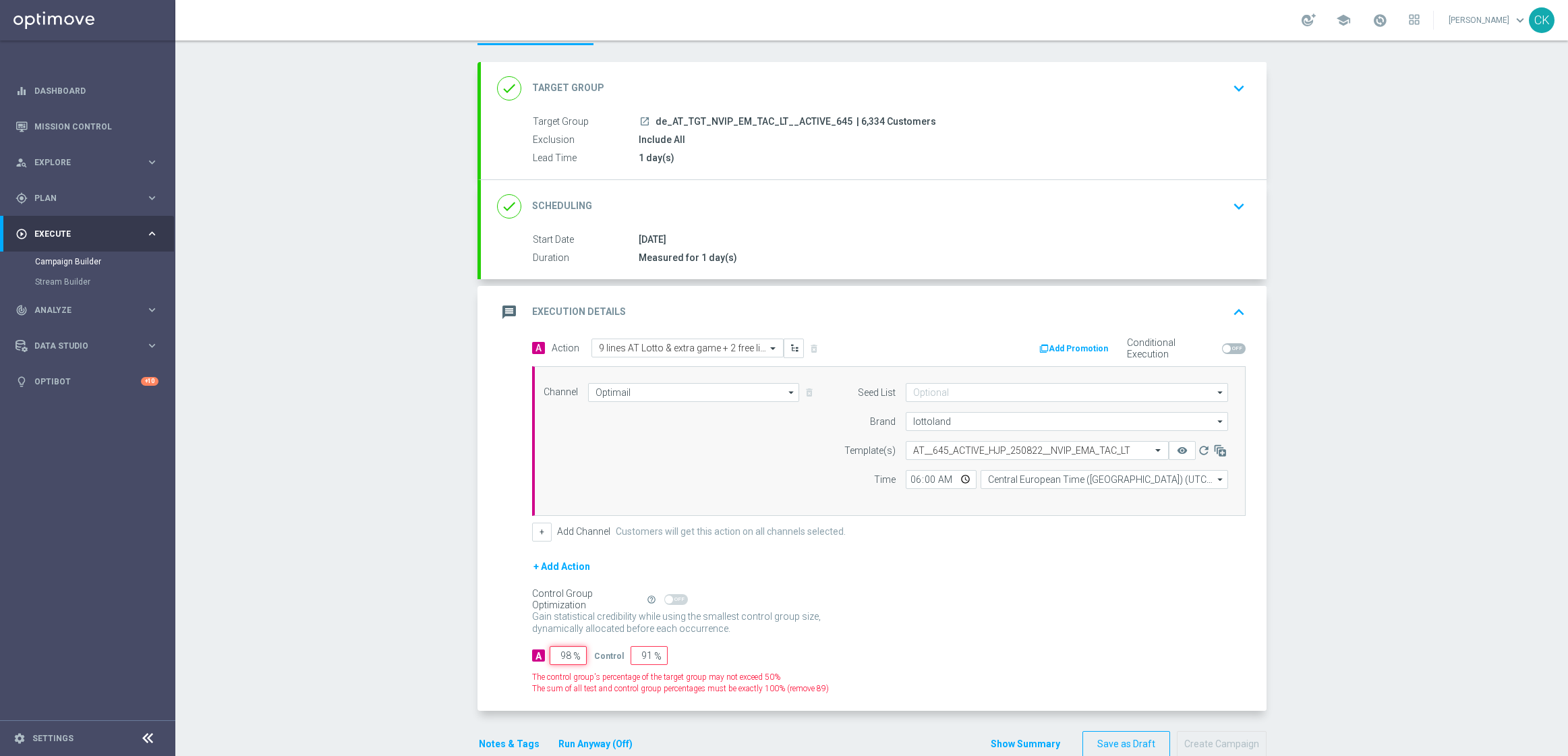
type input "2"
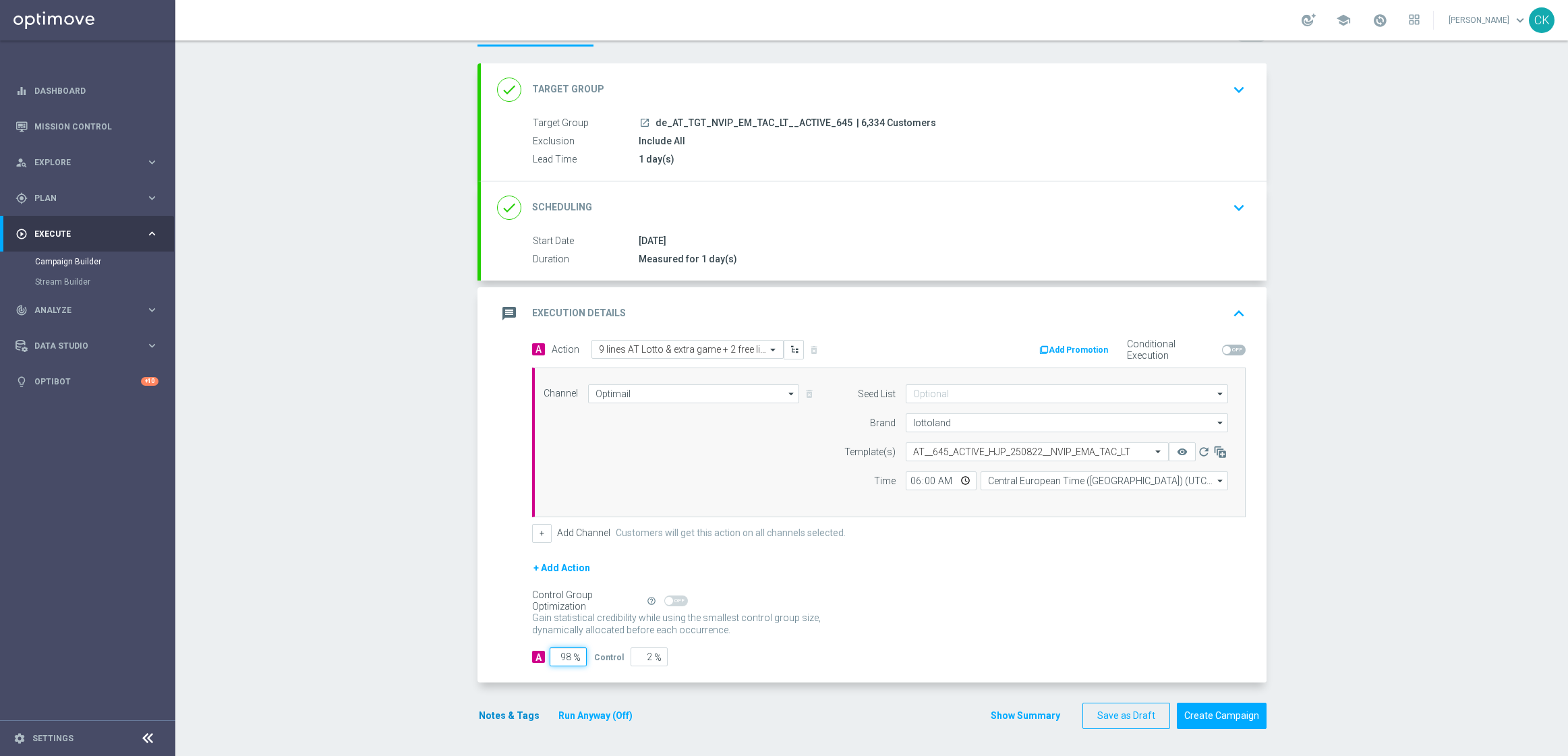
type input "98"
click at [495, 718] on button "Notes & Tags" at bounding box center [509, 715] width 63 height 17
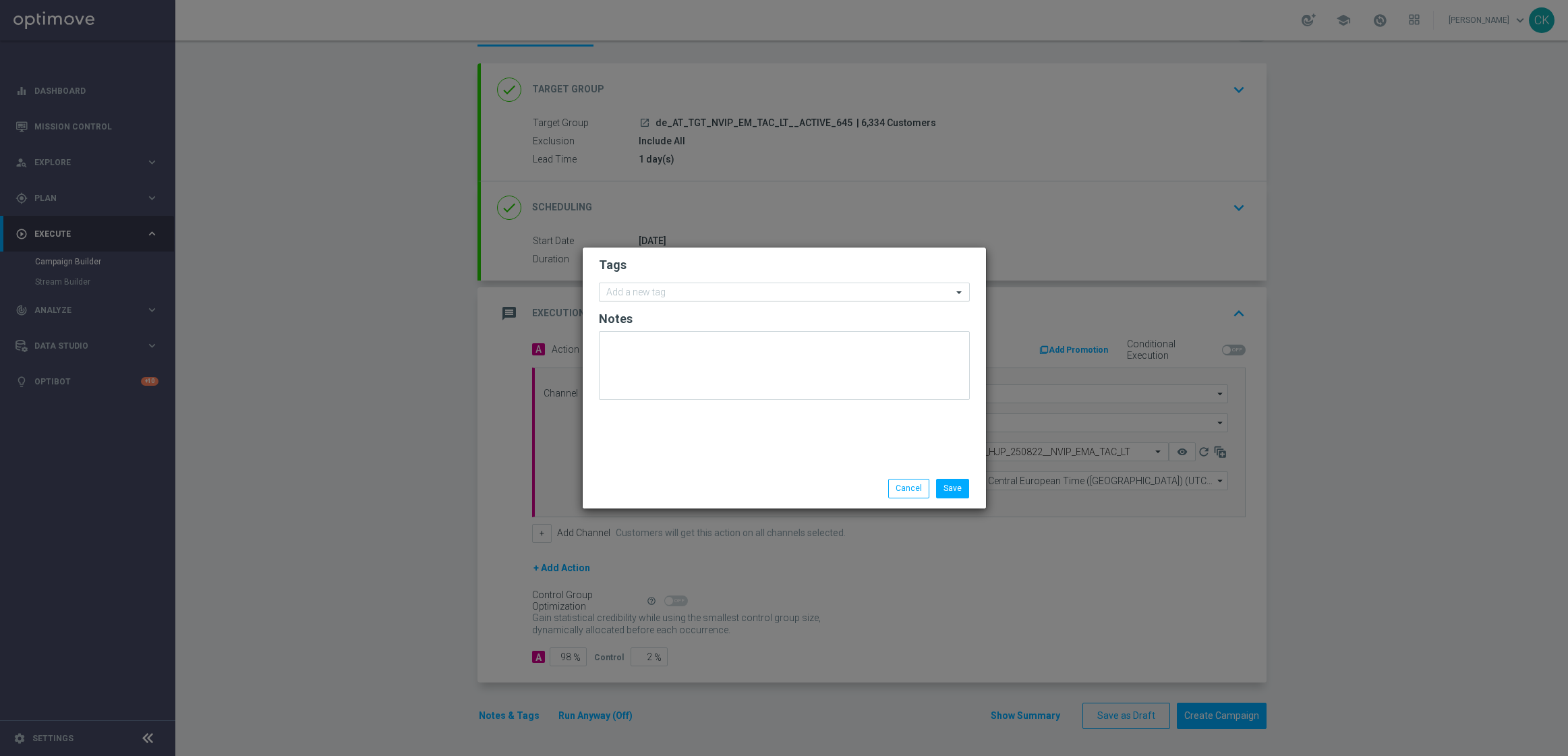
click at [662, 297] on input "text" at bounding box center [779, 293] width 346 height 12
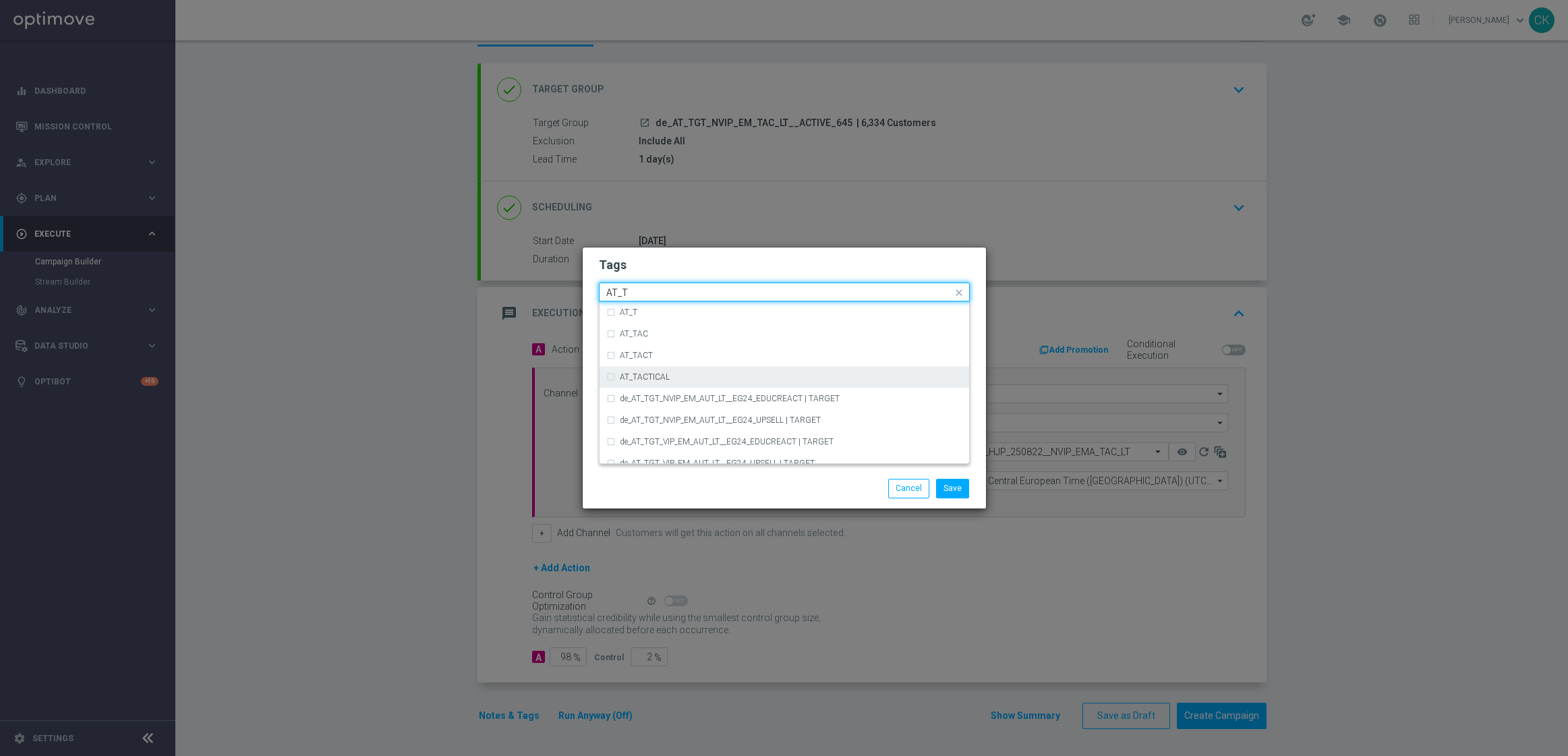
click at [696, 375] on div "AT_TACTICAL" at bounding box center [791, 376] width 343 height 8
type input "AT_T"
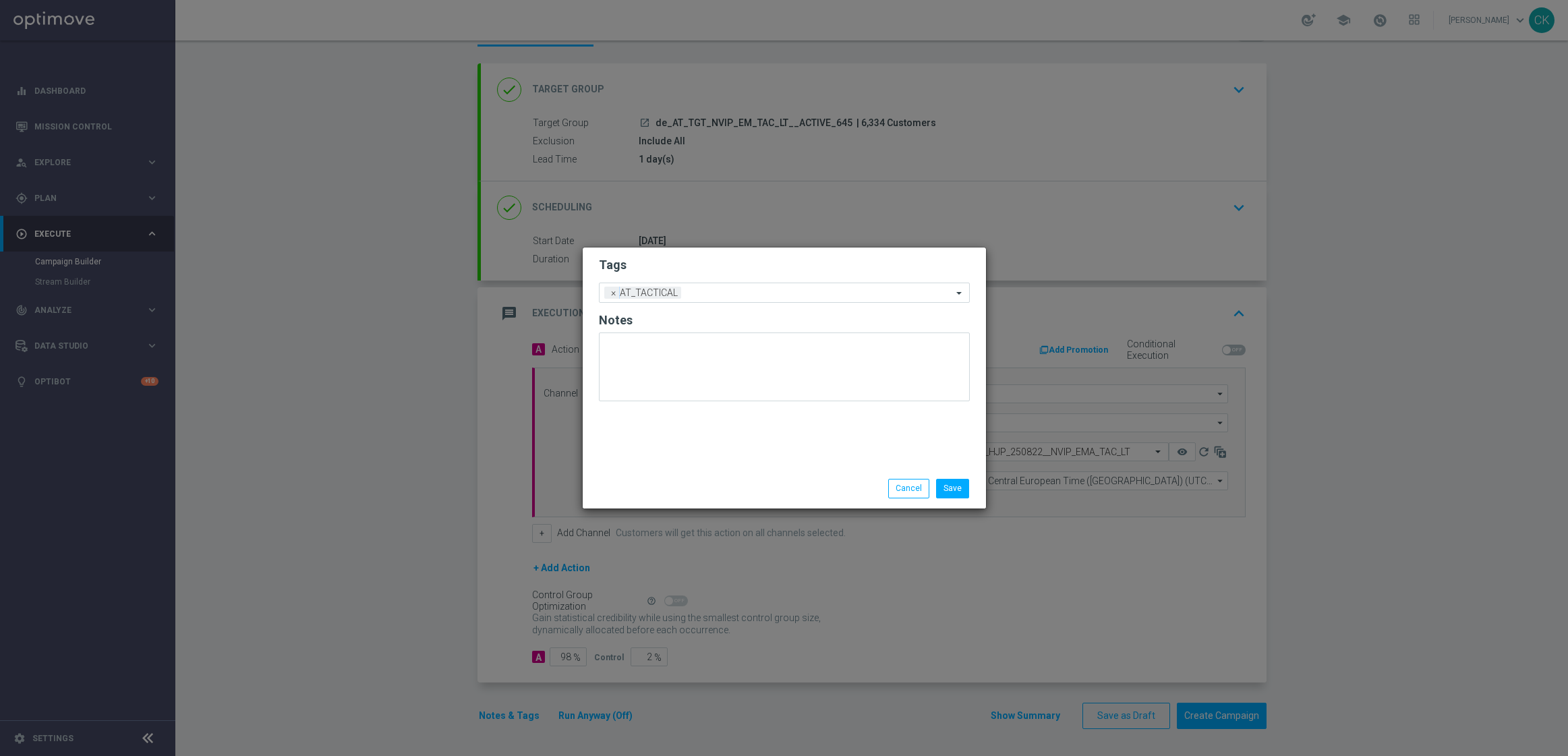
click at [693, 501] on div "Save Cancel" at bounding box center [784, 488] width 403 height 39
click at [960, 491] on button "Save" at bounding box center [952, 488] width 33 height 19
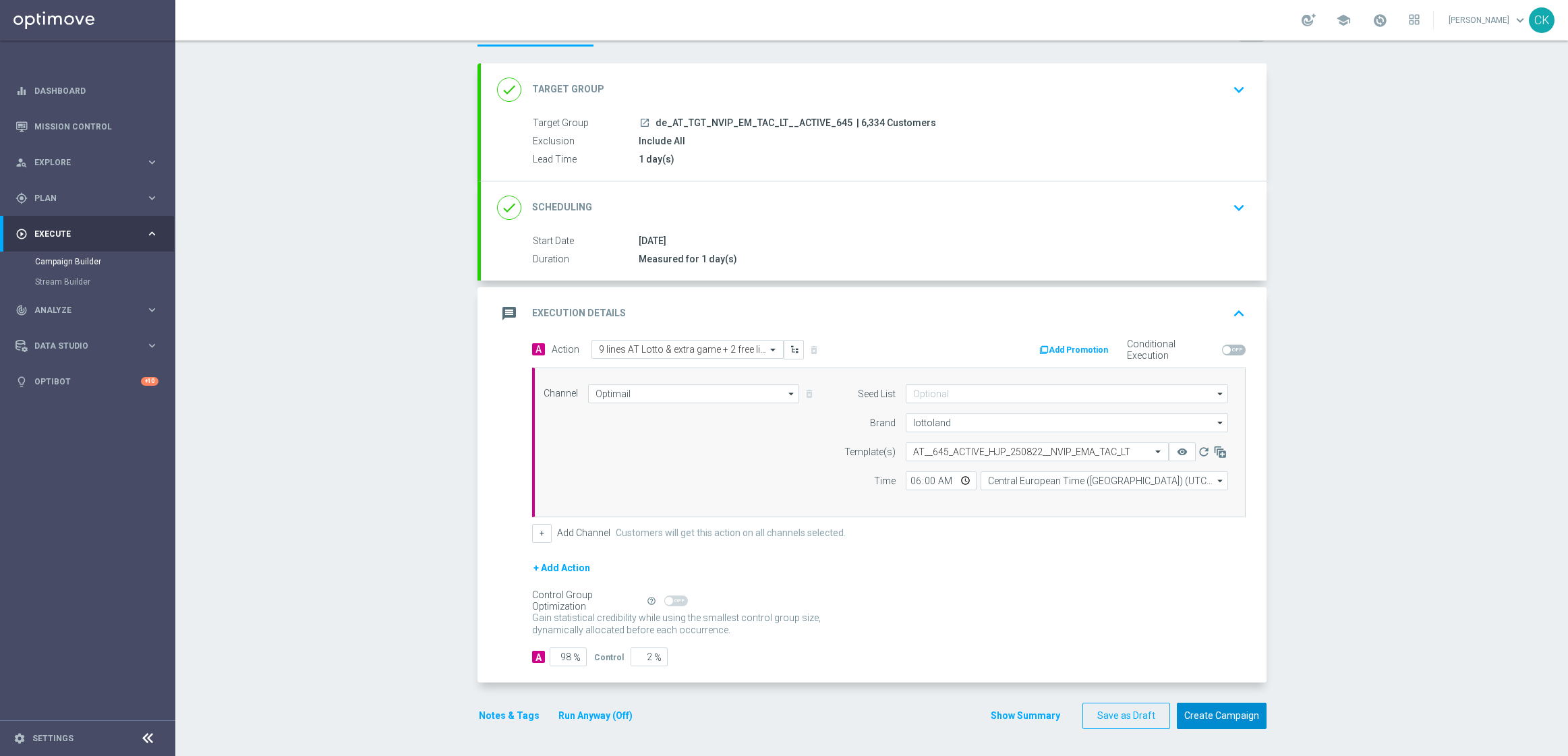
click at [1217, 711] on button "Create Campaign" at bounding box center [1222, 716] width 90 height 26
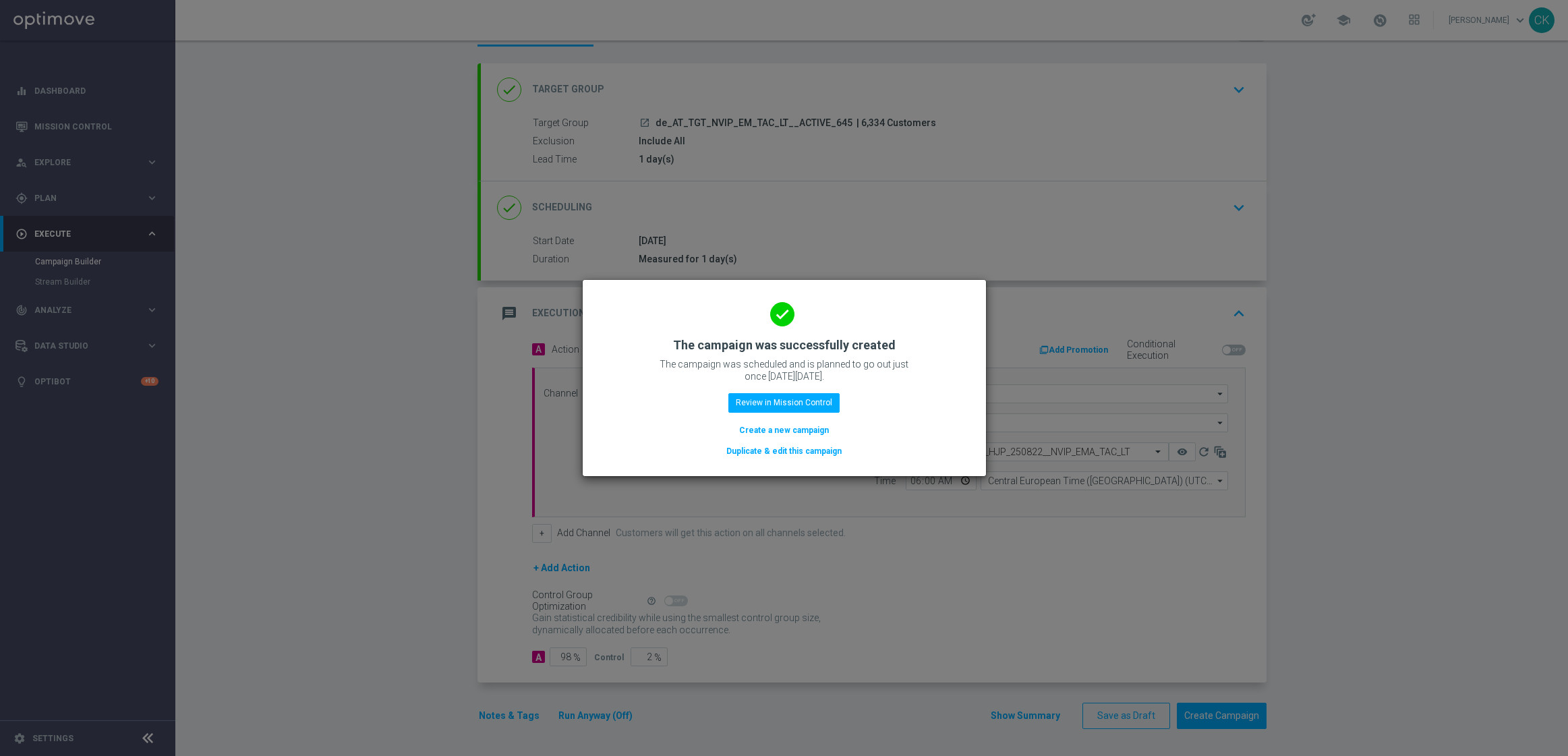
click at [760, 426] on button "Create a new campaign" at bounding box center [784, 430] width 93 height 15
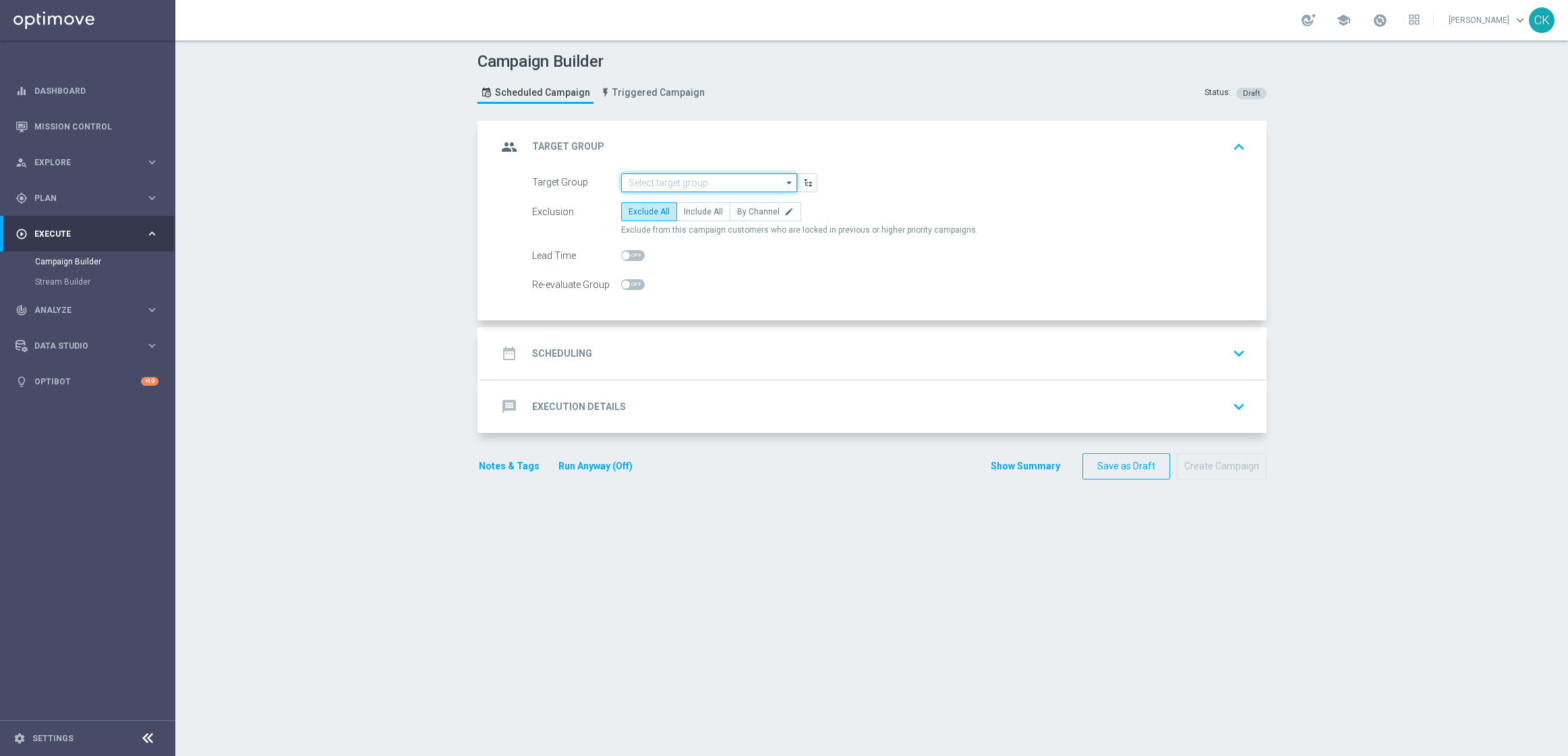
click at [694, 179] on input at bounding box center [709, 183] width 176 height 19
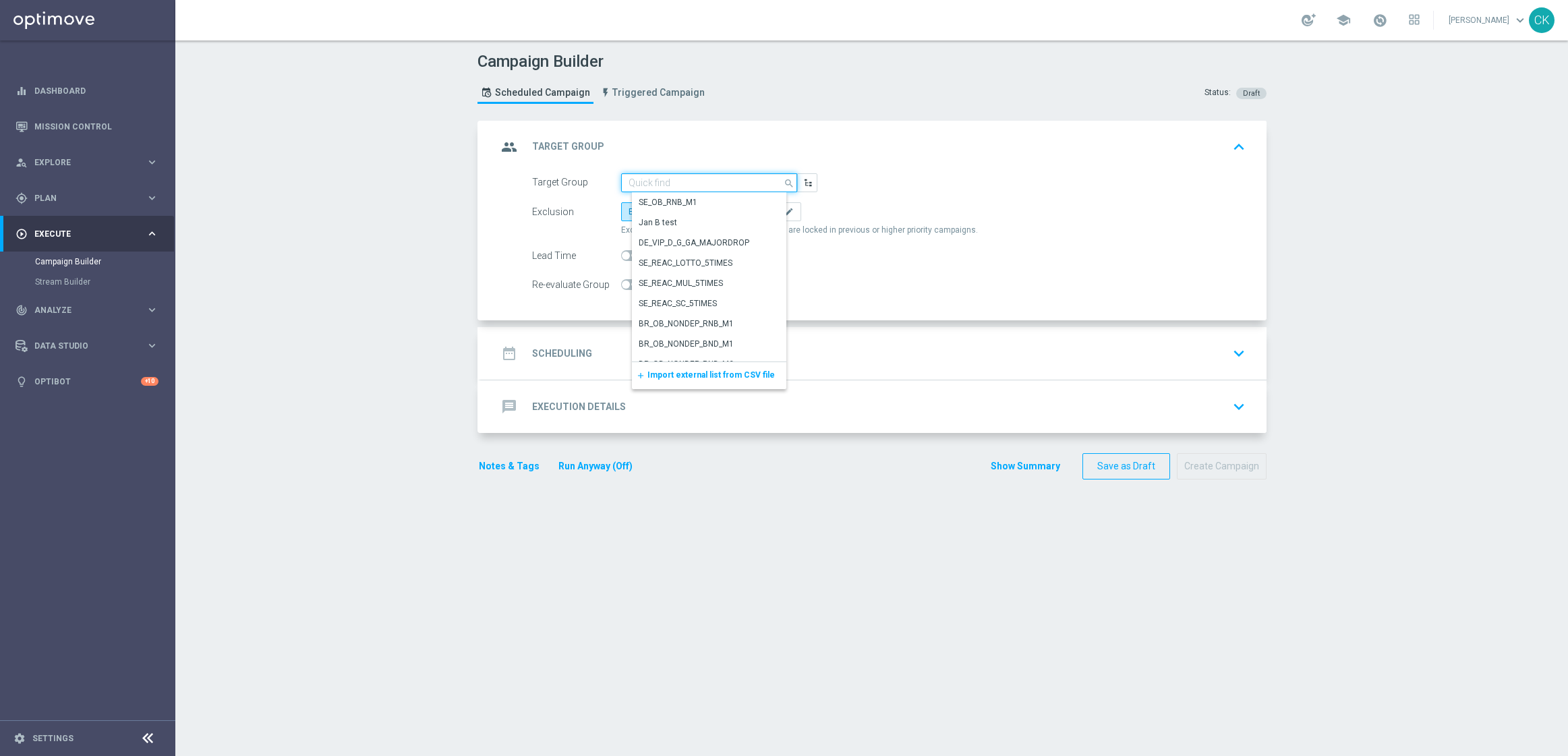
paste input "de_AT_TGT_NVIP_EM_TAC_LT__REACTIVATED_645"
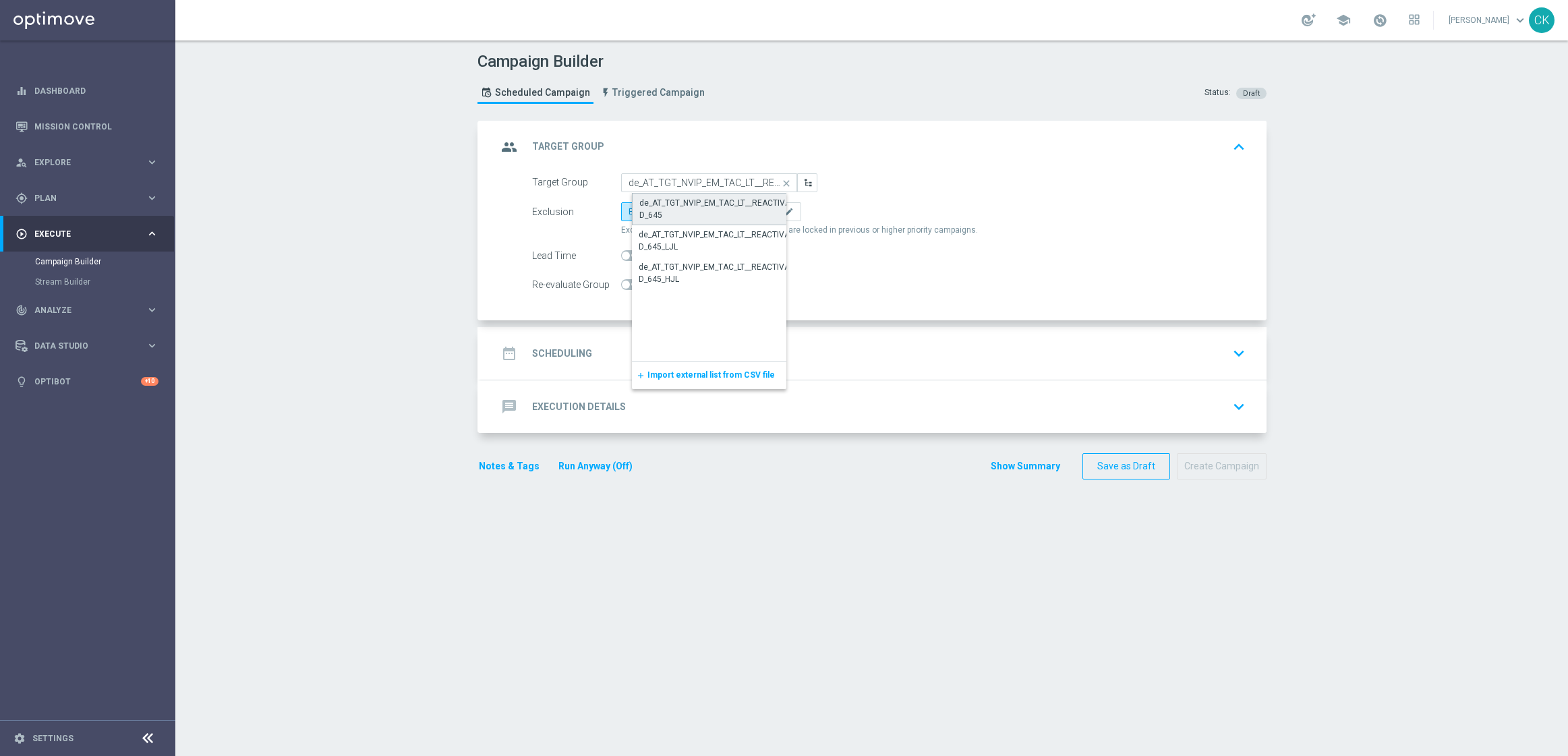
click at [686, 210] on div "de_AT_TGT_NVIP_EM_TAC_LT__REACTIVATED_645" at bounding box center [720, 209] width 161 height 24
type input "de_AT_TGT_NVIP_EM_TAC_LT__REACTIVATED_645"
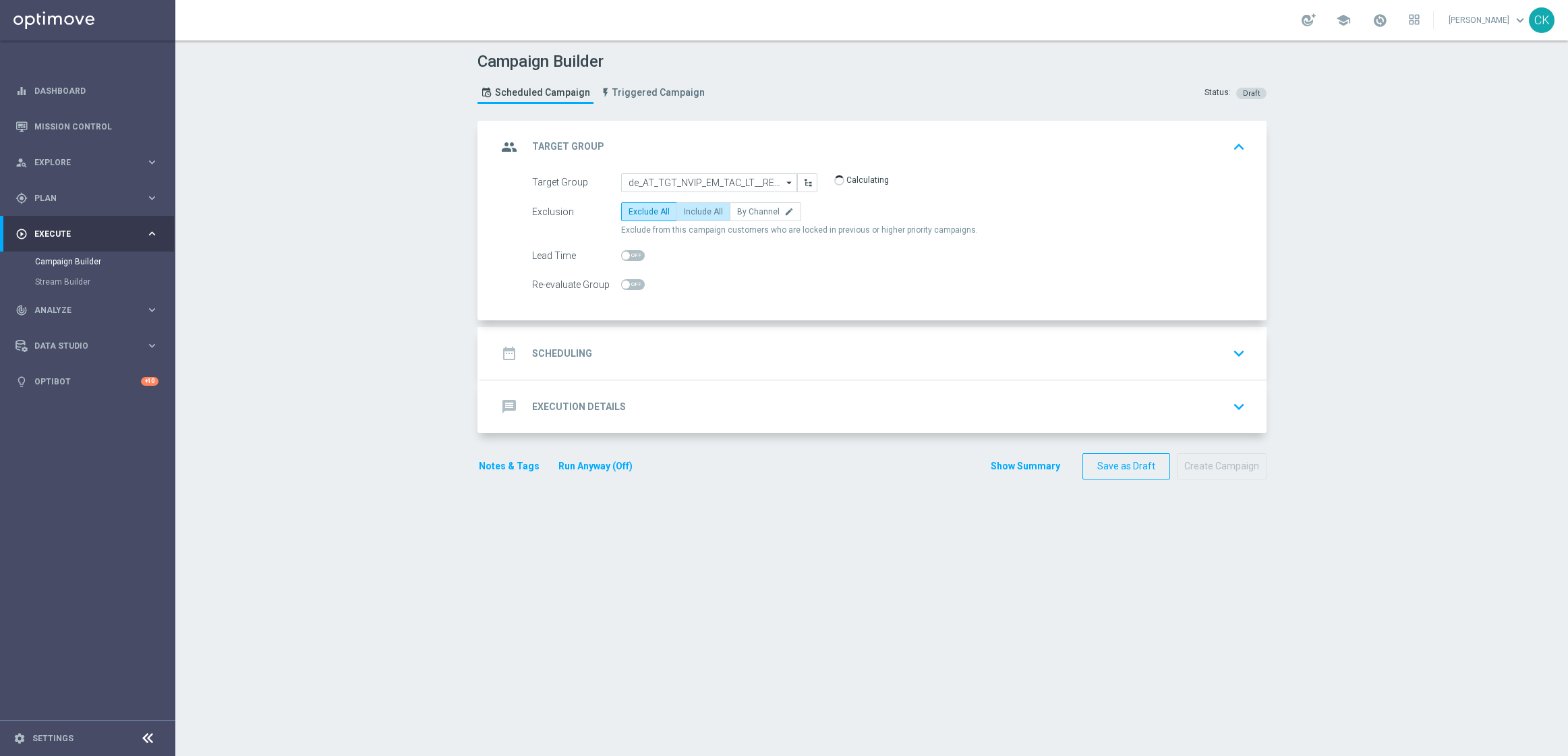
click at [687, 211] on span "Include All" at bounding box center [704, 211] width 39 height 9
click at [687, 211] on input "Include All" at bounding box center [688, 214] width 9 height 9
radio input "true"
click at [622, 257] on span at bounding box center [626, 255] width 8 height 8
click at [621, 257] on input "checkbox" at bounding box center [633, 255] width 23 height 11
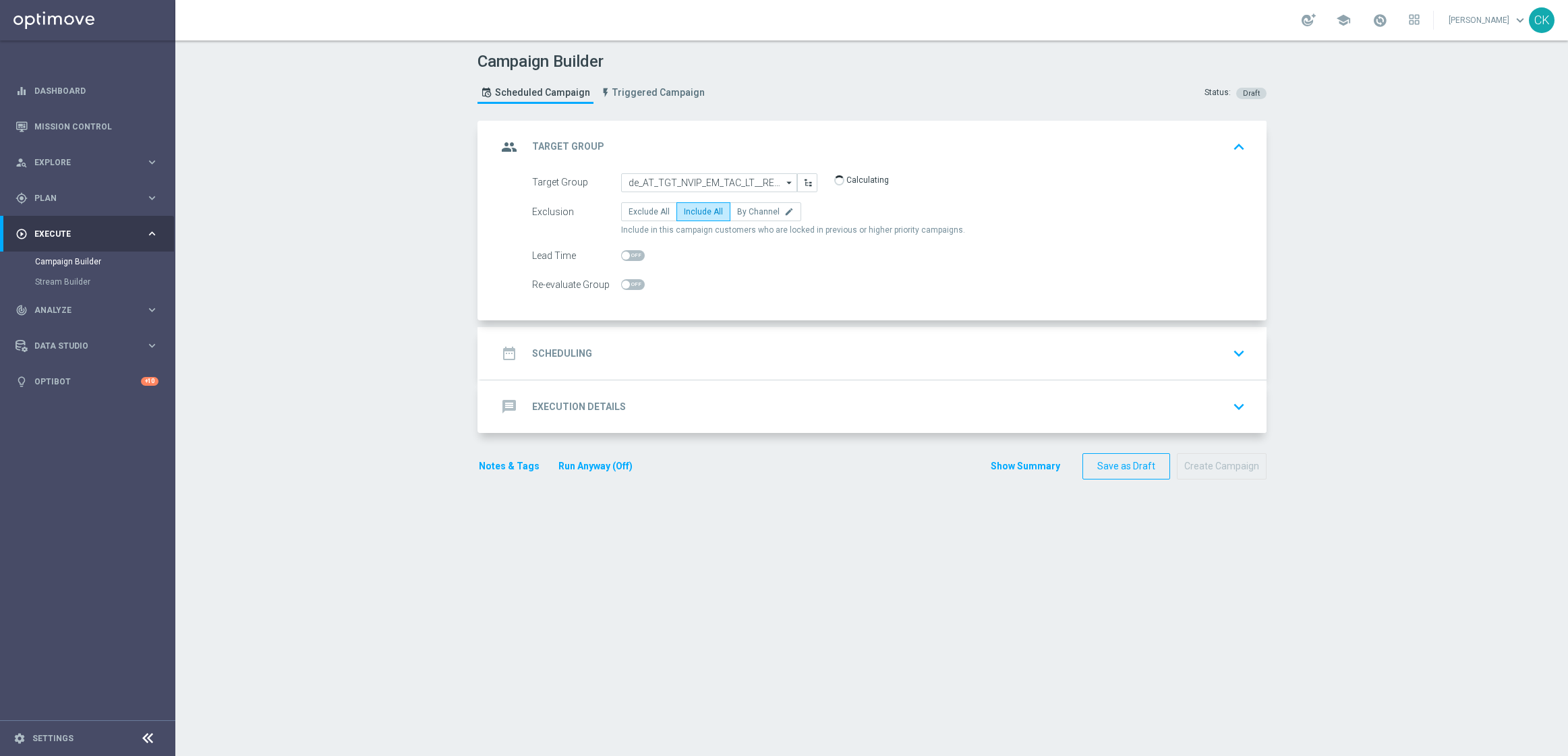
checkbox input "true"
click at [554, 353] on h2 "Scheduling" at bounding box center [562, 354] width 60 height 13
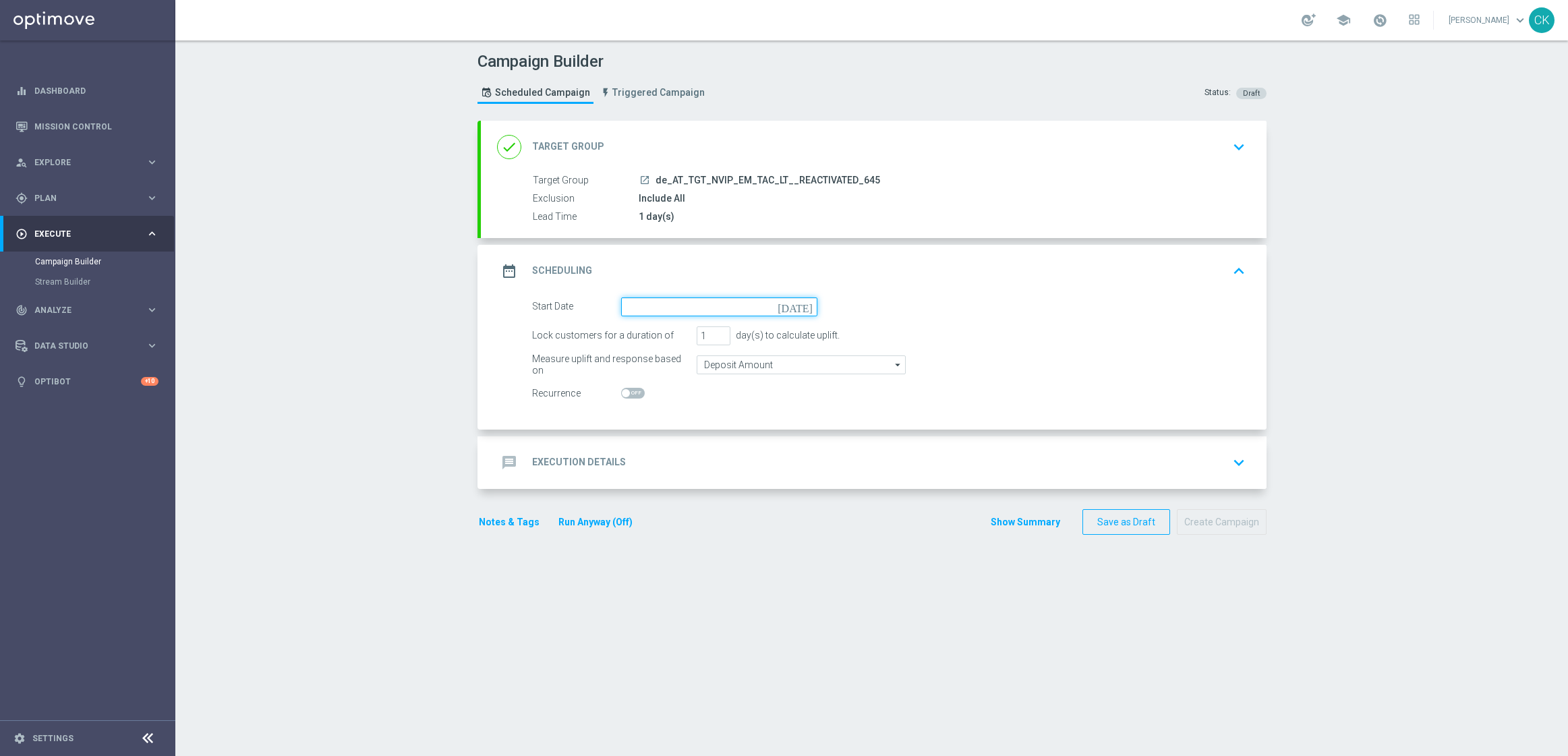
click at [694, 300] on input at bounding box center [719, 307] width 196 height 19
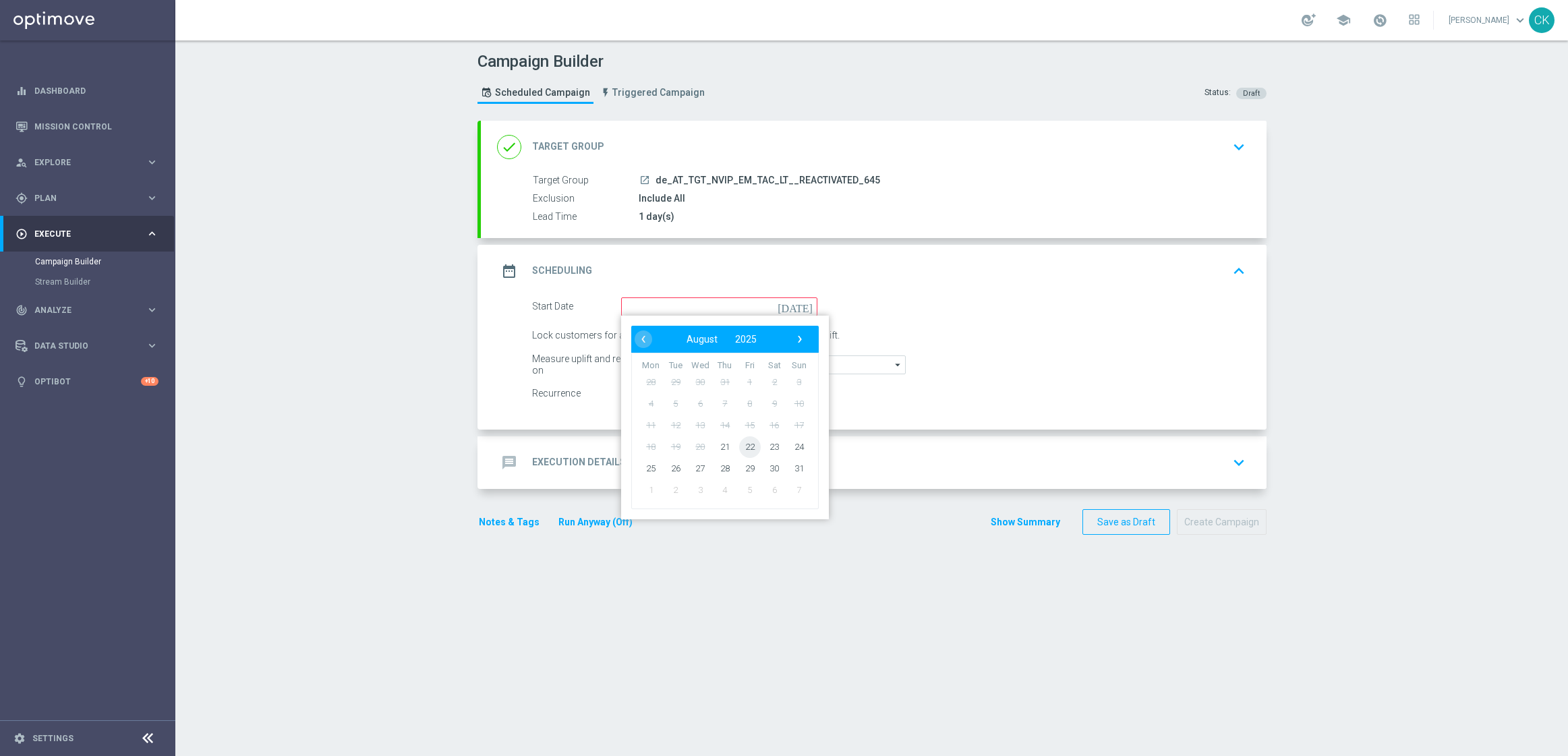
click at [745, 444] on span "22" at bounding box center [750, 446] width 22 height 22
type input "[DATE]"
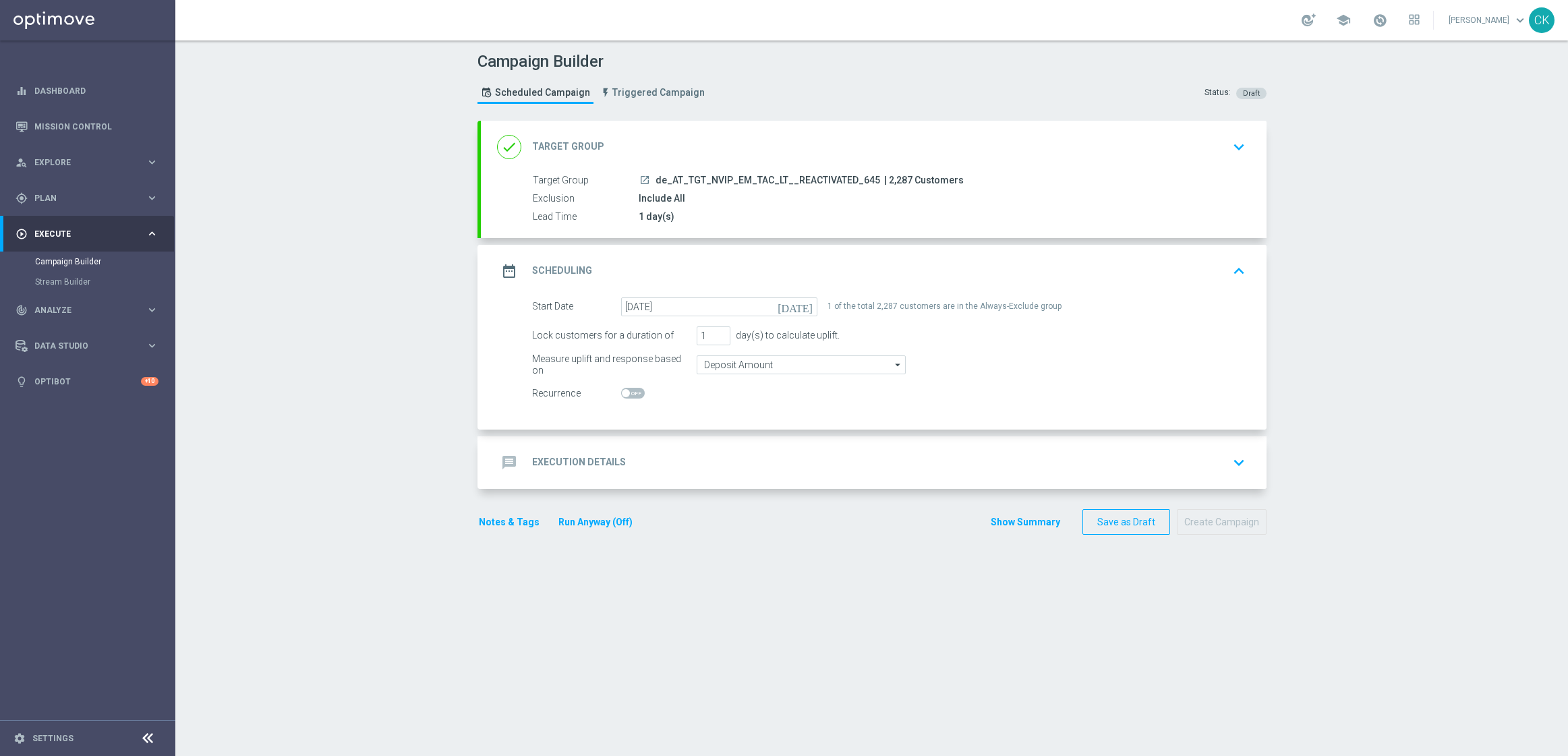
click at [554, 466] on h2 "Execution Details" at bounding box center [579, 462] width 94 height 13
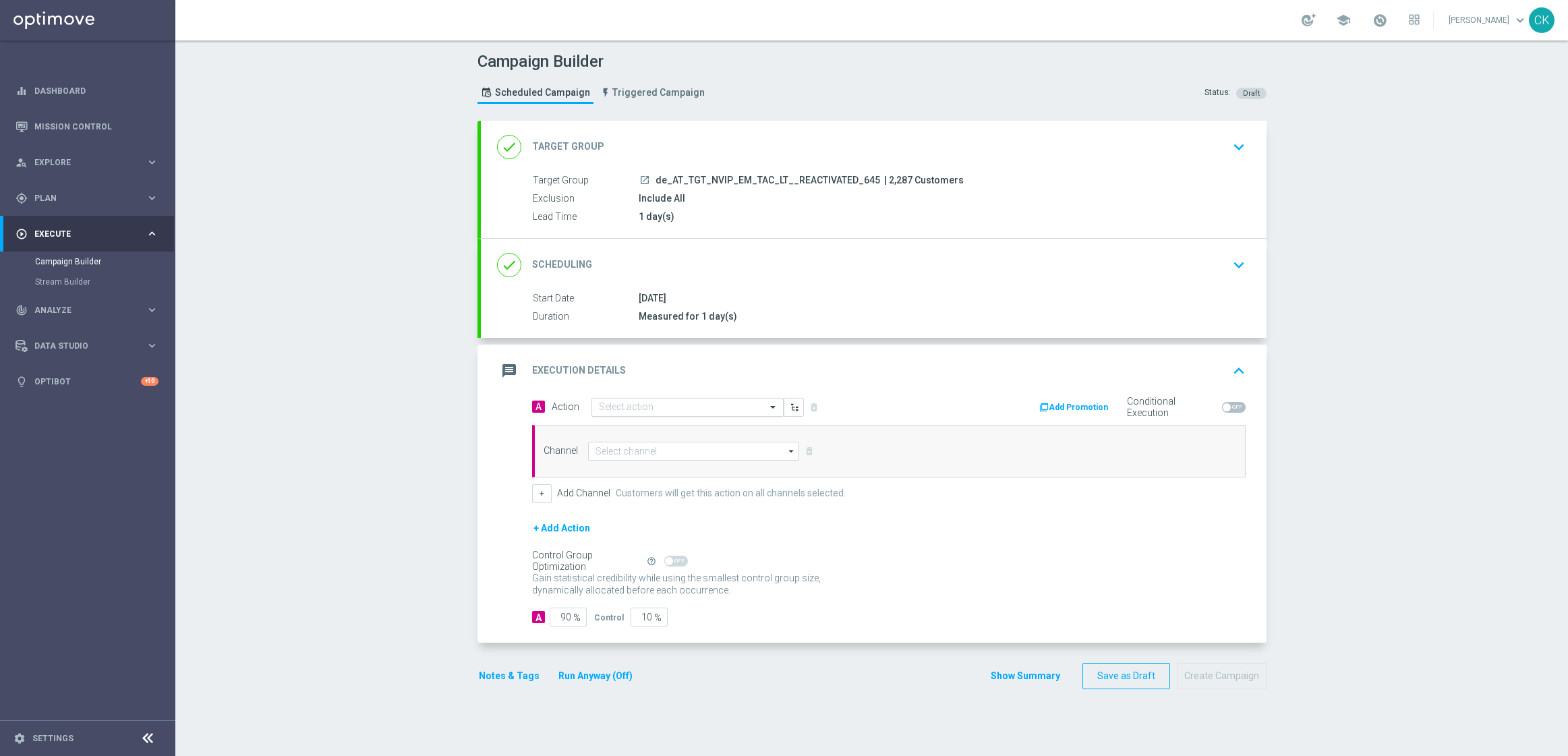
click at [678, 404] on input "text" at bounding box center [674, 408] width 150 height 12
paste input "6 lines AT Lotto & extra game + 2 free lines SE"
type input "6 lines AT Lotto & extra game + 2 free lines SE"
click at [600, 446] on icon "add_new" at bounding box center [605, 448] width 13 height 9
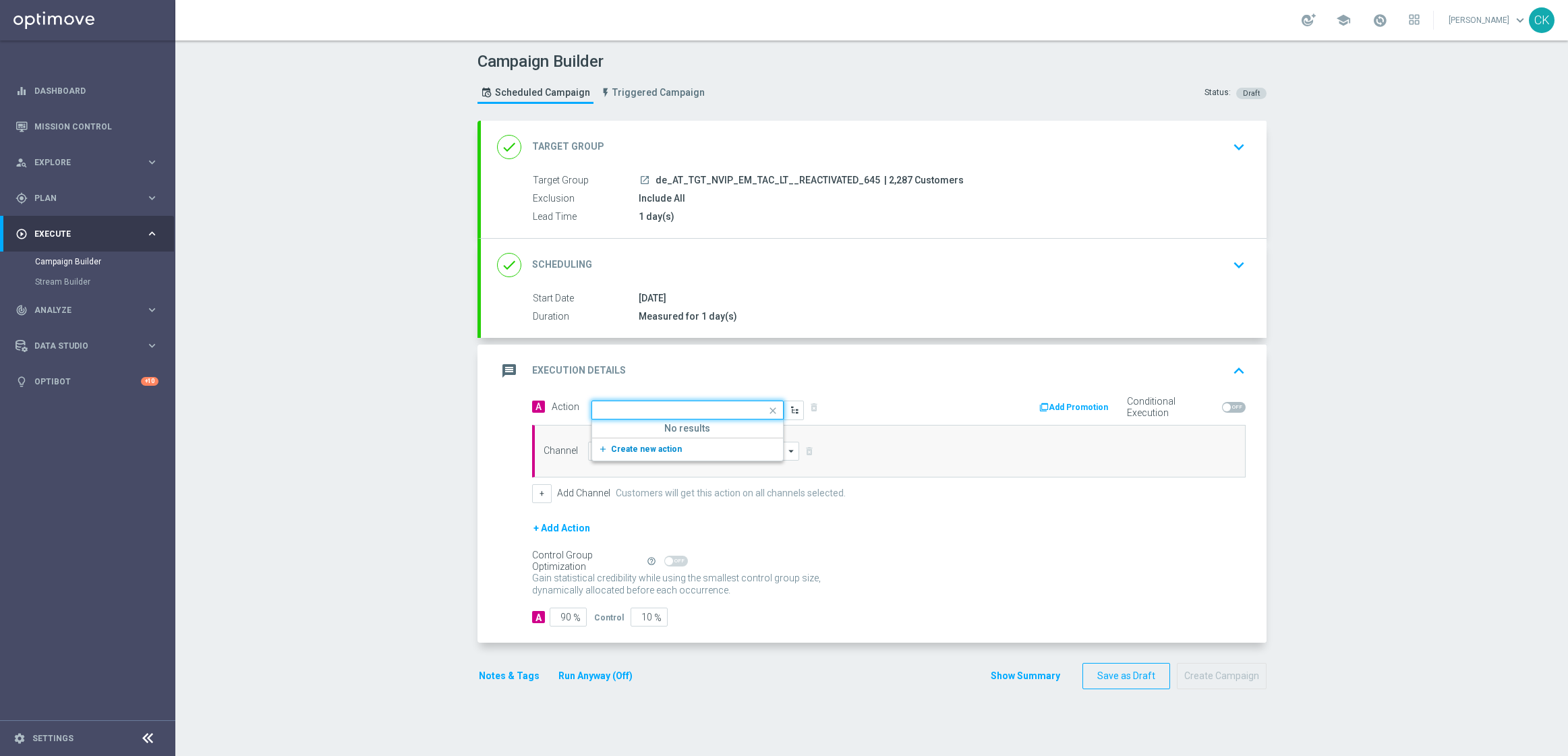
scroll to position [0, 0]
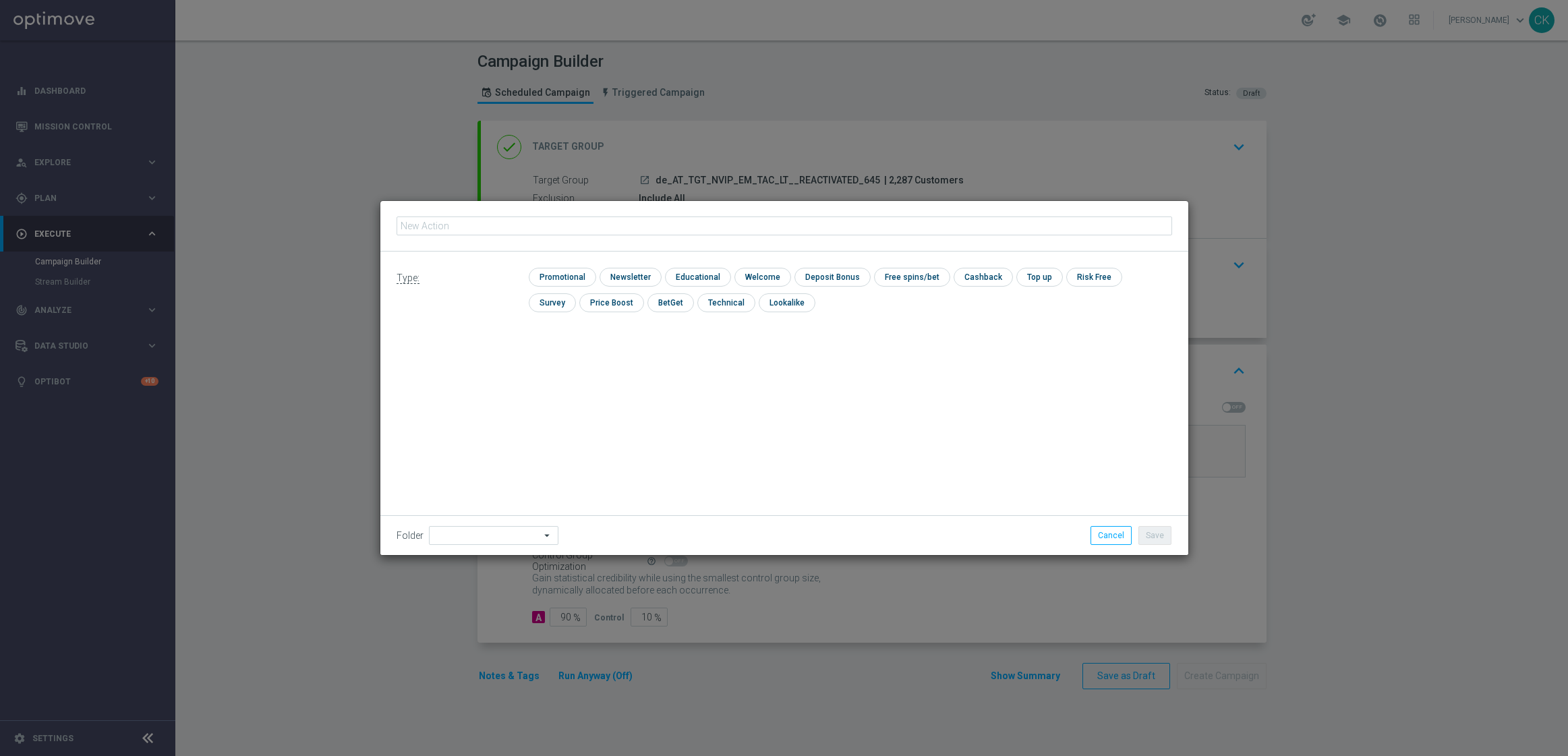
type input "6 lines AT Lotto & extra game + 2 free lines SE"
click at [558, 272] on input "checkbox" at bounding box center [561, 276] width 64 height 18
checkbox input "true"
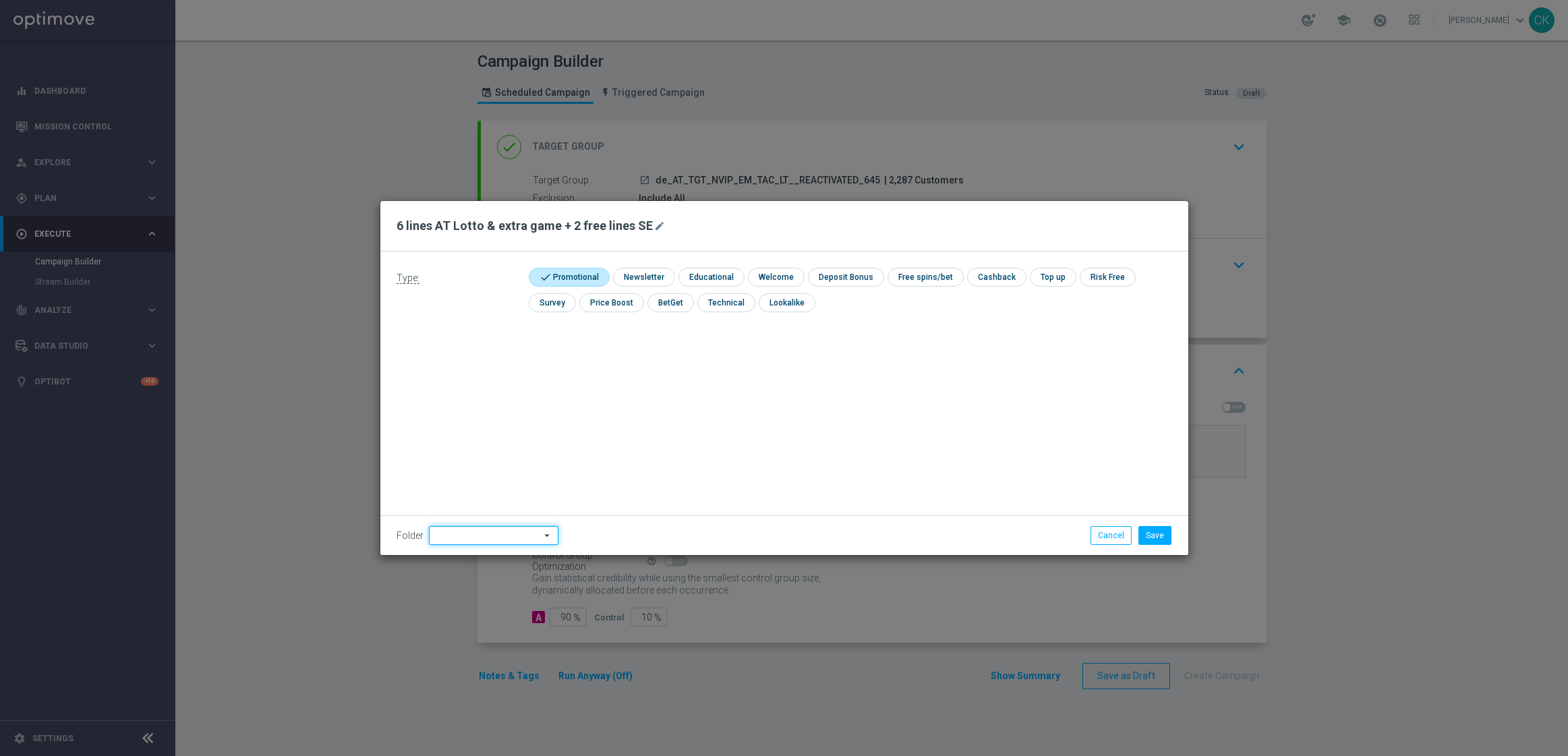
click at [497, 539] on input at bounding box center [494, 535] width 130 height 19
click at [483, 418] on div "DE" at bounding box center [493, 413] width 106 height 19
type input "DE"
click at [483, 418] on div "Type: check Promotional check Newsletter check Educational check Welcome check …" at bounding box center [785, 403] width 808 height 303
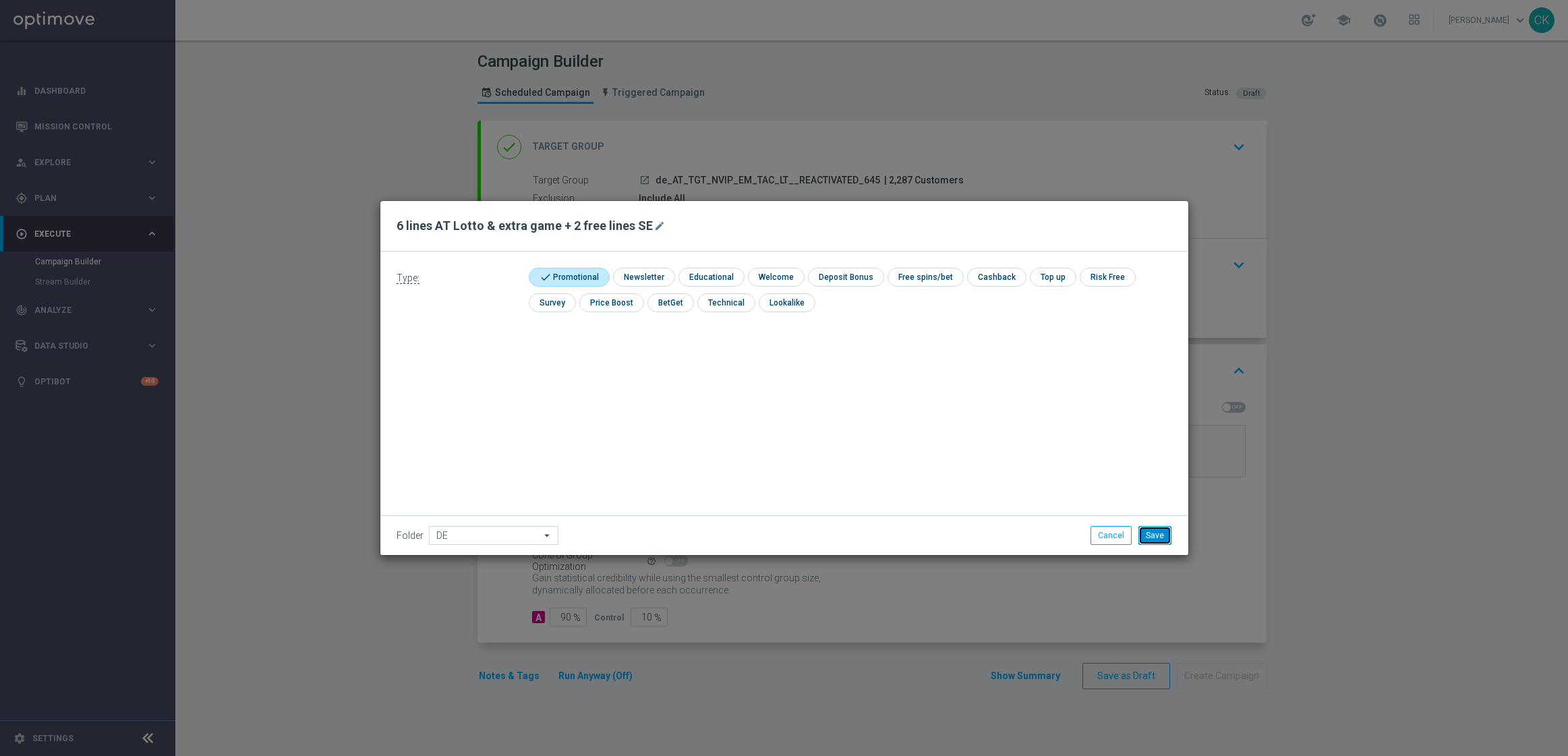
click at [1161, 534] on button "Save" at bounding box center [1154, 535] width 33 height 19
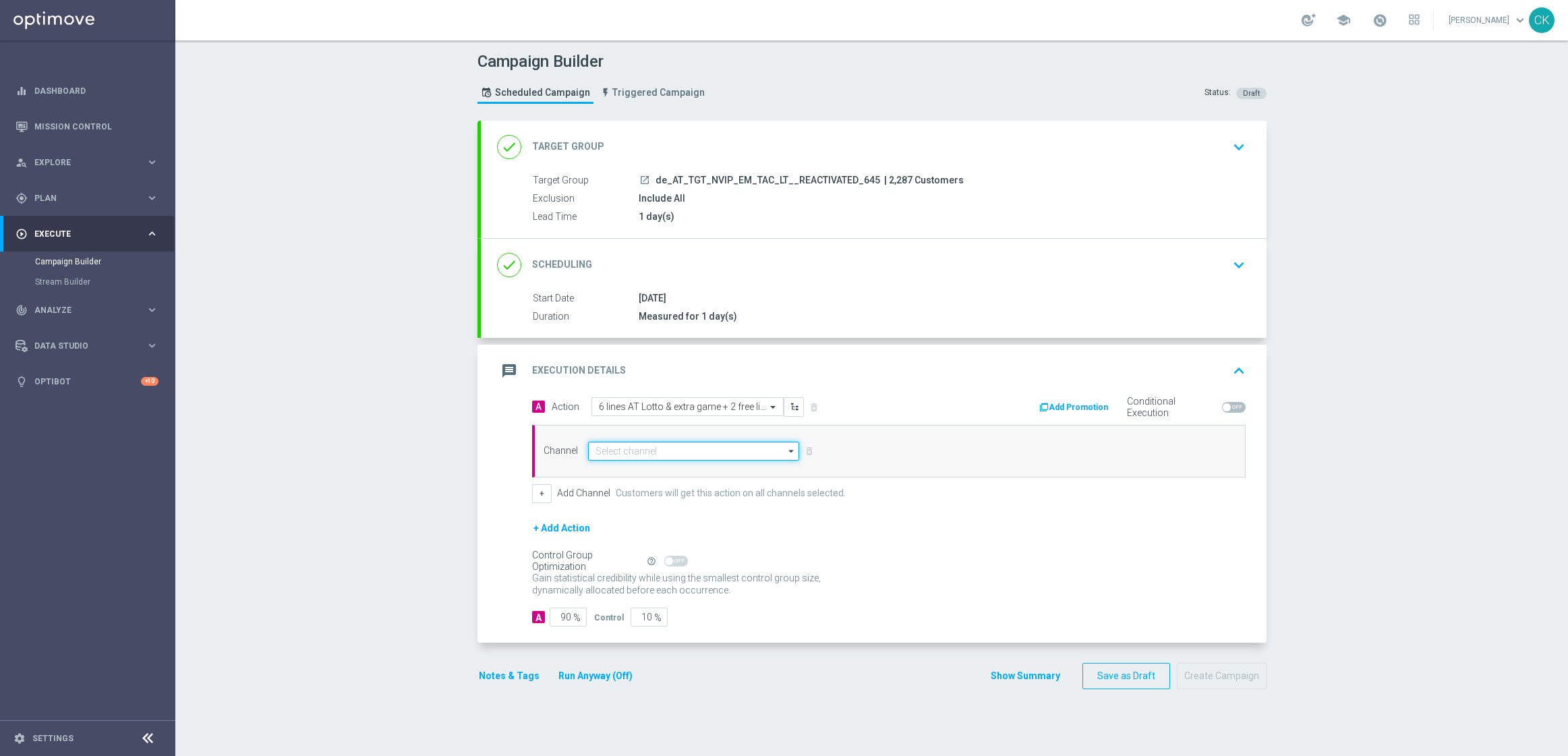
click at [685, 449] on input at bounding box center [694, 451] width 211 height 19
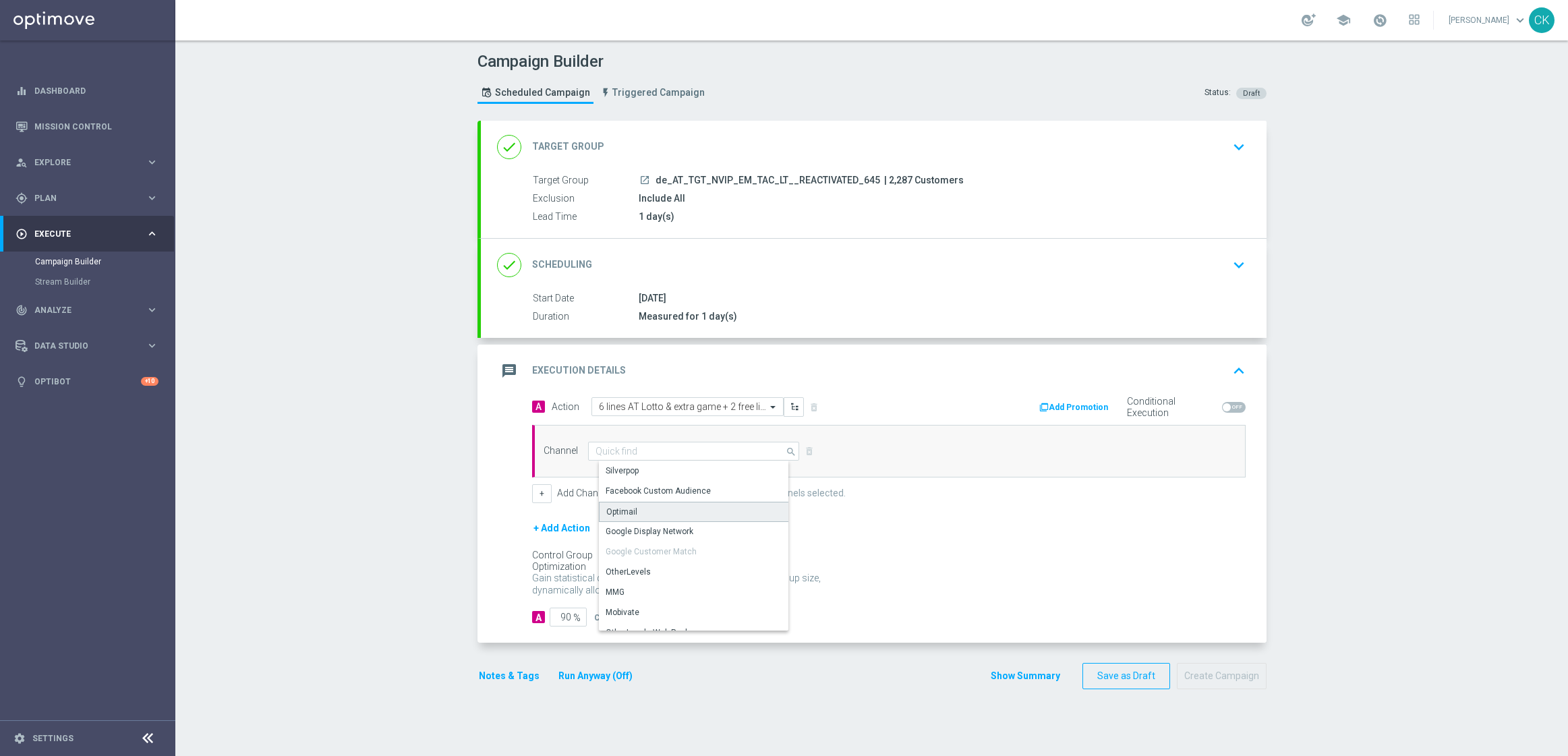
click at [632, 512] on div "Optimail" at bounding box center [699, 512] width 201 height 20
type input "Optimail"
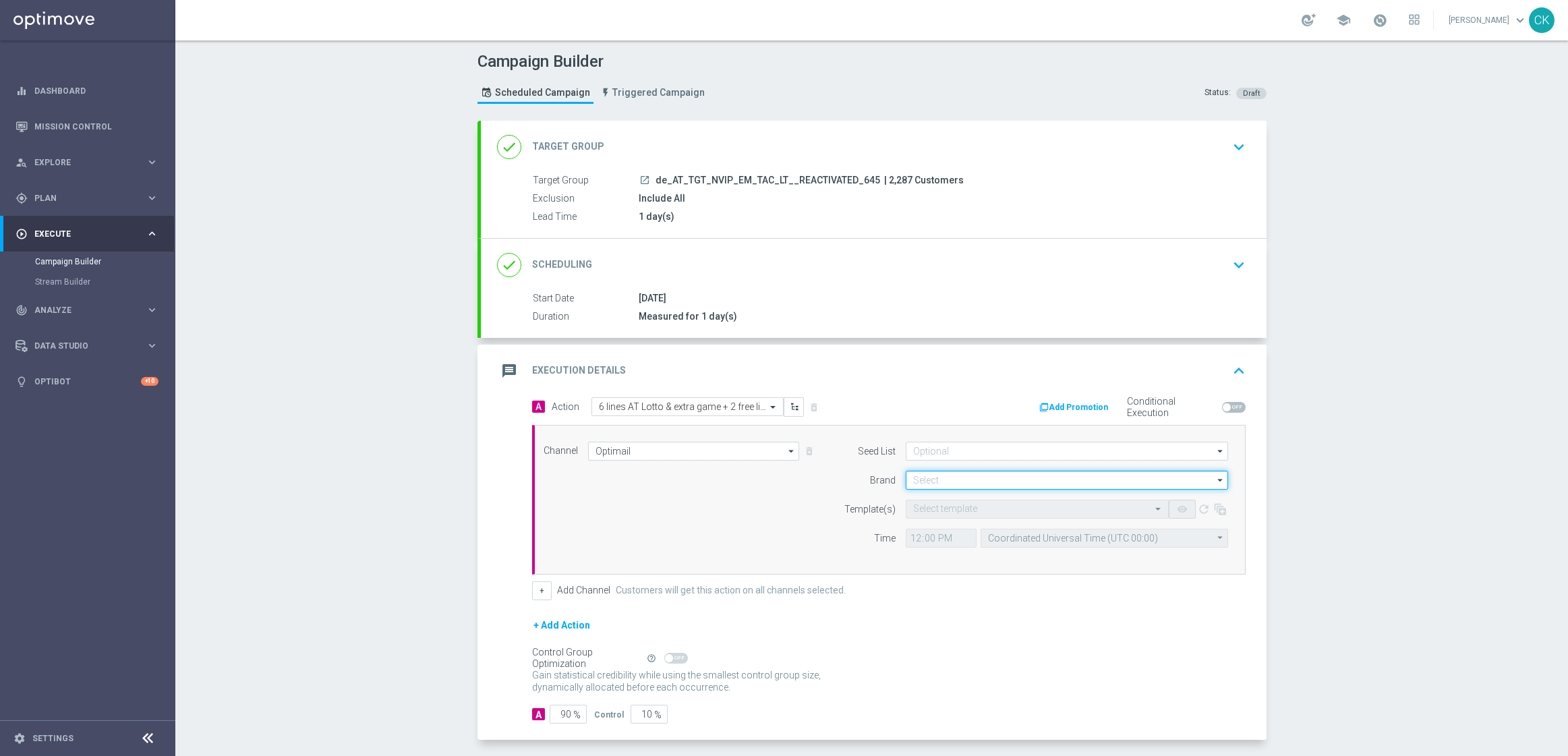
click at [943, 476] on input at bounding box center [1067, 480] width 322 height 19
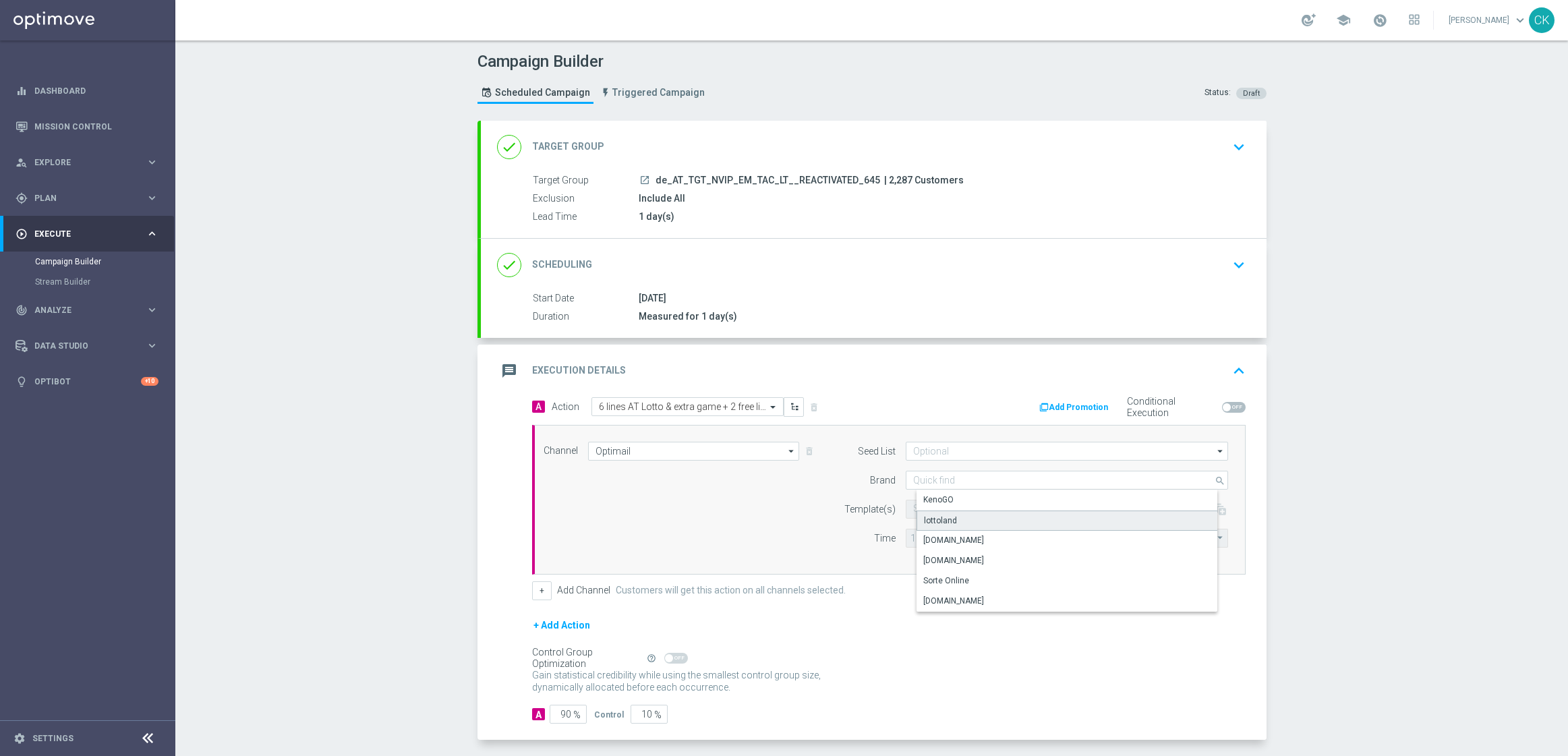
click at [941, 518] on div "lottoland" at bounding box center [940, 521] width 33 height 12
type input "lottoland"
click at [931, 507] on input "text" at bounding box center [1023, 510] width 221 height 12
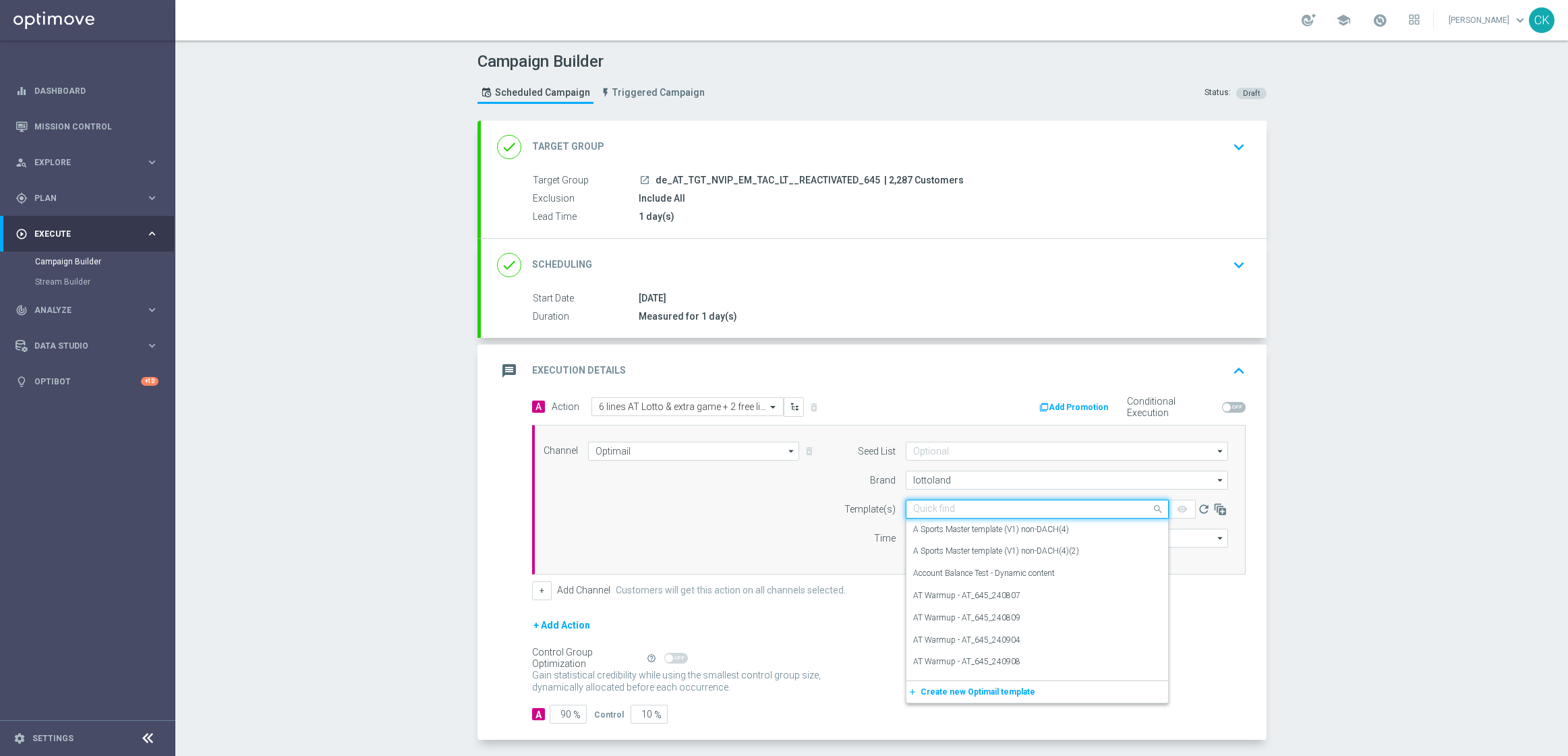
paste input "AT__645_REACT_HJP_250822__NVIP_EMA_TAC_LT"
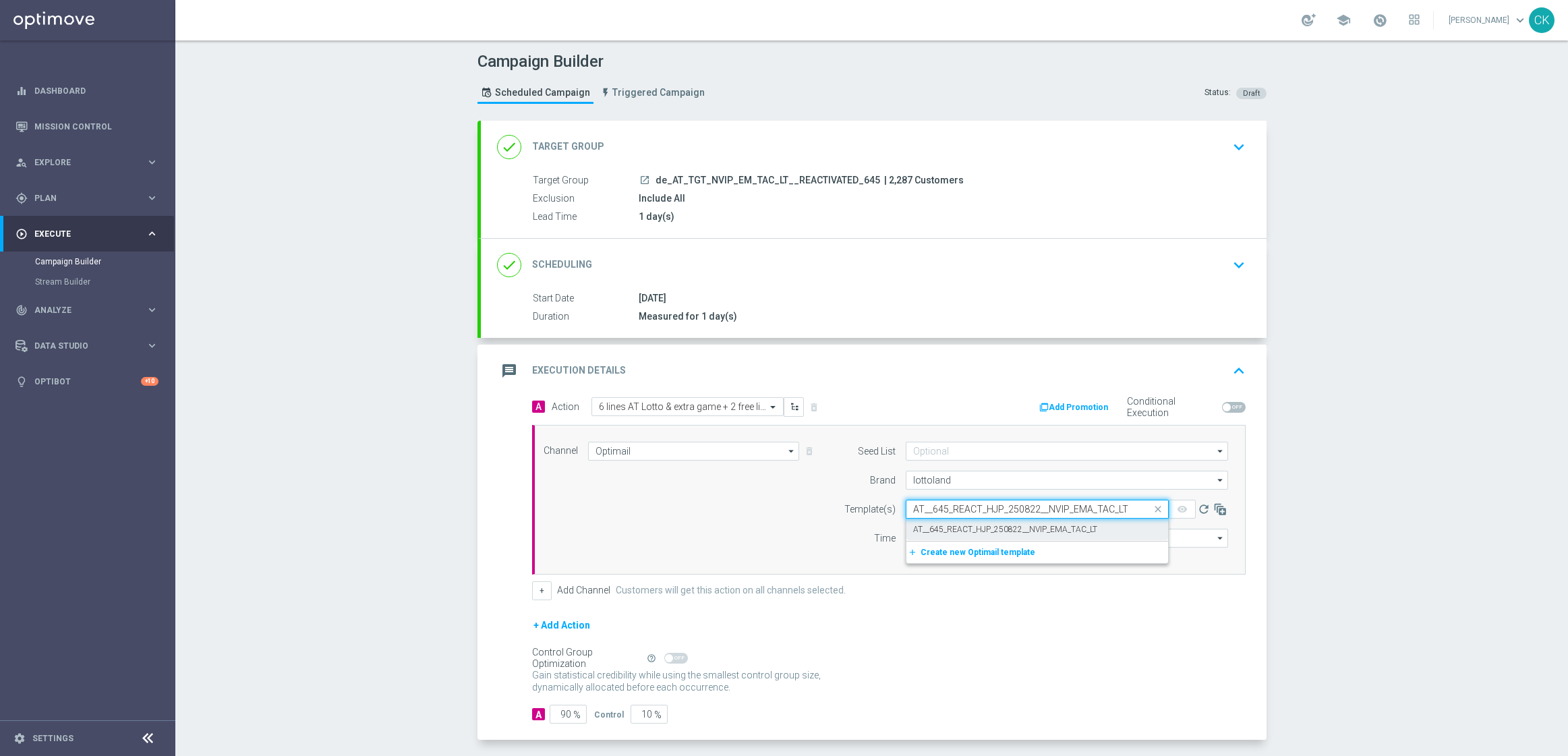
click at [932, 527] on label "AT__645_REACT_HJP_250822__NVIP_EMA_TAC_LT" at bounding box center [1005, 530] width 184 height 12
type input "AT__645_REACT_HJP_250822__NVIP_EMA_TAC_LT"
click at [909, 537] on input "12:00" at bounding box center [941, 538] width 71 height 19
type input "06:00"
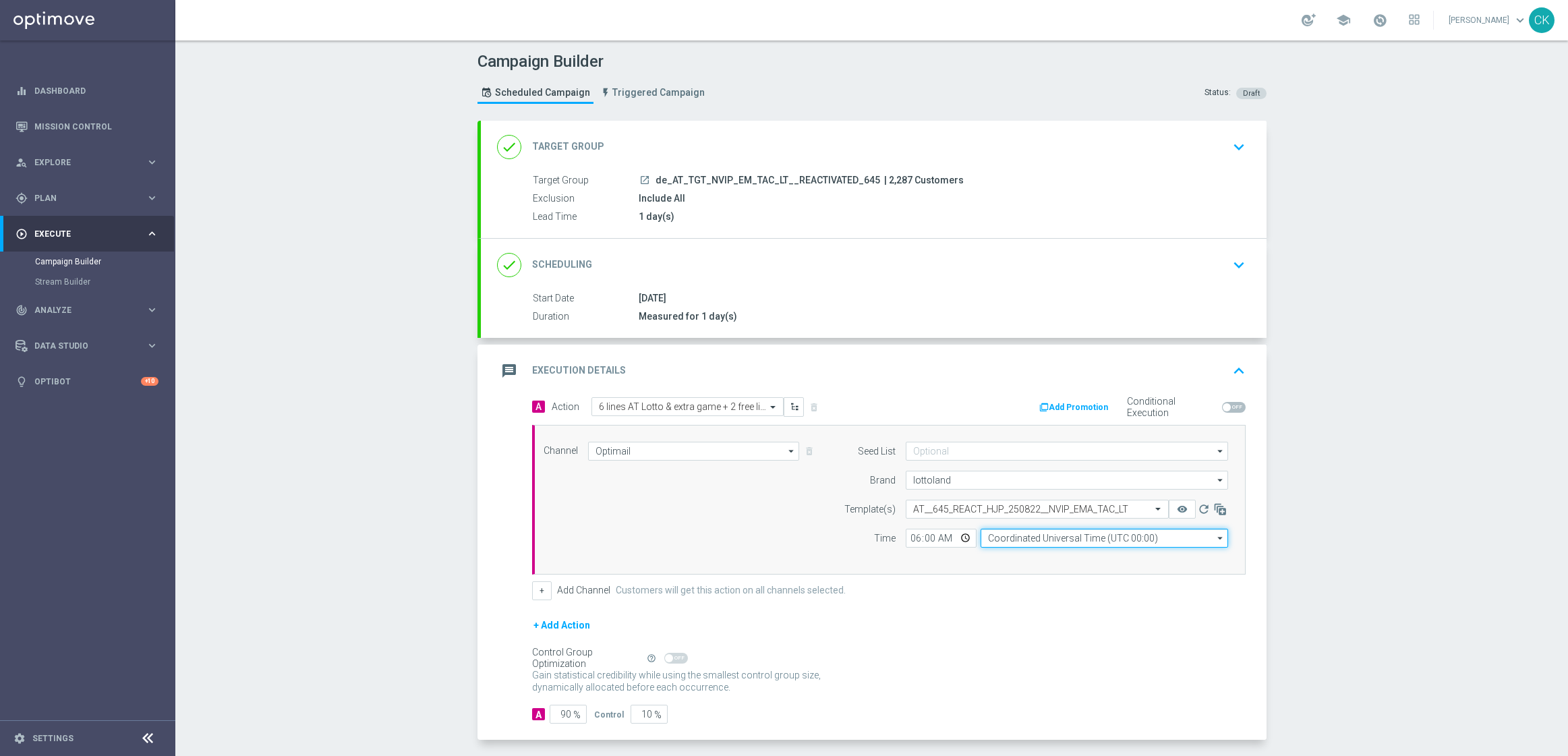
click at [1090, 537] on input "Coordinated Universal Time (UTC 00:00)" at bounding box center [1104, 538] width 247 height 19
click at [1090, 550] on div "Central European Time ([GEOGRAPHIC_DATA]) (UTC +02:00)" at bounding box center [1114, 558] width 247 height 19
type input "Central European Time ([GEOGRAPHIC_DATA]) (UTC +02:00)"
click at [566, 717] on input "90" at bounding box center [568, 714] width 37 height 19
type input "9"
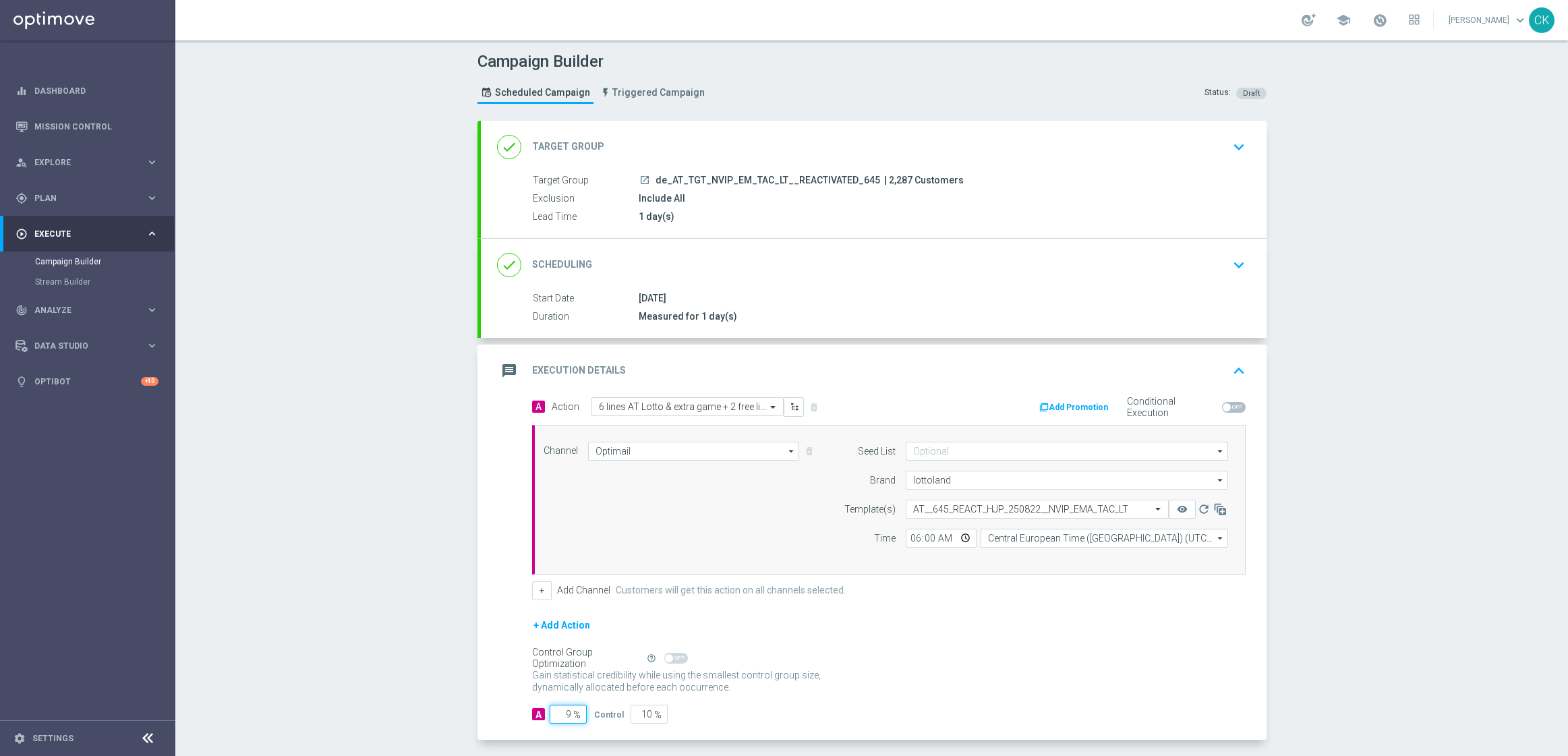
type input "91"
type input "98"
type input "2"
type input "98"
click at [494, 660] on div "A Action Select action 6 lines AT Lotto & extra game + 2 free lines SE delete_f…" at bounding box center [873, 569] width 785 height 343
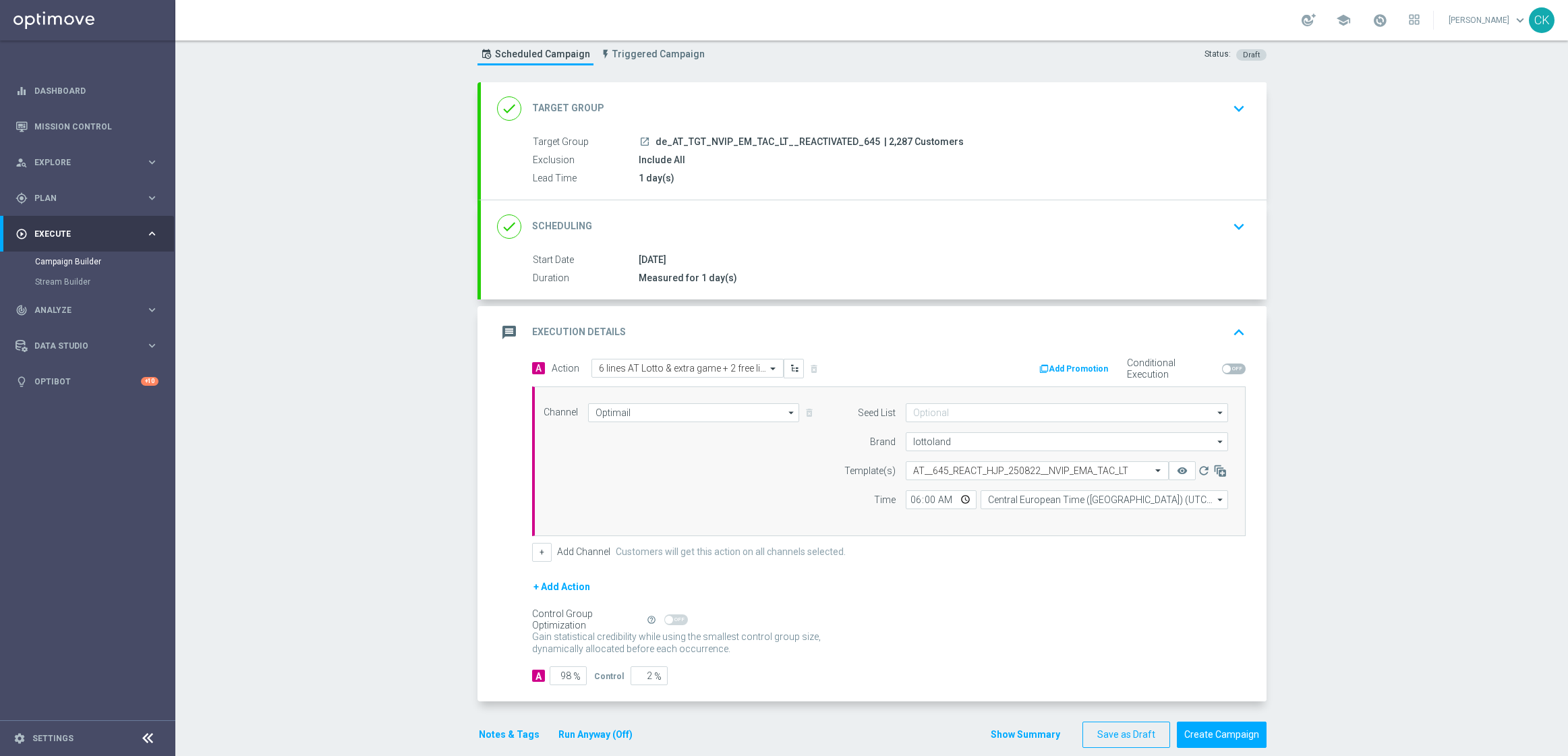
scroll to position [58, 0]
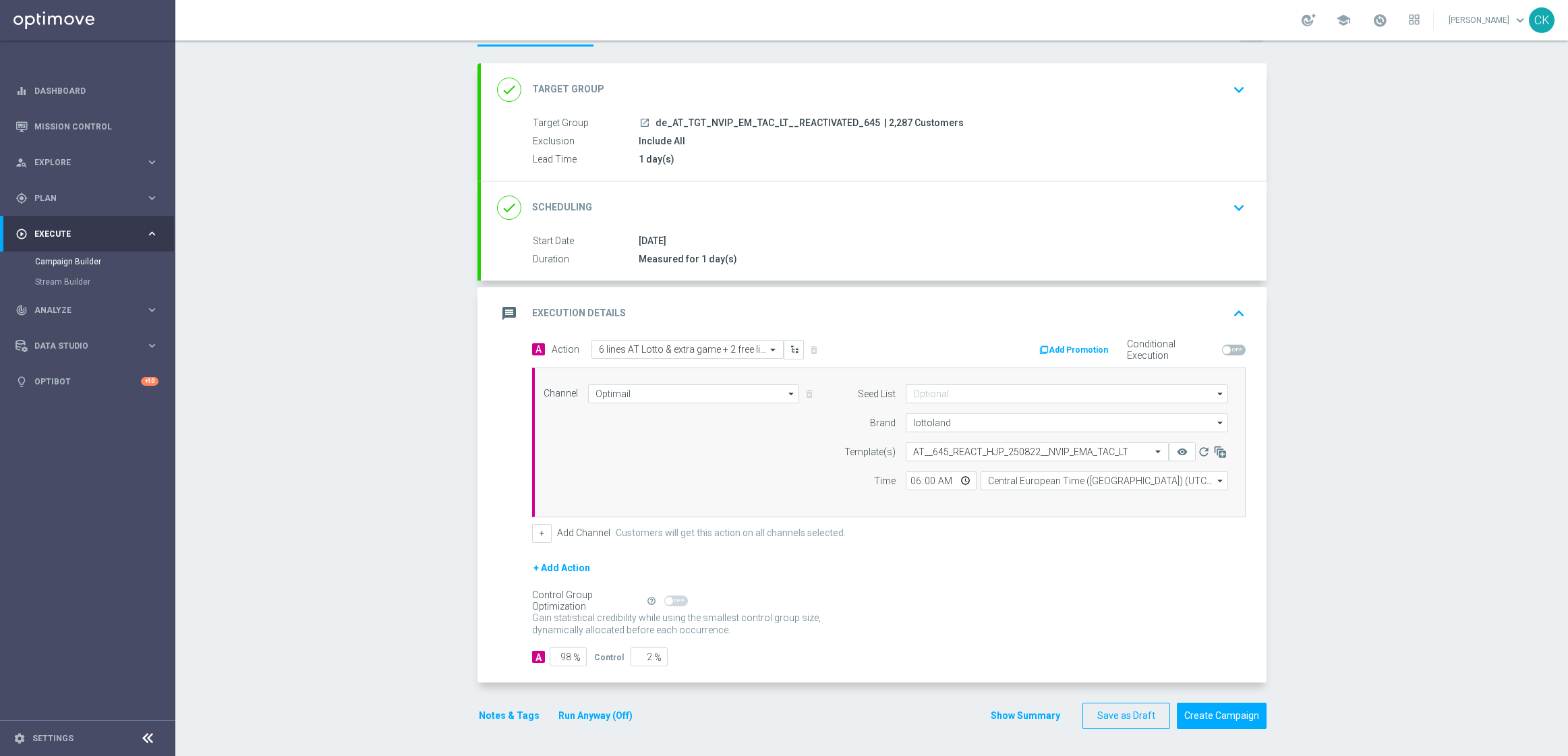
click at [497, 710] on button "Notes & Tags" at bounding box center [509, 715] width 63 height 17
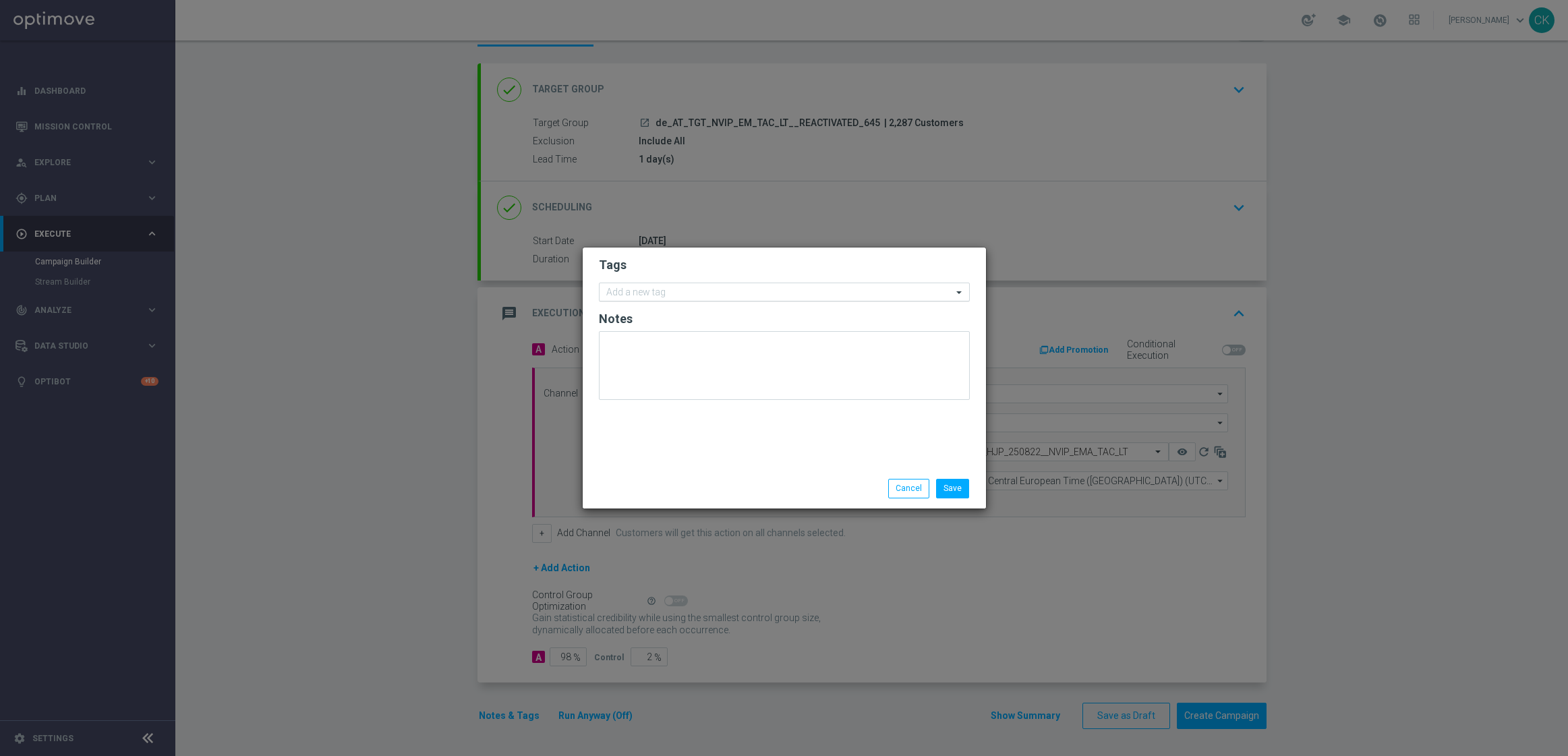
click at [731, 295] on input "text" at bounding box center [779, 293] width 346 height 12
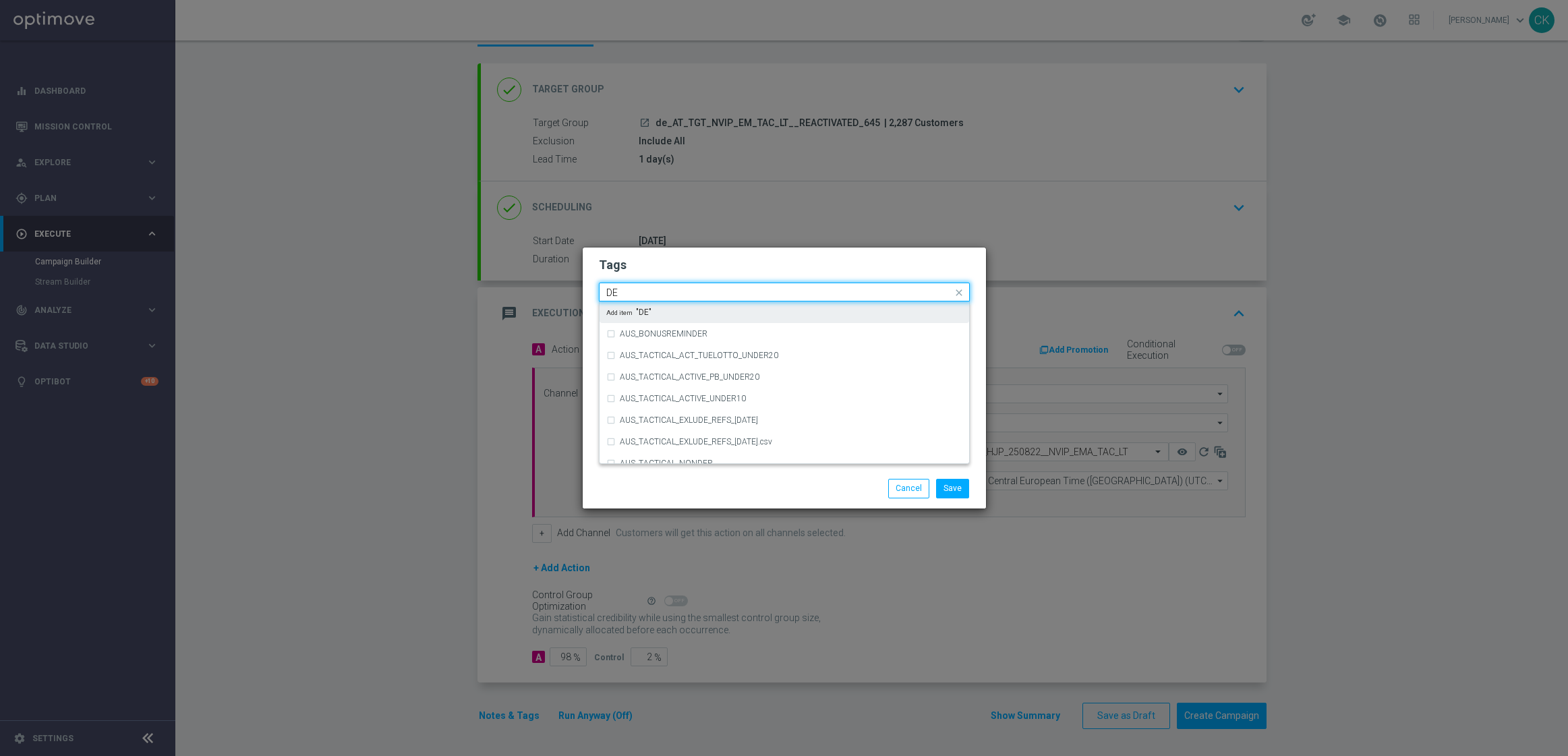
type input "D"
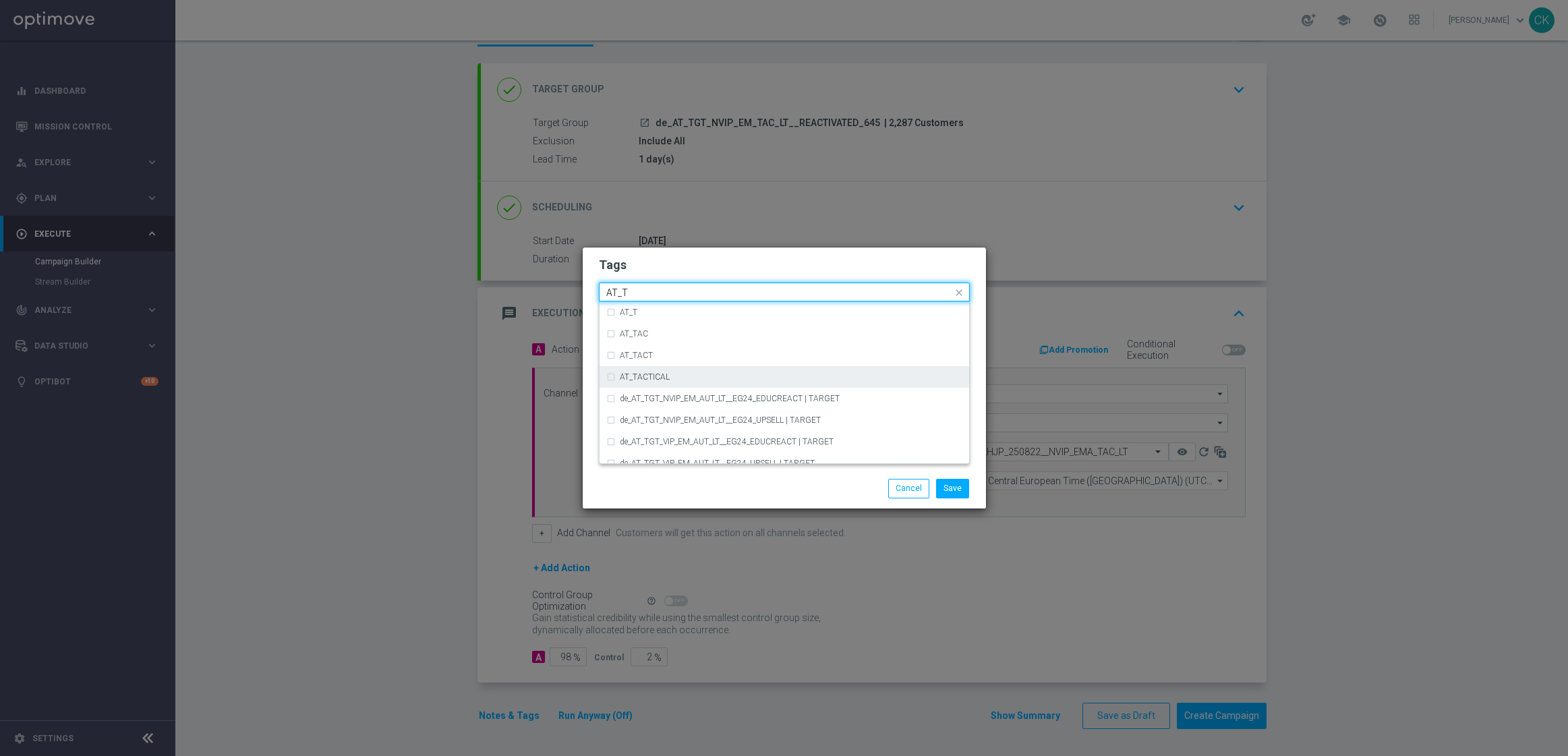
click at [758, 372] on div "AT_TACTICAL" at bounding box center [784, 377] width 356 height 22
type input "AT_T"
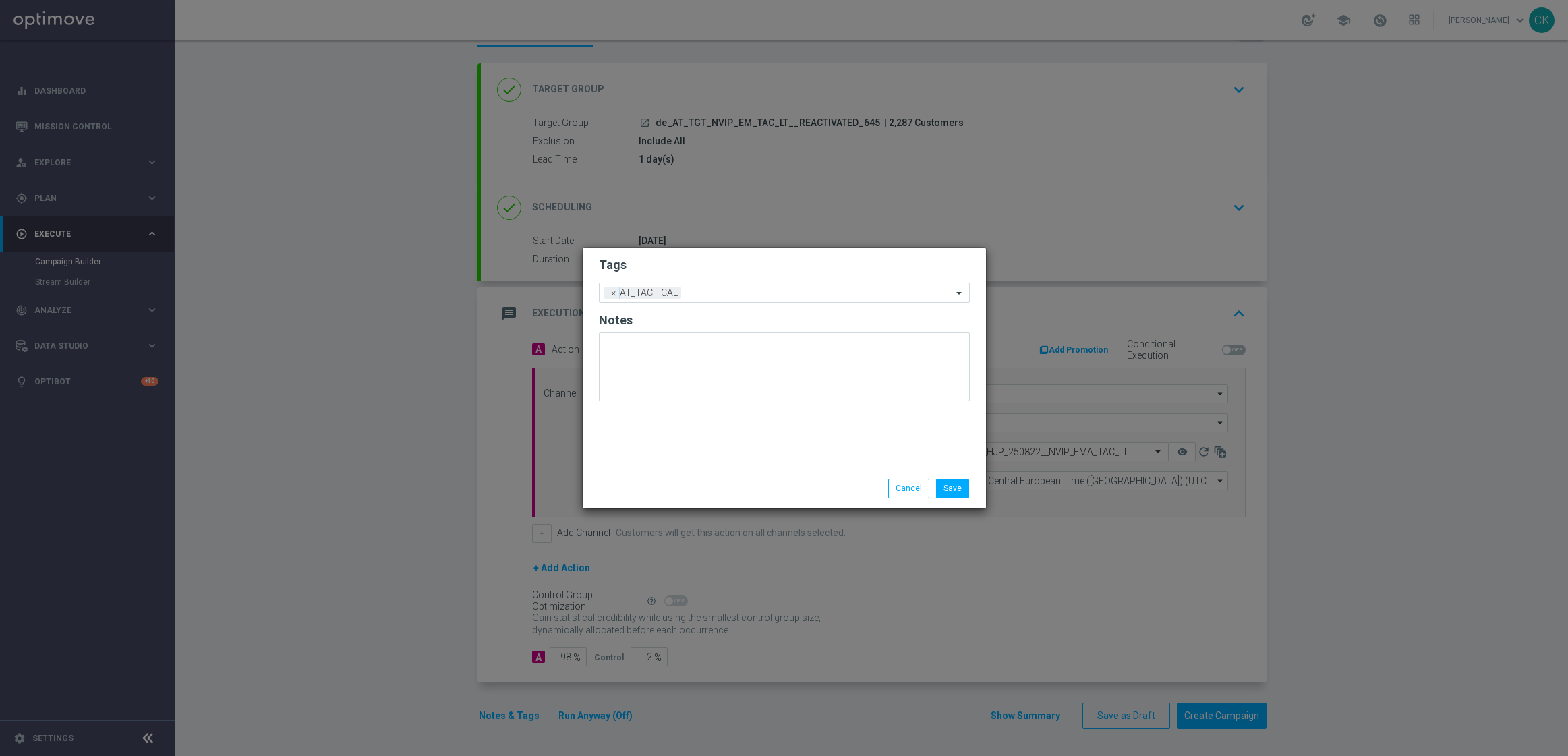
click at [743, 494] on div "Save Cancel" at bounding box center [850, 488] width 261 height 19
click at [953, 489] on button "Save" at bounding box center [952, 488] width 33 height 19
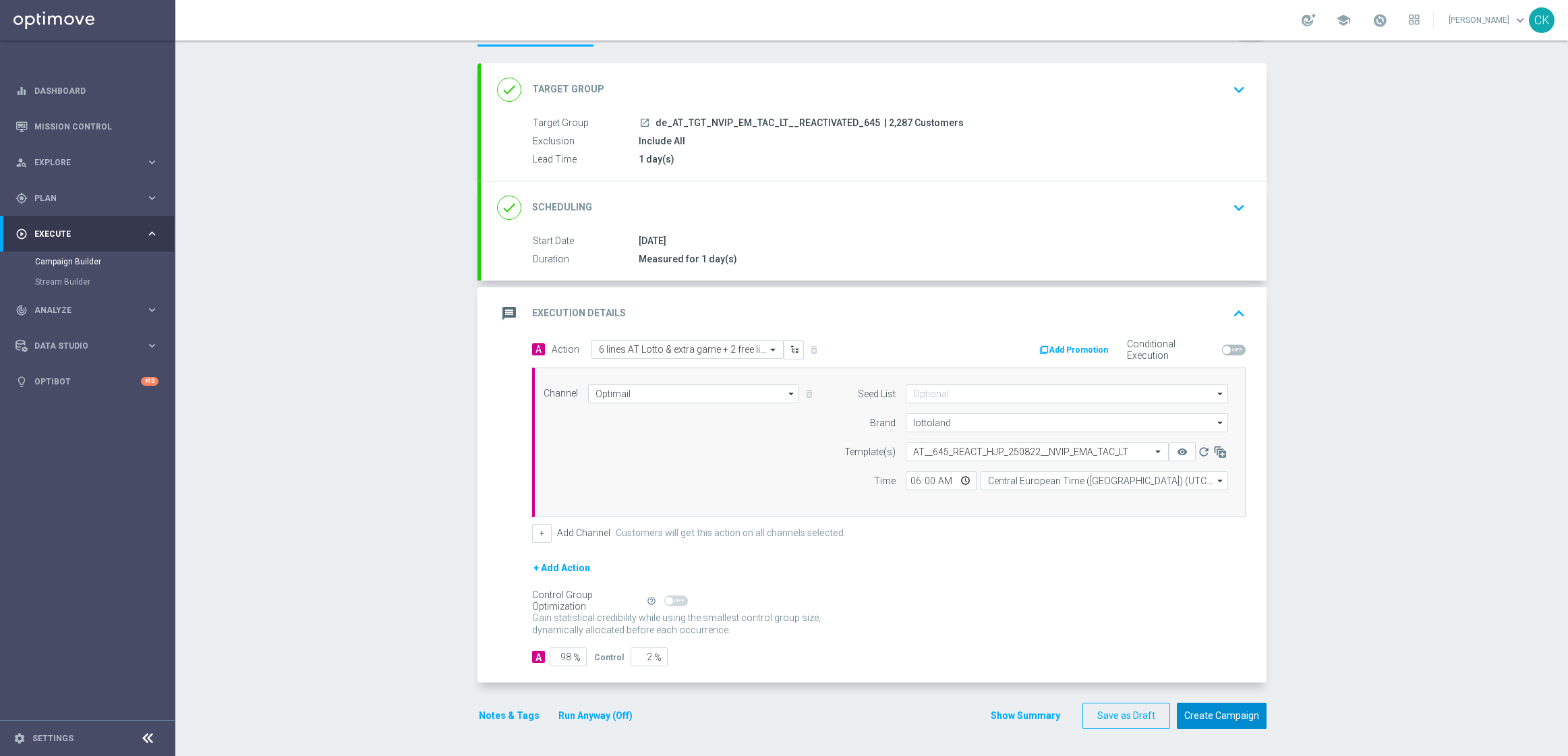
click at [1200, 720] on button "Create Campaign" at bounding box center [1222, 716] width 90 height 26
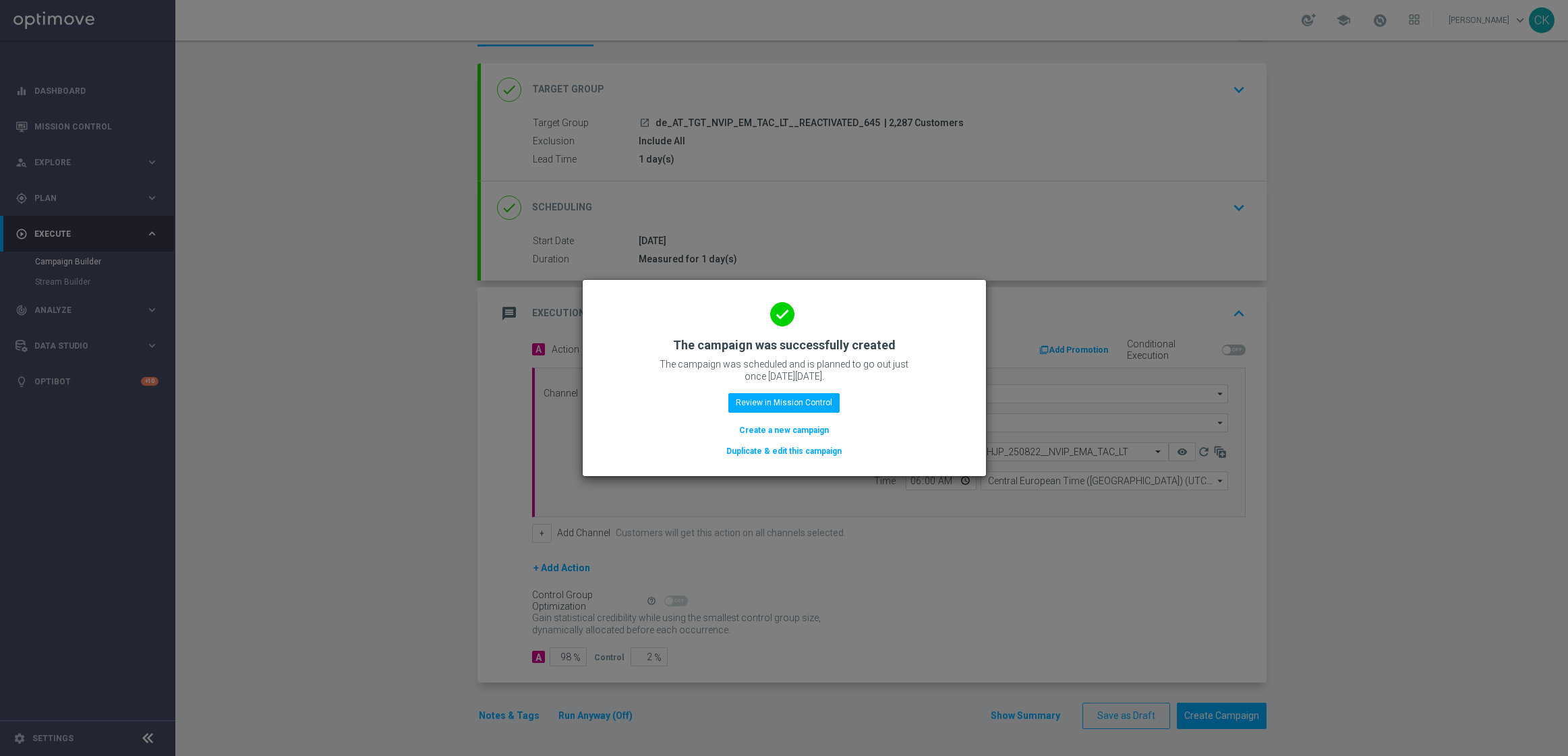
click at [807, 434] on button "Create a new campaign" at bounding box center [784, 430] width 93 height 15
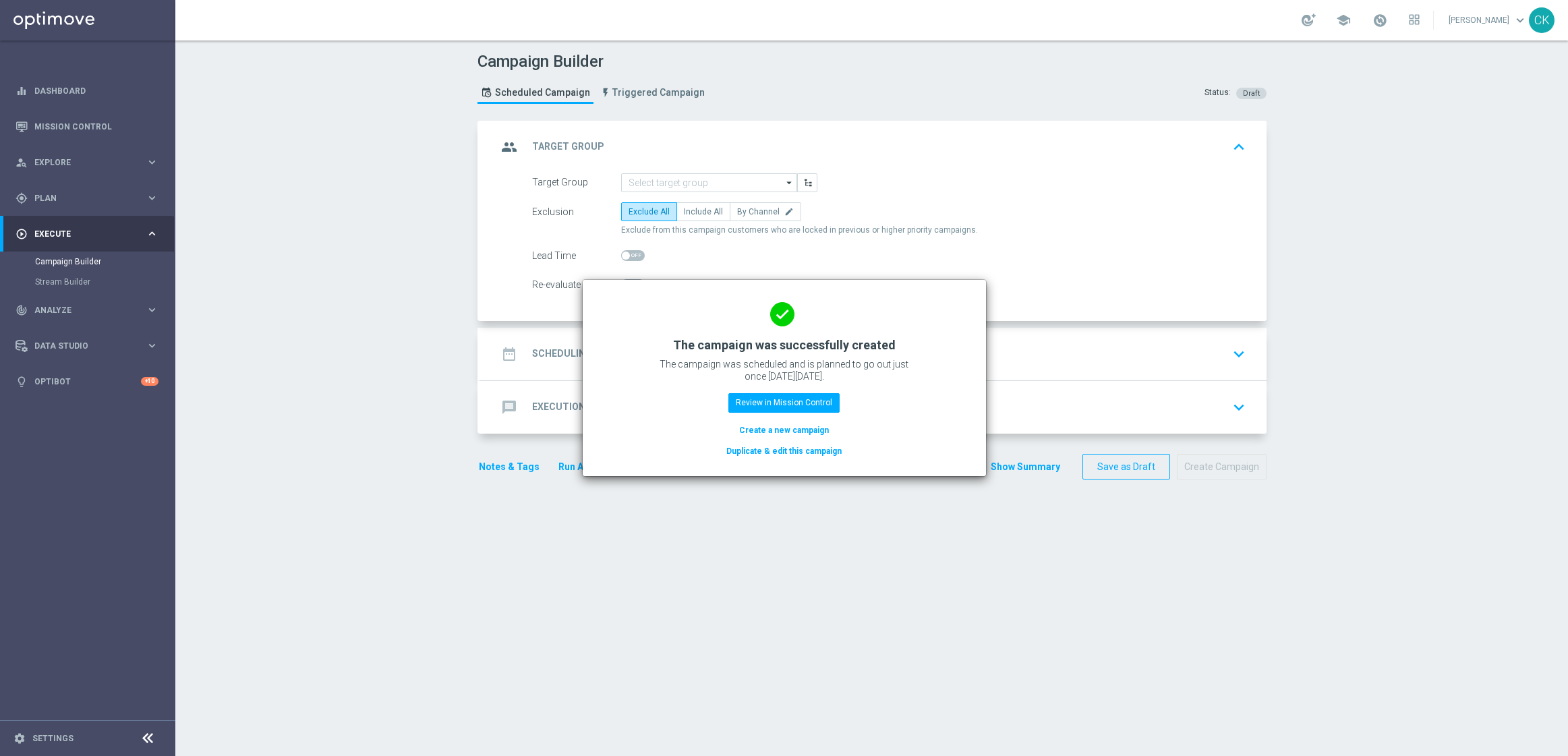
scroll to position [0, 0]
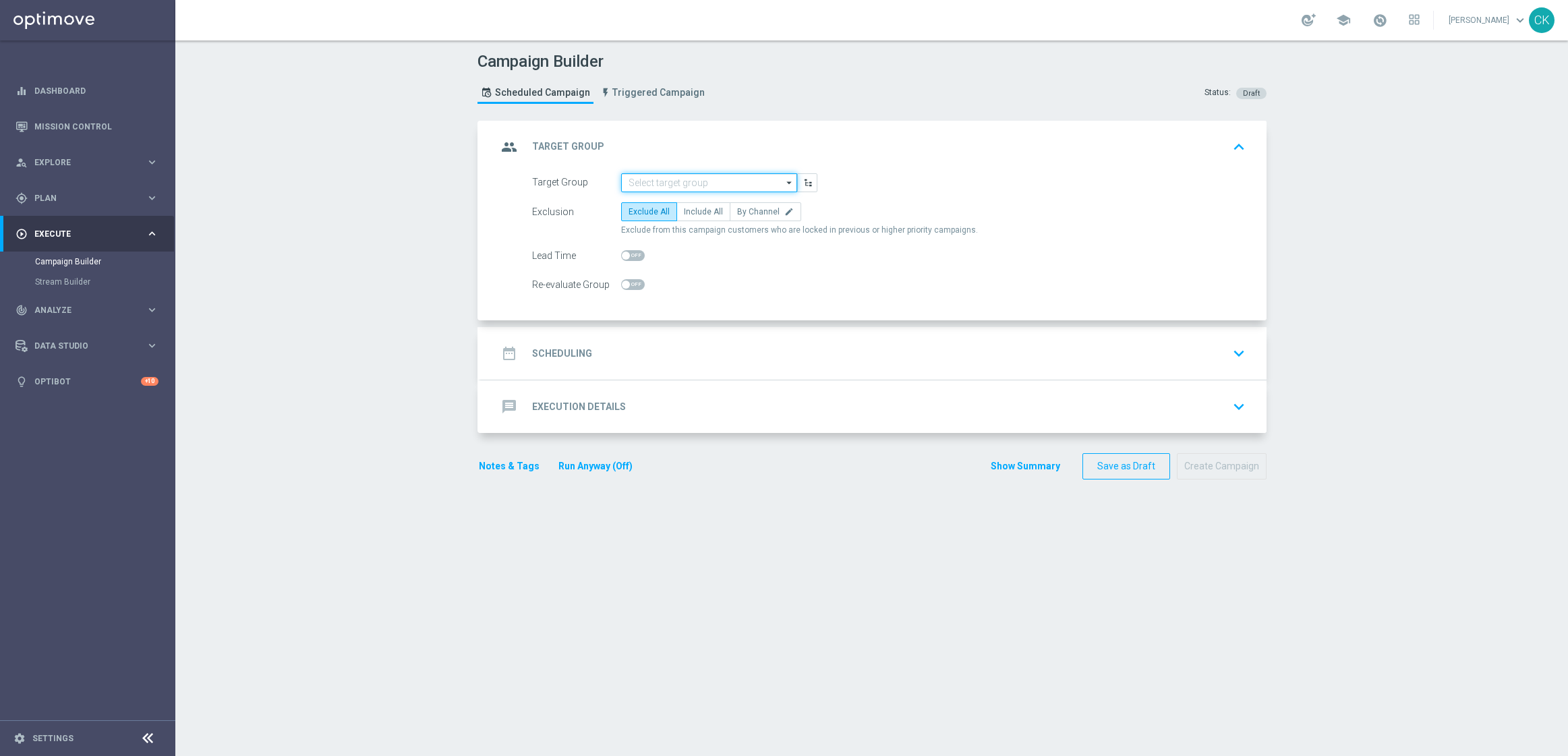
click at [700, 179] on input at bounding box center [709, 183] width 176 height 19
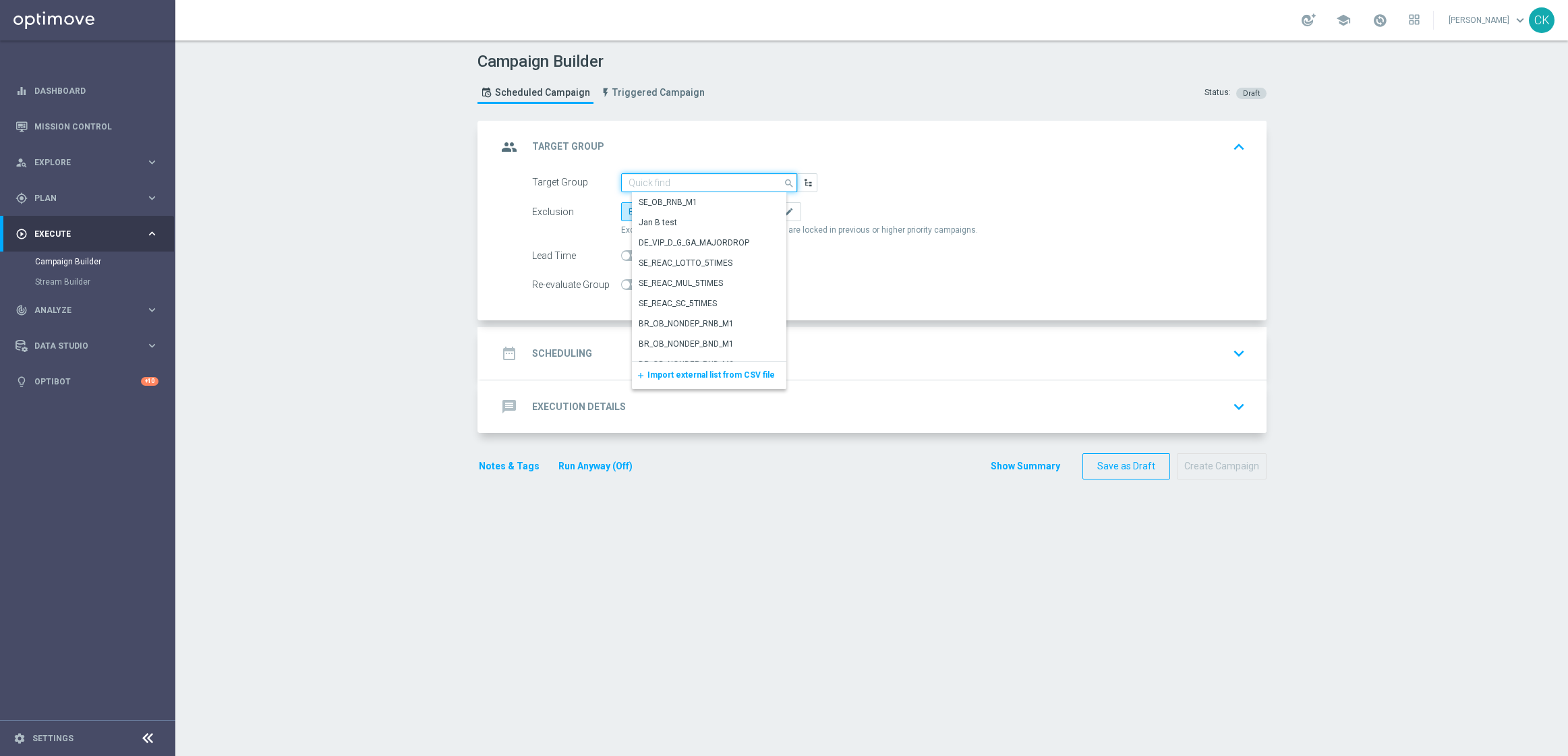
paste input "de_AT_TGT_NVIP_EM_TAC_LT__CHURNED_645"
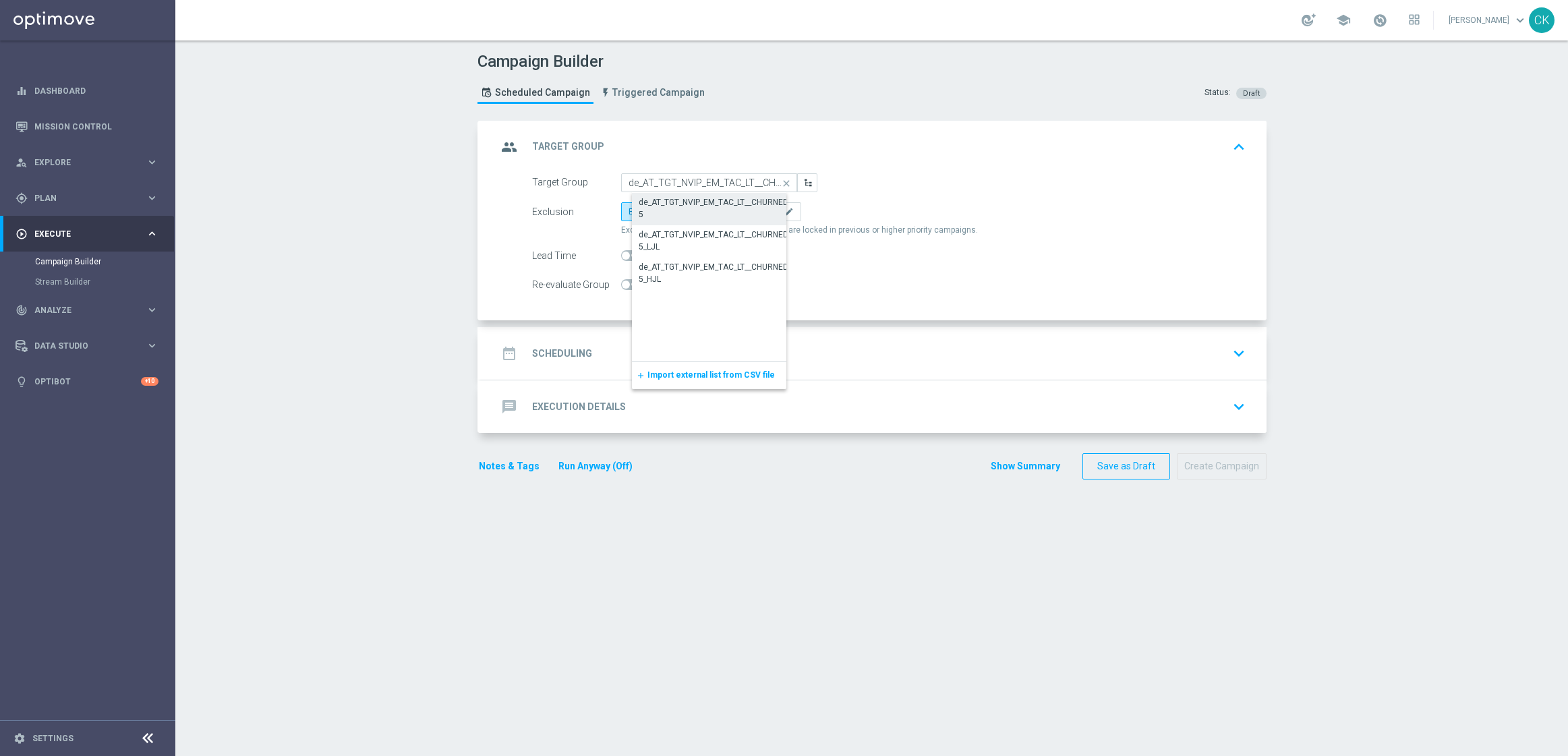
click at [694, 205] on div "de_AT_TGT_NVIP_EM_TAC_LT__CHURNED_645" at bounding box center [720, 208] width 163 height 24
type input "de_AT_TGT_NVIP_EM_TAC_LT__CHURNED_645"
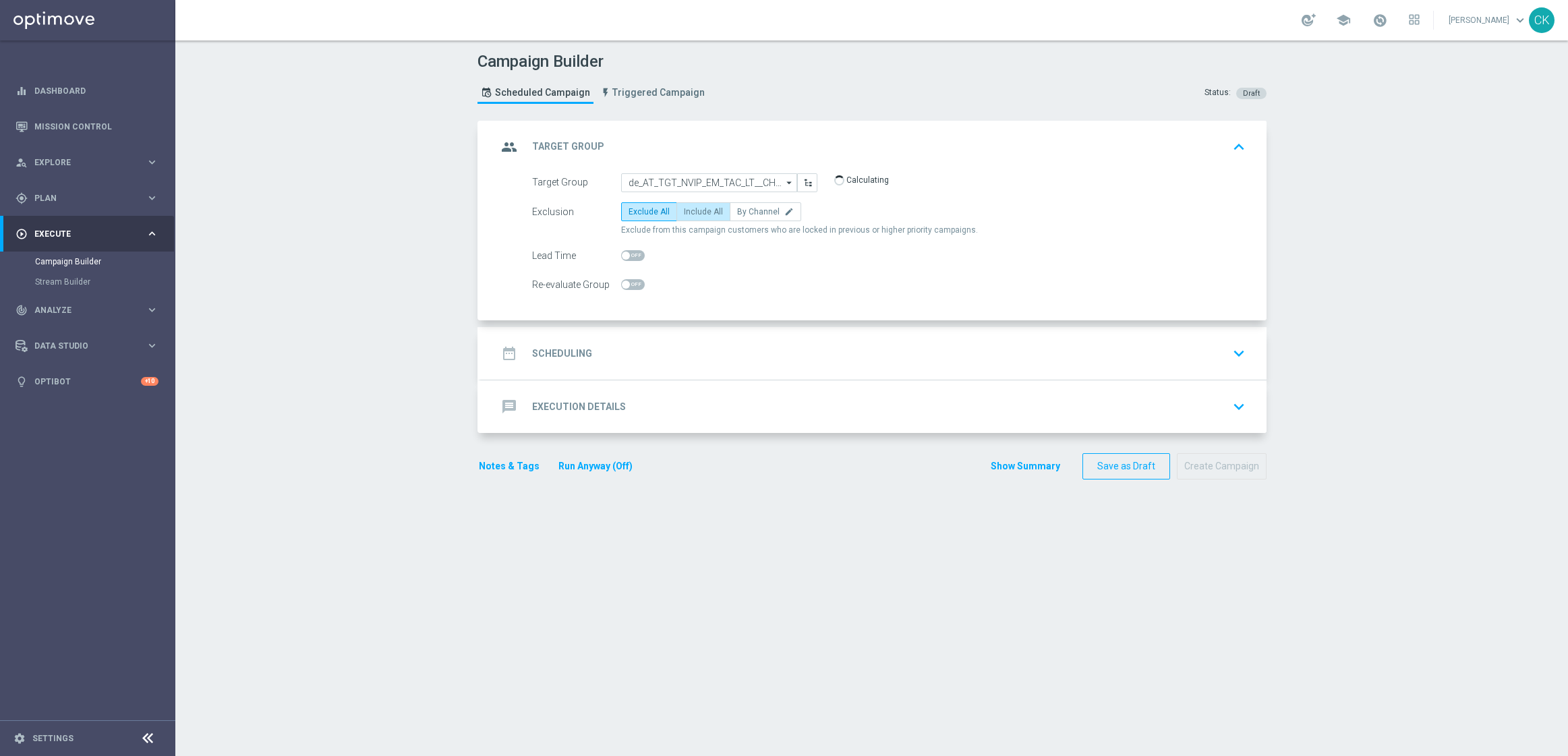
click at [701, 218] on label "Include All" at bounding box center [704, 211] width 54 height 19
click at [693, 218] on input "Include All" at bounding box center [688, 214] width 9 height 9
radio input "true"
click at [621, 250] on span at bounding box center [633, 255] width 23 height 11
click at [621, 250] on input "checkbox" at bounding box center [633, 255] width 23 height 11
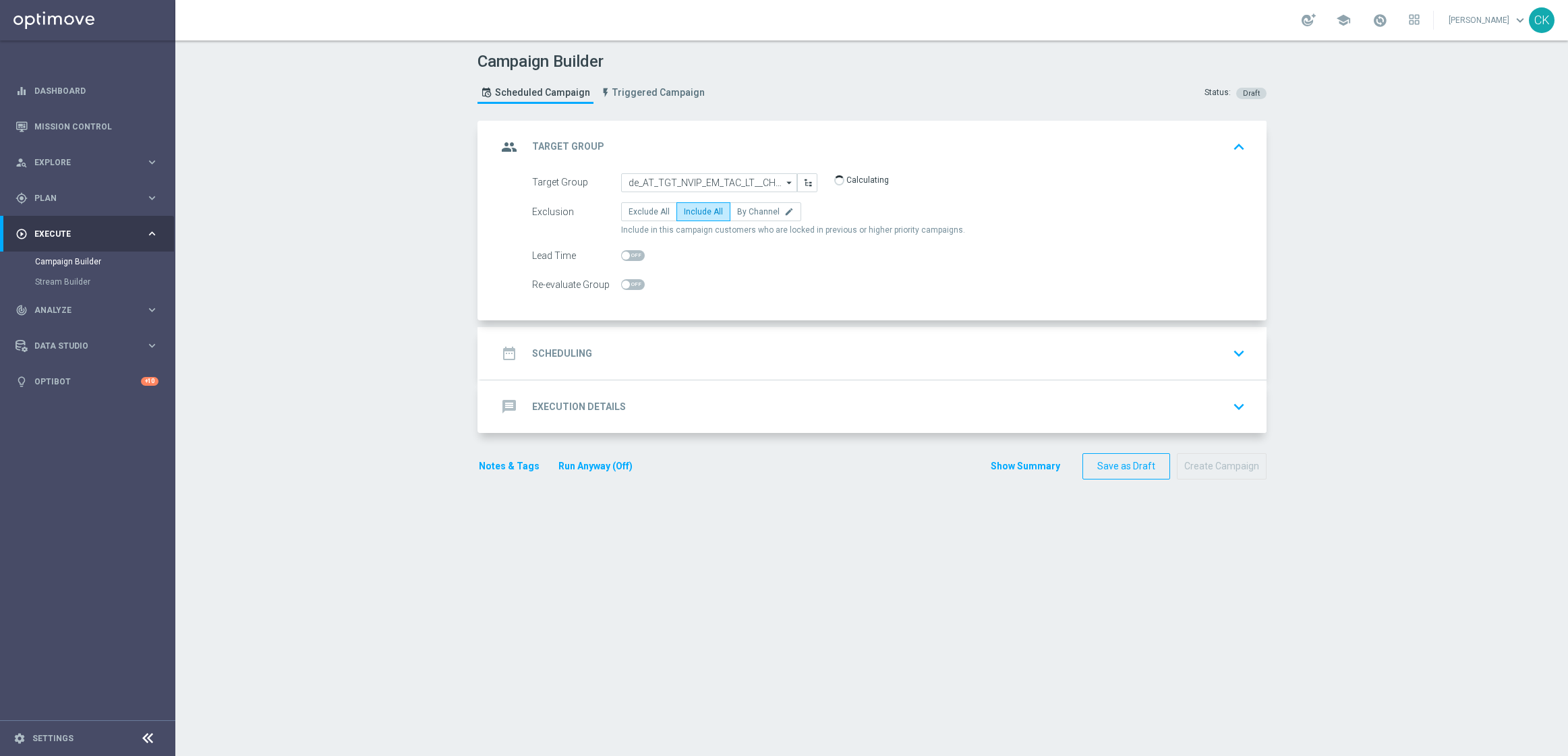
checkbox input "true"
click at [573, 347] on h2 "Scheduling" at bounding box center [562, 354] width 60 height 13
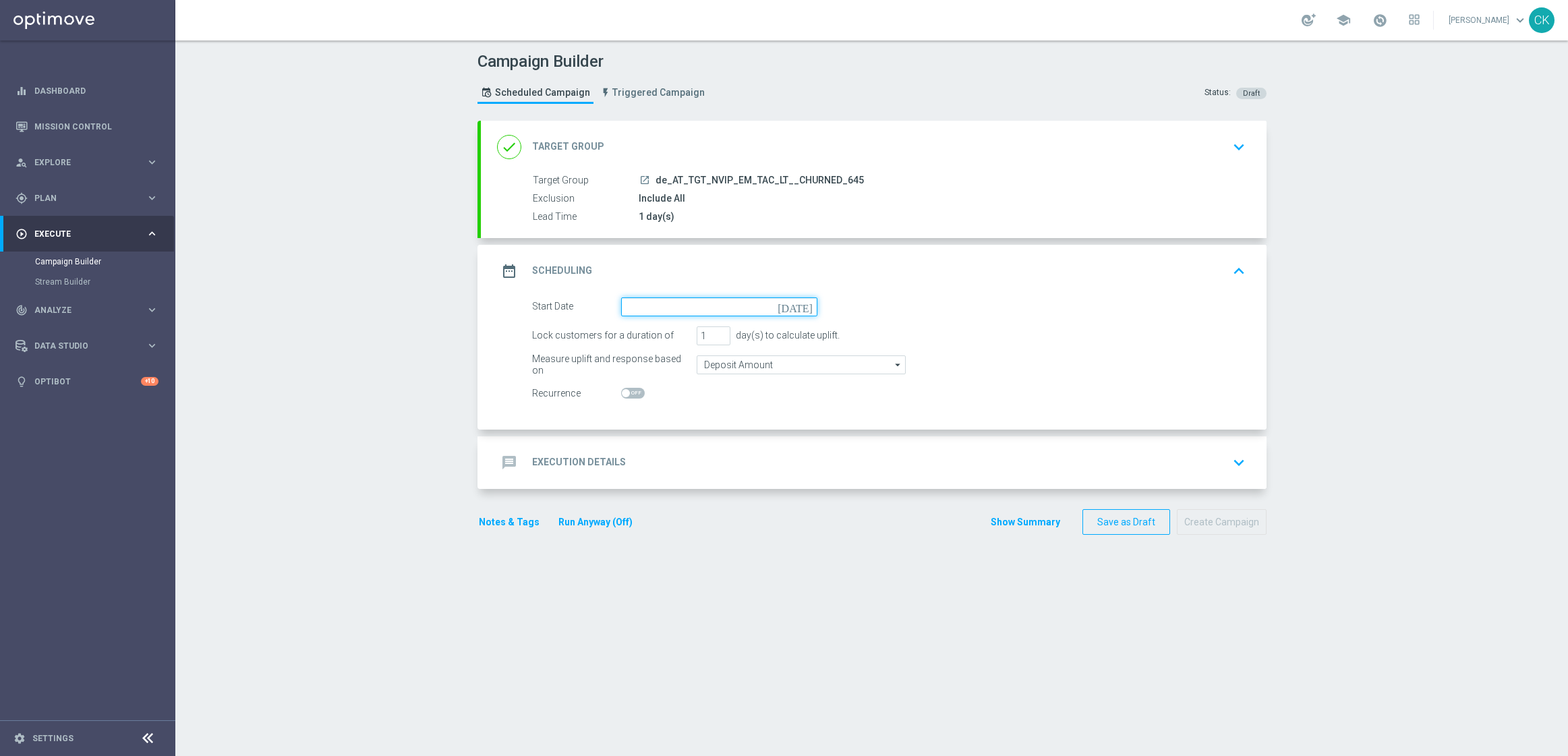
click at [675, 303] on input at bounding box center [719, 307] width 196 height 19
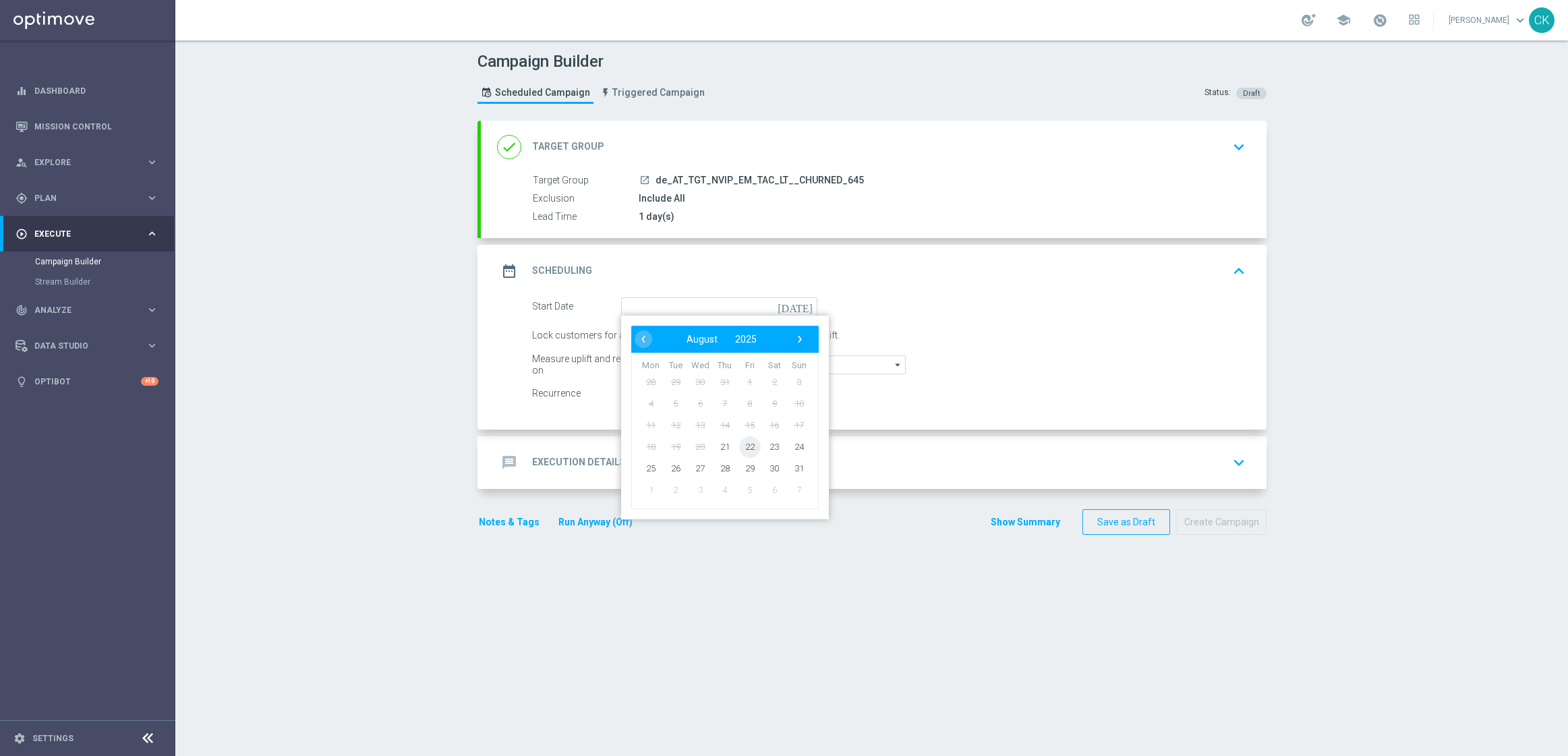
click at [741, 439] on span "22" at bounding box center [750, 446] width 22 height 22
type input "[DATE]"
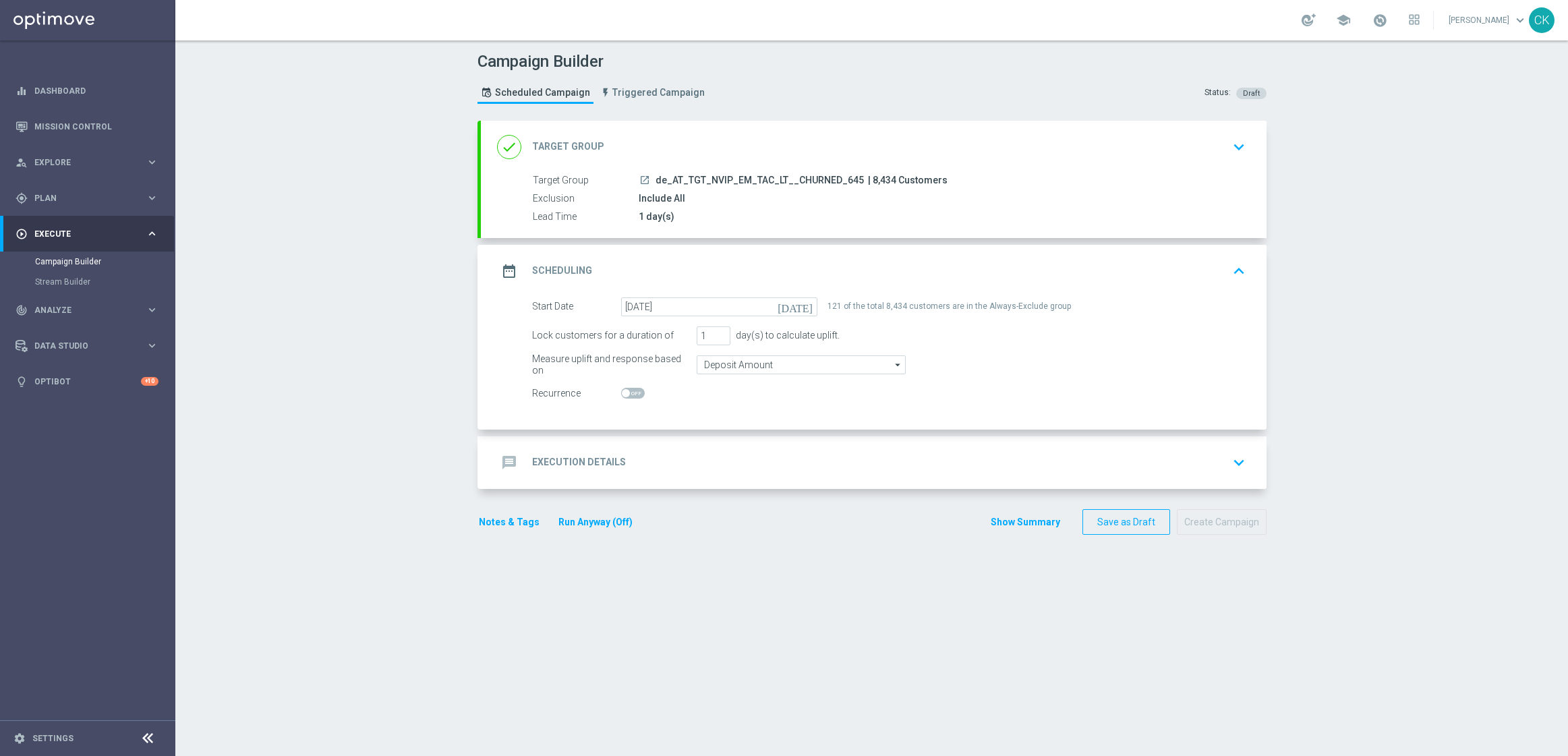
click at [564, 462] on h2 "Execution Details" at bounding box center [579, 462] width 94 height 13
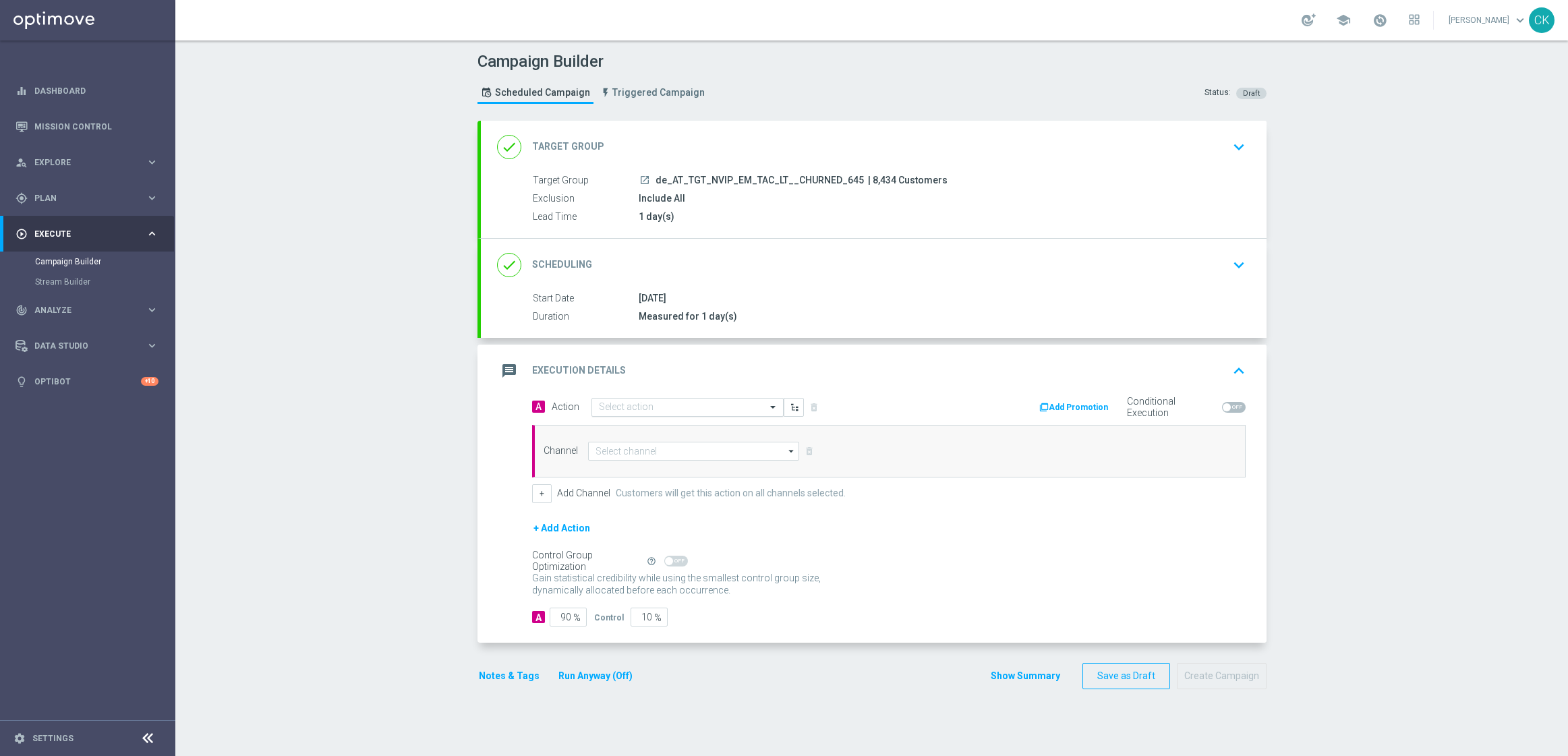
click at [678, 410] on input "text" at bounding box center [674, 408] width 150 height 12
paste input "3 lines AT Lotto & extra game + 2 free lines SE"
type input "3 lines AT Lotto & extra game + 2 free lines SE"
click at [613, 445] on span "Create new action" at bounding box center [646, 448] width 71 height 9
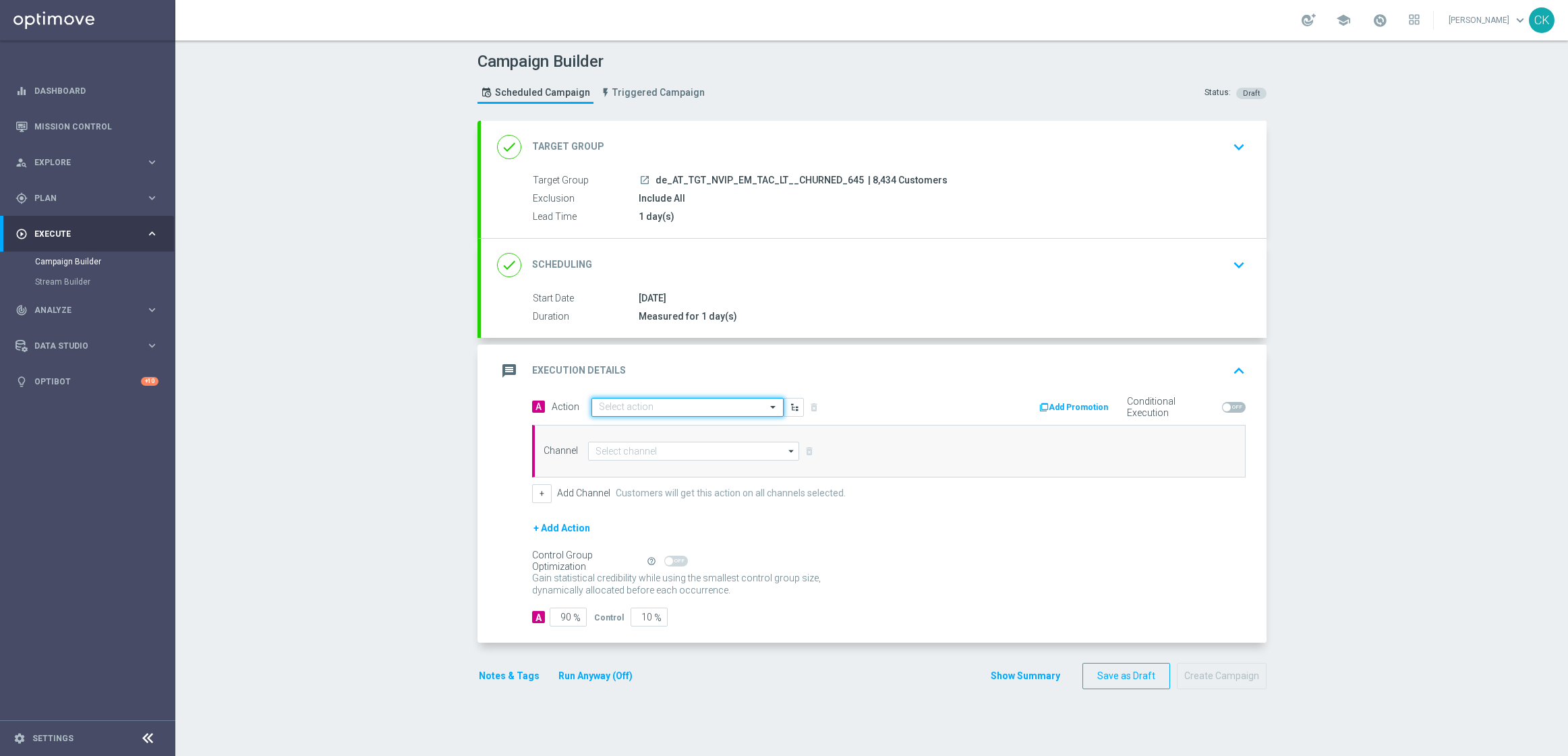
scroll to position [0, 0]
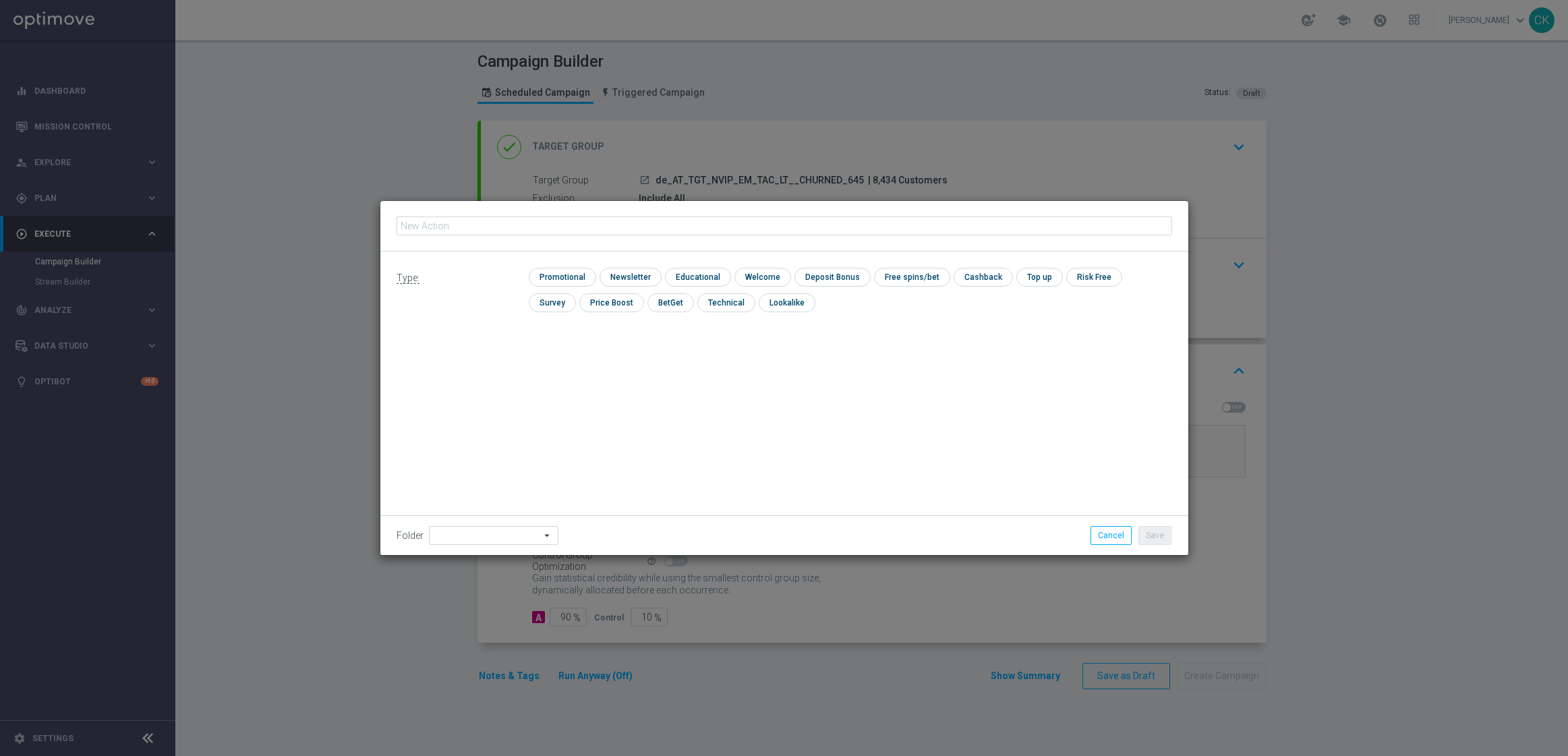
type input "3 lines AT Lotto & extra game + 2 free lines SE"
click at [557, 274] on input "checkbox" at bounding box center [561, 276] width 64 height 18
checkbox input "true"
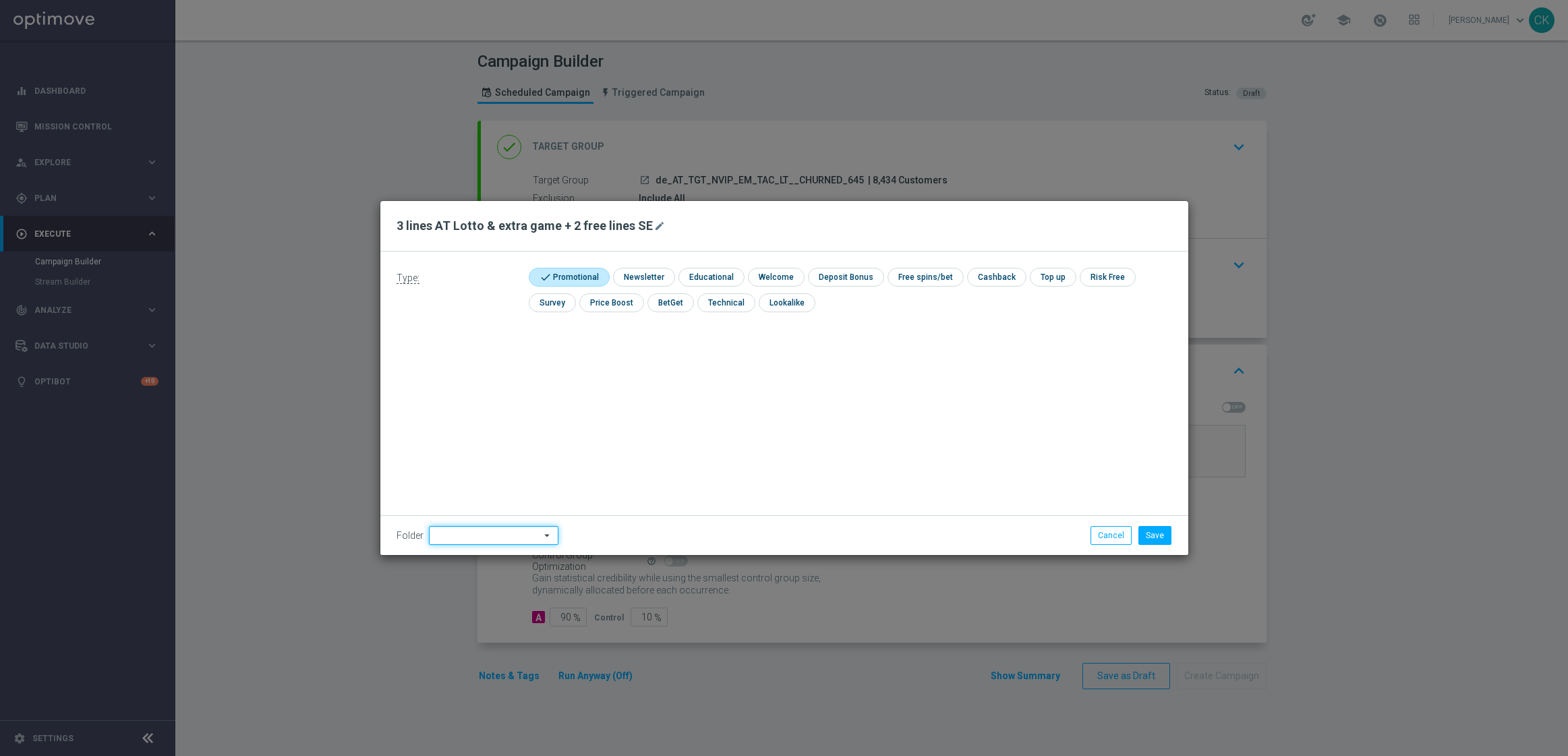
click at [487, 531] on input at bounding box center [494, 535] width 130 height 19
click at [466, 448] on div "DE" at bounding box center [493, 453] width 106 height 20
type input "DE"
click at [466, 448] on div "Type: check Promotional check Newsletter check Educational check Welcome check …" at bounding box center [785, 403] width 808 height 303
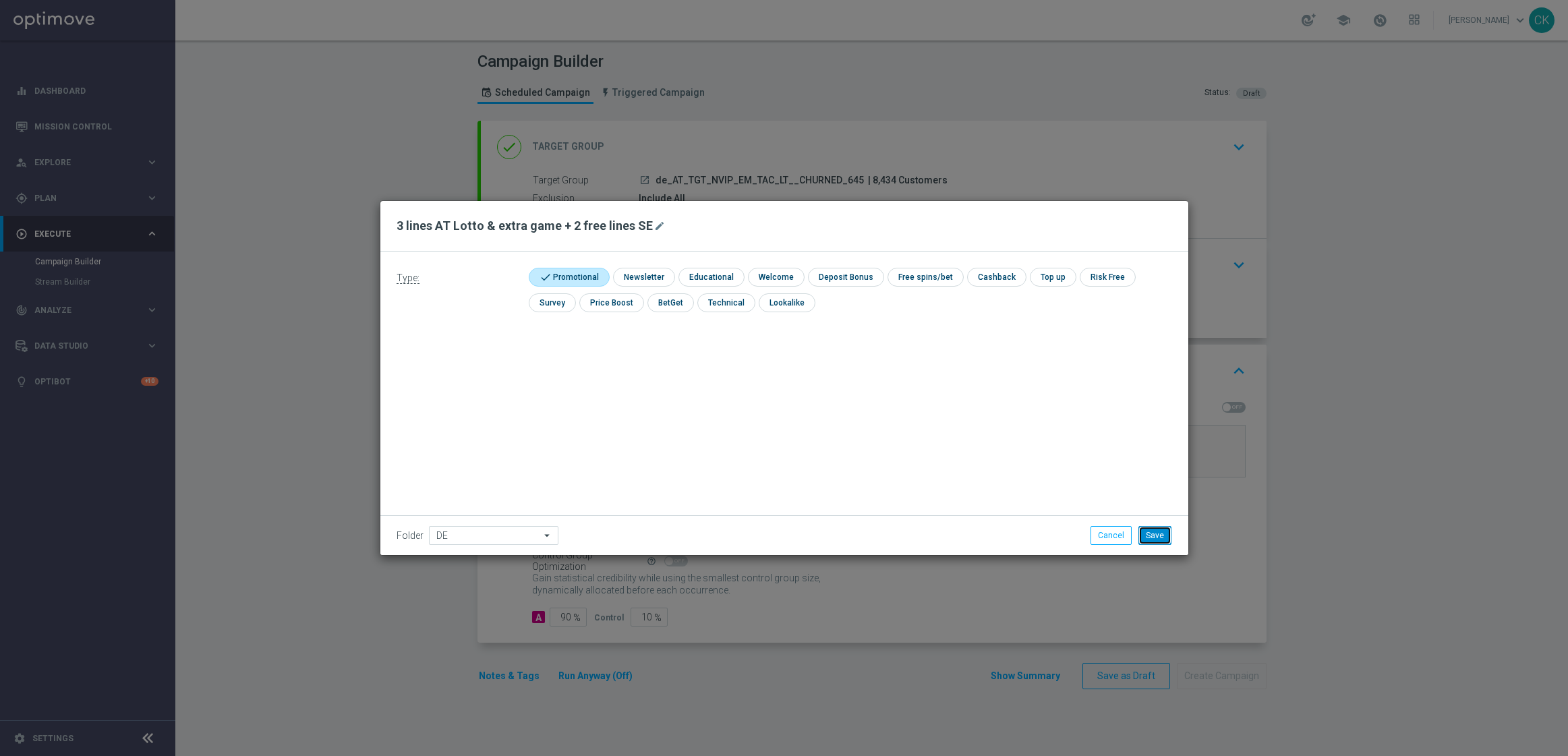
click at [1158, 533] on button "Save" at bounding box center [1154, 535] width 33 height 19
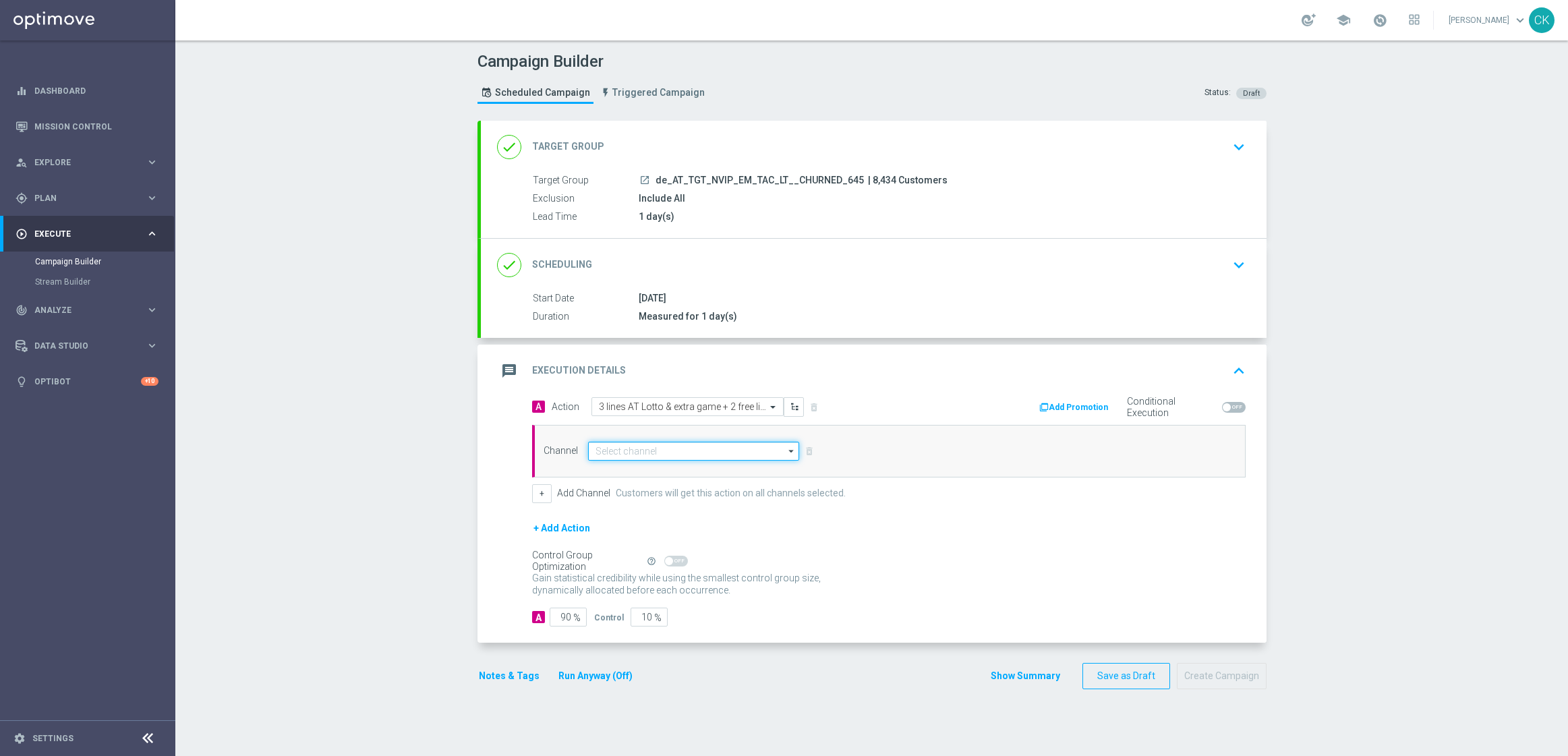
click at [657, 447] on input at bounding box center [694, 451] width 211 height 19
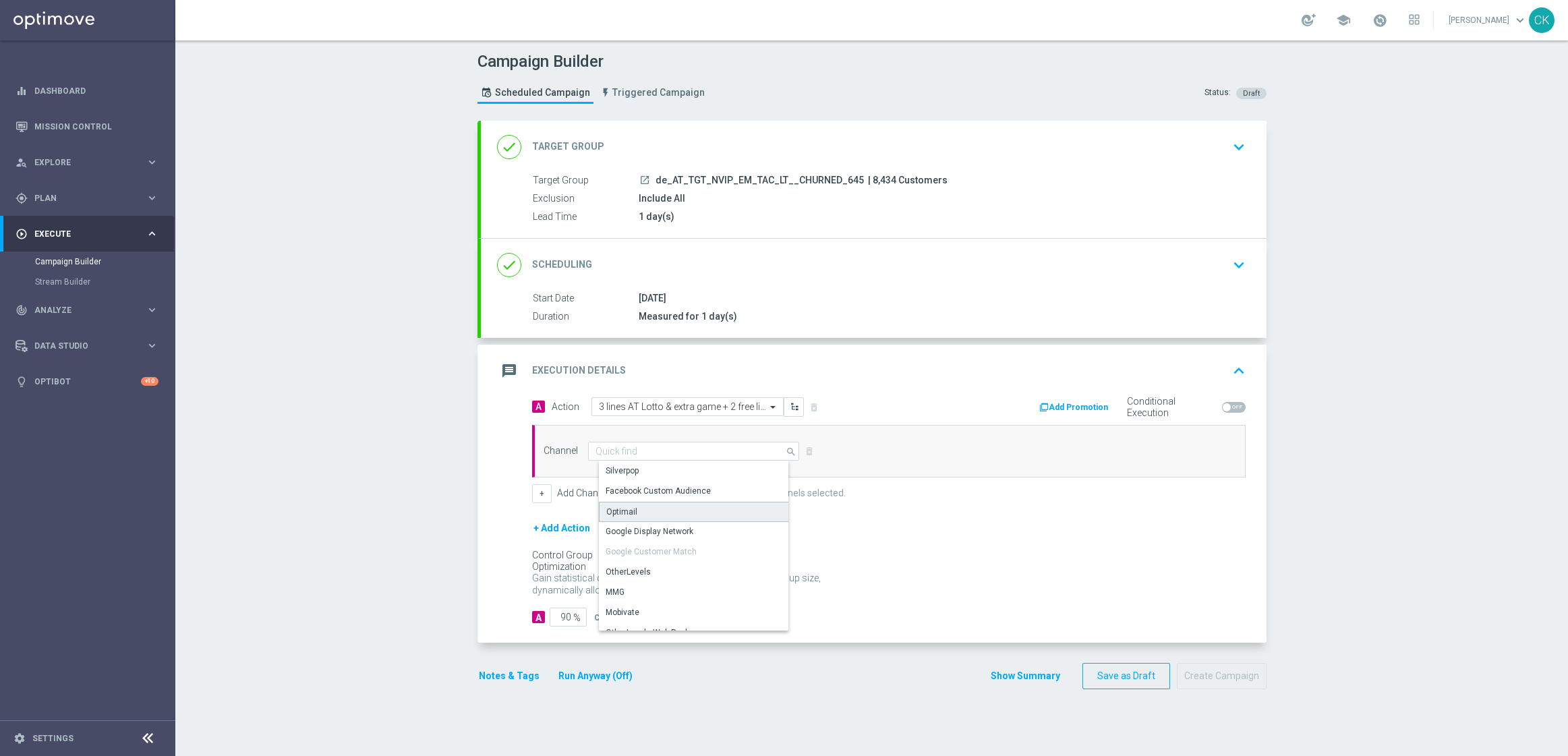
click at [653, 511] on div "Optimail" at bounding box center [699, 512] width 201 height 20
type input "Optimail"
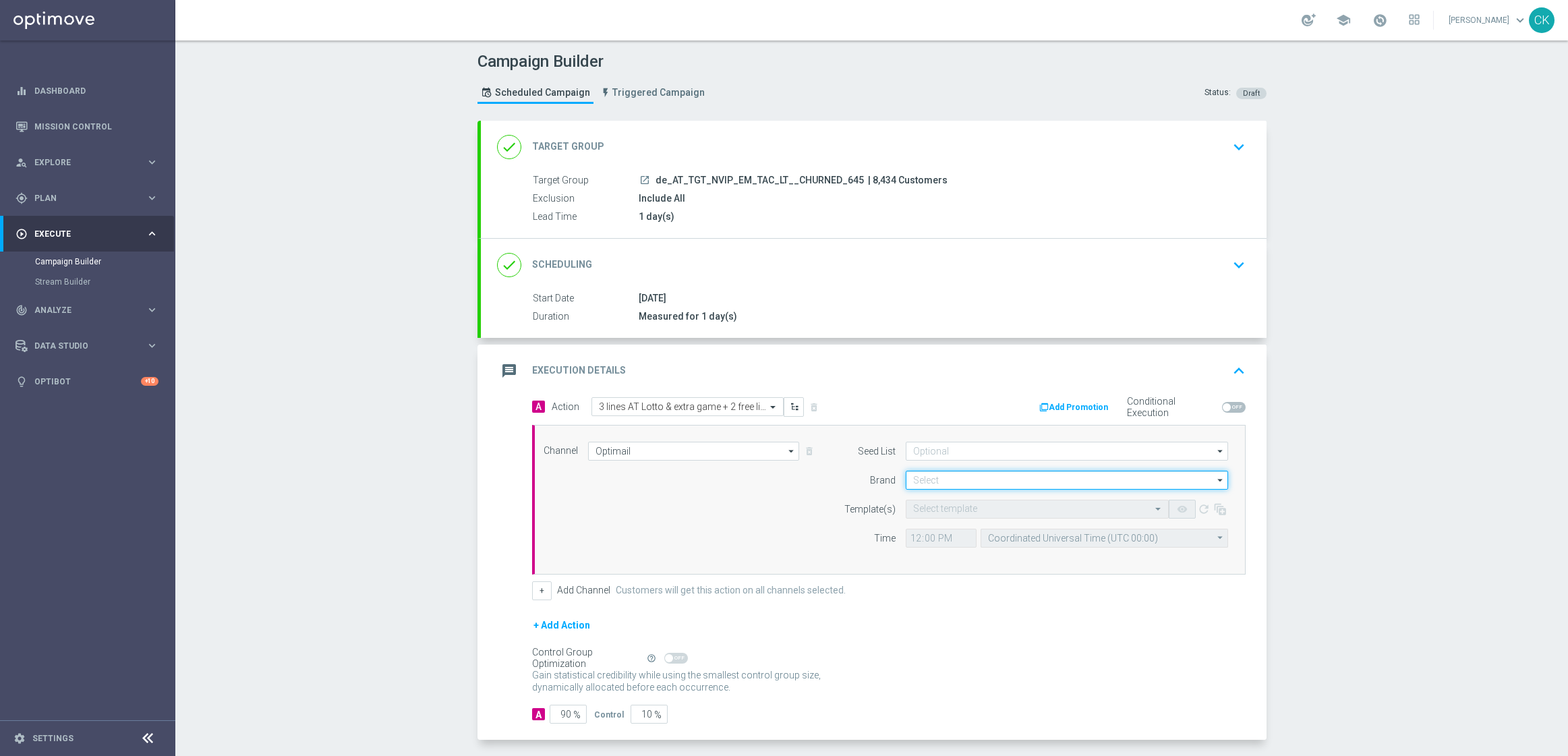
click at [987, 480] on input at bounding box center [1067, 480] width 322 height 19
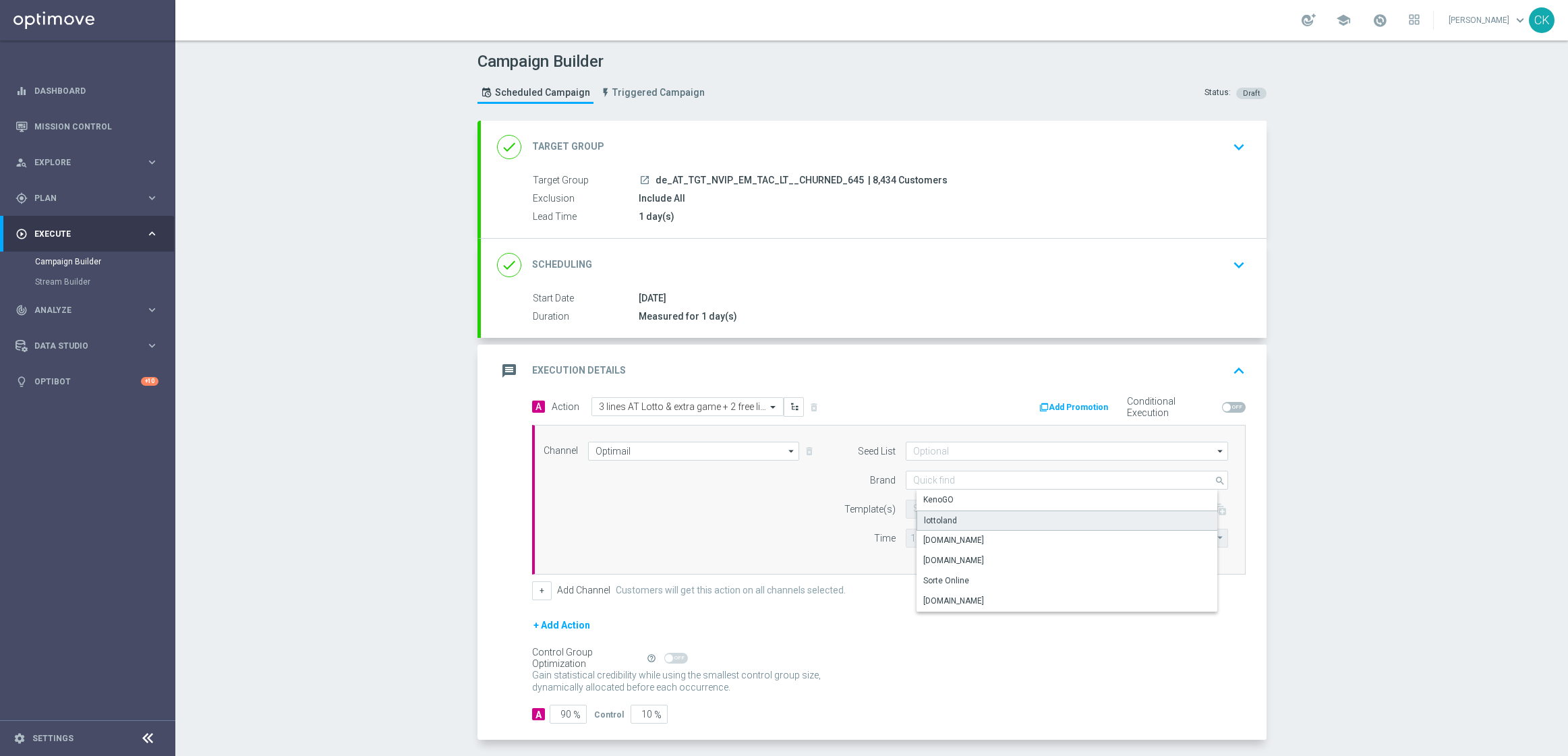
click at [949, 515] on div "lottoland" at bounding box center [1078, 521] width 322 height 20
type input "lottoland"
click at [942, 514] on input "text" at bounding box center [1023, 510] width 221 height 12
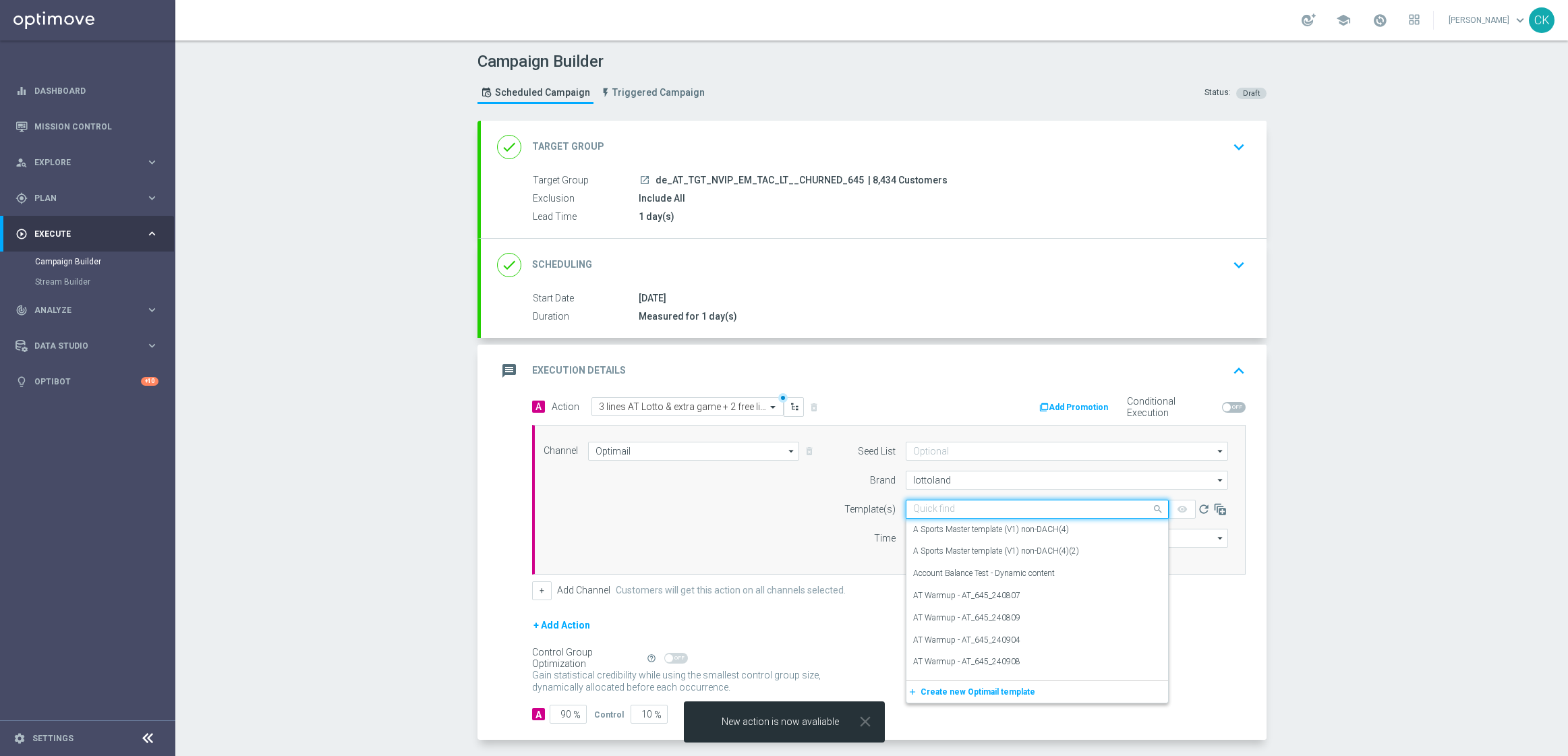
paste input "AT__645_CHURNED_HJP_250822__NVIP_EMA_TAC_LT"
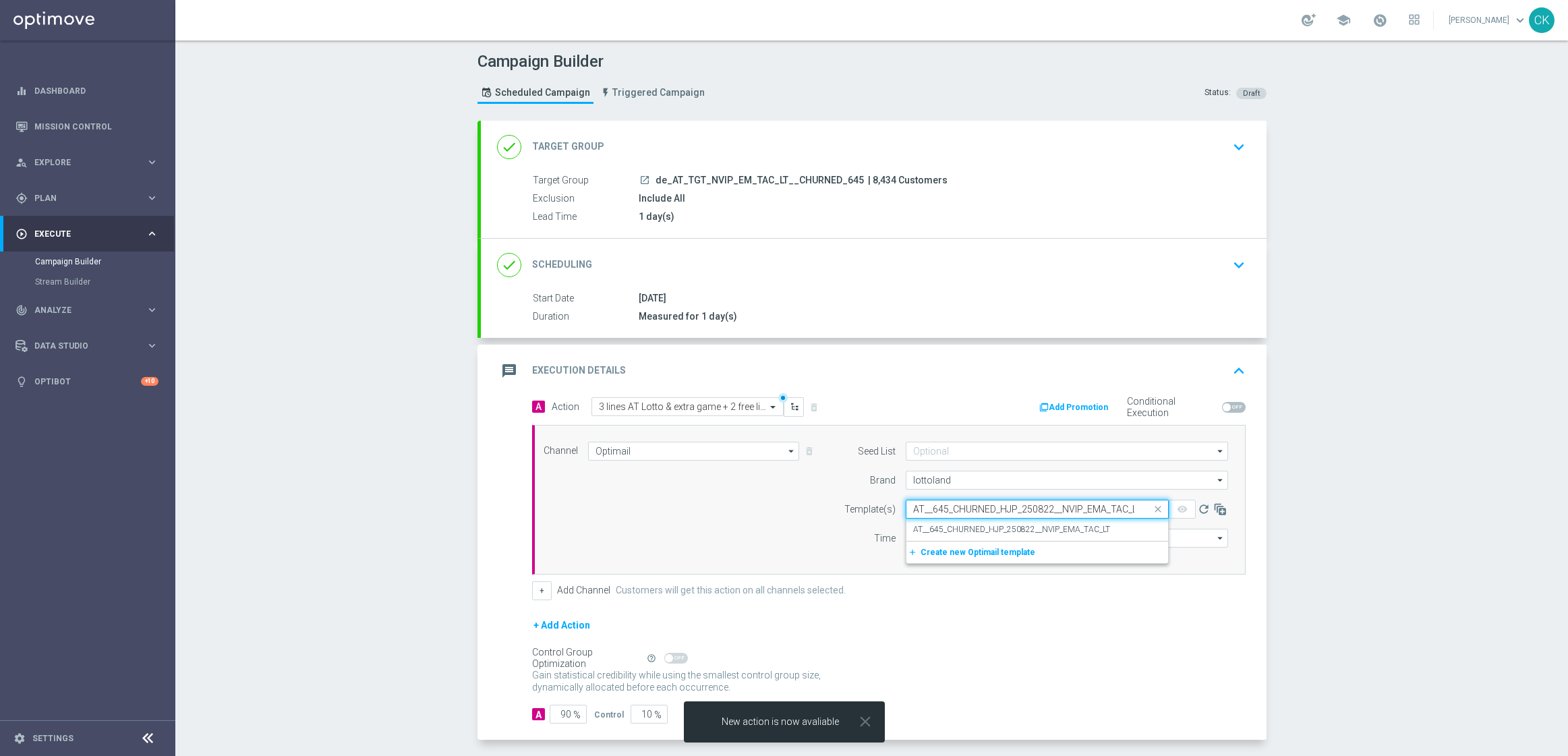
scroll to position [0, 5]
click at [934, 531] on label "AT__645_CHURNED_HJP_250822__NVIP_EMA_TAC_LT" at bounding box center [1012, 530] width 197 height 12
type input "AT__645_CHURNED_HJP_250822__NVIP_EMA_TAC_LT"
click at [908, 546] on input "12:00" at bounding box center [941, 538] width 71 height 19
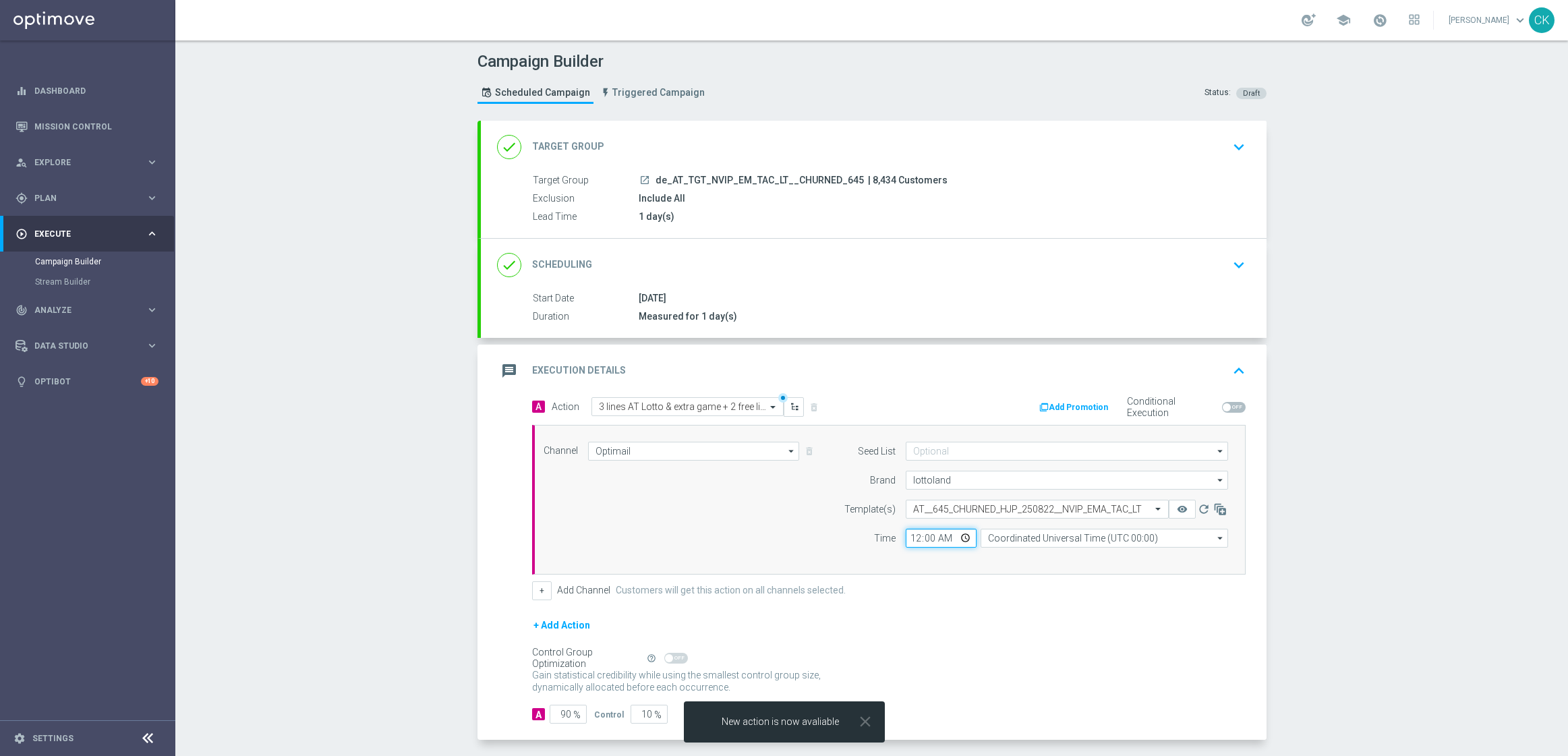
type input "06:00"
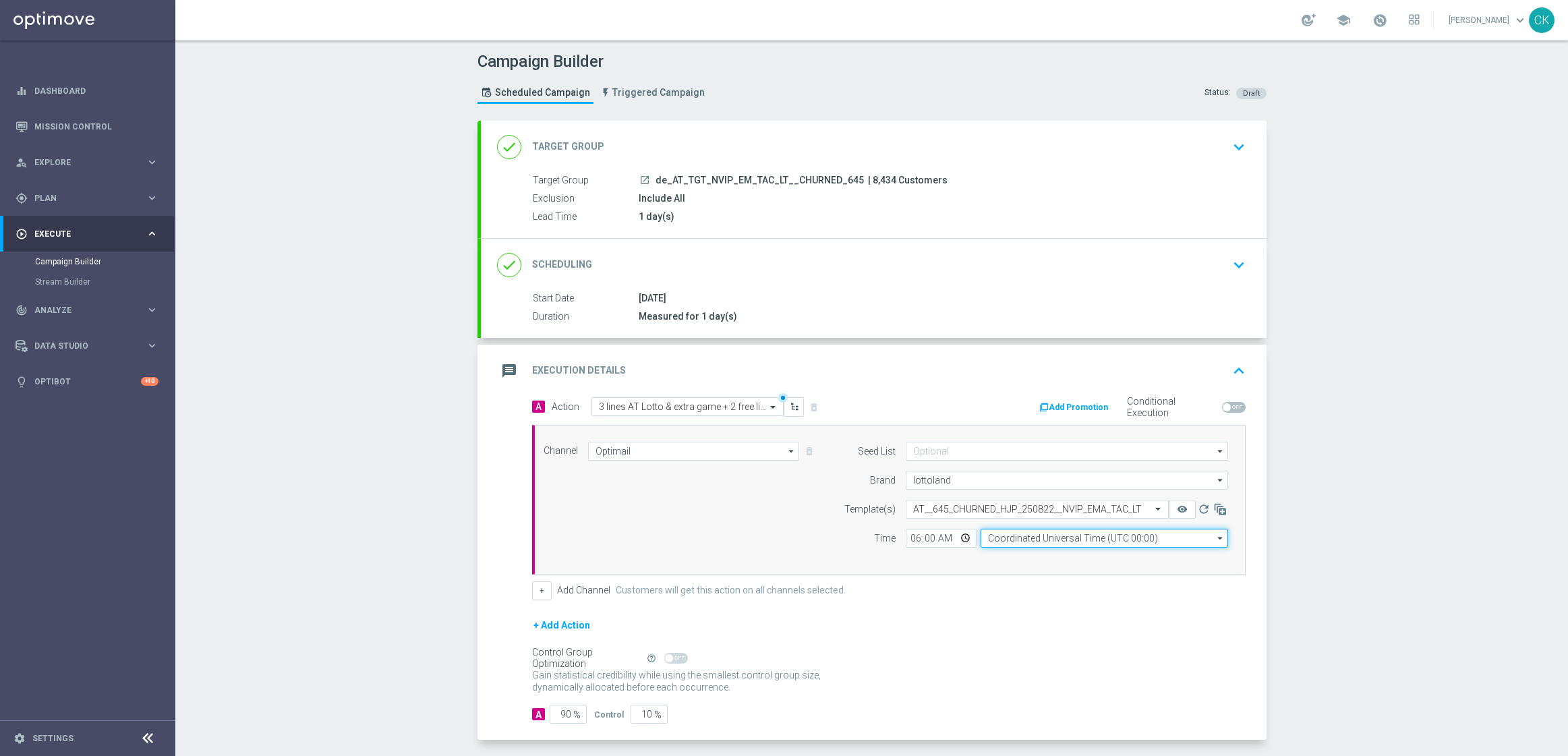
click at [1071, 544] on input "Coordinated Universal Time (UTC 00:00)" at bounding box center [1104, 538] width 247 height 19
click at [1063, 561] on div "Central European Time ([GEOGRAPHIC_DATA]) (UTC +02:00)" at bounding box center [1109, 557] width 220 height 12
type input "Central European Time ([GEOGRAPHIC_DATA]) (UTC +02:00)"
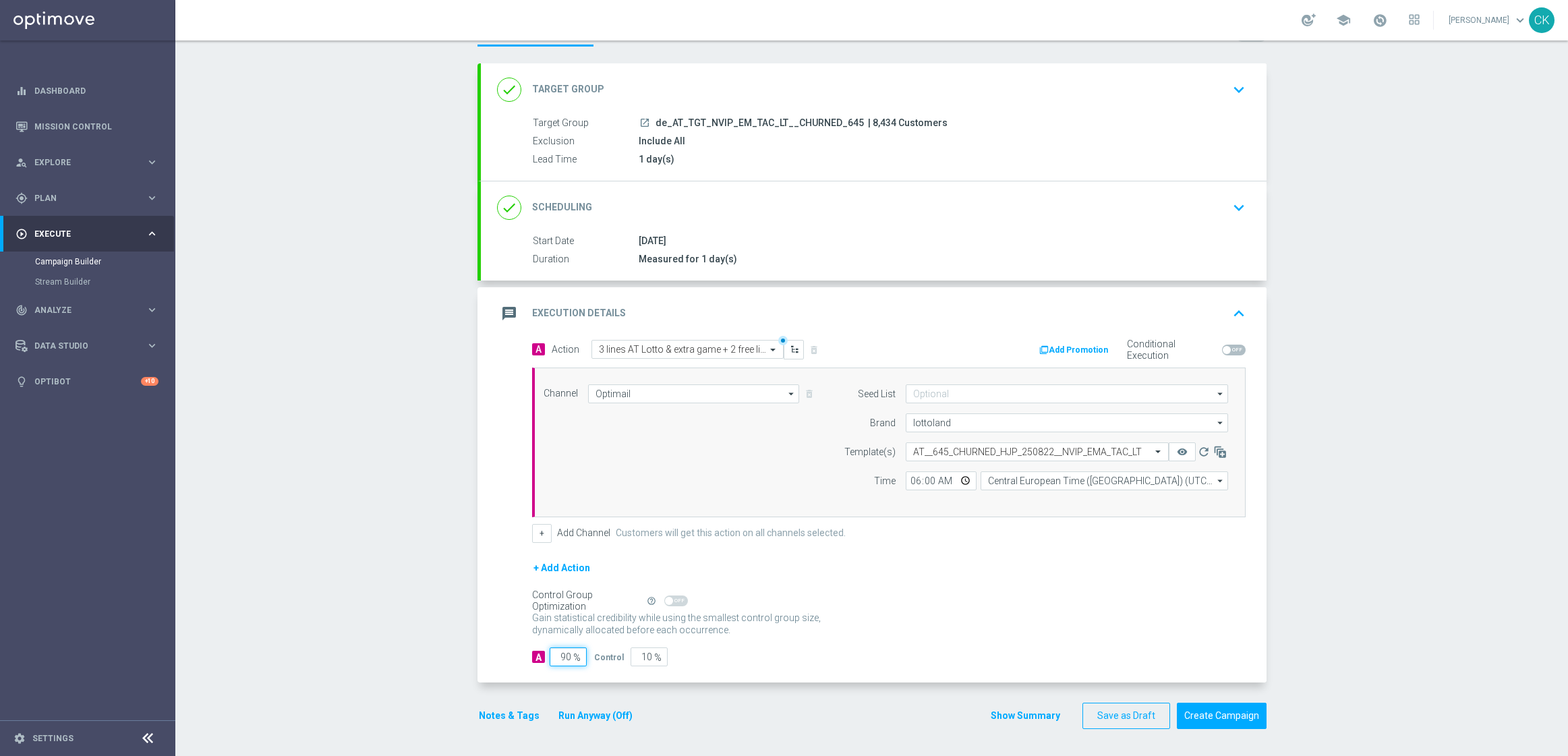
click at [564, 656] on input "90" at bounding box center [568, 657] width 37 height 19
type input "9"
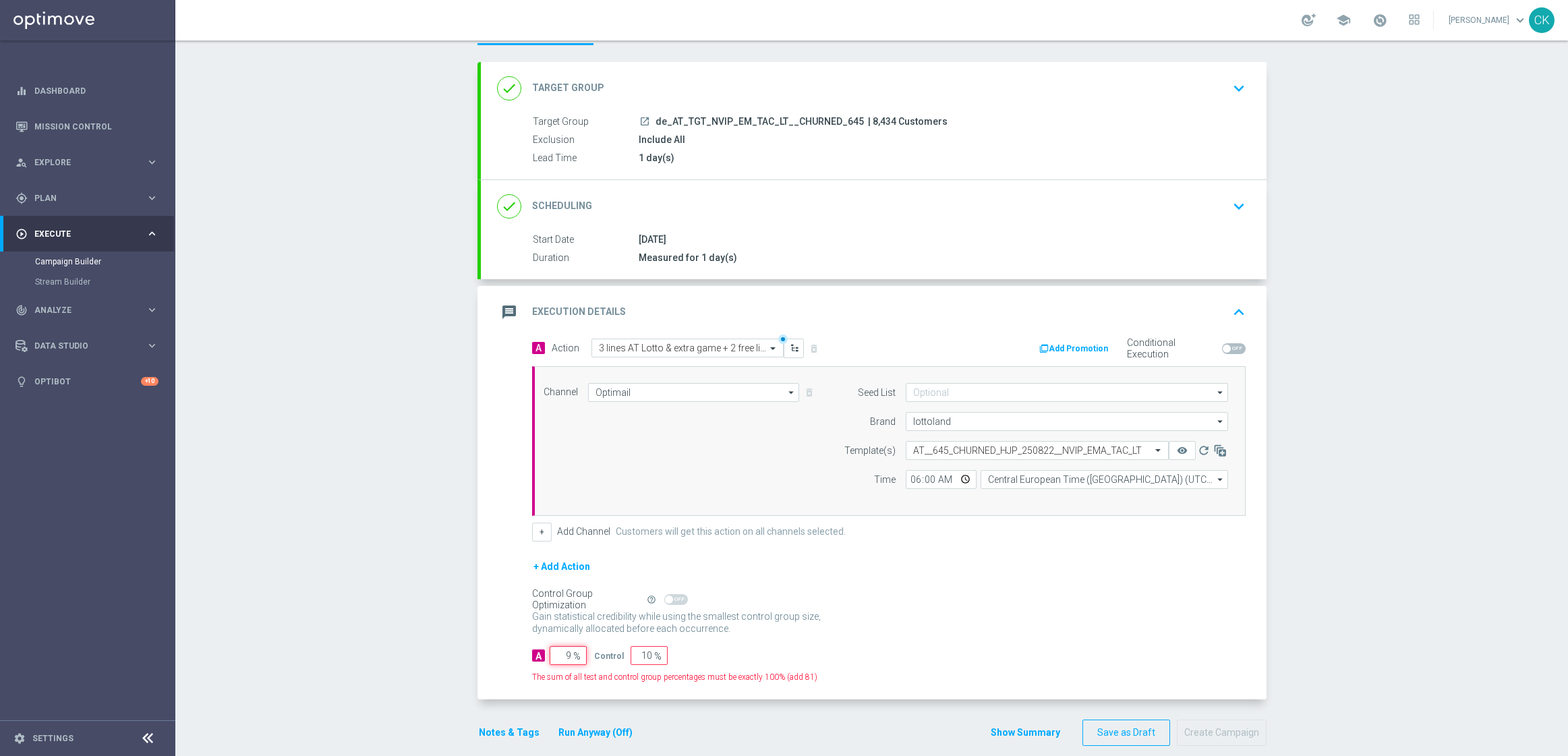
type input "91"
type input "98"
type input "2"
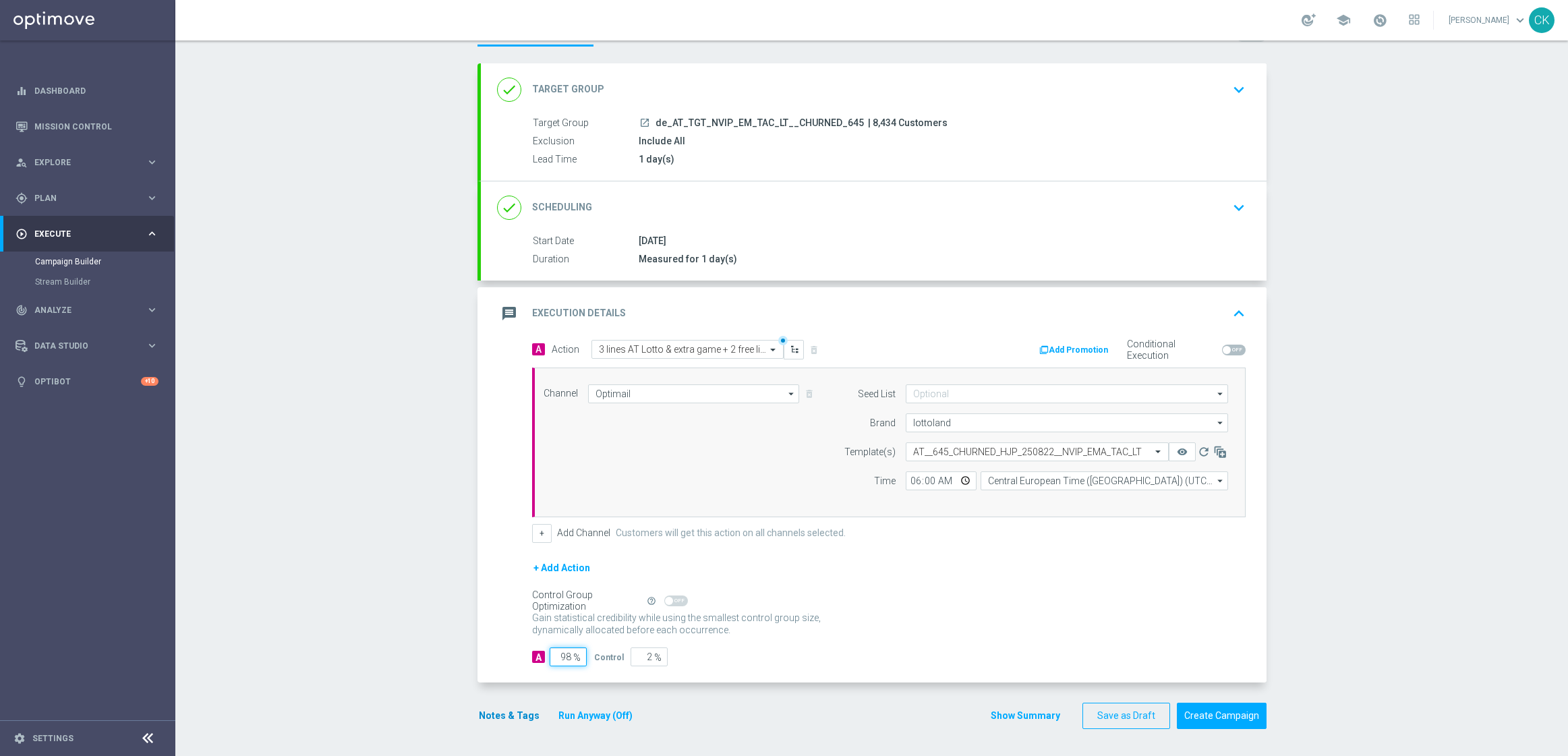
type input "98"
click at [505, 715] on button "Notes & Tags" at bounding box center [509, 715] width 63 height 17
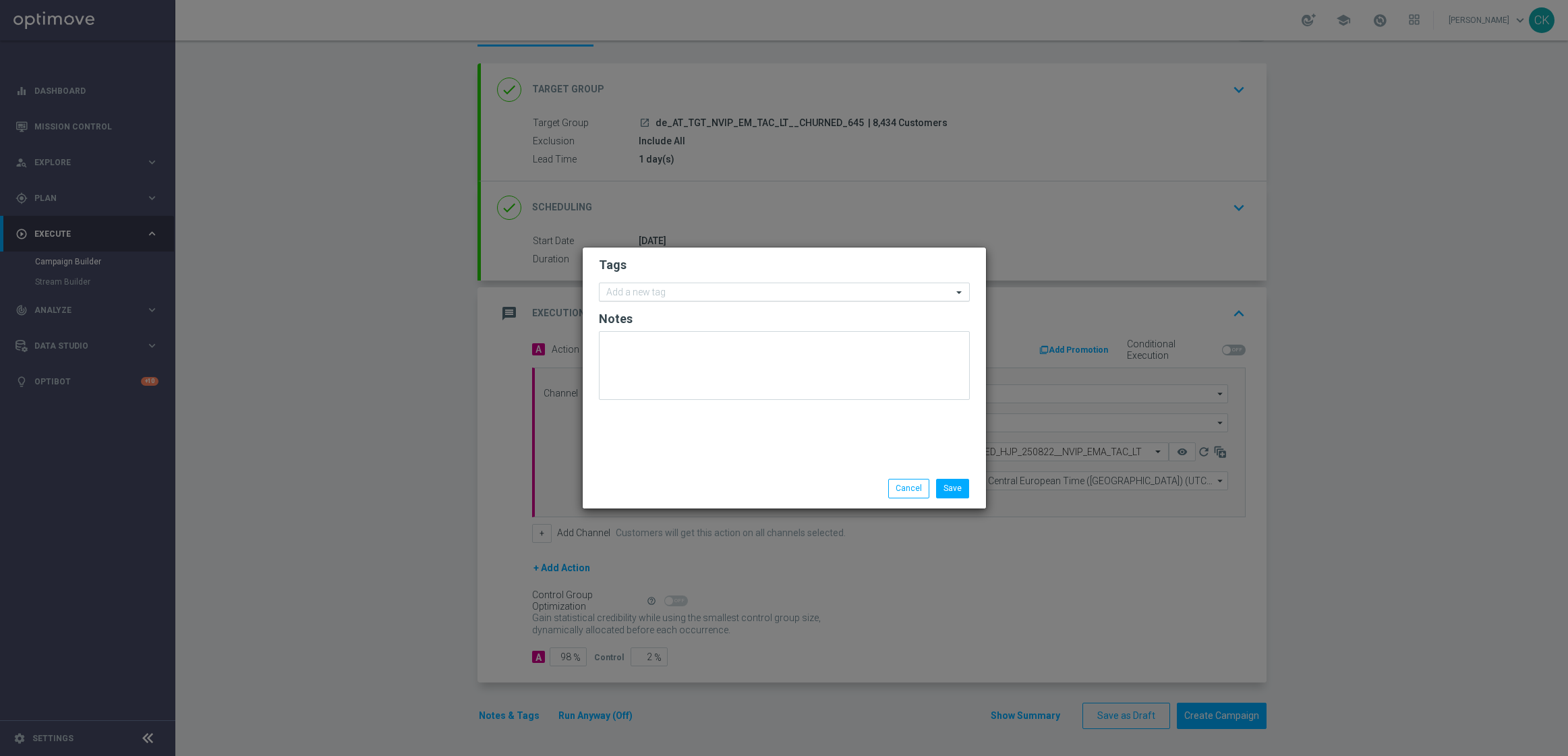
click at [685, 295] on input "text" at bounding box center [779, 293] width 346 height 12
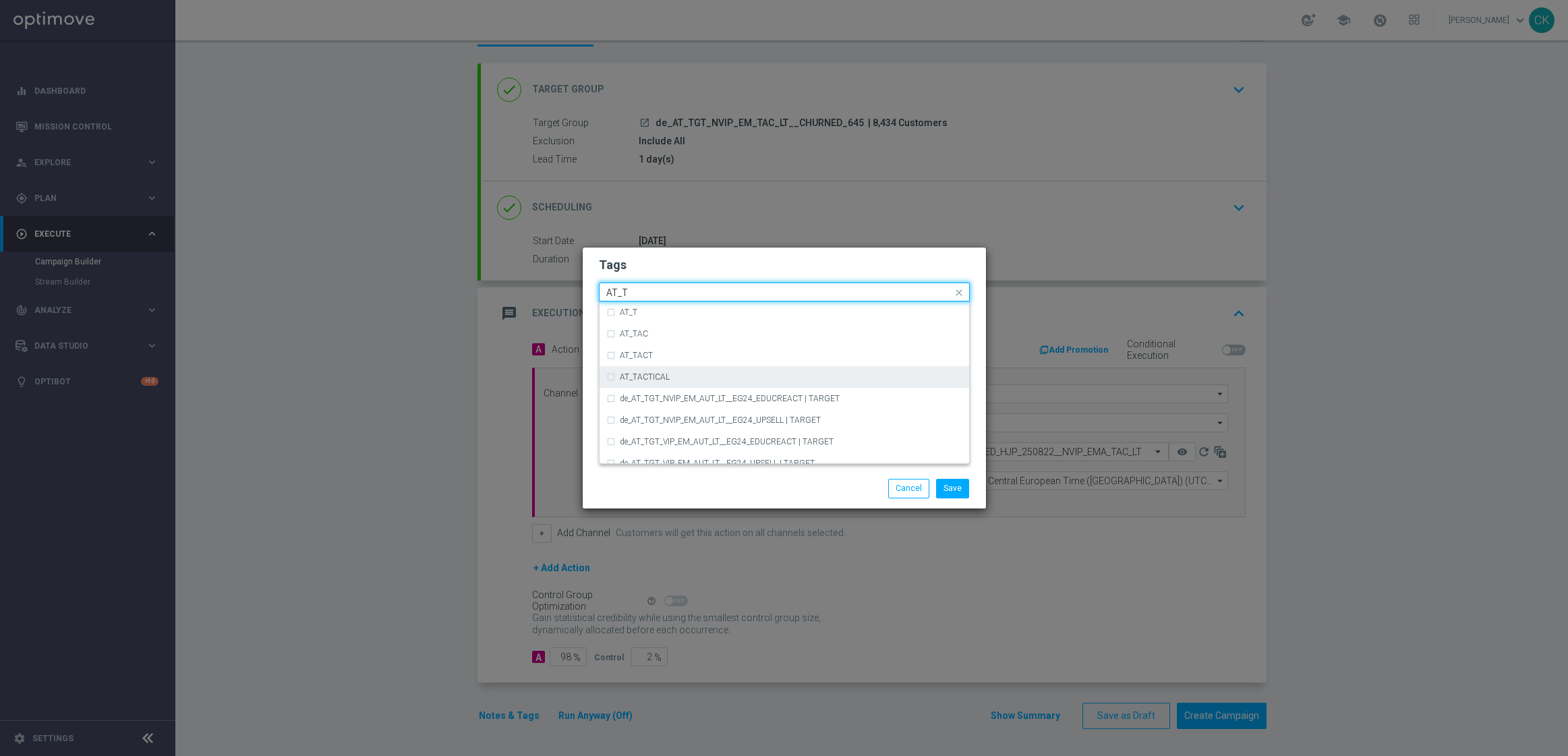
click at [675, 378] on div "AT_TACTICAL" at bounding box center [791, 376] width 343 height 8
type input "AT_T"
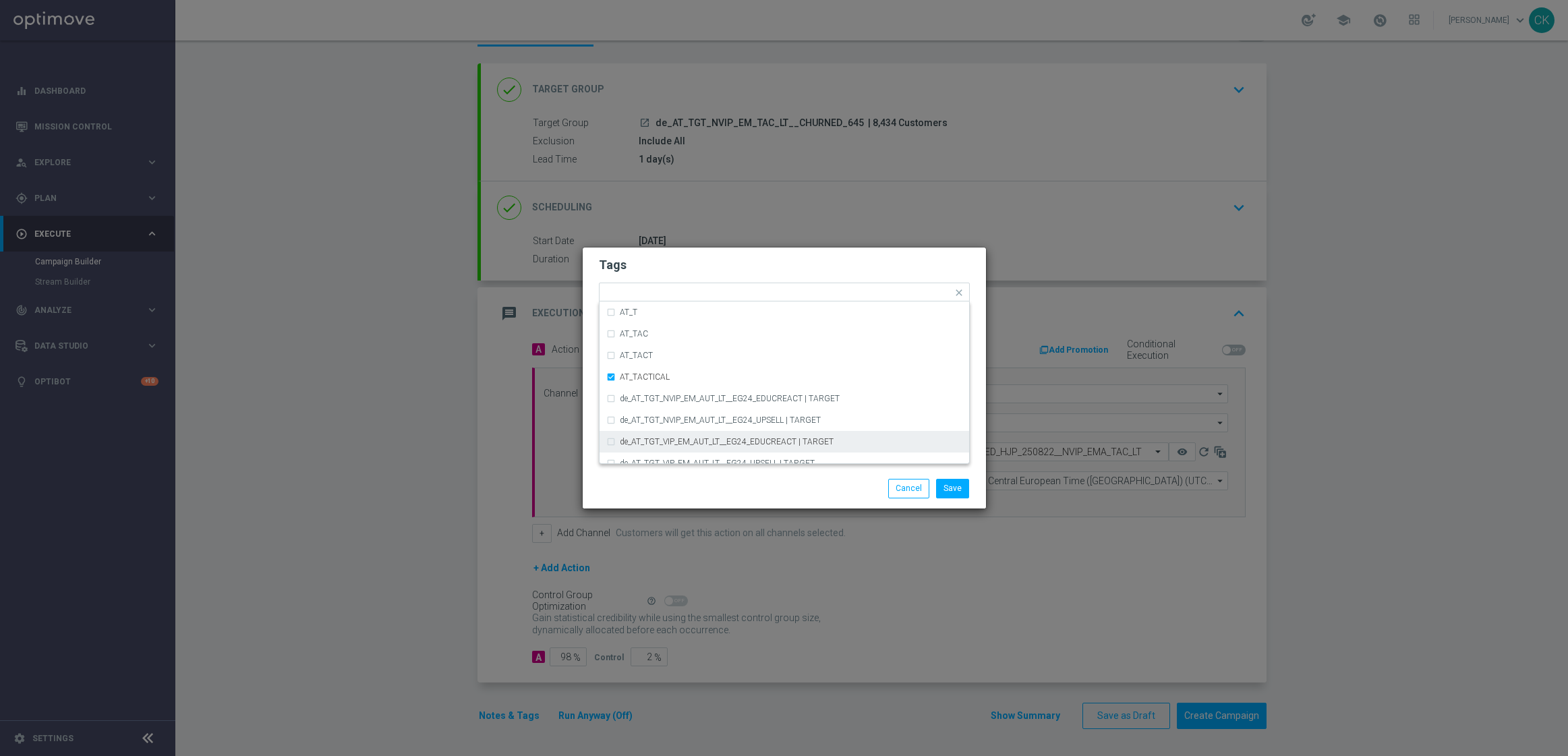
click at [686, 491] on div "Save Cancel" at bounding box center [784, 488] width 391 height 19
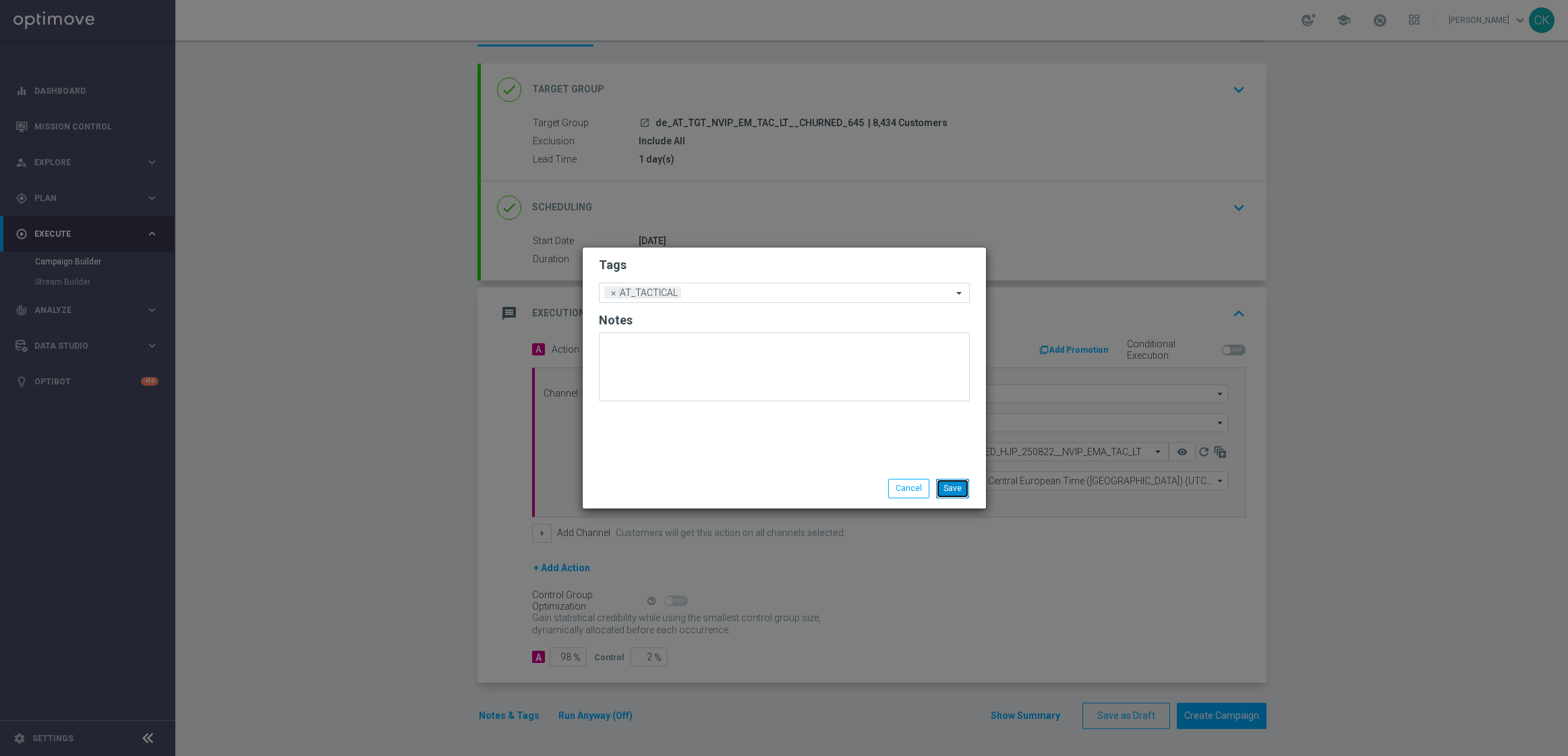
click at [959, 488] on button "Save" at bounding box center [952, 488] width 33 height 19
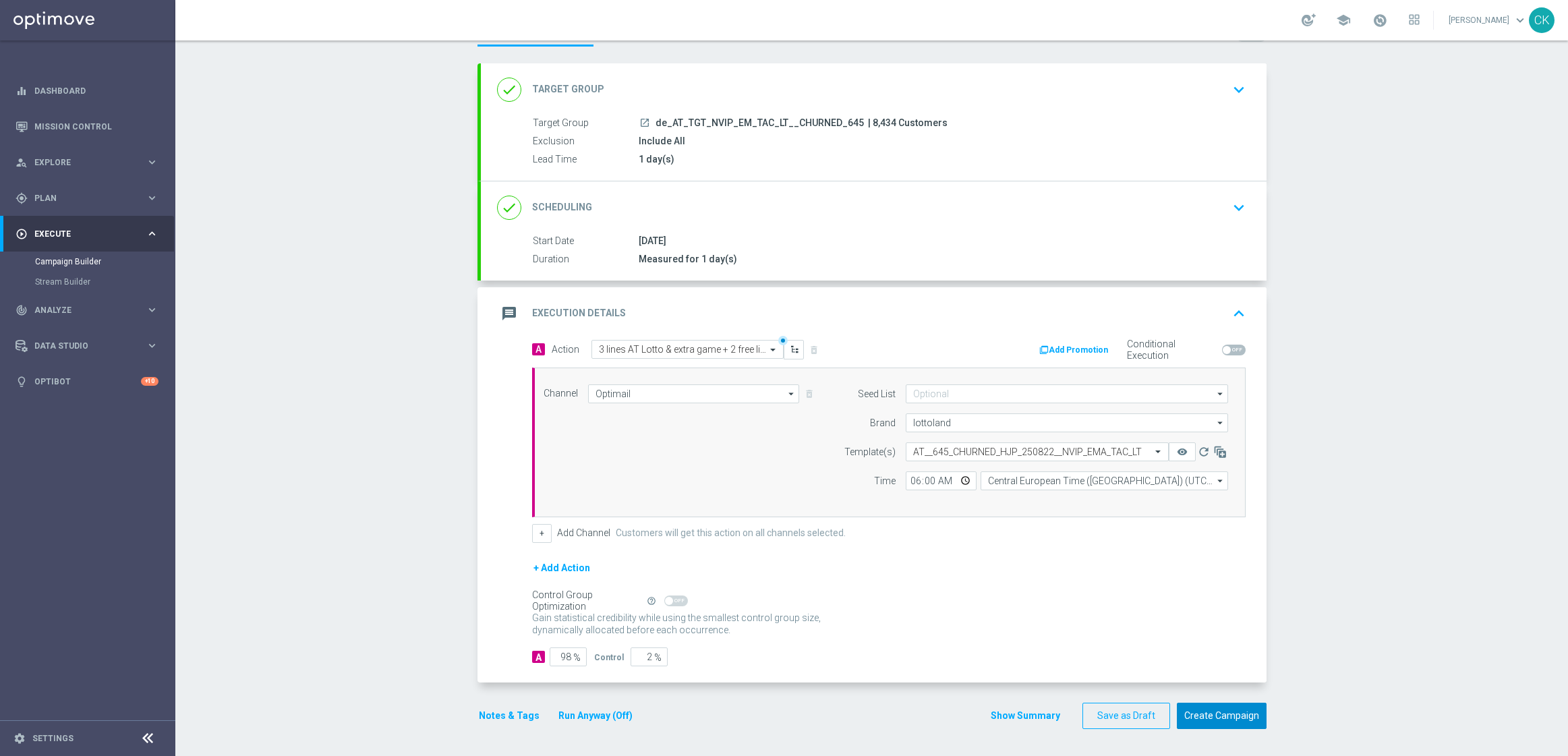
click at [1212, 718] on button "Create Campaign" at bounding box center [1222, 716] width 90 height 26
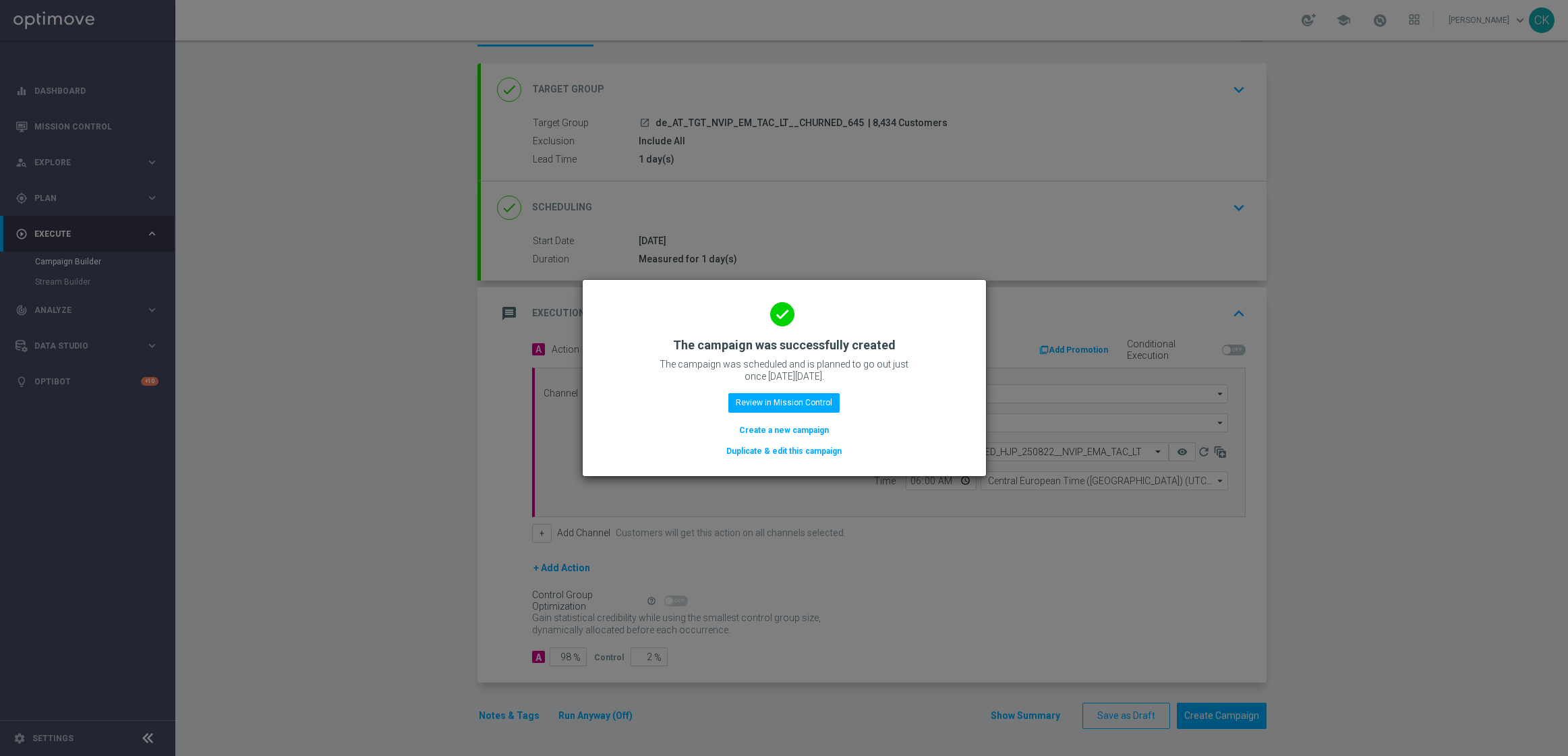
click at [769, 426] on button "Create a new campaign" at bounding box center [784, 430] width 93 height 15
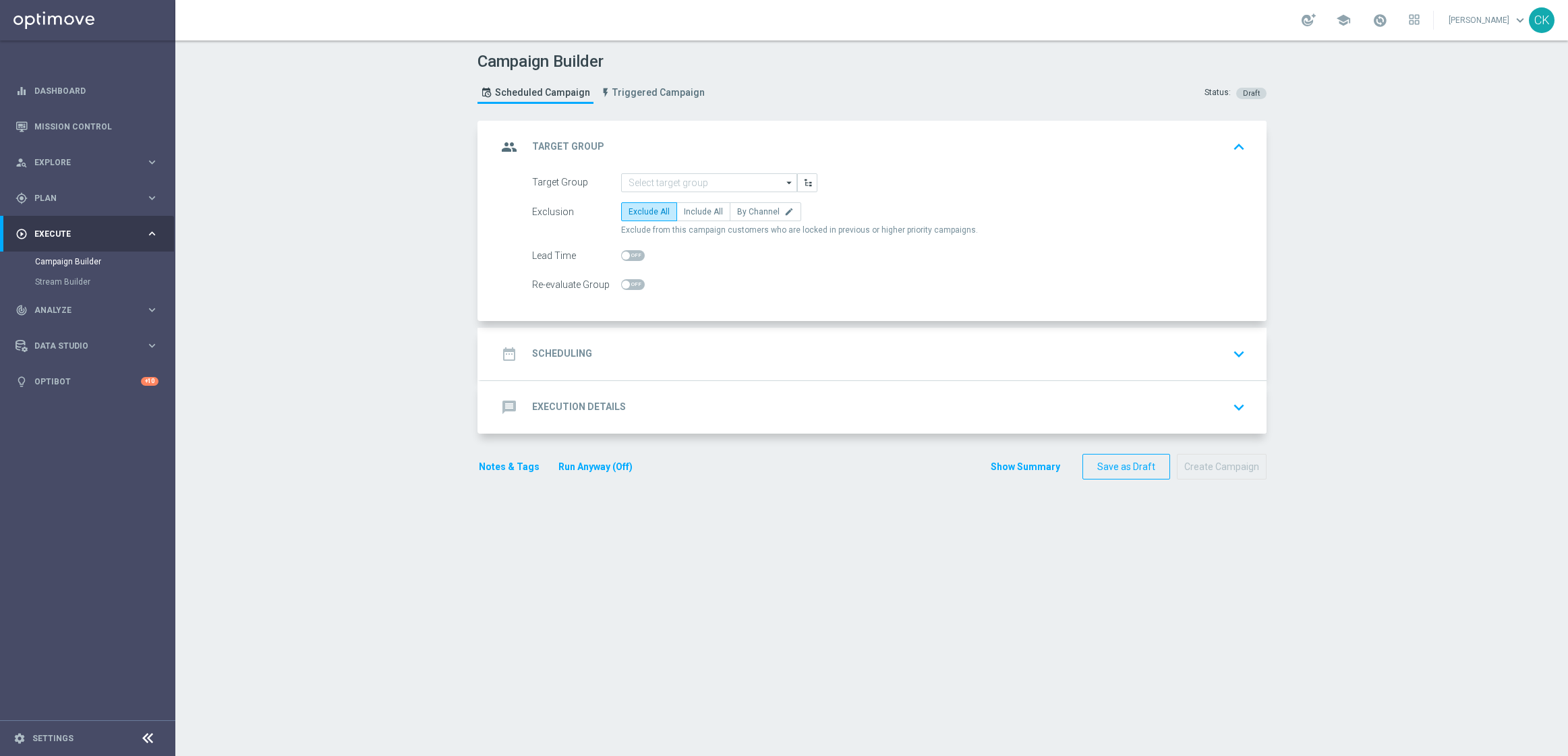
scroll to position [0, 0]
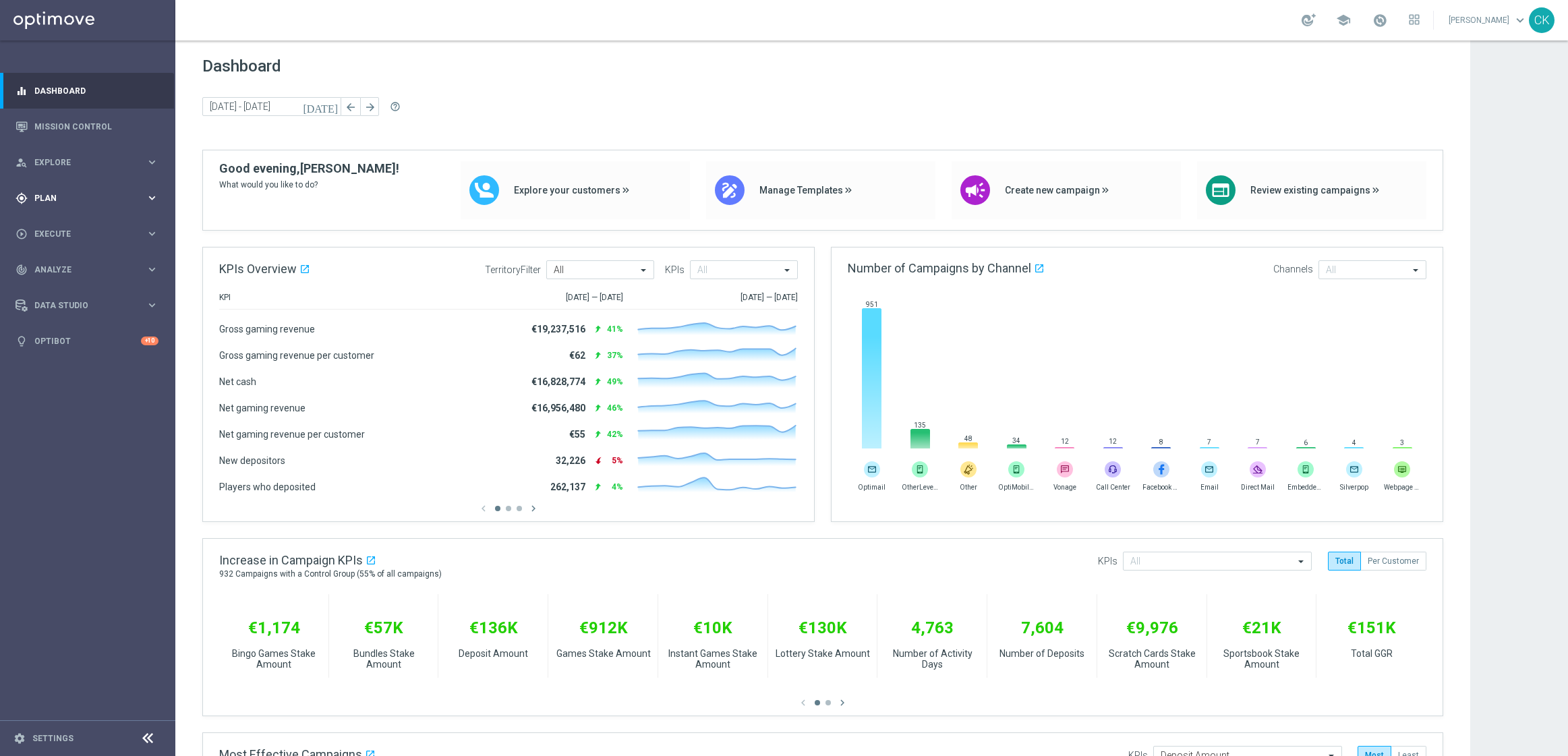
click at [55, 192] on div "gps_fixed Plan" at bounding box center [80, 198] width 130 height 12
click at [58, 241] on link "Actions" at bounding box center [88, 246] width 105 height 11
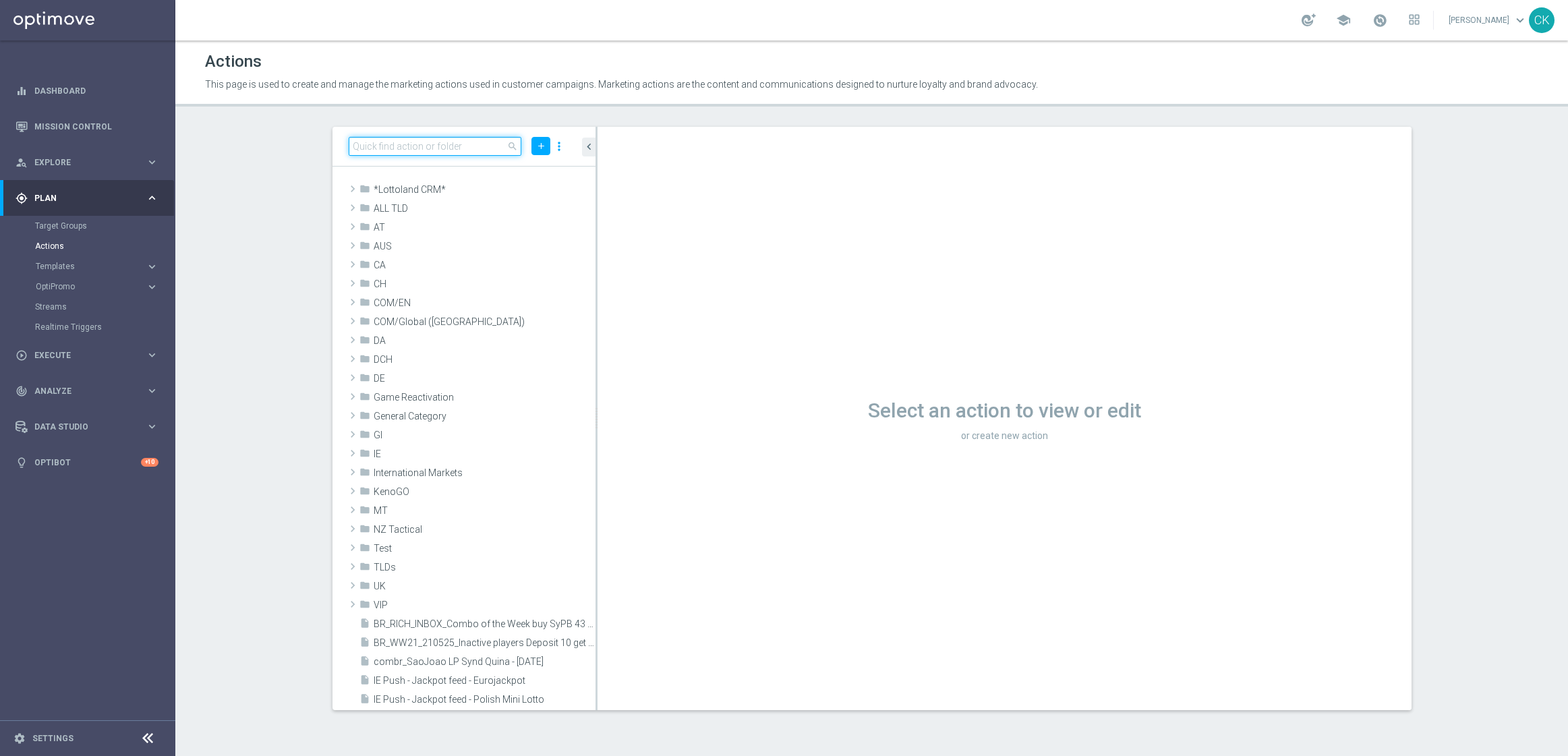
click at [400, 147] on input at bounding box center [435, 147] width 174 height 19
paste input "9 lines AT Lotto & extra game + 2 free lines ED"
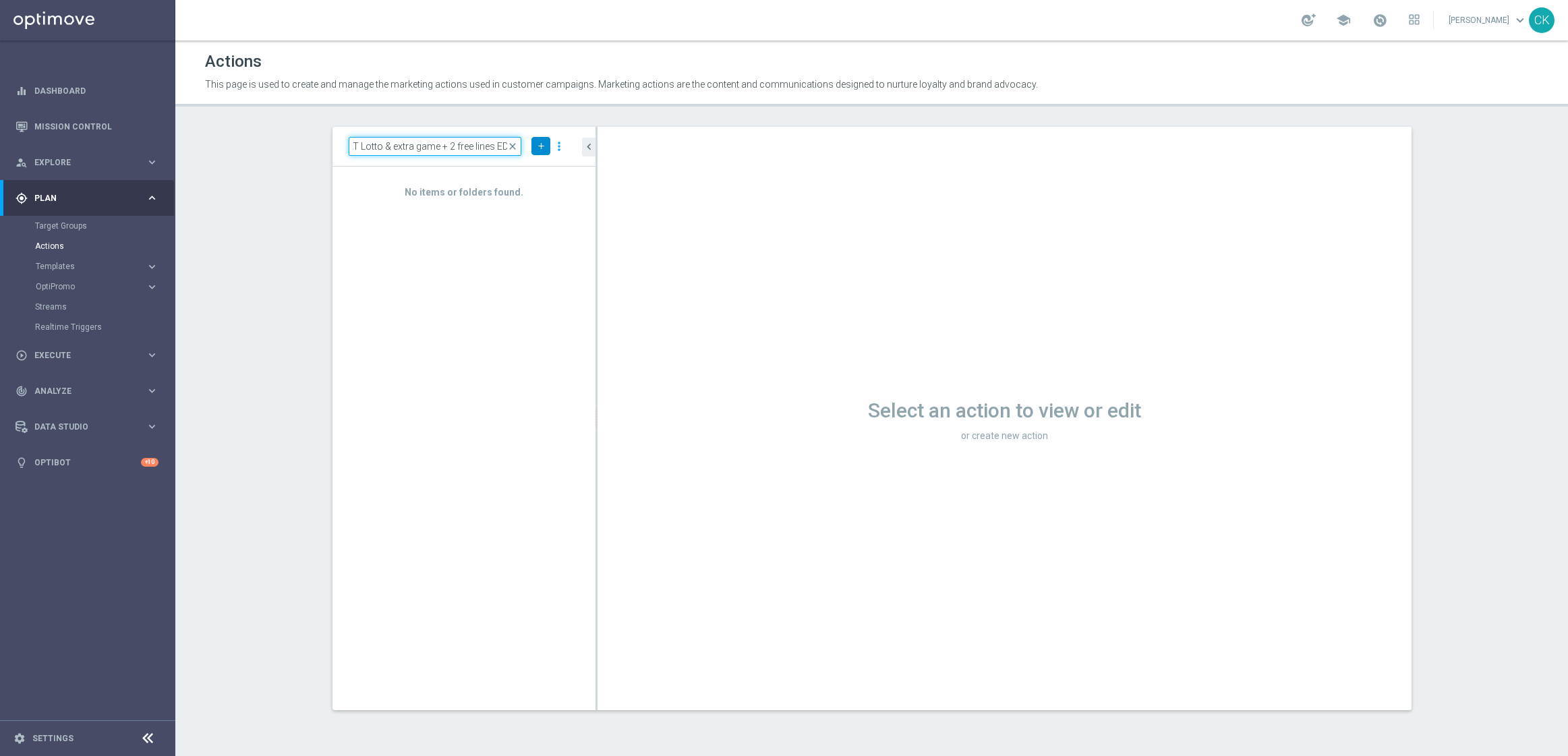
type input "9 lines AT Lotto & extra game + 2 free lines ED"
click at [539, 145] on icon "add" at bounding box center [541, 146] width 10 height 10
click at [529, 165] on span "New Action" at bounding box center [517, 169] width 42 height 9
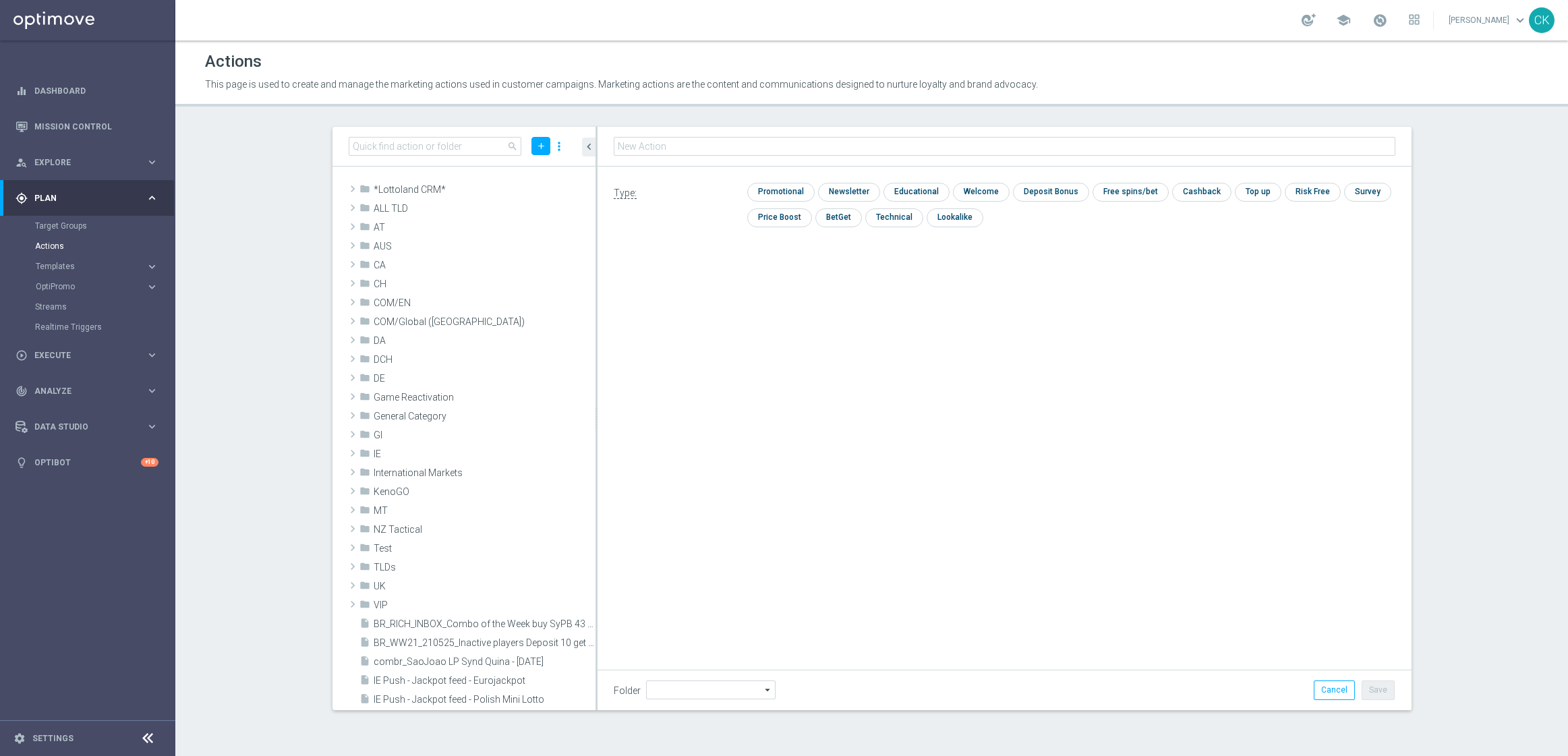
type input "9 lines AT Lotto & extra game + 2 free lines ED"
click at [770, 186] on input "checkbox" at bounding box center [780, 192] width 64 height 18
checkbox input "true"
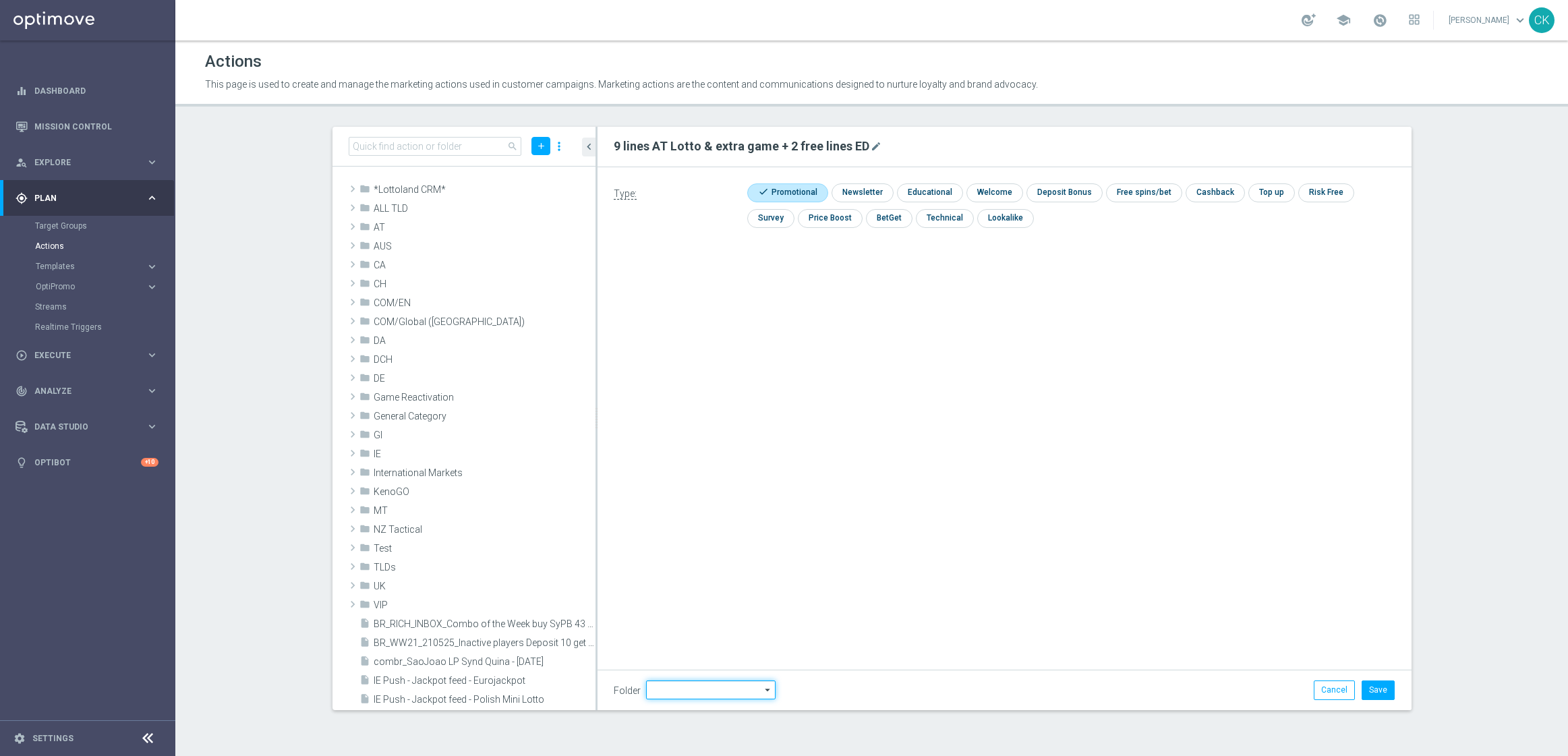
click at [724, 694] on input at bounding box center [711, 690] width 130 height 19
click at [694, 577] on div "DE" at bounding box center [710, 580] width 106 height 19
type input "DE"
click at [694, 577] on div "9 lines AT Lotto & extra game + 2 free lines ED mode_edit Type: check Promotion…" at bounding box center [1004, 418] width 814 height 583
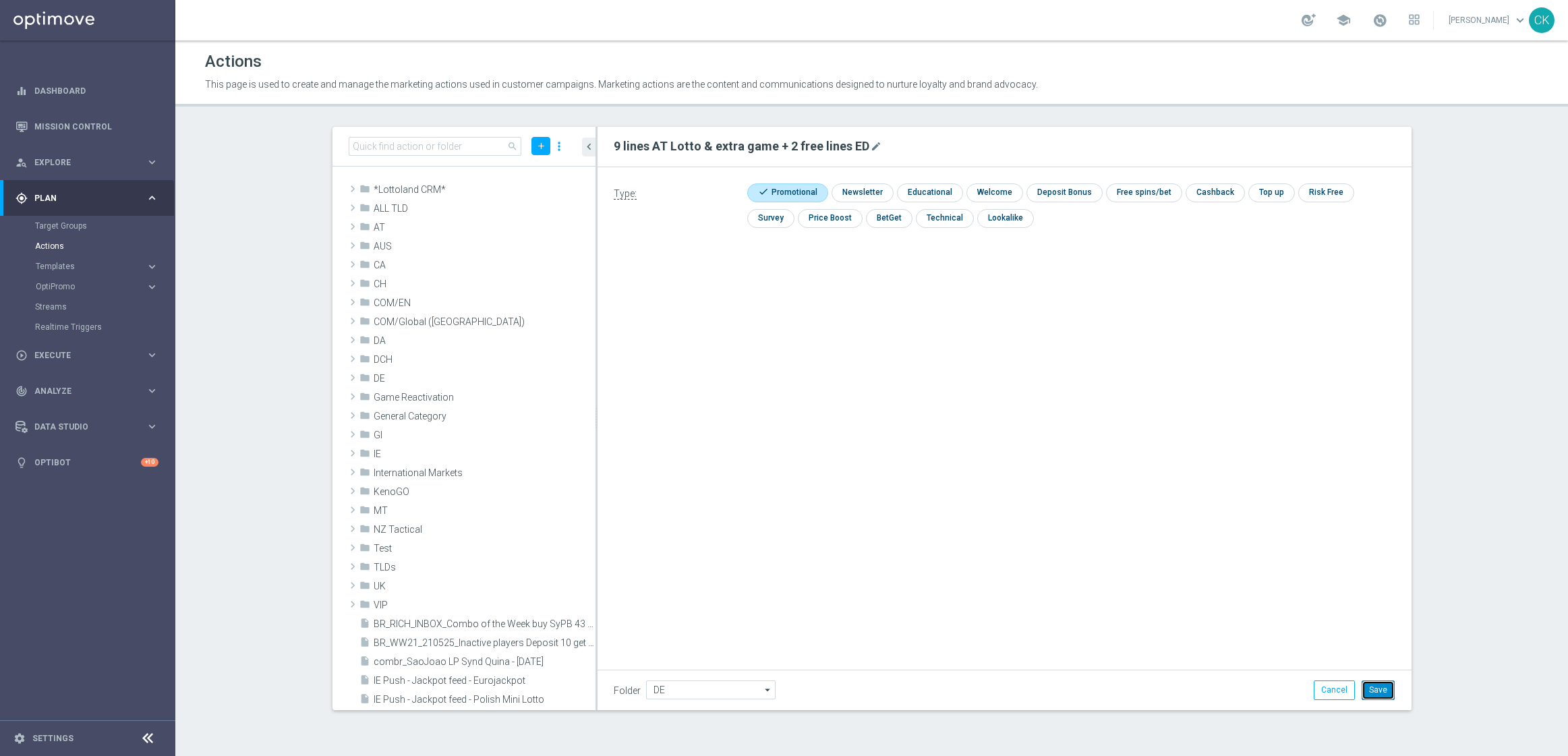
click at [1384, 692] on button "Save" at bounding box center [1378, 690] width 33 height 19
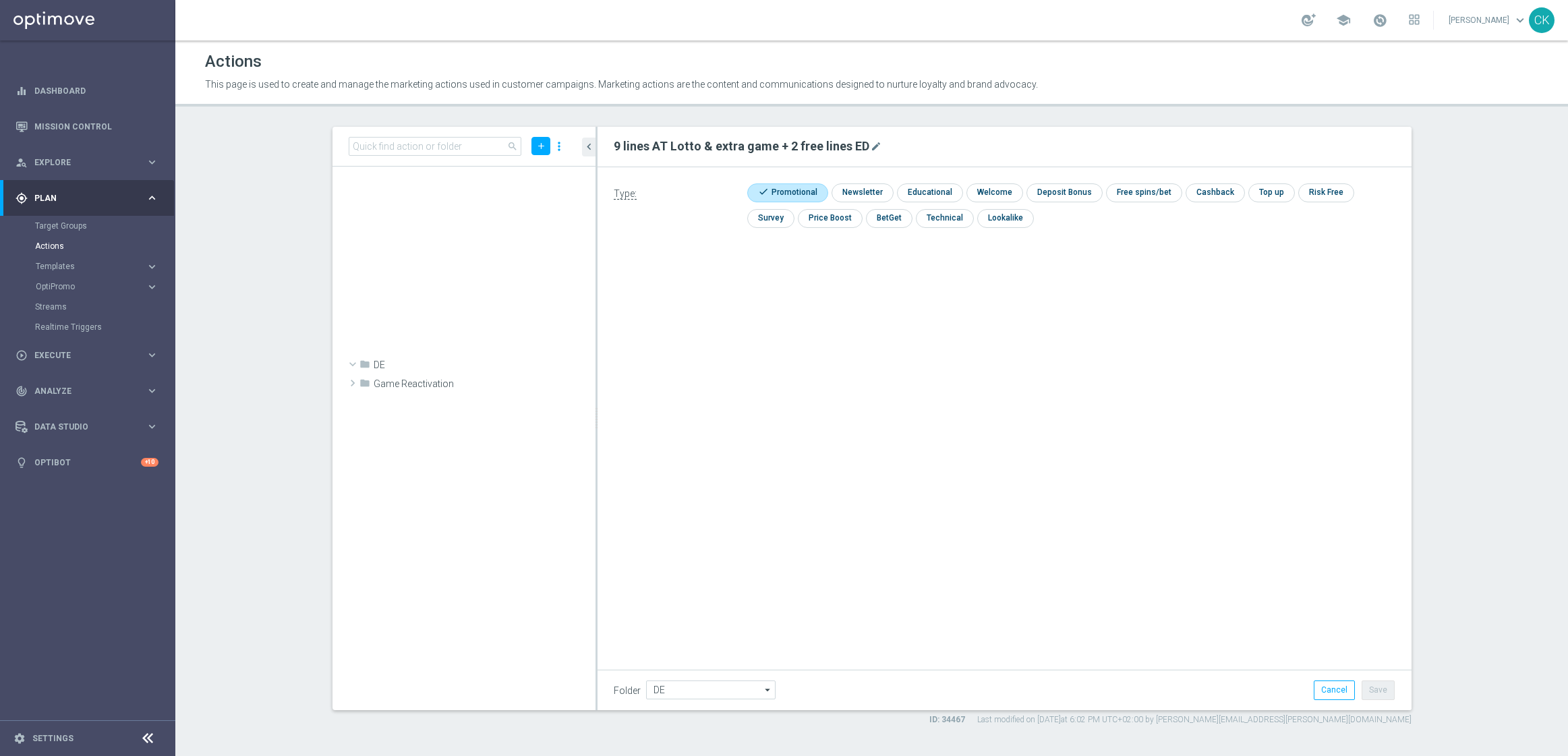
scroll to position [49179, 0]
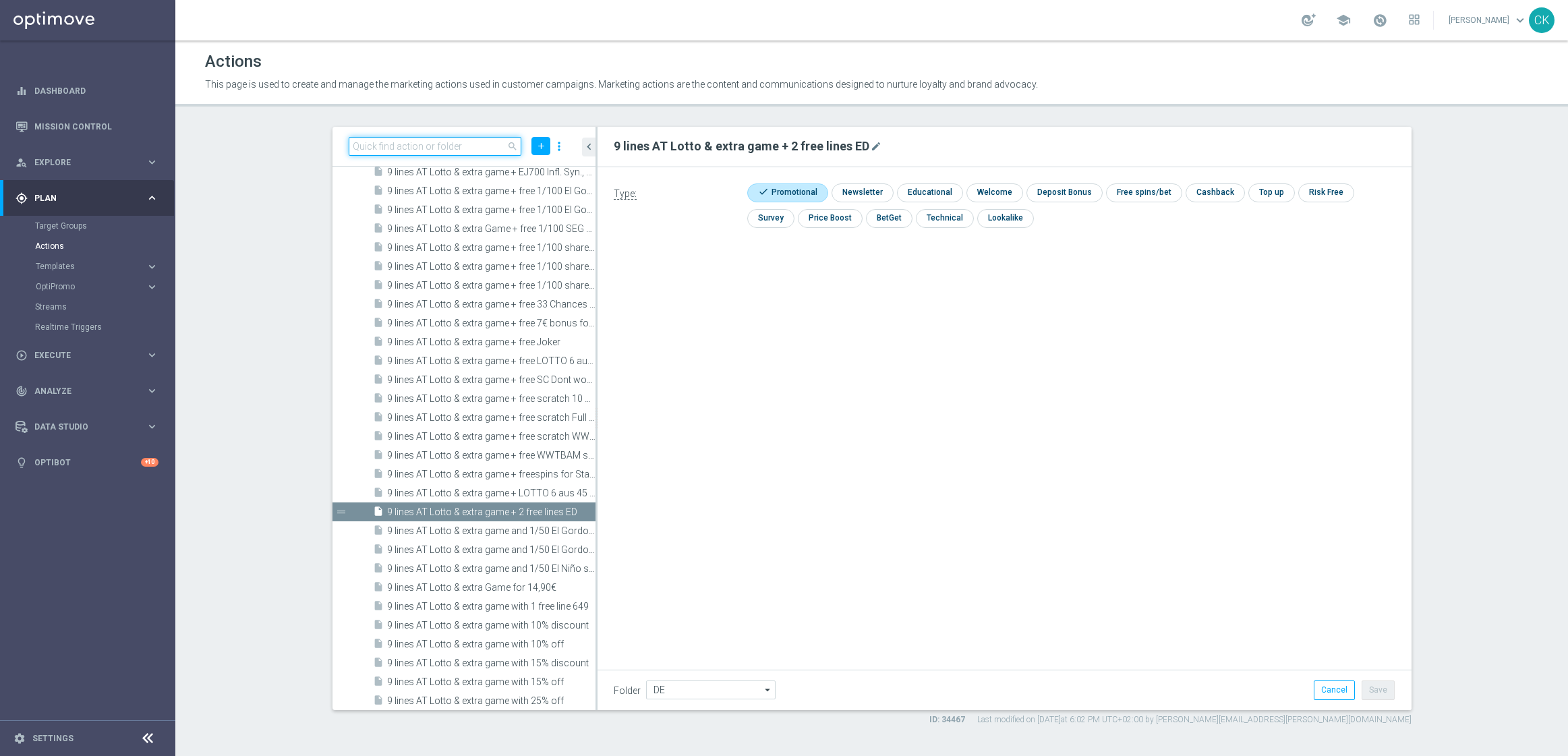
click at [463, 145] on input at bounding box center [435, 147] width 174 height 19
paste input "6 lines AT Lotto & extra game + 1 free line ED"
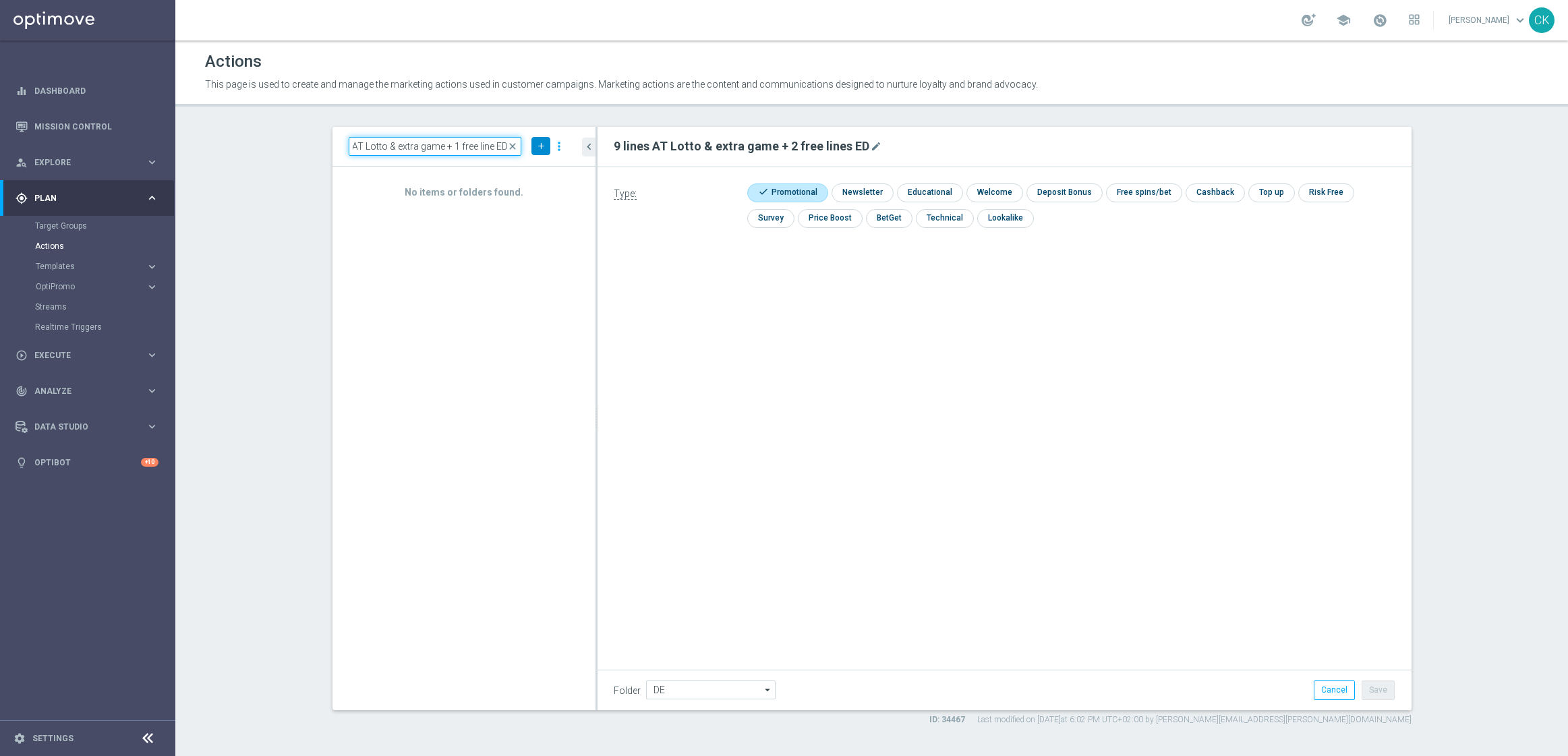
type input "6 lines AT Lotto & extra game + 1 free line ED"
click at [537, 139] on button "add" at bounding box center [541, 146] width 19 height 18
click at [527, 168] on span "New Action" at bounding box center [517, 169] width 42 height 9
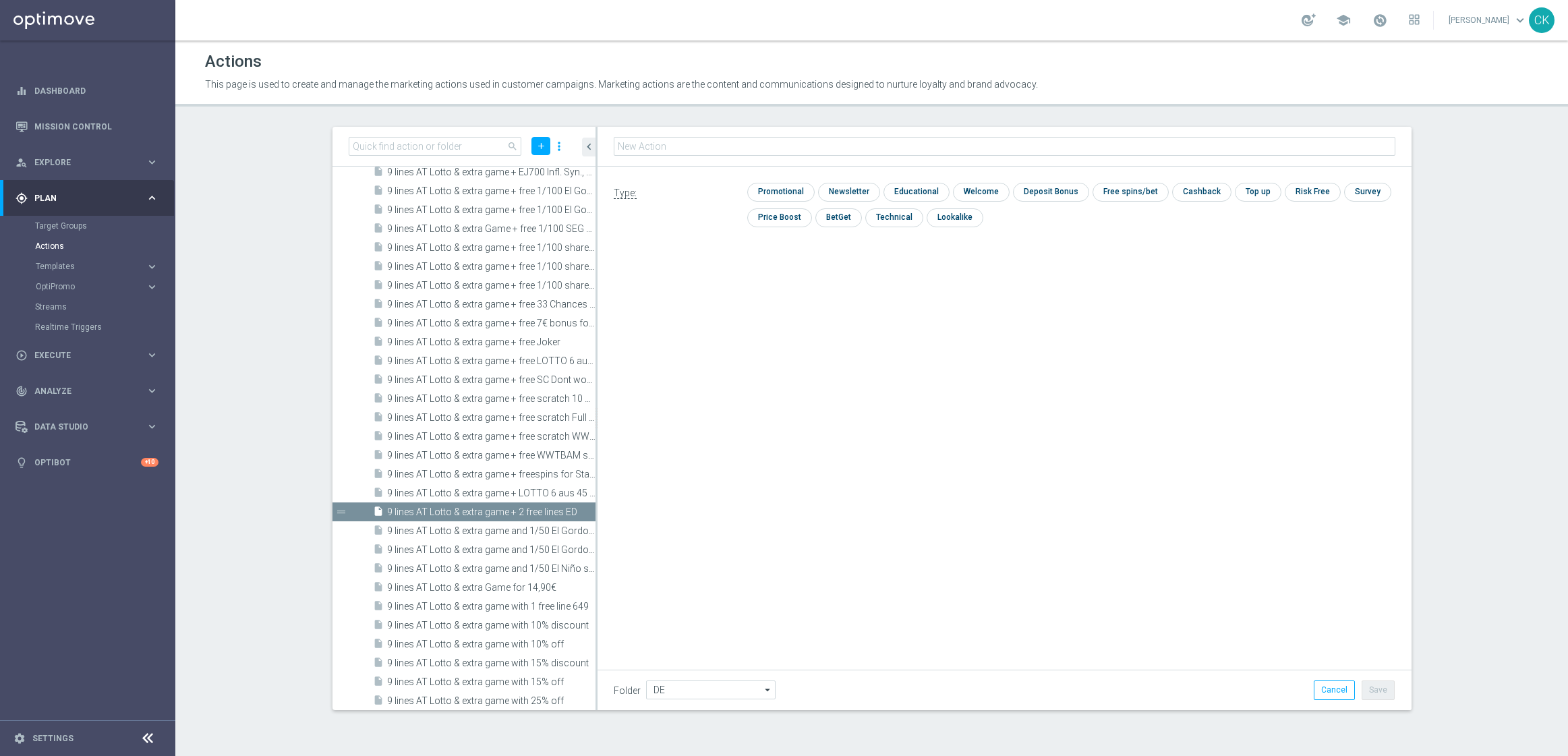
type input "6 lines AT Lotto & extra game + 1 free line ED"
click at [801, 188] on input "checkbox" at bounding box center [780, 192] width 64 height 18
checkbox input "true"
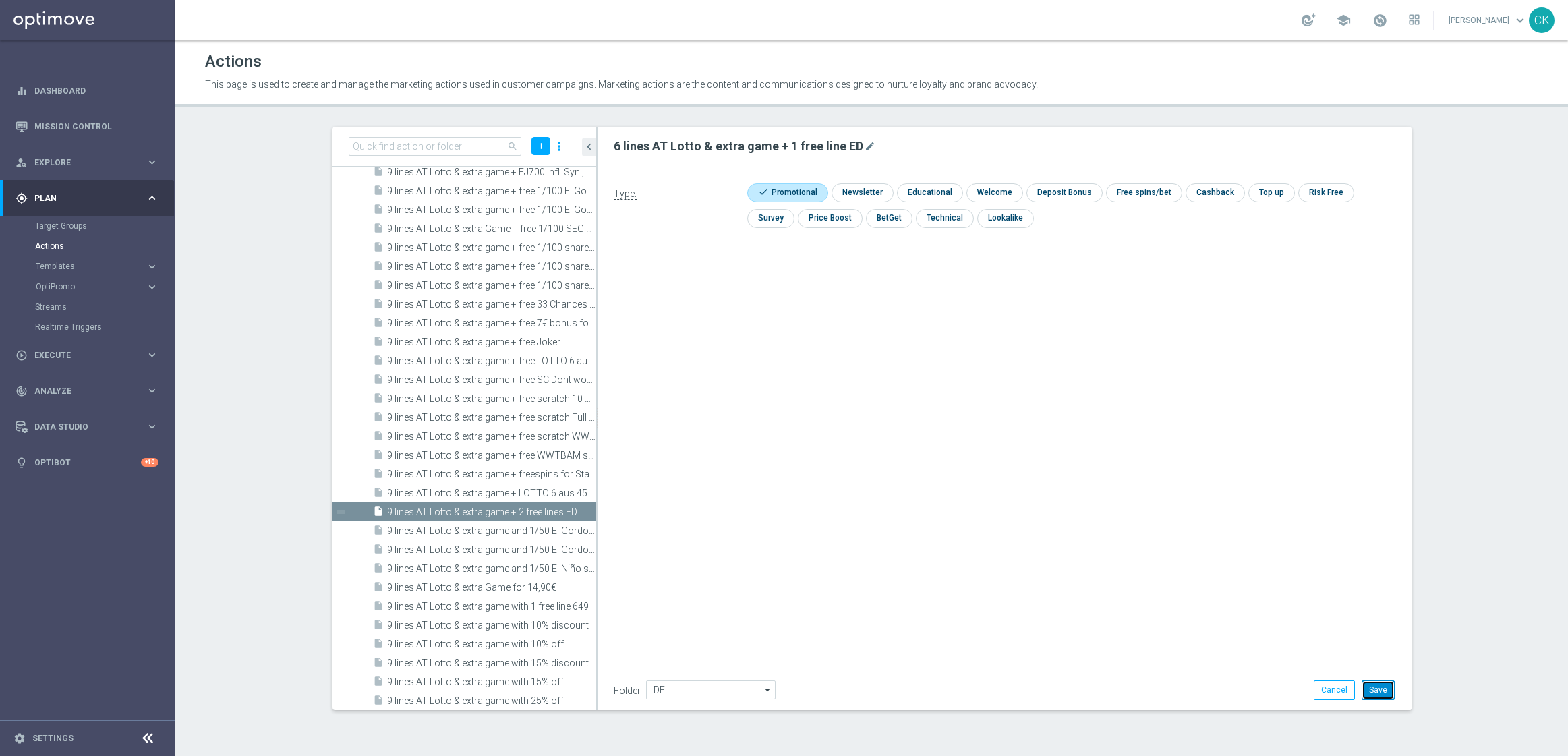
click at [1370, 694] on button "Save" at bounding box center [1378, 690] width 33 height 19
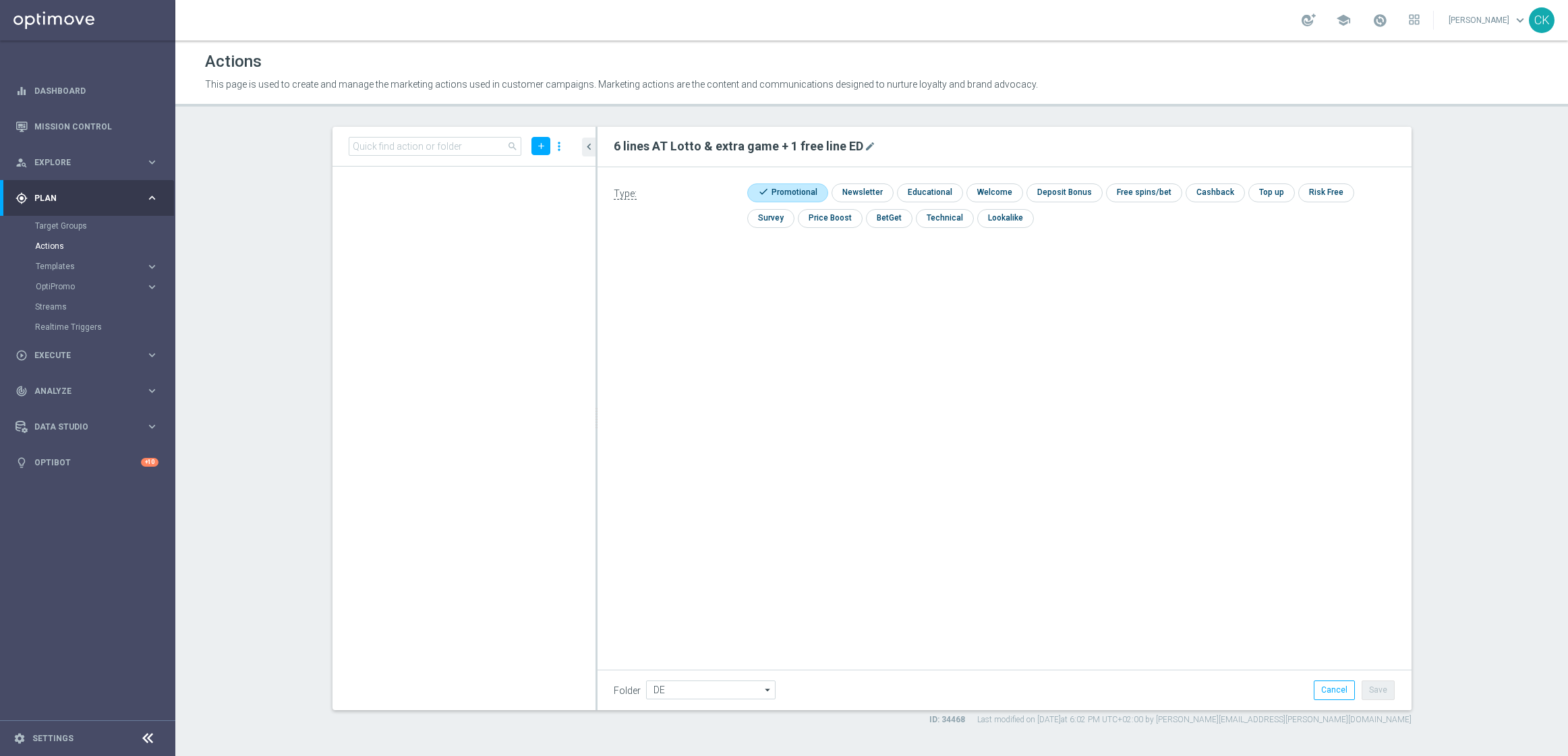
scroll to position [36908, 0]
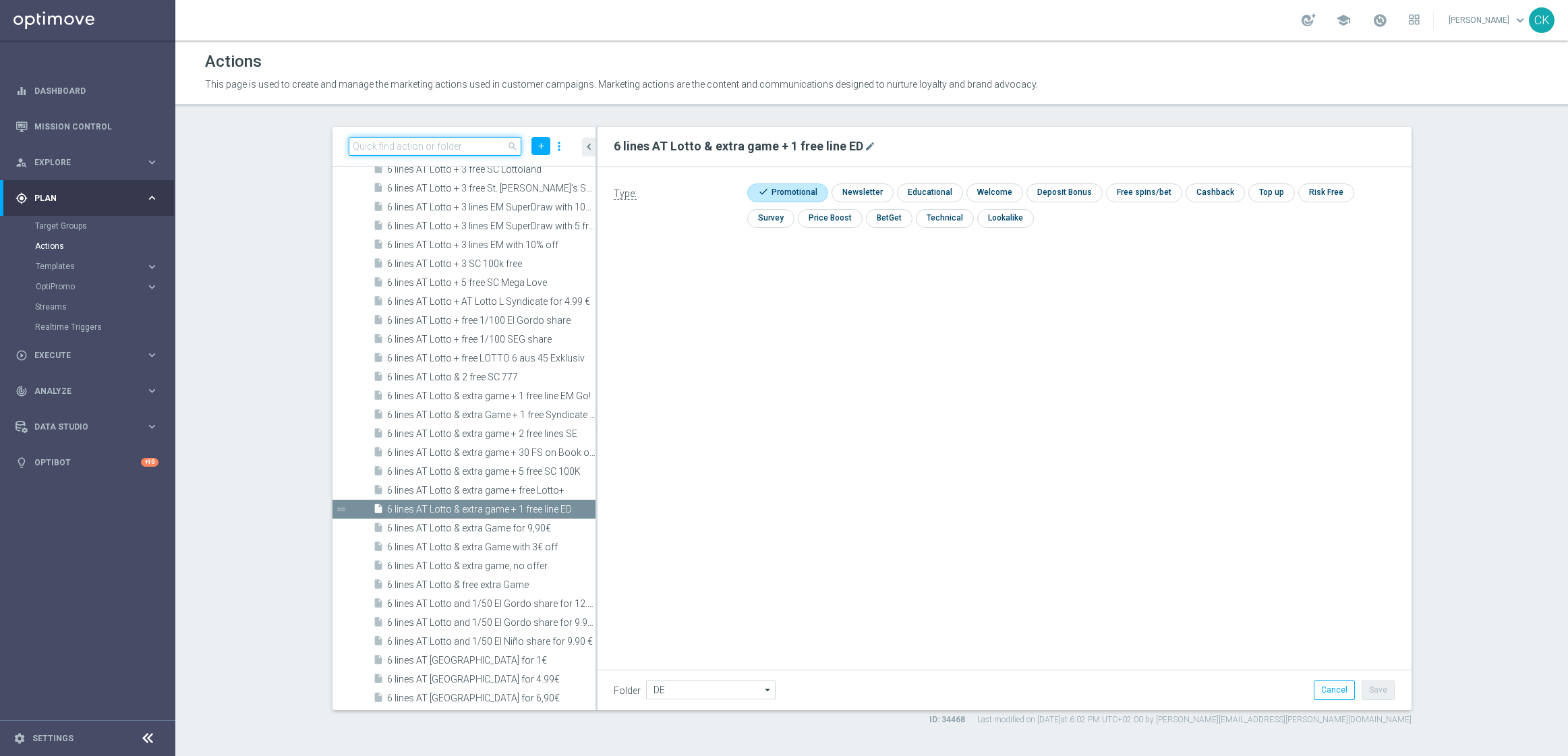
click at [458, 143] on input at bounding box center [435, 147] width 174 height 19
paste input "3 lines AT Lotto & extra game + 1 free line ED"
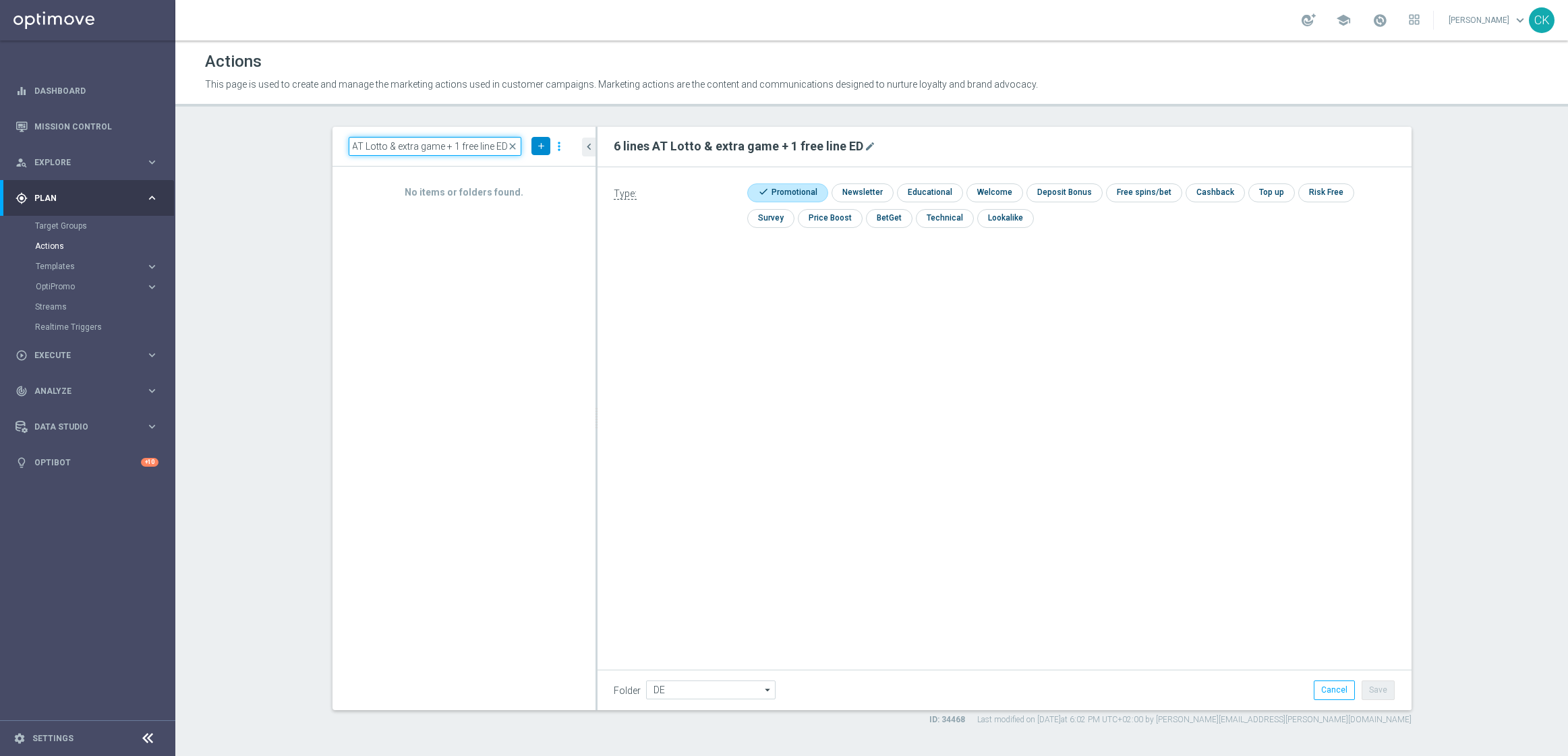
type input "3 lines AT Lotto & extra game + 1 free line ED"
click at [543, 146] on icon "add" at bounding box center [541, 146] width 10 height 10
click at [532, 169] on span "New Action" at bounding box center [517, 169] width 42 height 9
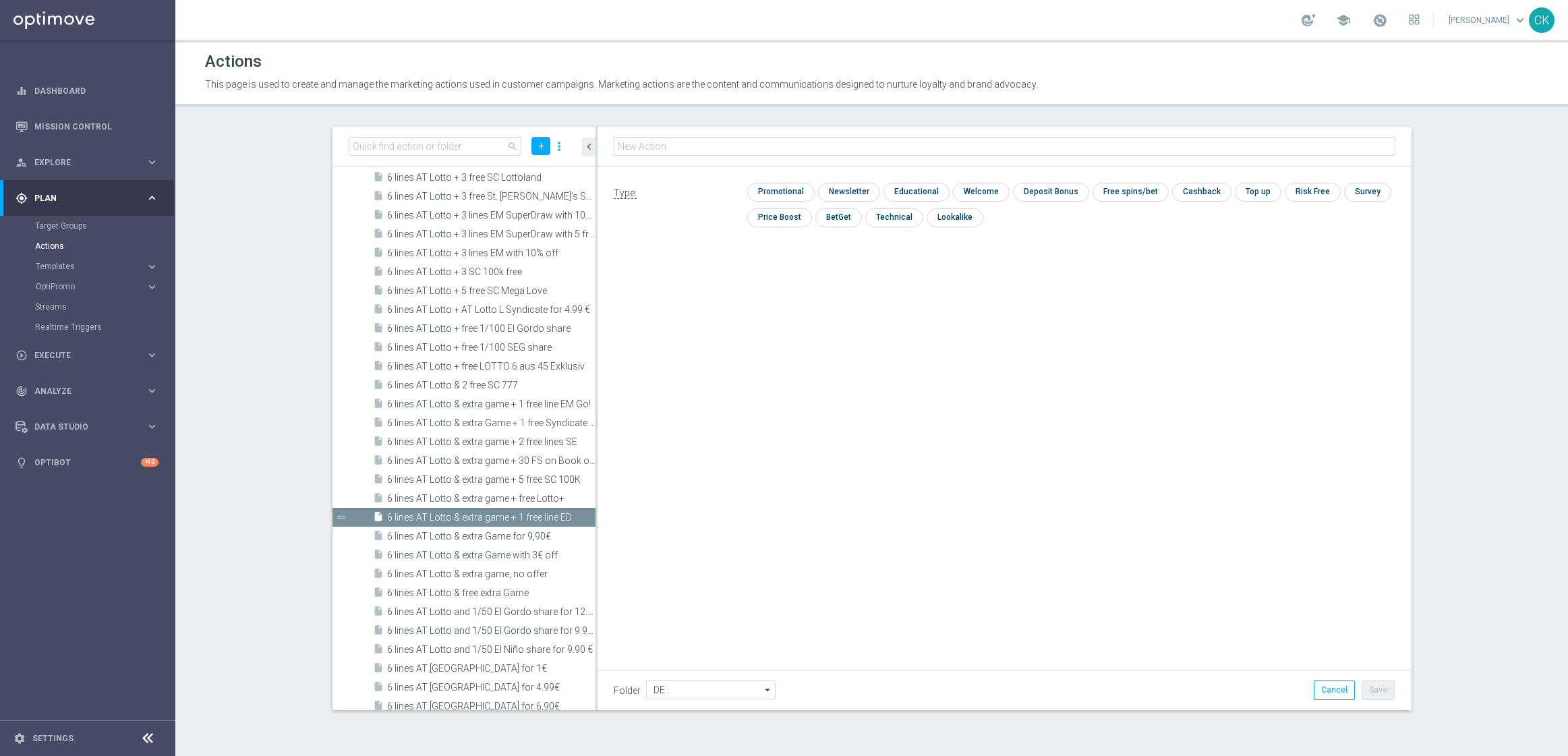
type input "3 lines AT Lotto & extra game + 1 free line ED"
click at [758, 188] on input "checkbox" at bounding box center [780, 192] width 64 height 18
checkbox input "true"
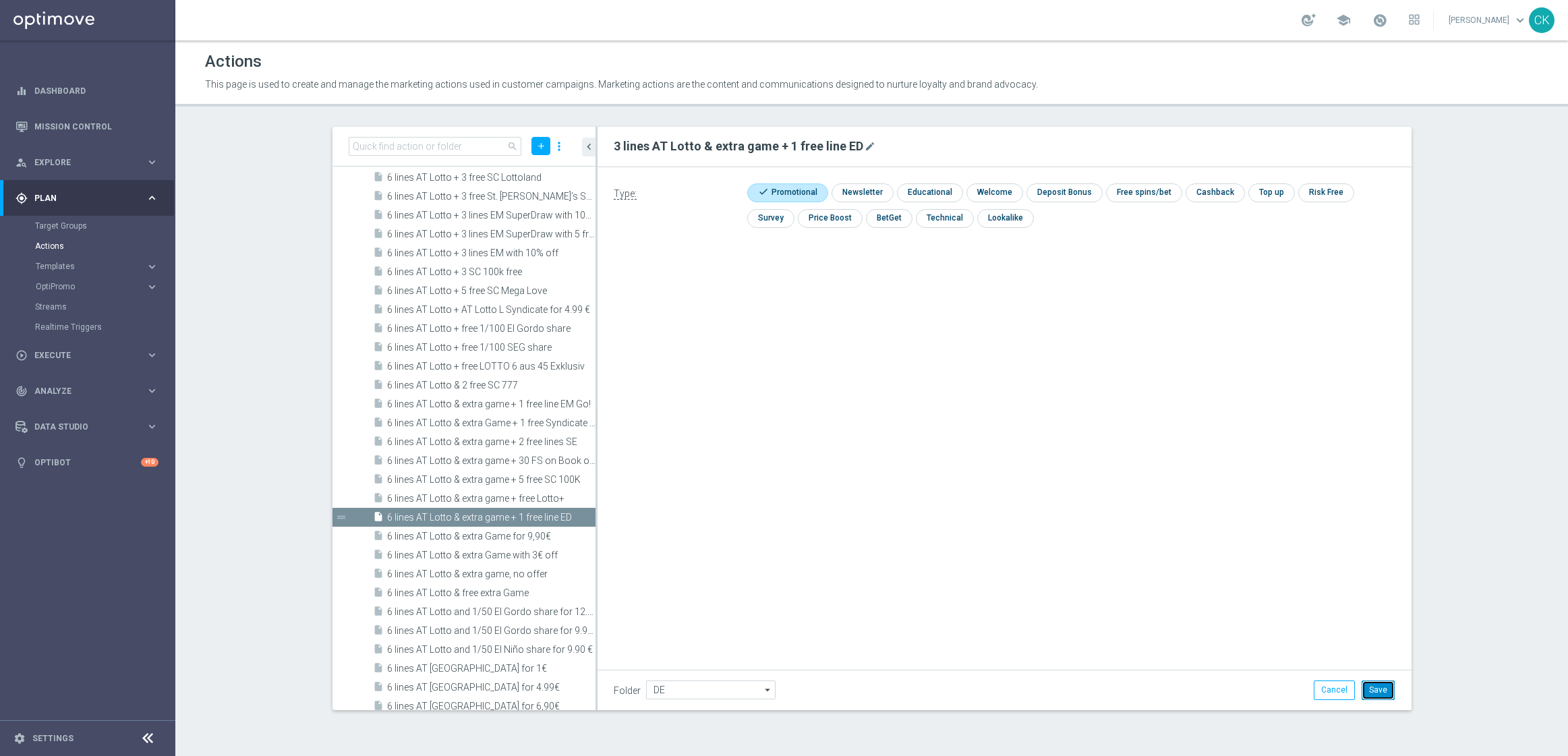
click at [1378, 689] on button "Save" at bounding box center [1378, 690] width 33 height 19
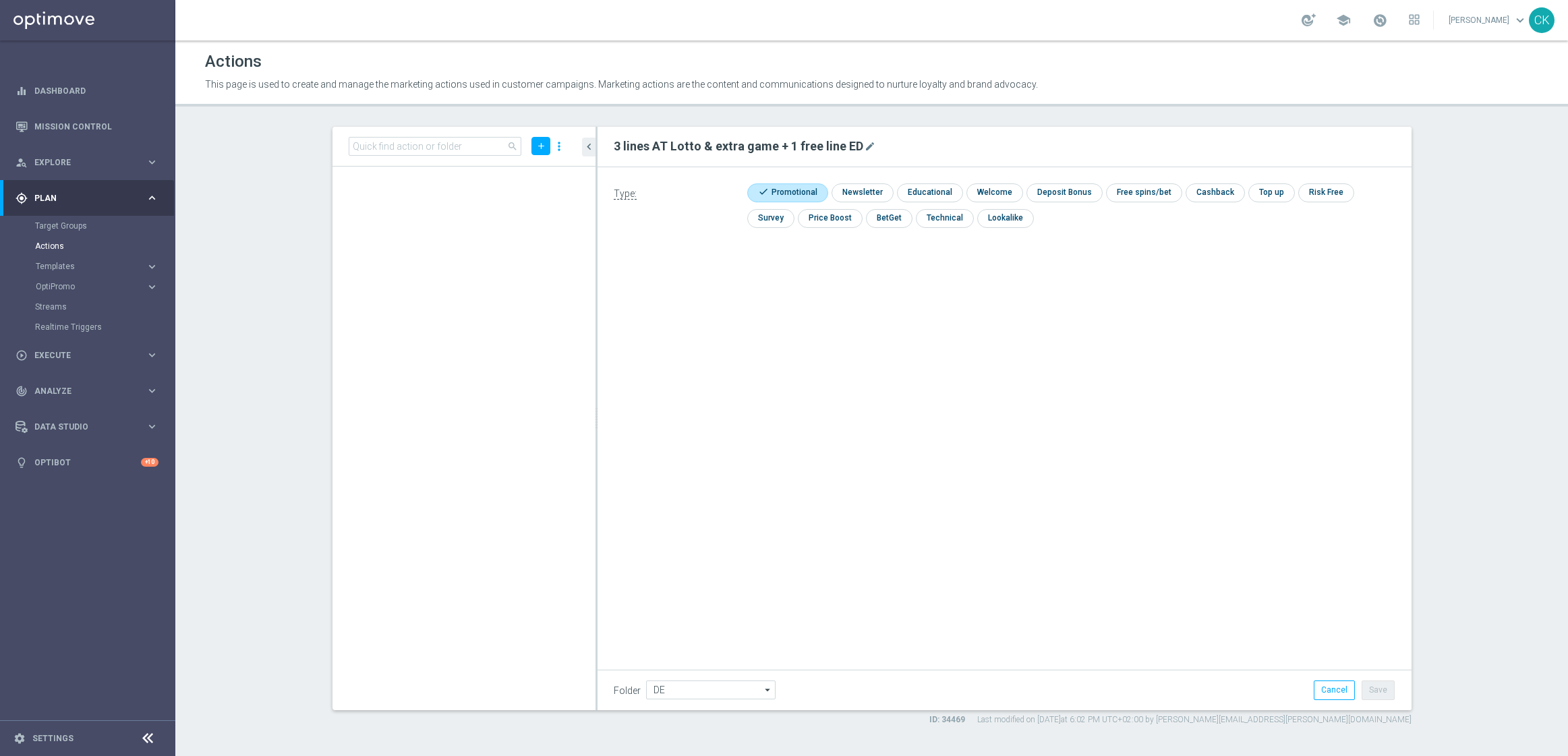
scroll to position [21762, 0]
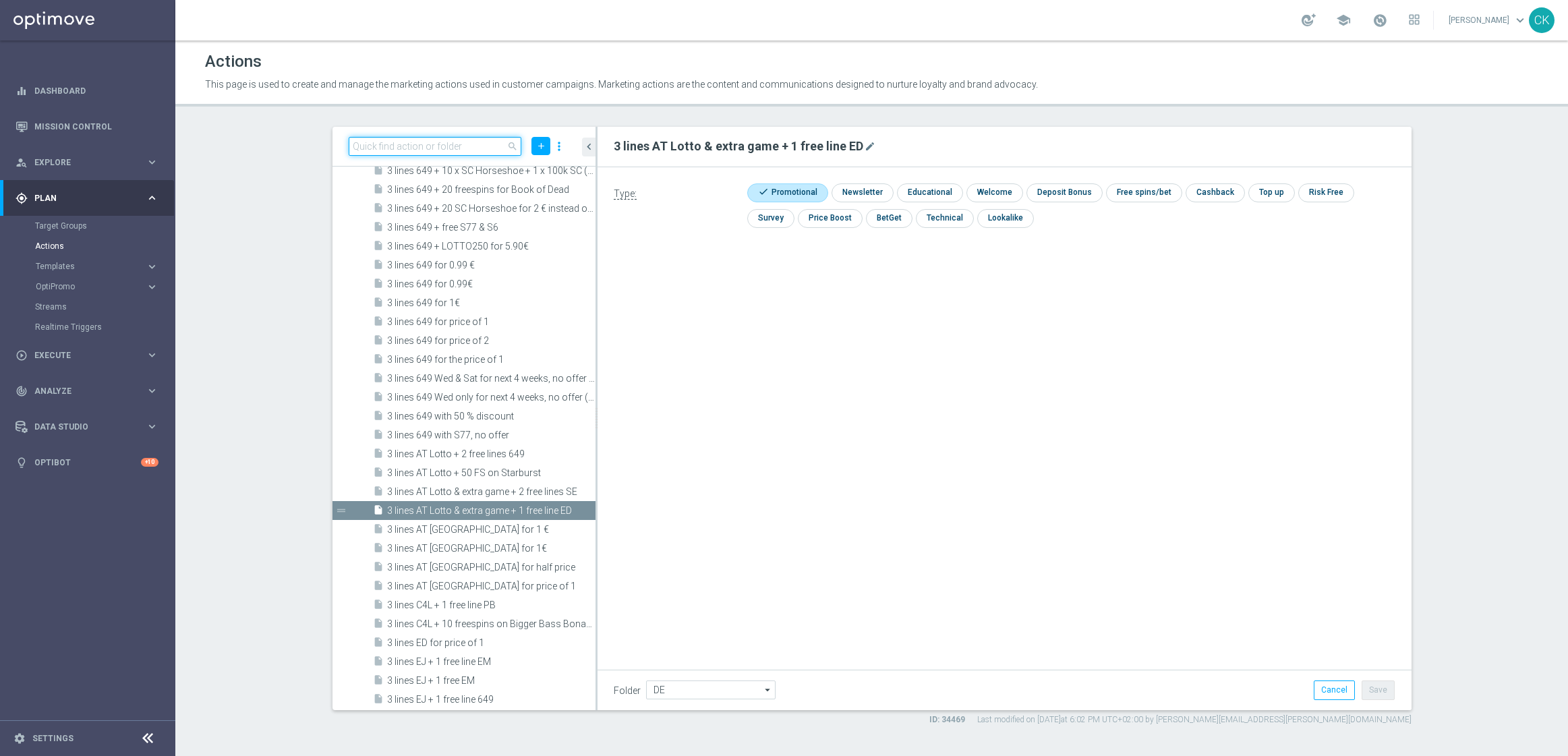
click at [385, 142] on input at bounding box center [435, 147] width 174 height 19
paste input "3 lines AT Lotto for price of 1"
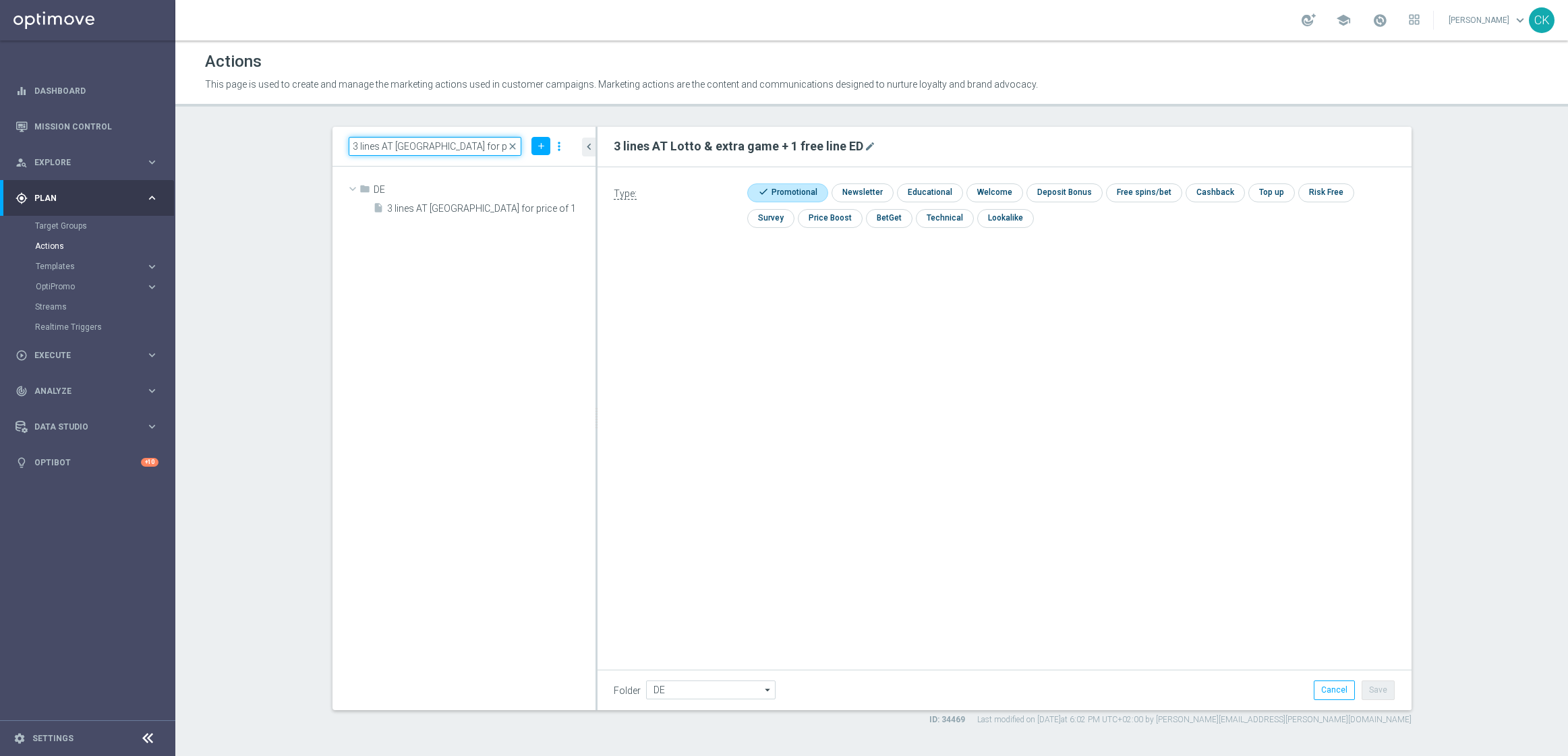
scroll to position [0, 0]
type input "3 lines AT Lotto for price of 1"
click at [513, 144] on span "close" at bounding box center [512, 146] width 11 height 11
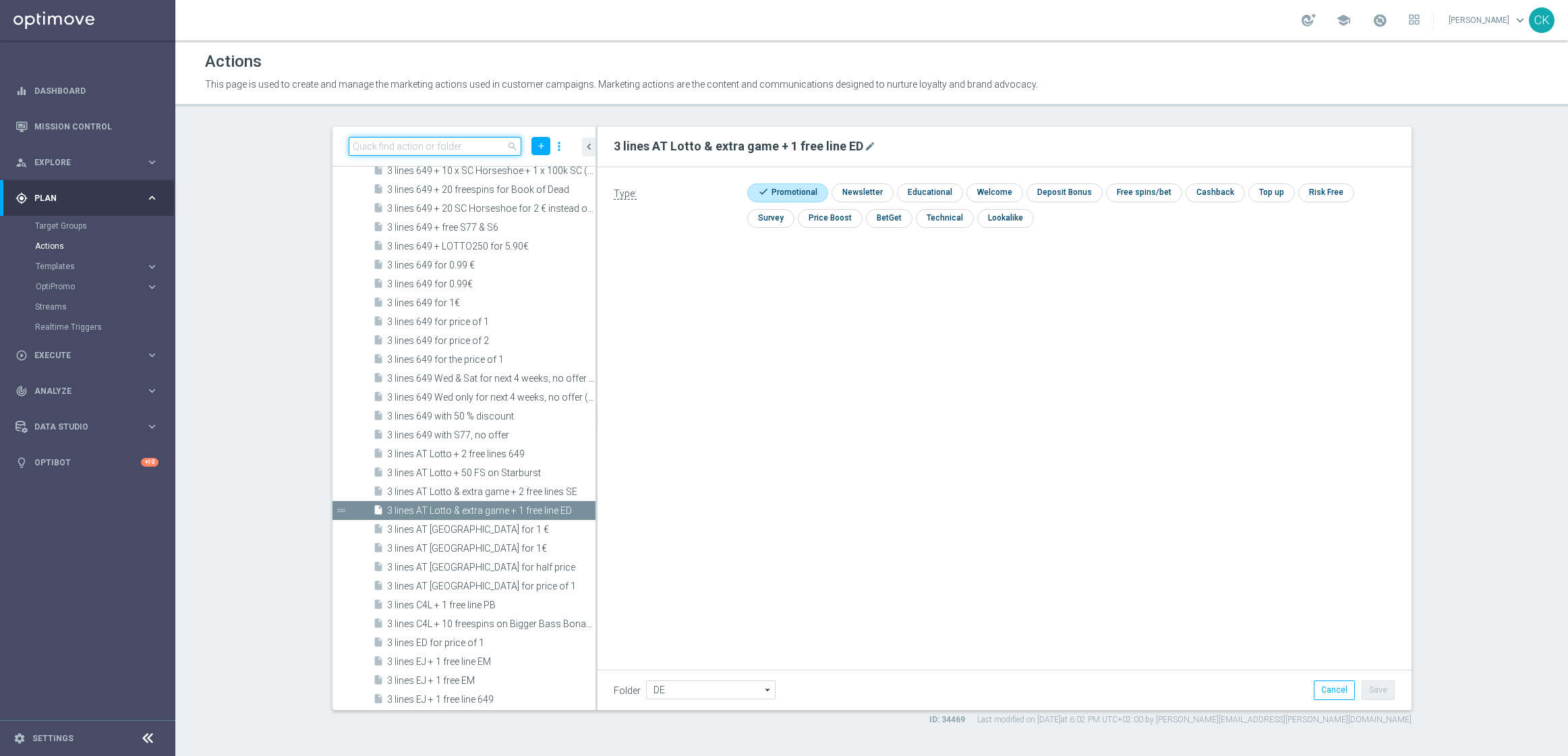
click at [462, 144] on input at bounding box center [435, 147] width 174 height 19
paste input "6 lines AT Lotto & extra Game for 9,90€"
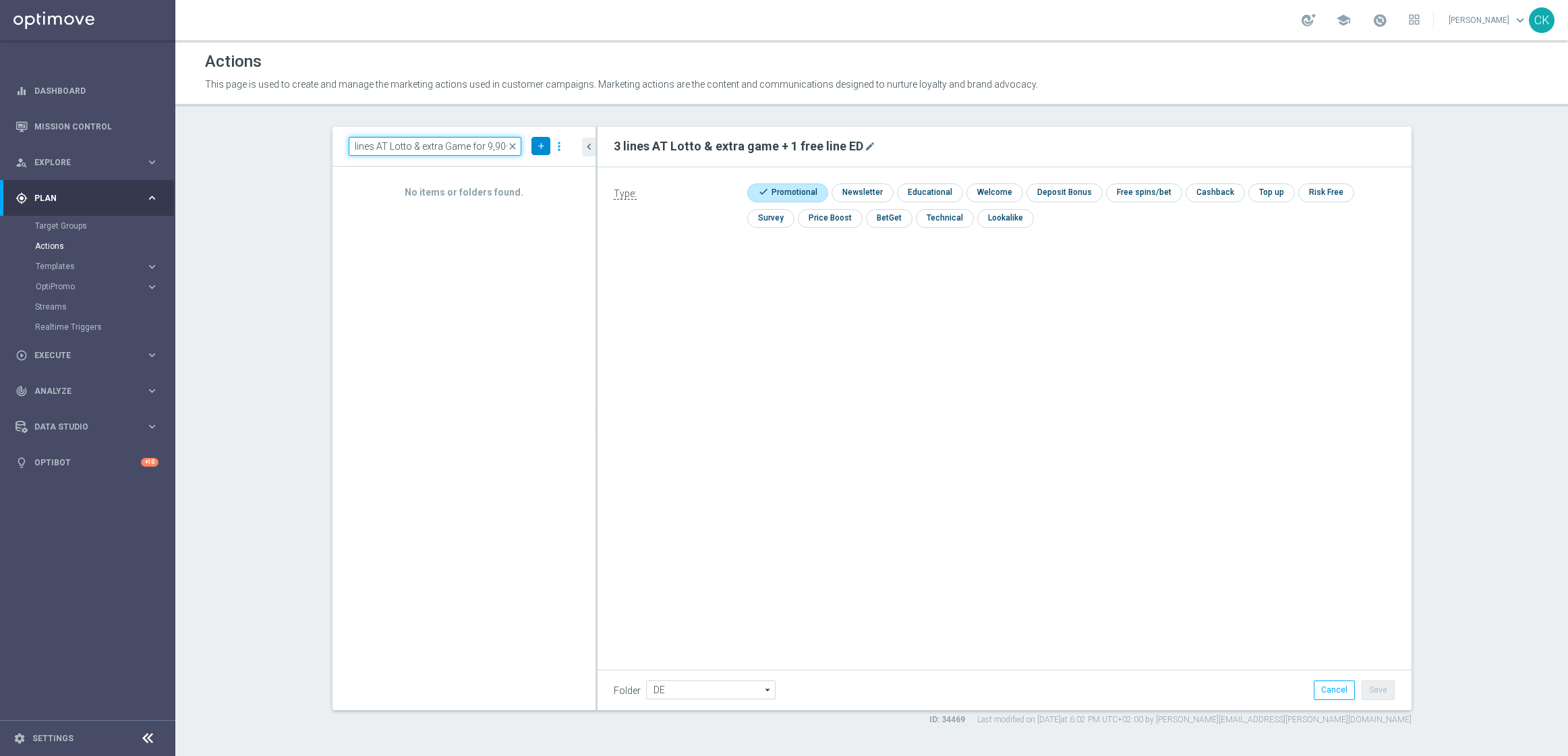
type input "6 lines AT Lotto & extra Game for 9,90€"
click at [540, 141] on icon "add" at bounding box center [541, 146] width 10 height 10
click at [528, 168] on span "New Action" at bounding box center [517, 169] width 42 height 9
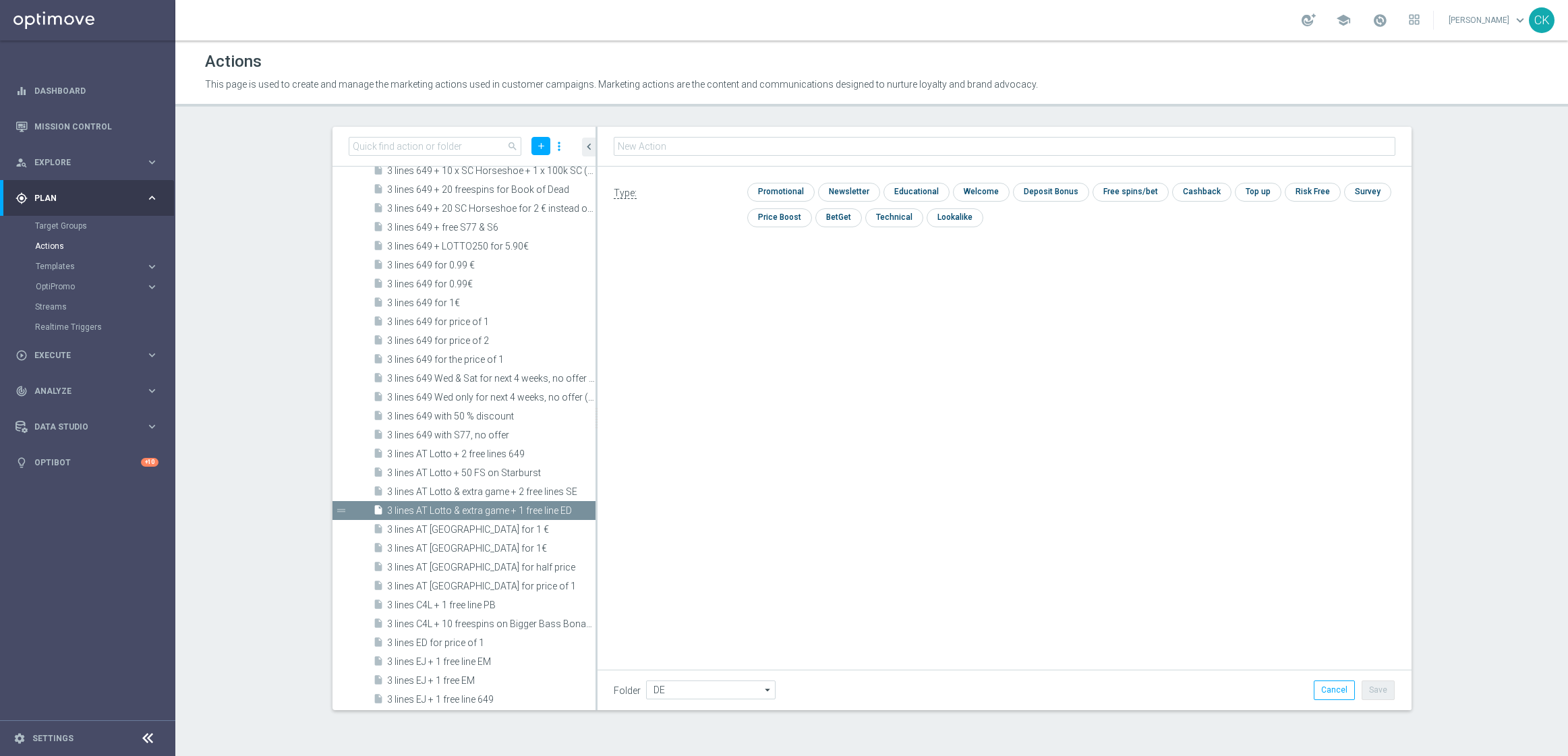
type input "6 lines AT Lotto & extra Game for 9,90€"
click at [761, 192] on input "checkbox" at bounding box center [780, 192] width 64 height 18
checkbox input "true"
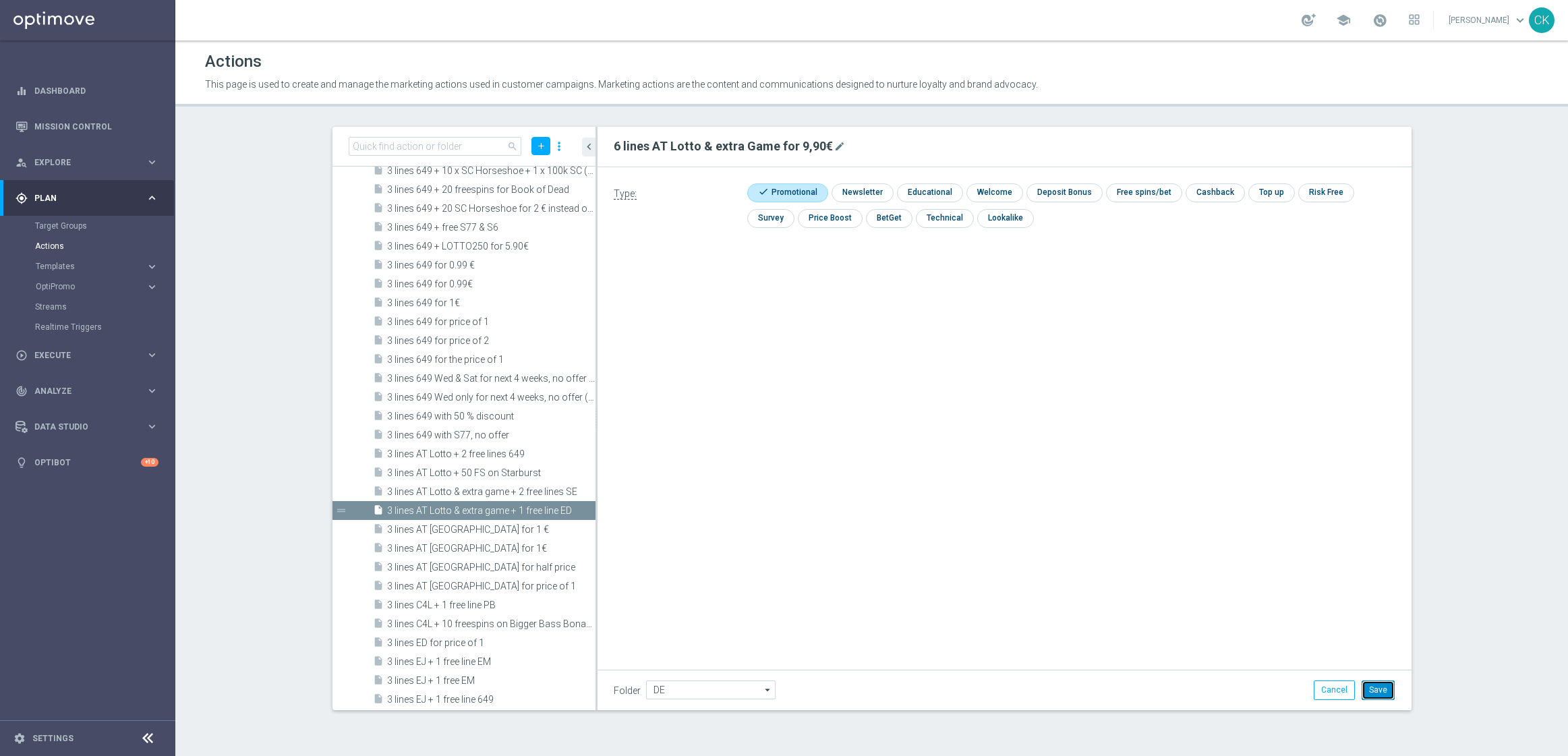
click at [1381, 687] on button "Save" at bounding box center [1378, 690] width 33 height 19
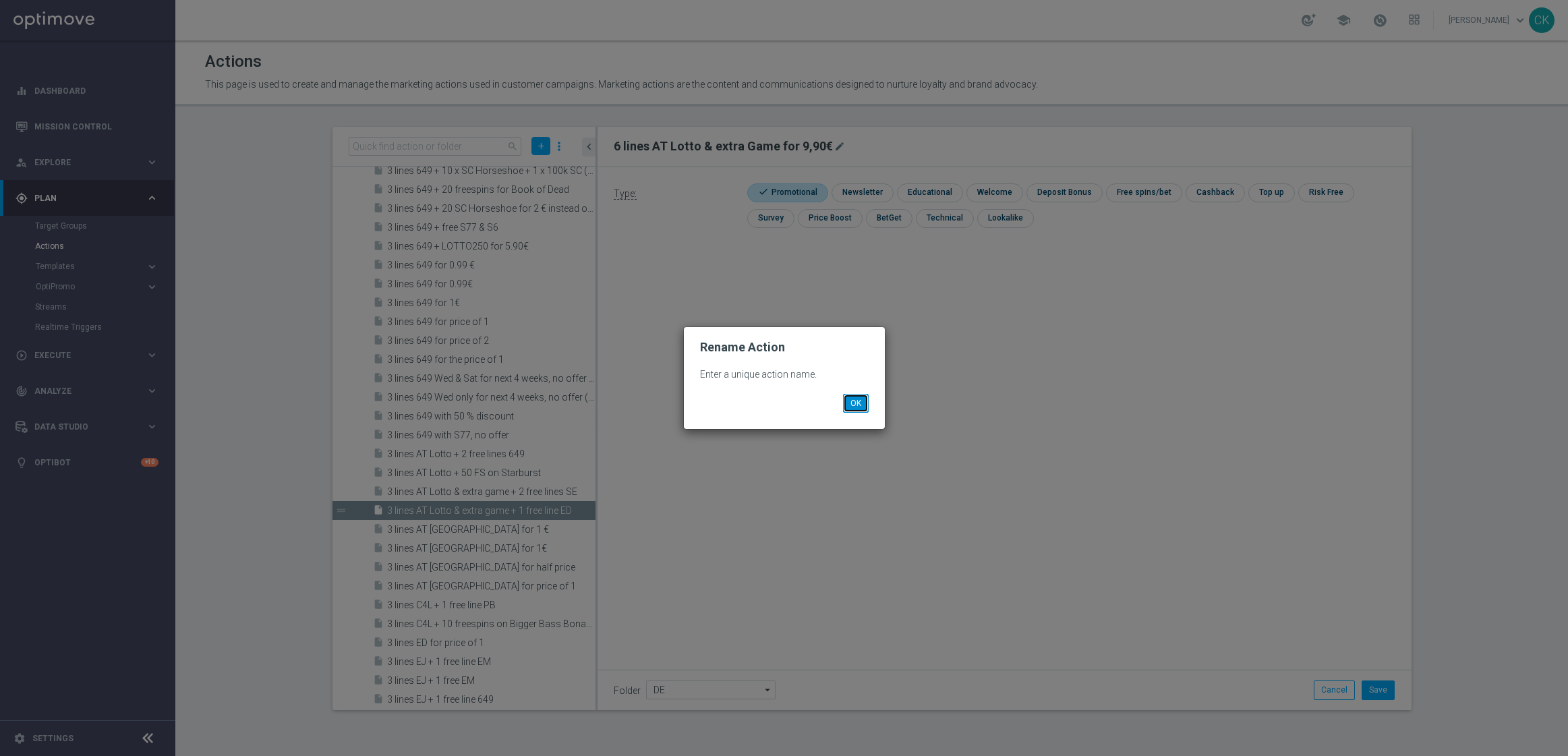
click at [854, 402] on button "OK" at bounding box center [855, 403] width 26 height 19
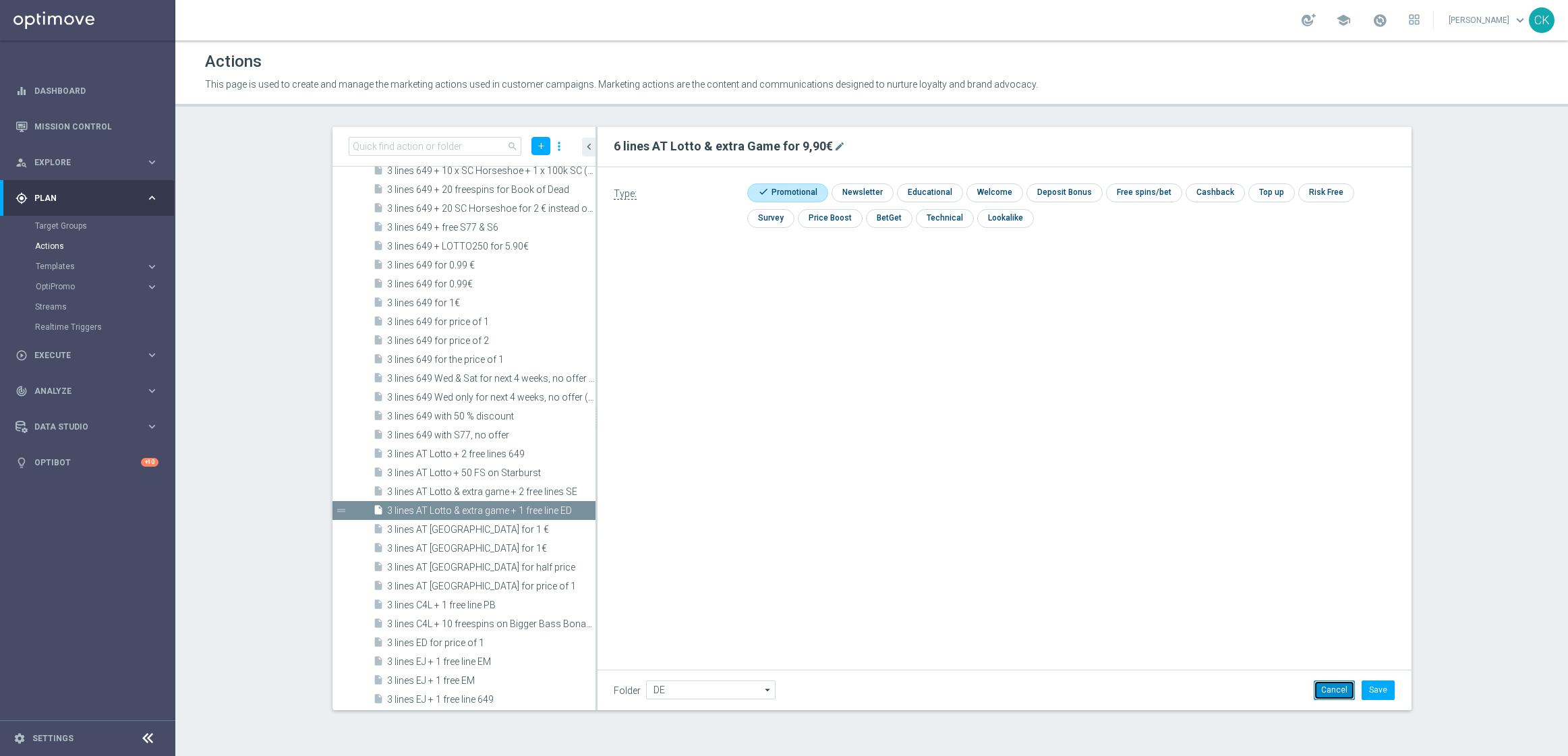
click at [1337, 690] on button "Cancel" at bounding box center [1335, 690] width 41 height 19
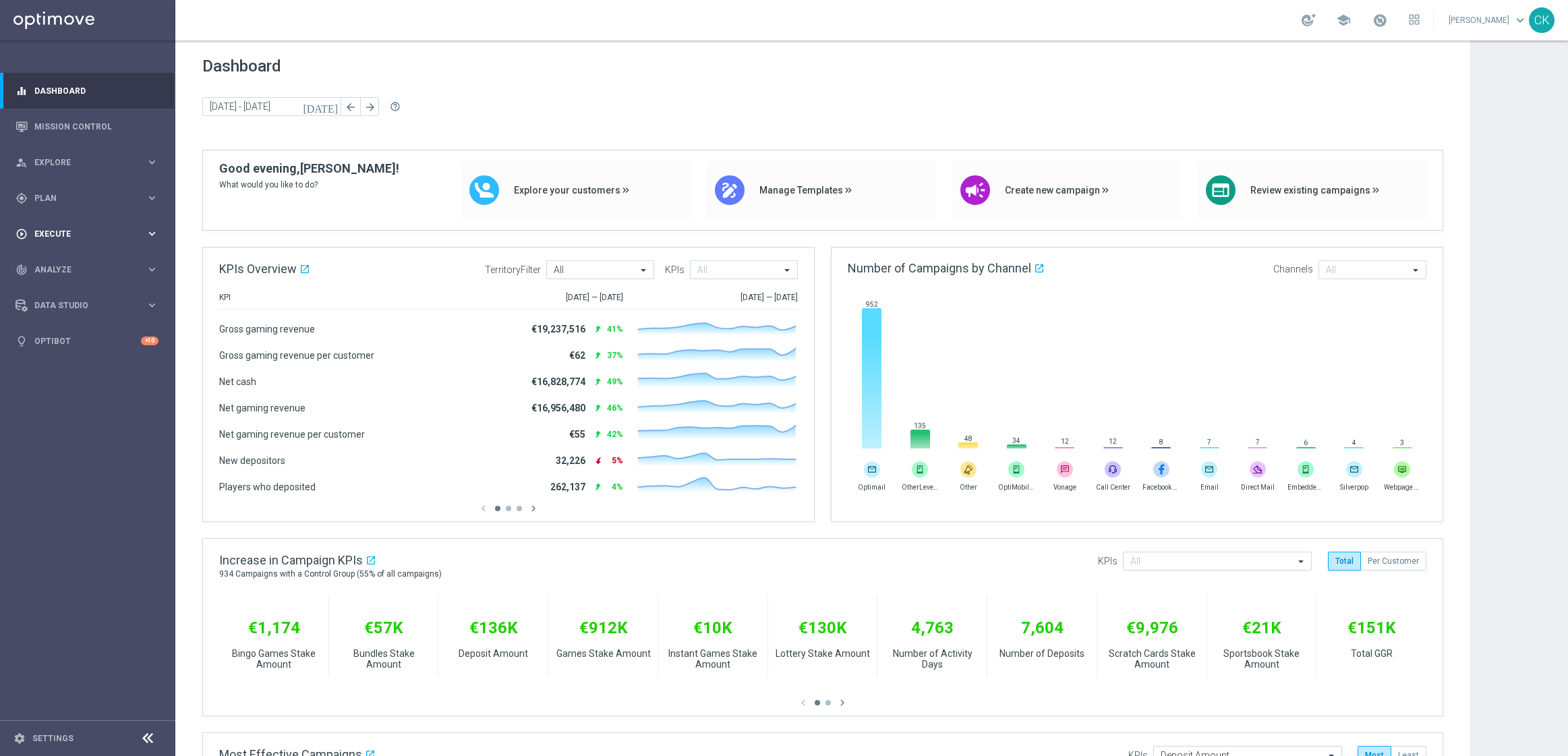
click at [40, 230] on span "Execute" at bounding box center [90, 233] width 112 height 8
click at [53, 257] on link "Campaign Builder" at bounding box center [88, 261] width 105 height 11
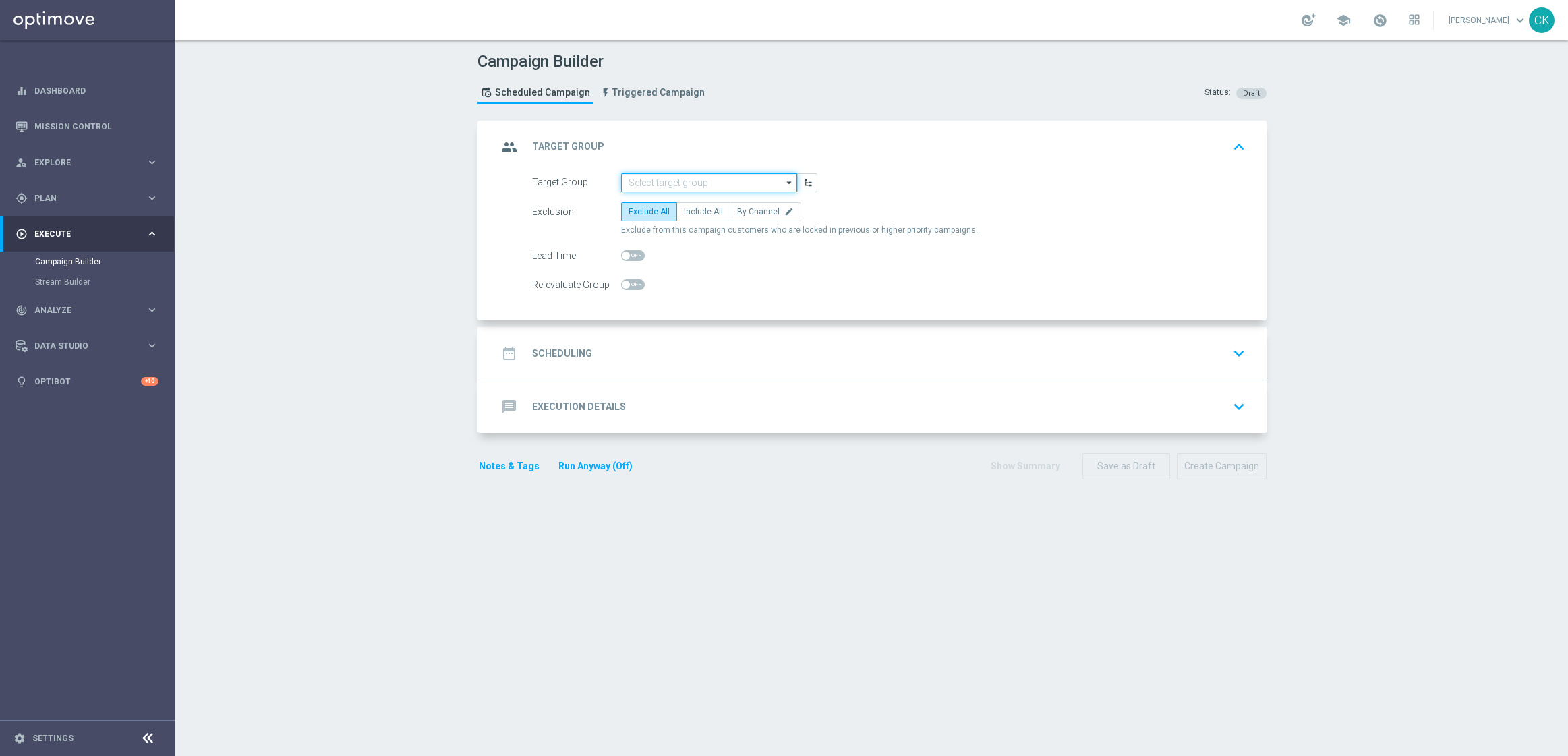
click at [661, 177] on input at bounding box center [709, 183] width 176 height 19
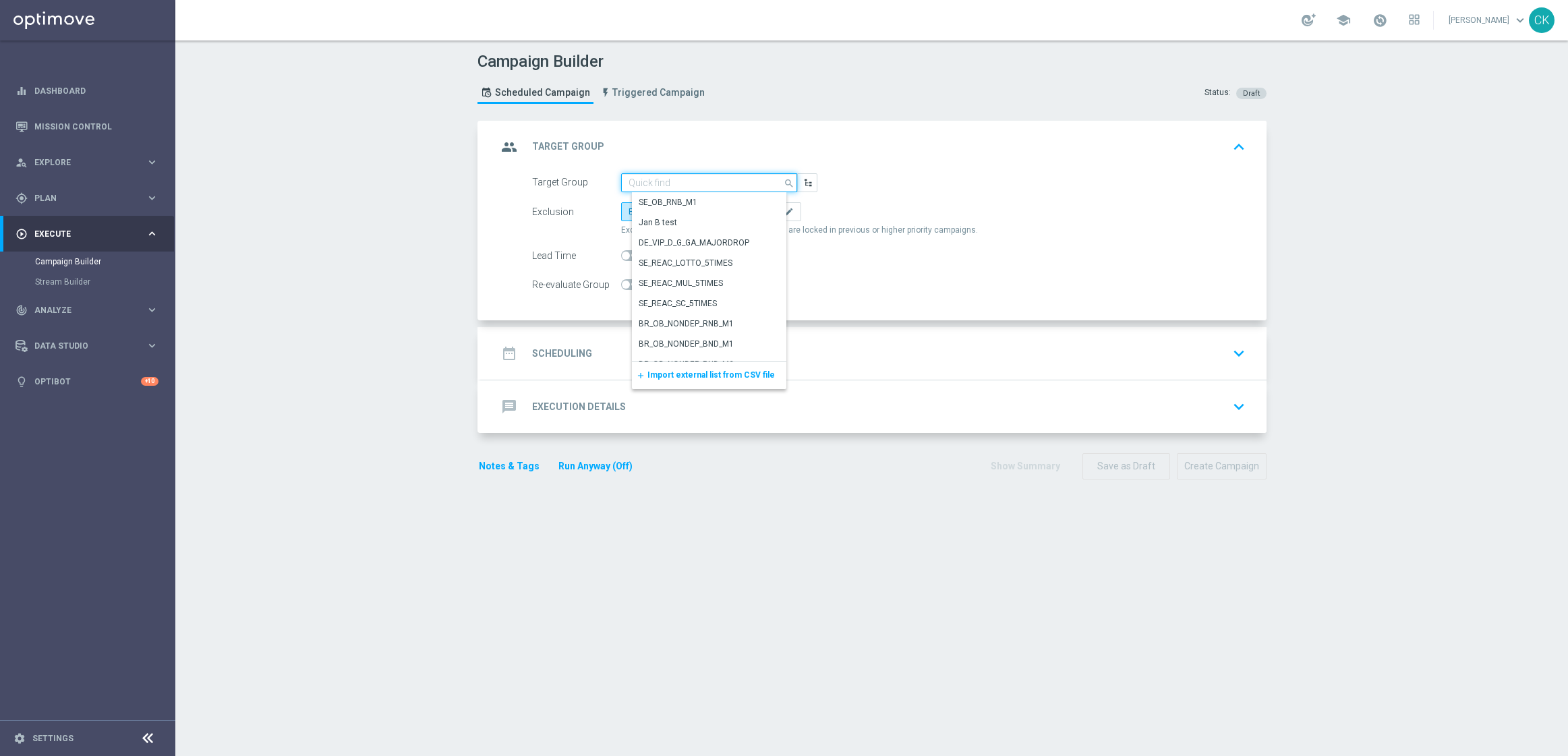
paste input "DE_SB_ACTIVE"
click at [675, 198] on div "DE_SB_ACTIVE" at bounding box center [667, 203] width 55 height 12
type input "DE_SB_ACTIVE"
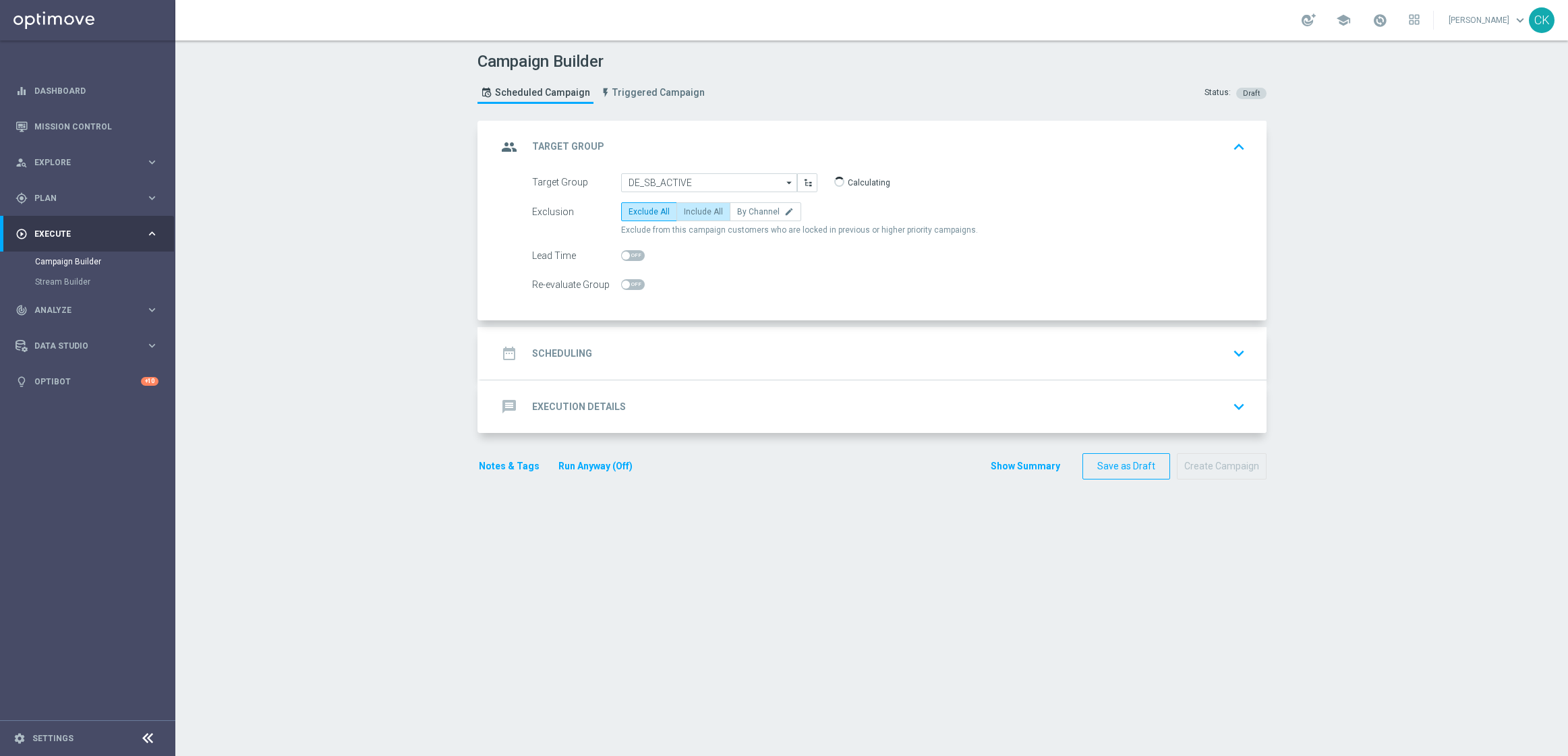
click at [689, 214] on span "Include All" at bounding box center [704, 211] width 39 height 9
click at [689, 214] on input "Include All" at bounding box center [688, 214] width 9 height 9
radio input "true"
click at [559, 350] on h2 "Scheduling" at bounding box center [562, 354] width 60 height 13
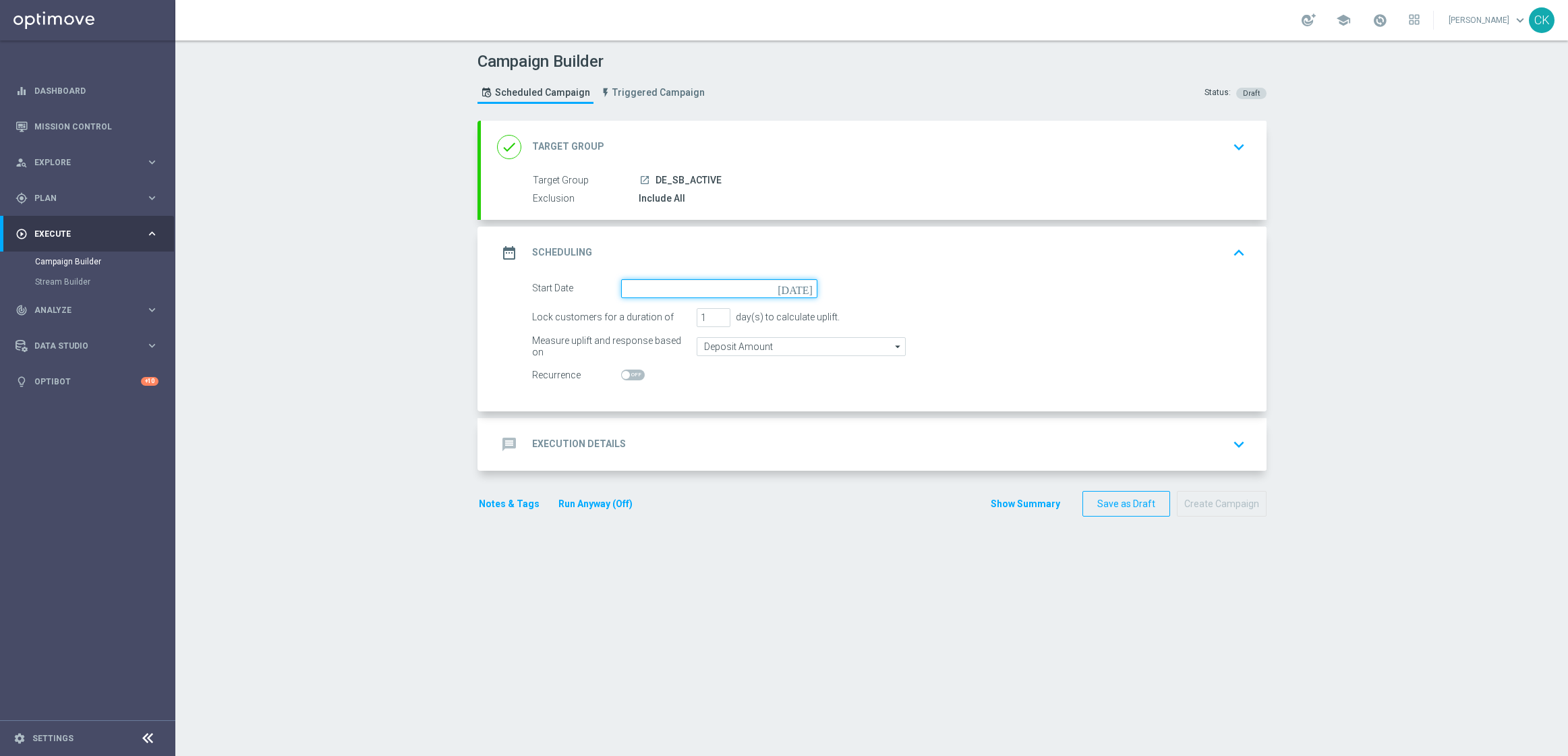
click at [686, 286] on input at bounding box center [719, 289] width 196 height 19
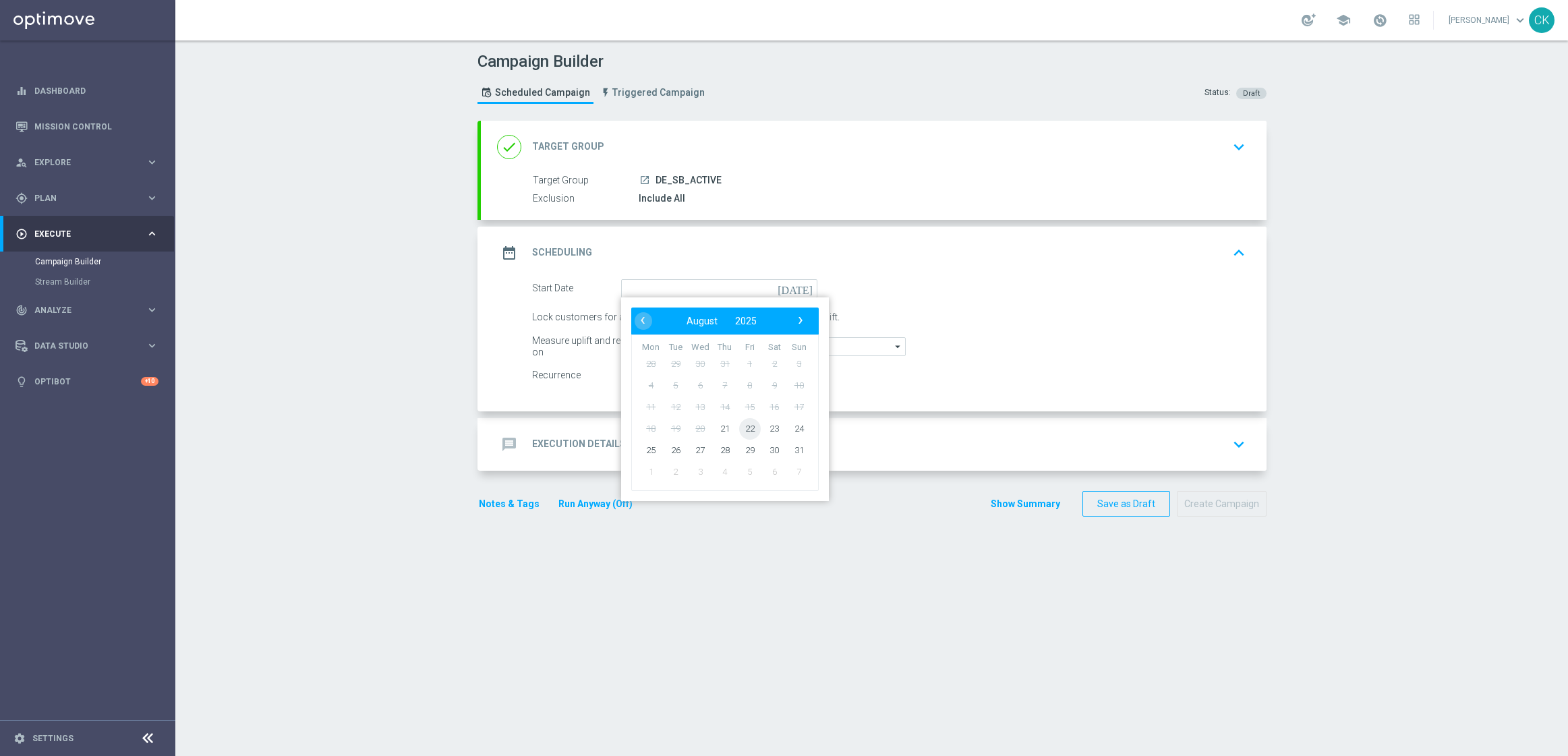
click at [745, 426] on span "22" at bounding box center [750, 428] width 22 height 22
type input "[DATE]"
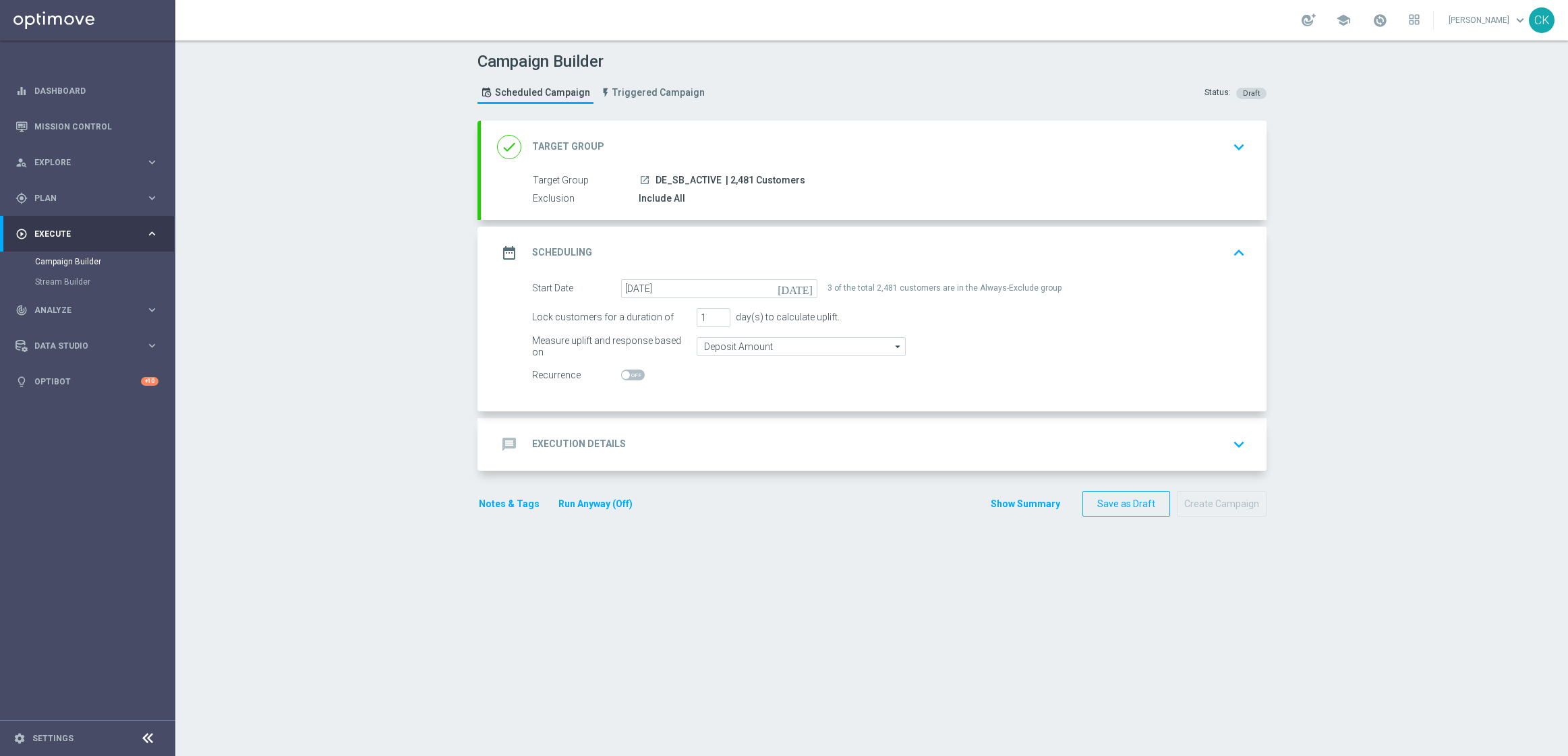
click at [540, 442] on h2 "Execution Details" at bounding box center [579, 444] width 94 height 13
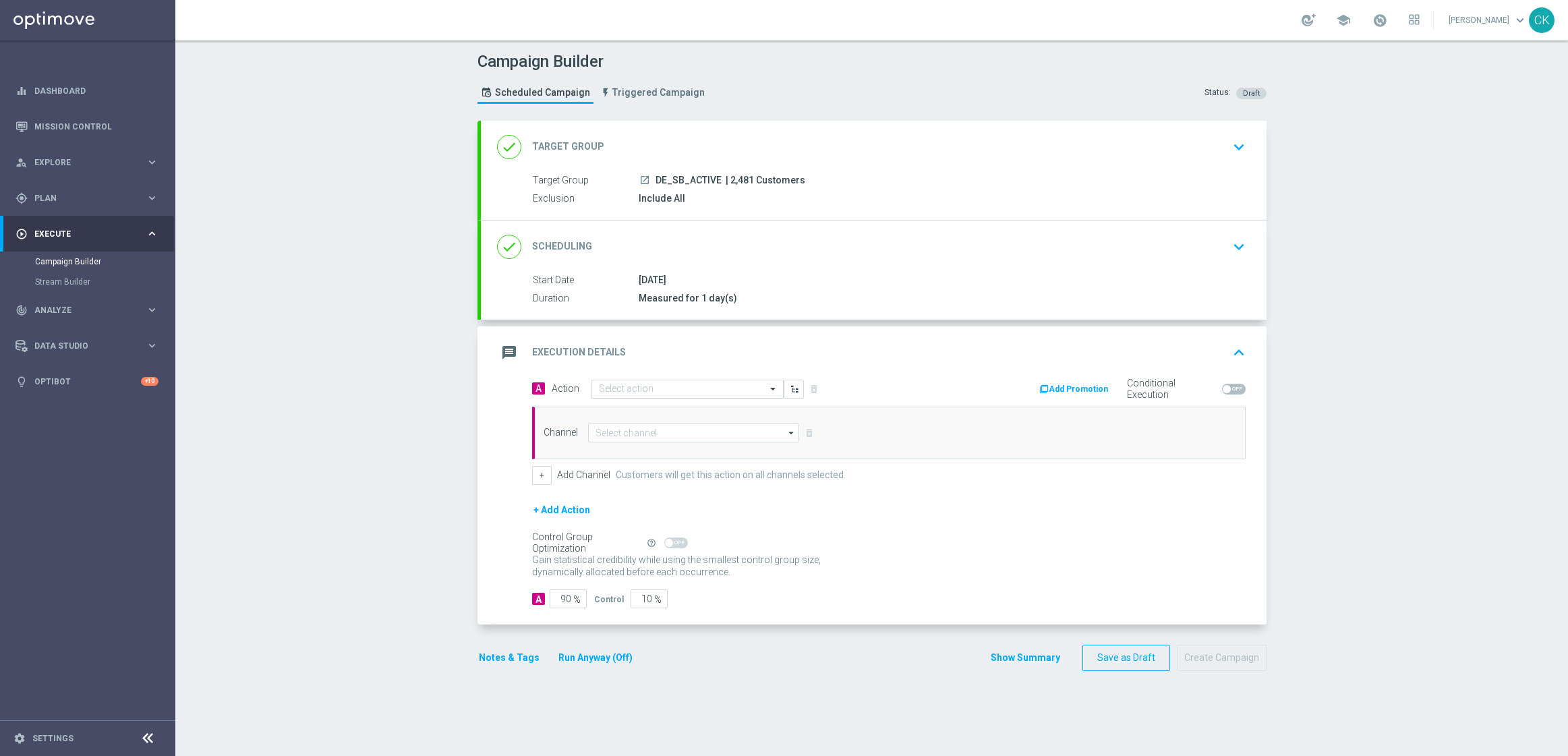
click at [646, 386] on input "text" at bounding box center [674, 389] width 150 height 12
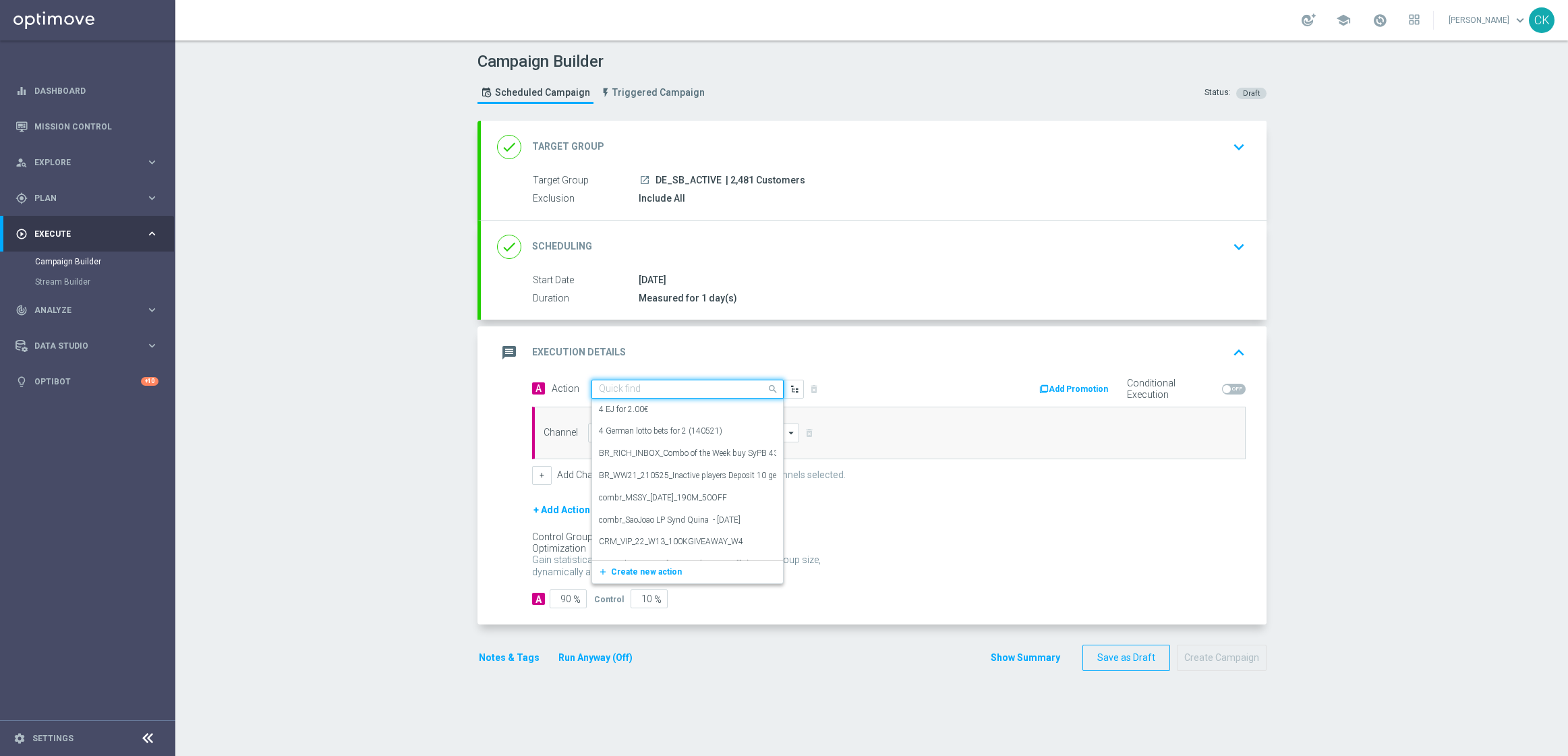
paste input "Sport Bet 5€, Get 10€"
type input "Sport Bet 5€, Get 10€"
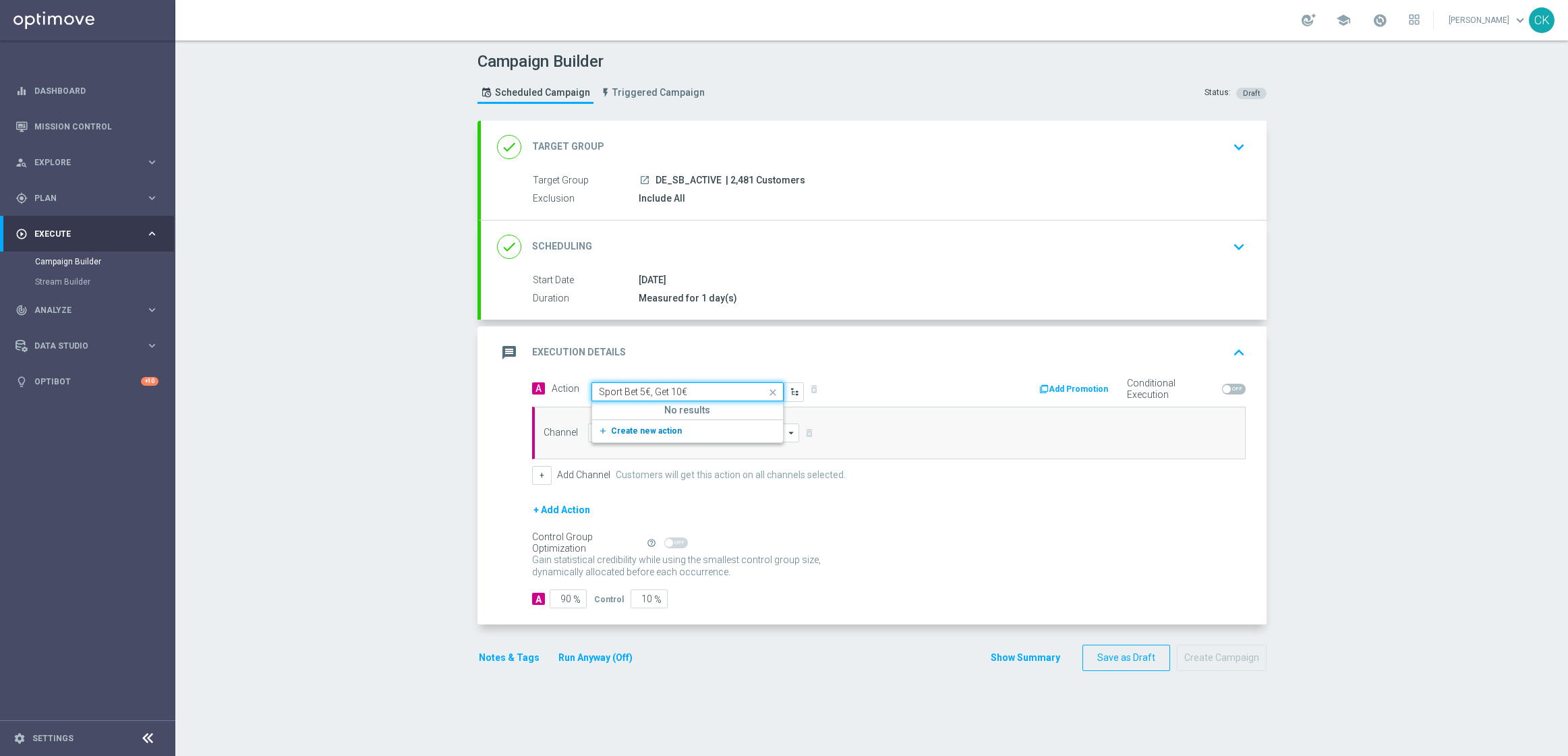
click at [616, 429] on span "Create new action" at bounding box center [646, 430] width 71 height 9
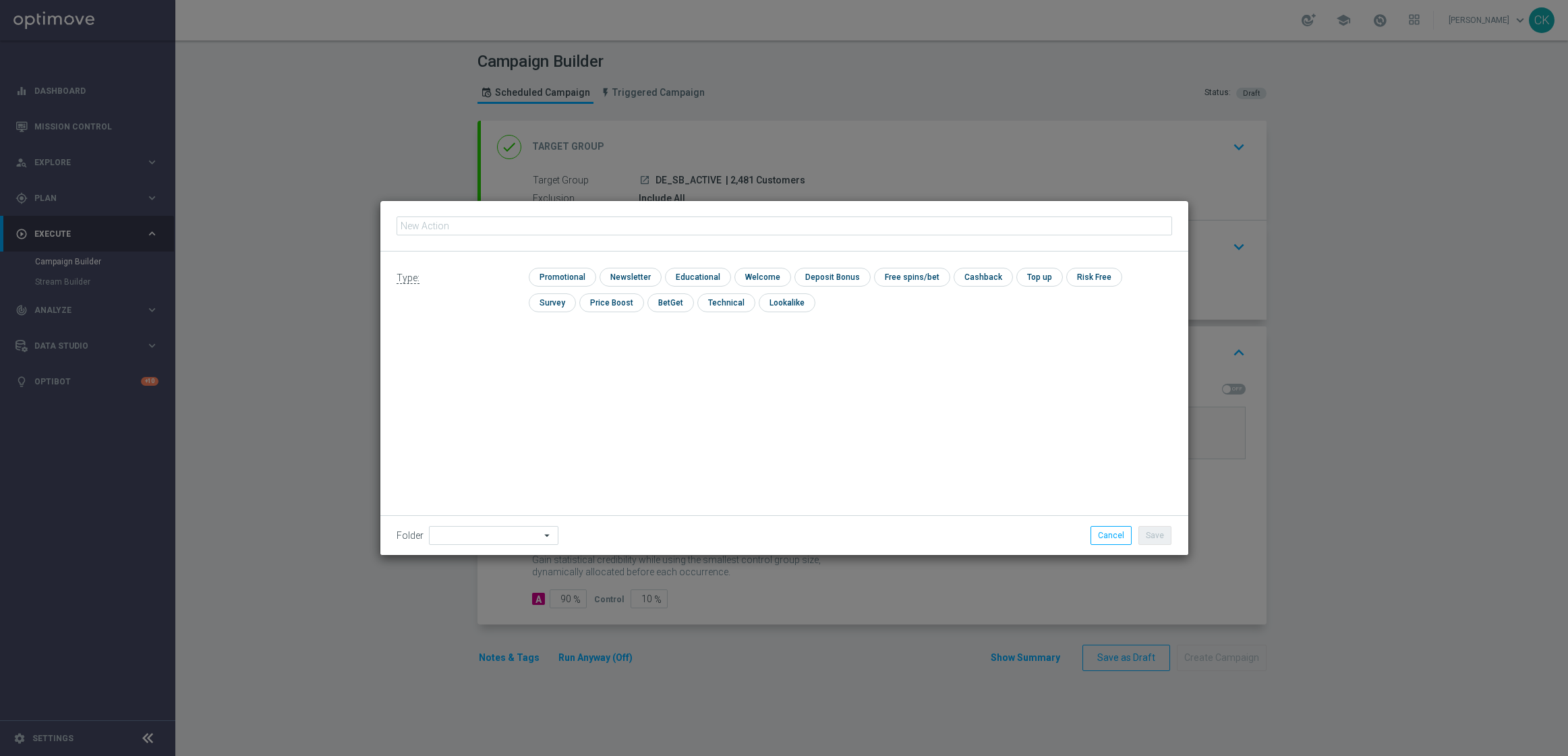
type input "Sport Bet 5€, Get 10€"
click at [560, 273] on input "checkbox" at bounding box center [561, 276] width 64 height 18
checkbox input "true"
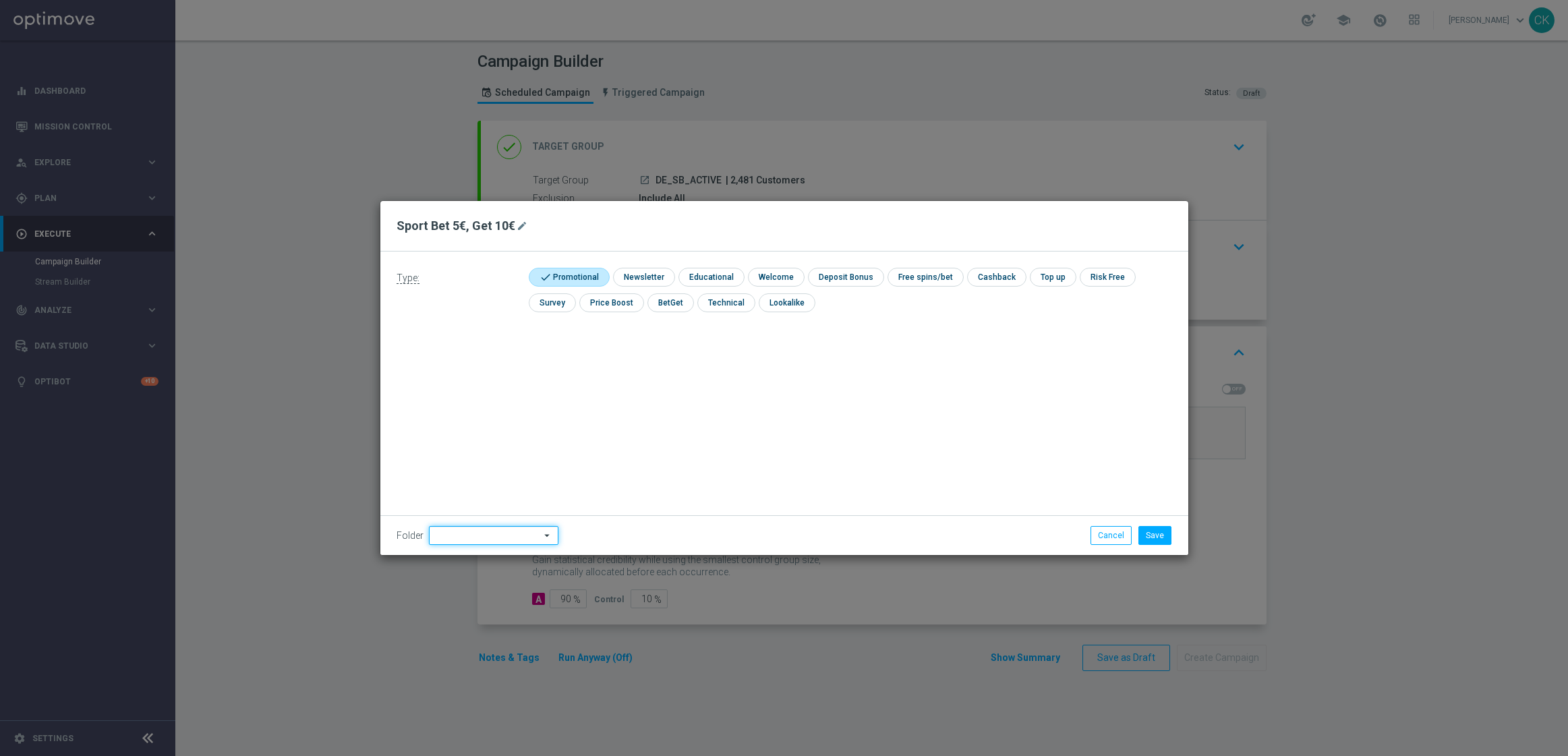
click at [494, 534] on input at bounding box center [494, 535] width 130 height 19
click at [465, 410] on div "DE" at bounding box center [493, 417] width 106 height 20
type input "DE"
click at [659, 393] on div "Type: check Promotional check Newsletter check Educational check Welcome check …" at bounding box center [785, 403] width 808 height 303
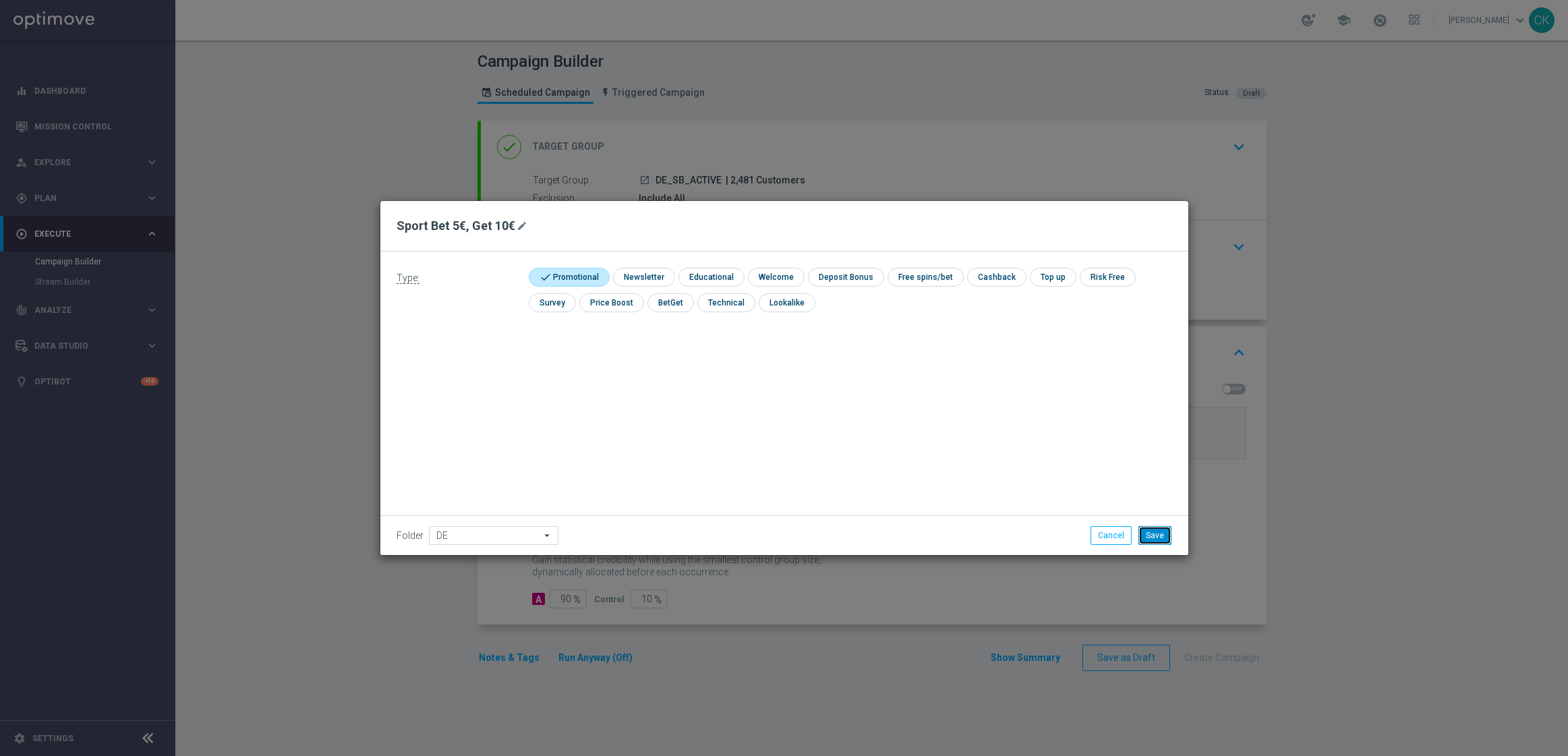
click at [1159, 539] on button "Save" at bounding box center [1154, 535] width 33 height 19
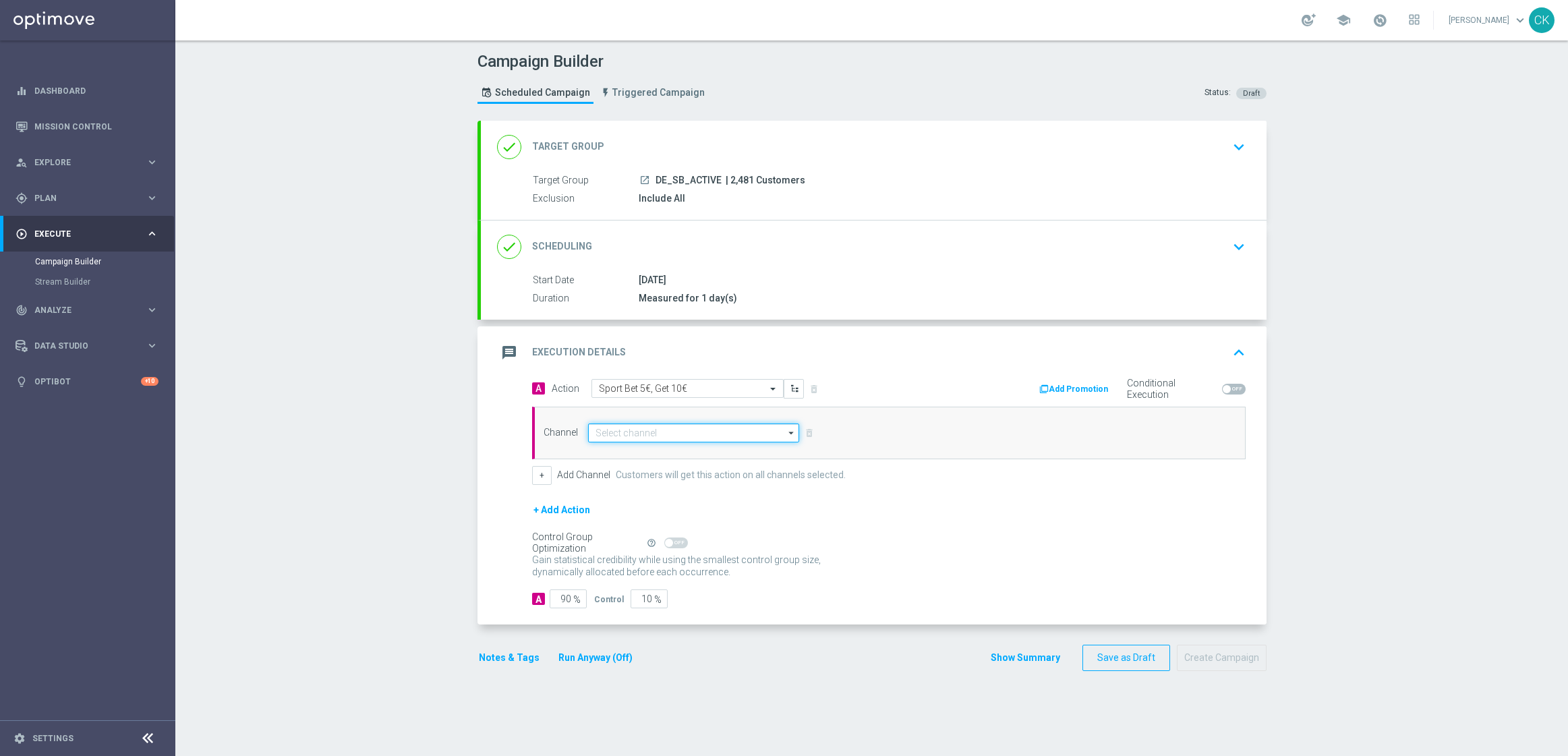
click at [637, 425] on input at bounding box center [694, 433] width 211 height 19
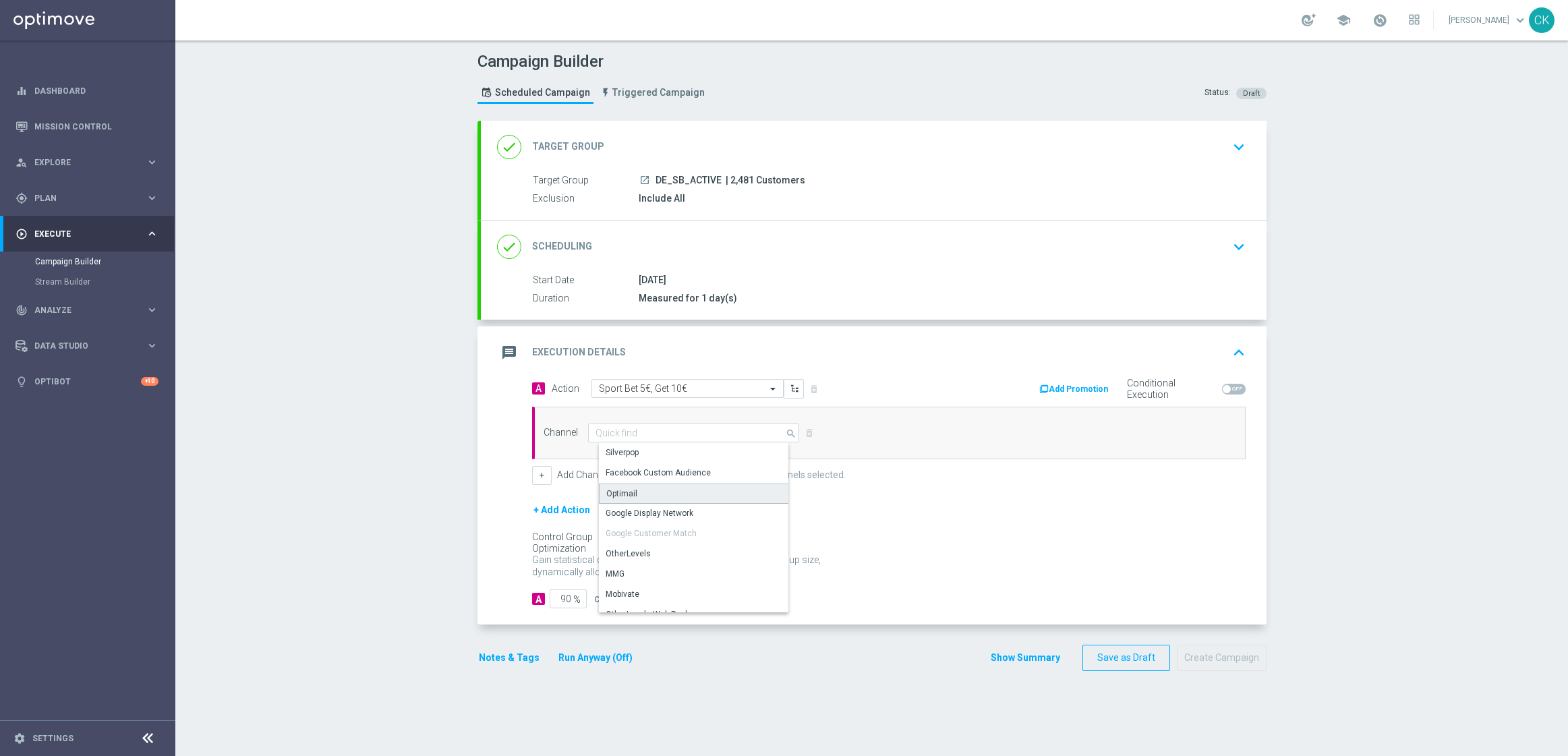
click at [637, 490] on div "Optimail" at bounding box center [699, 494] width 201 height 20
type input "Optimail"
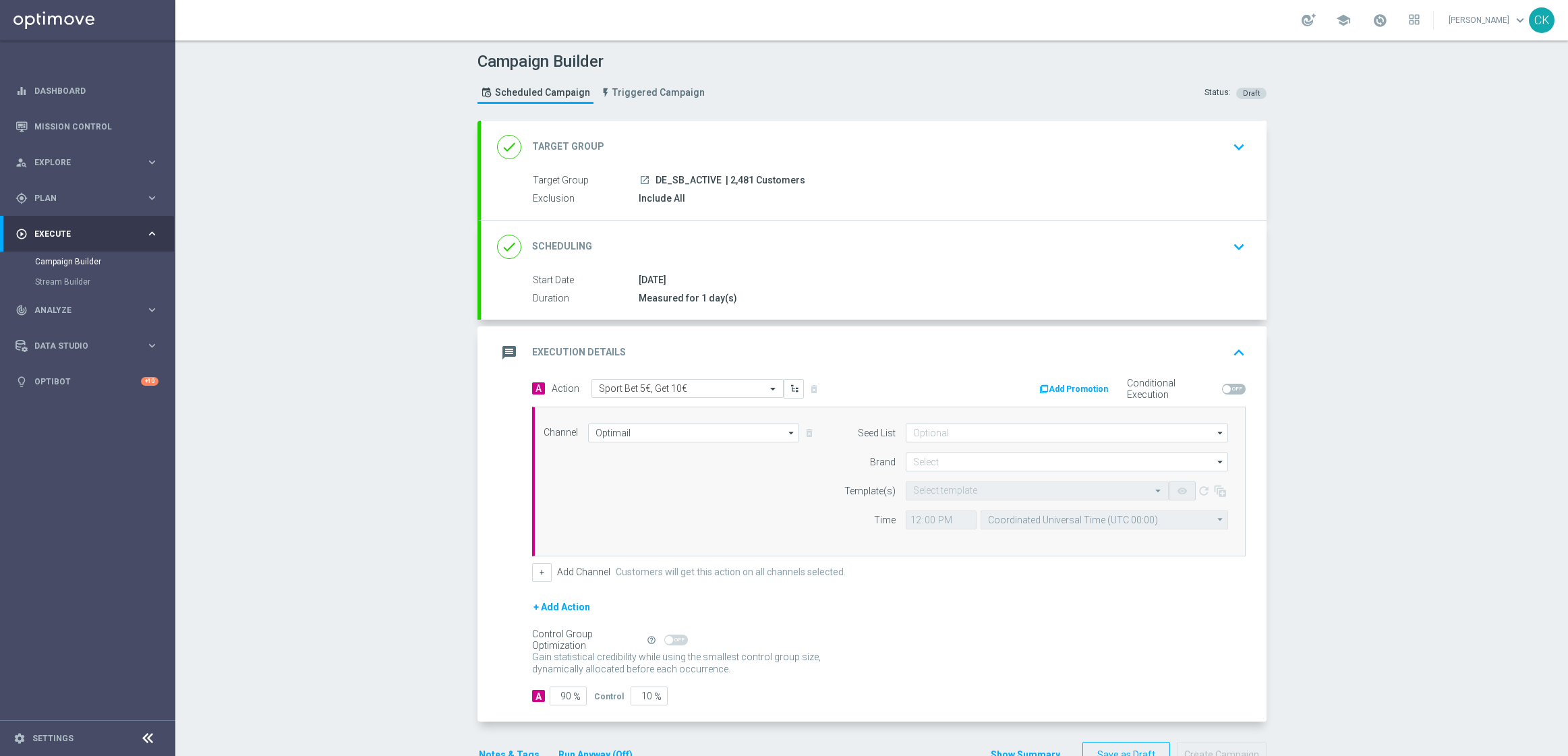
scroll to position [41, 0]
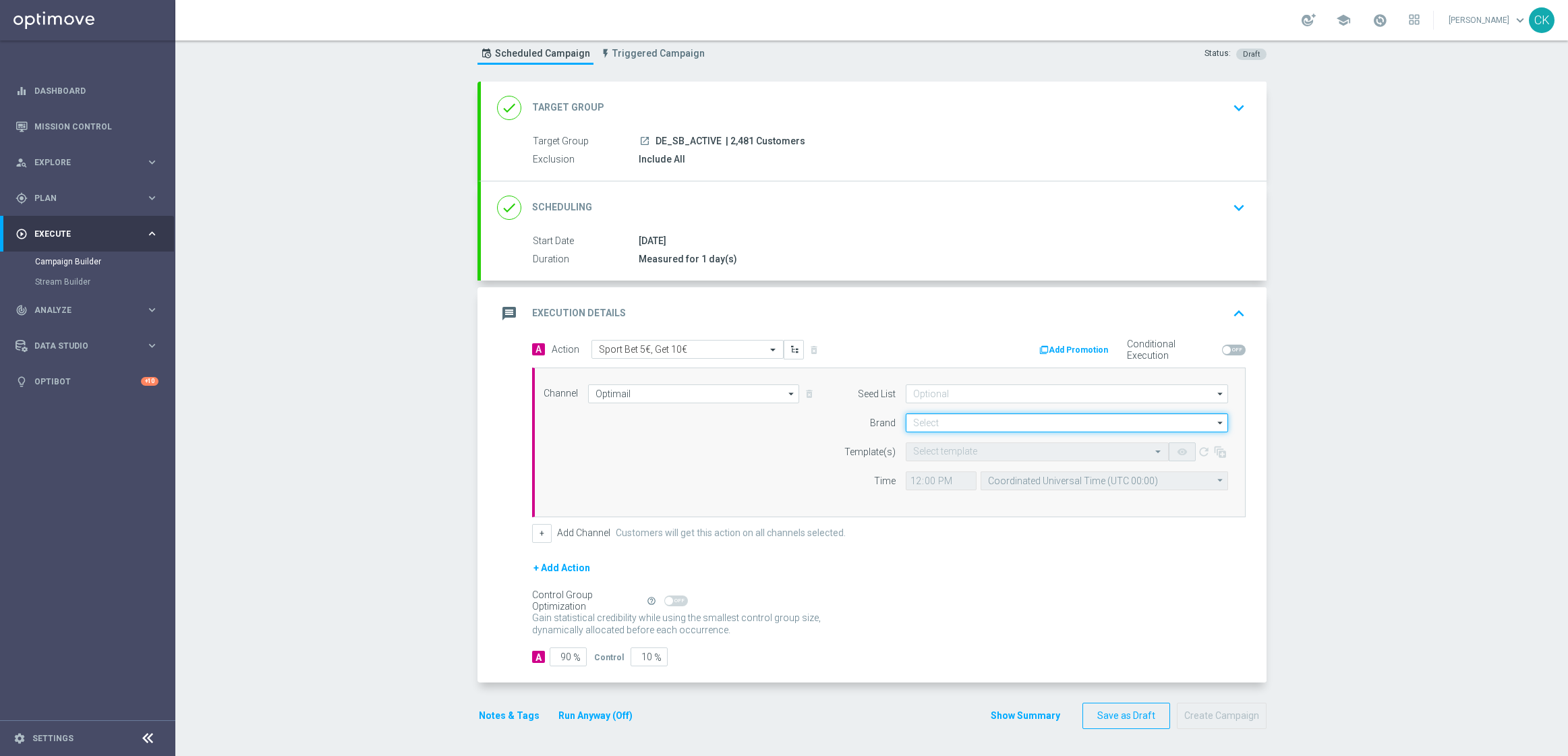
click at [974, 416] on input at bounding box center [1067, 423] width 322 height 19
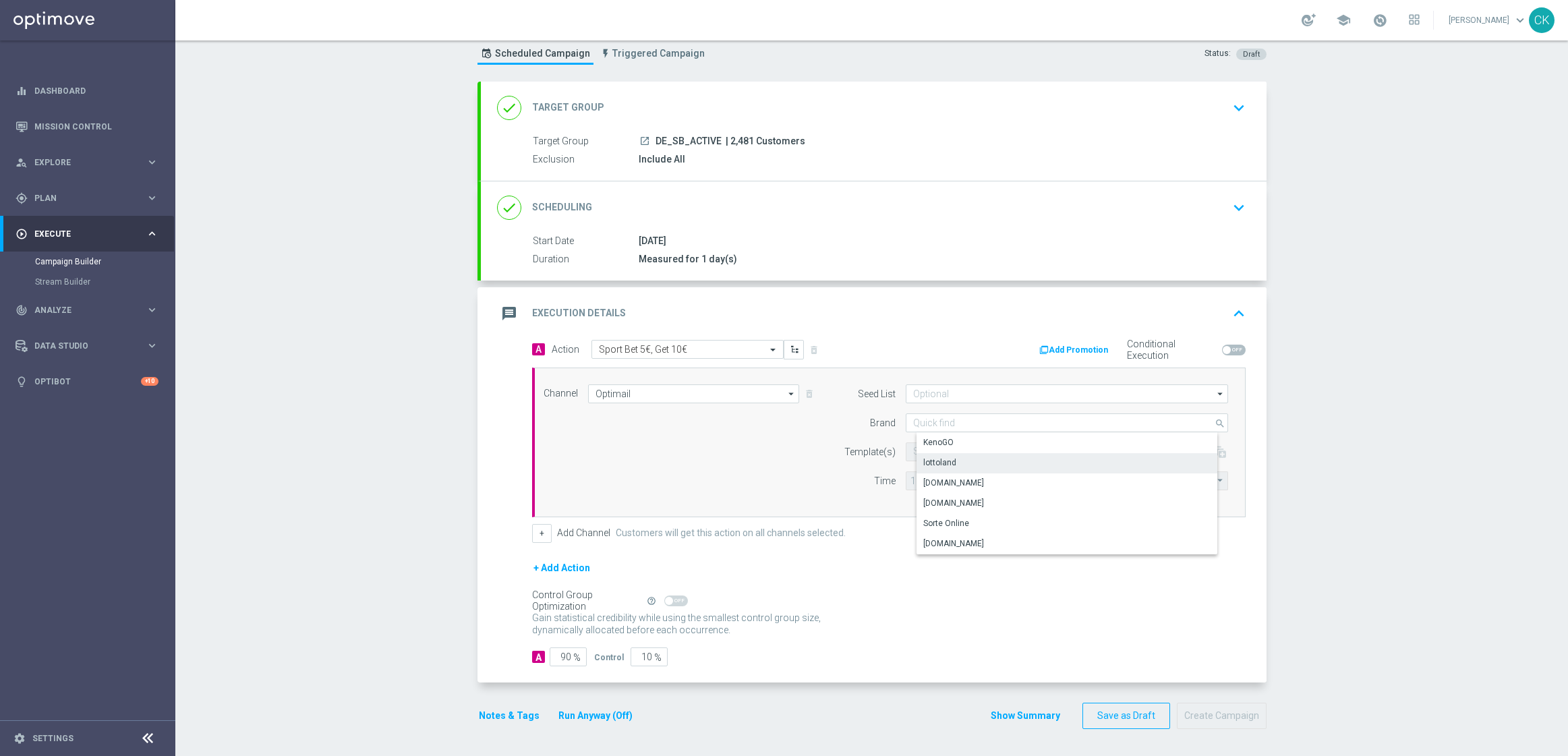
click at [934, 462] on div "lottoland" at bounding box center [939, 462] width 33 height 12
type input "lottoland"
click at [925, 452] on input "text" at bounding box center [1023, 452] width 221 height 12
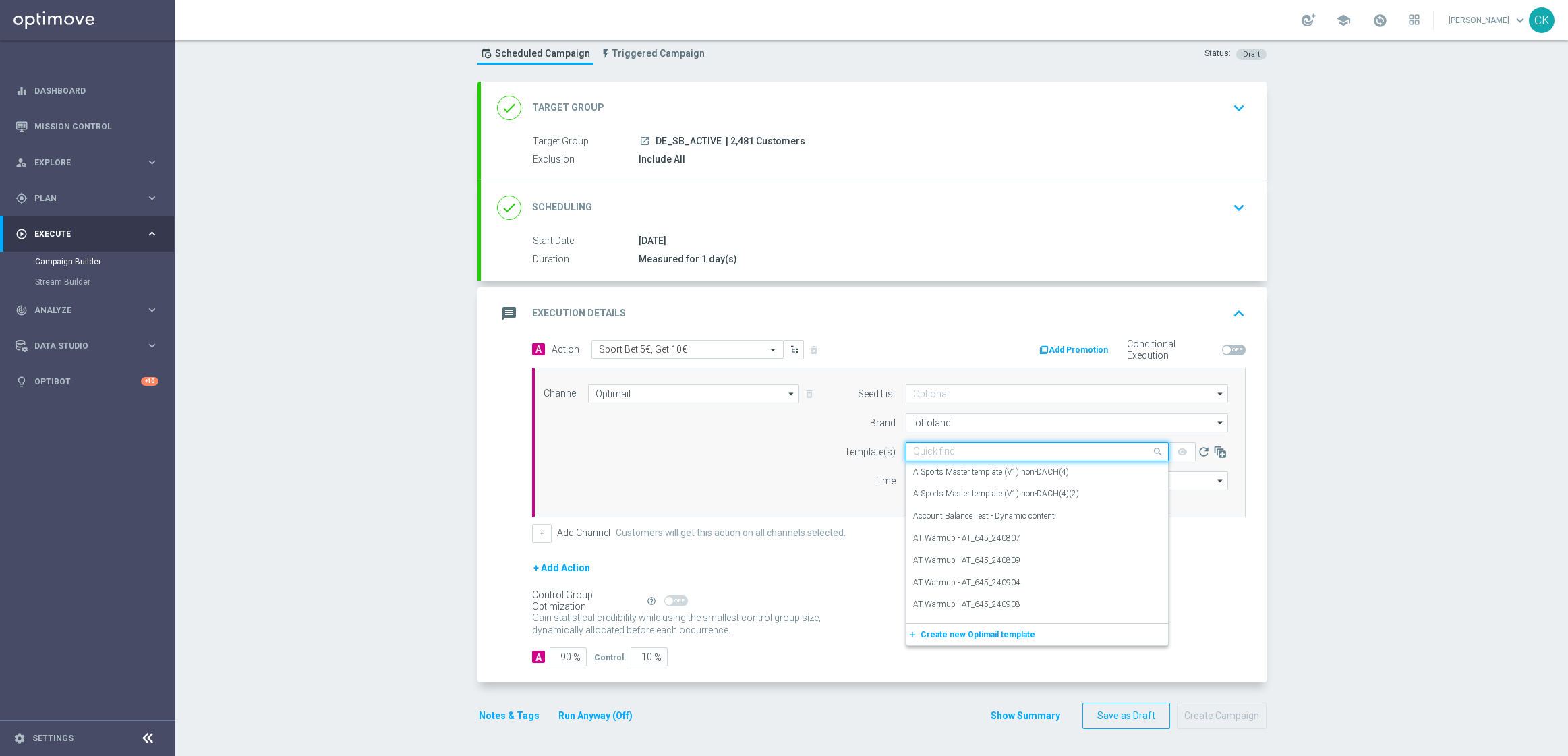
paste input "DE_ALL__SB_BET5GET5_250822__NVIP_EMA_TAC_SP"
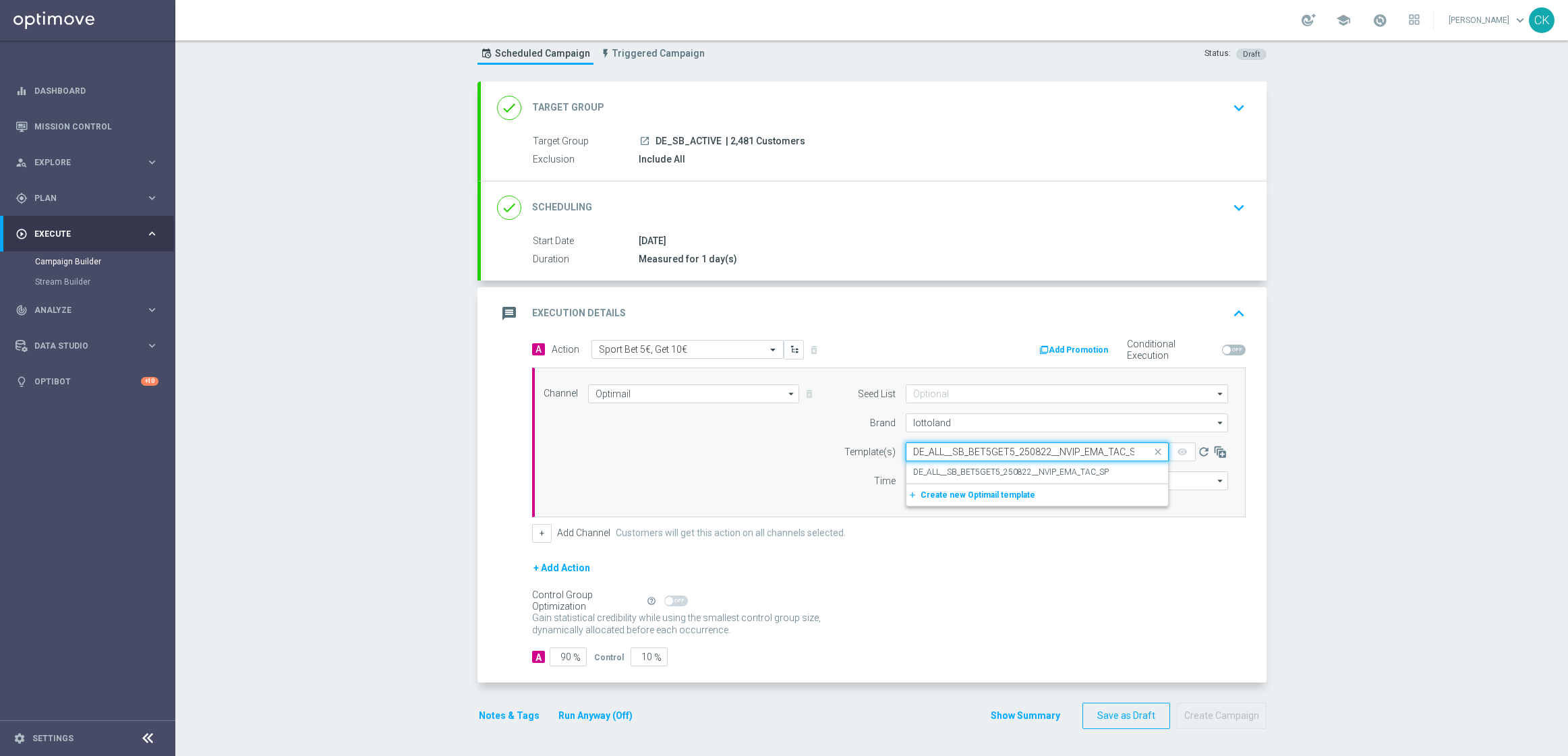
scroll to position [0, 4]
click at [929, 468] on label "DE_ALL__SB_BET5GET5_250822__NVIP_EMA_TAC_SP" at bounding box center [1011, 472] width 195 height 12
type input "DE_ALL__SB_BET5GET5_250822__NVIP_EMA_TAC_SP"
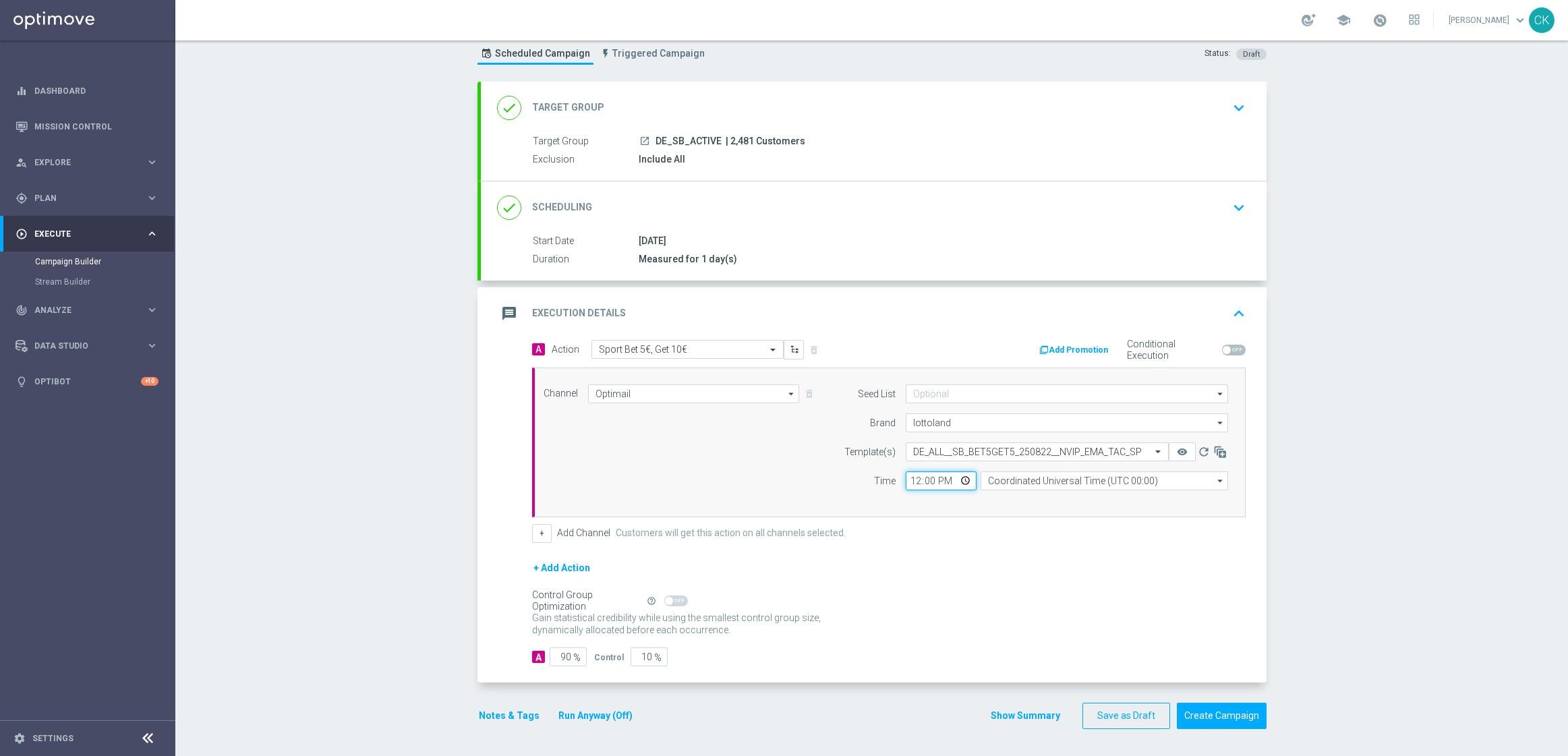
click at [912, 473] on input "12:00" at bounding box center [941, 480] width 71 height 19
type input "12:00"
click at [1012, 480] on input "Coordinated Universal Time (UTC 00:00)" at bounding box center [1104, 480] width 247 height 19
click at [1014, 494] on div "Central European Time ([GEOGRAPHIC_DATA]) (UTC +02:00)" at bounding box center [1109, 500] width 220 height 12
type input "Central European Time ([GEOGRAPHIC_DATA]) (UTC +02:00)"
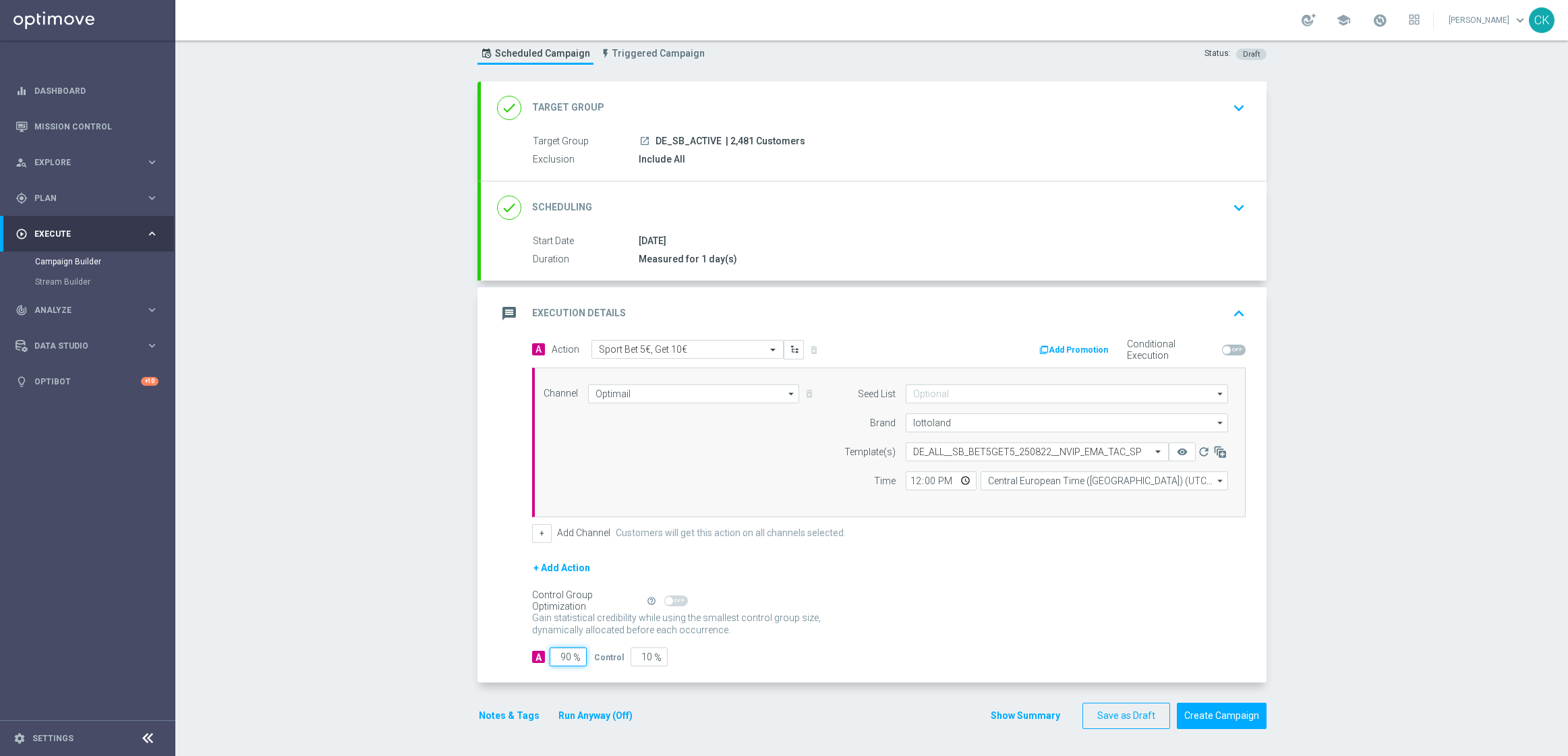
click at [566, 656] on input "90" at bounding box center [568, 657] width 37 height 19
type input "9"
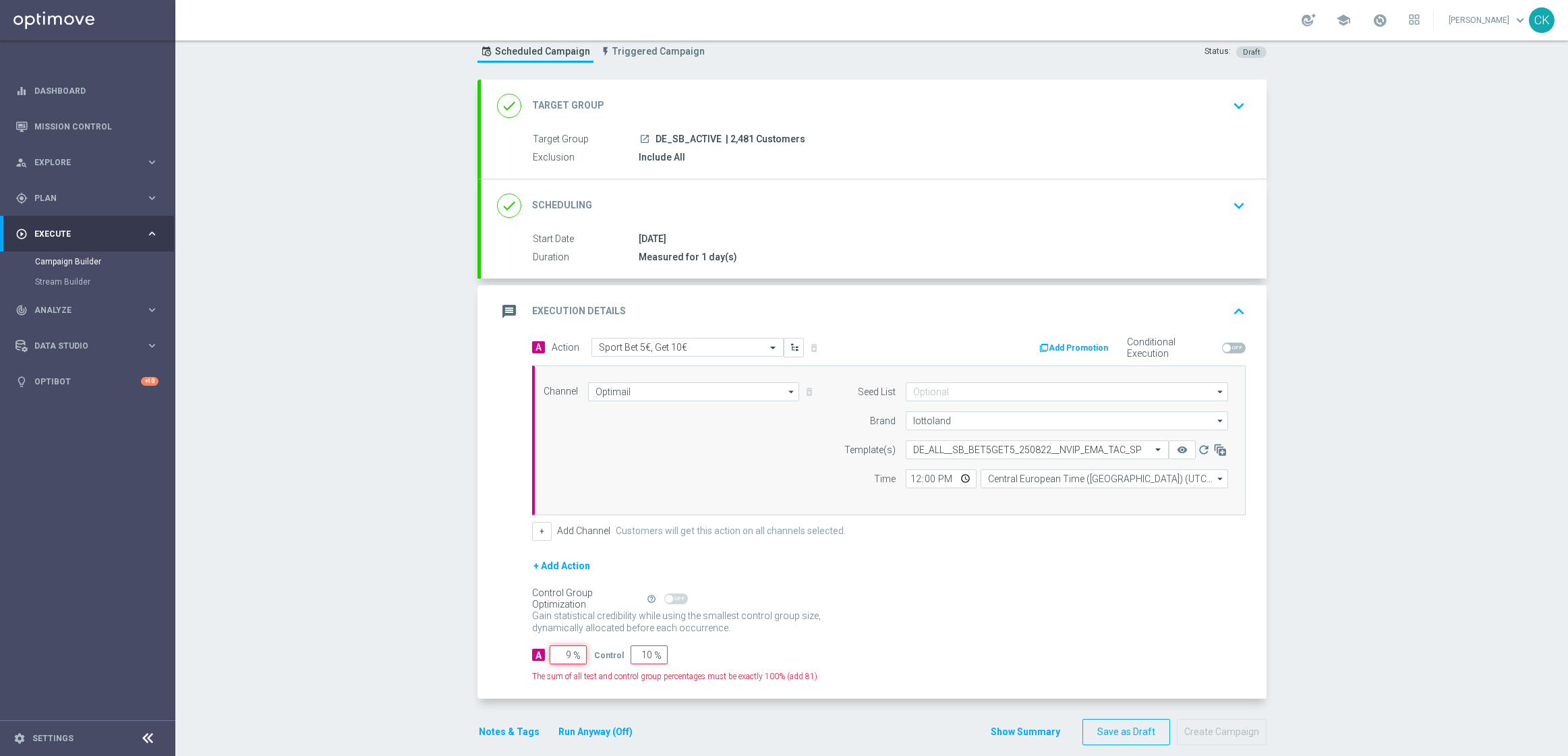
type input "91"
type input "98"
type input "2"
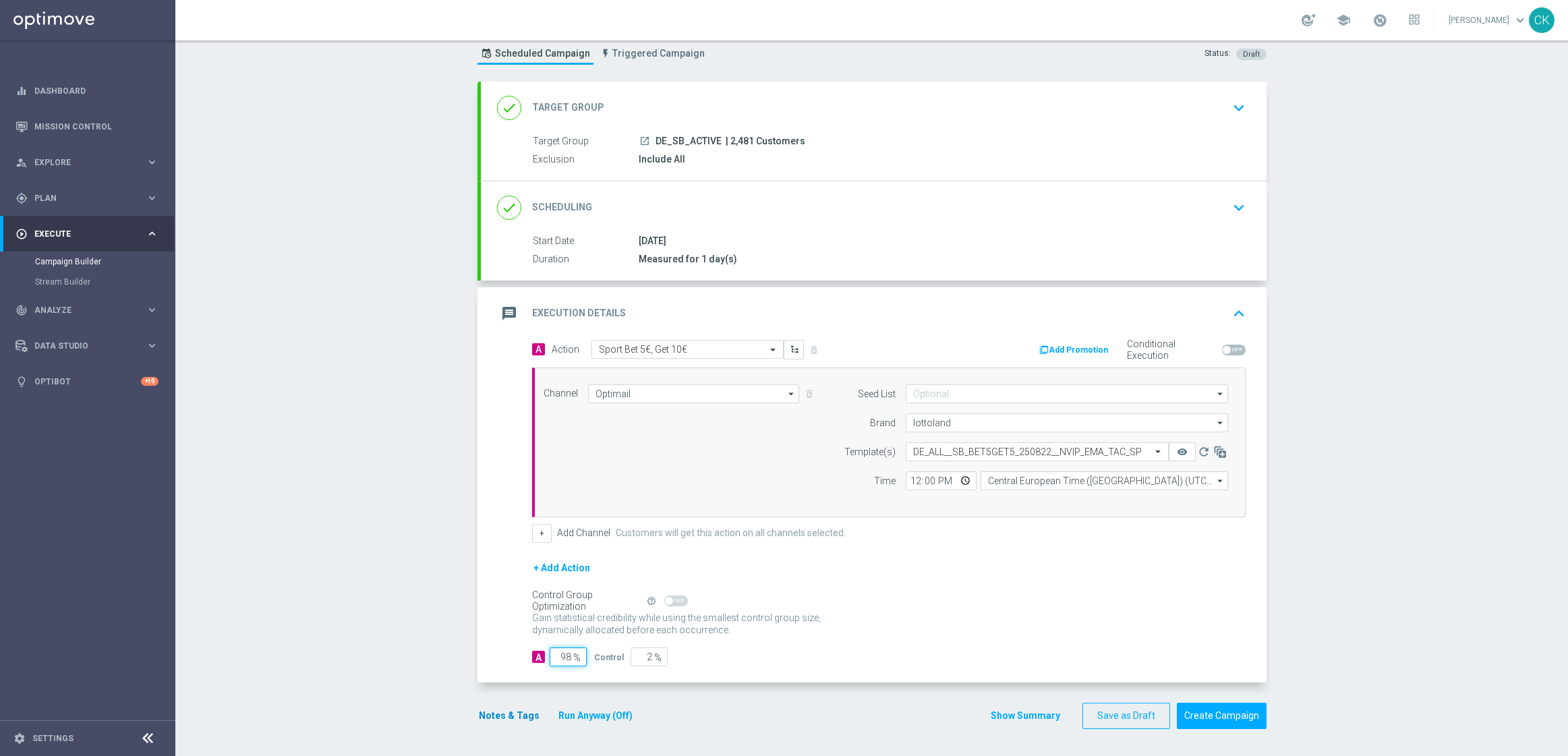
type input "98"
click at [492, 717] on button "Notes & Tags" at bounding box center [509, 715] width 63 height 17
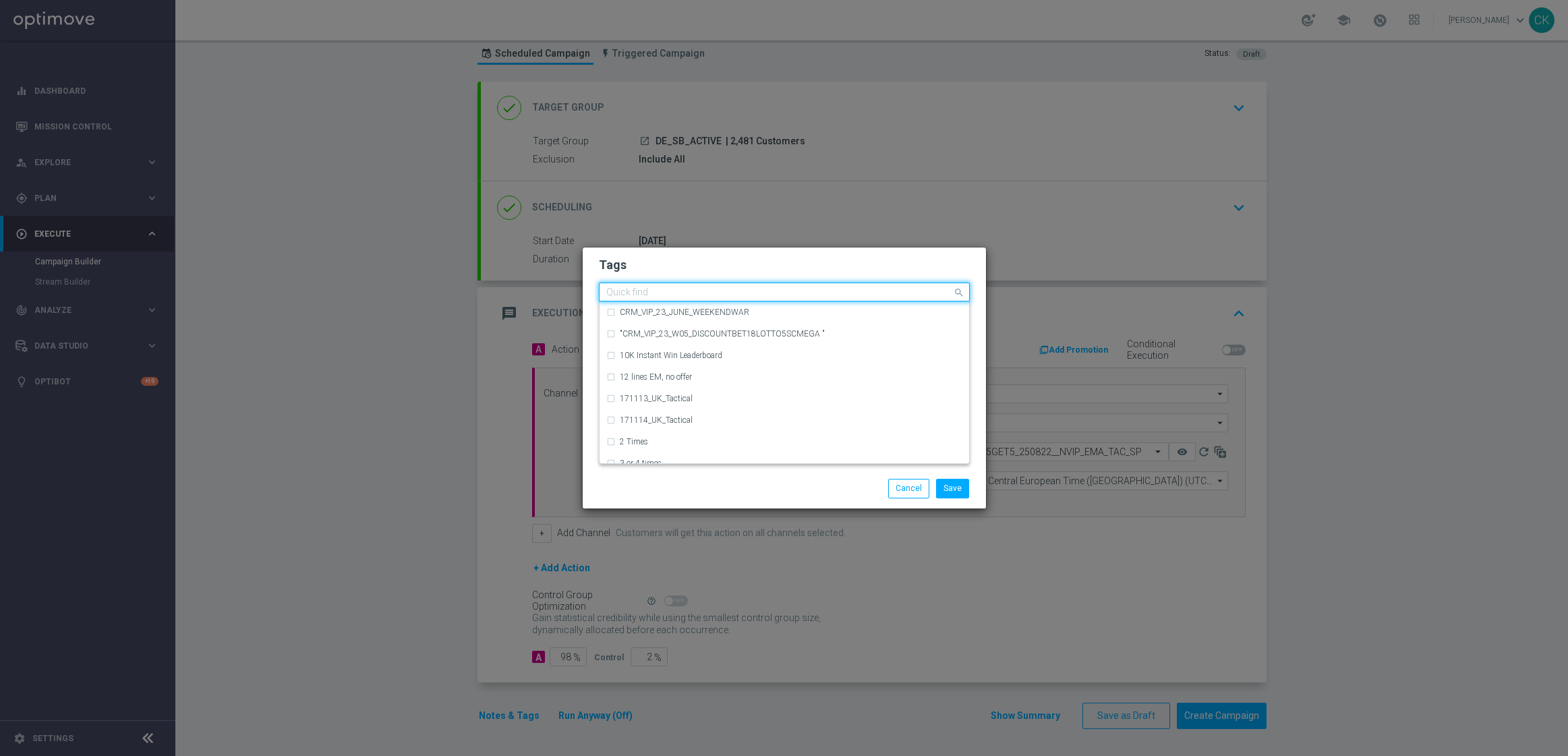
click at [649, 293] on input "text" at bounding box center [779, 293] width 346 height 12
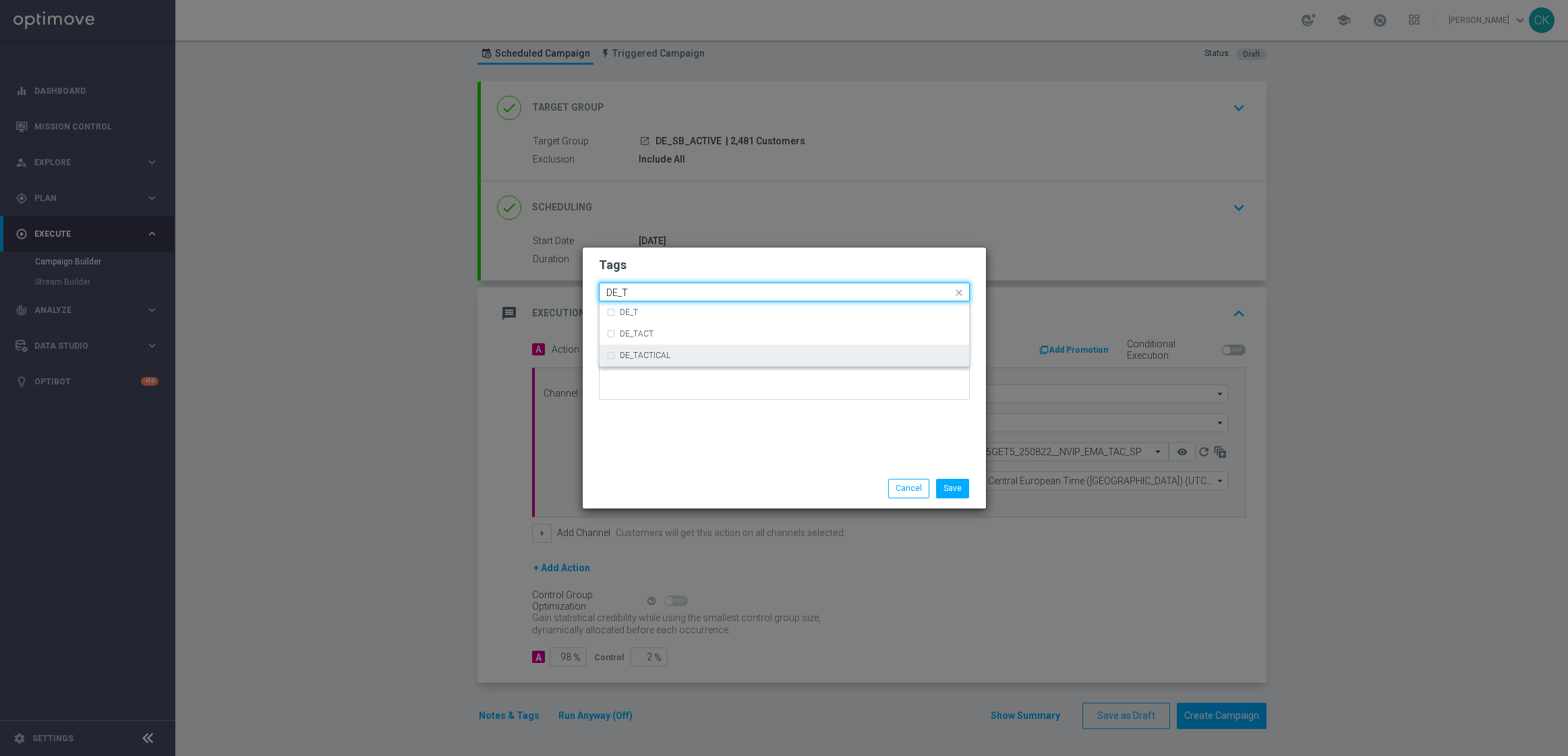
click at [659, 354] on label "DE_TACTICAL" at bounding box center [645, 355] width 50 height 8
type input "DE_T"
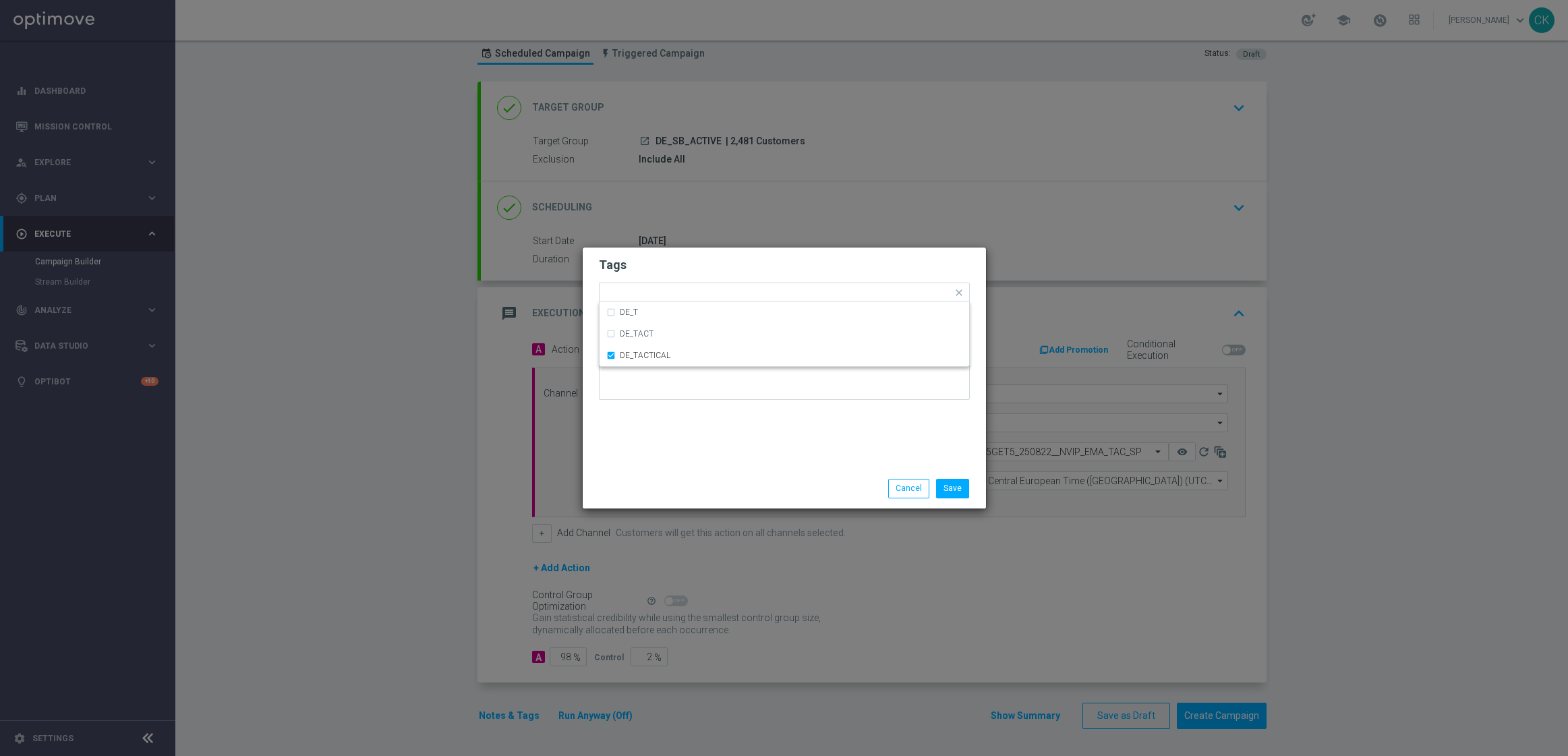
click at [659, 451] on div "Tags Quick find × DE_TACTICAL DE_T DE_TACT DE_TACTICAL Notes" at bounding box center [784, 357] width 403 height 221
click at [964, 486] on button "Save" at bounding box center [952, 488] width 33 height 19
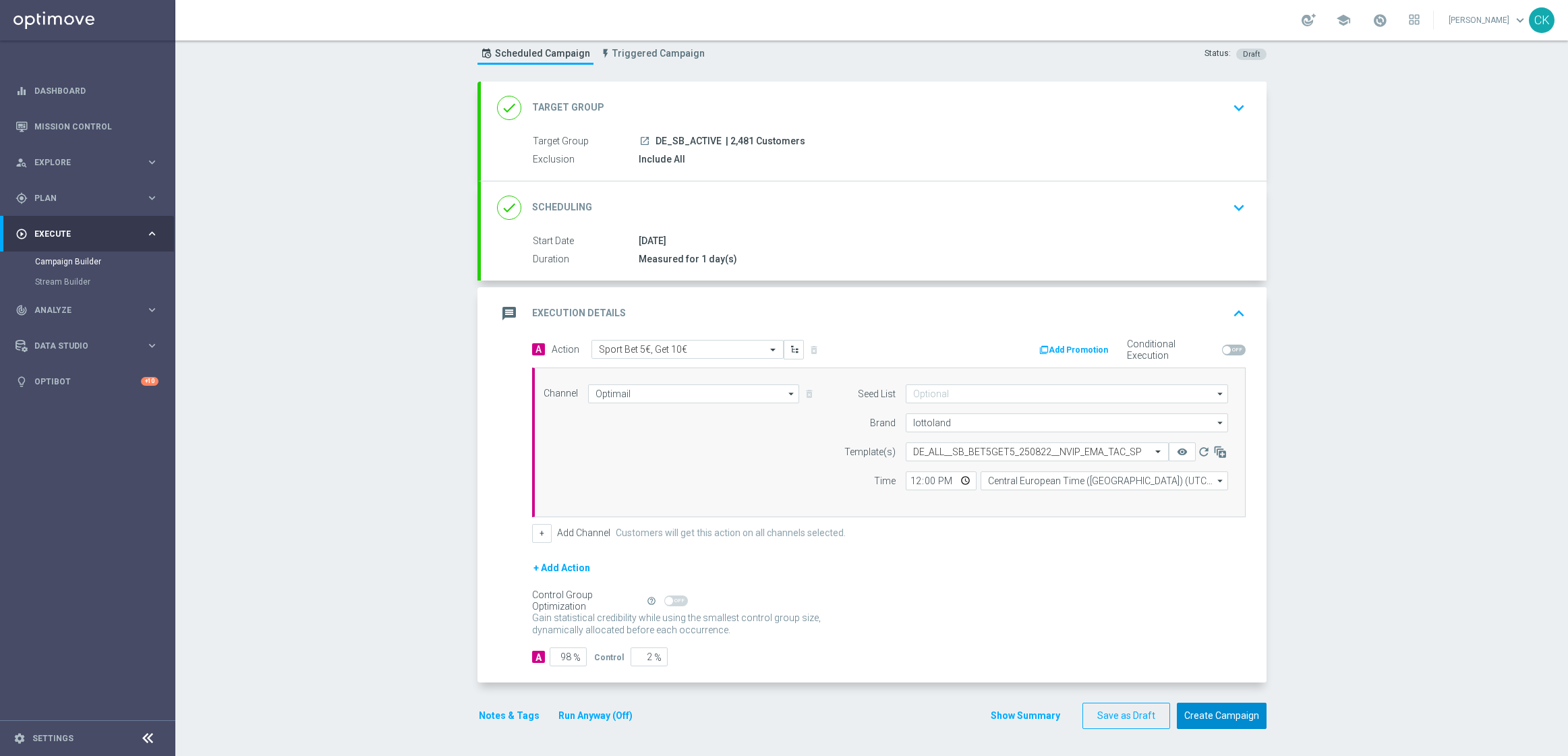
click at [1219, 715] on button "Create Campaign" at bounding box center [1222, 716] width 90 height 26
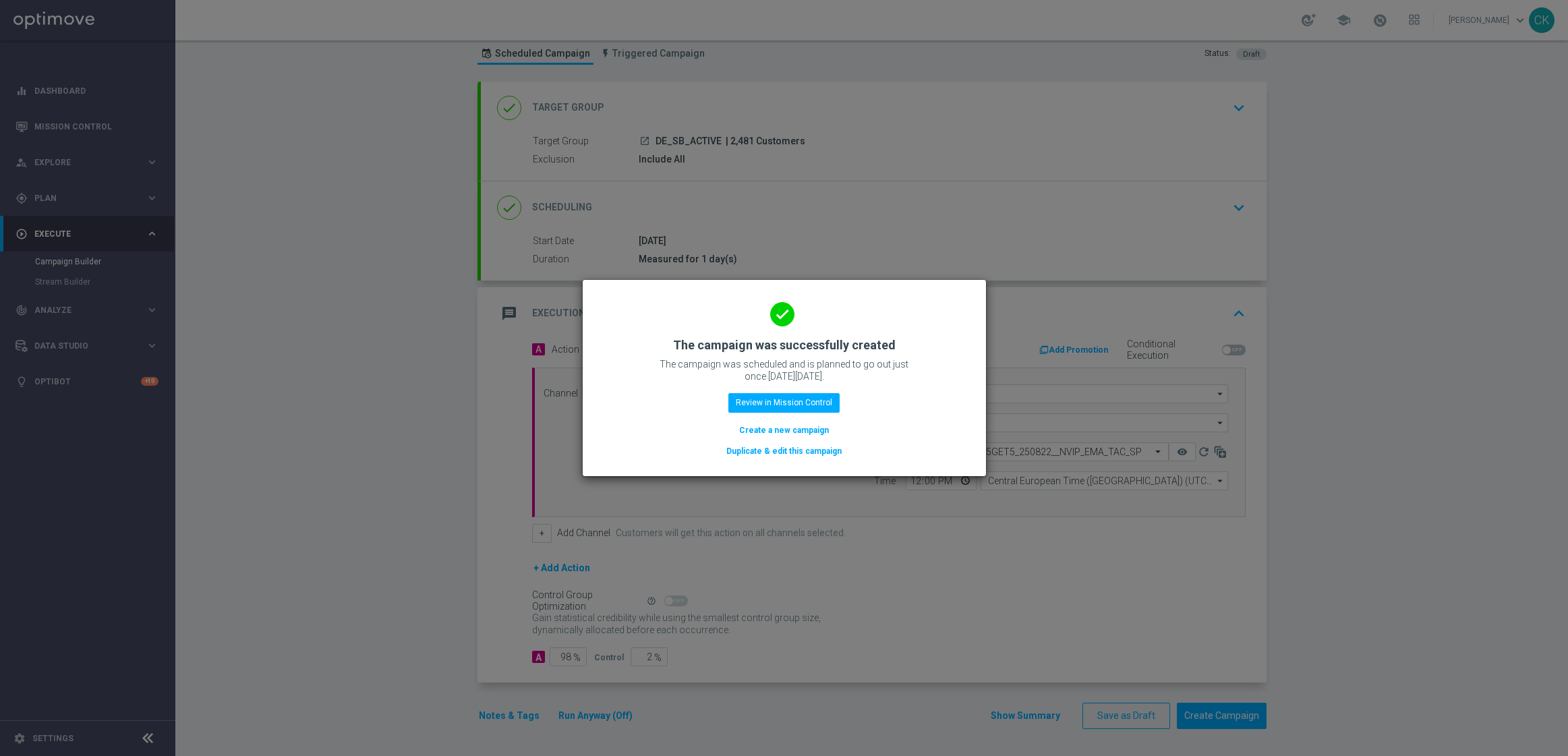
click at [758, 428] on button "Create a new campaign" at bounding box center [784, 430] width 93 height 15
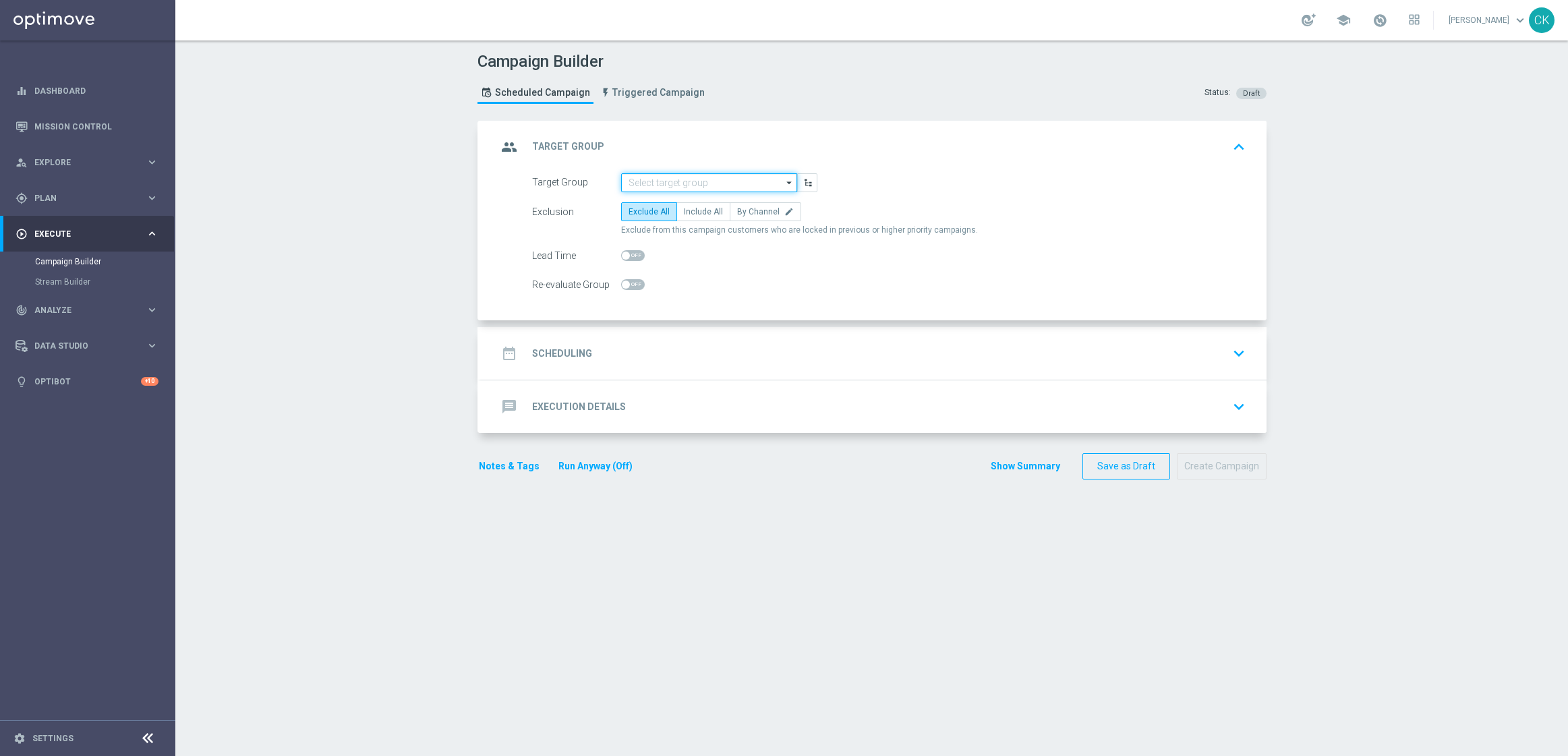
click at [693, 179] on input at bounding box center [709, 183] width 176 height 19
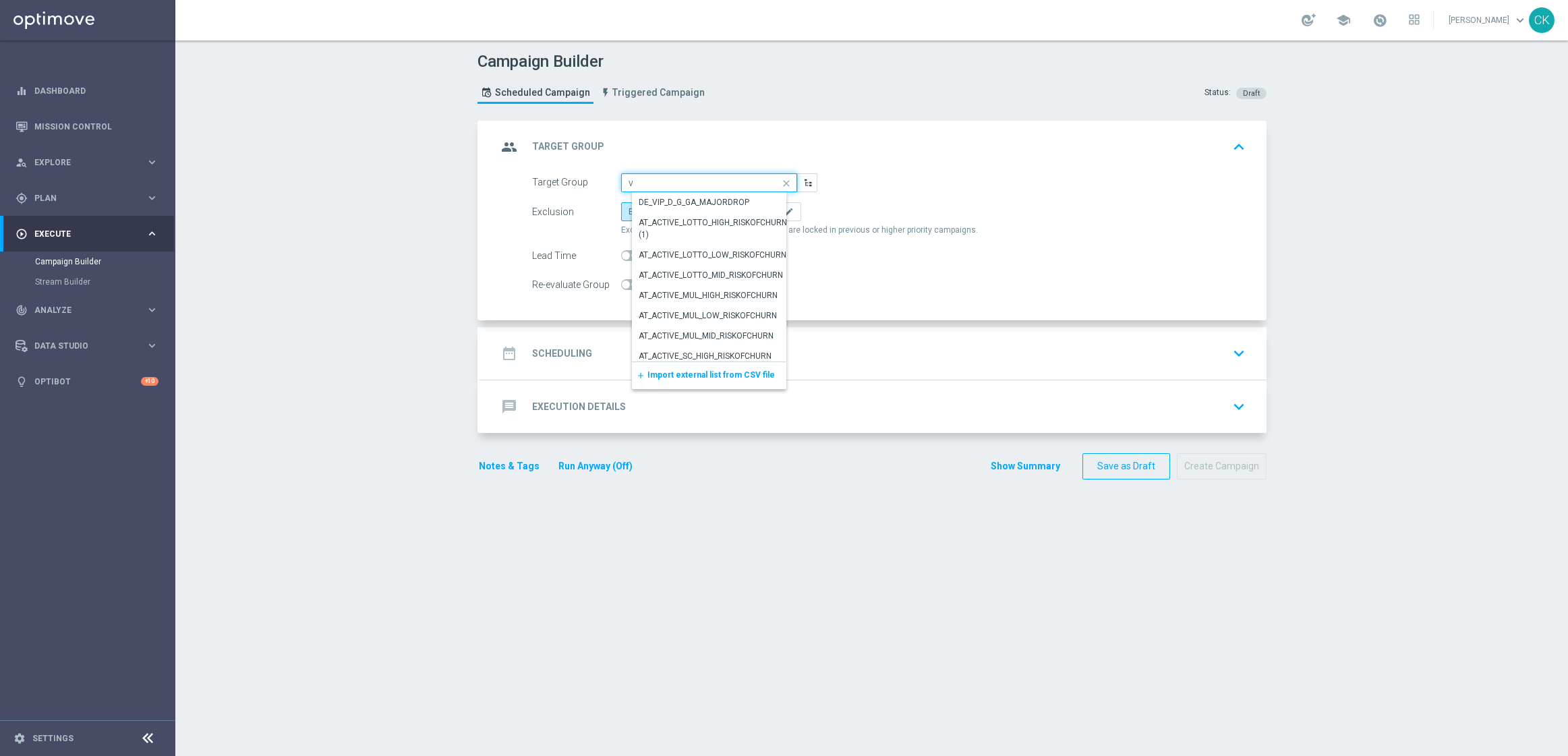
type input "v"
paste input "AT_SB_ACTIVE"
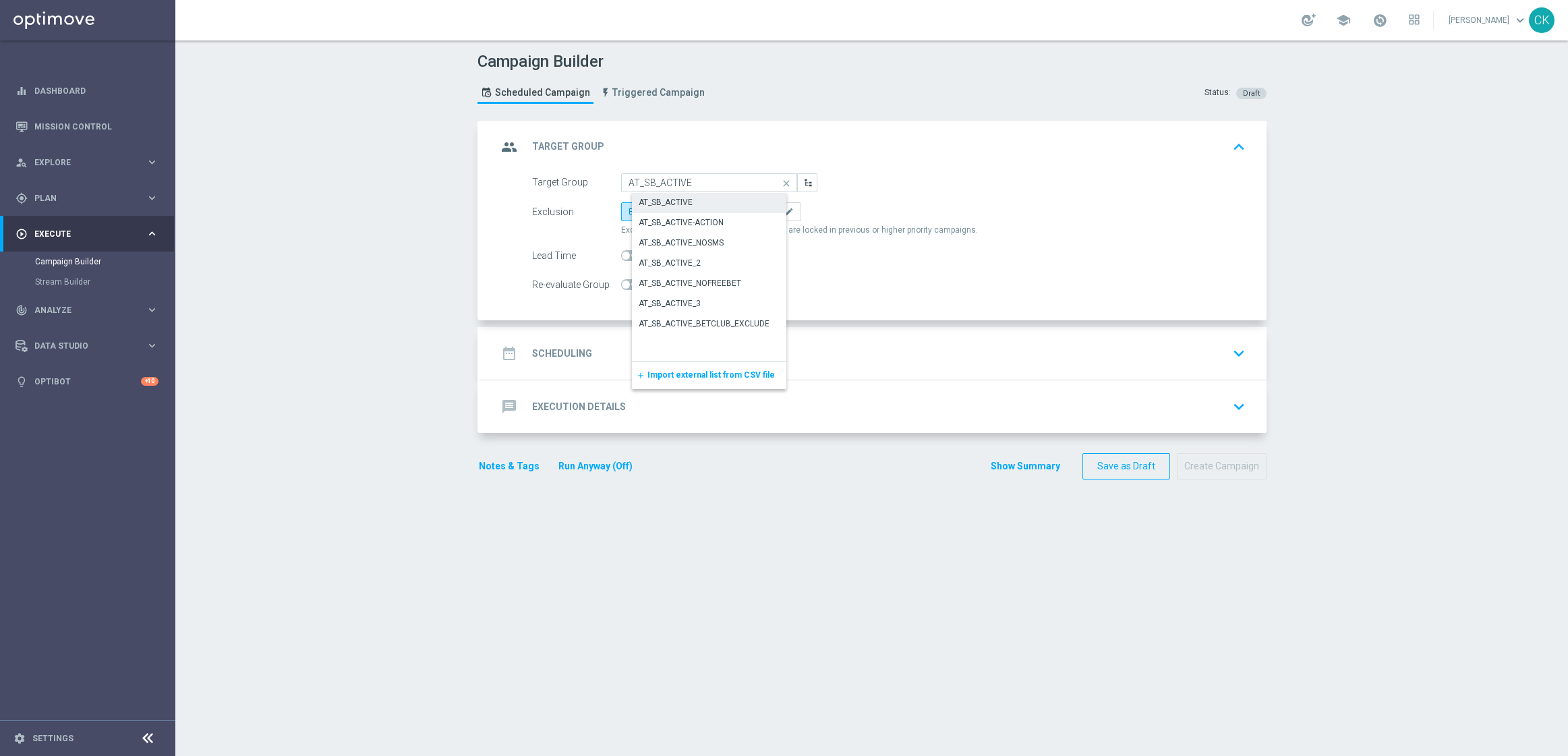
click at [706, 208] on div "AT_SB_ACTIVE" at bounding box center [720, 202] width 176 height 19
type input "AT_SB_ACTIVE"
click at [702, 202] on label "Include All" at bounding box center [704, 211] width 54 height 19
click at [693, 210] on input "Include All" at bounding box center [688, 214] width 9 height 9
radio input "true"
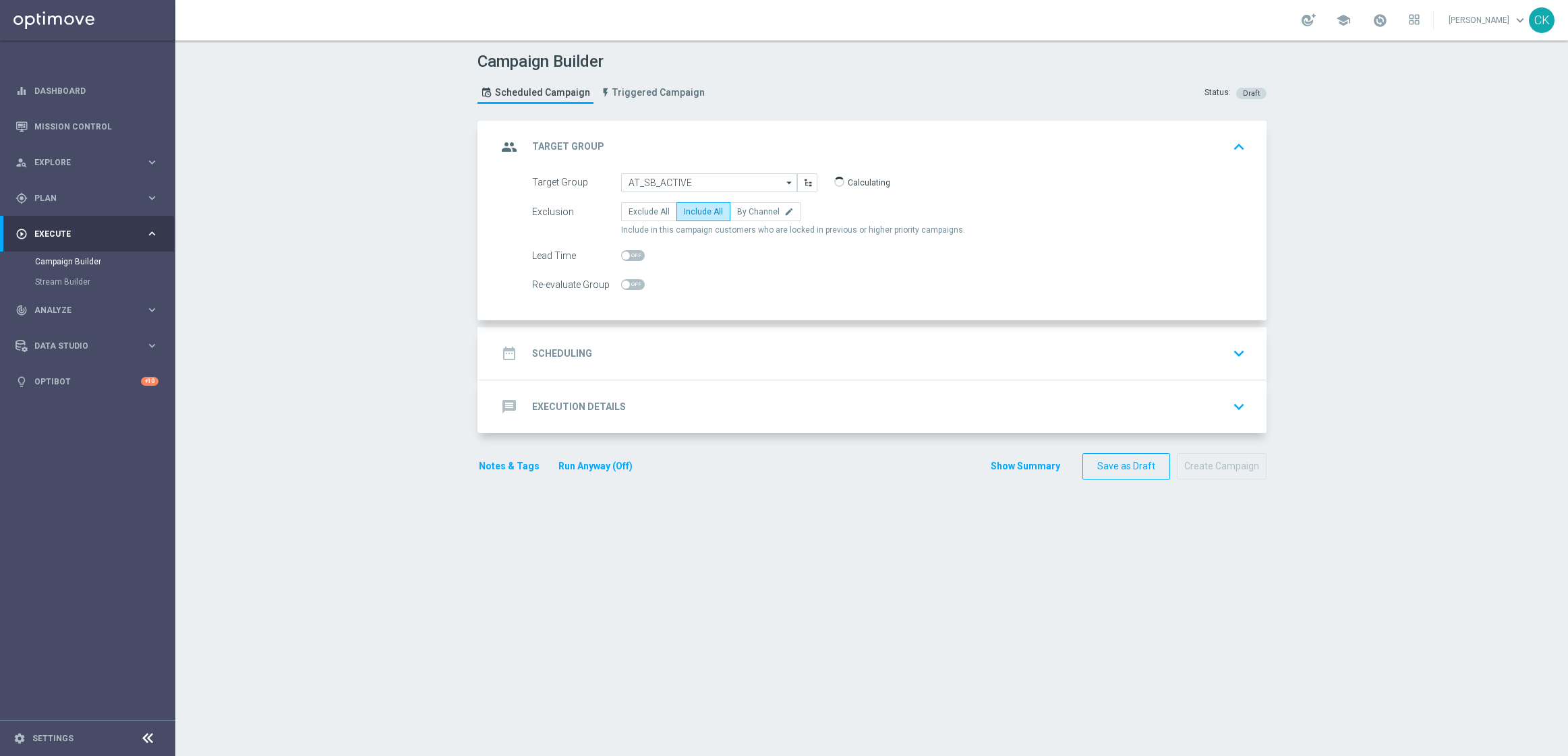
click at [623, 251] on span at bounding box center [633, 255] width 23 height 11
click at [623, 251] on input "checkbox" at bounding box center [633, 255] width 23 height 11
click at [635, 252] on span at bounding box center [639, 255] width 8 height 8
click at [632, 250] on input "checkbox" at bounding box center [633, 255] width 23 height 11
checkbox input "false"
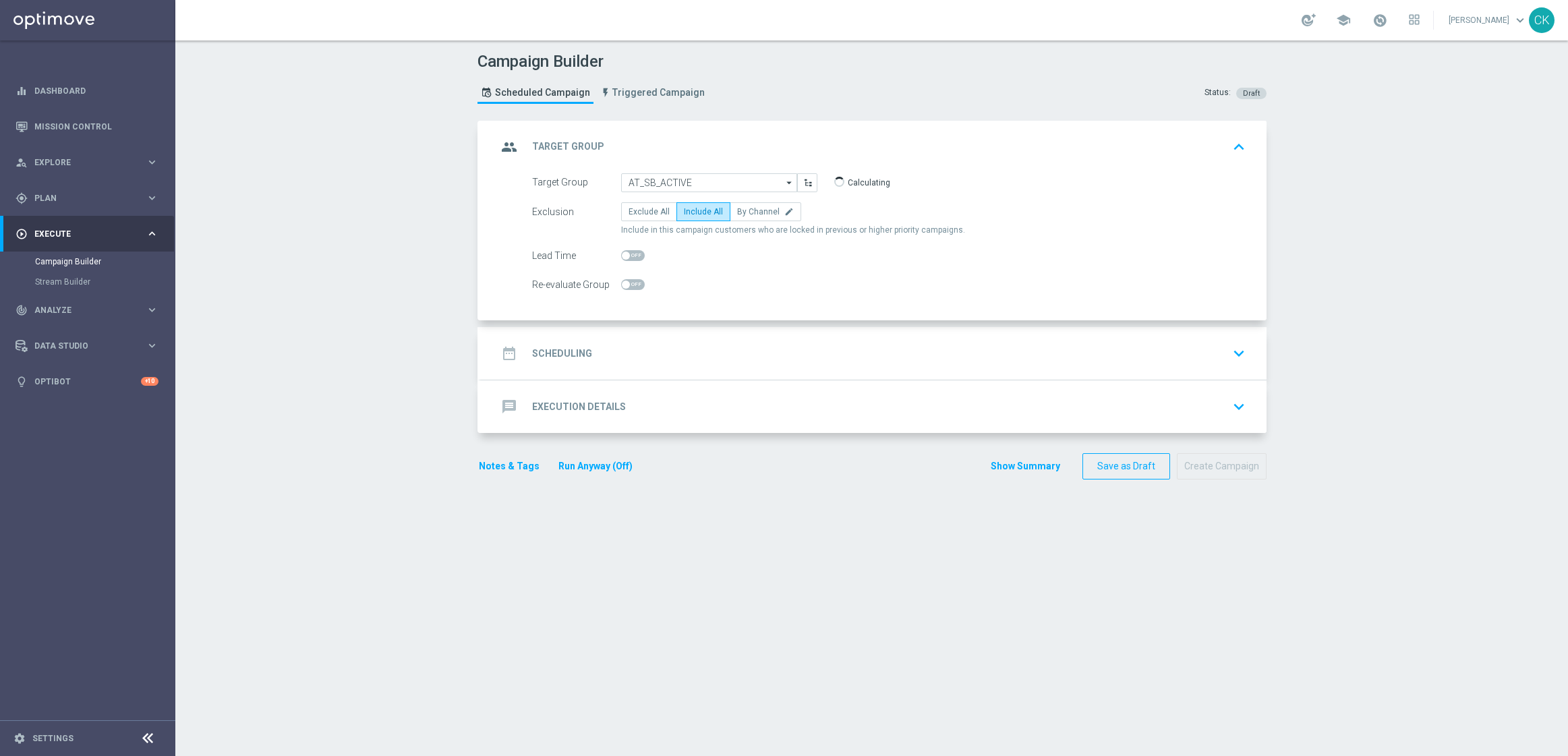
click at [543, 351] on h2 "Scheduling" at bounding box center [562, 354] width 60 height 13
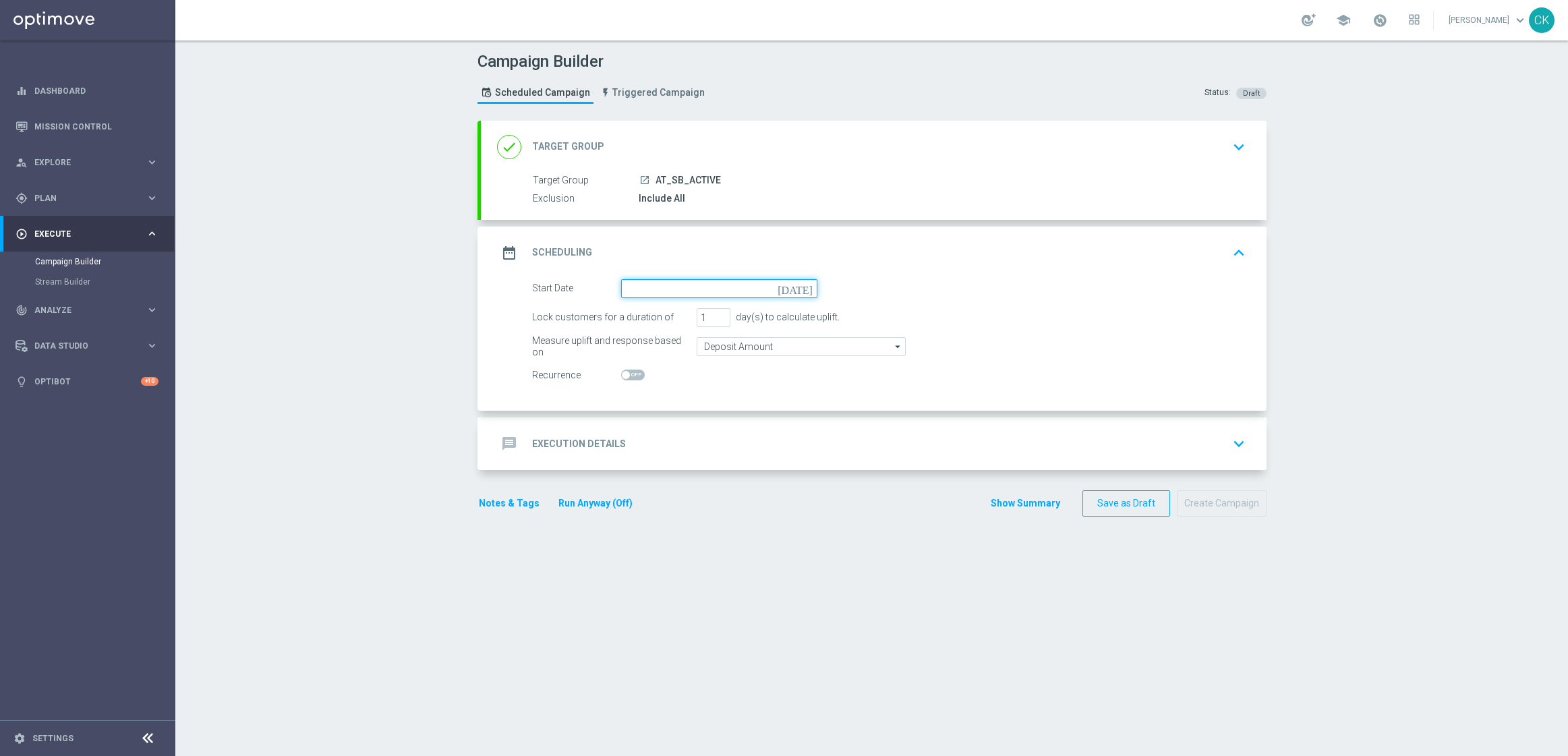
click at [656, 290] on input at bounding box center [719, 289] width 196 height 19
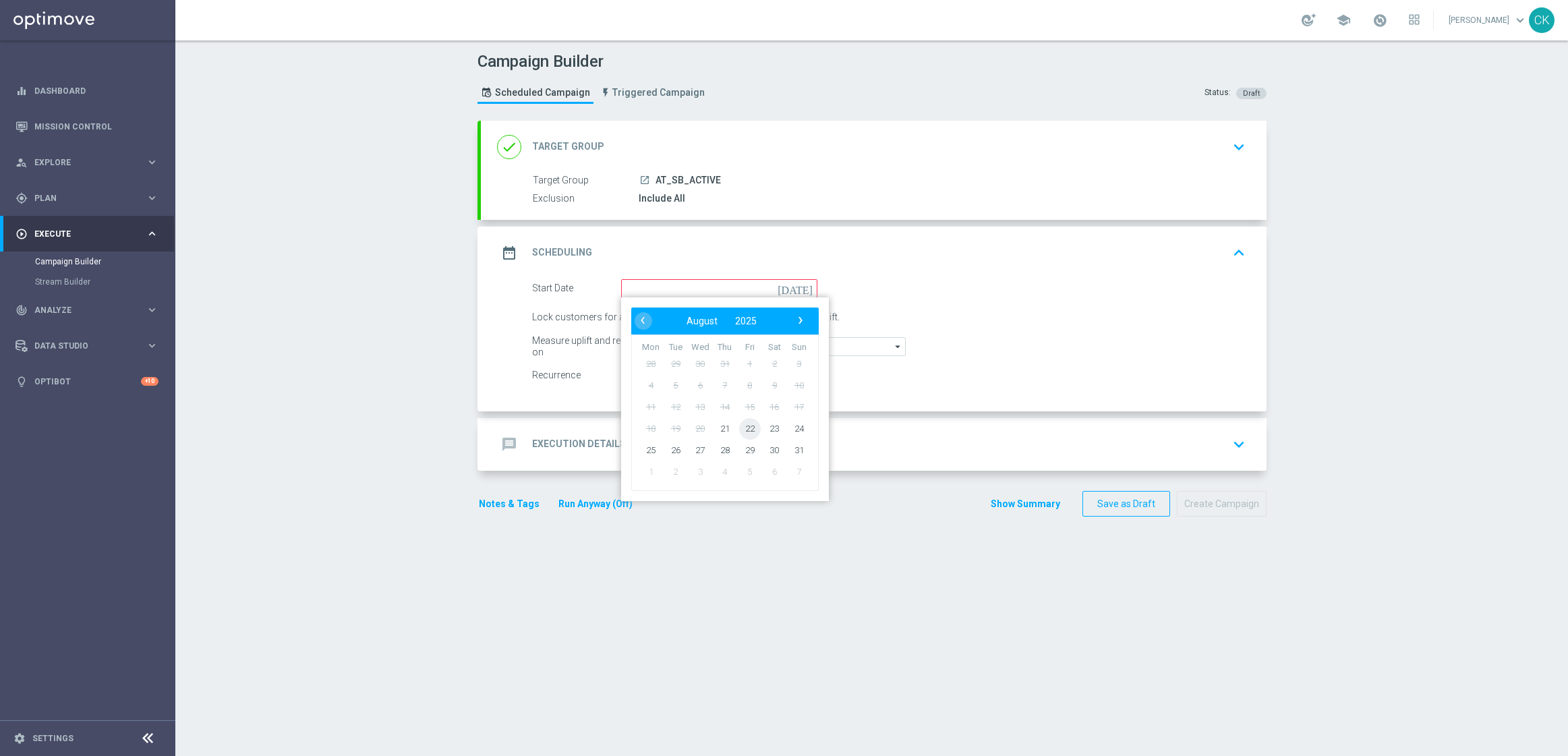
click at [742, 424] on span "22" at bounding box center [750, 428] width 22 height 22
type input "[DATE]"
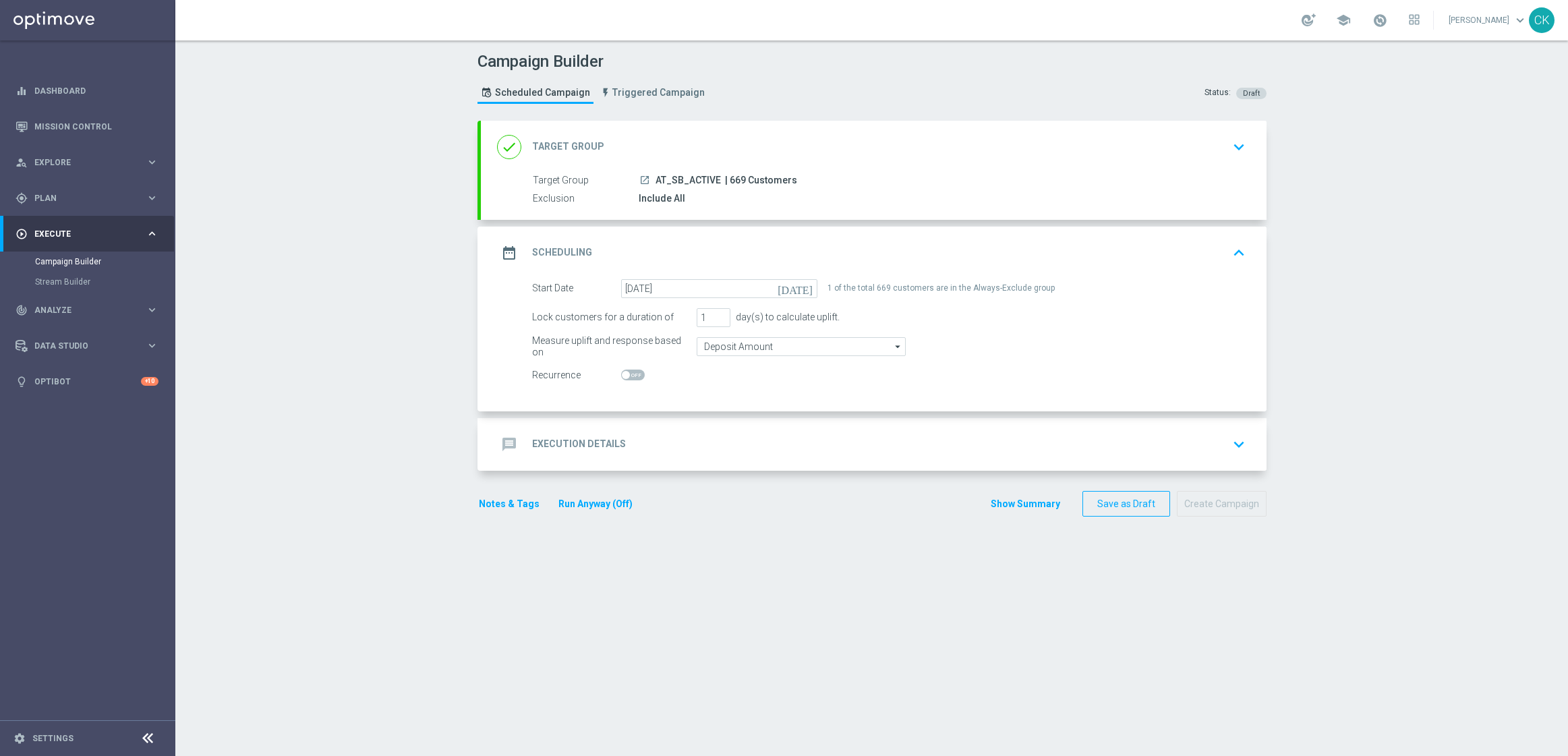
click at [555, 444] on h2 "Execution Details" at bounding box center [579, 444] width 94 height 13
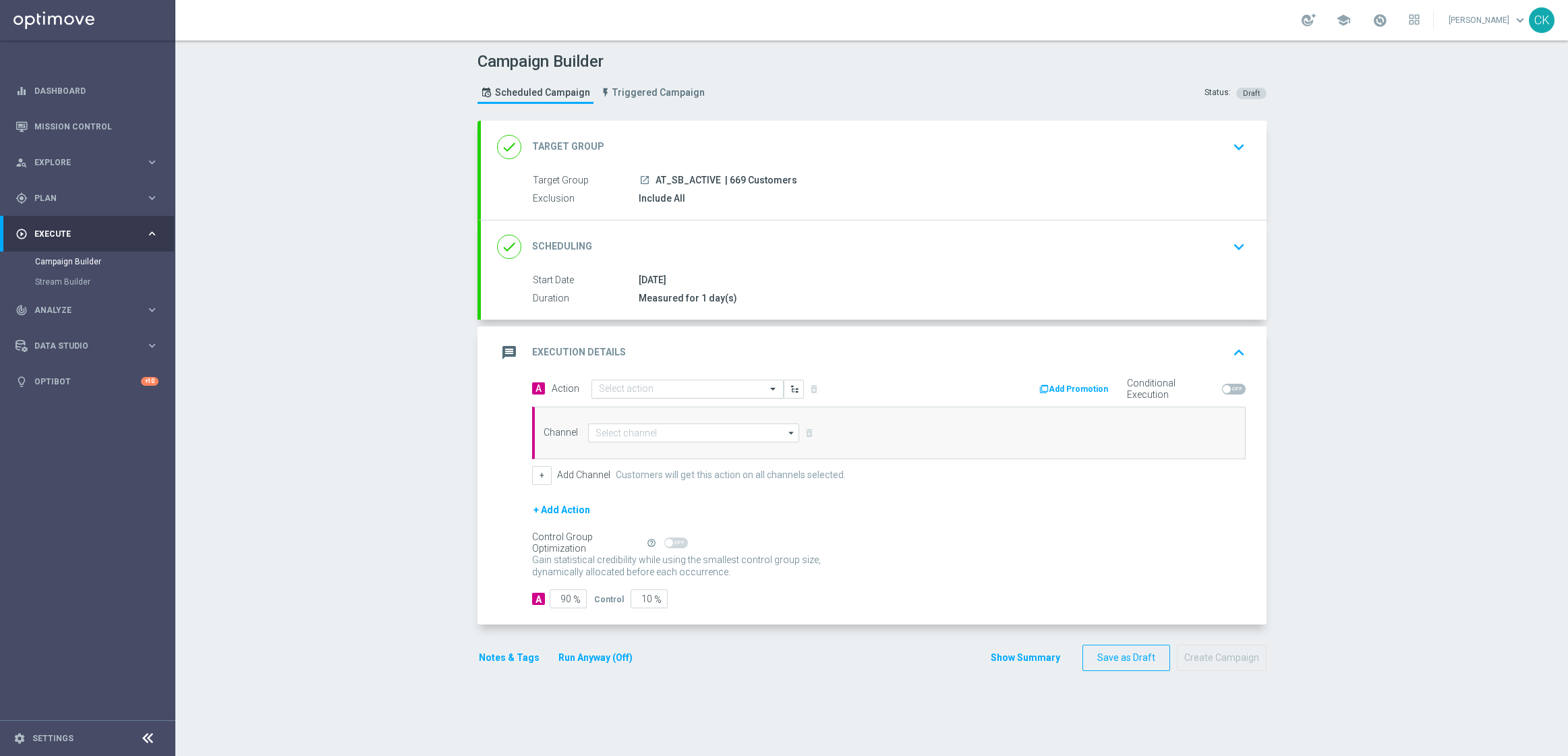
click at [627, 387] on input "text" at bounding box center [674, 389] width 150 height 12
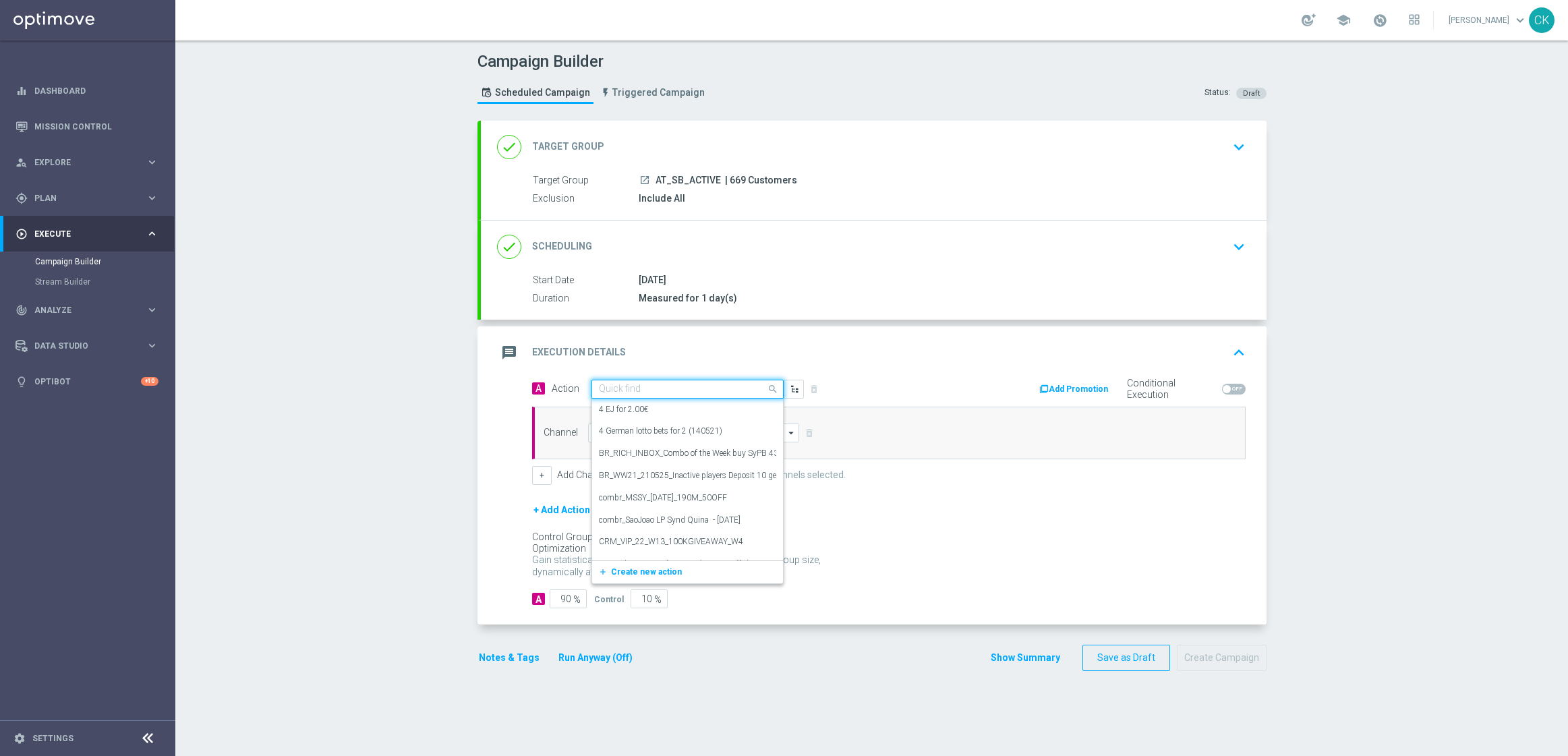
paste input "Sport Bet 5€, Get 10€"
type input "Sport Bet 5€, Get 10€"
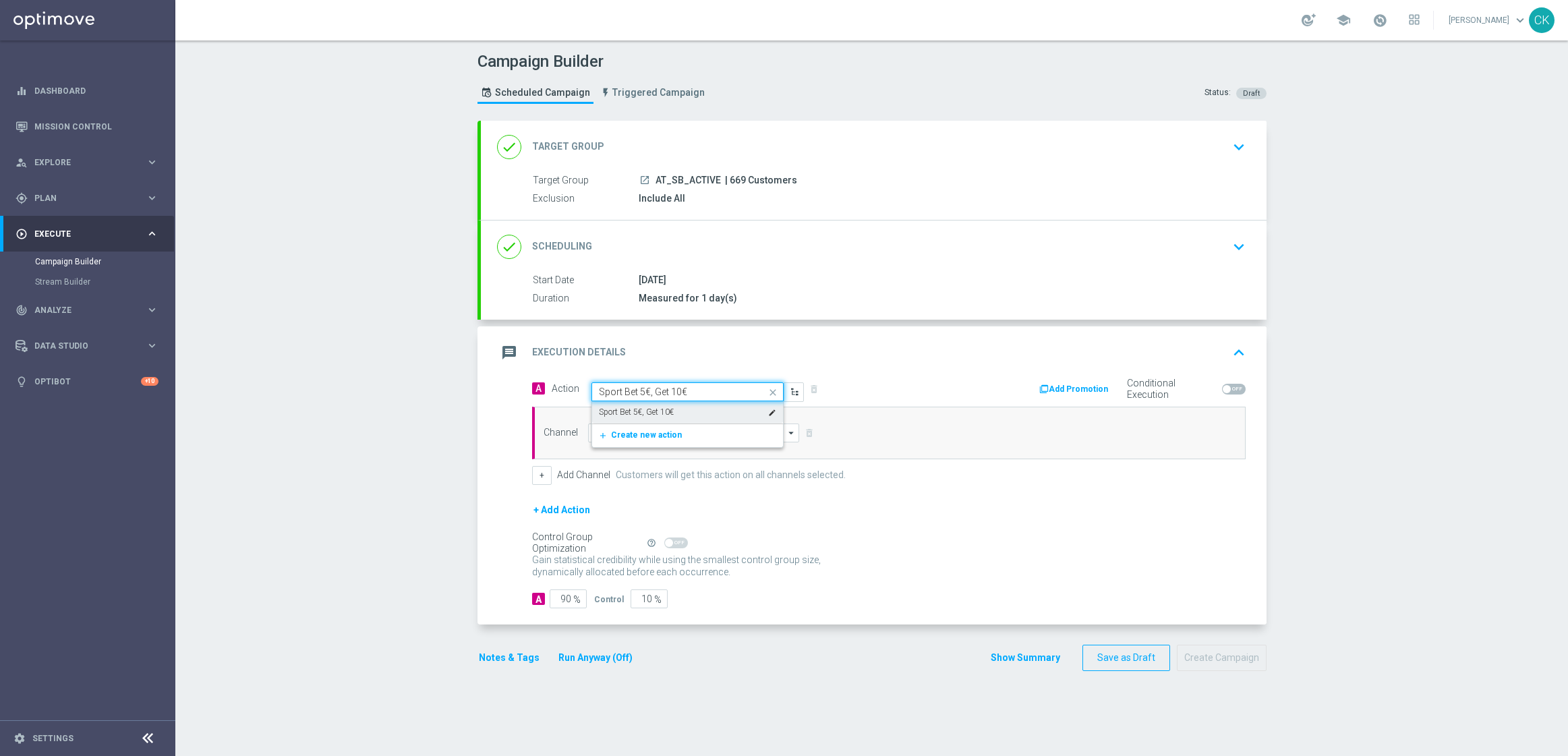
click at [631, 410] on label "Sport Bet 5€, Get 10€" at bounding box center [636, 413] width 75 height 12
click at [631, 429] on input at bounding box center [694, 433] width 211 height 19
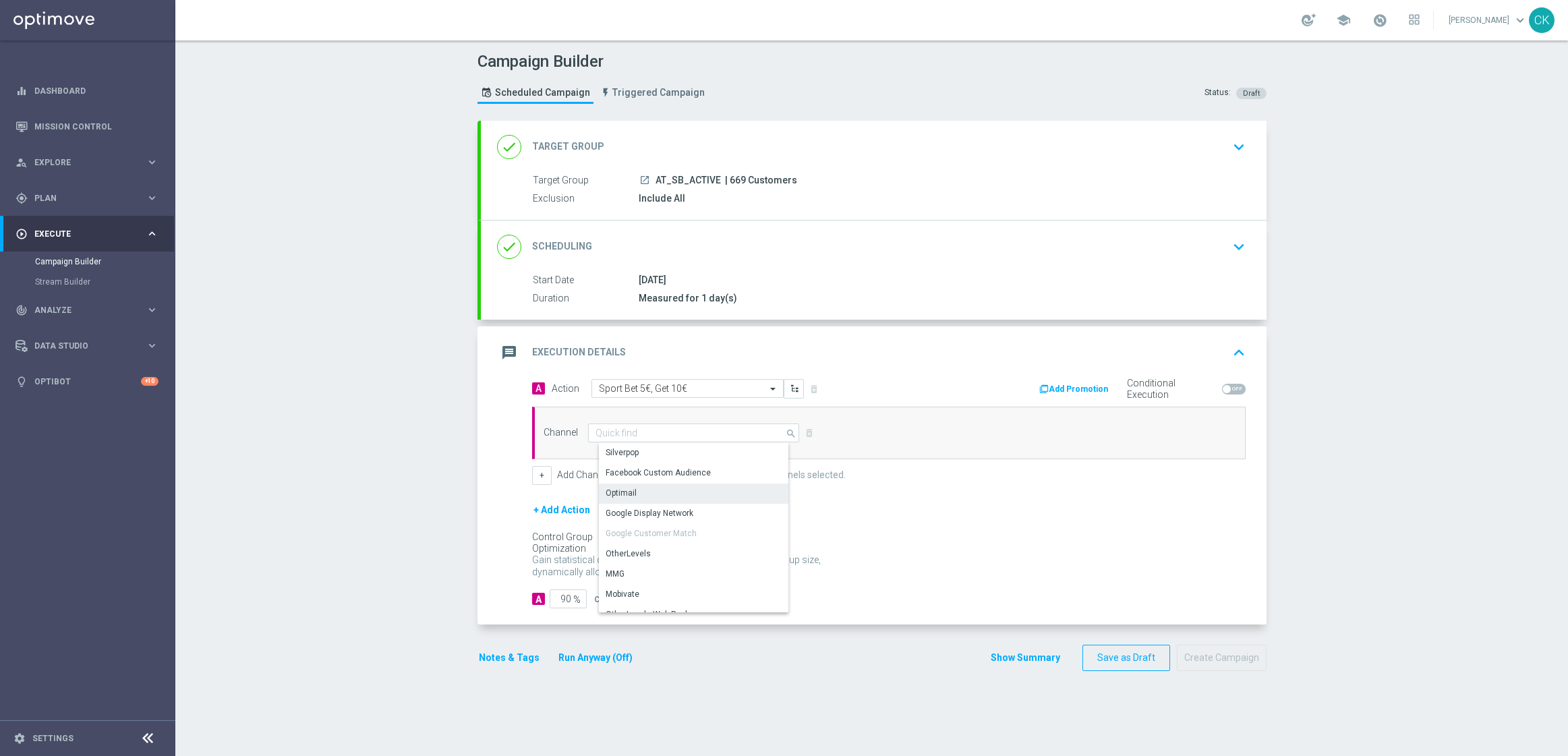
click at [629, 490] on div "Optimail" at bounding box center [699, 493] width 201 height 19
type input "Optimail"
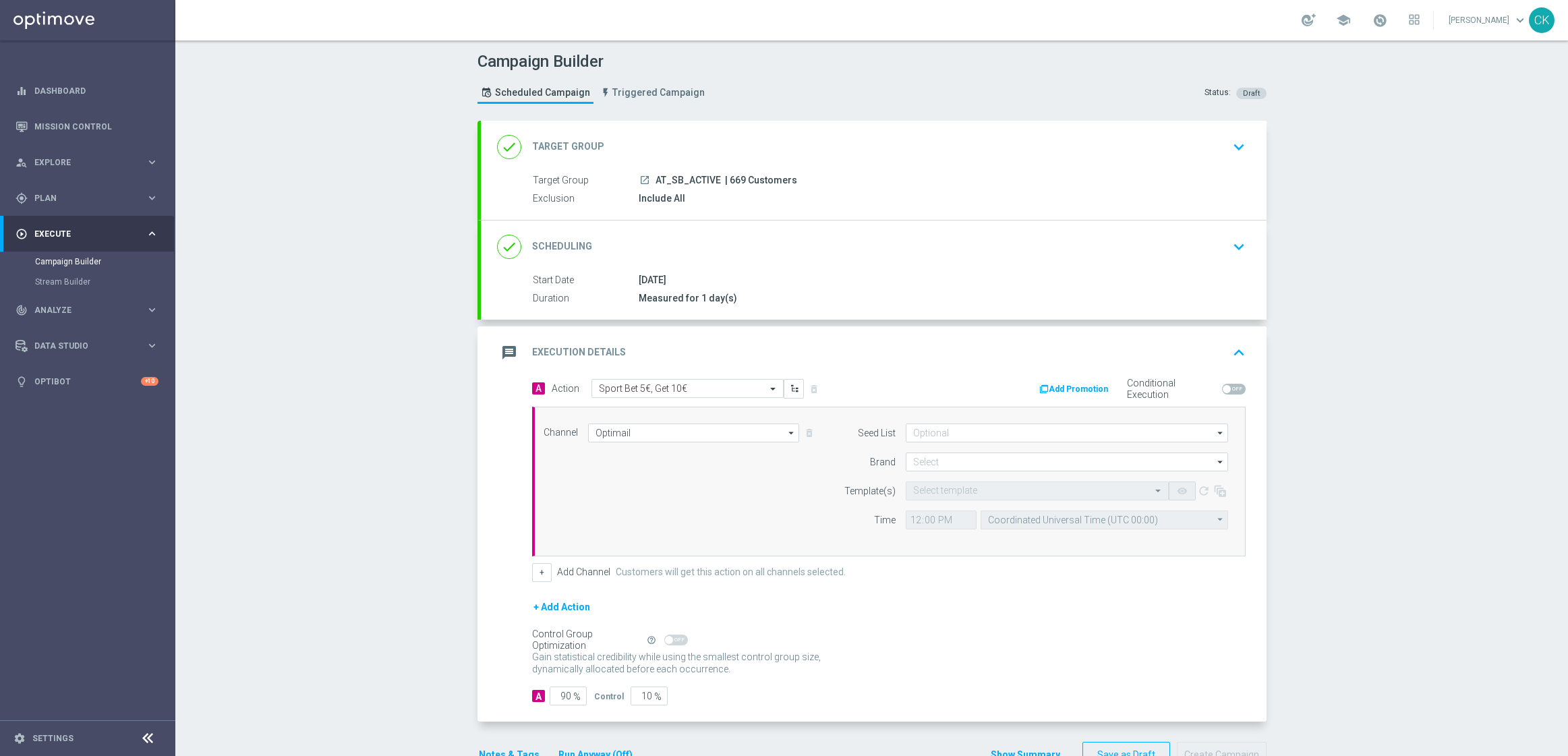
scroll to position [41, 0]
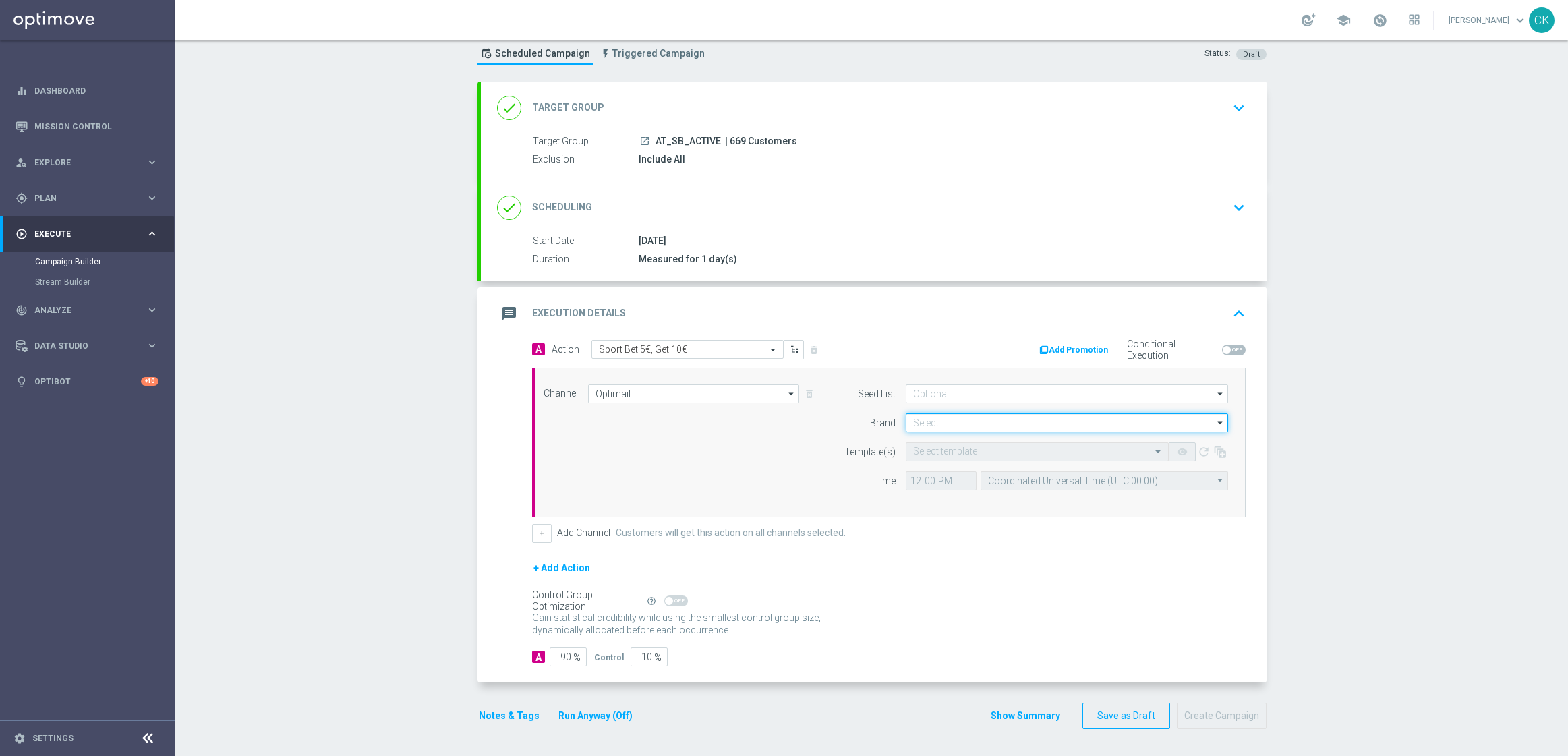
click at [1031, 424] on input at bounding box center [1067, 423] width 322 height 19
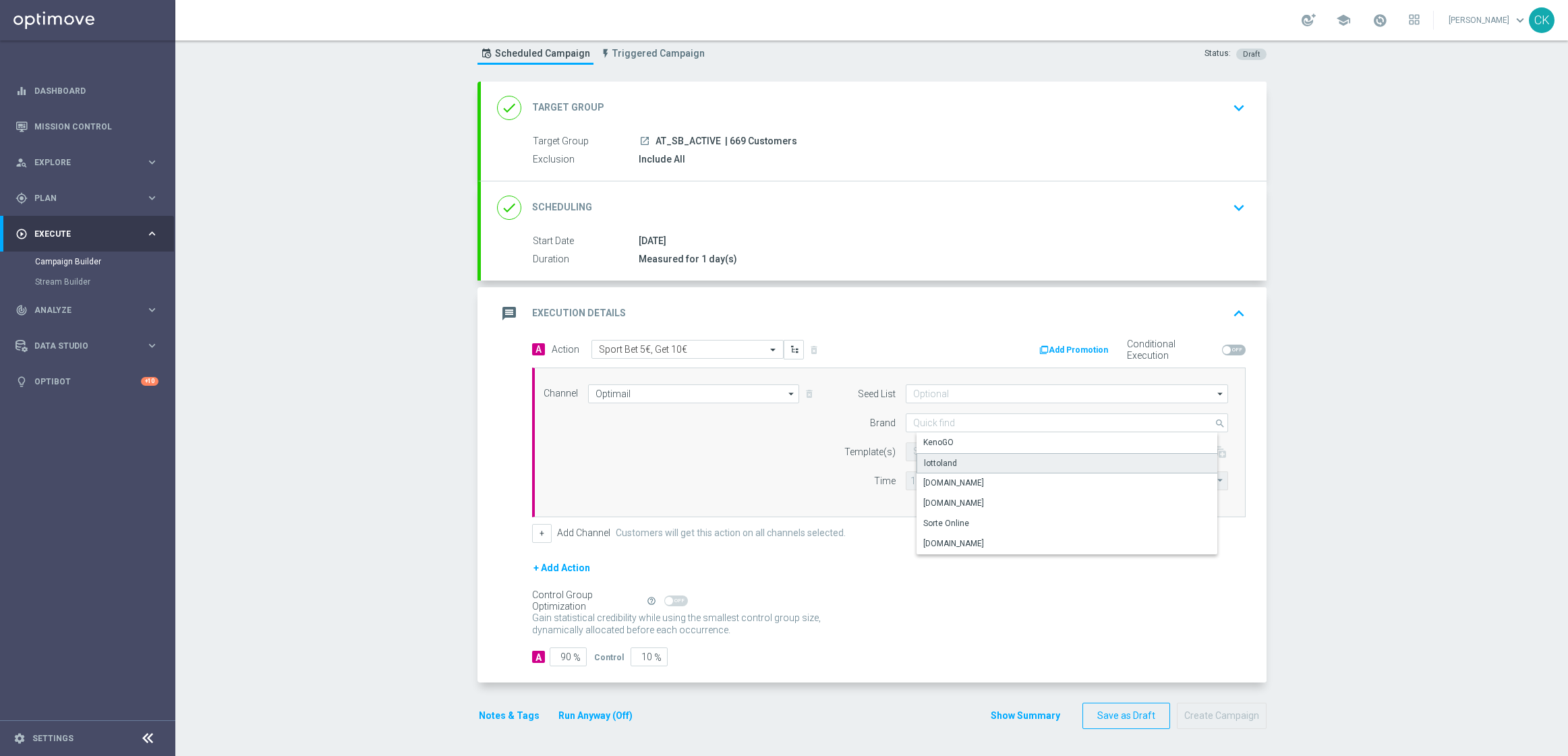
click at [1000, 453] on div "lottoland" at bounding box center [1078, 463] width 322 height 20
type input "lottoland"
click at [958, 446] on input "text" at bounding box center [1023, 452] width 221 height 12
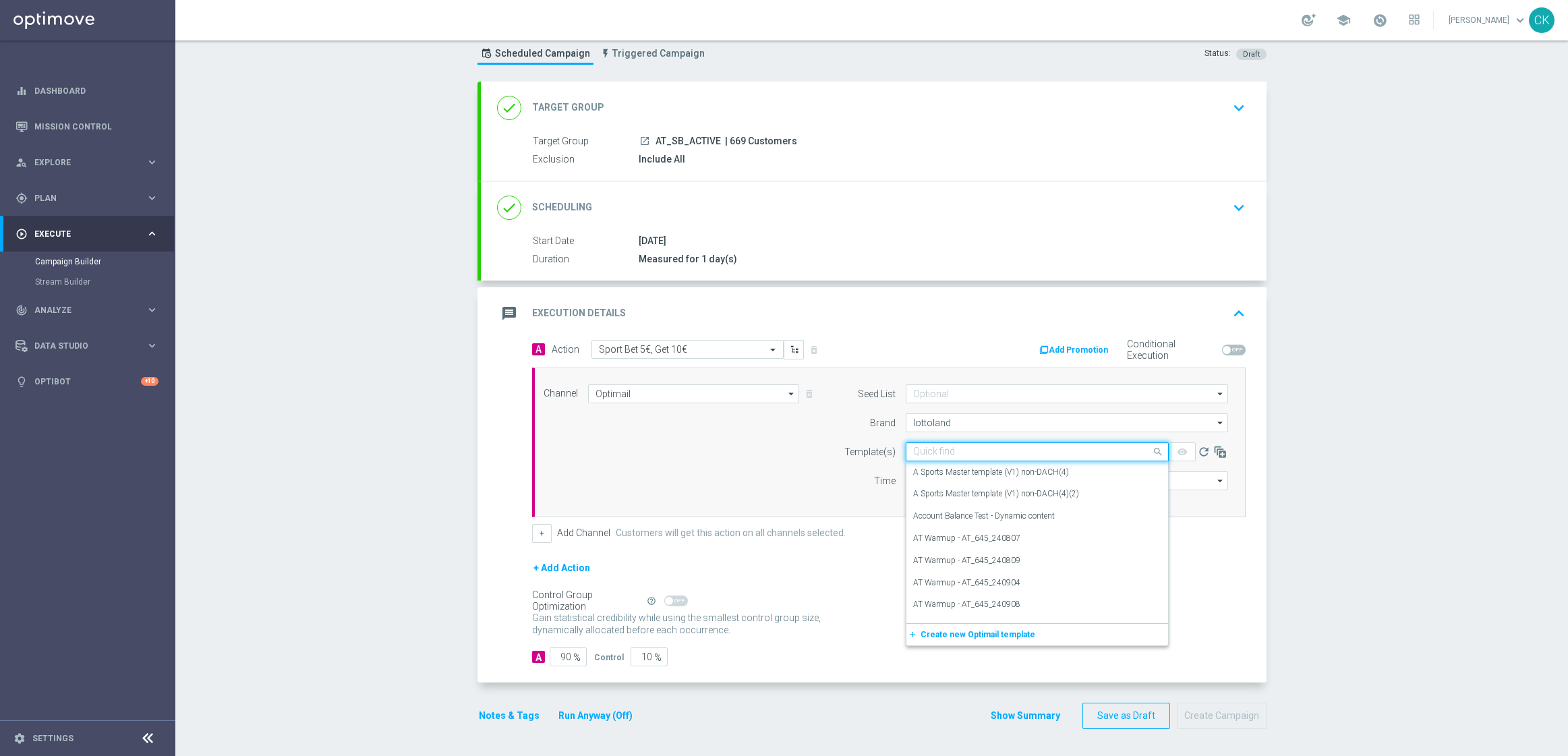
paste input "AT__SB_BET5GET5_250822__NVIP_EMA_TAC_SP"
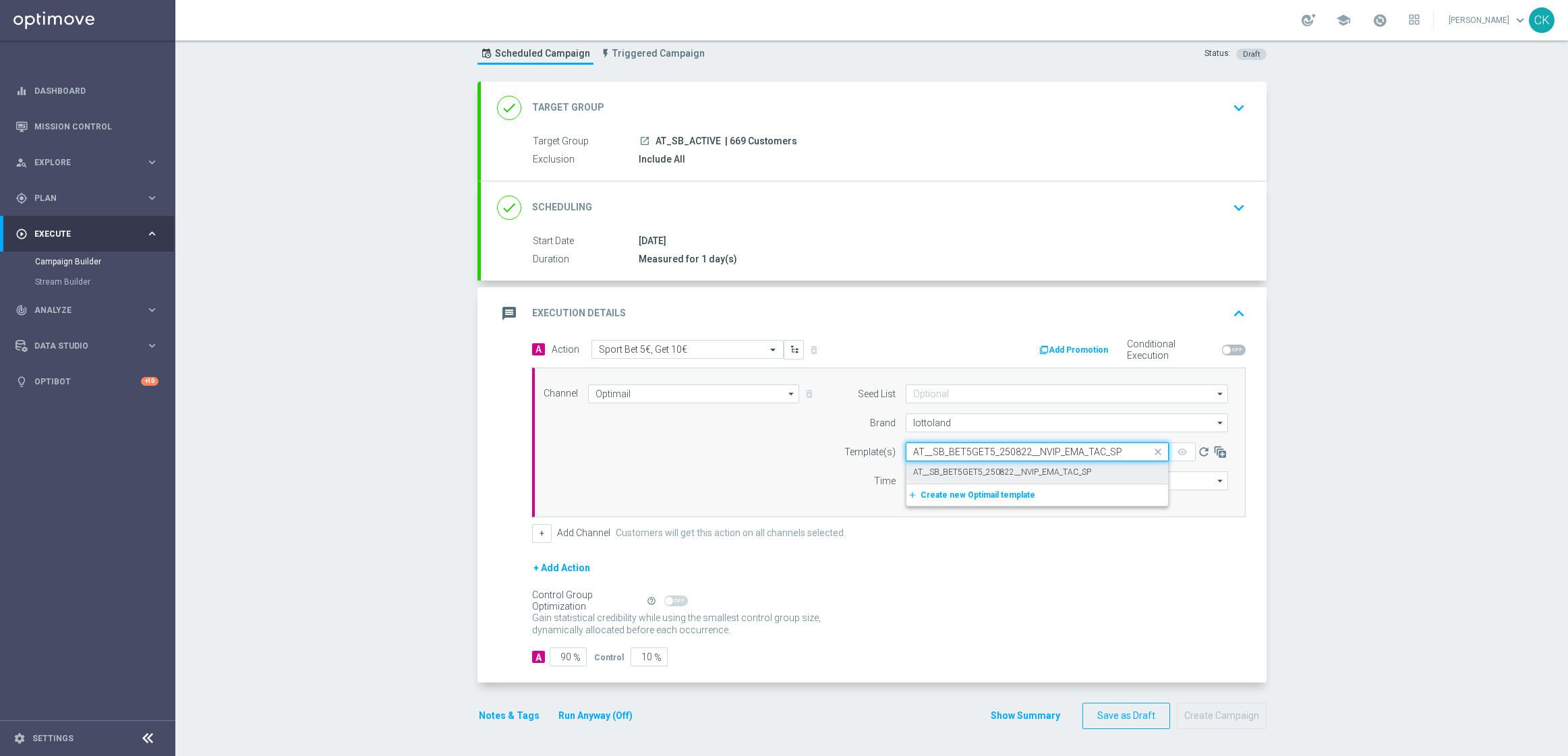
click at [948, 467] on label "AT__SB_BET5GET5_250822__NVIP_EMA_TAC_SP" at bounding box center [1002, 472] width 178 height 12
type input "AT__SB_BET5GET5_250822__NVIP_EMA_TAC_SP"
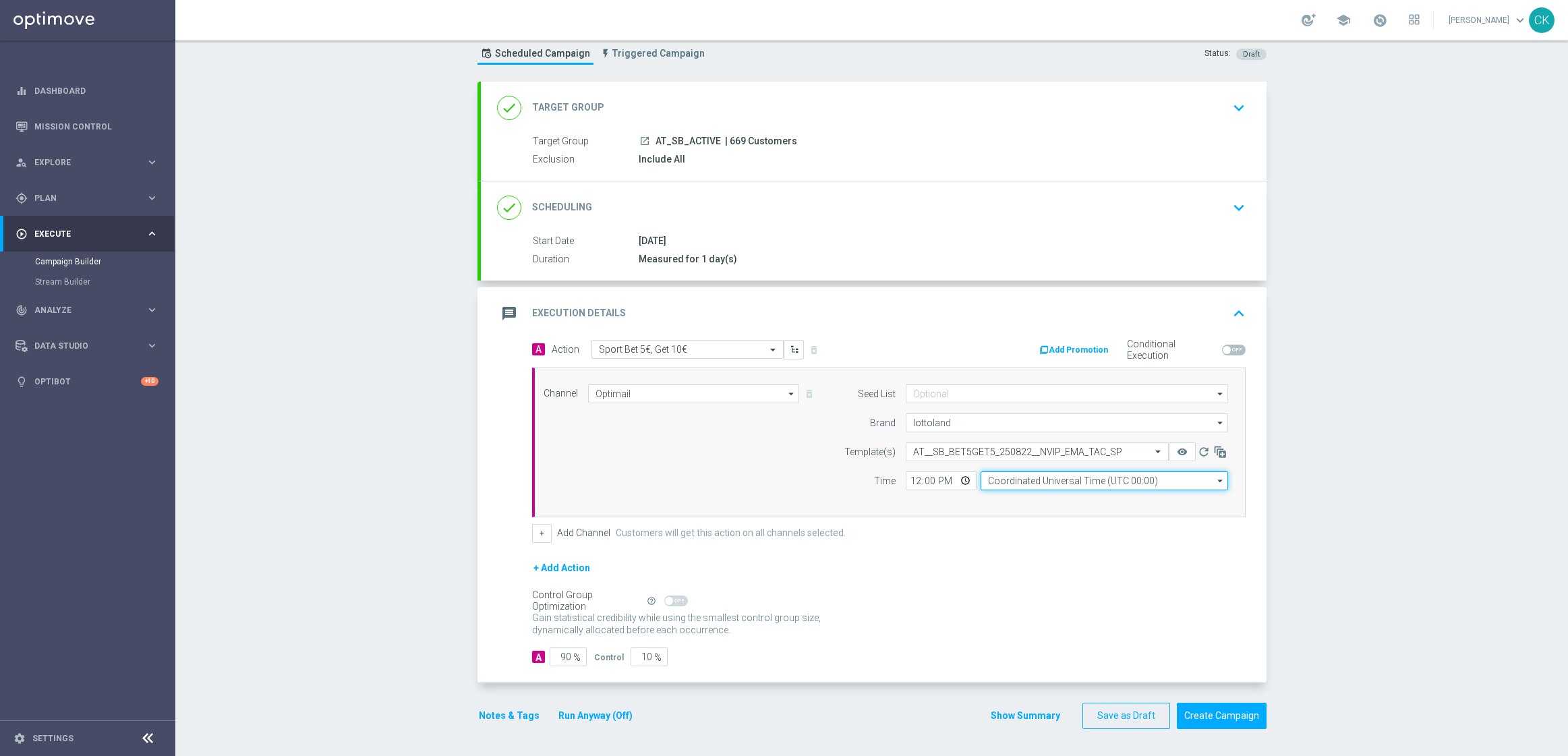
click at [1052, 479] on input "Coordinated Universal Time (UTC 00:00)" at bounding box center [1104, 480] width 247 height 19
click at [1042, 498] on div "Central European Time ([GEOGRAPHIC_DATA]) (UTC +02:00)" at bounding box center [1109, 500] width 220 height 12
type input "Central European Time ([GEOGRAPHIC_DATA]) (UTC +02:00)"
click at [566, 654] on input "90" at bounding box center [568, 657] width 37 height 19
type input "9"
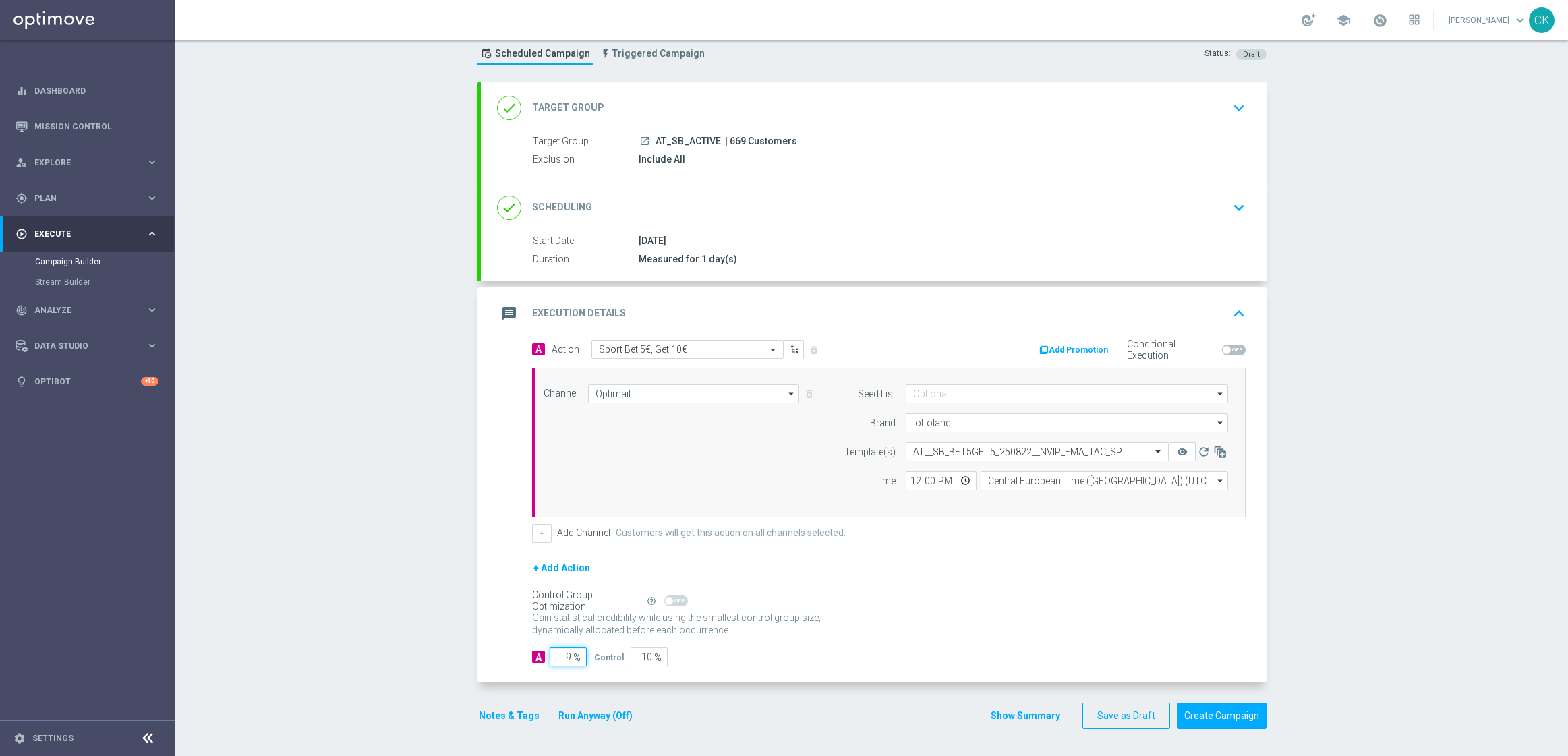
type input "91"
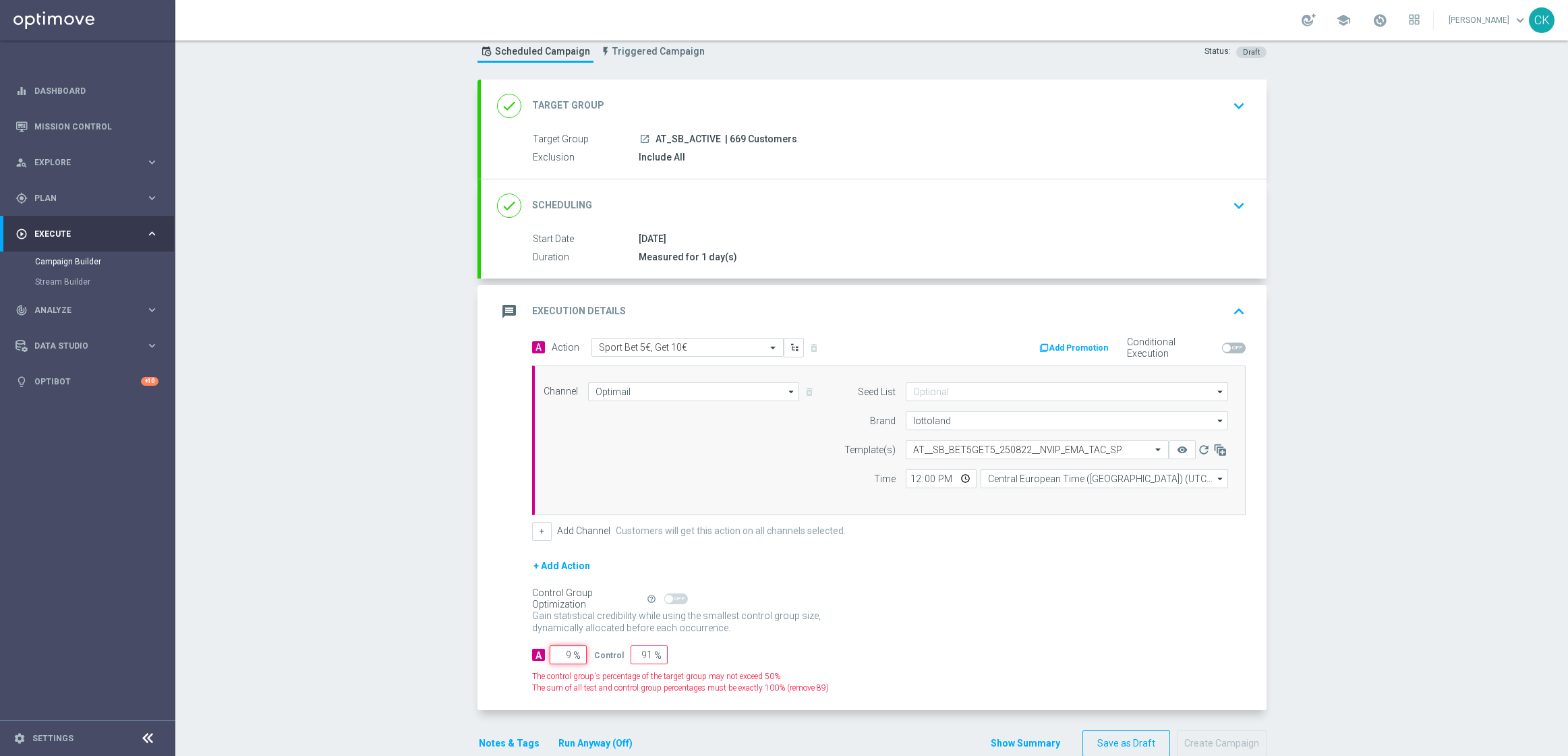
type input "98"
type input "2"
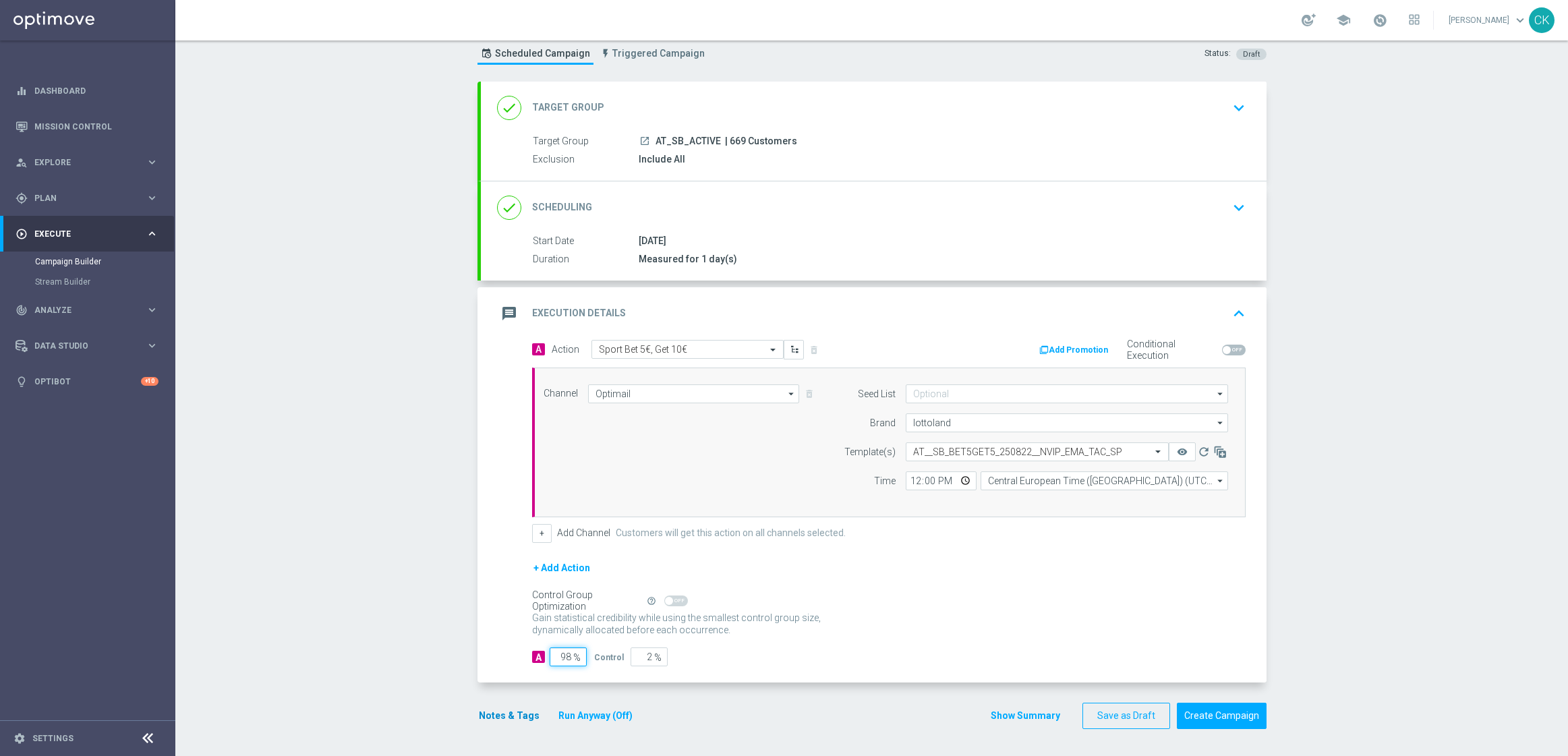
type input "98"
click at [493, 713] on button "Notes & Tags" at bounding box center [509, 715] width 63 height 17
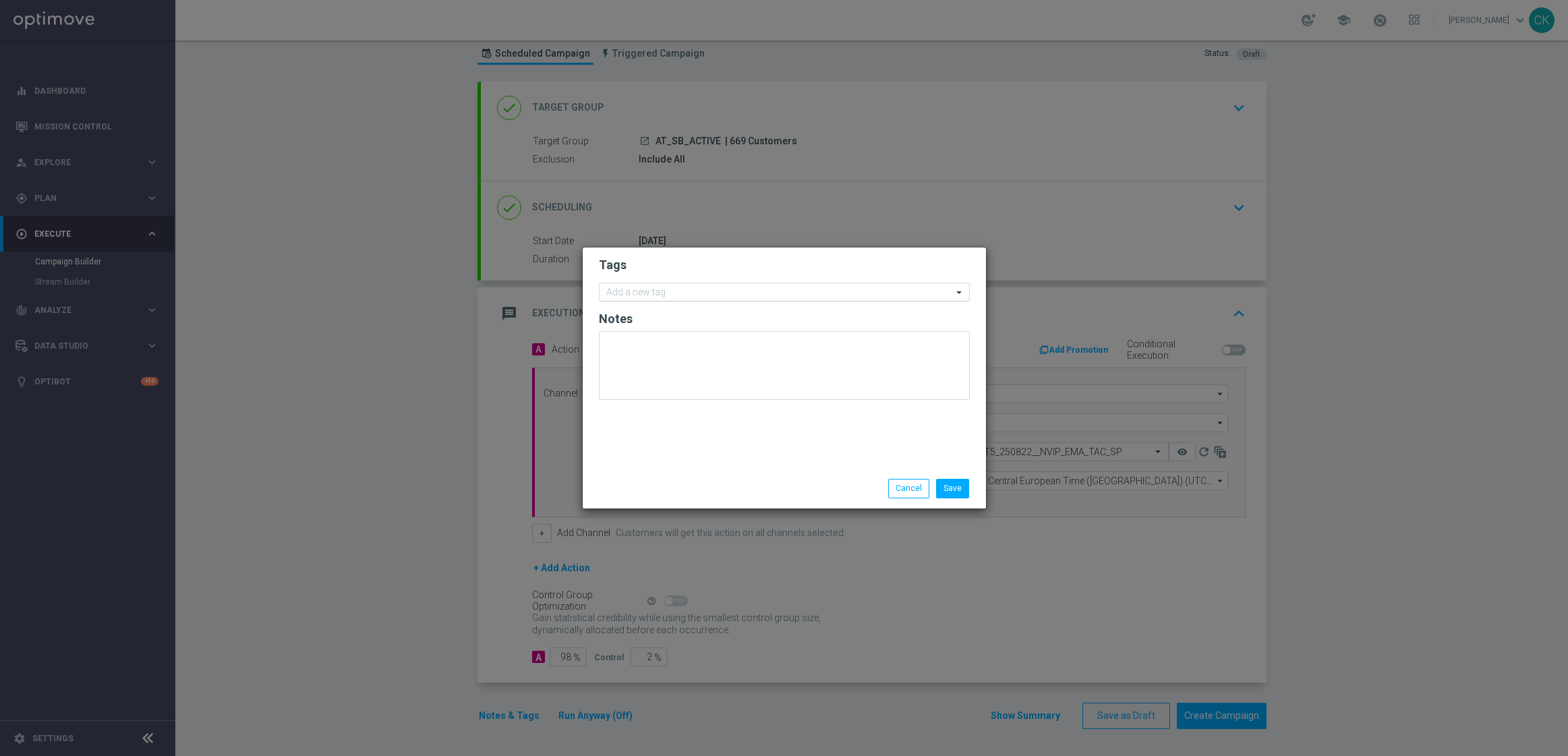
click at [705, 289] on input "text" at bounding box center [779, 293] width 346 height 12
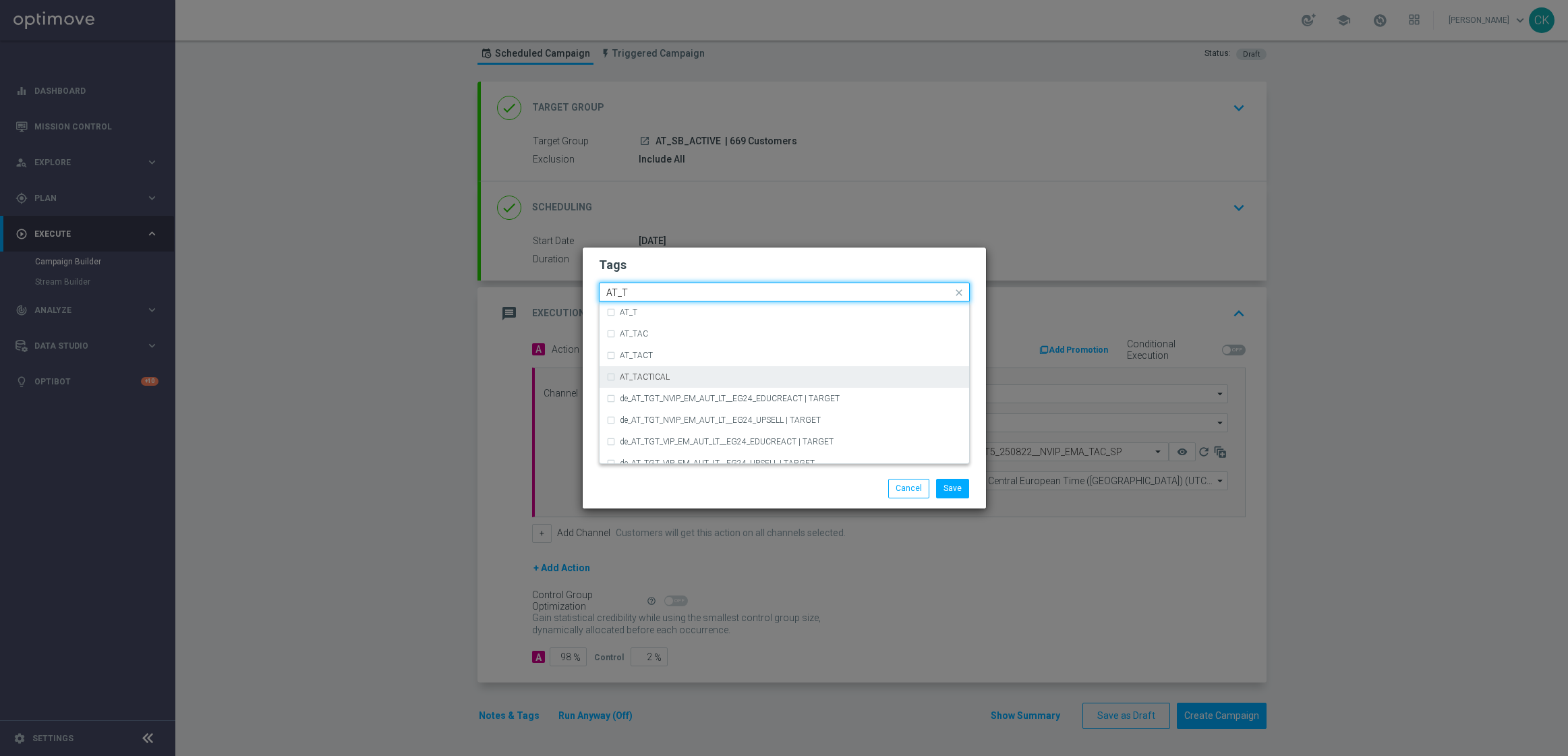
click at [688, 378] on div "AT_TACTICAL" at bounding box center [791, 376] width 343 height 8
type input "AT_T"
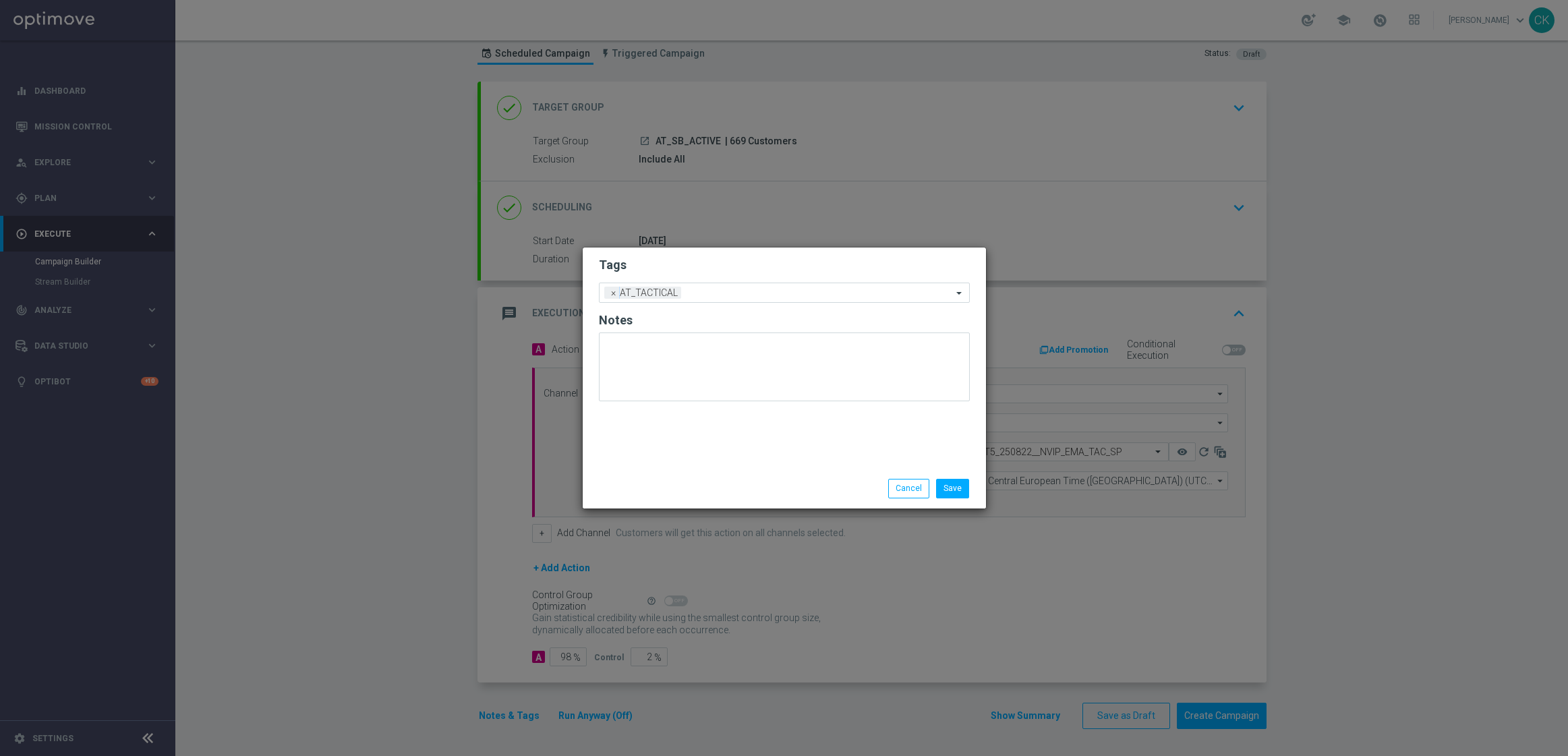
click at [707, 489] on div "Save Cancel" at bounding box center [784, 488] width 391 height 19
click at [947, 492] on button "Save" at bounding box center [952, 488] width 33 height 19
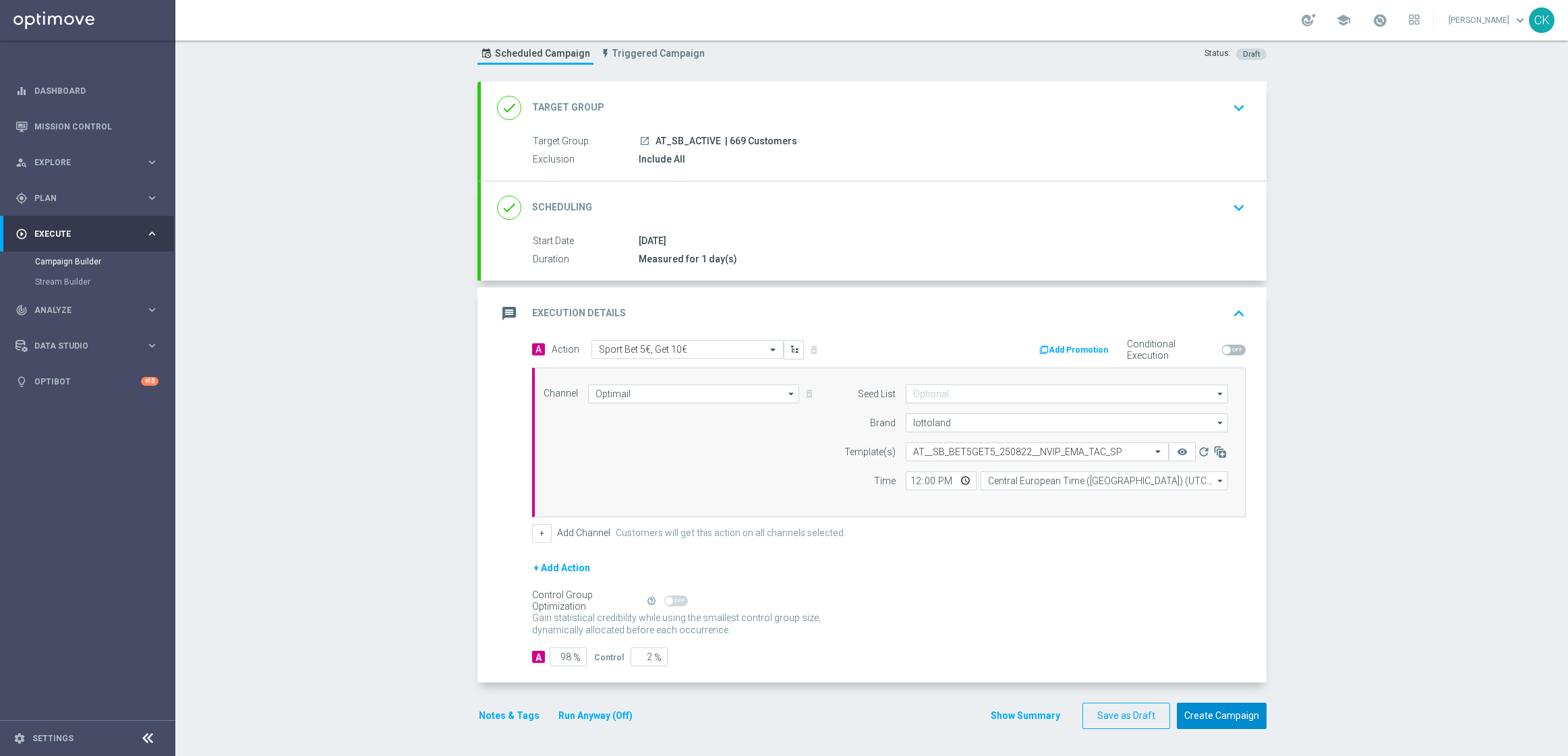
click at [1191, 722] on button "Create Campaign" at bounding box center [1222, 716] width 90 height 26
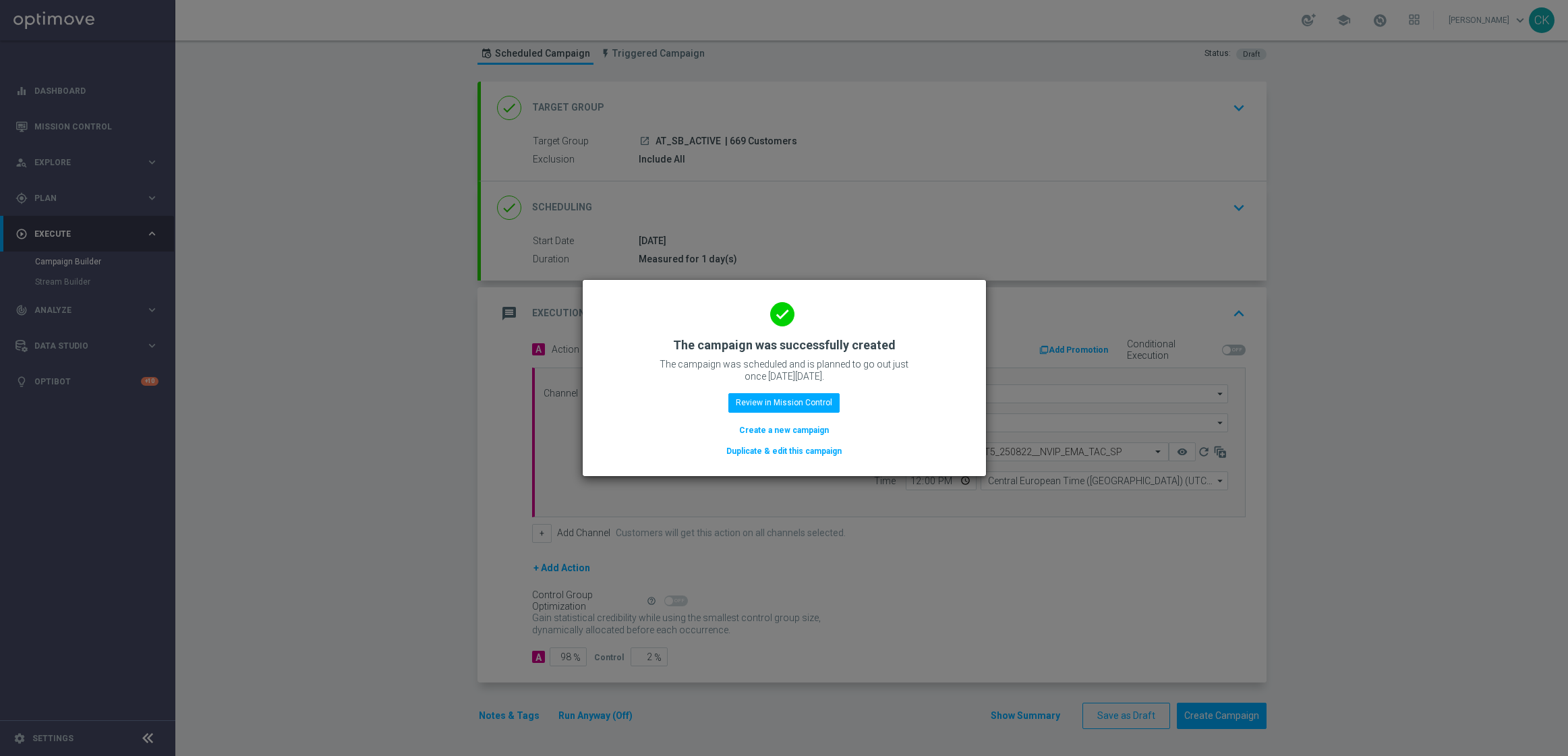
click at [757, 432] on button "Create a new campaign" at bounding box center [784, 430] width 93 height 15
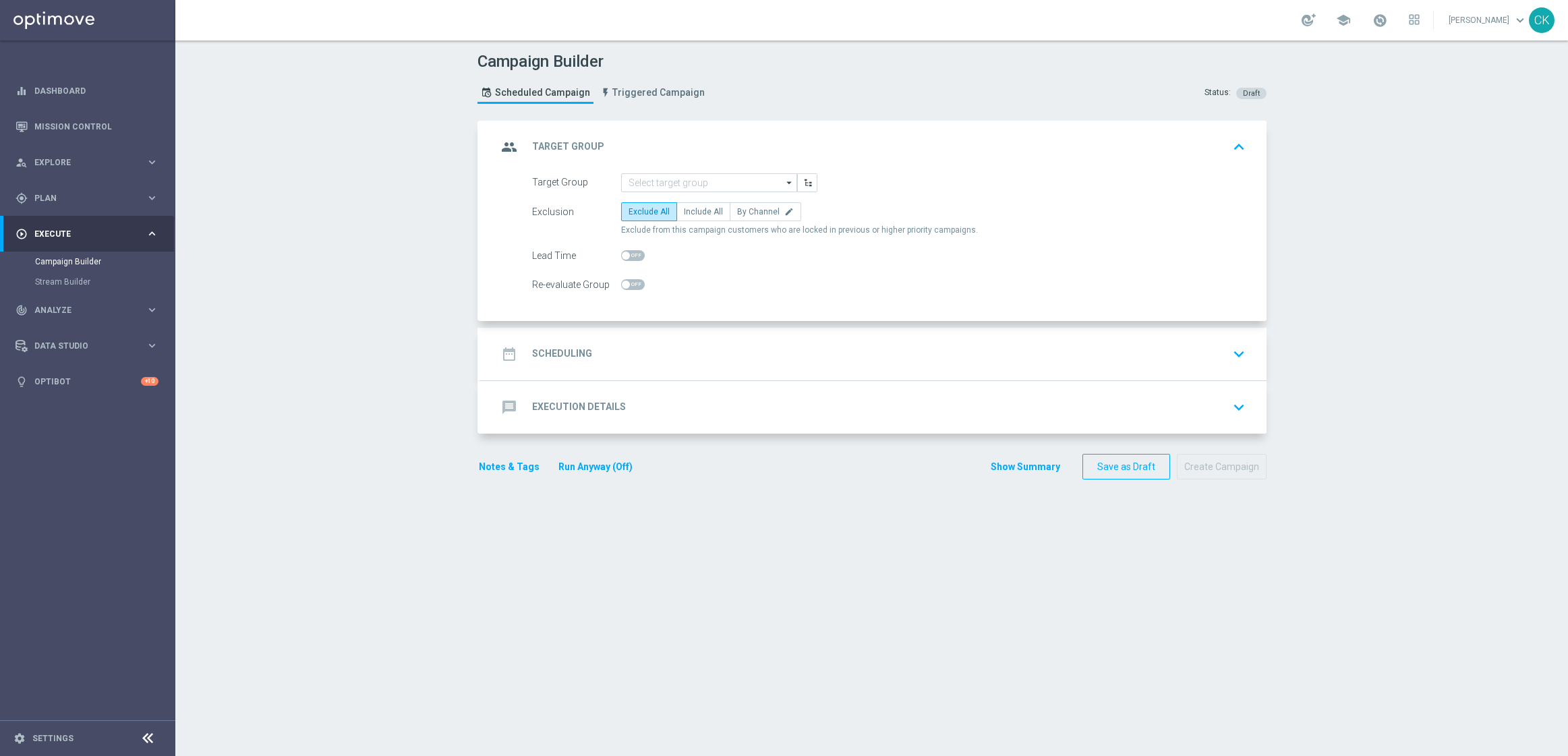
scroll to position [0, 0]
